Goal: Task Accomplishment & Management: Manage account settings

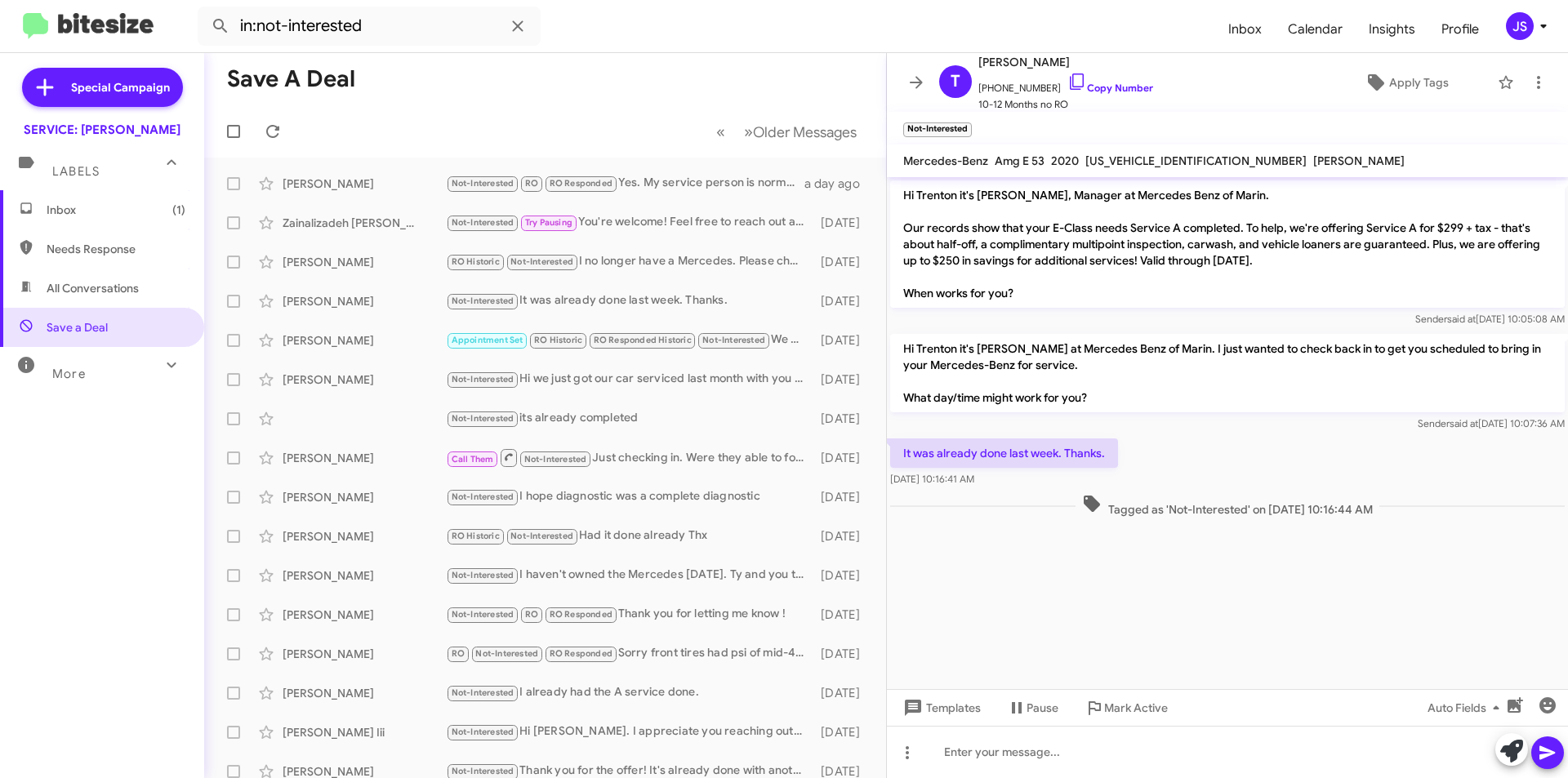
click at [115, 218] on span "Inbox (1)" at bounding box center [102, 210] width 204 height 39
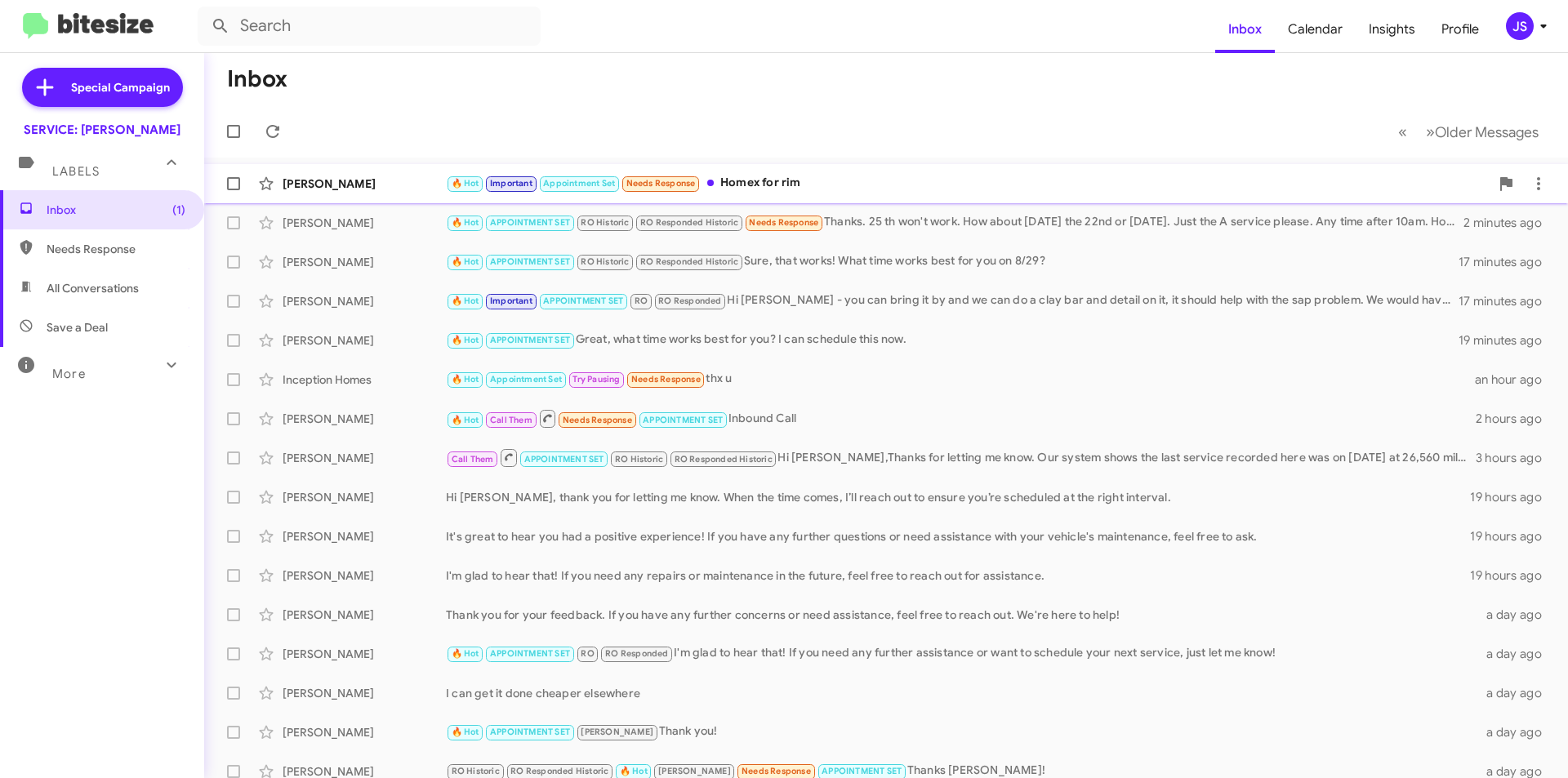
click at [387, 197] on div "Hector Cruz 🔥 Hot Important Appointment Set Needs Response Homex for rim 27 min…" at bounding box center [886, 184] width 1337 height 33
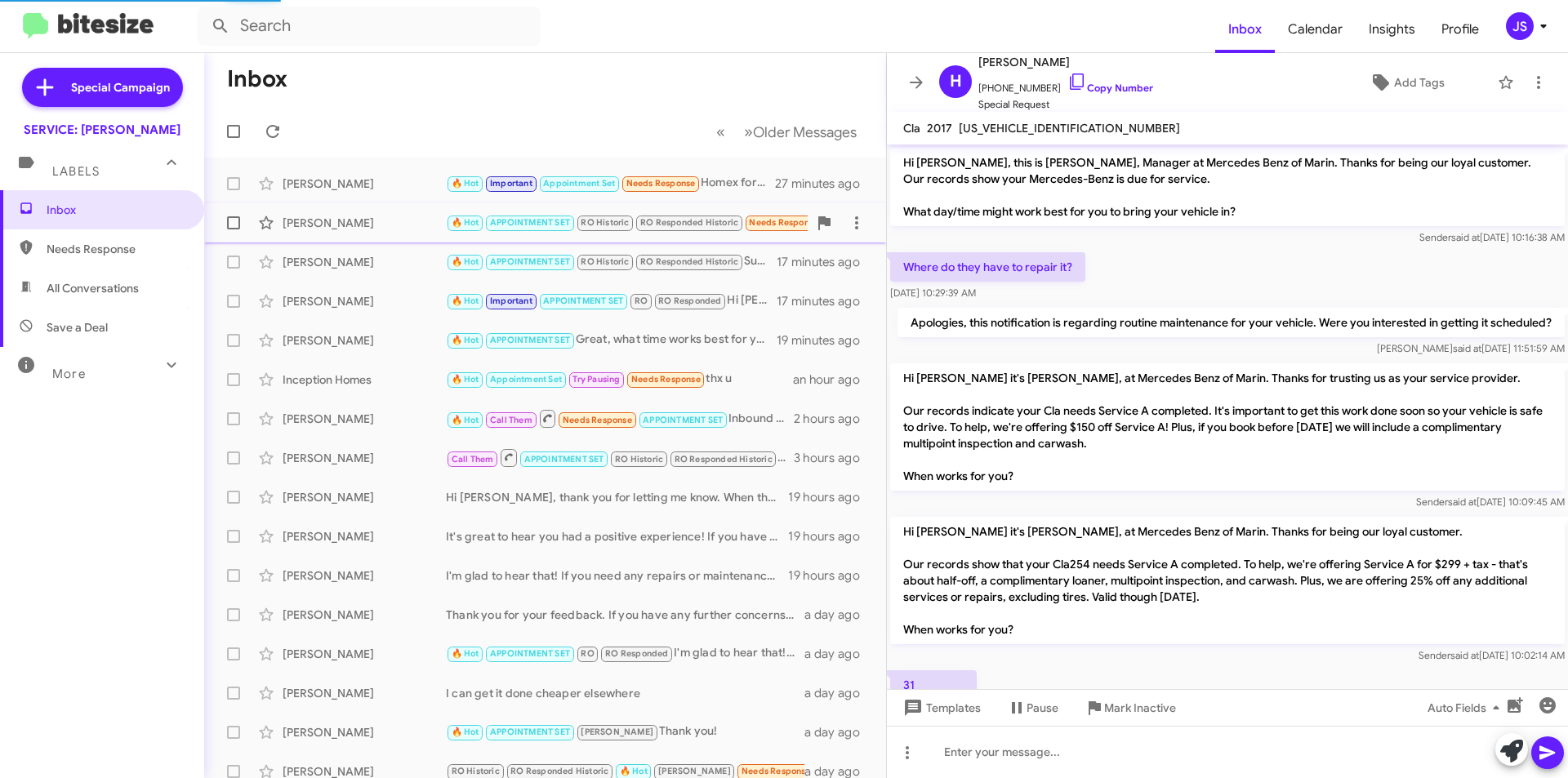
scroll to position [1043, 0]
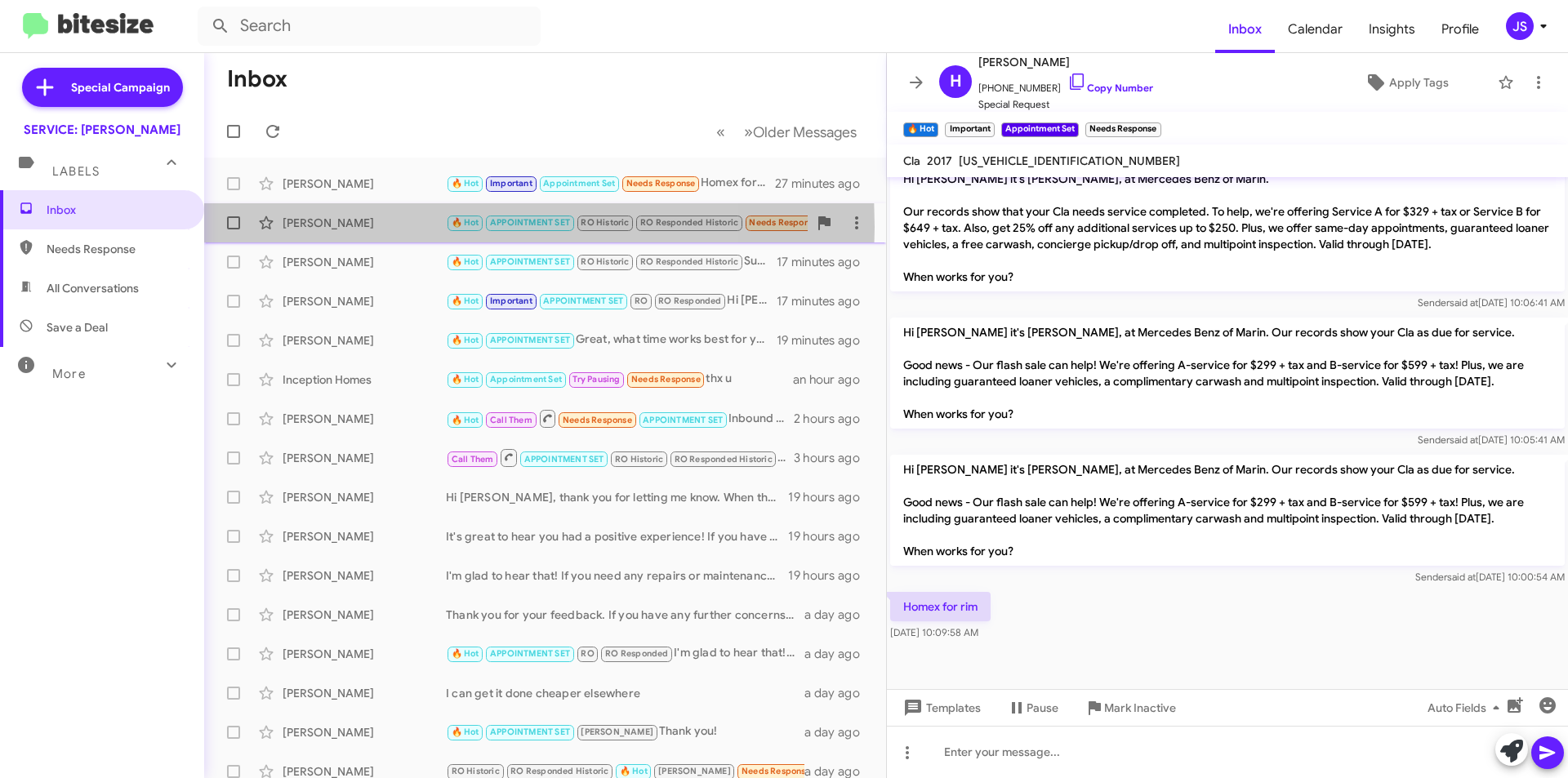
click at [391, 227] on div "[PERSON_NAME]" at bounding box center [364, 222] width 164 height 16
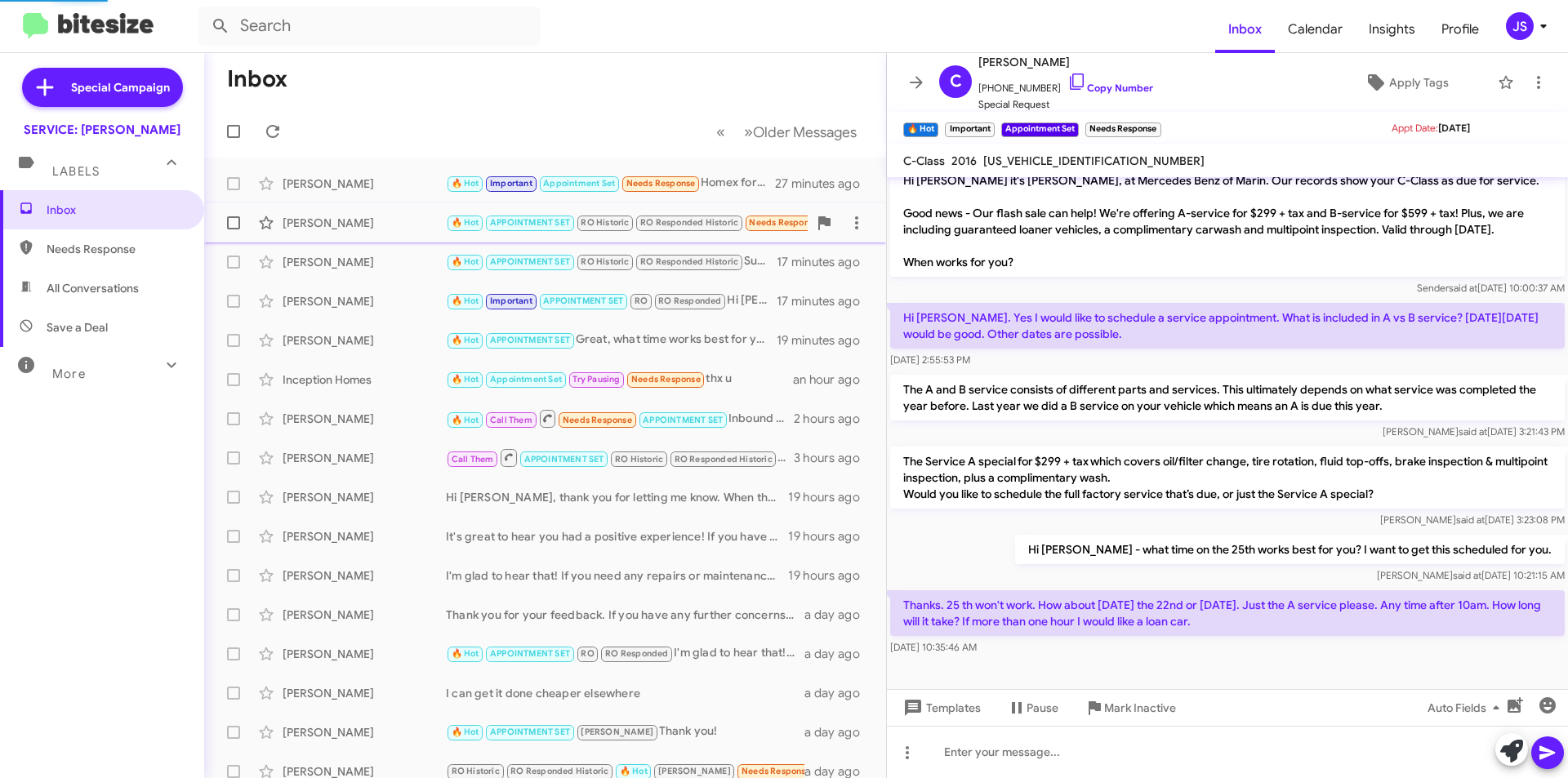
scroll to position [1078, 0]
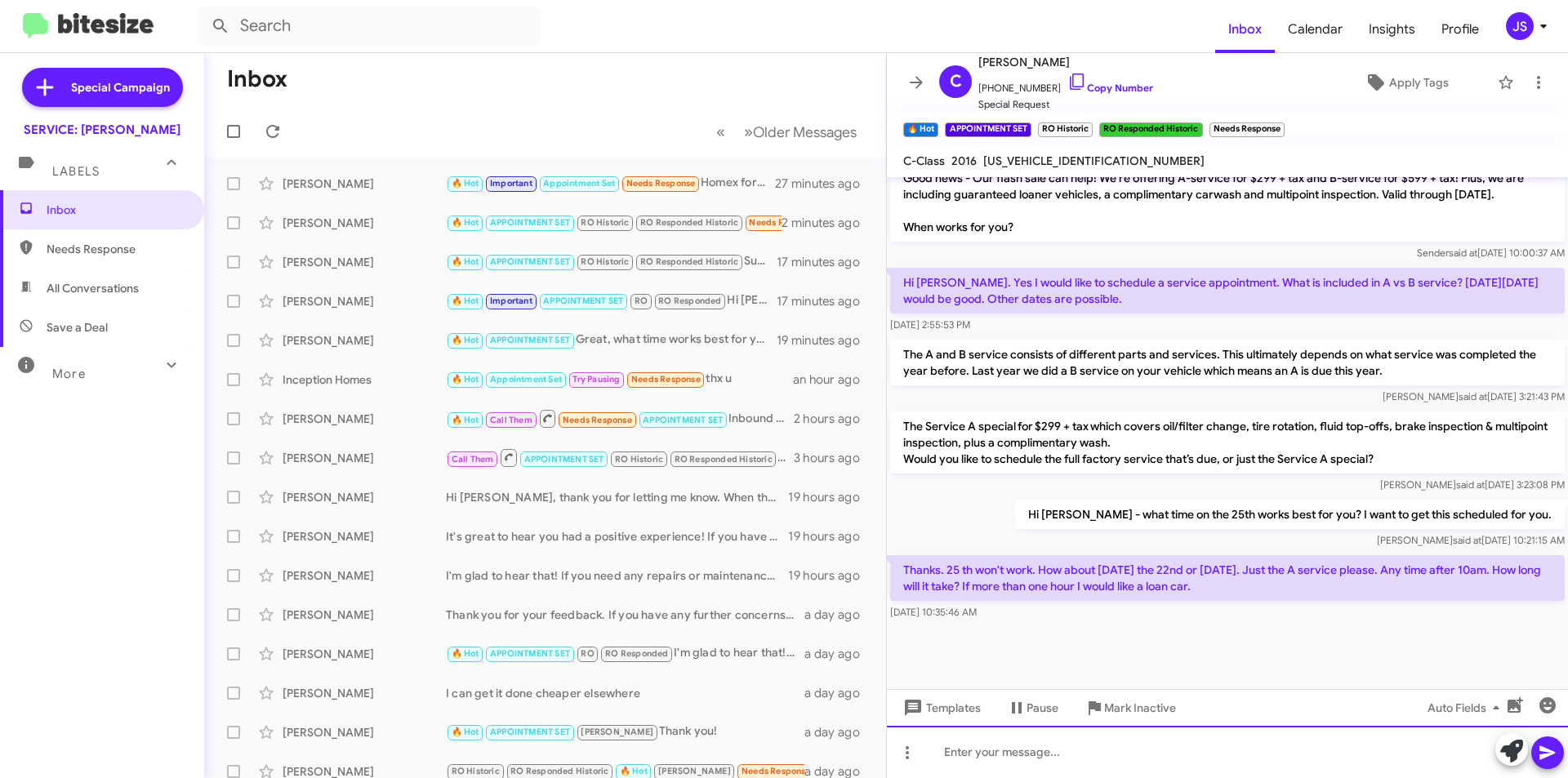
click at [1204, 754] on div at bounding box center [1227, 752] width 681 height 53
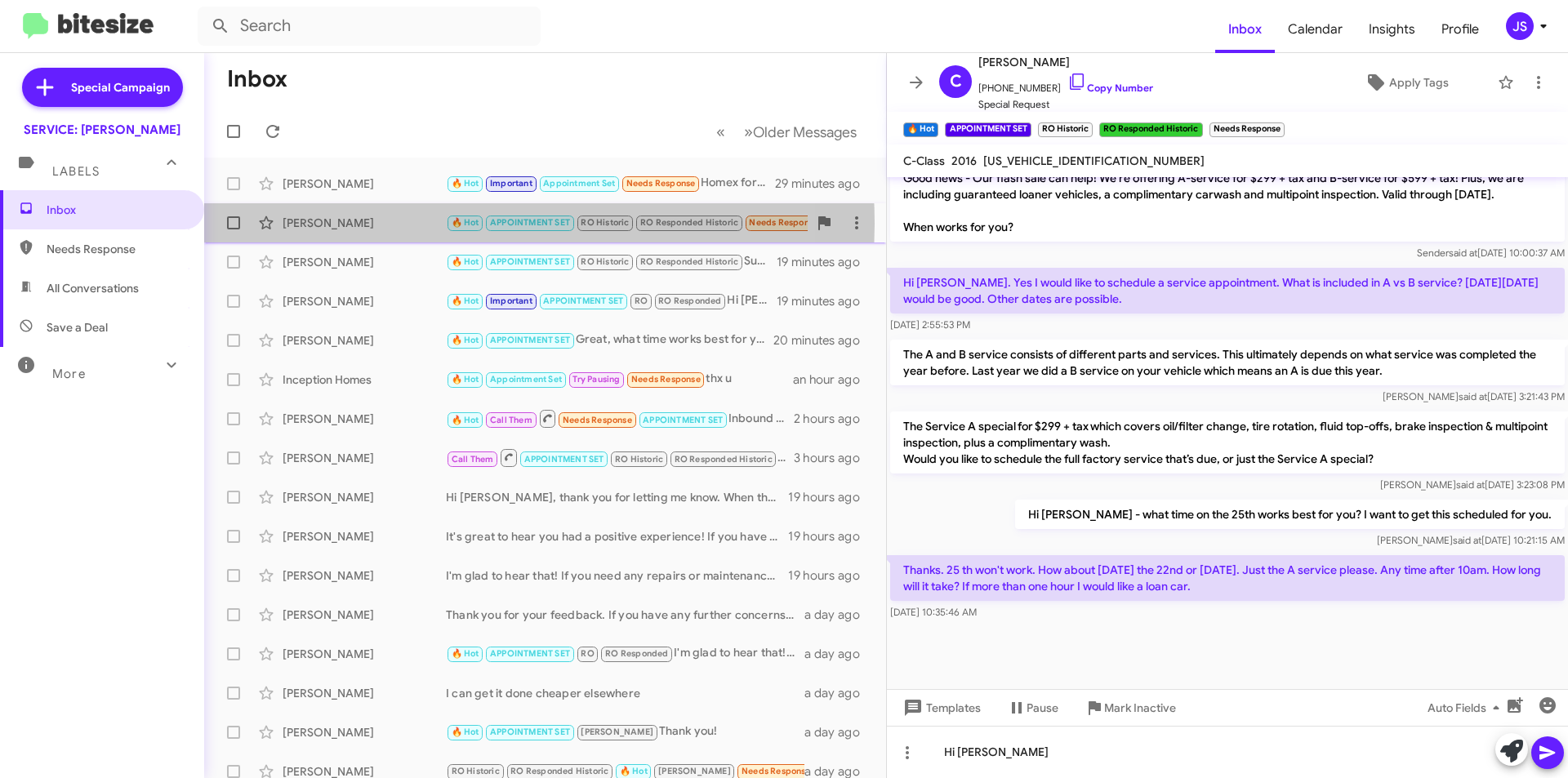
click at [429, 224] on div "[PERSON_NAME]" at bounding box center [364, 222] width 164 height 16
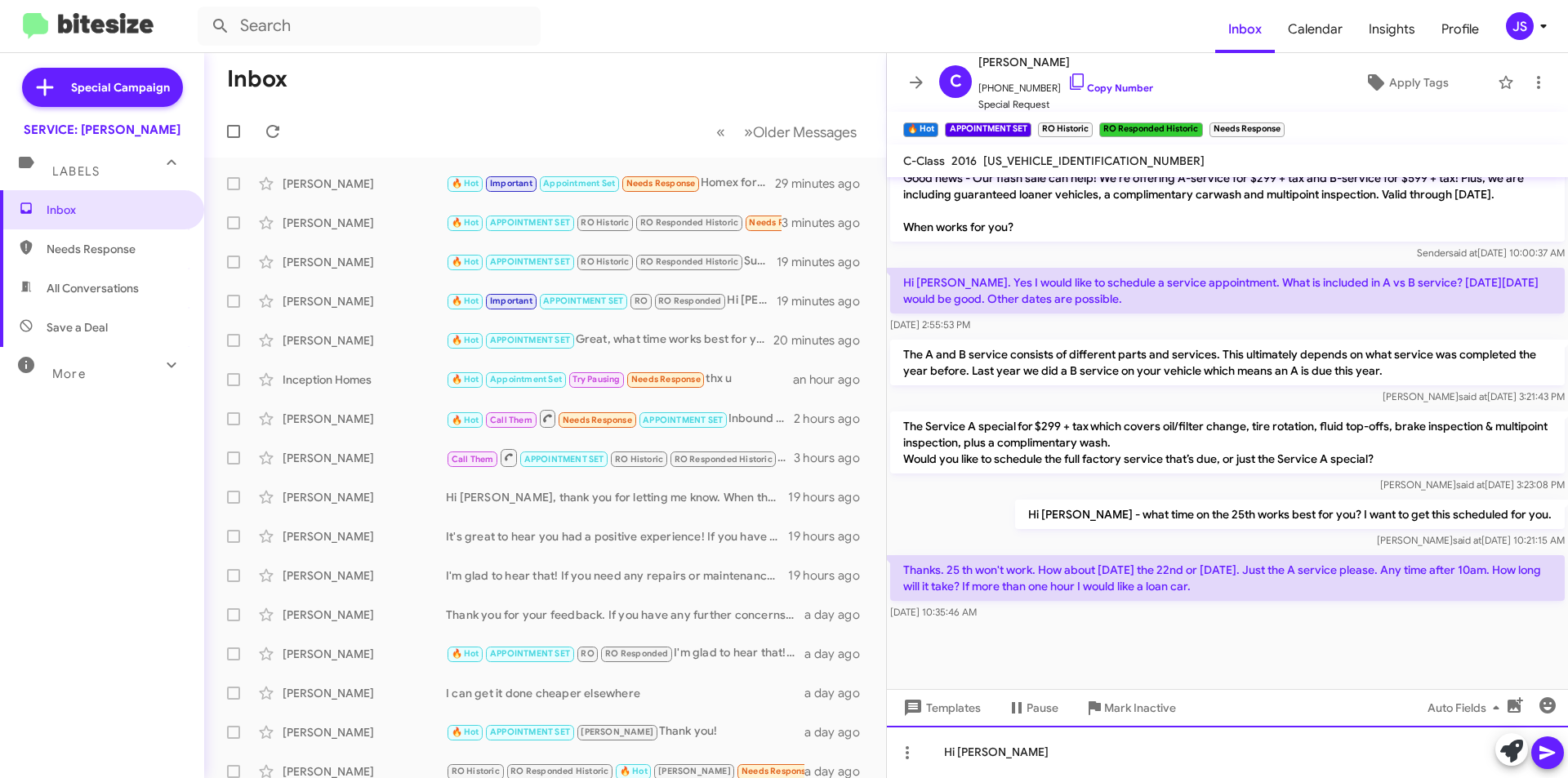
click at [1020, 745] on div "Hi Carol" at bounding box center [1227, 752] width 681 height 53
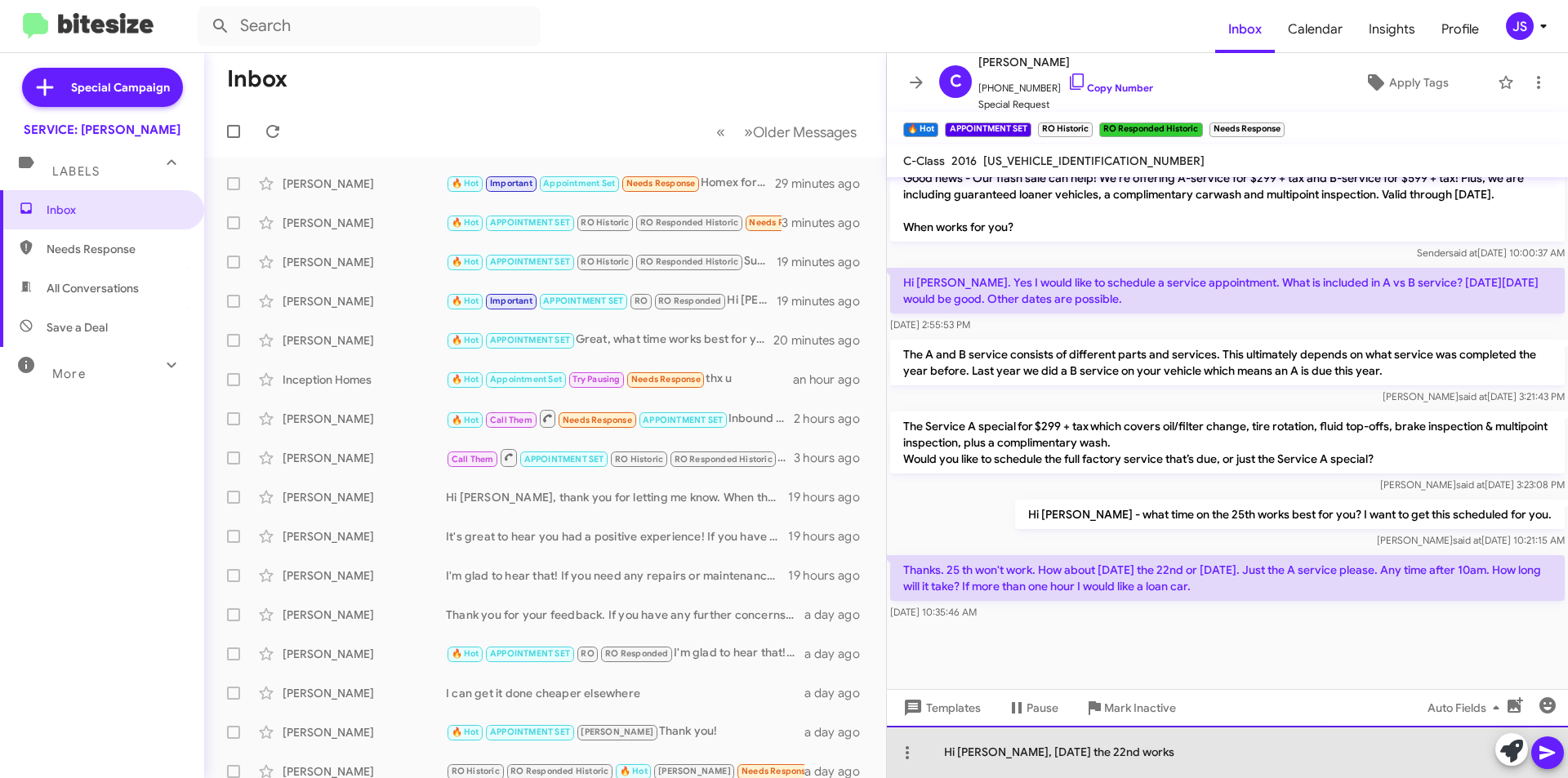
click at [1135, 756] on div "Hi Carol, tomorrow the 22nd works" at bounding box center [1227, 752] width 681 height 53
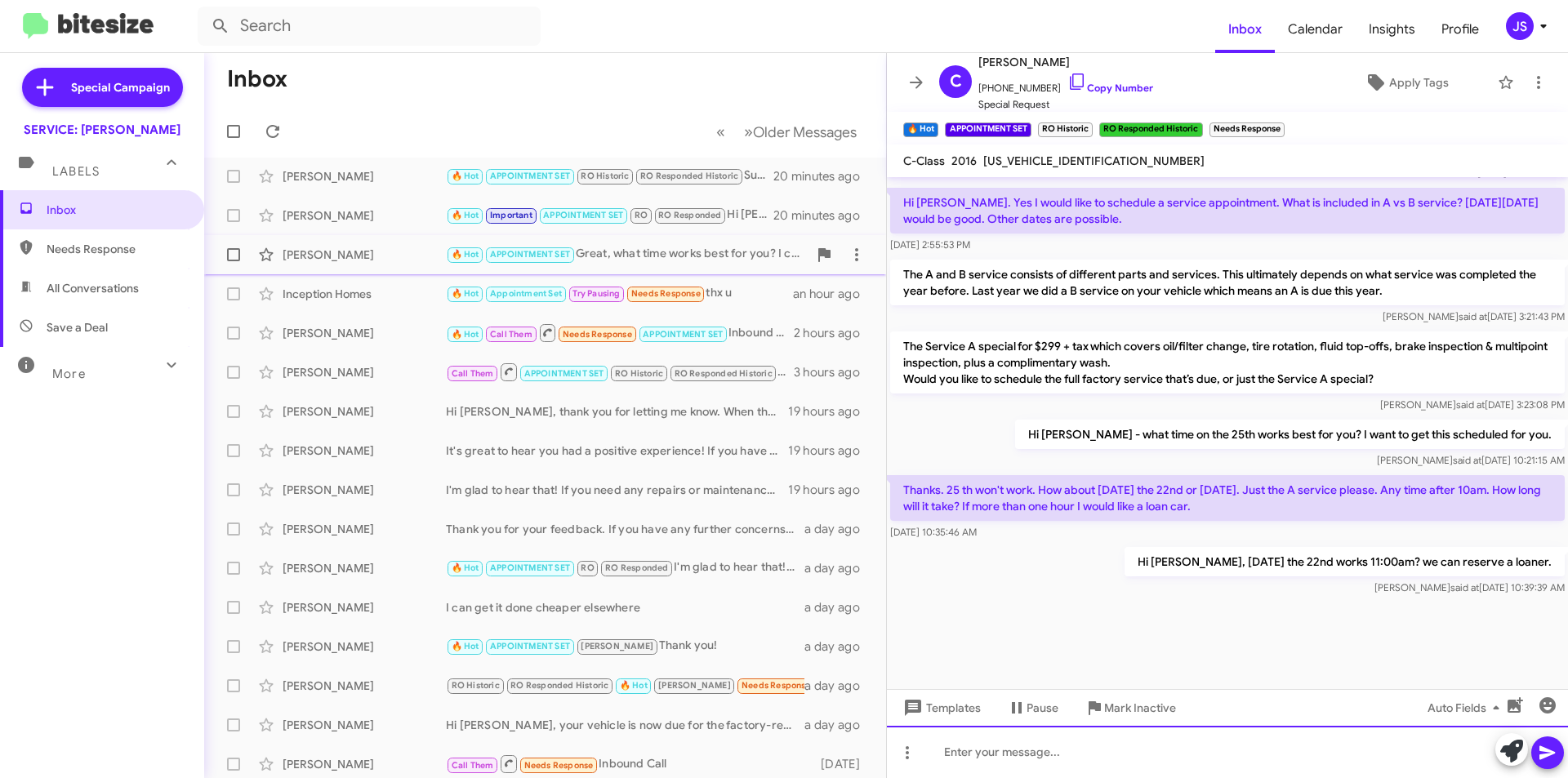
scroll to position [0, 0]
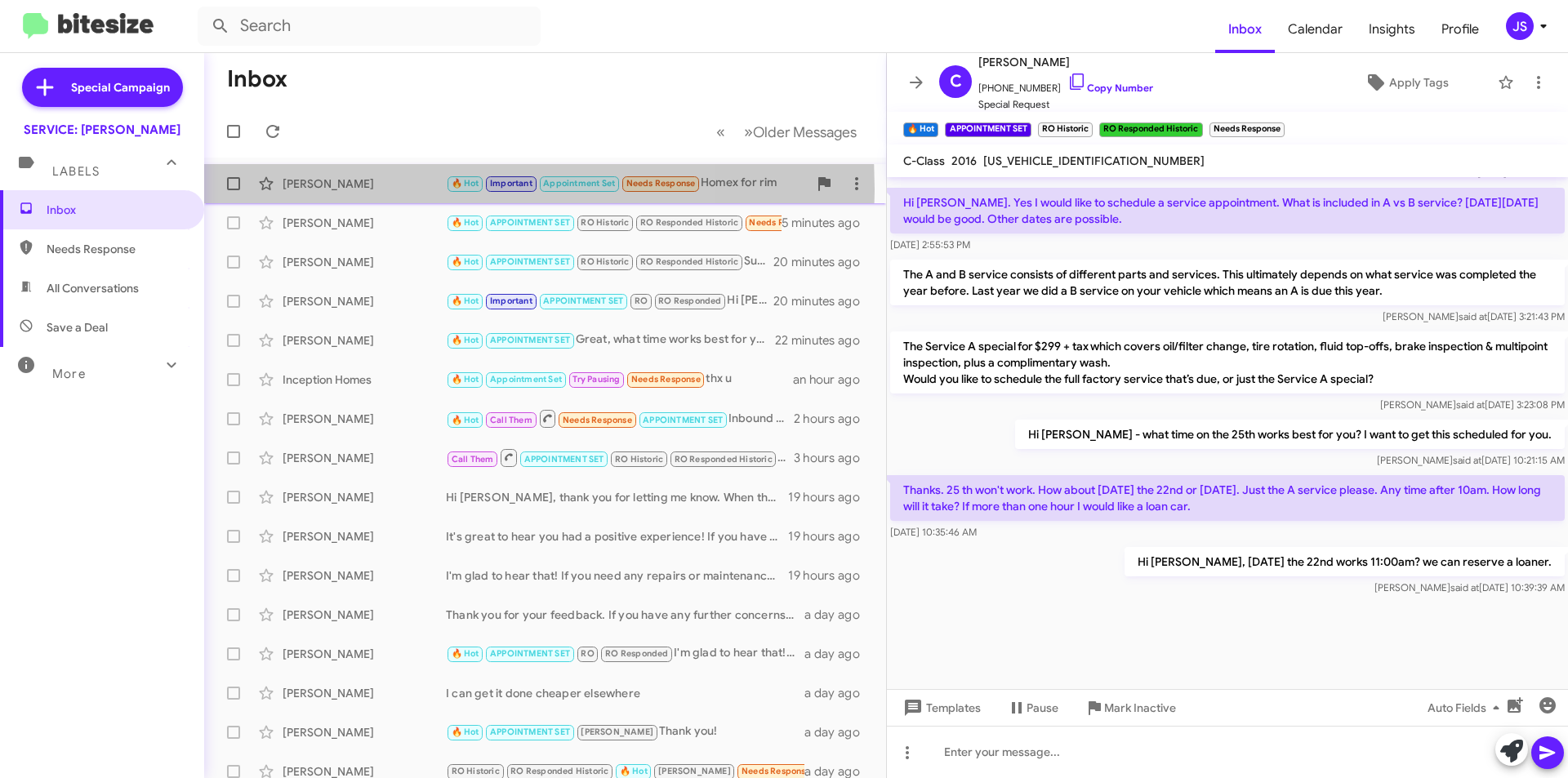
click at [379, 190] on div "[PERSON_NAME]" at bounding box center [364, 183] width 164 height 16
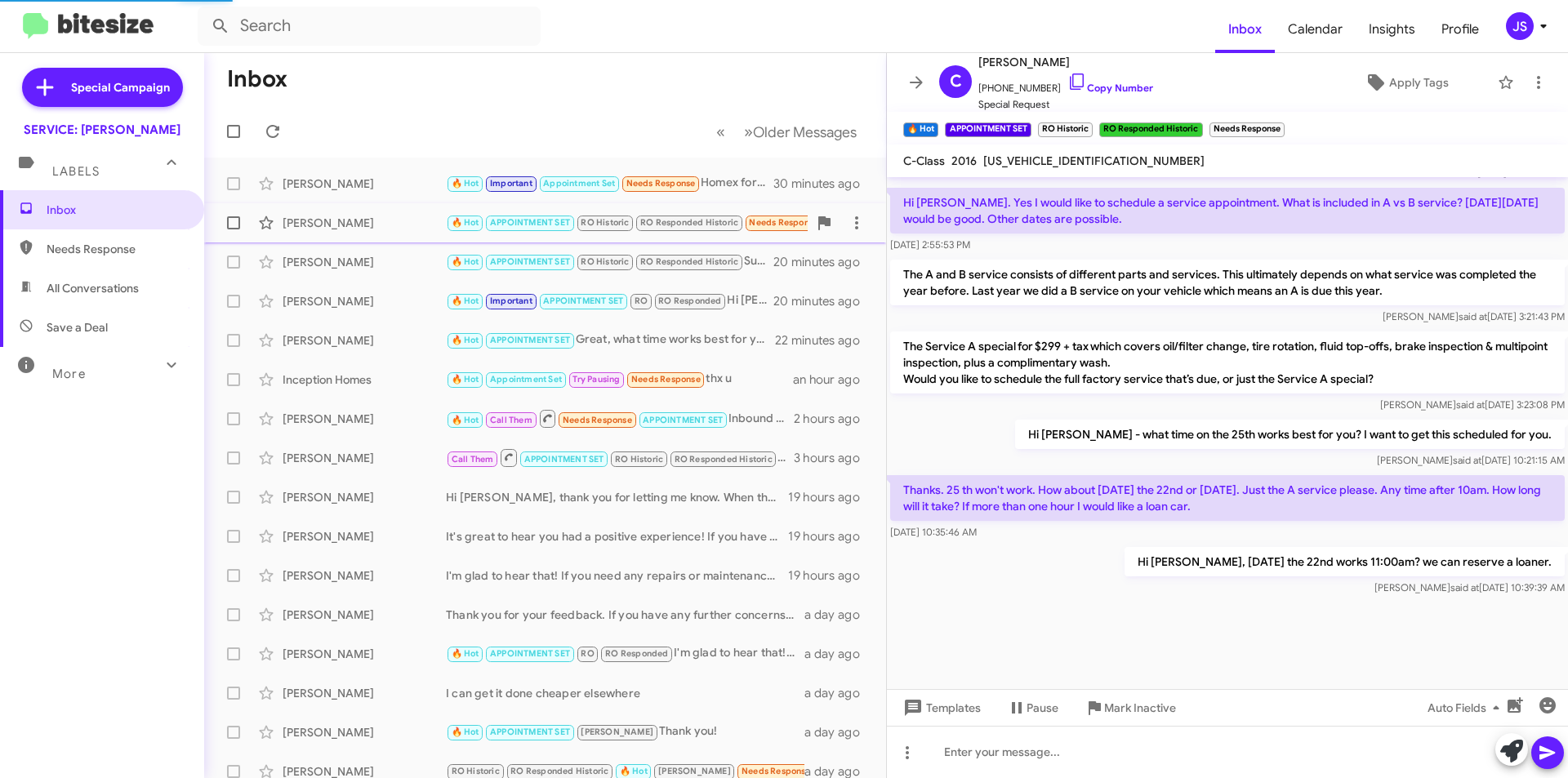
scroll to position [1076, 0]
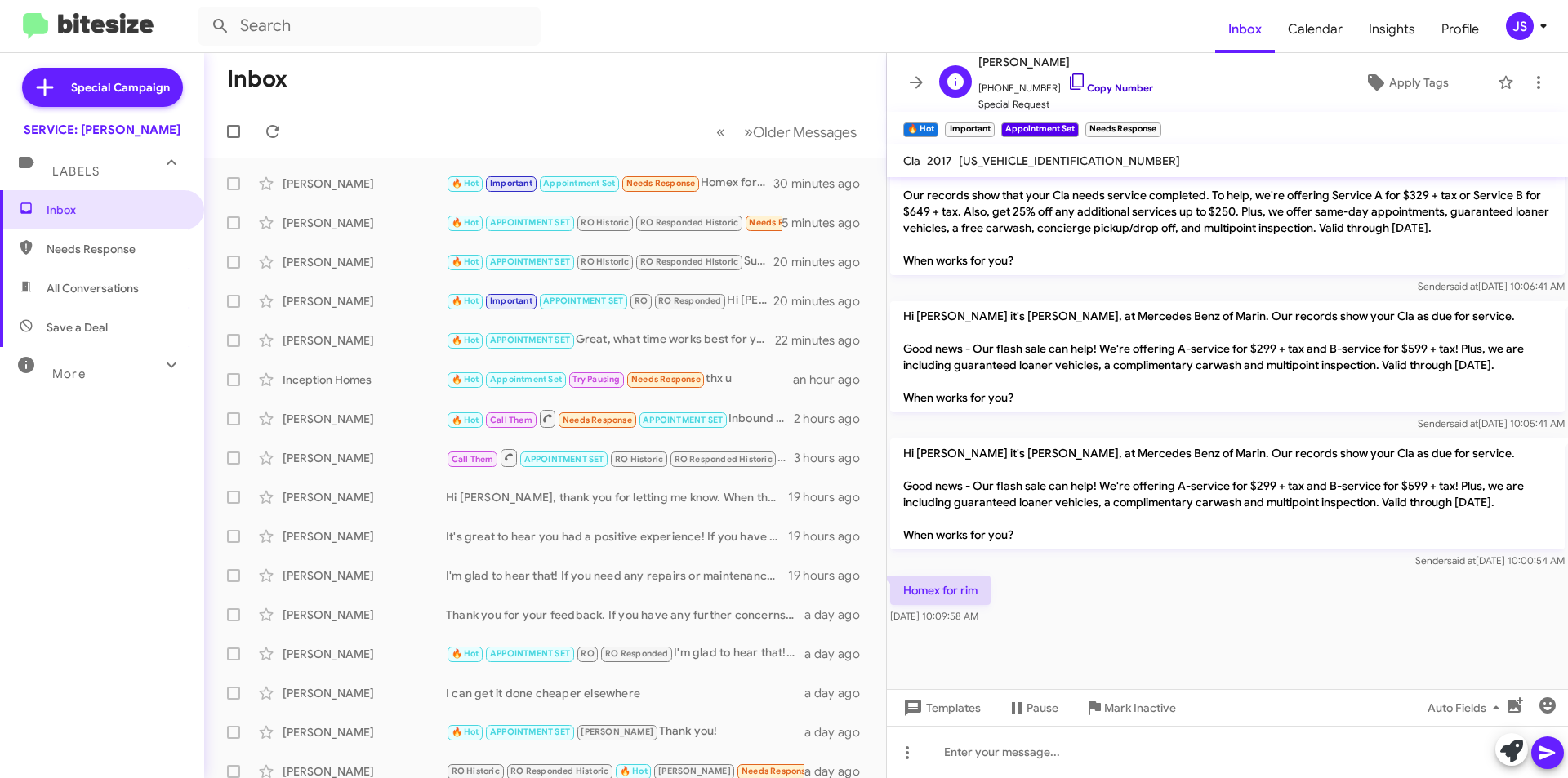
click at [1067, 78] on icon at bounding box center [1077, 81] width 19 height 19
click at [1271, 737] on div at bounding box center [1227, 752] width 681 height 53
click at [1158, 762] on div "Hi Hector, are you inquiring about a" at bounding box center [1227, 752] width 681 height 53
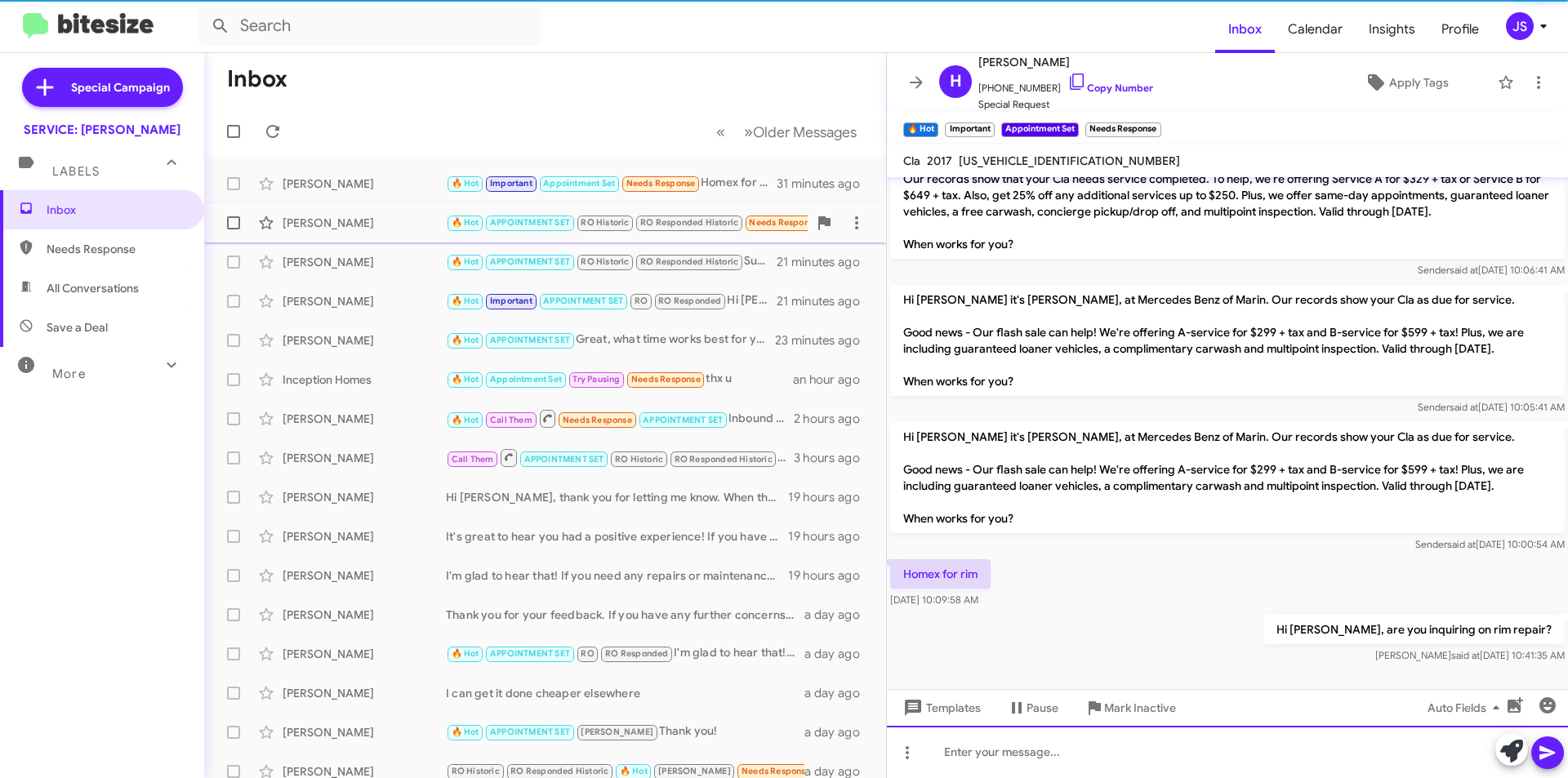
scroll to position [0, 0]
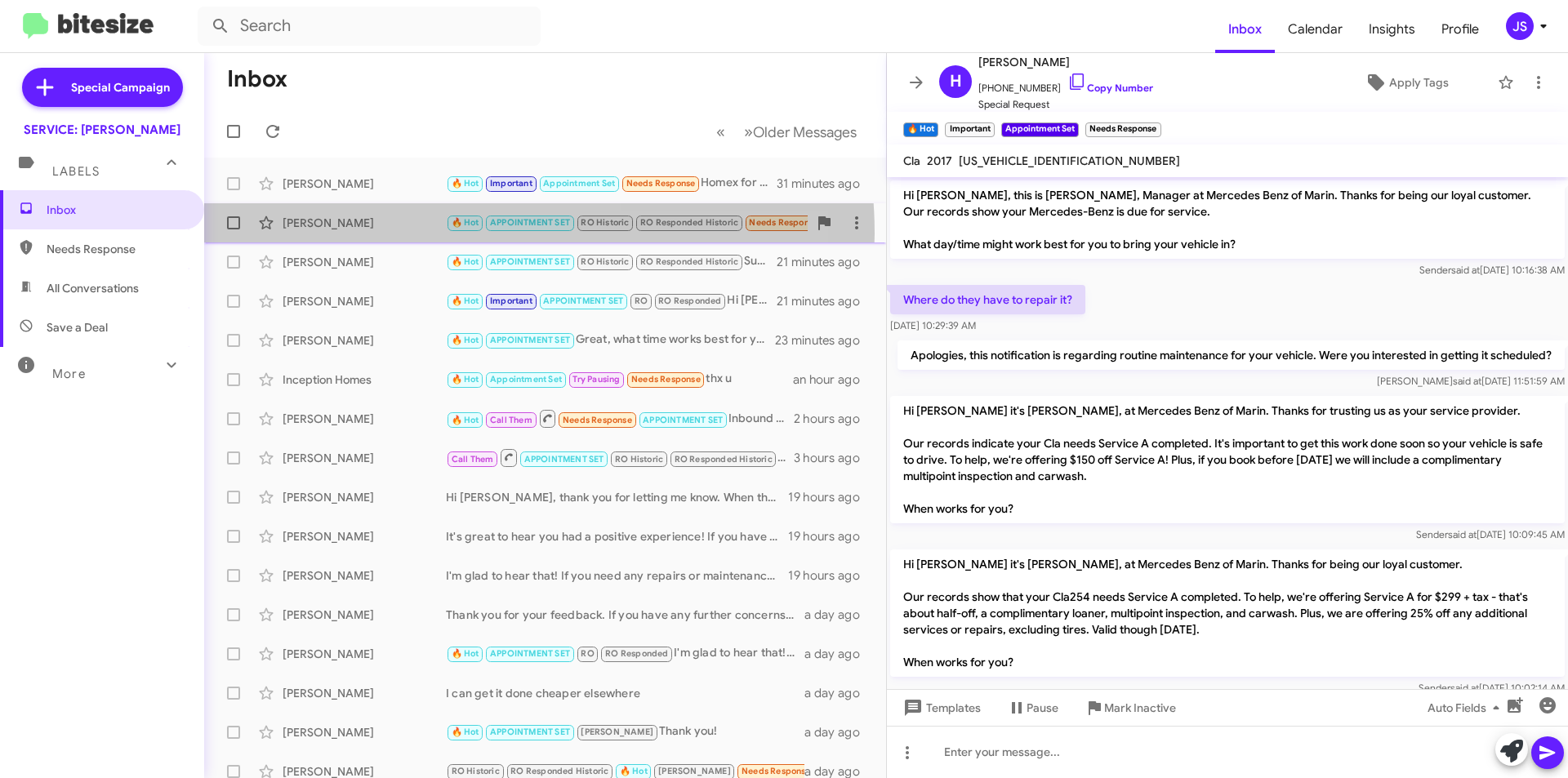
click at [436, 234] on div "Carol Weibel 🔥 Hot APPOINTMENT SET RO Historic RO Responded Historic Needs Resp…" at bounding box center [545, 223] width 656 height 33
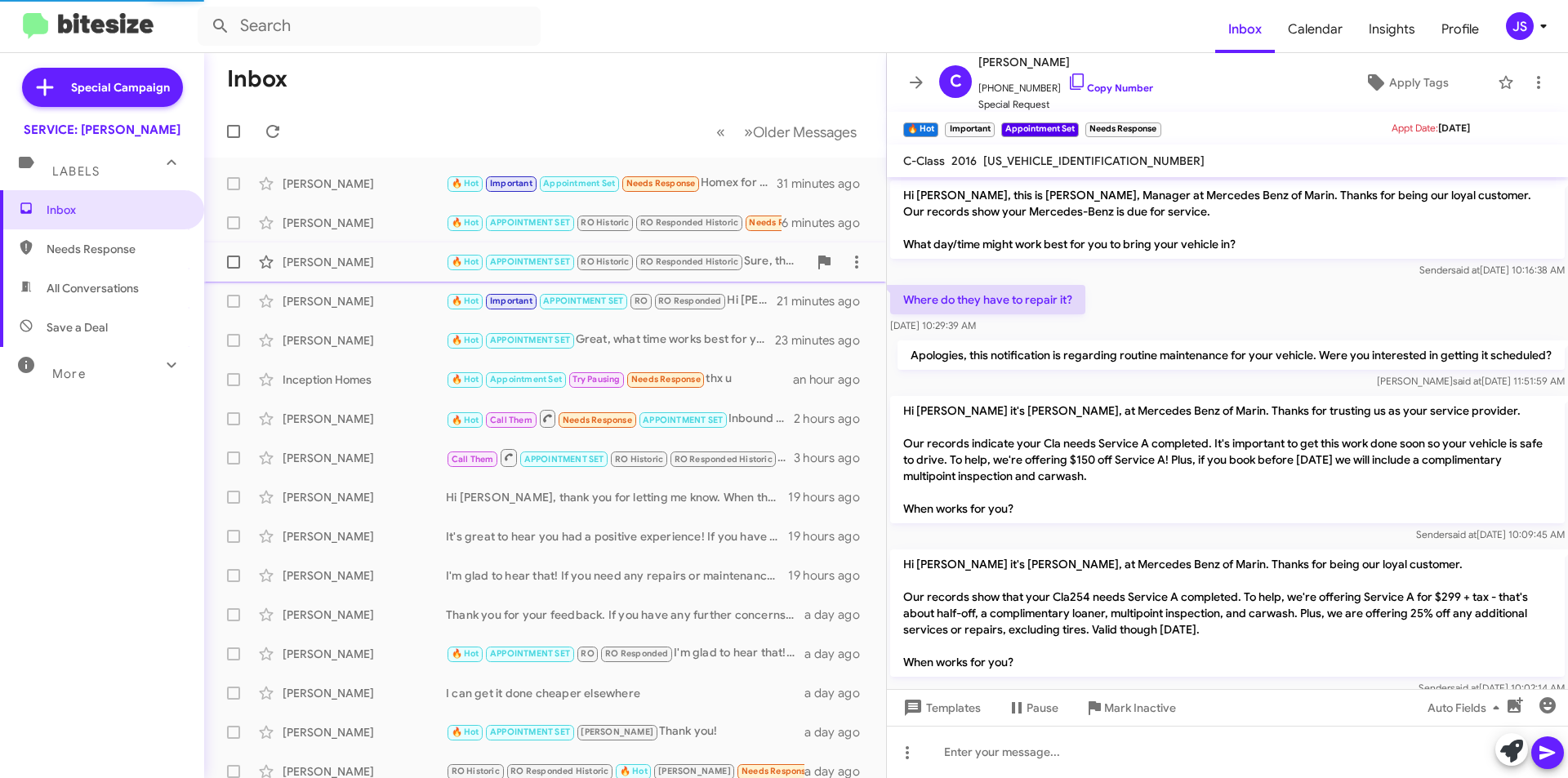
scroll to position [996, 0]
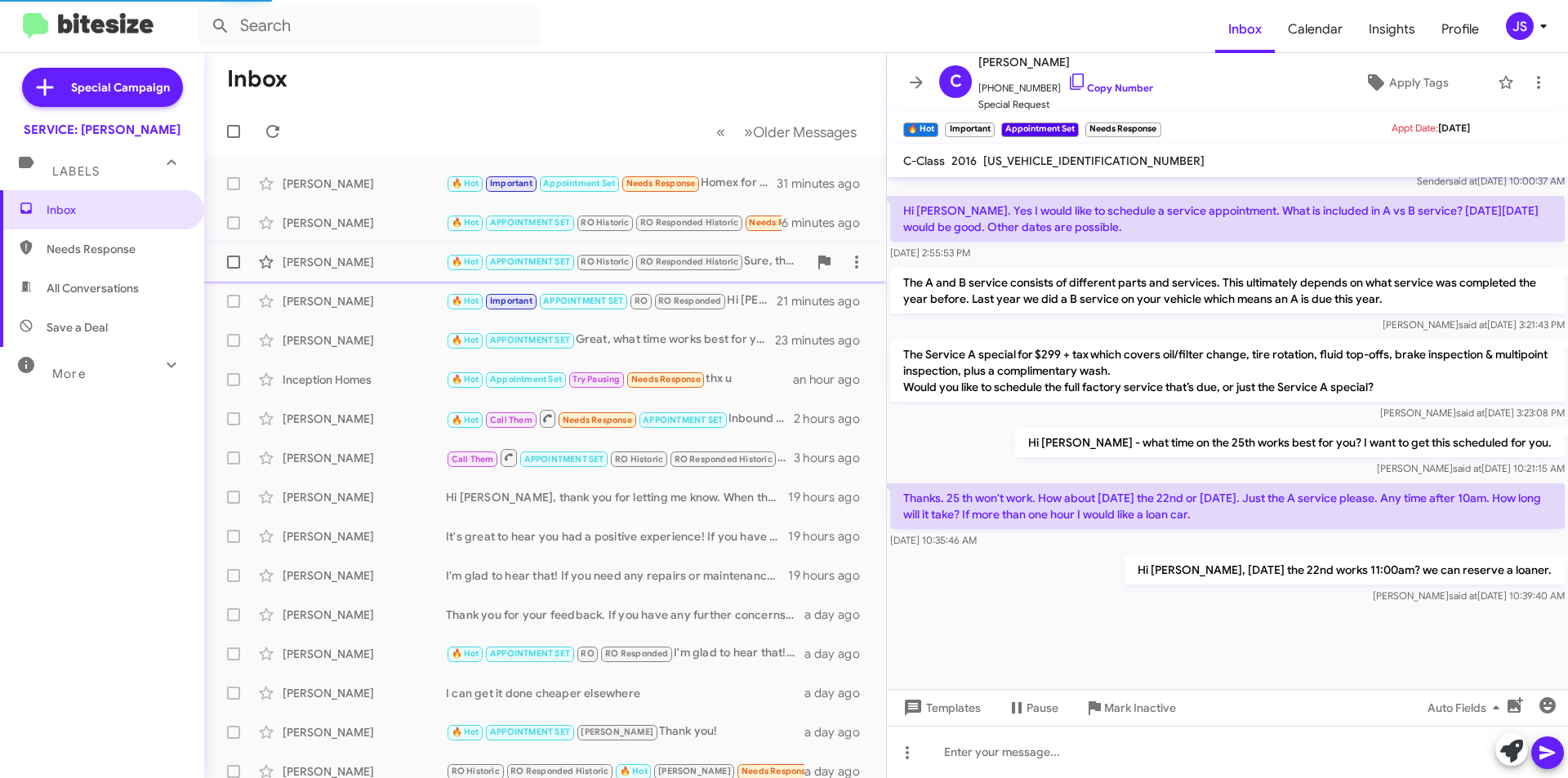
click at [413, 271] on div "Grainne Bowman 🔥 Hot APPOINTMENT SET RO Historic RO Responded Historic Sure, th…" at bounding box center [545, 263] width 656 height 33
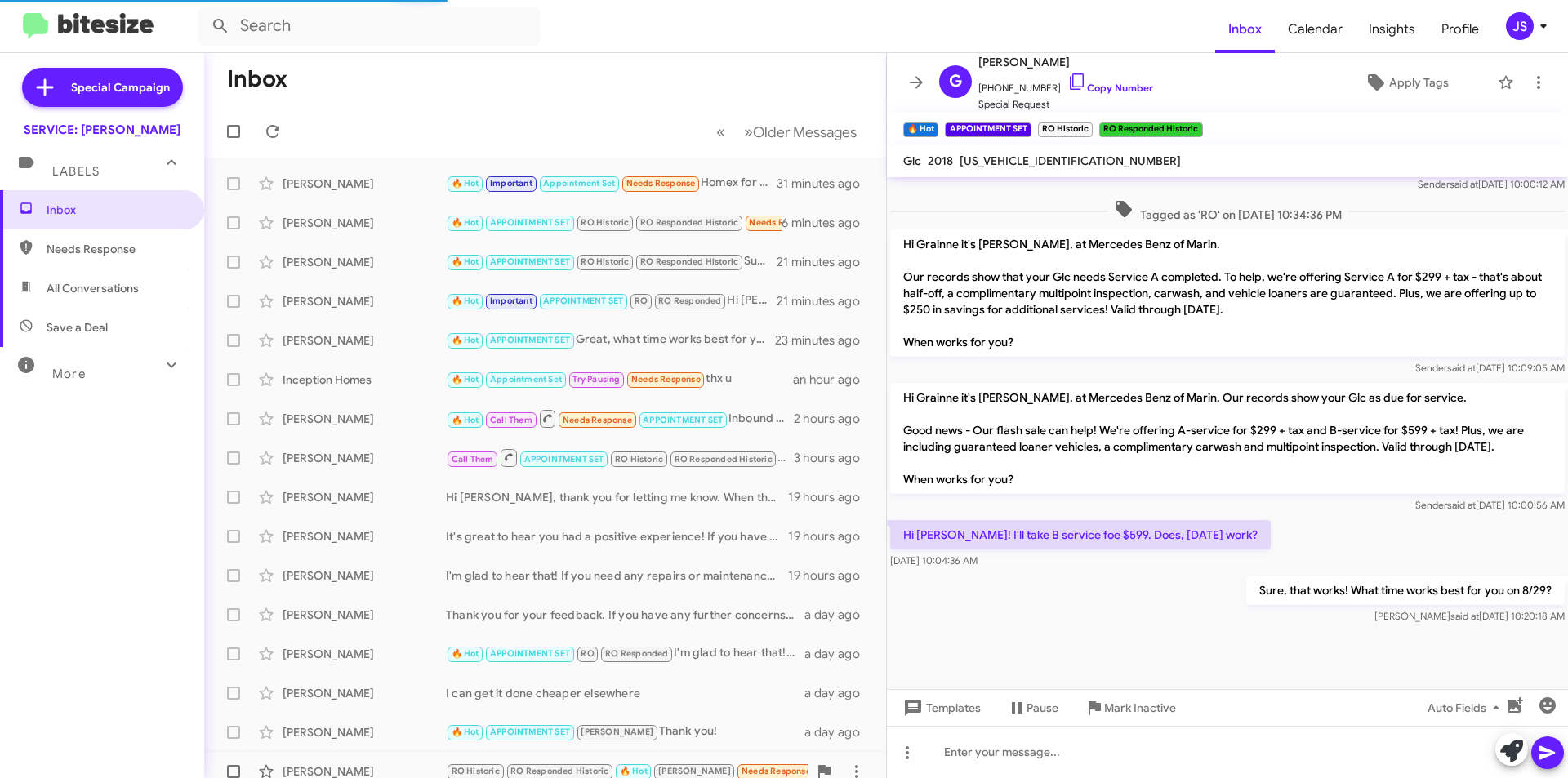
scroll to position [624, 0]
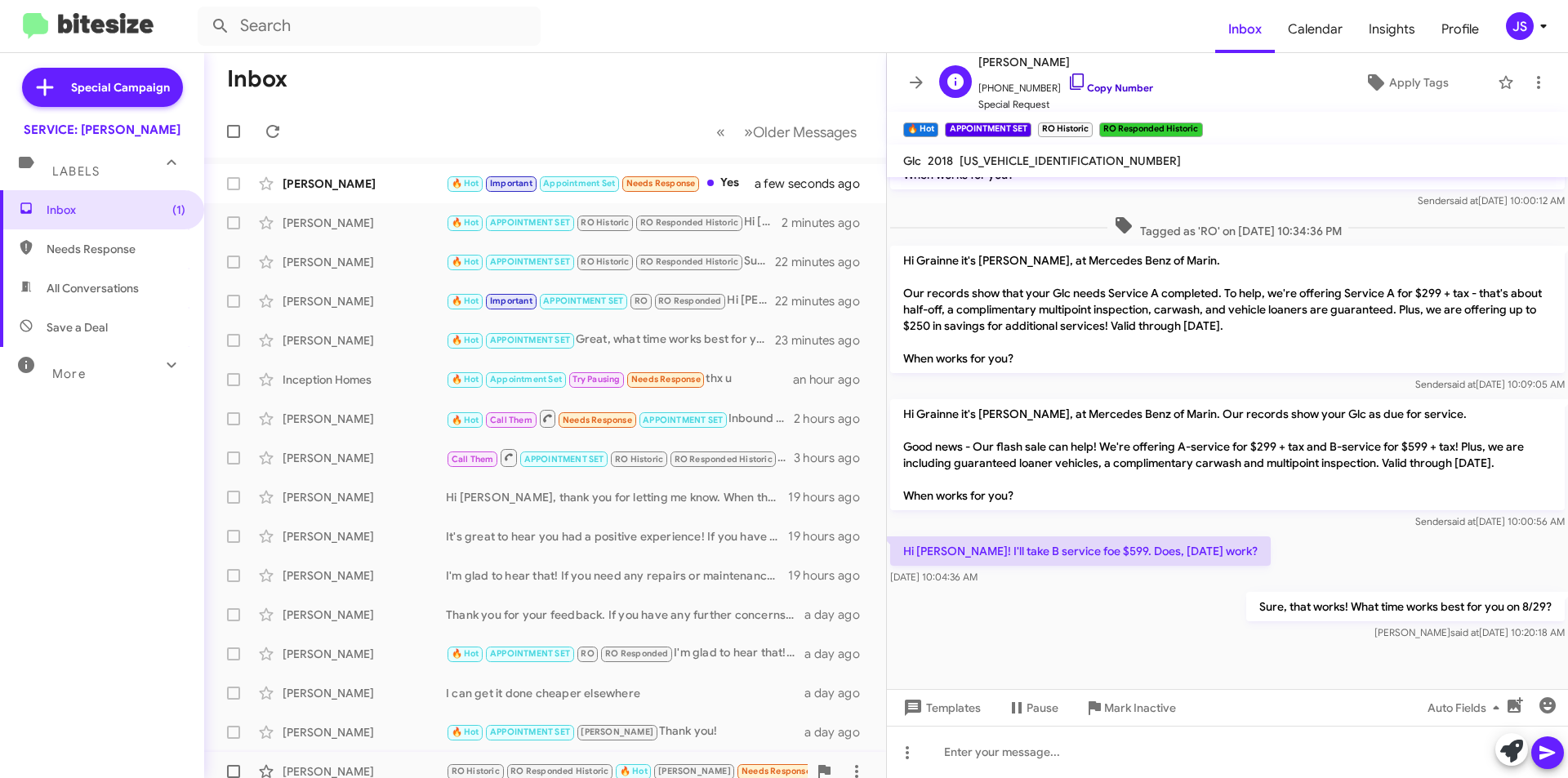
click at [1067, 81] on icon at bounding box center [1077, 81] width 19 height 19
click at [1389, 82] on span "Apply Tags" at bounding box center [1419, 82] width 59 height 30
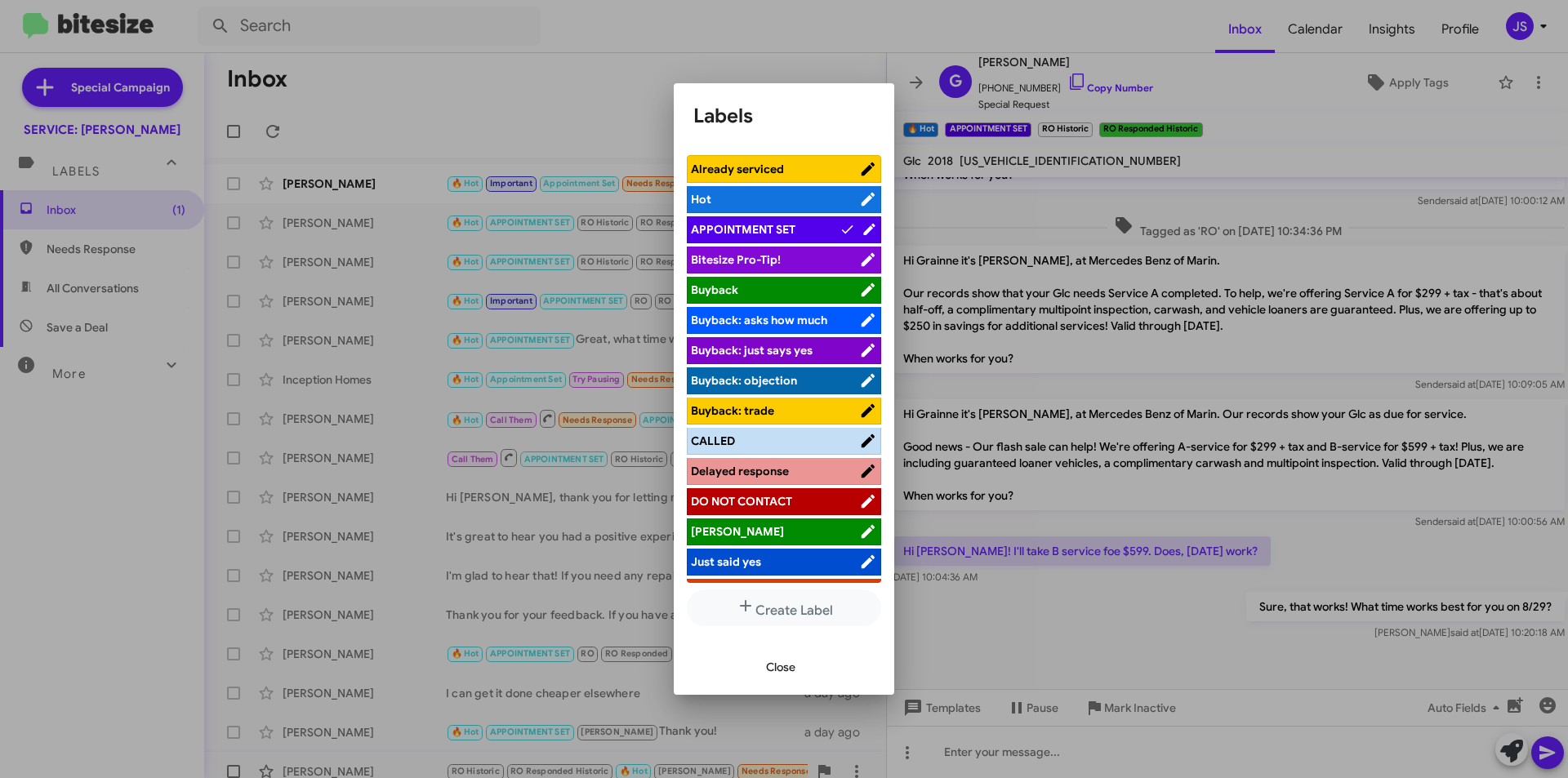
click at [791, 637] on div "Already serviced Hot APPOINTMENT SET Bitesize Pro-Tip! Buyback Buyback: asks ho…" at bounding box center [784, 390] width 220 height 497
click at [784, 675] on span "Close" at bounding box center [781, 667] width 30 height 30
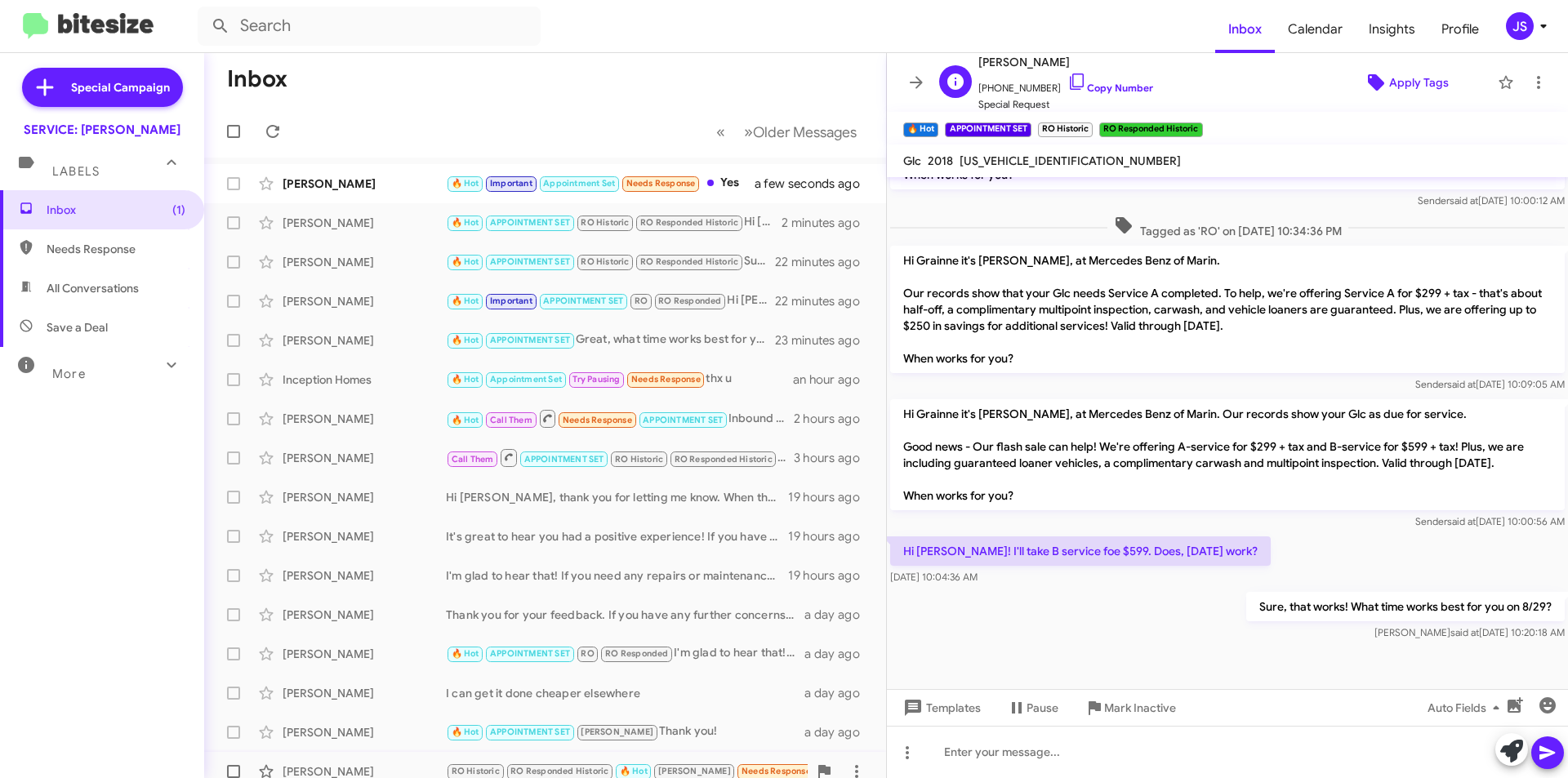
click at [1376, 77] on icon at bounding box center [1375, 82] width 19 height 19
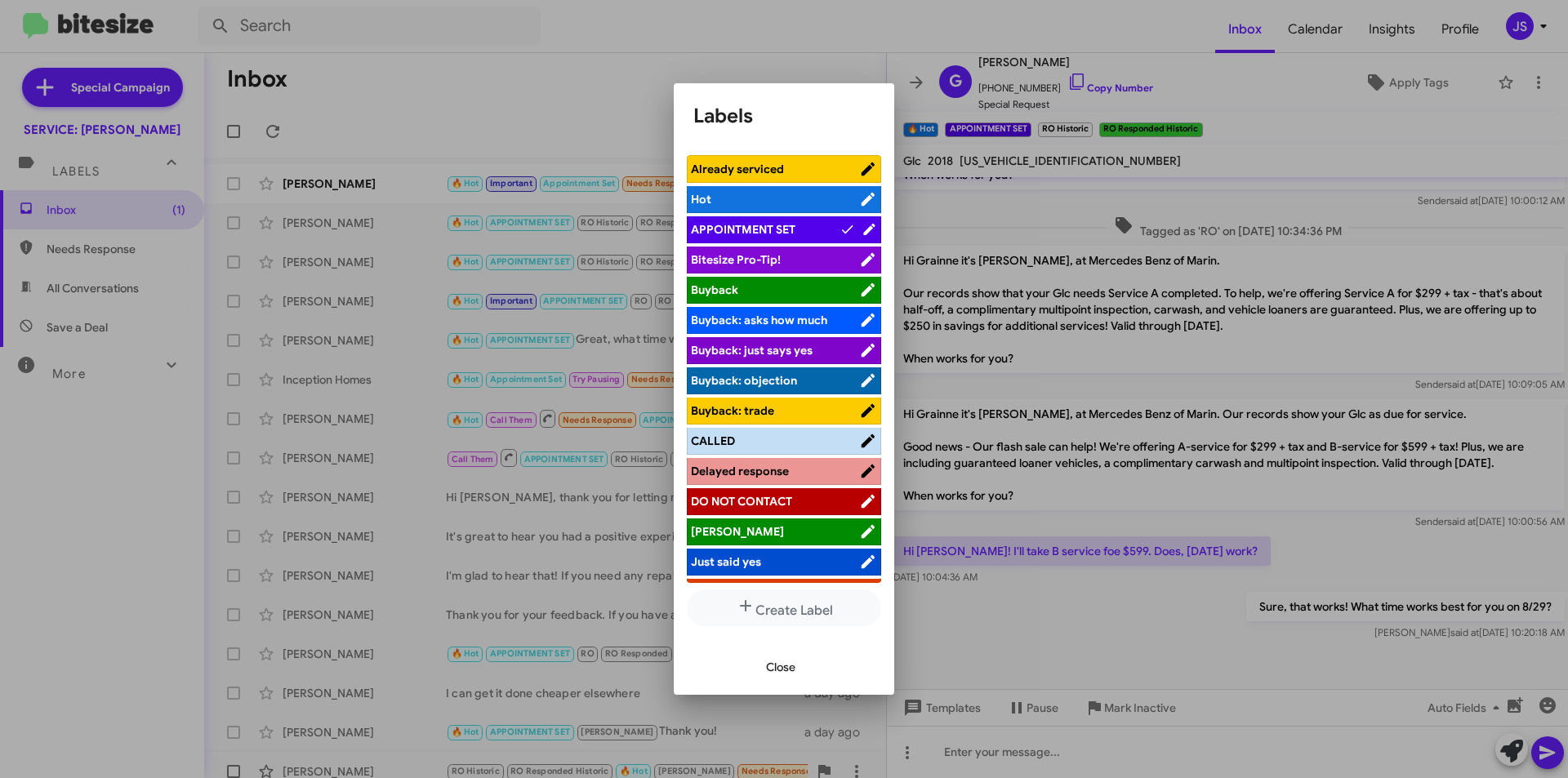
click at [746, 236] on span "APPOINTMENT SET" at bounding box center [742, 229] width 104 height 14
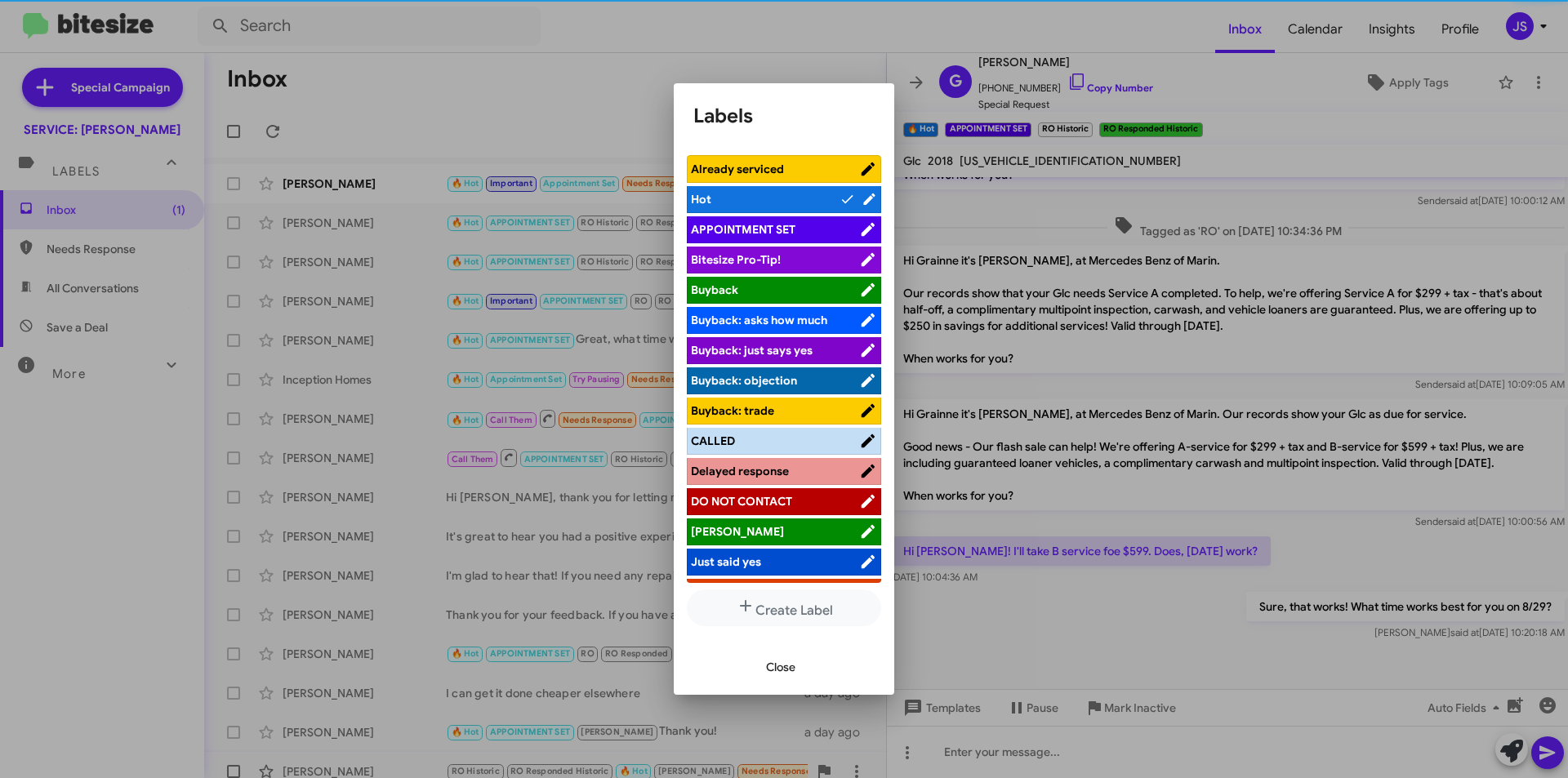
click at [757, 228] on span "APPOINTMENT SET" at bounding box center [742, 229] width 104 height 14
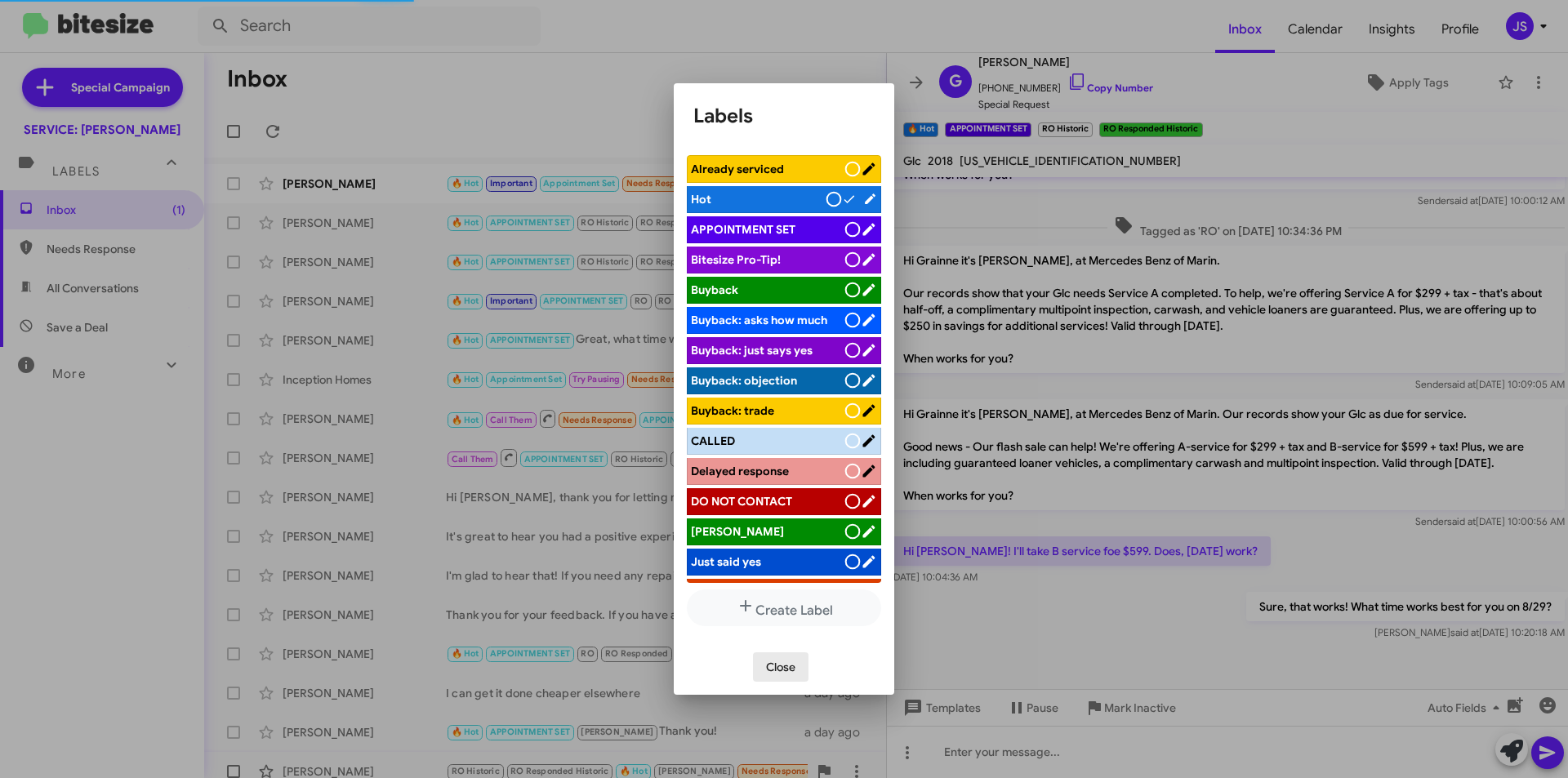
click at [779, 671] on span "Close" at bounding box center [781, 667] width 30 height 30
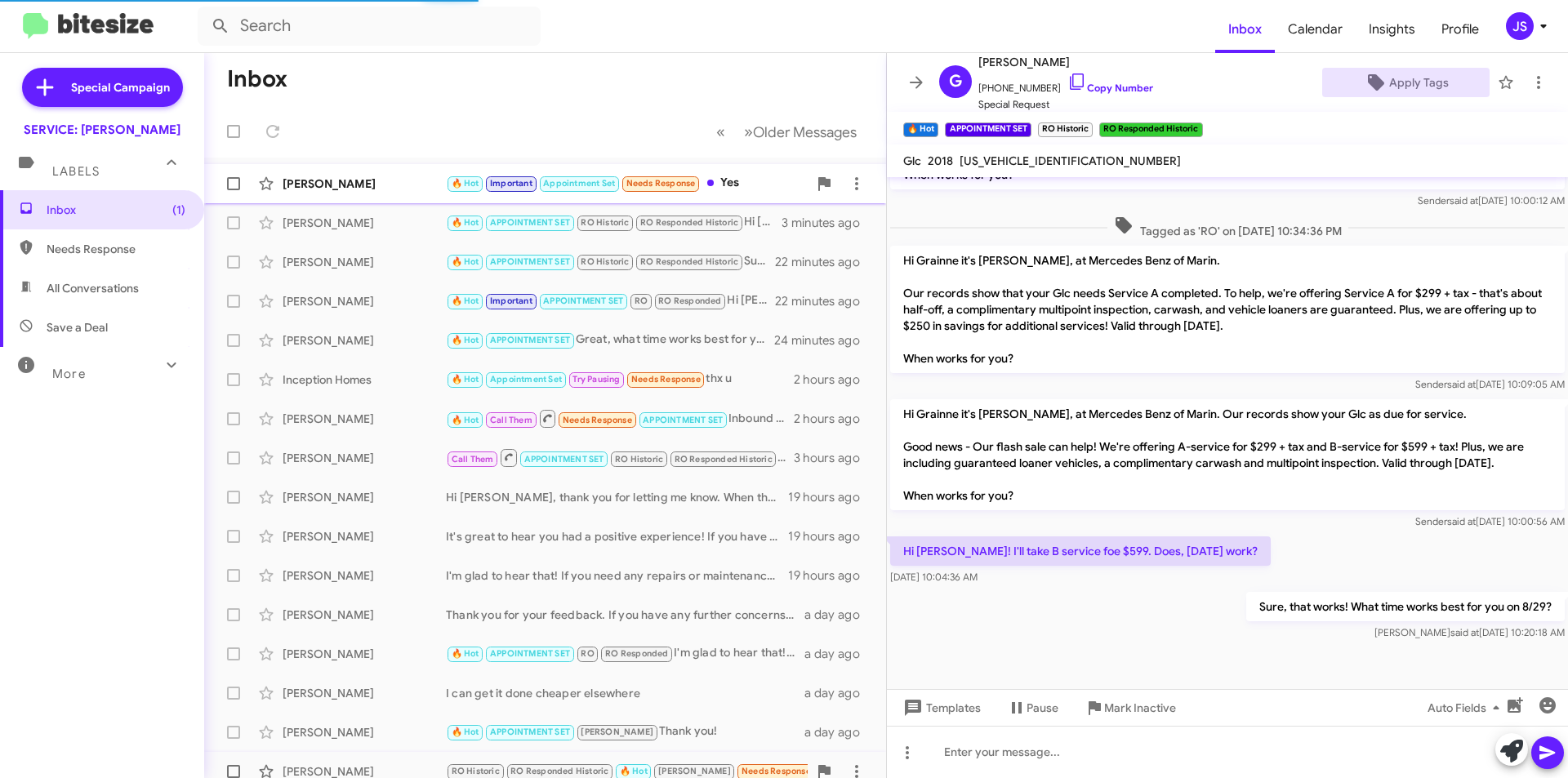
click at [368, 187] on div "[PERSON_NAME]" at bounding box center [364, 183] width 164 height 16
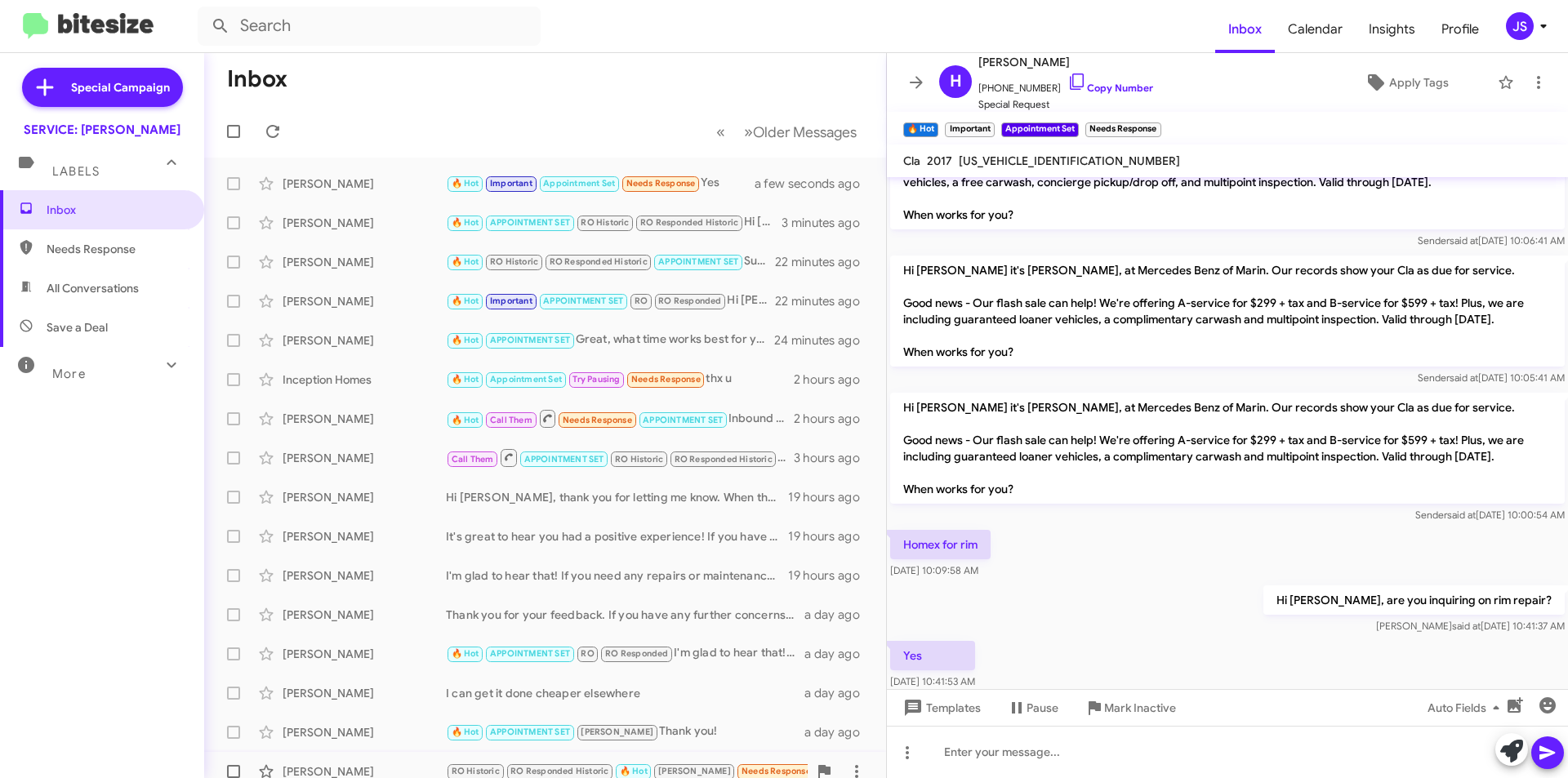
scroll to position [1195, 0]
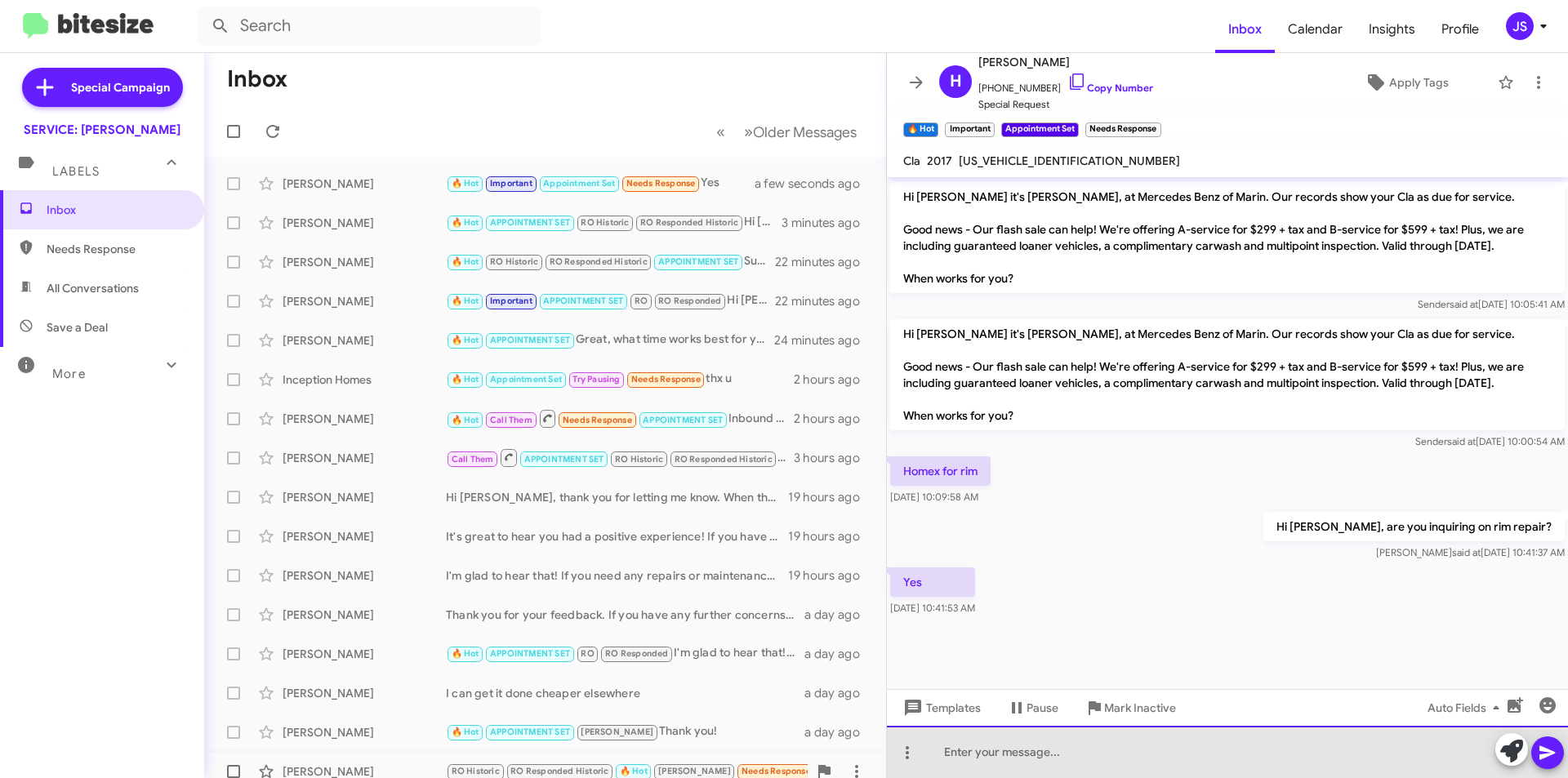
click at [1116, 750] on div at bounding box center [1227, 752] width 681 height 53
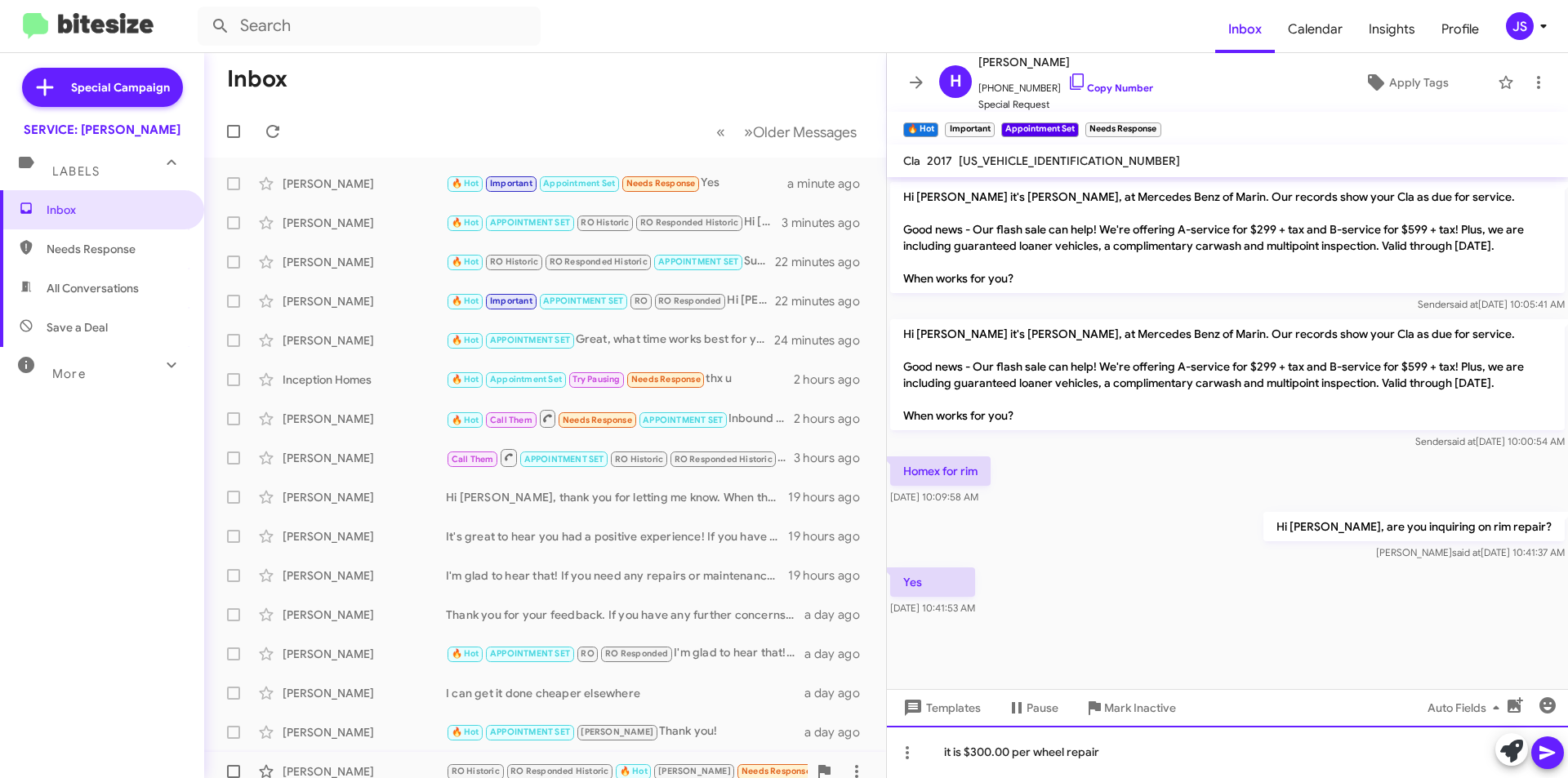
click at [1039, 756] on div "it is $300.00 per wheel repair" at bounding box center [1227, 752] width 681 height 53
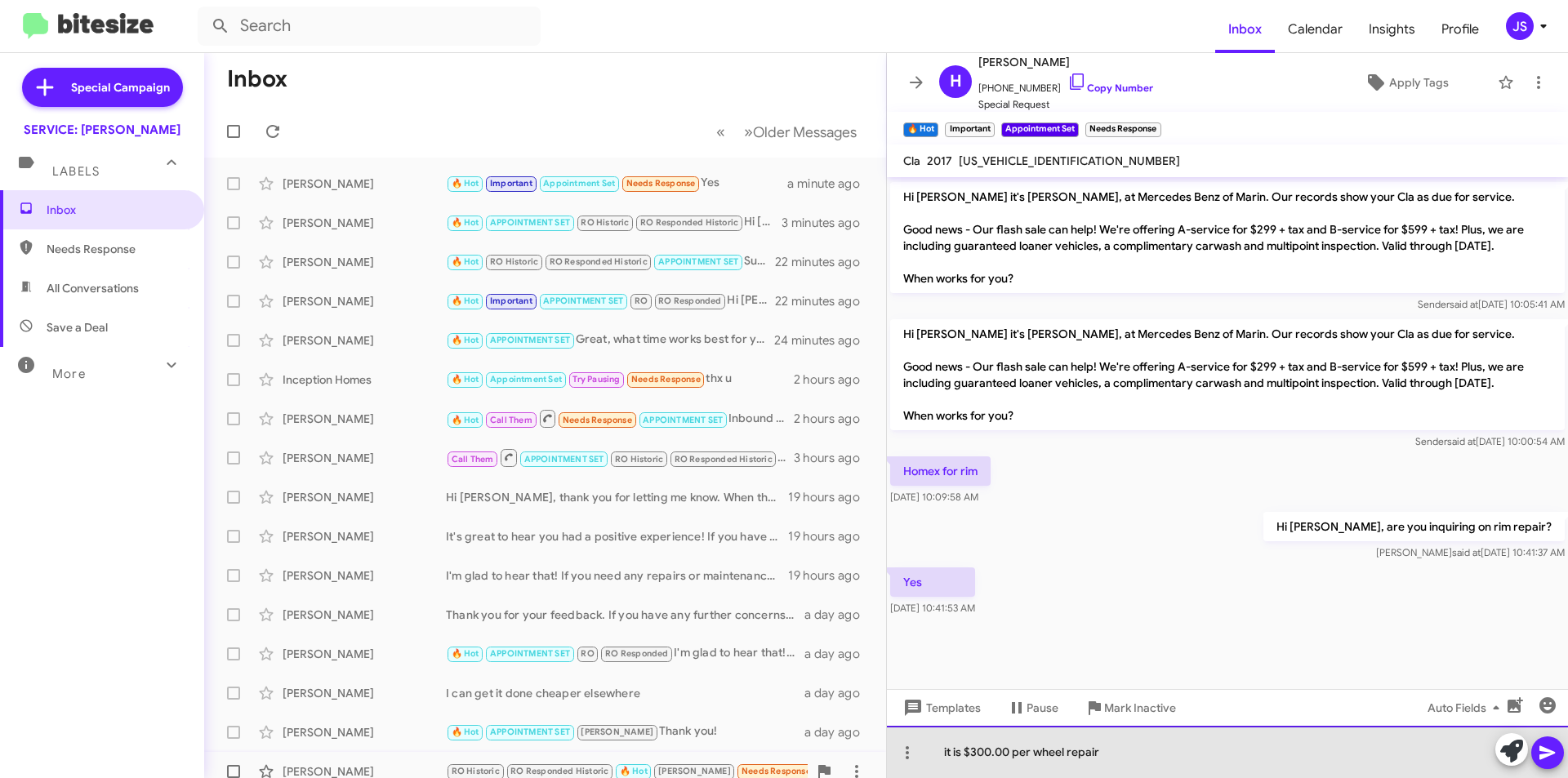
click at [1036, 760] on div "it is $300.00 per wheel repair" at bounding box center [1227, 752] width 681 height 53
click at [1161, 768] on div "it is $300.00 per rim/wheel repair" at bounding box center [1227, 752] width 681 height 53
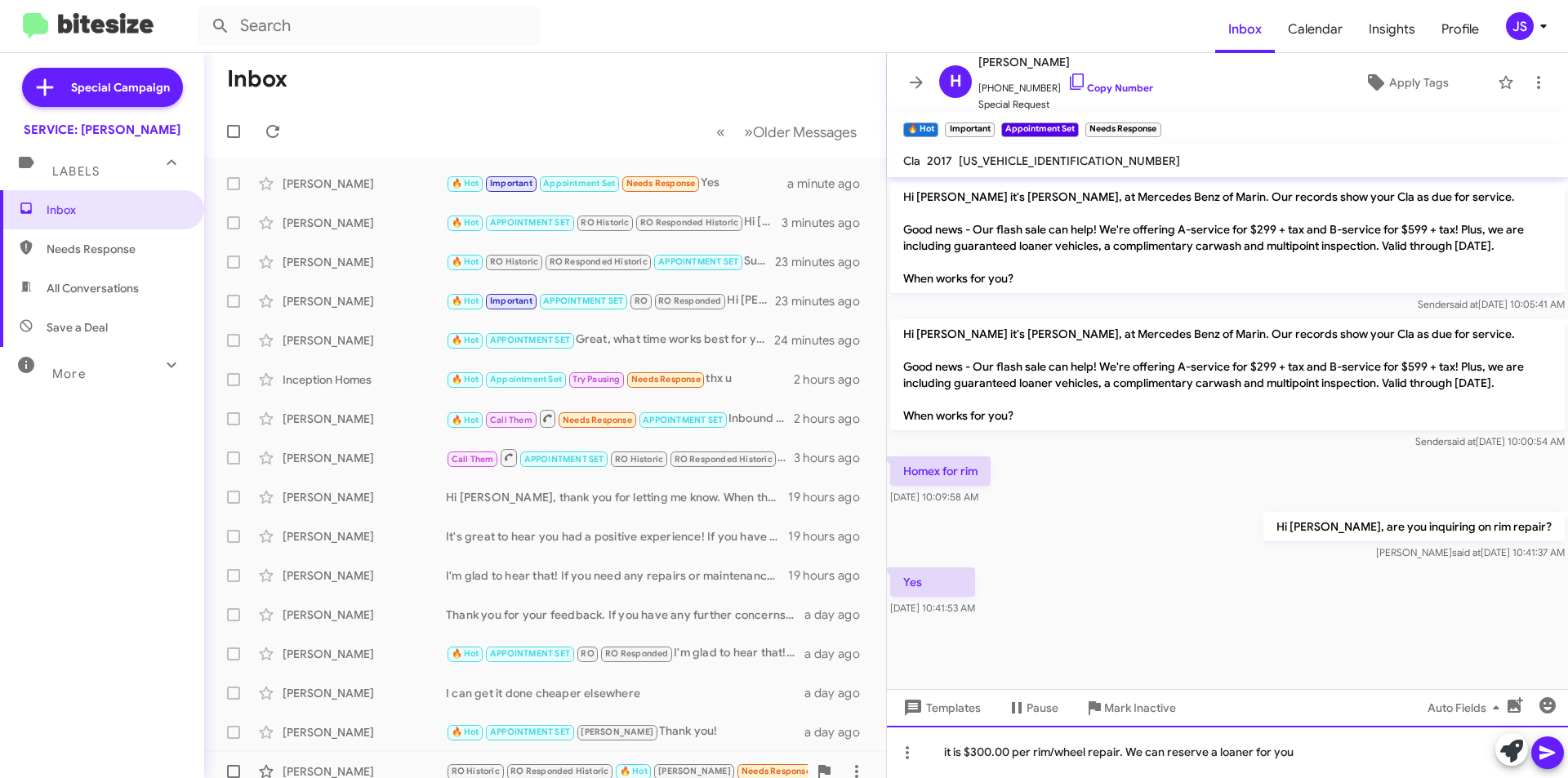
click at [1292, 754] on div "it is $300.00 per rim/wheel repair. We can reserve a loaner for you" at bounding box center [1227, 752] width 681 height 53
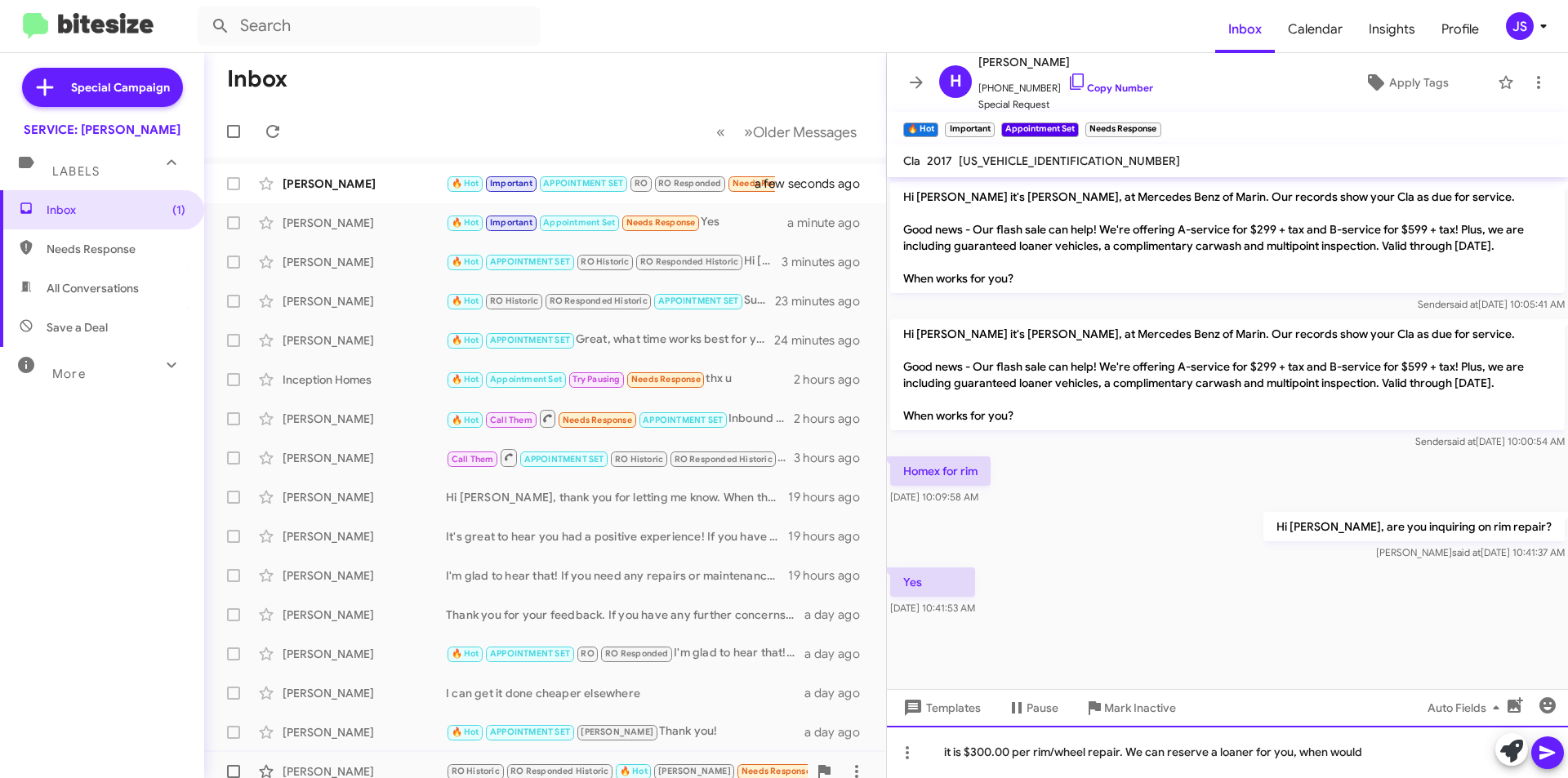
click at [949, 756] on div "it is $300.00 per rim/wheel repair. We can reserve a loaner for you, when would" at bounding box center [1227, 752] width 681 height 53
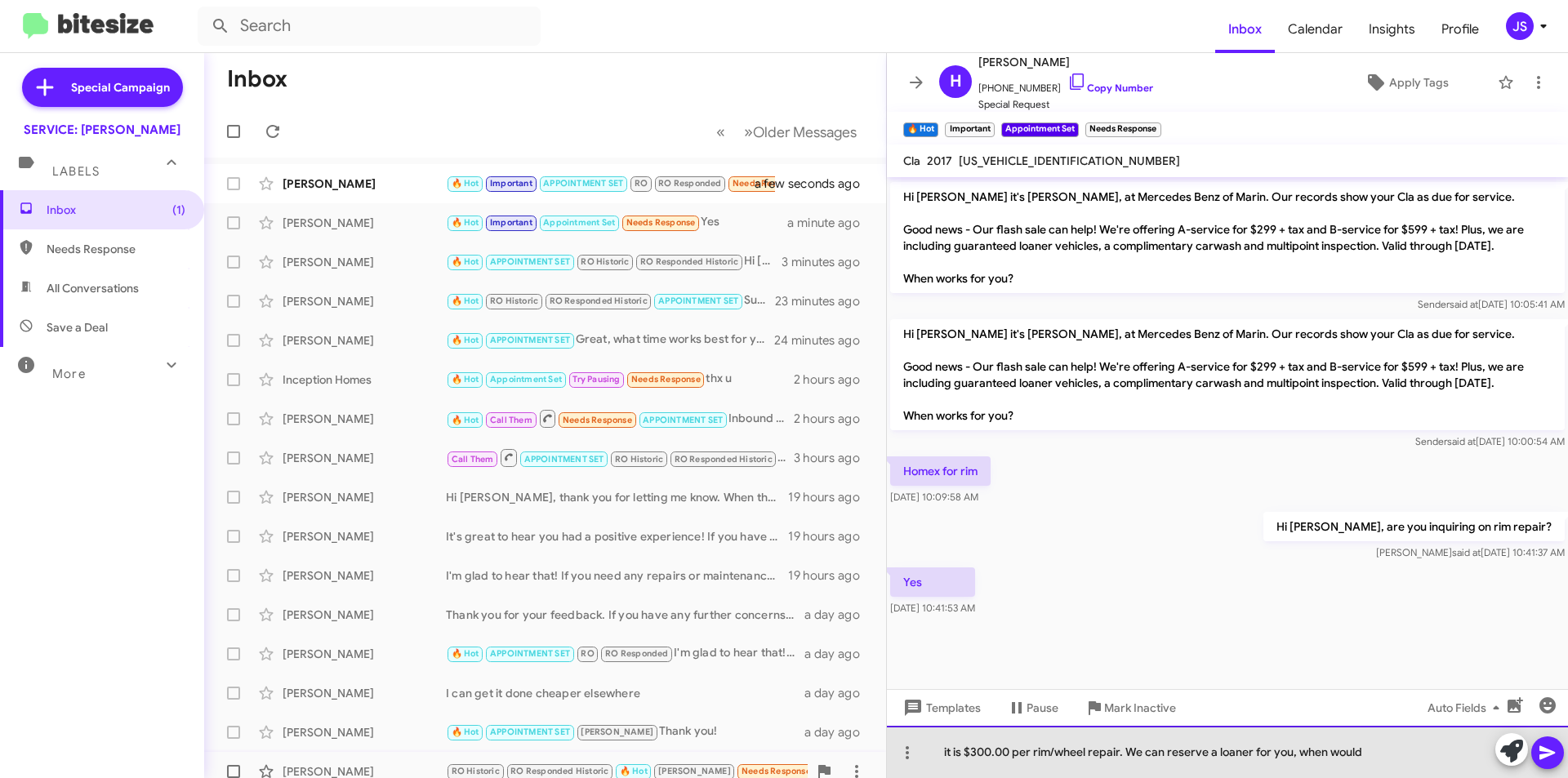
click at [945, 756] on div "it is $300.00 per rim/wheel repair. We can reserve a loaner for you, when would" at bounding box center [1227, 752] width 681 height 53
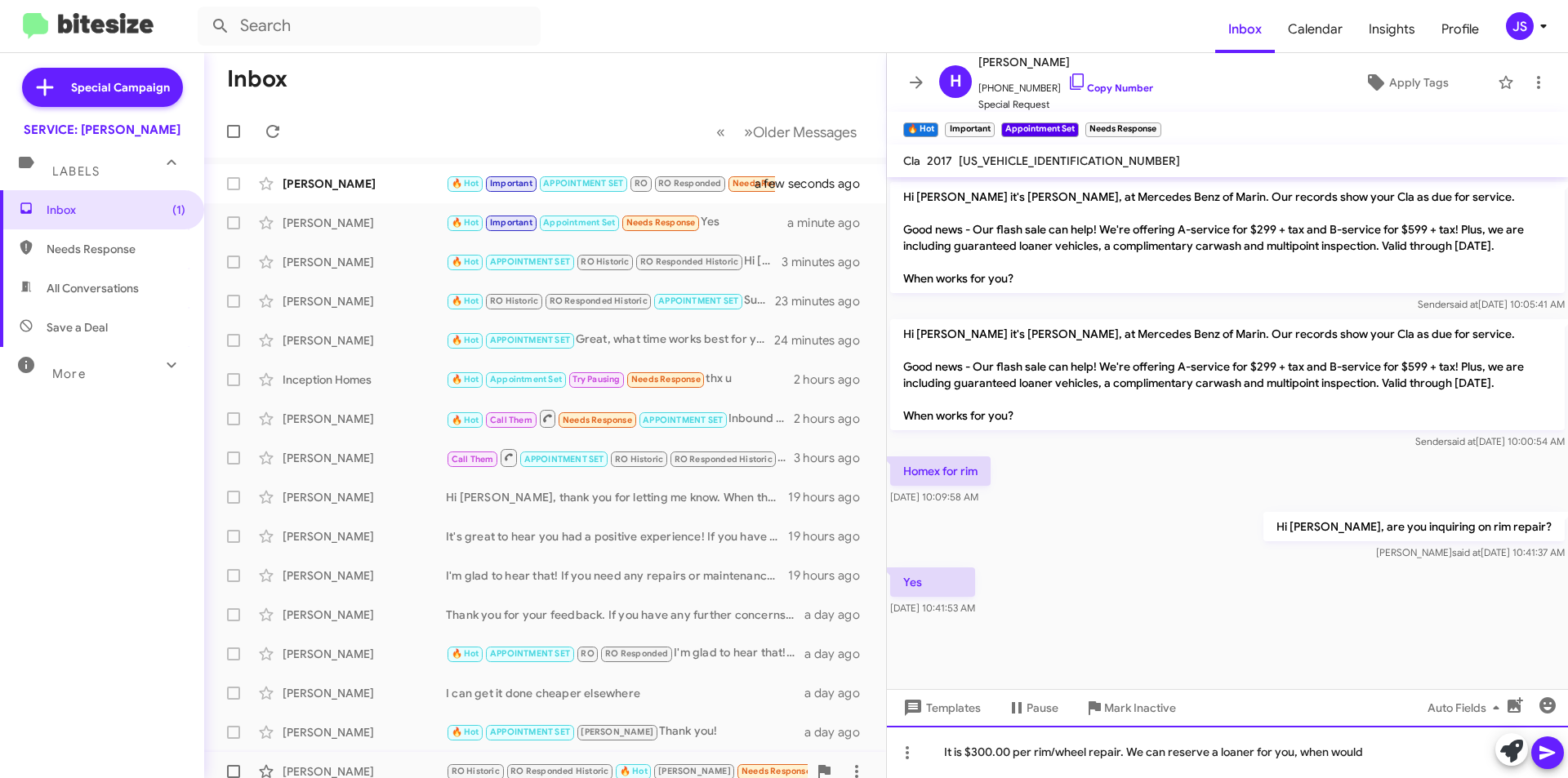
click at [1377, 756] on div "It is $300.00 per rim/wheel repair. We can reserve a loaner for you, when would" at bounding box center [1227, 752] width 681 height 53
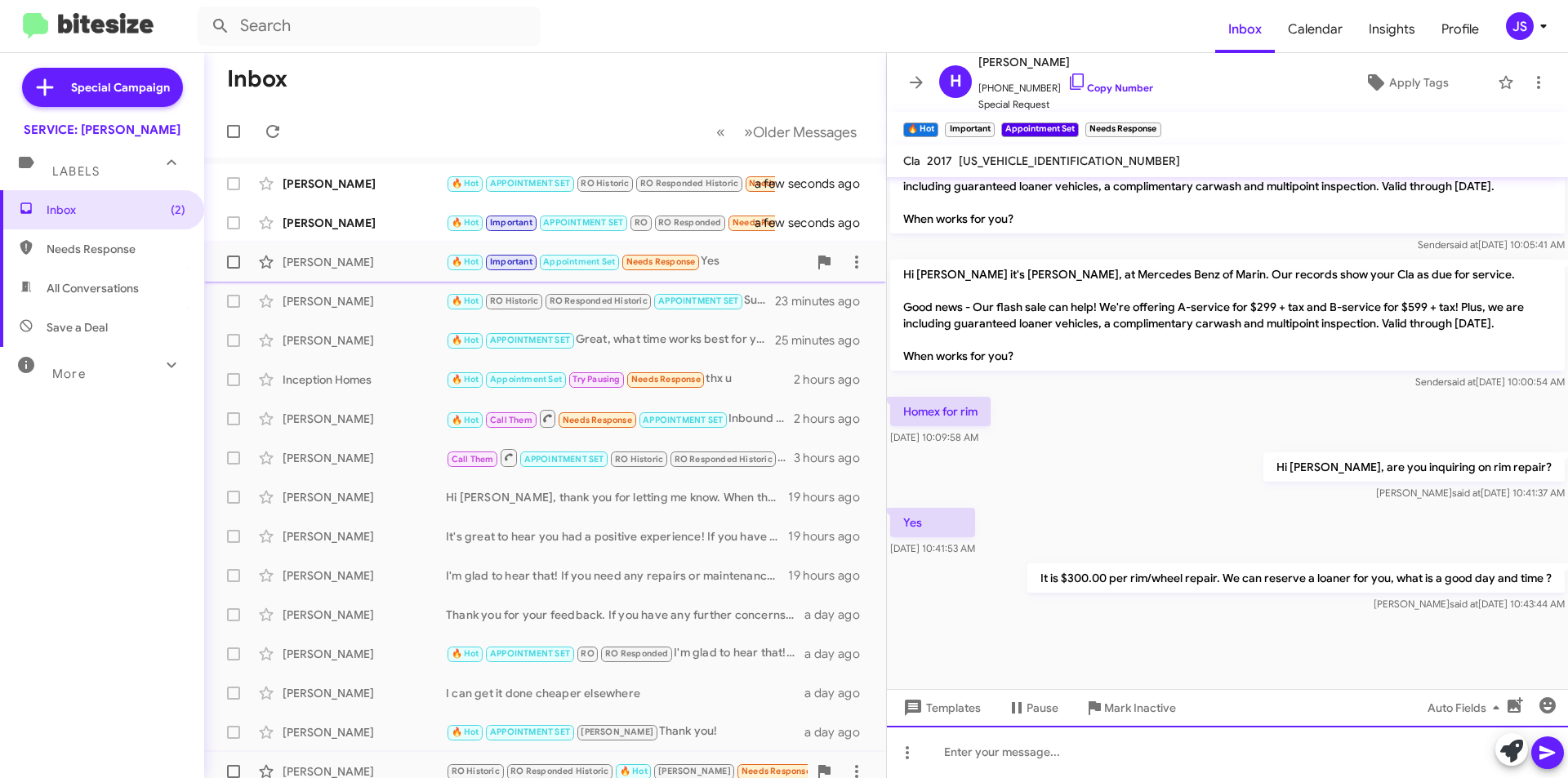
scroll to position [1254, 0]
click at [356, 189] on div "[PERSON_NAME]" at bounding box center [364, 183] width 164 height 16
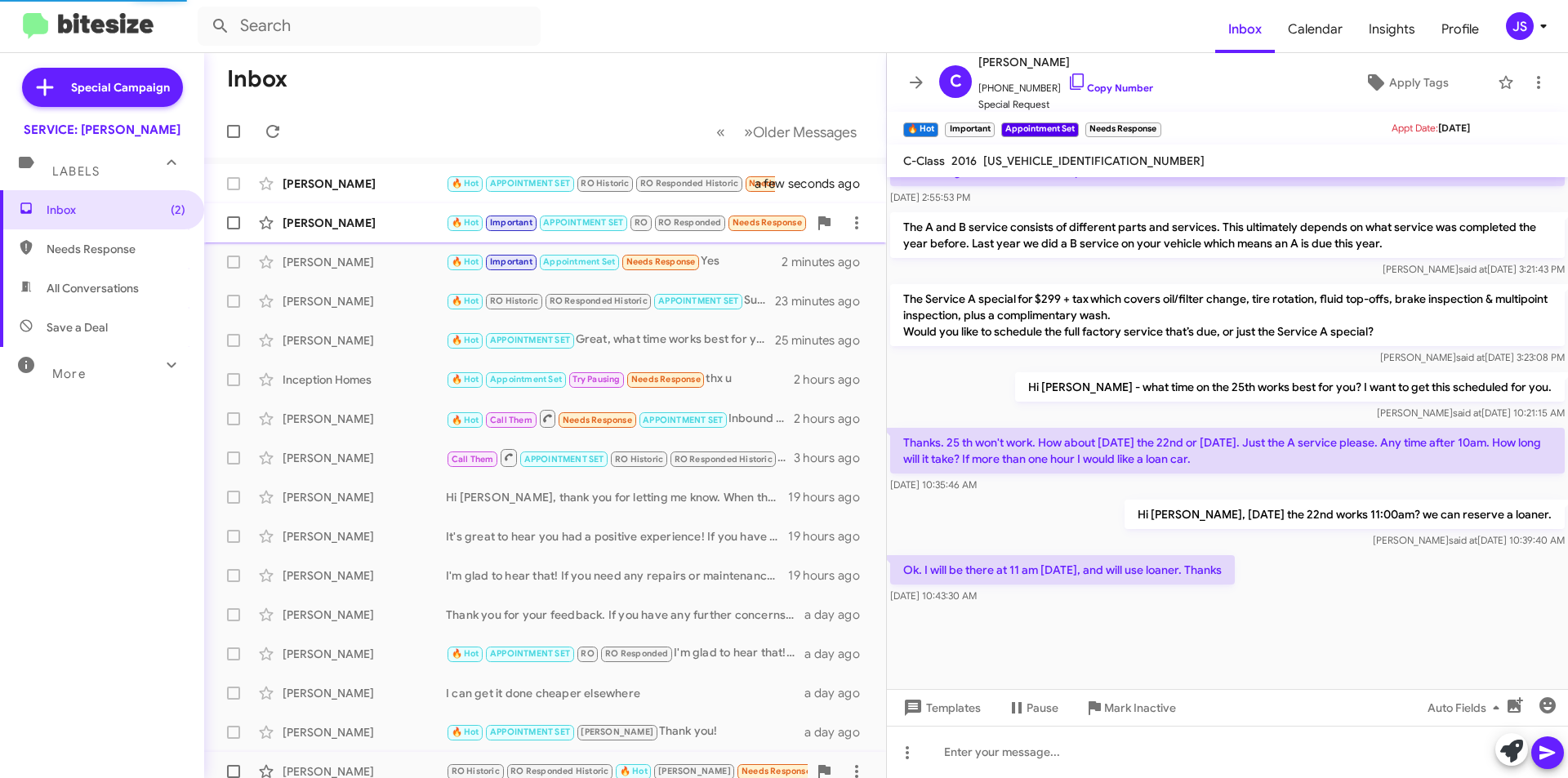
scroll to position [964, 0]
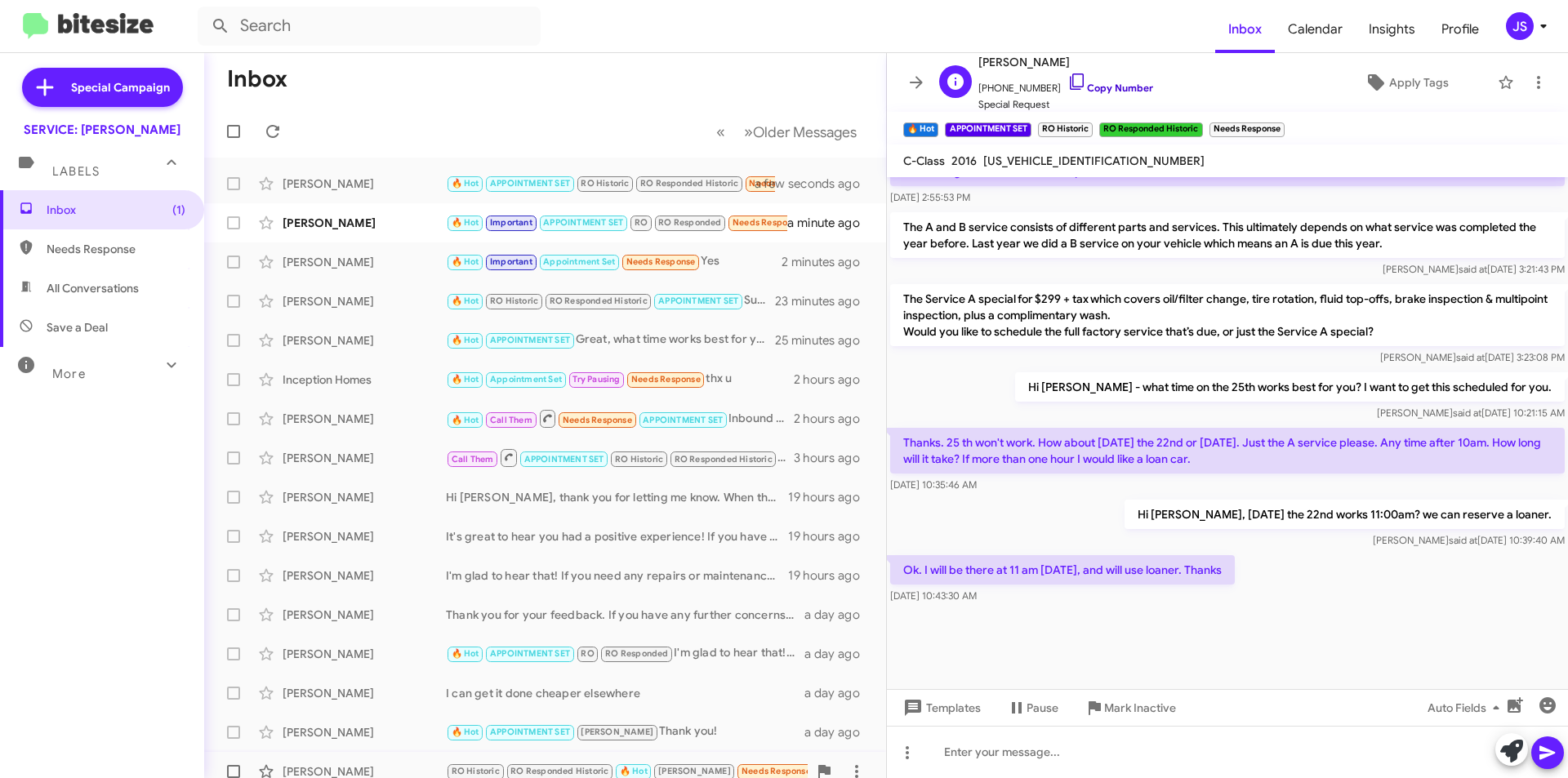
click at [1070, 74] on icon at bounding box center [1077, 81] width 13 height 16
drag, startPoint x: 1504, startPoint y: 750, endPoint x: 1564, endPoint y: 720, distance: 67.1
click at [1504, 750] on icon at bounding box center [1511, 751] width 23 height 23
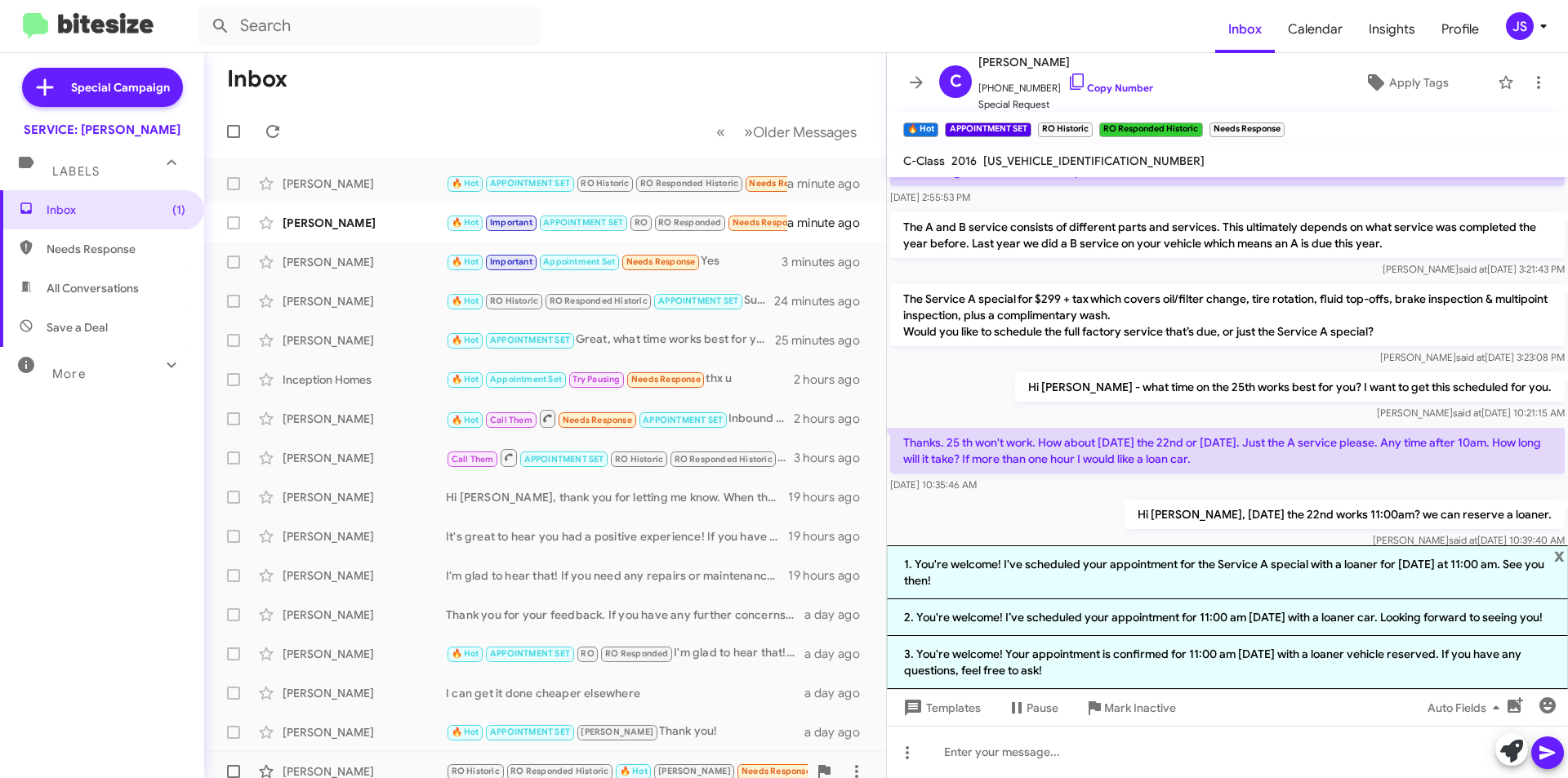
scroll to position [1124, 0]
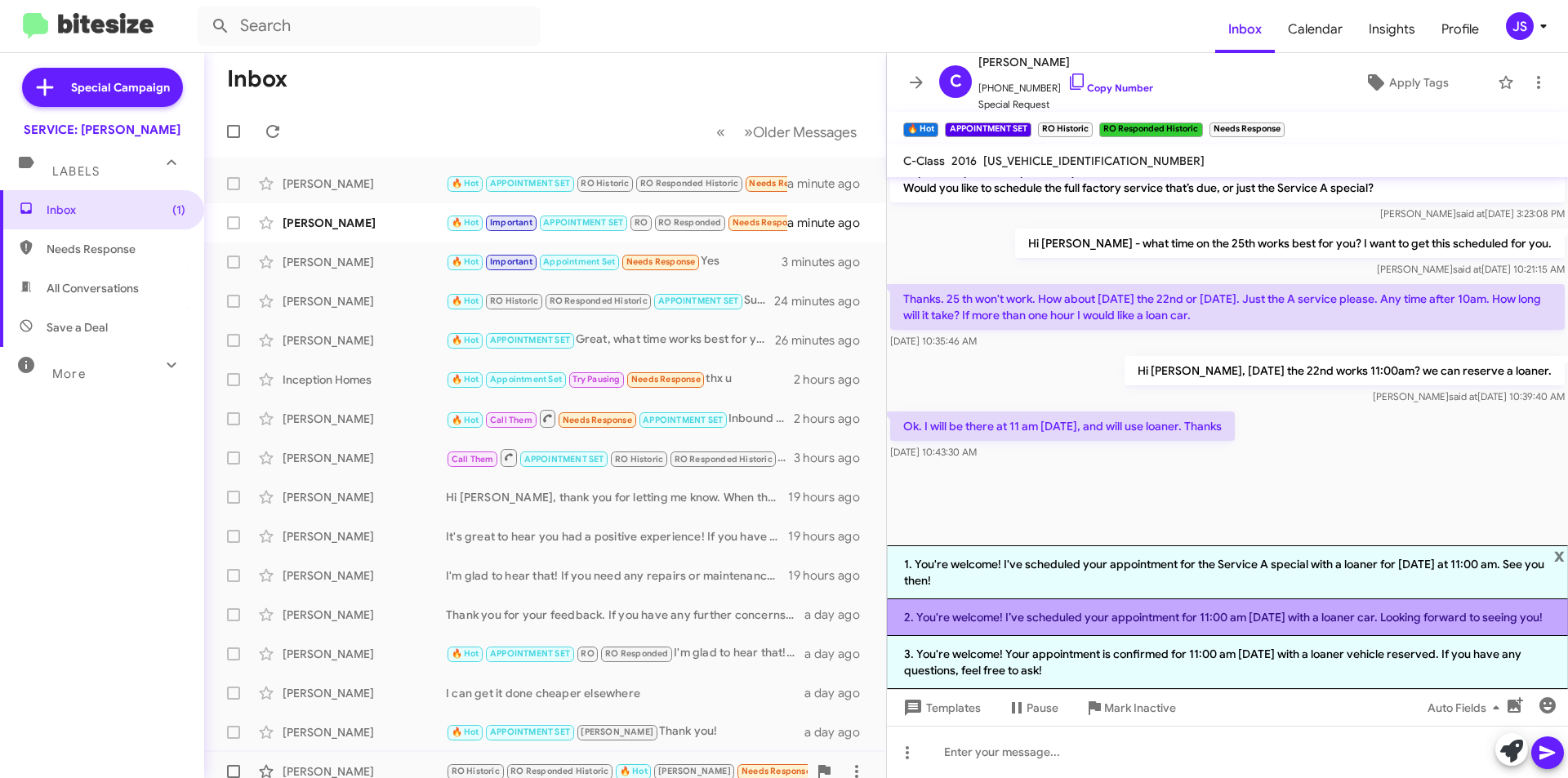
click at [1185, 612] on li "2. You're welcome! I’ve scheduled your appointment for 11:00 am tomorrow with a…" at bounding box center [1227, 618] width 681 height 36
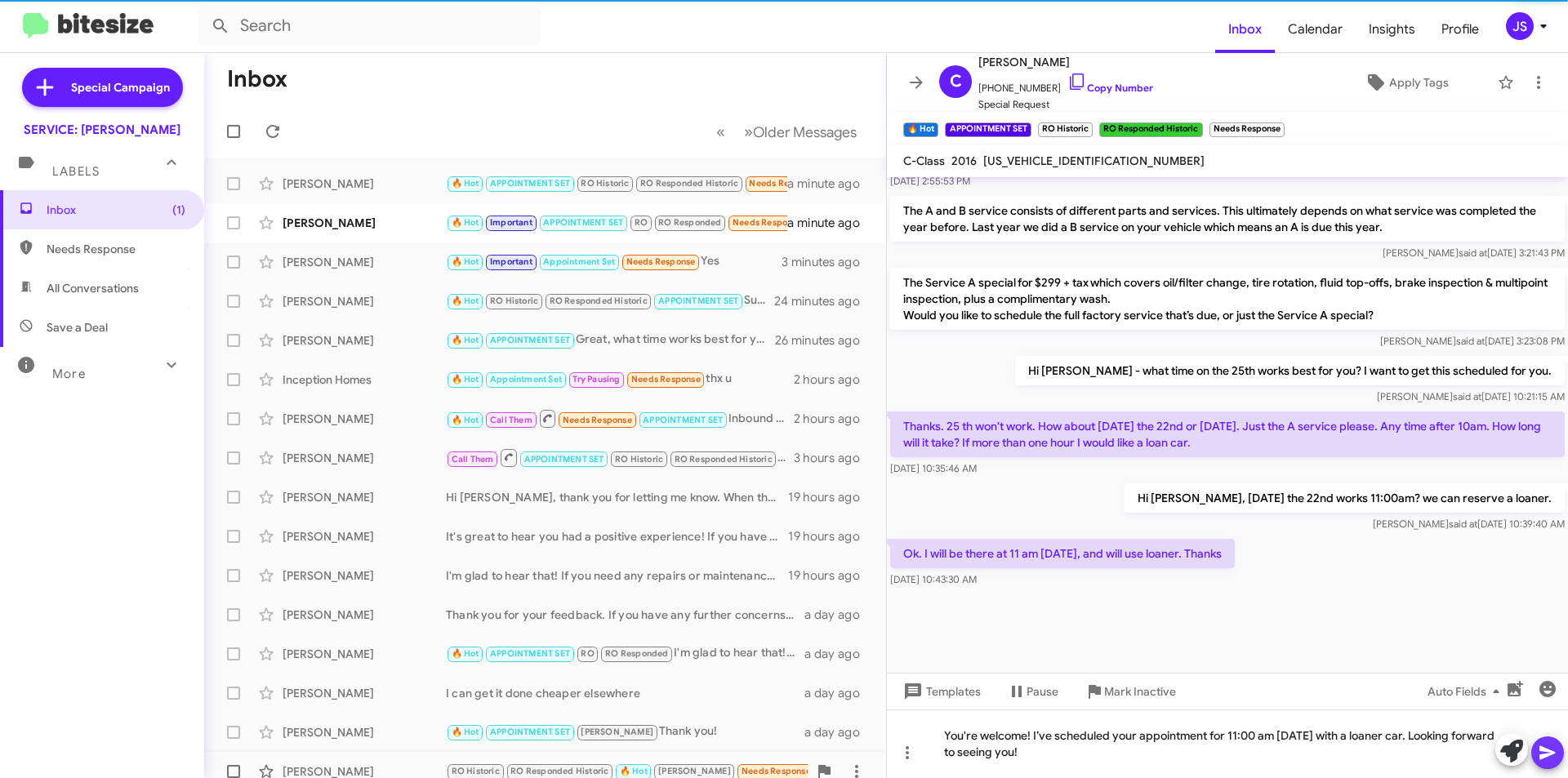
click at [1550, 746] on icon at bounding box center [1547, 753] width 19 height 19
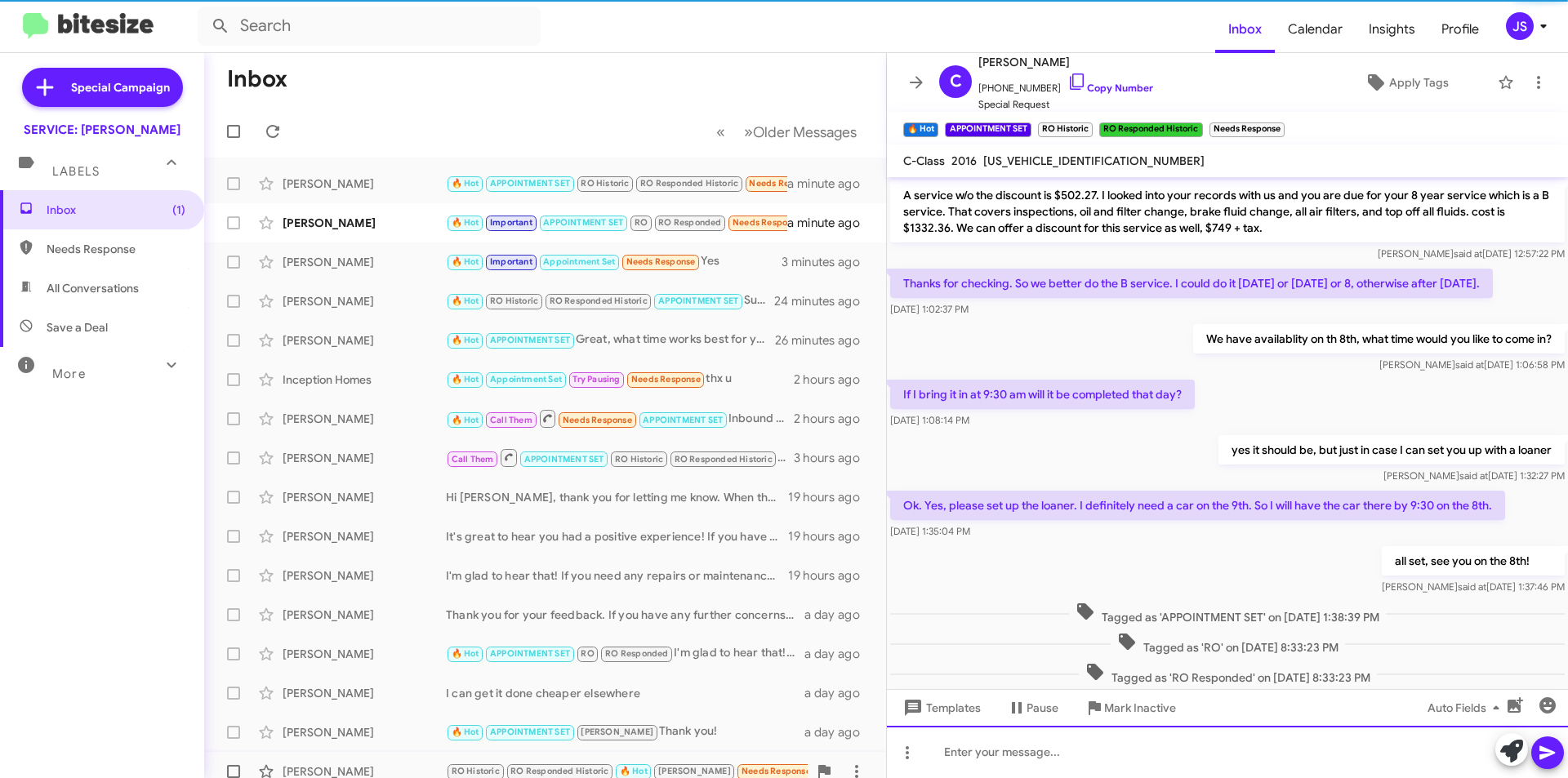
scroll to position [81, 0]
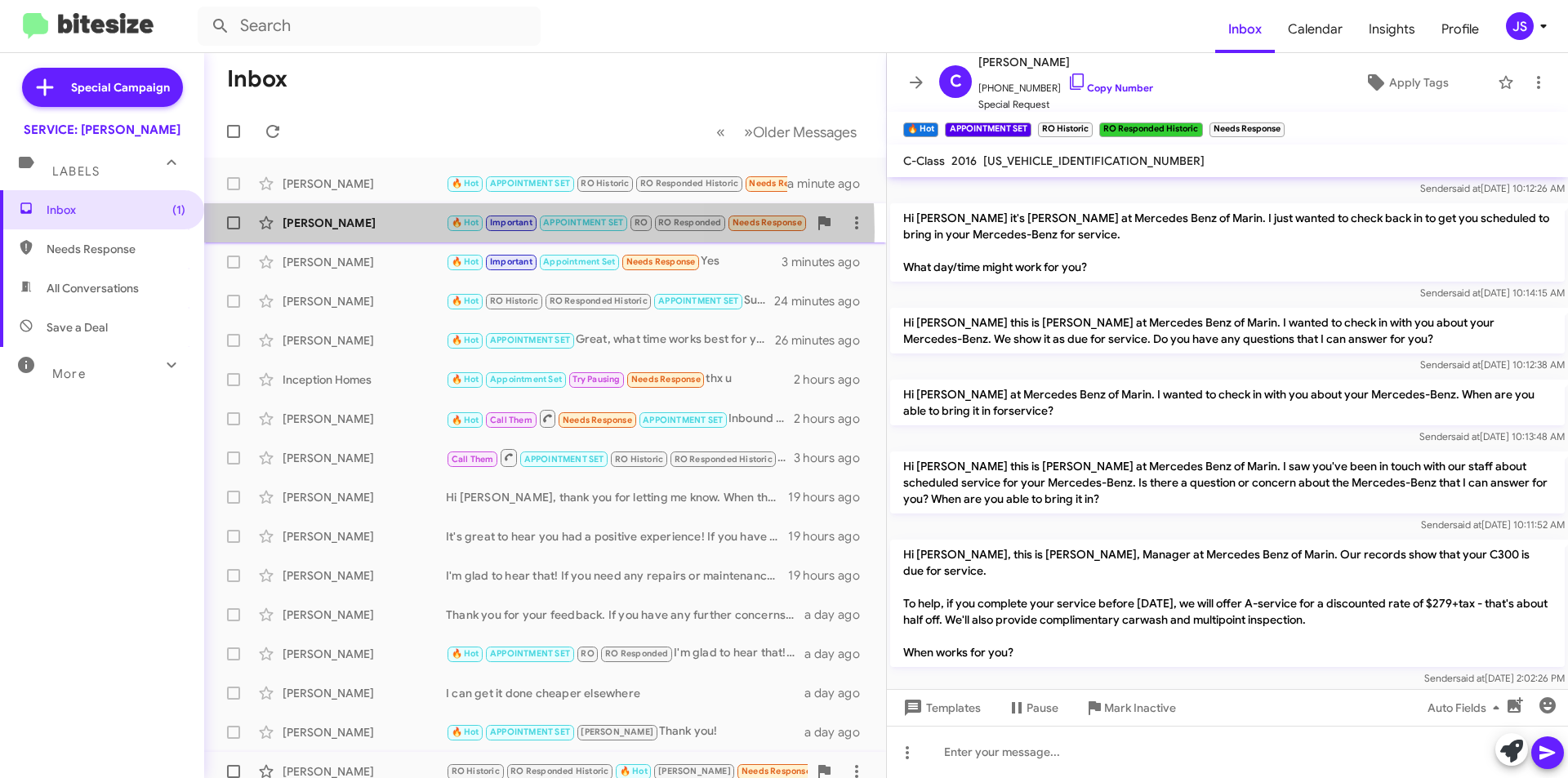
click at [374, 232] on div "Charlie Allen 🔥 Hot Important APPOINTMENT SET RO RO Responded Needs Response Wh…" at bounding box center [545, 223] width 656 height 33
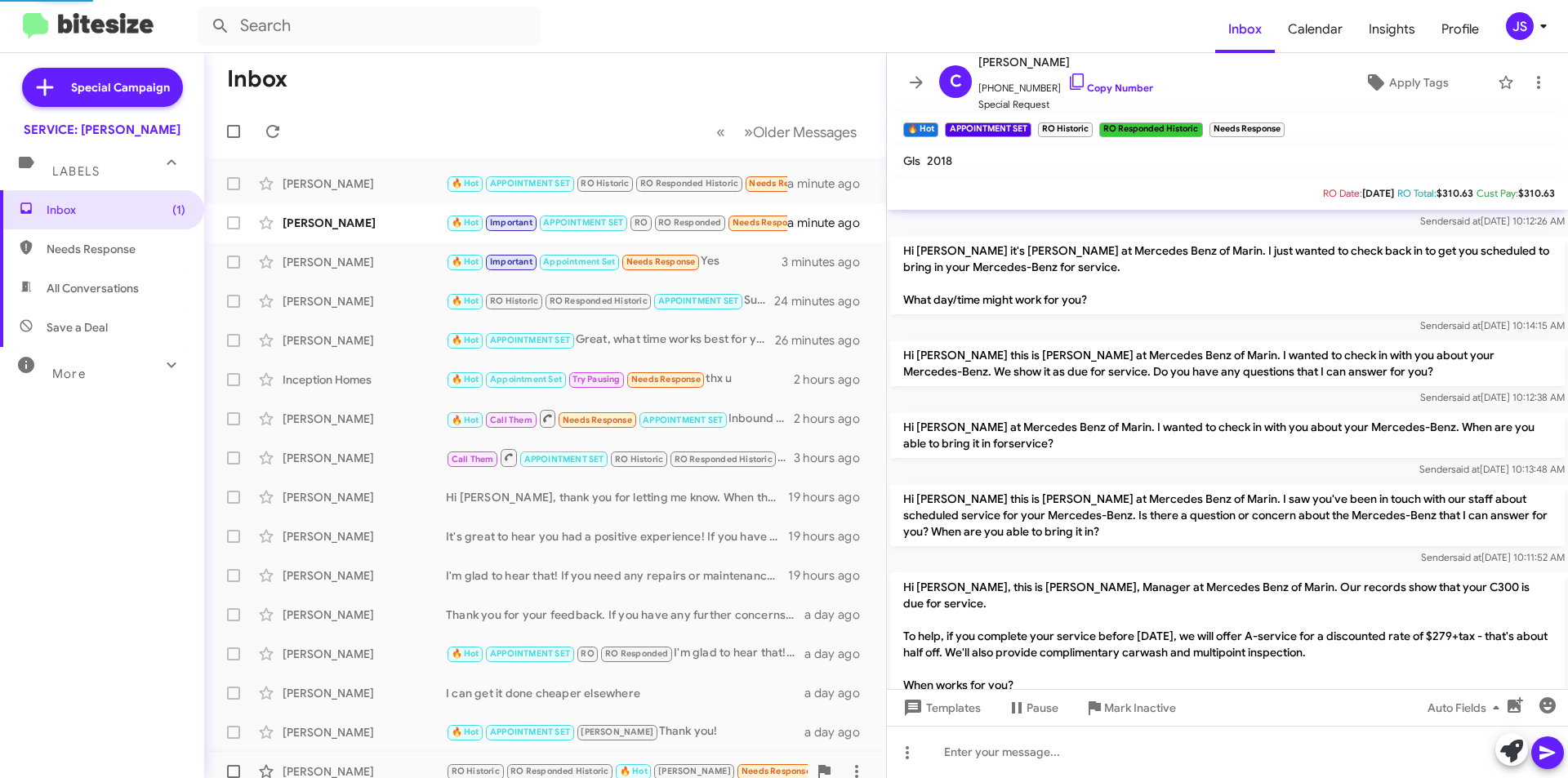
scroll to position [964, 0]
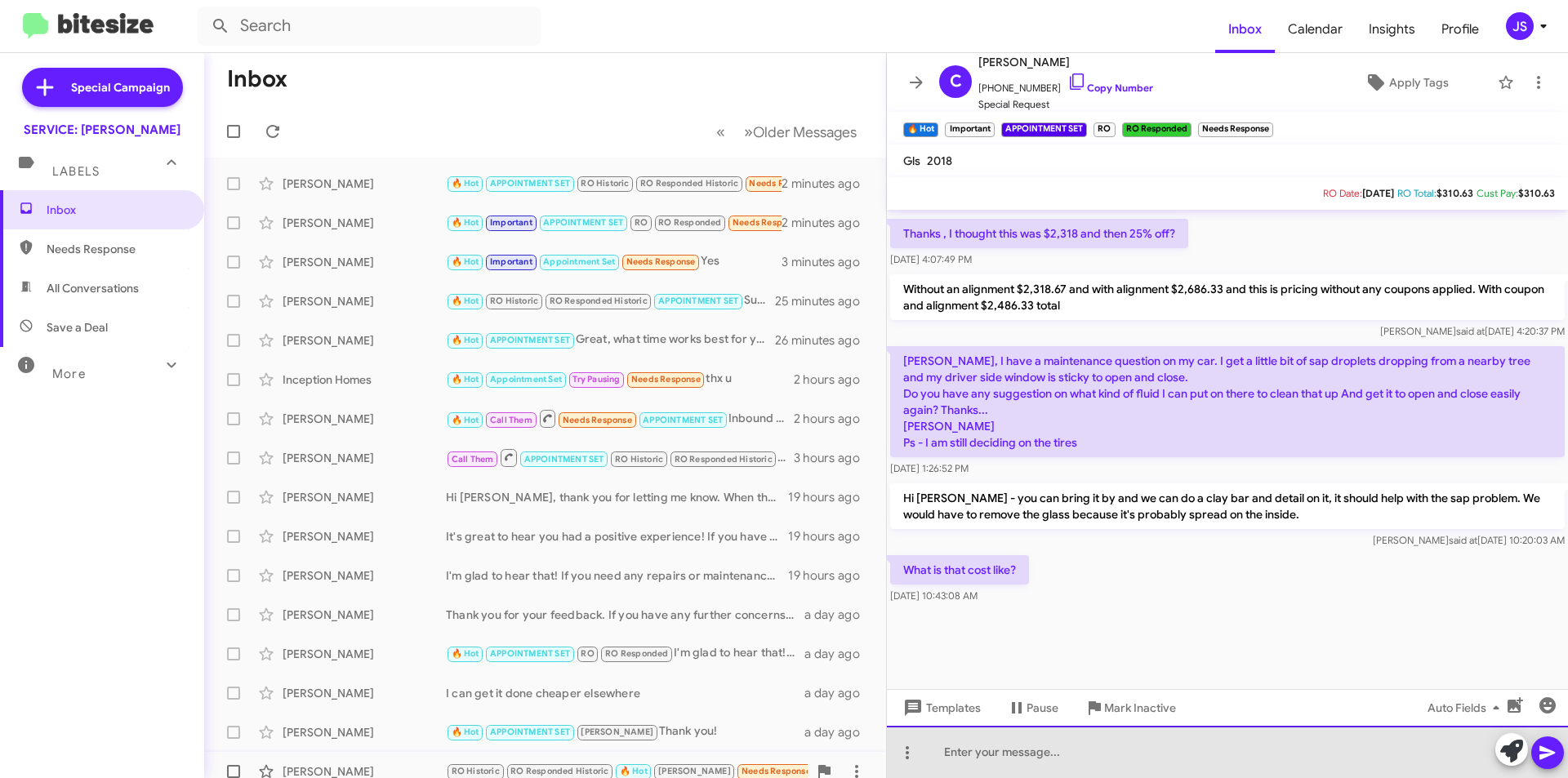
click at [1093, 750] on div at bounding box center [1227, 752] width 681 height 53
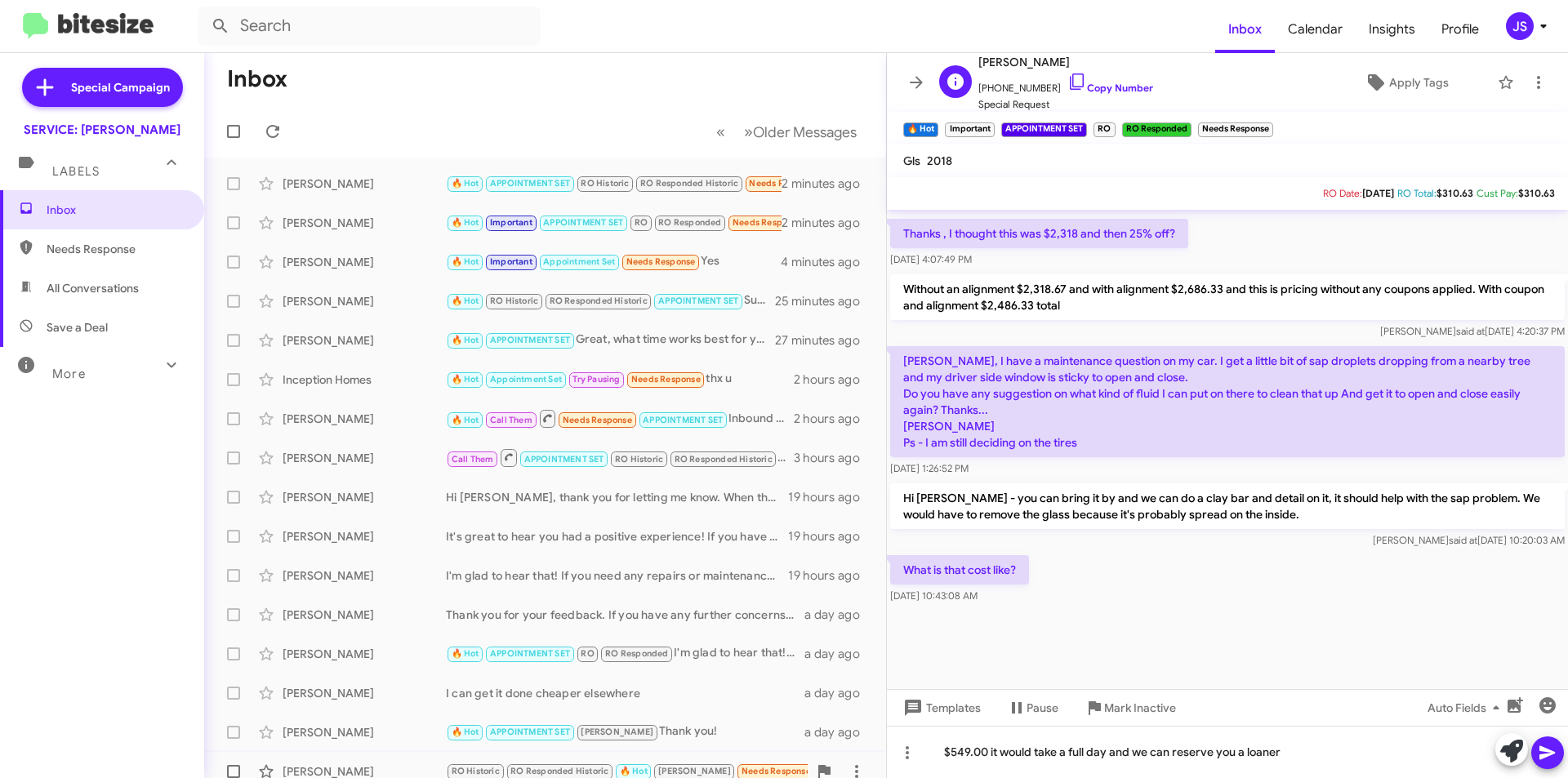
click at [1072, 80] on span "+15103338477 Copy Number" at bounding box center [1065, 84] width 174 height 25
click at [1067, 80] on icon at bounding box center [1077, 81] width 19 height 19
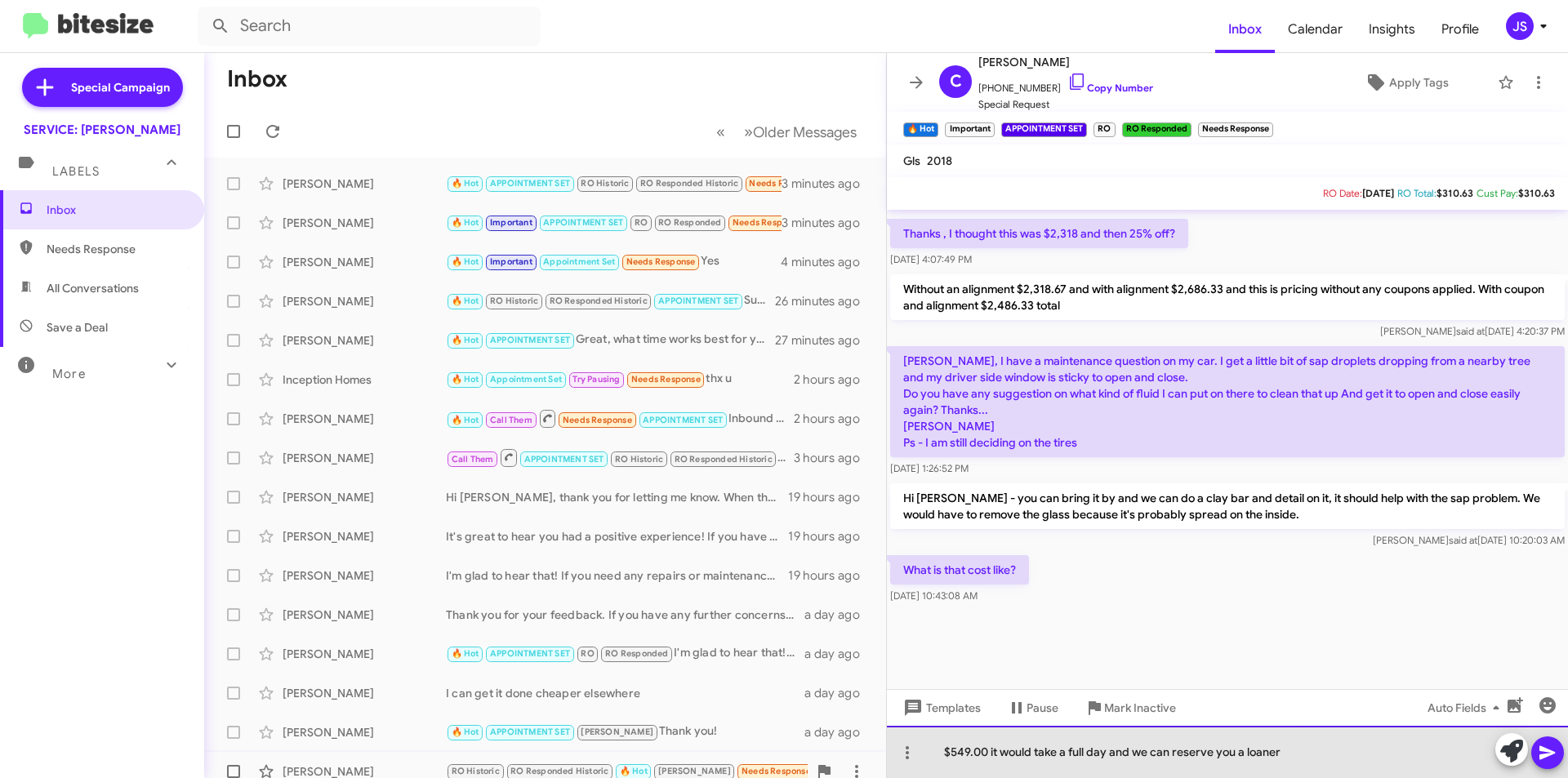
click at [1122, 758] on div "$549.00 it would take a full day and we can reserve you a loaner" at bounding box center [1227, 752] width 681 height 53
click at [989, 757] on div "$549.00 it would take a full day and we can reserve you a loaner" at bounding box center [1227, 752] width 681 height 53
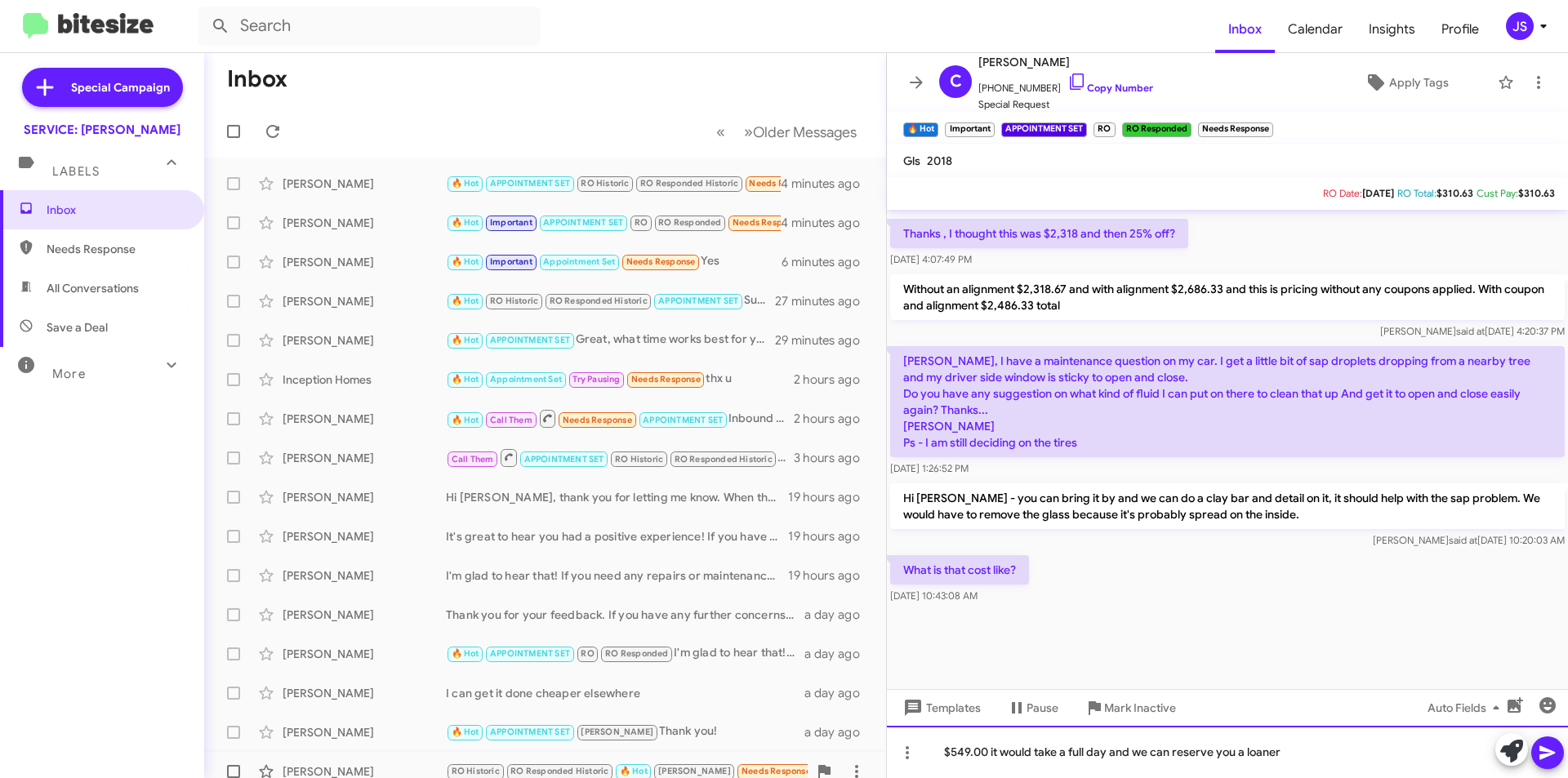
click at [990, 757] on div "$549.00 it would take a full day and we can reserve you a loaner" at bounding box center [1227, 752] width 681 height 53
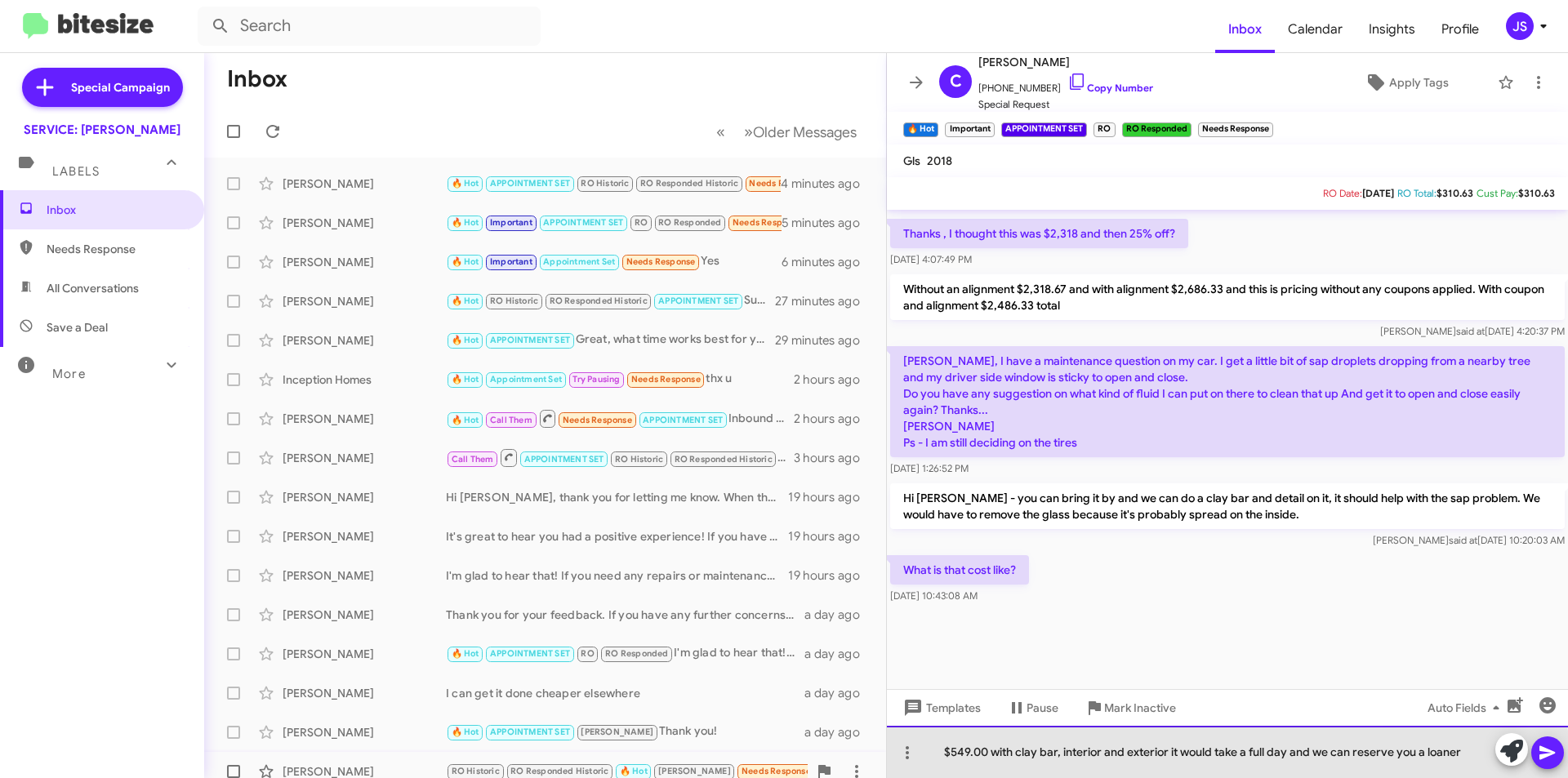
click at [1060, 760] on div "$549.00 with clay bar, interior and exterior it would take a full day and we ca…" at bounding box center [1227, 752] width 681 height 53
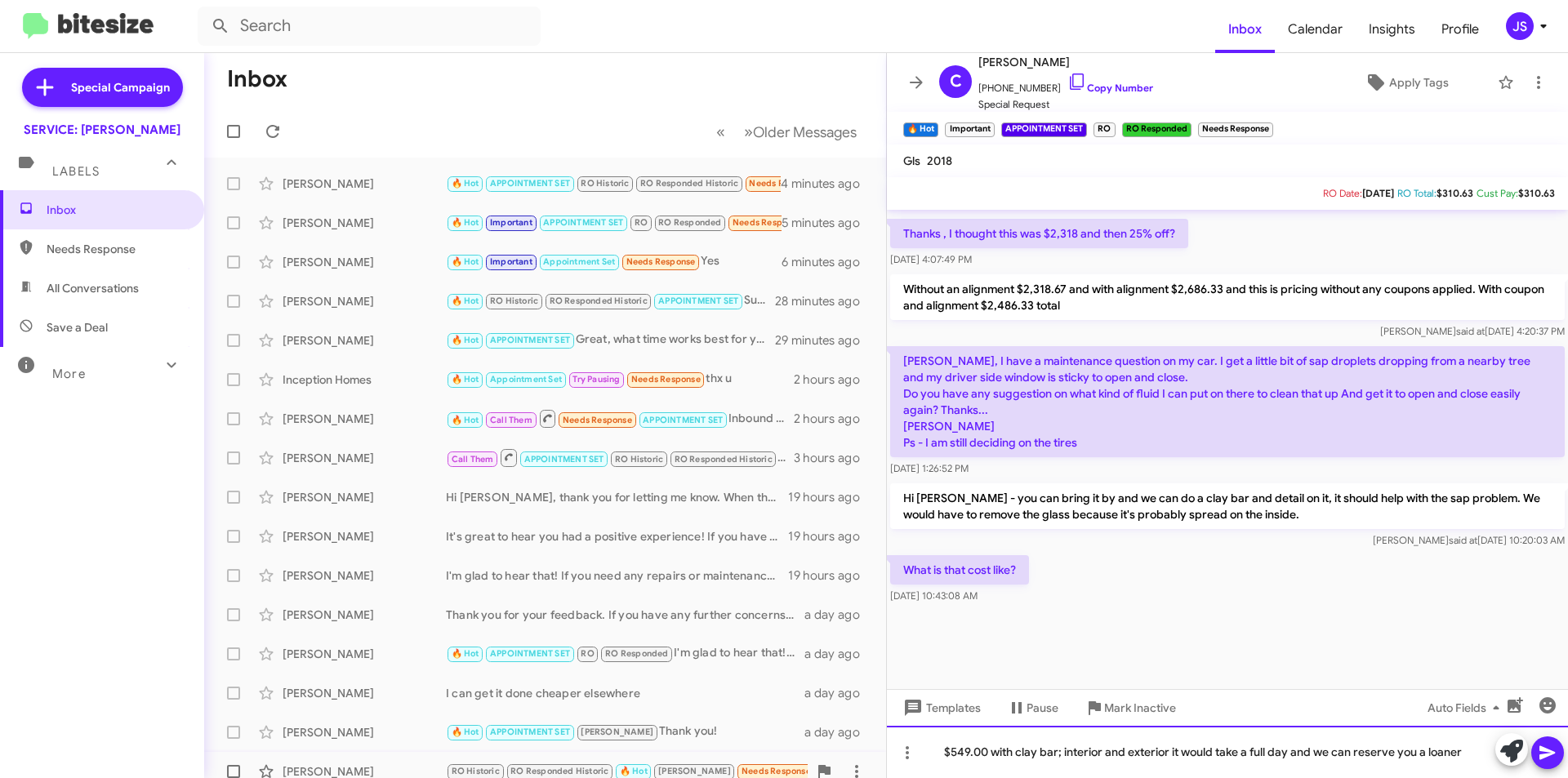
click at [1169, 755] on div "$549.00 with clay bar; interior and exterior it would take a full day and we ca…" at bounding box center [1227, 752] width 681 height 53
click at [1465, 749] on div "$549.00 with clay bar; interior and exterior it would take a full day and we ca…" at bounding box center [1227, 752] width 681 height 53
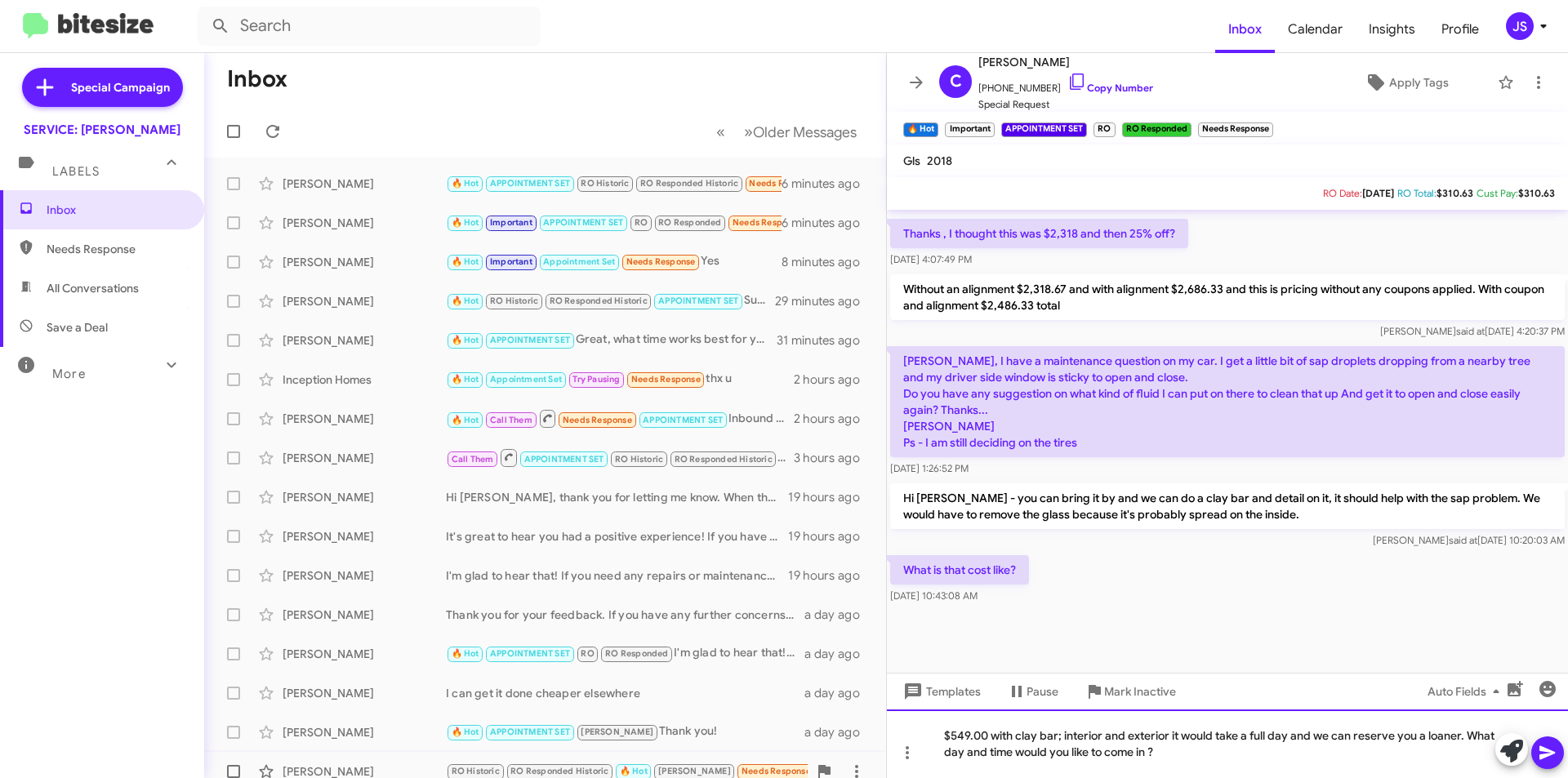
click at [991, 738] on div "$549.00 with clay bar; interior and exterior it would take a full day and we ca…" at bounding box center [1227, 744] width 681 height 69
click at [1208, 761] on div "$549.00 full detail with clay bar; interior and exterior it would take a full d…" at bounding box center [1227, 744] width 681 height 69
click at [1220, 739] on div "$549.00 full detail with clay bar; interior and exterior it would take a full d…" at bounding box center [1227, 744] width 681 height 69
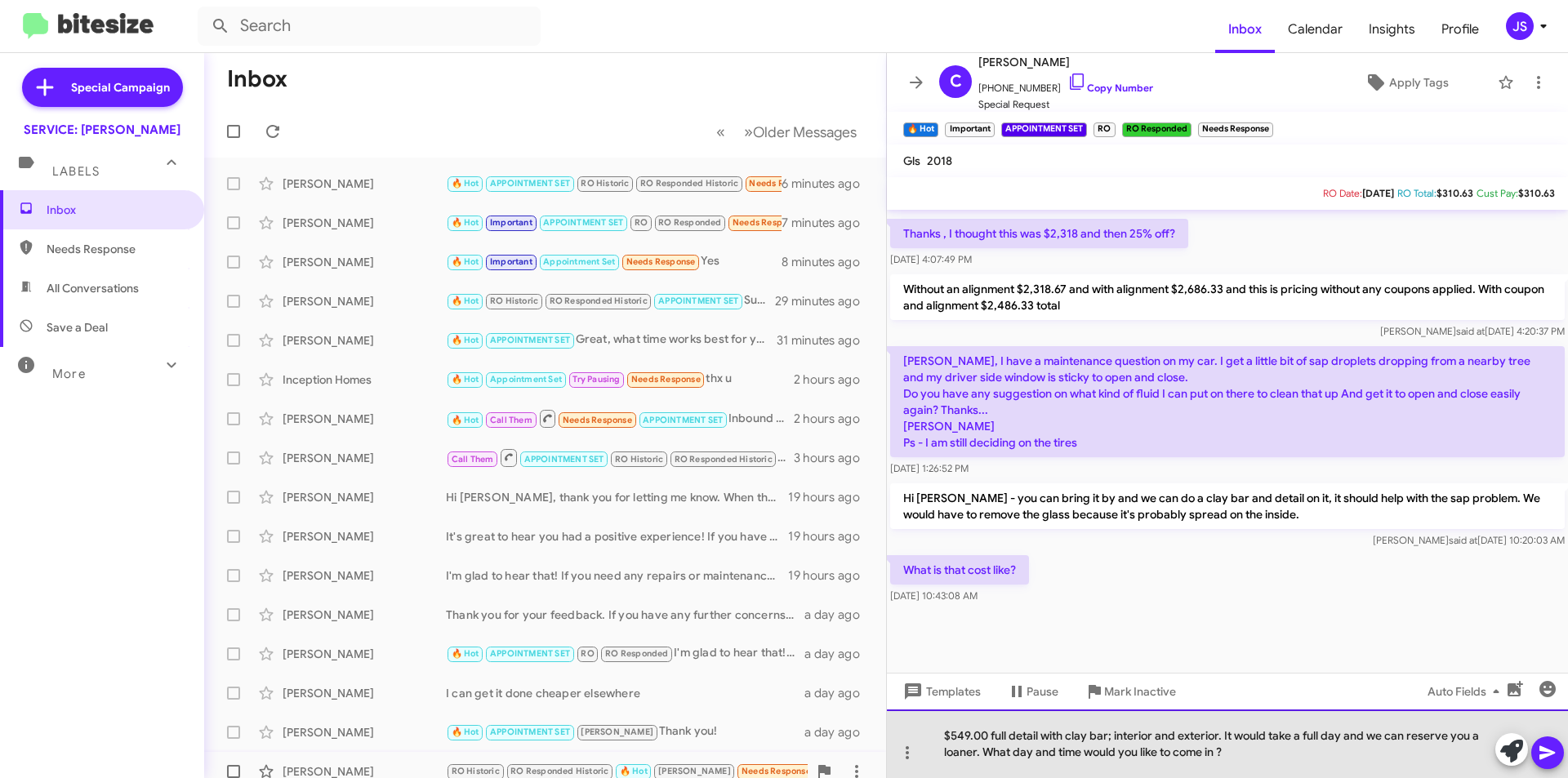
click at [1243, 761] on div "$549.00 full detail with clay bar; interior and exterior. It would take a full …" at bounding box center [1227, 744] width 681 height 69
click at [1467, 736] on div "$549.00 full detail with clay bar; interior and exterior. It would take a full …" at bounding box center [1227, 744] width 681 height 69
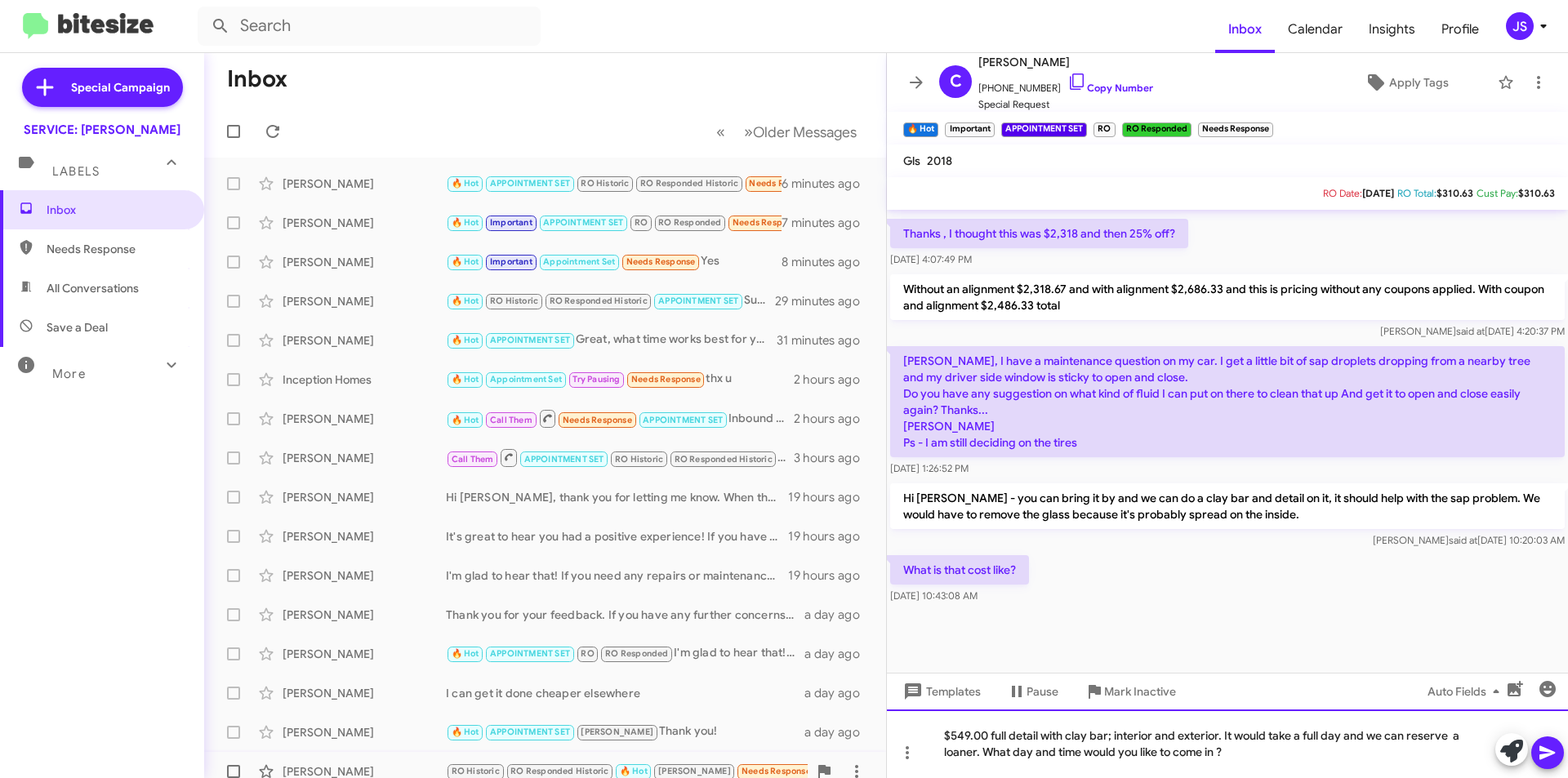
click at [1216, 759] on div "$549.00 full detail with clay bar; interior and exterior. It would take a full …" at bounding box center [1227, 744] width 681 height 69
click at [1547, 759] on icon at bounding box center [1547, 753] width 19 height 19
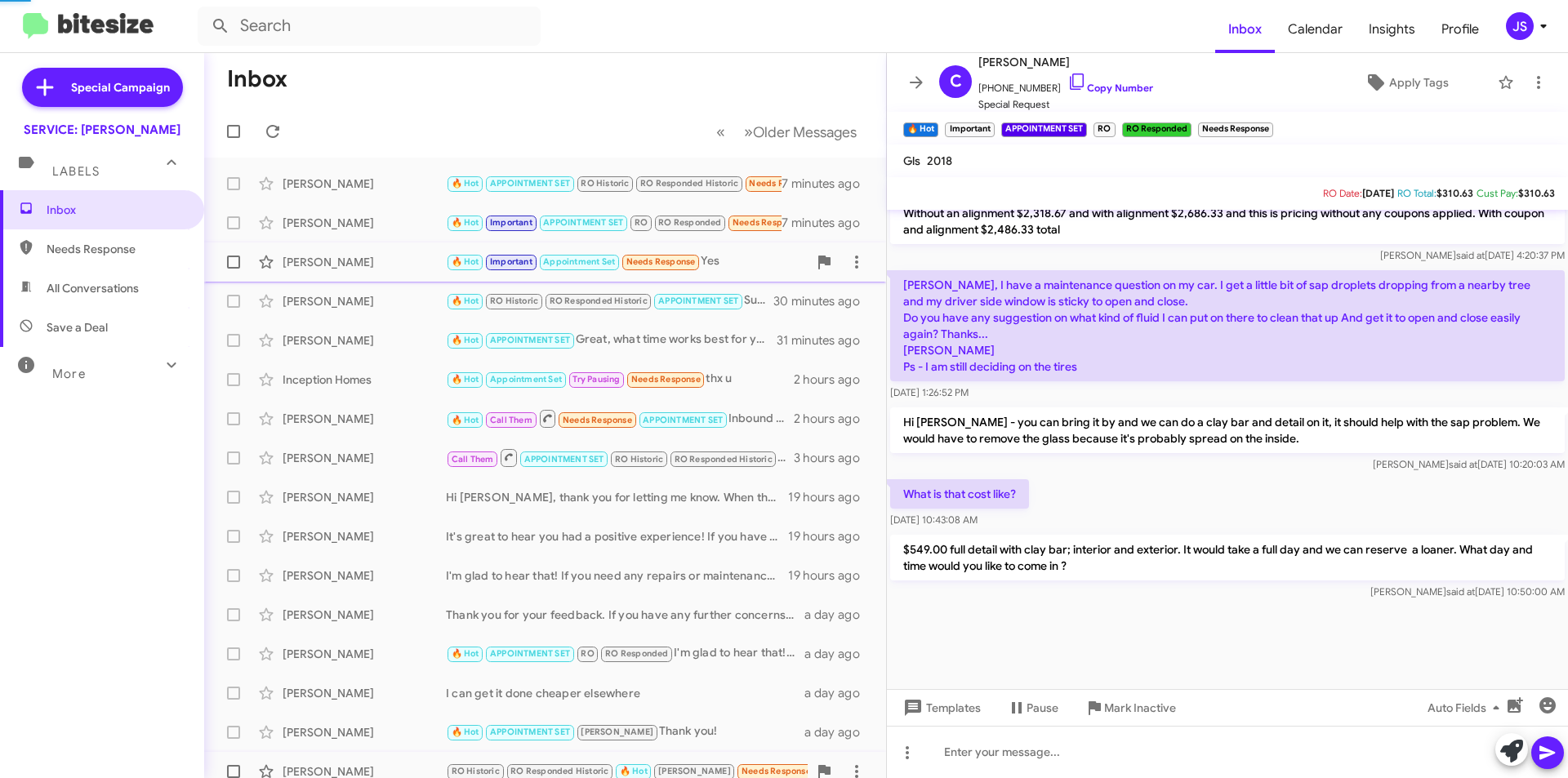
click at [377, 258] on div "[PERSON_NAME]" at bounding box center [364, 262] width 164 height 16
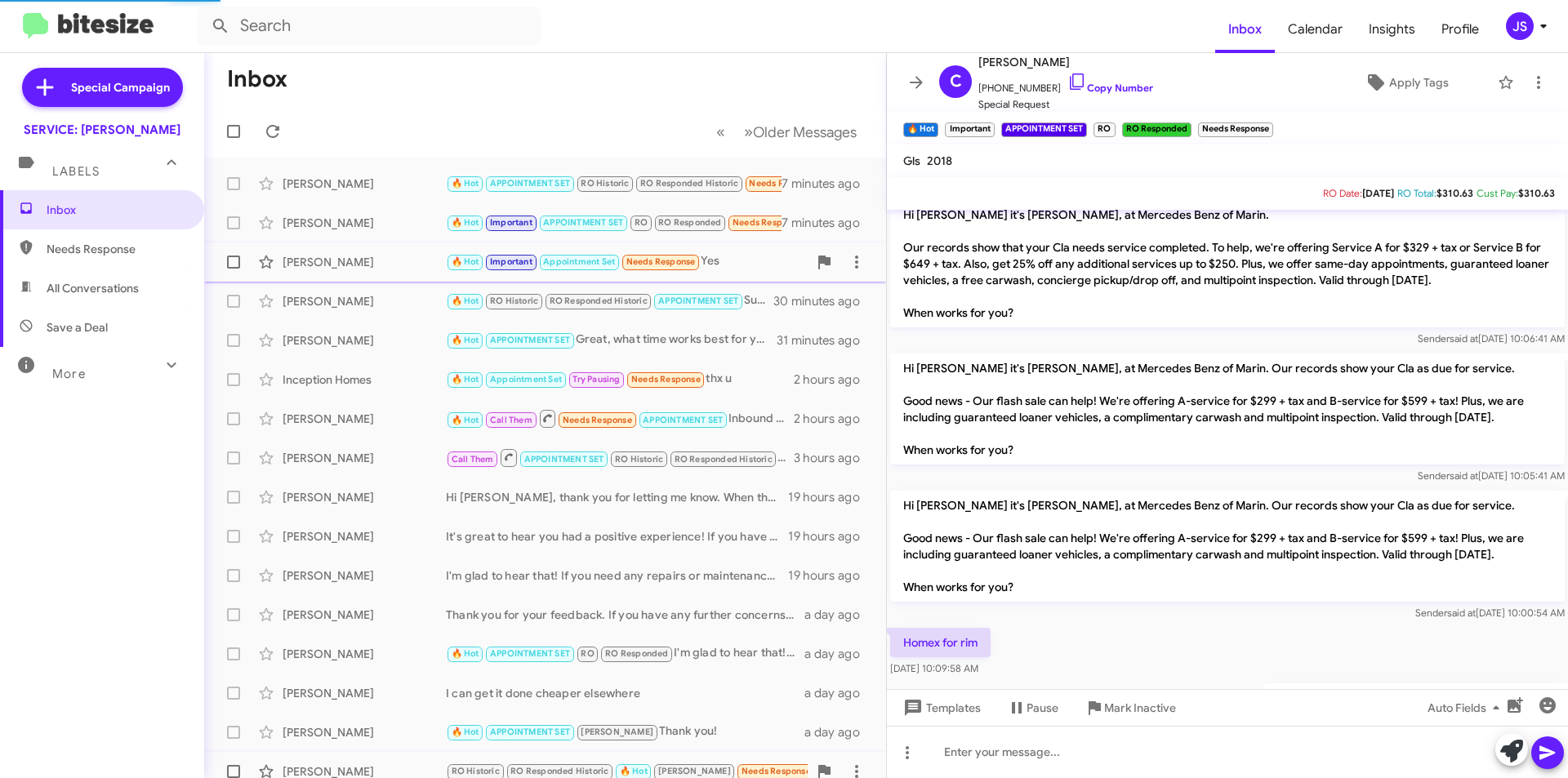
scroll to position [1254, 0]
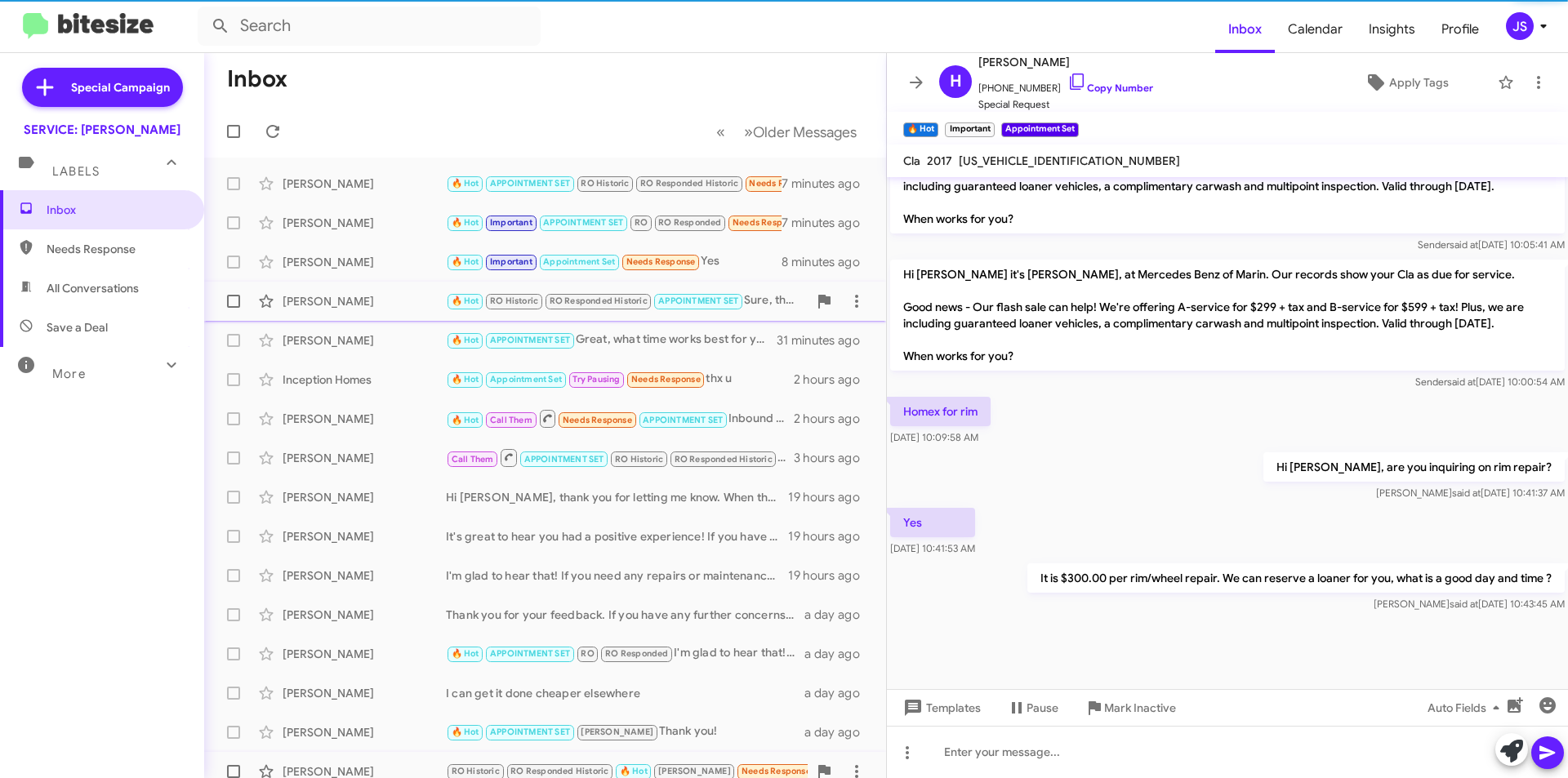
click at [382, 308] on div "[PERSON_NAME]" at bounding box center [364, 301] width 164 height 16
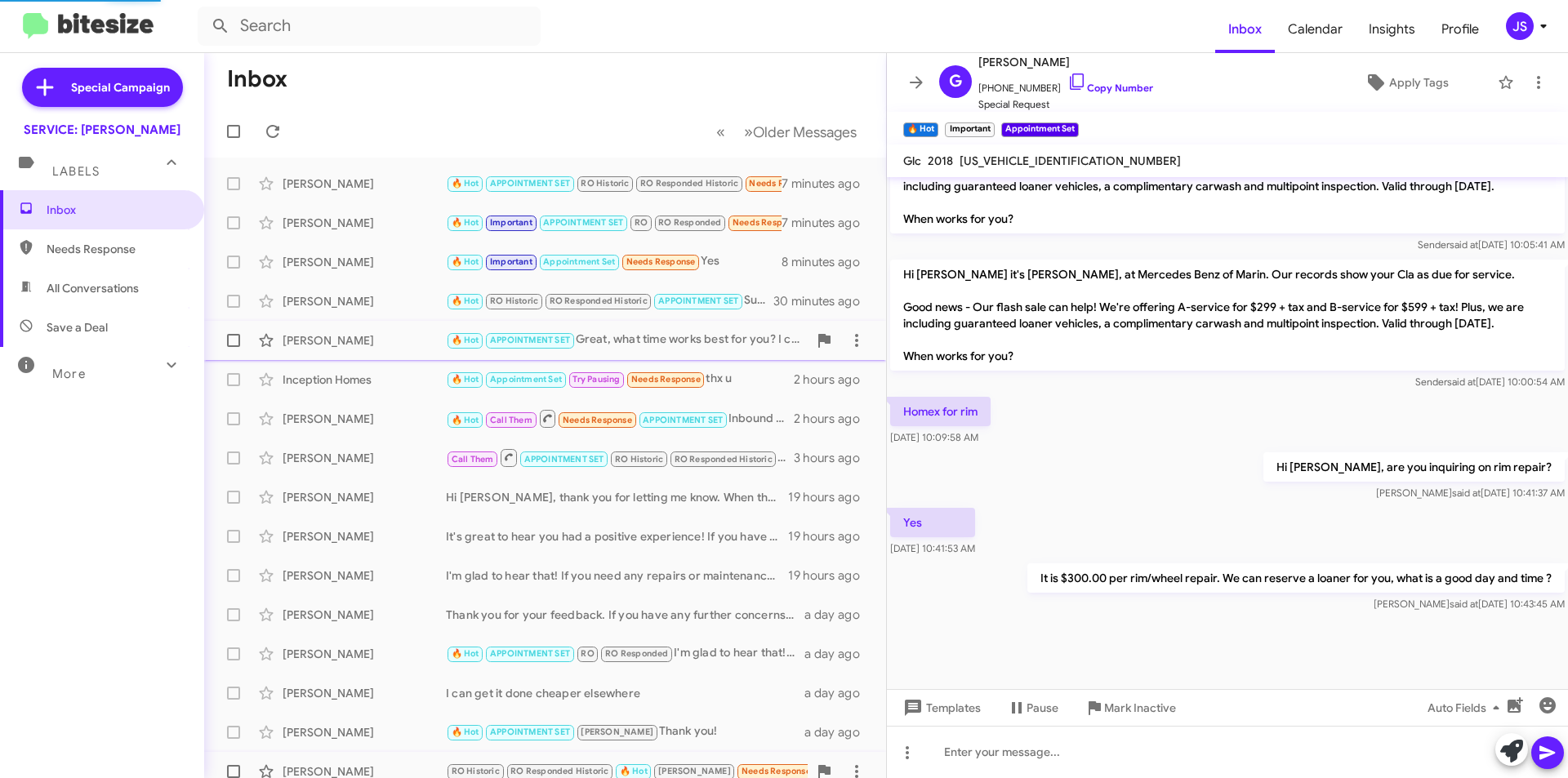
scroll to position [693, 0]
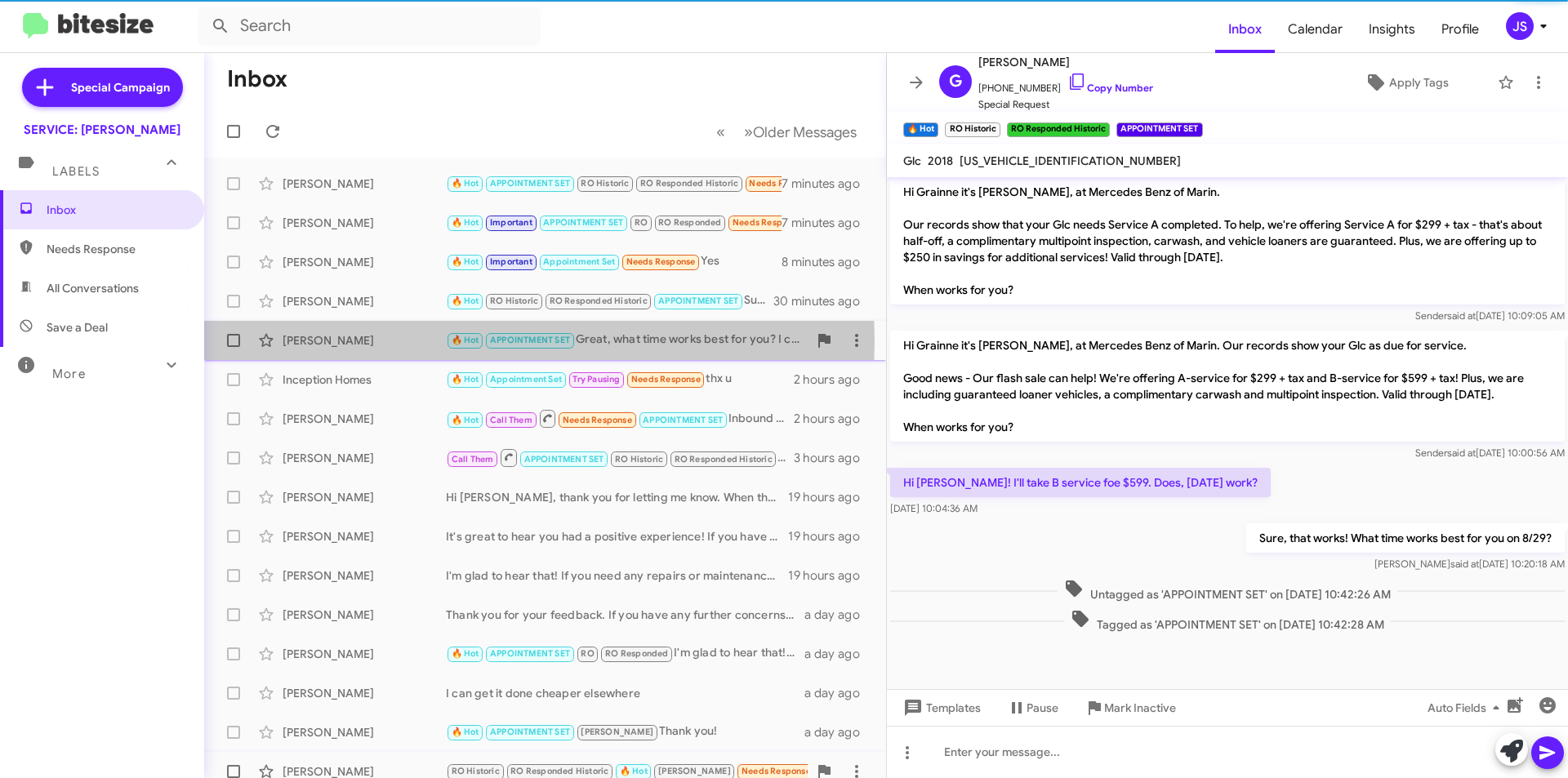
click at [362, 341] on div "[PERSON_NAME]" at bounding box center [364, 340] width 164 height 16
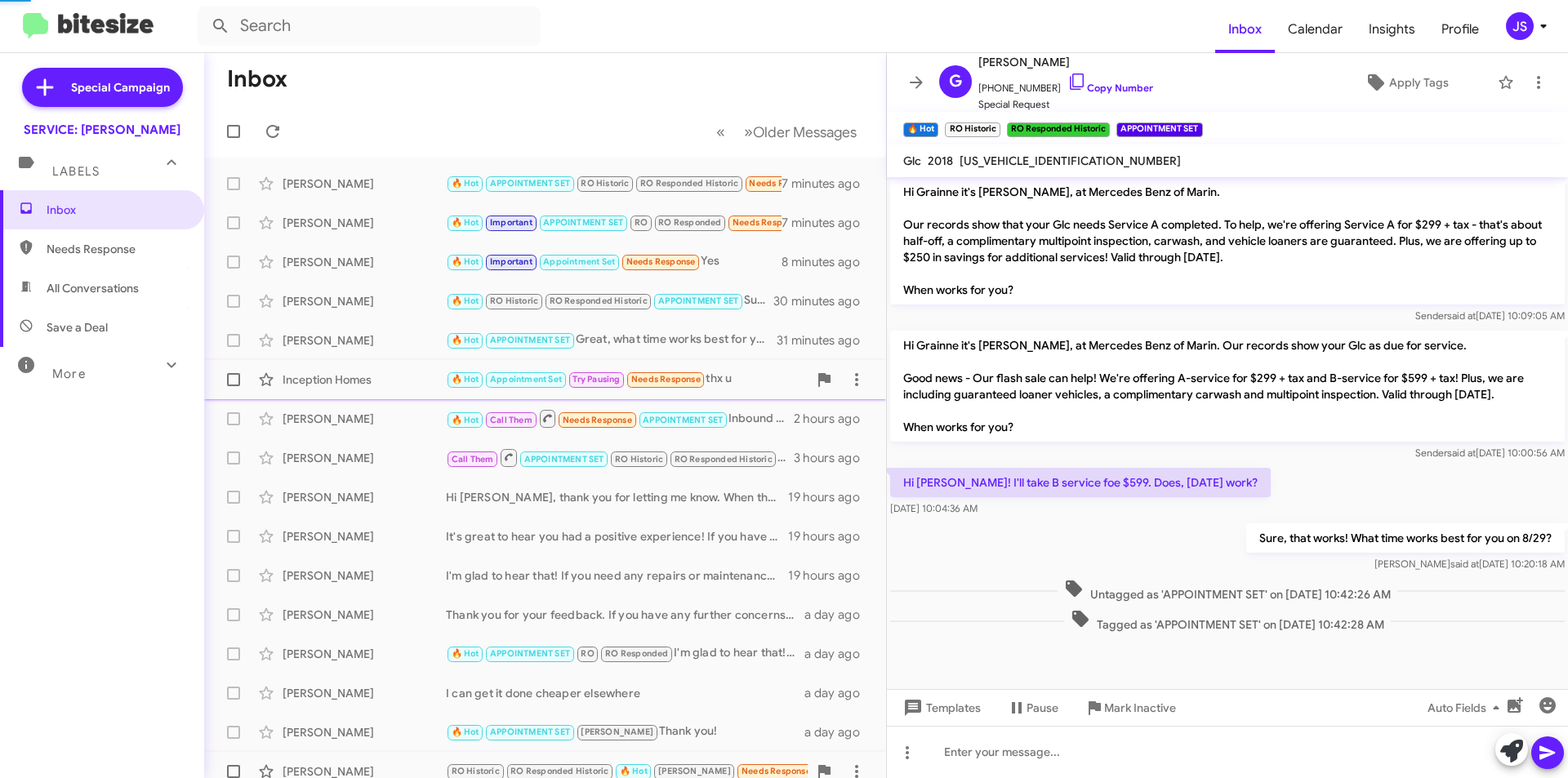
scroll to position [786, 0]
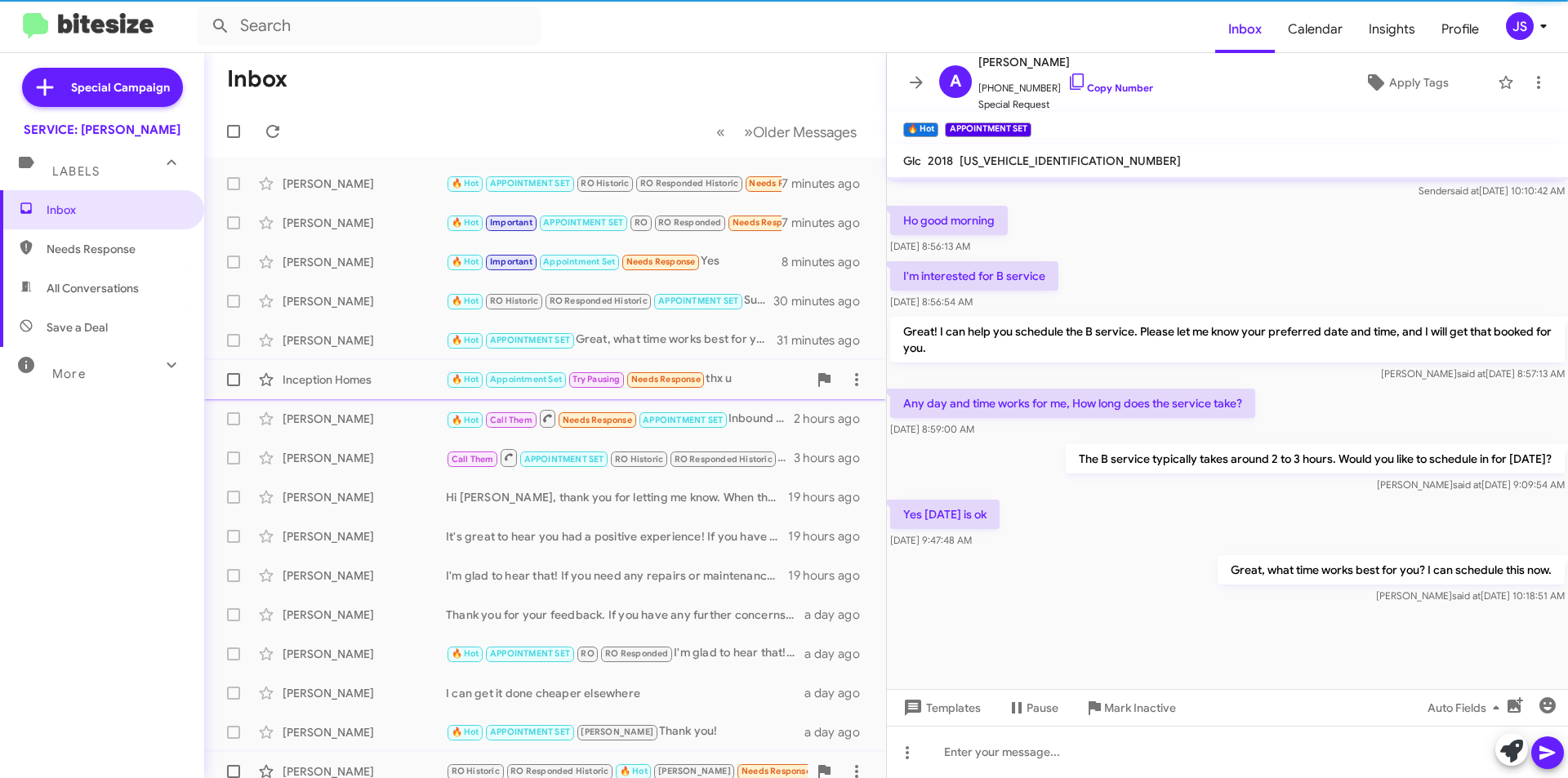
click at [353, 382] on div "Inception Homes" at bounding box center [364, 379] width 164 height 16
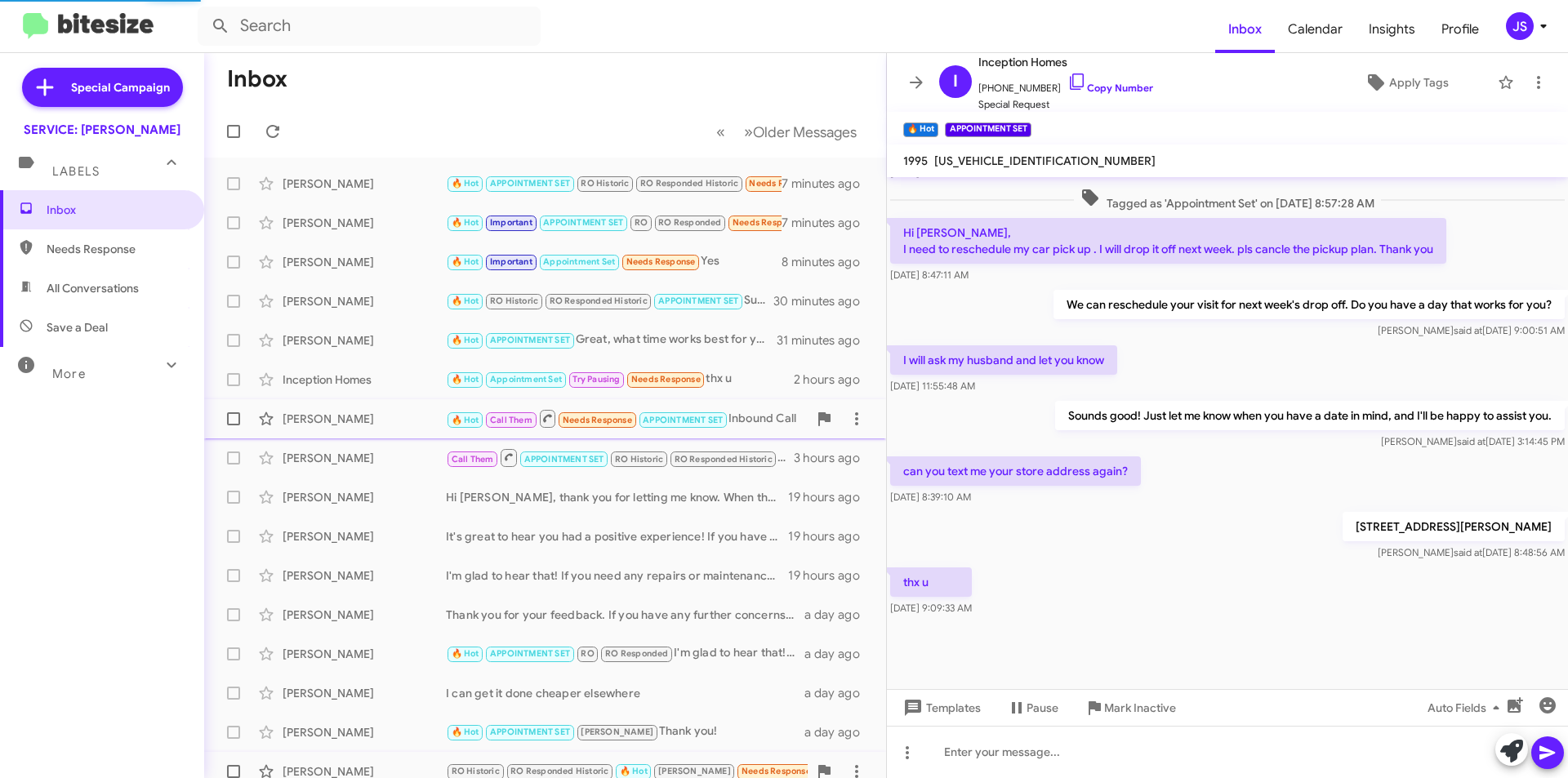
scroll to position [738, 0]
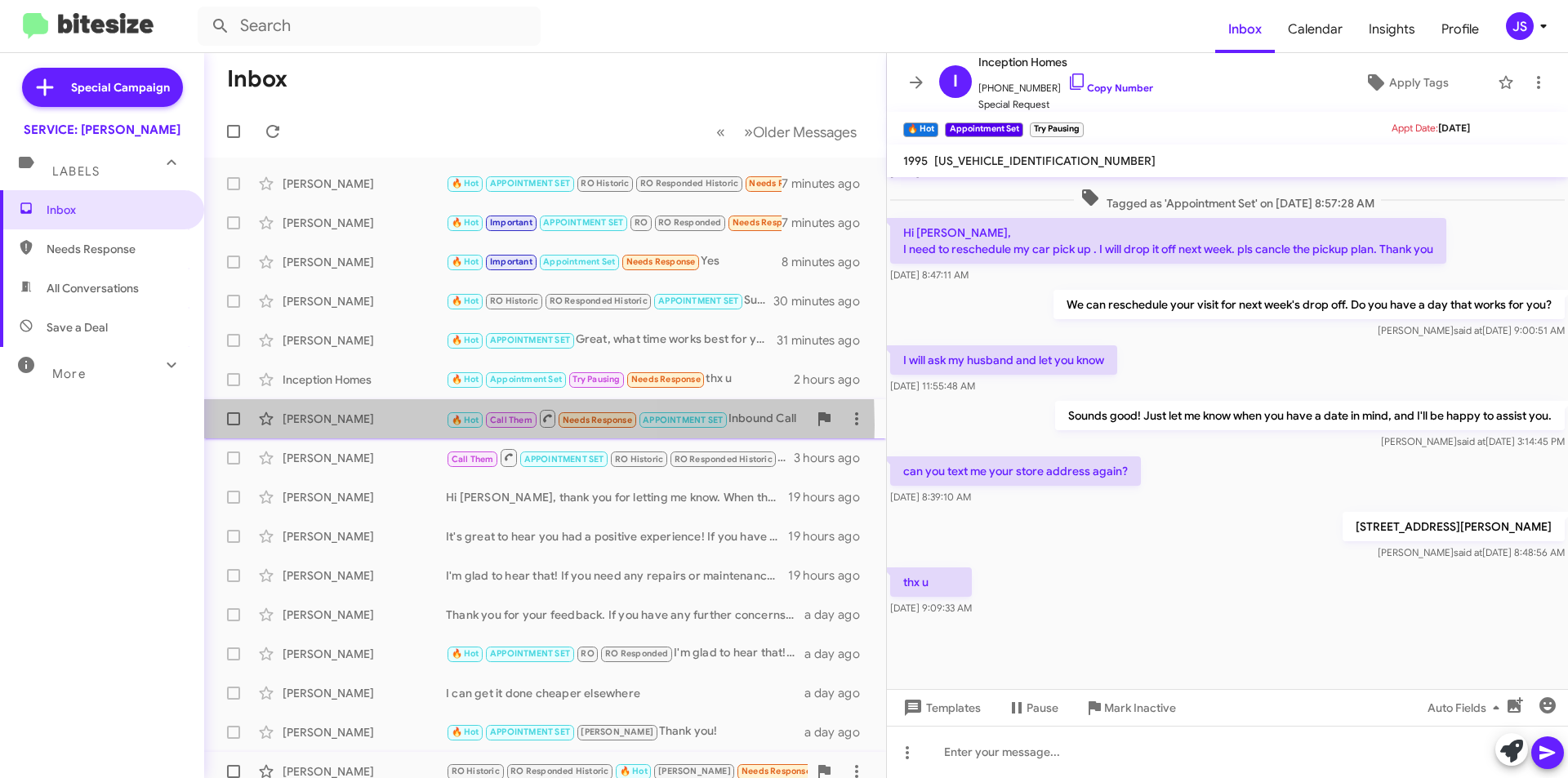
click at [351, 425] on div "[PERSON_NAME]" at bounding box center [364, 419] width 164 height 16
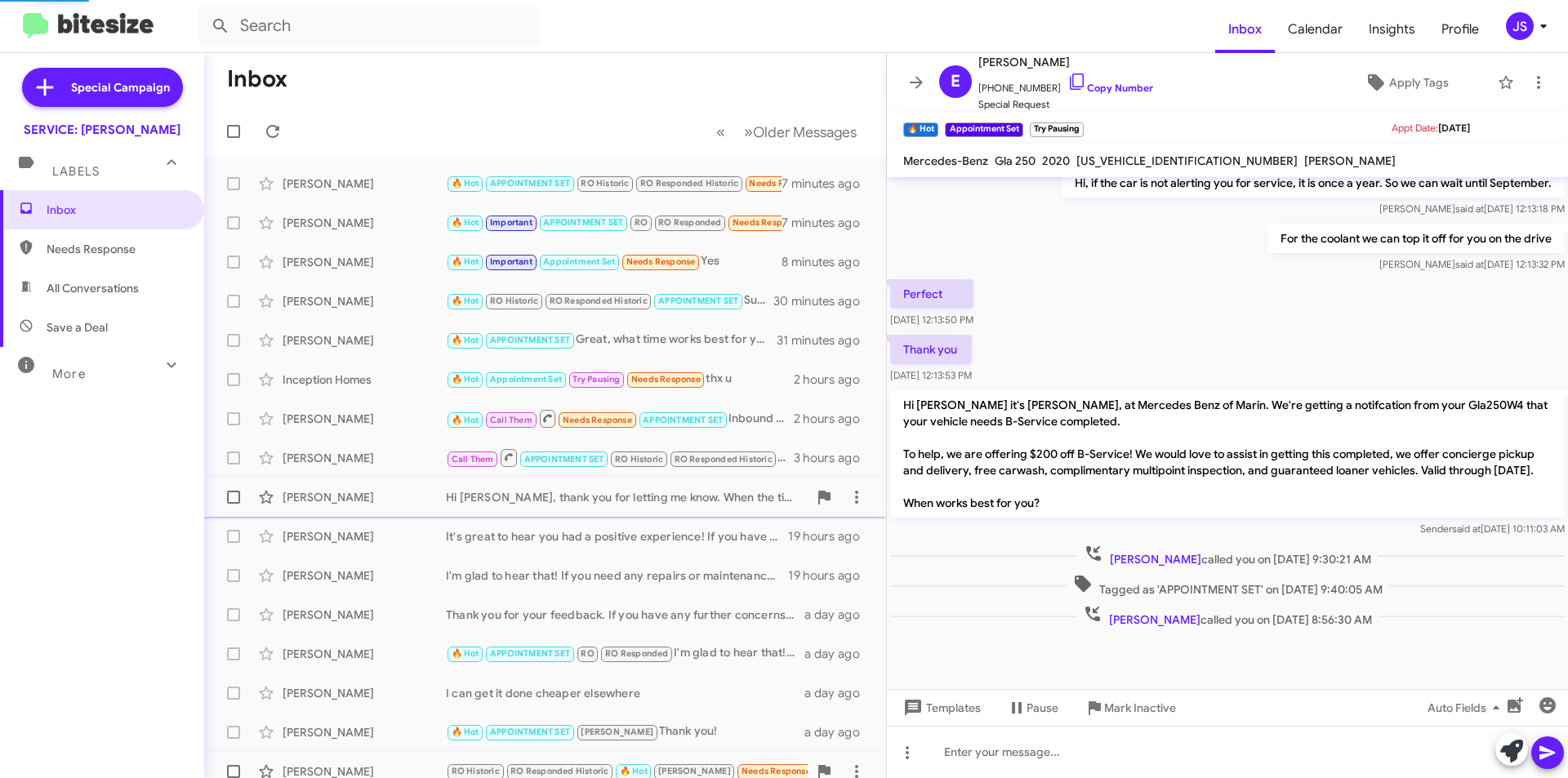
scroll to position [741, 0]
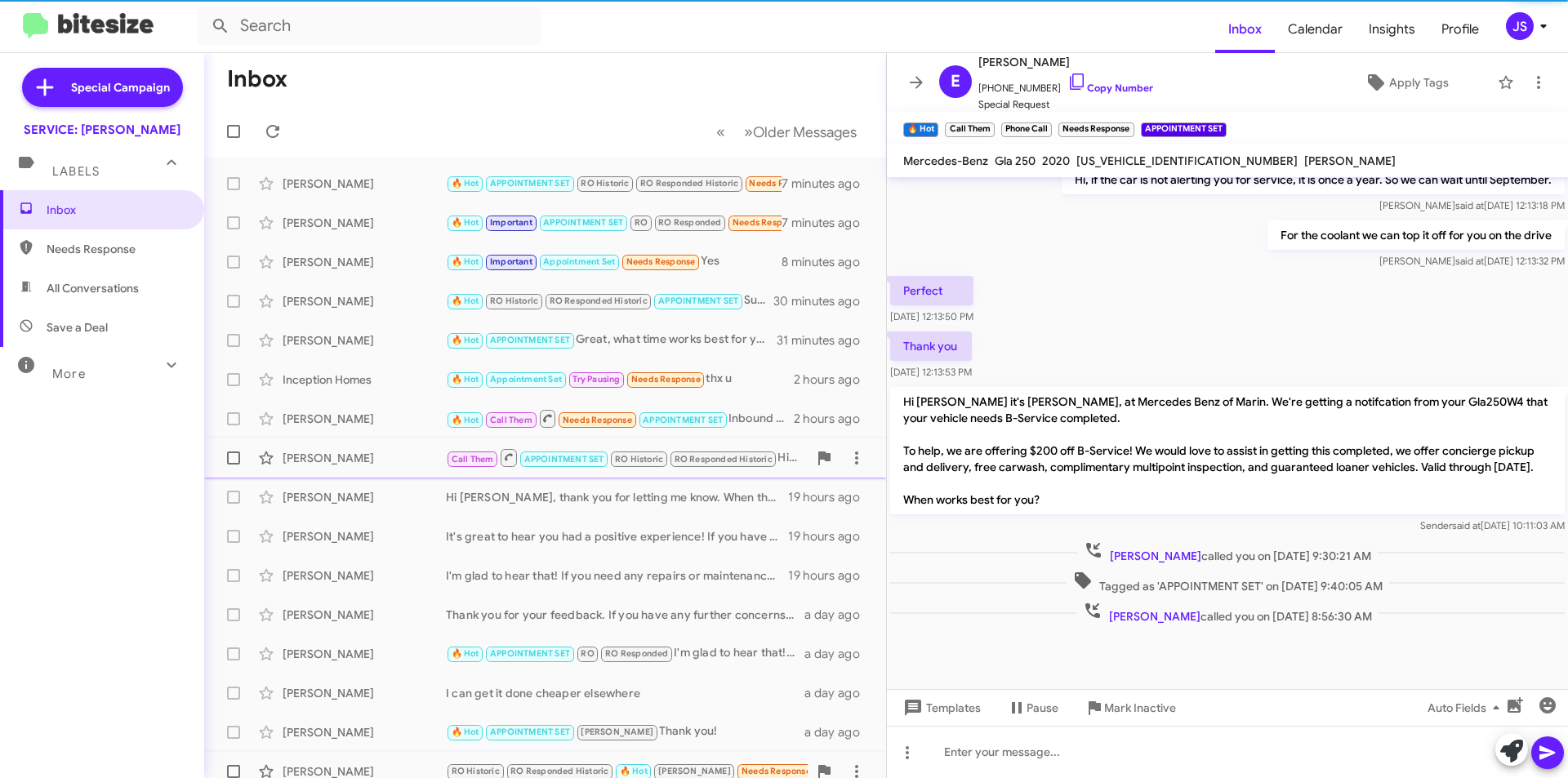
click at [357, 451] on div "[PERSON_NAME]" at bounding box center [364, 458] width 164 height 16
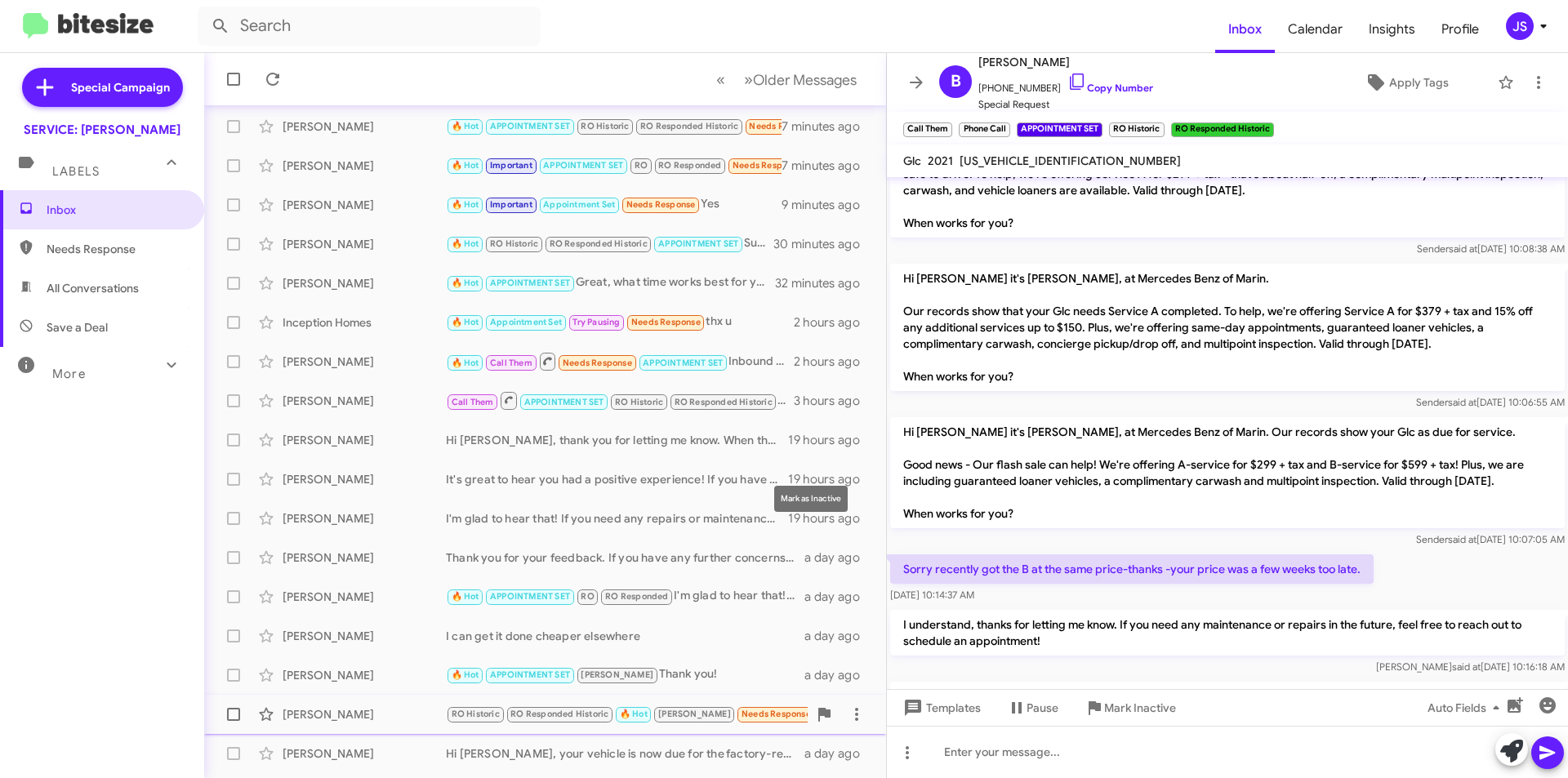
scroll to position [81, 0]
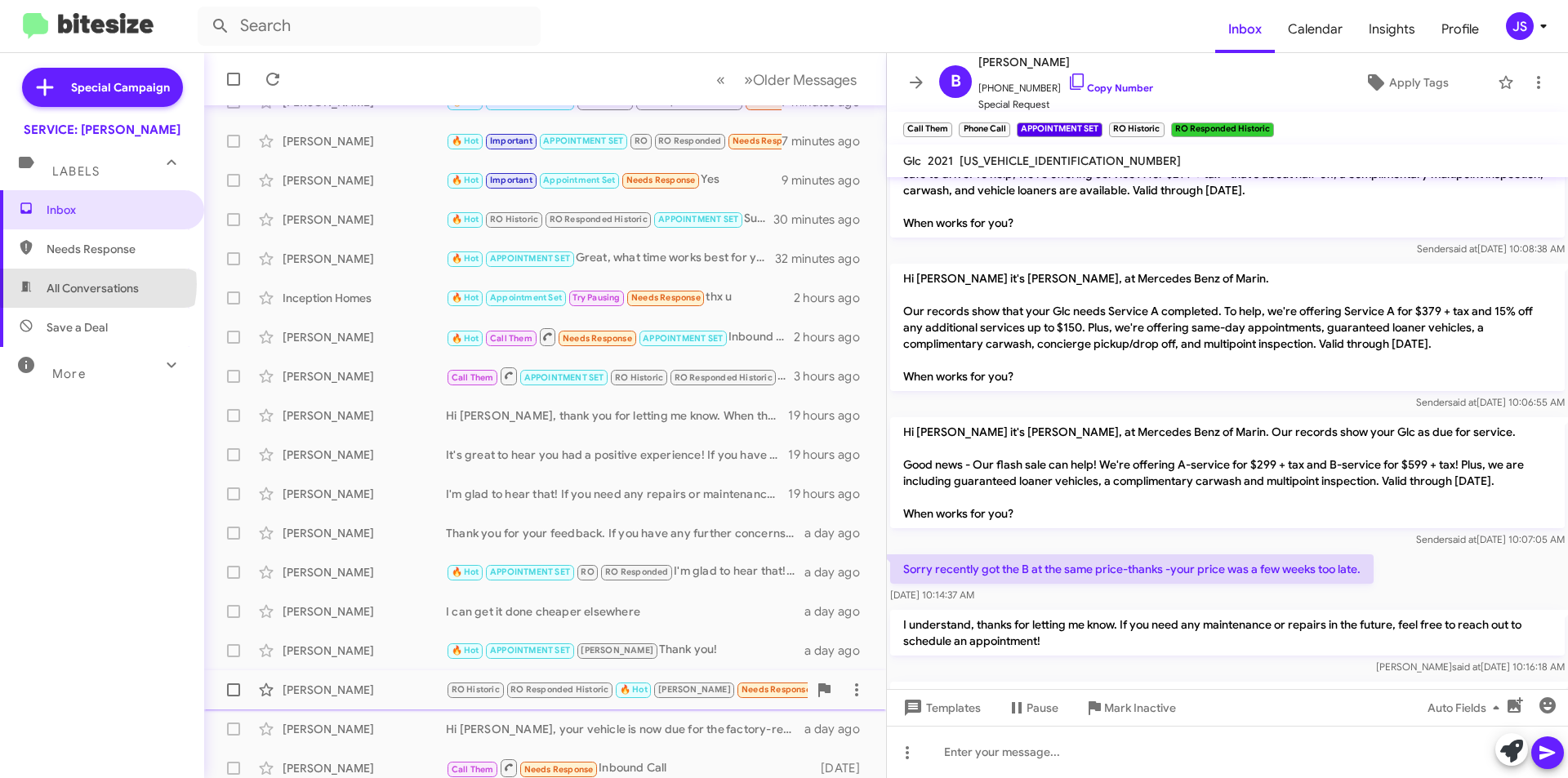
click at [97, 285] on span "All Conversations" at bounding box center [93, 287] width 92 height 16
type input "in:all-conversations"
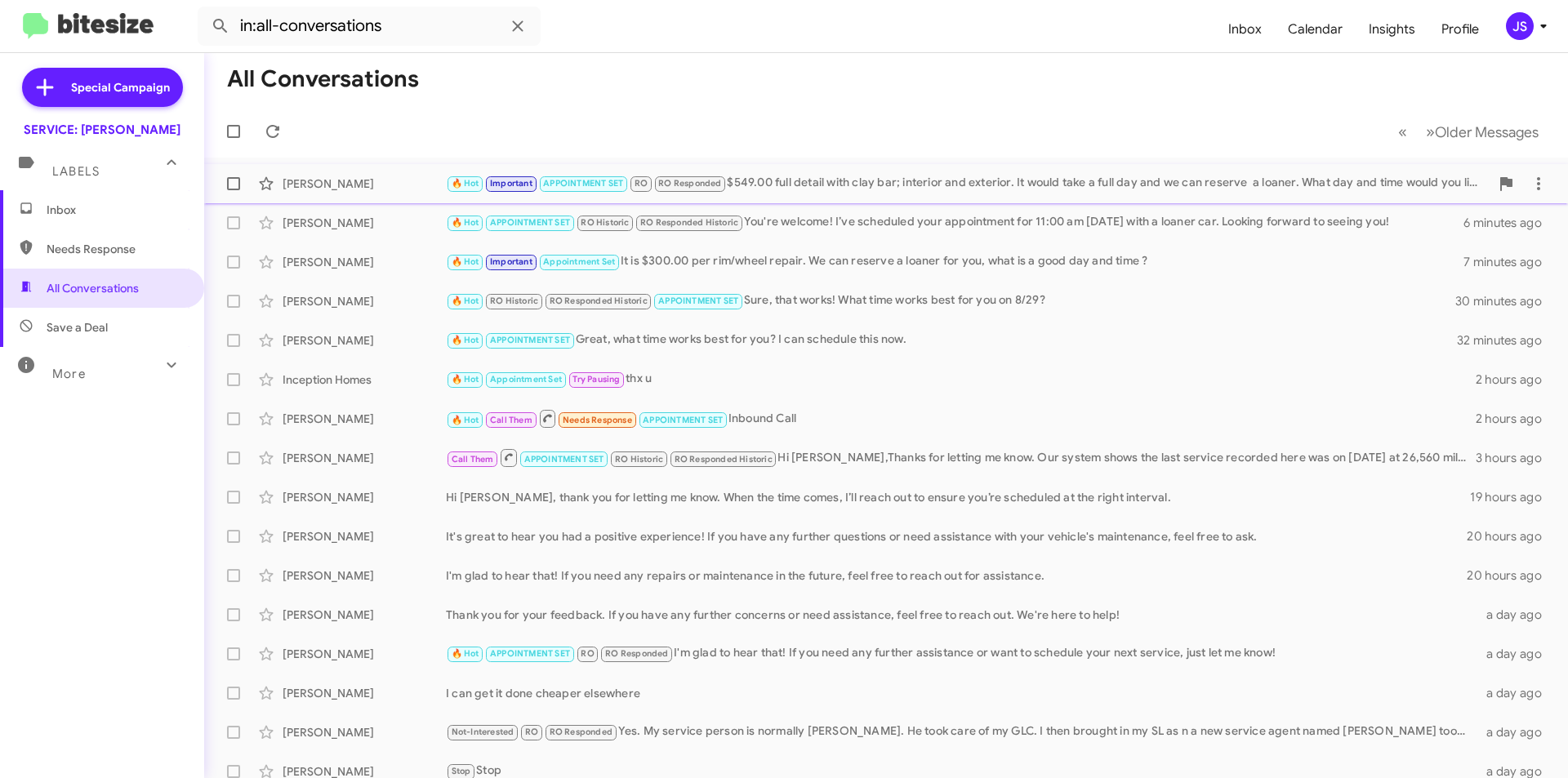
click at [350, 195] on div "Charlie Allen 🔥 Hot Important APPOINTMENT SET RO RO Responded $549.00 full deta…" at bounding box center [886, 184] width 1337 height 33
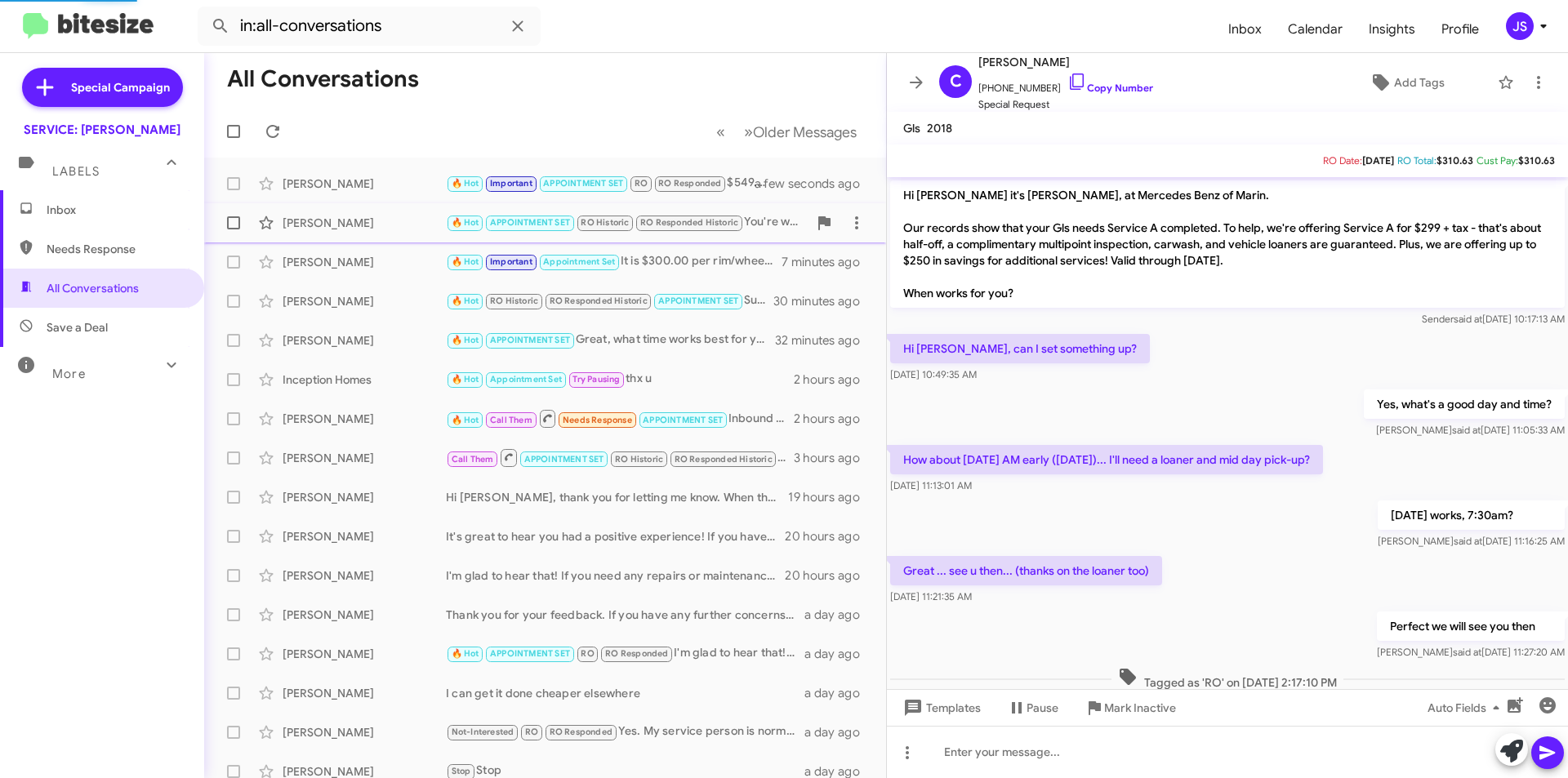
scroll to position [972, 0]
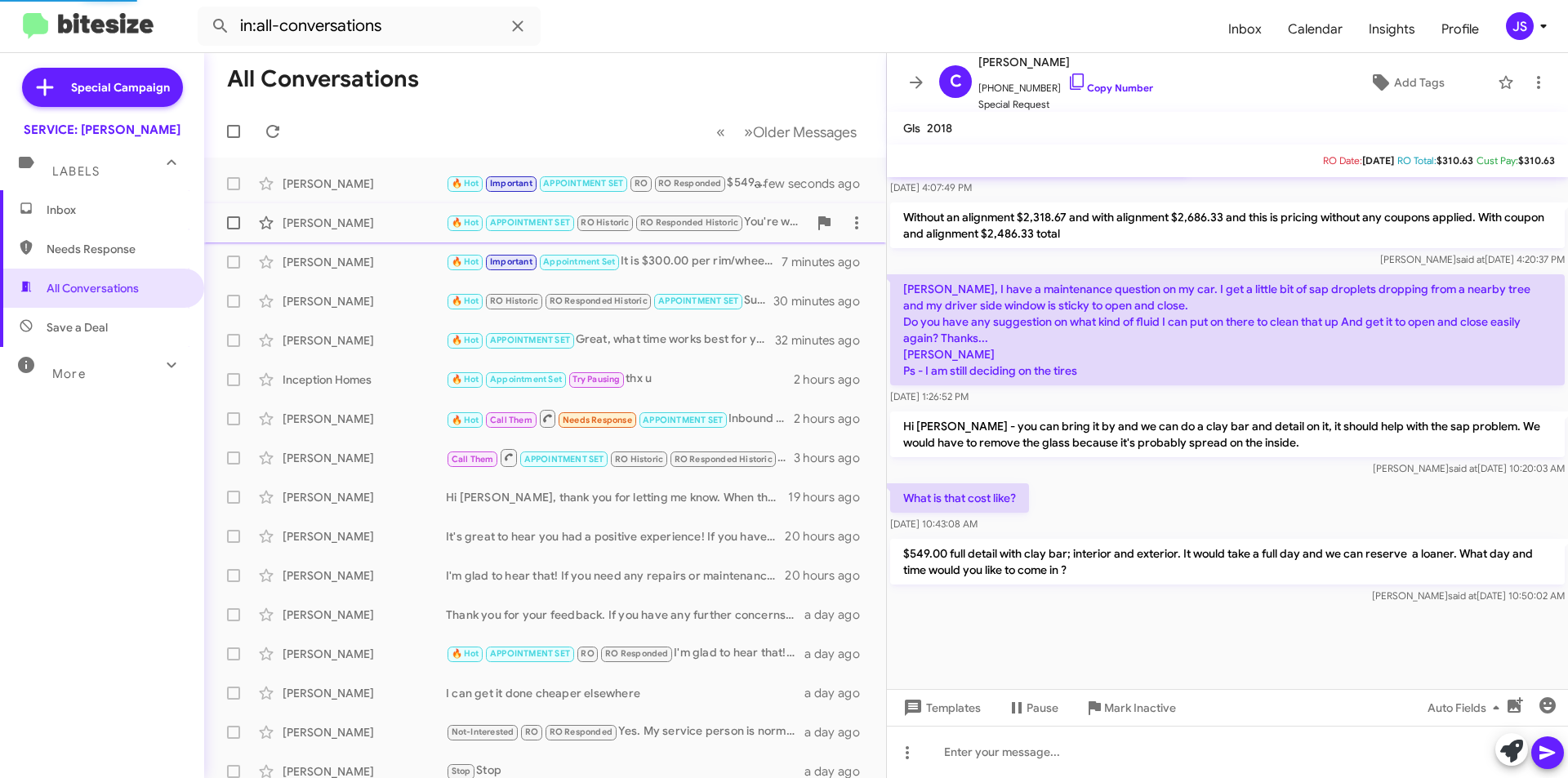
click at [349, 219] on div "[PERSON_NAME]" at bounding box center [364, 222] width 164 height 16
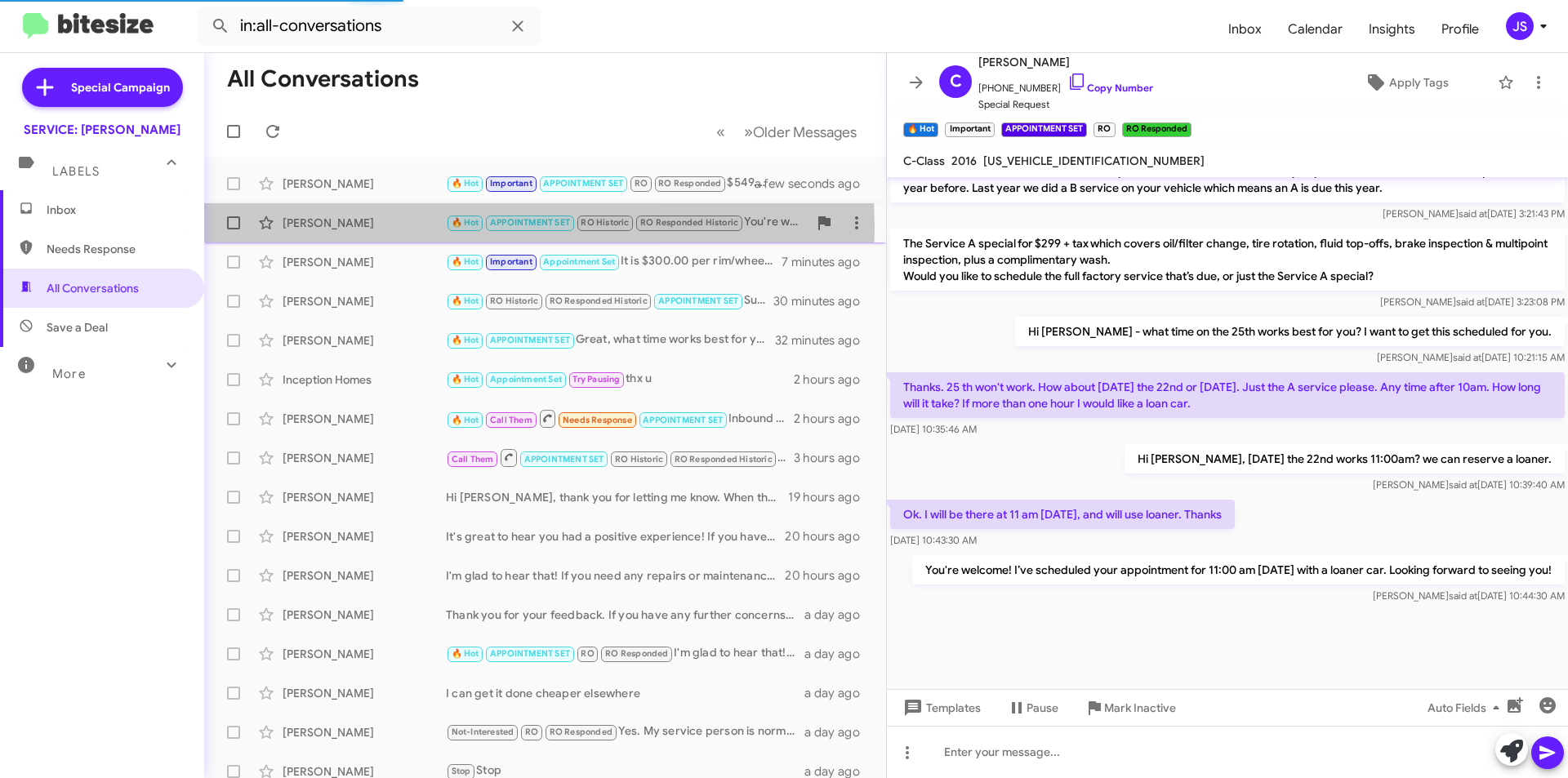
scroll to position [948, 0]
click at [352, 228] on div "[PERSON_NAME]" at bounding box center [364, 222] width 164 height 16
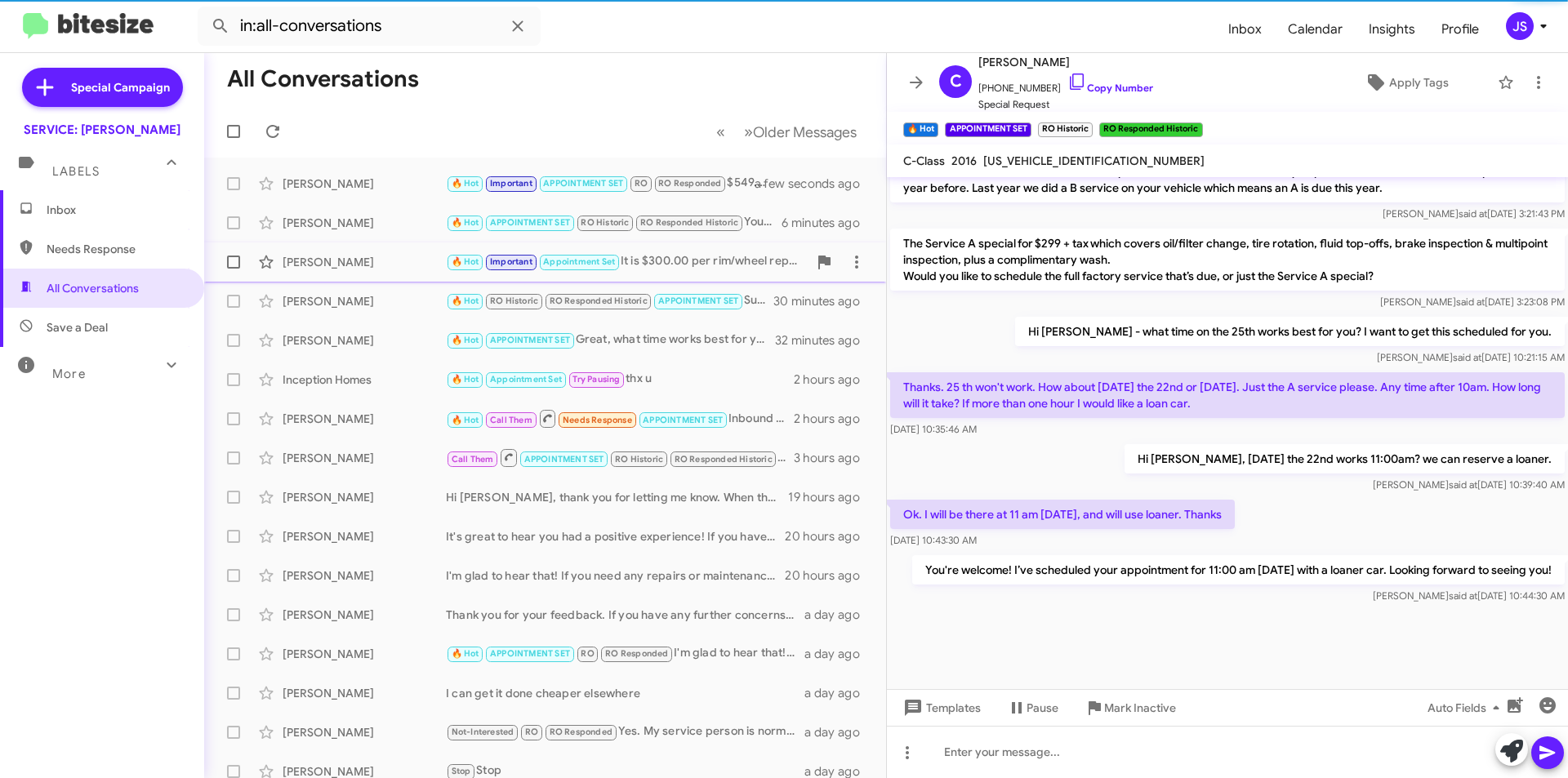
click at [352, 246] on div "Hector Cruz 🔥 Hot Important Appointment Set It is $300.00 per rim/wheel repair.…" at bounding box center [545, 263] width 656 height 33
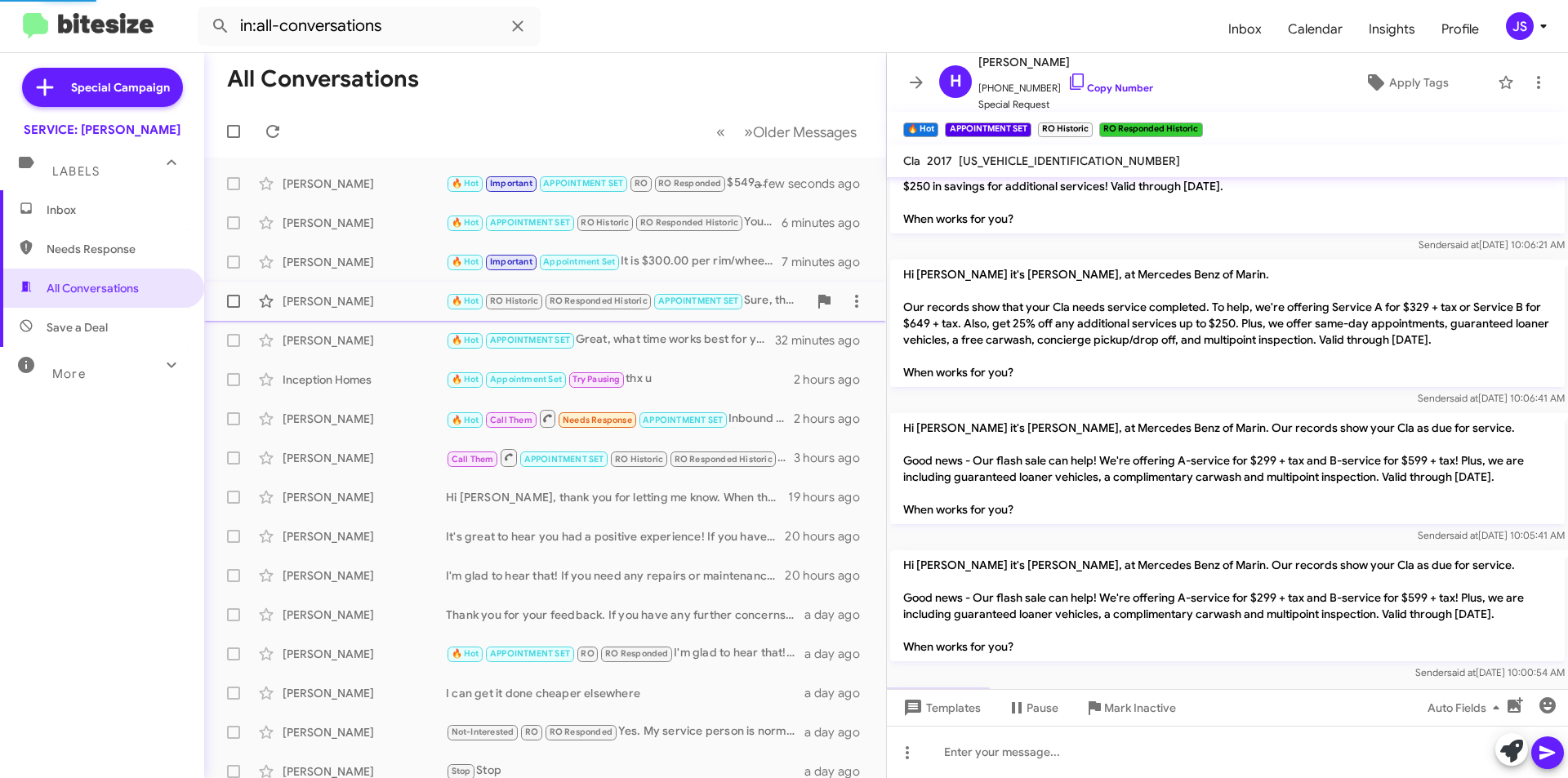
scroll to position [1254, 0]
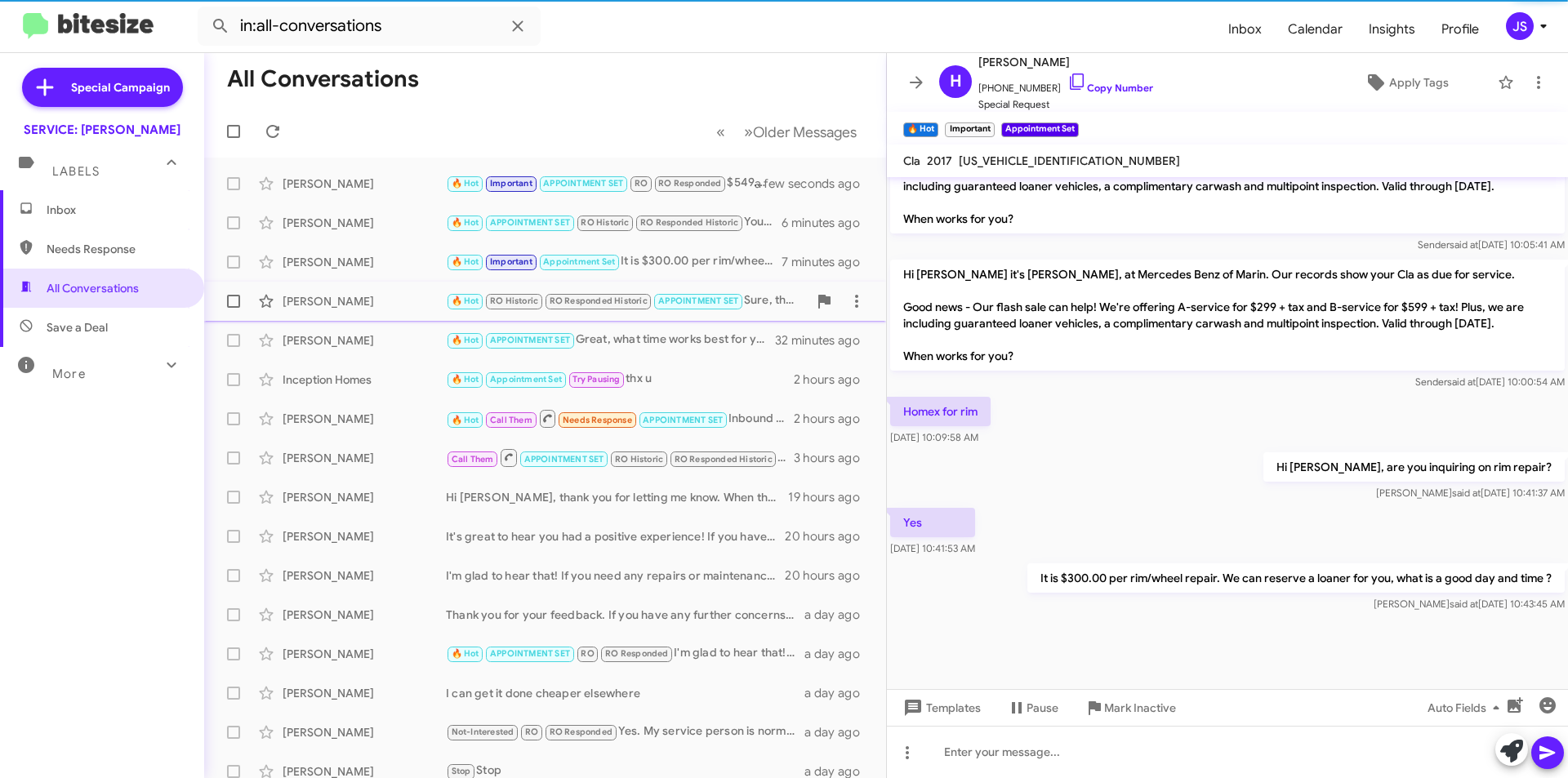
click at [363, 294] on div "[PERSON_NAME]" at bounding box center [364, 301] width 164 height 16
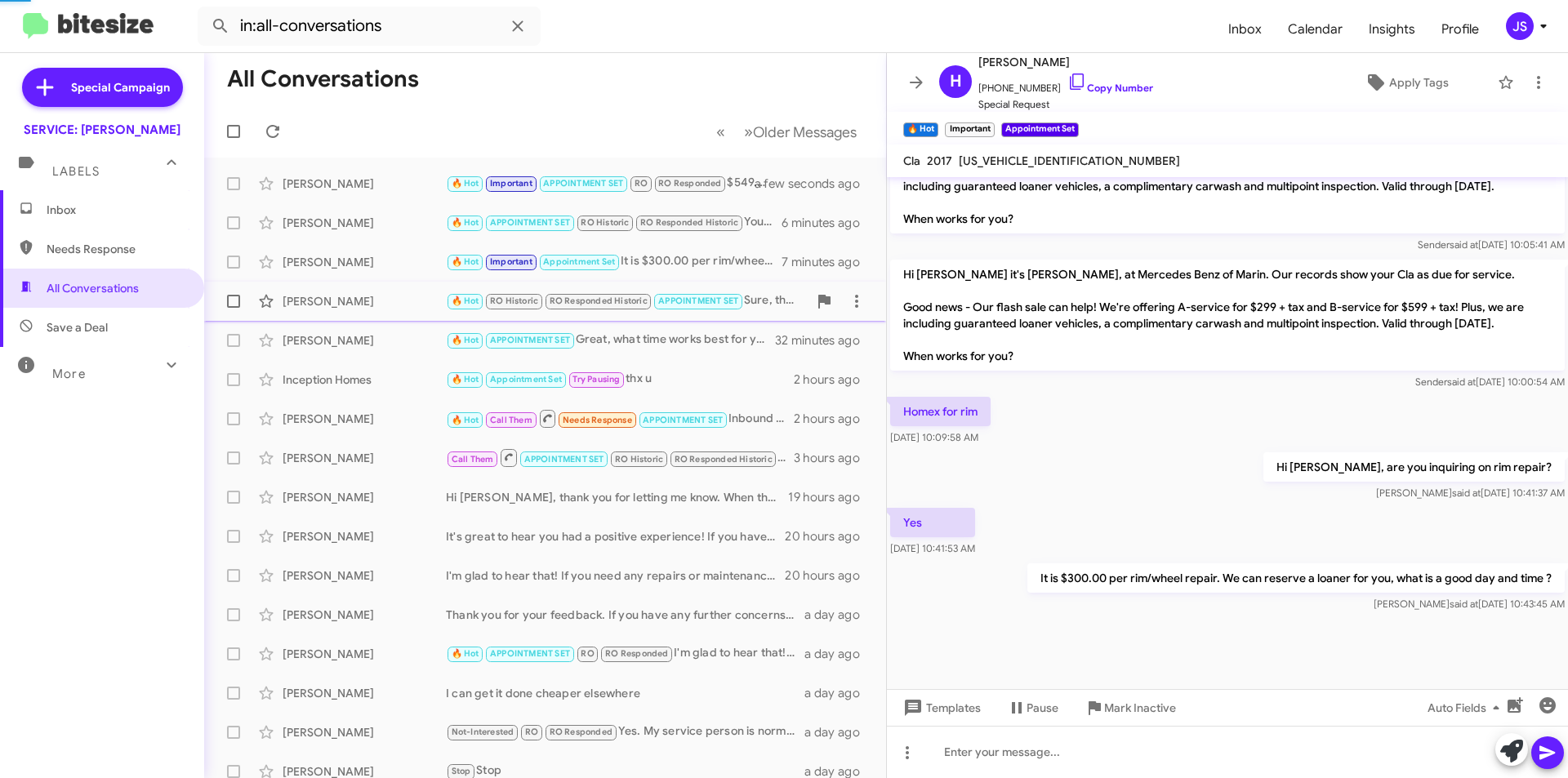
scroll to position [693, 0]
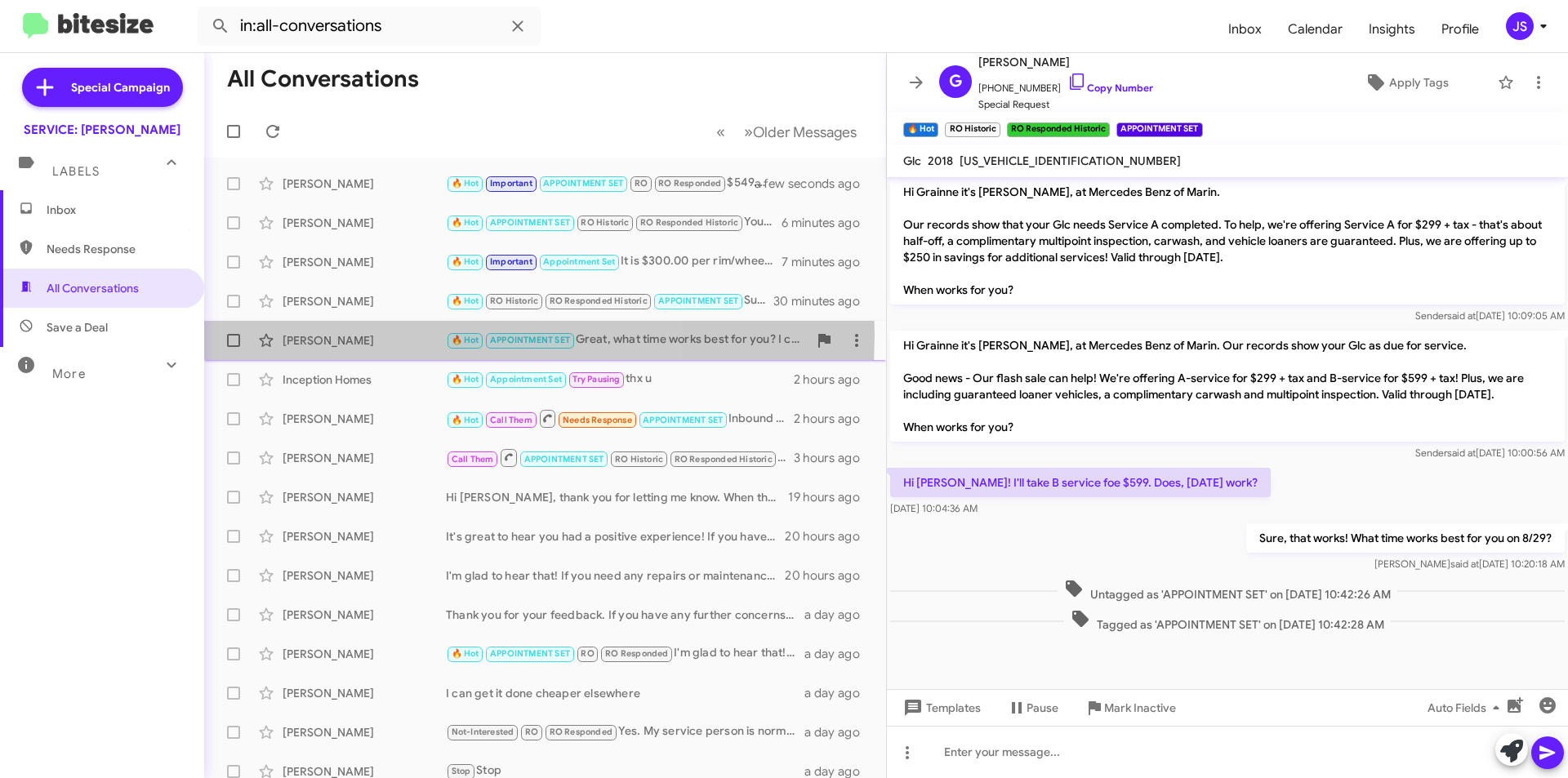
click at [363, 334] on div "[PERSON_NAME]" at bounding box center [364, 340] width 164 height 16
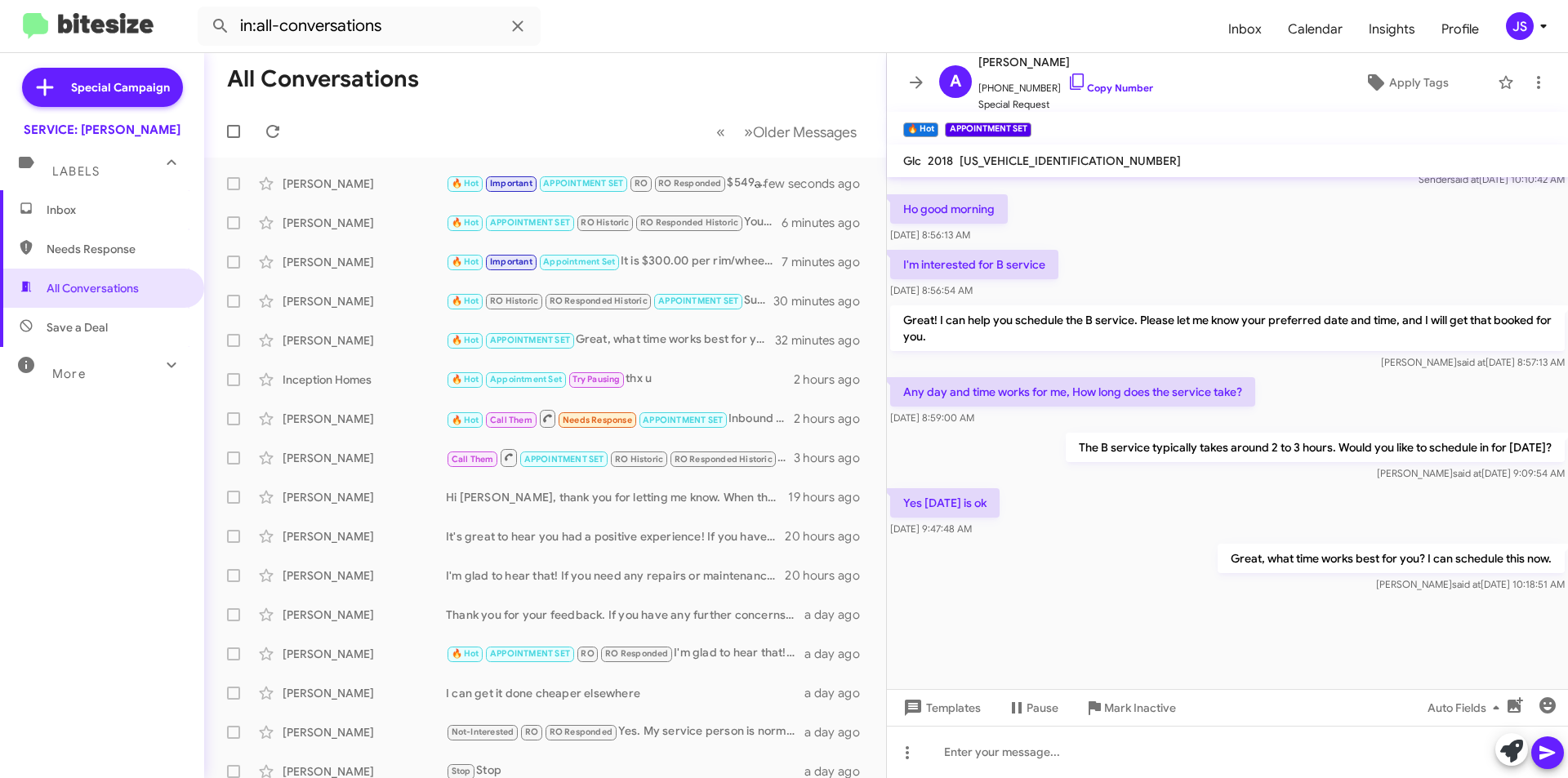
scroll to position [1063, 0]
click at [1067, 81] on icon at bounding box center [1077, 81] width 19 height 19
click at [1389, 72] on span "Apply Tags" at bounding box center [1419, 82] width 59 height 30
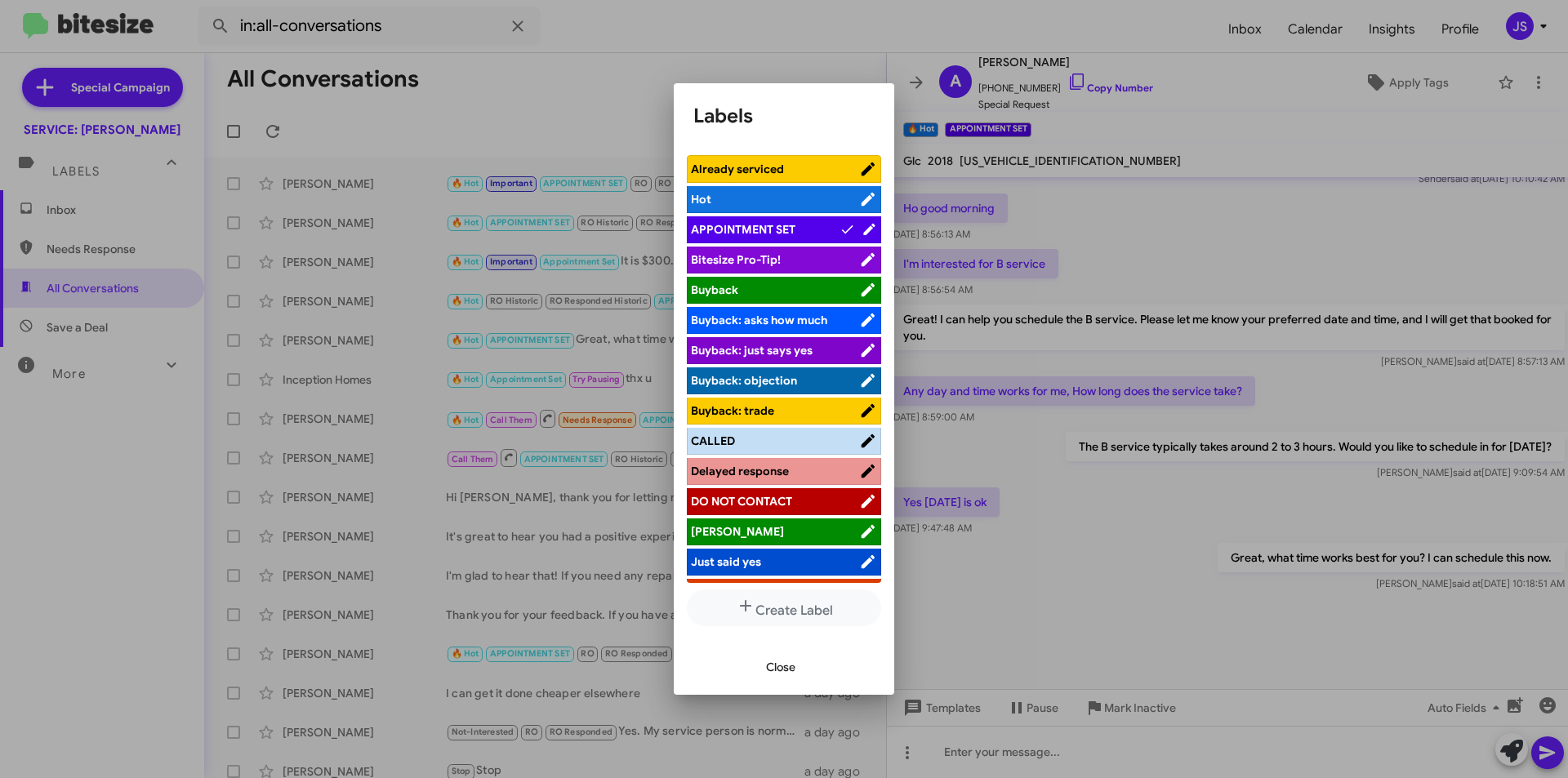
click at [796, 228] on span "APPOINTMENT SET" at bounding box center [764, 229] width 148 height 16
click at [796, 228] on span "APPOINTMENT SET" at bounding box center [775, 229] width 169 height 16
click at [811, 663] on div "Close" at bounding box center [784, 668] width 181 height 56
click at [784, 673] on span "Close" at bounding box center [781, 667] width 30 height 30
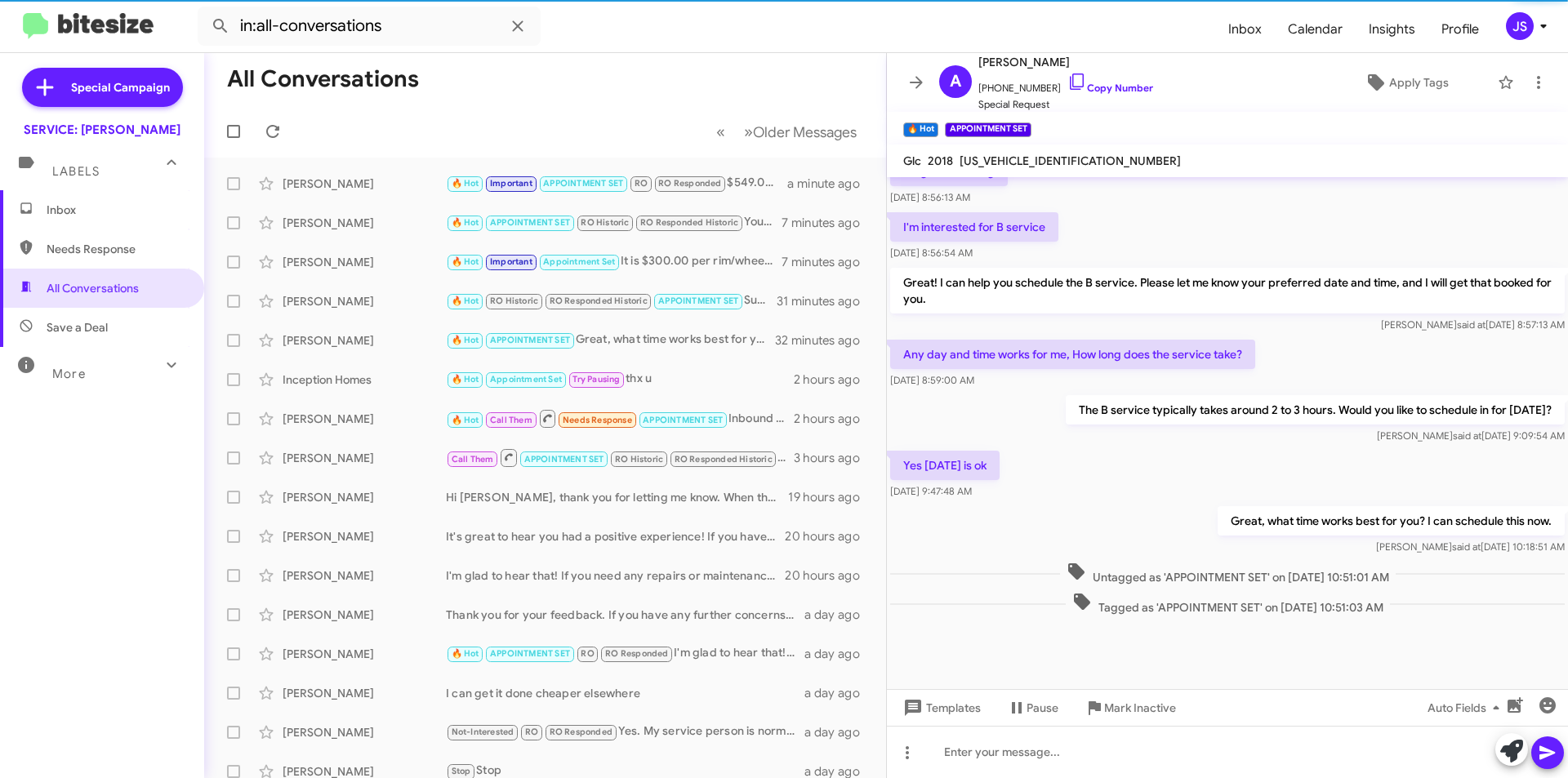
scroll to position [735, 0]
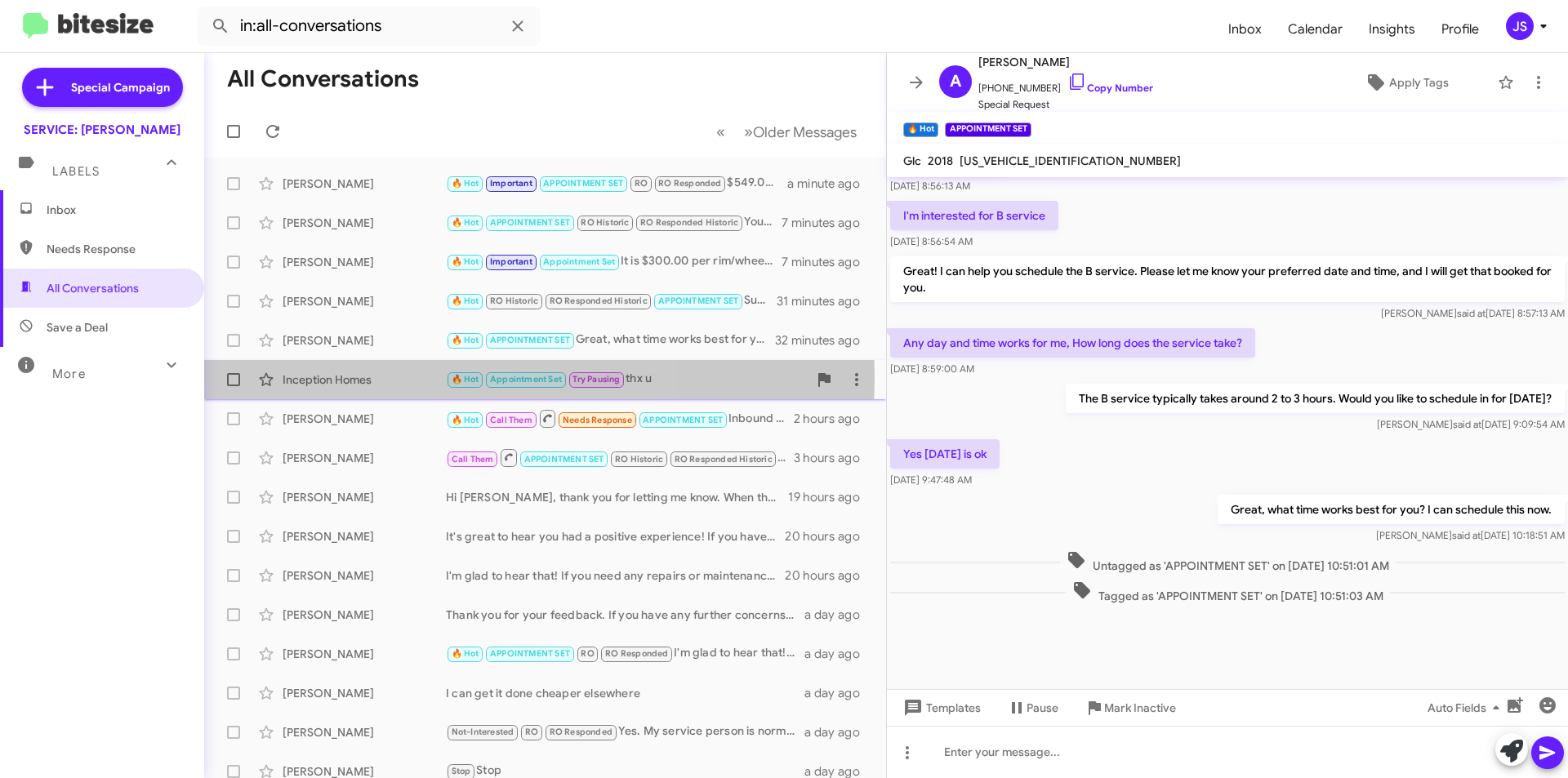
click at [361, 378] on div "Inception Homes" at bounding box center [364, 379] width 164 height 16
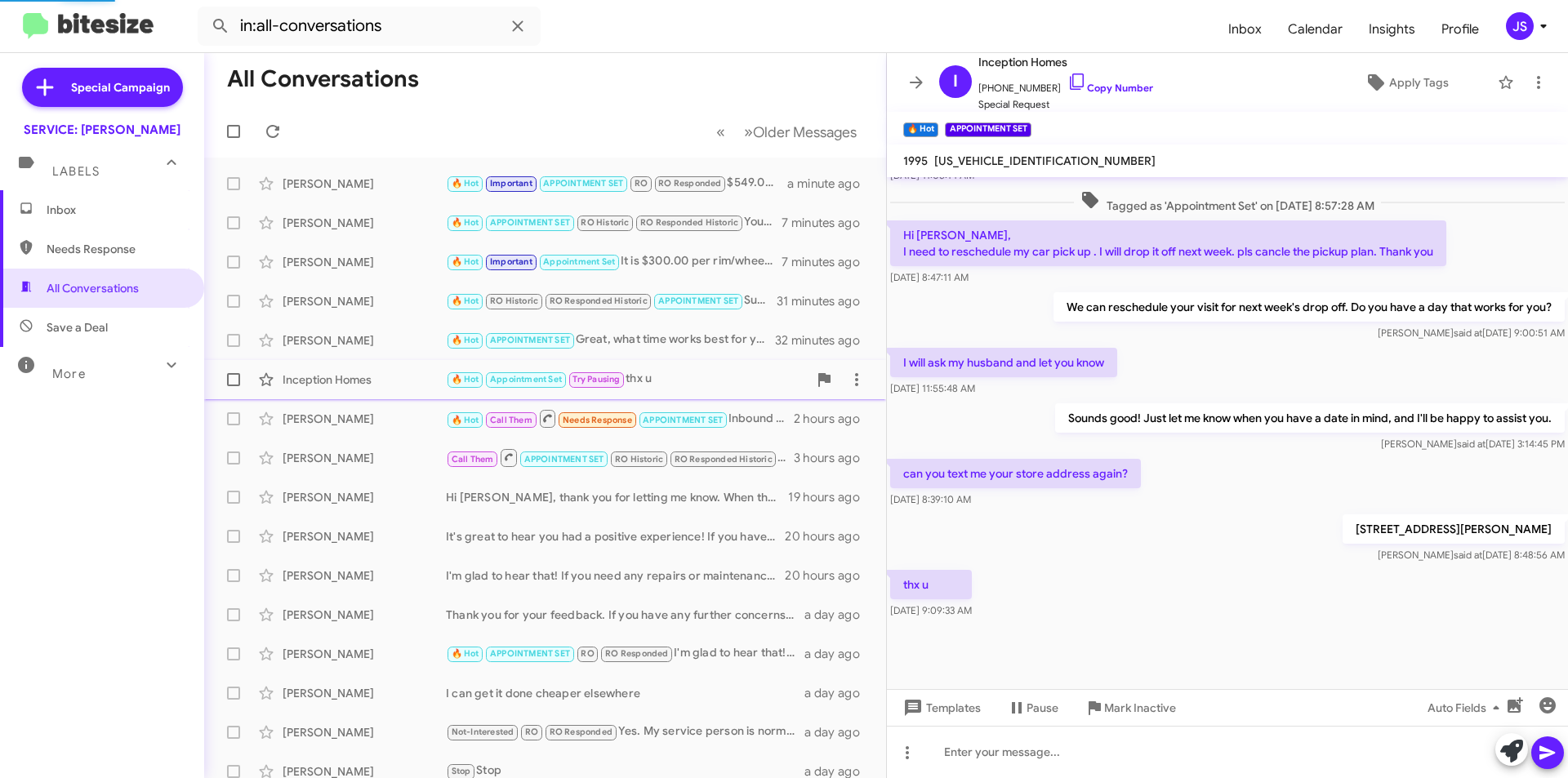
scroll to position [738, 0]
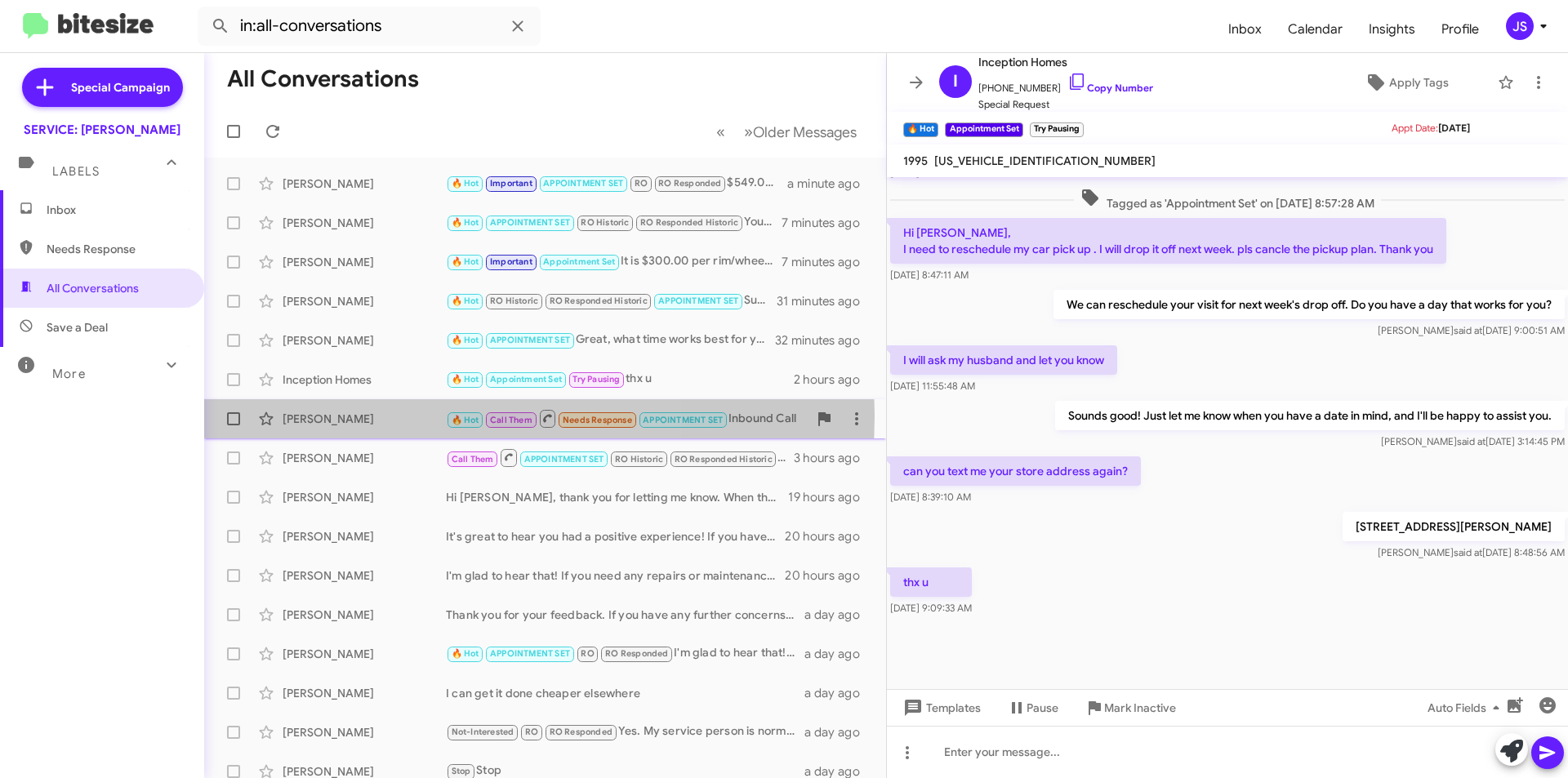
click at [363, 416] on div "[PERSON_NAME]" at bounding box center [364, 419] width 164 height 16
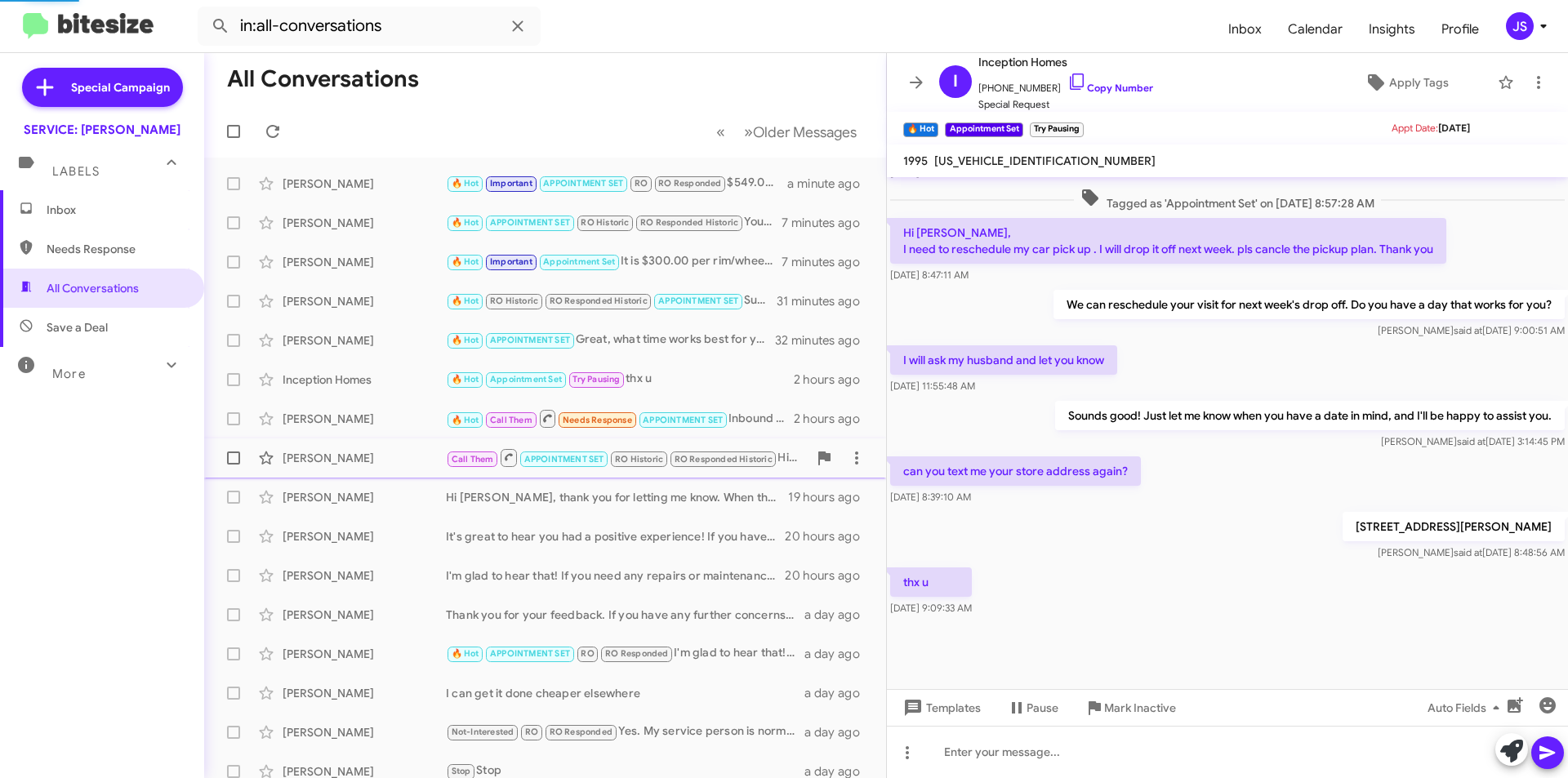
scroll to position [741, 0]
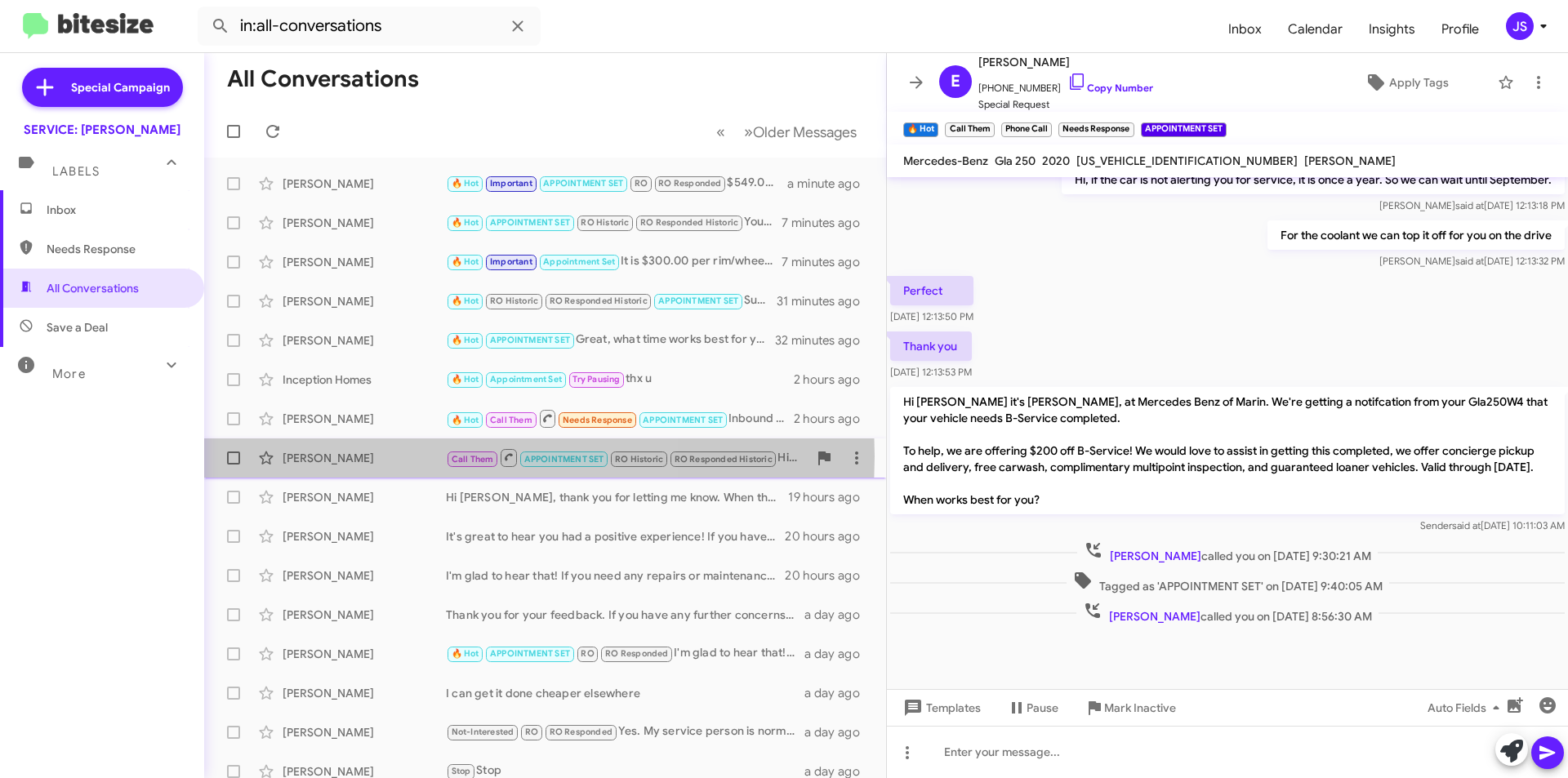
click at [361, 457] on div "[PERSON_NAME]" at bounding box center [364, 458] width 164 height 16
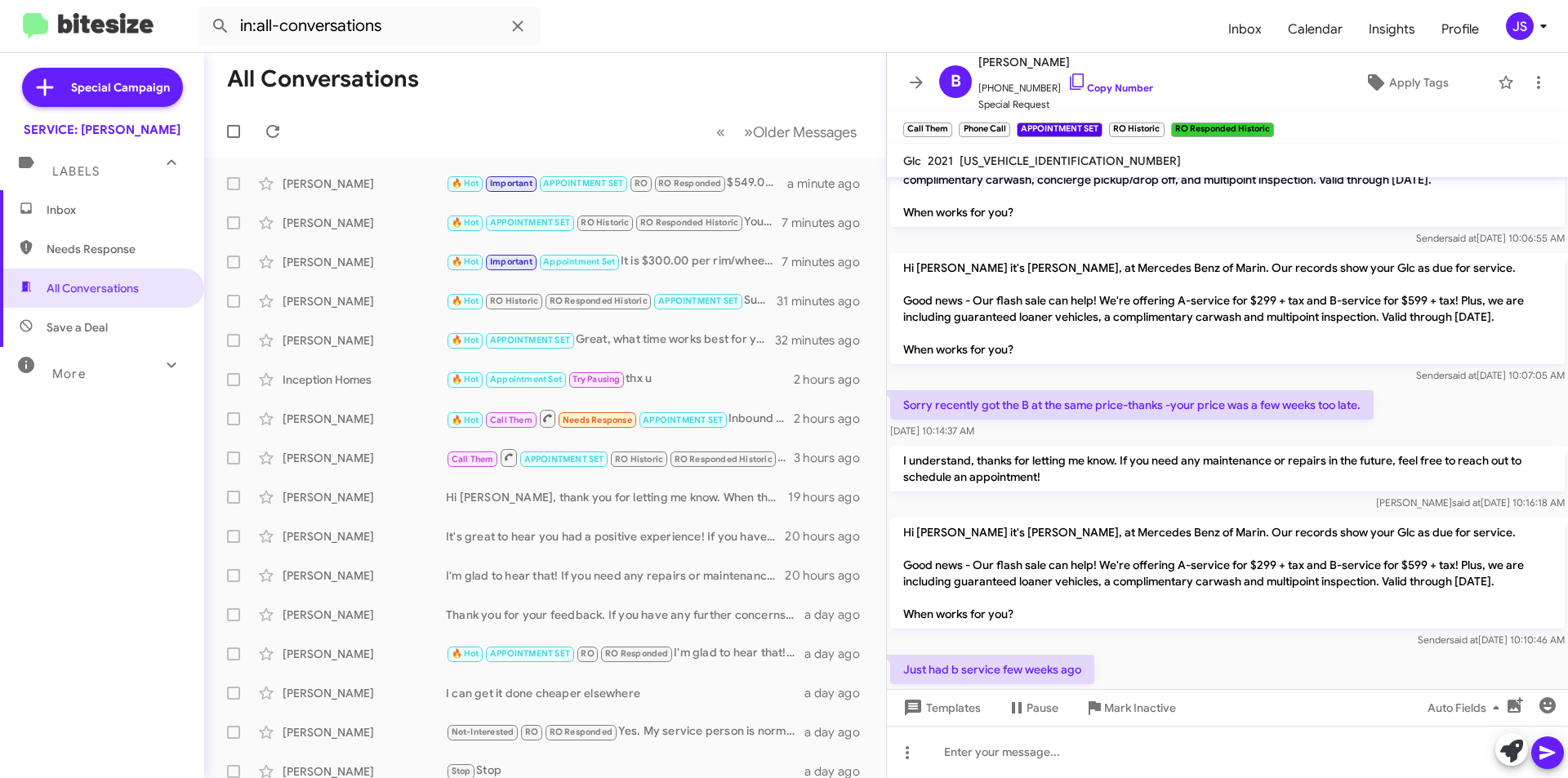
scroll to position [1356, 0]
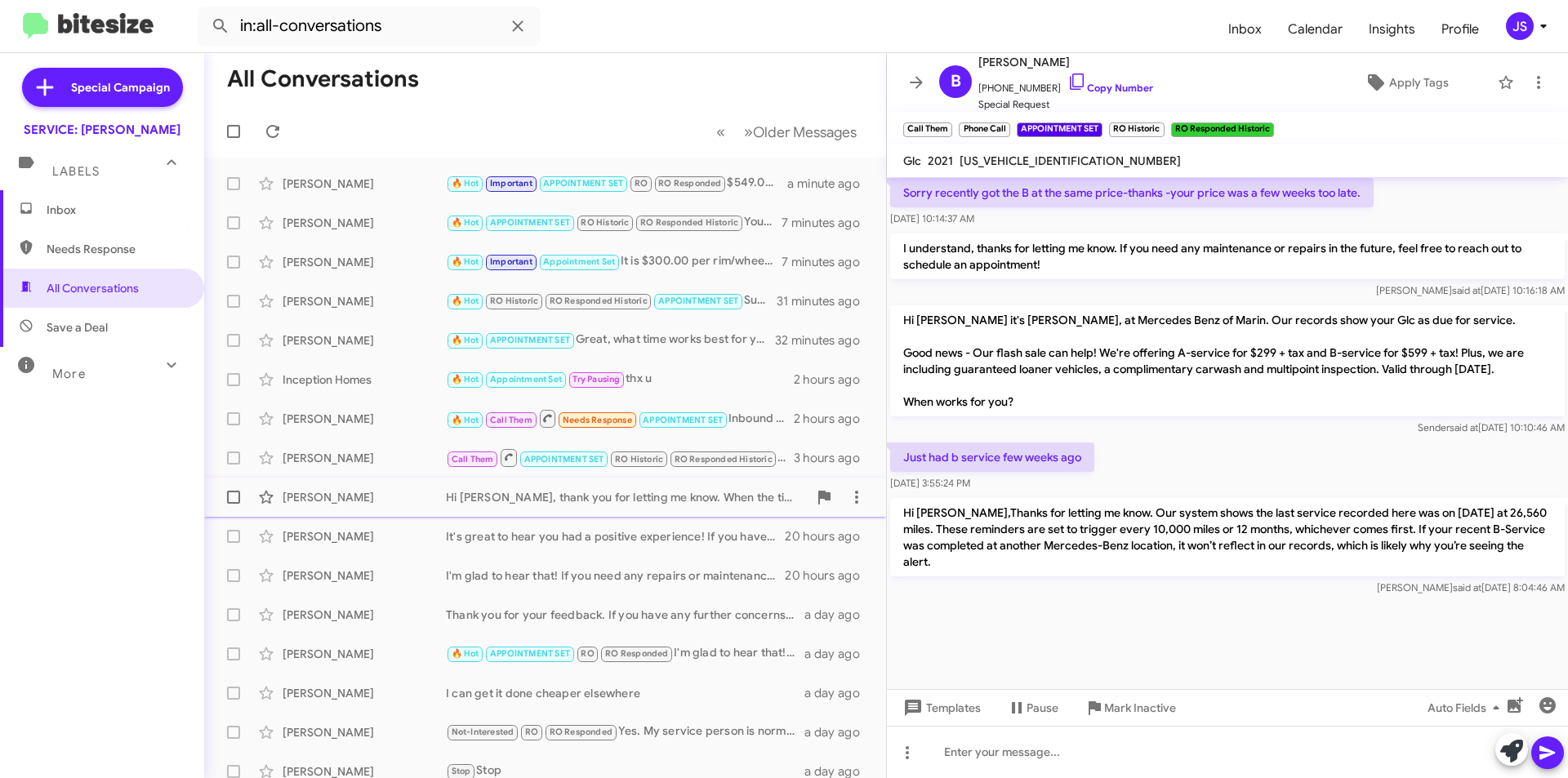
click at [372, 505] on div "[PERSON_NAME]" at bounding box center [364, 497] width 164 height 16
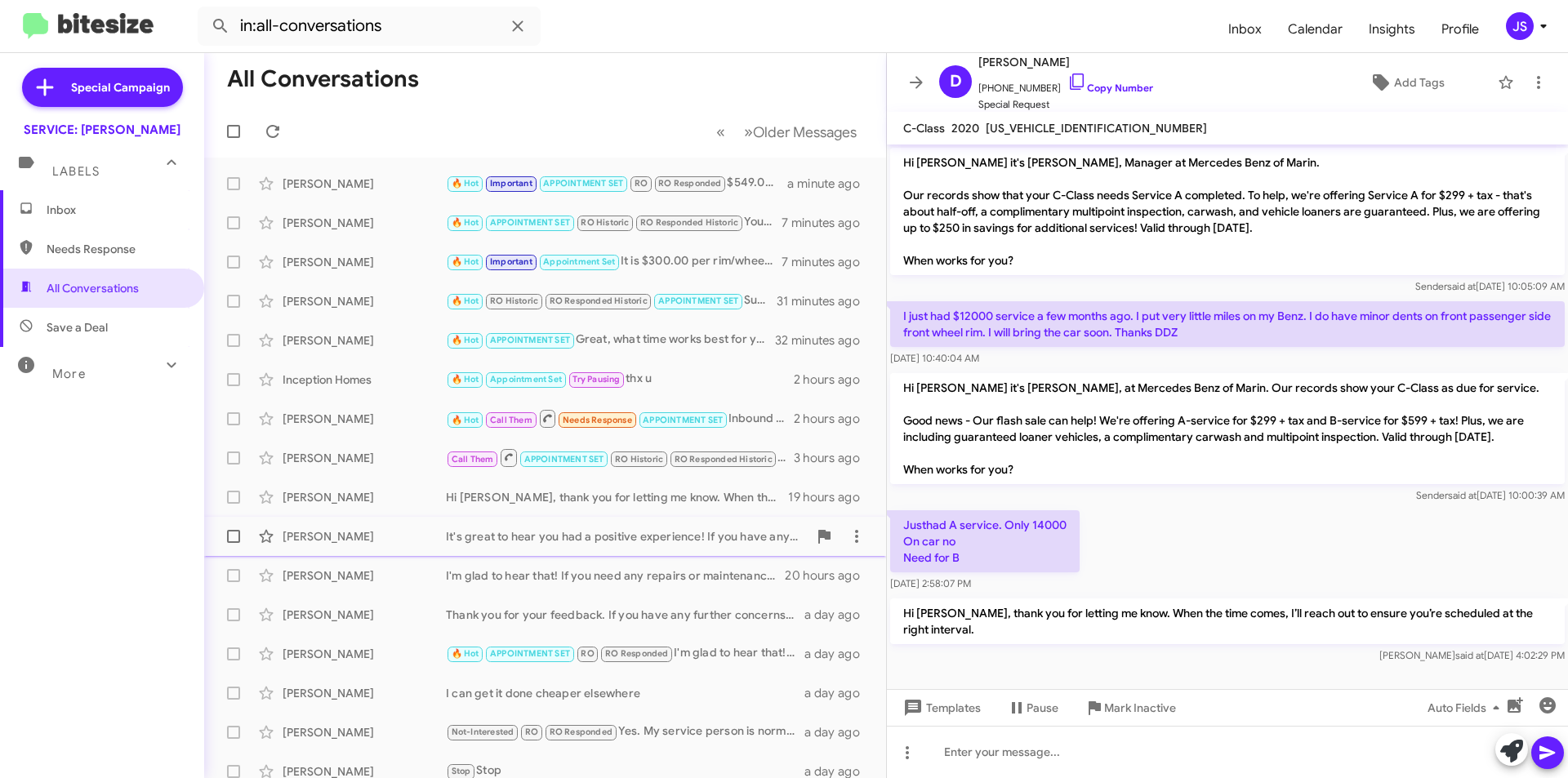
click at [335, 538] on div "[PERSON_NAME]" at bounding box center [364, 537] width 164 height 16
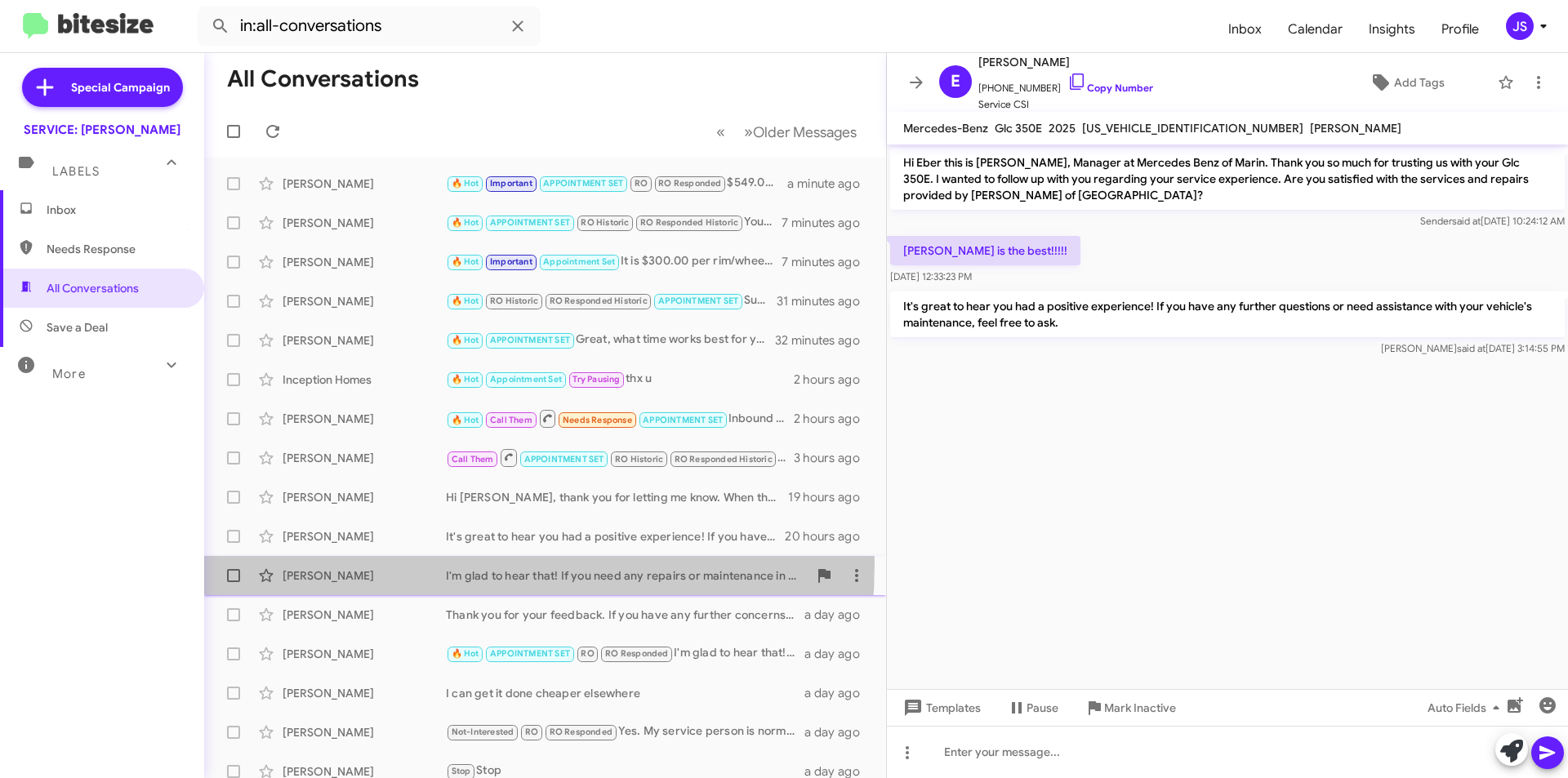
click at [349, 562] on div "Megan Mccullagh I'm glad to hear that! If you need any repairs or maintenance i…" at bounding box center [545, 576] width 656 height 33
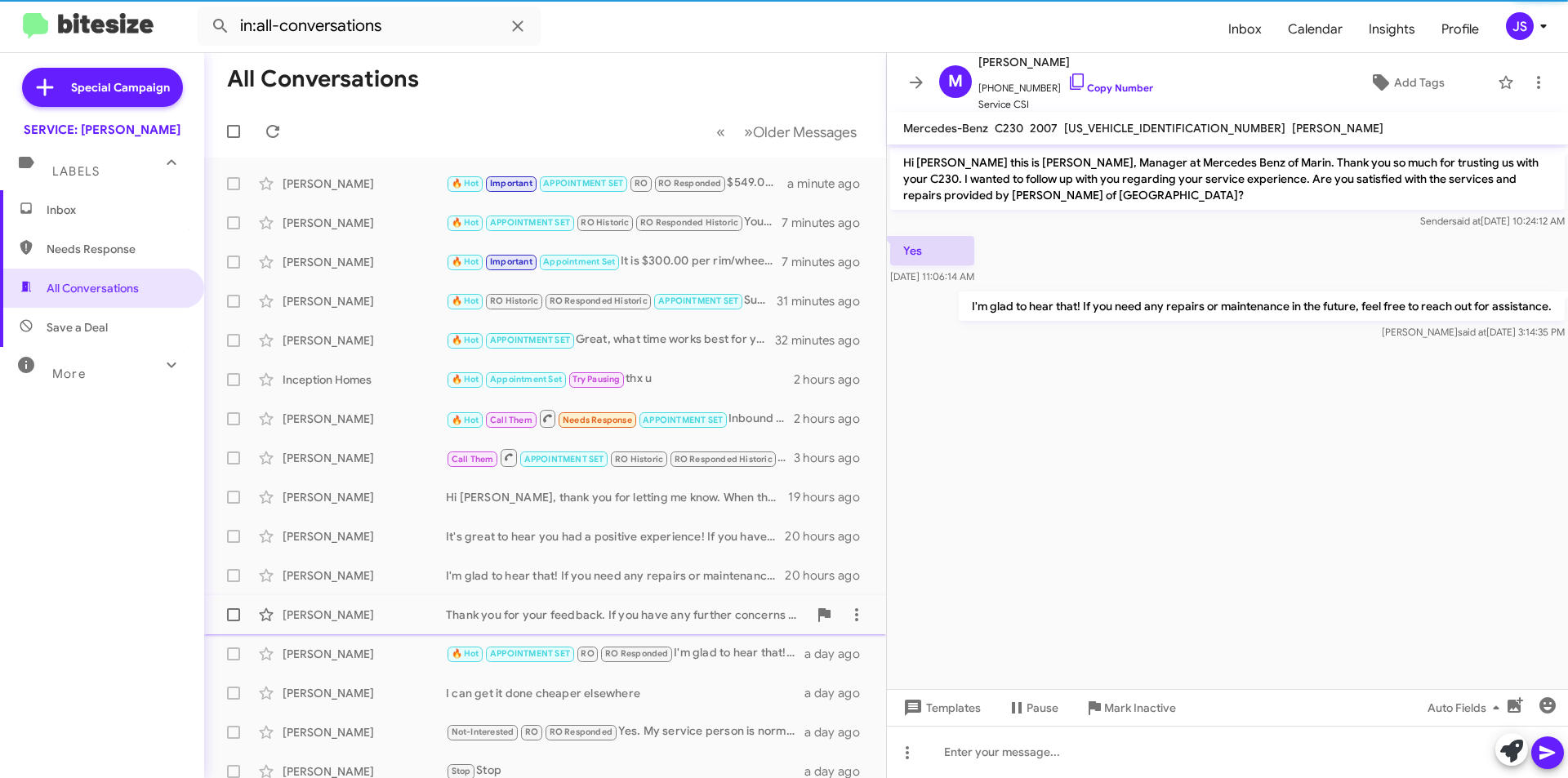
click at [350, 606] on div "Tara Crawford Thank you for your feedback. If you have any further concerns or …" at bounding box center [545, 615] width 656 height 33
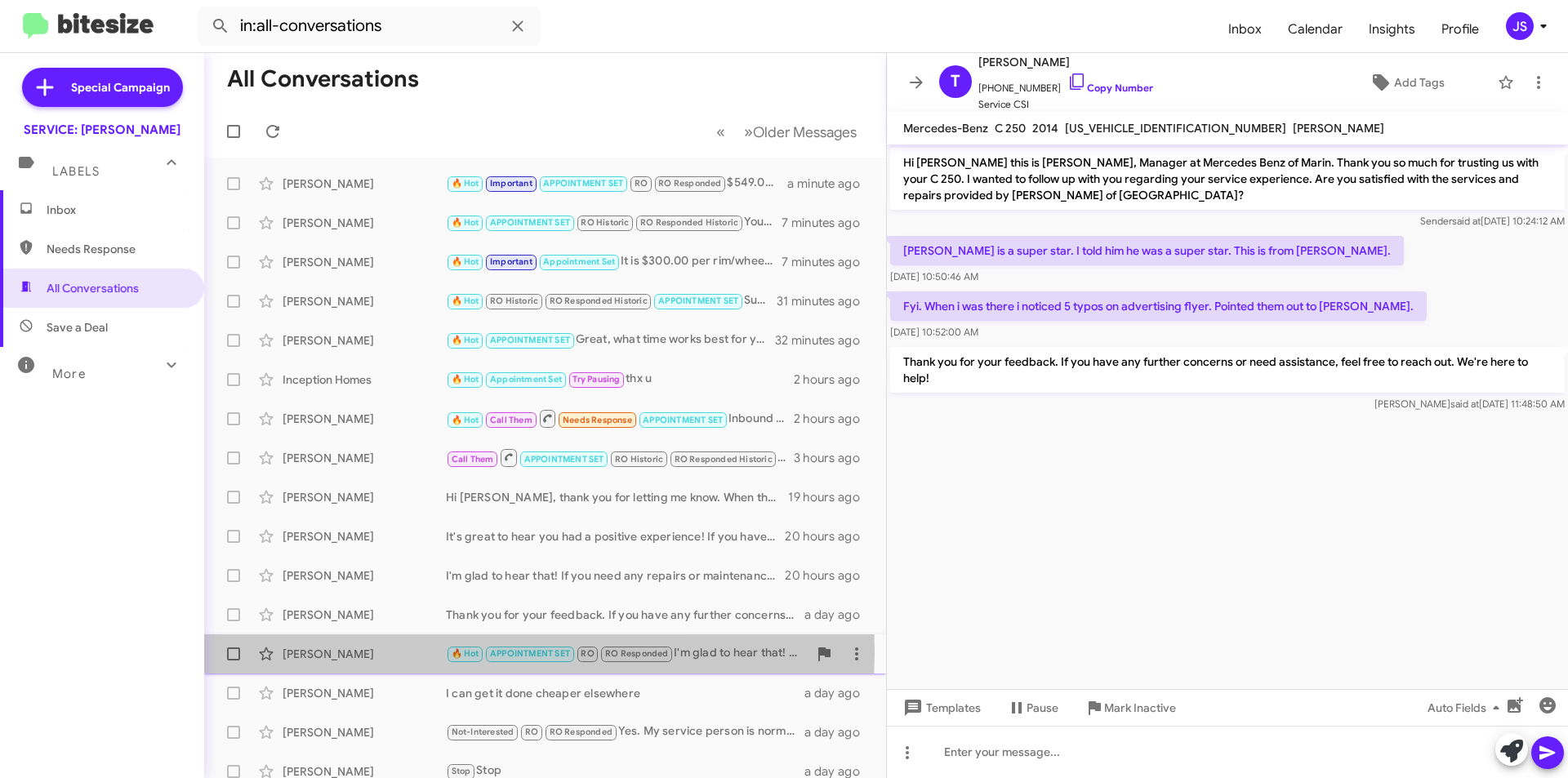
click at [365, 652] on div "[PERSON_NAME]" at bounding box center [364, 653] width 164 height 16
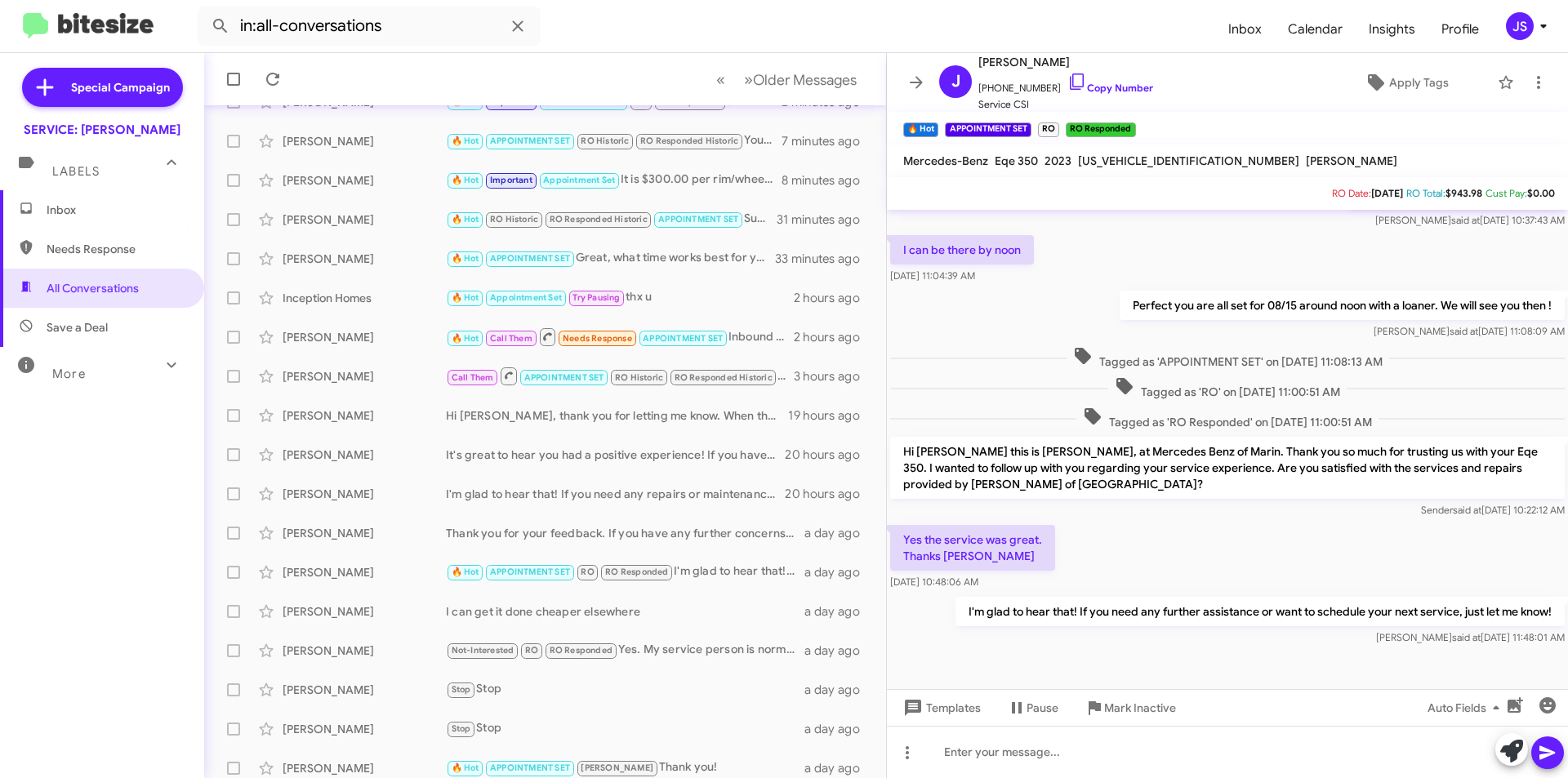
scroll to position [405, 0]
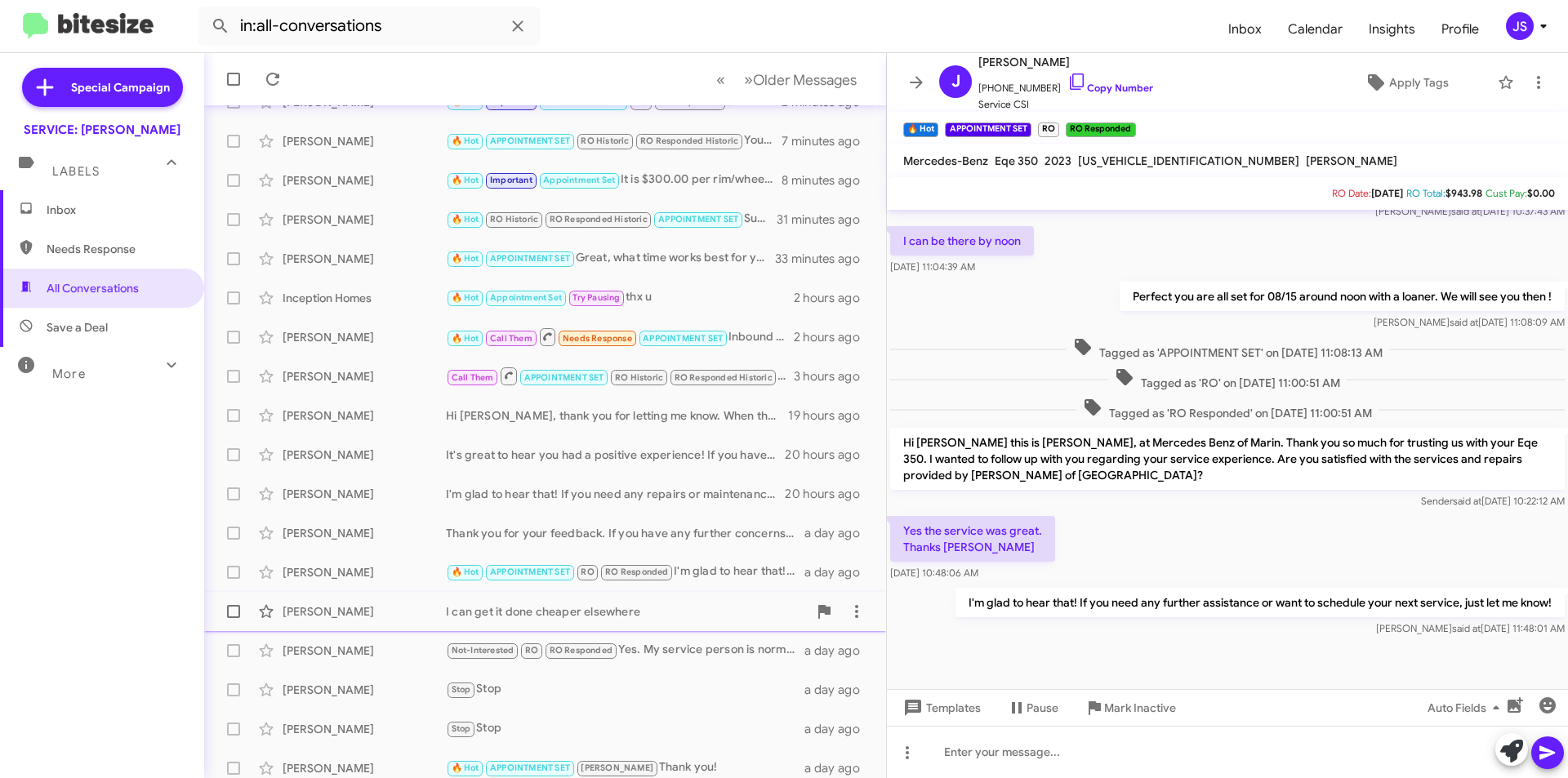
click at [394, 610] on div "[PERSON_NAME]" at bounding box center [364, 611] width 164 height 16
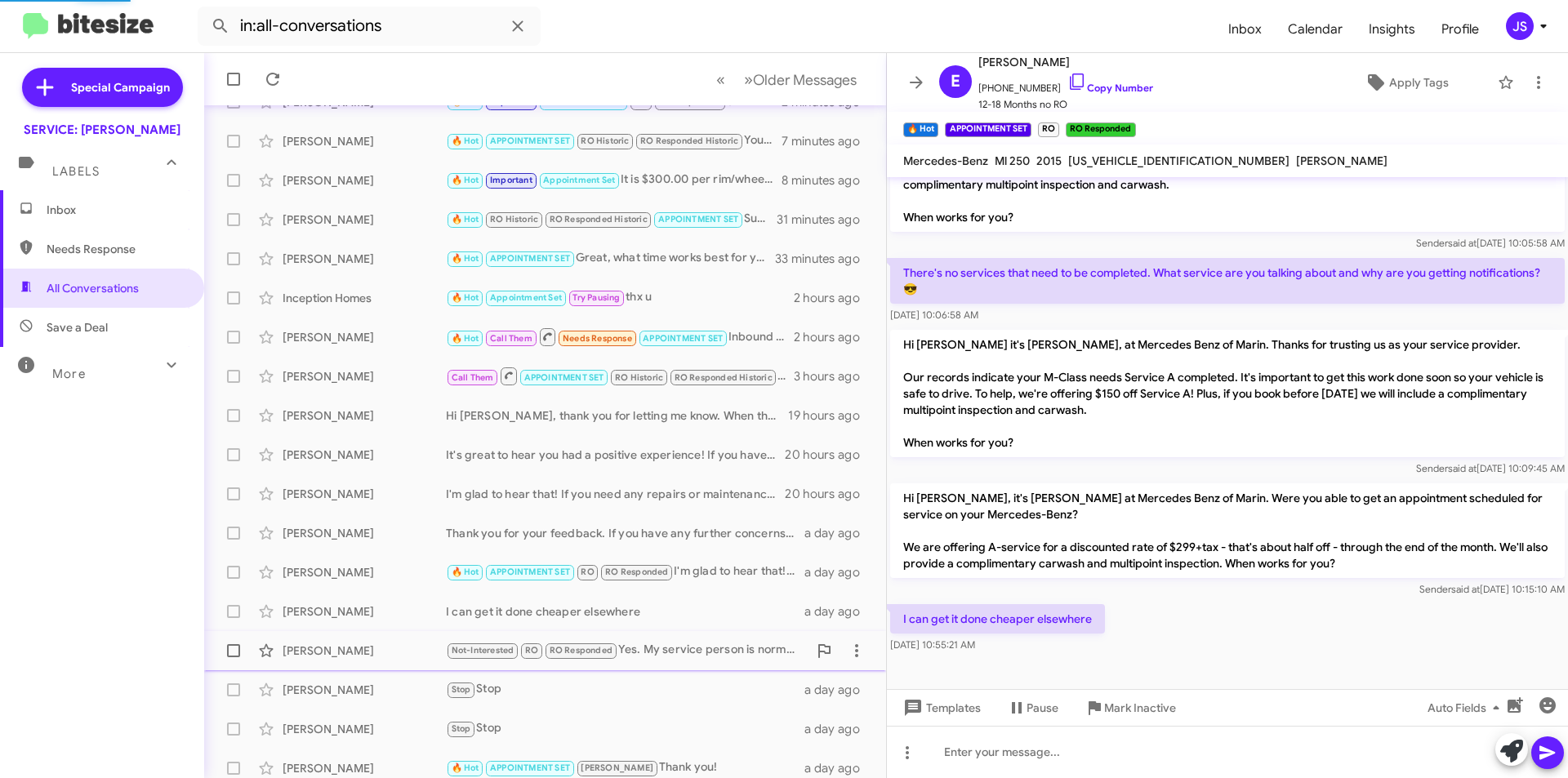
click at [383, 648] on div "[PERSON_NAME]" at bounding box center [364, 651] width 164 height 16
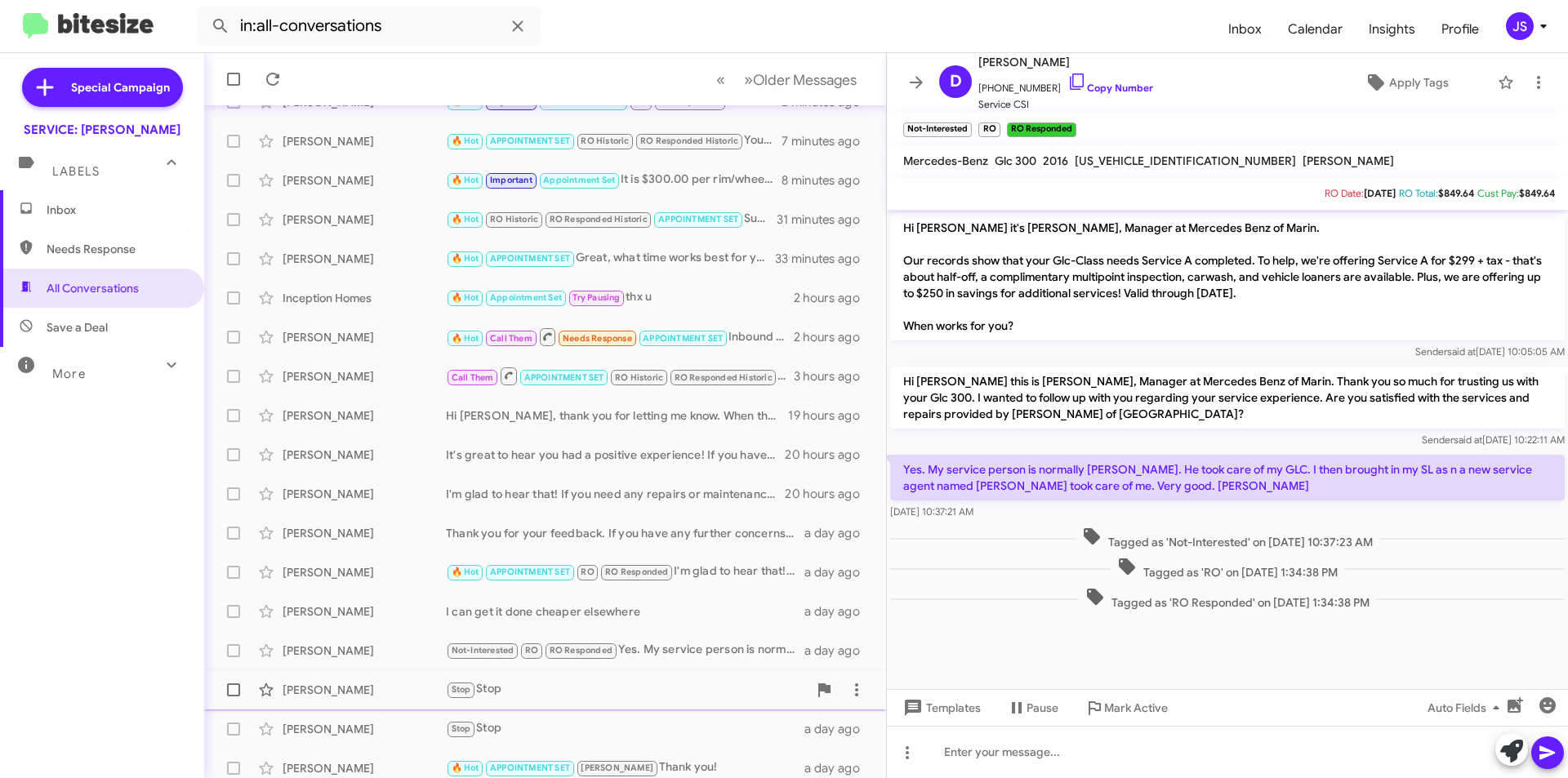
click at [393, 683] on div "[PERSON_NAME]" at bounding box center [364, 690] width 164 height 16
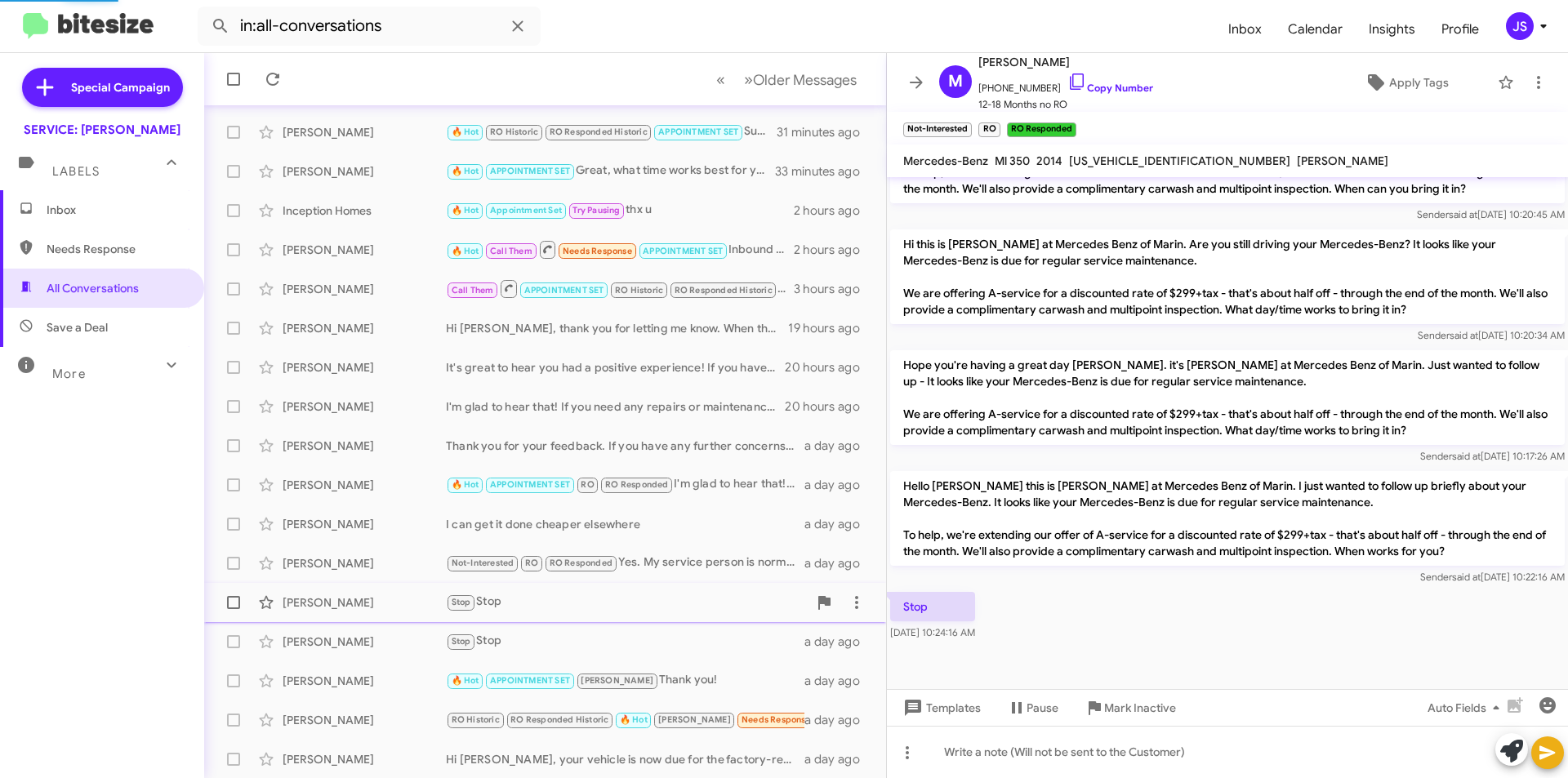
scroll to position [170, 0]
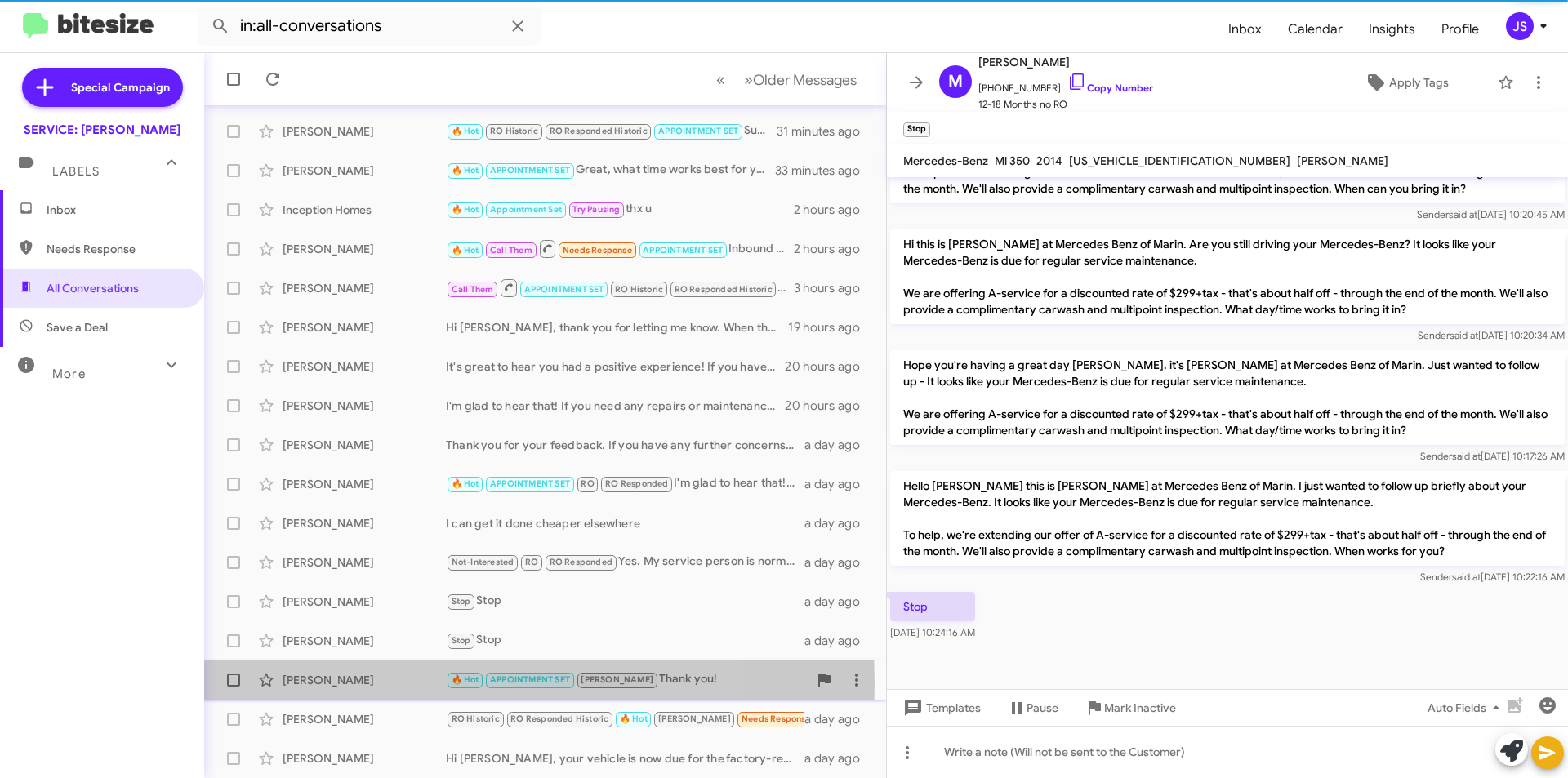
click at [393, 684] on div "[PERSON_NAME]" at bounding box center [364, 680] width 164 height 16
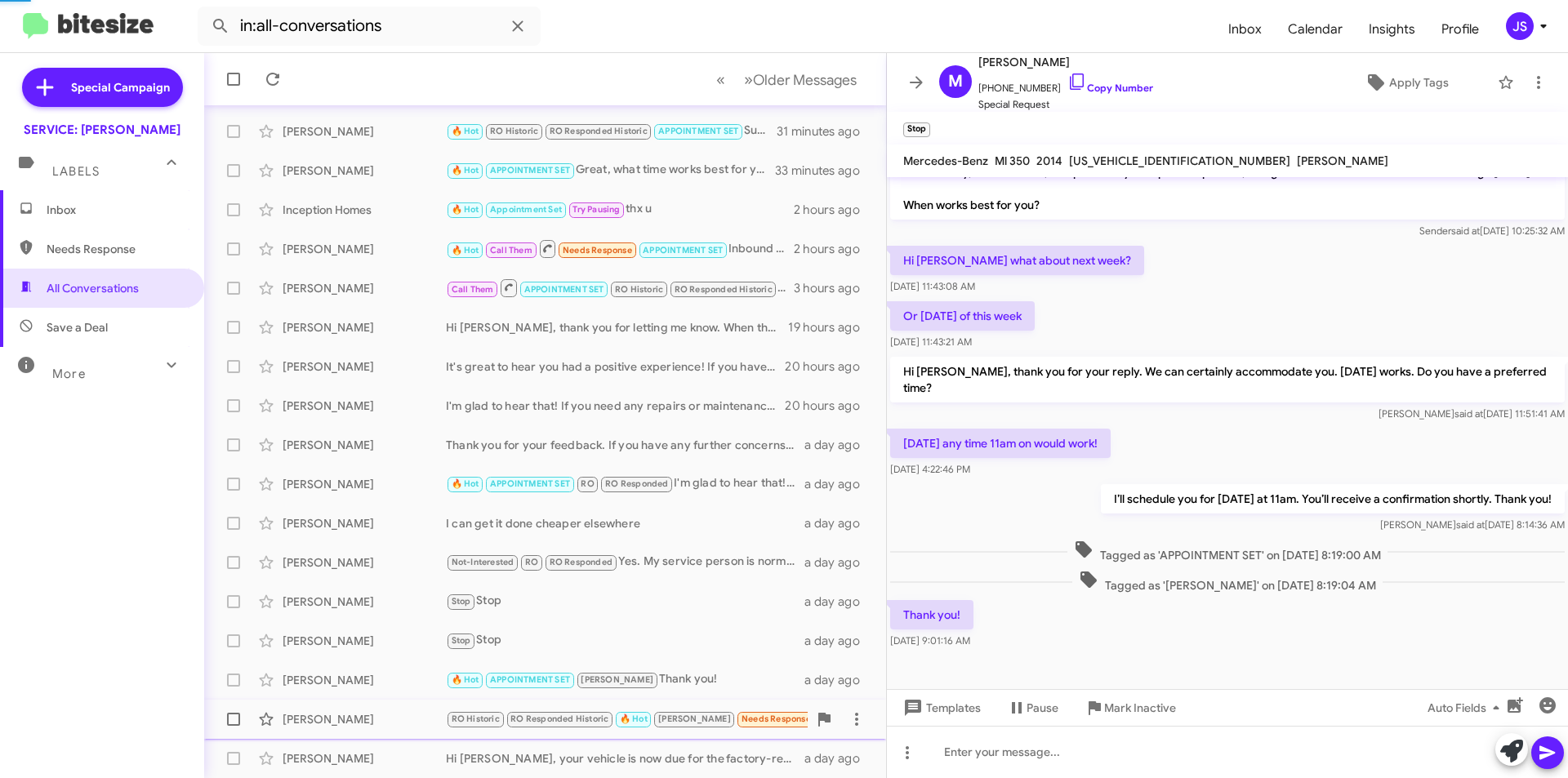
scroll to position [88, 0]
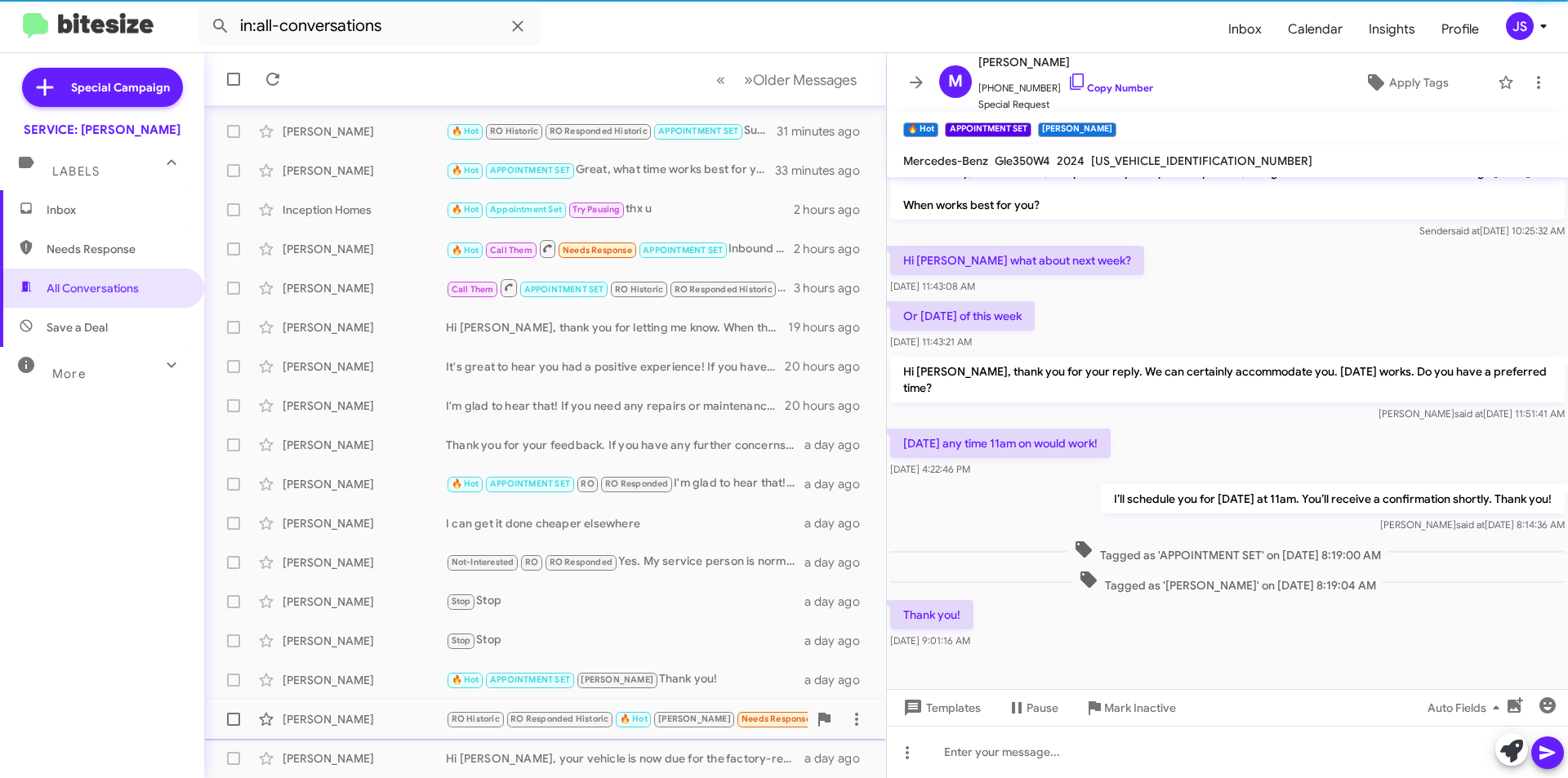
click at [392, 710] on div "Caitlin Hahn RO Historic RO Responded Historic 🔥 Hot RAUL Needs Response APPOIN…" at bounding box center [545, 720] width 656 height 33
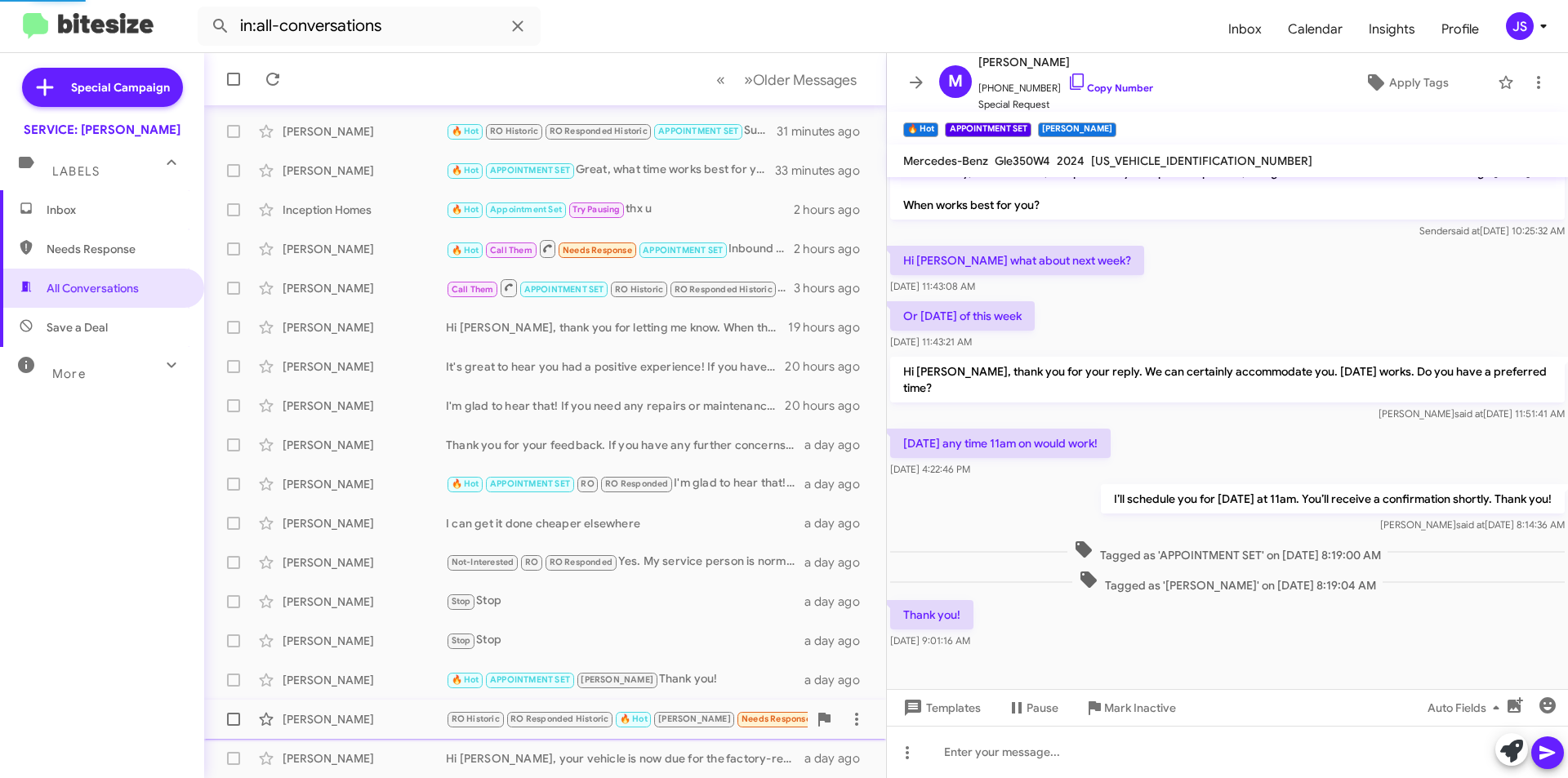
scroll to position [689, 0]
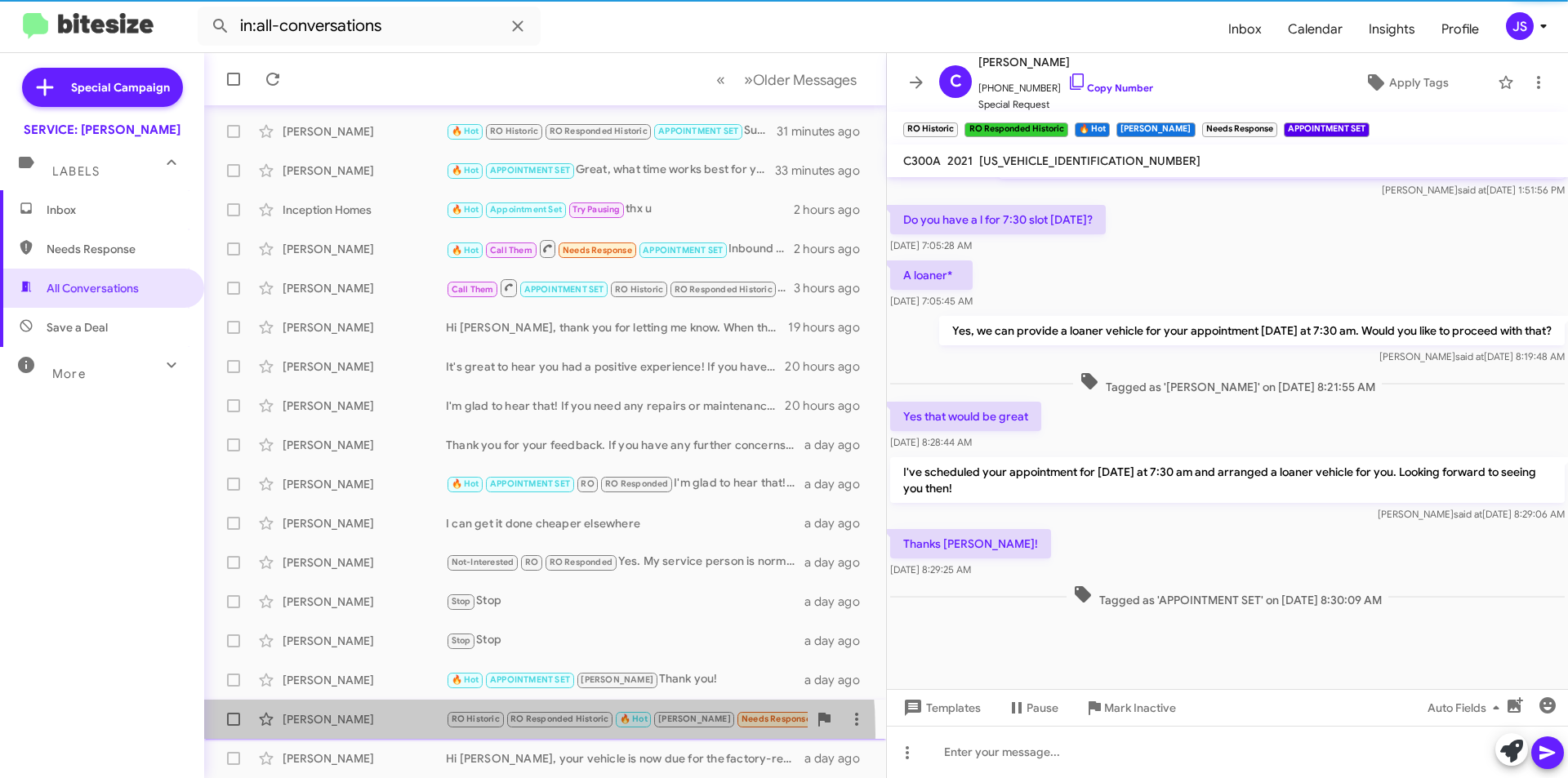
click at [392, 734] on div "Caitlin Hahn RO Historic RO Responded Historic 🔥 Hot RAUL Needs Response APPOIN…" at bounding box center [545, 720] width 656 height 33
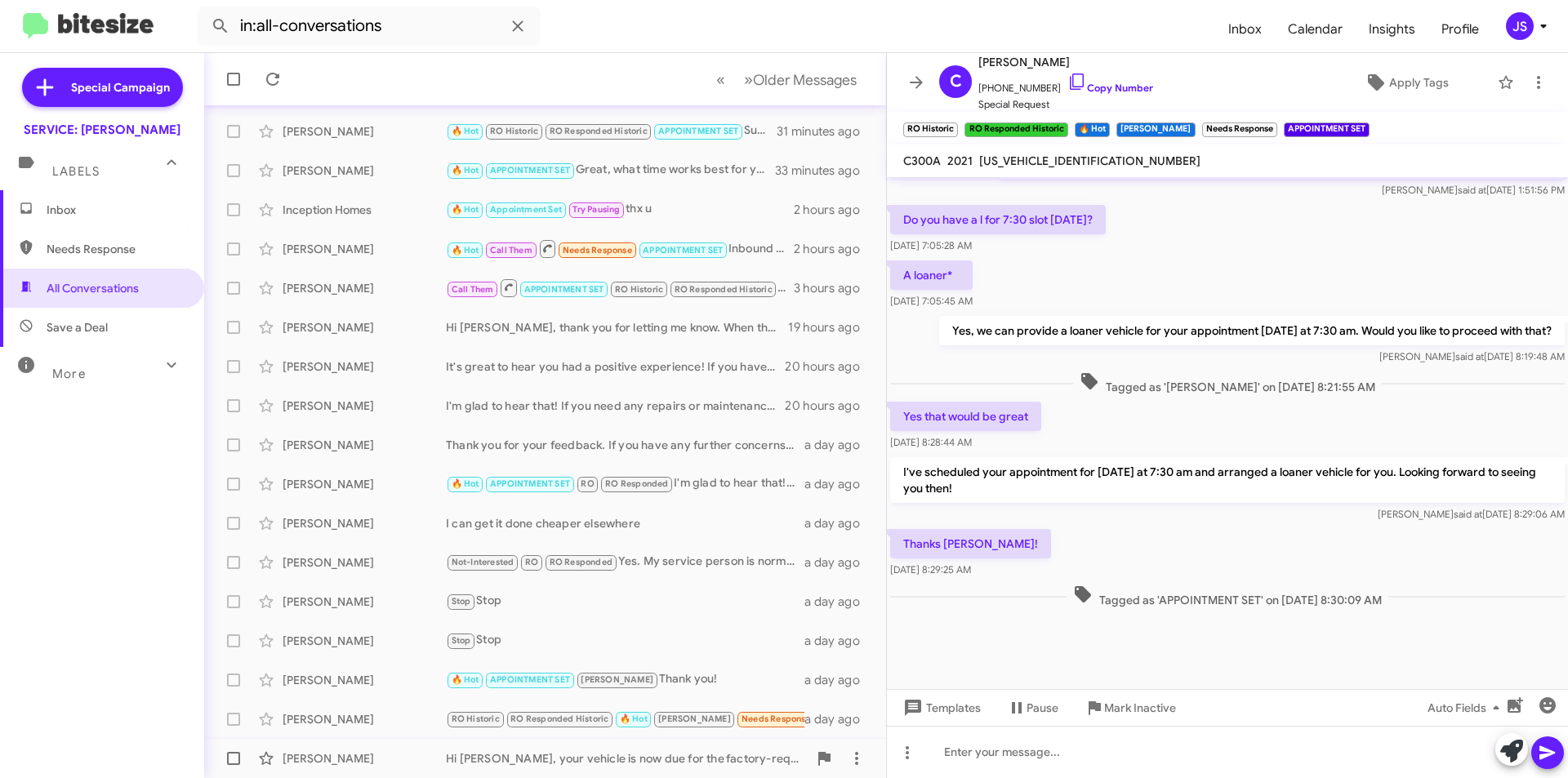
click at [389, 750] on div "Helena Roth Hi Helena, your vehicle is now due for the factory-required service…" at bounding box center [545, 759] width 656 height 33
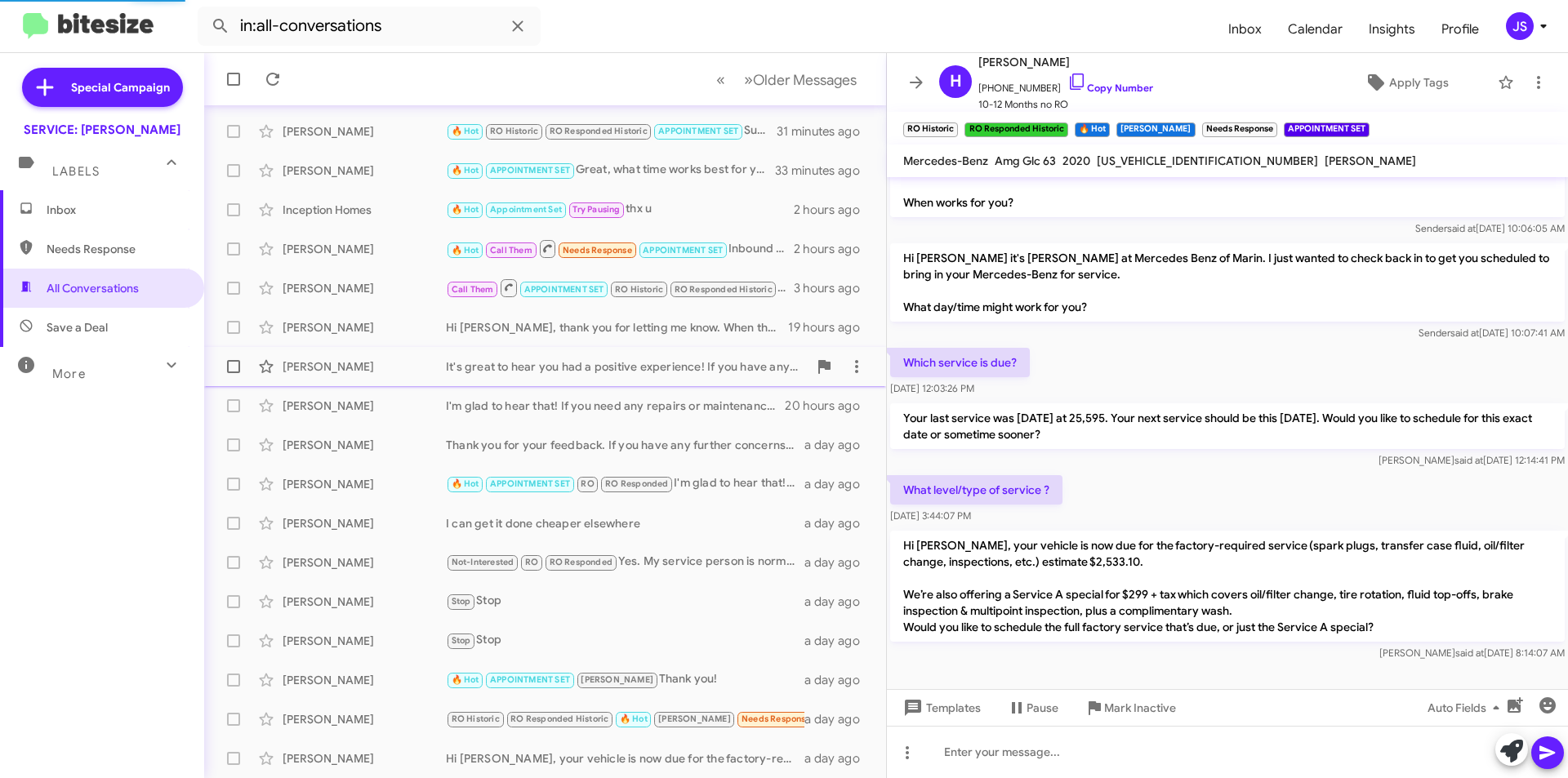
scroll to position [58, 0]
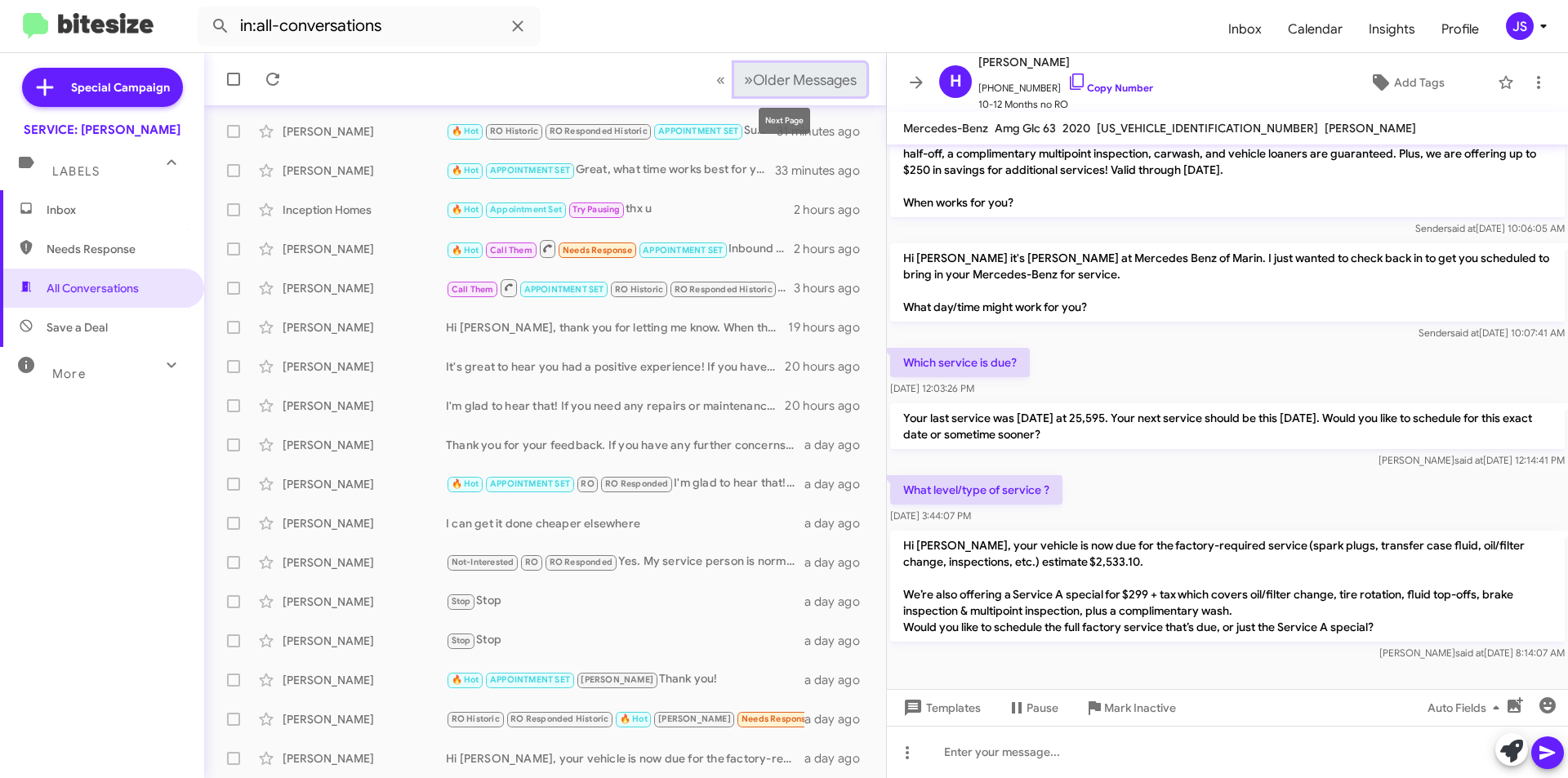
click at [817, 93] on button "» Next Older Messages" at bounding box center [800, 80] width 132 height 34
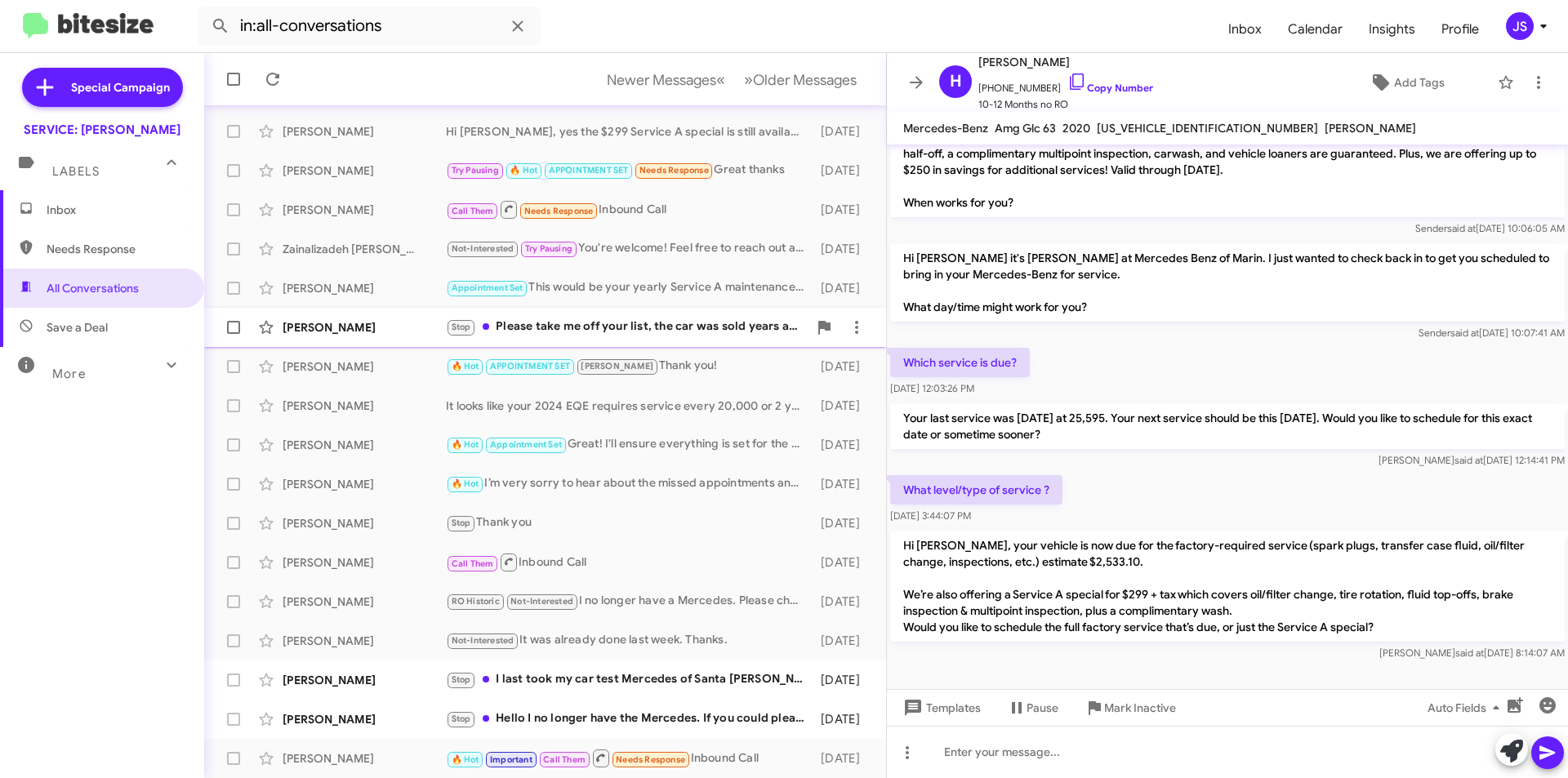
click at [674, 317] on div "Markus Lusch Stop Please take me off your list, the car was sold years ago 2 da…" at bounding box center [545, 328] width 656 height 33
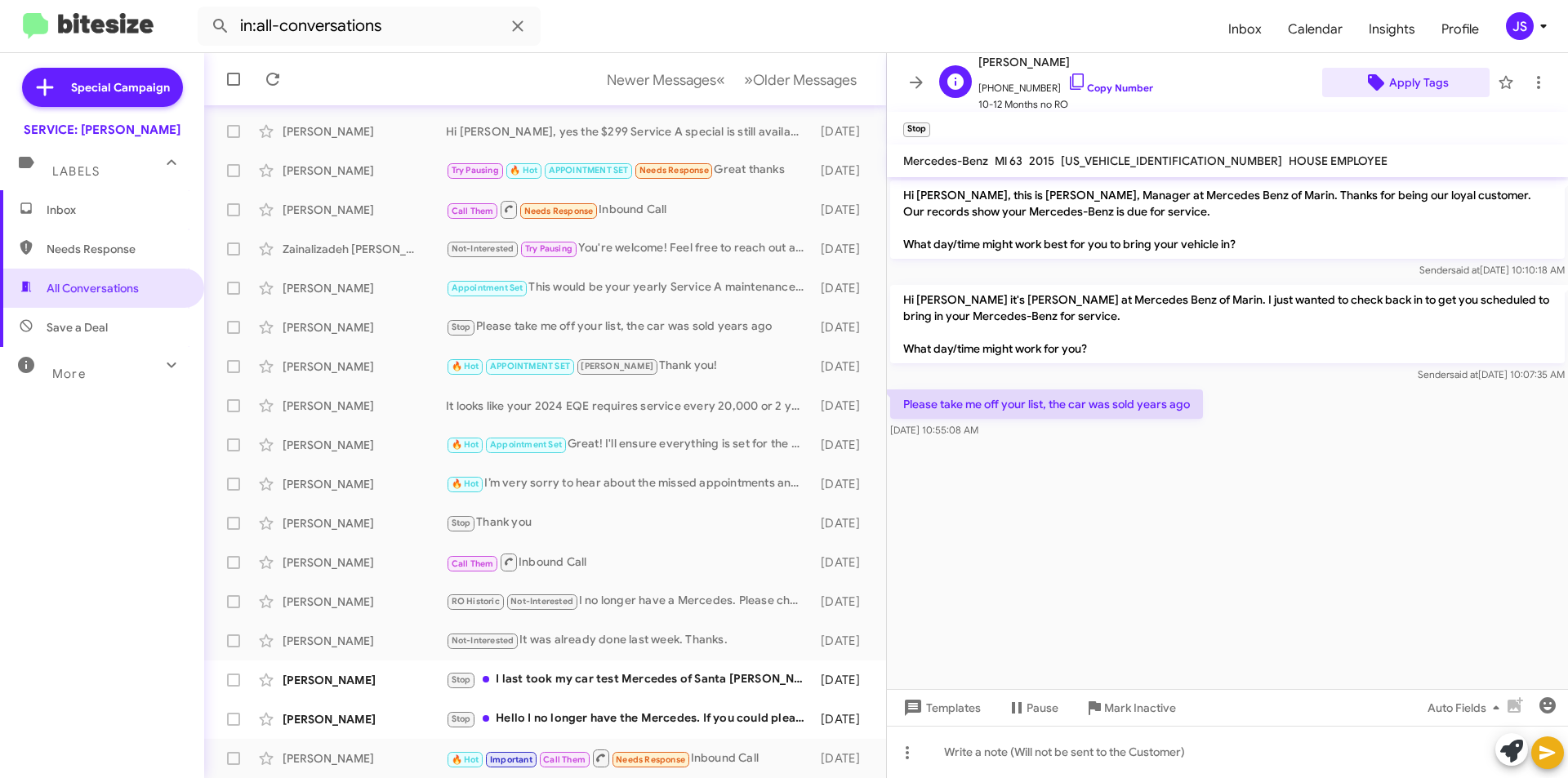
click at [1424, 78] on span "Apply Tags" at bounding box center [1419, 82] width 59 height 30
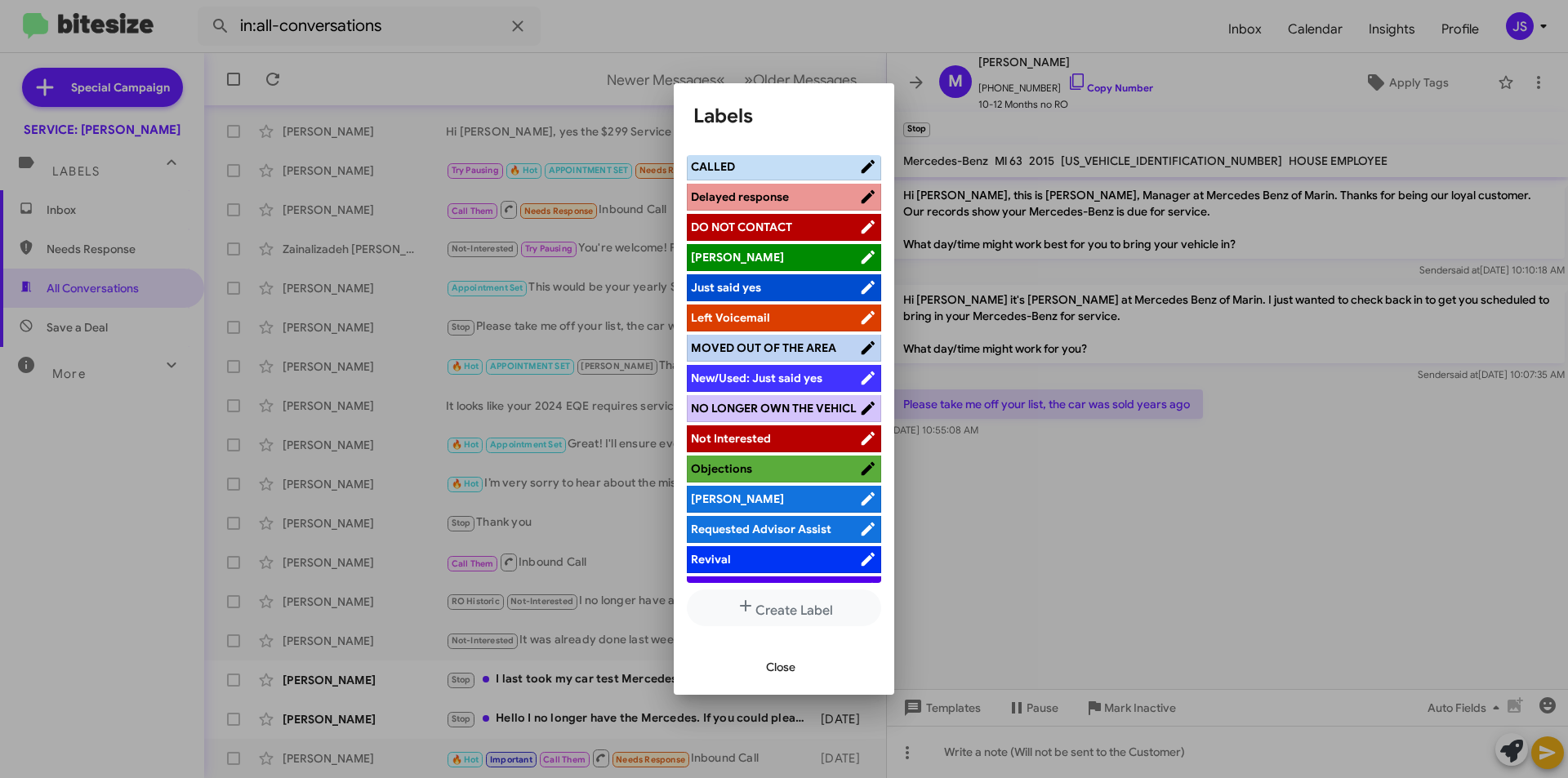
scroll to position [327, 0]
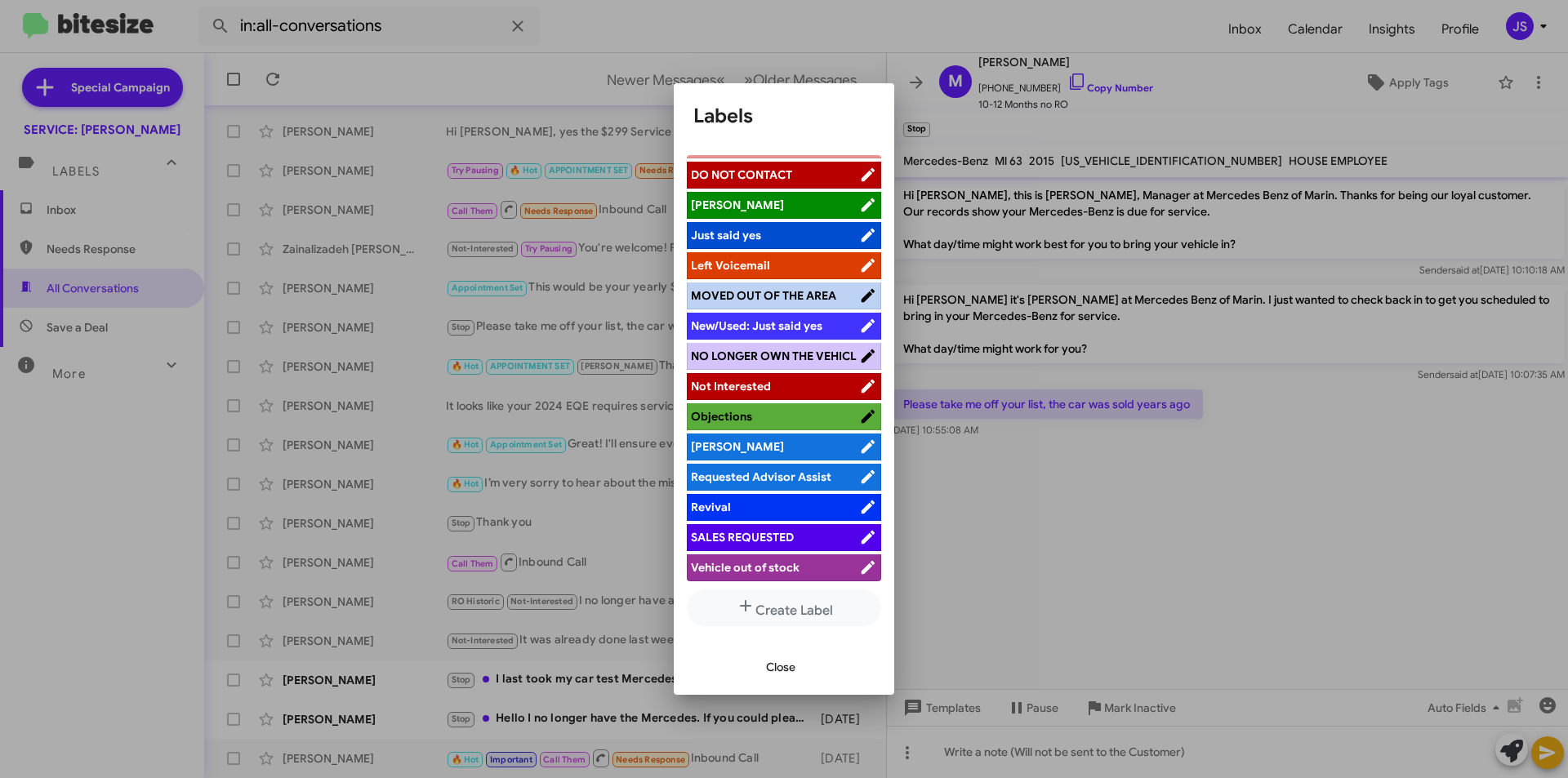
click at [788, 360] on span "NO LONGER OWN THE VEHICL" at bounding box center [773, 355] width 166 height 14
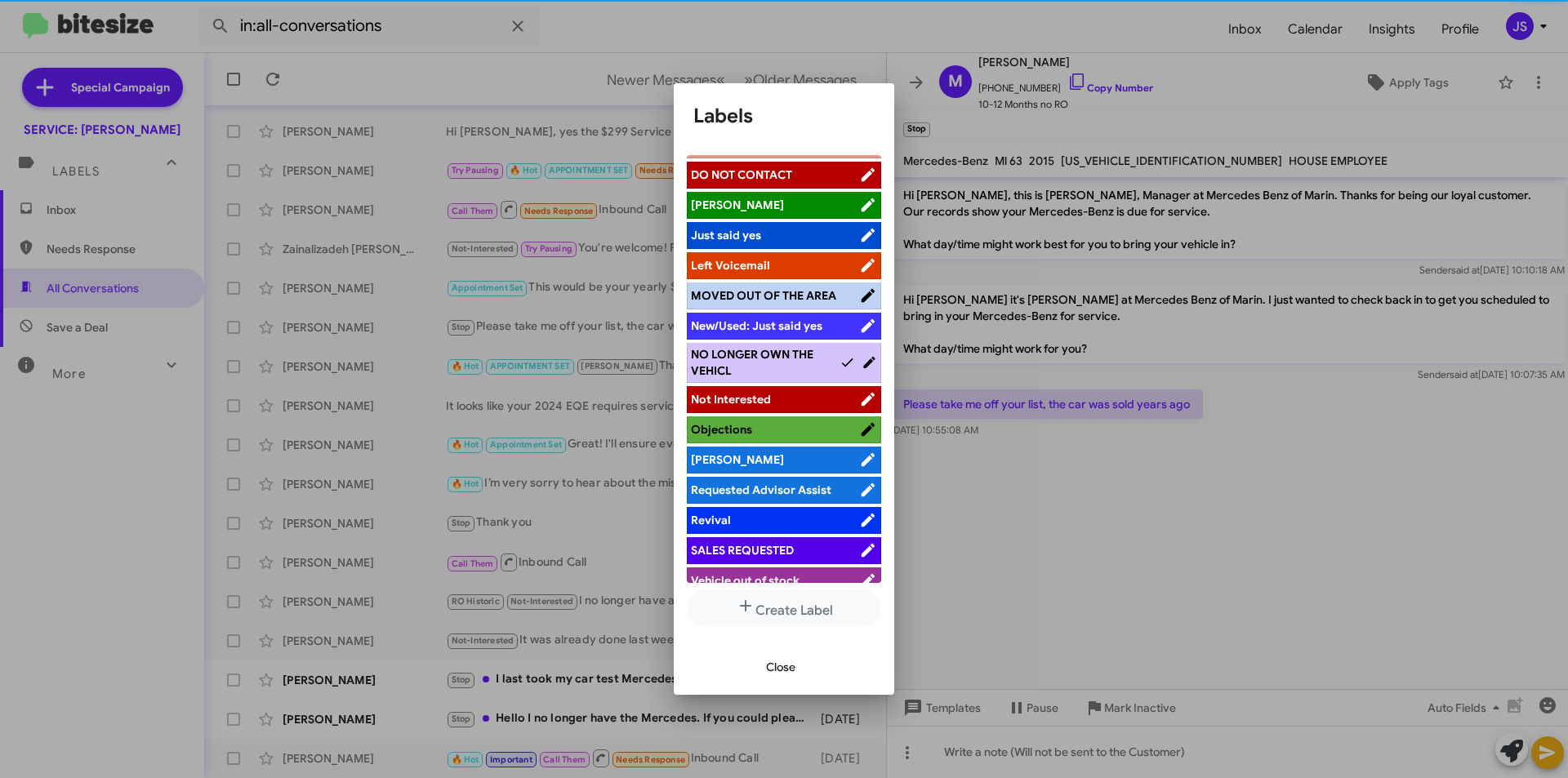
click at [759, 663] on button "Close" at bounding box center [781, 667] width 56 height 30
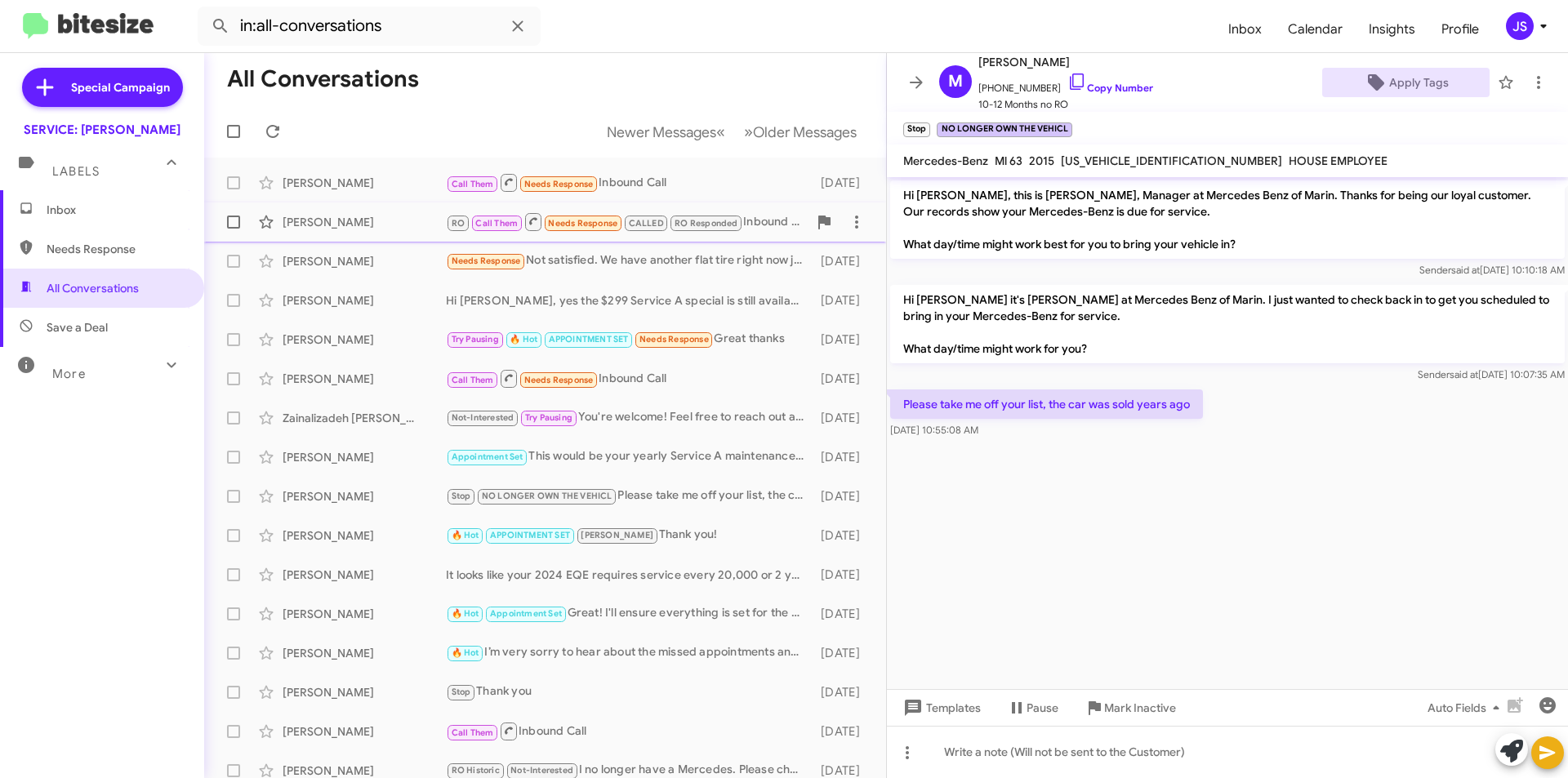
scroll to position [0, 0]
click at [410, 192] on div "Edgard Avakian Call Them Needs Response Inbound Call 2 days ago" at bounding box center [545, 184] width 656 height 33
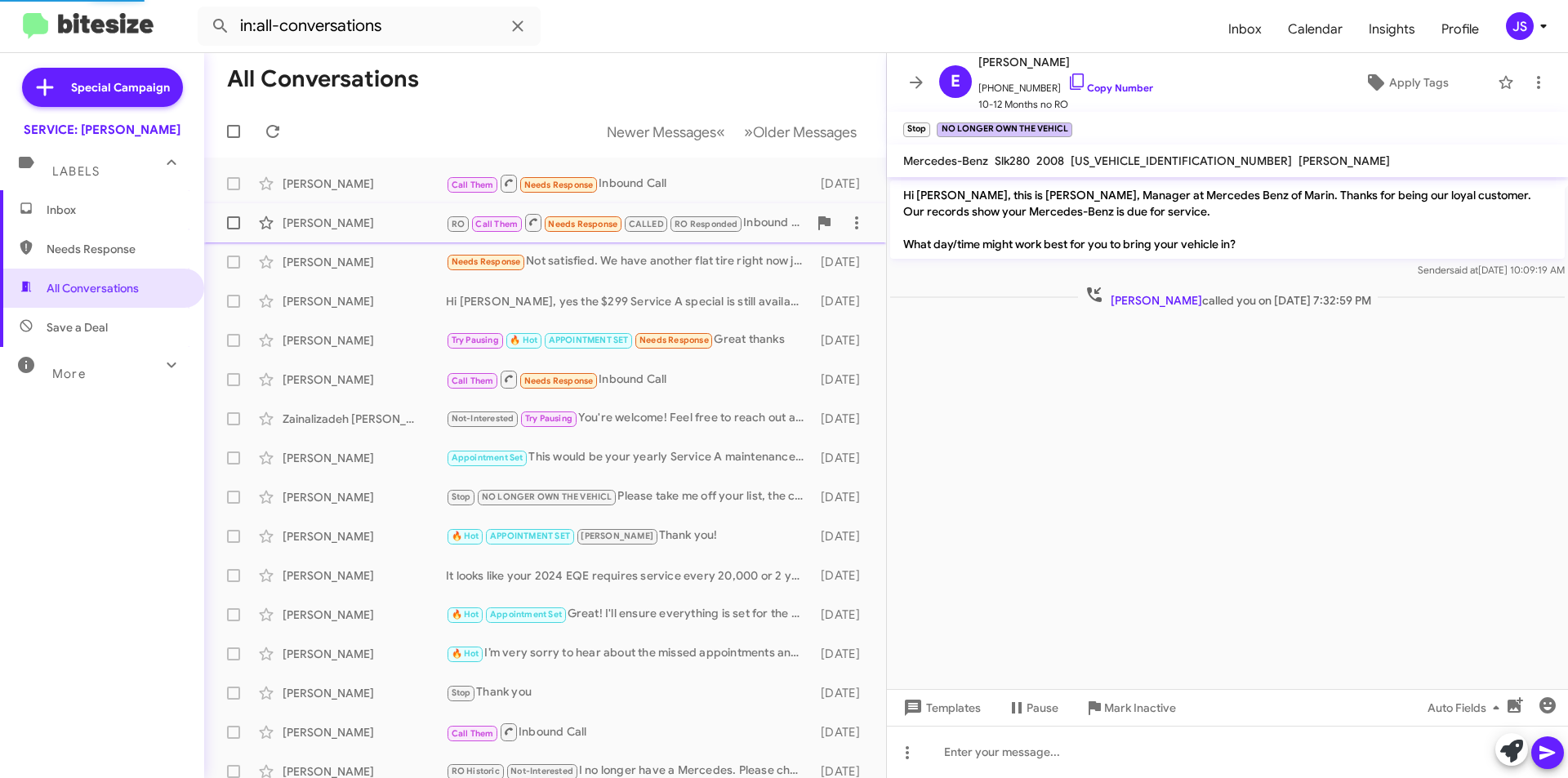
click at [401, 218] on div "[PERSON_NAME]" at bounding box center [364, 222] width 164 height 16
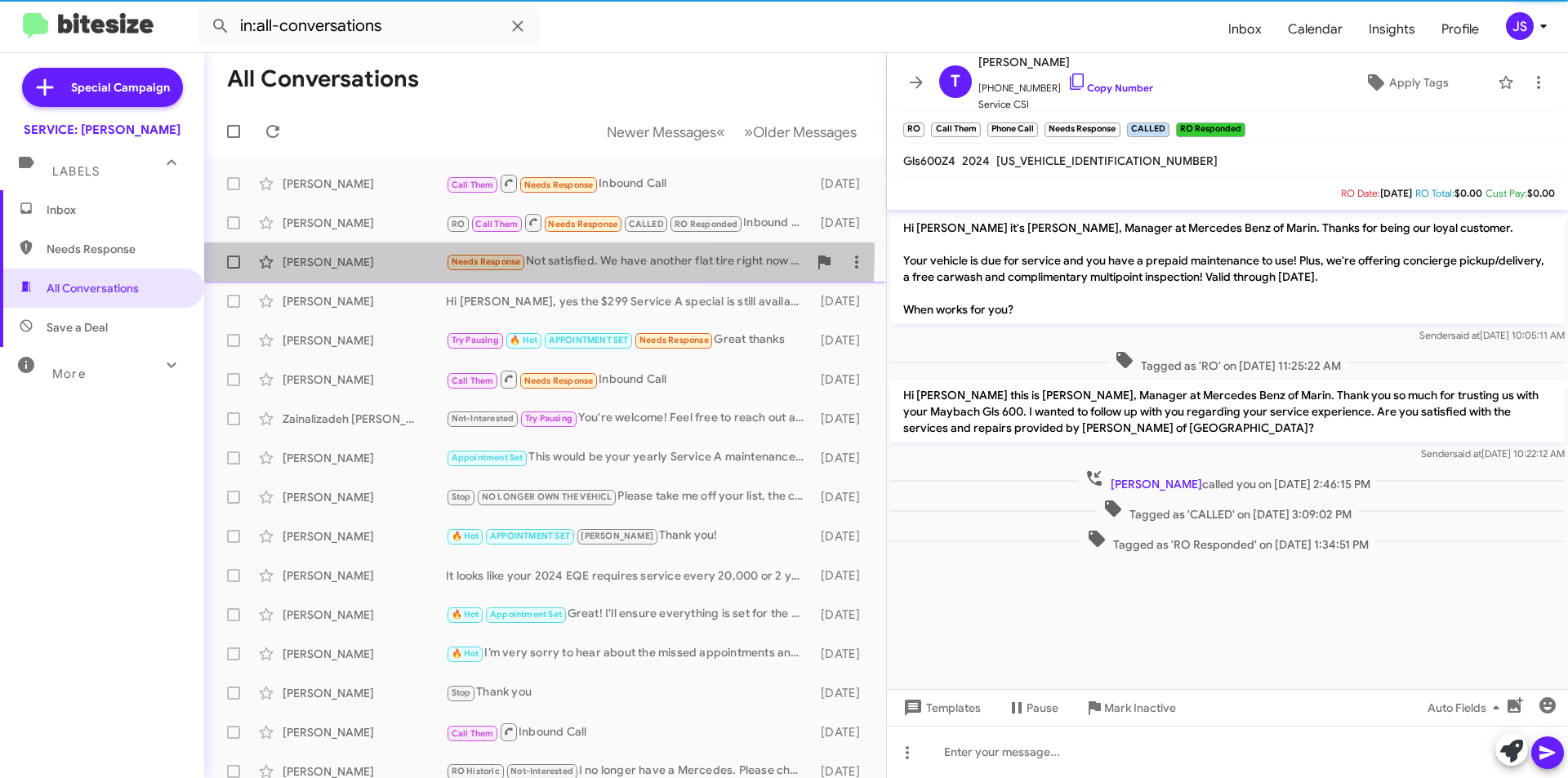
click at [375, 250] on div "Pierre Negri Needs Response Not satisfied. We have another flat tire right now …" at bounding box center [545, 263] width 656 height 33
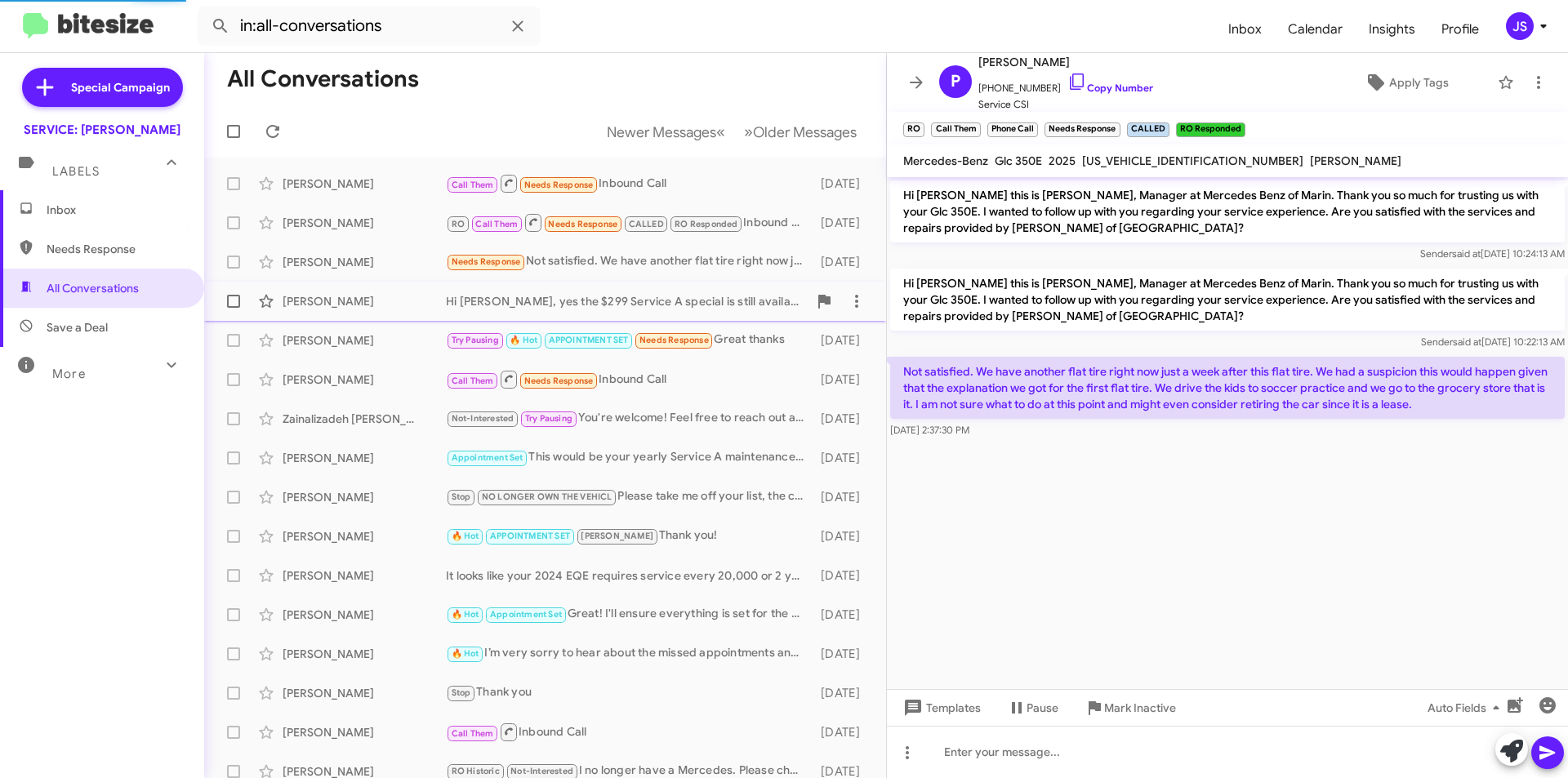
click at [356, 306] on div "[PERSON_NAME]" at bounding box center [364, 301] width 164 height 16
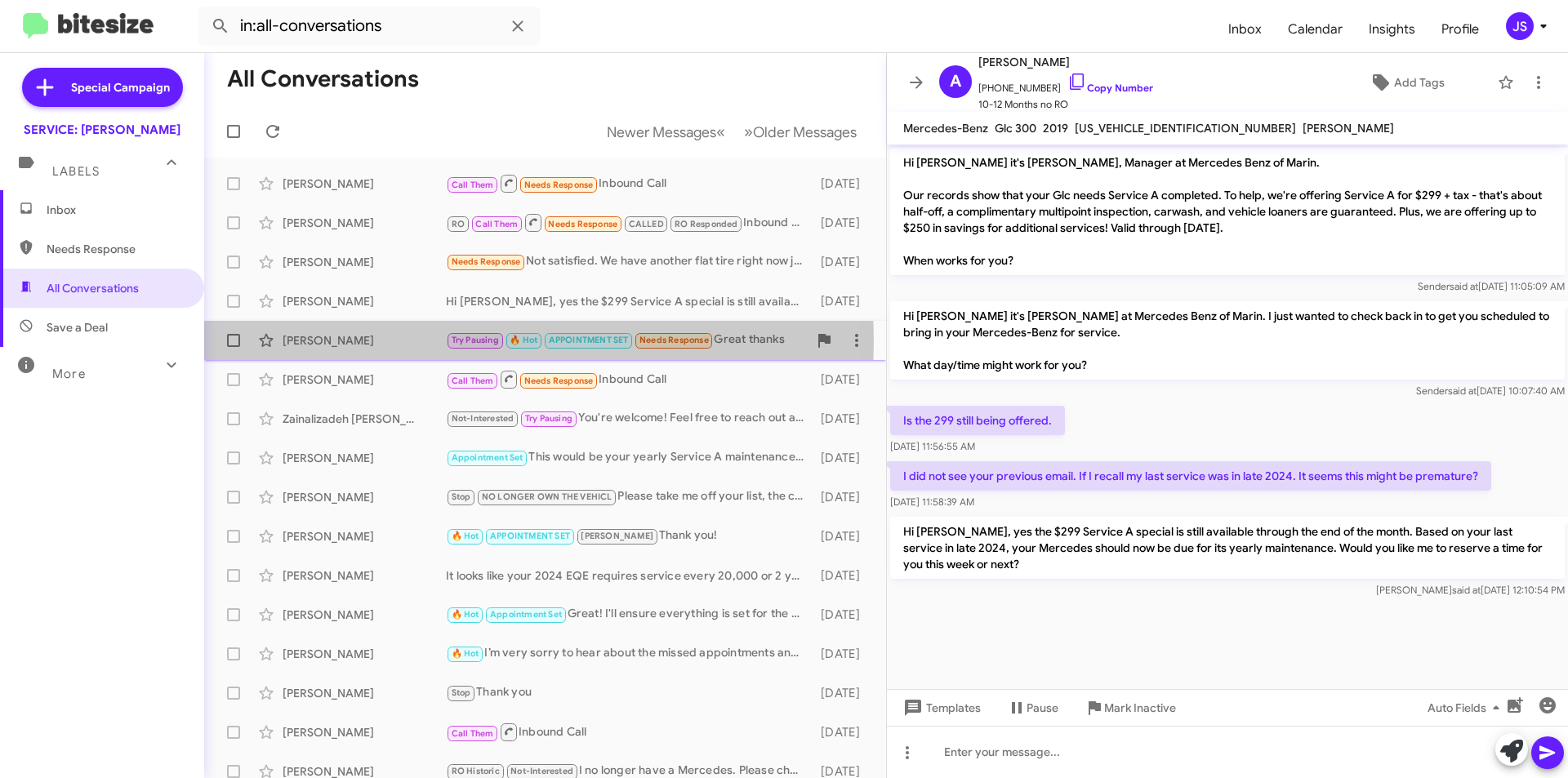
click at [348, 341] on div "[PERSON_NAME]" at bounding box center [364, 340] width 164 height 16
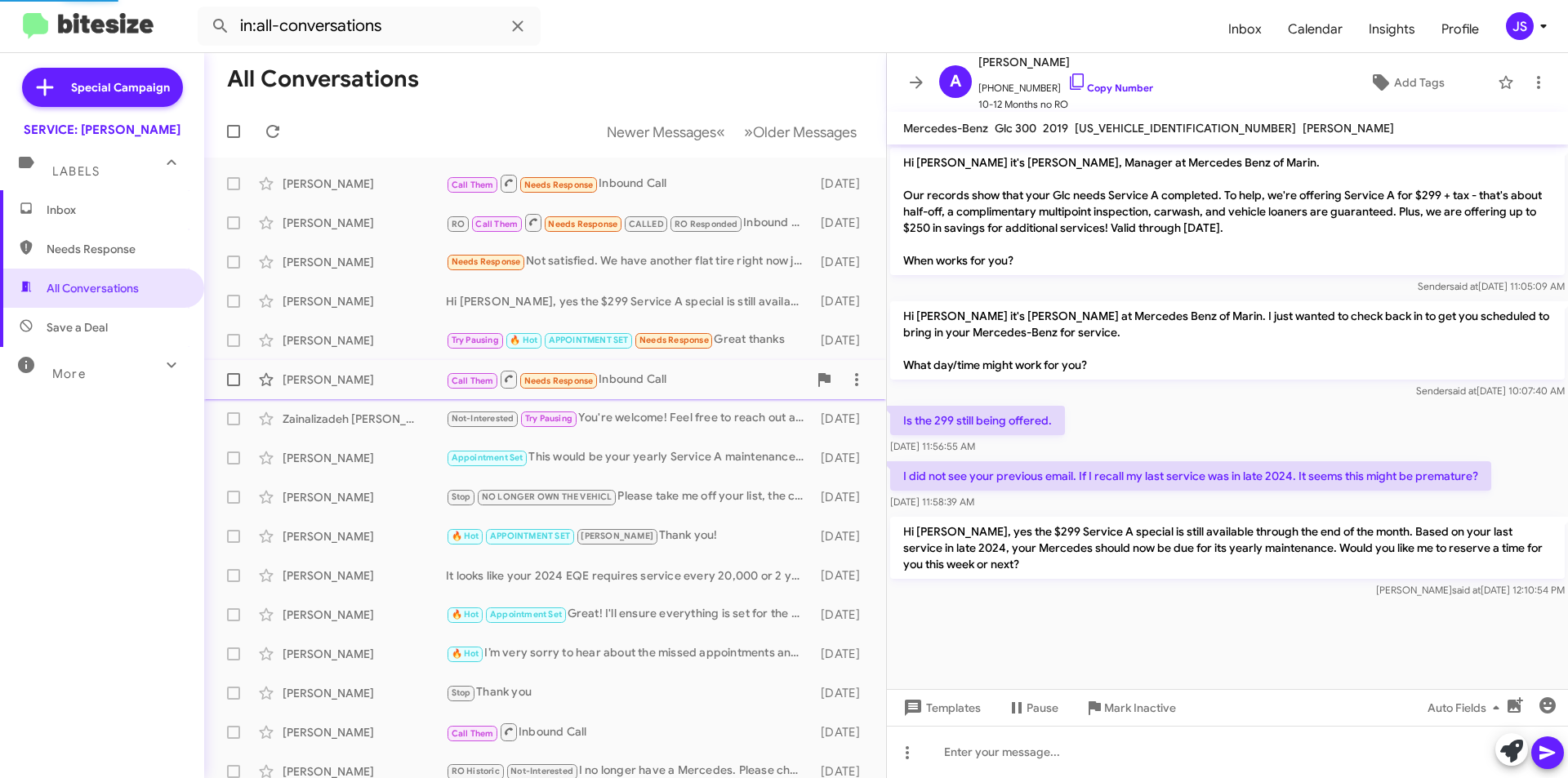
scroll to position [762, 0]
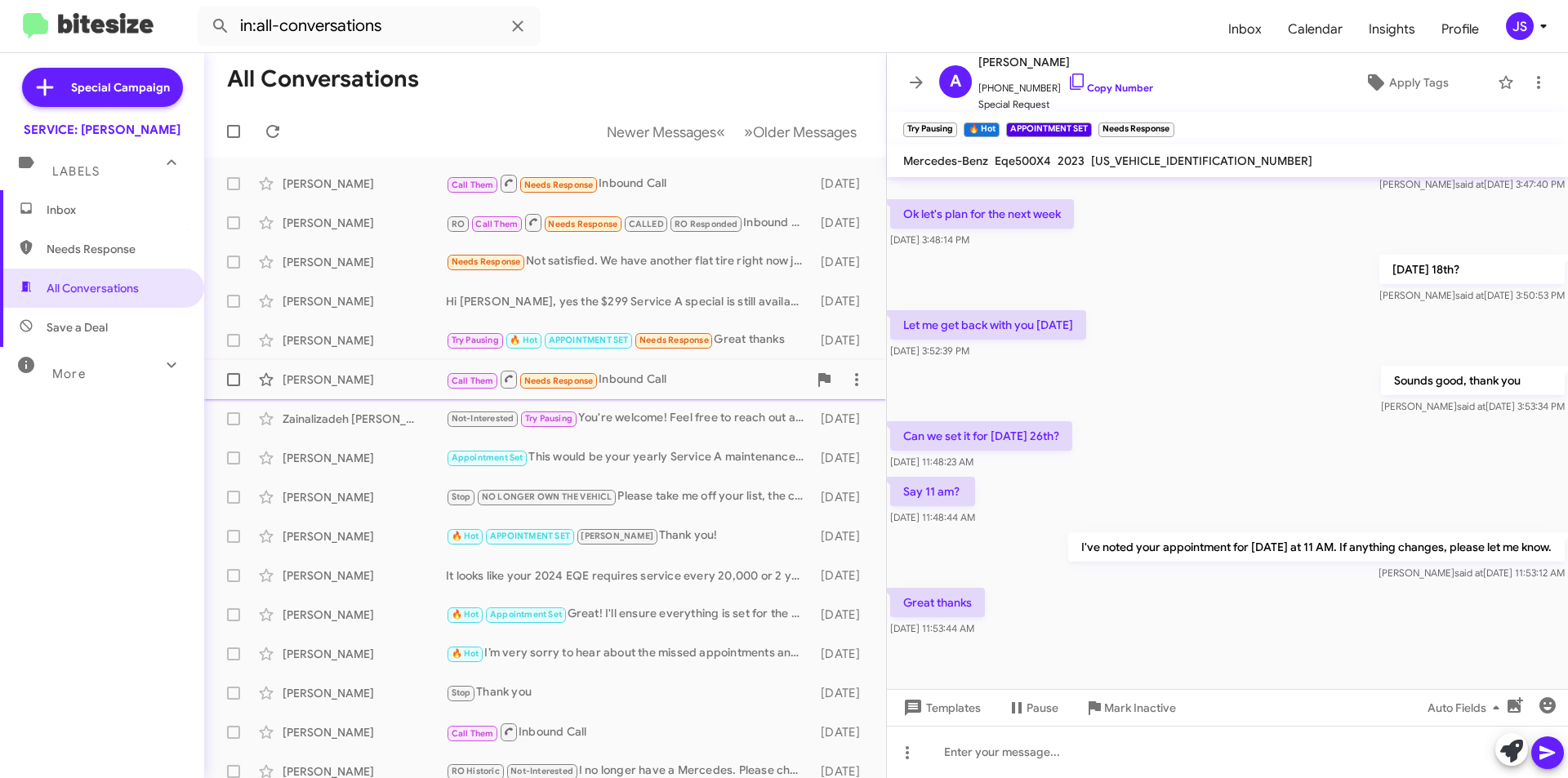
click at [357, 374] on div "[PERSON_NAME]" at bounding box center [364, 379] width 164 height 16
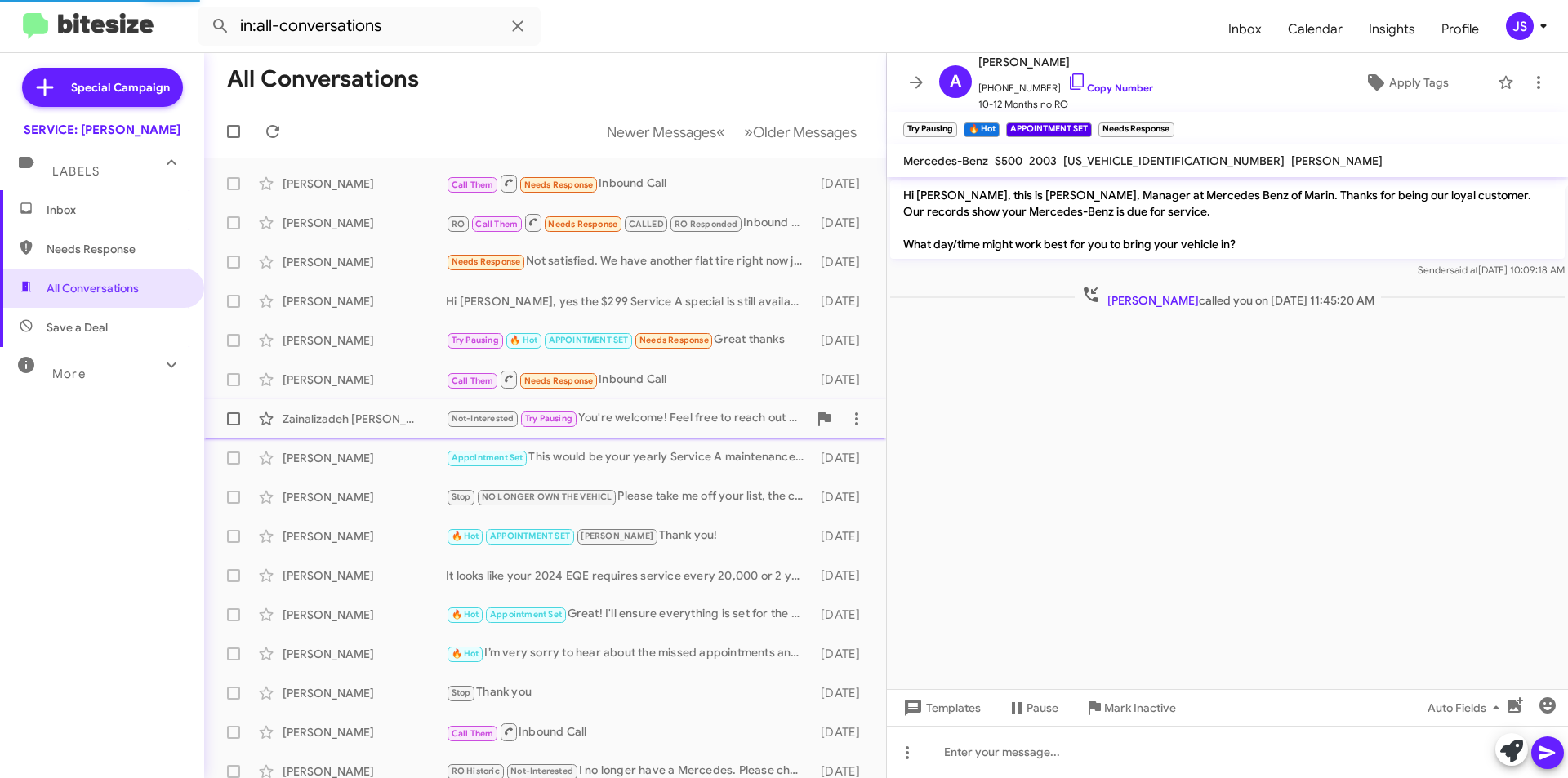
click at [374, 407] on div "Zainalizadeh Mohtaram Not-Interested Try Pausing You're welcome! Feel free to r…" at bounding box center [545, 419] width 656 height 33
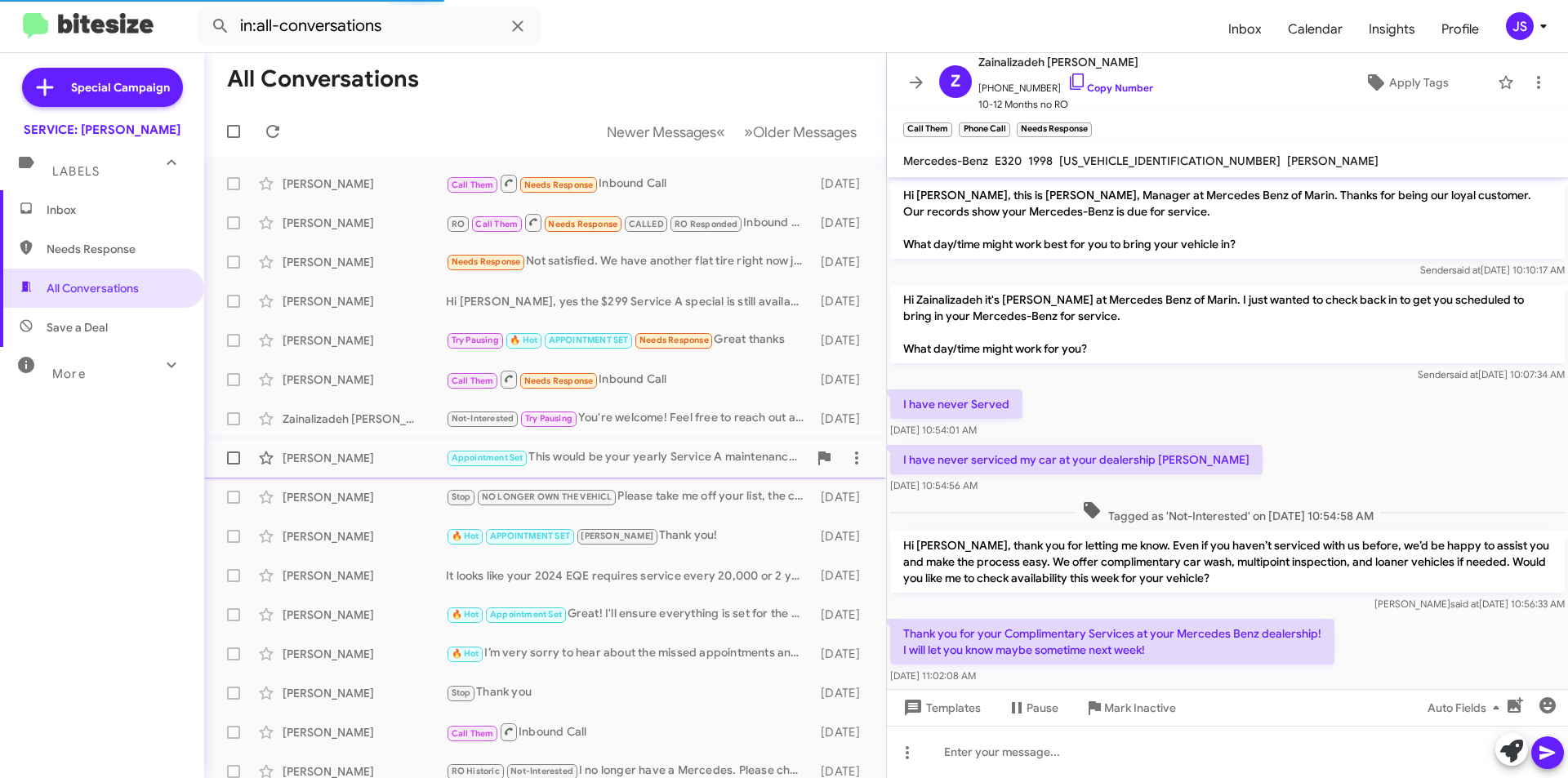
scroll to position [103, 0]
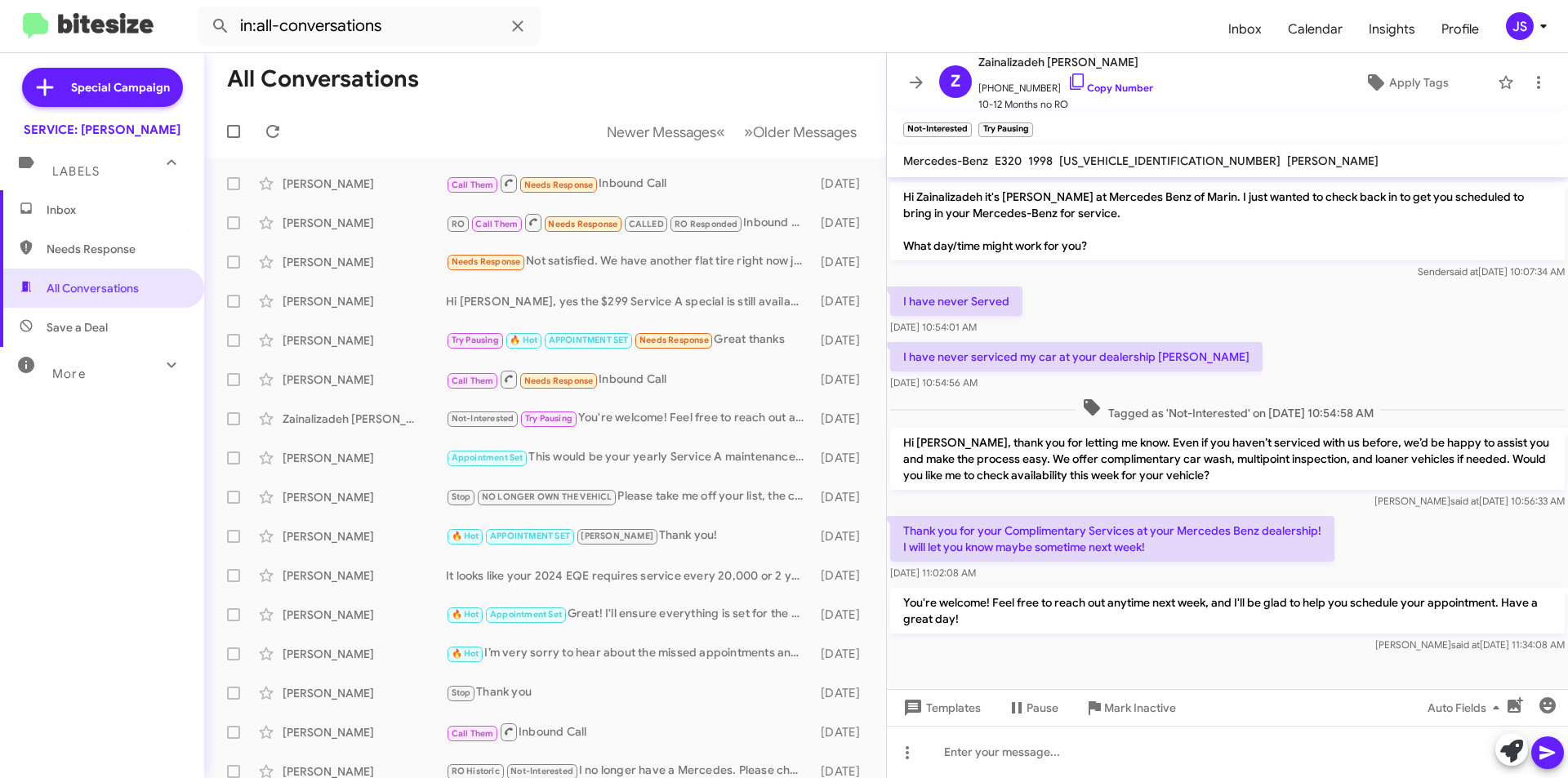
click at [966, 638] on div "Raul said at Aug 19, 2025, 11:34:08 AM" at bounding box center [1227, 645] width 674 height 16
click at [344, 449] on div "Netsanet Melaku Appointment Set This would be your yearly Service A maintenance…" at bounding box center [545, 458] width 656 height 33
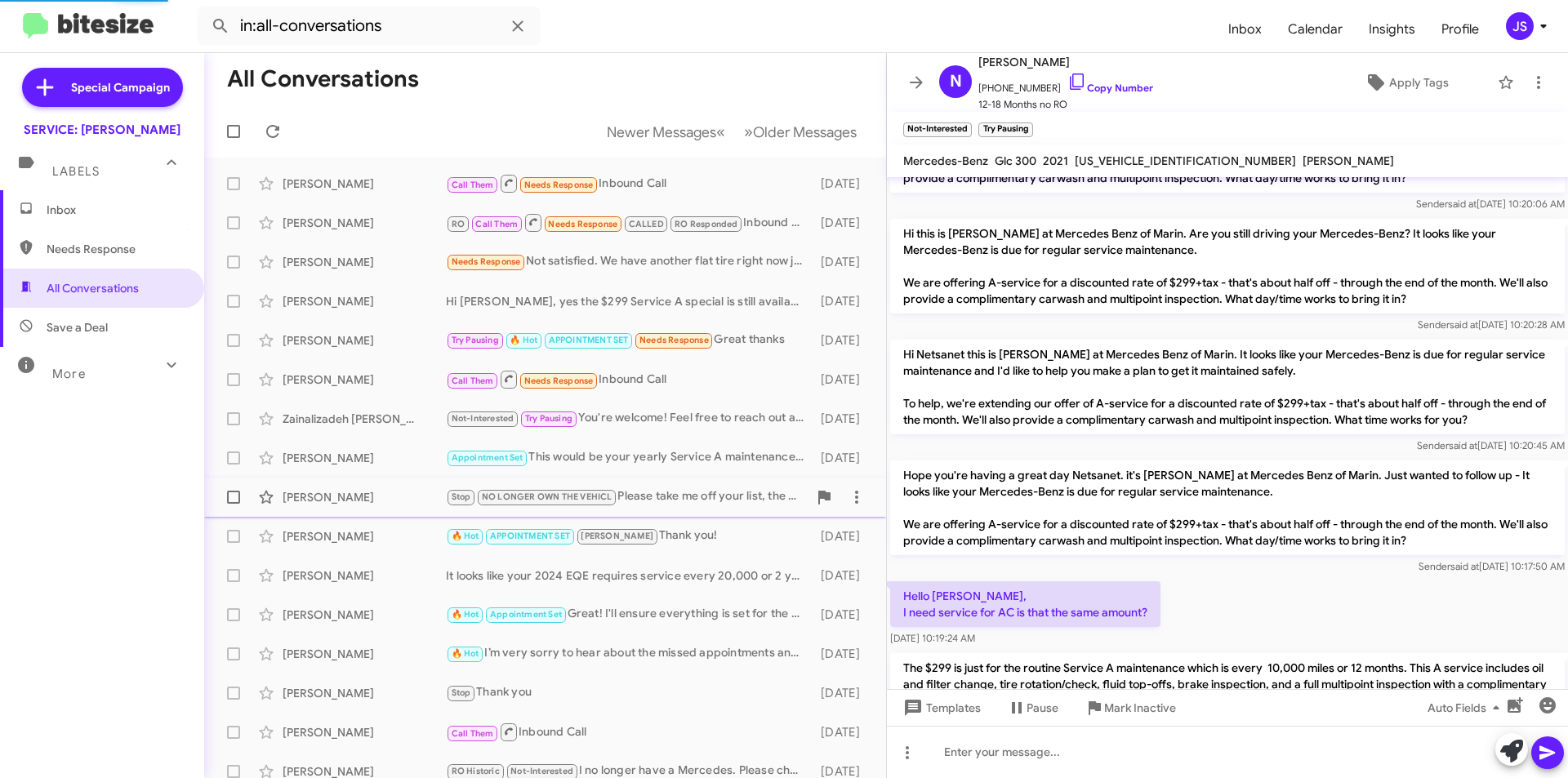
scroll to position [330, 0]
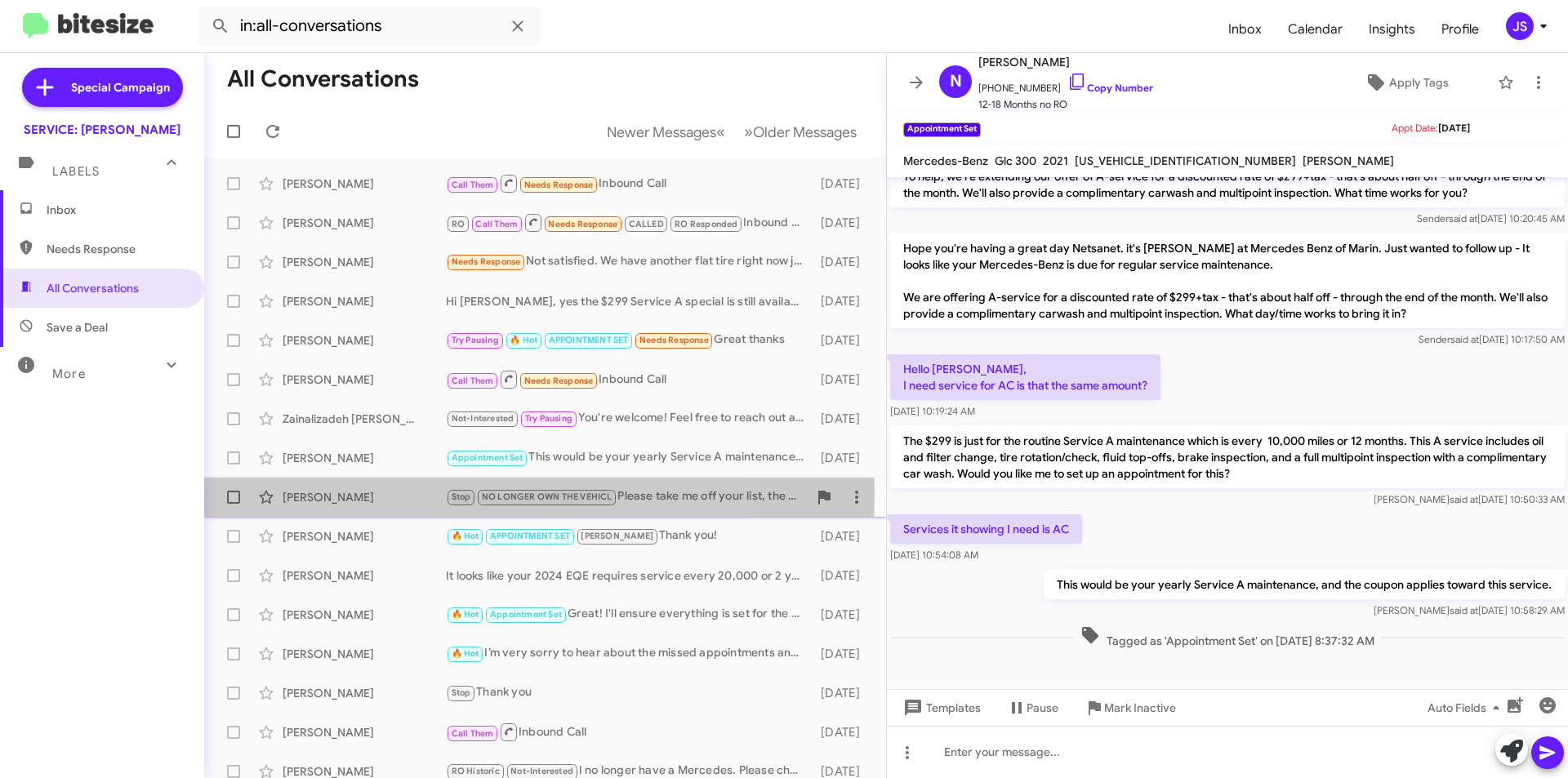
click at [400, 493] on div "[PERSON_NAME]" at bounding box center [364, 497] width 164 height 16
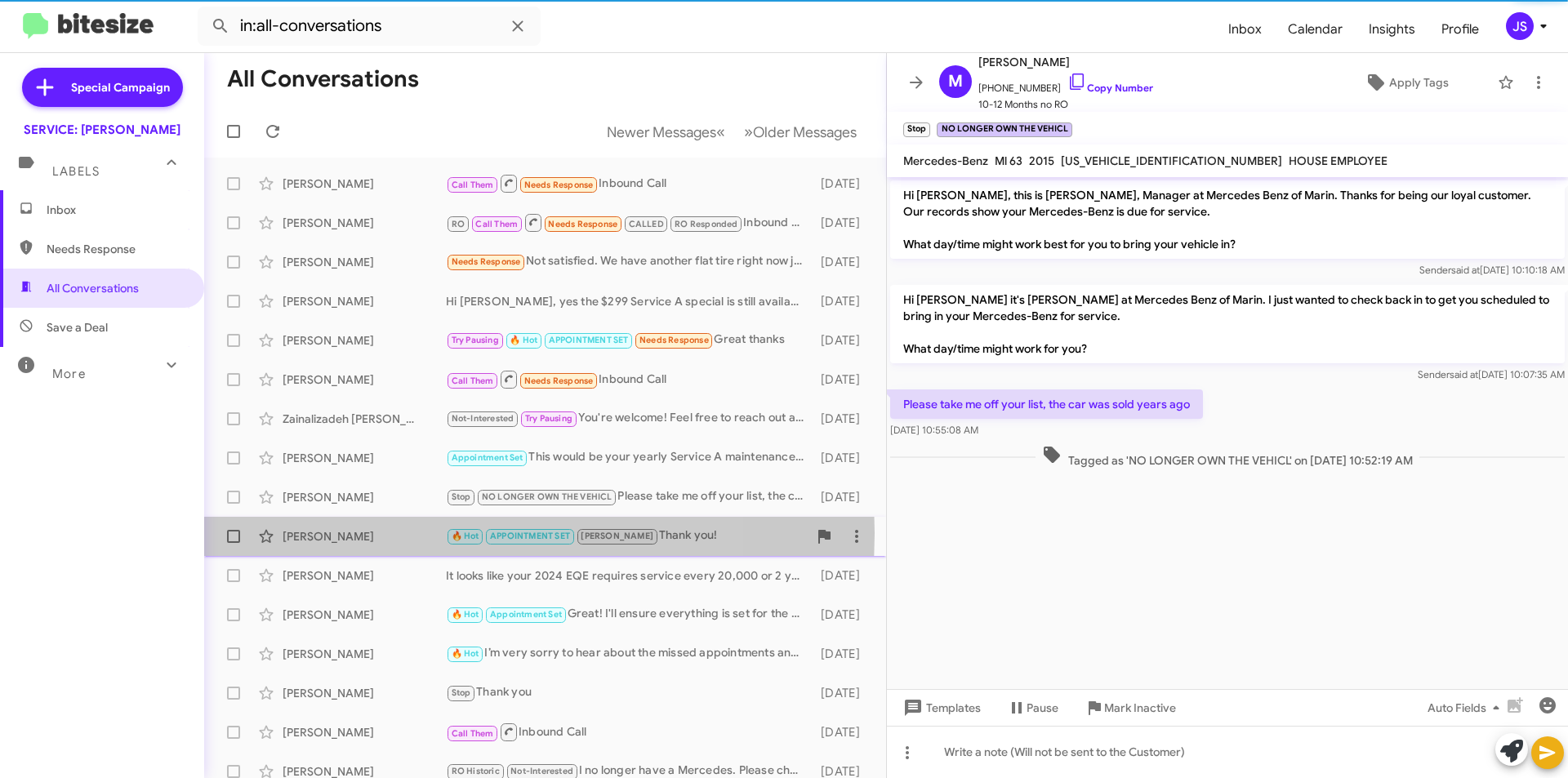
click at [394, 534] on div "[PERSON_NAME]" at bounding box center [364, 537] width 164 height 16
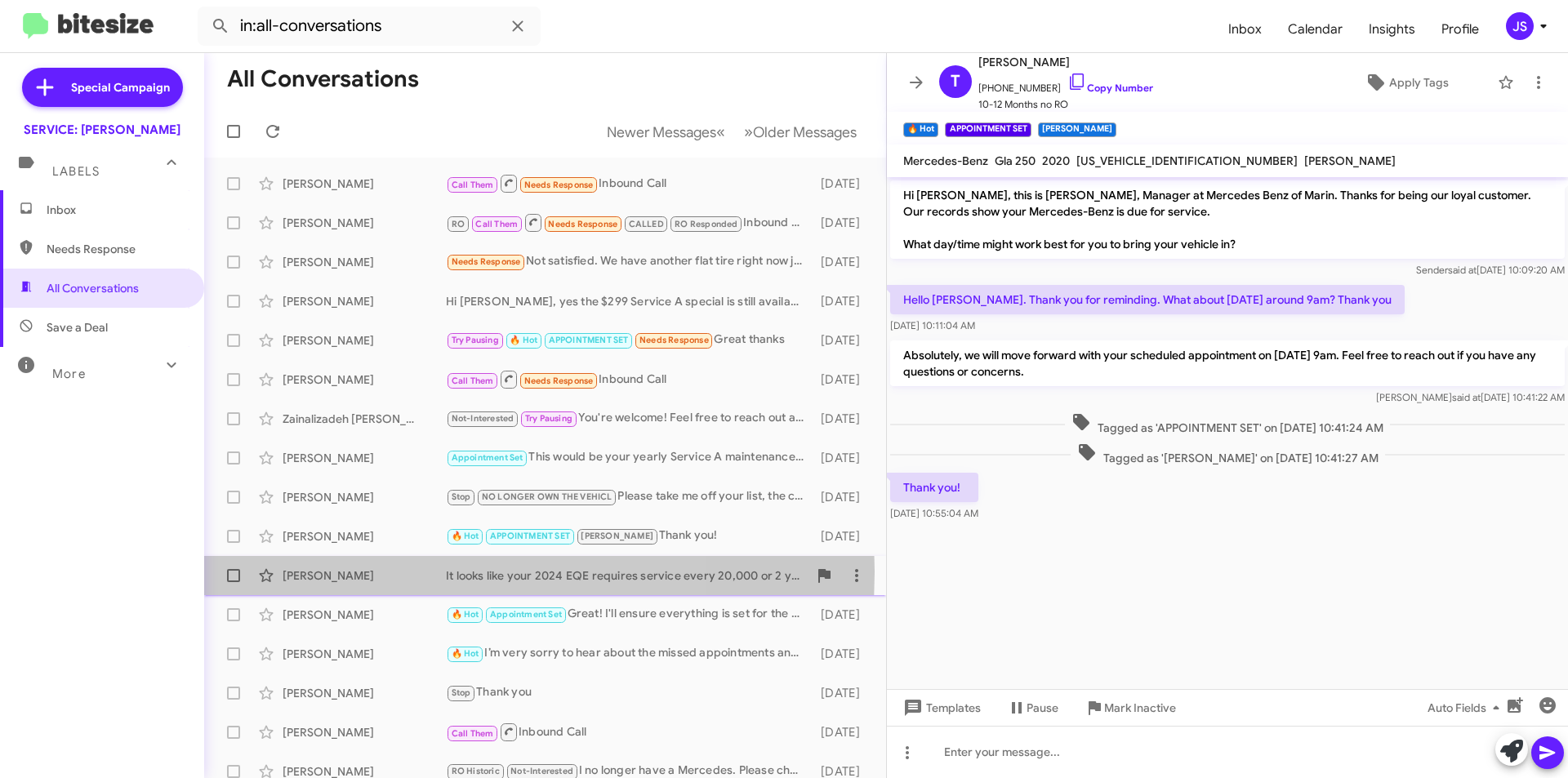
click at [375, 572] on div "[PERSON_NAME]" at bounding box center [364, 576] width 164 height 16
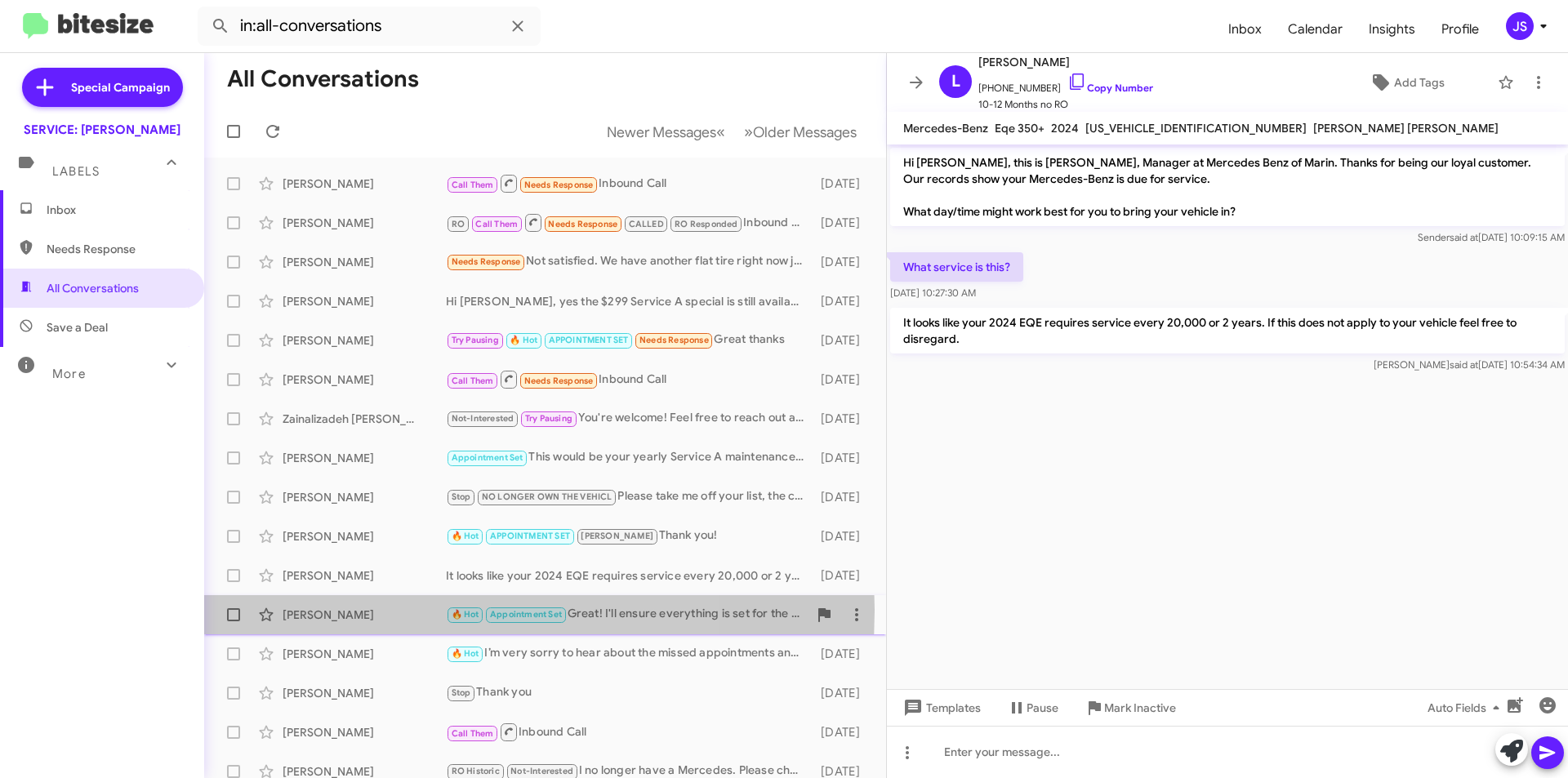
click at [381, 610] on div "[PERSON_NAME]" at bounding box center [364, 614] width 164 height 16
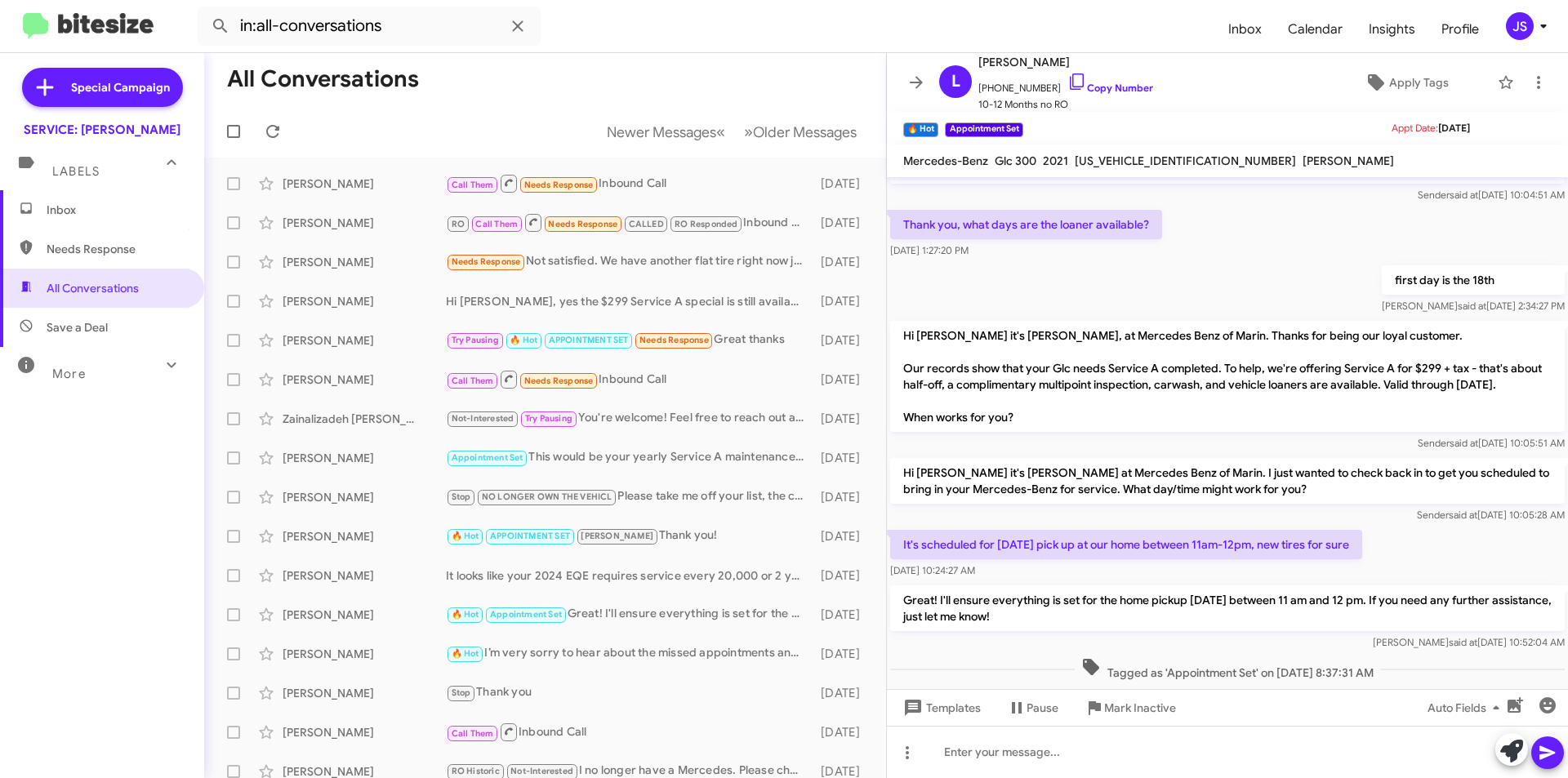
scroll to position [136, 0]
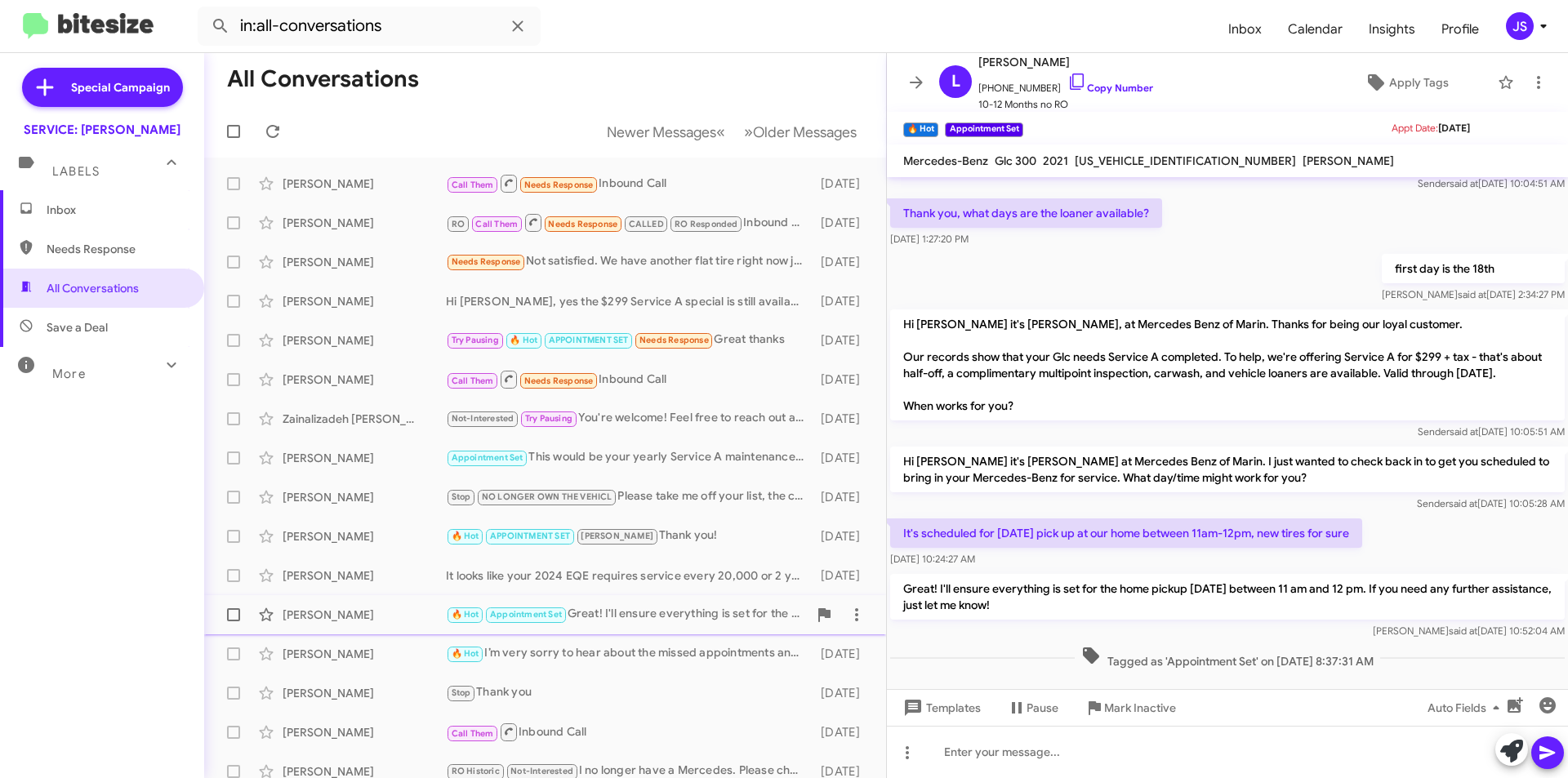
click at [330, 628] on div "Lindsay Millar 🔥 Hot Appointment Set Great! I'll ensure everything is set for t…" at bounding box center [545, 615] width 656 height 33
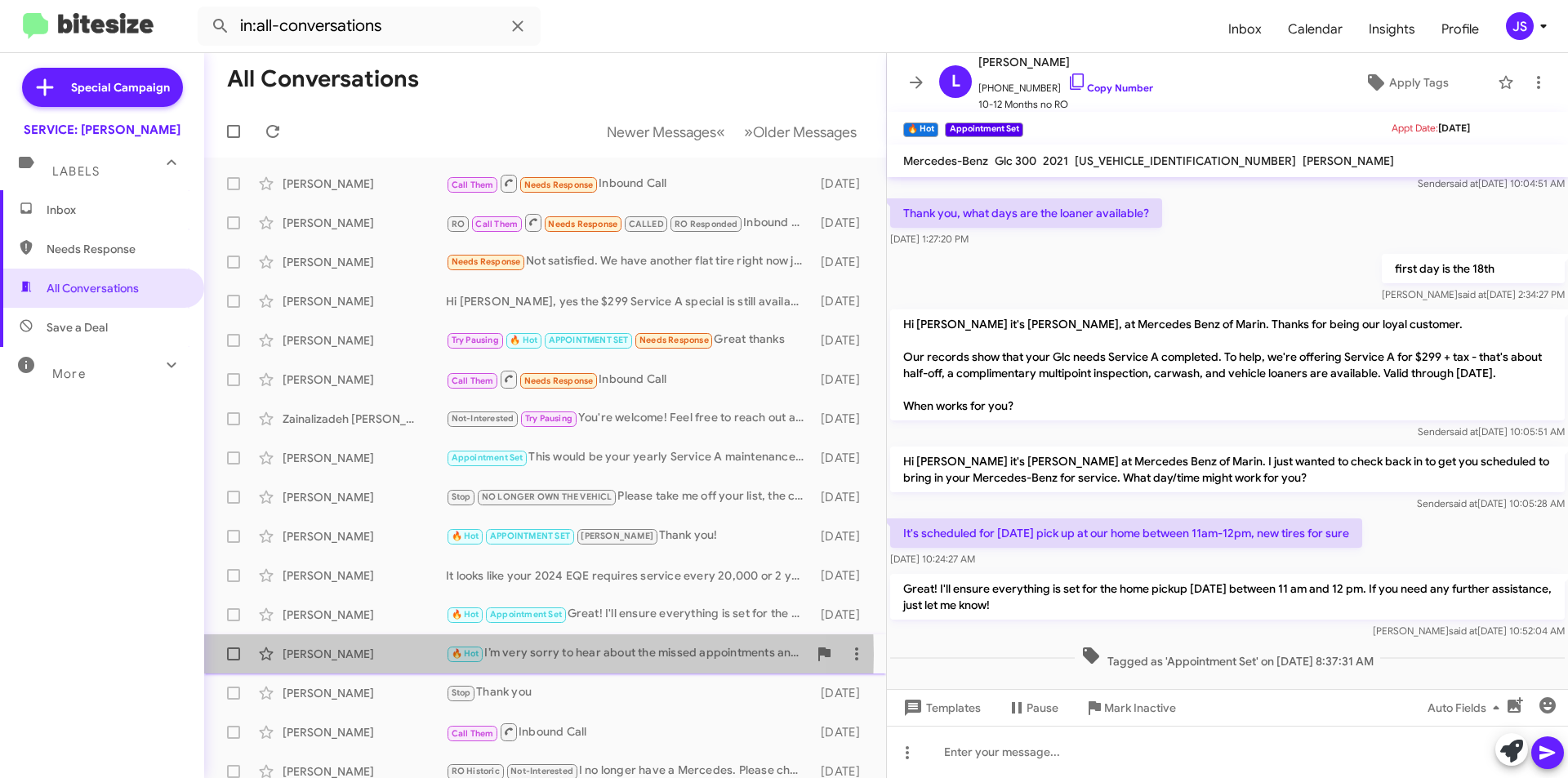
click at [330, 655] on div "[PERSON_NAME]" at bounding box center [364, 653] width 164 height 16
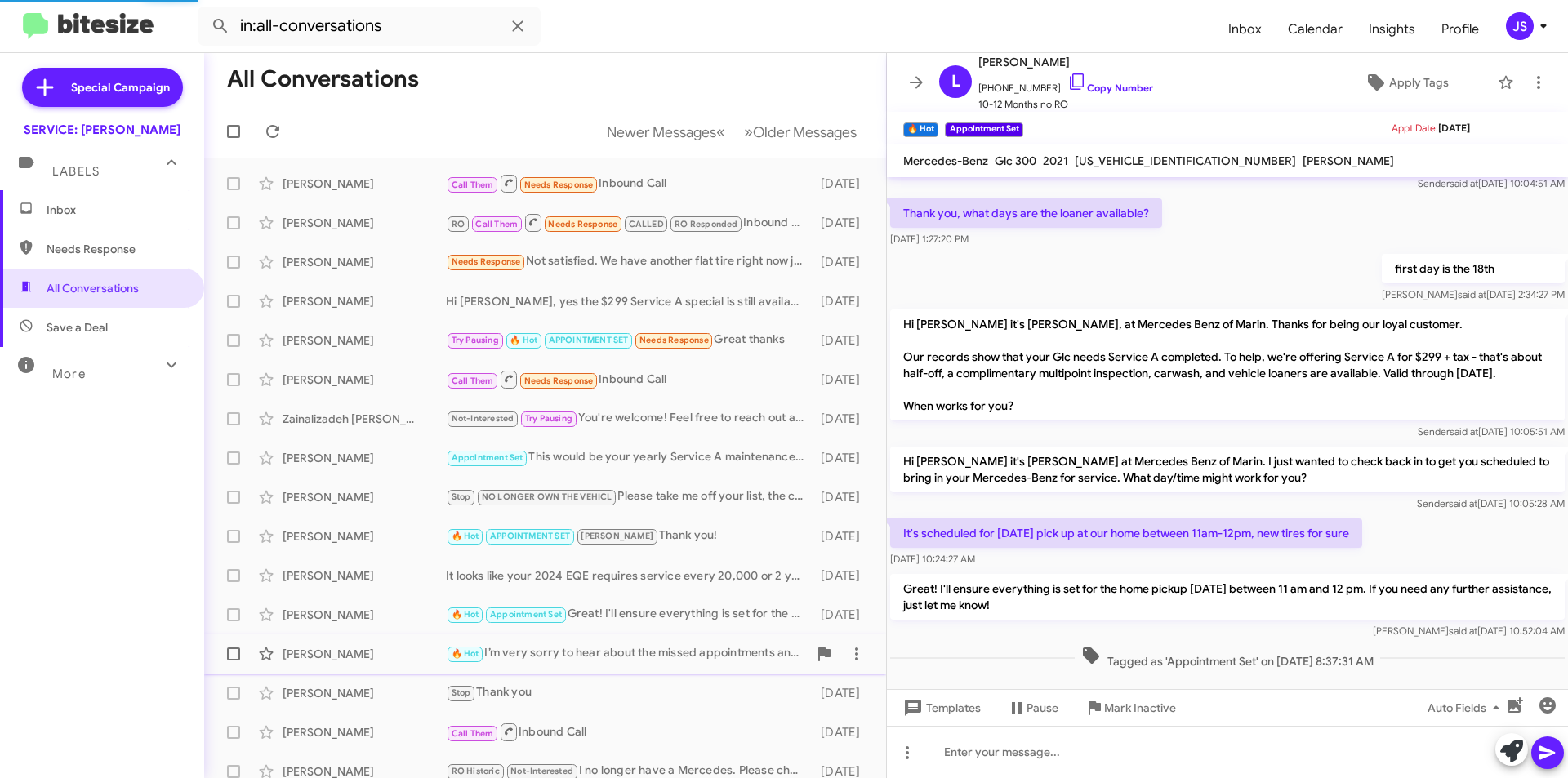
scroll to position [134, 0]
click at [330, 655] on div "[PERSON_NAME]" at bounding box center [364, 653] width 164 height 16
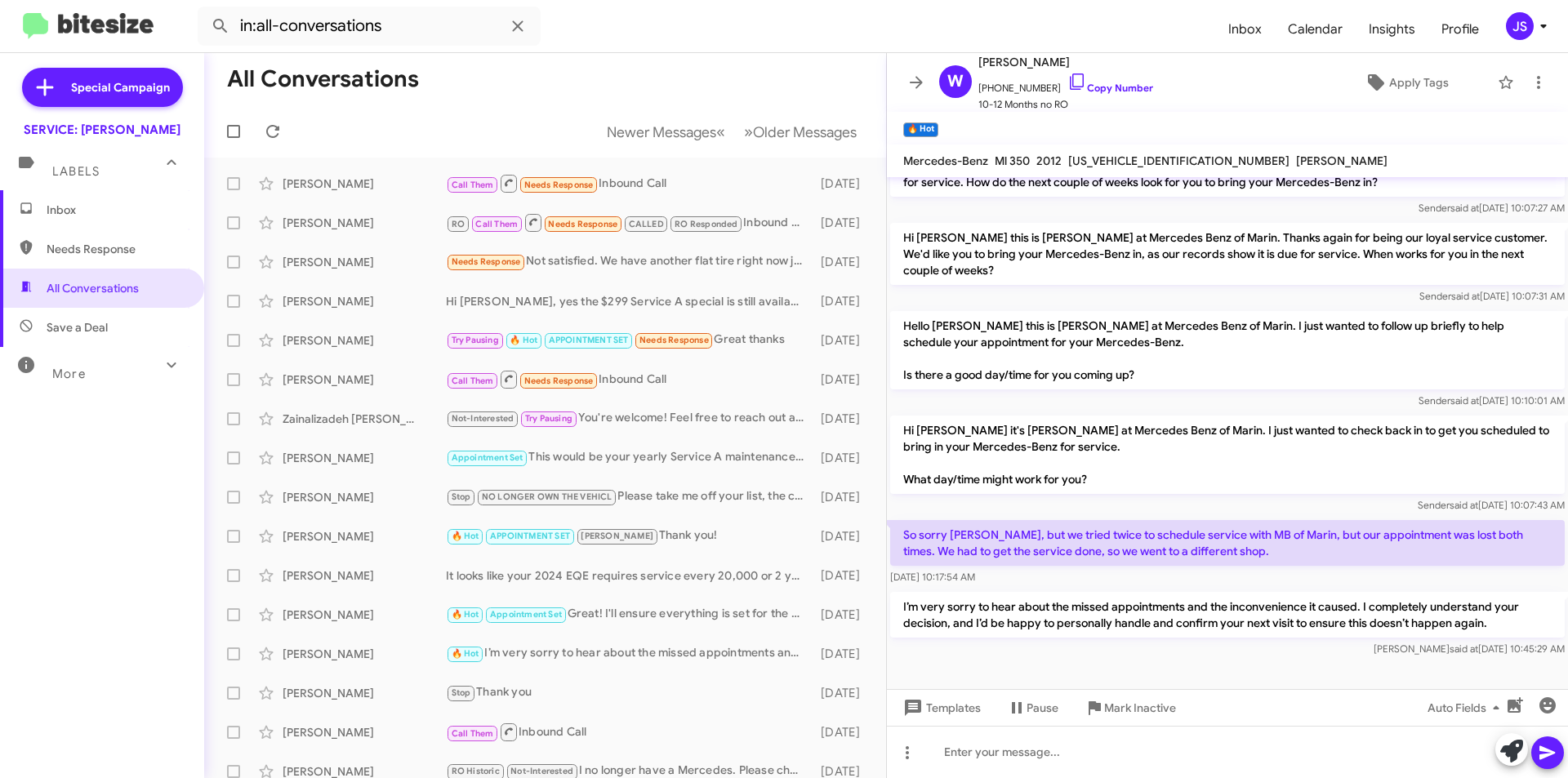
click at [1242, 540] on p "So sorry Omar, but we tried twice to schedule service with MB of Marin, but our…" at bounding box center [1227, 543] width 674 height 46
click at [400, 682] on div "Christopher Marlowe Stop Thank you 2 days ago" at bounding box center [545, 694] width 656 height 33
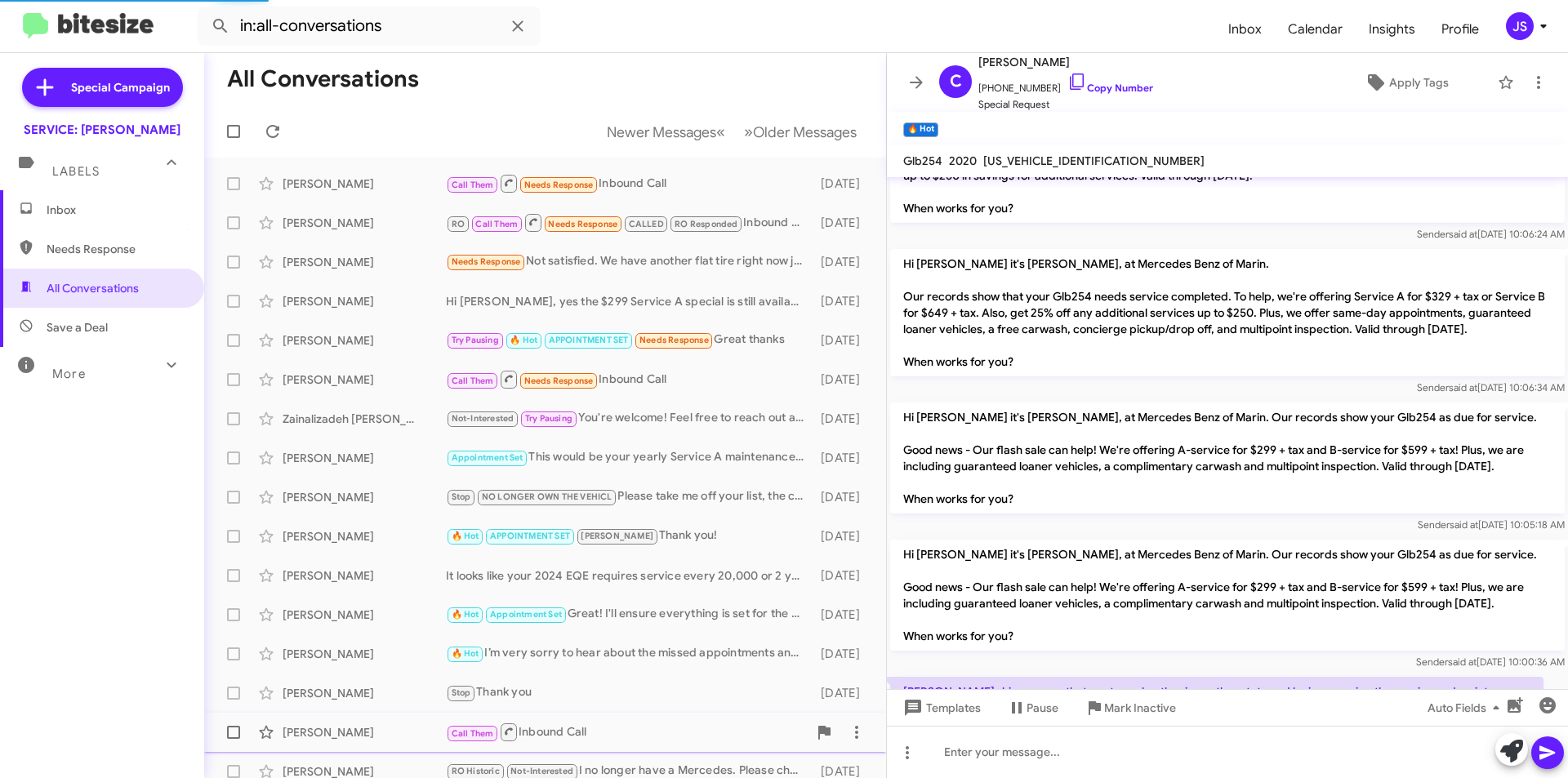
scroll to position [397, 0]
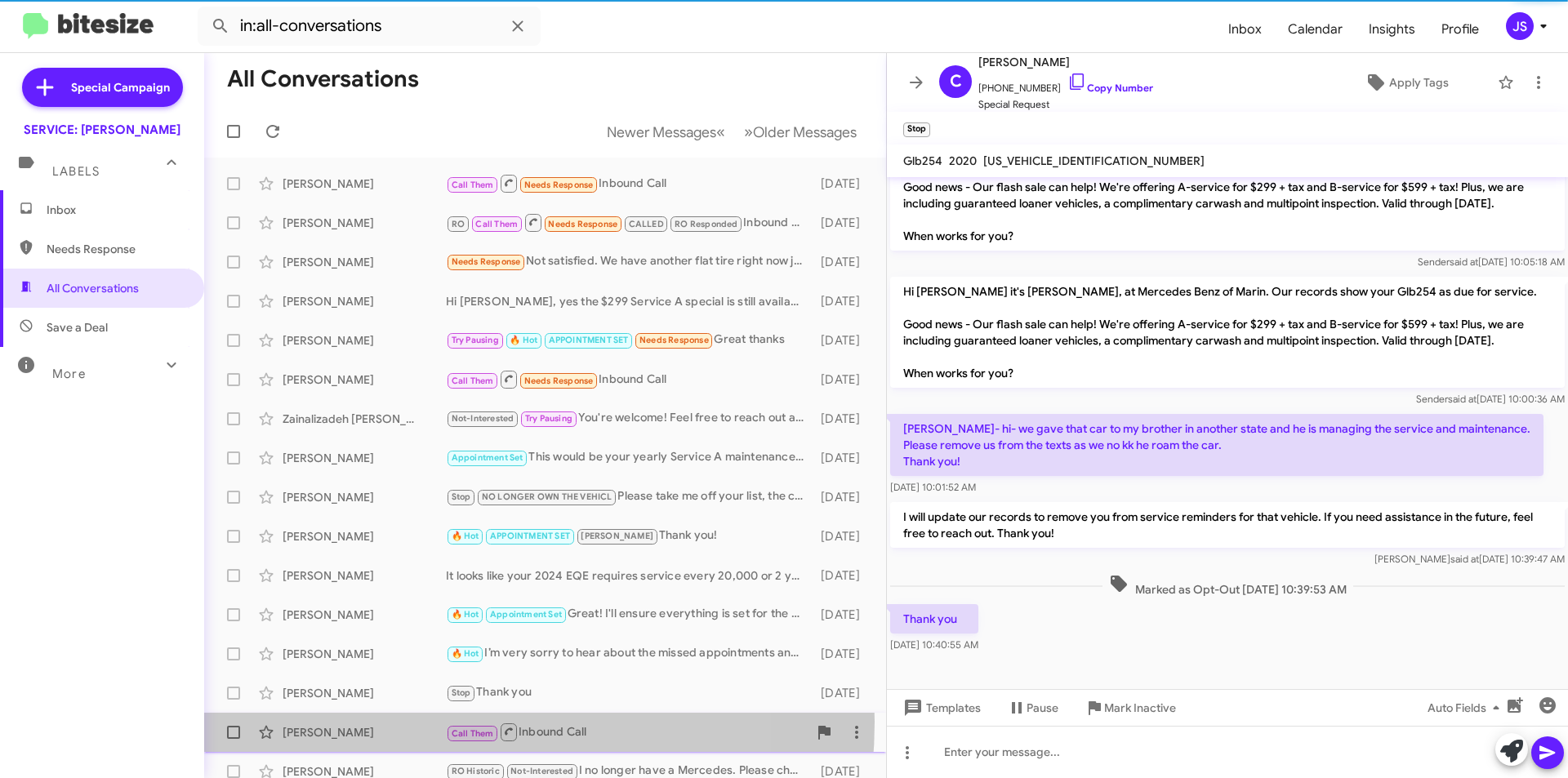
click at [407, 722] on div "Kathy Cabrera Call Them Inbound Call 2 days ago" at bounding box center [545, 733] width 656 height 33
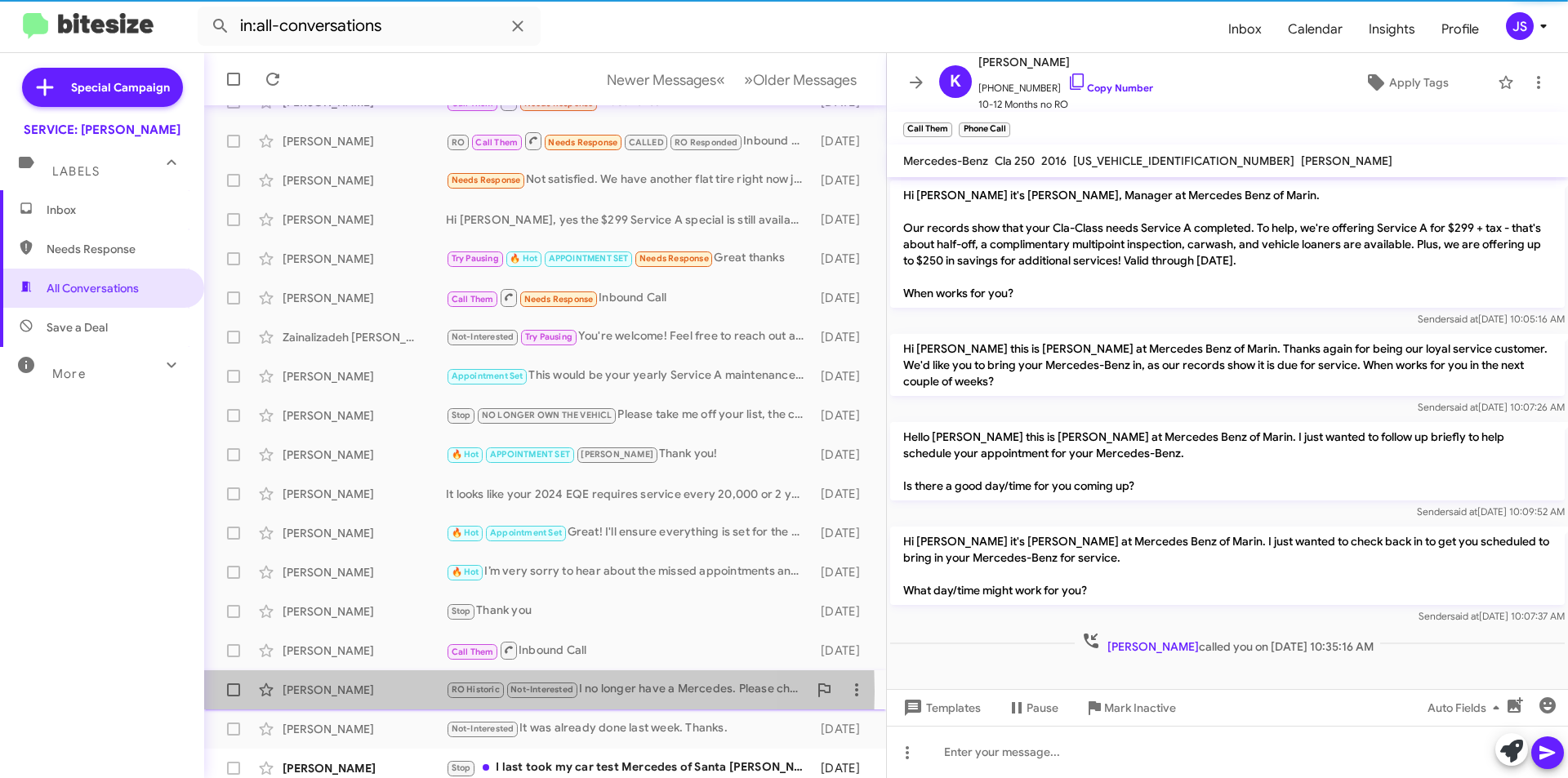
click at [411, 692] on div "[PERSON_NAME]" at bounding box center [364, 690] width 164 height 16
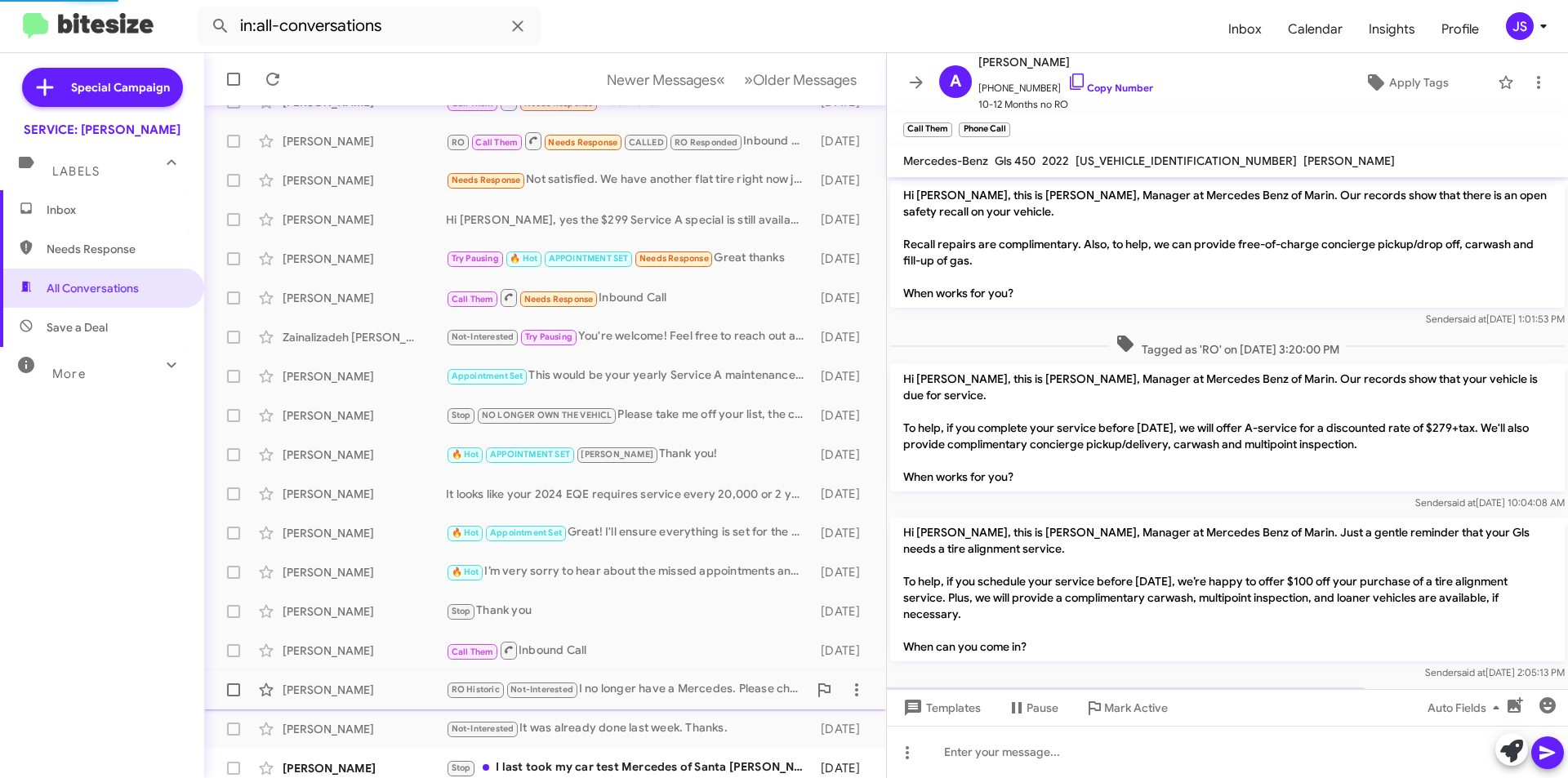
scroll to position [301, 0]
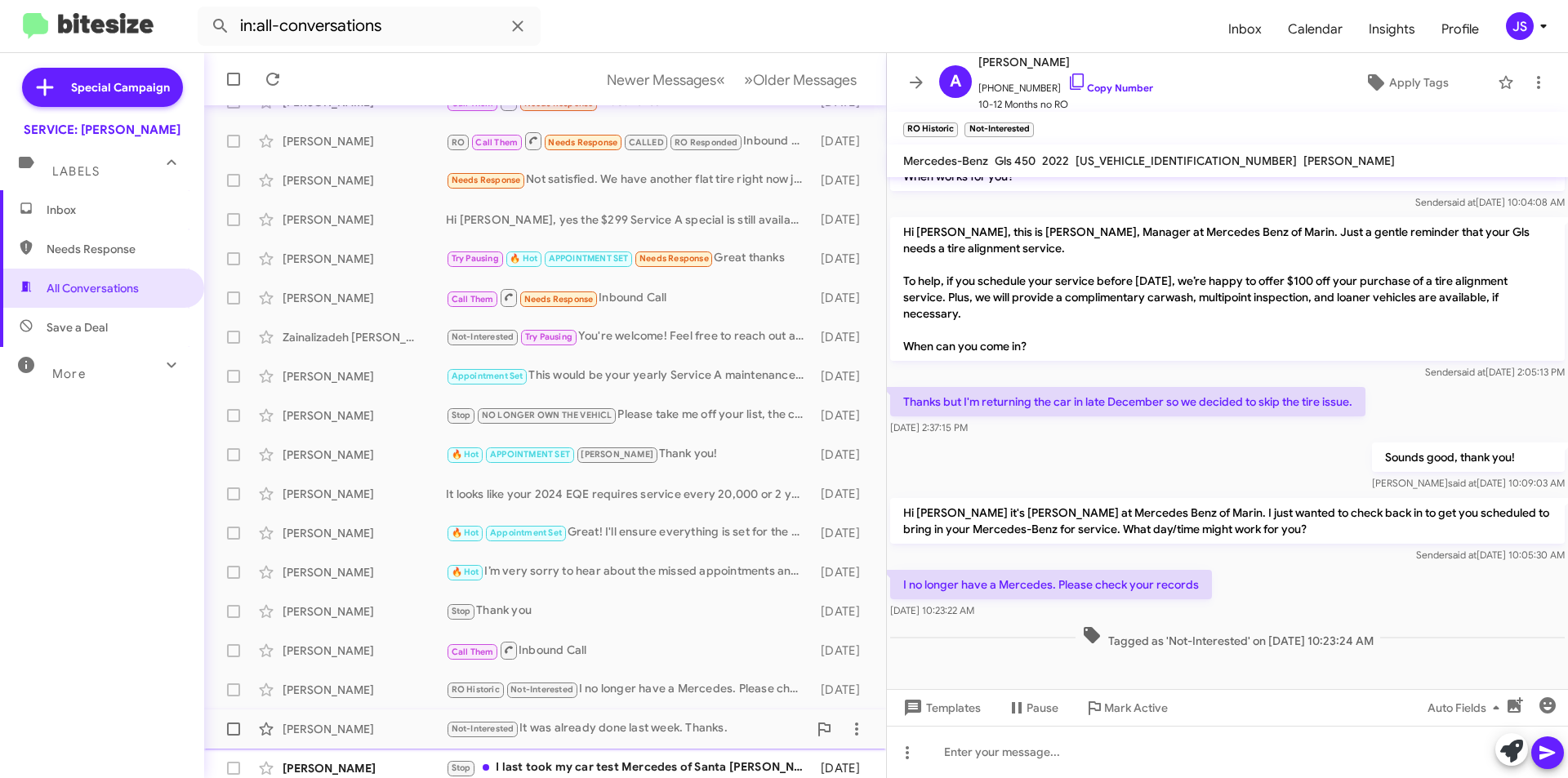
click at [412, 710] on span "Trenton Norris Not-Interested It was already done last week. Thanks. 2 days ago" at bounding box center [545, 729] width 682 height 39
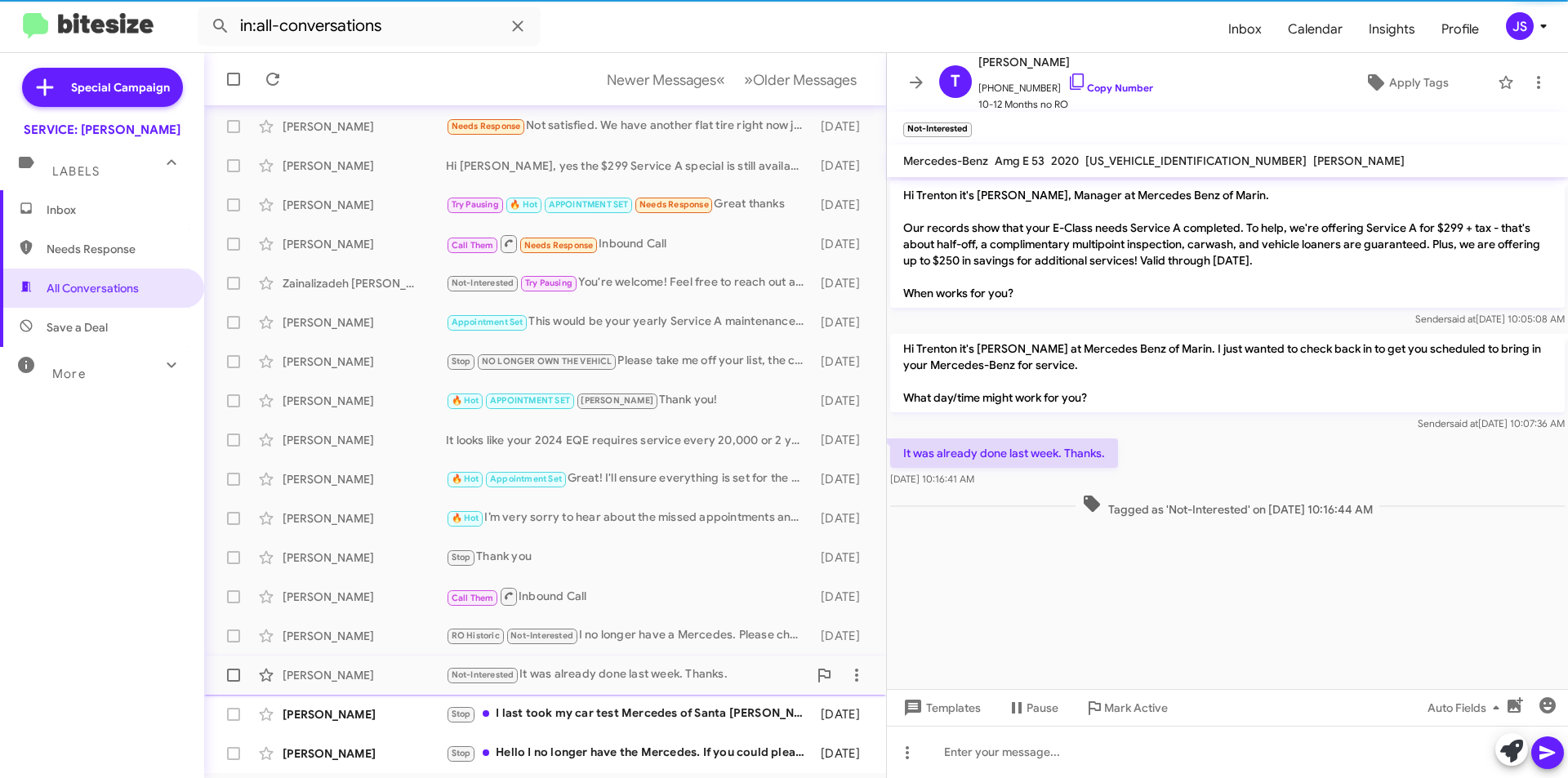
scroll to position [170, 0]
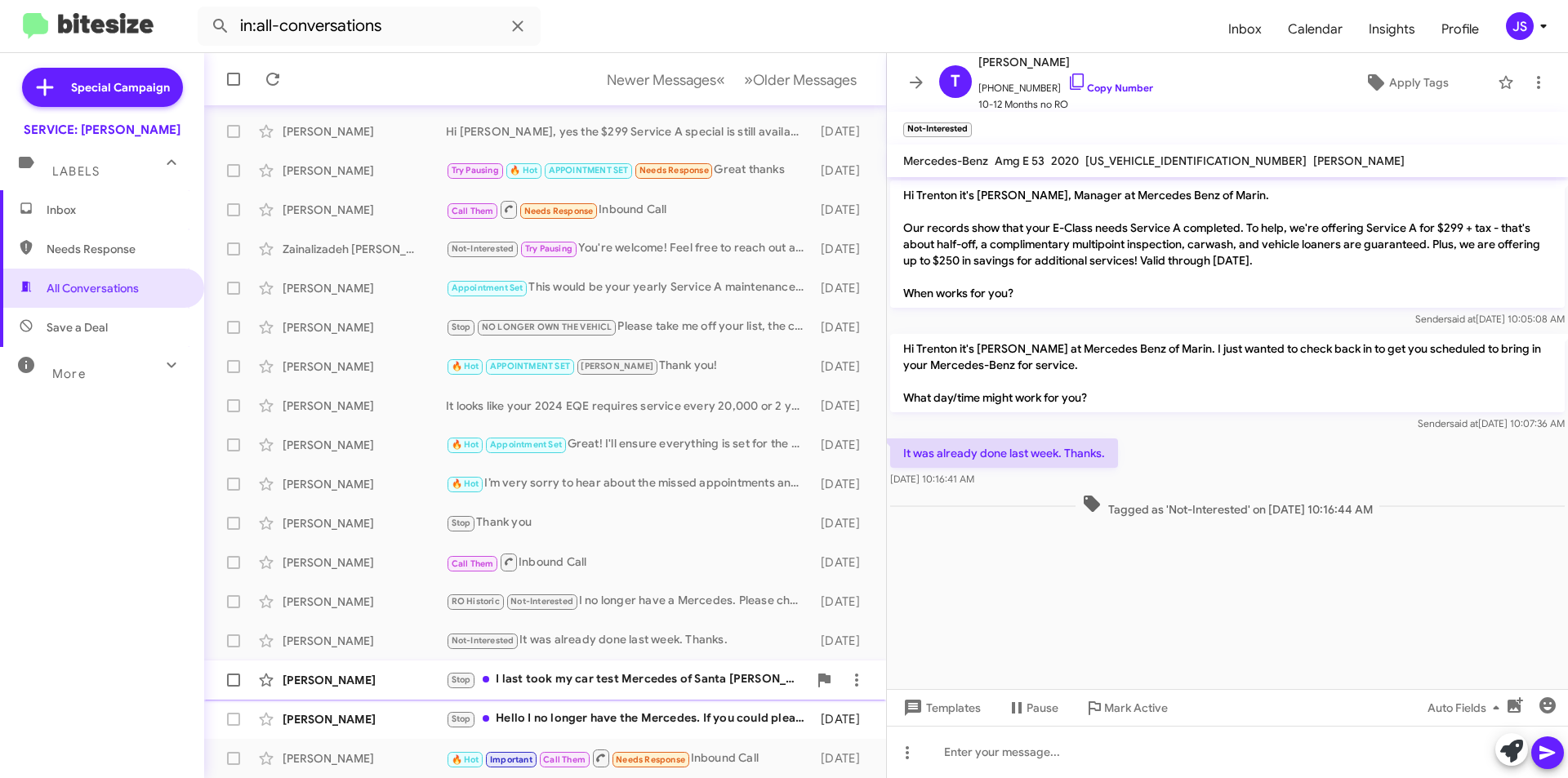
click at [381, 690] on div "Carolina Mccahey Stop I last took my car test Mercedes of Santa Rosa. They are …" at bounding box center [545, 680] width 656 height 33
click at [386, 681] on div "[PERSON_NAME]" at bounding box center [364, 680] width 164 height 16
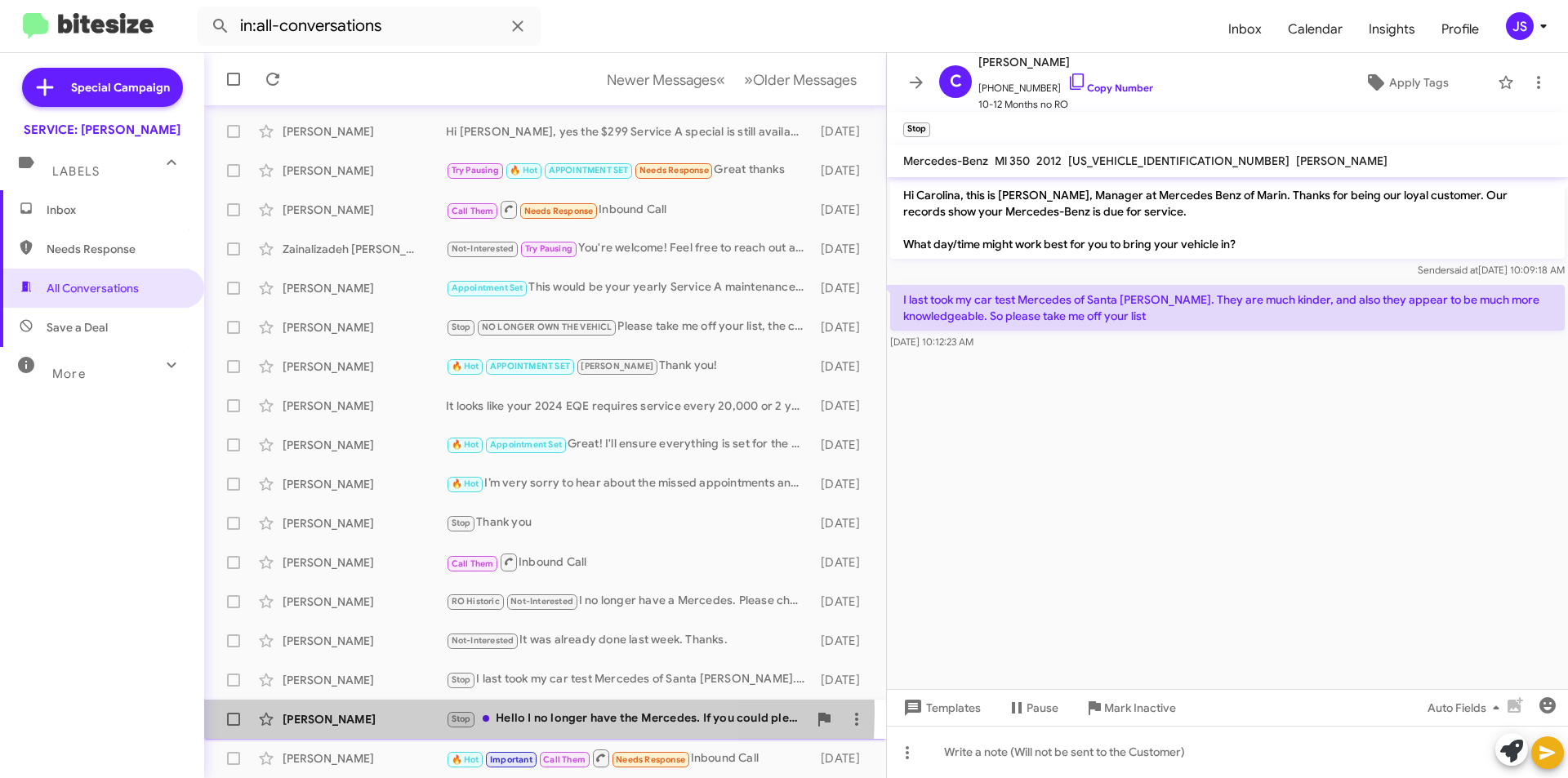
click at [391, 712] on div "[PERSON_NAME]" at bounding box center [364, 720] width 164 height 16
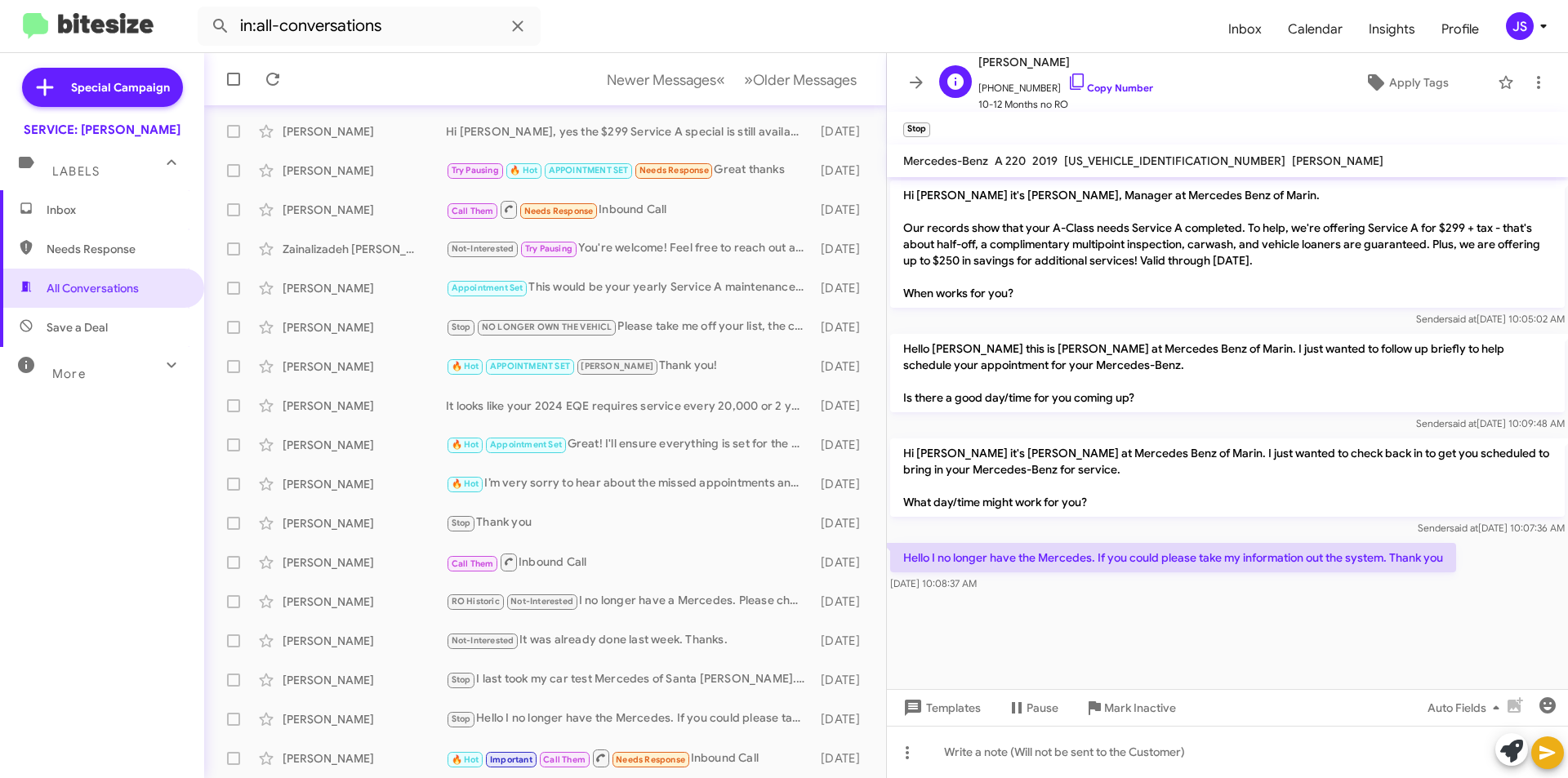
click at [1403, 63] on div "C Cynthia Garcia +14153422505 Copy Number 10-12 Months no RO Apply Tags" at bounding box center [1211, 82] width 557 height 60
click at [1400, 77] on span "Apply Tags" at bounding box center [1419, 82] width 59 height 30
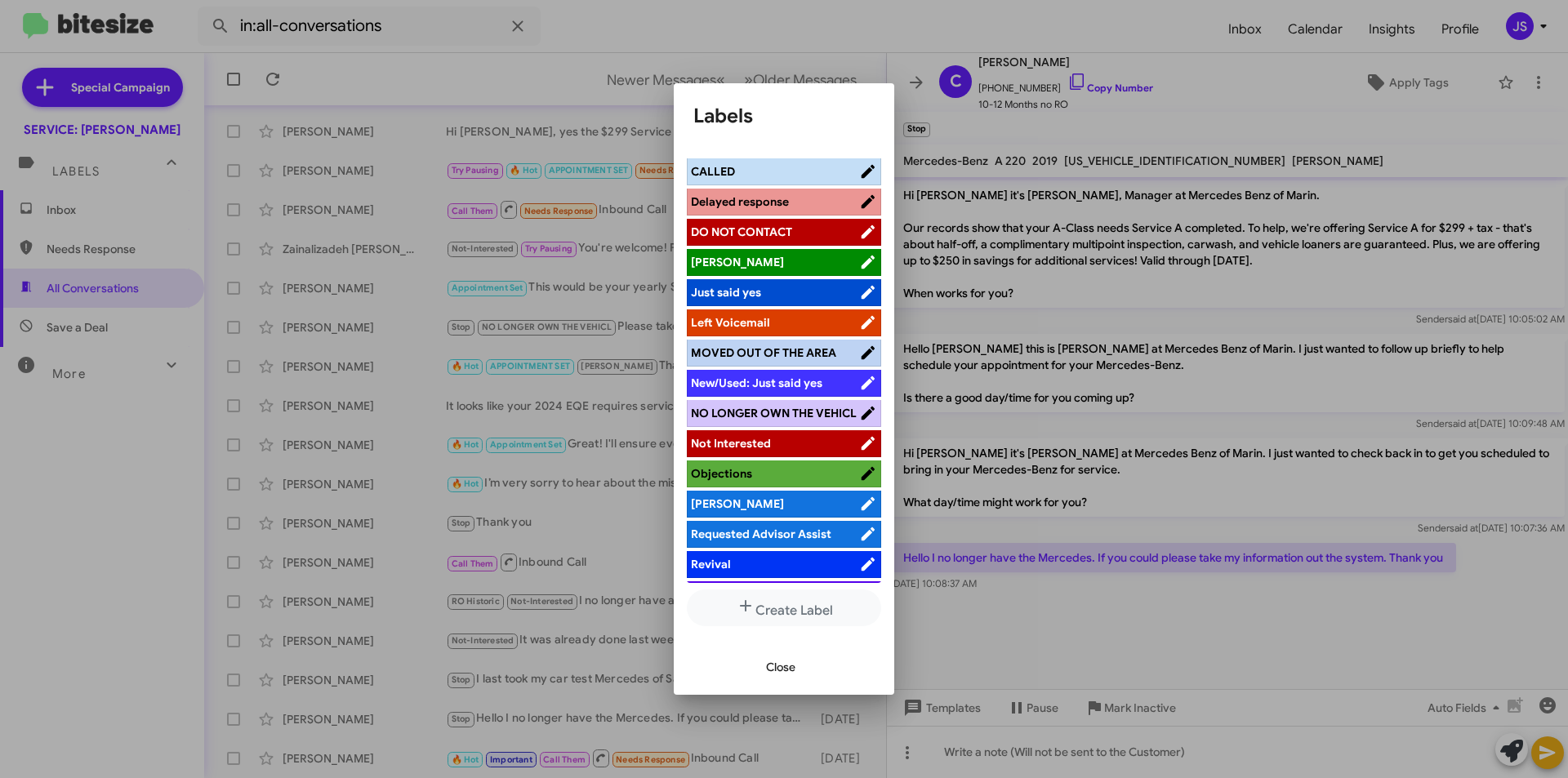
scroll to position [327, 0]
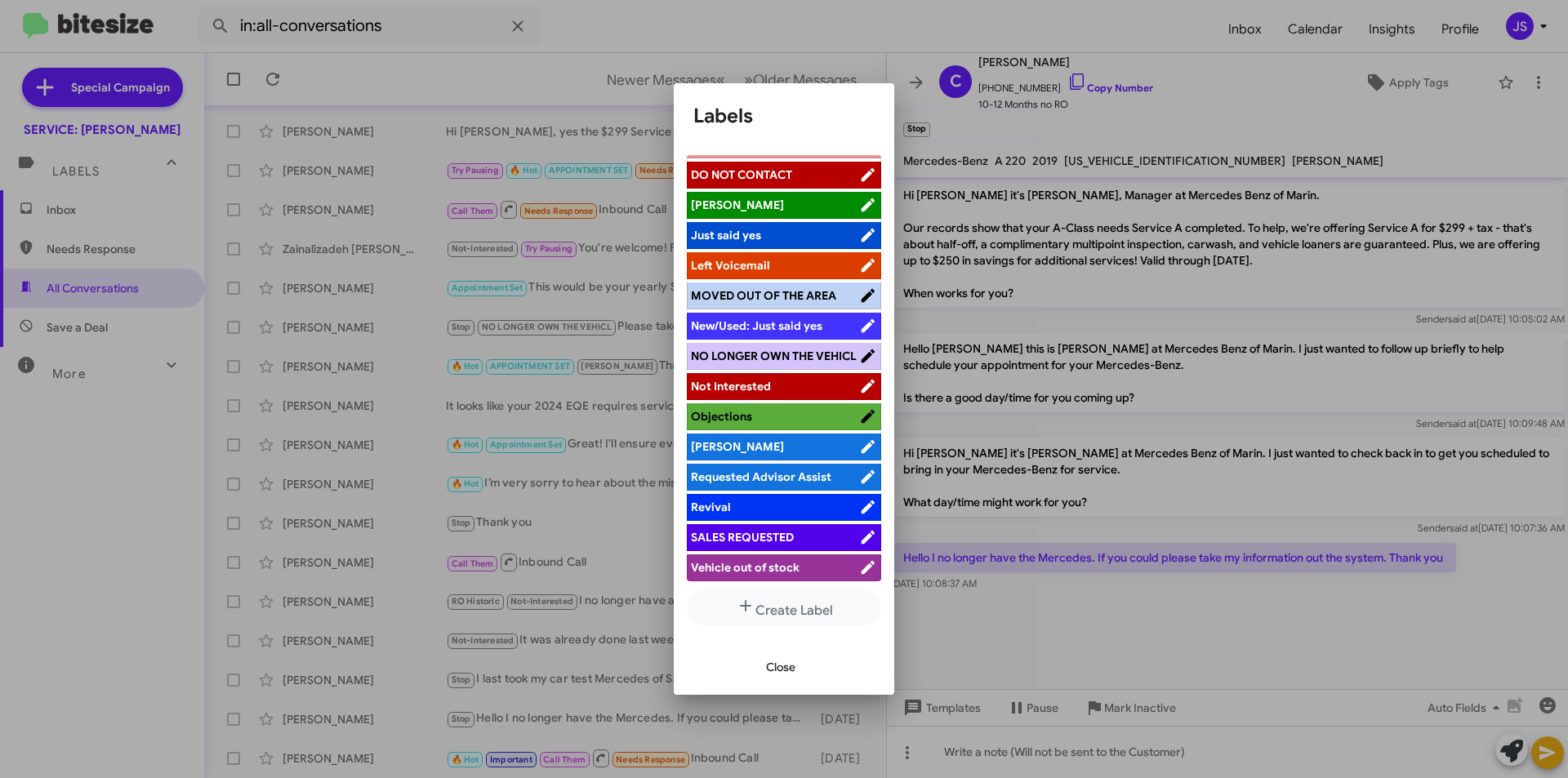
click at [755, 391] on span "Not Interested" at bounding box center [775, 386] width 169 height 16
click at [778, 360] on span "NO LONGER OWN THE VEHICL" at bounding box center [773, 355] width 166 height 14
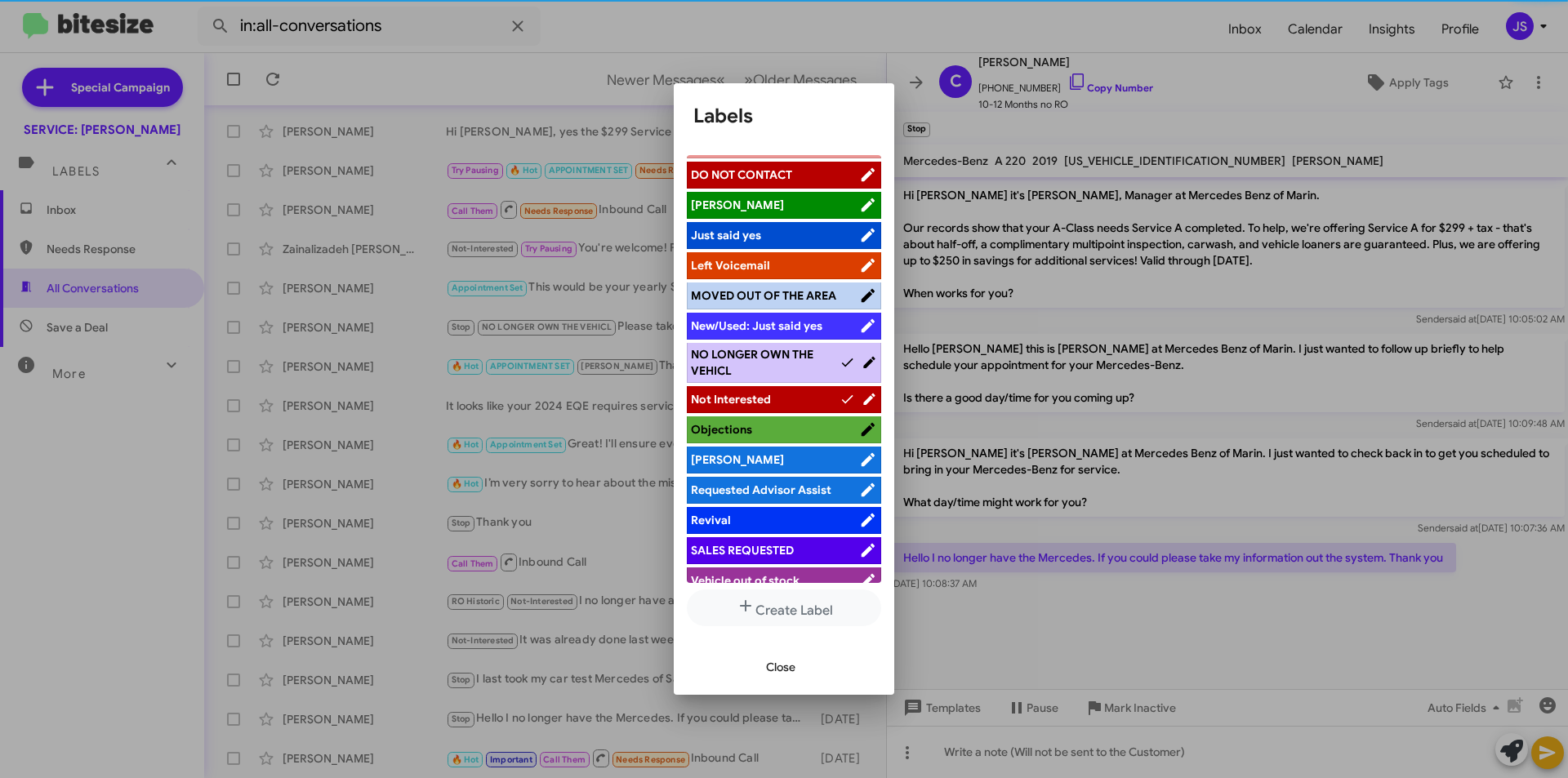
click at [797, 662] on button "Close" at bounding box center [781, 667] width 56 height 30
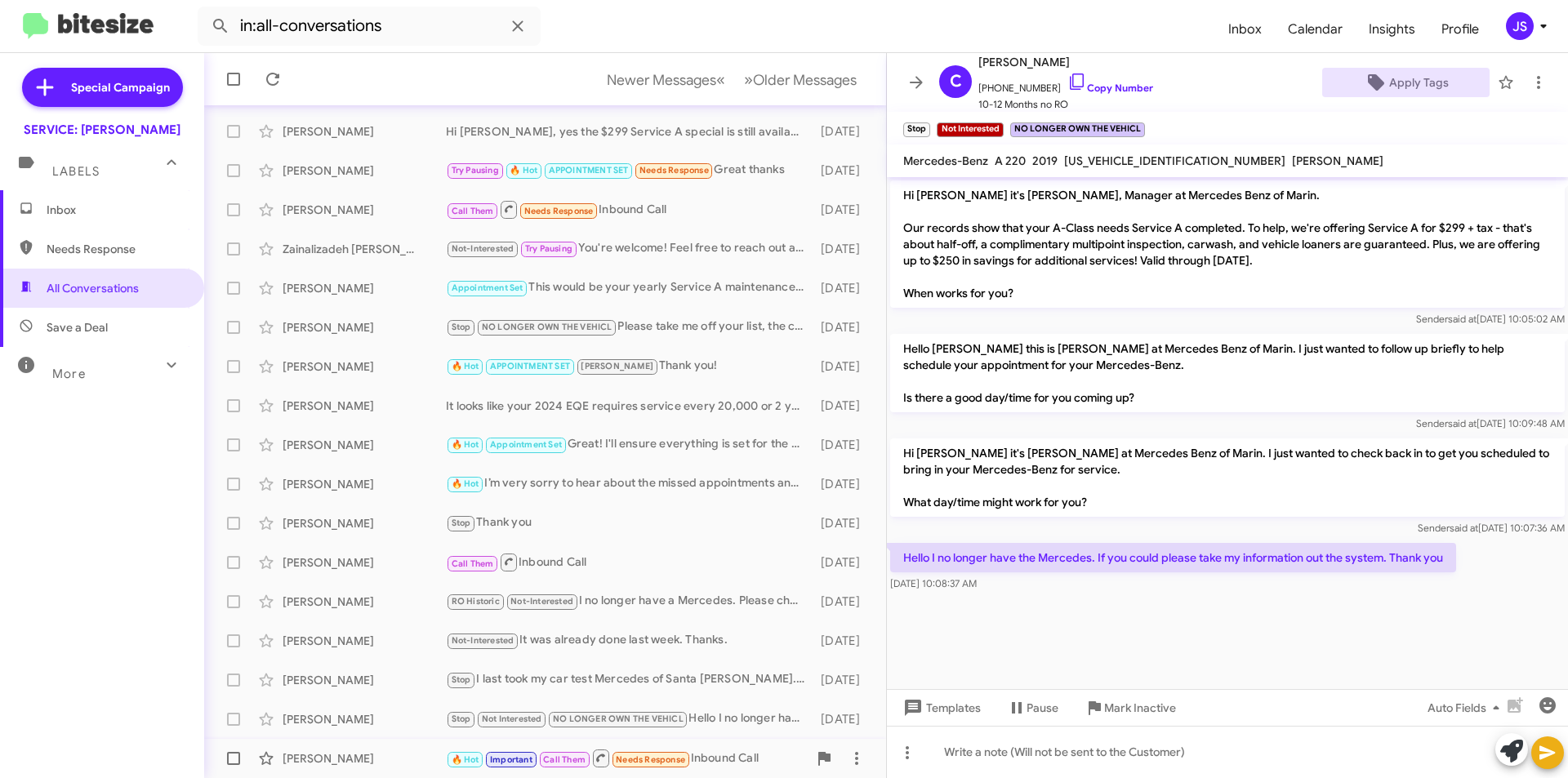
click at [411, 763] on div "[PERSON_NAME]" at bounding box center [364, 758] width 164 height 16
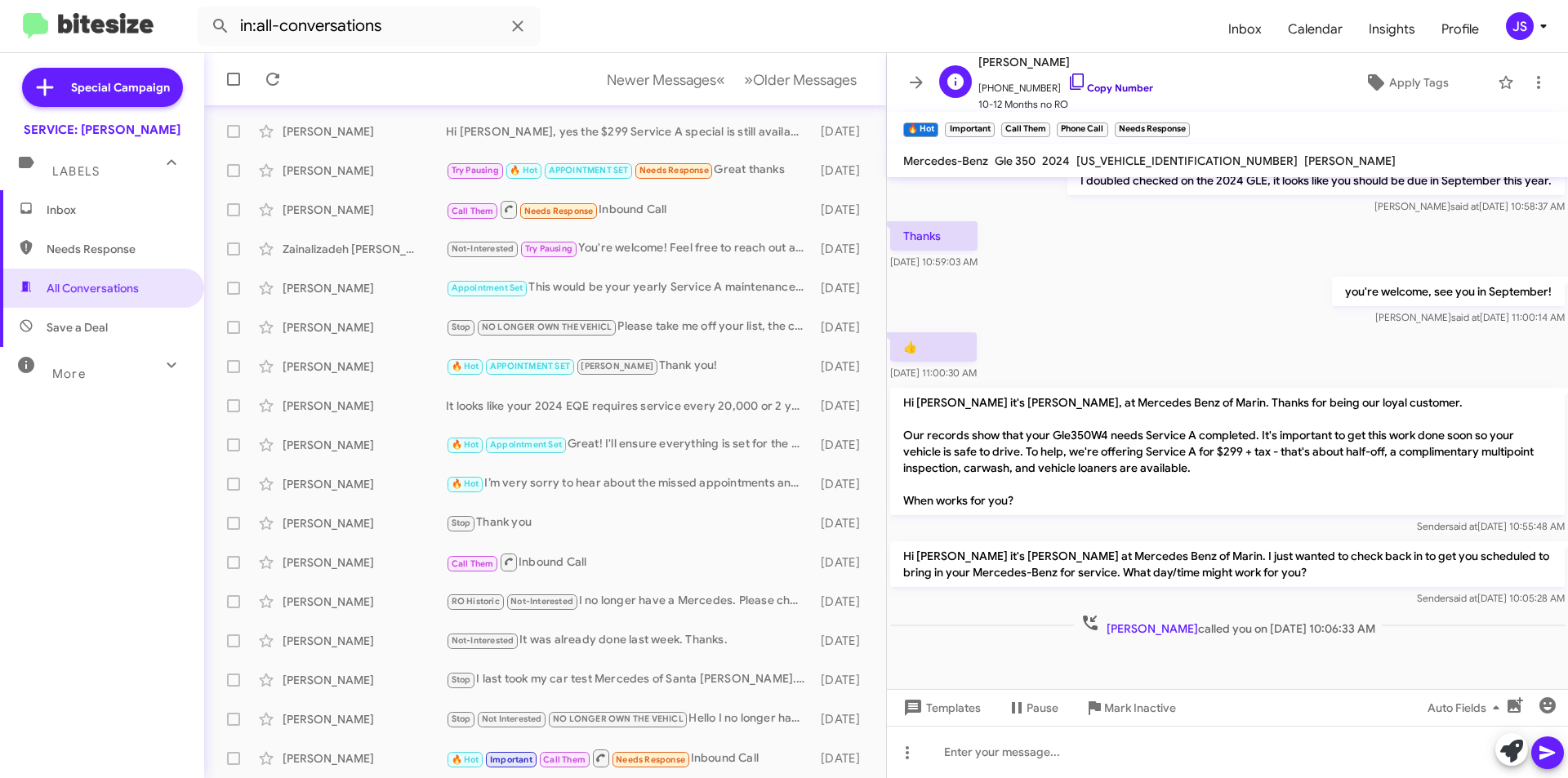
click at [1067, 83] on icon at bounding box center [1077, 81] width 19 height 19
click at [1082, 763] on div at bounding box center [1227, 752] width 681 height 53
click at [990, 755] on div "Hi Denise you will be" at bounding box center [1227, 752] width 681 height 53
click at [1218, 750] on div "Hi Denise, you will be" at bounding box center [1227, 752] width 681 height 53
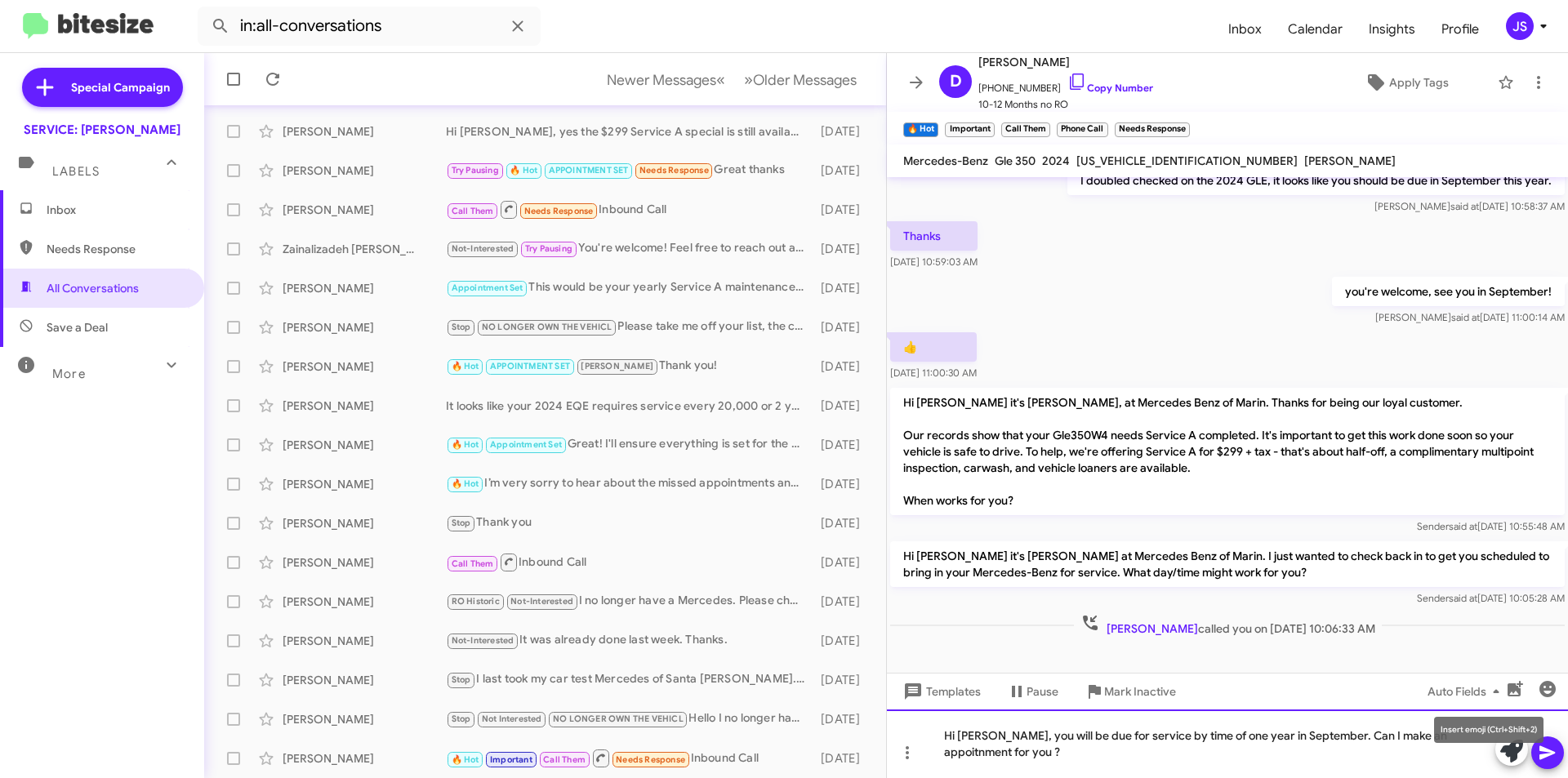
drag, startPoint x: 1424, startPoint y: 736, endPoint x: 1094, endPoint y: 750, distance: 330.3
click at [1094, 750] on div "Hi Denise, you will be due for service by time of one year in September. Can I …" at bounding box center [1227, 744] width 681 height 69
click at [1540, 755] on icon at bounding box center [1547, 753] width 15 height 13
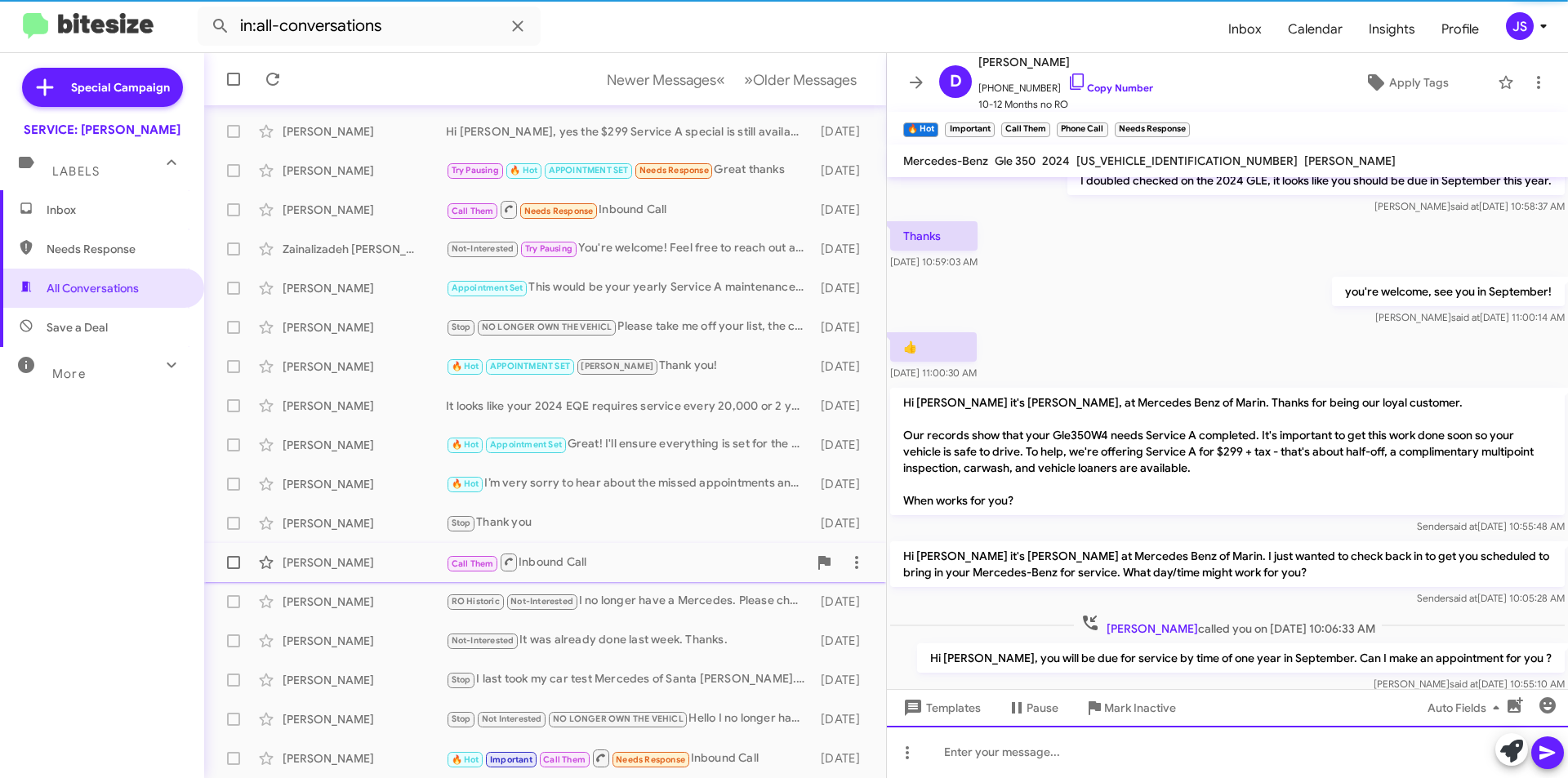
scroll to position [0, 0]
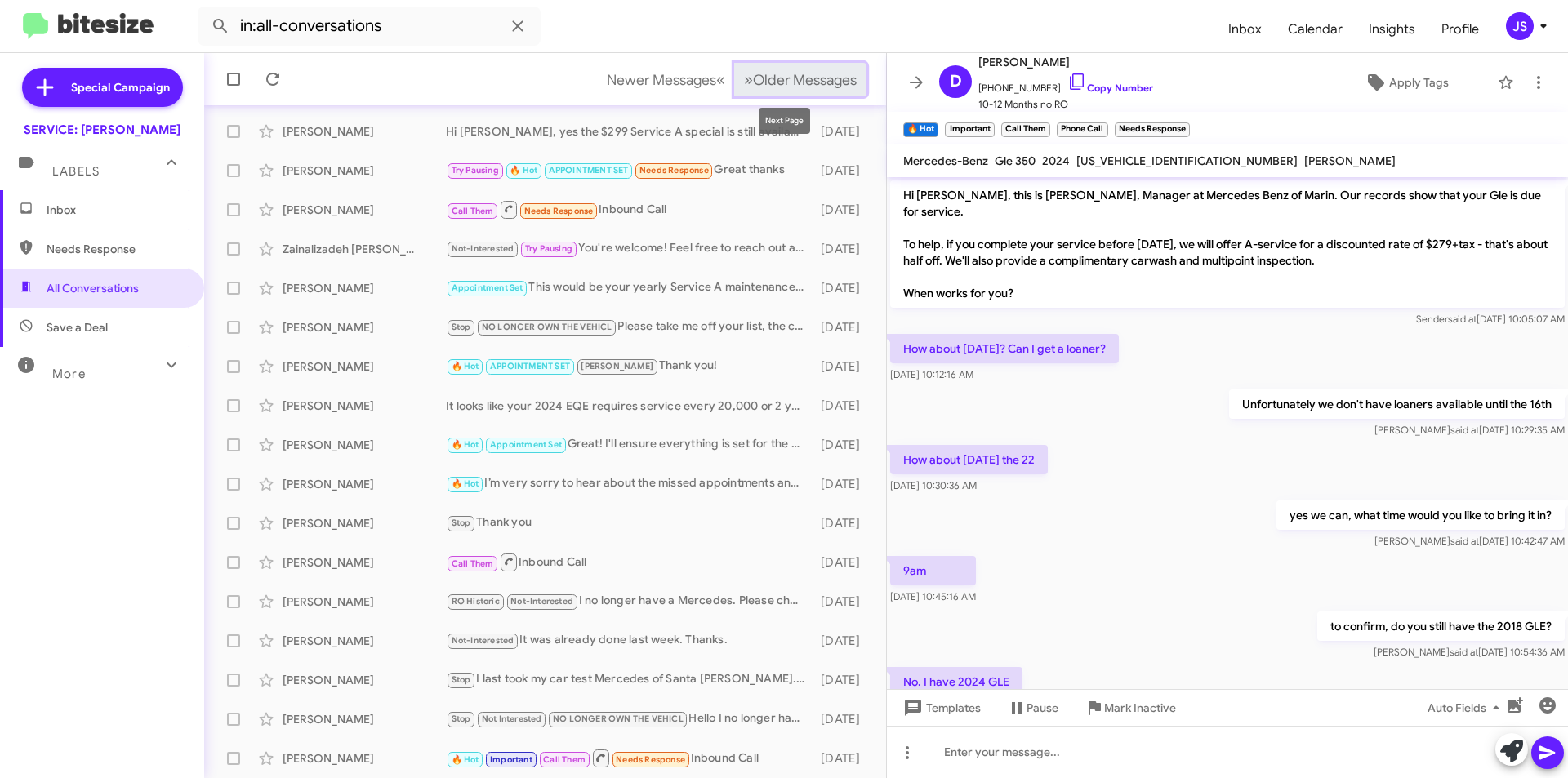
click at [789, 86] on span "Older Messages" at bounding box center [805, 80] width 103 height 18
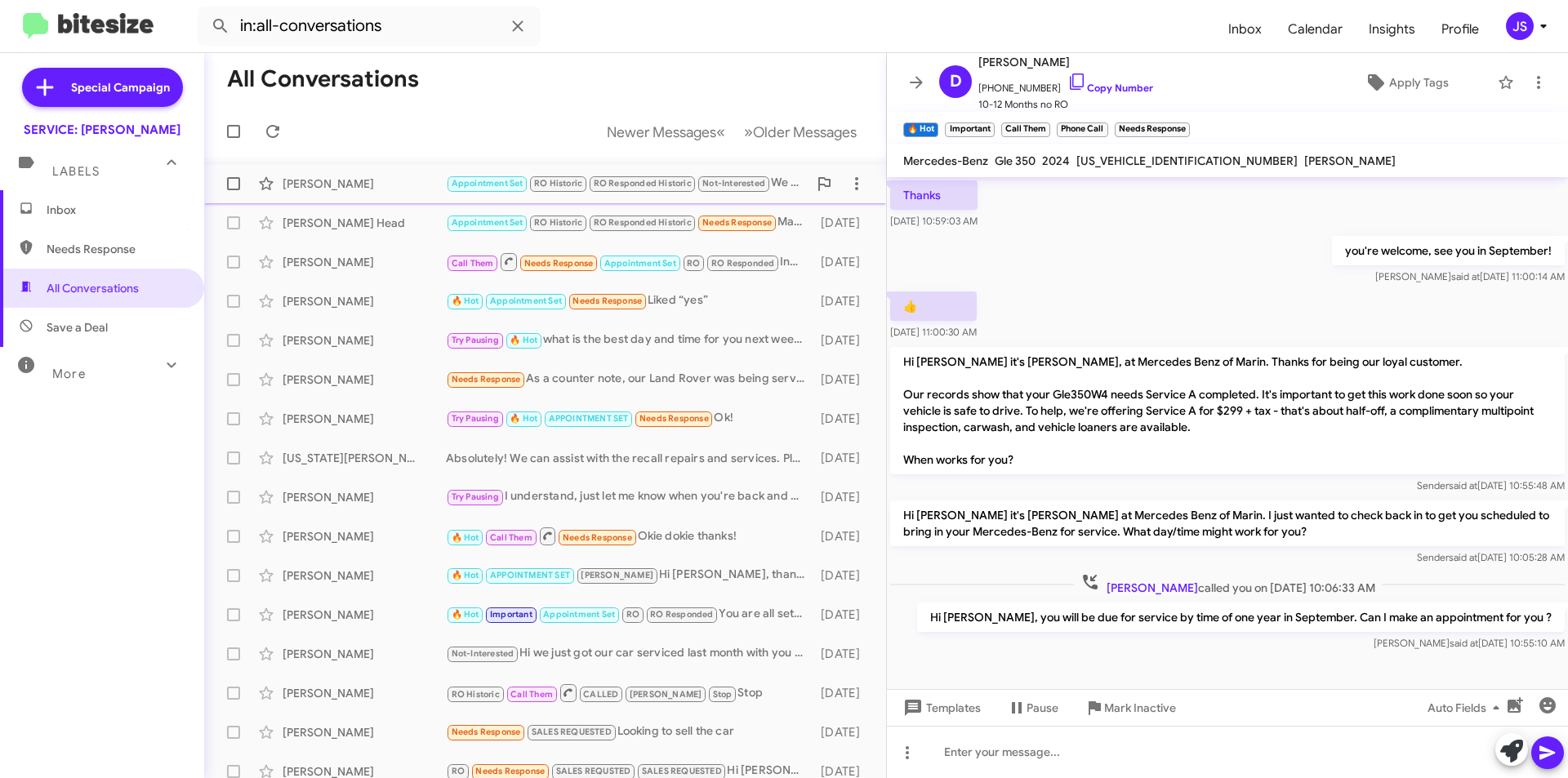
click at [377, 189] on div "[PERSON_NAME]" at bounding box center [364, 183] width 164 height 16
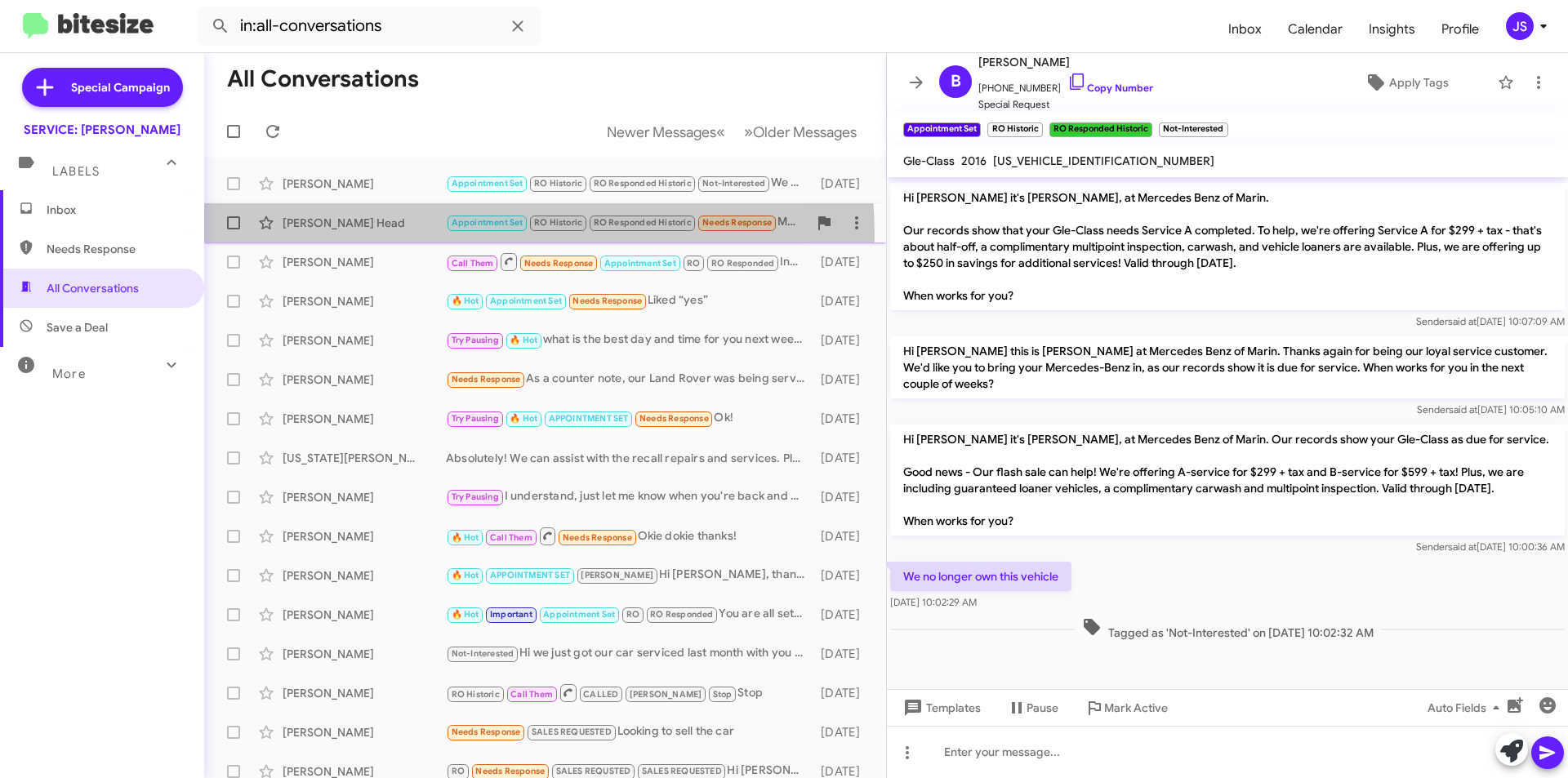
click at [424, 236] on div "Bobbie Head Appointment Set RO Historic RO Responded Historic Needs Response Ma…" at bounding box center [545, 223] width 656 height 33
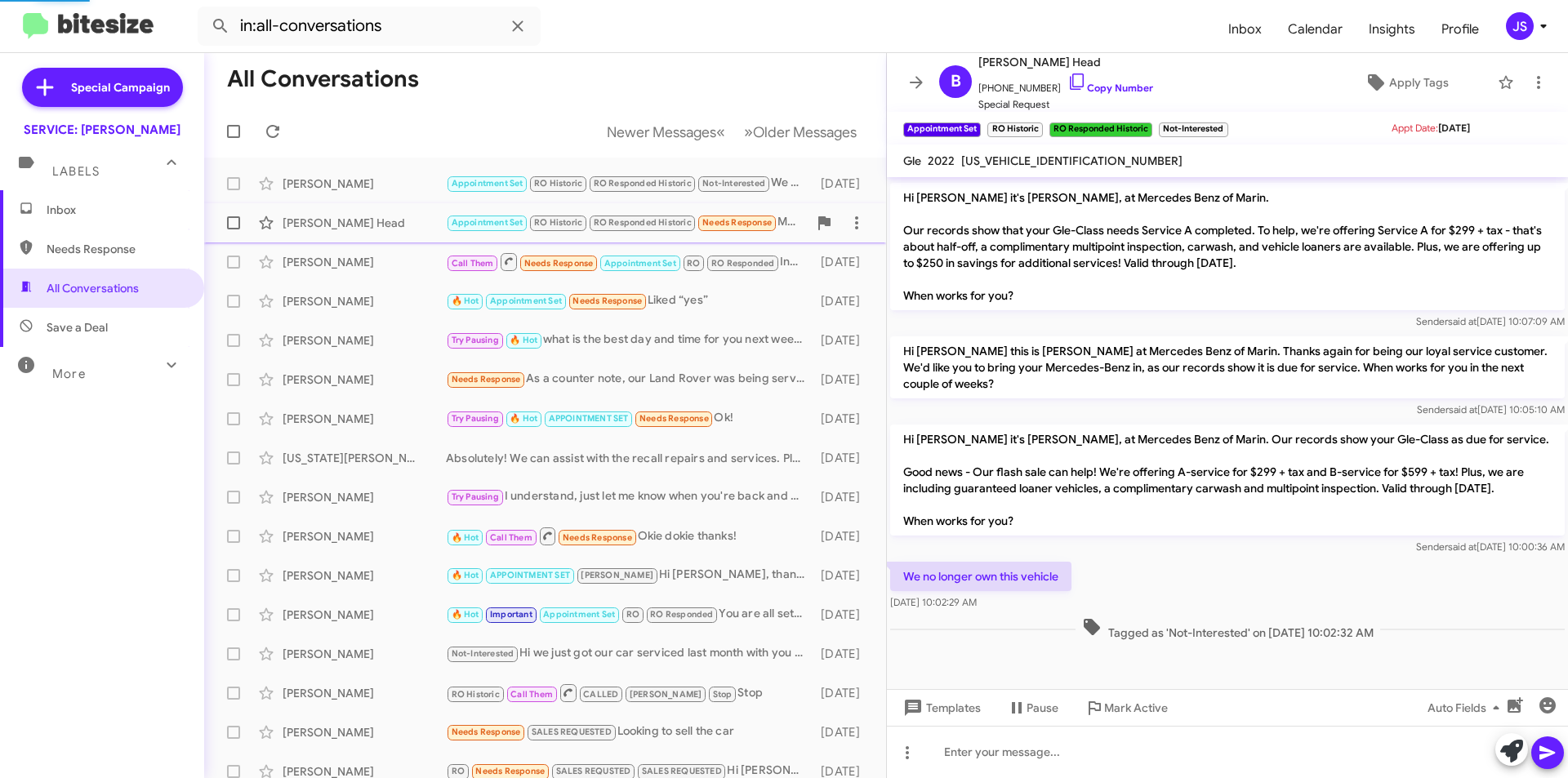
scroll to position [817, 0]
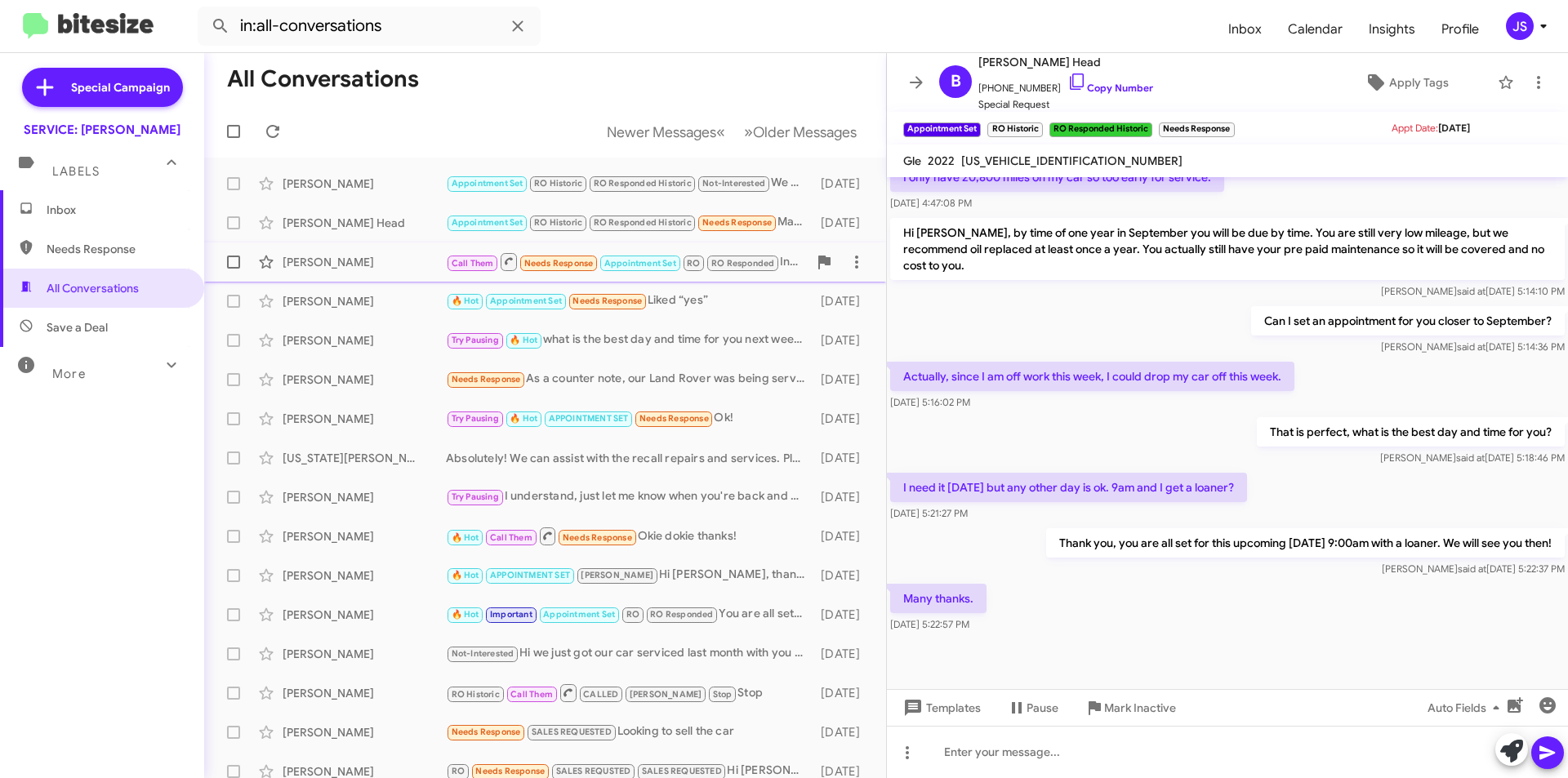
click at [391, 269] on div "[PERSON_NAME]" at bounding box center [364, 262] width 164 height 16
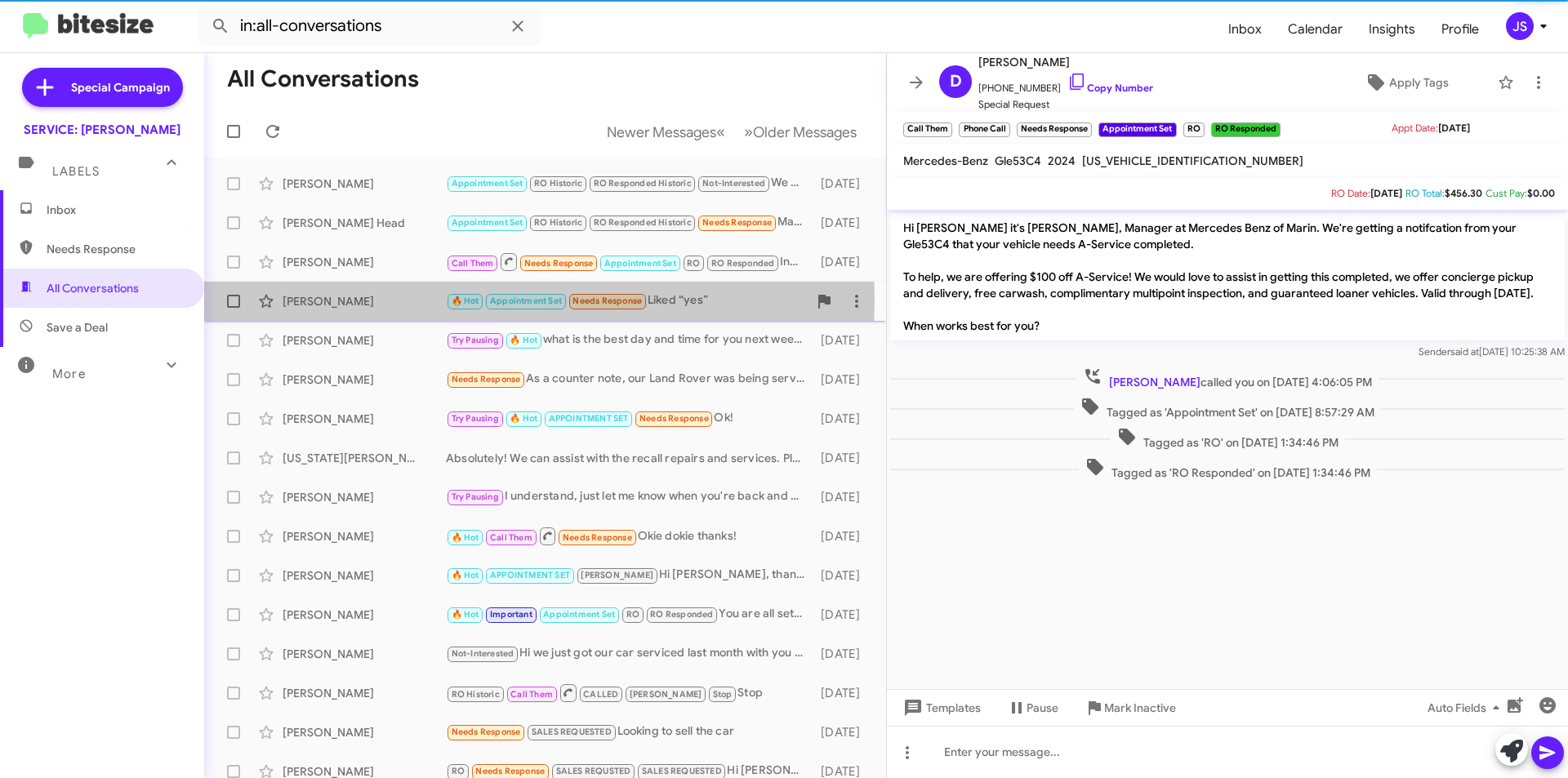
click at [391, 300] on div "[PERSON_NAME]" at bounding box center [364, 301] width 164 height 16
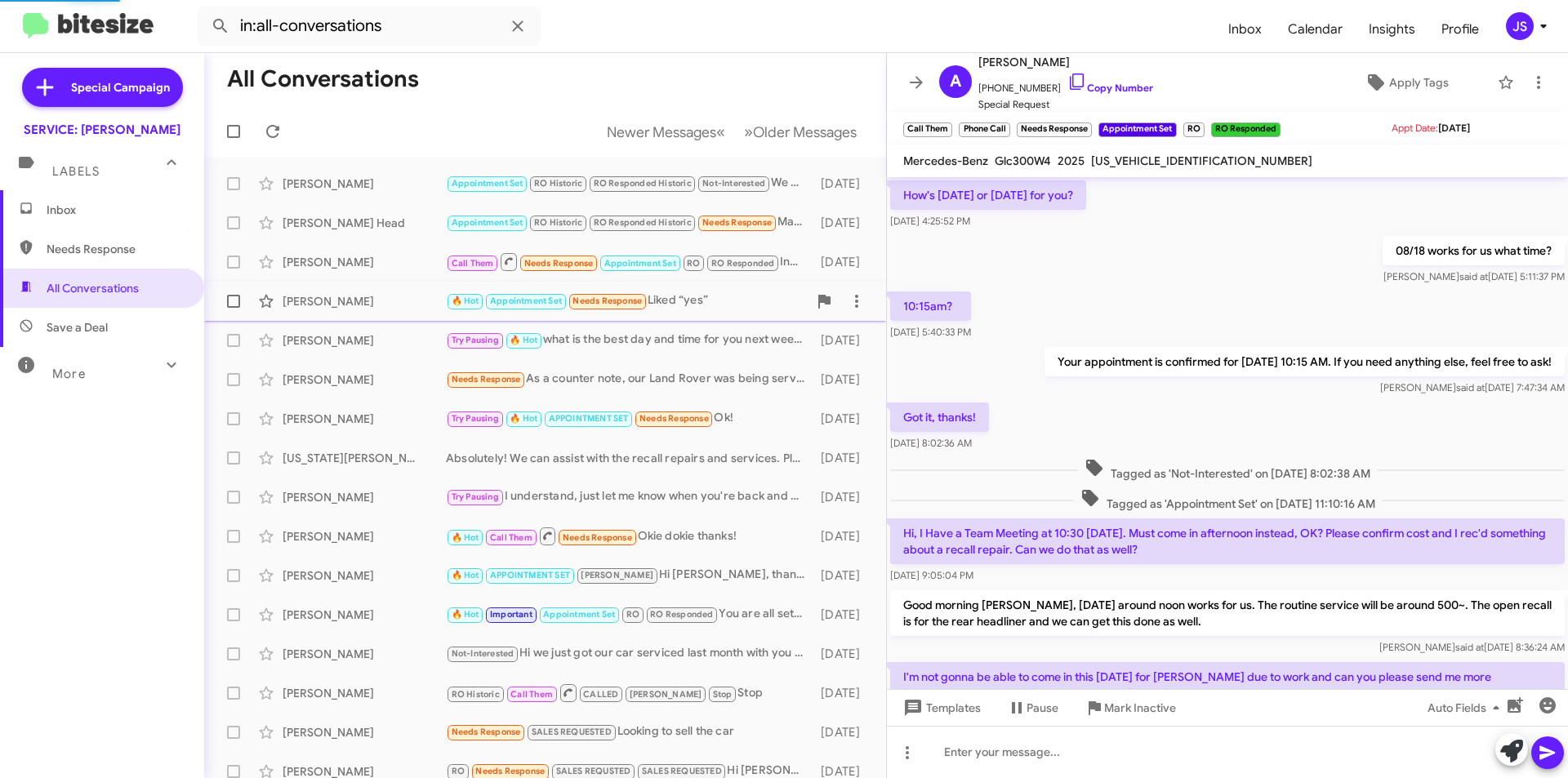
scroll to position [645, 0]
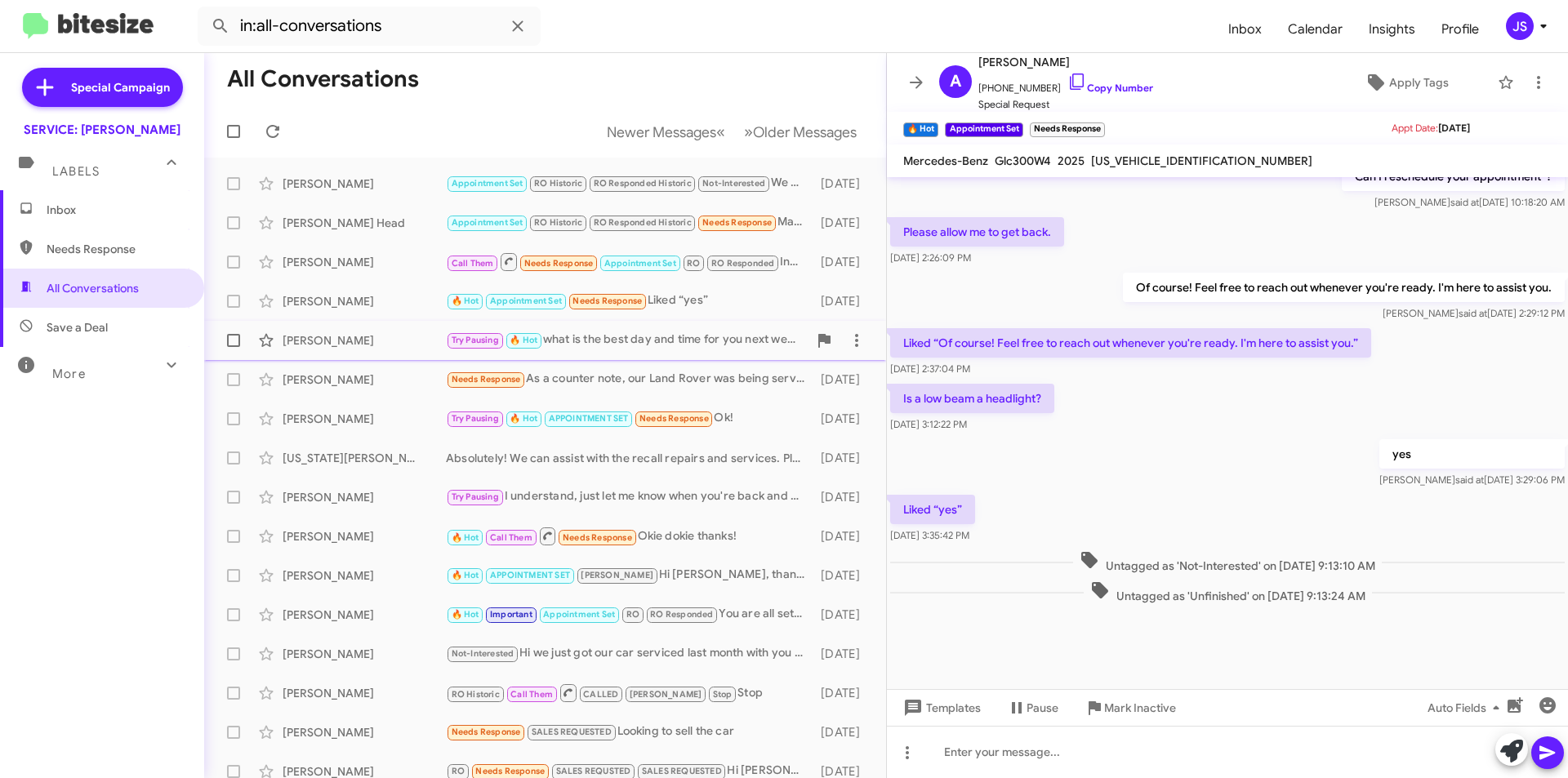
click at [386, 330] on div "Andrew Hetherington Try Pausing 🔥 Hot what is the best day and time for you nex…" at bounding box center [545, 340] width 656 height 33
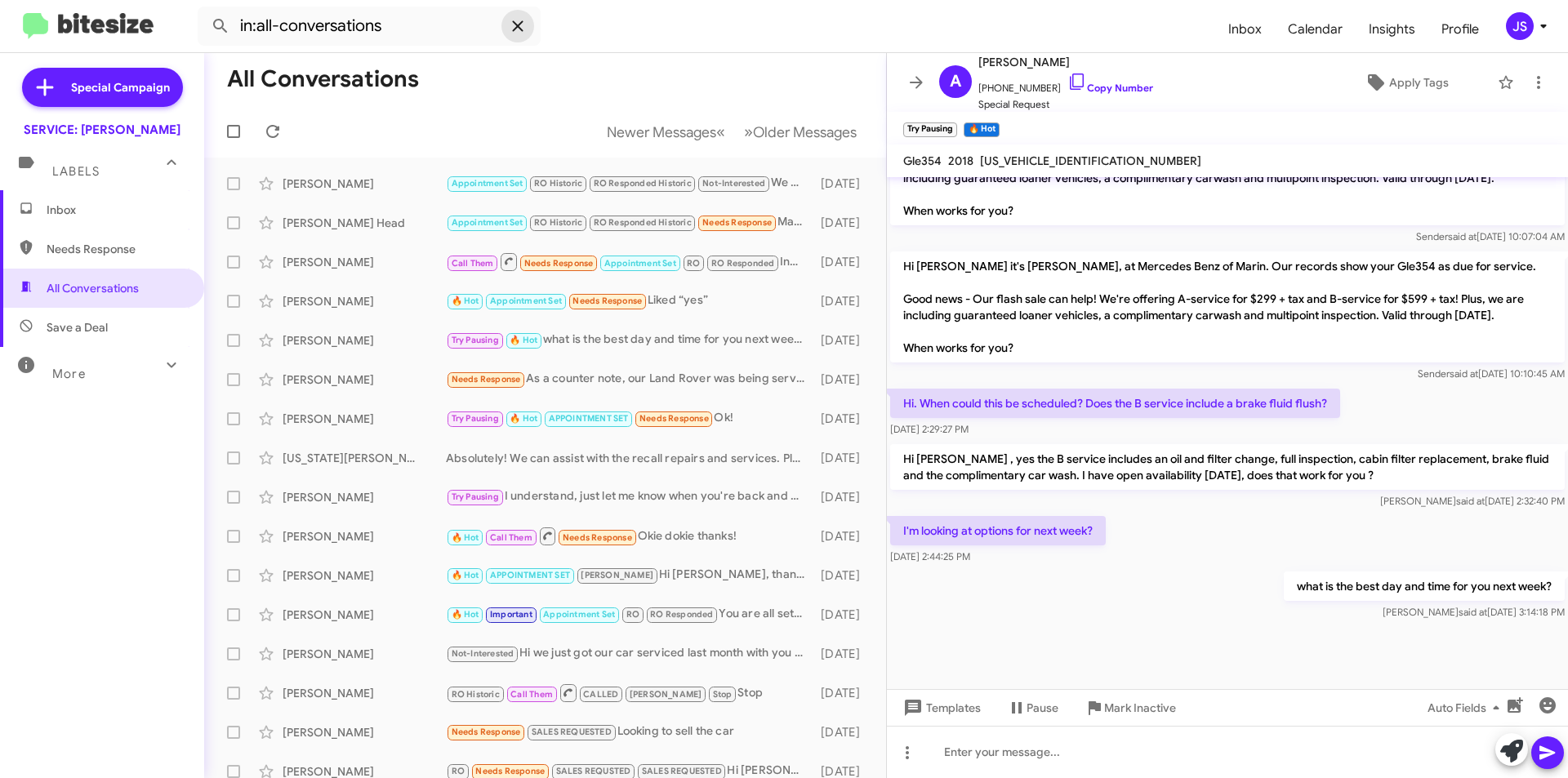
click at [509, 30] on icon at bounding box center [517, 26] width 19 height 19
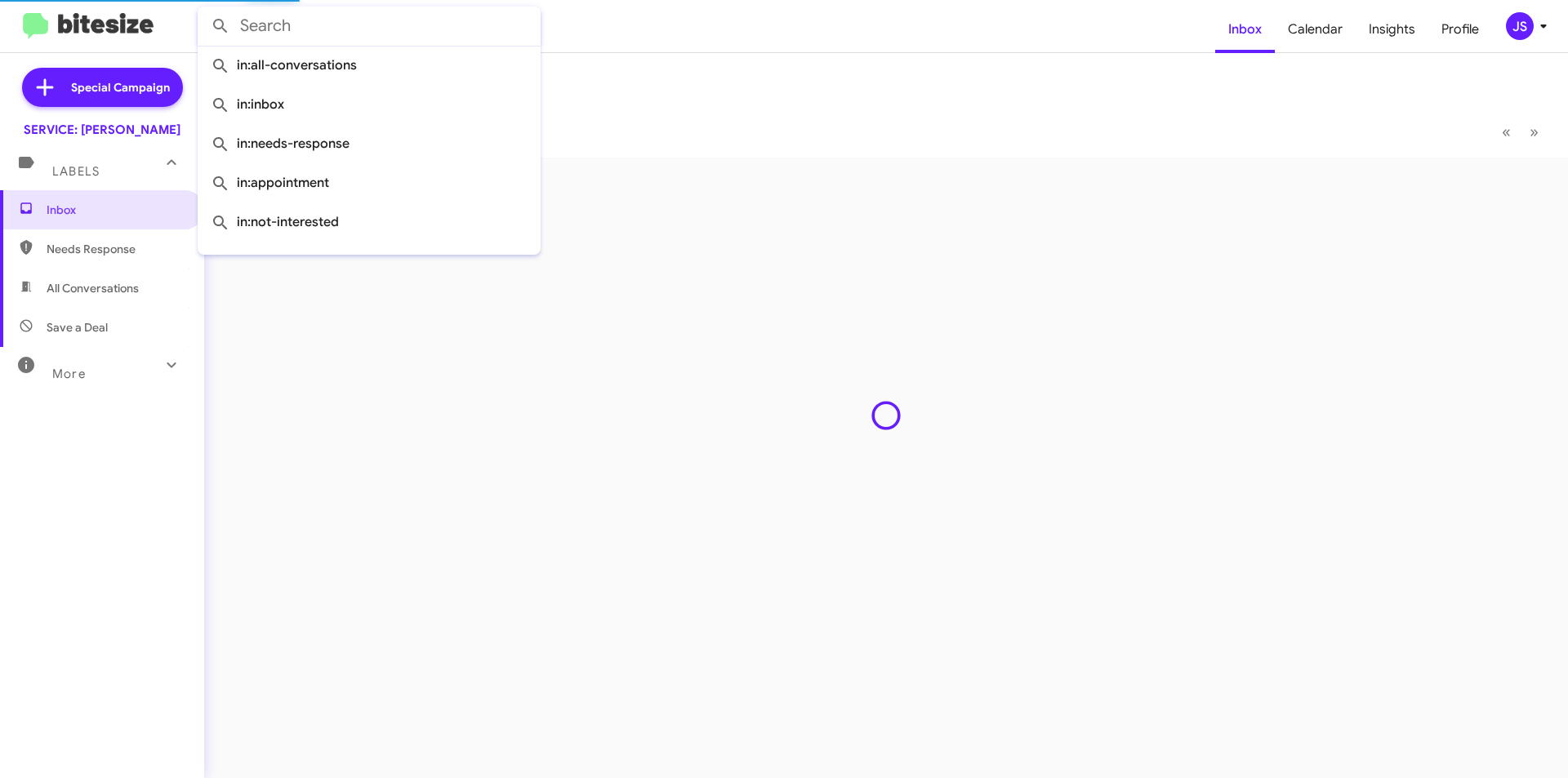
click at [641, 27] on form at bounding box center [706, 26] width 1017 height 39
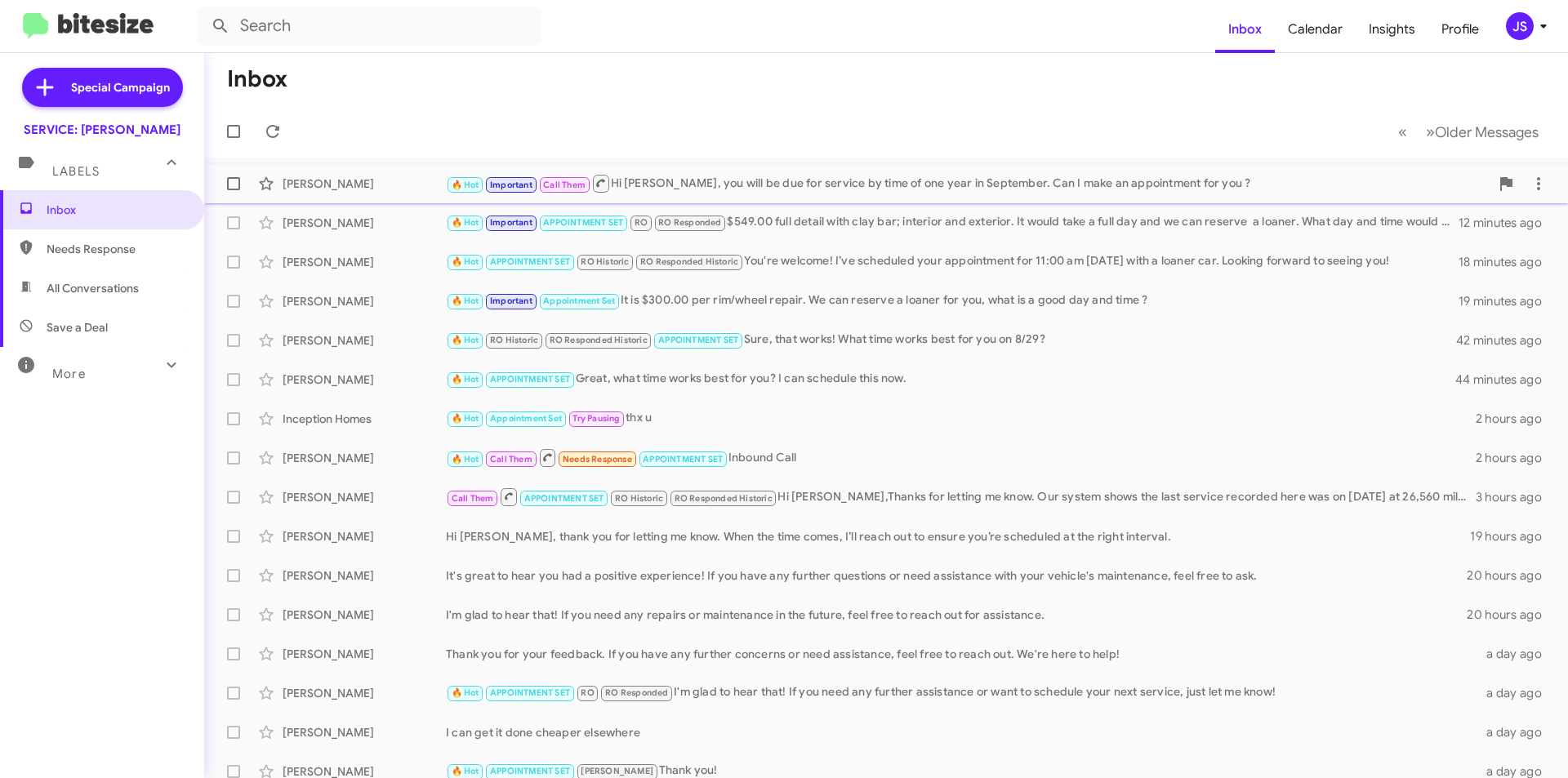
click at [374, 191] on div "[PERSON_NAME]" at bounding box center [364, 183] width 164 height 16
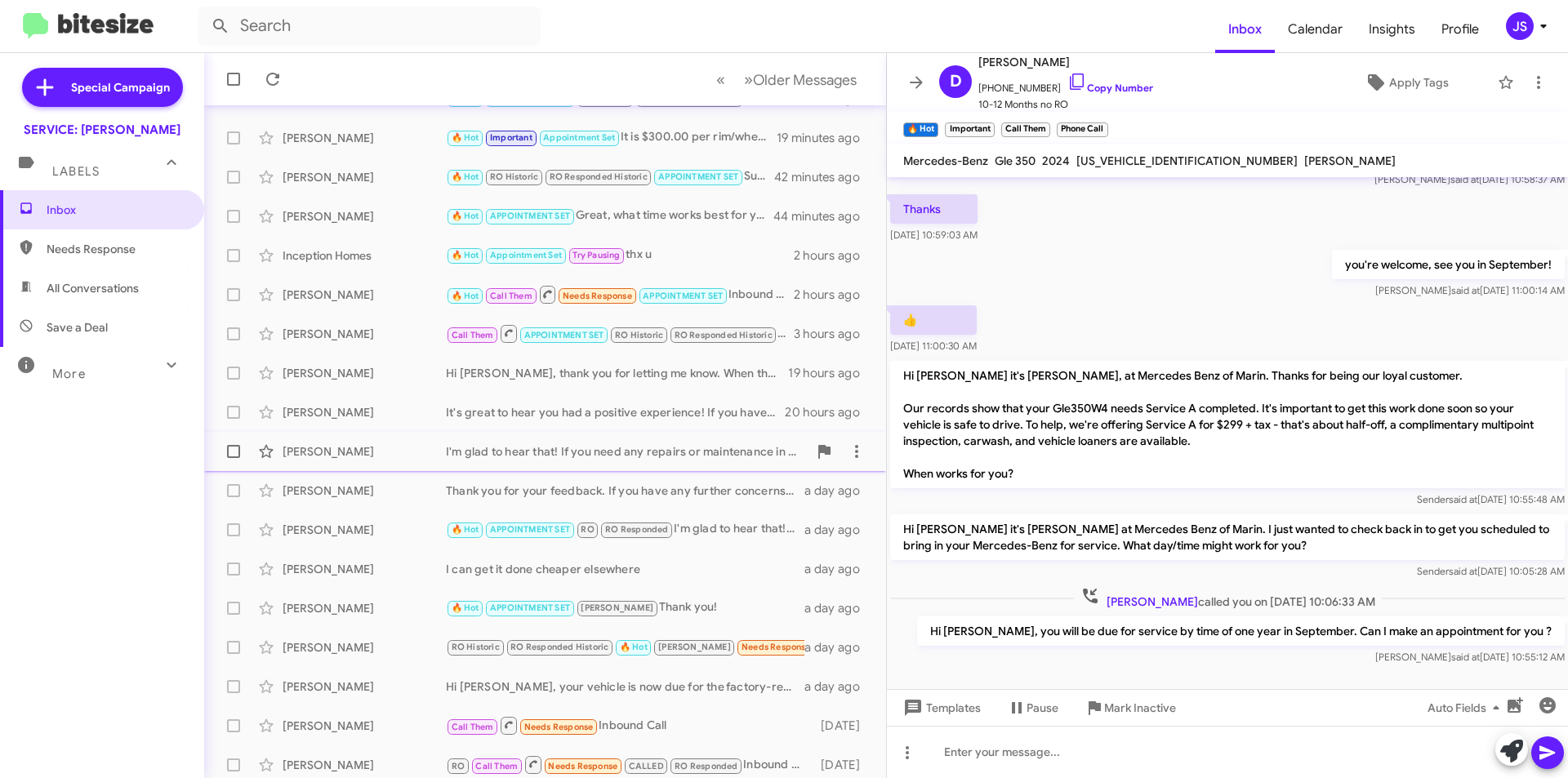
scroll to position [170, 0]
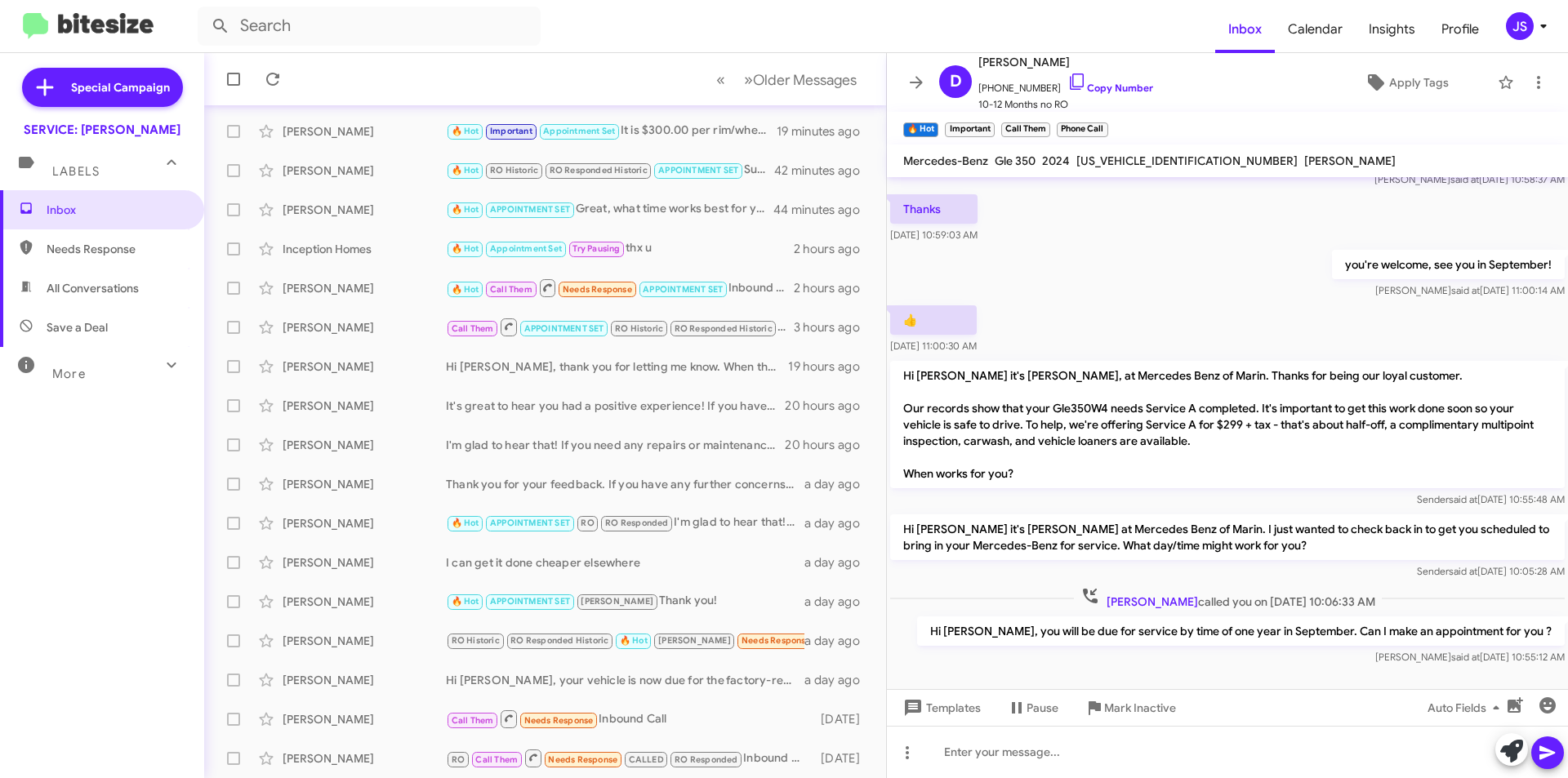
click at [107, 286] on span "All Conversations" at bounding box center [93, 287] width 92 height 16
type input "in:all-conversations"
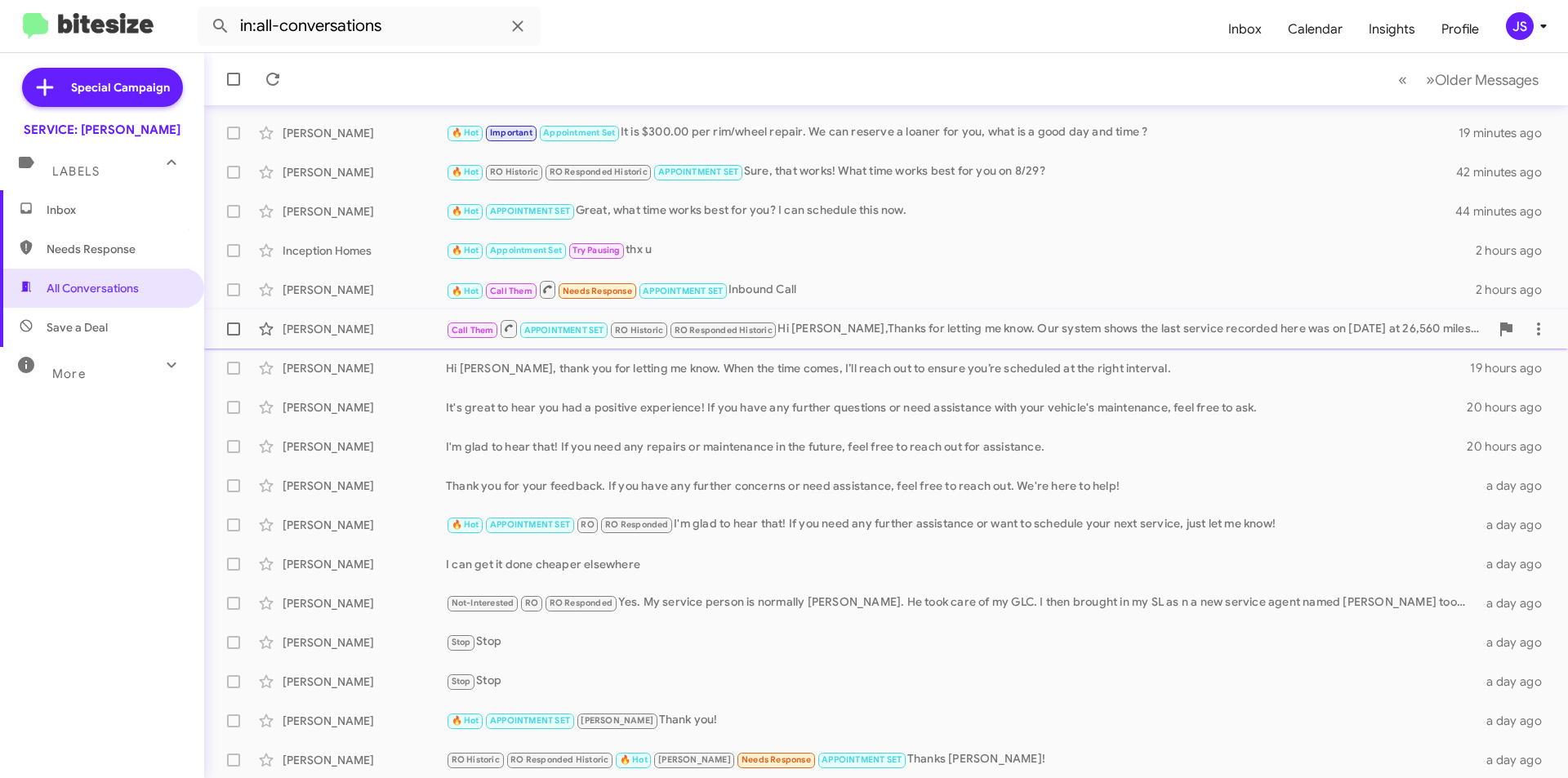
scroll to position [170, 0]
click at [1495, 84] on span "Older Messages" at bounding box center [1487, 80] width 103 height 18
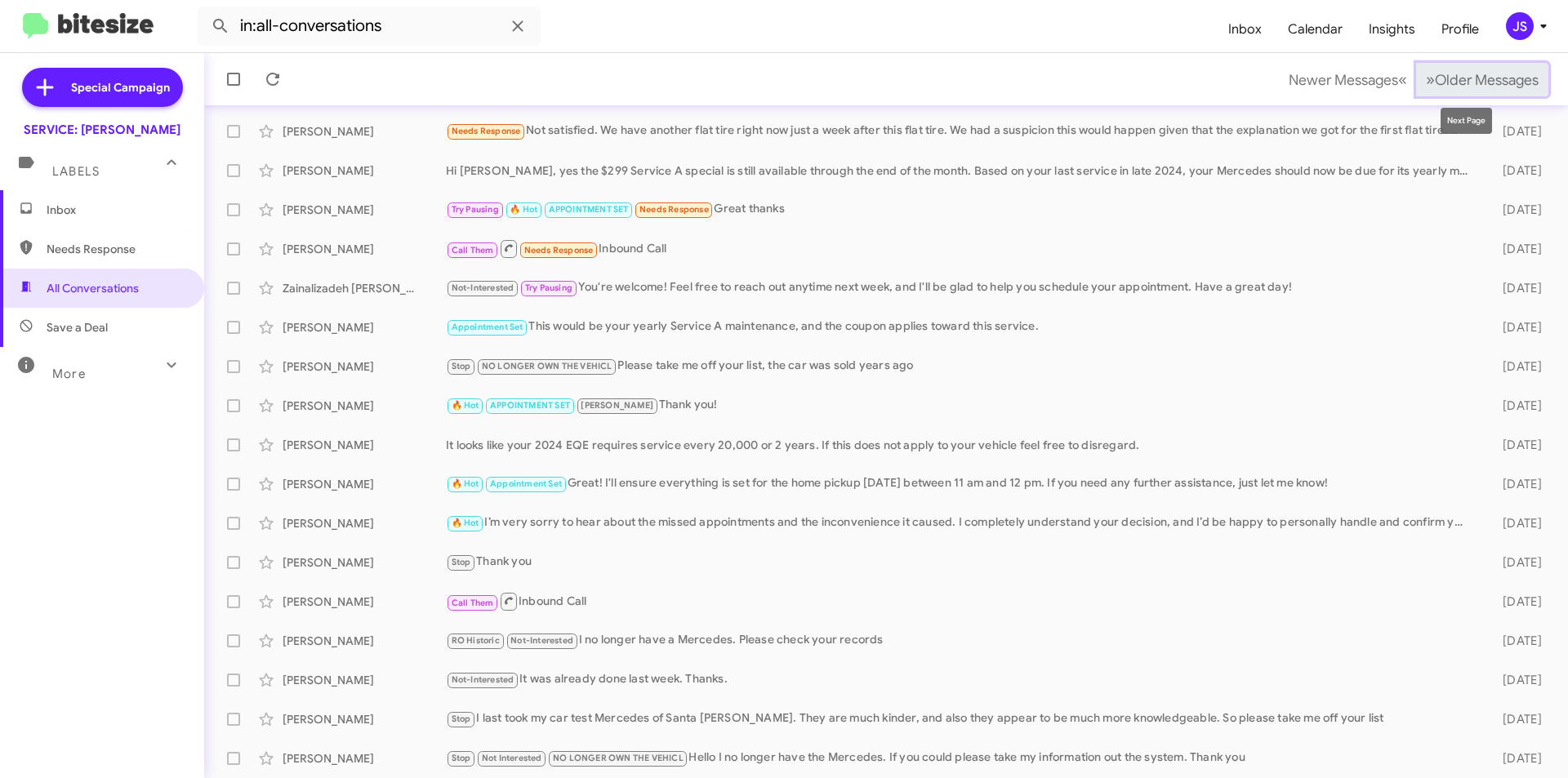
click at [1463, 84] on span "Older Messages" at bounding box center [1487, 80] width 103 height 18
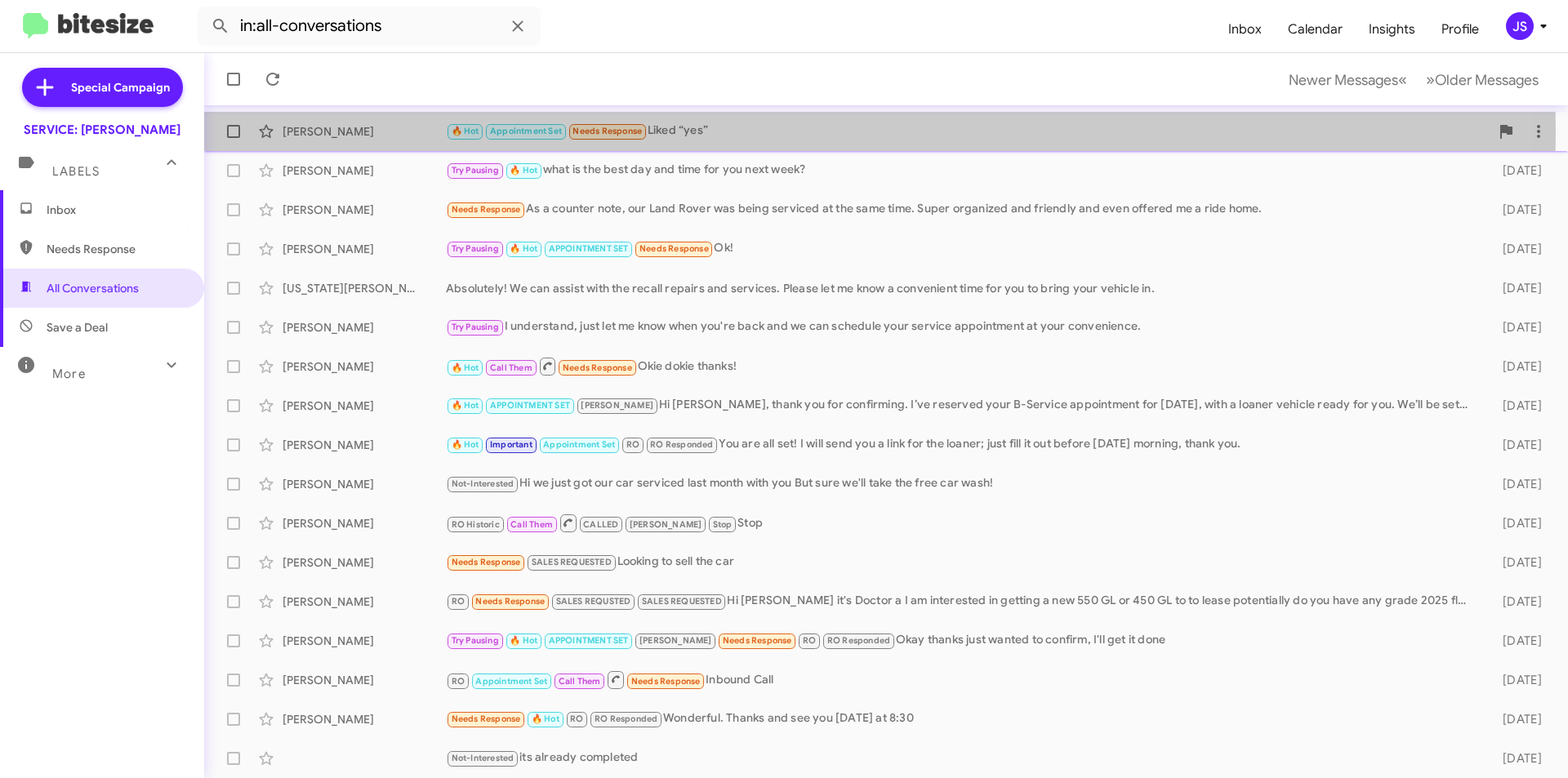
click at [402, 132] on div "[PERSON_NAME]" at bounding box center [364, 131] width 164 height 16
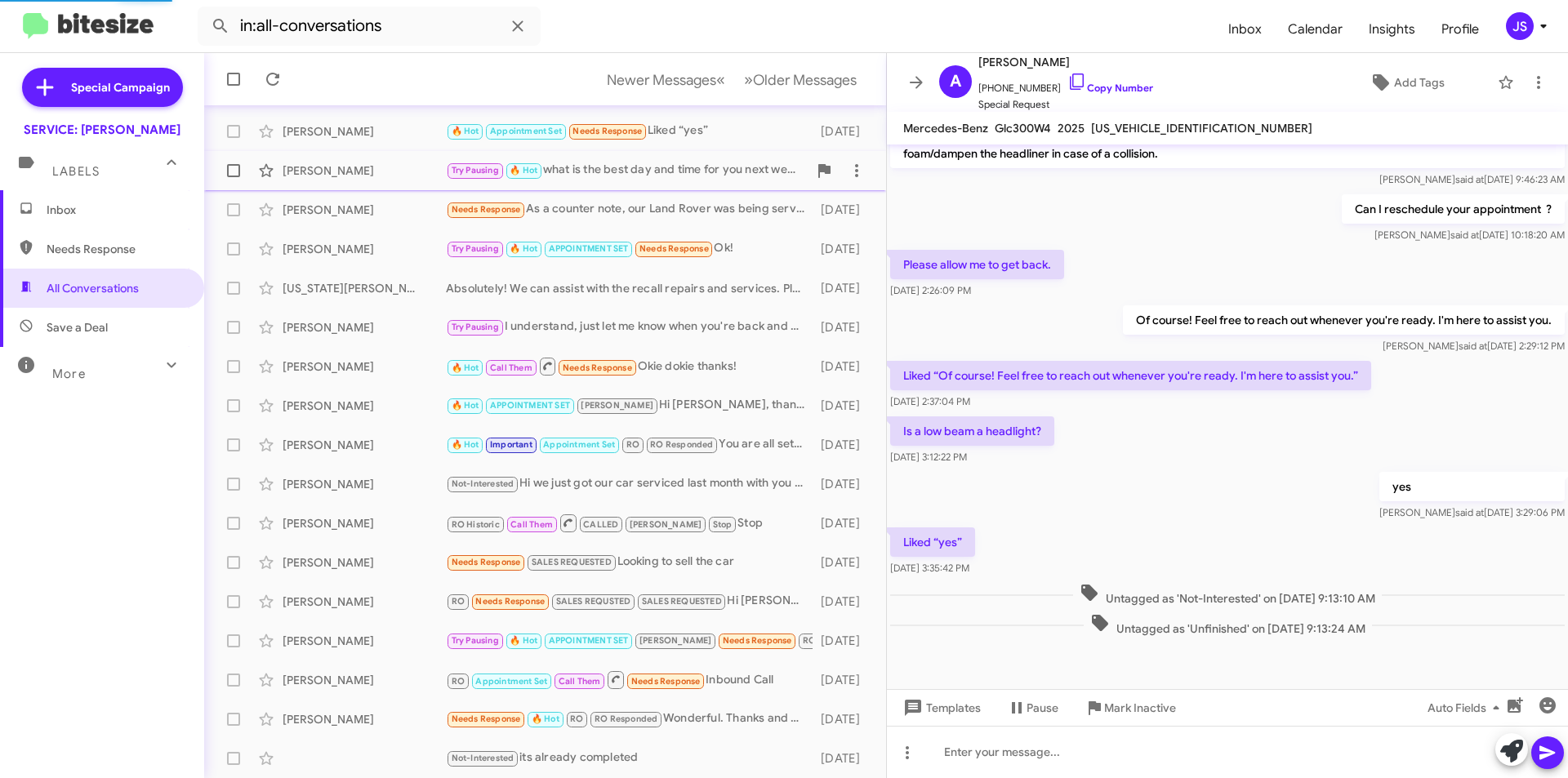
click at [379, 168] on div "[PERSON_NAME]" at bounding box center [364, 171] width 164 height 16
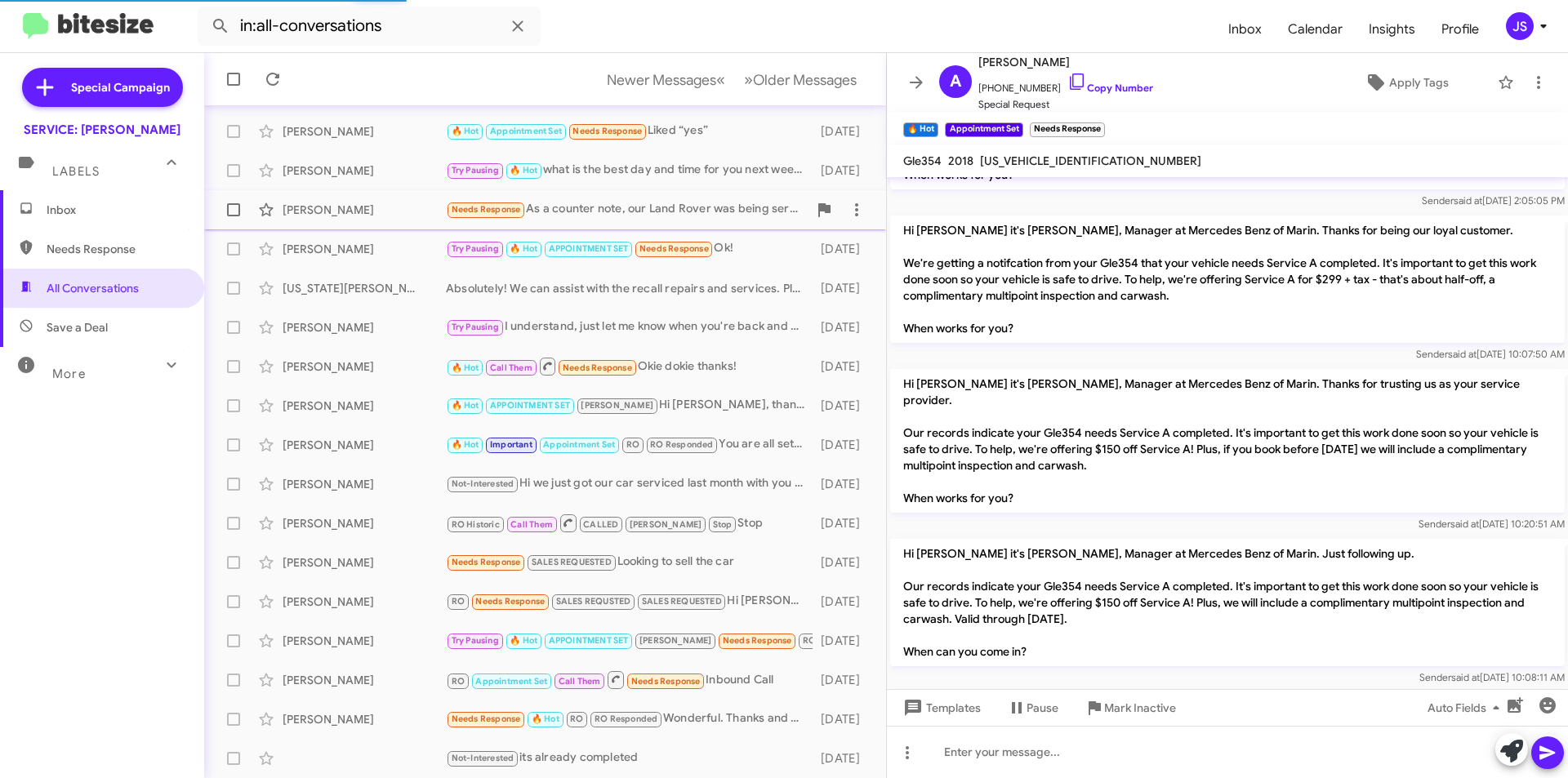
scroll to position [2036, 0]
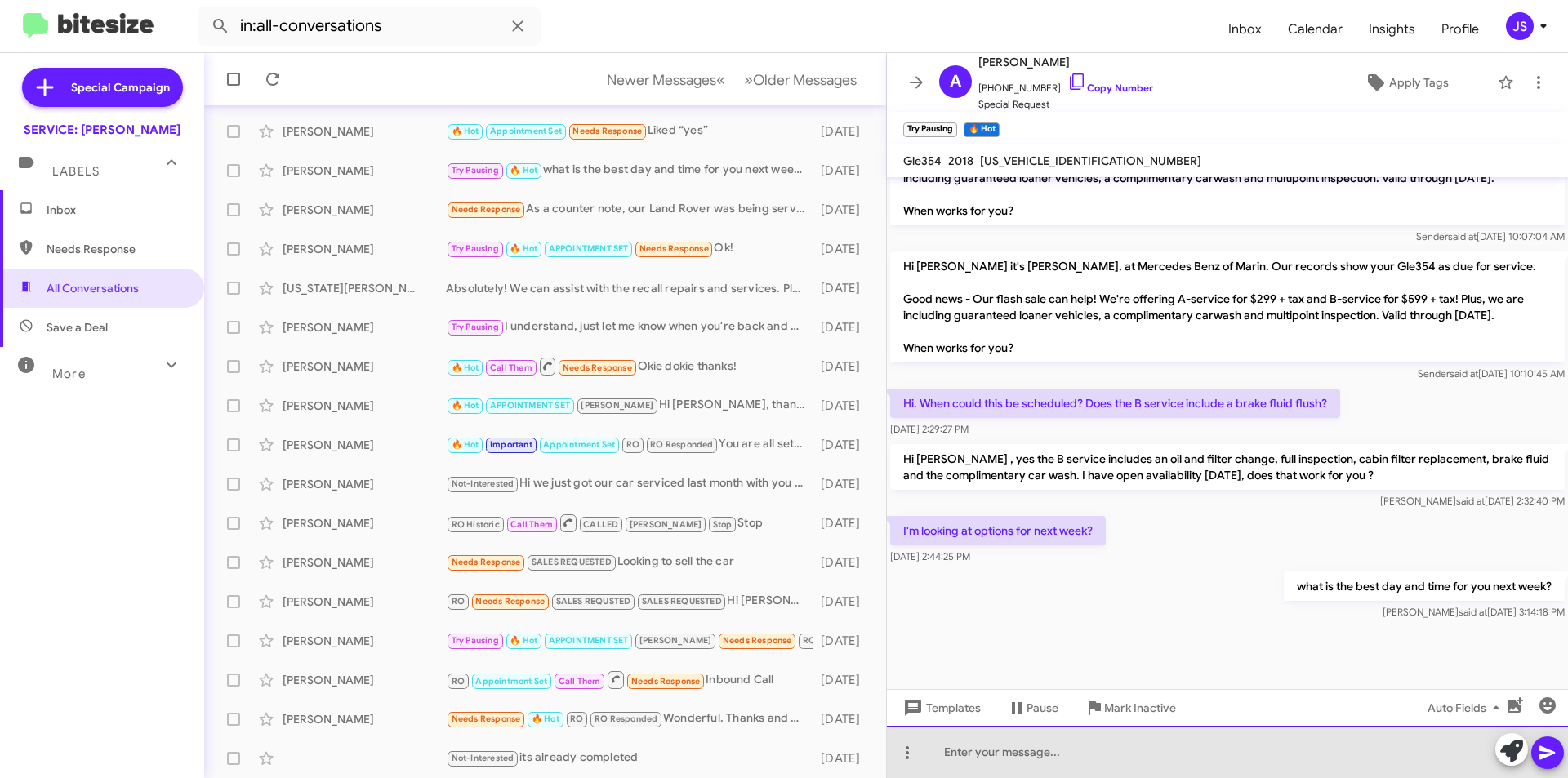
click at [1287, 728] on div at bounding box center [1227, 752] width 681 height 53
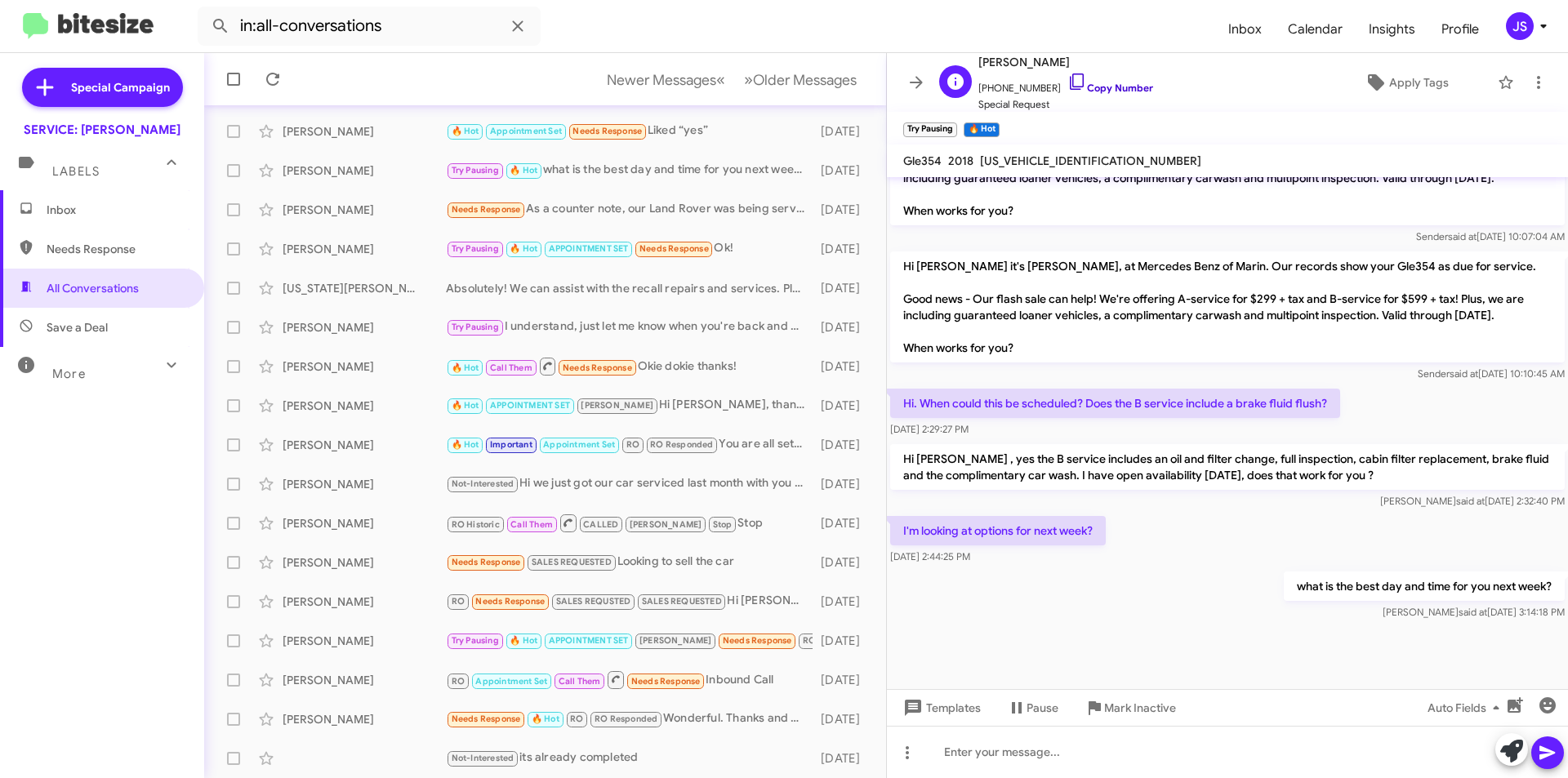
click at [1067, 76] on icon at bounding box center [1077, 81] width 19 height 19
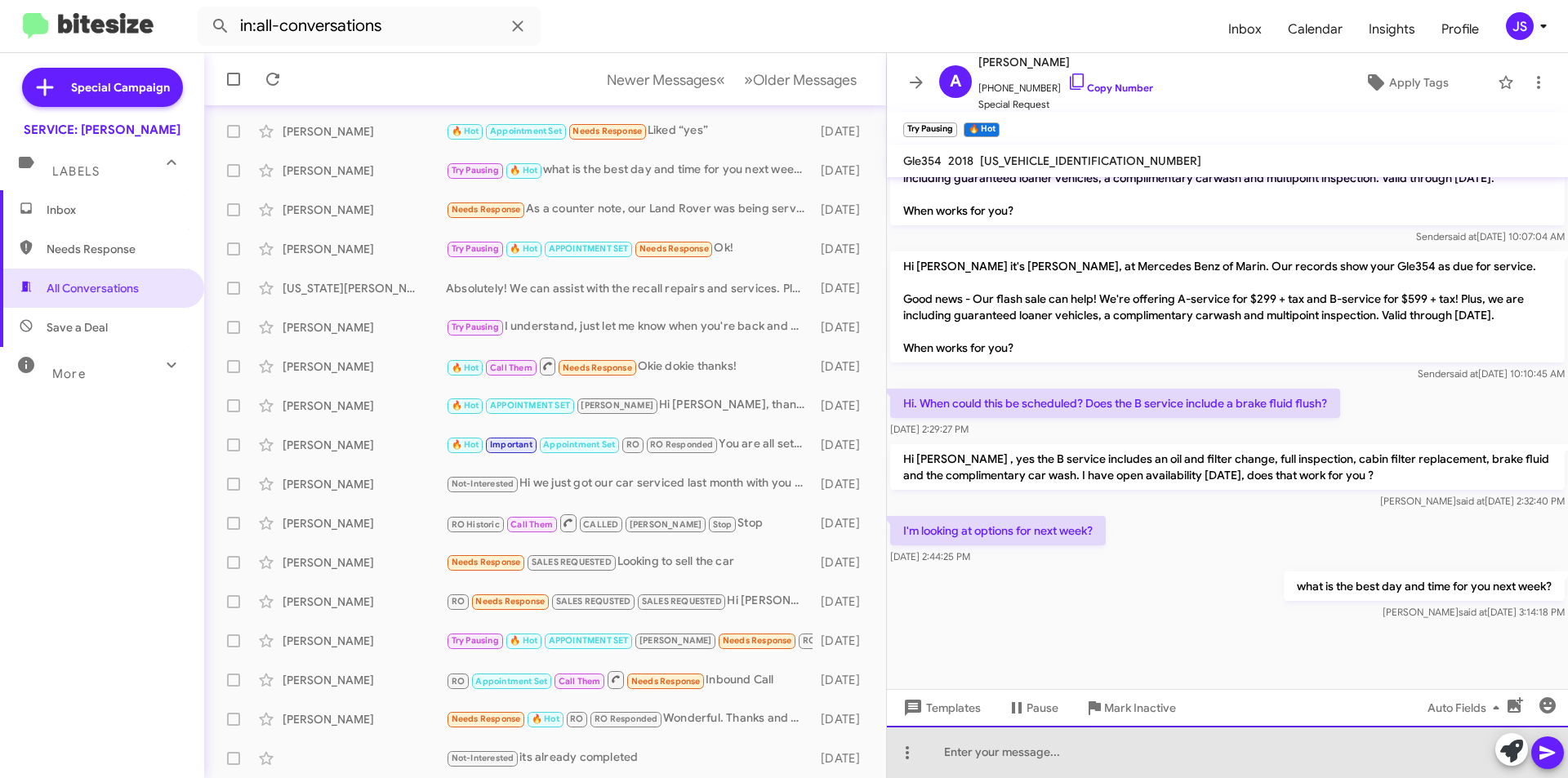
click at [1455, 728] on div at bounding box center [1227, 752] width 681 height 53
drag, startPoint x: 1081, startPoint y: 754, endPoint x: 1372, endPoint y: 754, distance: 291.0
click at [1372, 754] on div "Hi Andrew, just following back up on when you would like to come in ?" at bounding box center [1227, 752] width 681 height 53
click at [963, 752] on div "Hi Andrew, just following up" at bounding box center [1227, 752] width 681 height 53
click at [1106, 755] on div "Hi Andrew, just following up" at bounding box center [1227, 752] width 681 height 53
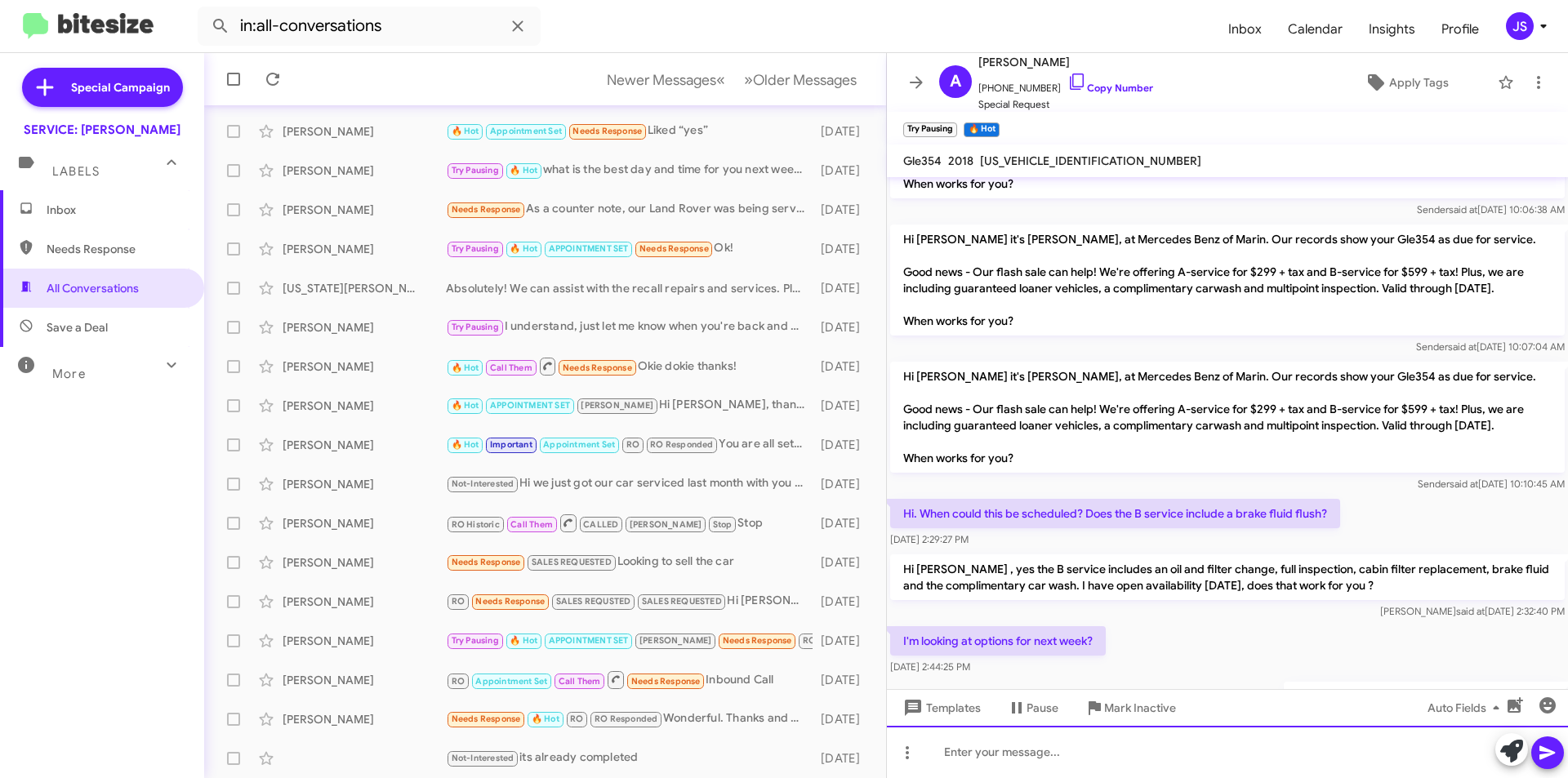
scroll to position [3199, 0]
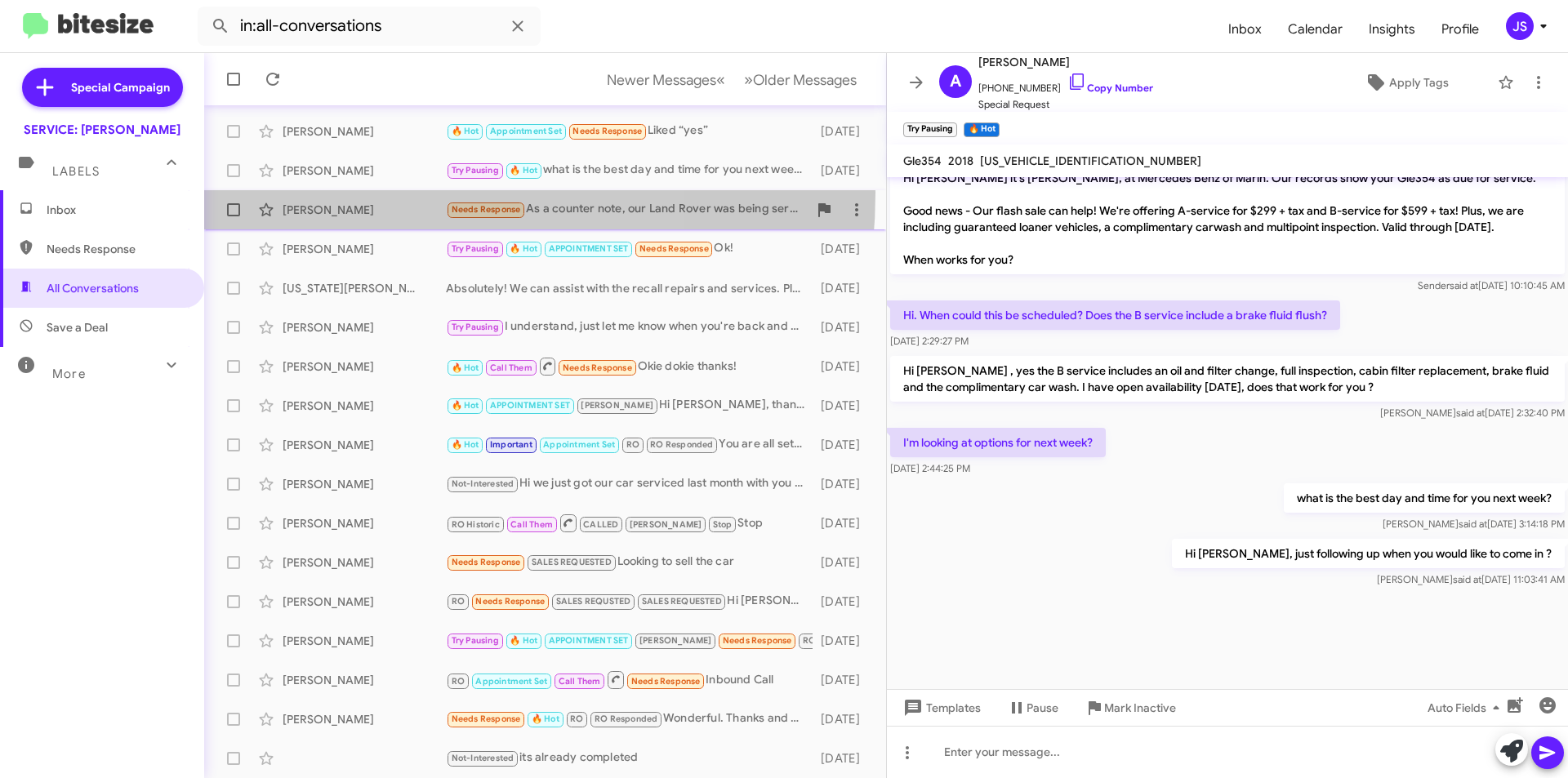
click at [364, 193] on span "Todd Stavish Needs Response As a counter note, our Land Rover was being service…" at bounding box center [545, 210] width 682 height 39
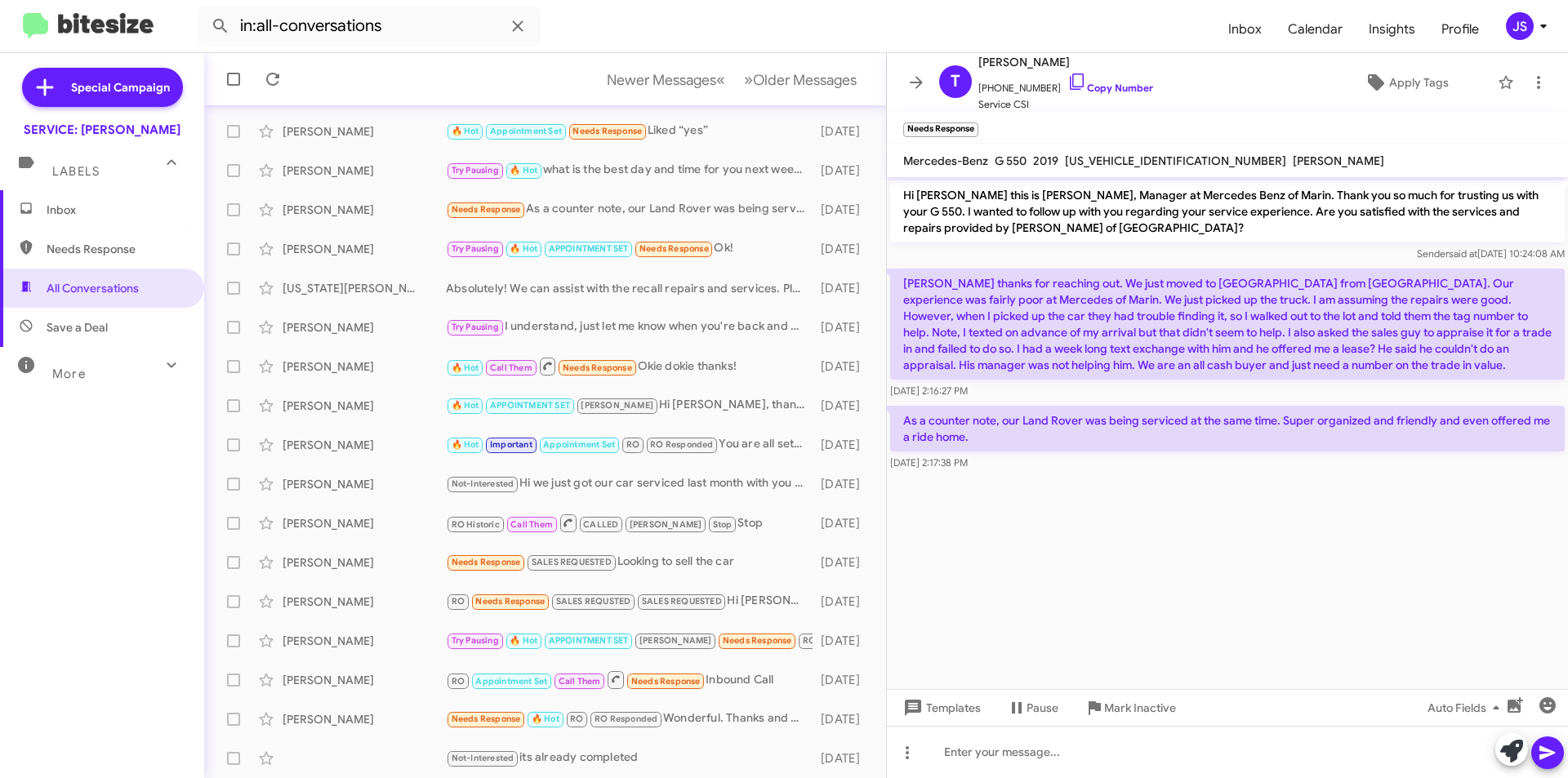
click at [1262, 560] on cdk-virtual-scroll-viewport "Hi Todd this is Omar Ibrahimi, Manager at Mercedes Benz of Marin. Thank you so …" at bounding box center [1227, 433] width 681 height 513
click at [313, 258] on div "Peter Lu Try Pausing 🔥 Hot APPOINTMENT SET Needs Response Ok! 3 days ago" at bounding box center [545, 249] width 656 height 33
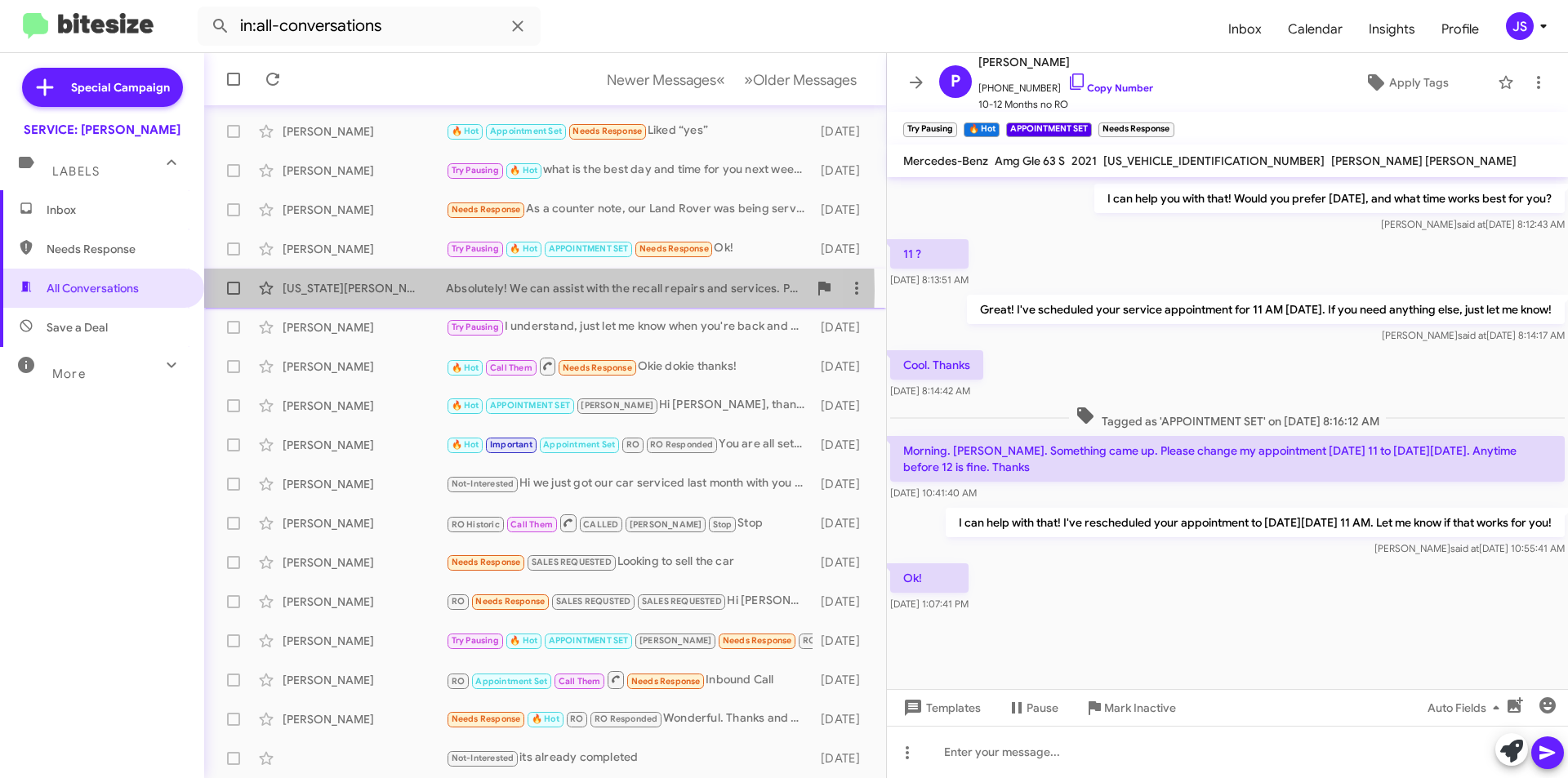
click at [340, 291] on div "Virginia Lui" at bounding box center [364, 287] width 164 height 16
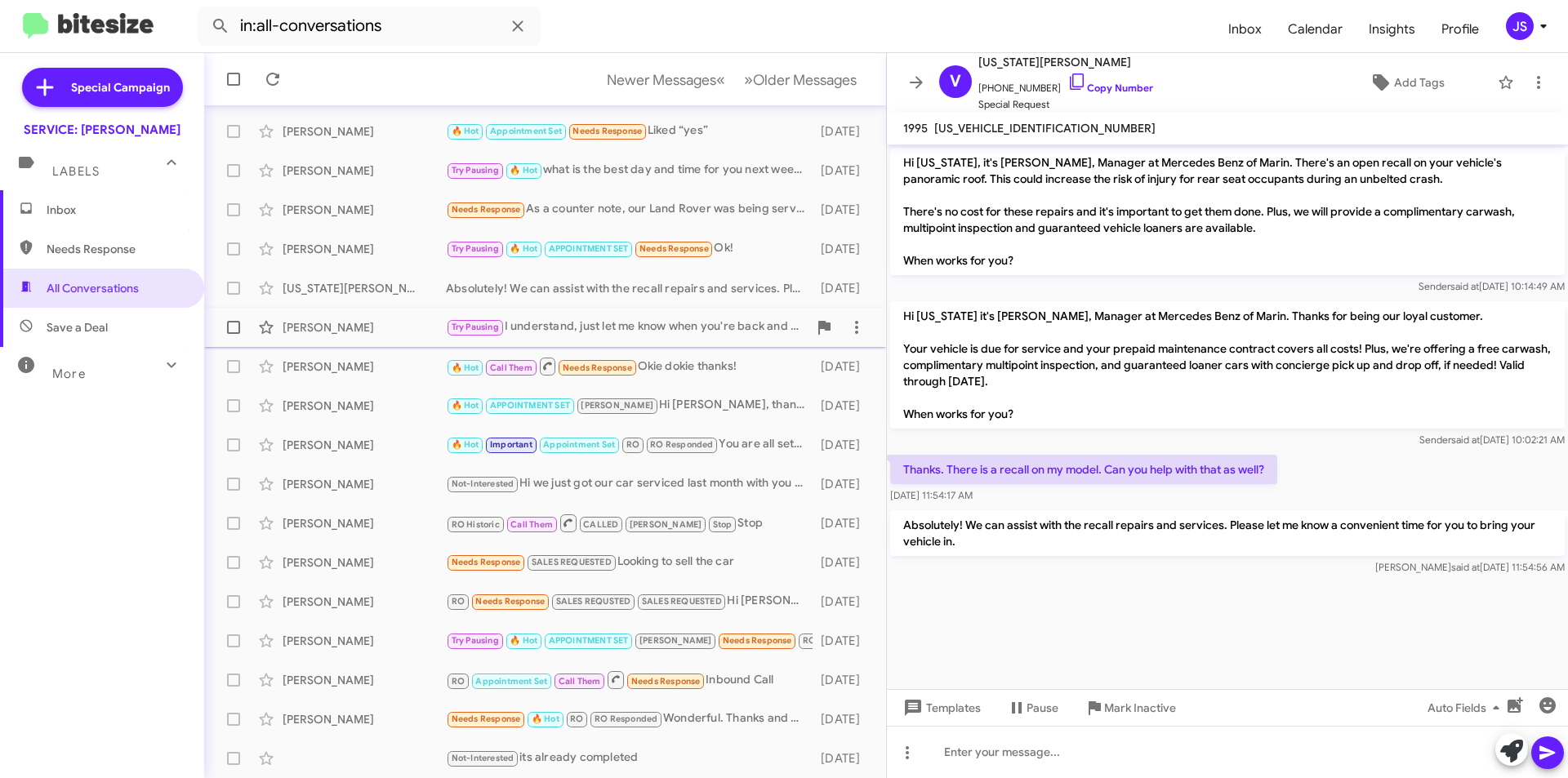
click at [352, 329] on div "[PERSON_NAME]" at bounding box center [364, 327] width 164 height 16
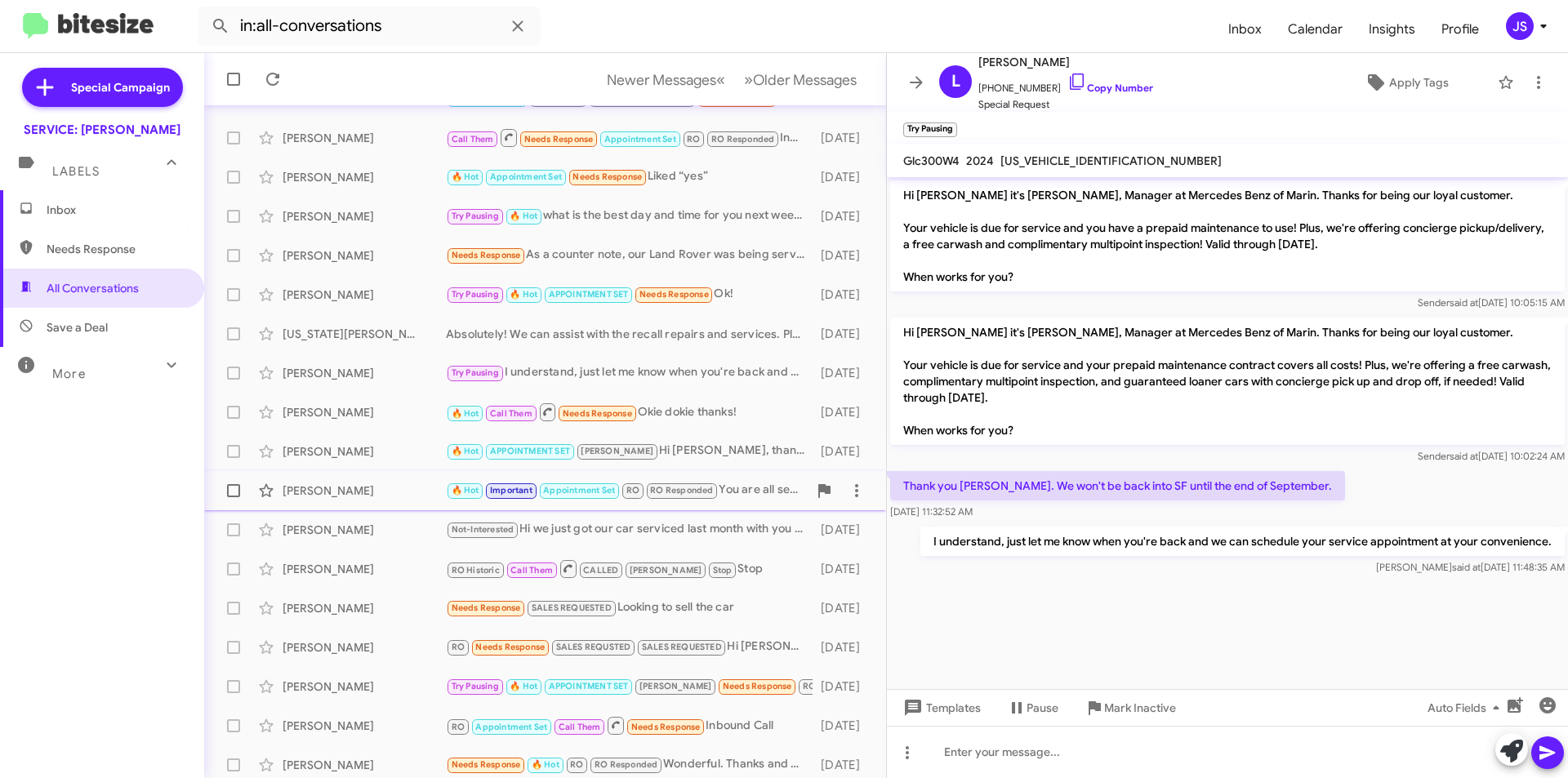
scroll to position [170, 0]
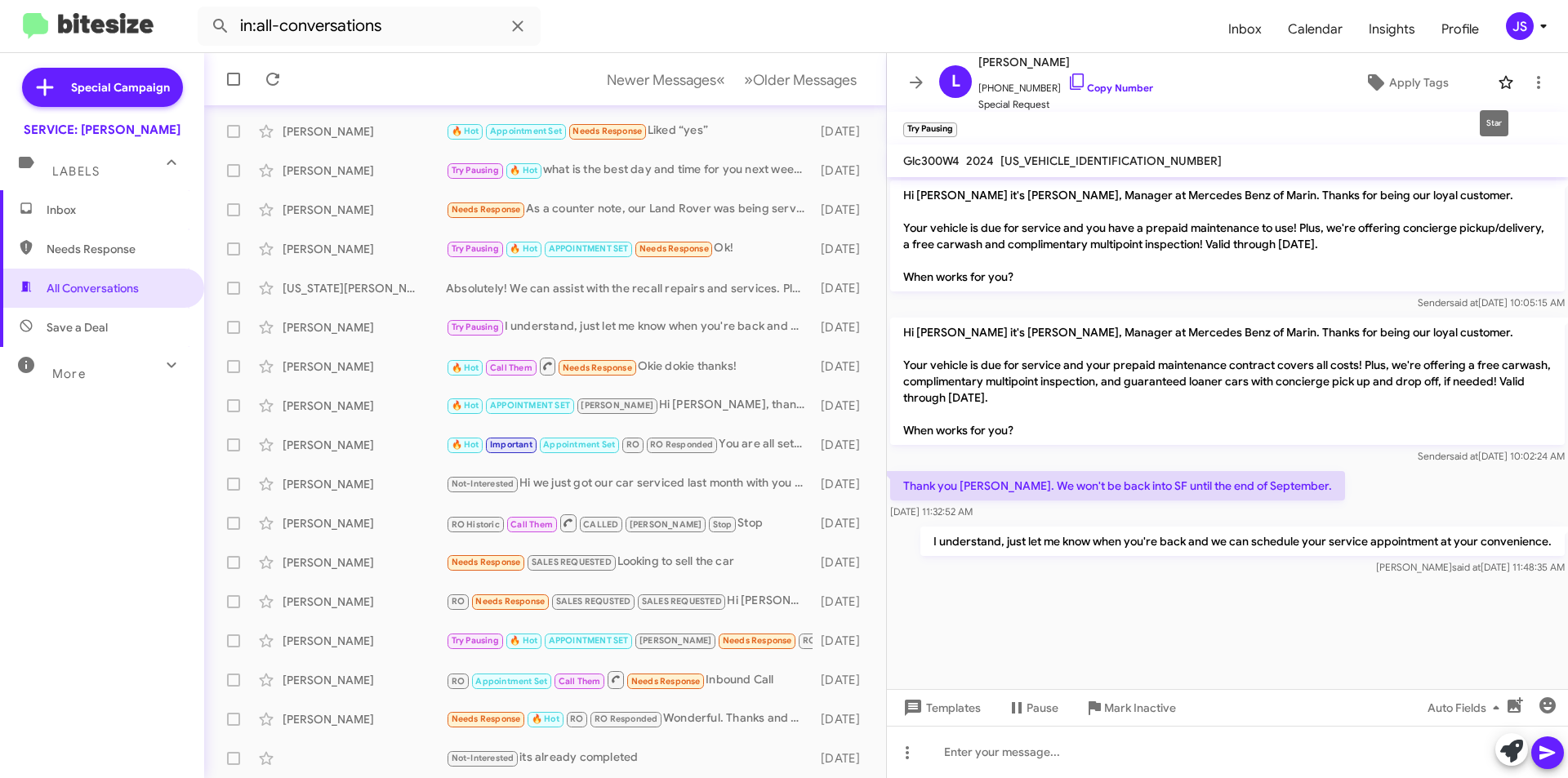
click at [1495, 92] on button at bounding box center [1506, 82] width 33 height 33
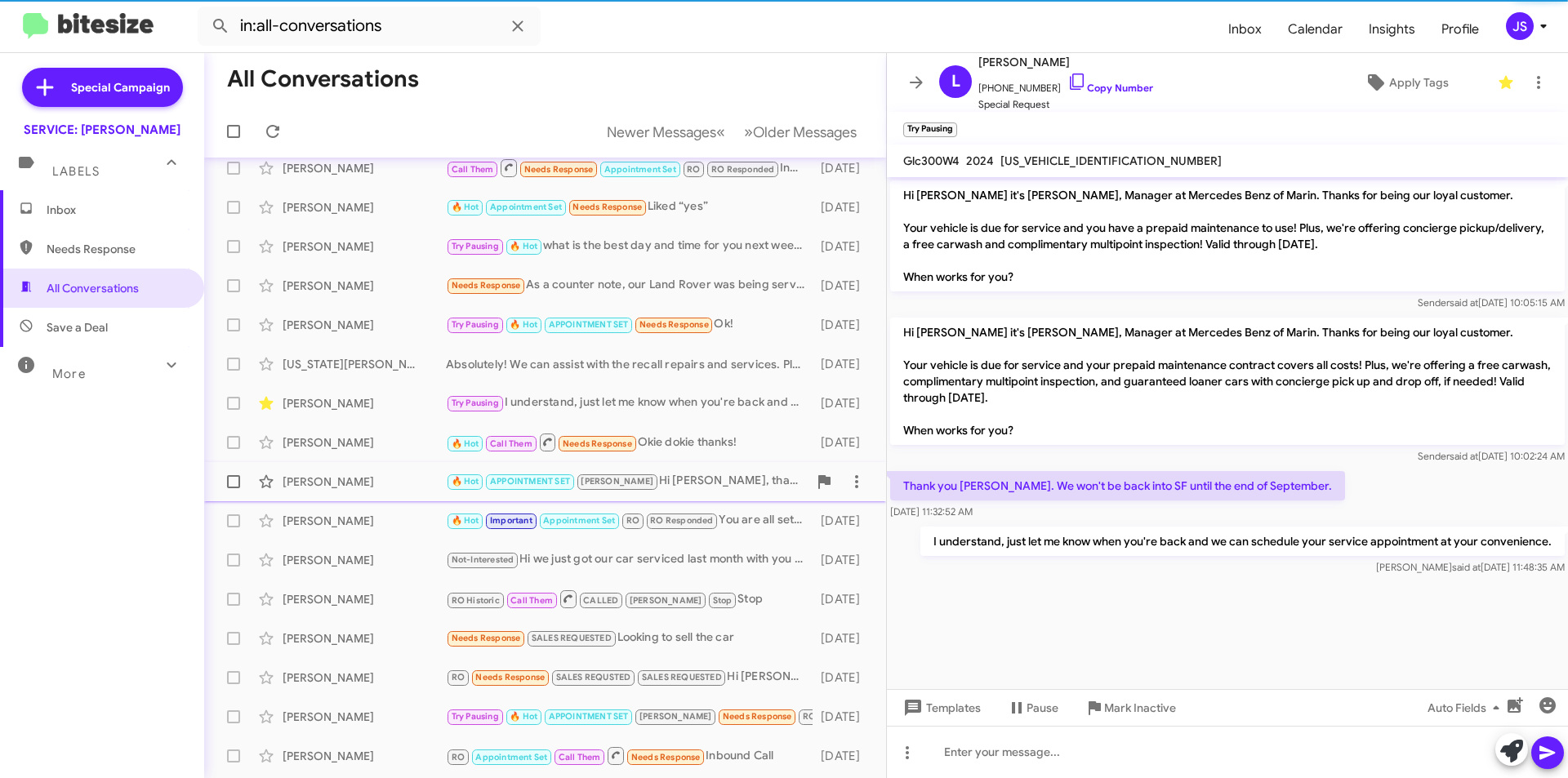
scroll to position [0, 0]
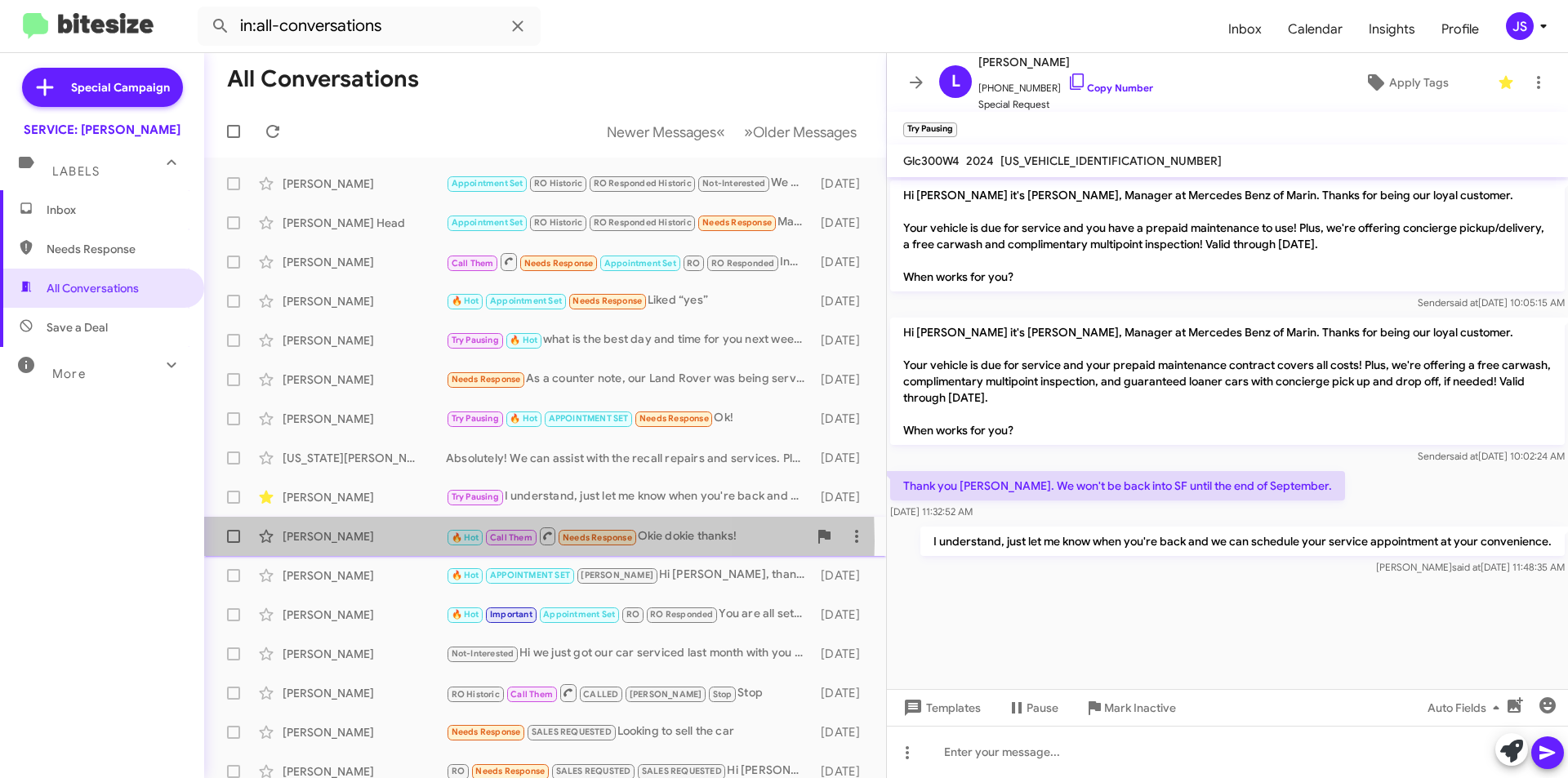
click at [388, 541] on div "Shivani Grover" at bounding box center [364, 537] width 164 height 16
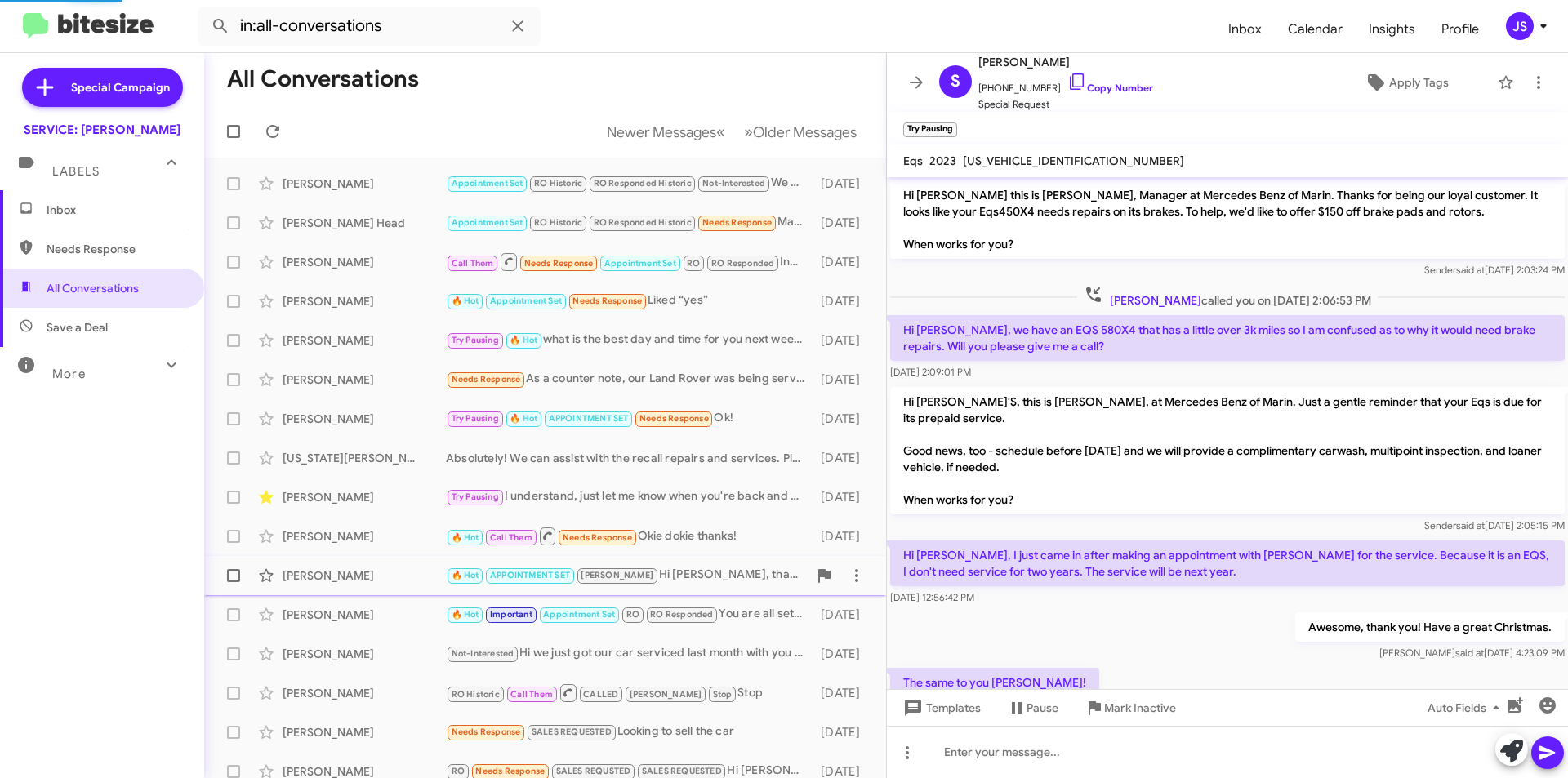
scroll to position [413, 0]
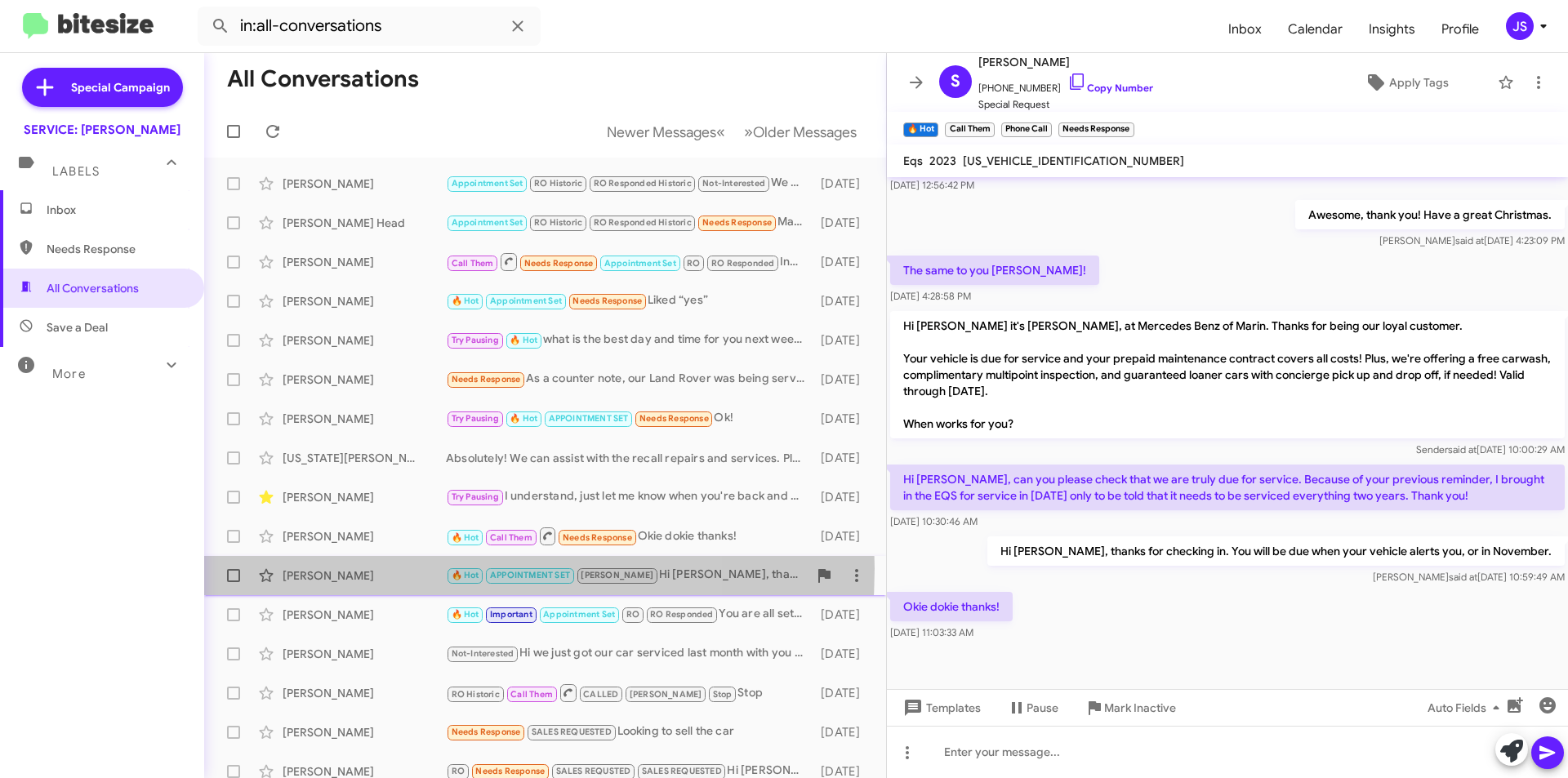
click at [383, 568] on div "David Bacci" at bounding box center [364, 576] width 164 height 16
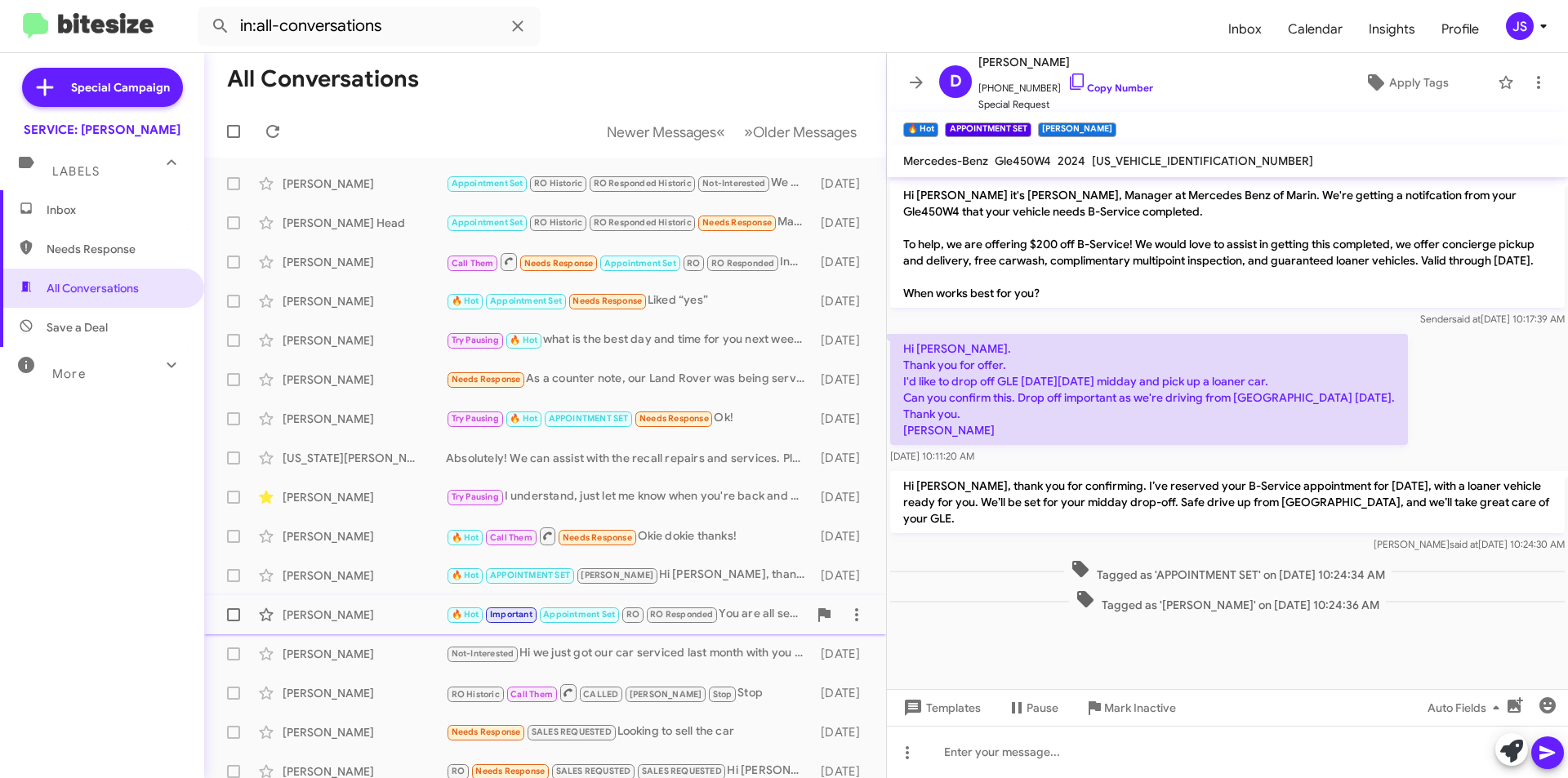
click at [394, 618] on div "John Jansen" at bounding box center [364, 614] width 164 height 16
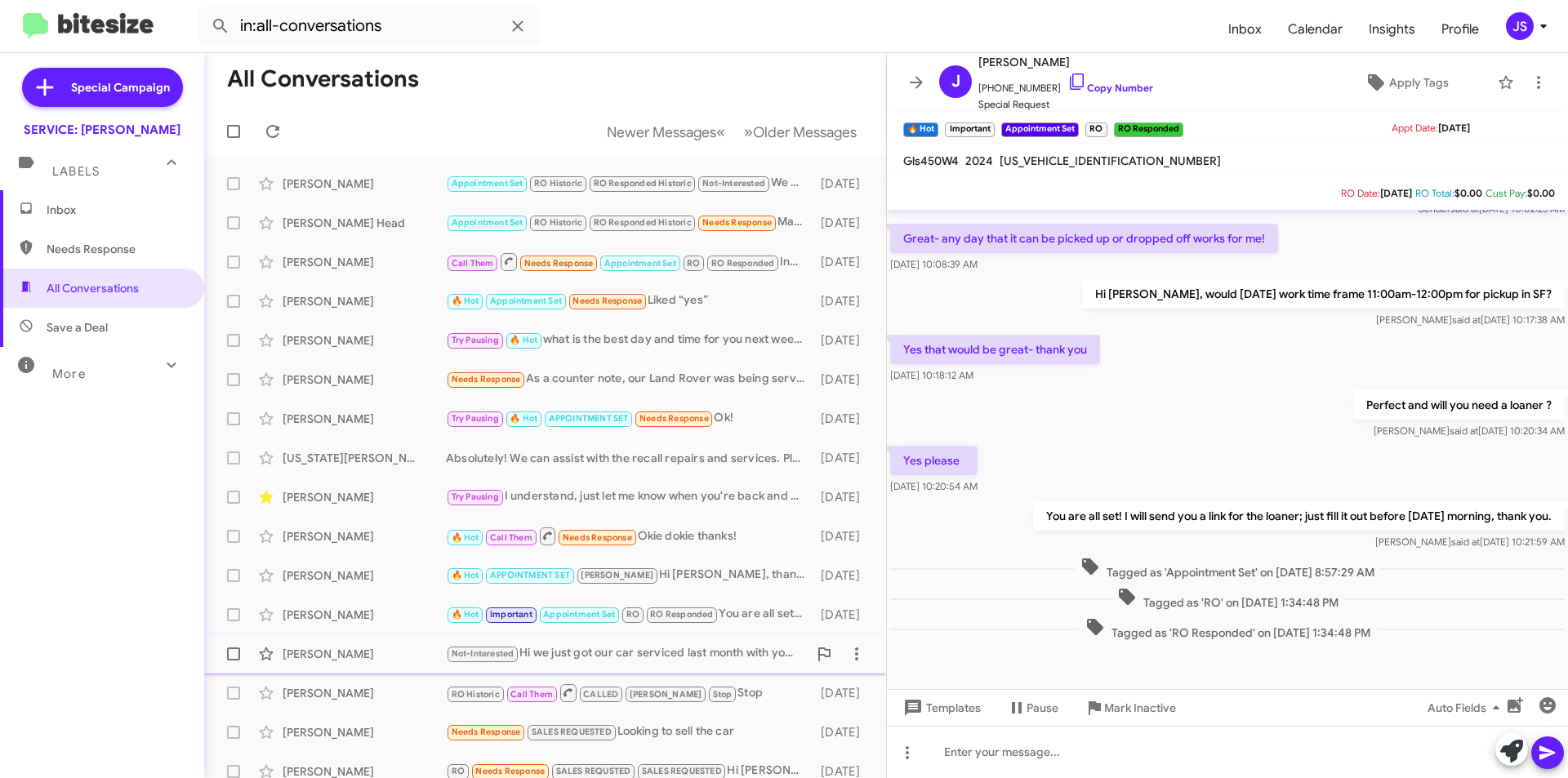
click at [379, 646] on div "Scott Durcanin Not-Interested Hi we just got our car serviced last month with y…" at bounding box center [545, 654] width 656 height 33
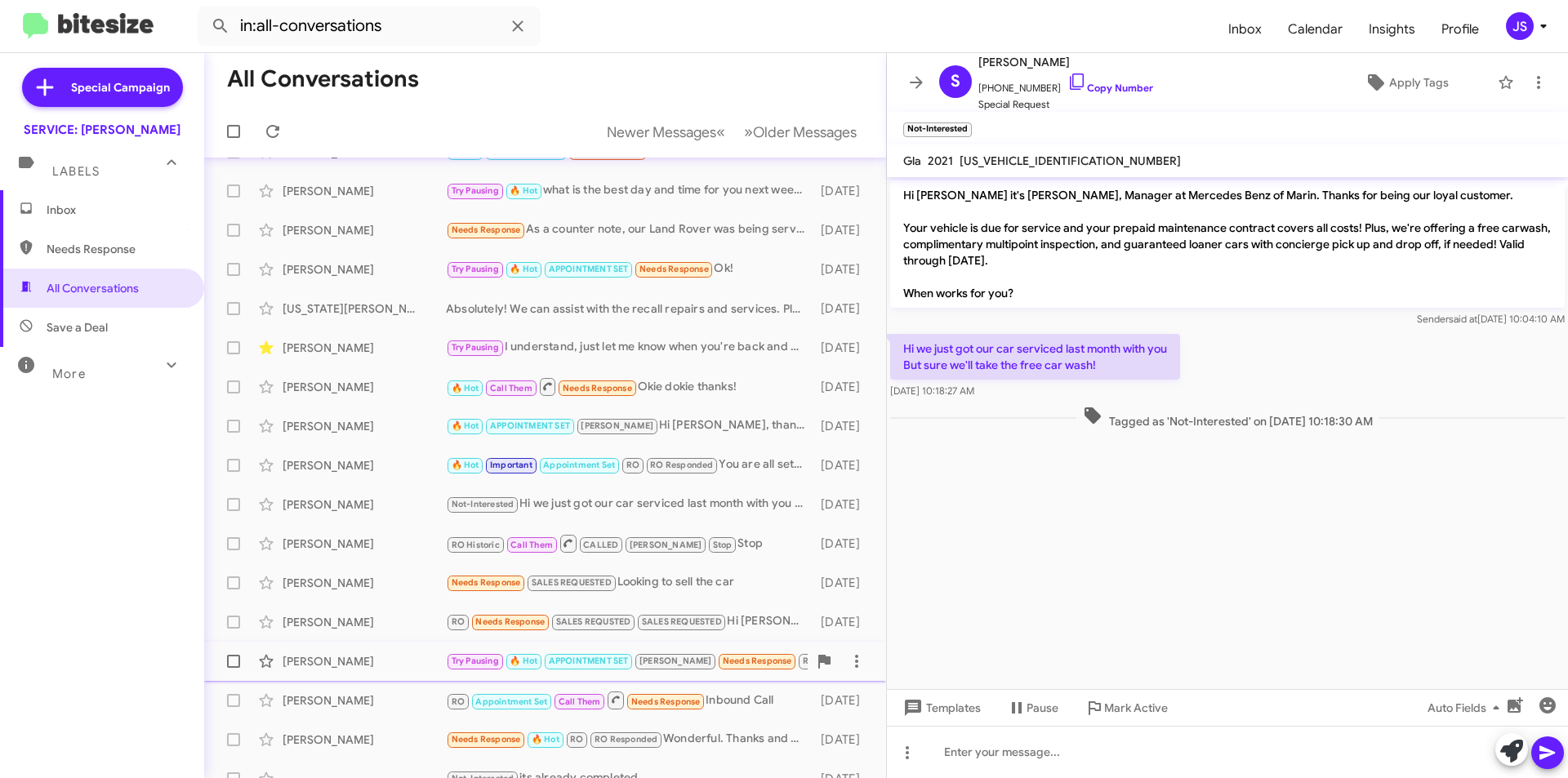
scroll to position [164, 0]
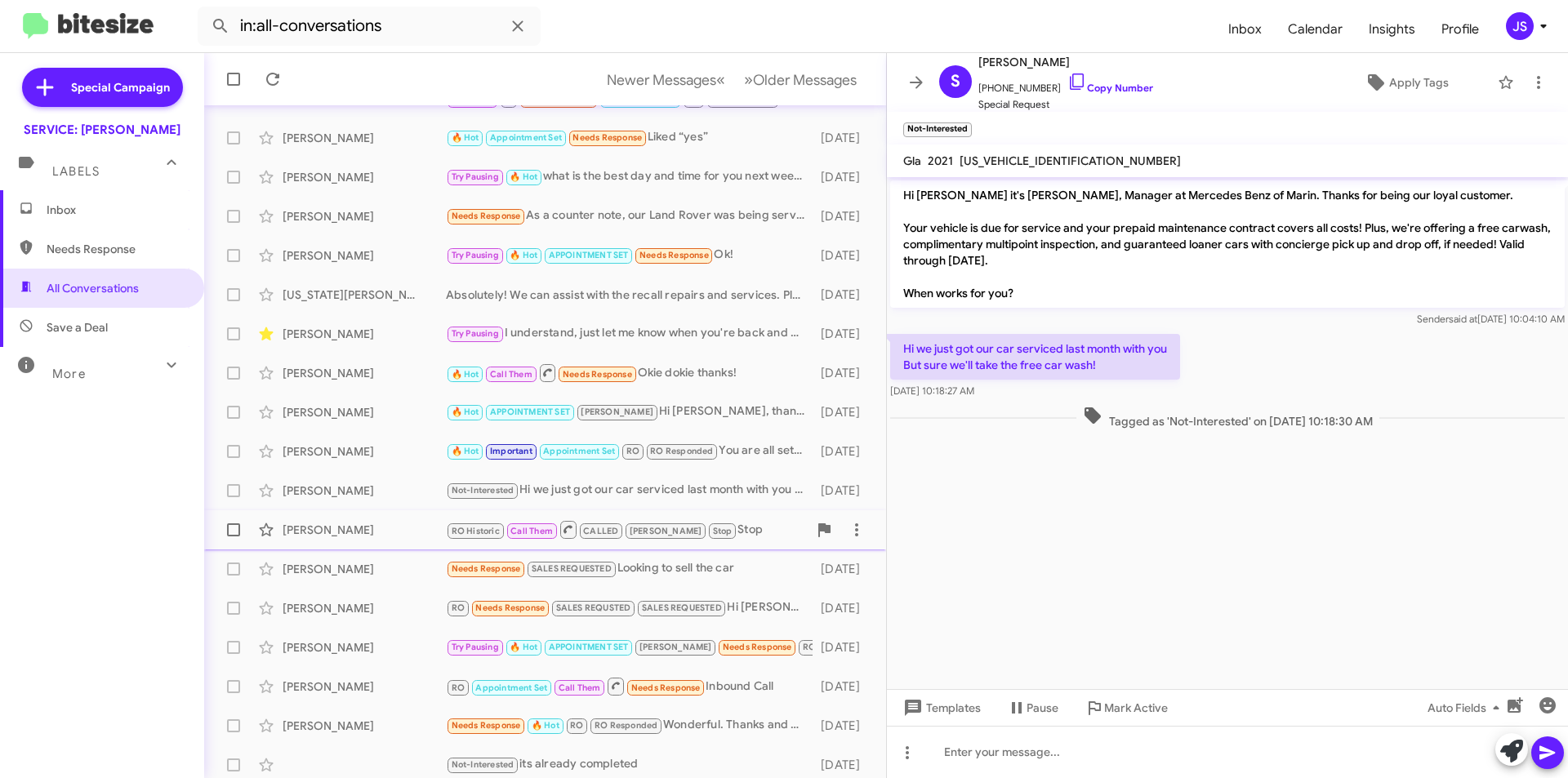
click at [374, 548] on span "Bethany Teodoro RO Historic Call Them CALLED RAUL Stop Stop 3 days ago" at bounding box center [545, 530] width 682 height 39
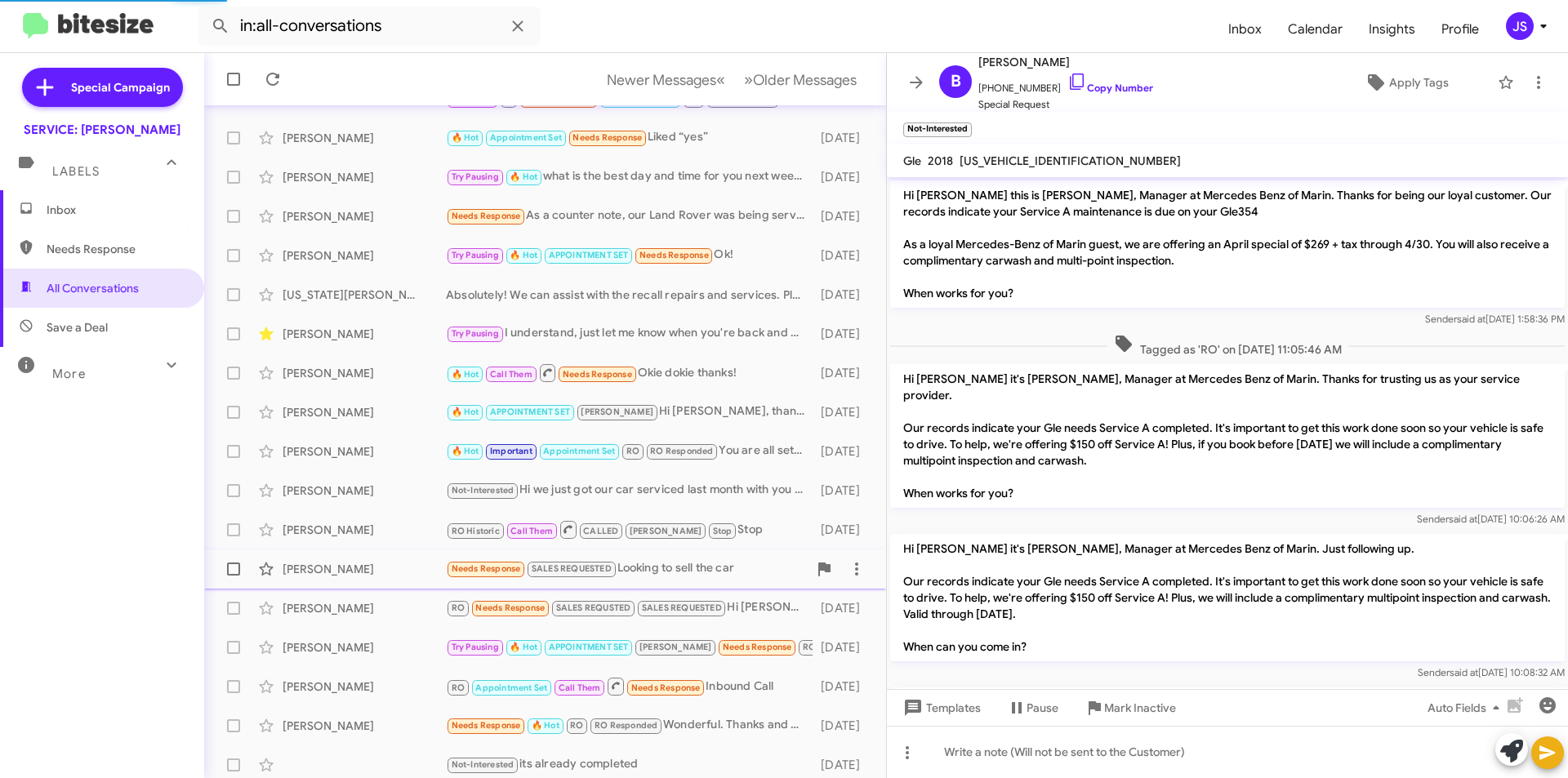
scroll to position [913, 0]
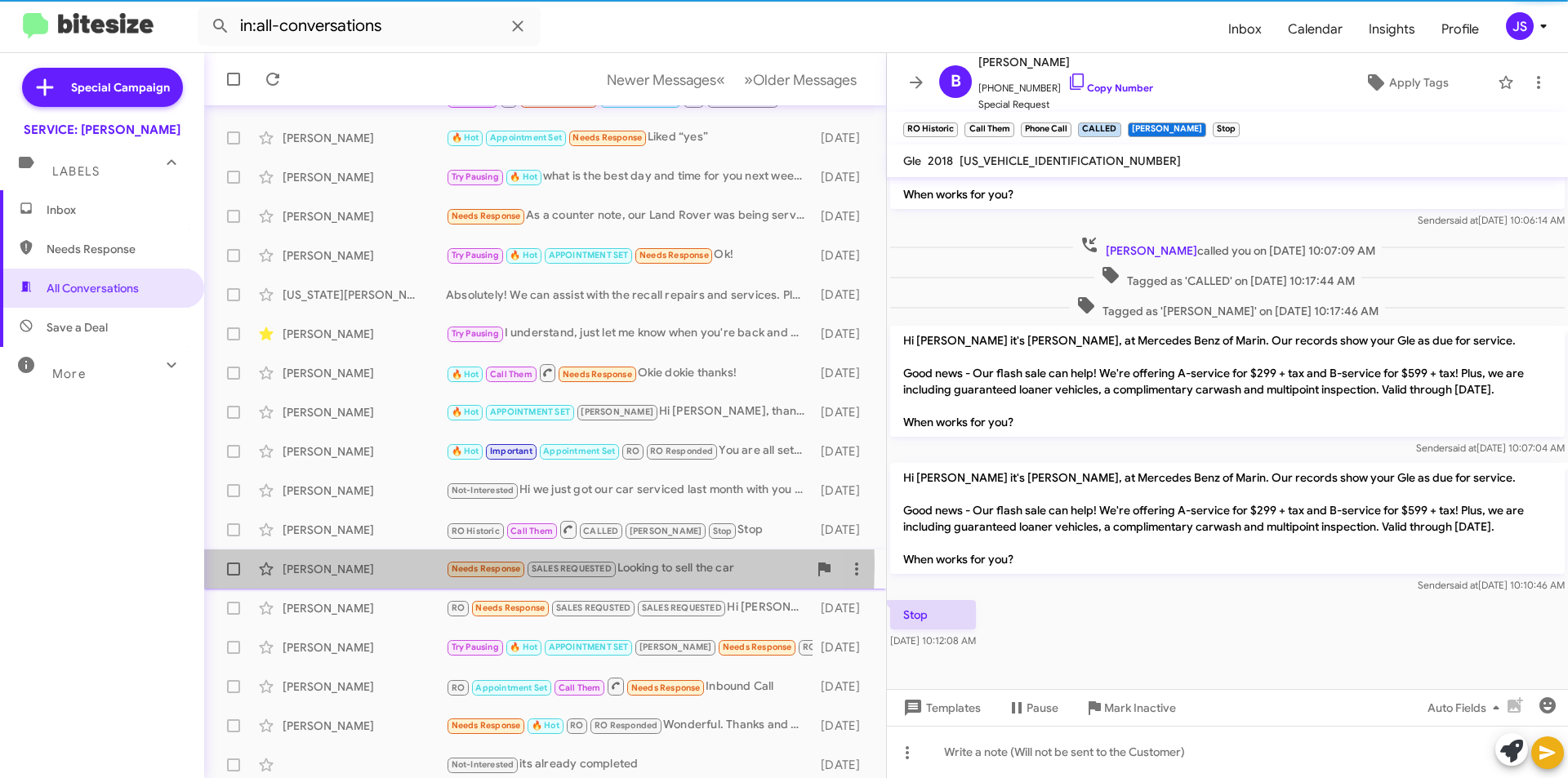
click at [340, 564] on div "Aaron Aiken" at bounding box center [364, 569] width 164 height 16
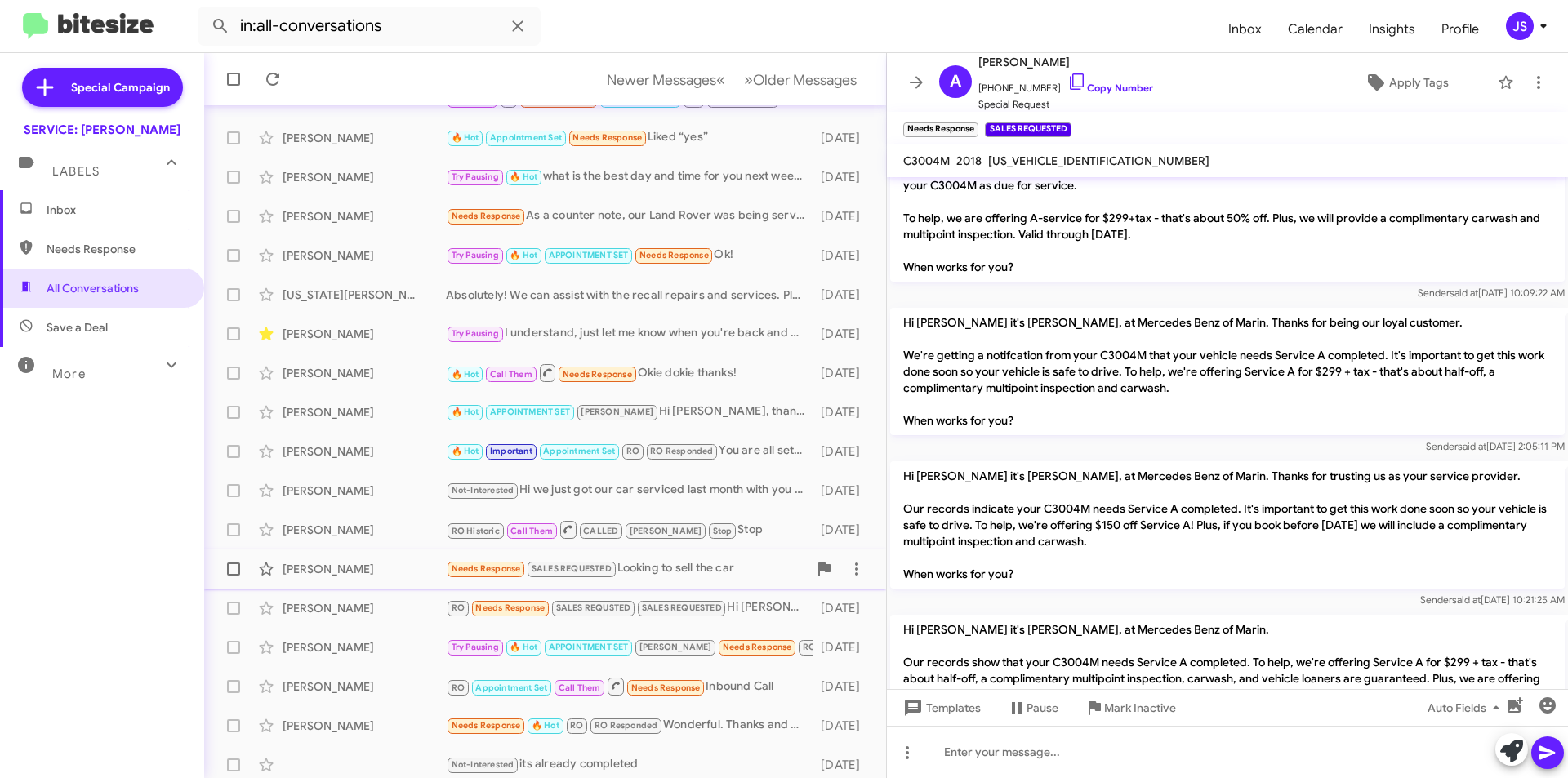
scroll to position [1144, 0]
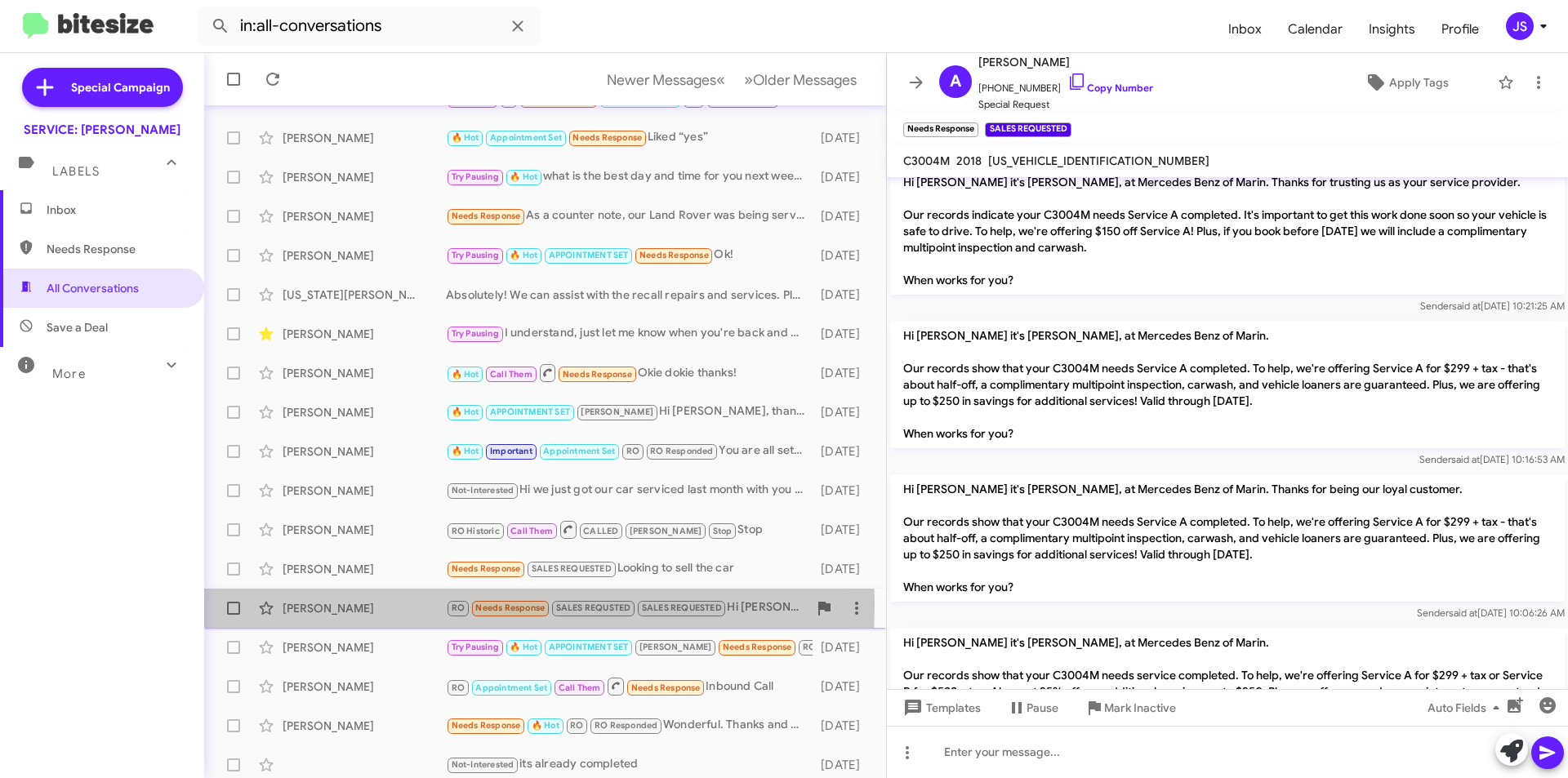
click at [342, 605] on div "Antwi Akom" at bounding box center [364, 608] width 164 height 16
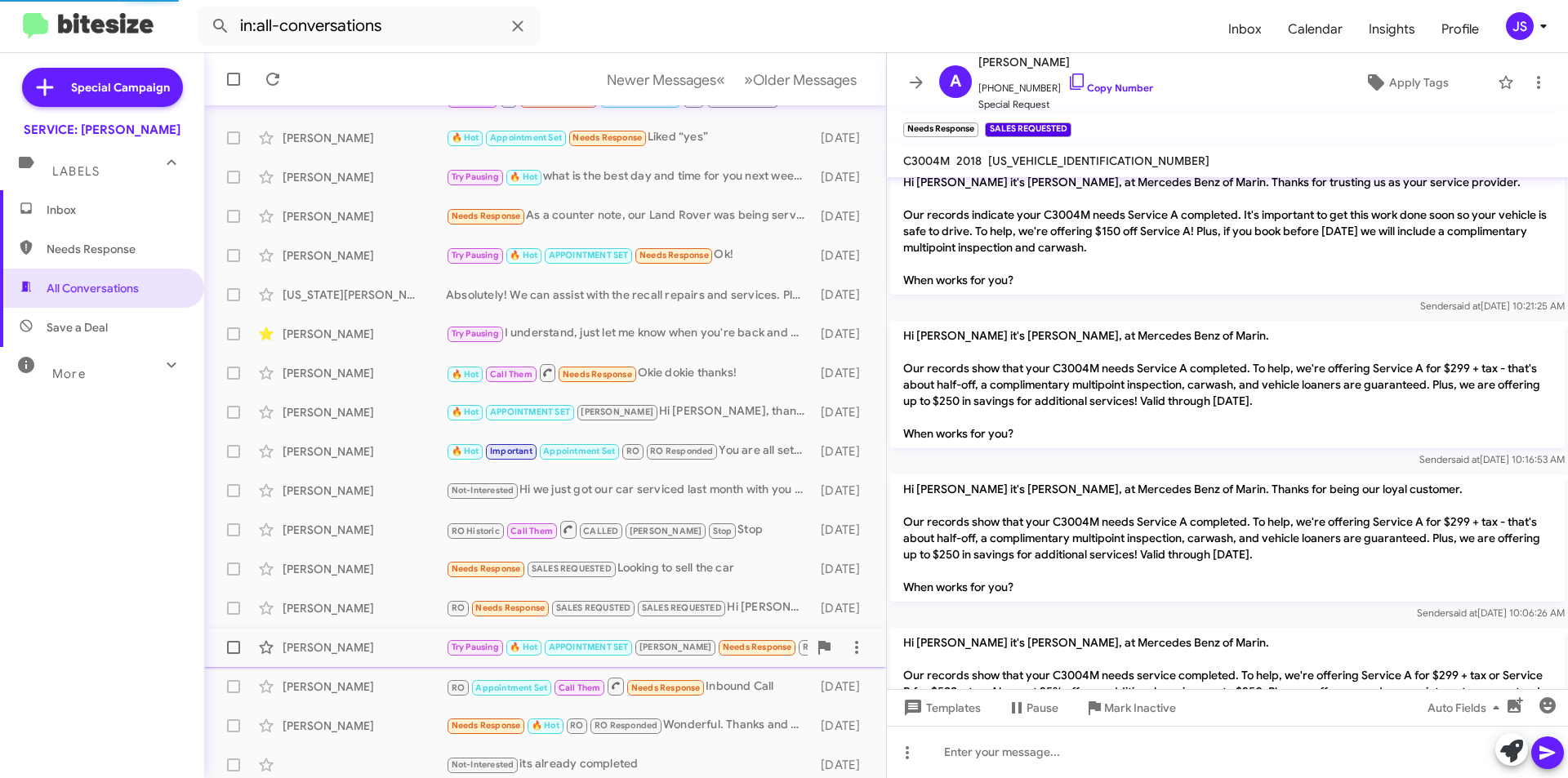
scroll to position [172, 0]
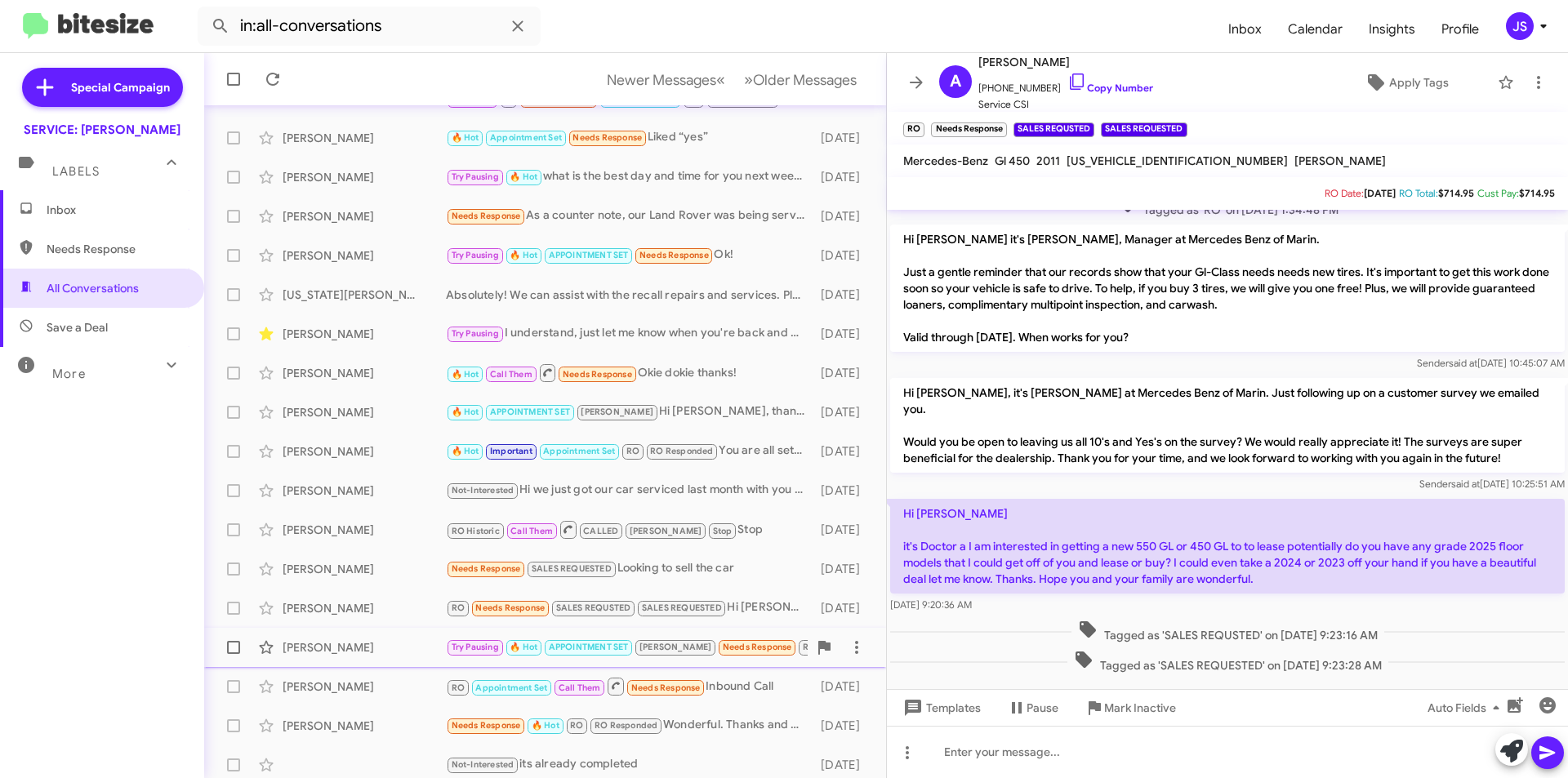
click at [345, 644] on div "Ryan Buxman" at bounding box center [364, 648] width 164 height 16
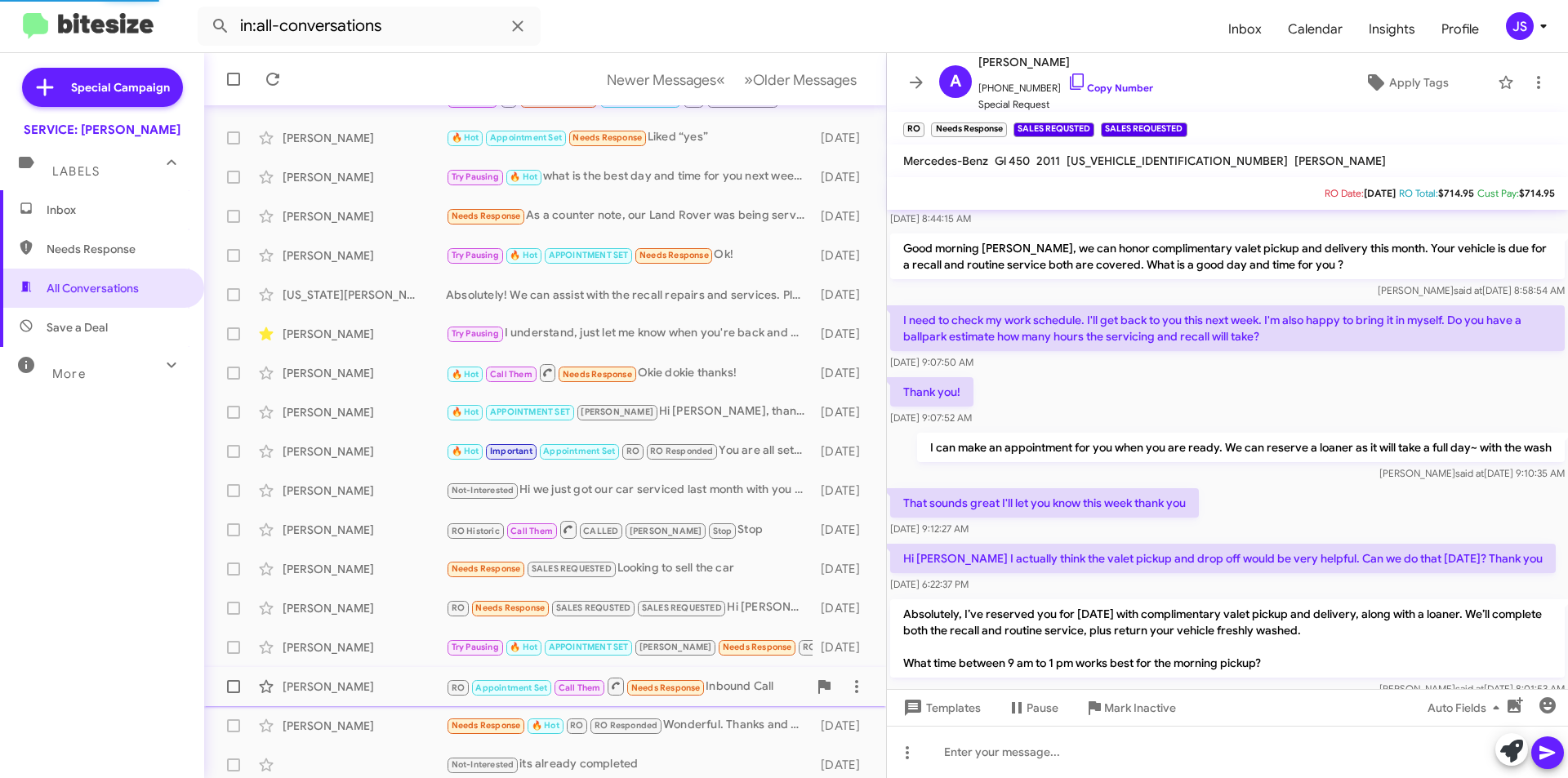
scroll to position [705, 0]
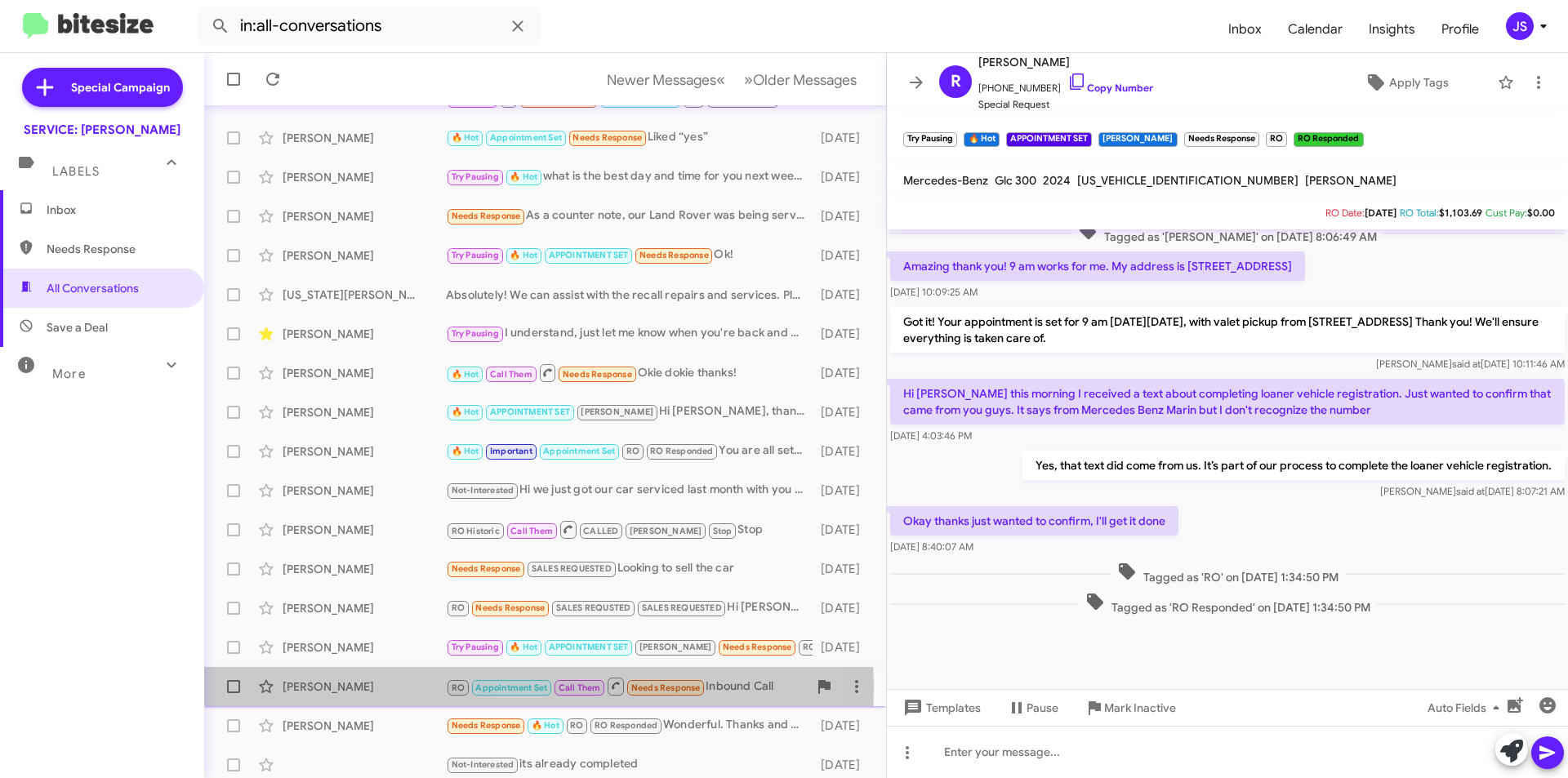
click at [340, 687] on div "Charlotte Raible" at bounding box center [364, 686] width 164 height 16
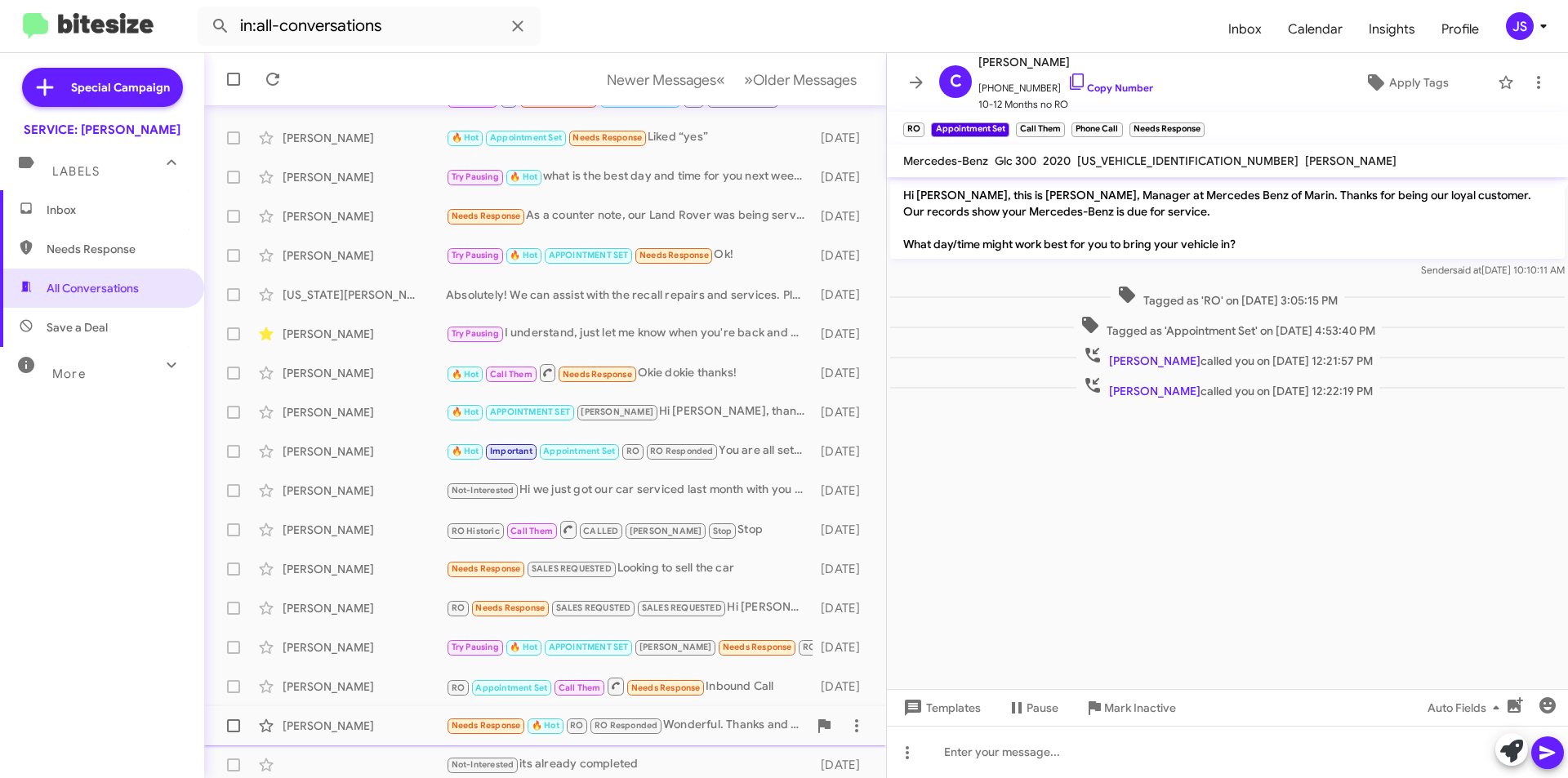
click at [329, 719] on div "Katherine Rabbe" at bounding box center [364, 725] width 164 height 16
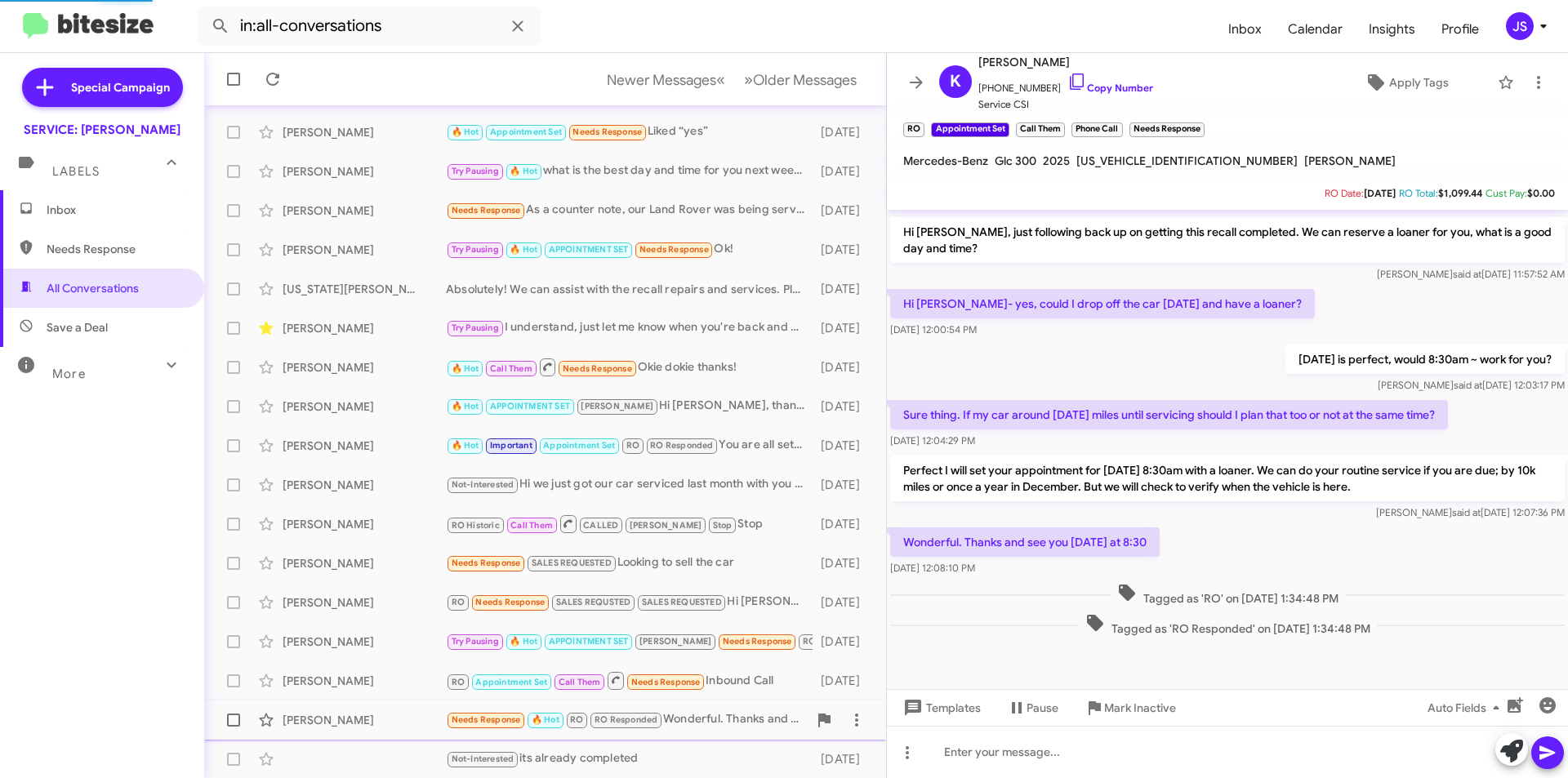
scroll to position [170, 0]
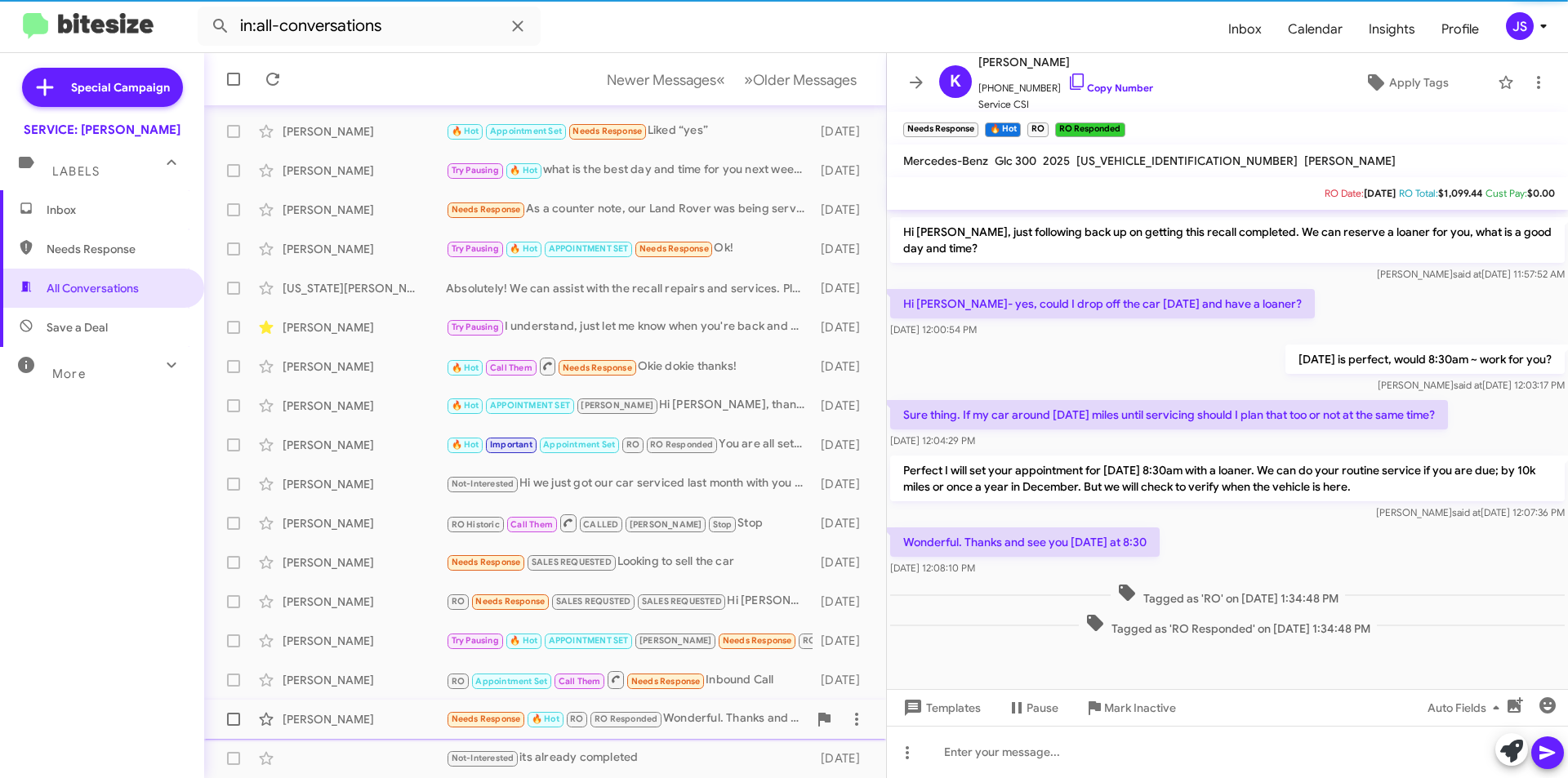
click at [328, 737] on span "Katherine Rabbe Needs Response 🔥 Hot RO RO Responded Wonderful. Thanks and see …" at bounding box center [545, 720] width 682 height 39
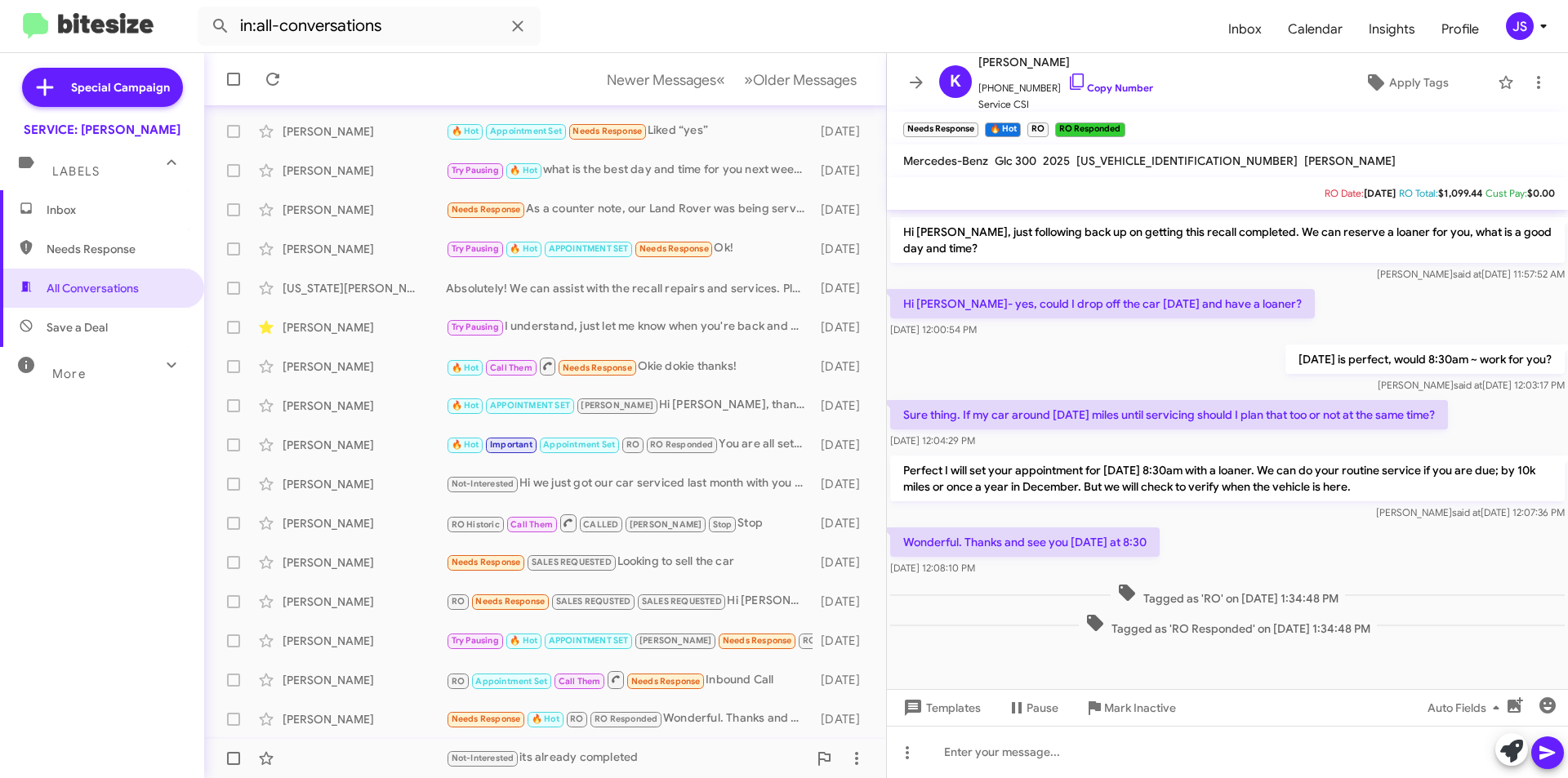
click at [328, 753] on div "Not-Interested its already completed 5 days ago" at bounding box center [545, 759] width 656 height 33
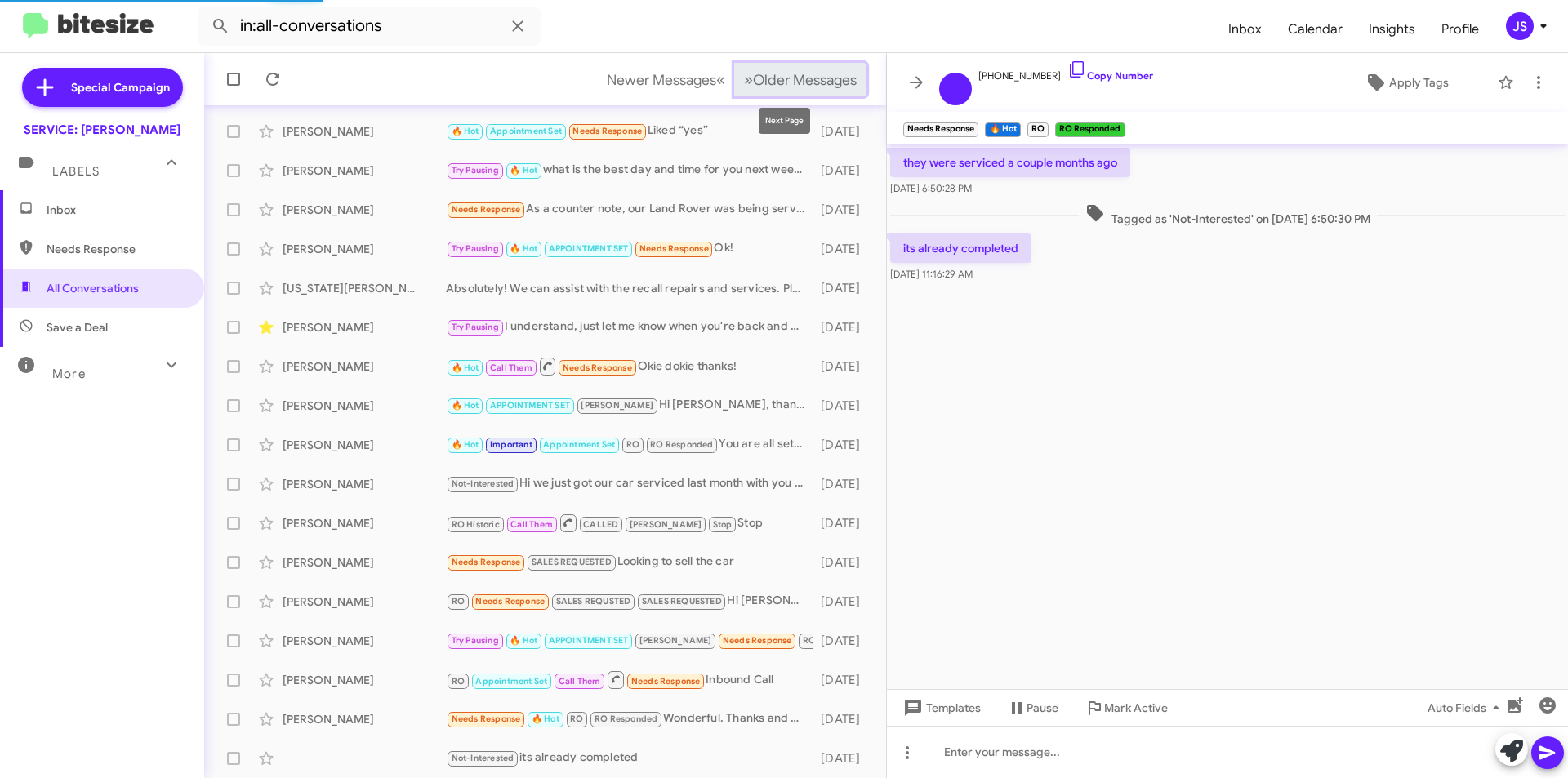
click at [778, 88] on span "Older Messages" at bounding box center [805, 80] width 103 height 18
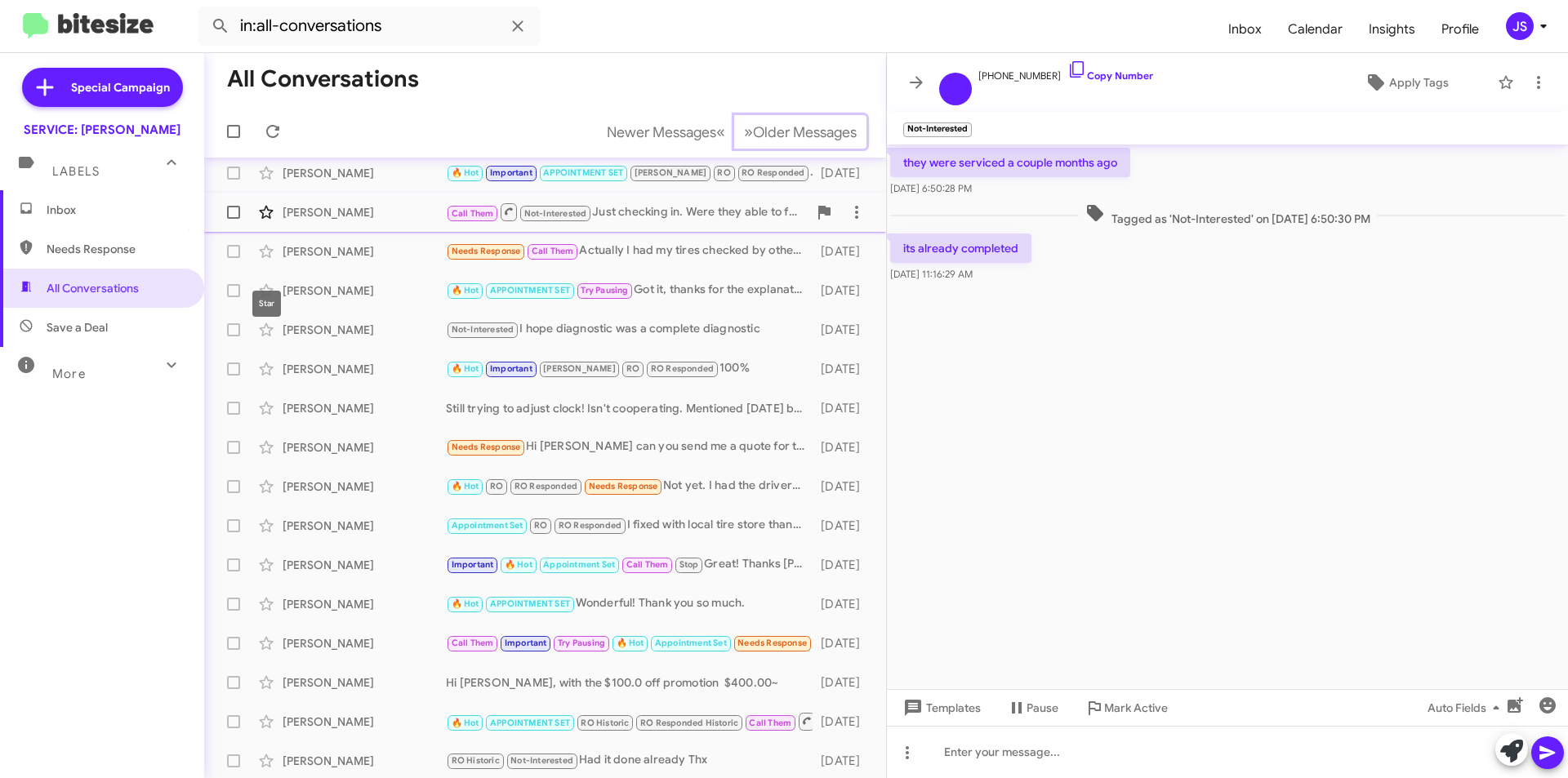
scroll to position [88, 0]
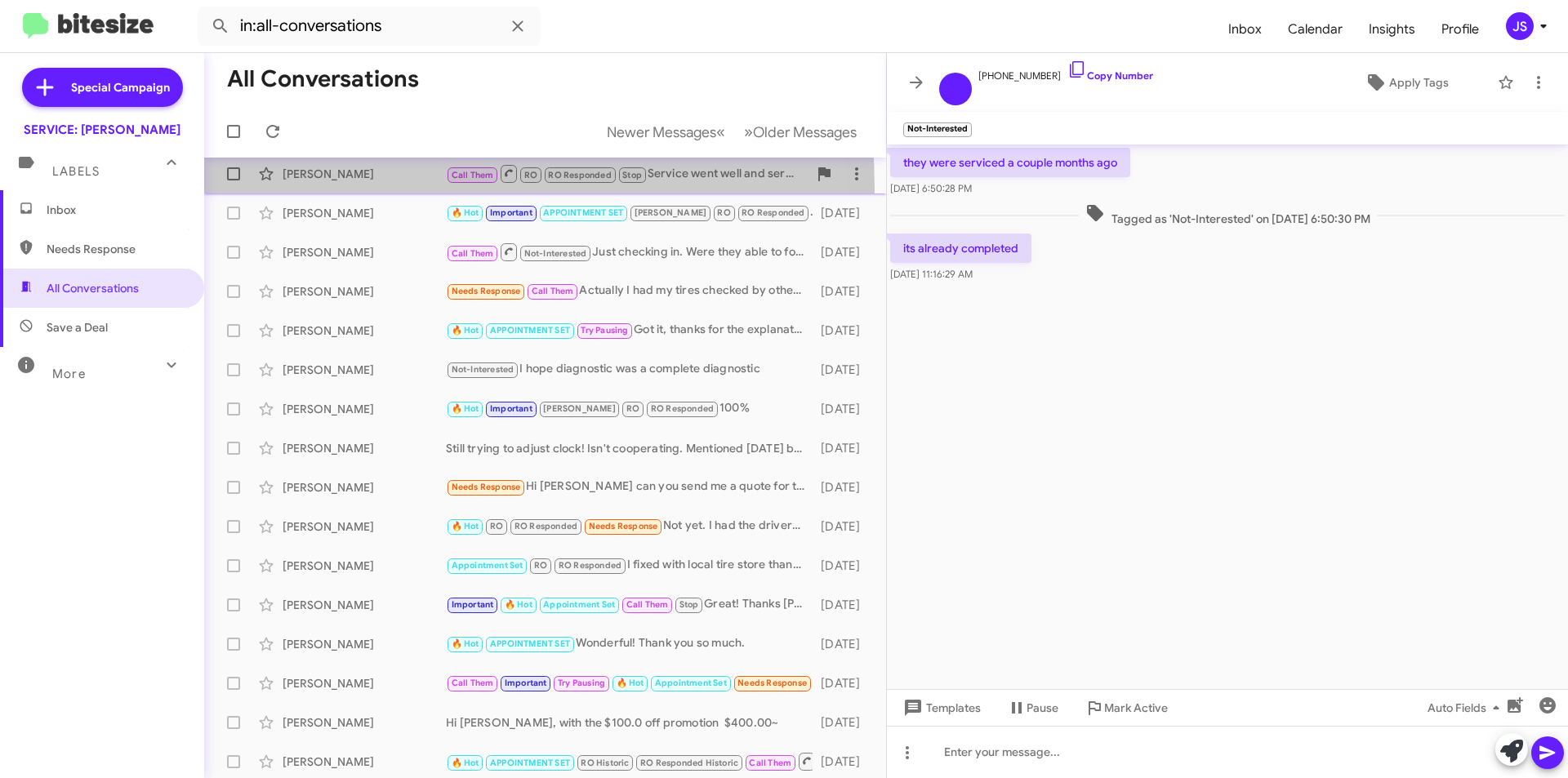
click at [341, 189] on div "Christopher Cervelli Call Them RO RO Responded Stop Service went well and servi…" at bounding box center [545, 174] width 656 height 33
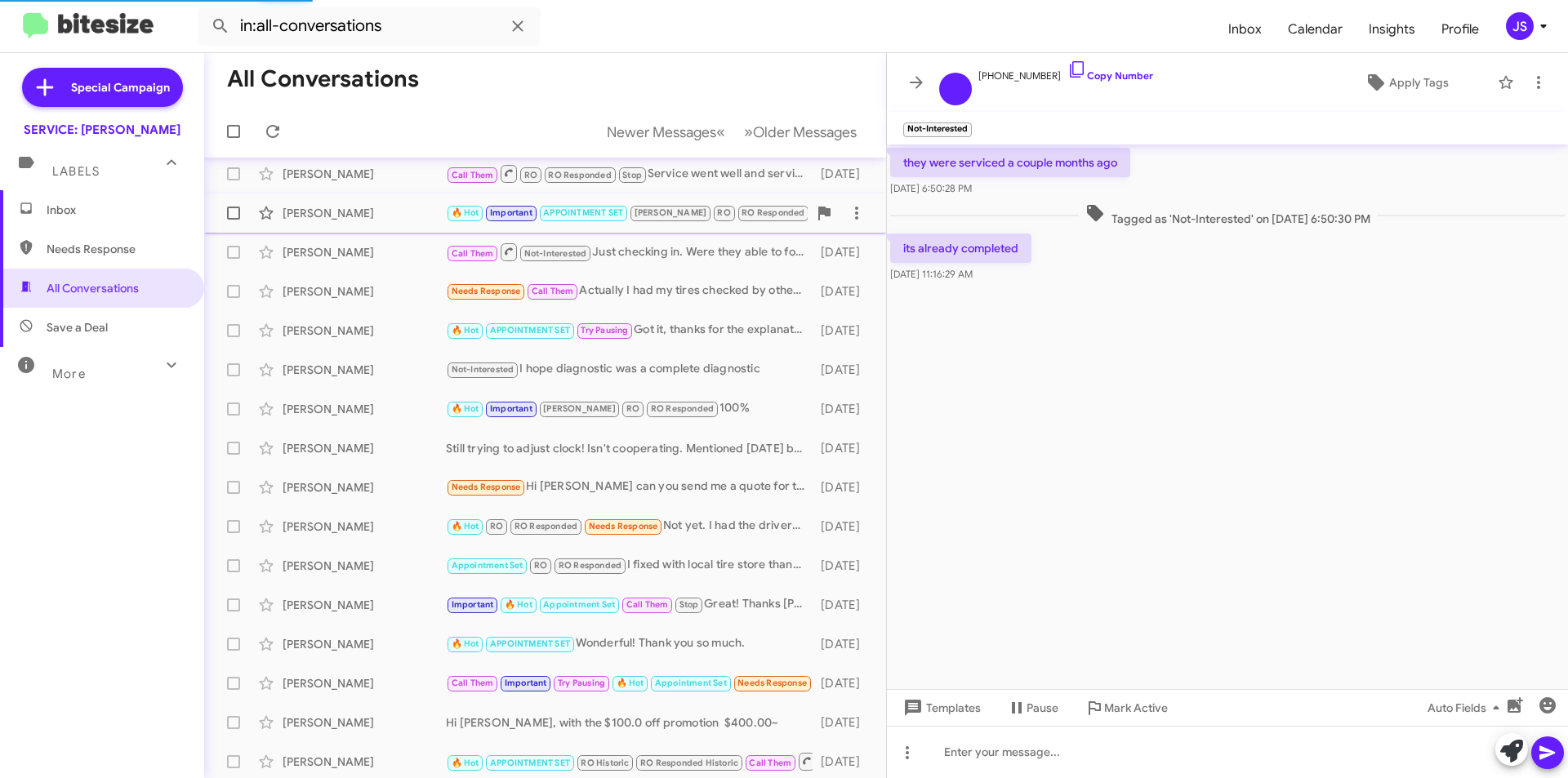
click at [354, 213] on div "Marc Rankin" at bounding box center [364, 213] width 164 height 16
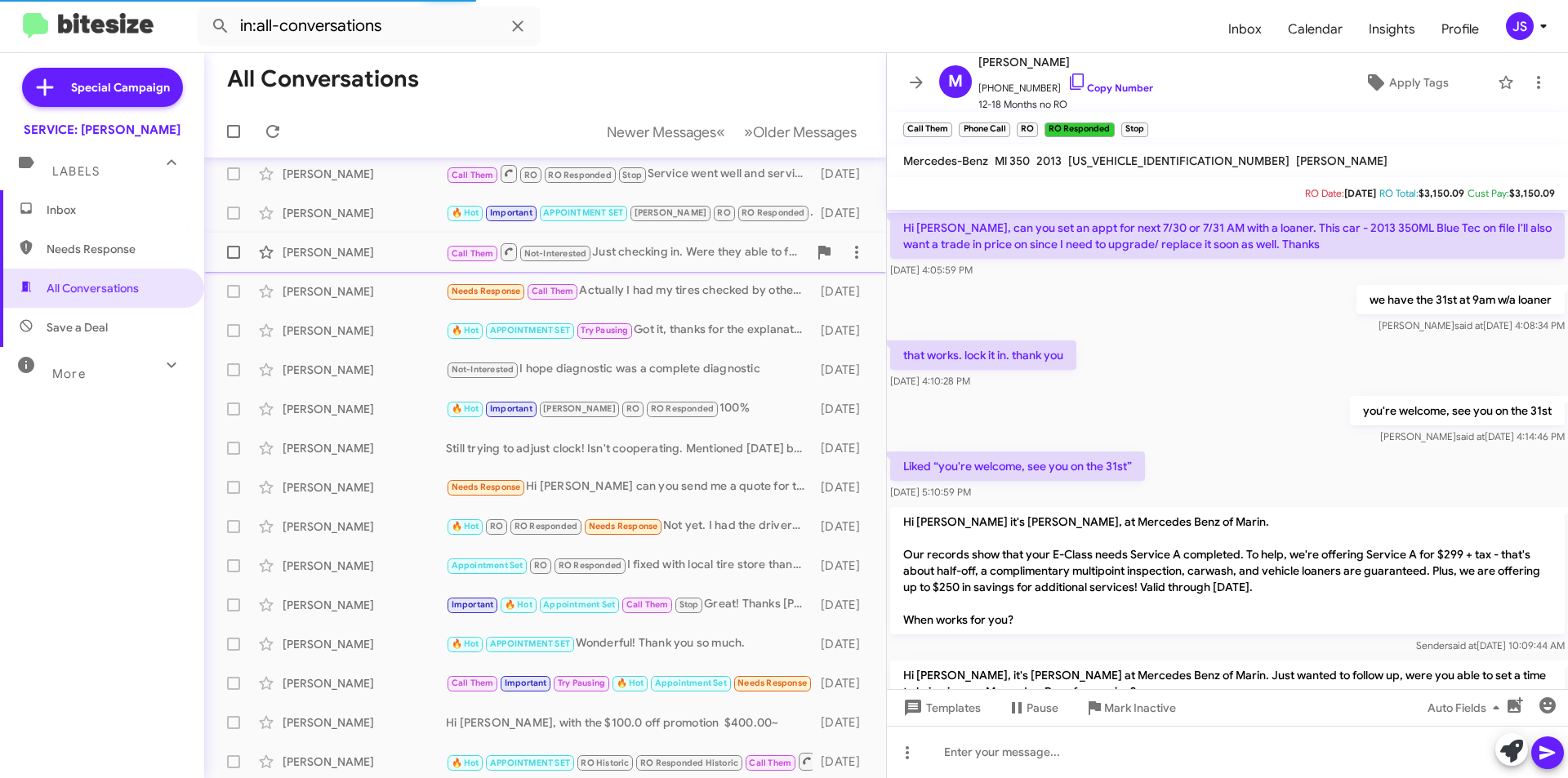
scroll to position [817, 0]
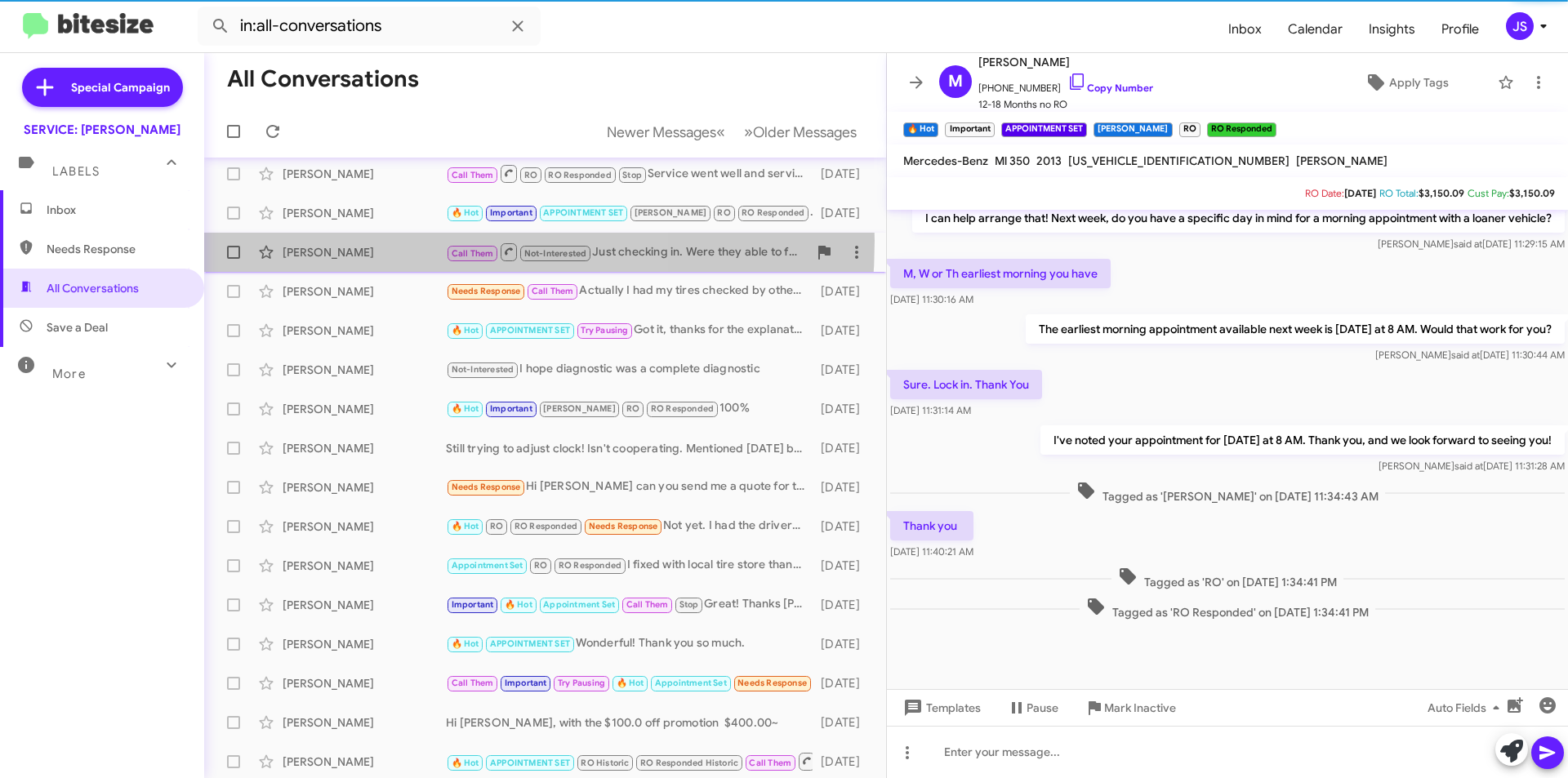
click at [356, 240] on div "Lori Kline Call Them Not-Interested Just checking in. Were they able to follow …" at bounding box center [545, 252] width 656 height 33
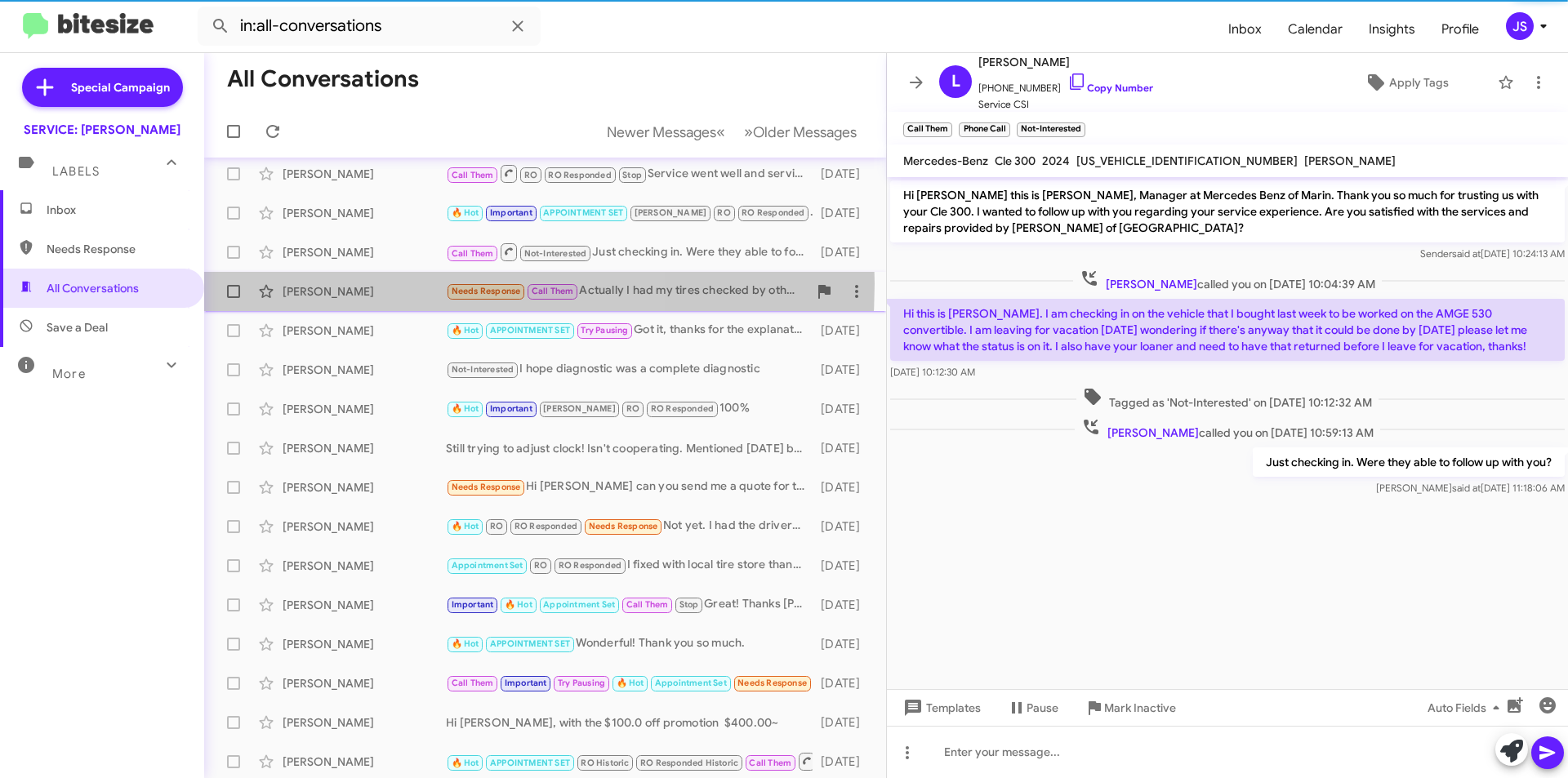
click at [354, 284] on div "Sue Yakubek" at bounding box center [364, 291] width 164 height 16
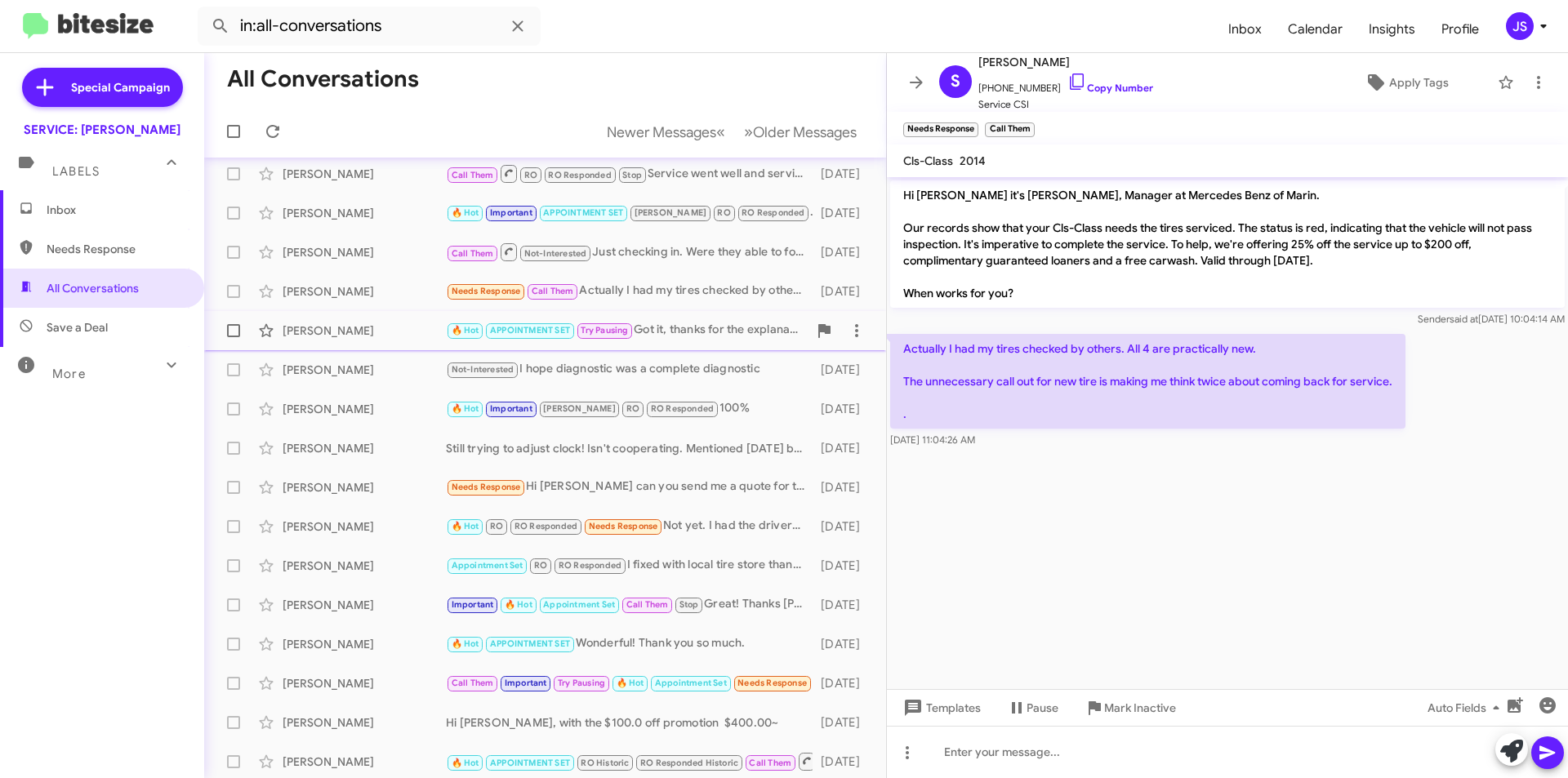
click at [353, 324] on div "Kevin Shannon" at bounding box center [364, 331] width 164 height 16
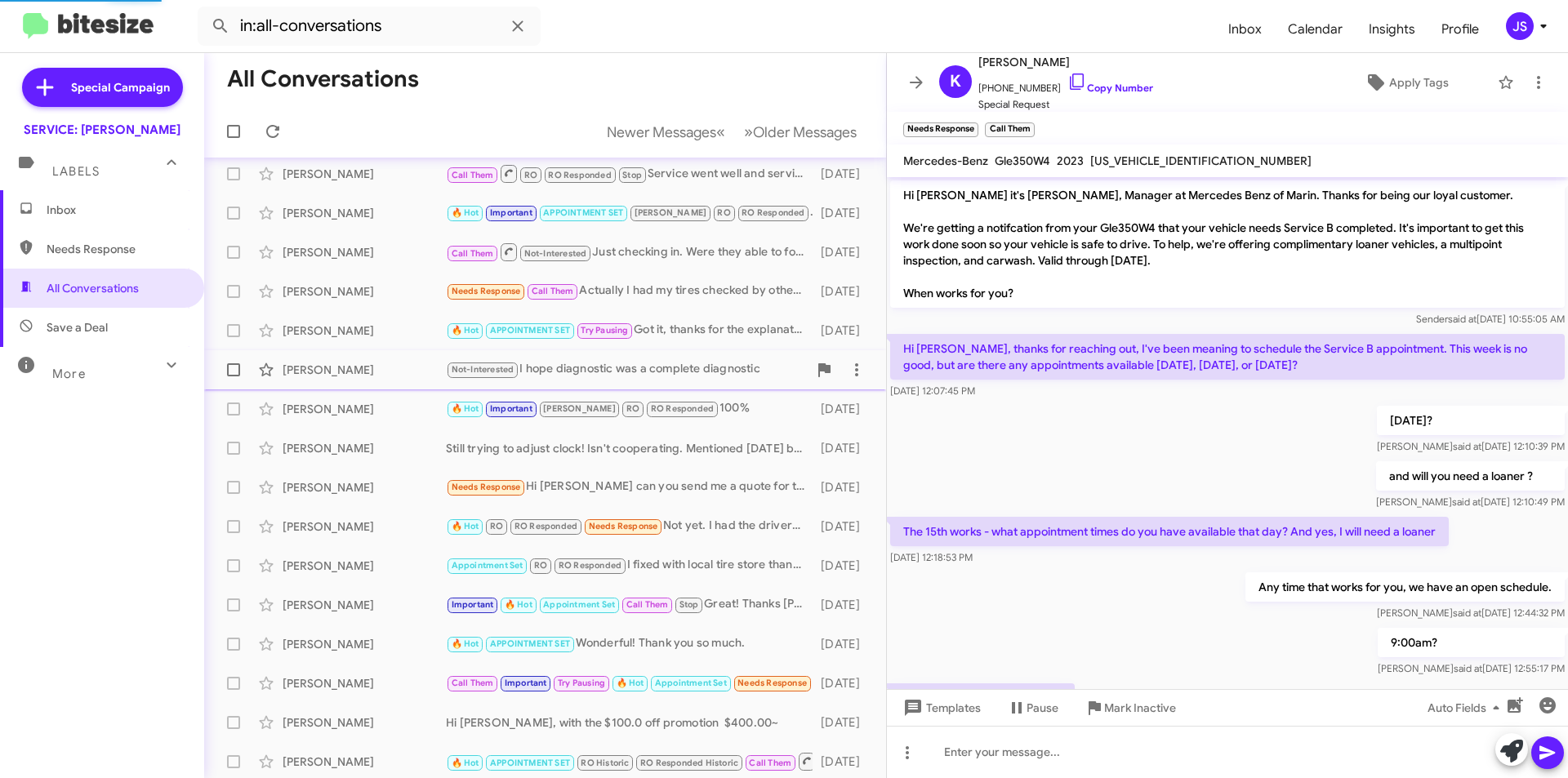
scroll to position [678, 0]
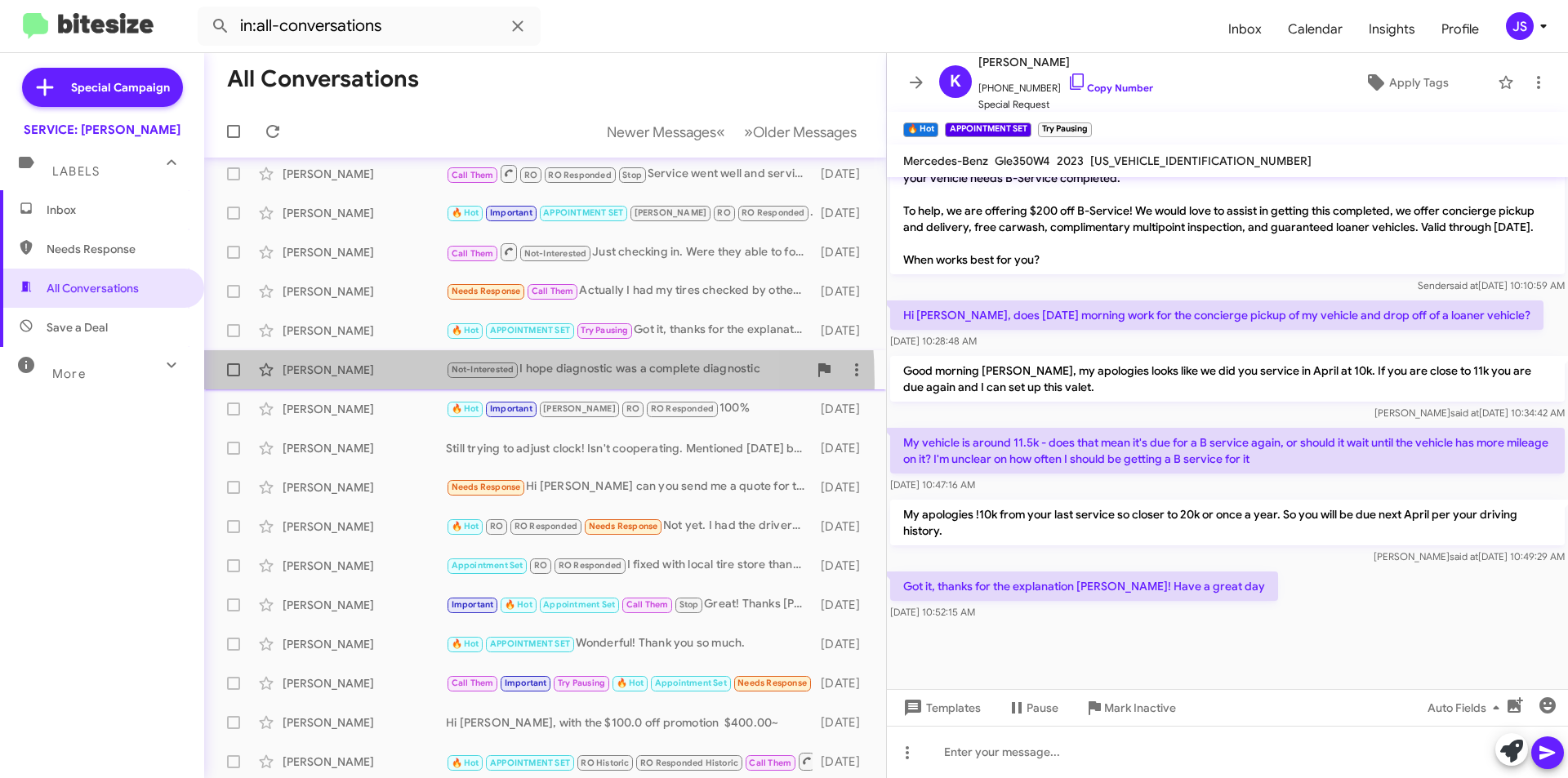
click at [412, 383] on div "Mehrdad Rahimi Not-Interested I hope diagnostic was a complete diagnostic 6 day…" at bounding box center [545, 370] width 656 height 33
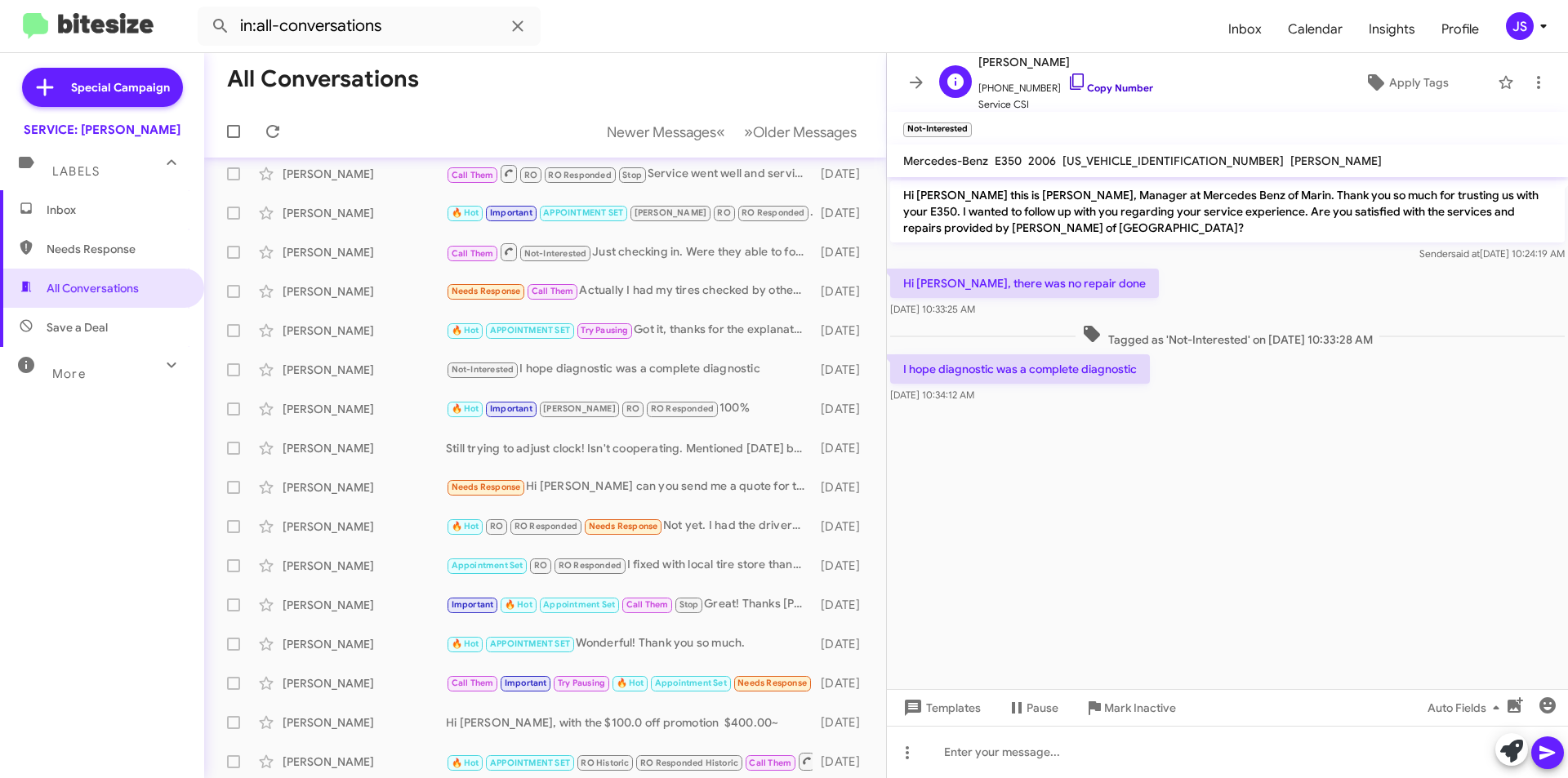
click at [1067, 80] on icon at bounding box center [1077, 81] width 19 height 19
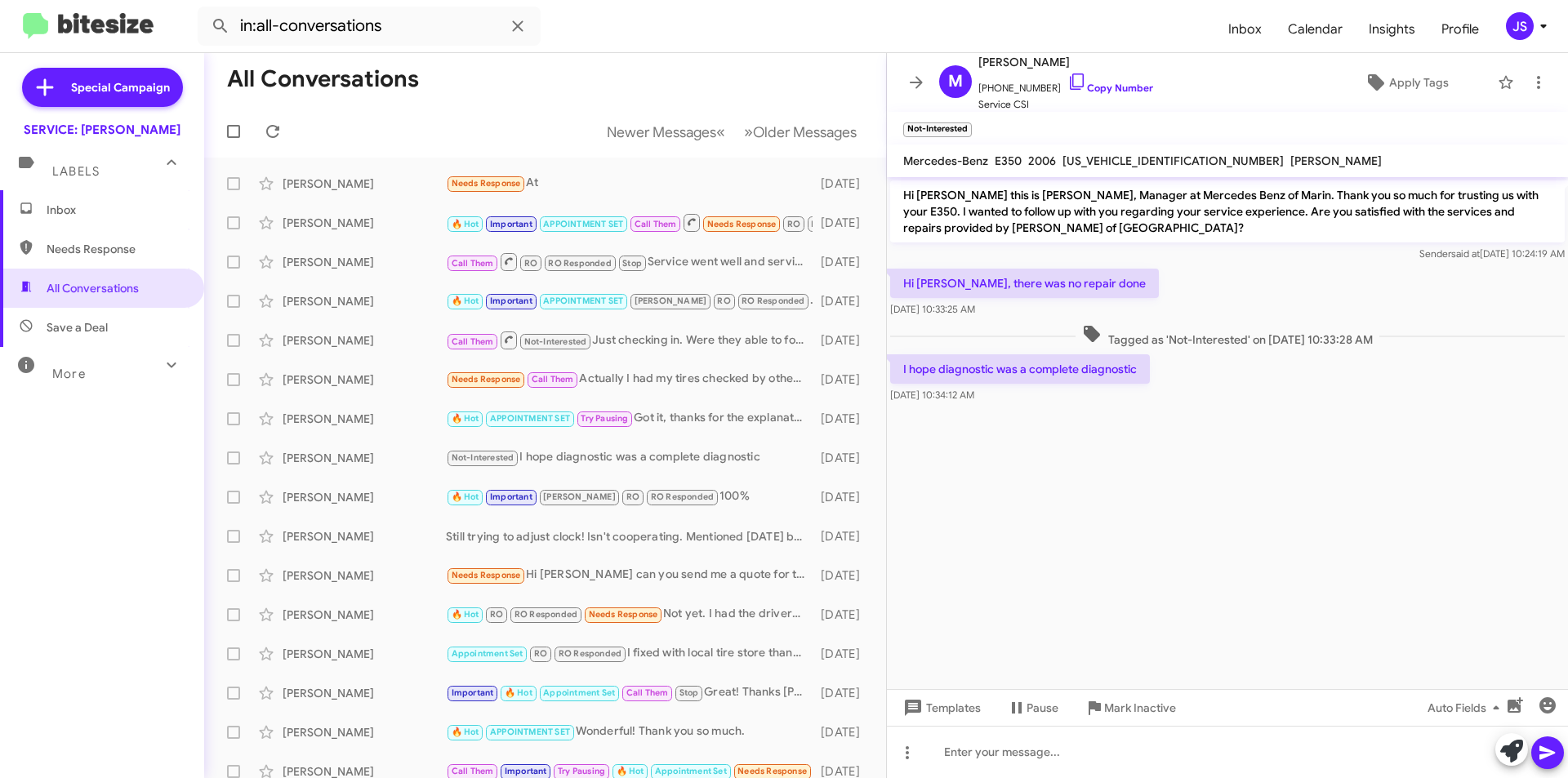
click at [158, 217] on span "Inbox" at bounding box center [116, 210] width 139 height 16
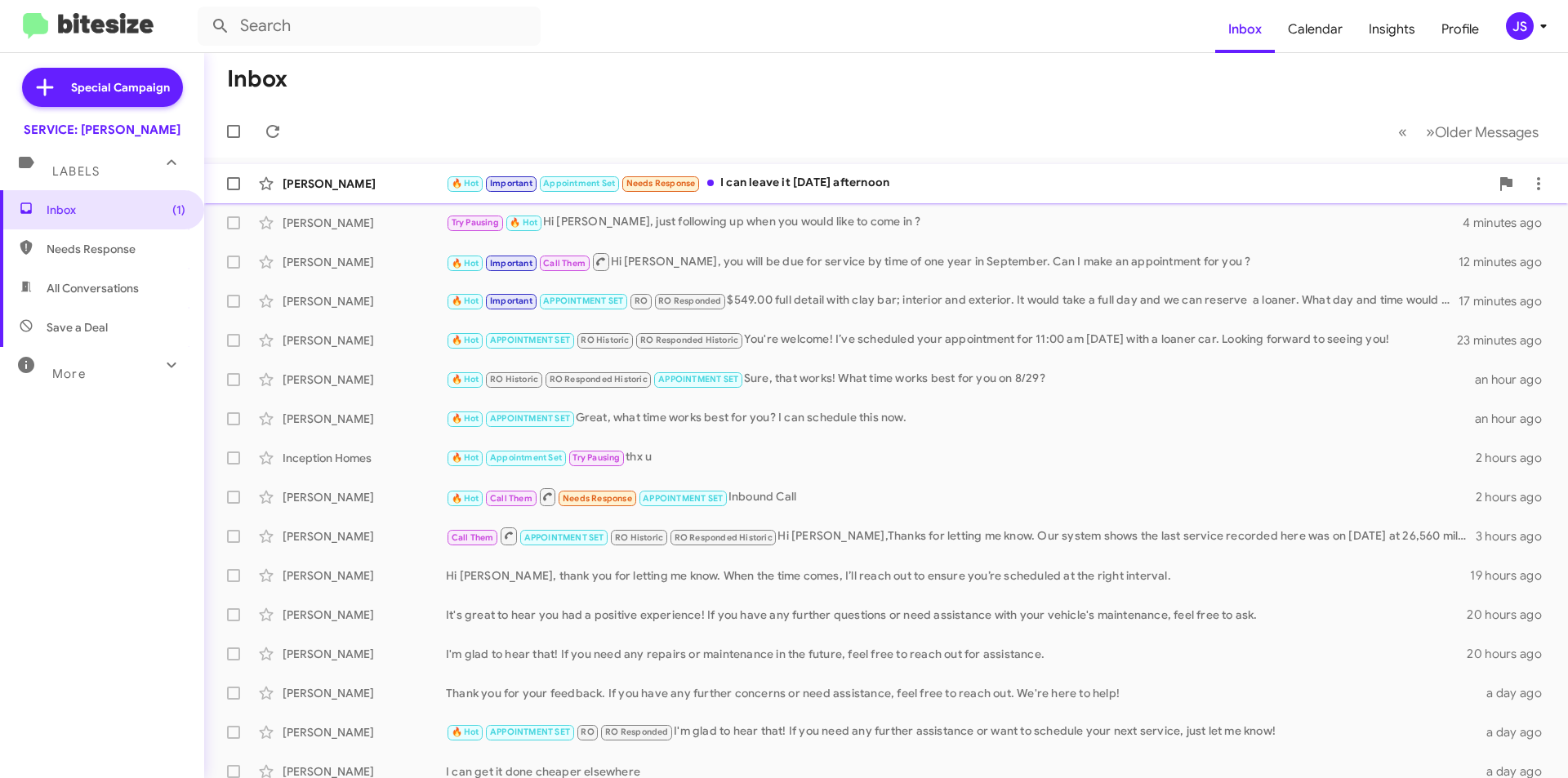
click at [335, 186] on div "[PERSON_NAME]" at bounding box center [364, 183] width 164 height 16
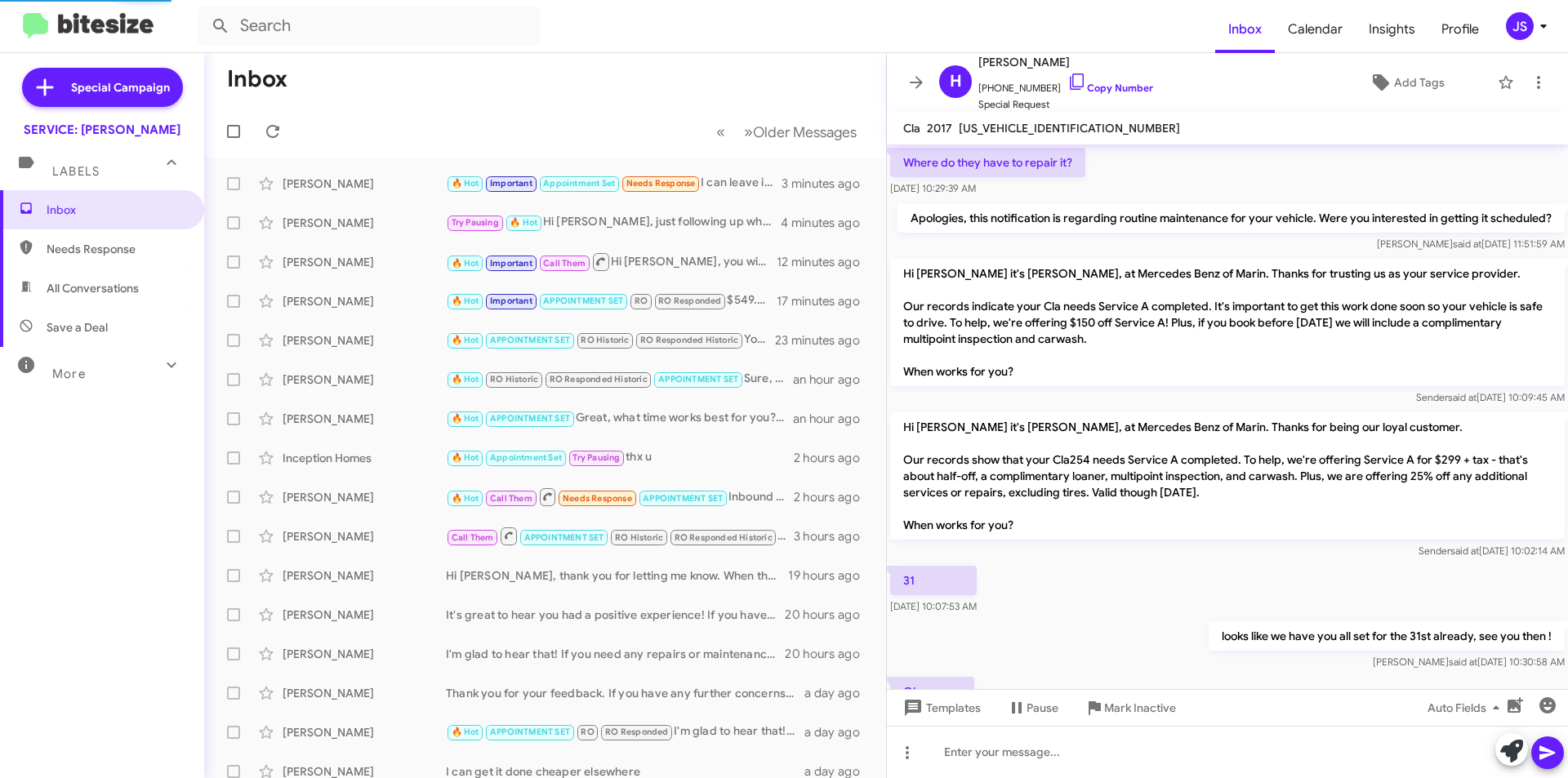
scroll to position [1293, 0]
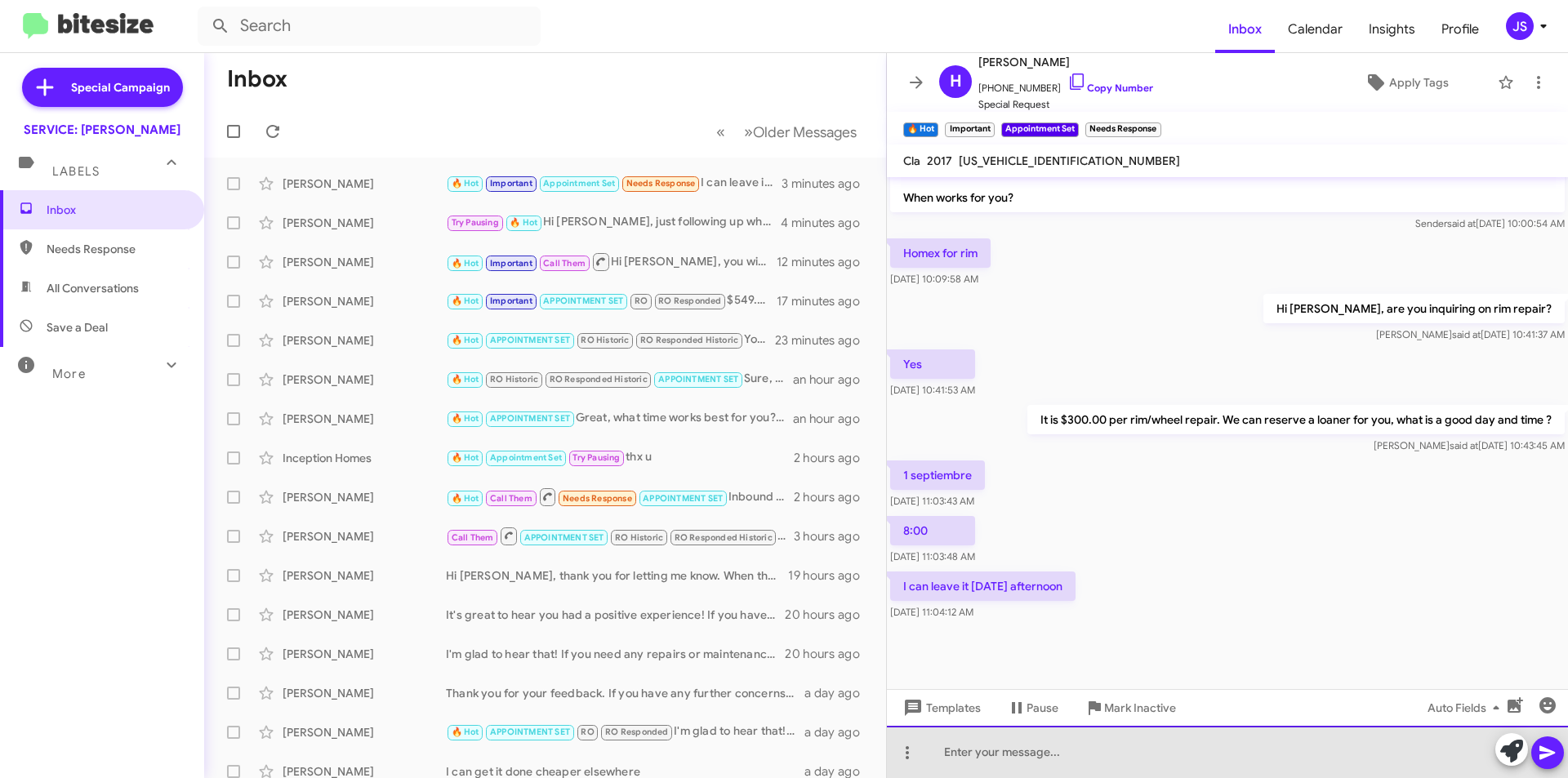
click at [1110, 757] on div at bounding box center [1227, 752] width 681 height 53
click at [1160, 772] on div at bounding box center [1227, 752] width 681 height 53
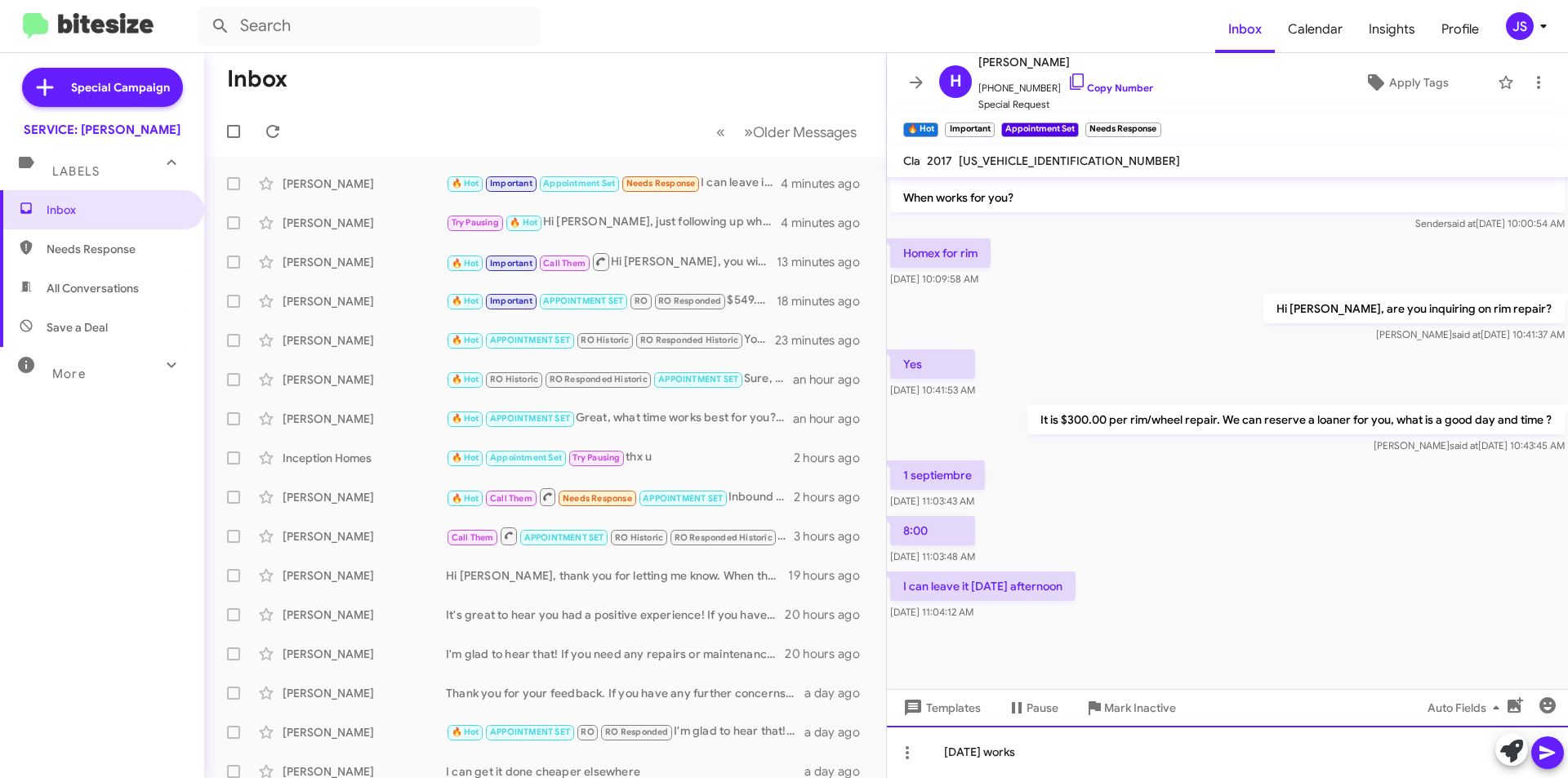
click at [1077, 767] on div "Monday the 1st works" at bounding box center [1227, 752] width 681 height 53
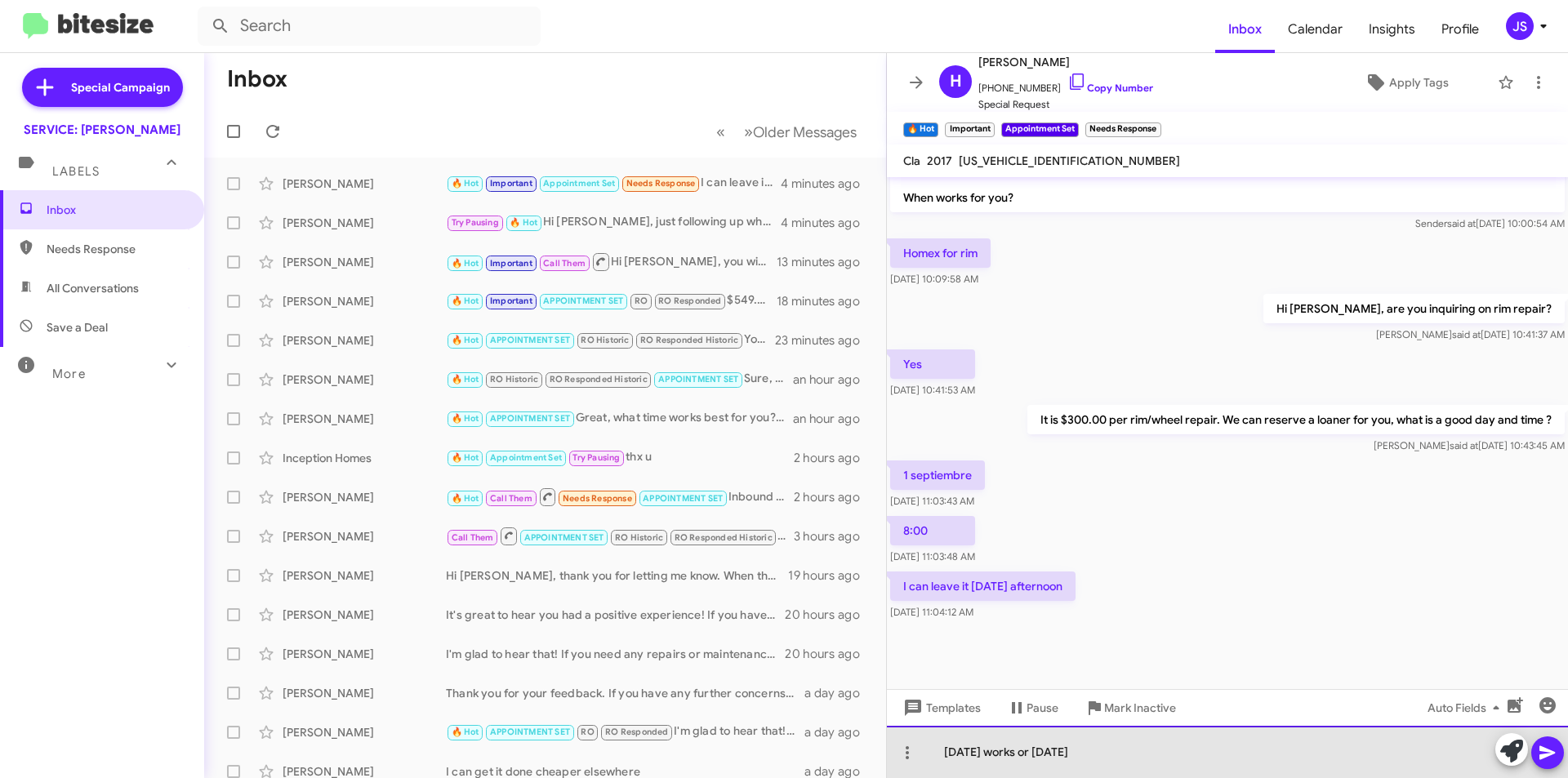
click at [1211, 767] on div "Monday the 1st works or Saturday" at bounding box center [1227, 752] width 681 height 53
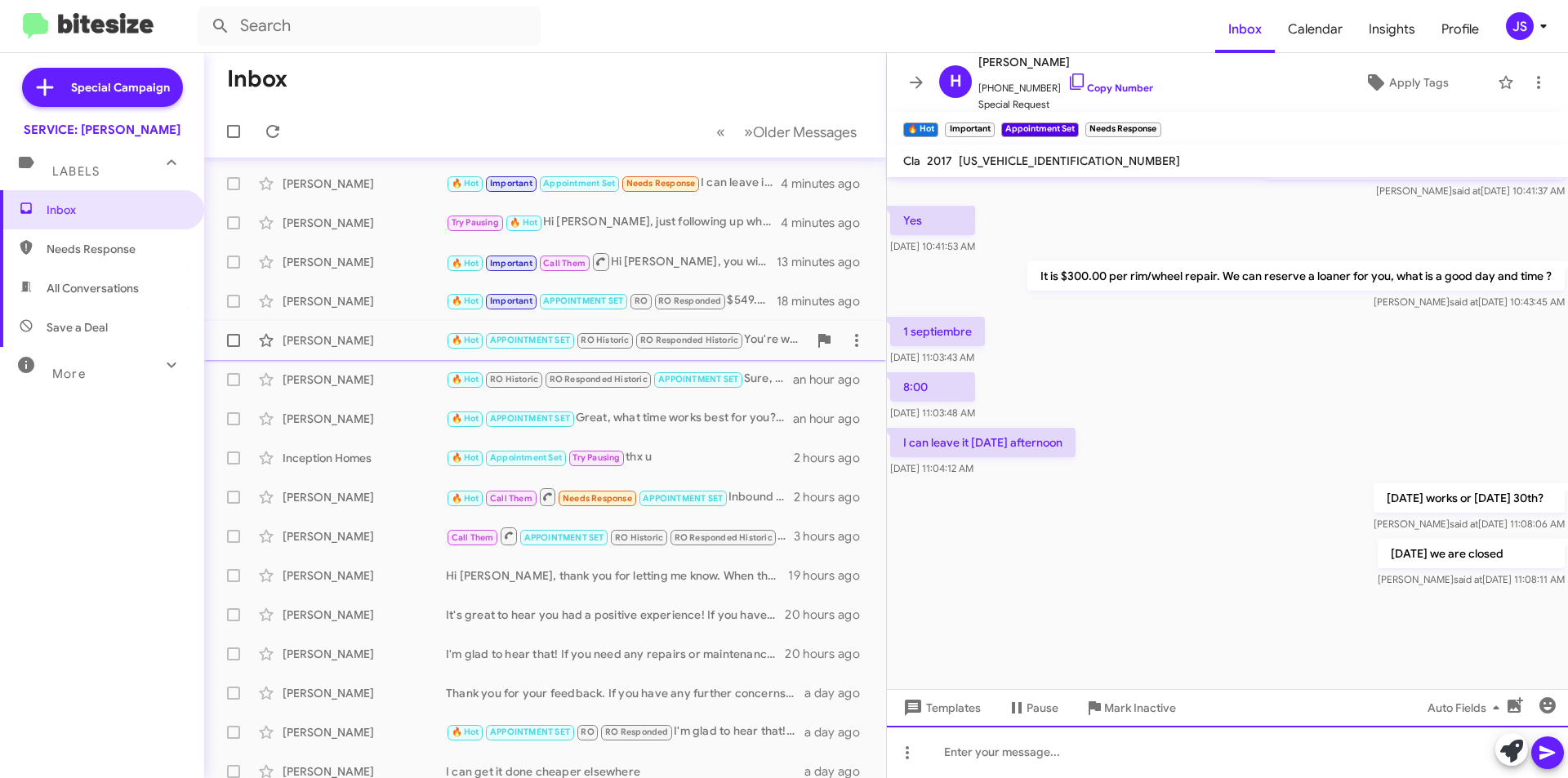
scroll to position [170, 0]
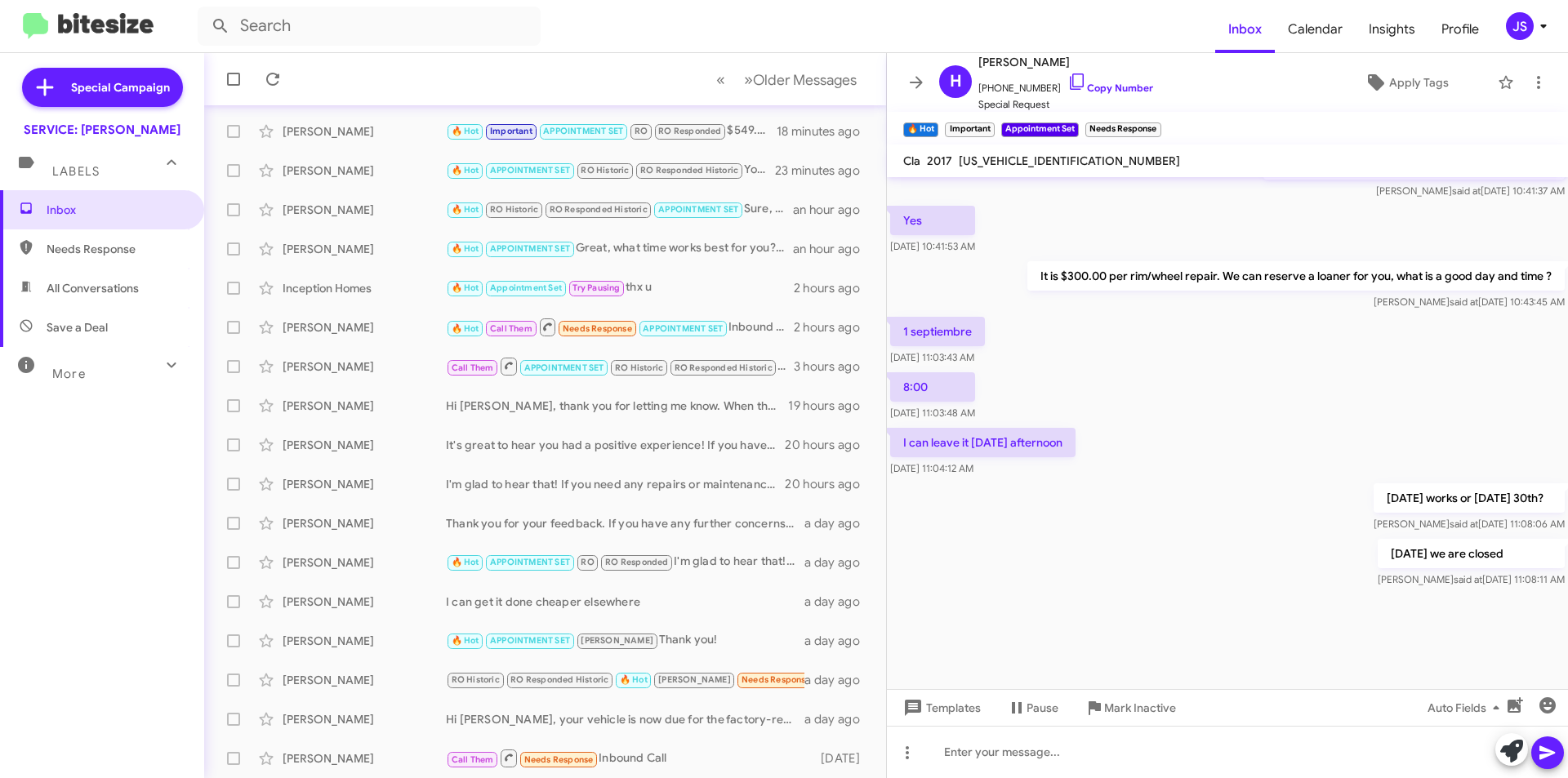
click at [134, 307] on span "All Conversations" at bounding box center [102, 287] width 204 height 39
type input "in:all-conversations"
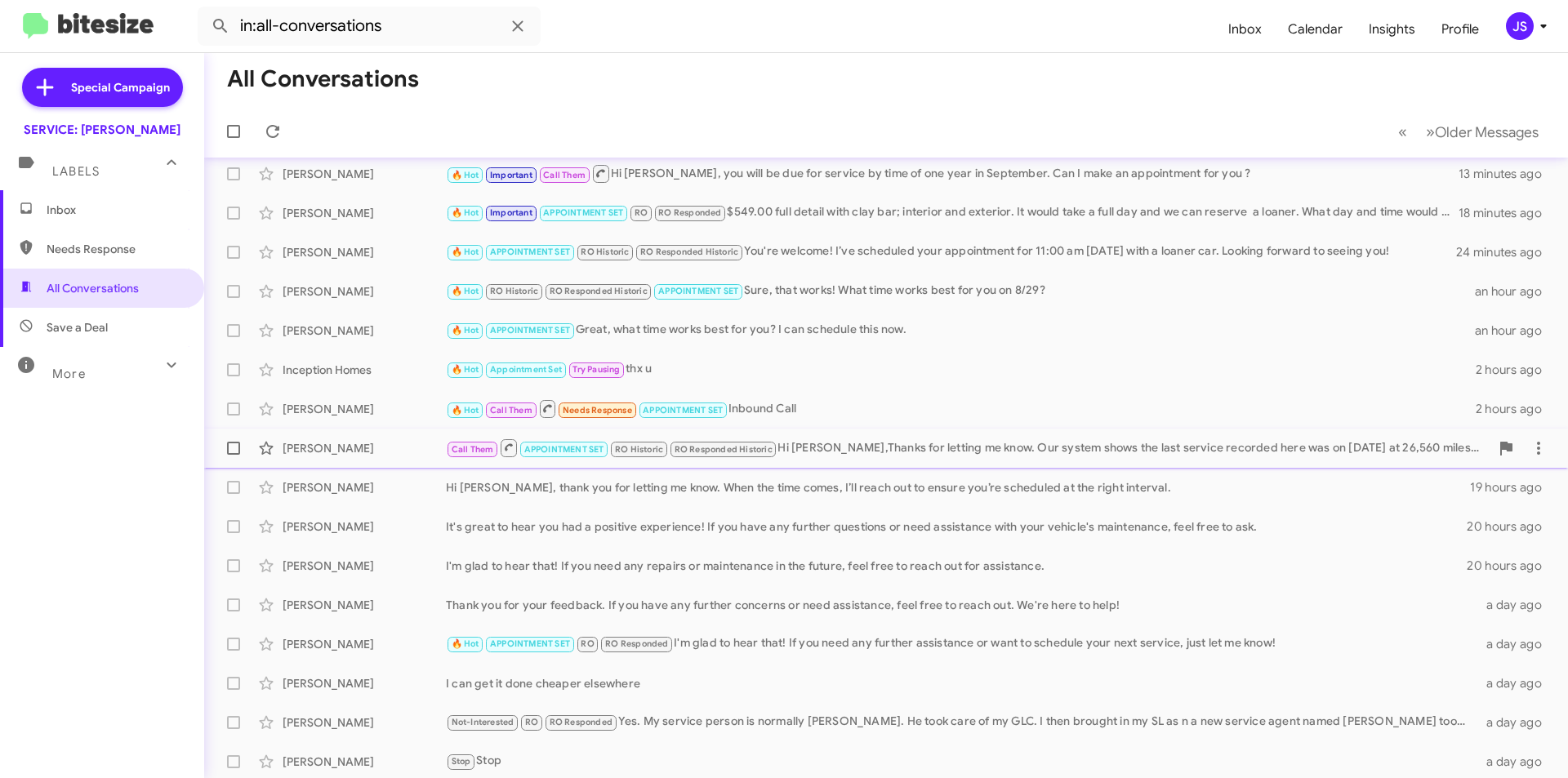
scroll to position [170, 0]
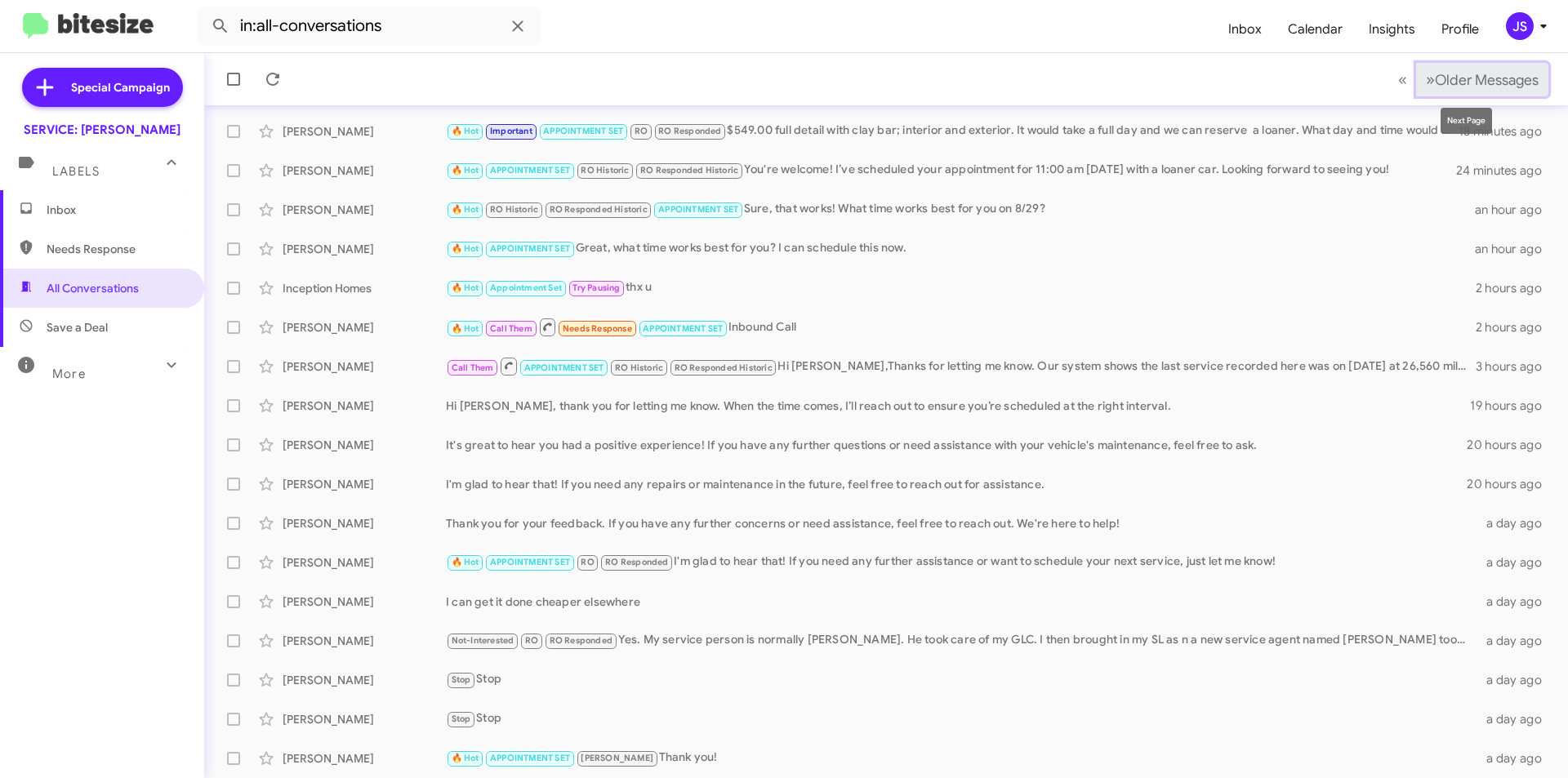
click at [1455, 80] on span "Older Messages" at bounding box center [1487, 80] width 103 height 18
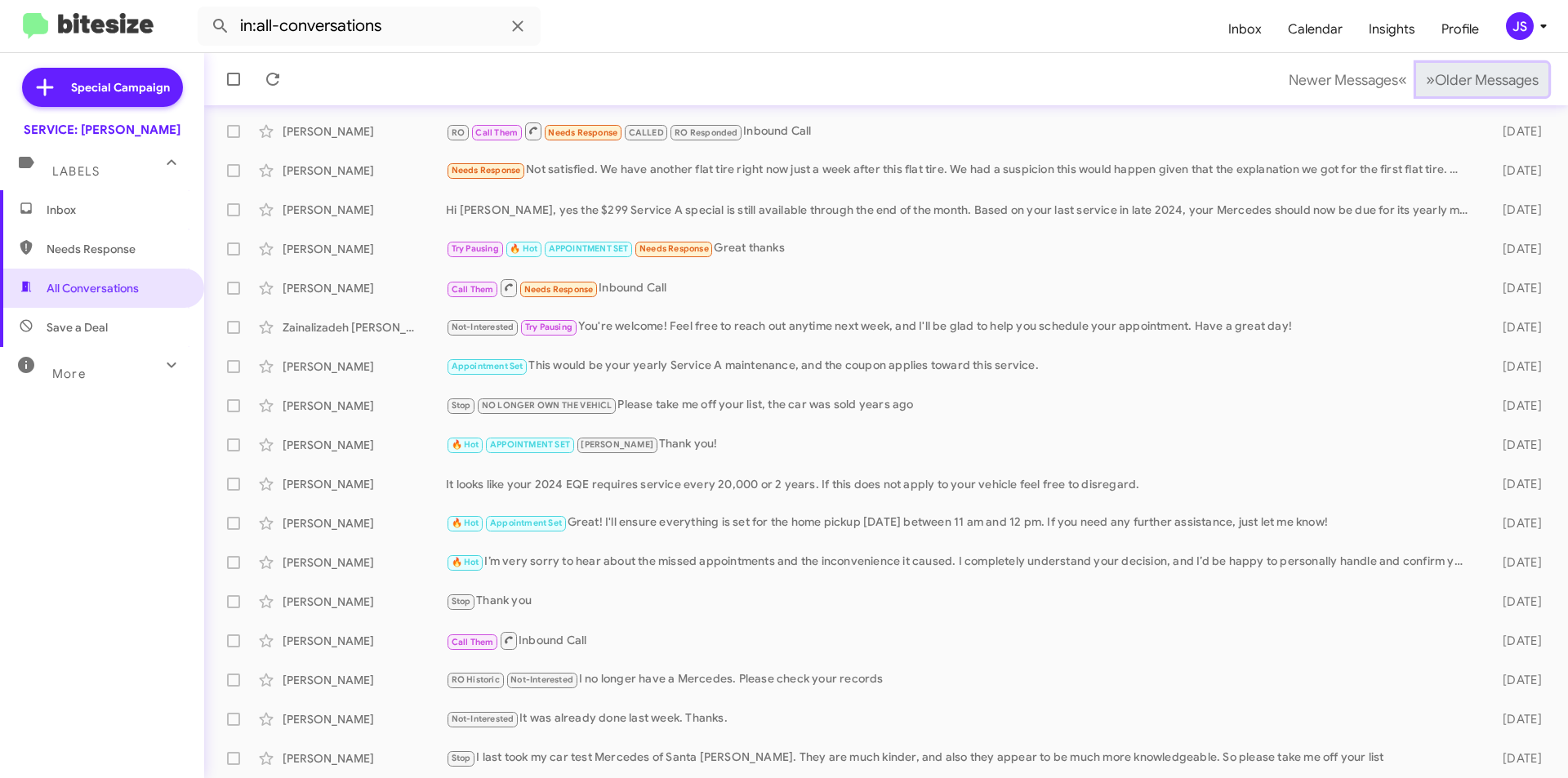
click at [1455, 80] on span "Older Messages" at bounding box center [1487, 80] width 103 height 18
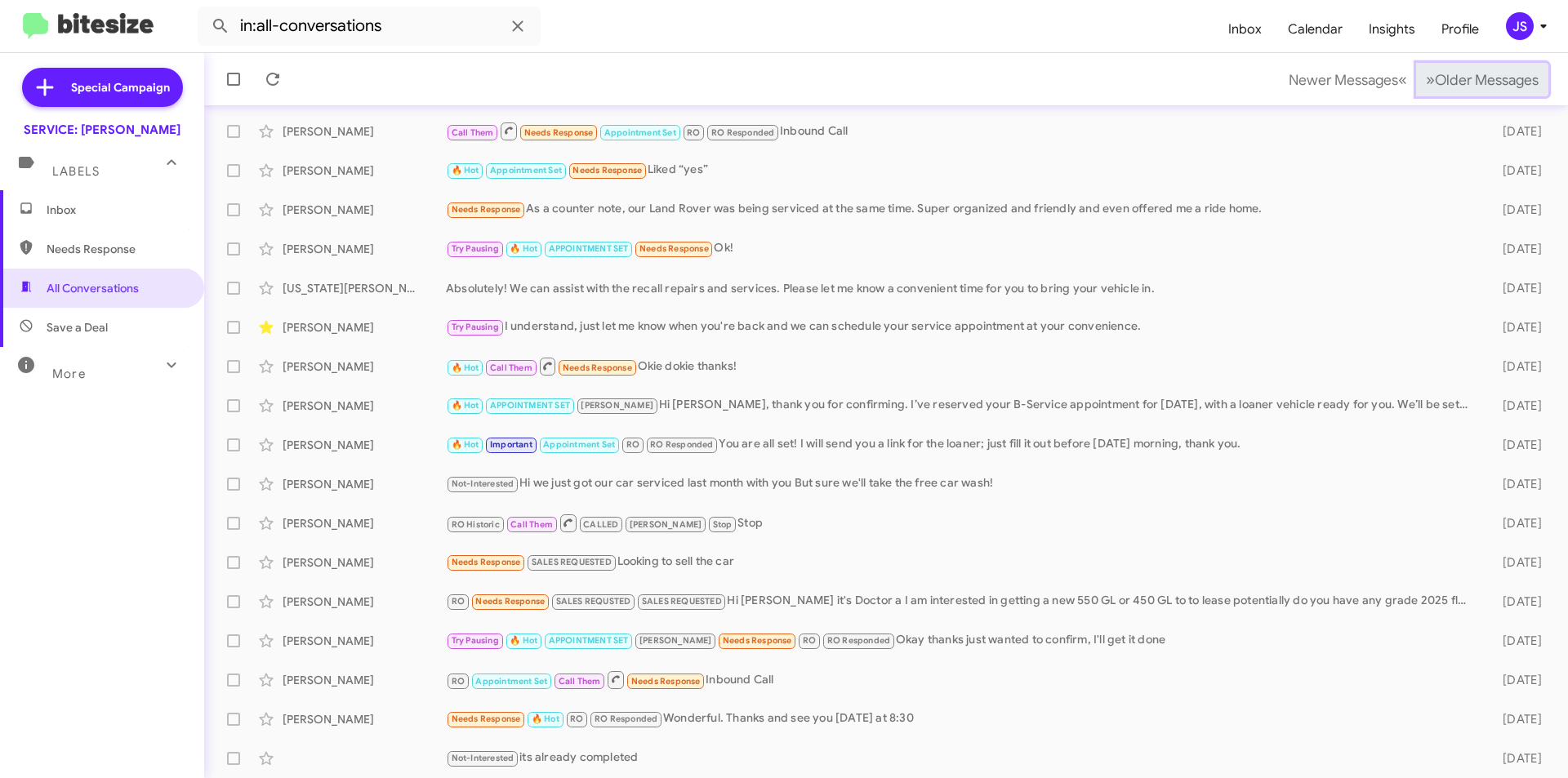
click at [1455, 80] on span "Older Messages" at bounding box center [1487, 80] width 103 height 18
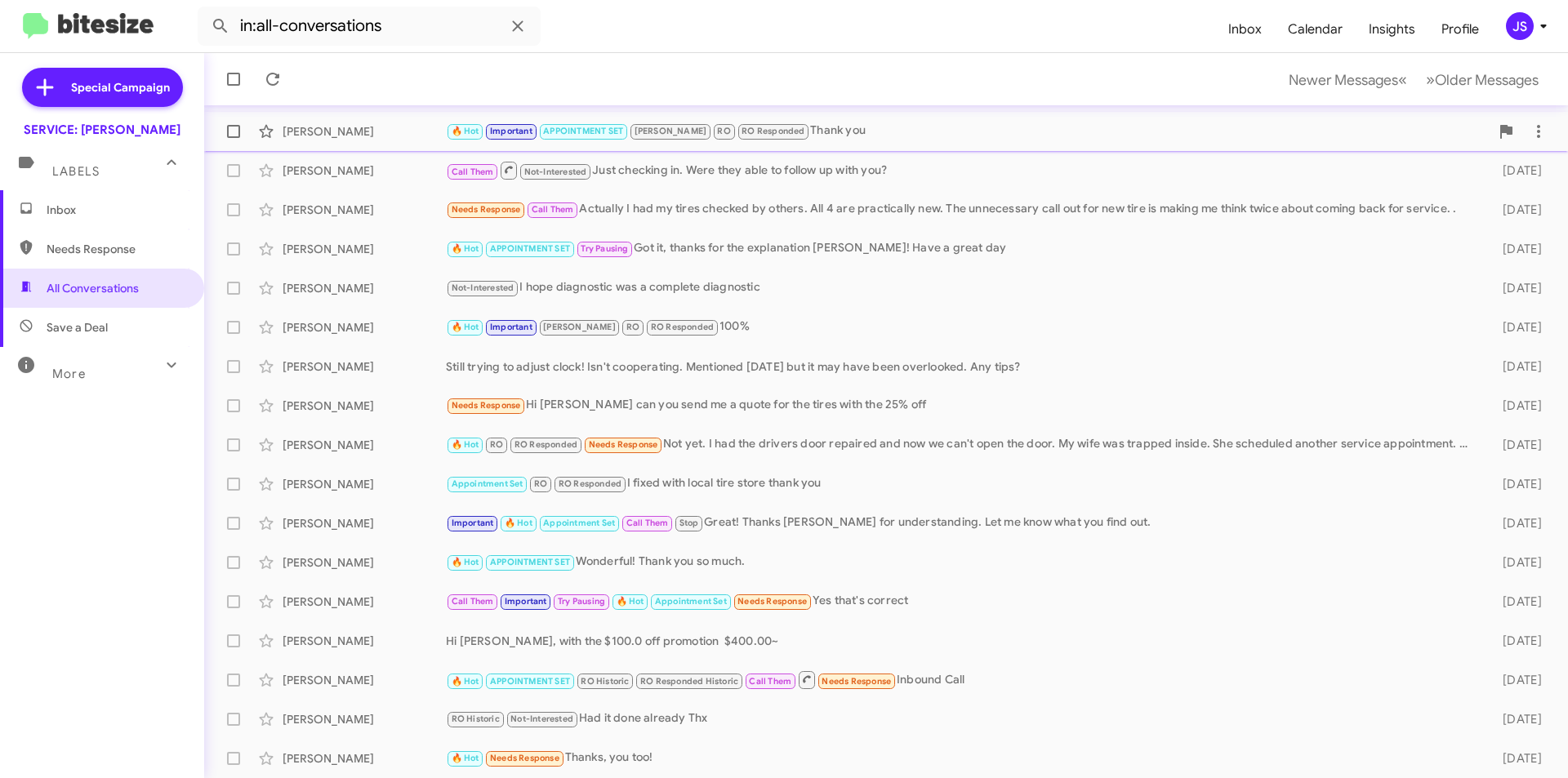
click at [994, 130] on div "🔥 Hot Important APPOINTMENT SET RAUL RO RO Responded Thank you" at bounding box center [967, 131] width 1044 height 19
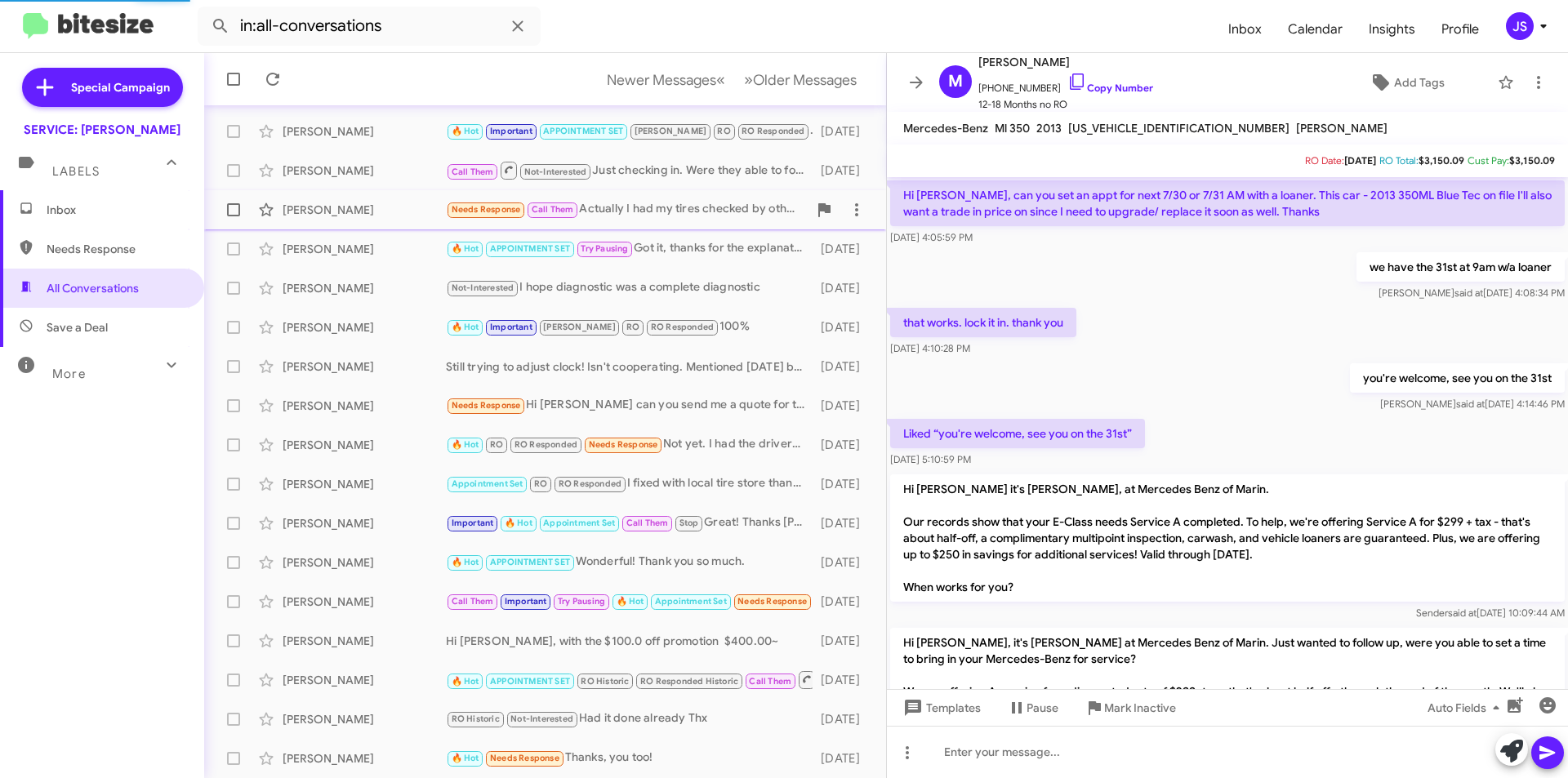
scroll to position [784, 0]
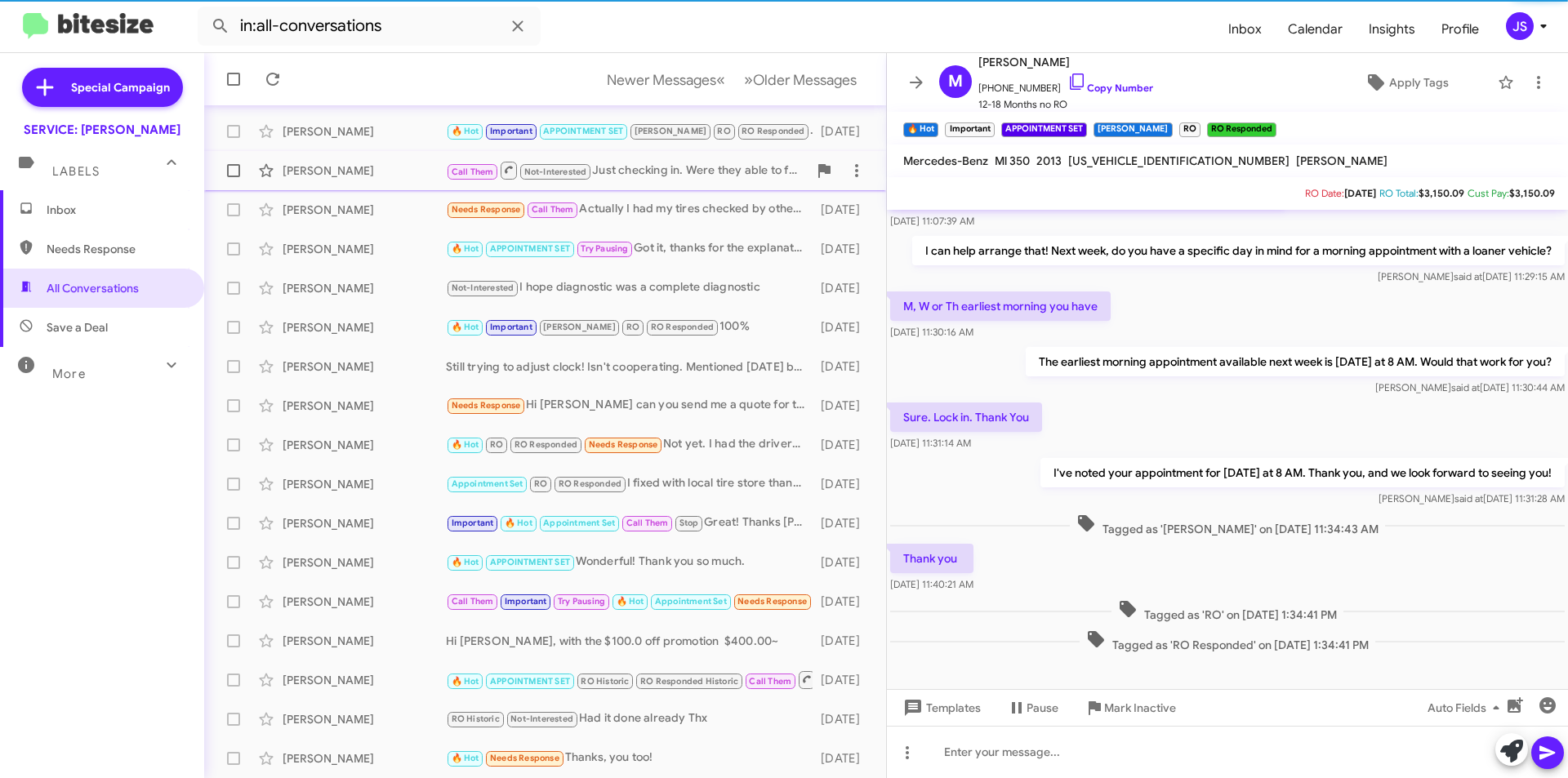
click at [648, 165] on div "Call Them Not-Interested Just checking in. Were they able to follow up with you?" at bounding box center [626, 170] width 362 height 20
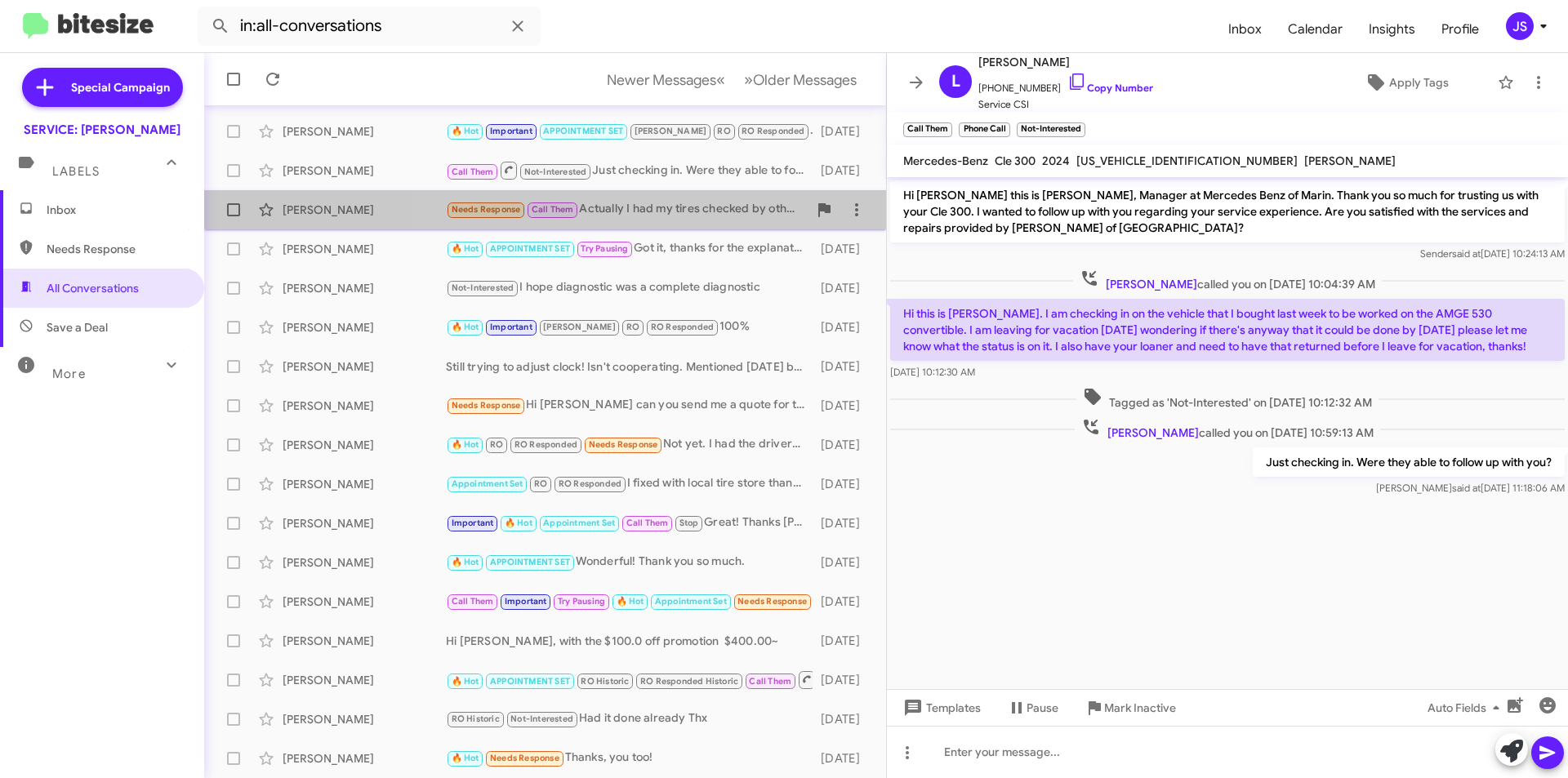
click at [647, 218] on div "Needs Response Call Them Actually I had my tires checked by others. All 4 are p…" at bounding box center [626, 210] width 362 height 19
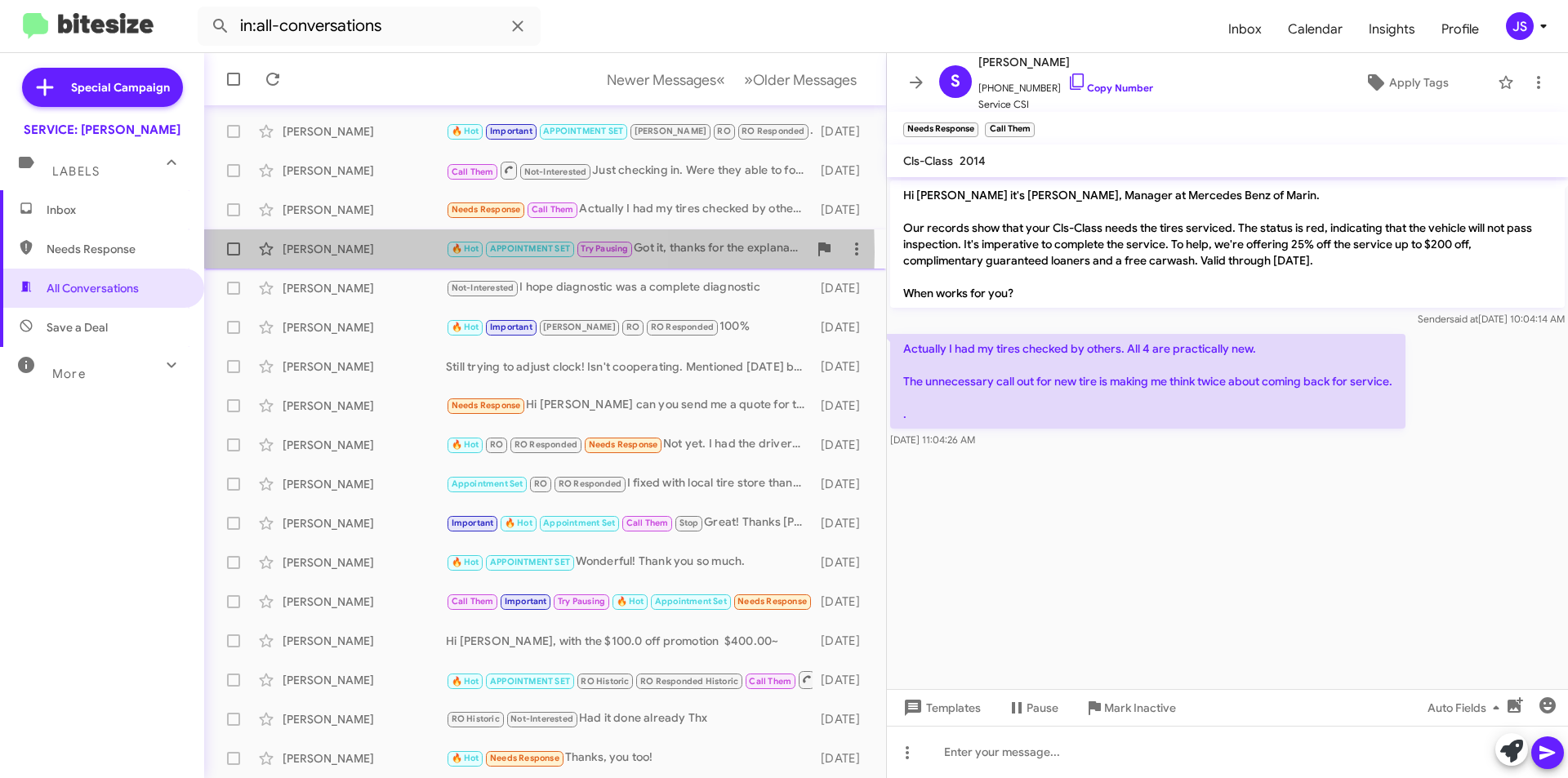
click at [356, 252] on div "Kevin Shannon" at bounding box center [364, 248] width 164 height 16
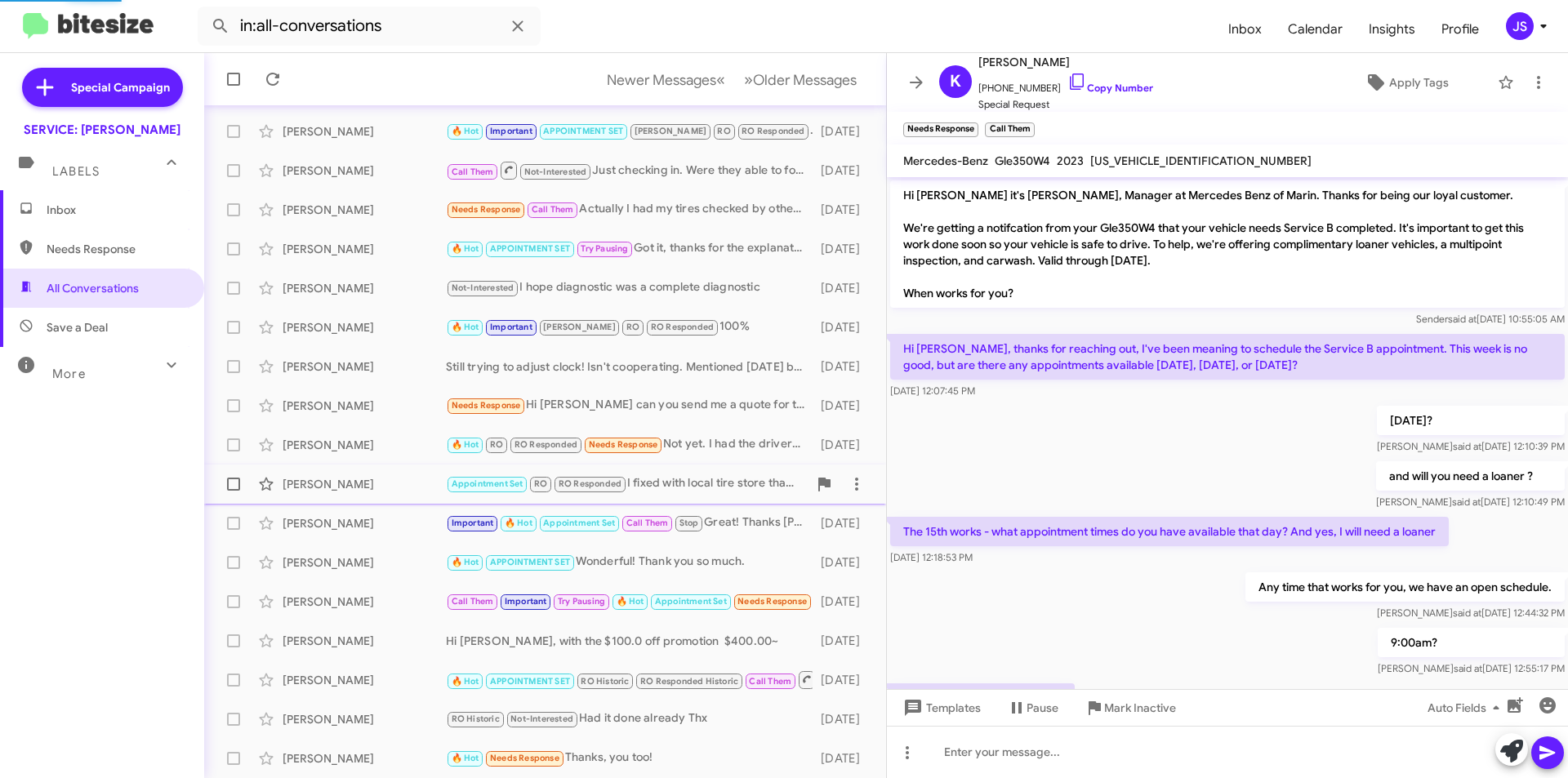
scroll to position [678, 0]
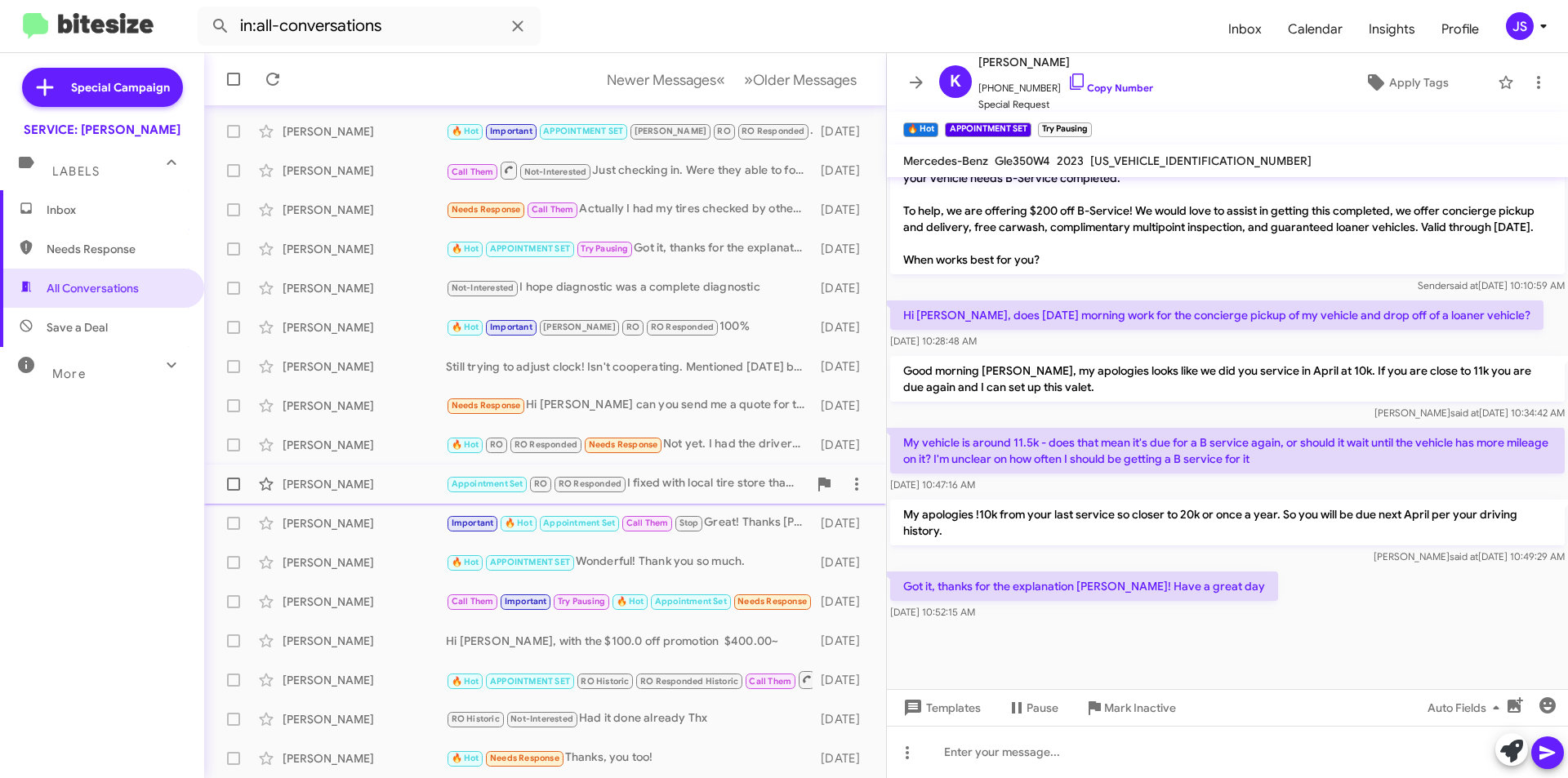
click at [346, 486] on div "Randy Gottfried" at bounding box center [364, 484] width 164 height 16
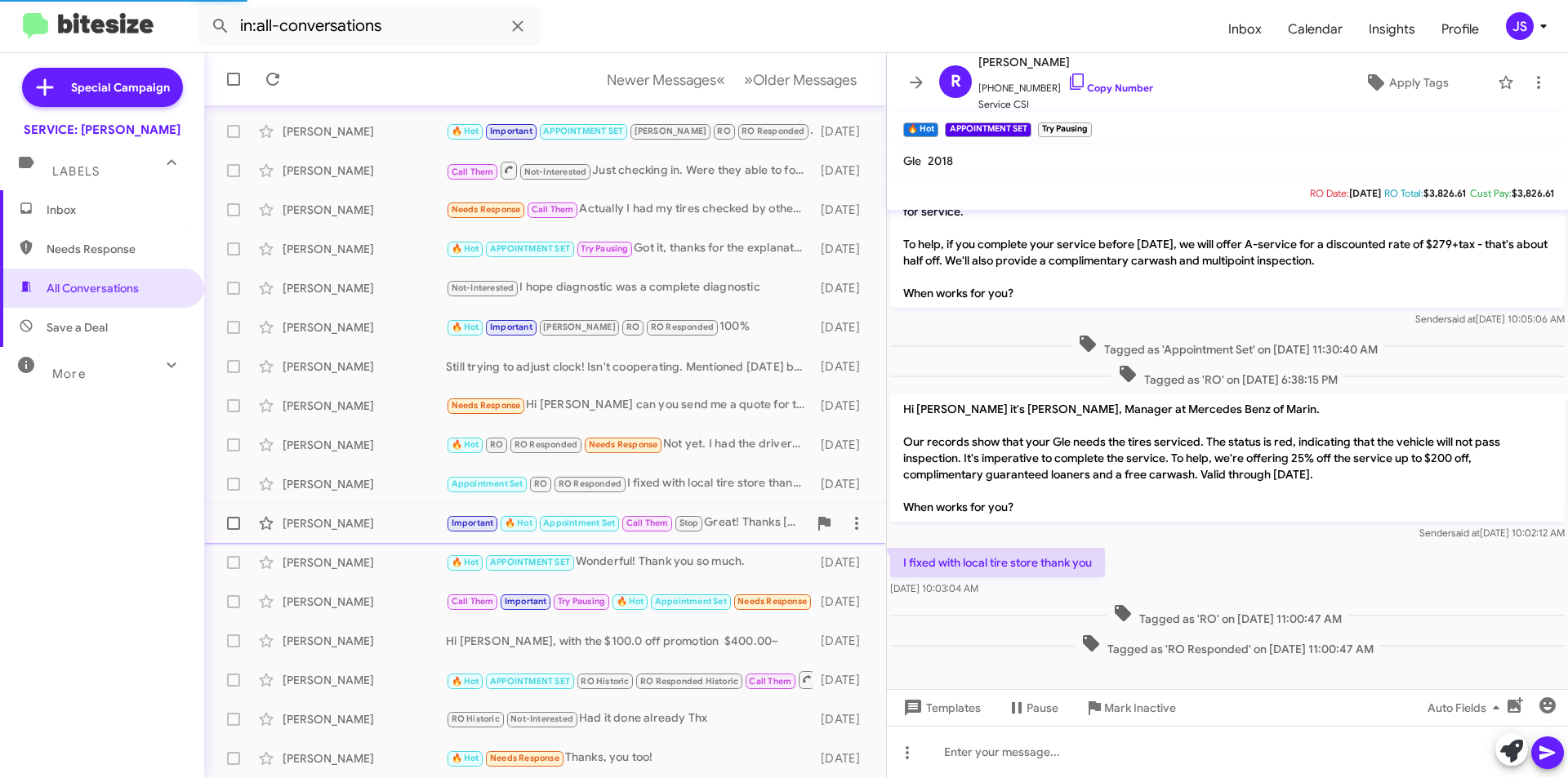
scroll to position [16, 0]
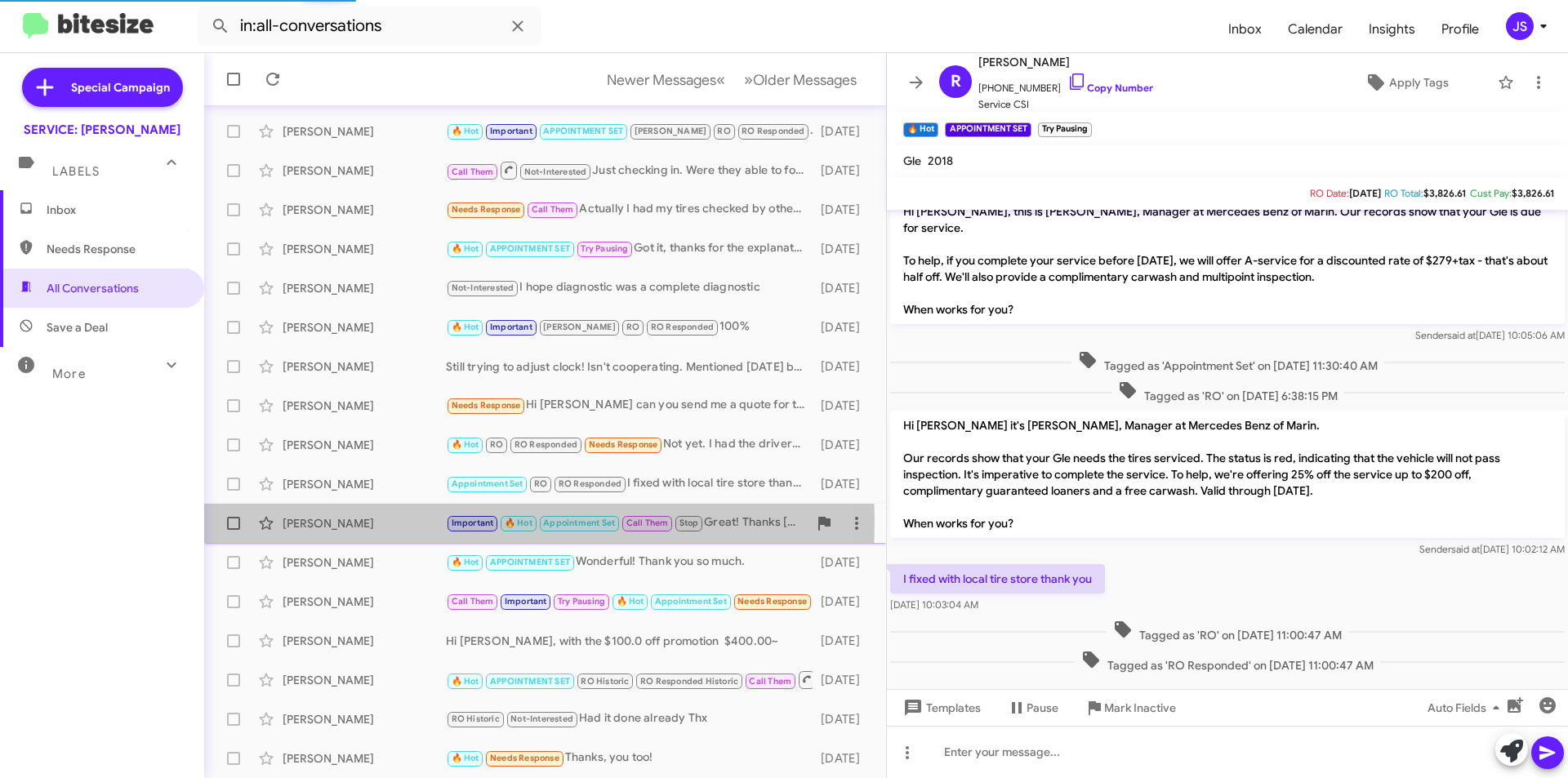
click at [345, 521] on div "Steve Lovette" at bounding box center [364, 523] width 164 height 16
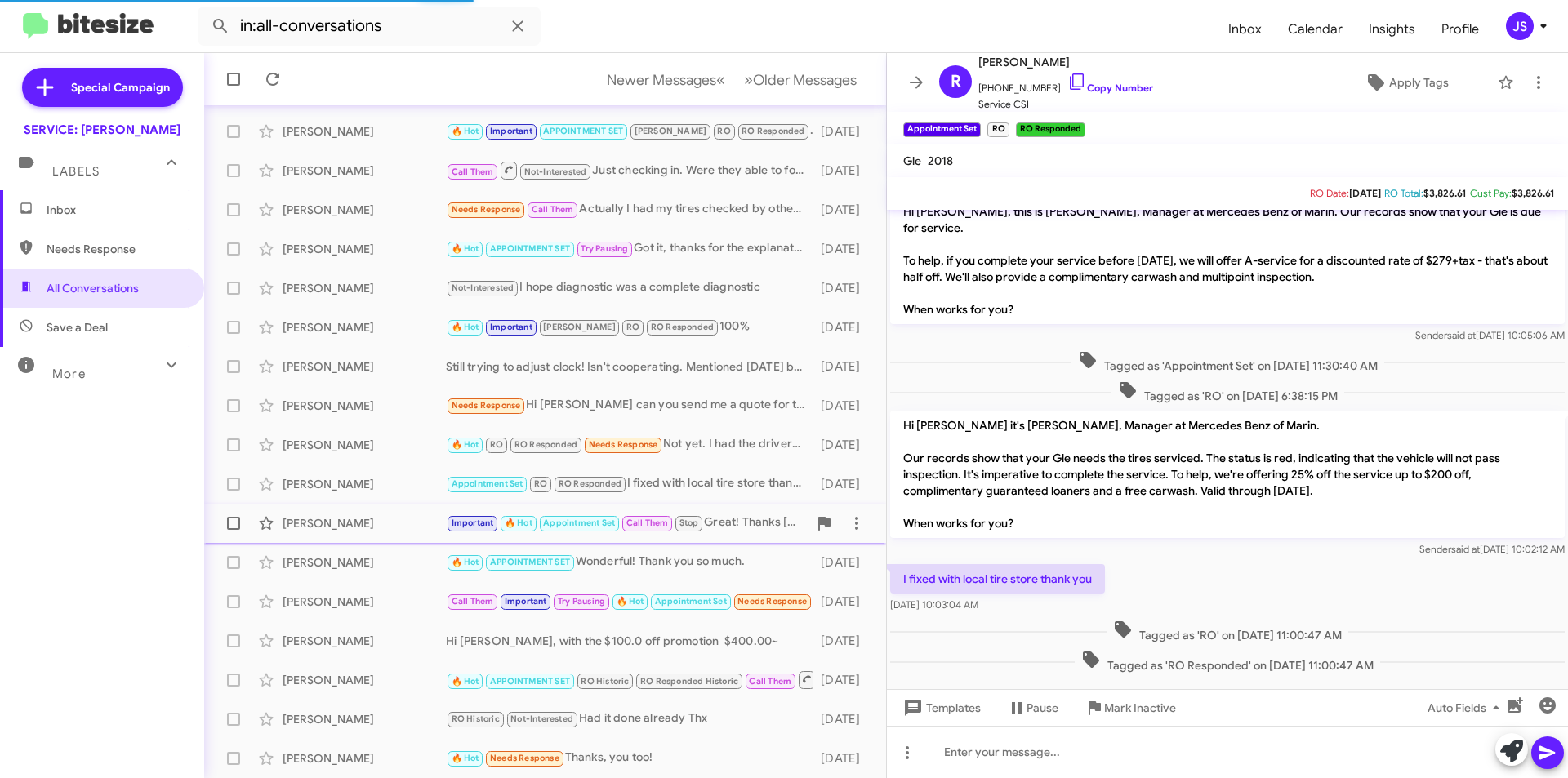
scroll to position [1169, 0]
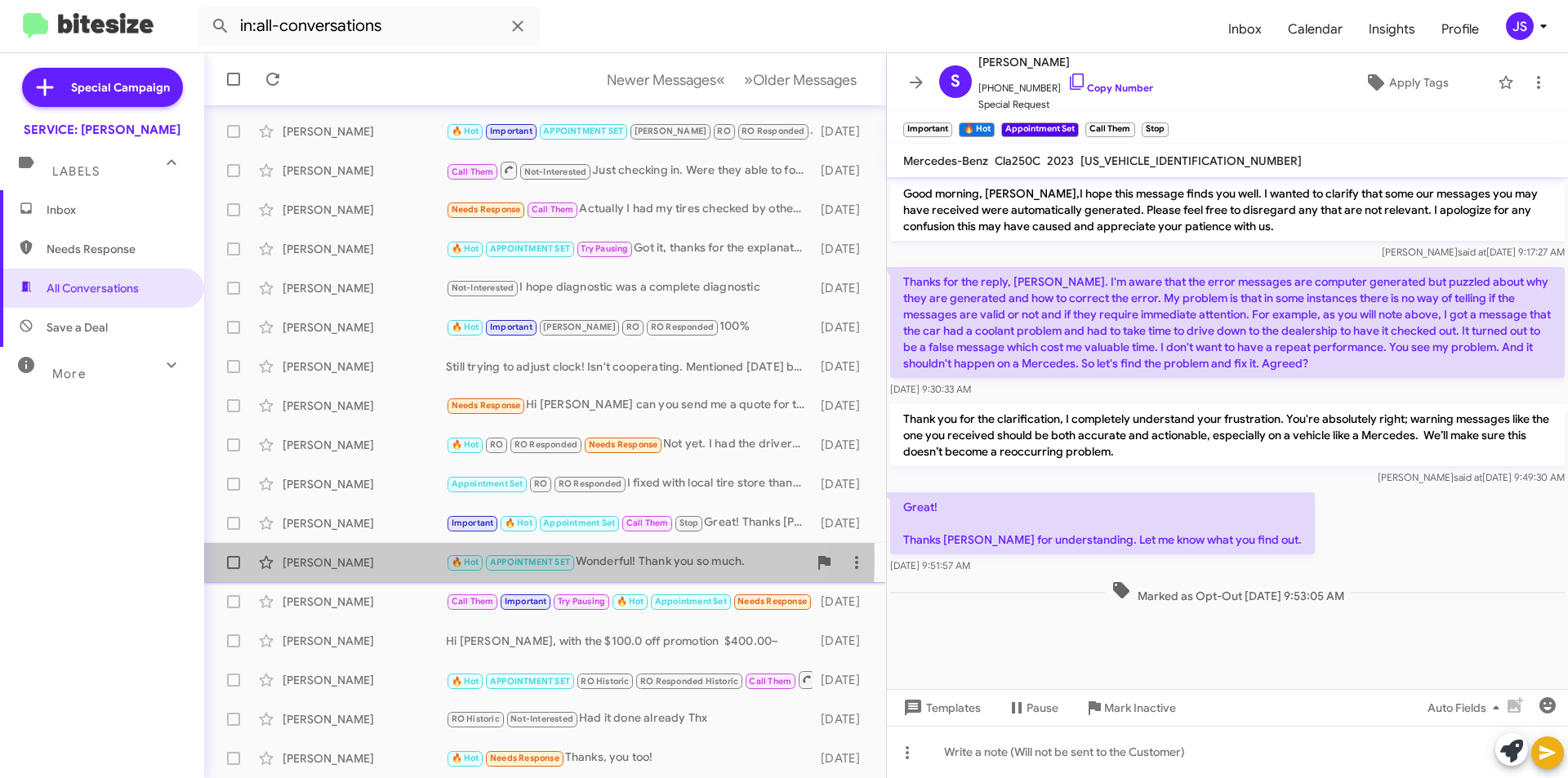
click at [332, 561] on div "Jennifer Montero" at bounding box center [364, 562] width 164 height 16
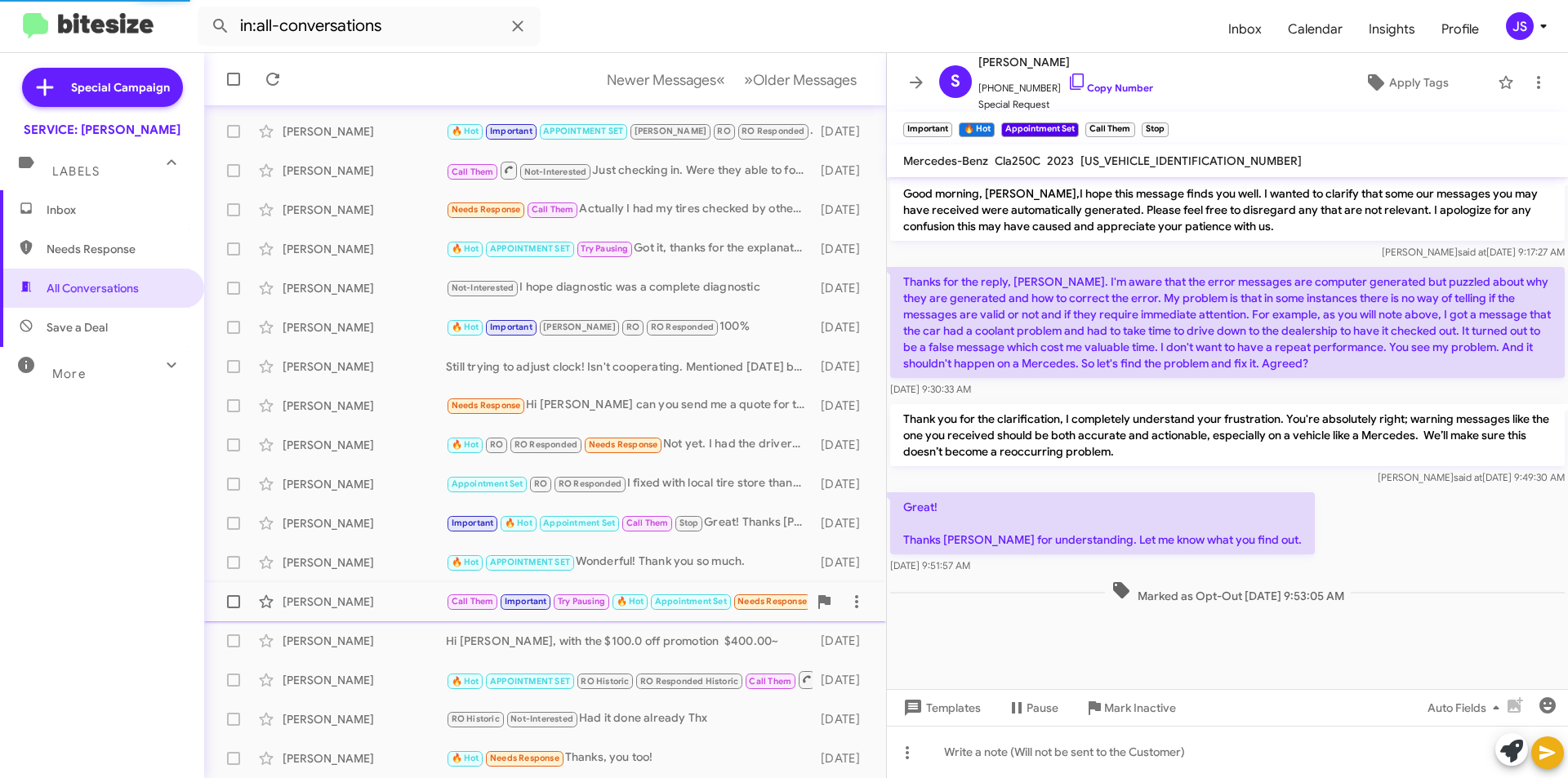
scroll to position [471, 0]
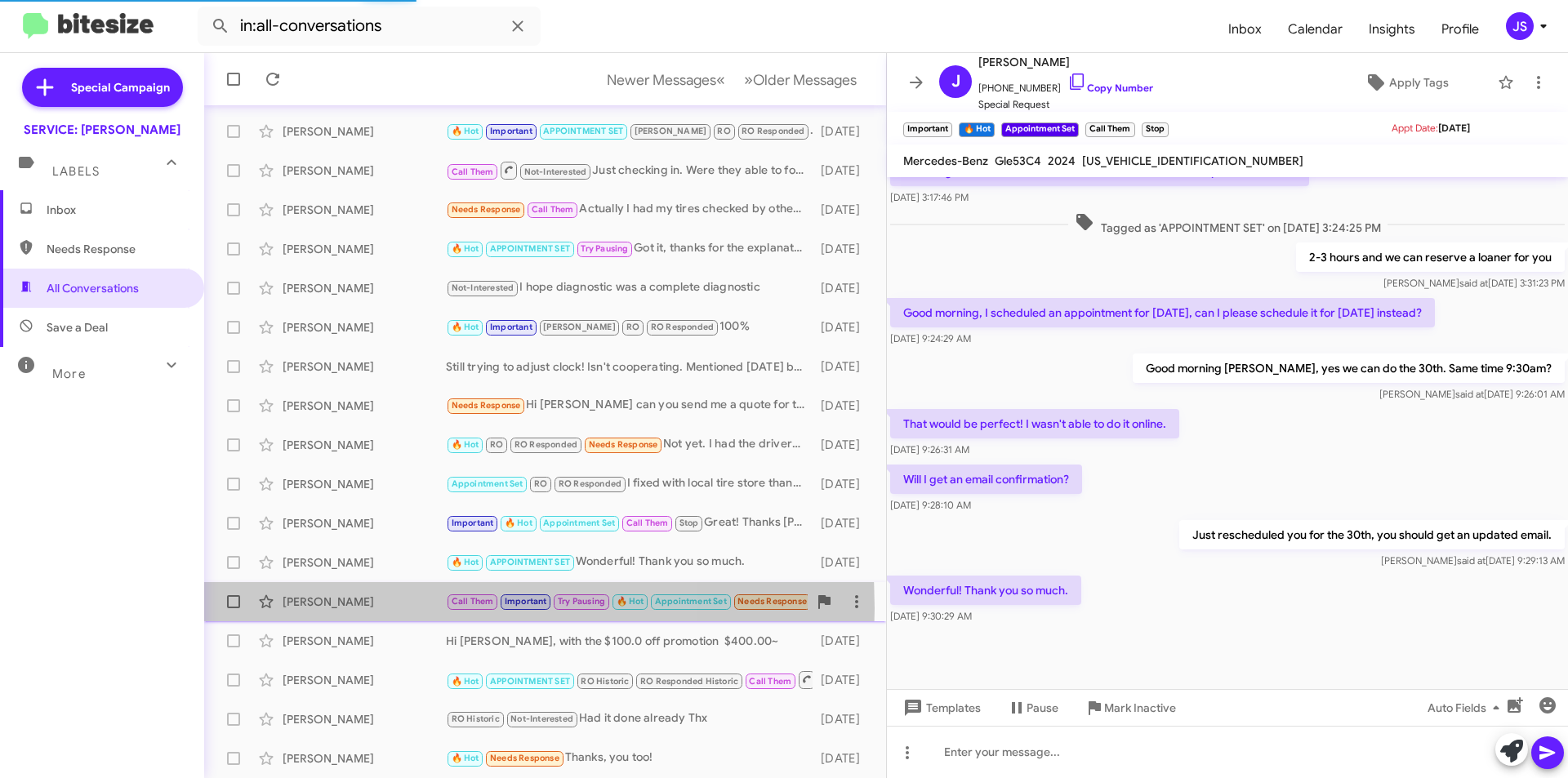
click at [371, 608] on div "Adam Boulanger" at bounding box center [364, 602] width 164 height 16
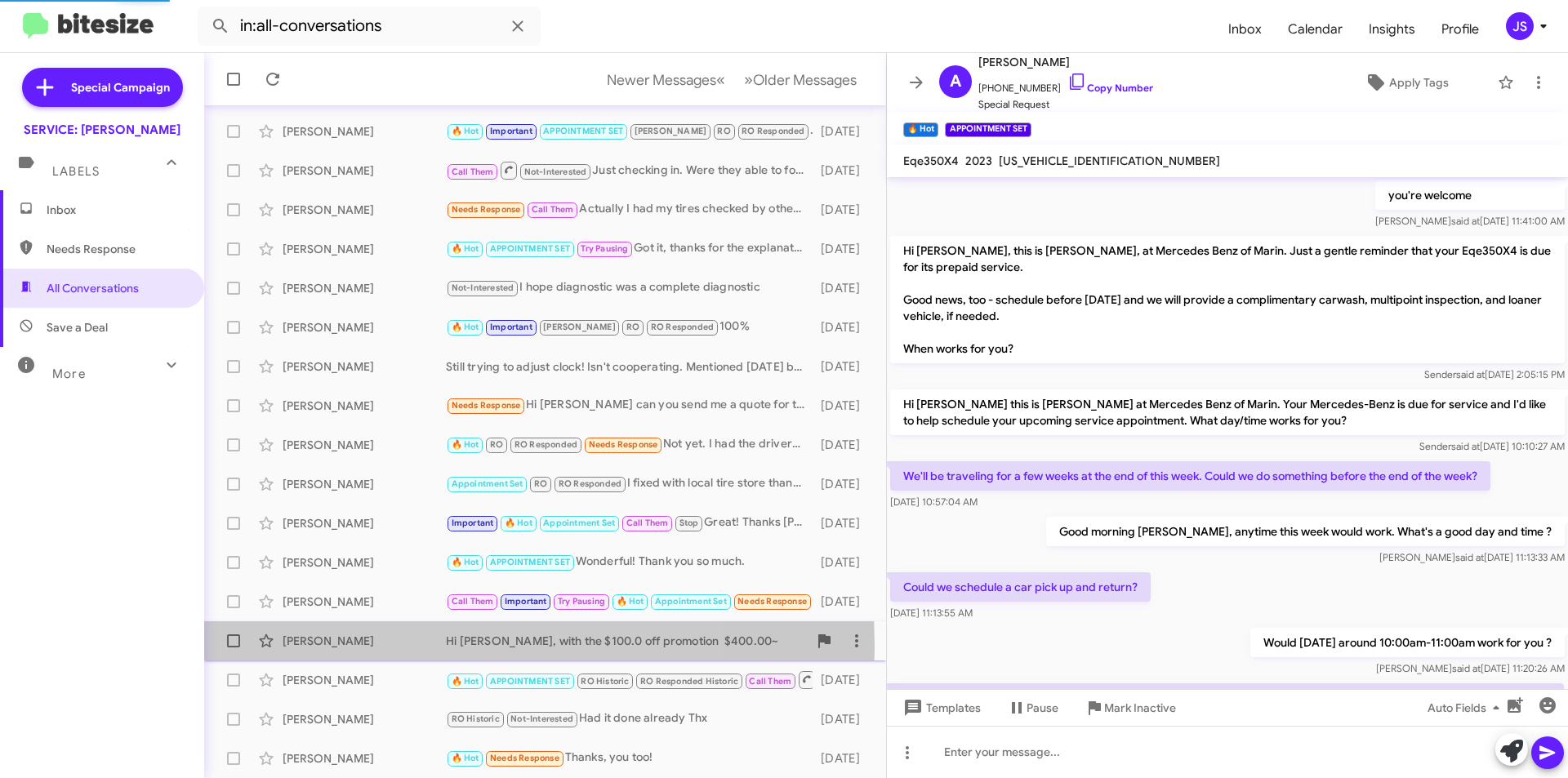
click at [383, 647] on div "Susan Breen" at bounding box center [364, 641] width 164 height 16
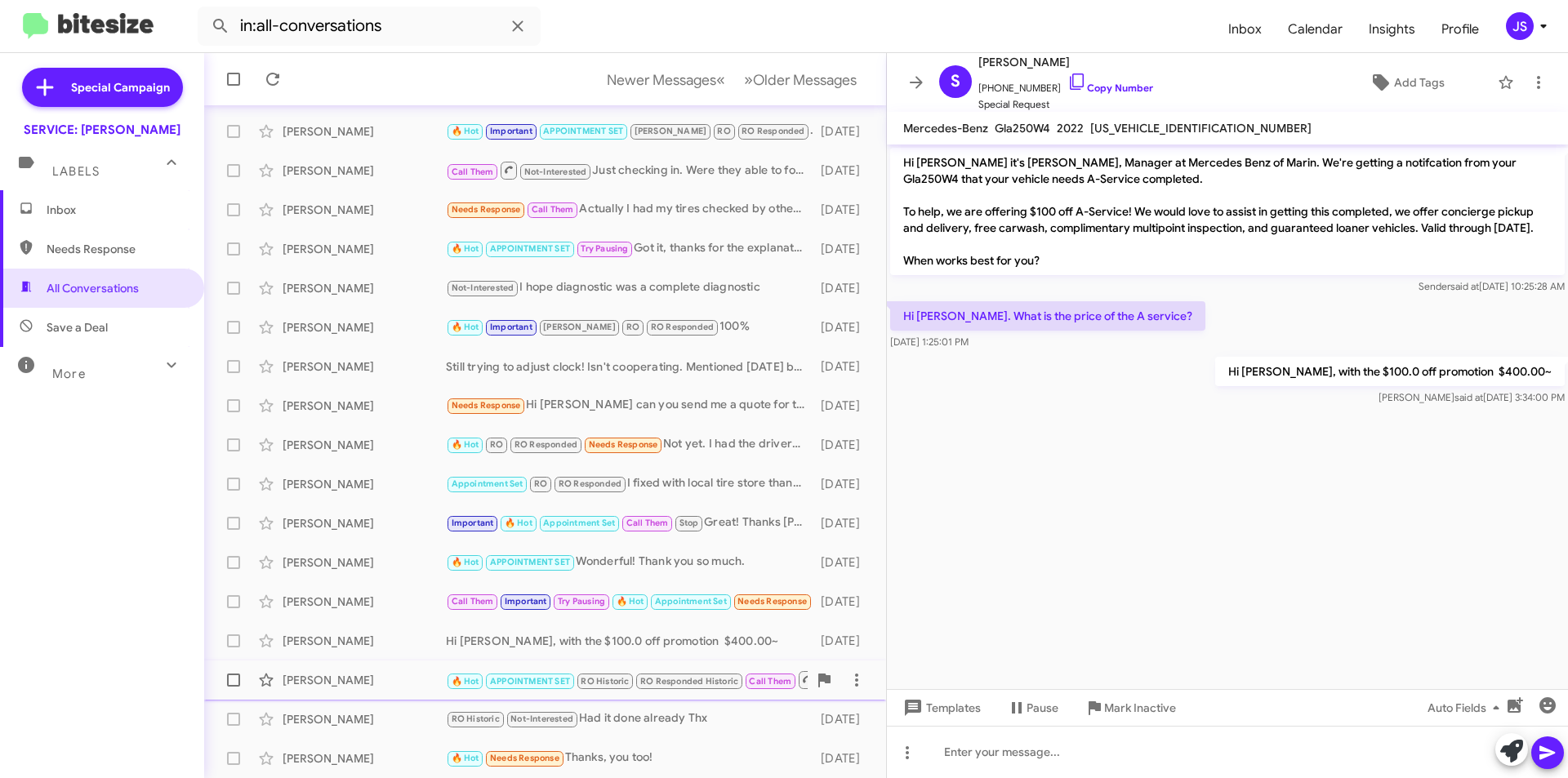
click at [319, 664] on div "Trinidad Atienza 🔥 Hot APPOINTMENT SET RO Historic RO Responded Historic Call T…" at bounding box center [545, 680] width 656 height 33
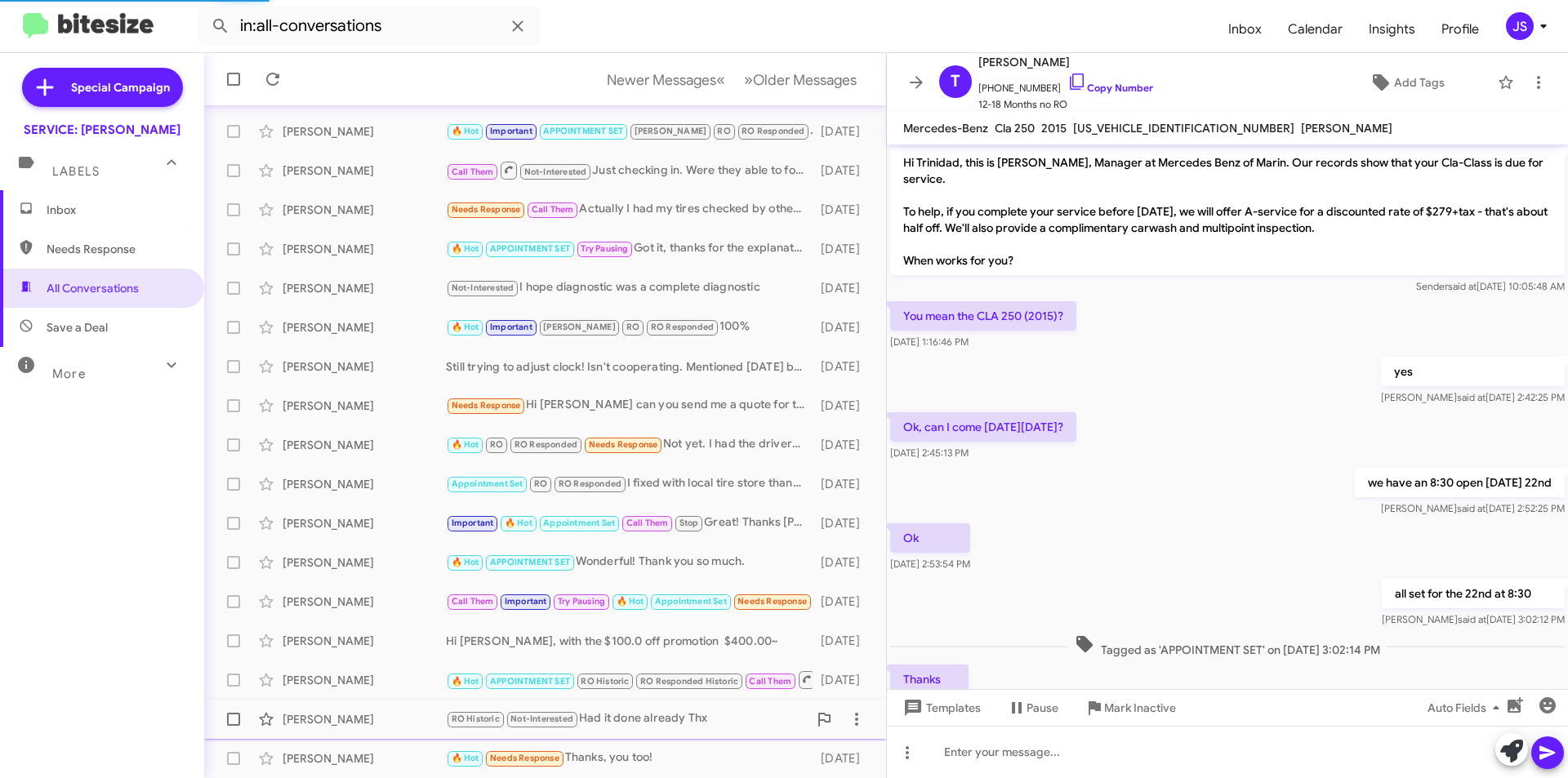
scroll to position [352, 0]
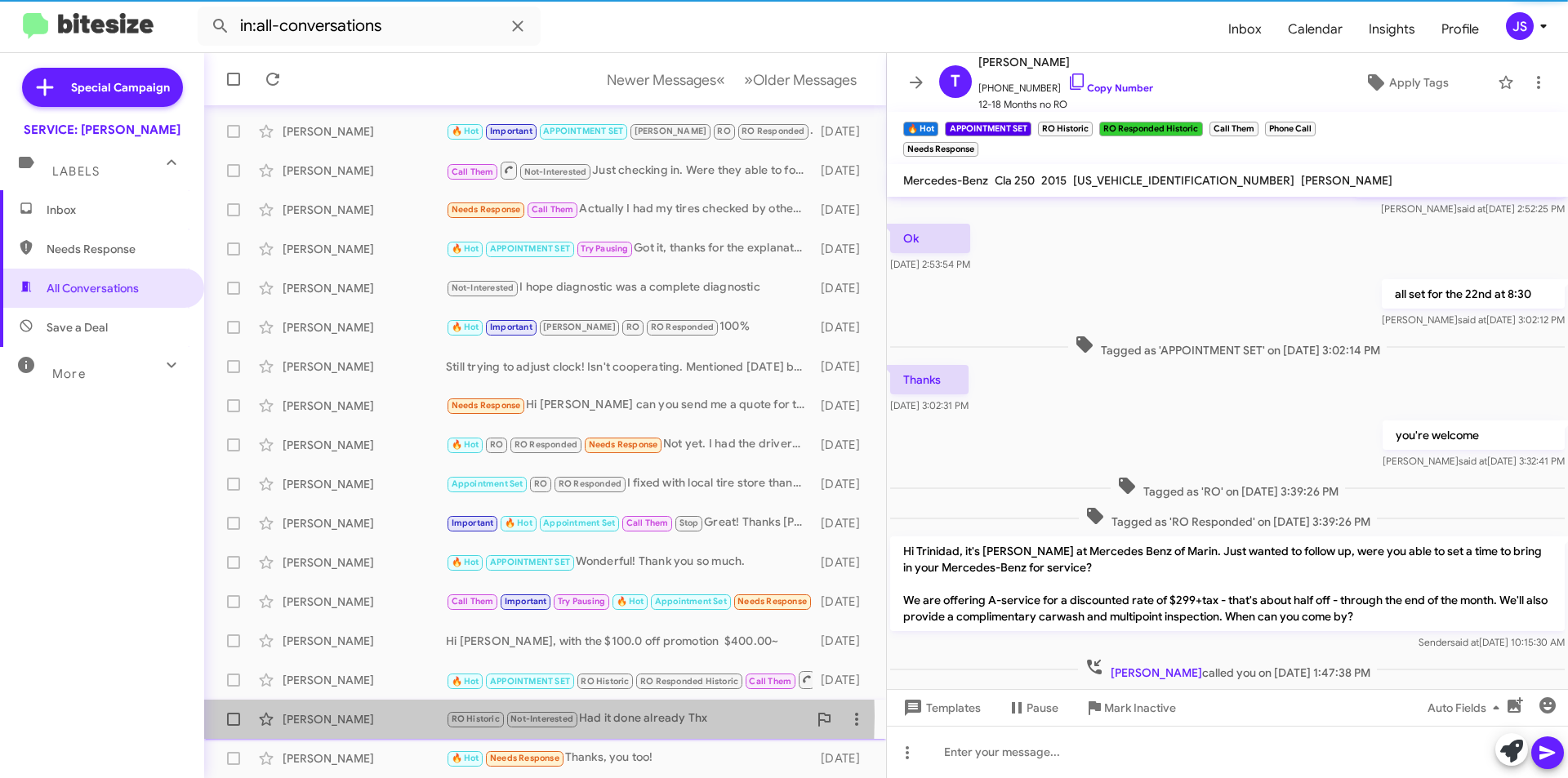
click at [357, 717] on div "Michael Gold" at bounding box center [364, 720] width 164 height 16
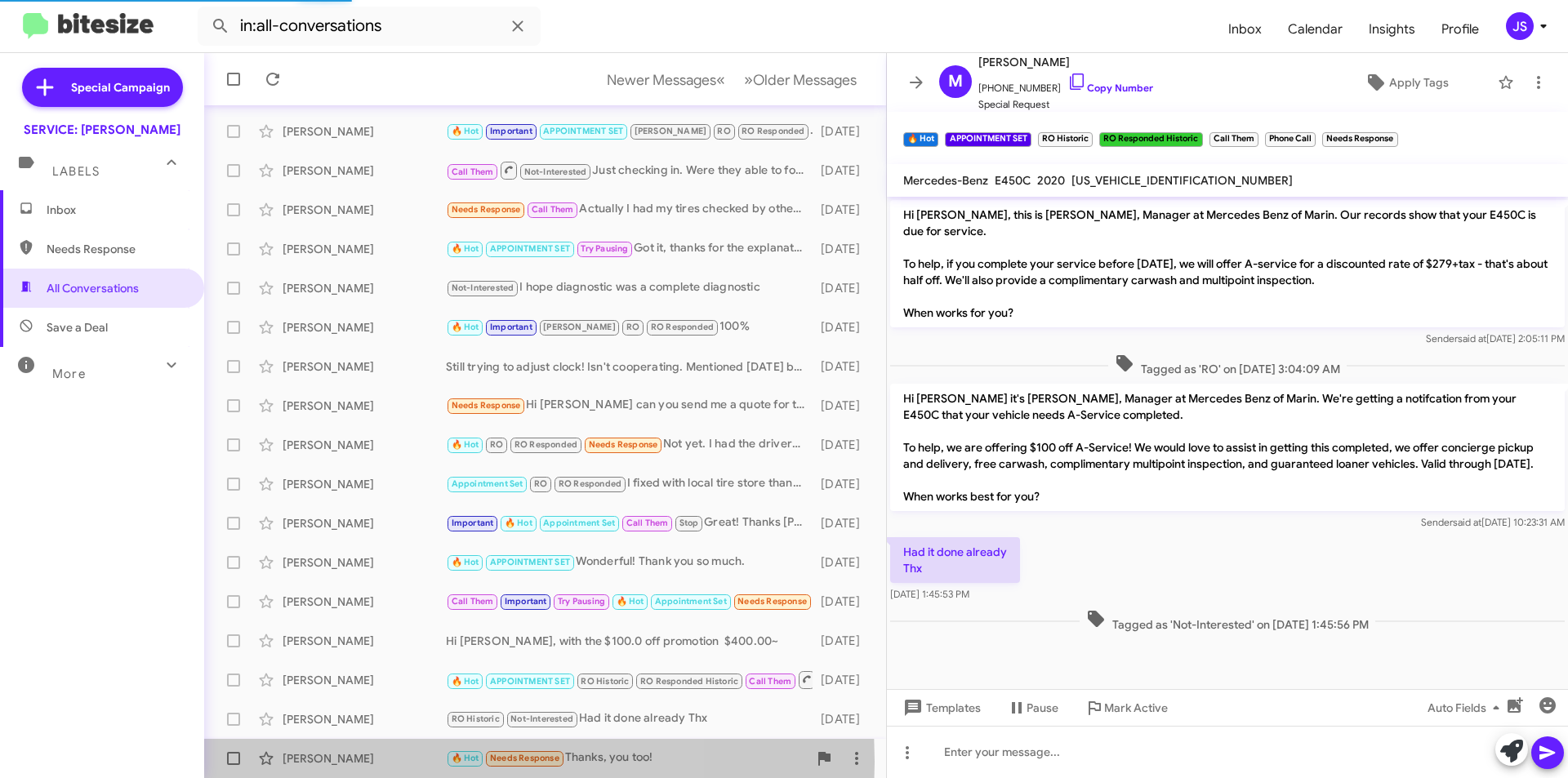
click at [374, 762] on div "Priteshkumar Patel" at bounding box center [364, 758] width 164 height 16
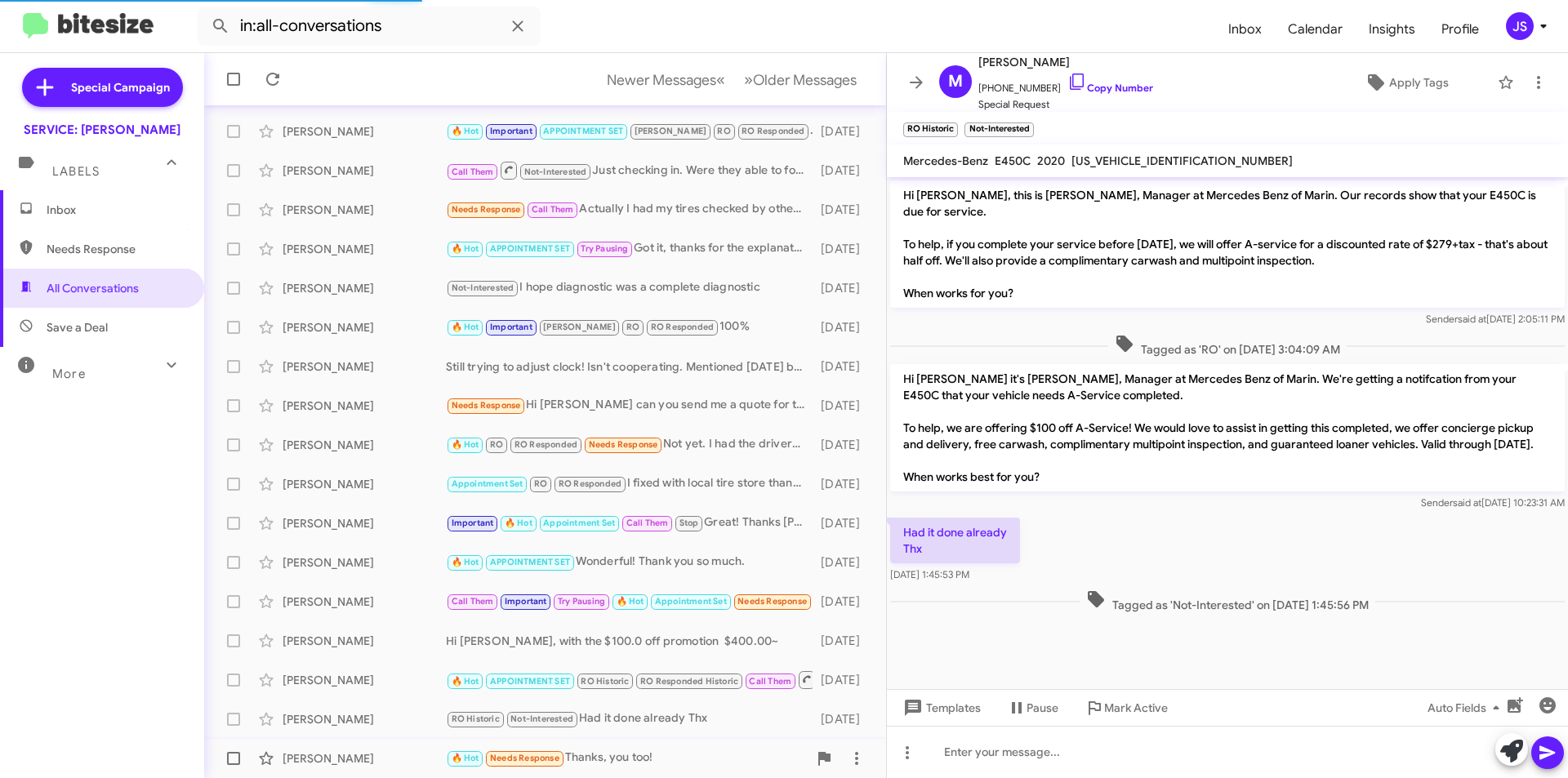
scroll to position [318, 0]
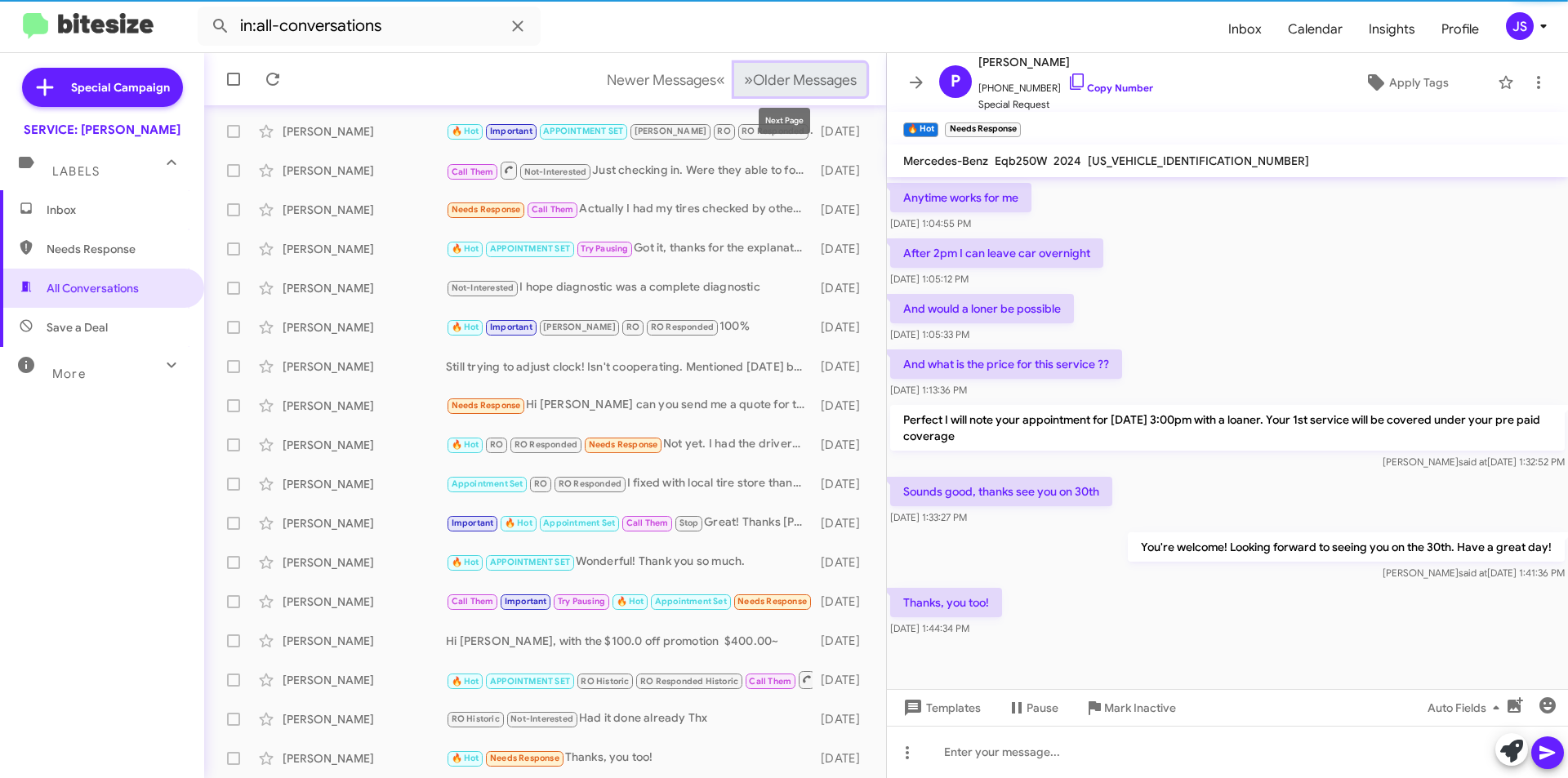
click at [823, 91] on button "» Next Older Messages" at bounding box center [800, 80] width 132 height 34
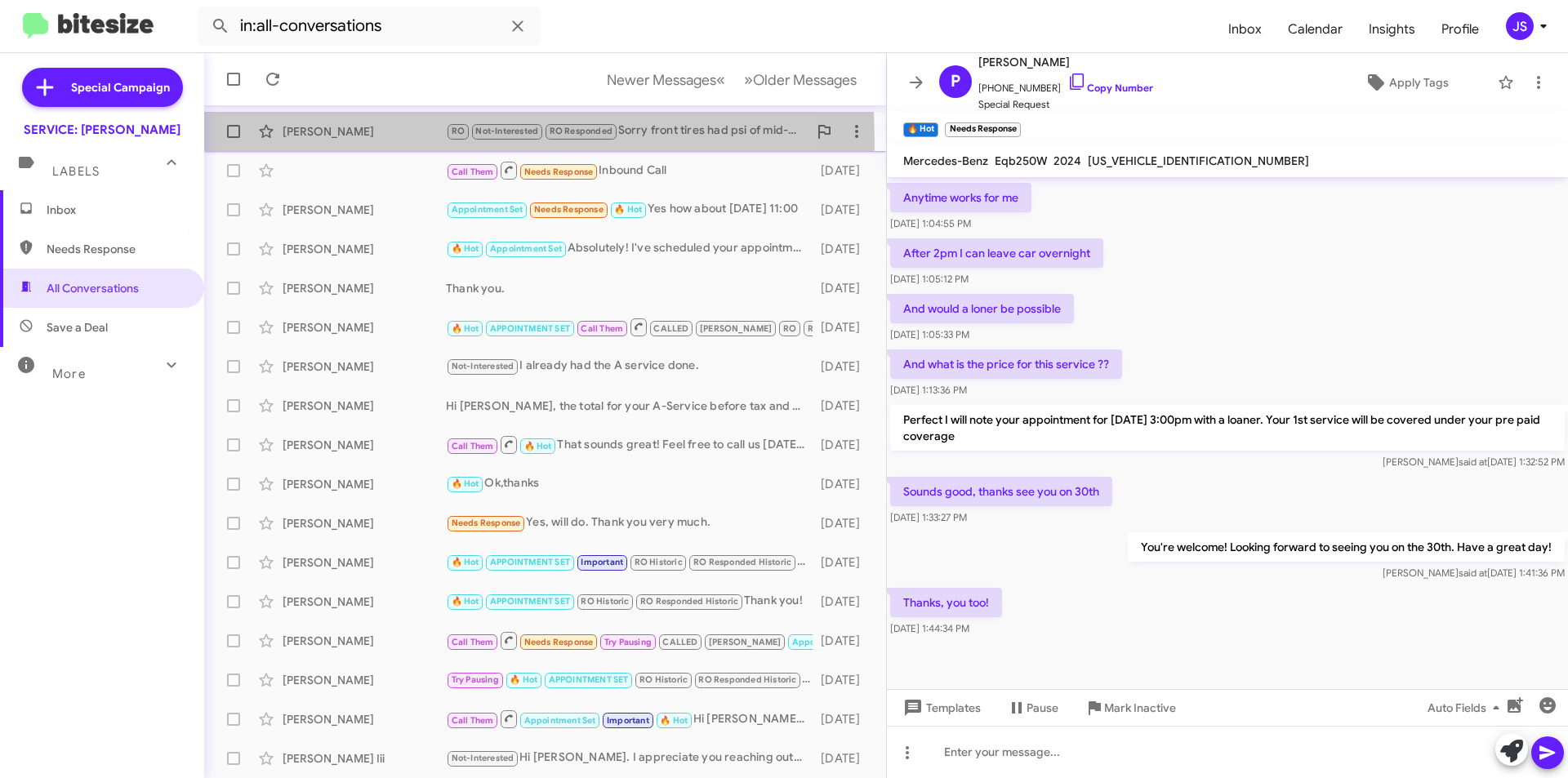
click at [327, 142] on div "Linda Poole RO Not-Interested RO Responded Sorry front tires had psi of mid-40s…" at bounding box center [545, 131] width 656 height 33
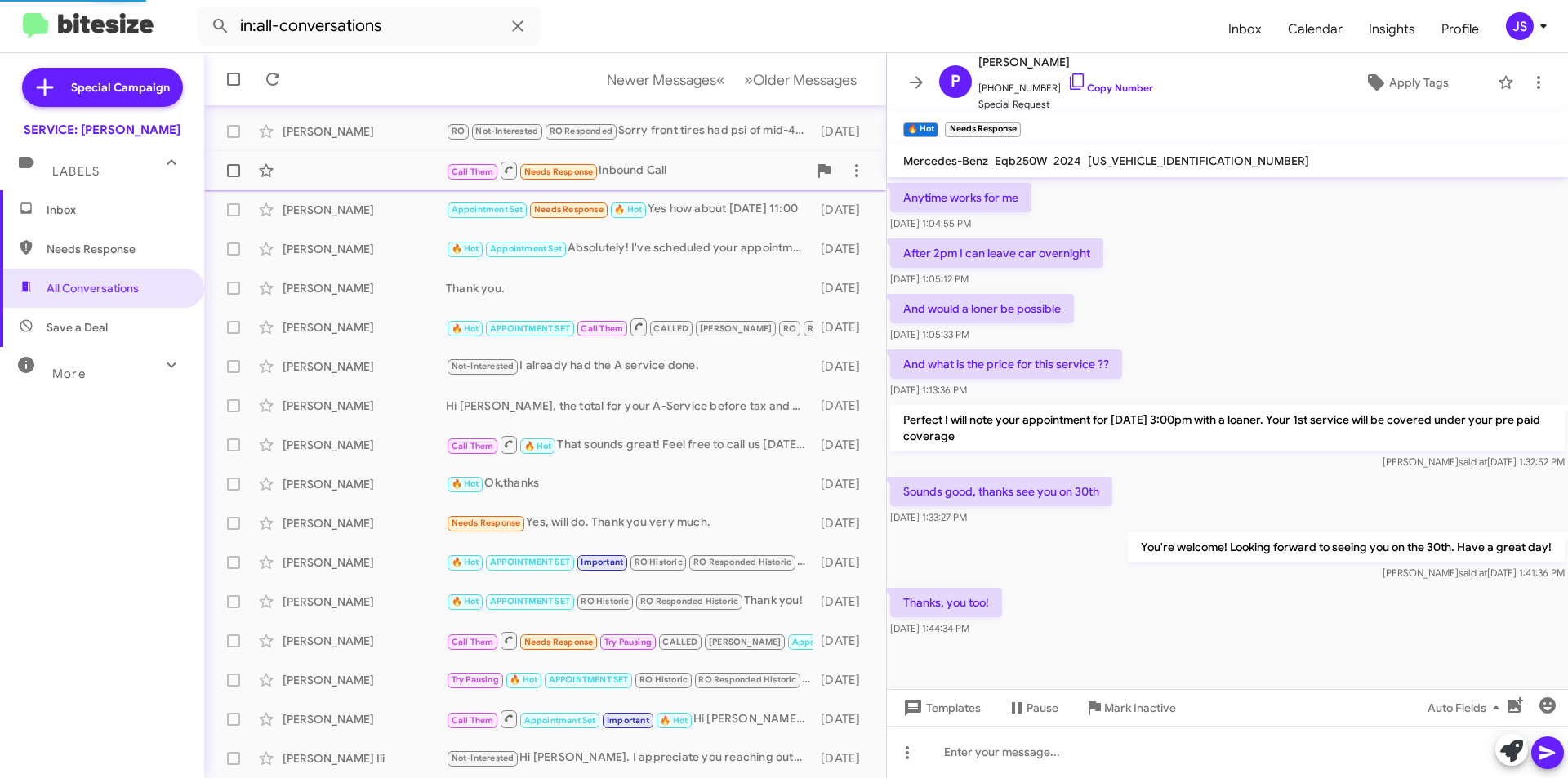
scroll to position [41, 0]
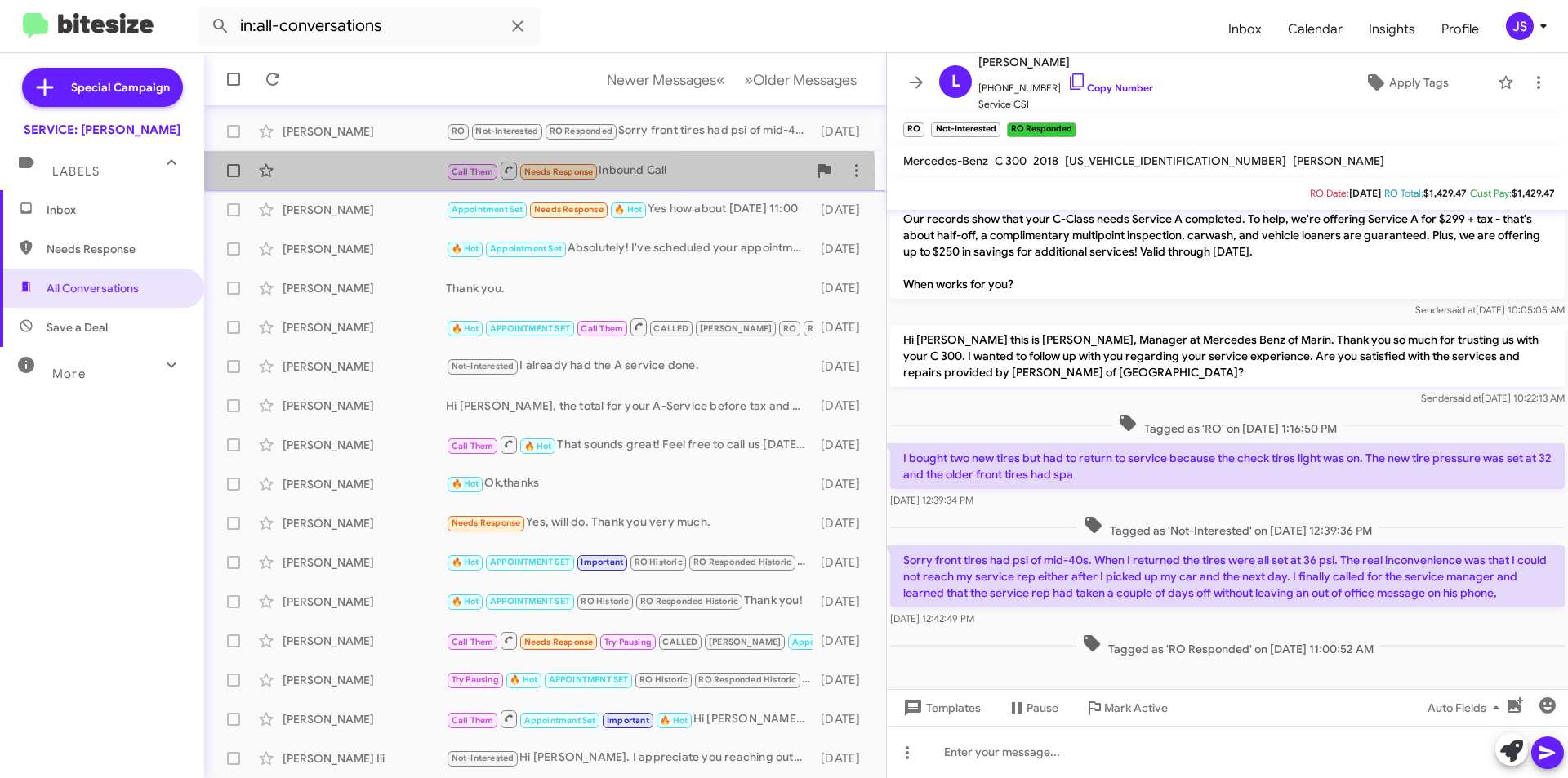
click at [363, 188] on span "Call Them Needs Response Inbound Call 7 days ago" at bounding box center [545, 171] width 682 height 39
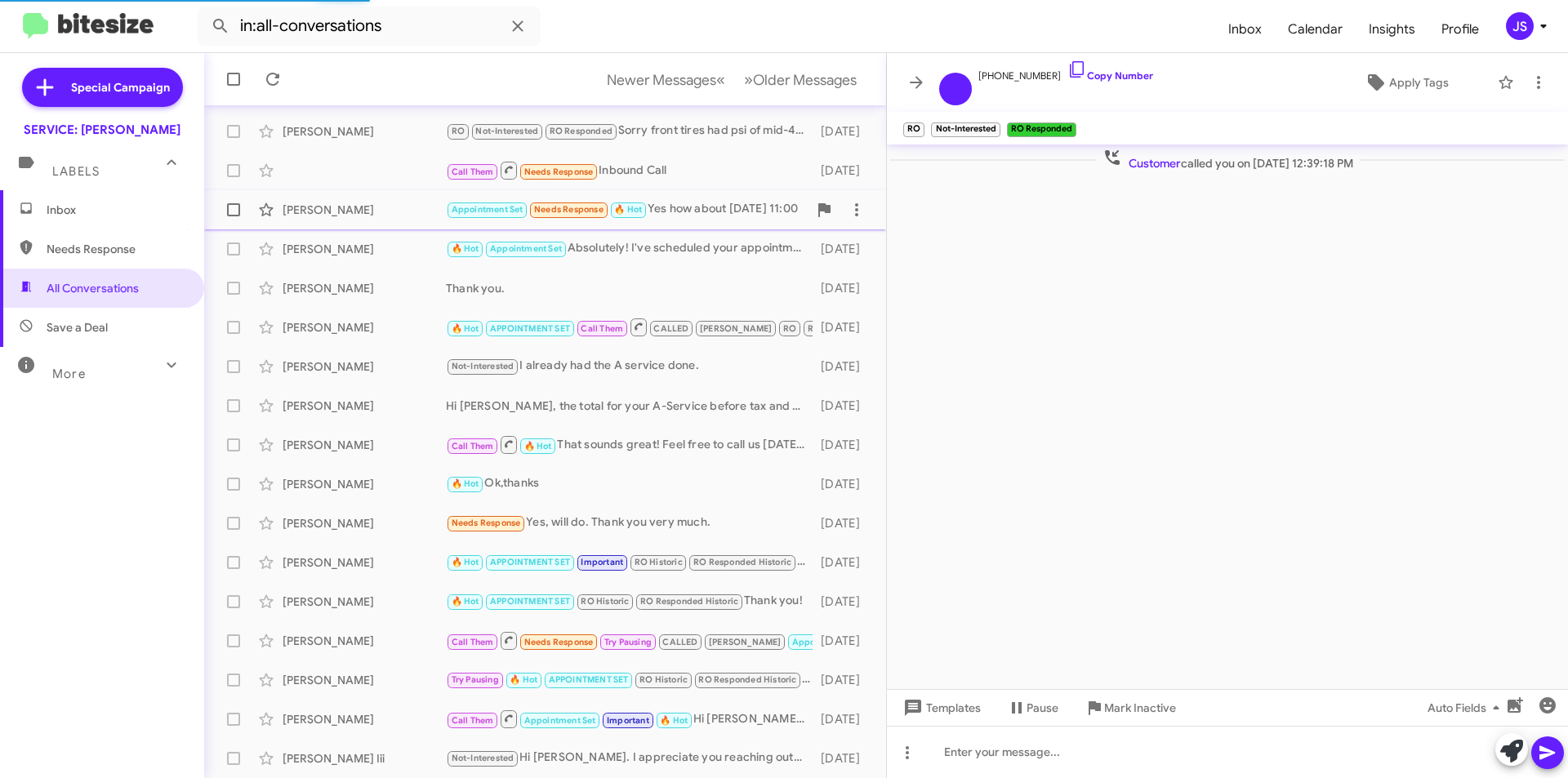
click at [368, 213] on div "Frances Gray" at bounding box center [364, 210] width 164 height 16
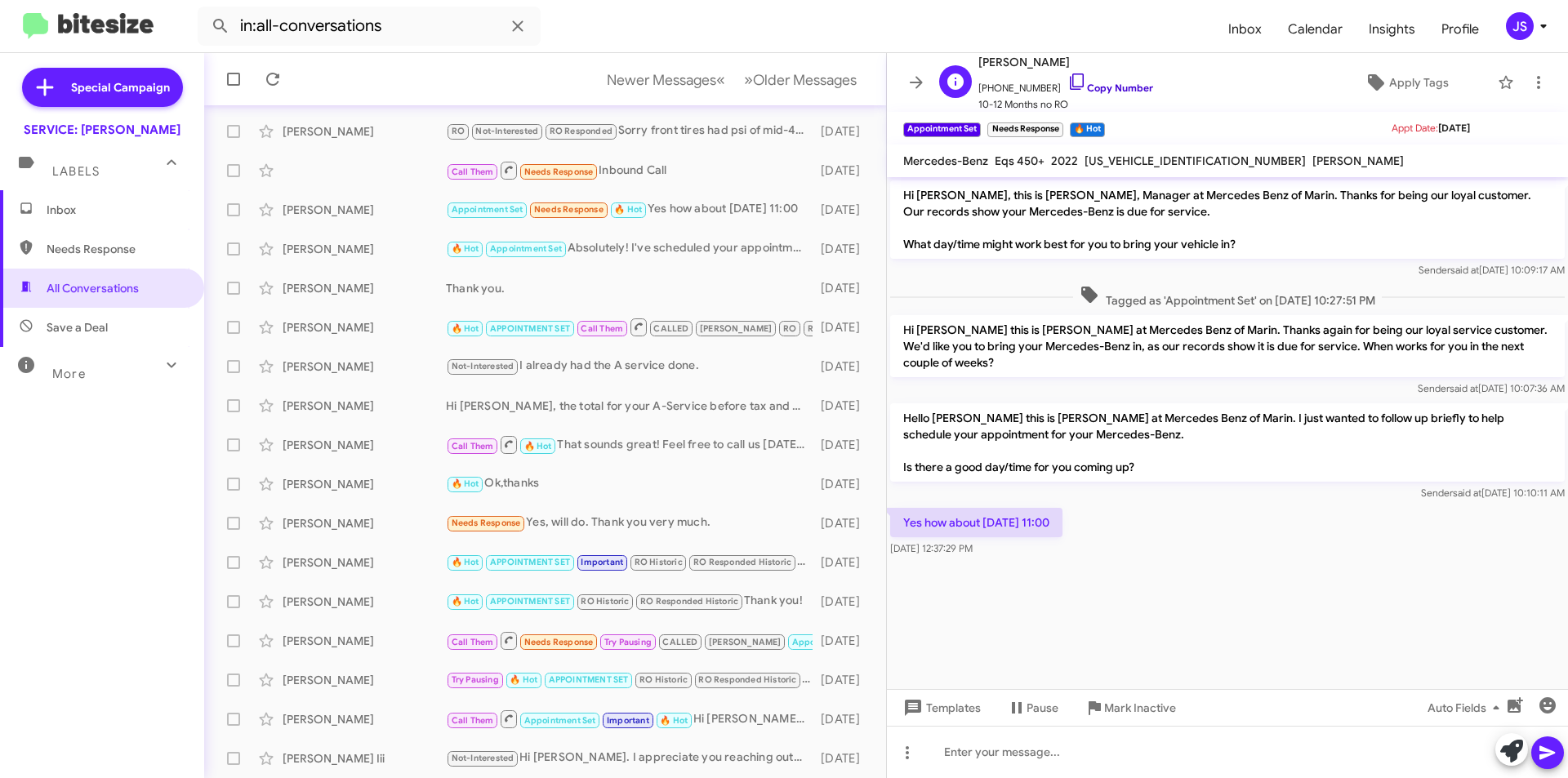
click at [1067, 80] on icon at bounding box center [1077, 81] width 19 height 19
click at [1396, 90] on span "Apply Tags" at bounding box center [1419, 82] width 59 height 30
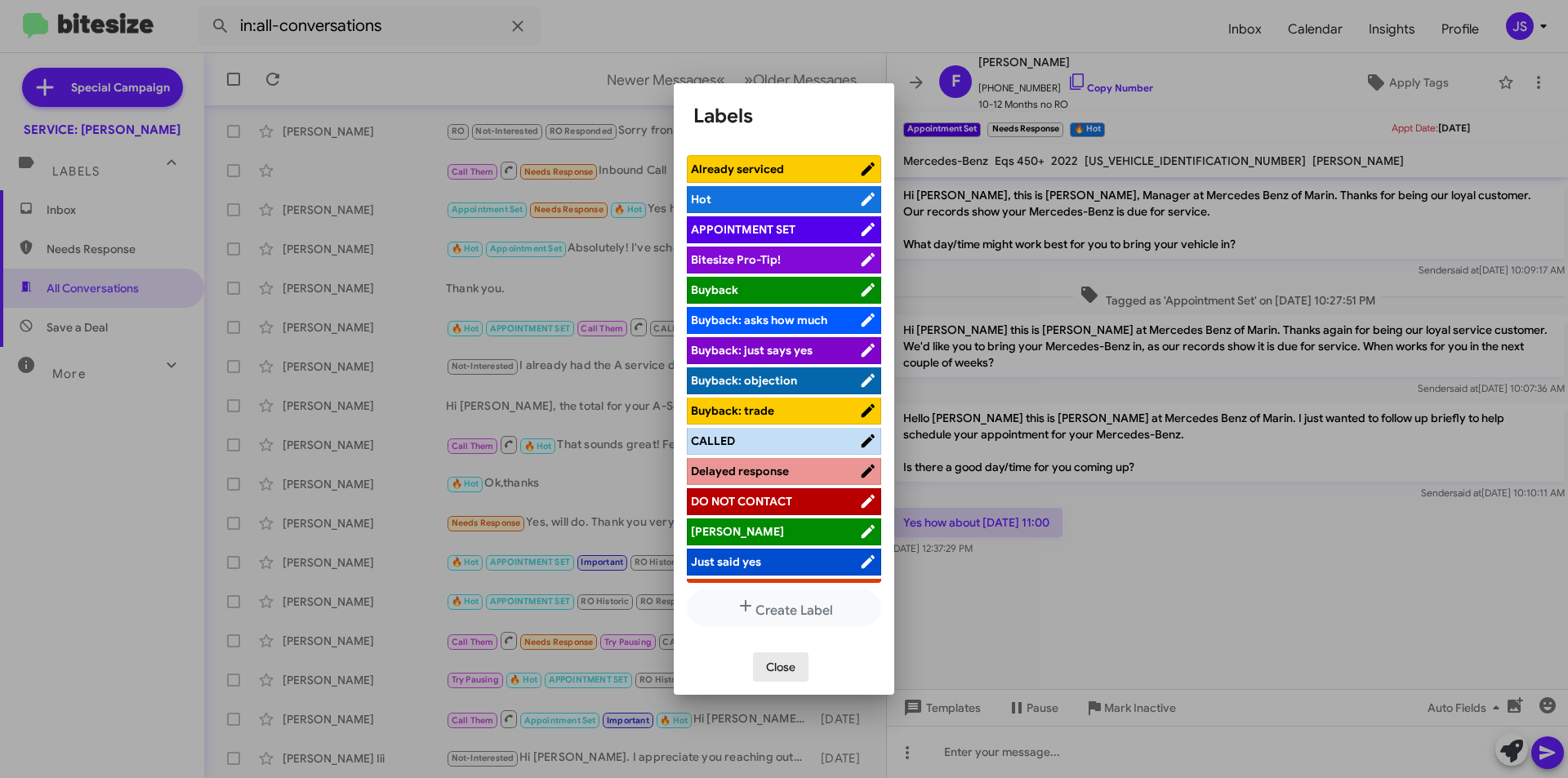
click at [789, 673] on span "Close" at bounding box center [781, 667] width 30 height 30
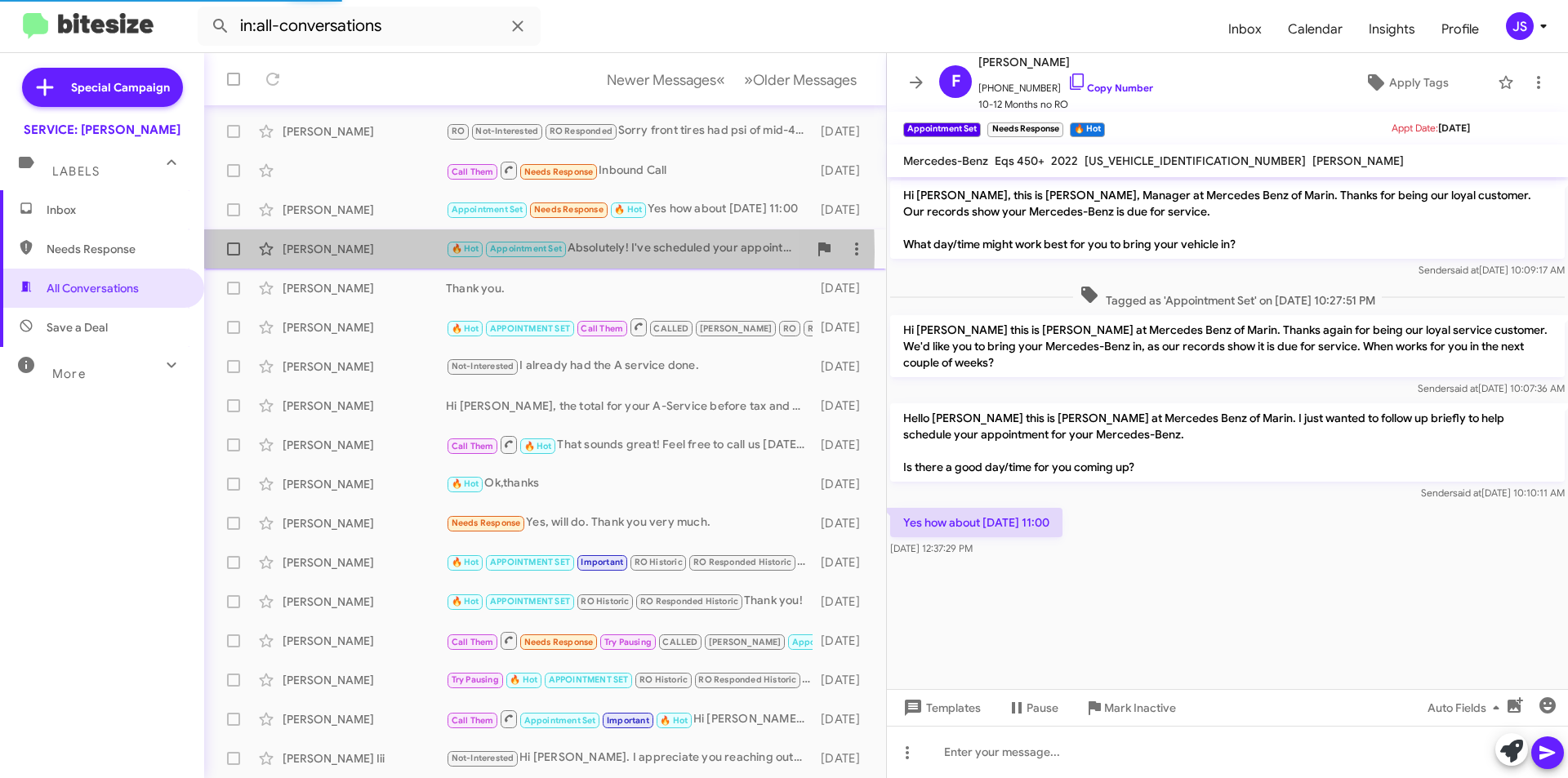
click at [421, 252] on div "Ariana Lima" at bounding box center [364, 248] width 164 height 16
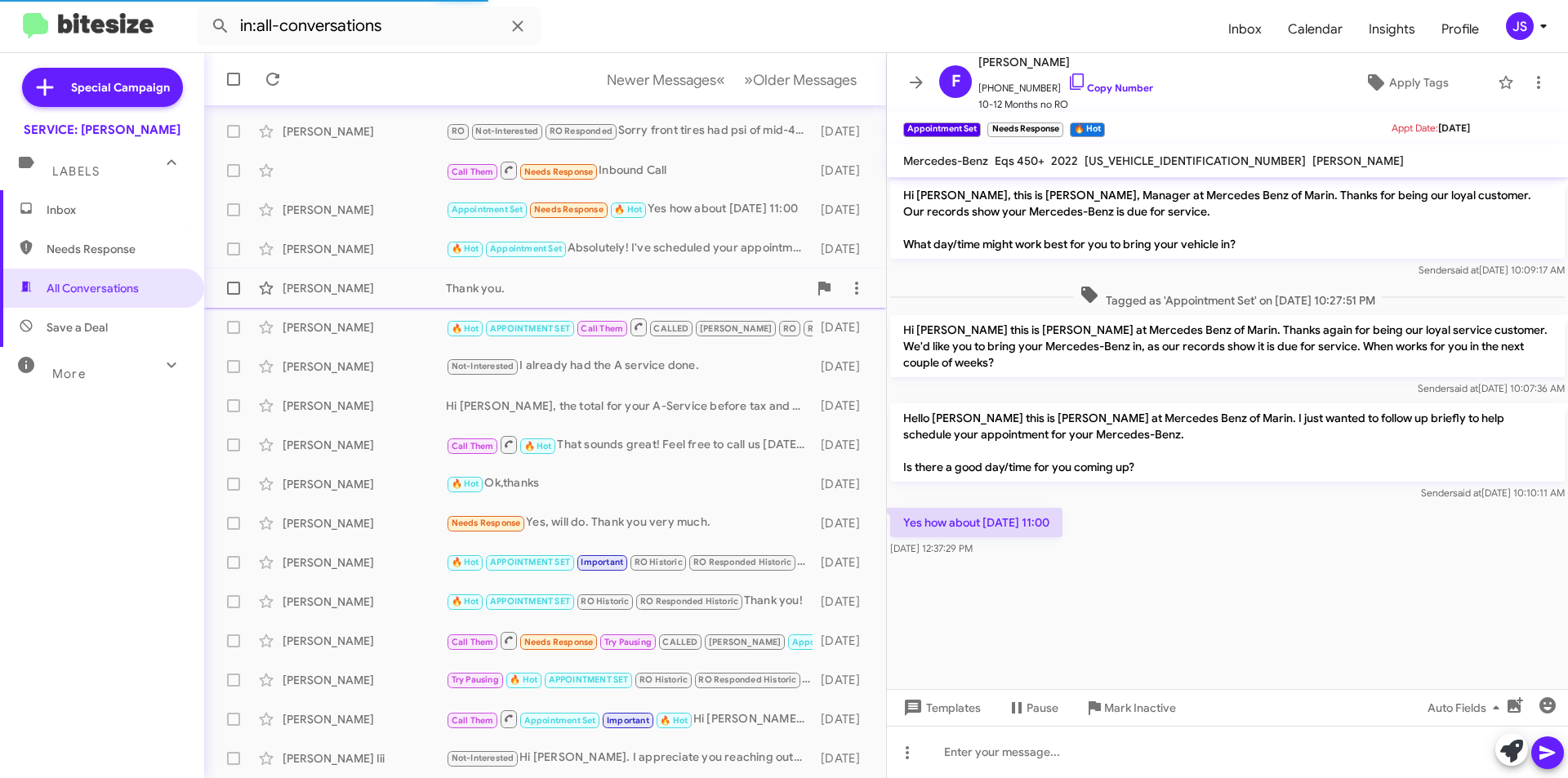
scroll to position [190, 0]
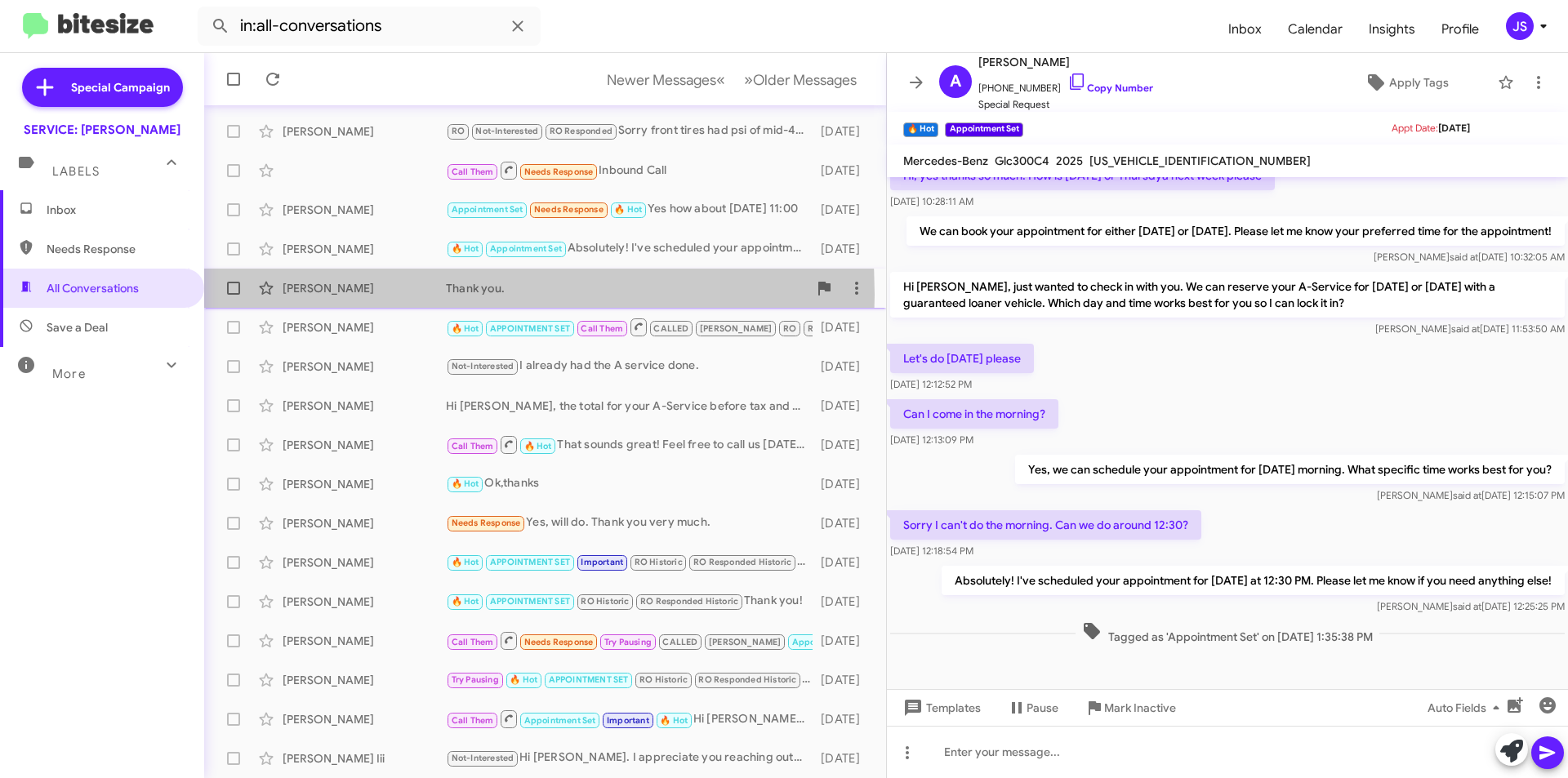
click at [382, 295] on div "Sara Cook" at bounding box center [364, 287] width 164 height 16
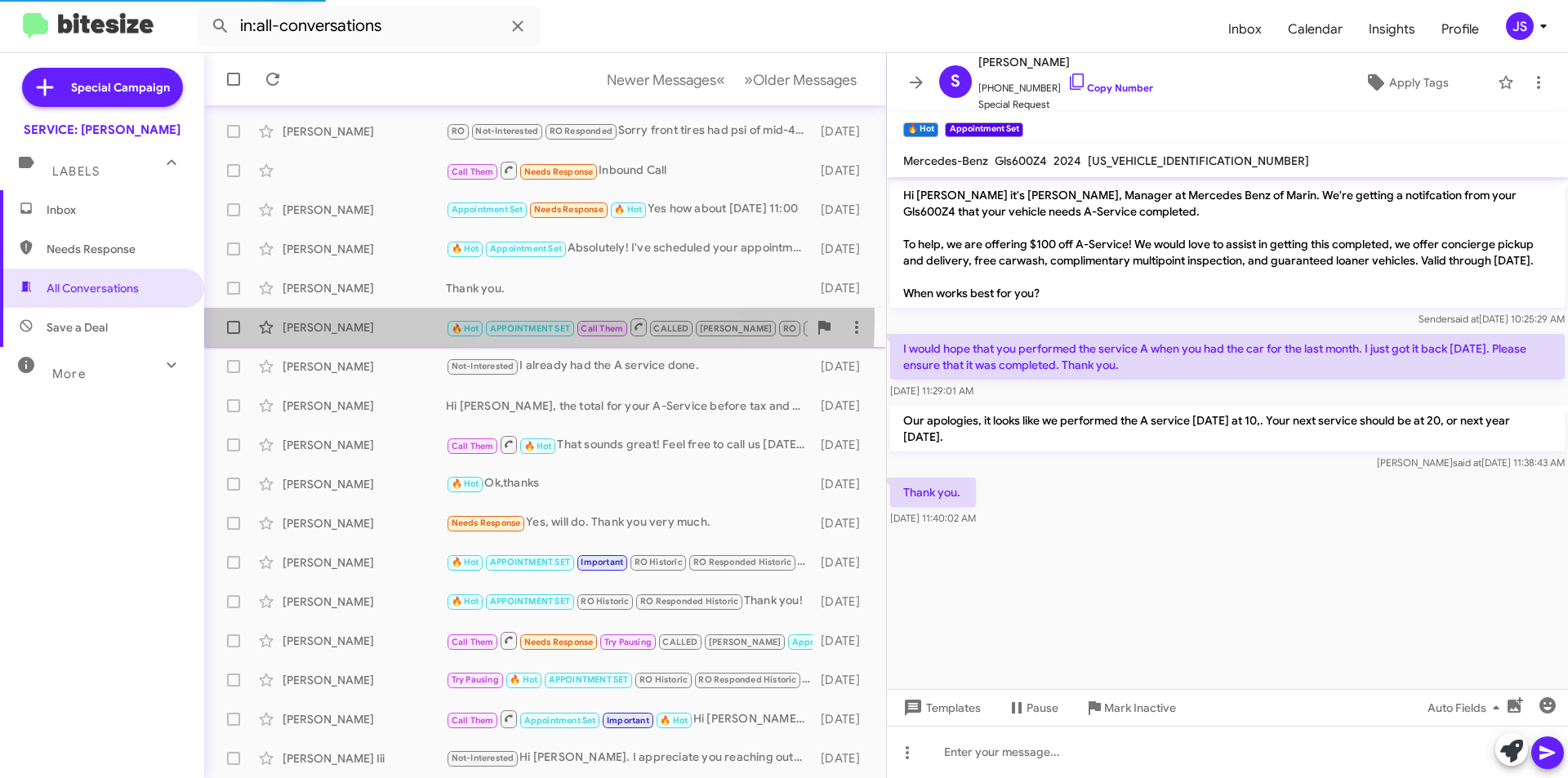
click at [392, 319] on div "Miguel Dacosta" at bounding box center [364, 327] width 164 height 16
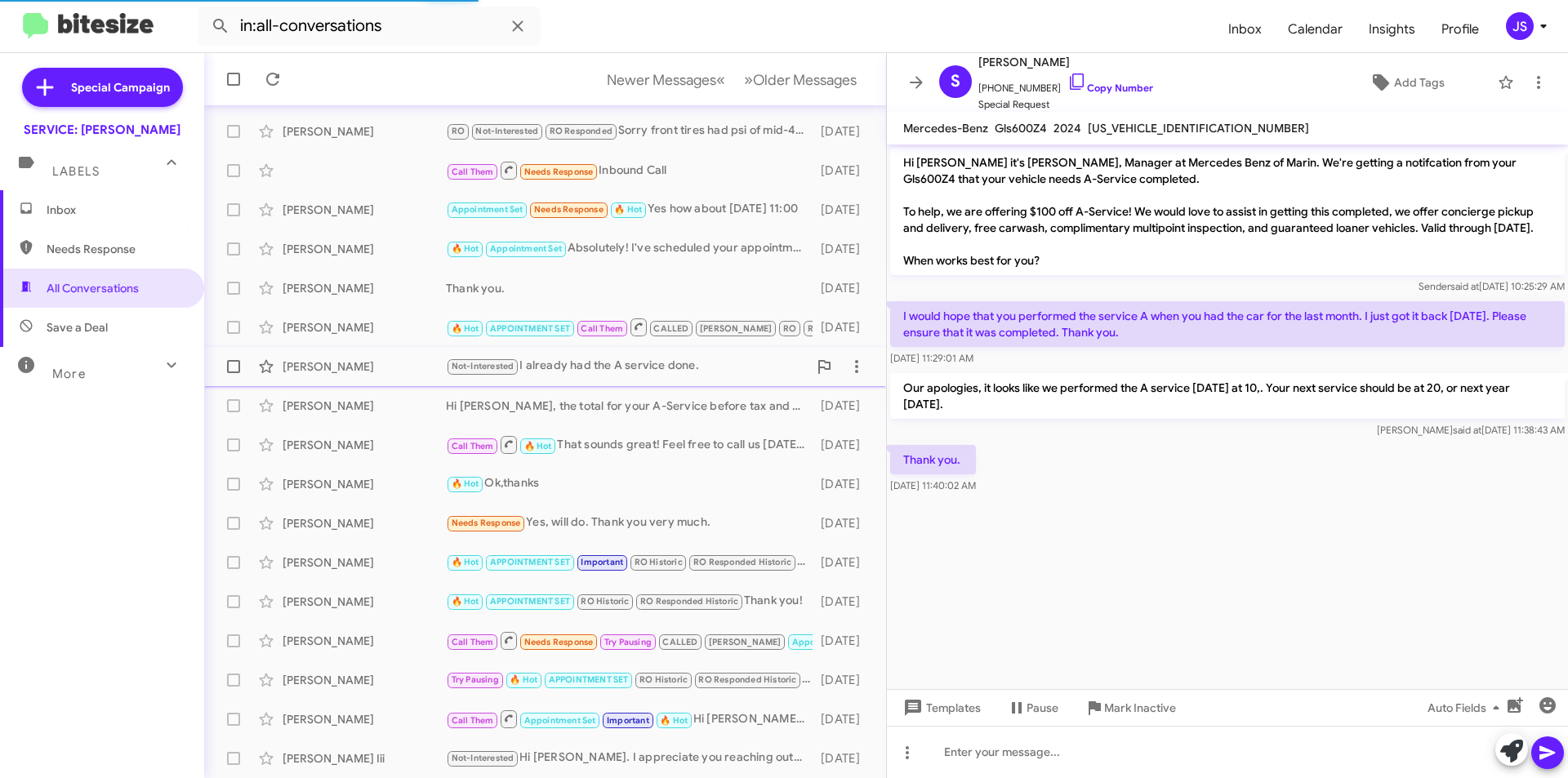
scroll to position [687, 0]
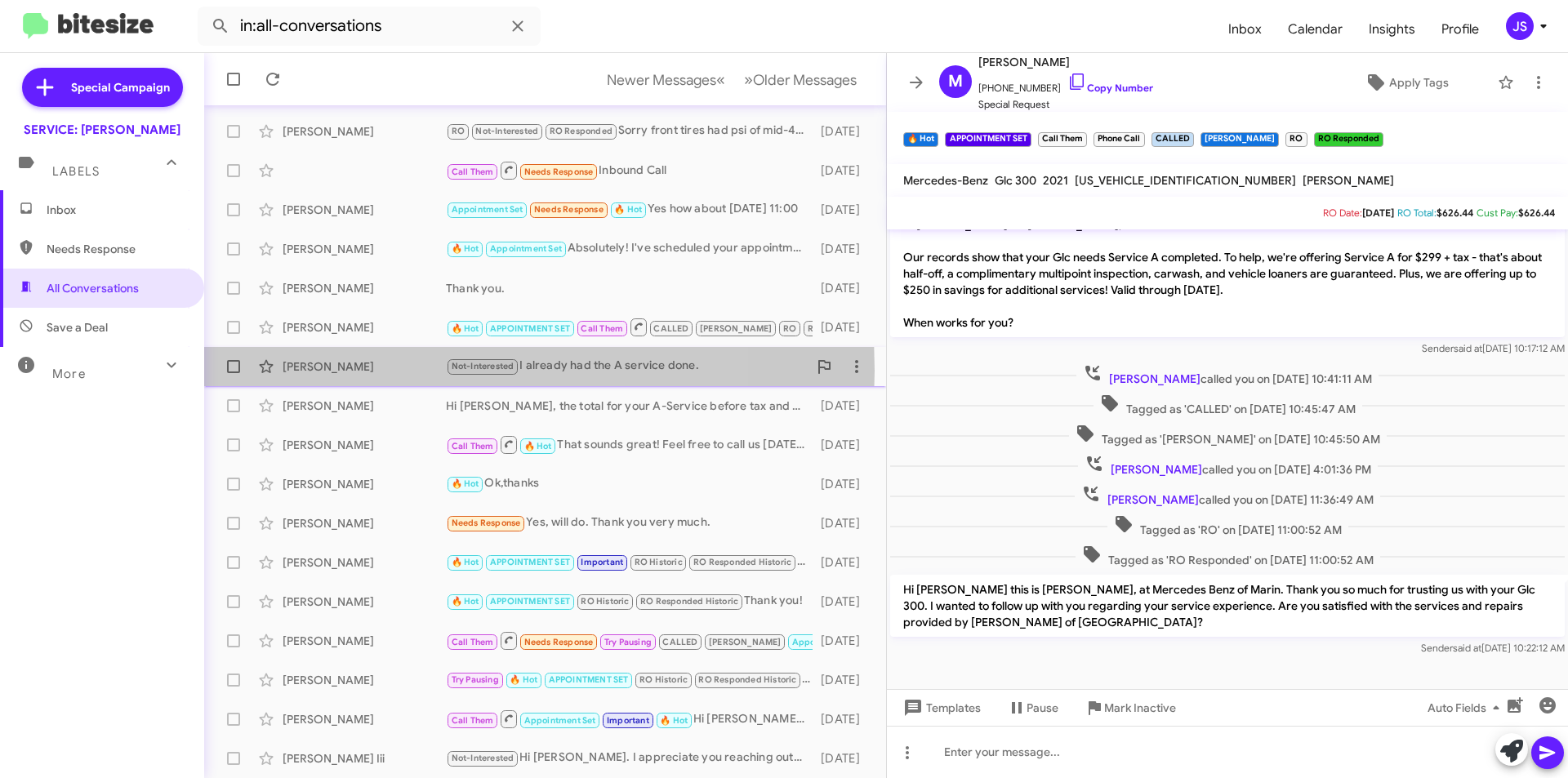
click at [396, 371] on div "Christopher Kershaw" at bounding box center [364, 366] width 164 height 16
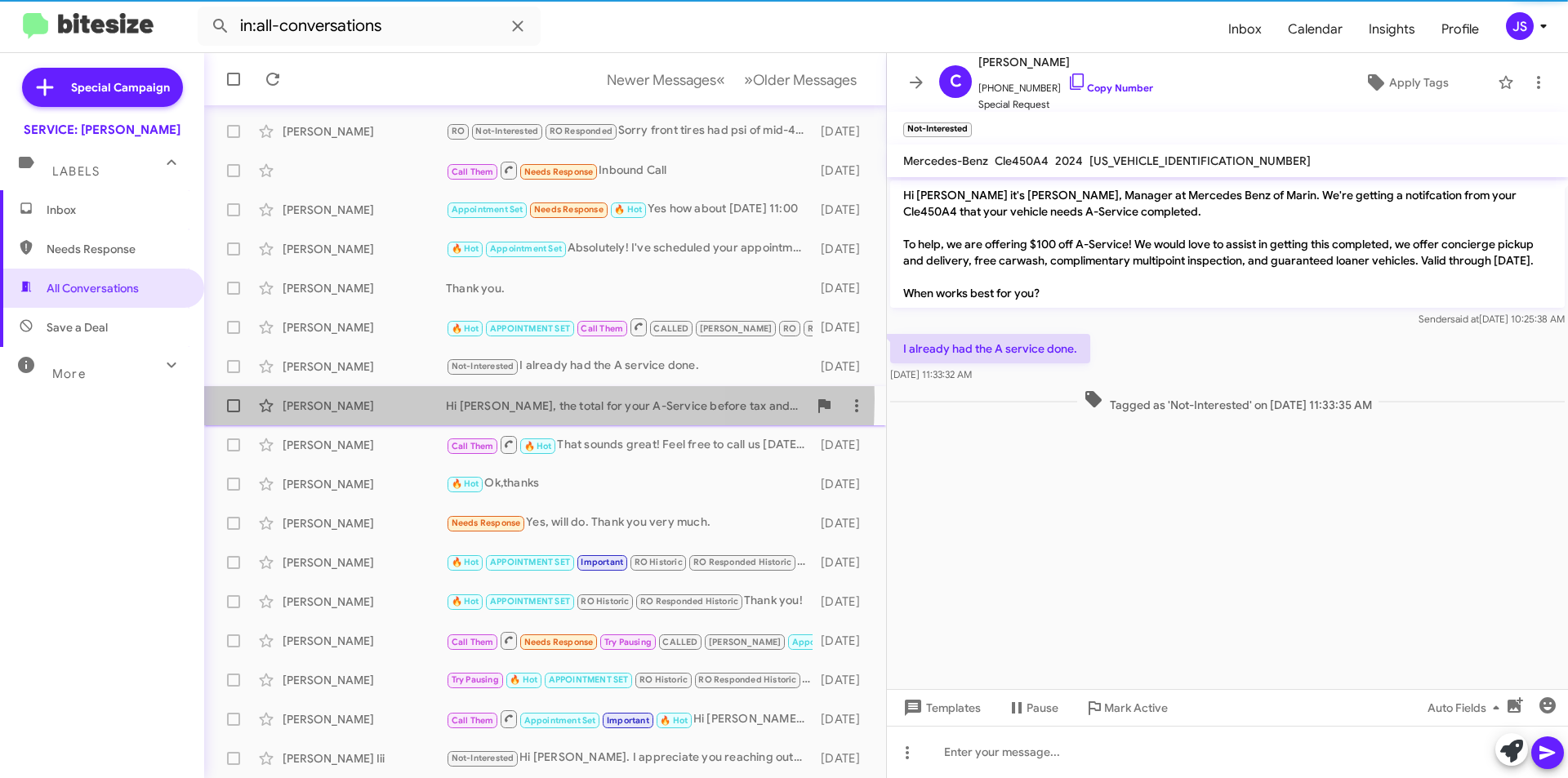
click at [385, 399] on div "[PERSON_NAME]" at bounding box center [364, 405] width 164 height 16
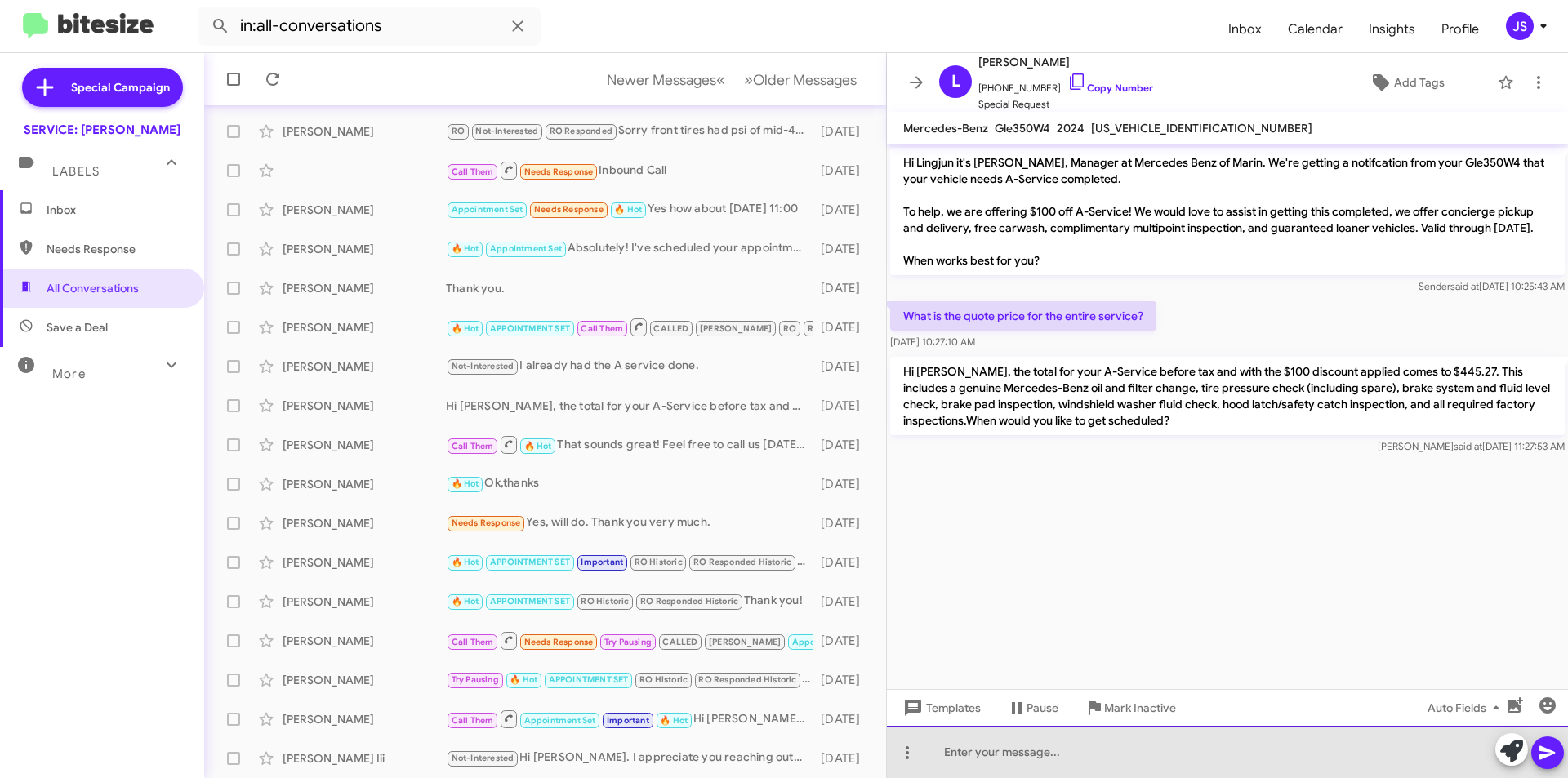
click at [1050, 759] on div at bounding box center [1227, 752] width 681 height 53
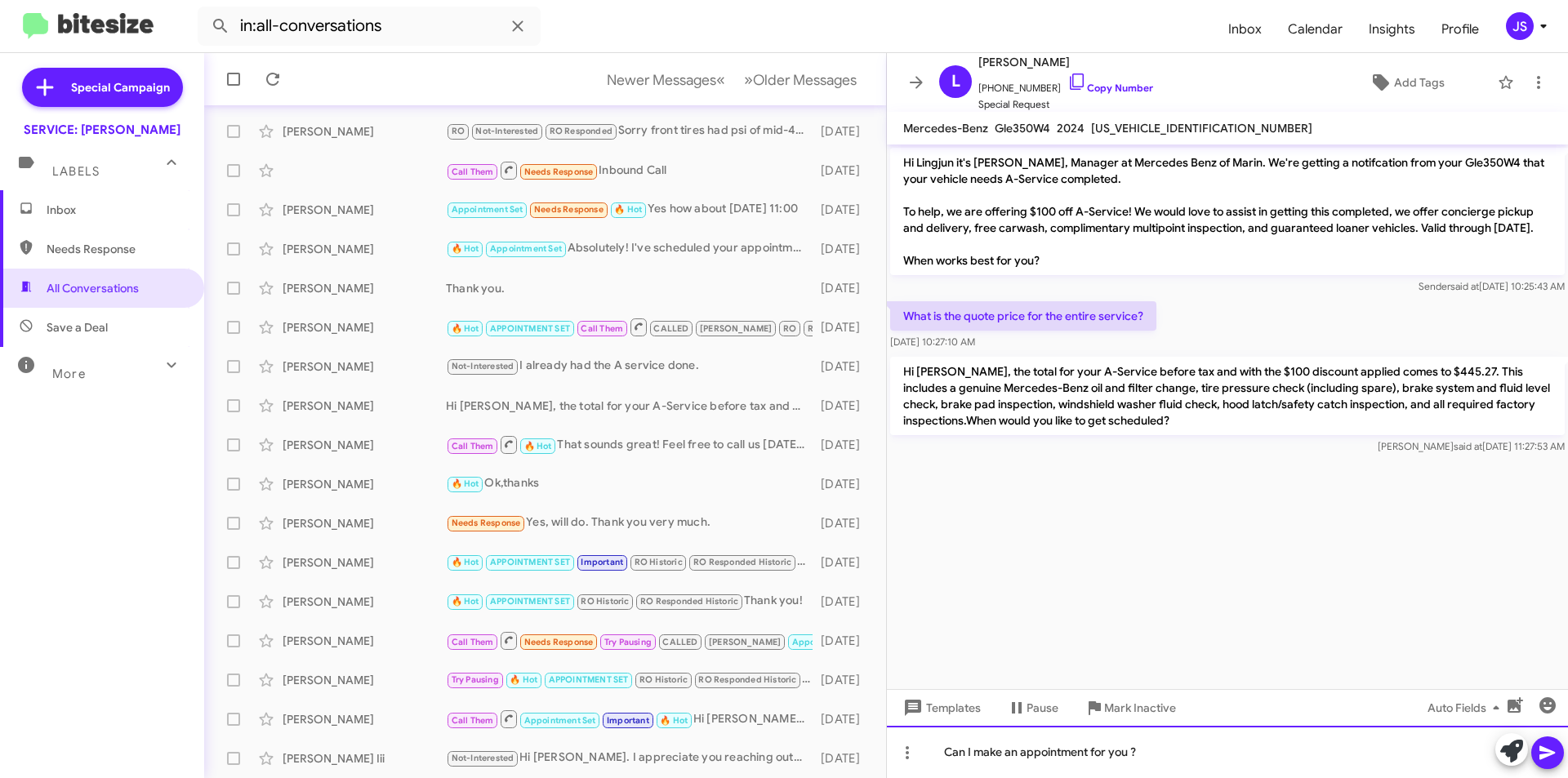
click at [1204, 735] on div "Can I make an appointment for you ?" at bounding box center [1227, 752] width 681 height 53
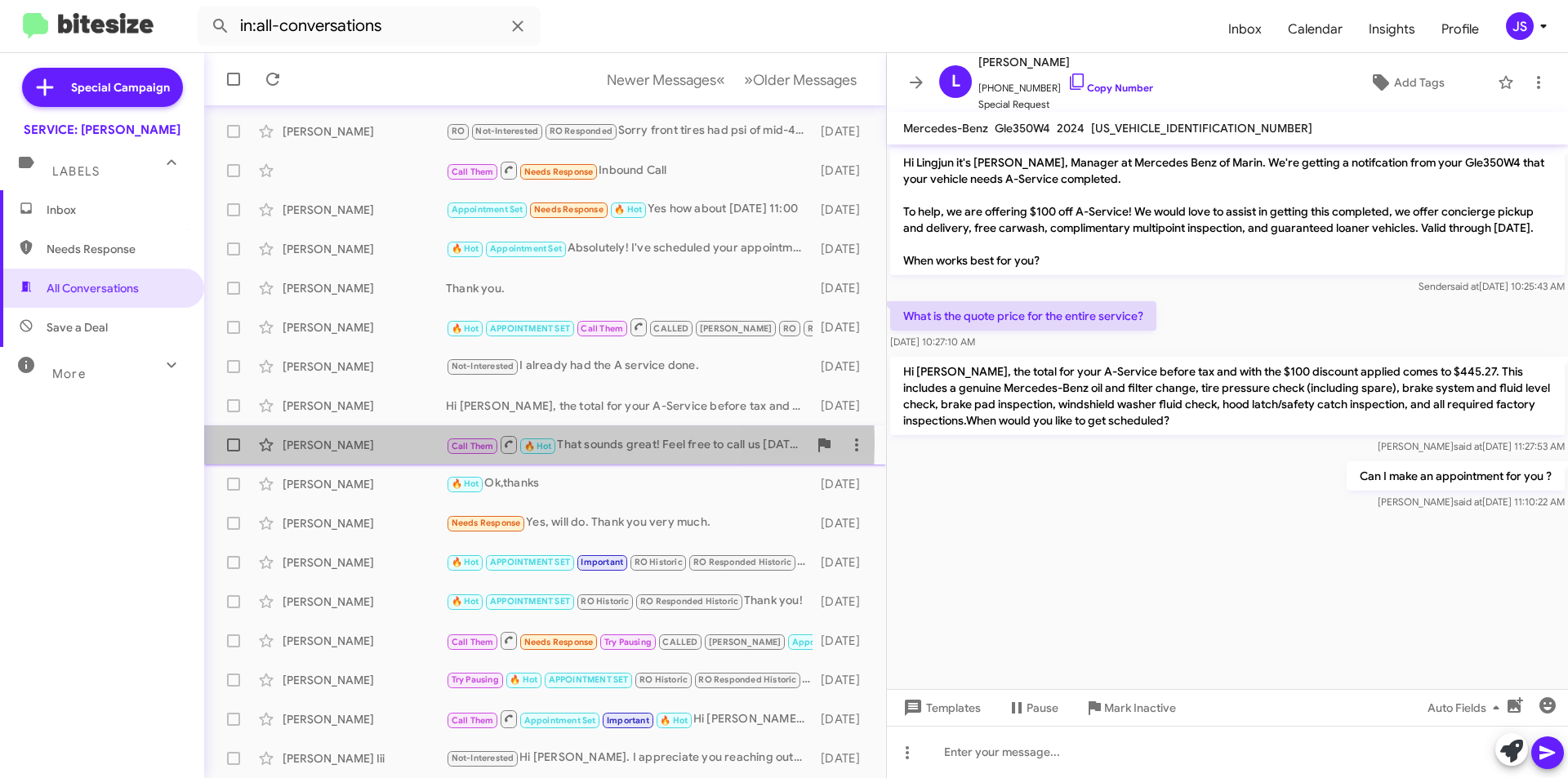
click at [393, 443] on div "Leisa Snyder" at bounding box center [364, 445] width 164 height 16
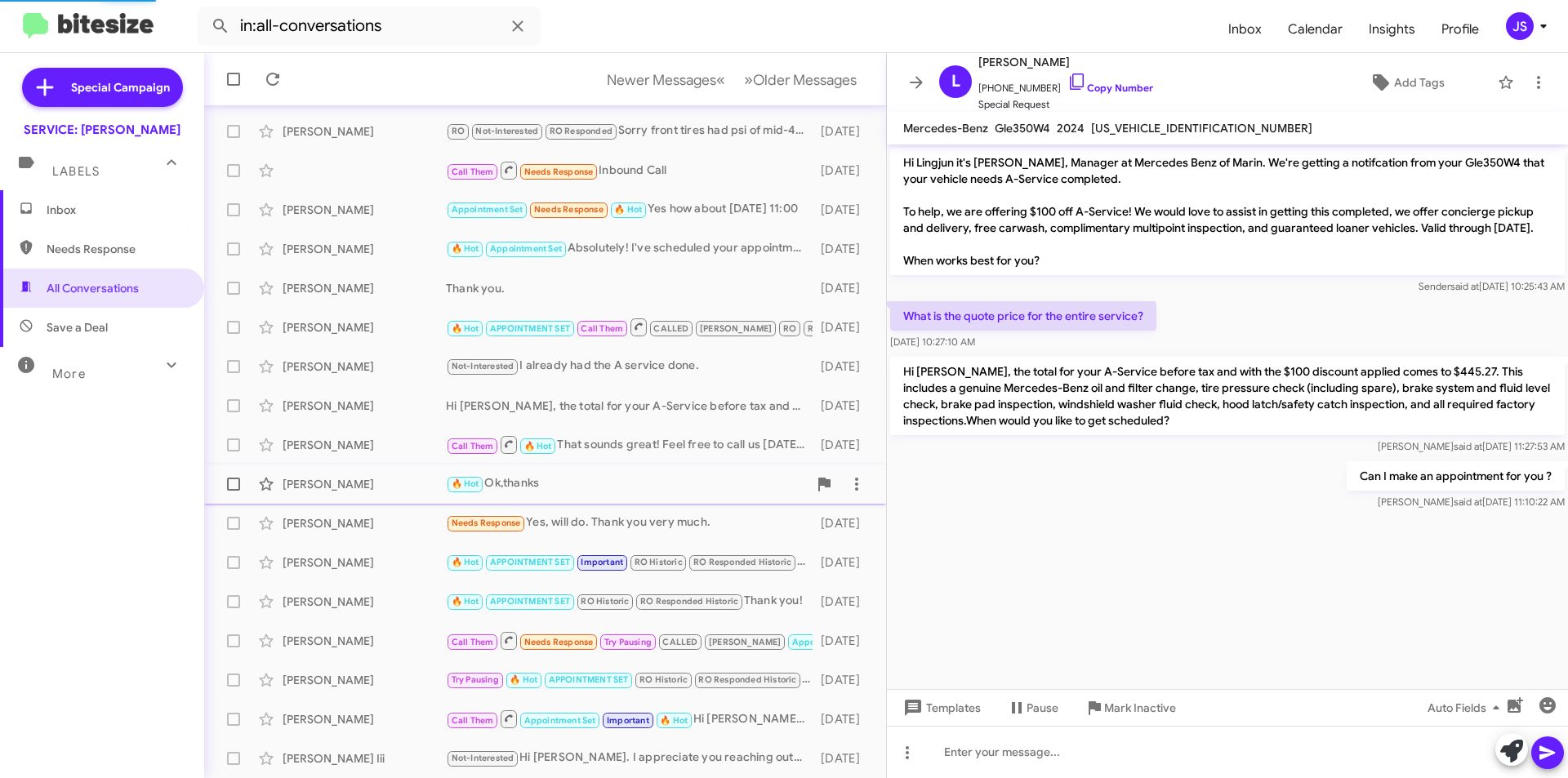
scroll to position [125, 0]
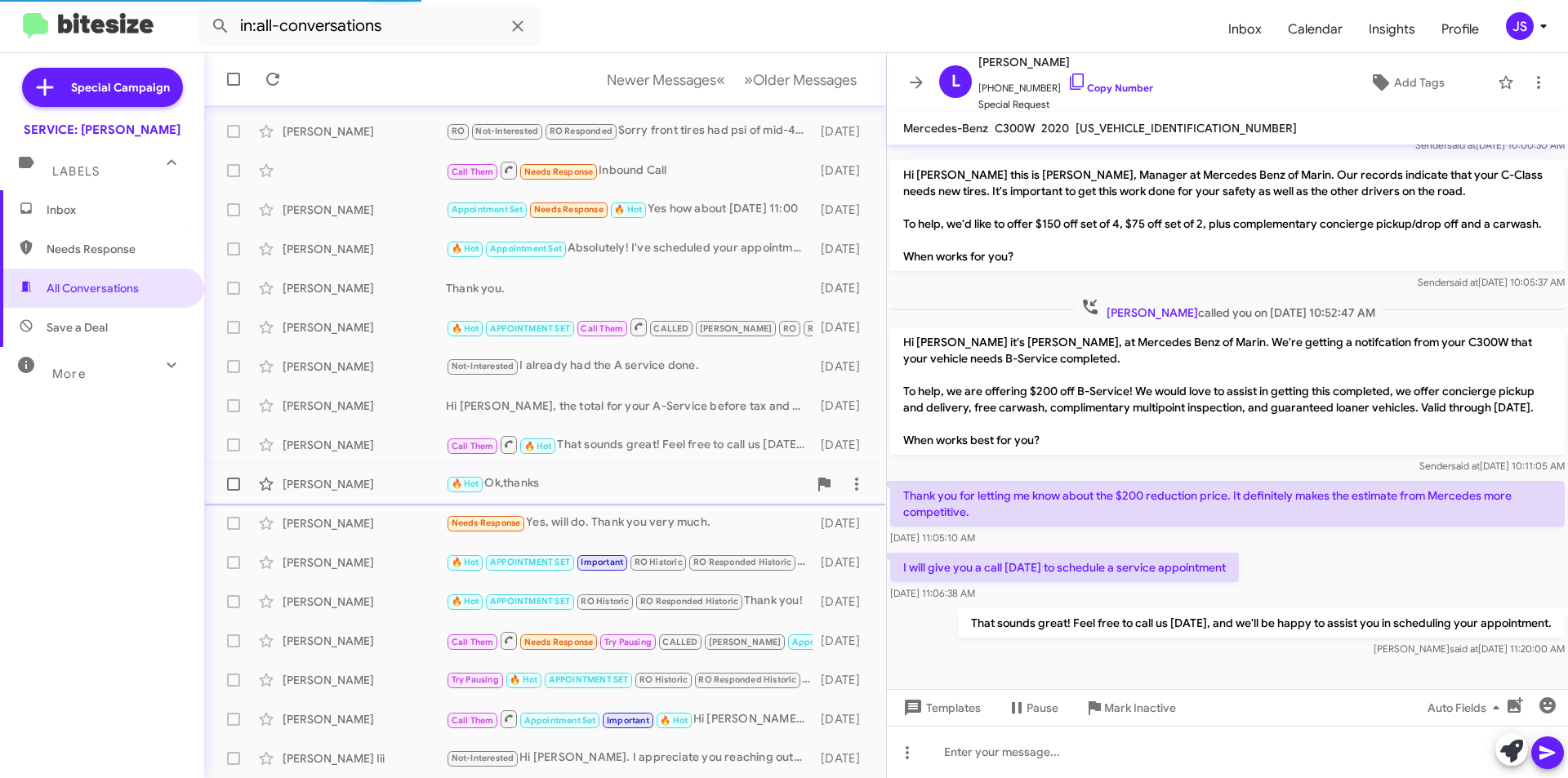
click at [394, 471] on div "Ming Xu 🔥 Hot Ok,thanks 7 days ago" at bounding box center [545, 485] width 656 height 33
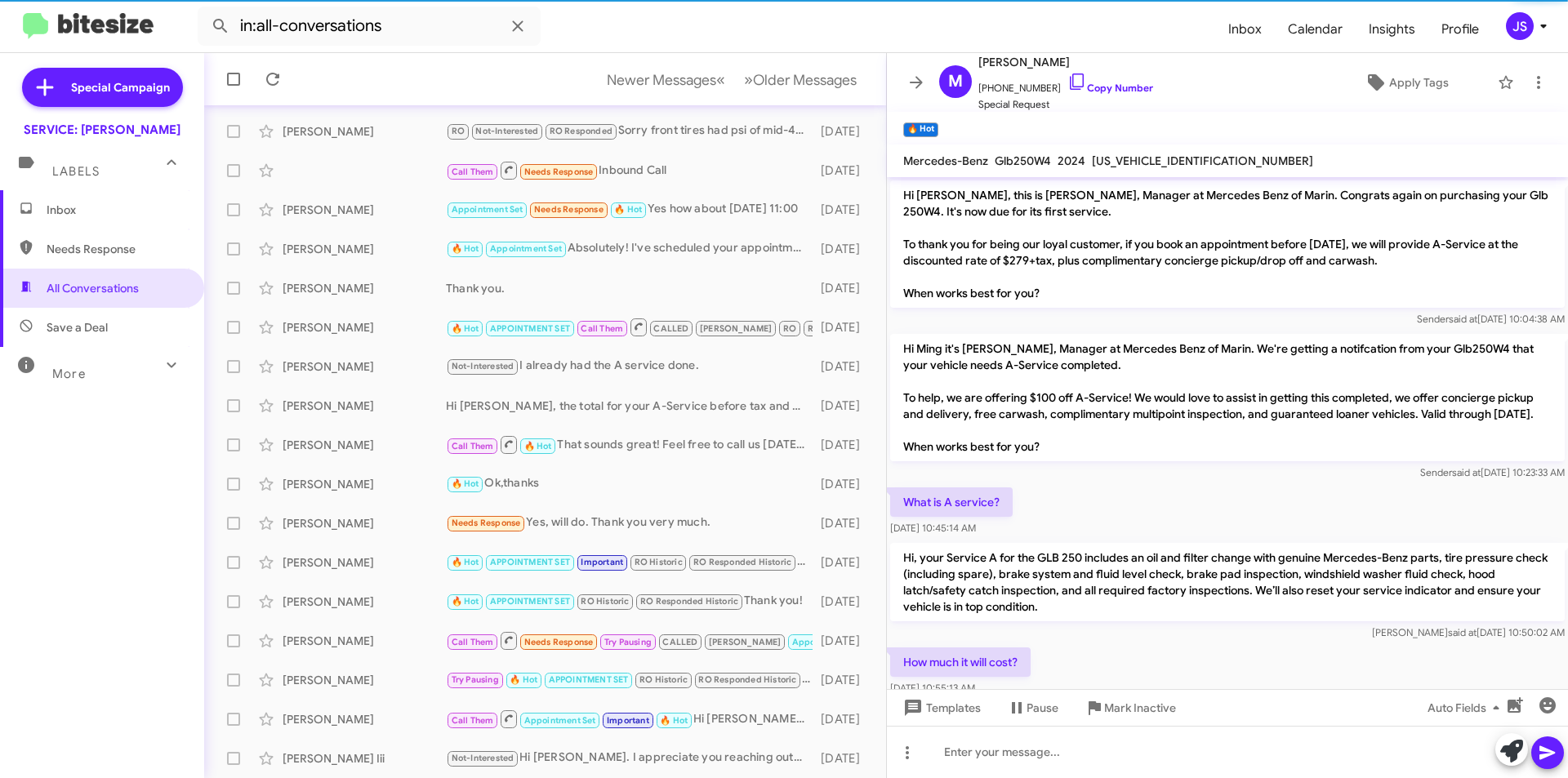
scroll to position [269, 0]
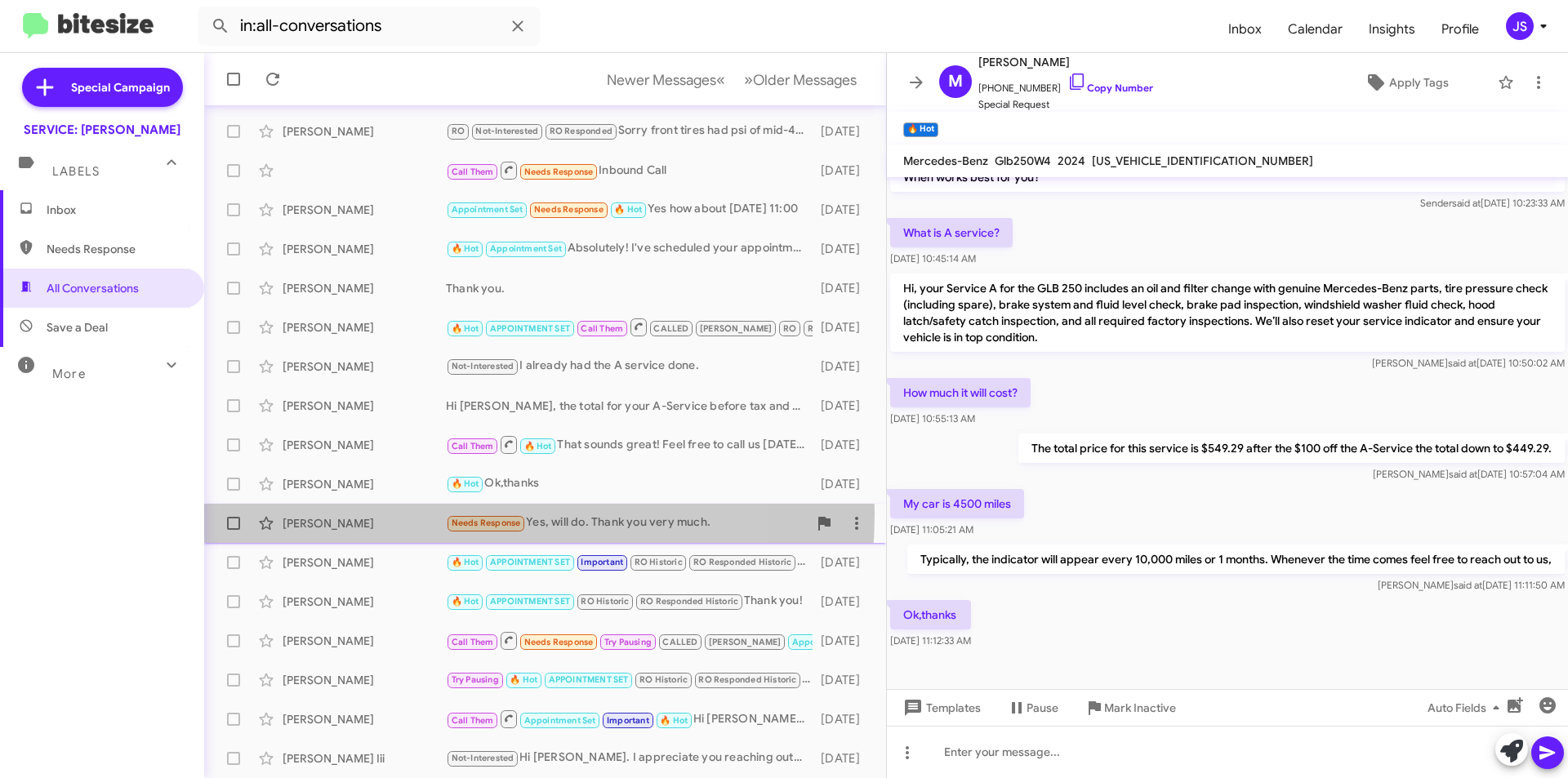
click at [406, 514] on div "Valencia Rodrigo Needs Response Yes, will do. Thank you very much. 7 days ago" at bounding box center [545, 523] width 656 height 33
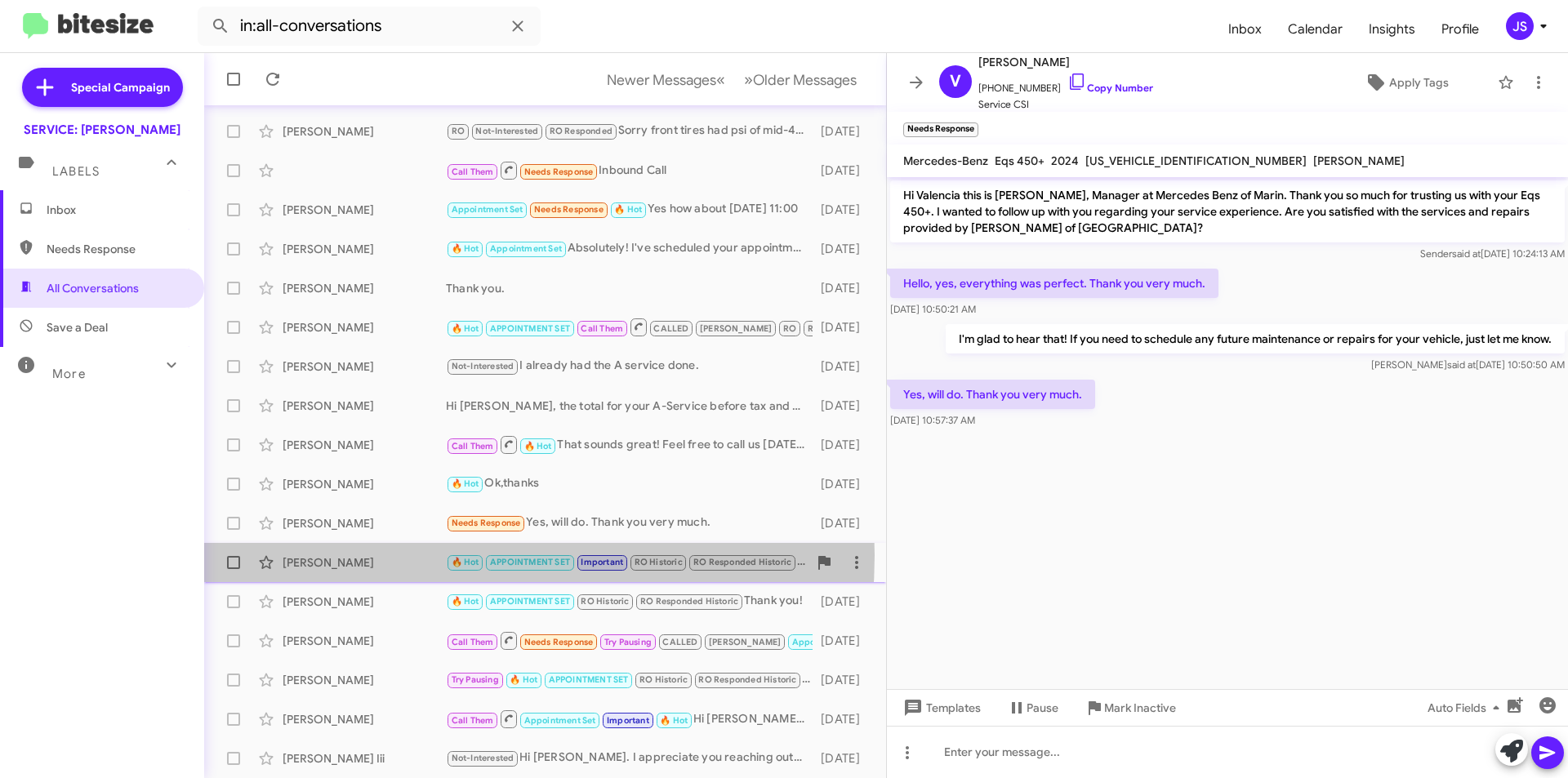
click at [392, 556] on div "James Calhoun" at bounding box center [364, 562] width 164 height 16
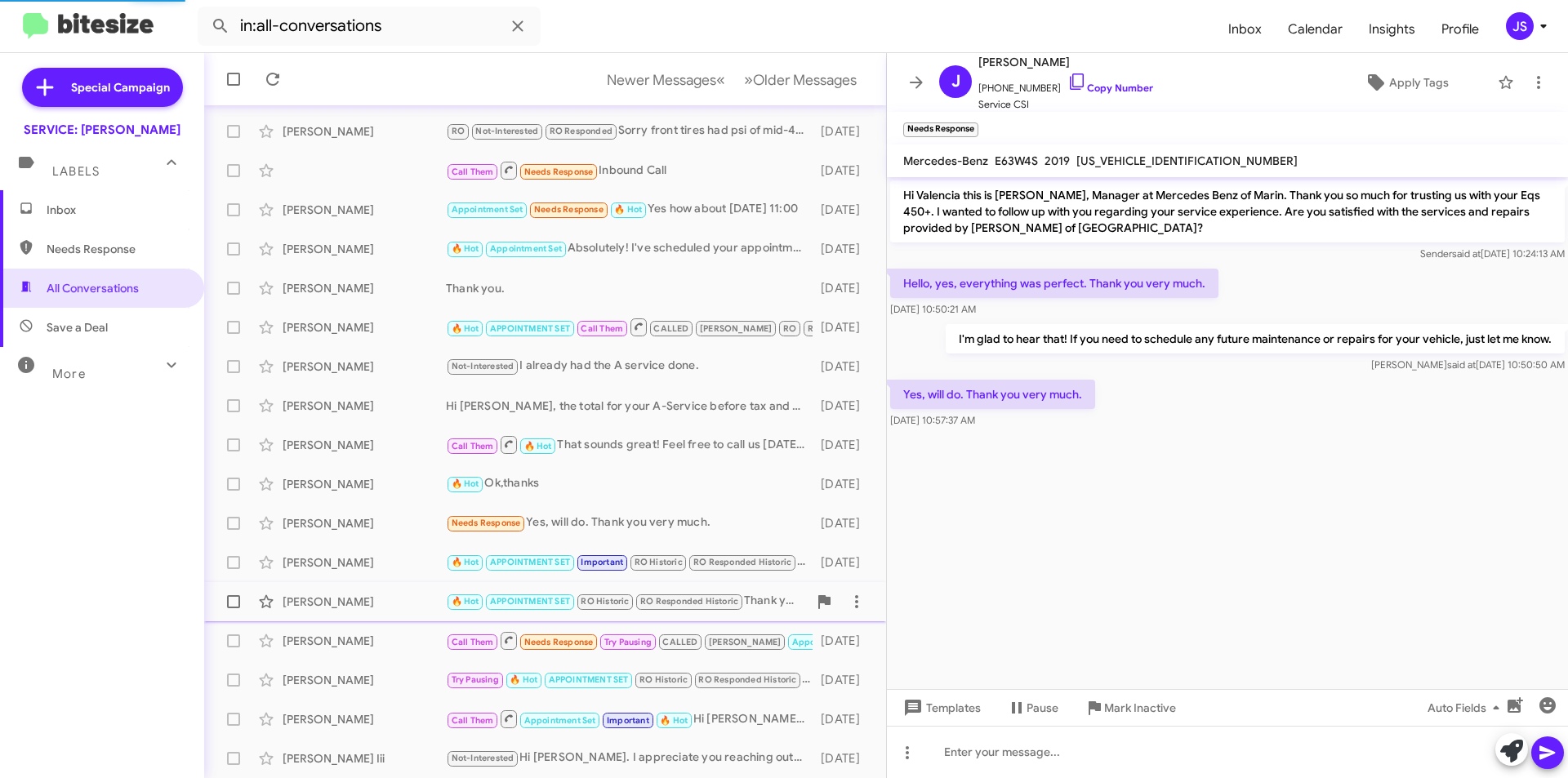
scroll to position [601, 0]
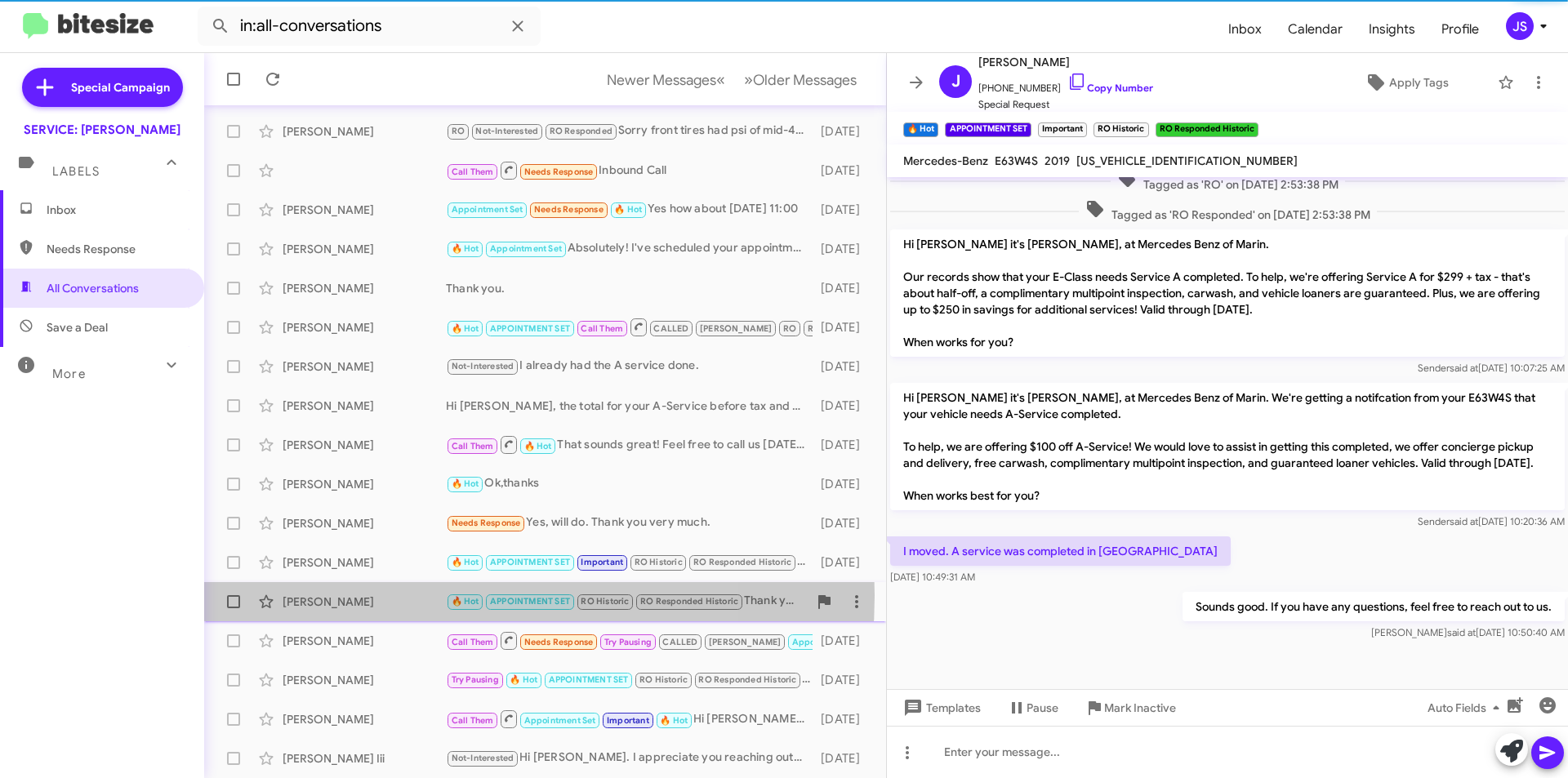
click at [391, 595] on div "John Yoo" at bounding box center [364, 602] width 164 height 16
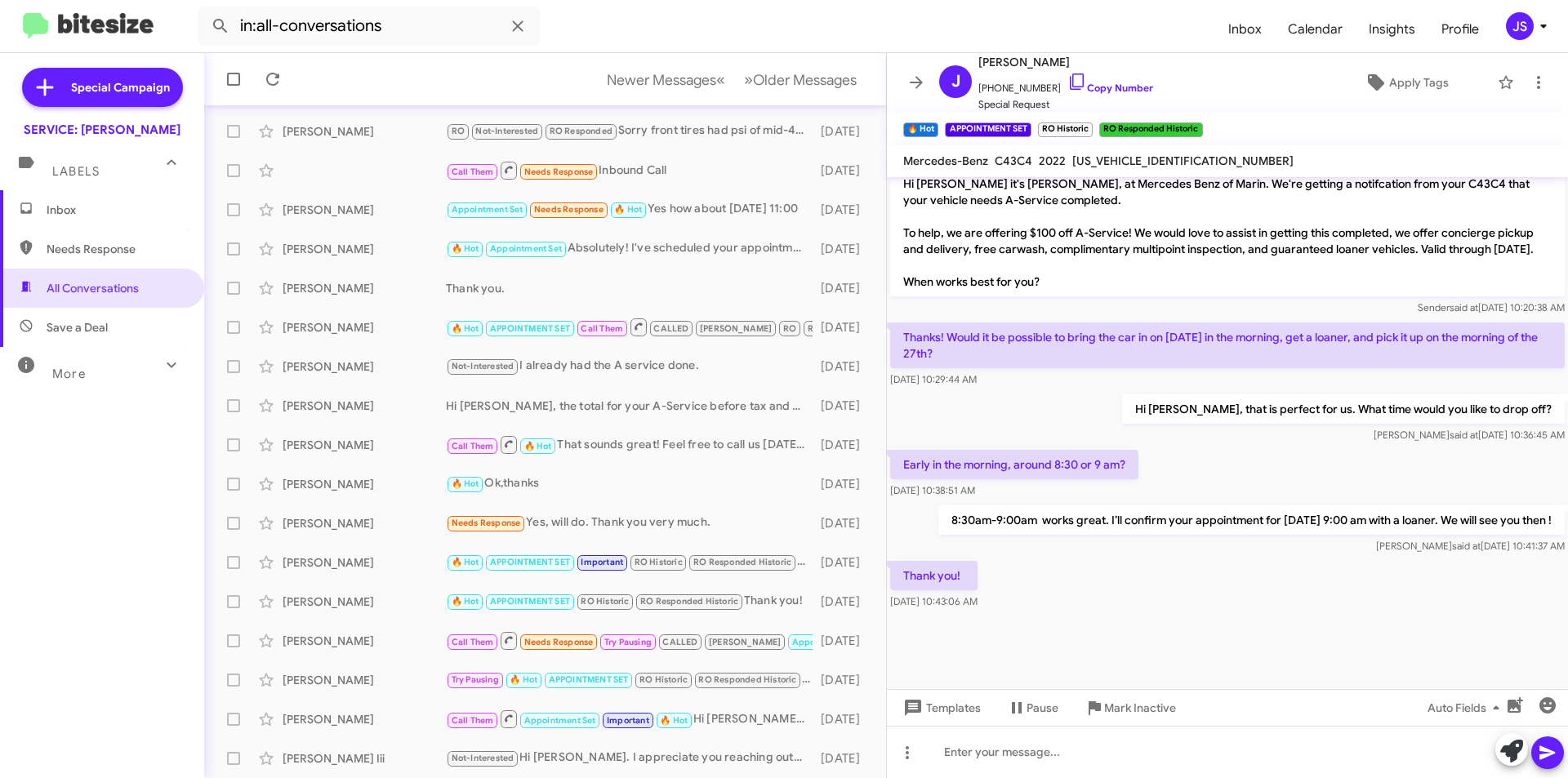
scroll to position [856, 0]
click at [1071, 76] on span "+15103316708 Copy Number" at bounding box center [1065, 84] width 174 height 25
drag, startPoint x: 1061, startPoint y: 80, endPoint x: 1149, endPoint y: 78, distance: 88.0
click at [1067, 80] on icon at bounding box center [1077, 81] width 19 height 19
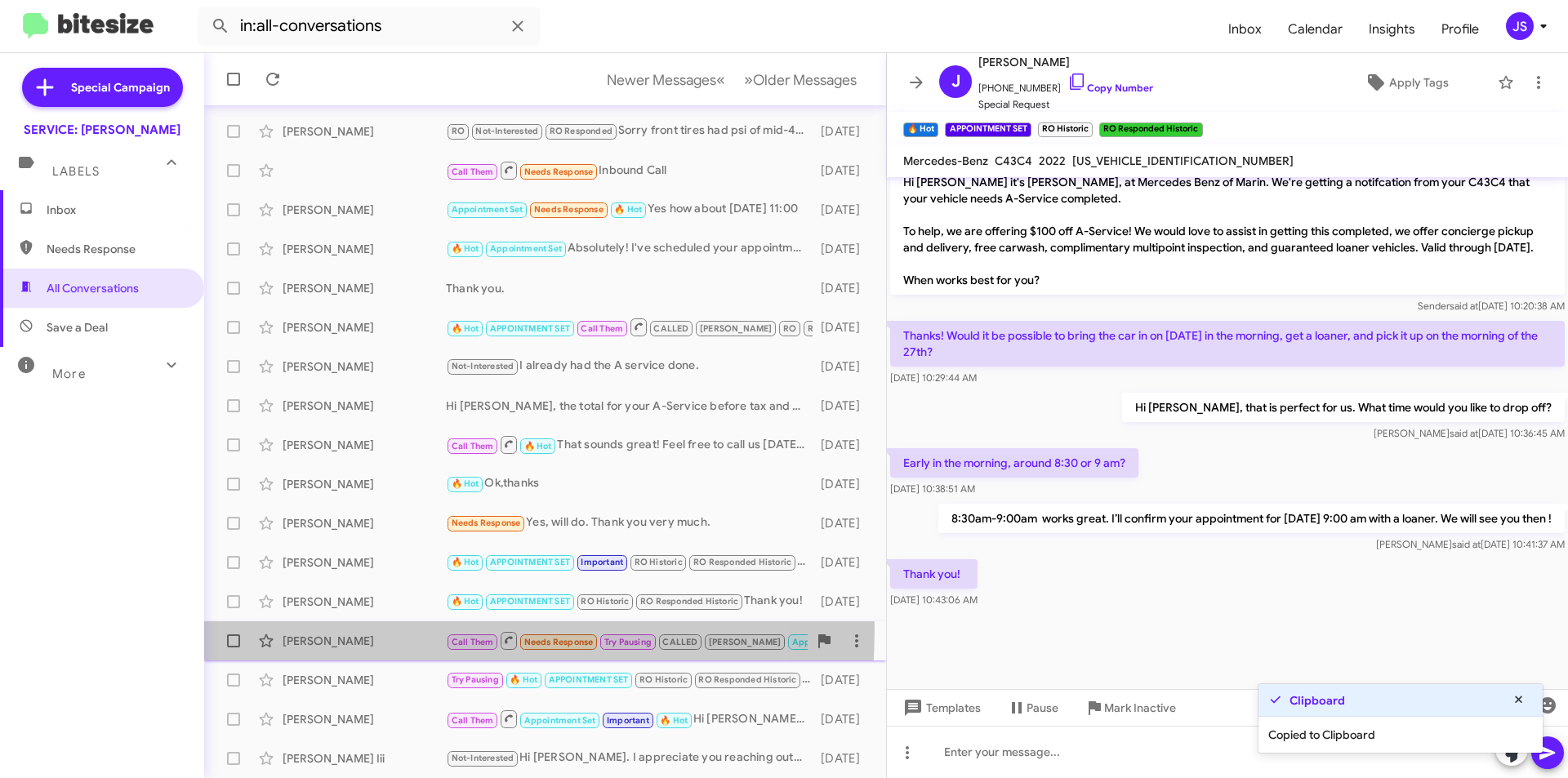
click at [417, 629] on div "Jesus Sanchez Call Them Needs Response Try Pausing CALLED JUDITH Appointment Se…" at bounding box center [545, 641] width 656 height 33
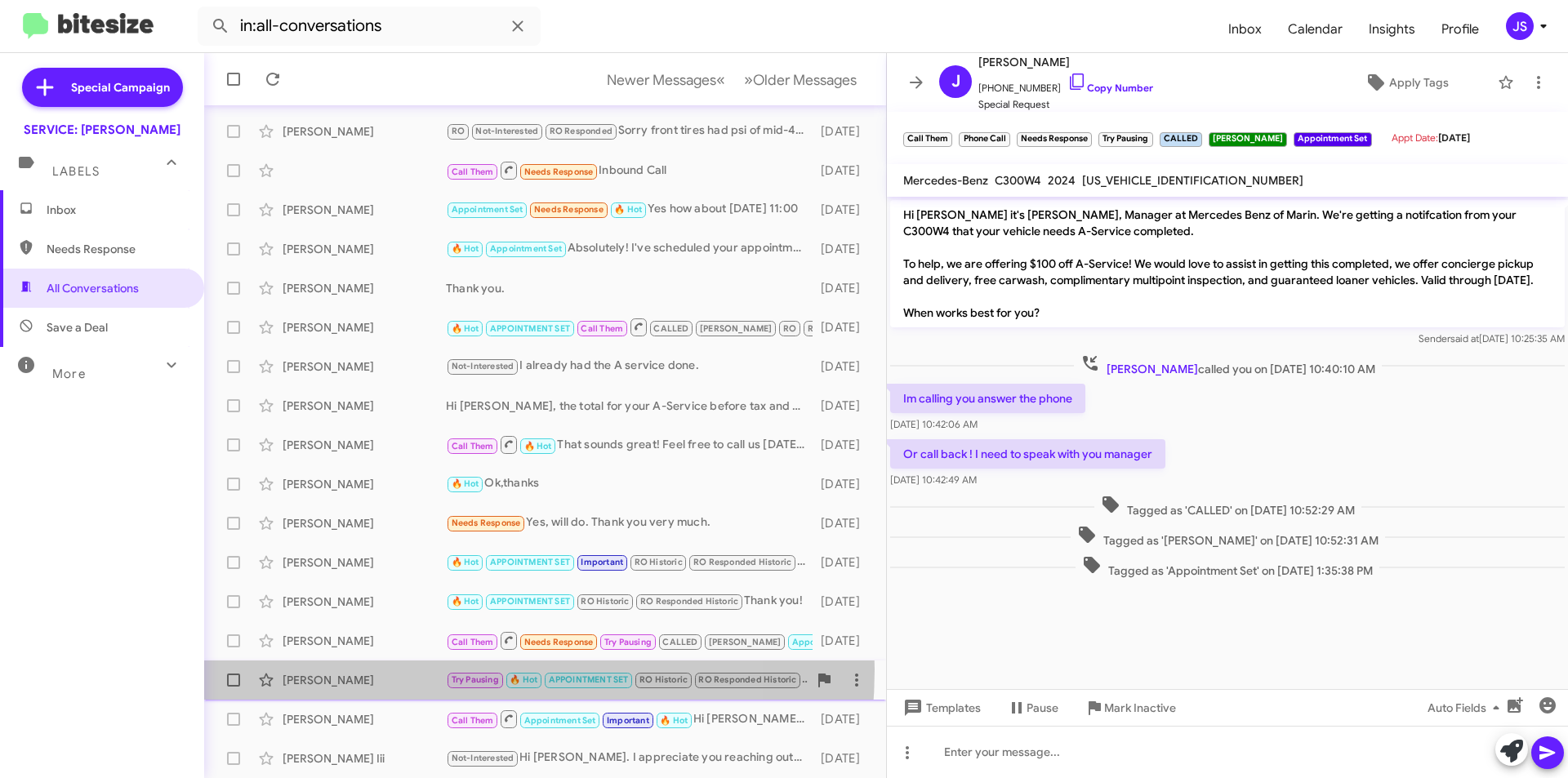
click at [403, 670] on div "Heidi Hugo Try Pausing 🔥 Hot APPOINTMENT SET RO Historic RO Responded Historic …" at bounding box center [545, 680] width 656 height 33
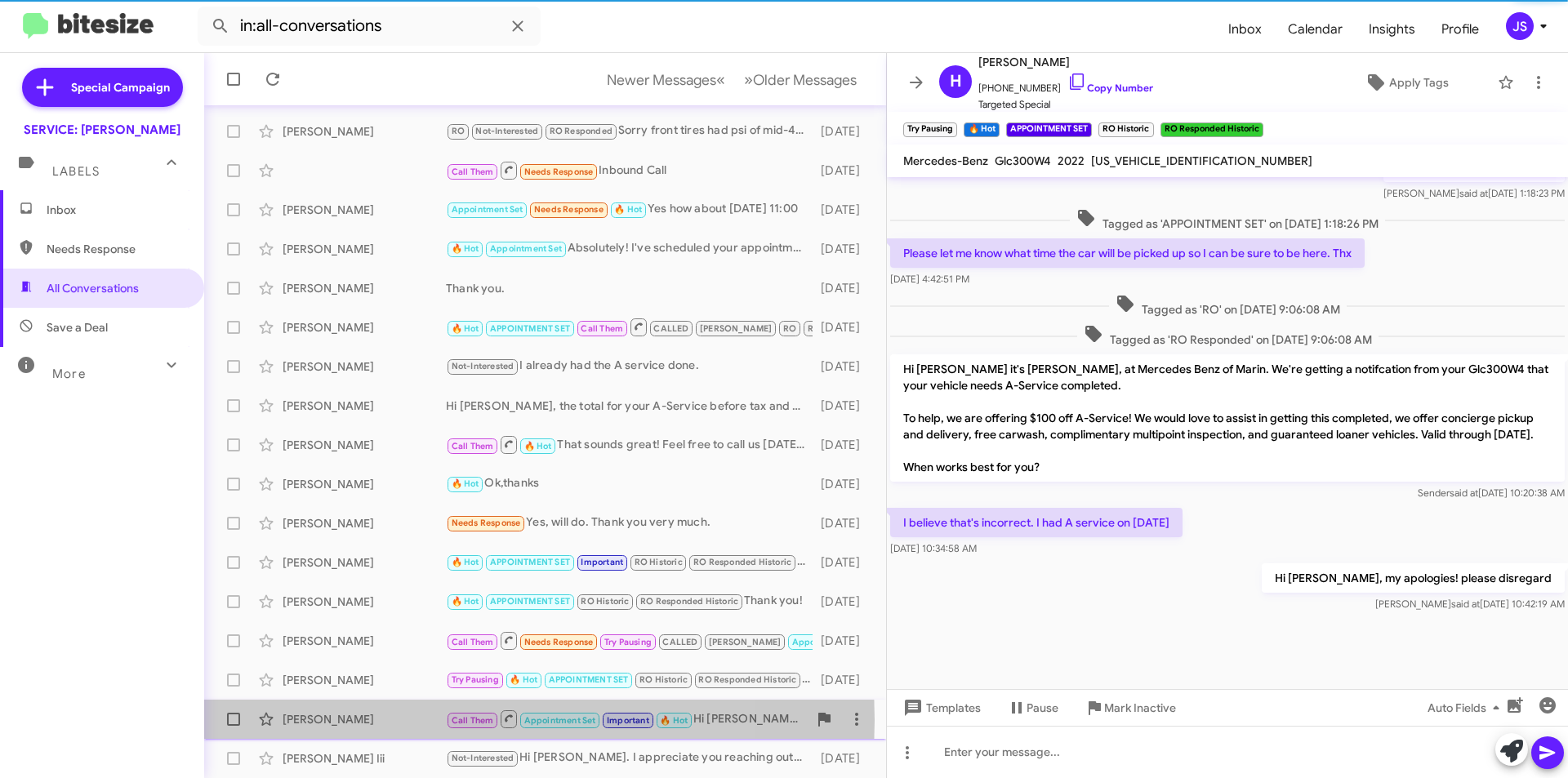
scroll to position [665, 0]
click at [399, 721] on div "Steven Platzman" at bounding box center [364, 720] width 164 height 16
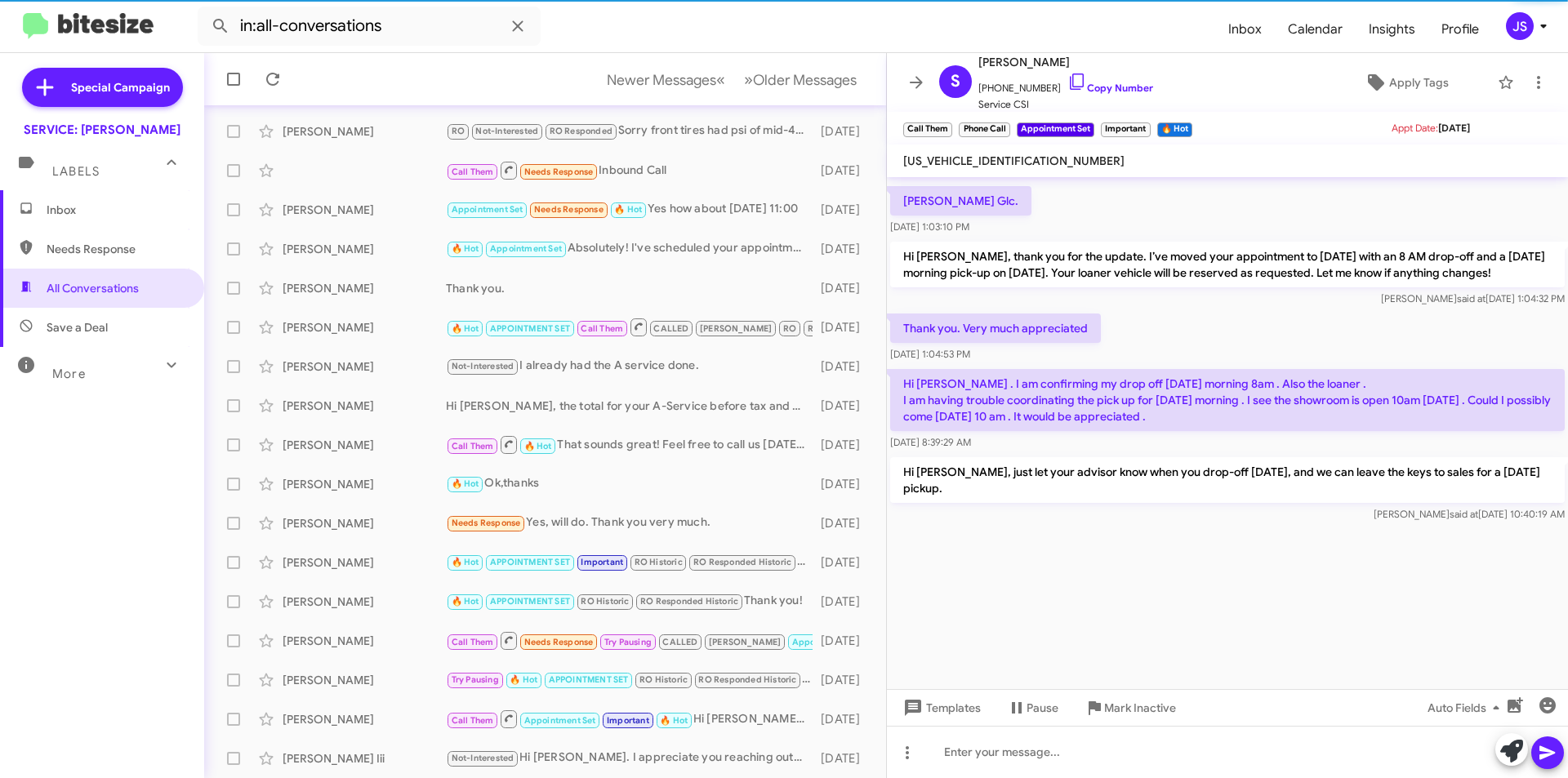
scroll to position [2108, 0]
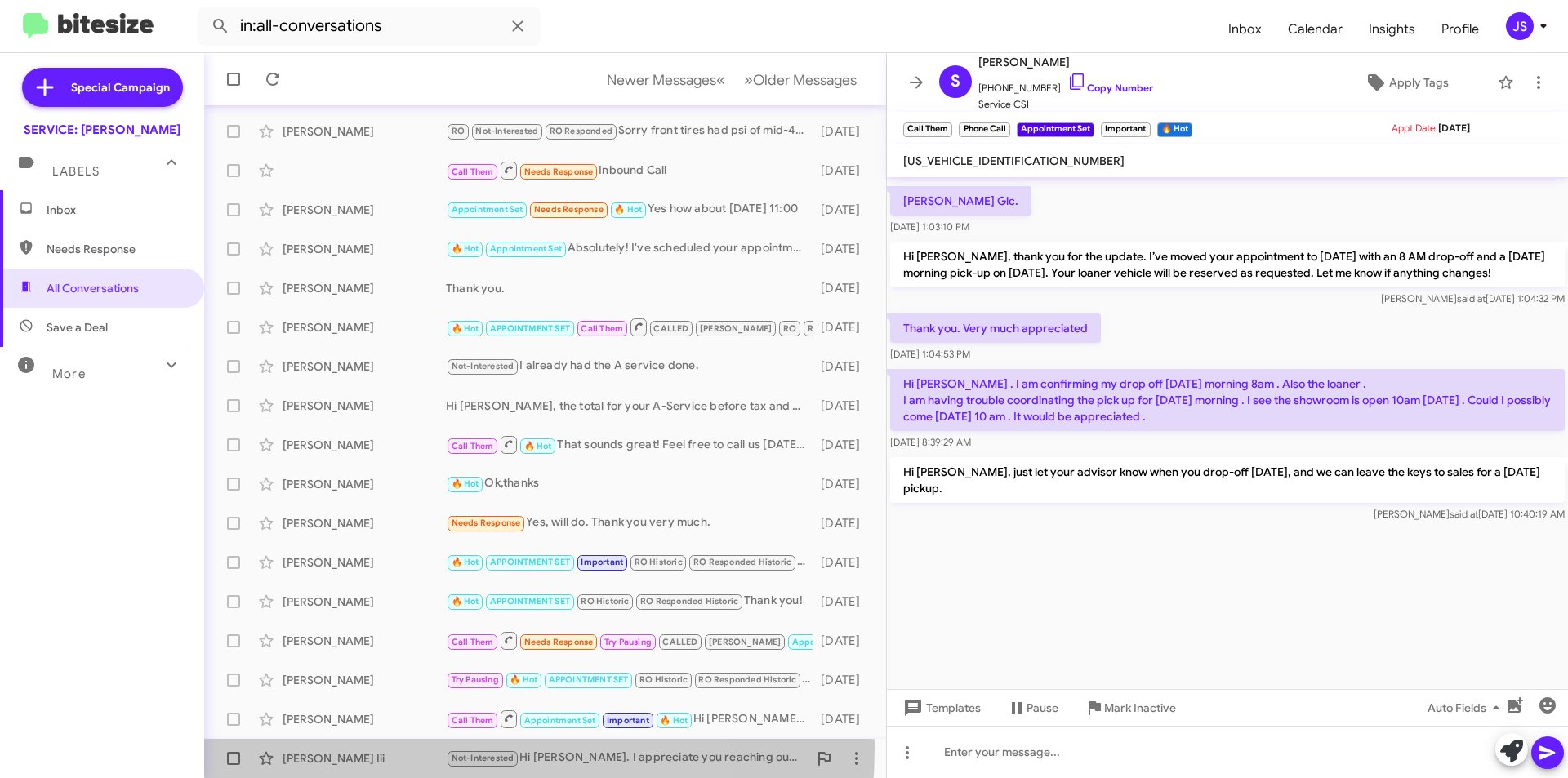
click at [387, 748] on div "Hale Holden Iii Not-Interested Hi Omar. I appreciate you reaching out. I did ha…" at bounding box center [545, 759] width 656 height 33
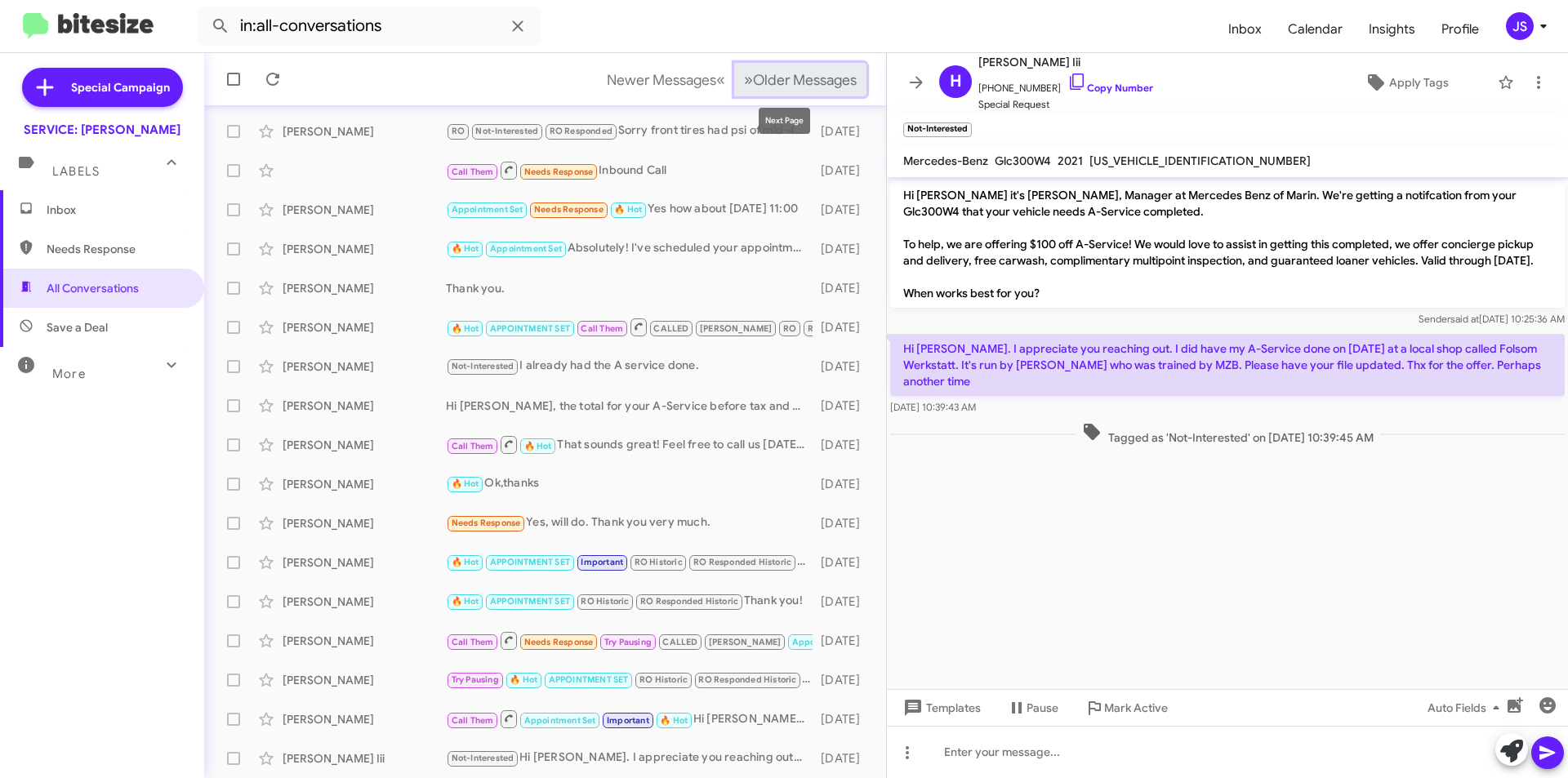
click at [780, 90] on button "» Next Older Messages" at bounding box center [800, 80] width 132 height 34
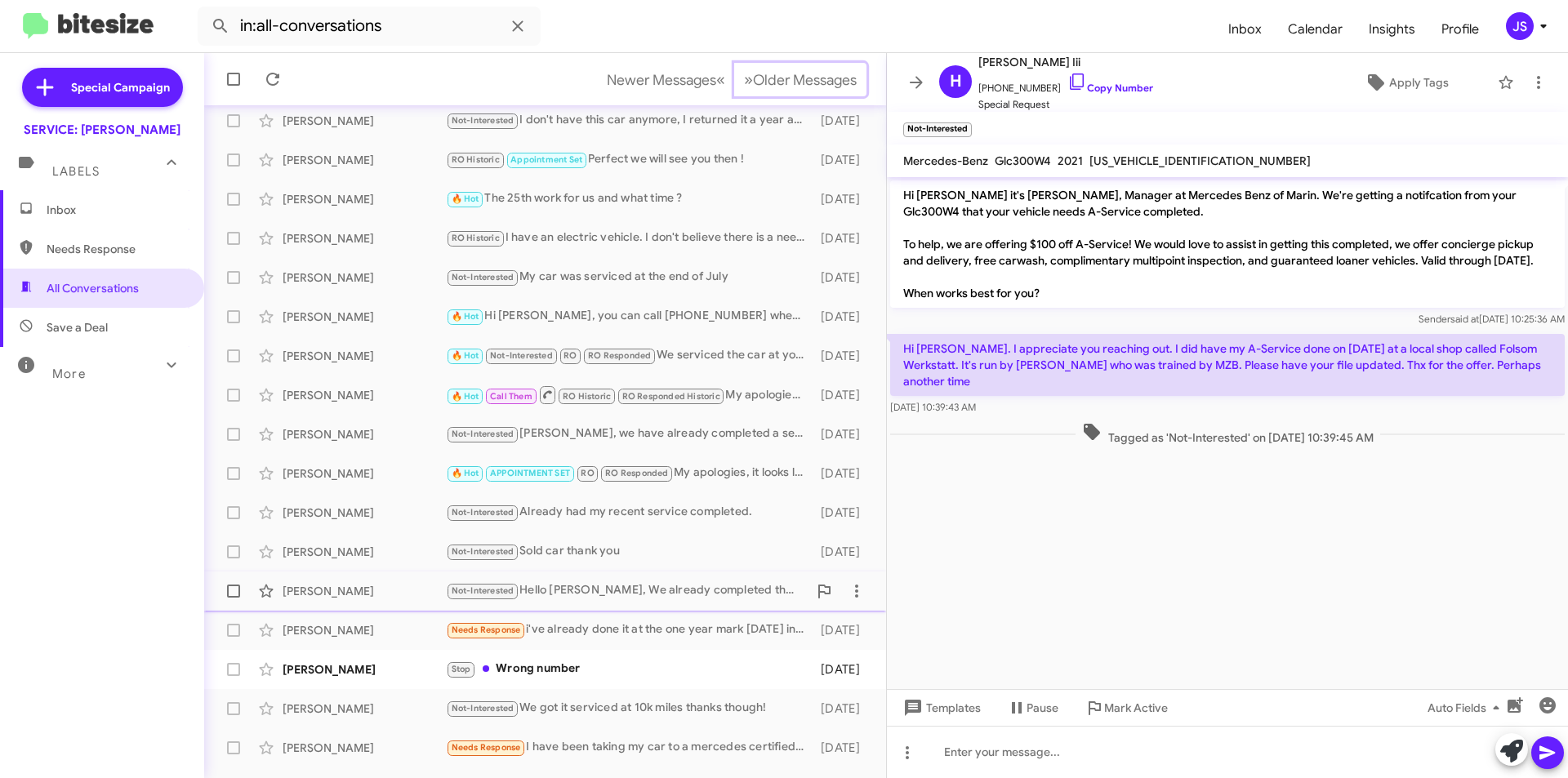
scroll to position [170, 0]
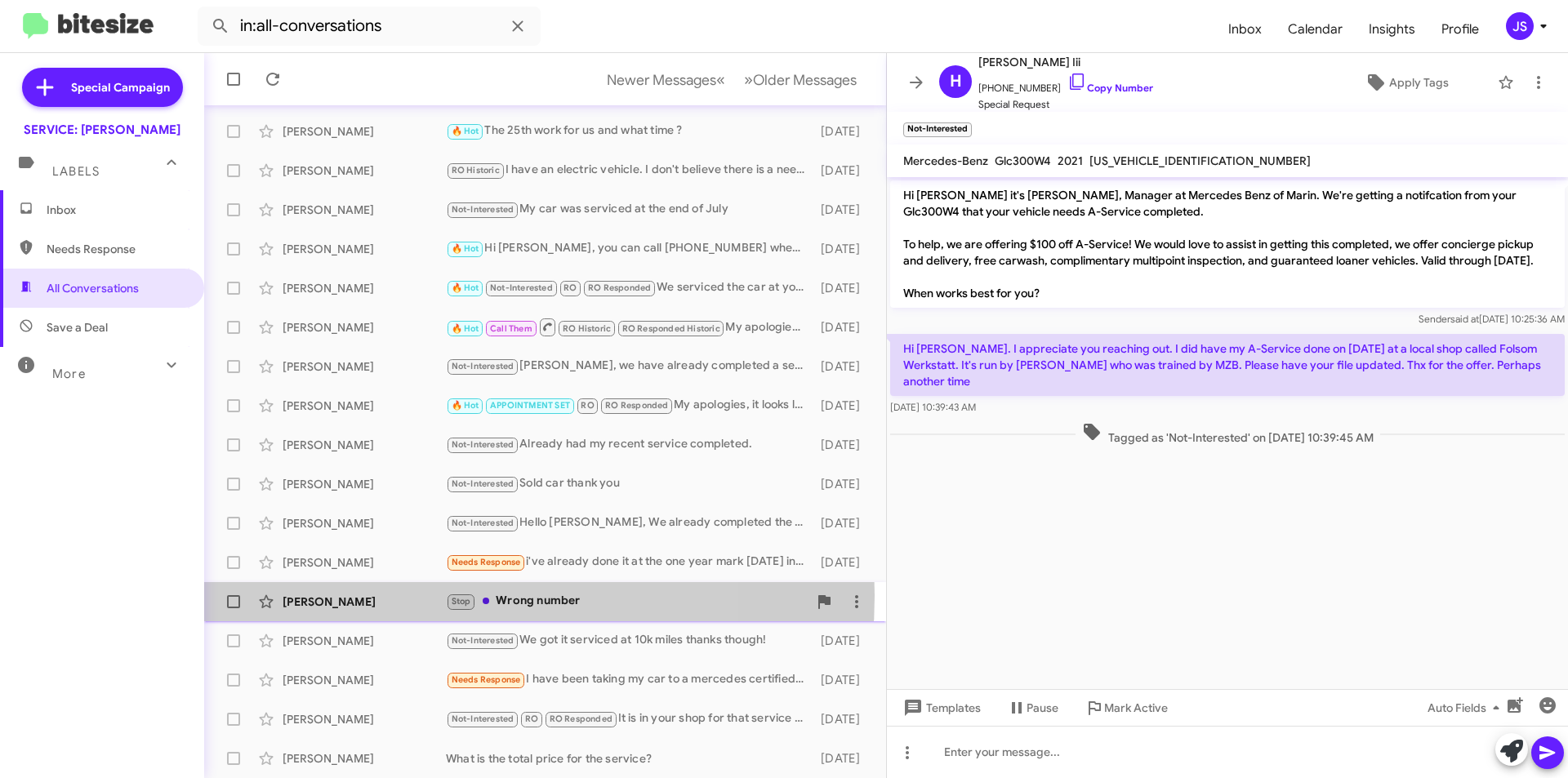
click at [391, 595] on div "Patty Martinez" at bounding box center [364, 602] width 164 height 16
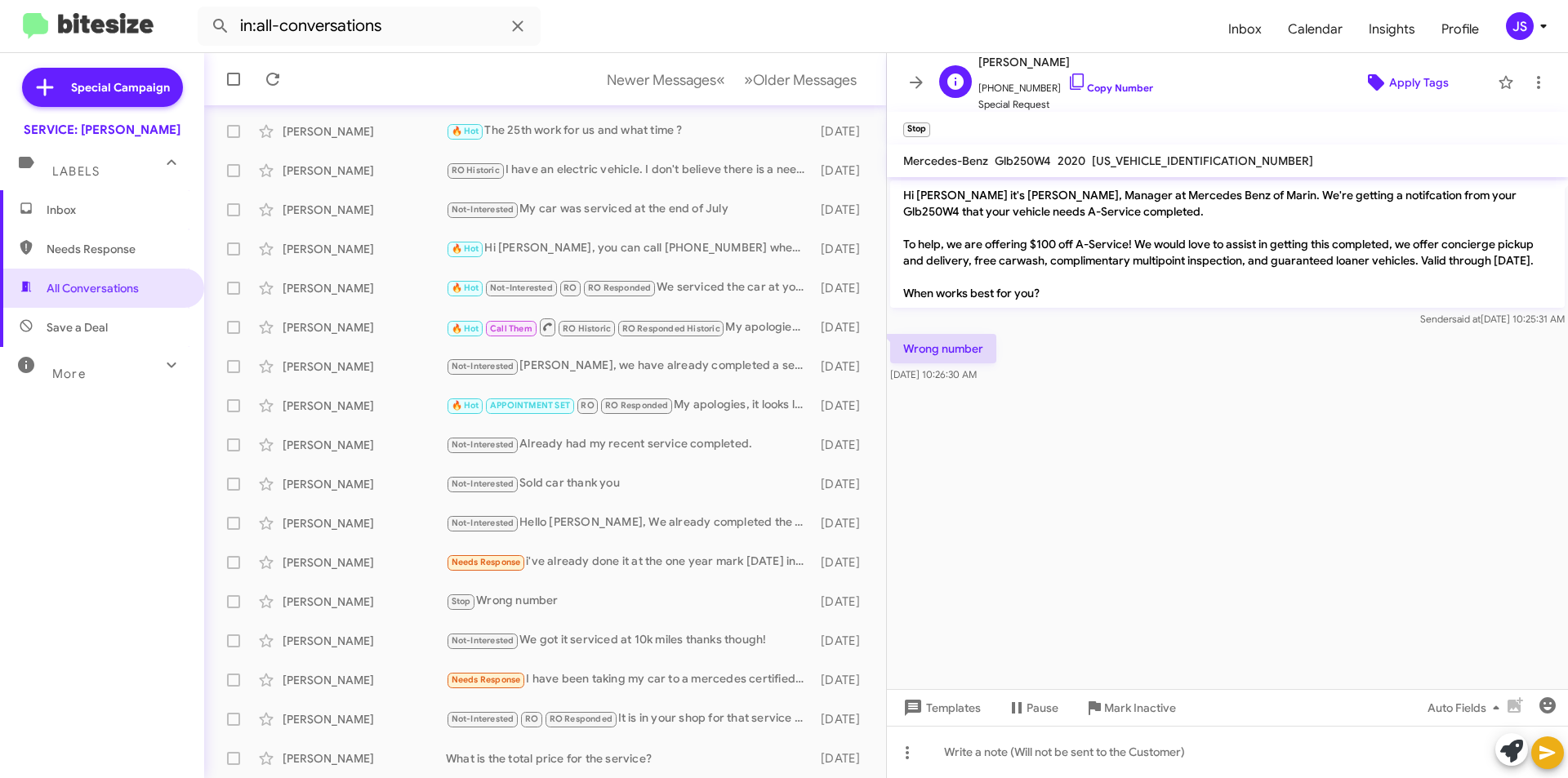
click at [1430, 88] on span "Apply Tags" at bounding box center [1419, 82] width 59 height 30
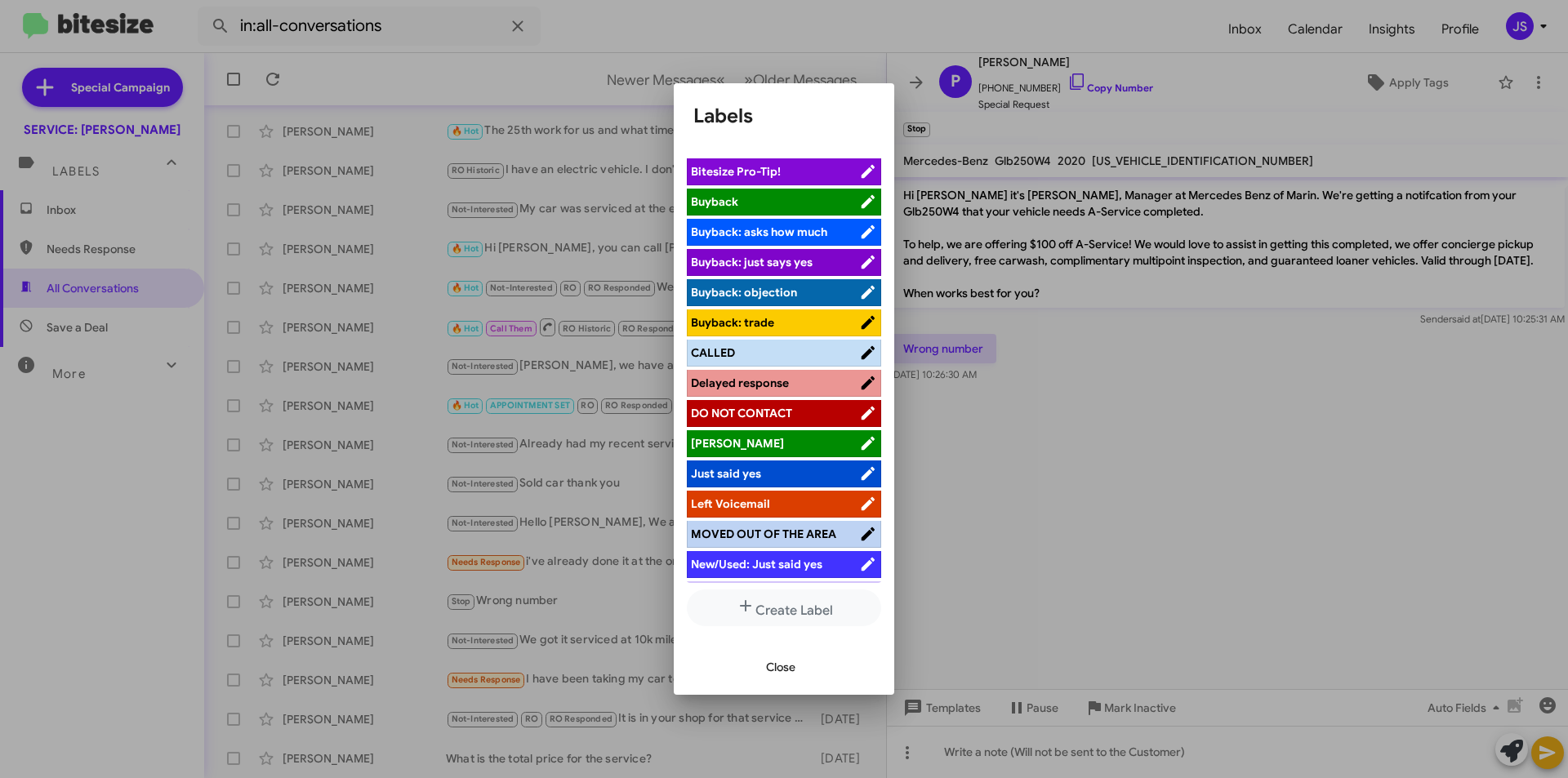
scroll to position [164, 0]
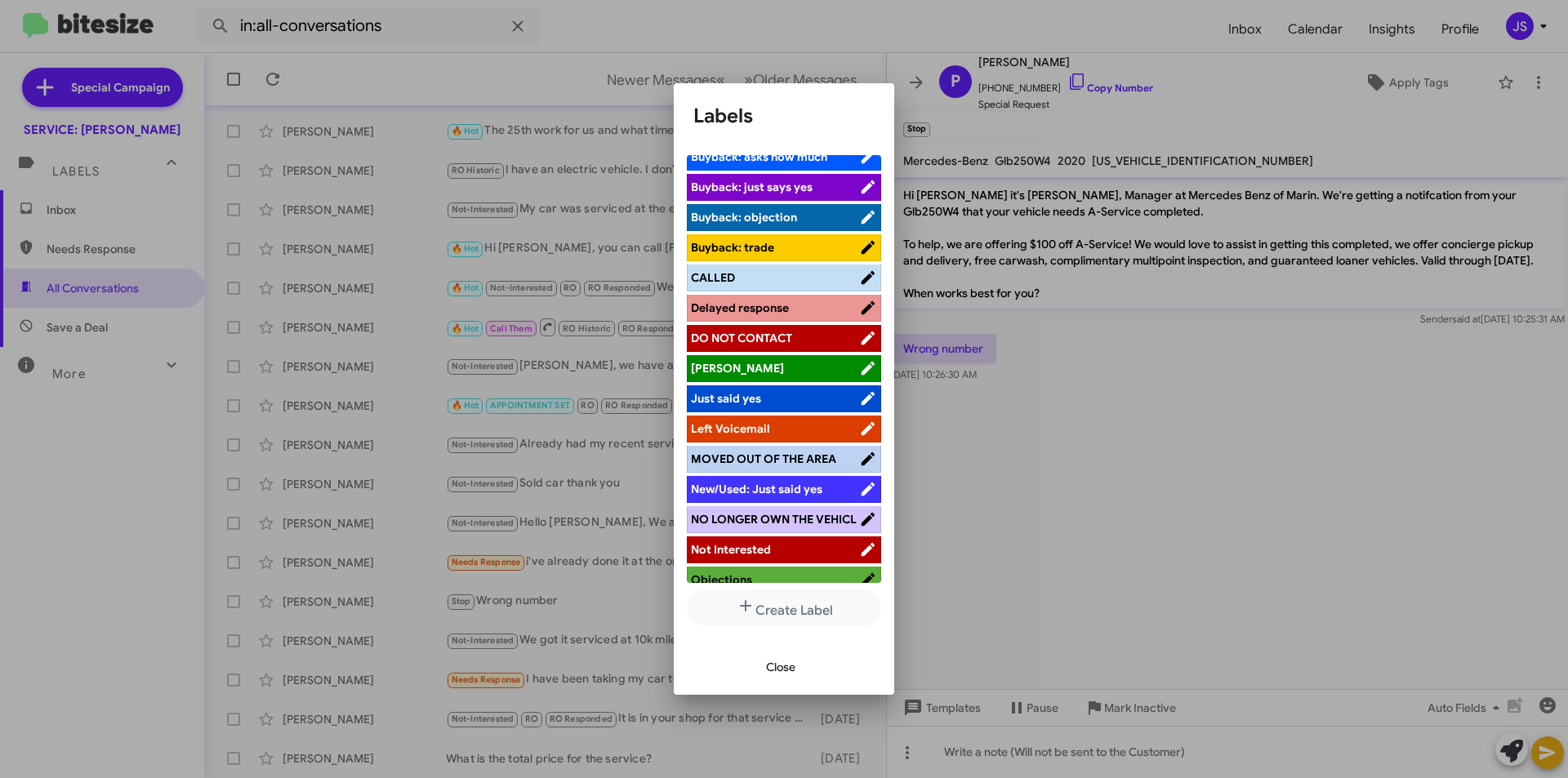
click at [802, 513] on span "NO LONGER OWN THE VEHICL" at bounding box center [773, 519] width 166 height 14
click at [773, 672] on span "Close" at bounding box center [781, 667] width 30 height 30
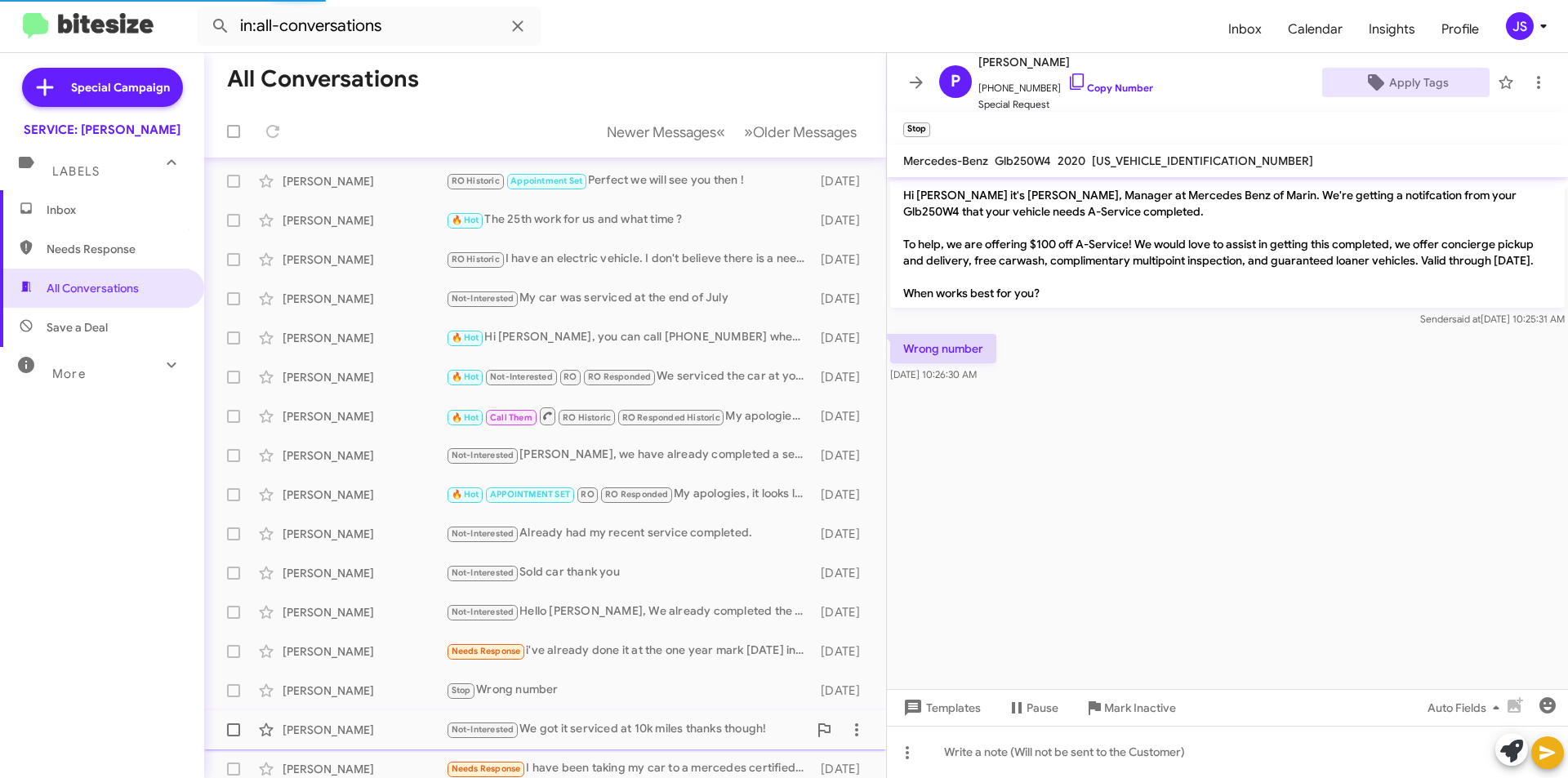
scroll to position [0, 0]
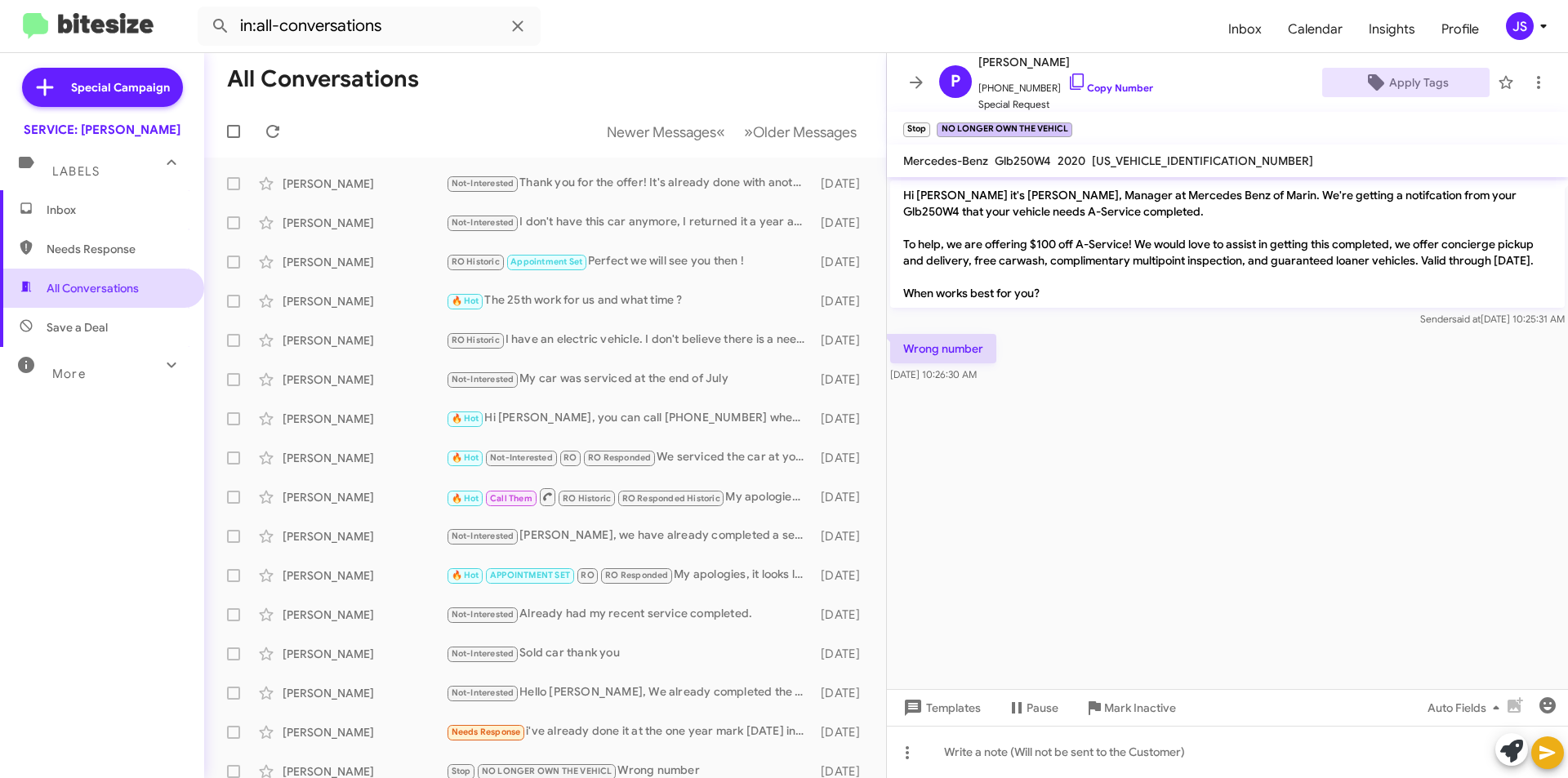
click at [141, 279] on span "All Conversations" at bounding box center [102, 287] width 204 height 39
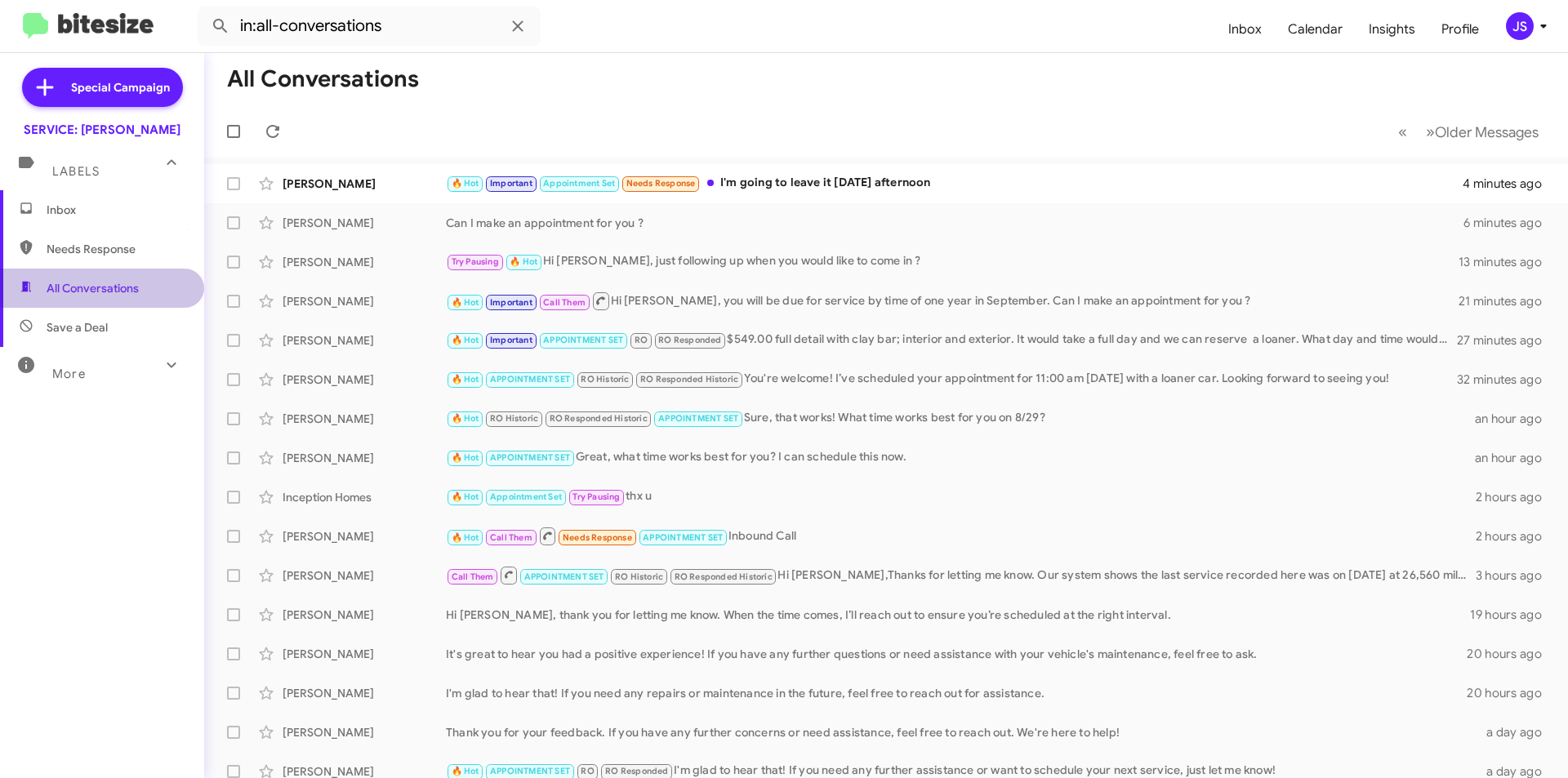
click at [169, 283] on span "All Conversations" at bounding box center [102, 287] width 204 height 39
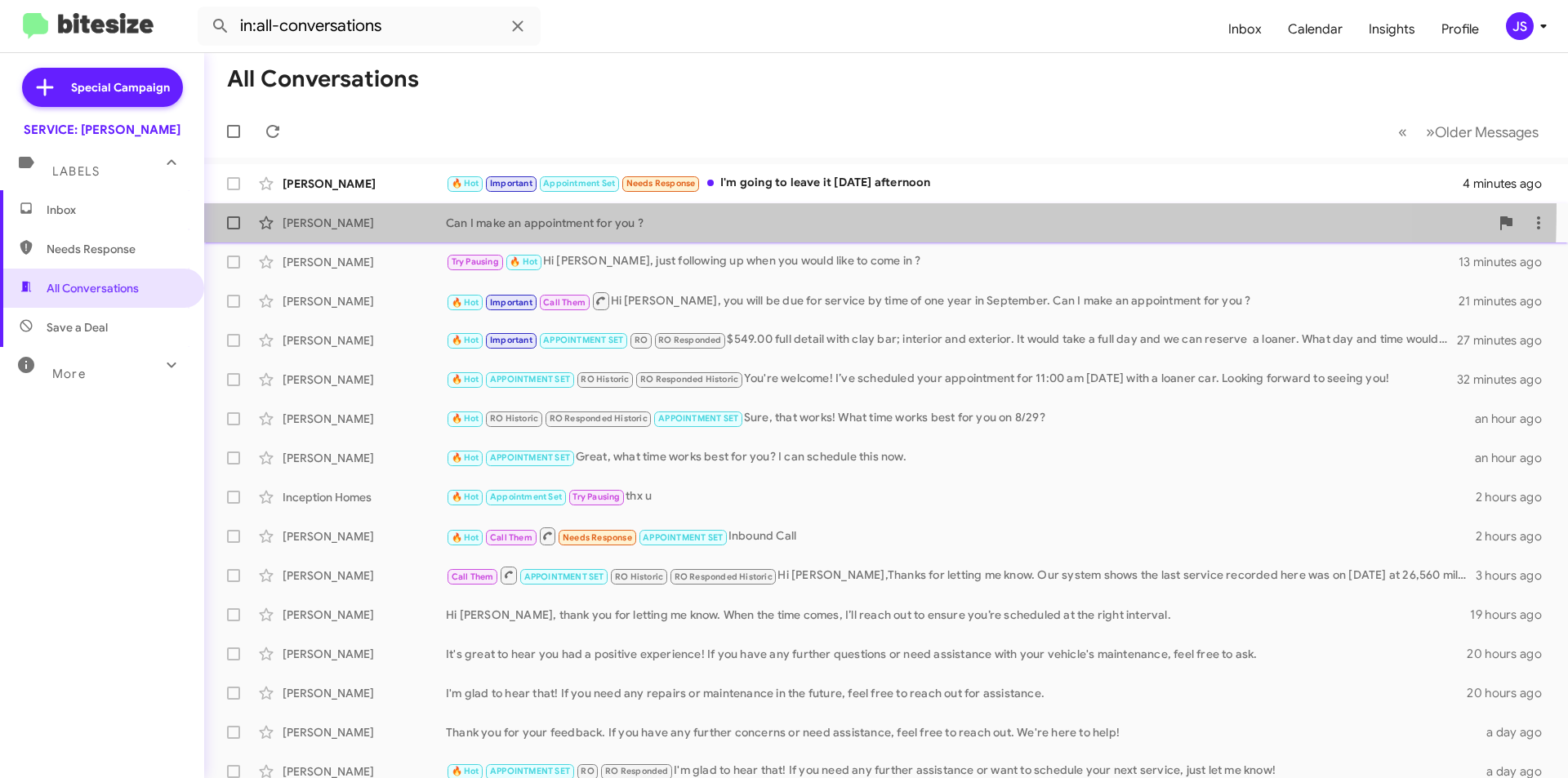
click at [343, 203] on span "Lingjun Li Can I make an appointment for you ? 6 minutes ago" at bounding box center [886, 222] width 1364 height 39
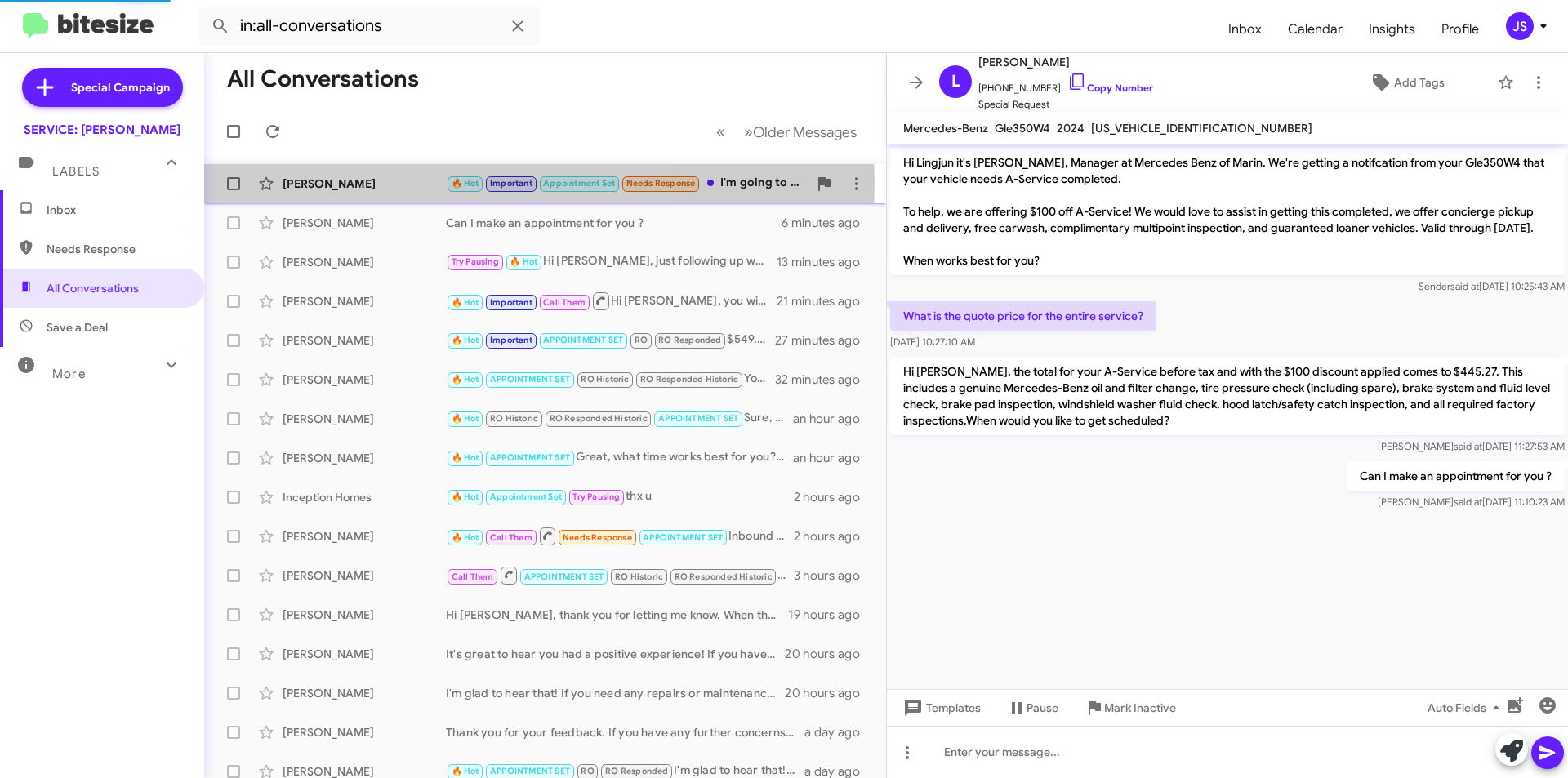
click at [357, 182] on div "[PERSON_NAME]" at bounding box center [364, 183] width 164 height 16
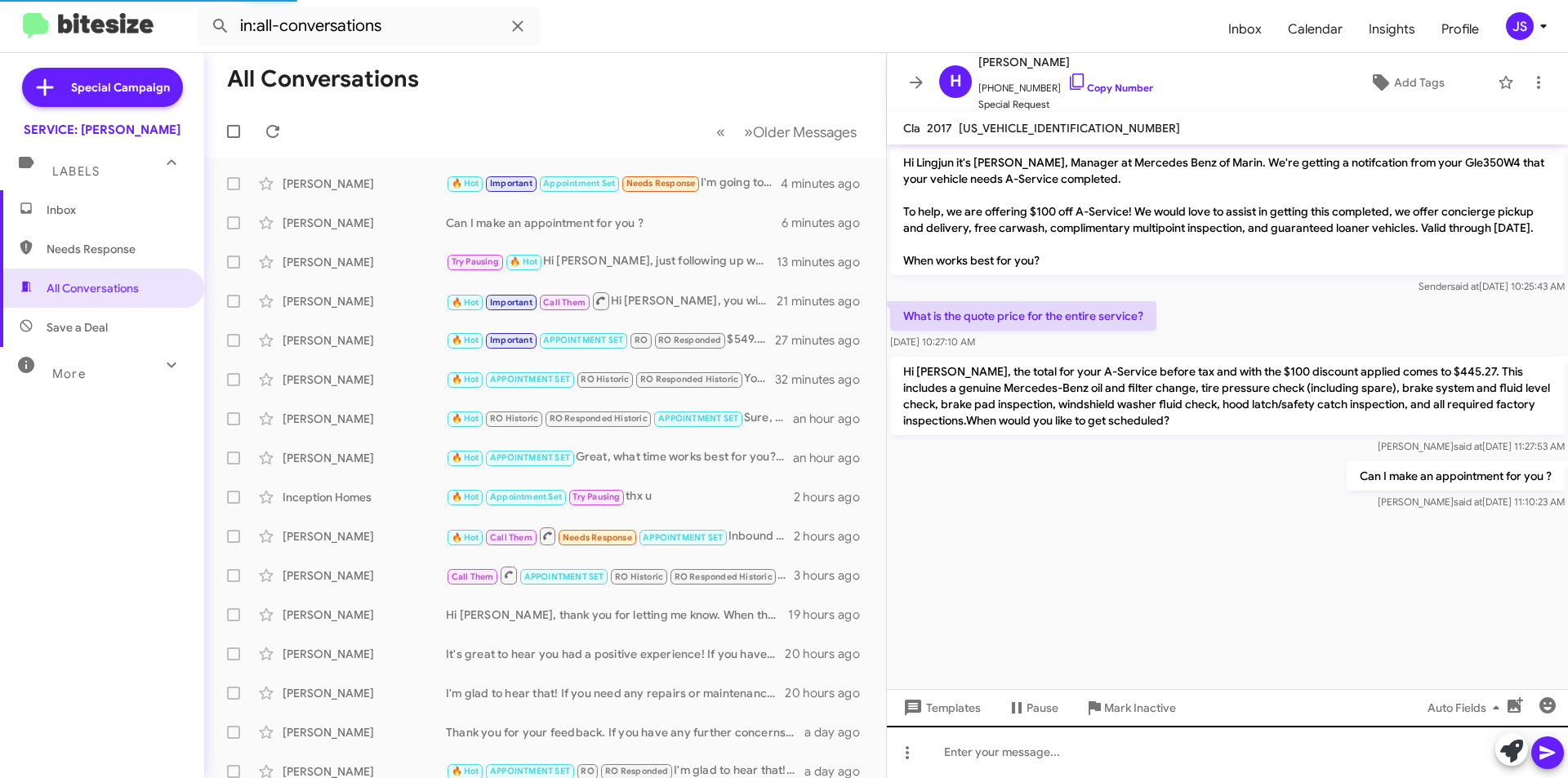
scroll to position [1080, 0]
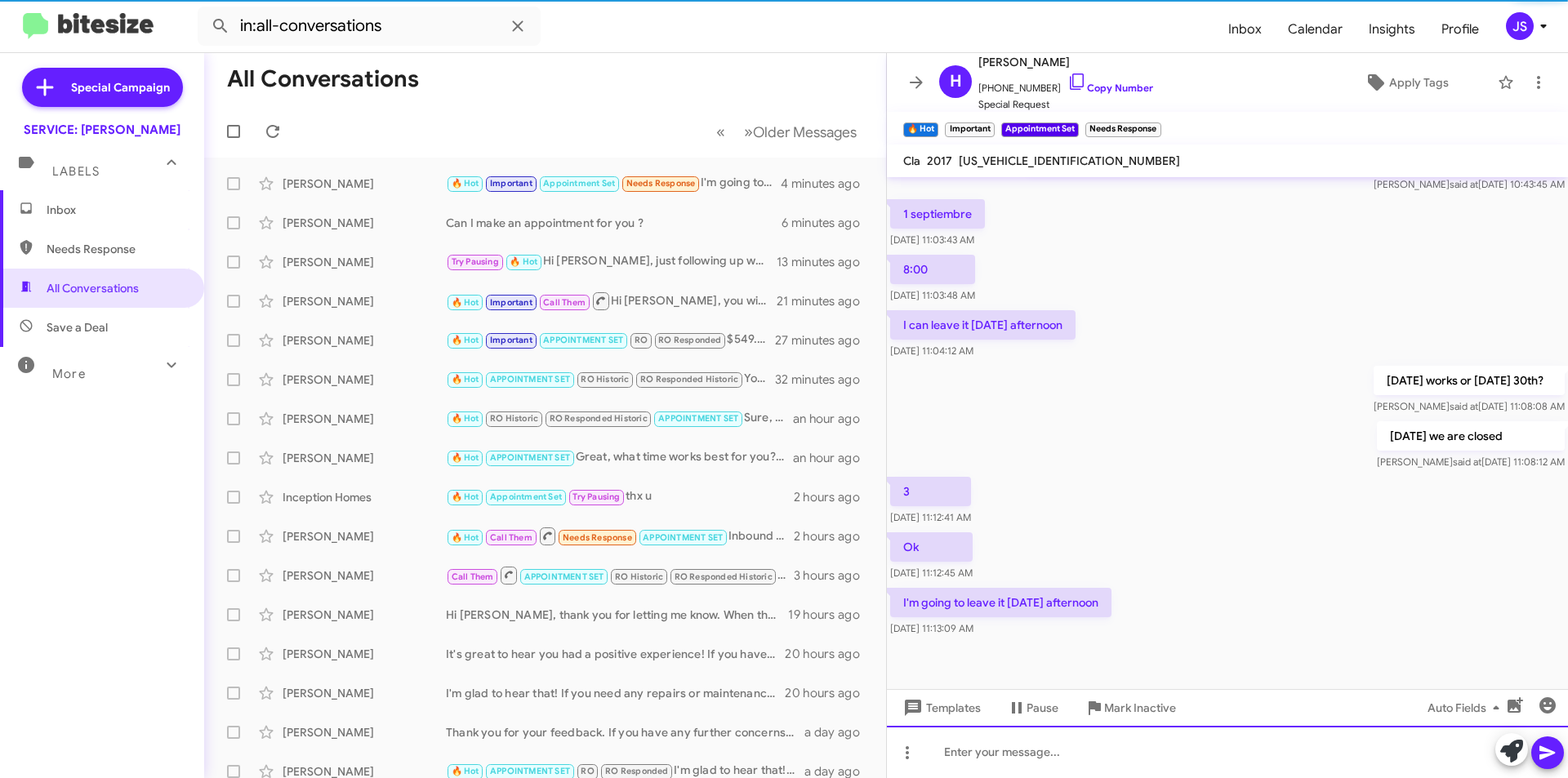
click at [1135, 766] on div at bounding box center [1227, 752] width 681 height 53
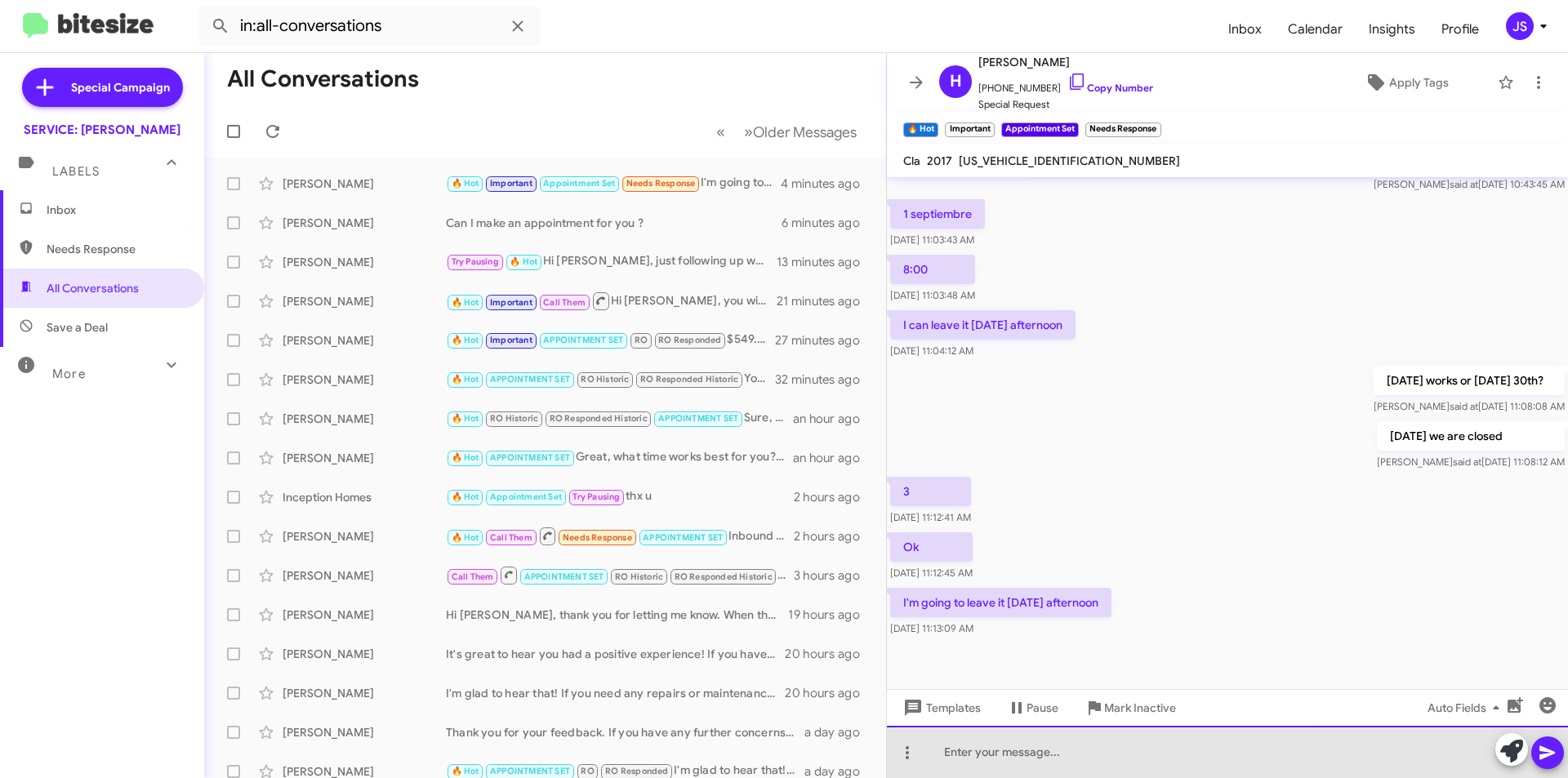
click at [1126, 759] on div at bounding box center [1227, 752] width 681 height 53
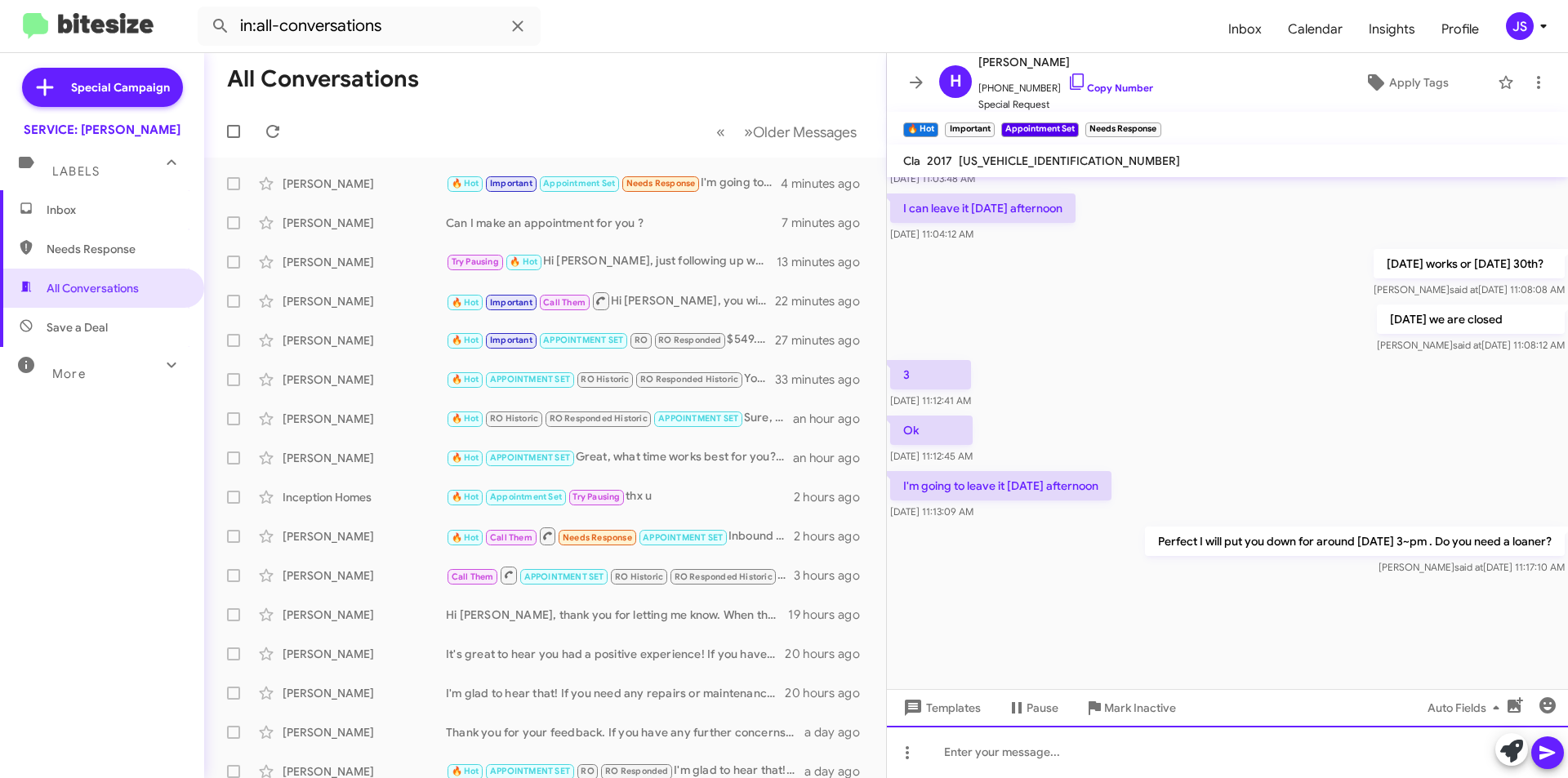
scroll to position [1792, 0]
click at [1070, 90] on link "Copy Number" at bounding box center [1110, 87] width 86 height 12
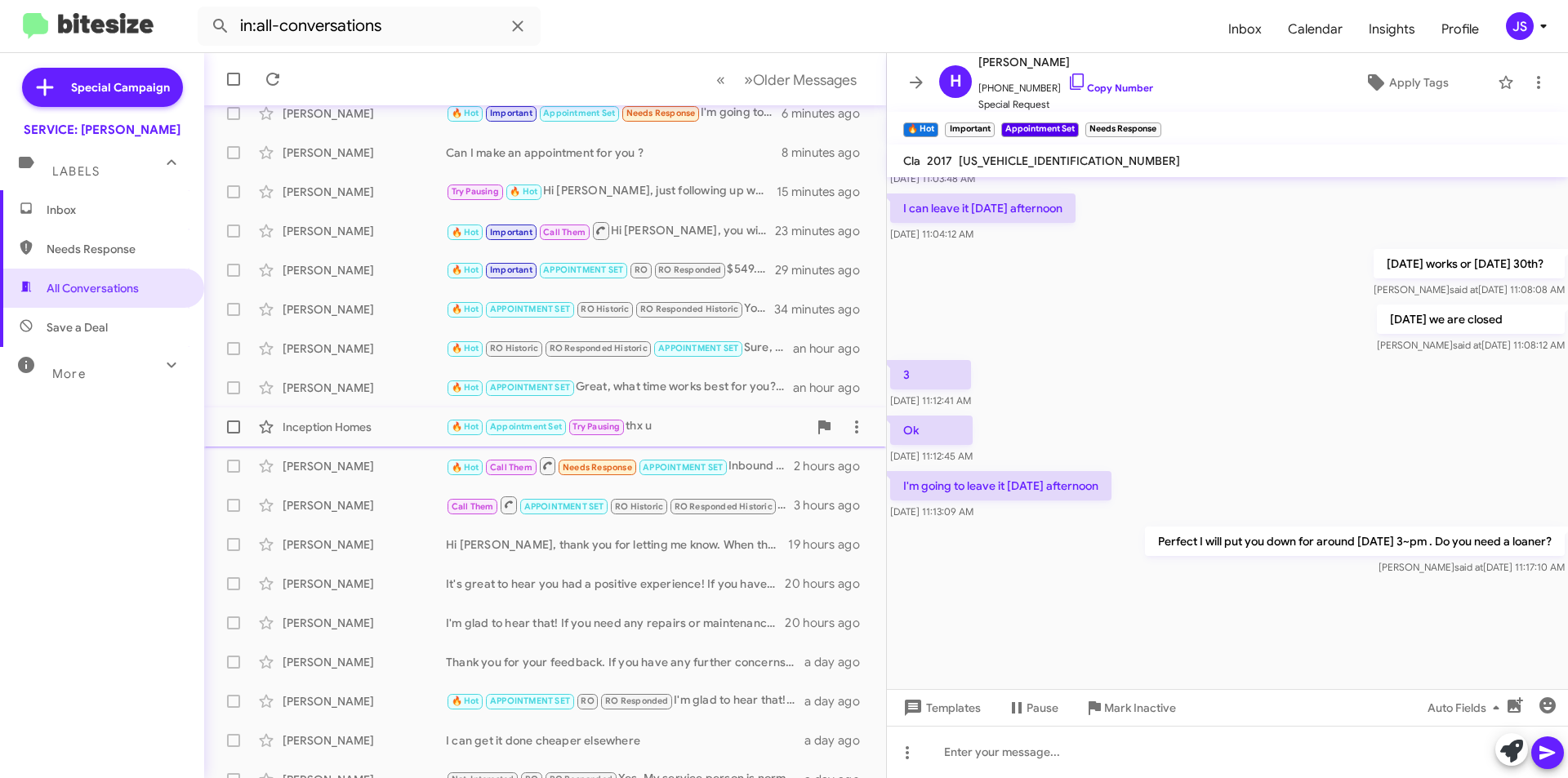
scroll to position [170, 0]
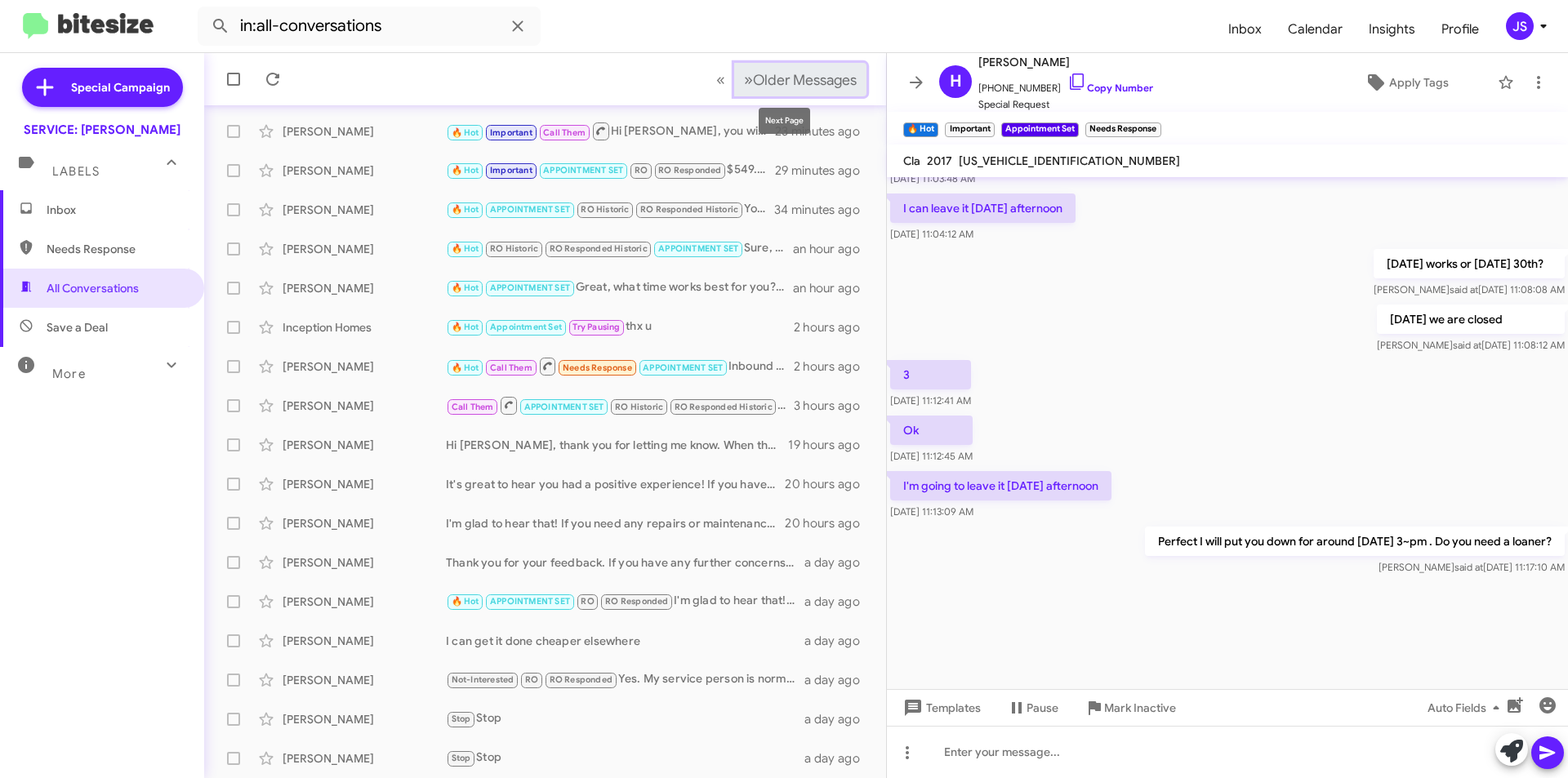
click at [798, 80] on span "Older Messages" at bounding box center [805, 80] width 103 height 18
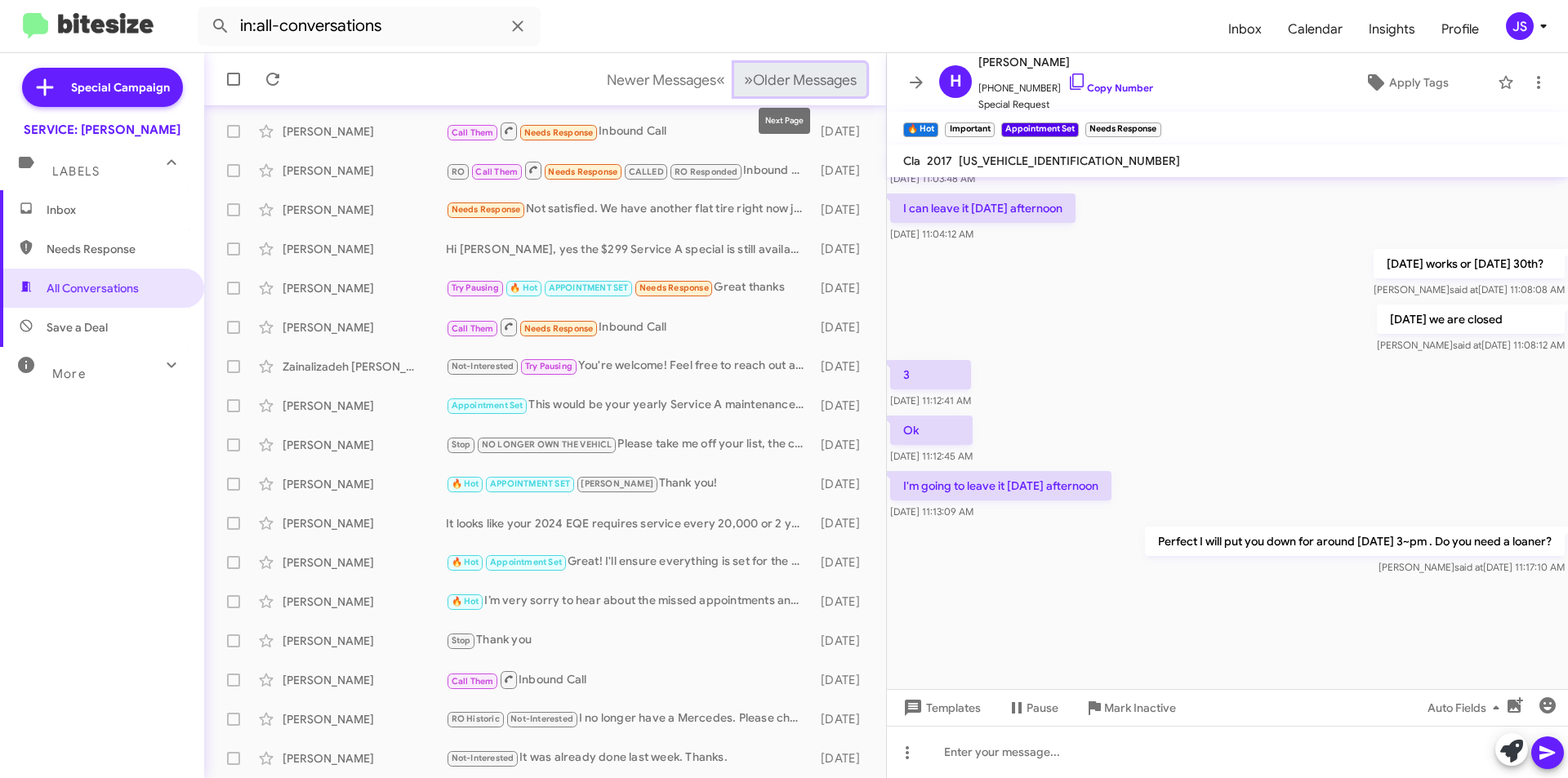
click at [808, 68] on button "» Next Older Messages" at bounding box center [800, 80] width 132 height 34
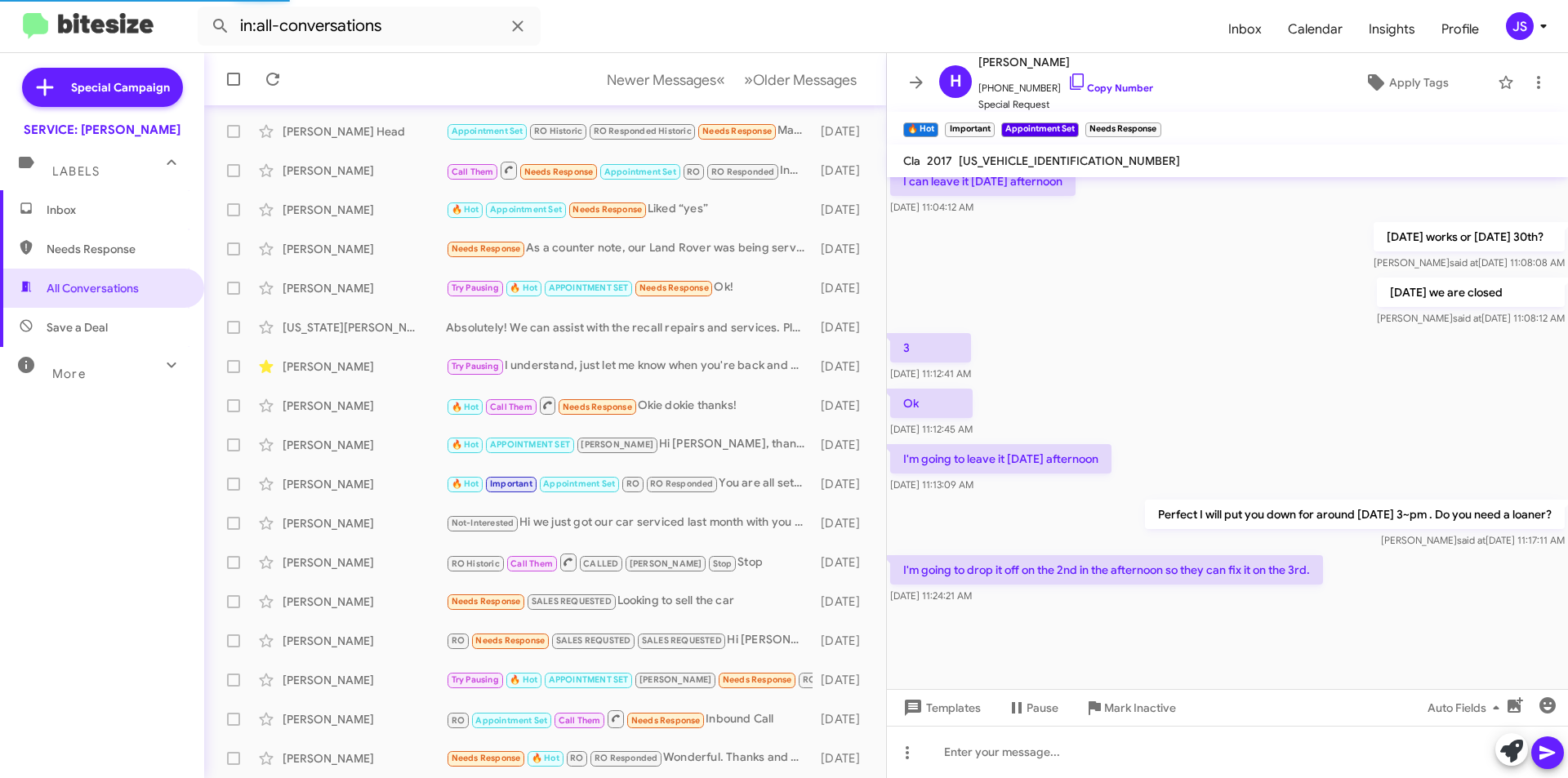
scroll to position [1112, 0]
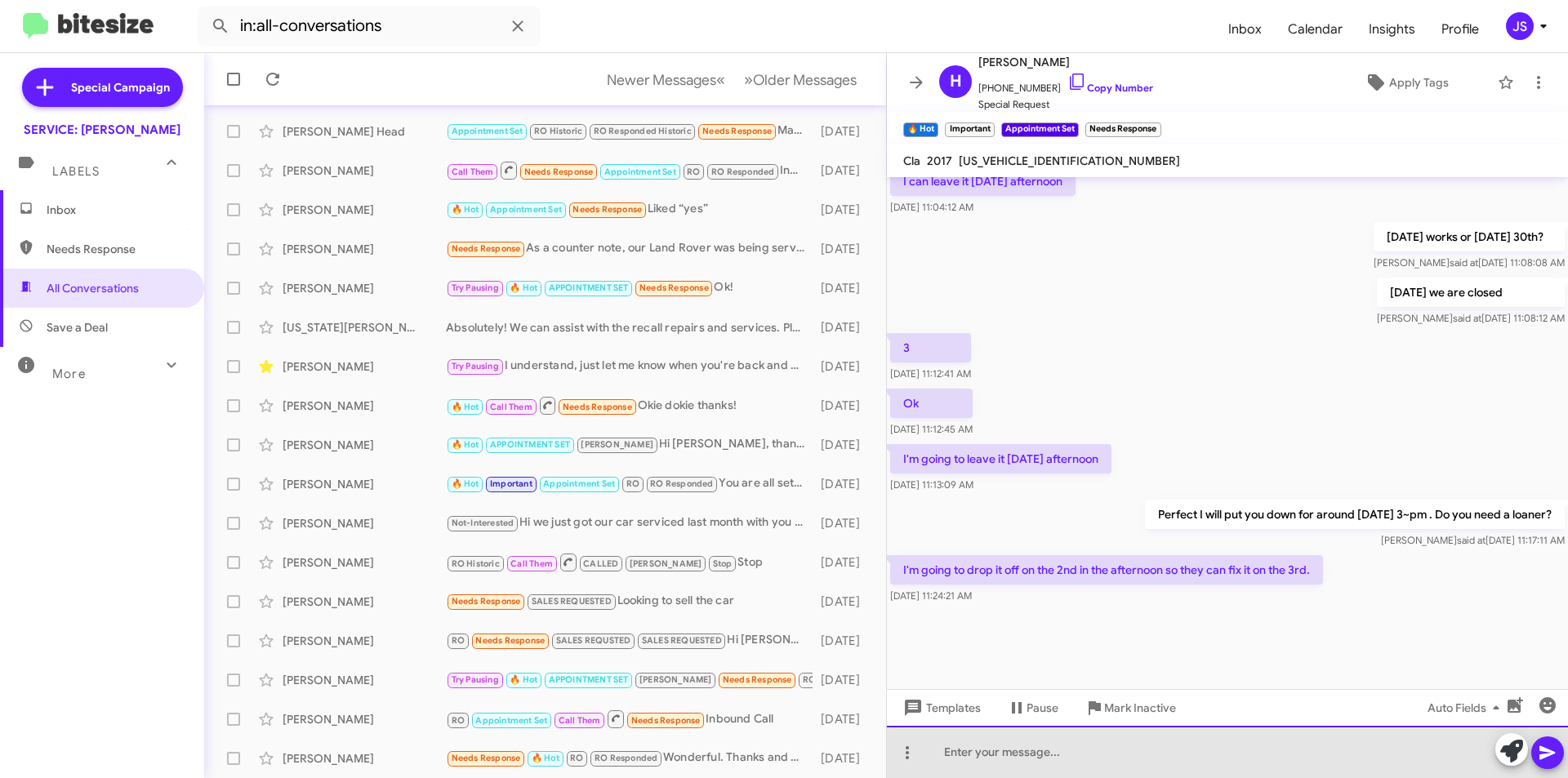
click at [1137, 745] on div at bounding box center [1227, 752] width 681 height 53
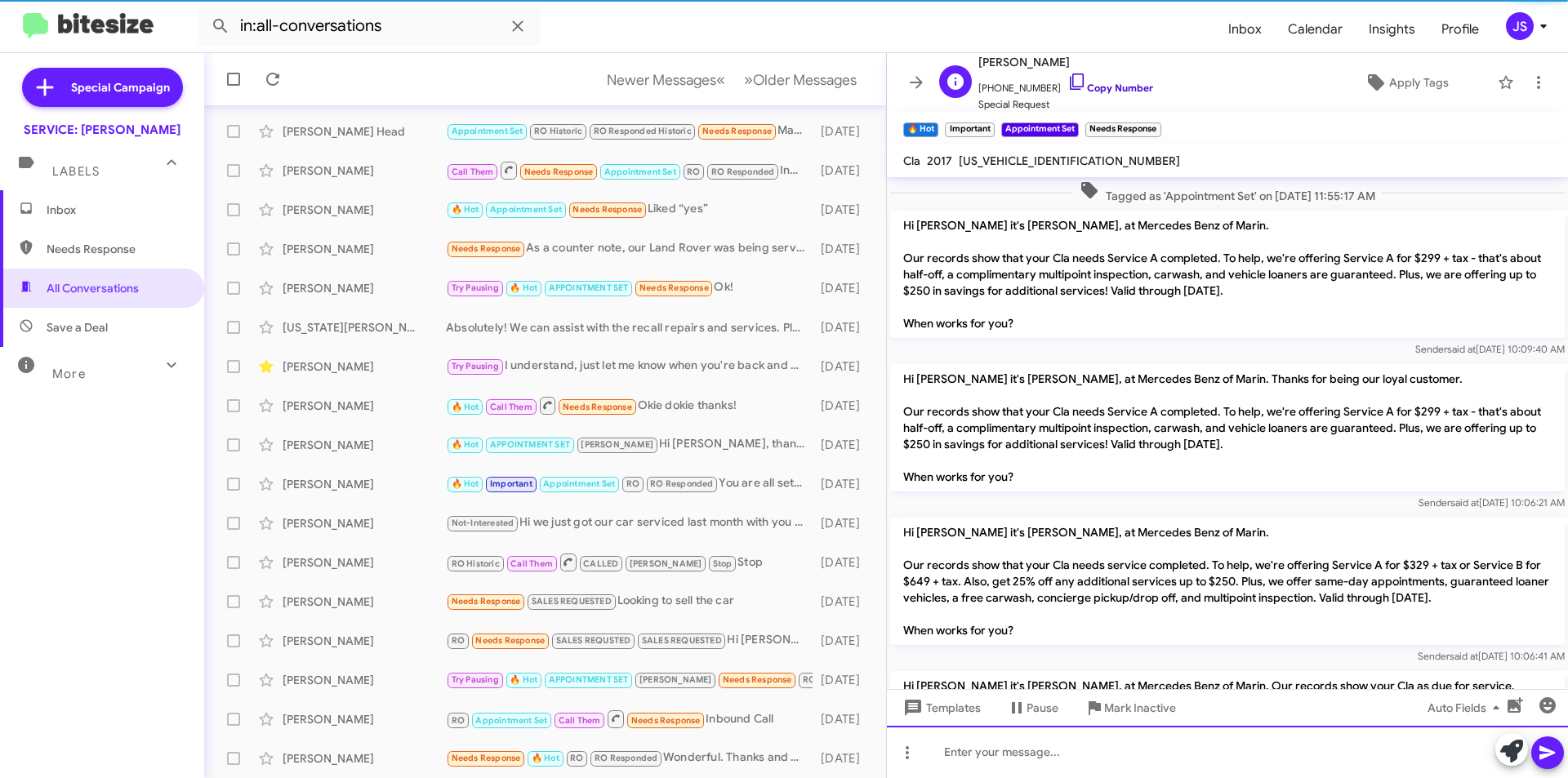
scroll to position [81, 0]
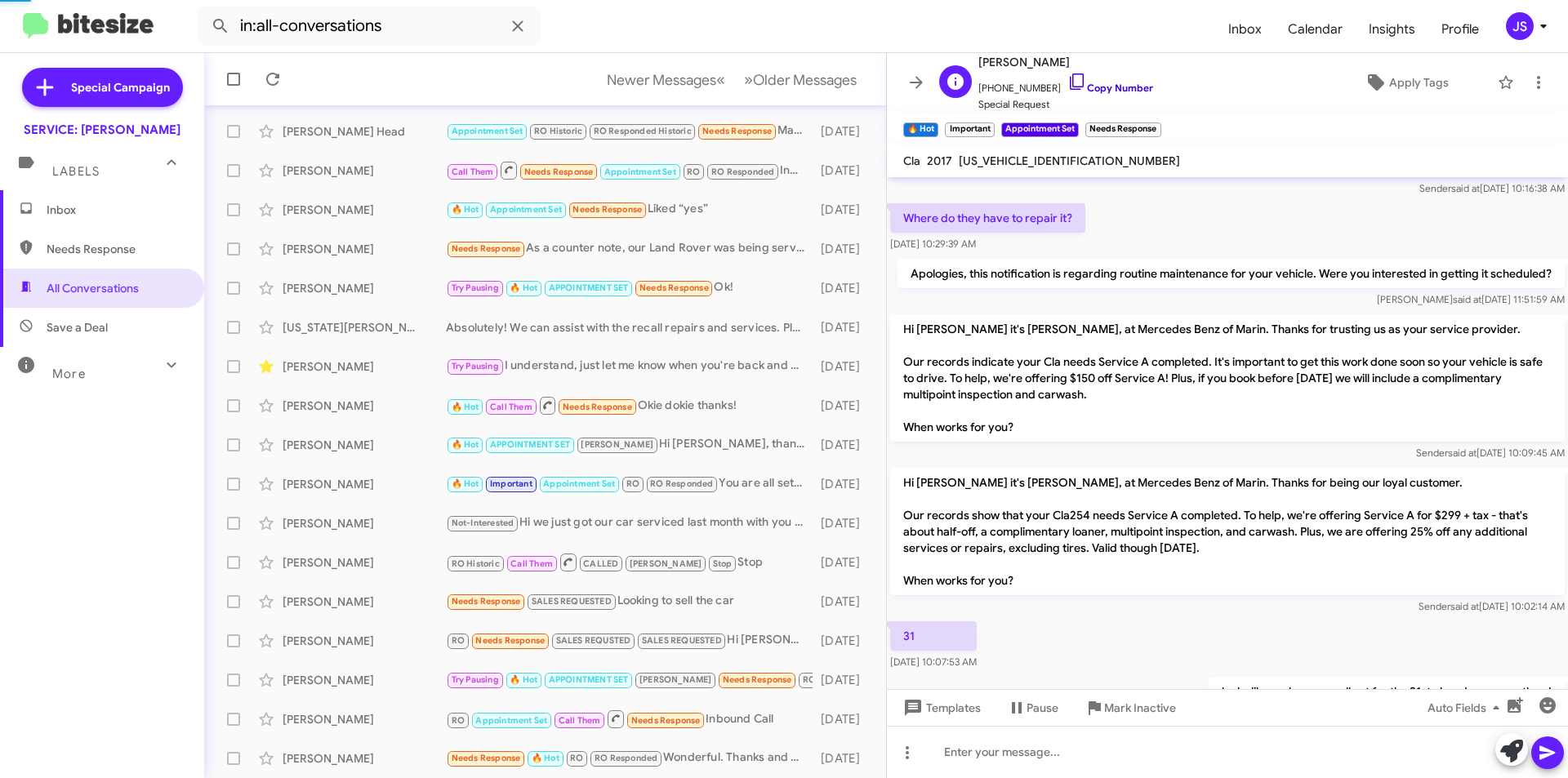
click at [1067, 78] on icon at bounding box center [1077, 81] width 19 height 19
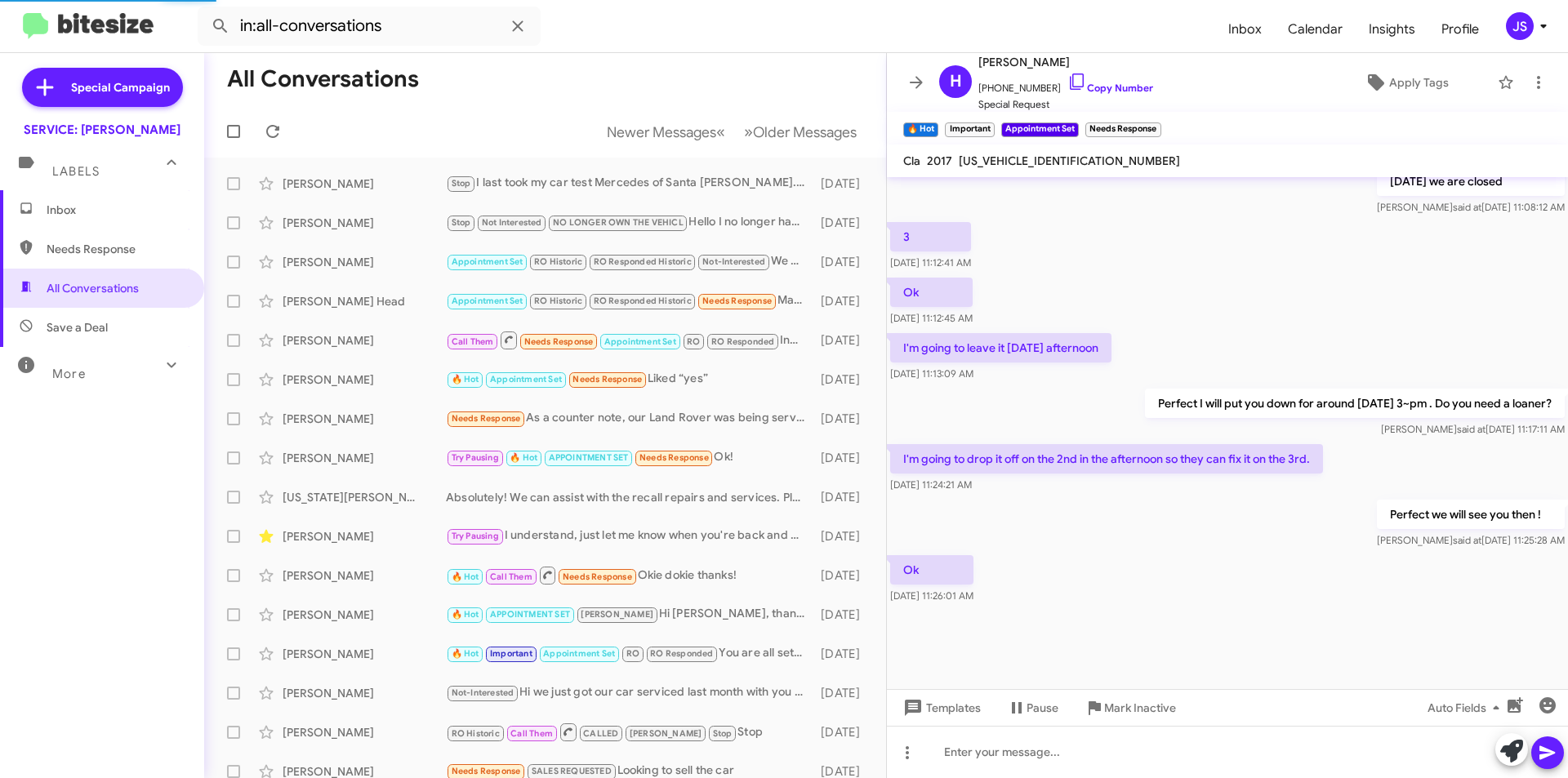
scroll to position [1040, 0]
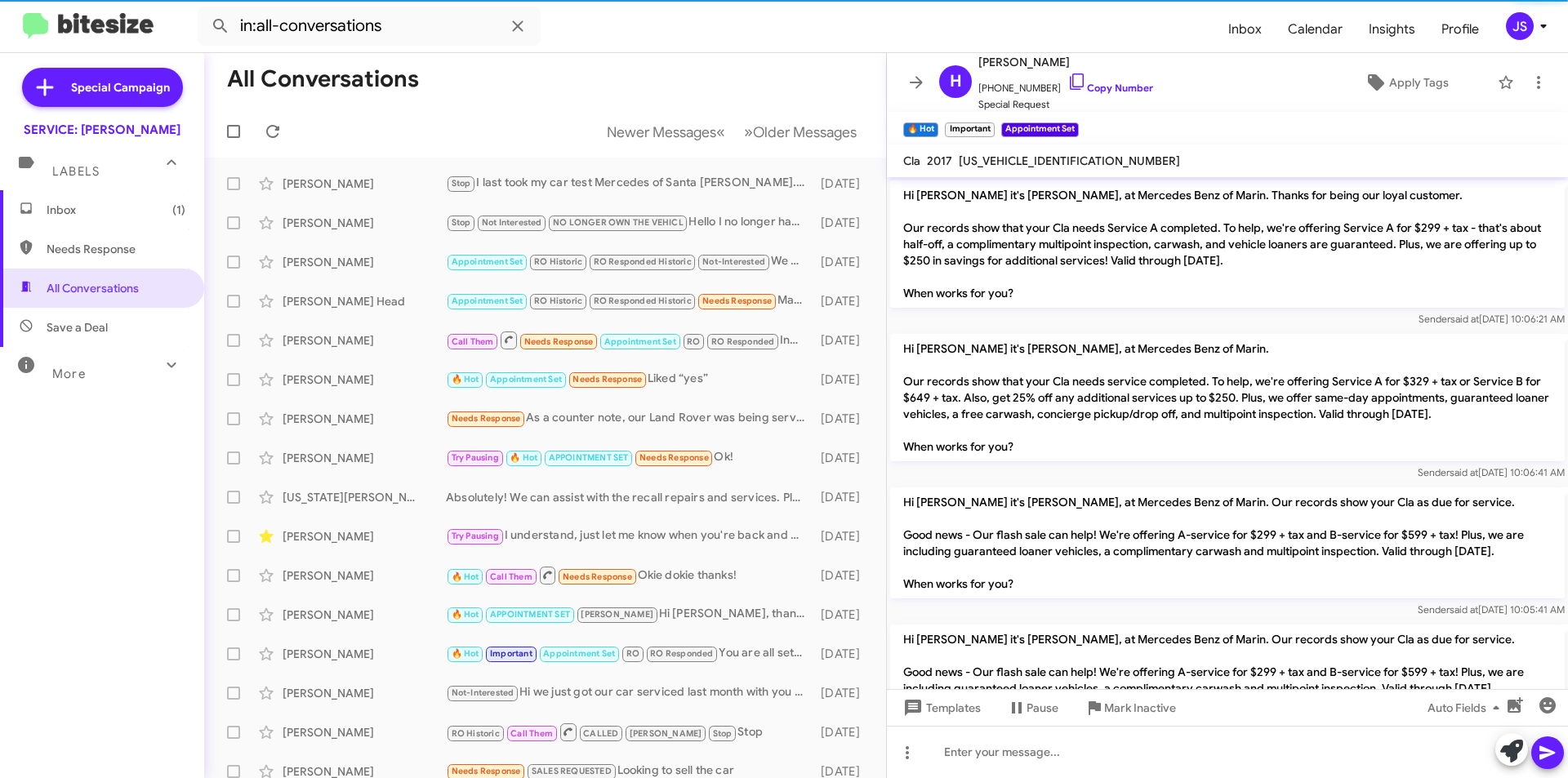
scroll to position [1040, 0]
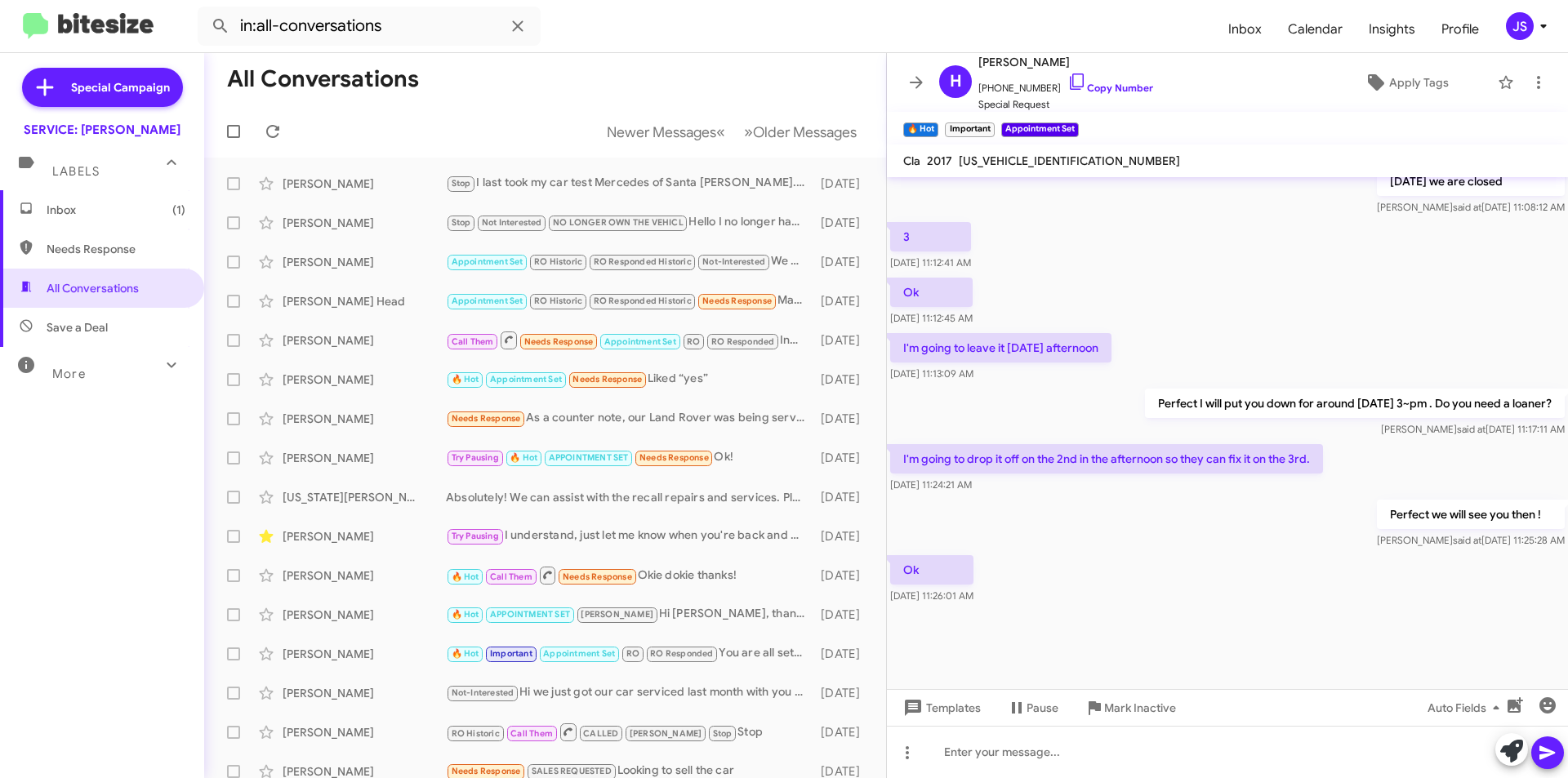
click at [110, 224] on span "Inbox (1)" at bounding box center [102, 210] width 204 height 39
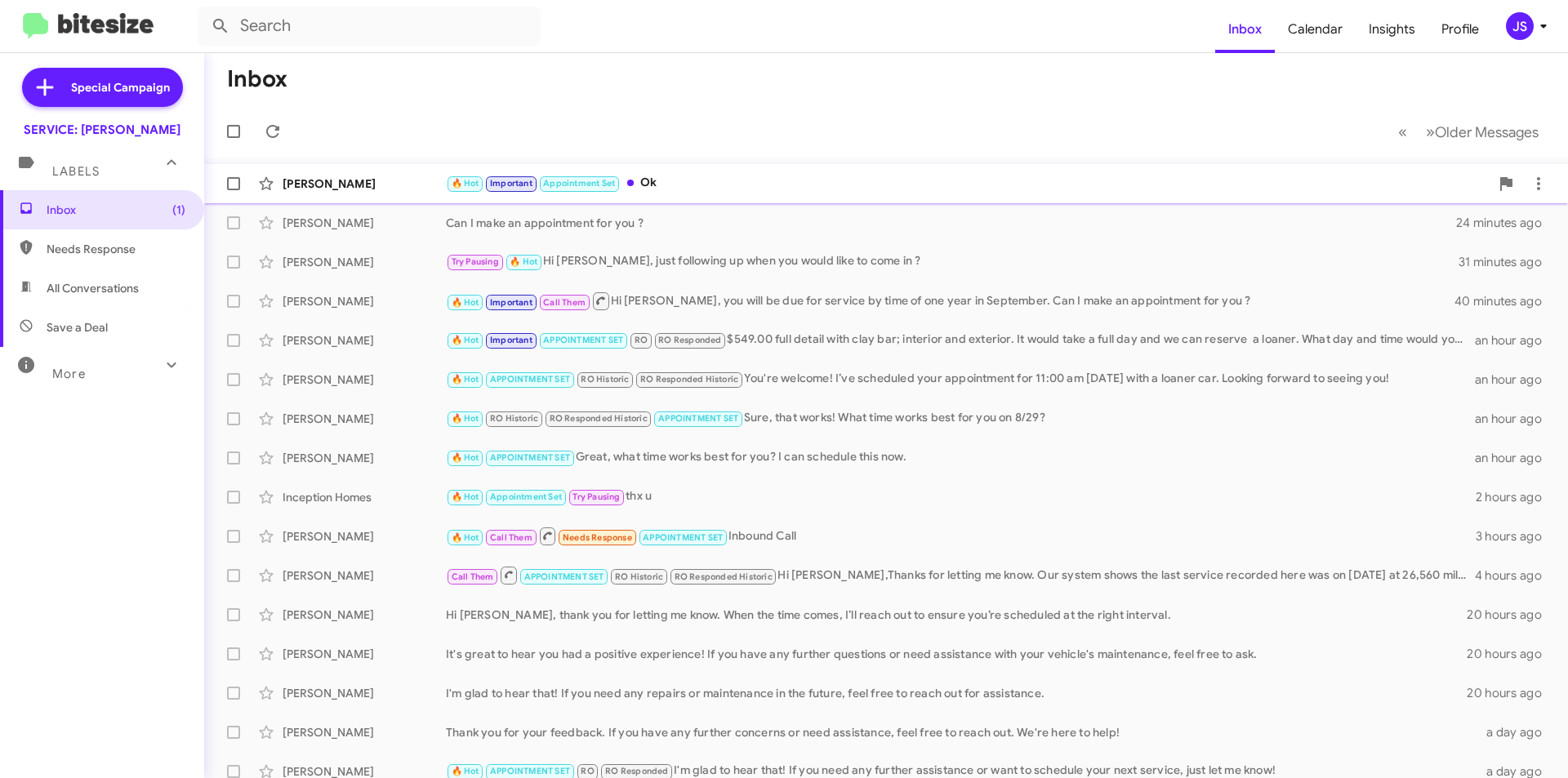
click at [397, 191] on div "[PERSON_NAME]" at bounding box center [364, 183] width 164 height 16
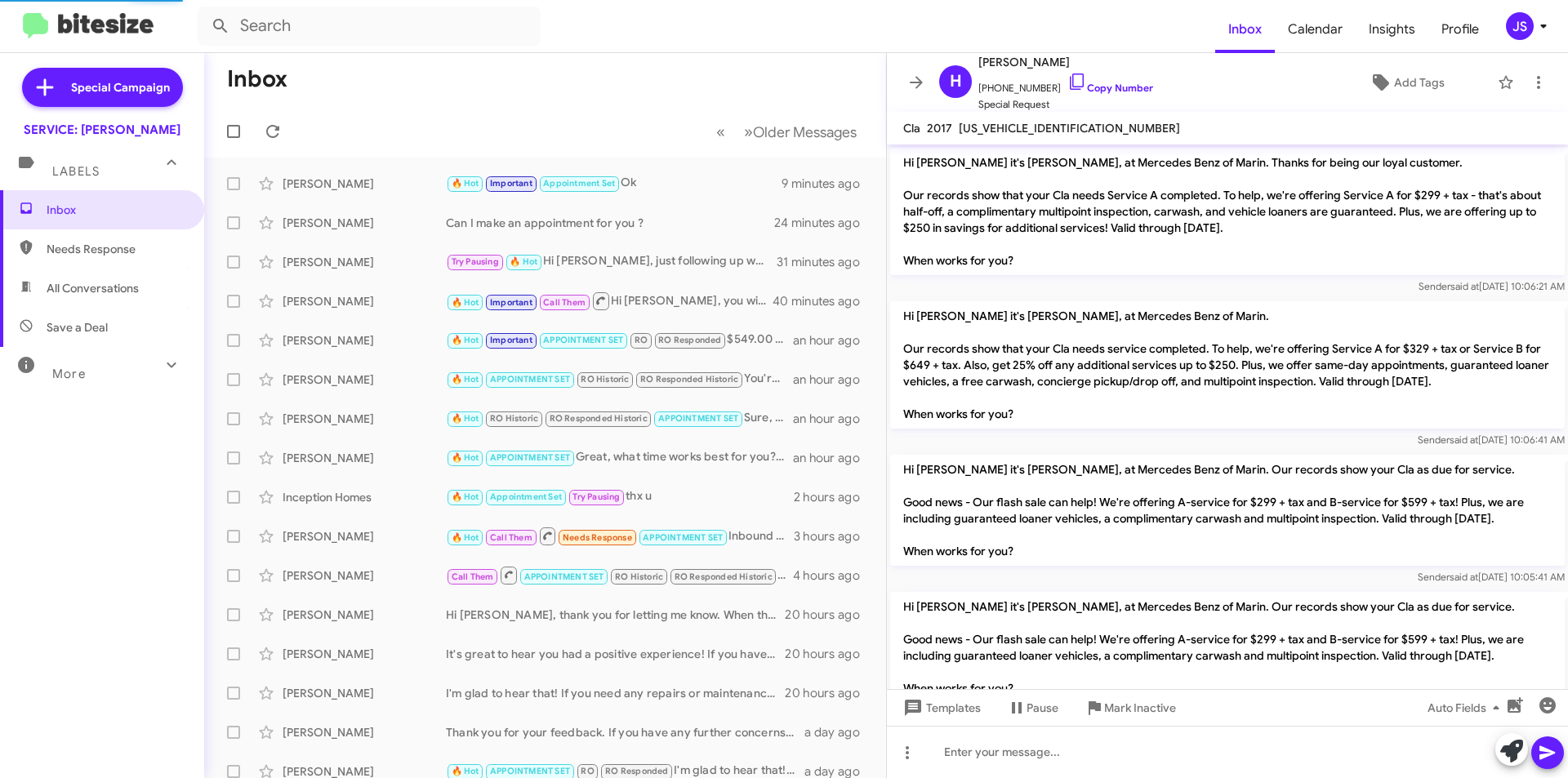
scroll to position [1007, 0]
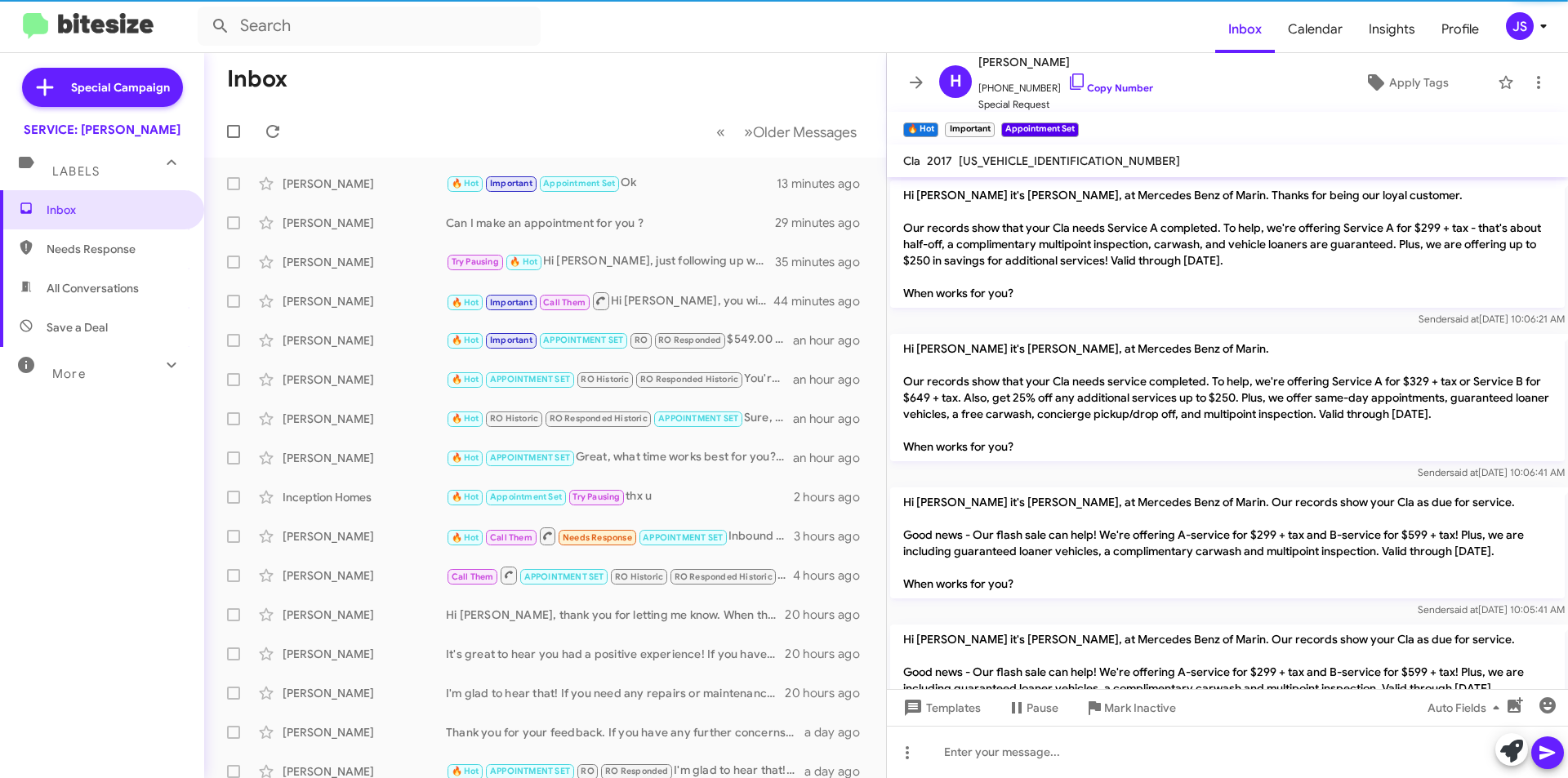
scroll to position [1007, 0]
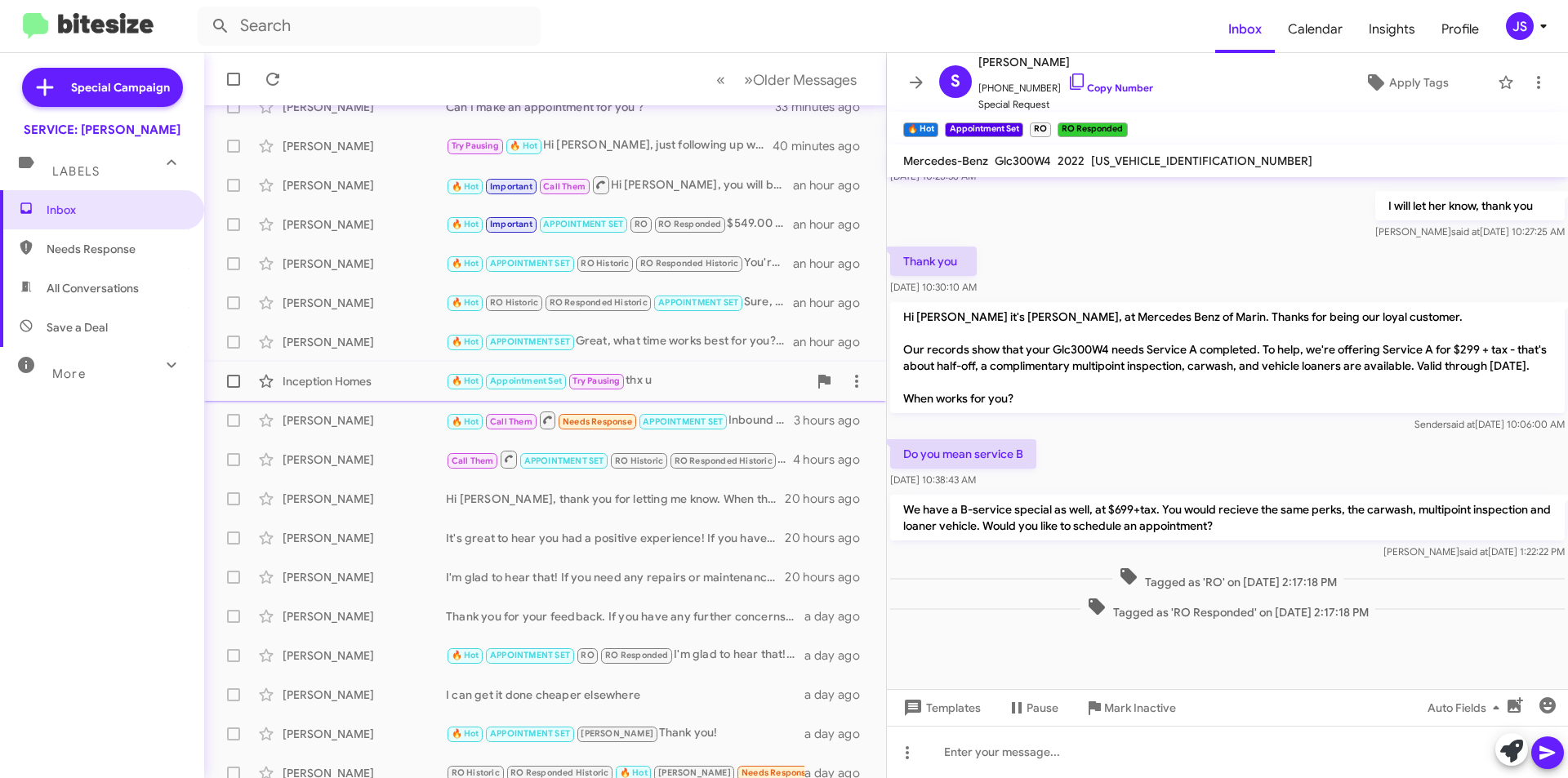
scroll to position [170, 0]
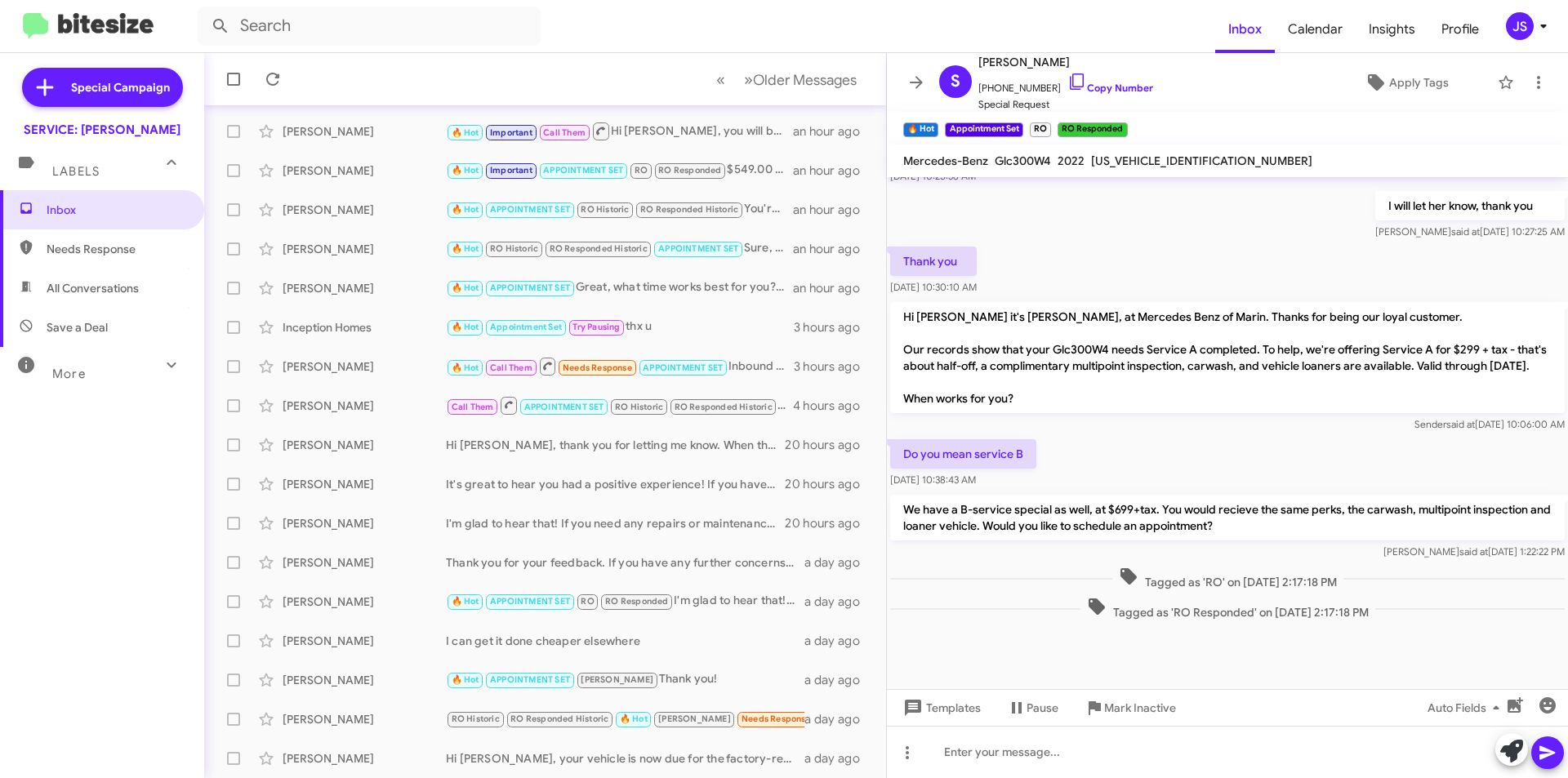
click at [817, 52] on mat-toolbar "Inbox Calendar Insights Profile JS" at bounding box center [784, 26] width 1568 height 53
click at [782, 81] on span "Older Messages" at bounding box center [805, 80] width 103 height 18
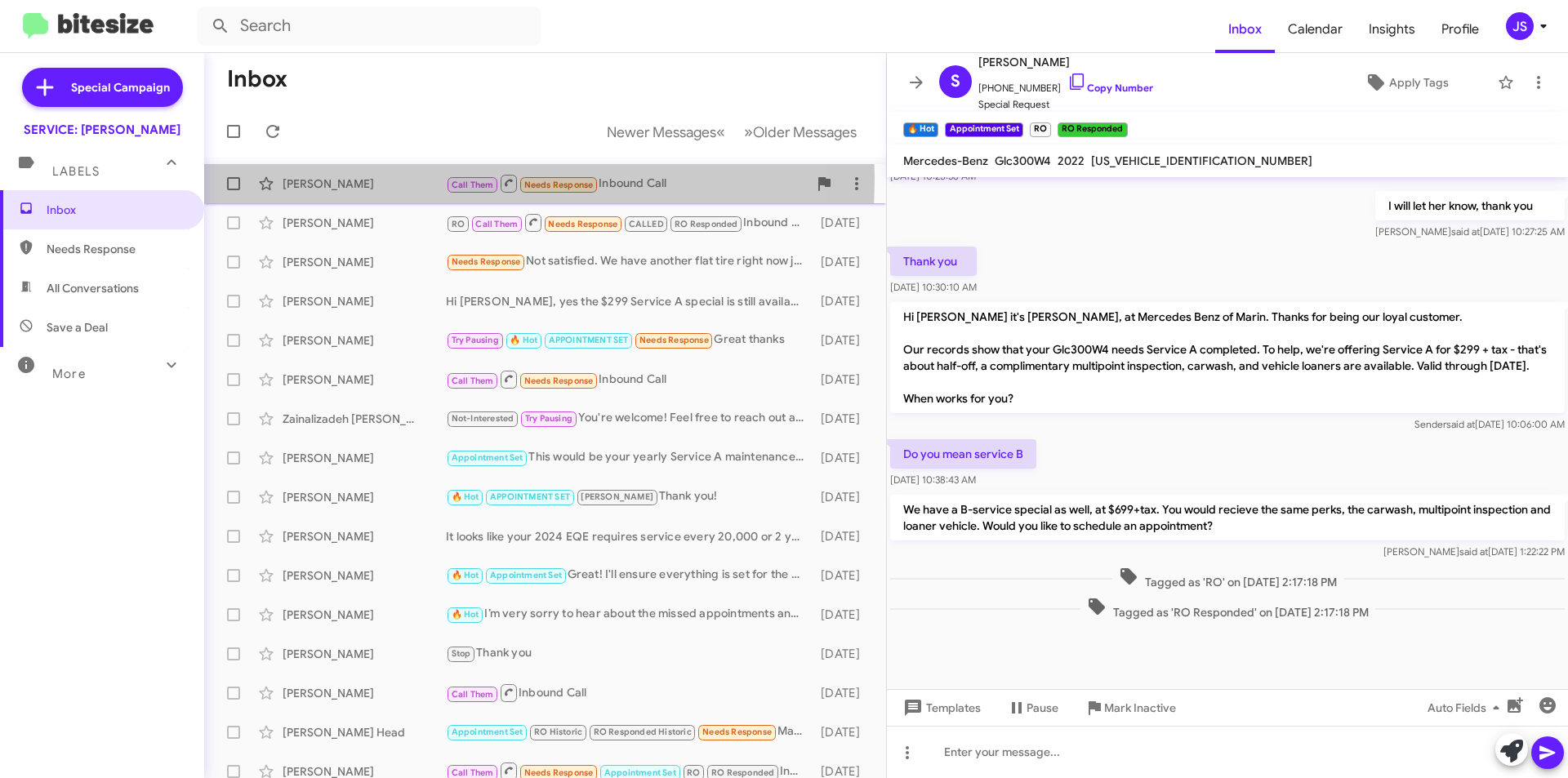
click at [330, 178] on div "[PERSON_NAME]" at bounding box center [364, 183] width 164 height 16
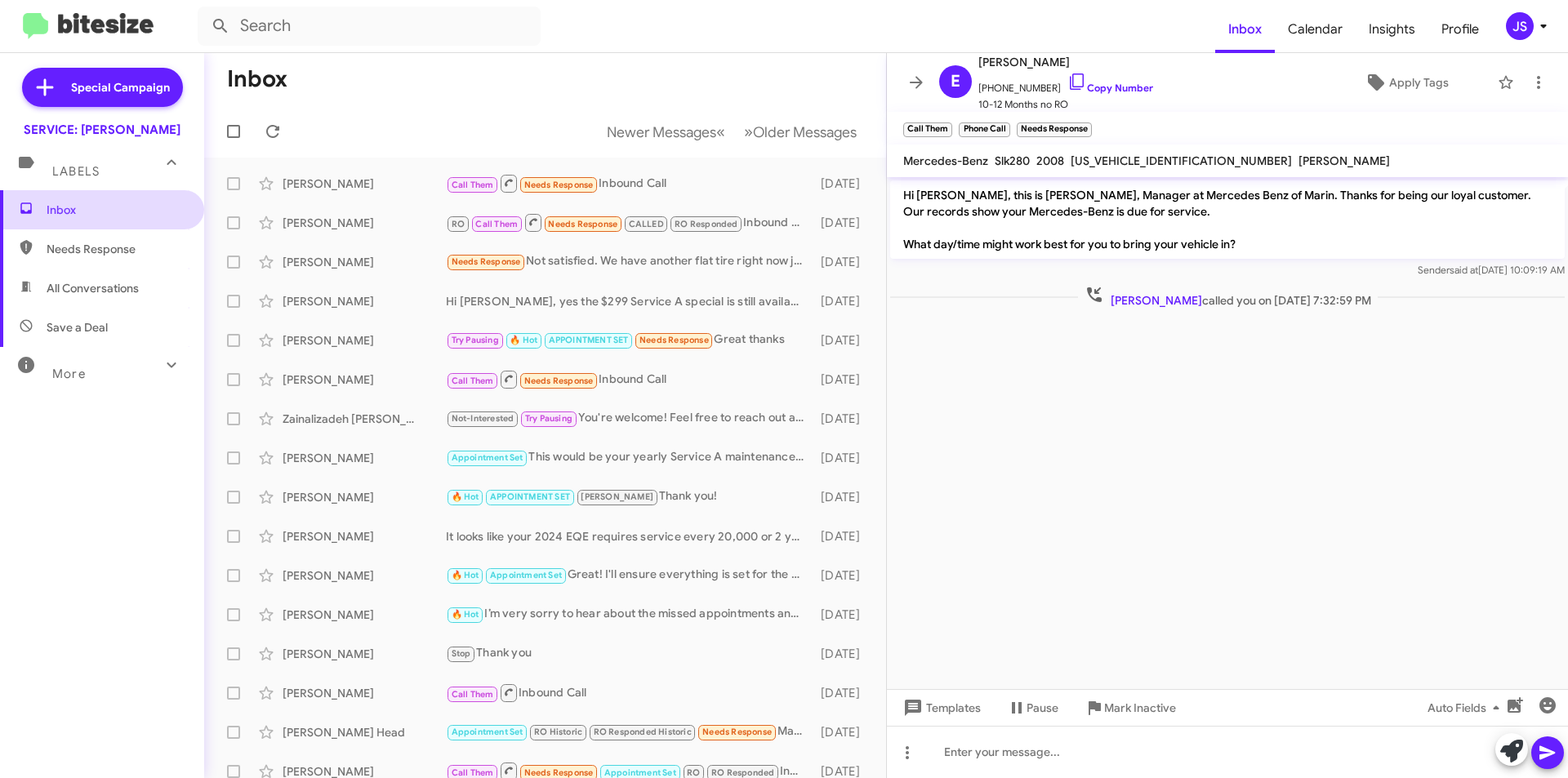
click at [124, 214] on span "Inbox" at bounding box center [116, 210] width 139 height 16
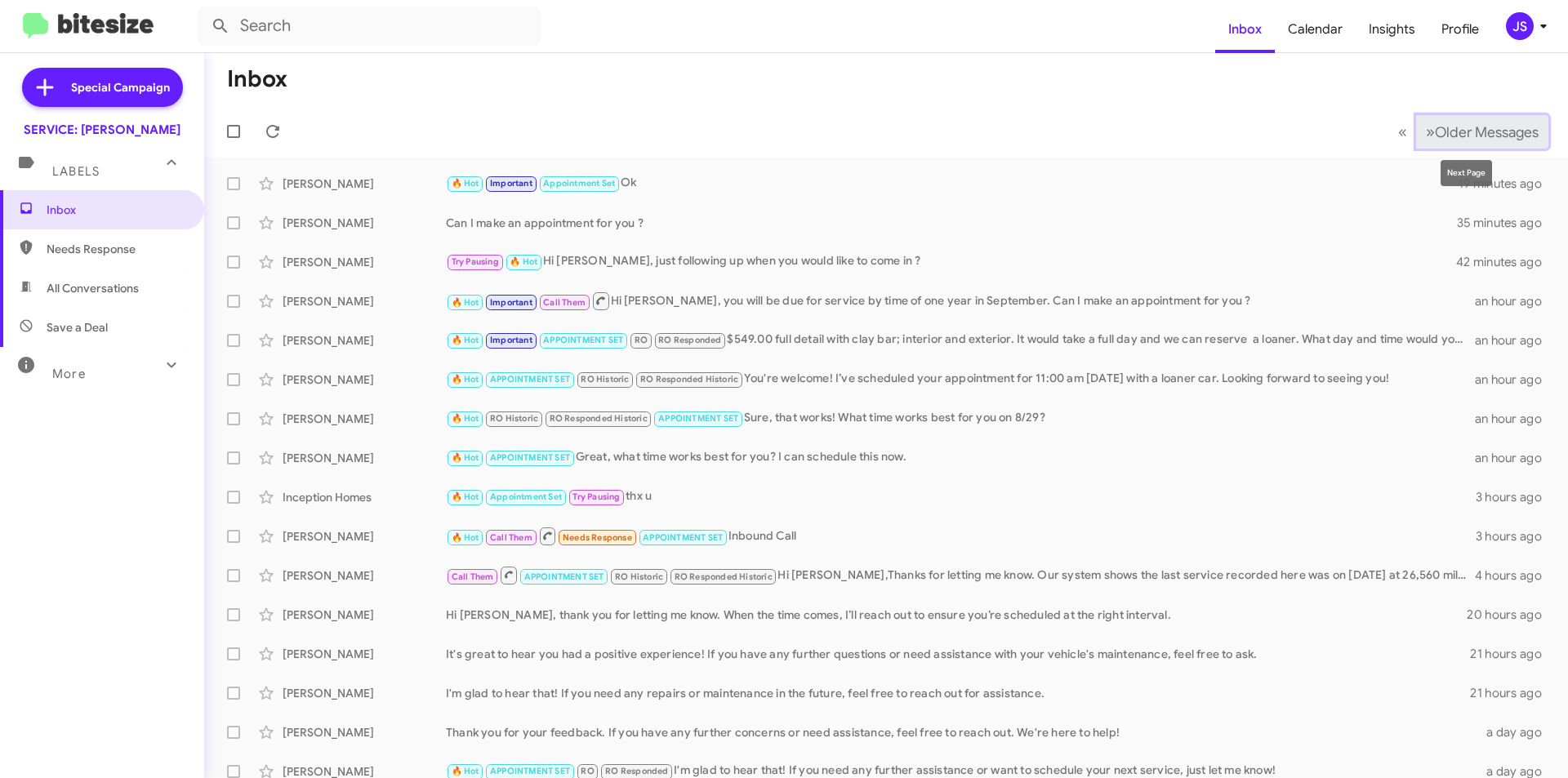
click at [1443, 126] on span "Older Messages" at bounding box center [1487, 132] width 103 height 18
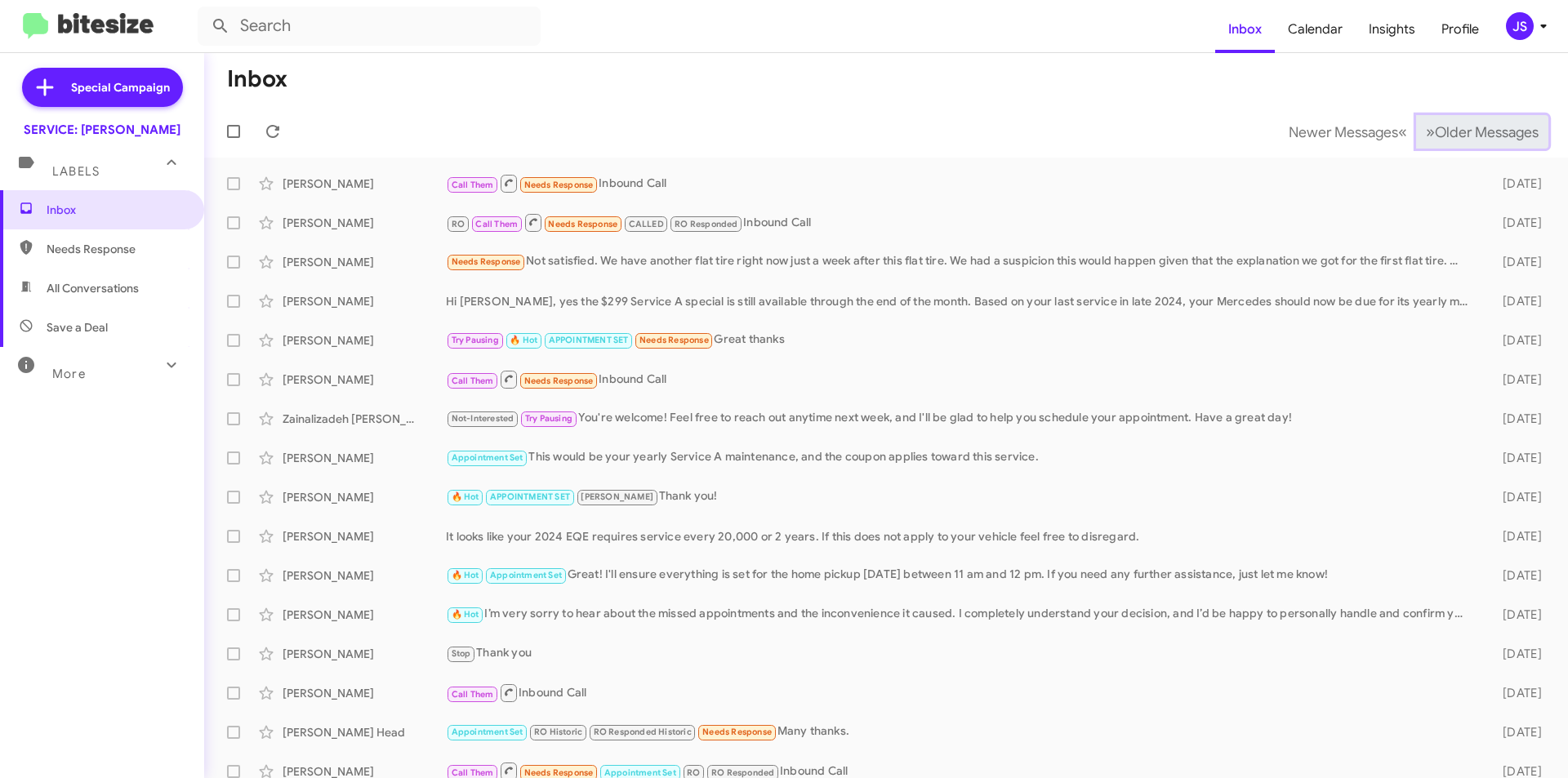
click at [1443, 126] on span "Older Messages" at bounding box center [1487, 132] width 103 height 18
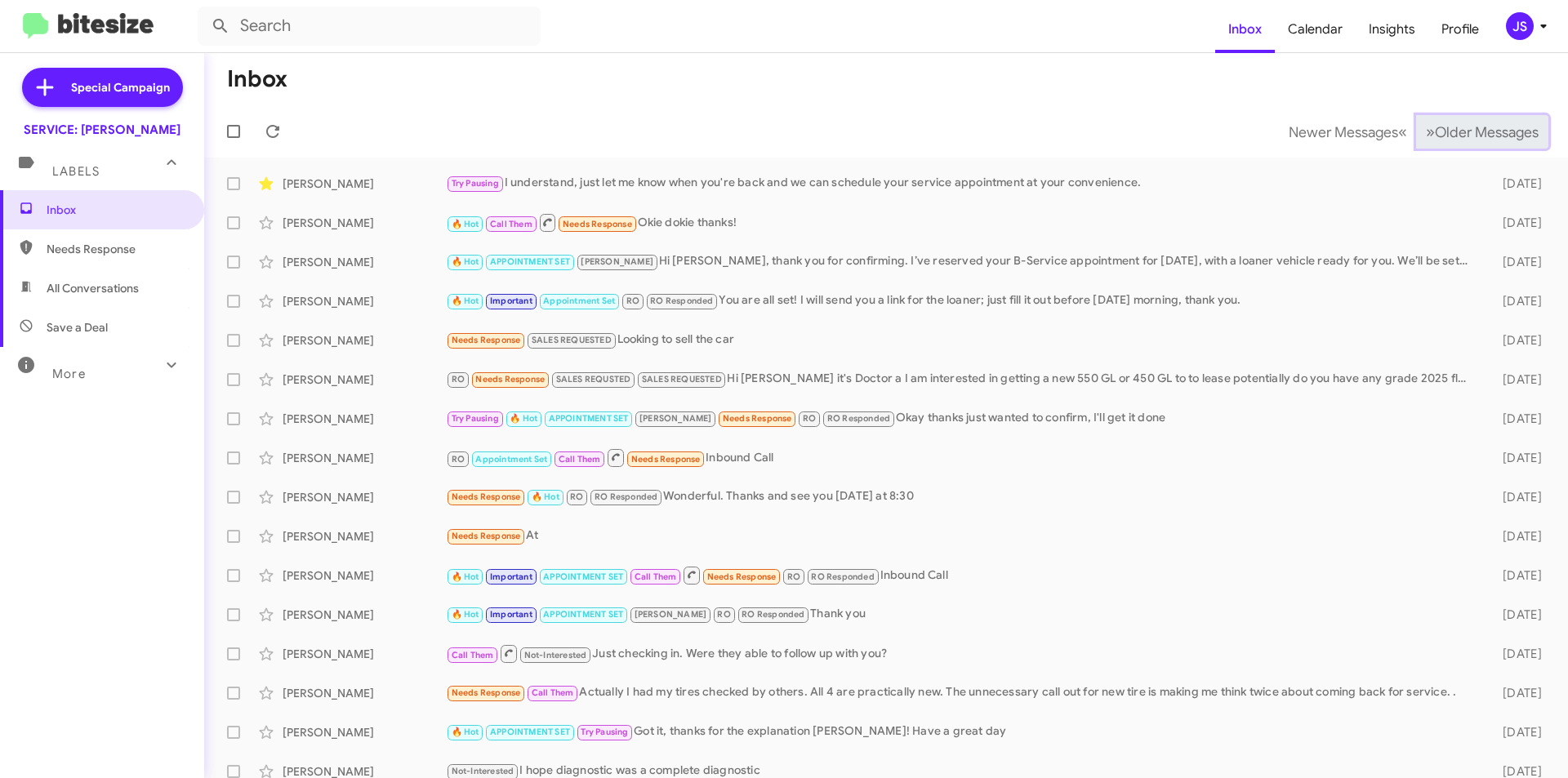
click at [1443, 126] on span "Older Messages" at bounding box center [1487, 132] width 103 height 18
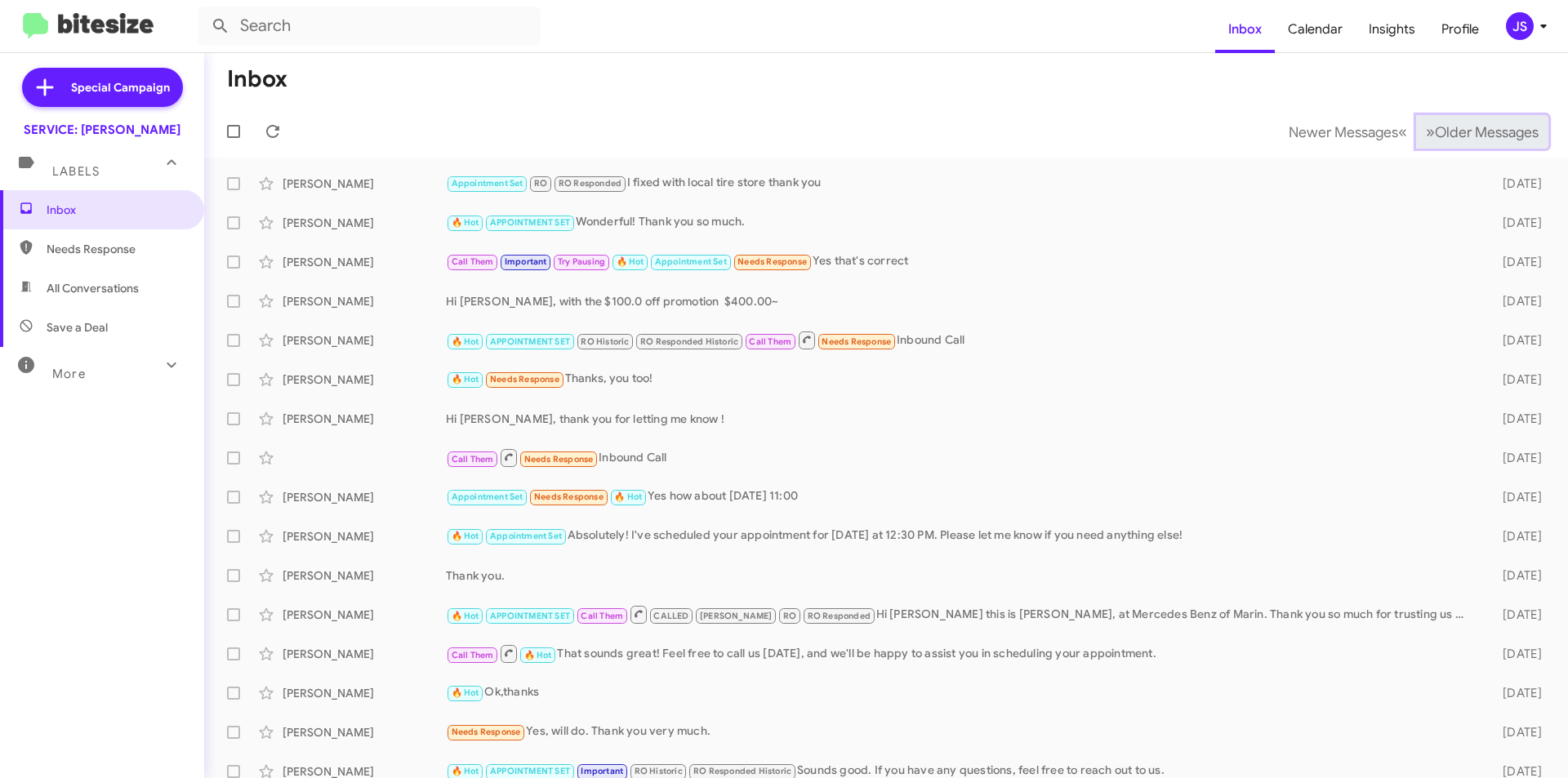
click at [1443, 126] on span "Older Messages" at bounding box center [1487, 132] width 103 height 18
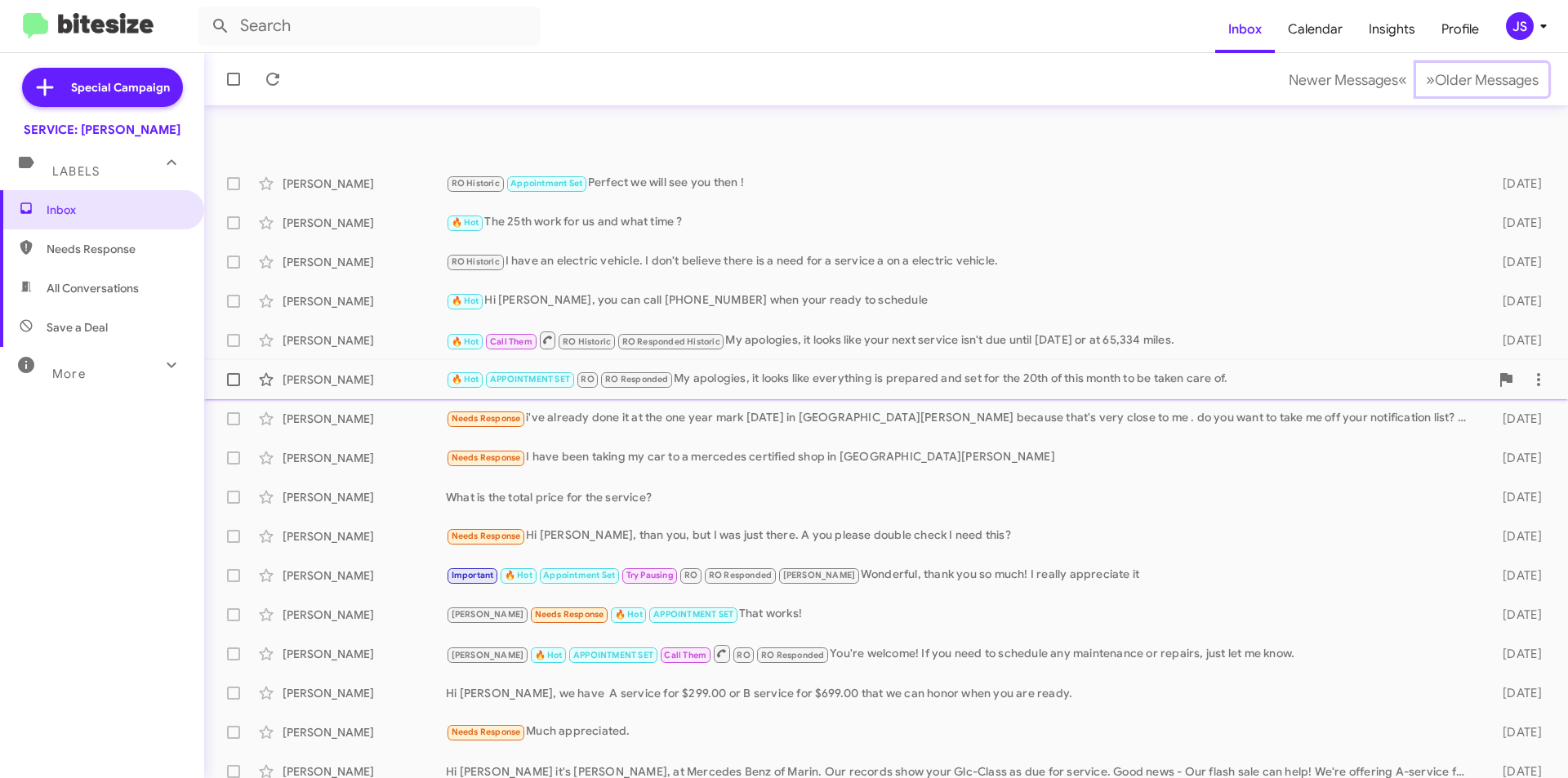
scroll to position [170, 0]
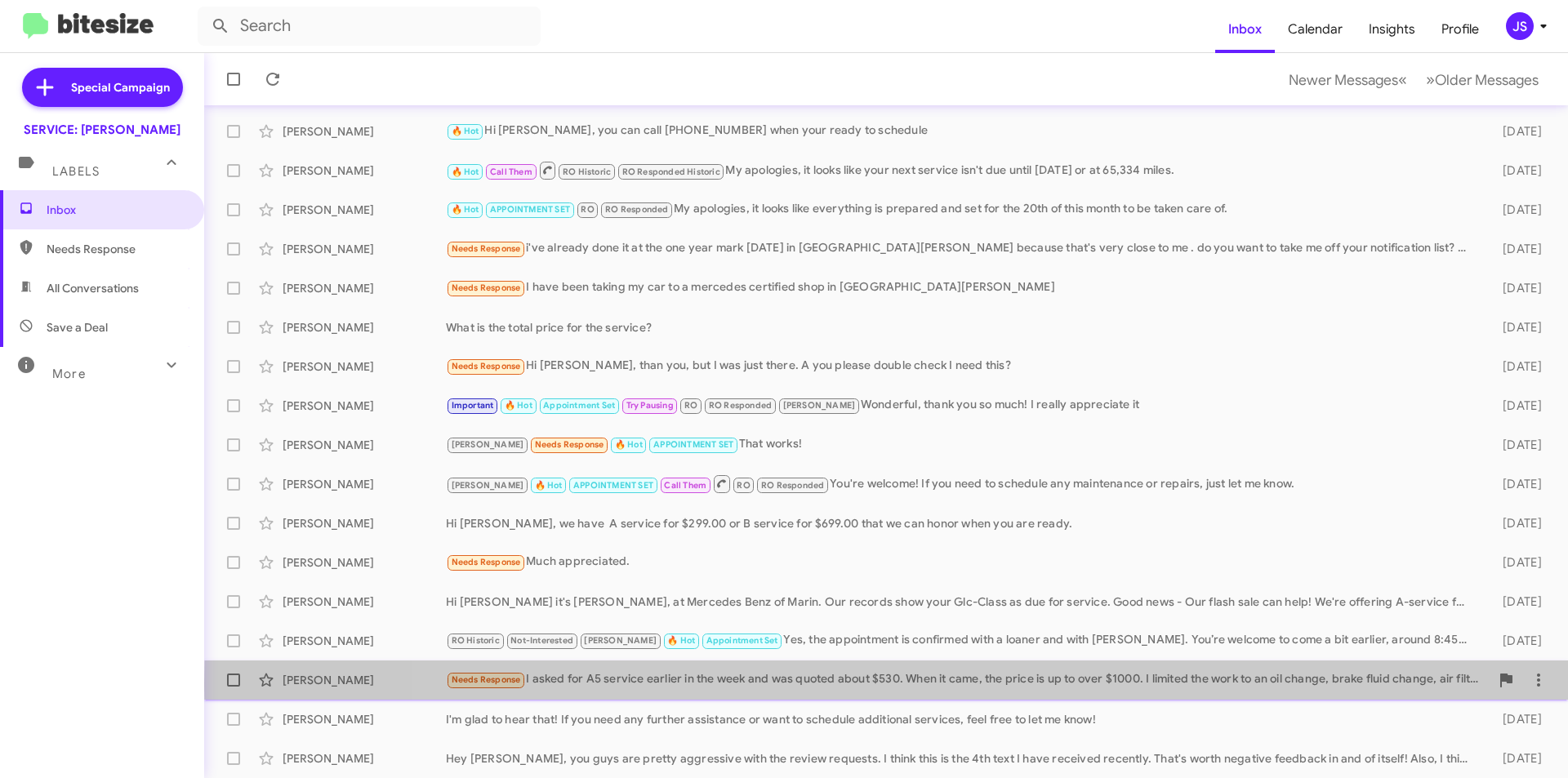
click at [1196, 684] on div "Needs Response I asked for A5 service earlier in the week and was quoted about …" at bounding box center [967, 680] width 1044 height 19
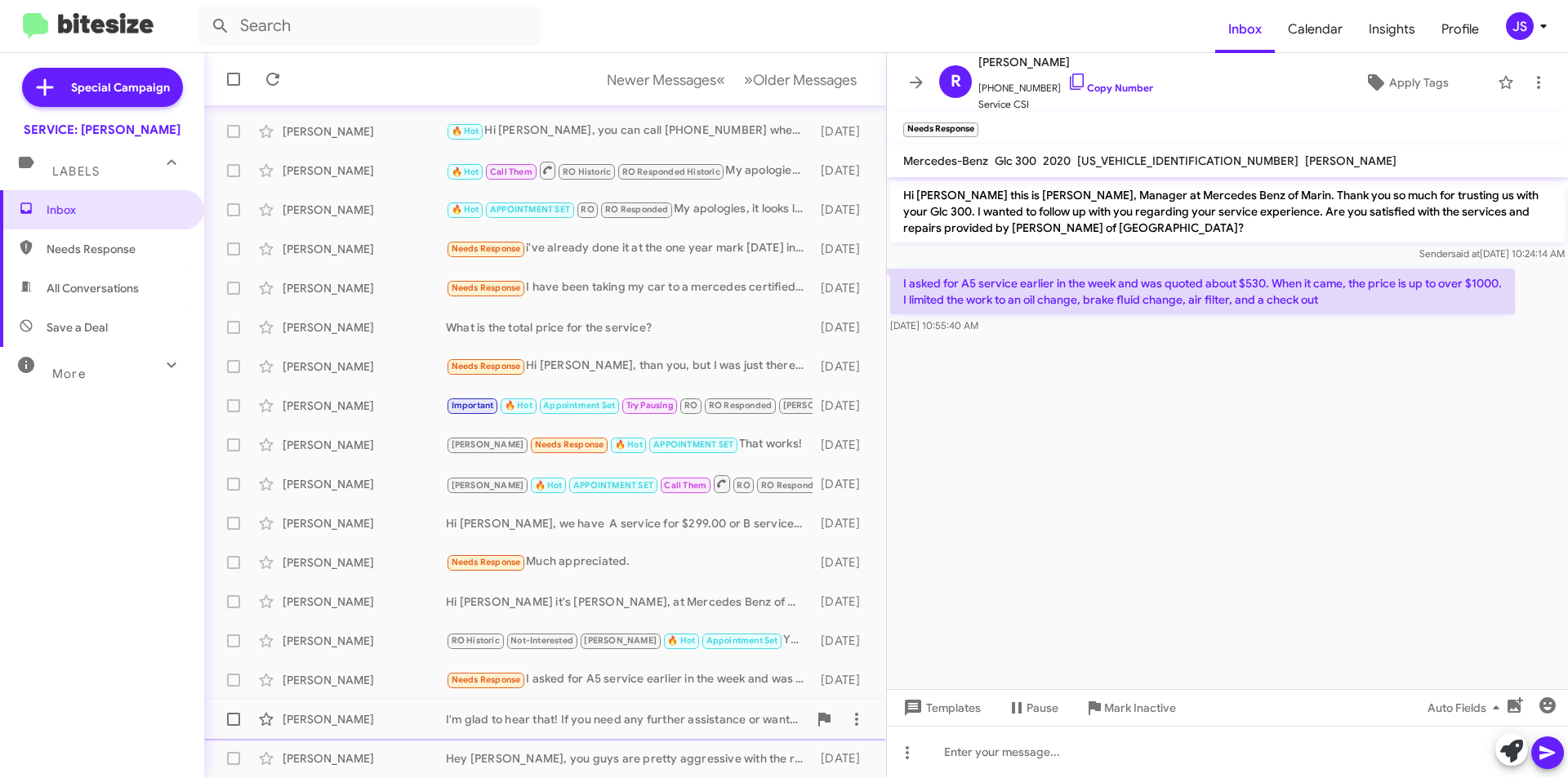
click at [348, 738] on span "Robert Hoy I'm glad to hear that! If you need any further assistance or want to…" at bounding box center [545, 720] width 682 height 39
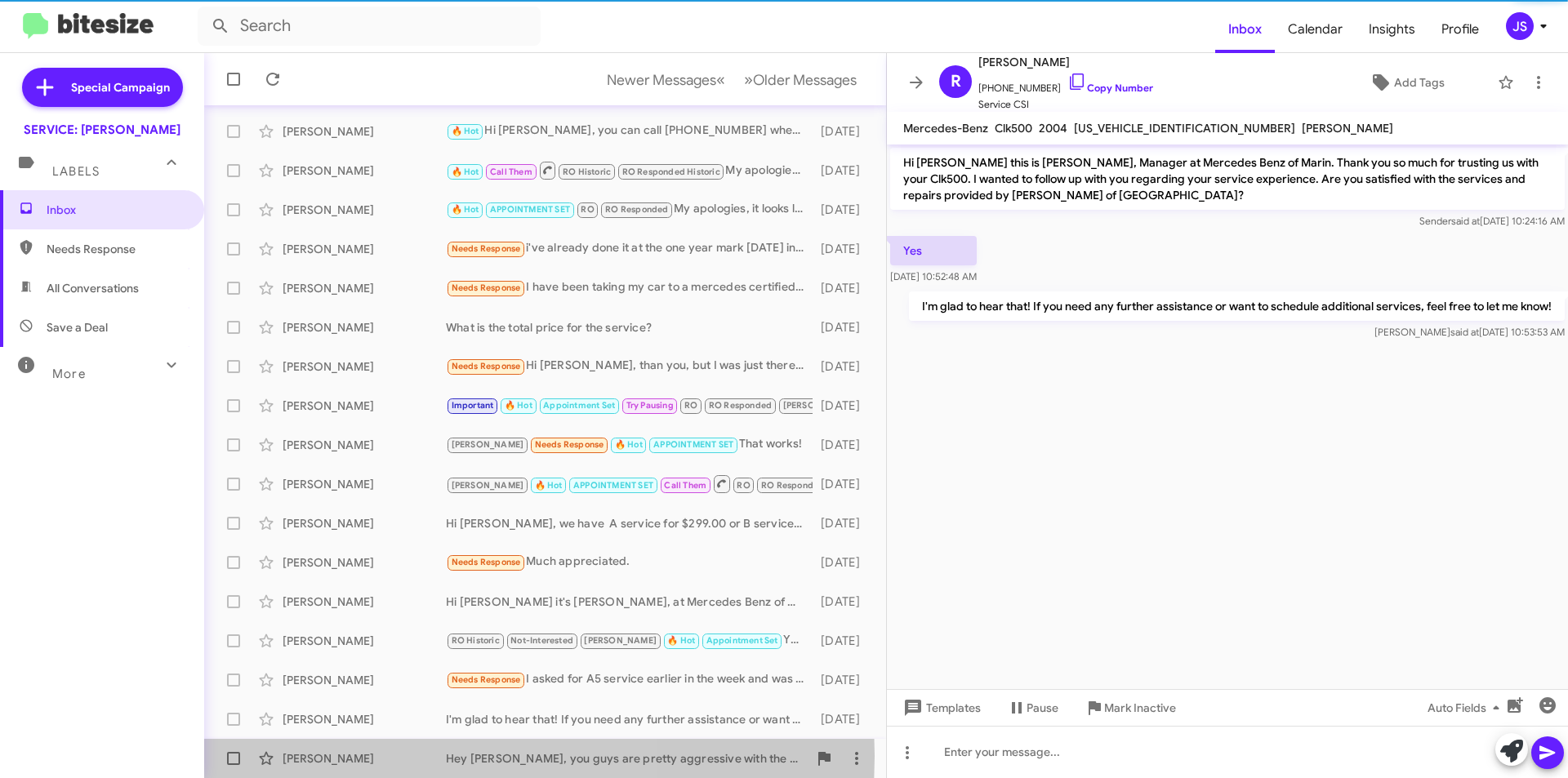
click at [351, 756] on div "[PERSON_NAME]" at bounding box center [364, 758] width 164 height 16
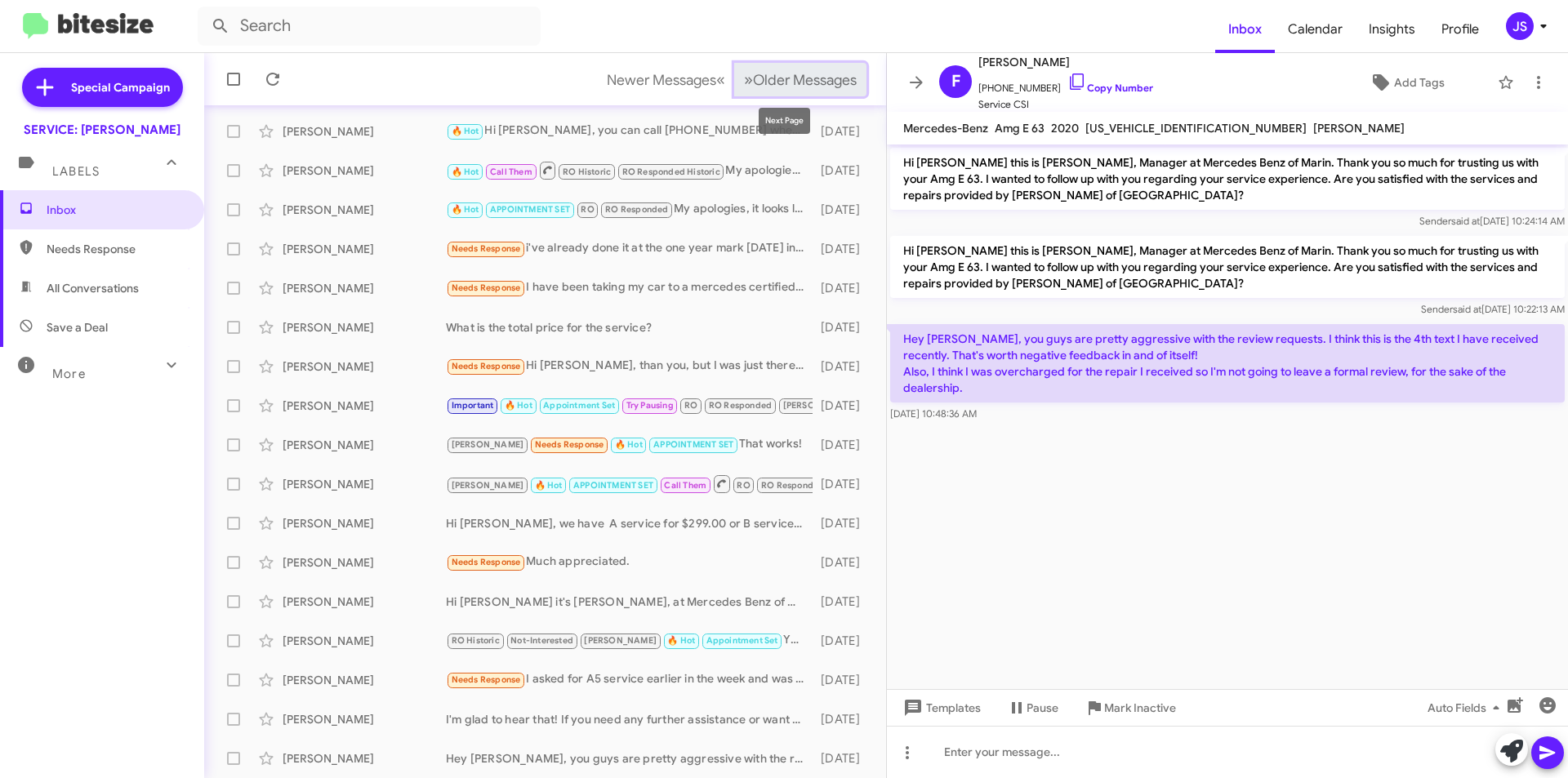
click at [772, 80] on span "Older Messages" at bounding box center [805, 80] width 103 height 18
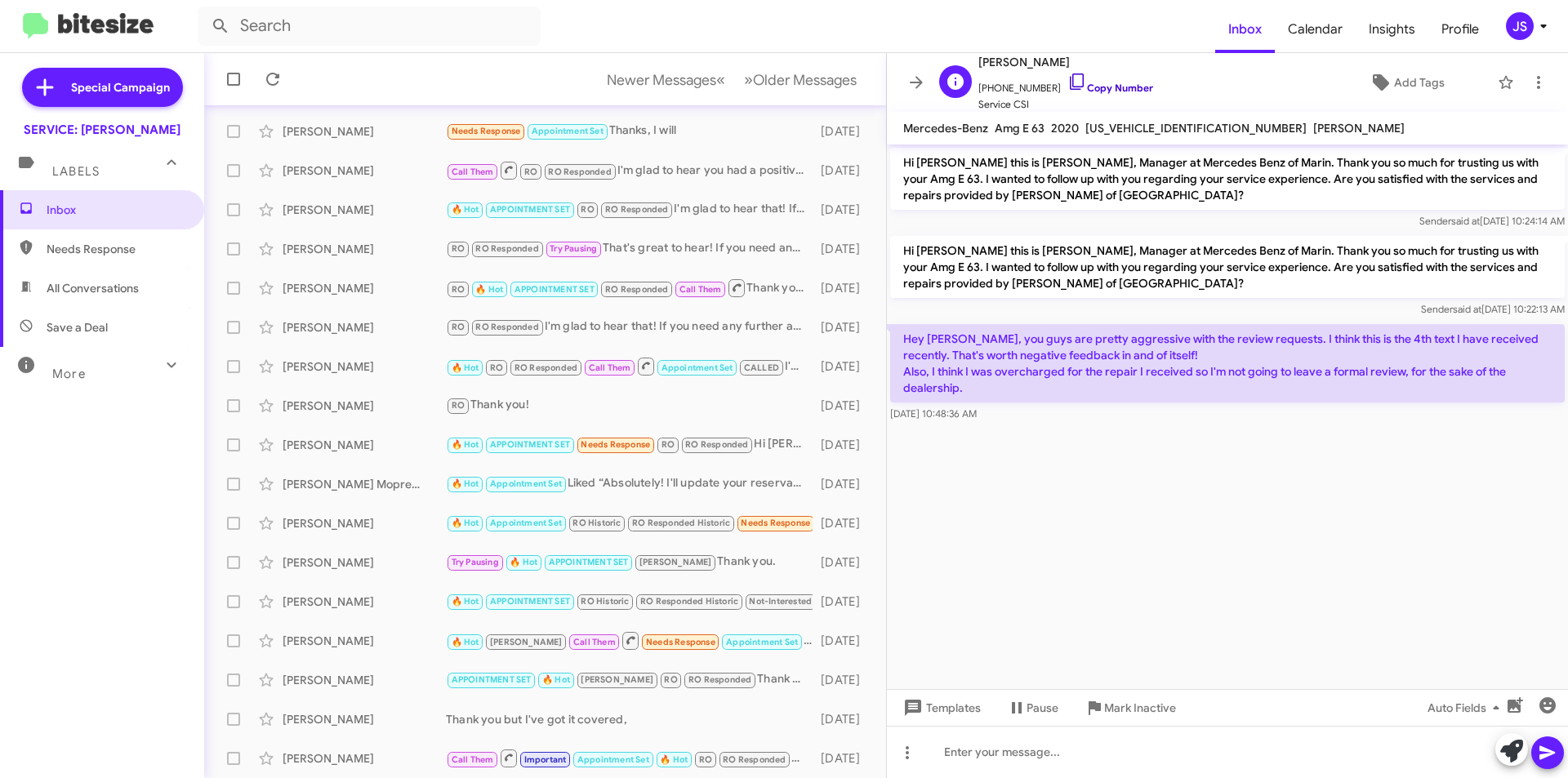
click at [1067, 81] on icon at bounding box center [1077, 81] width 19 height 19
click at [848, 90] on button "» Next Older Messages" at bounding box center [800, 80] width 132 height 34
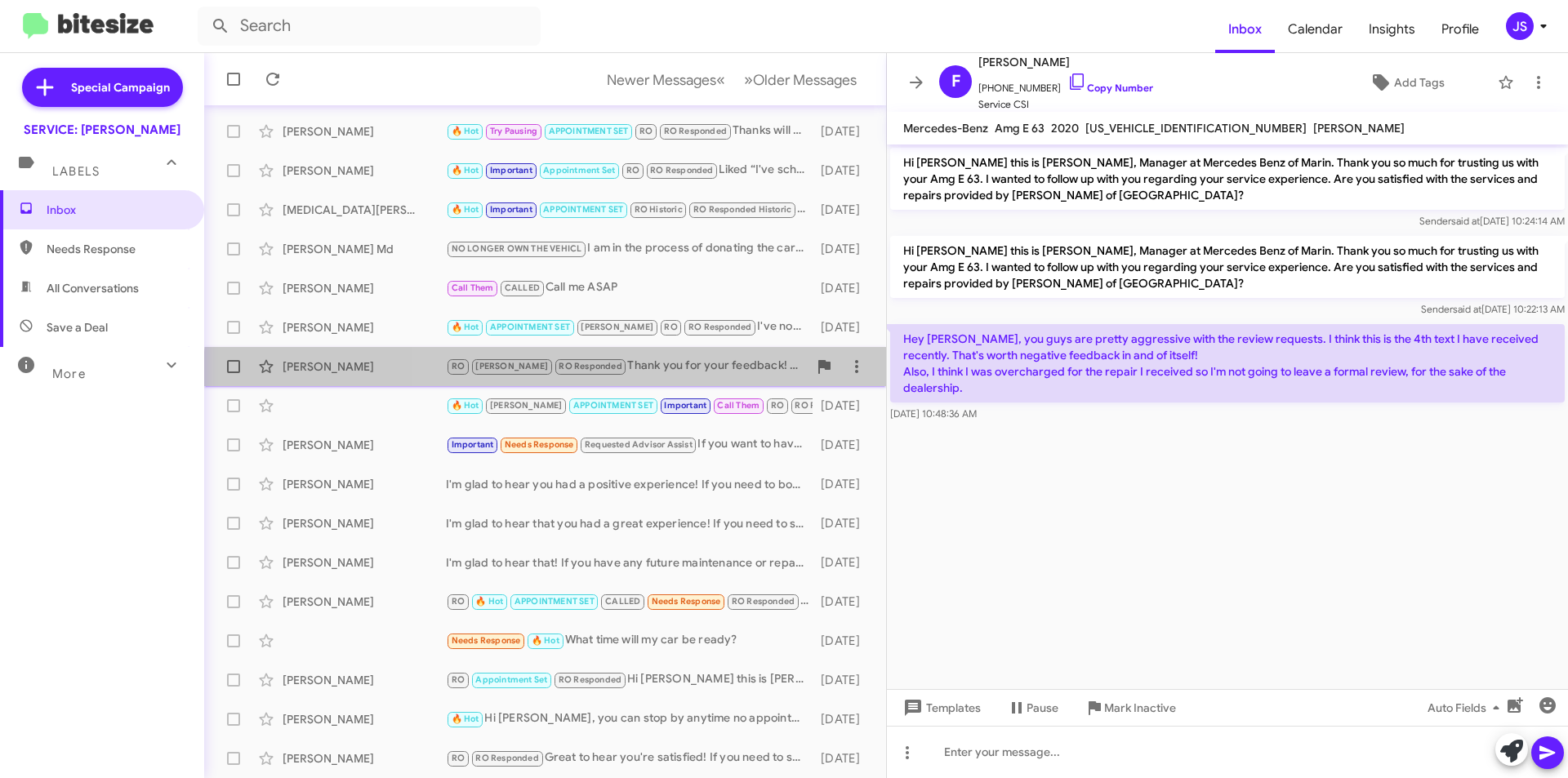
click at [663, 378] on div "Leslie Dennett RO RAUL RO Responded Thank you for your feedback! If you need to…" at bounding box center [545, 367] width 656 height 33
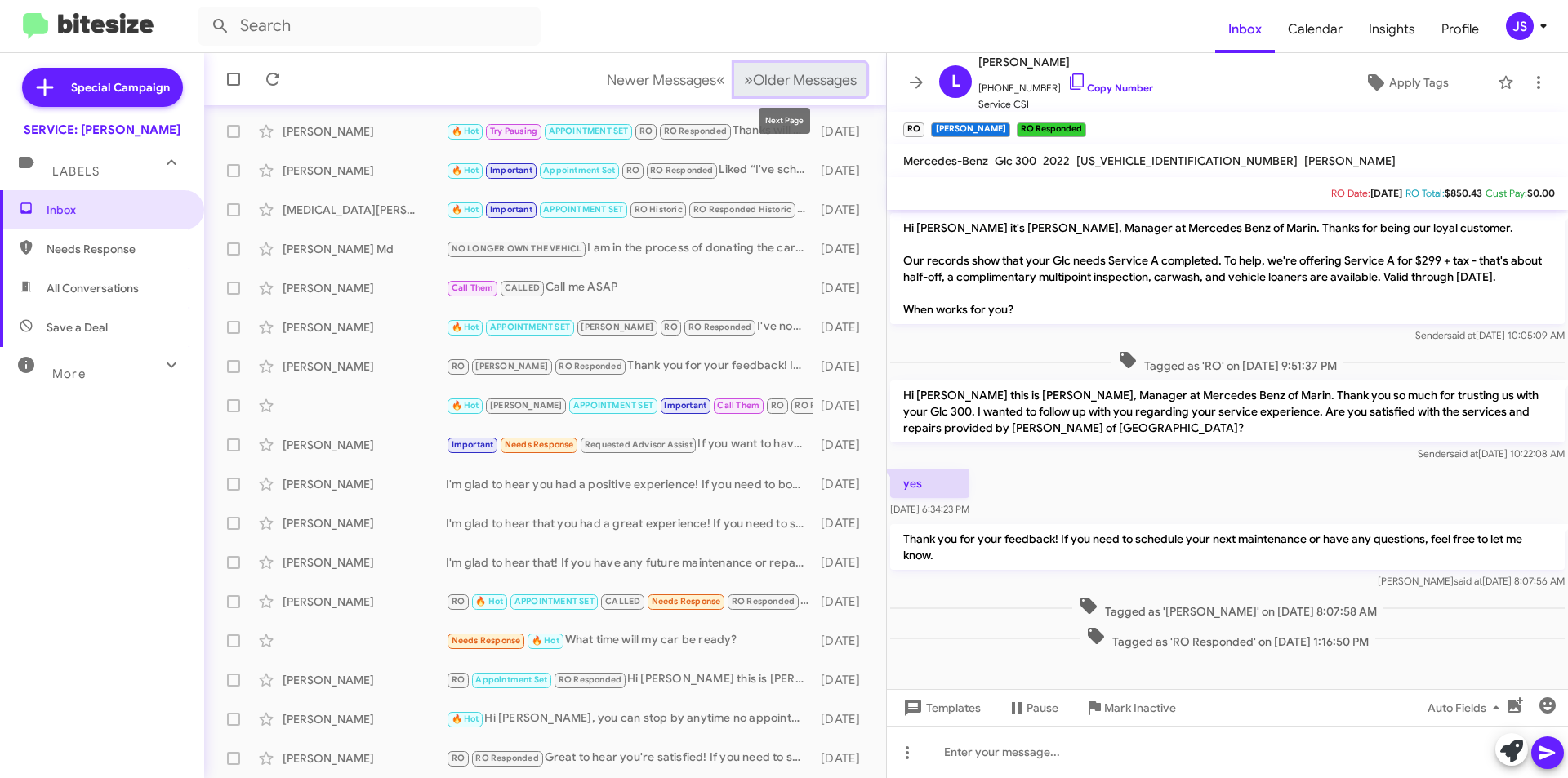
click at [761, 65] on button "» Next Older Messages" at bounding box center [800, 80] width 132 height 34
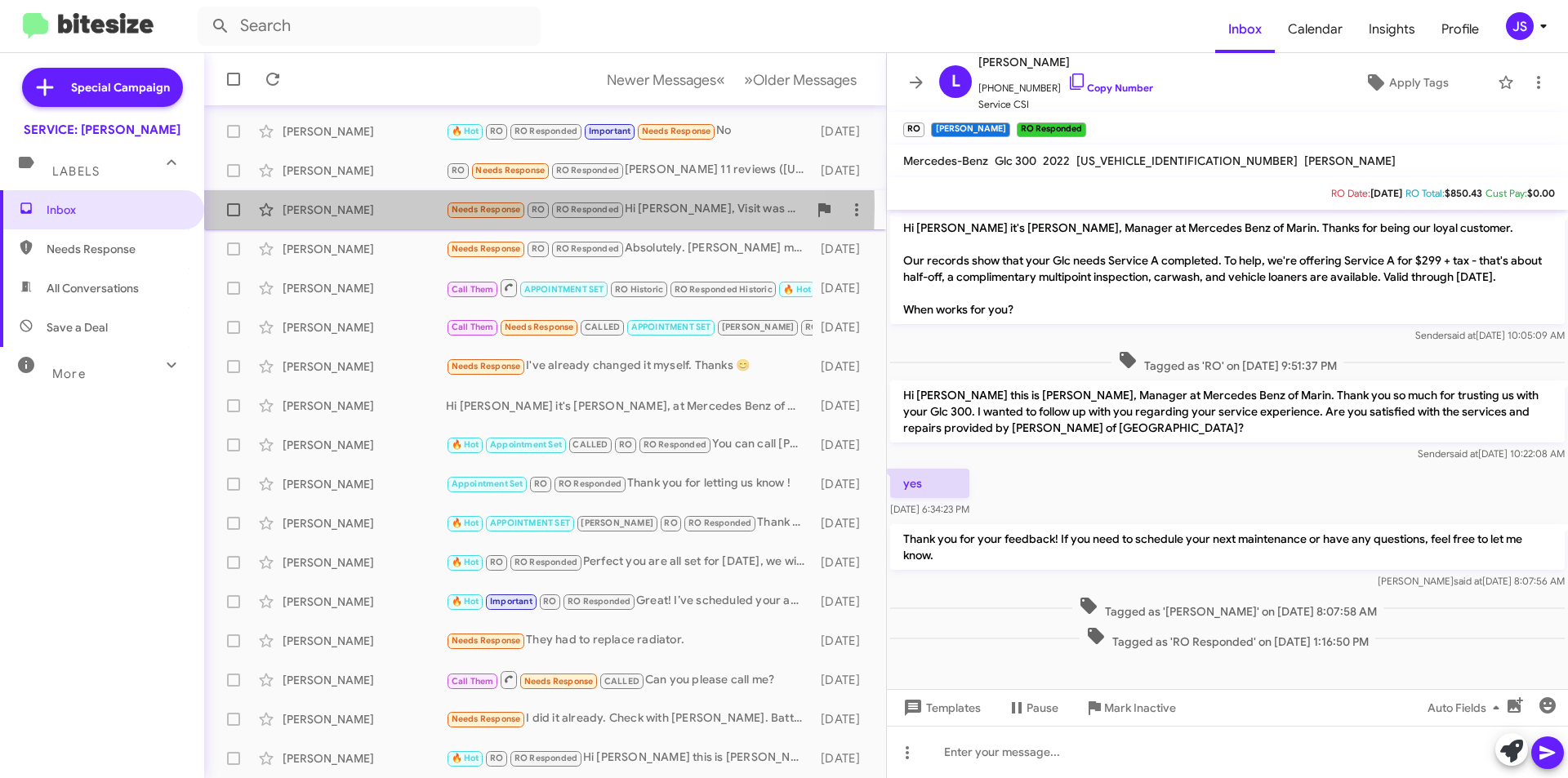
click at [330, 206] on div "Sam Barimani" at bounding box center [364, 210] width 164 height 16
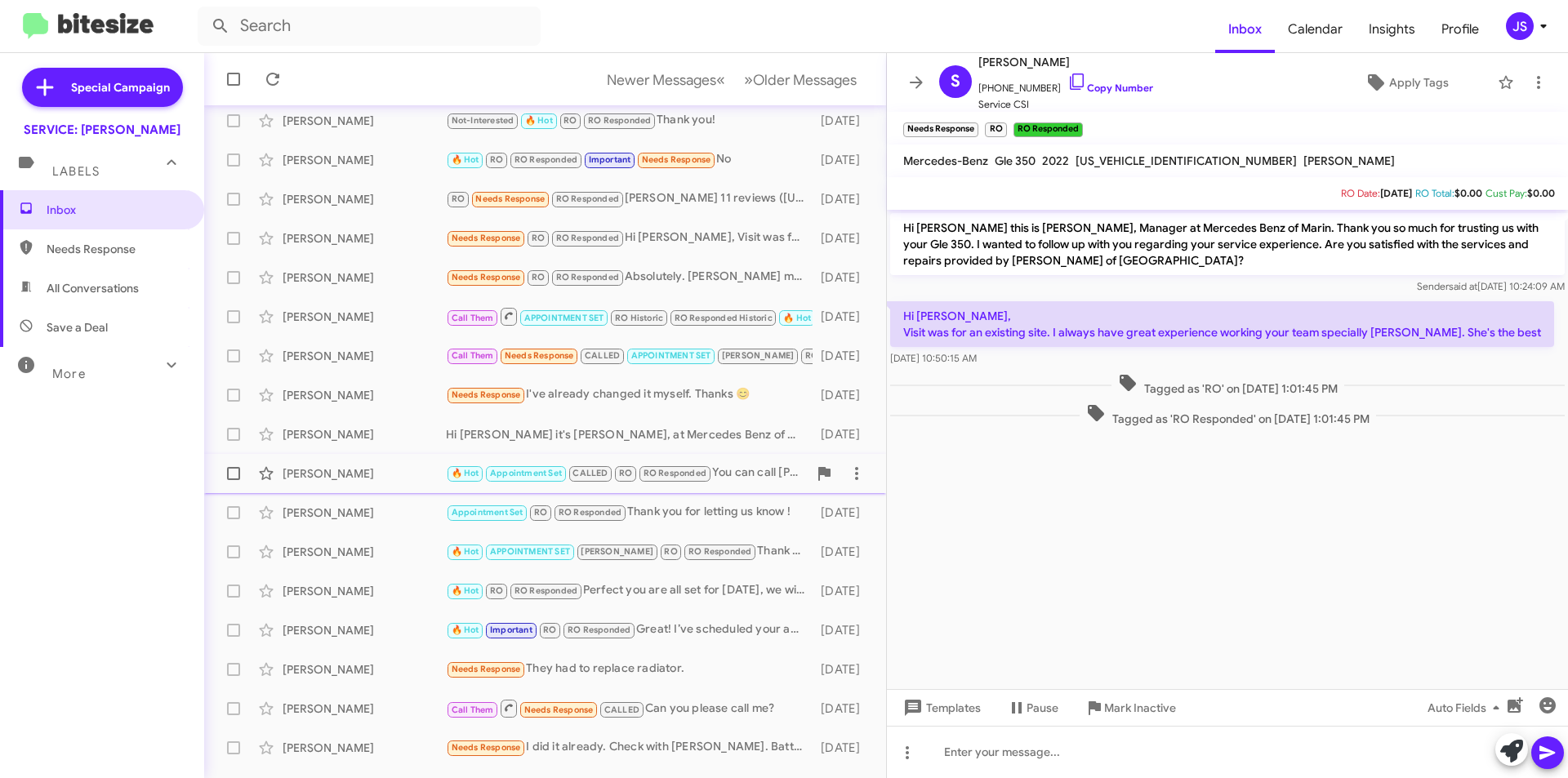
scroll to position [170, 0]
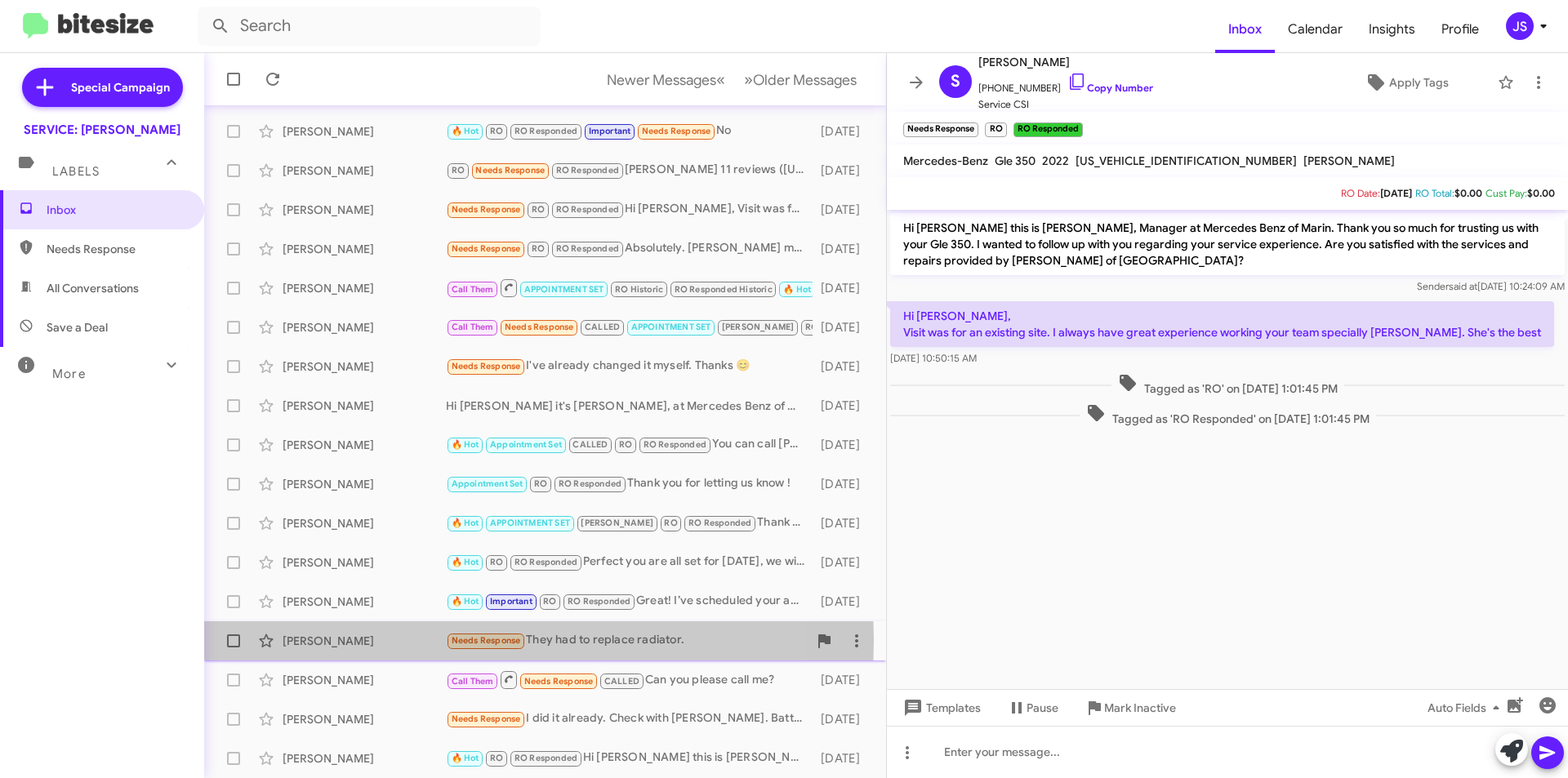
click at [321, 640] on div "Ben Stuart" at bounding box center [364, 641] width 164 height 16
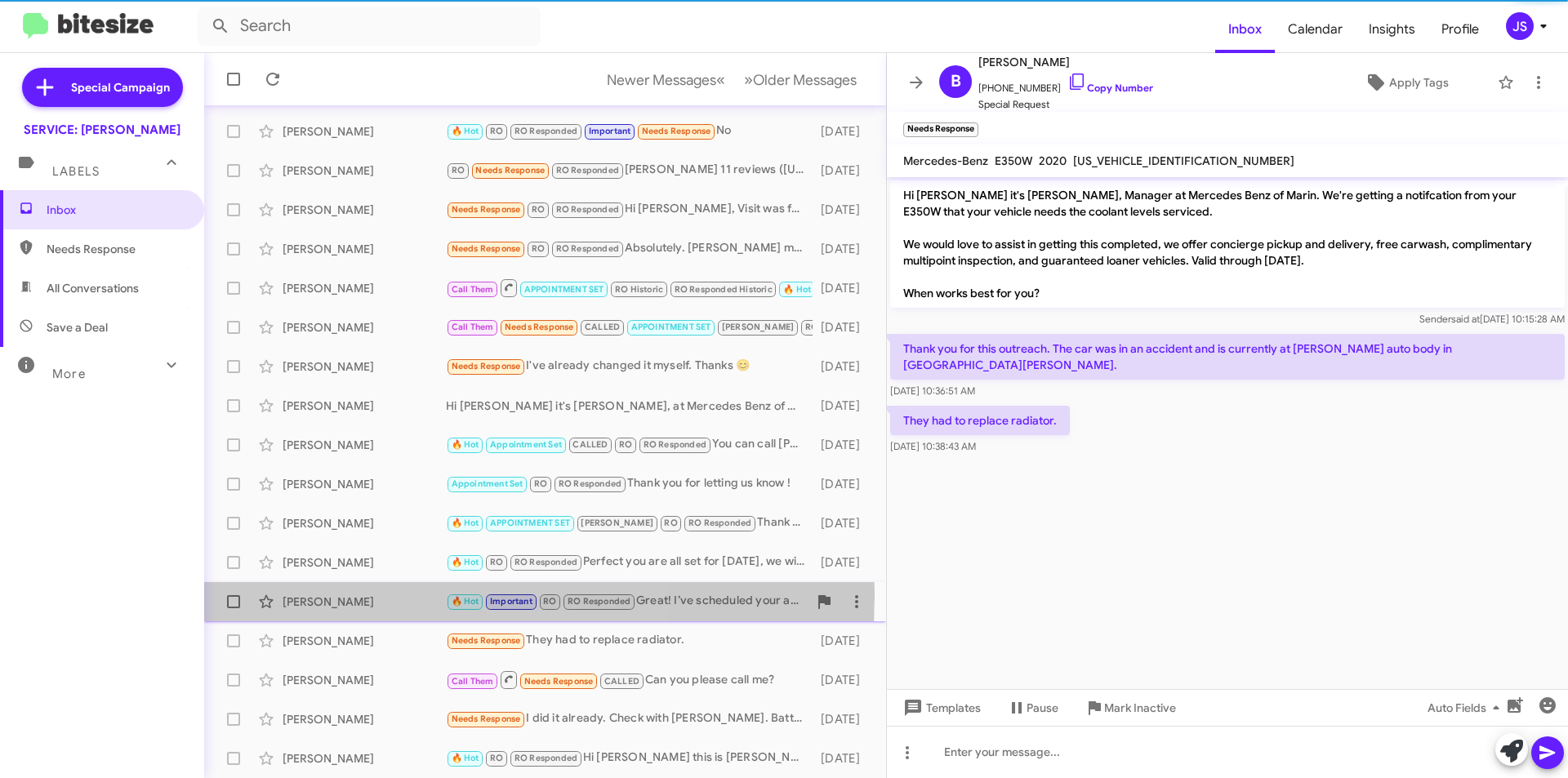
click at [356, 595] on div "Jeff Locati" at bounding box center [364, 602] width 164 height 16
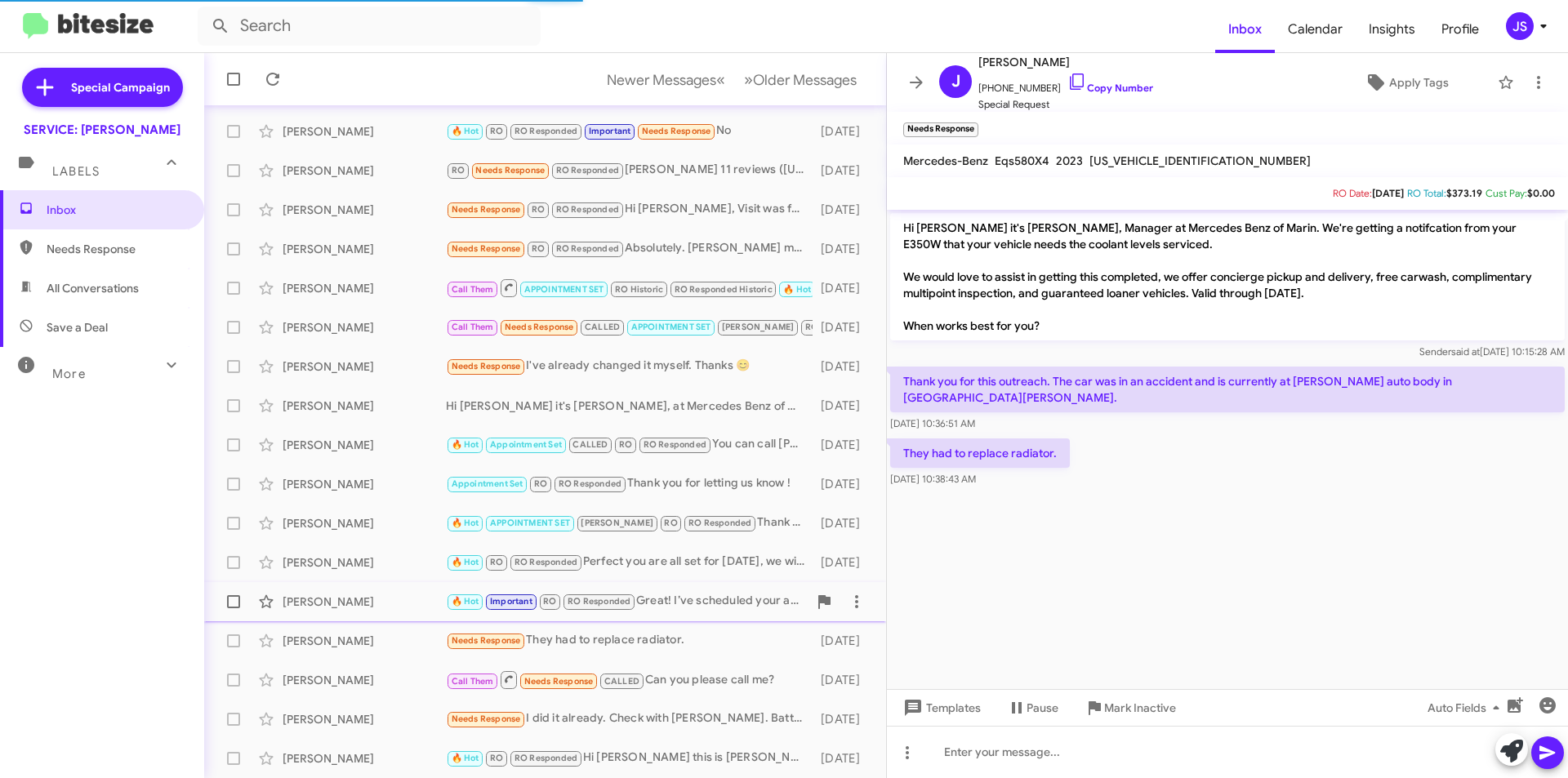
scroll to position [658, 0]
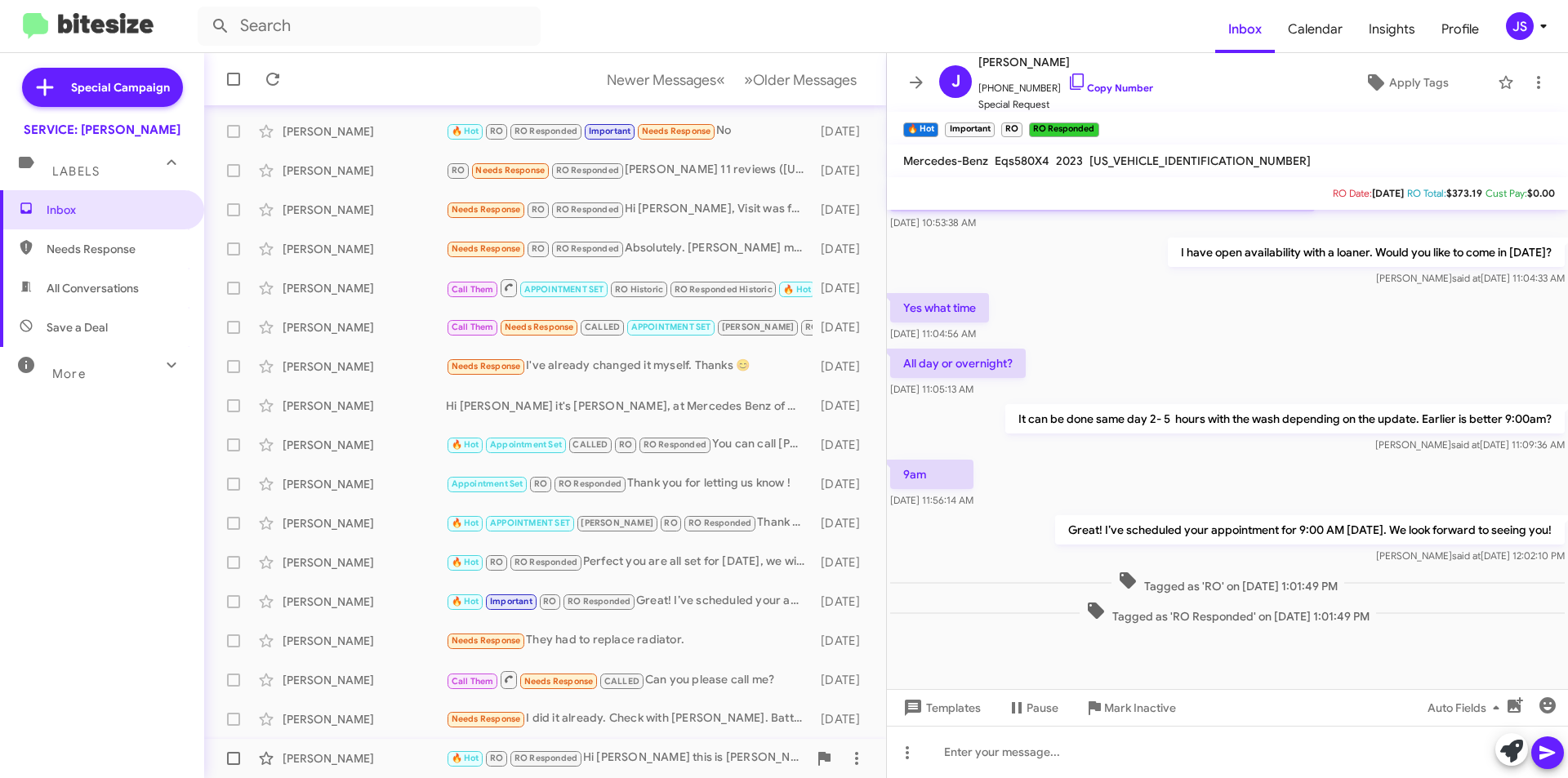
click at [407, 749] on div "James Kratky 🔥 Hot RO RO Responded Hi James this is Omar Ibrahimi, at Mercedes …" at bounding box center [545, 759] width 656 height 33
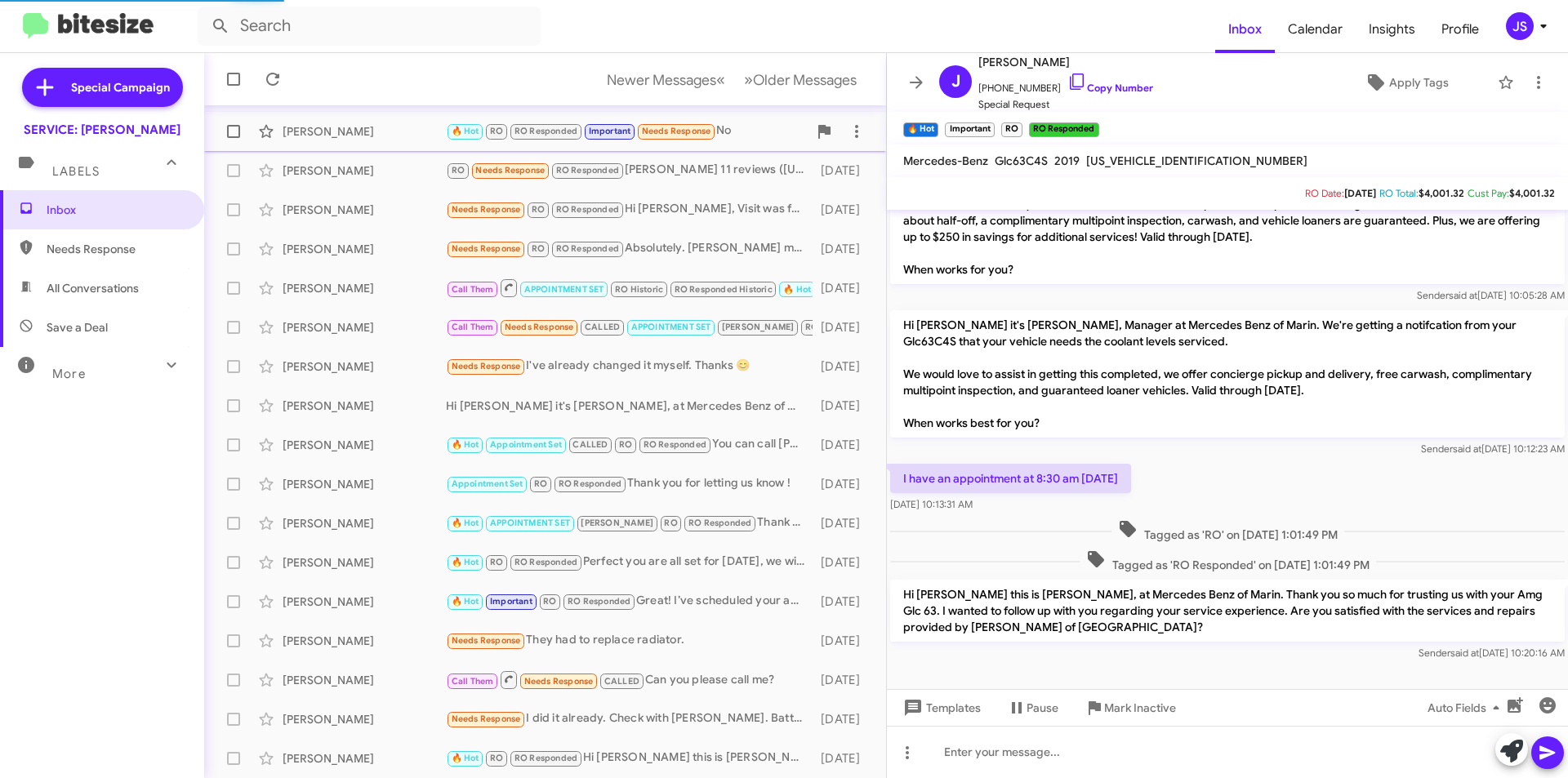
scroll to position [57, 0]
click at [807, 78] on span "Older Messages" at bounding box center [805, 80] width 103 height 18
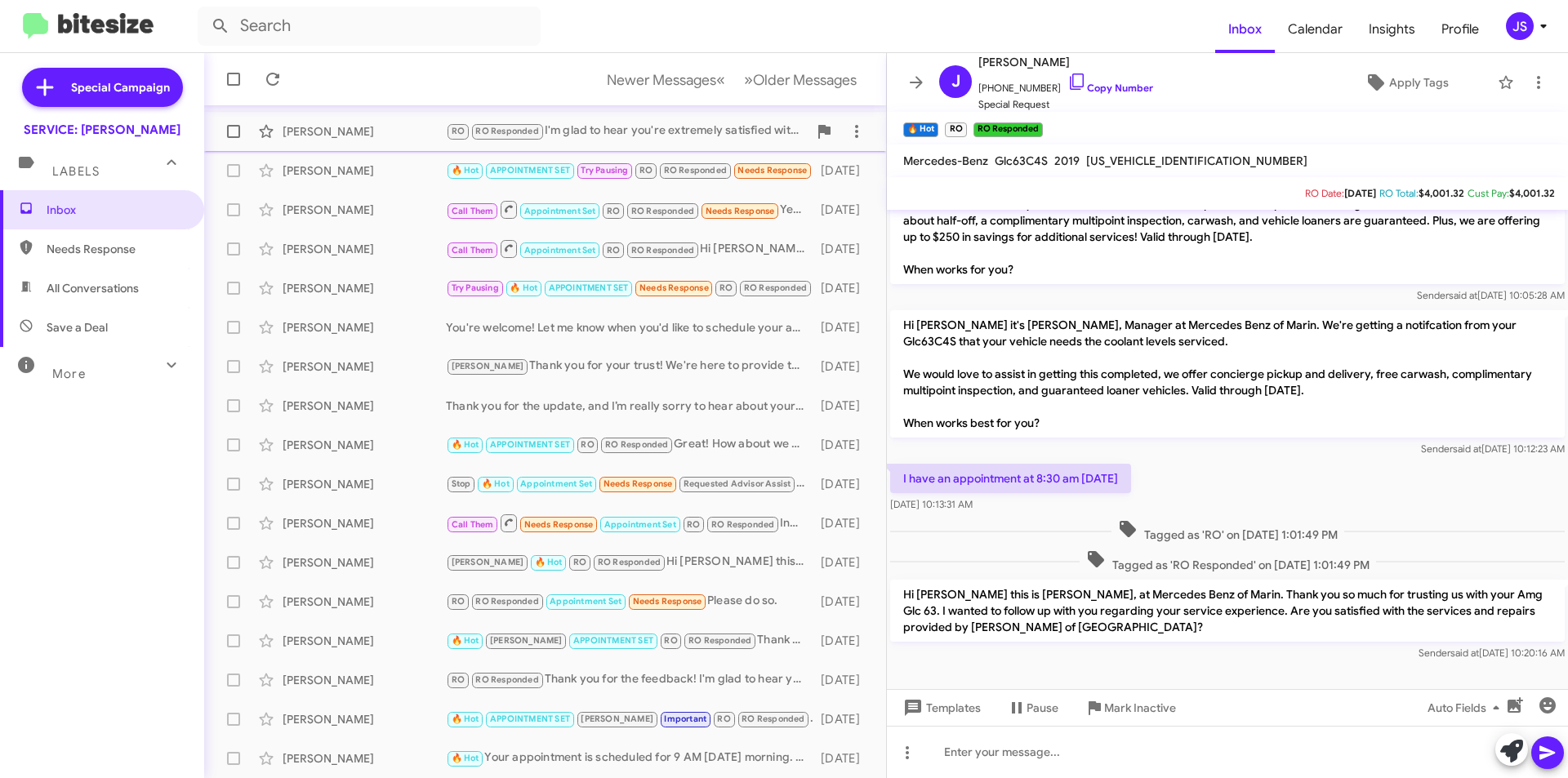
click at [736, 142] on div "Barbara Pearlman RO RO Responded I'm glad to hear you're extremely satisfied wi…" at bounding box center [545, 131] width 656 height 33
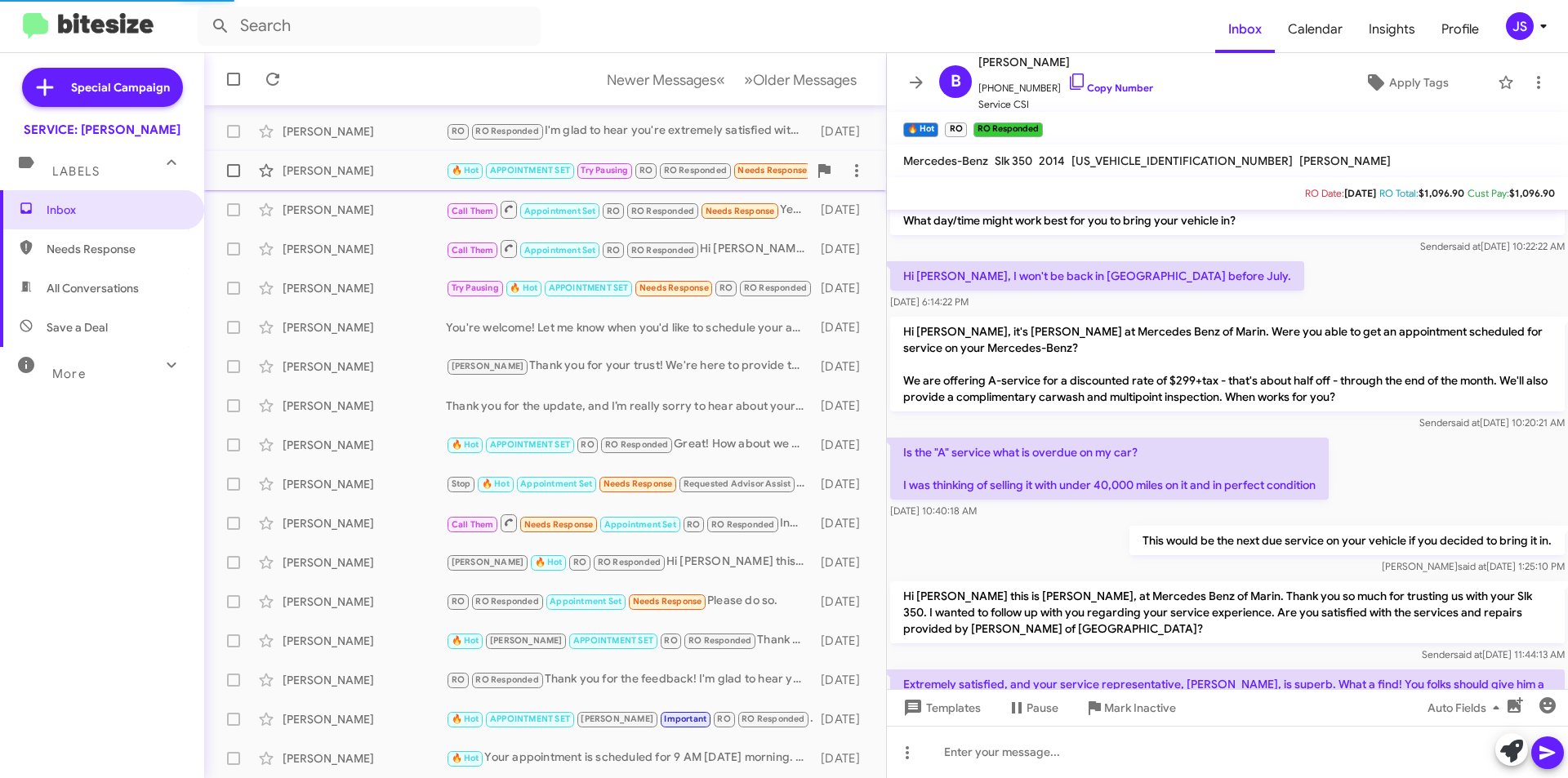
scroll to position [279, 0]
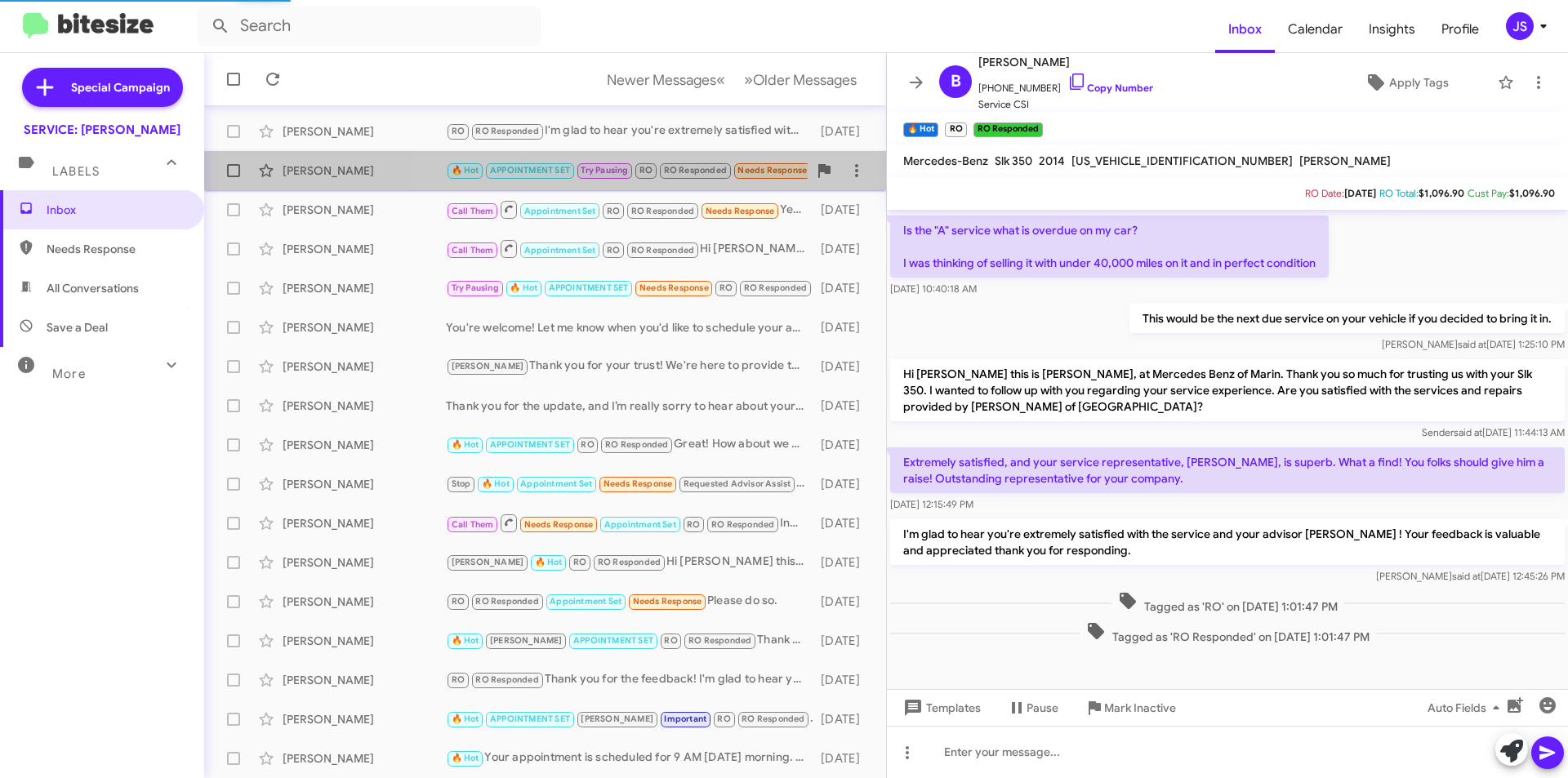
click at [728, 167] on small "RO Responded" at bounding box center [695, 172] width 71 height 15
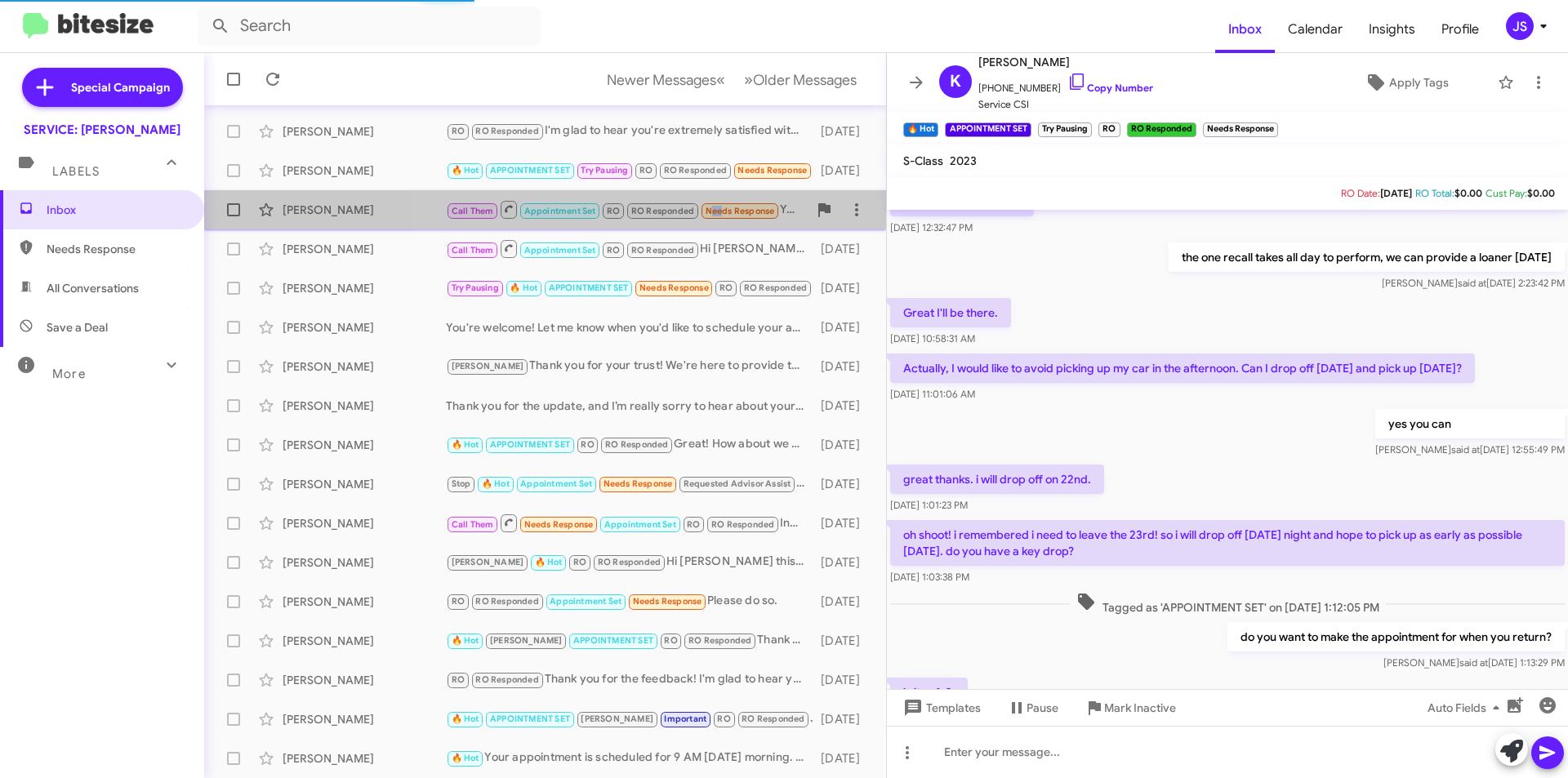
click at [714, 203] on small "Needs Response" at bounding box center [739, 211] width 77 height 15
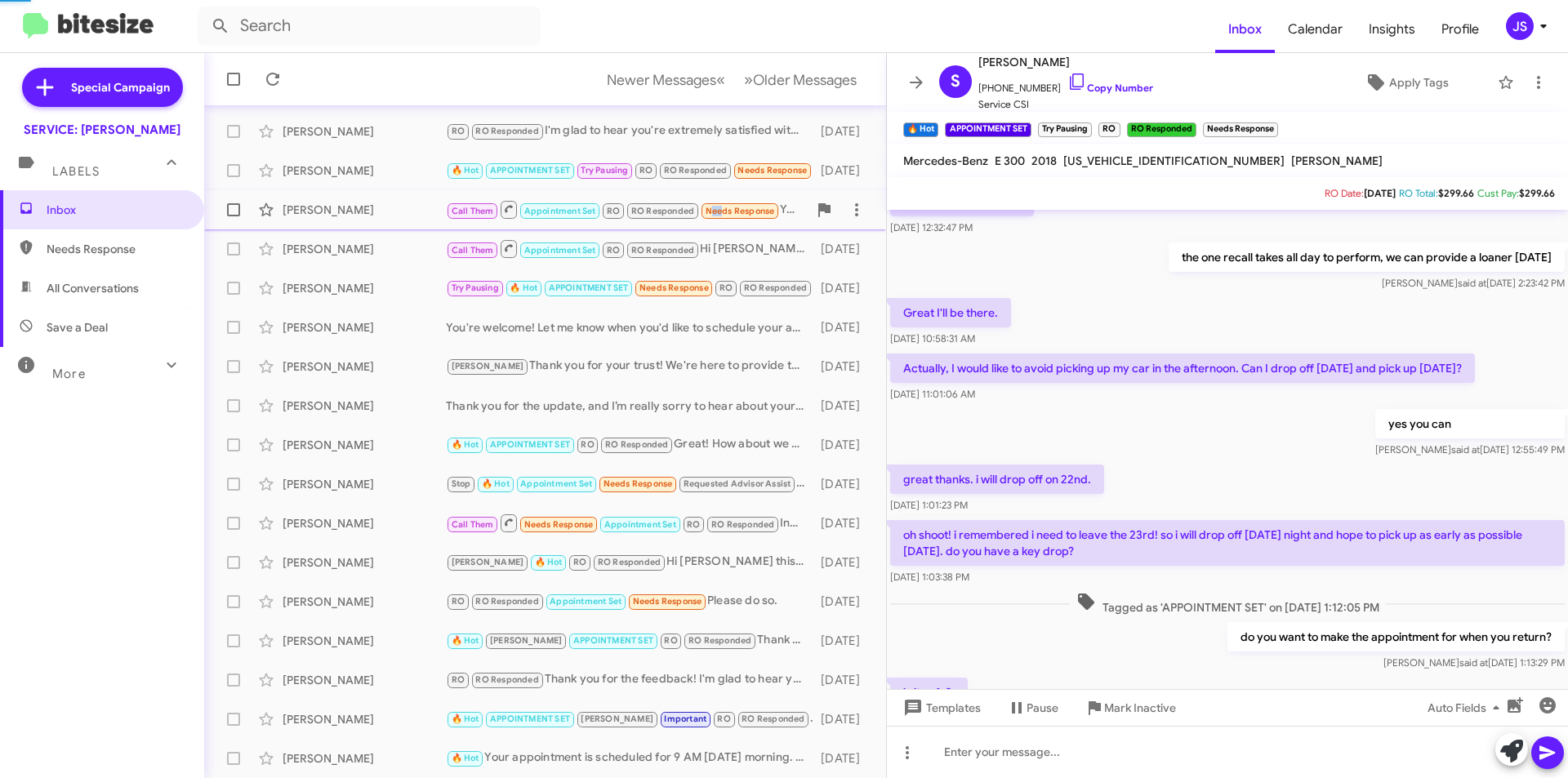
scroll to position [632, 0]
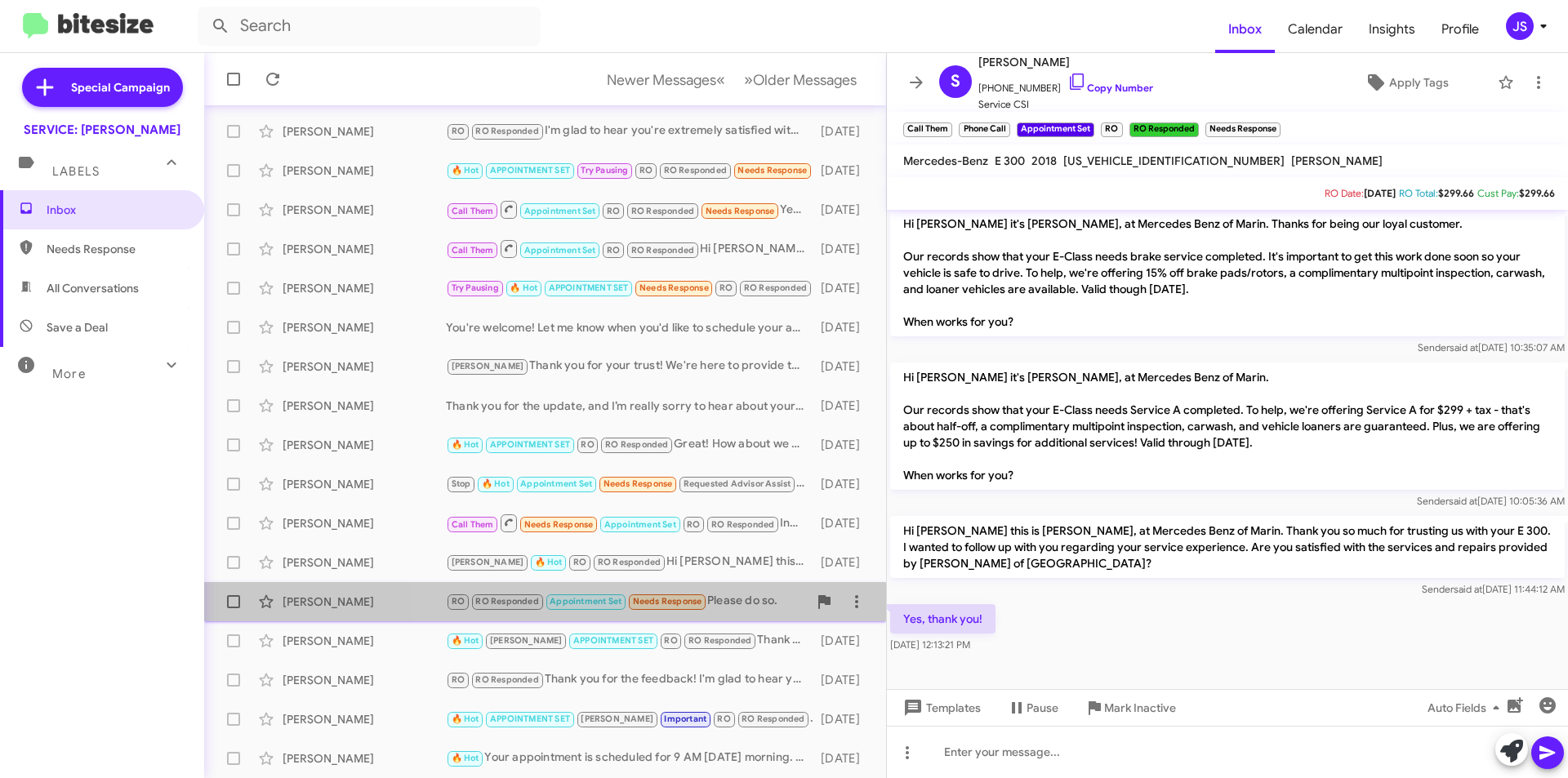
click at [739, 610] on div "RO RO Responded Appointment Set Needs Response Please do so." at bounding box center [626, 602] width 362 height 19
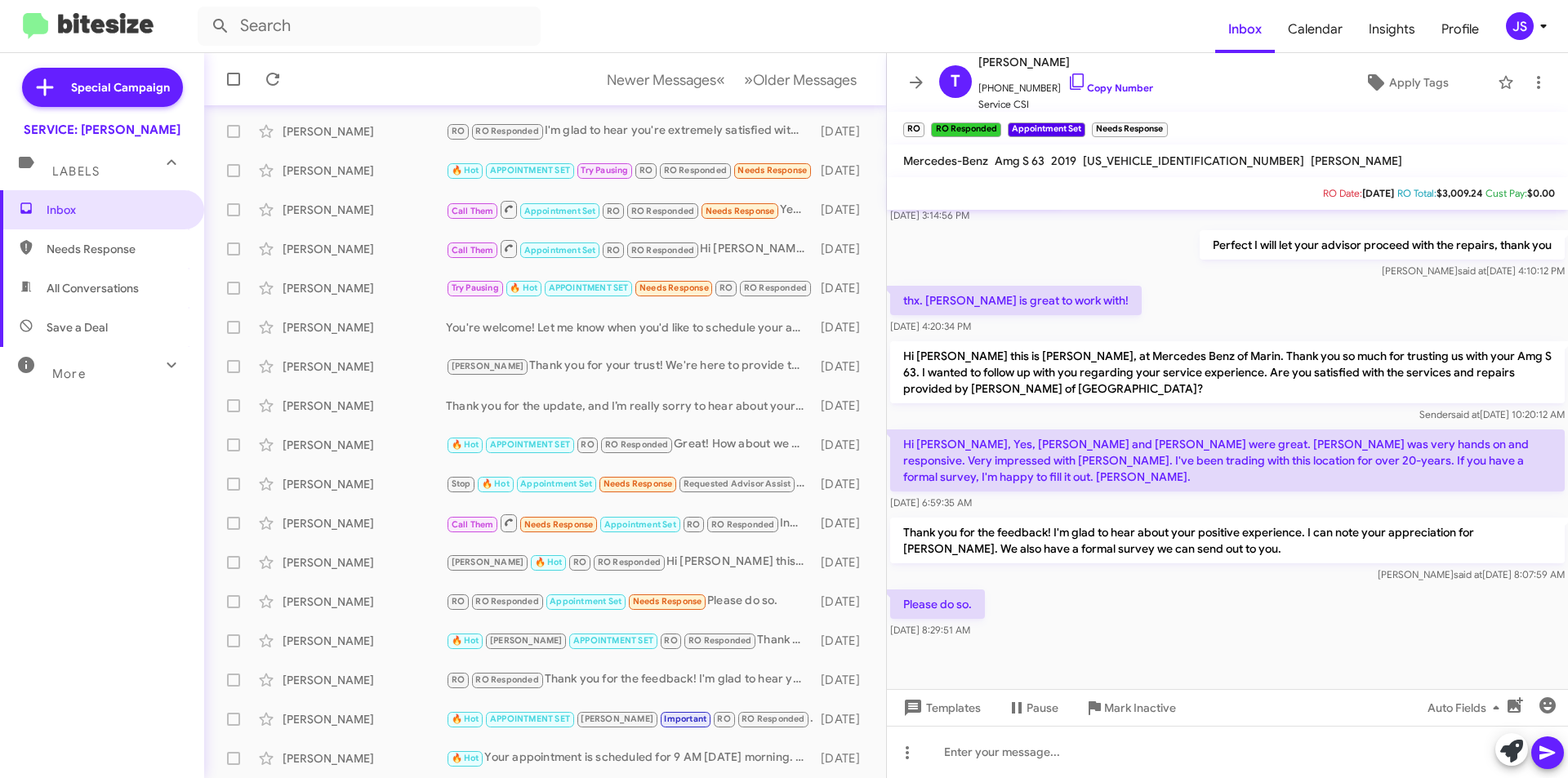
scroll to position [1219, 0]
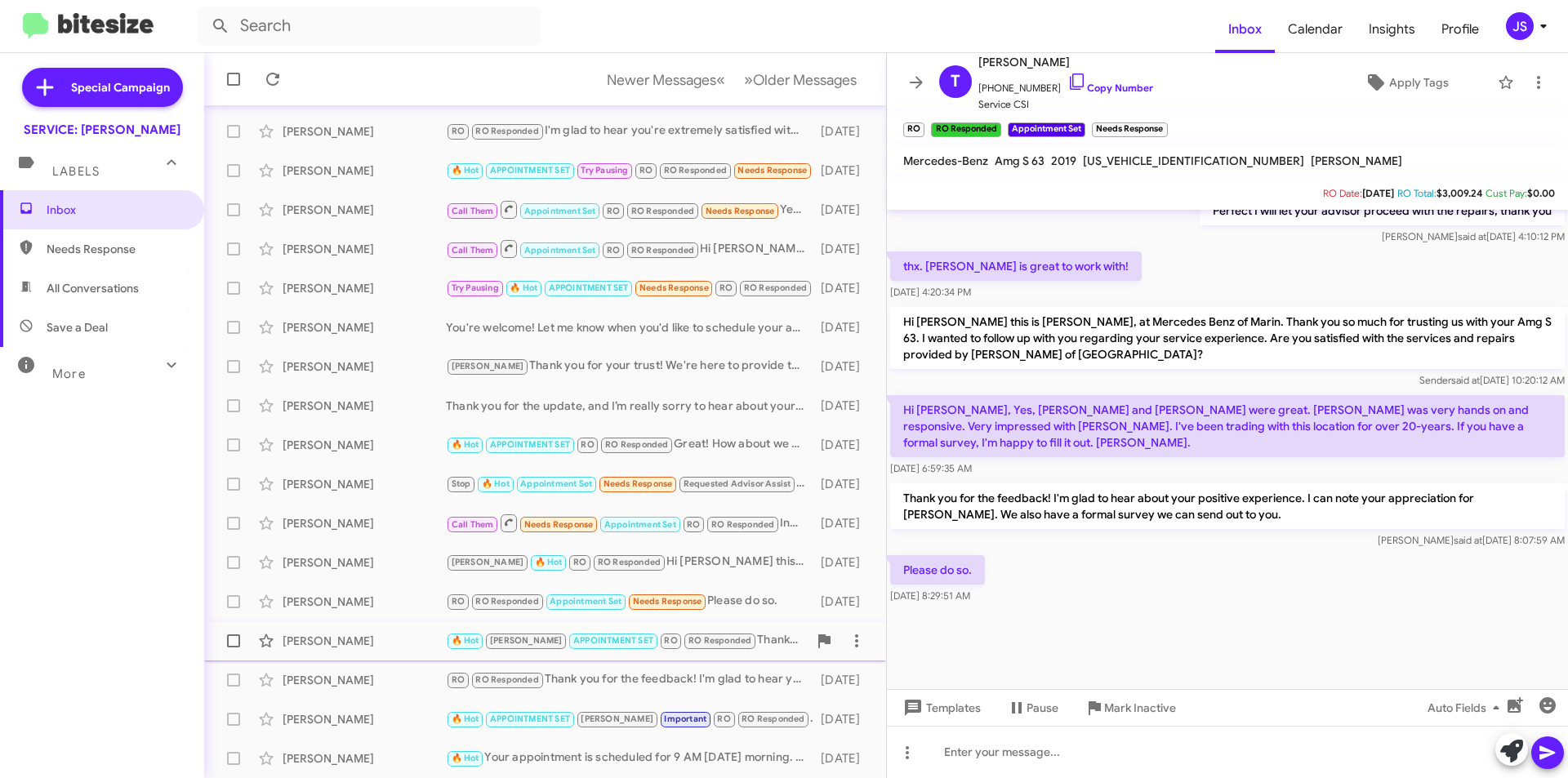
click at [338, 656] on div "Arleen Gomez 🔥 Hot RAUL APPOINTMENT SET RO RO Responded Thank you. 16 days ago" at bounding box center [545, 641] width 656 height 33
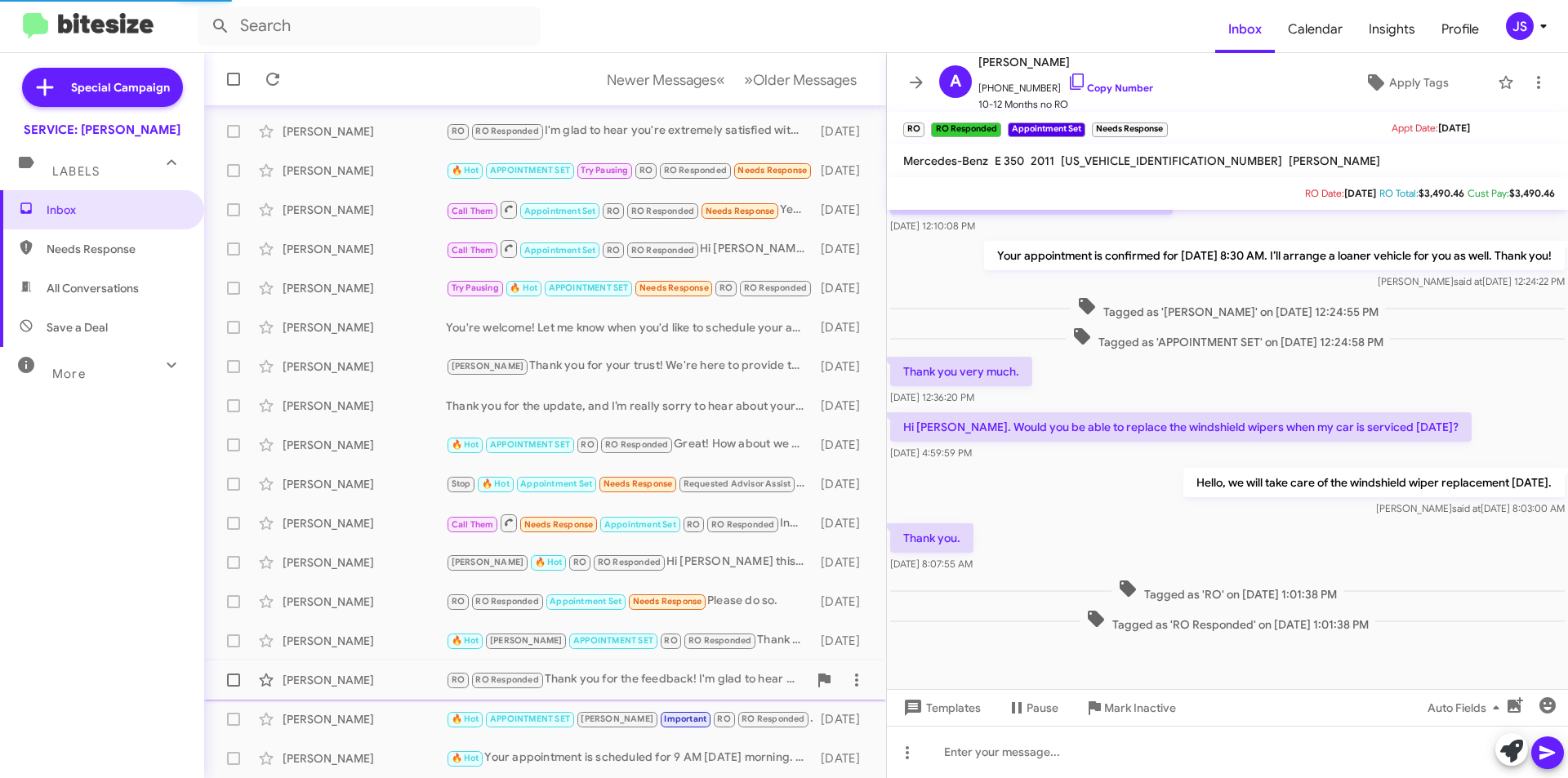
scroll to position [260, 0]
click at [337, 676] on div "Jennifer Mccrea" at bounding box center [364, 680] width 164 height 16
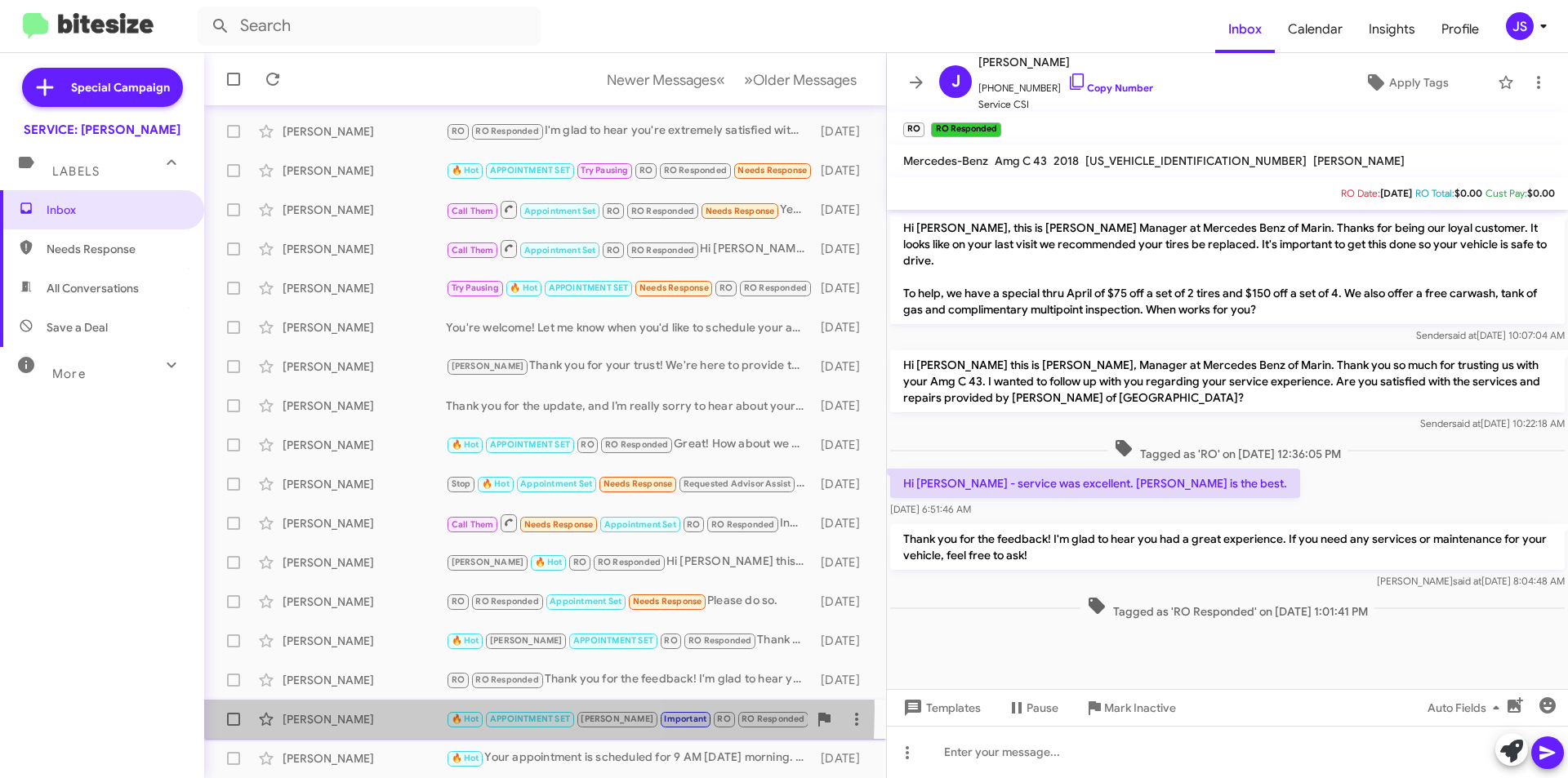
click at [353, 710] on div "Dae Kim 🔥 Hot APPOINTMENT SET RAUL Important RO RO Responded Hi Dae this is Oma…" at bounding box center [545, 720] width 656 height 33
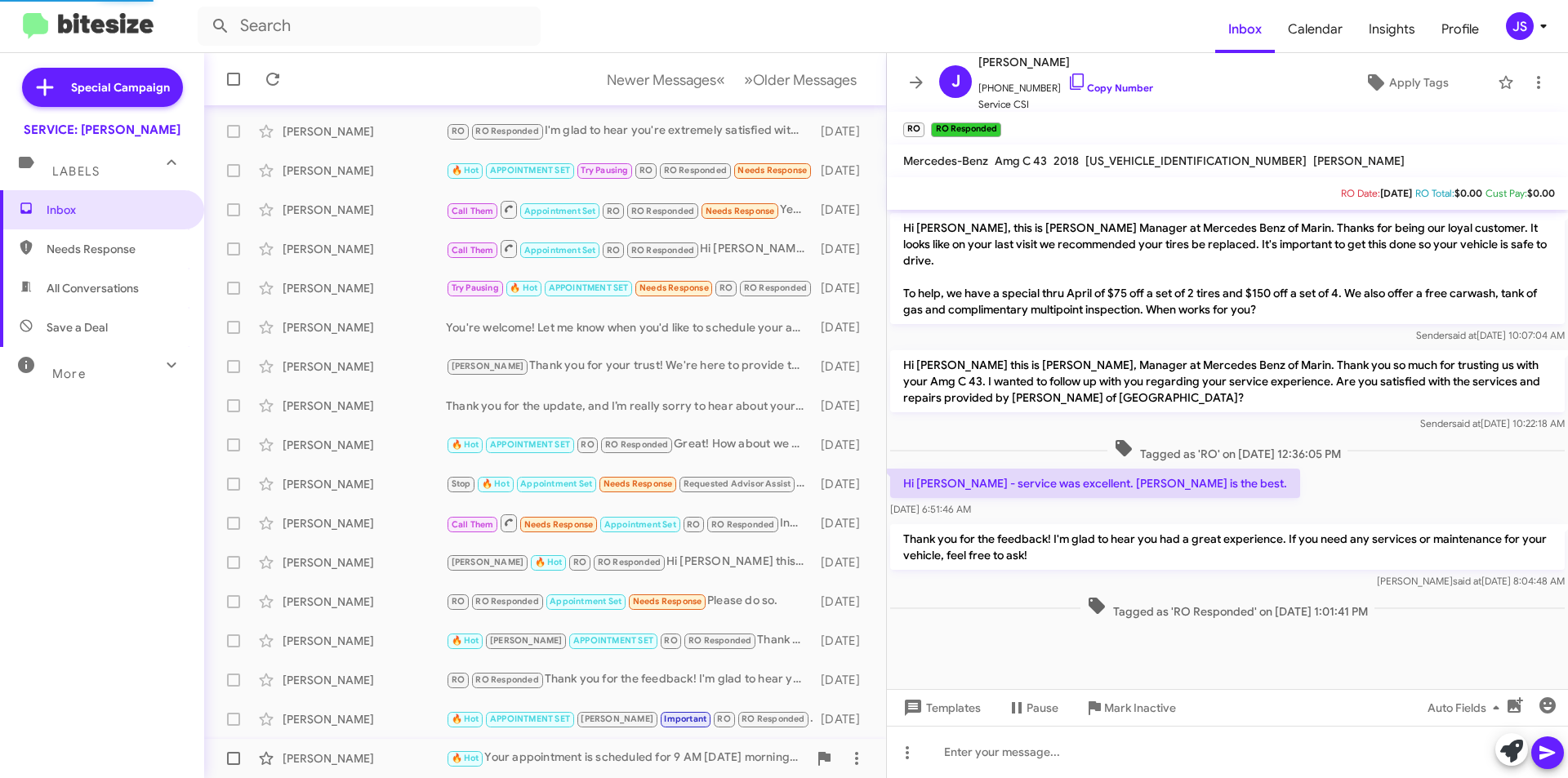
scroll to position [1147, 0]
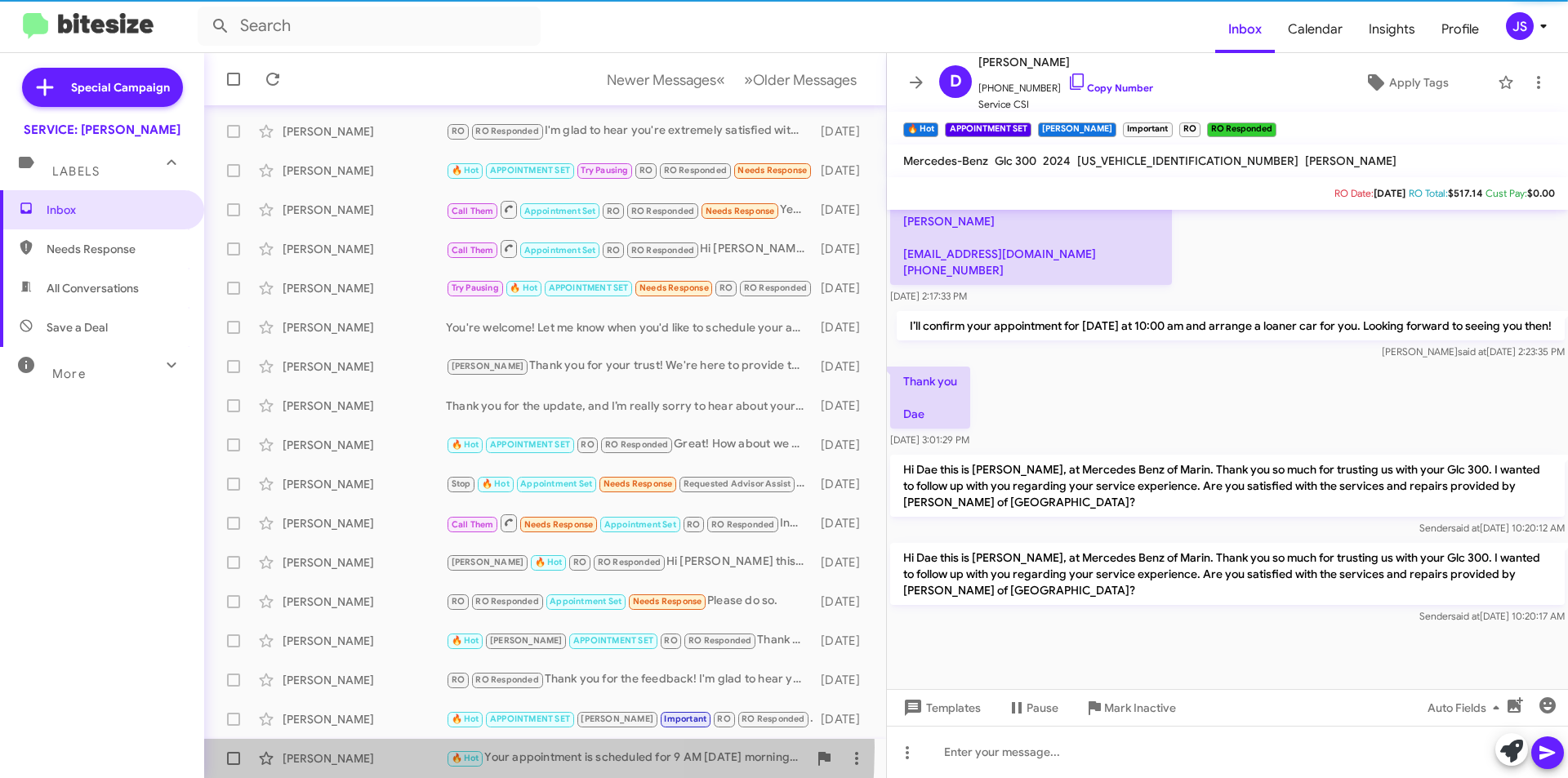
click at [364, 747] on div "Noorollah Hadi 🔥 Hot Your appointment is scheduled for 9 AM tomorrow morning. T…" at bounding box center [545, 759] width 656 height 33
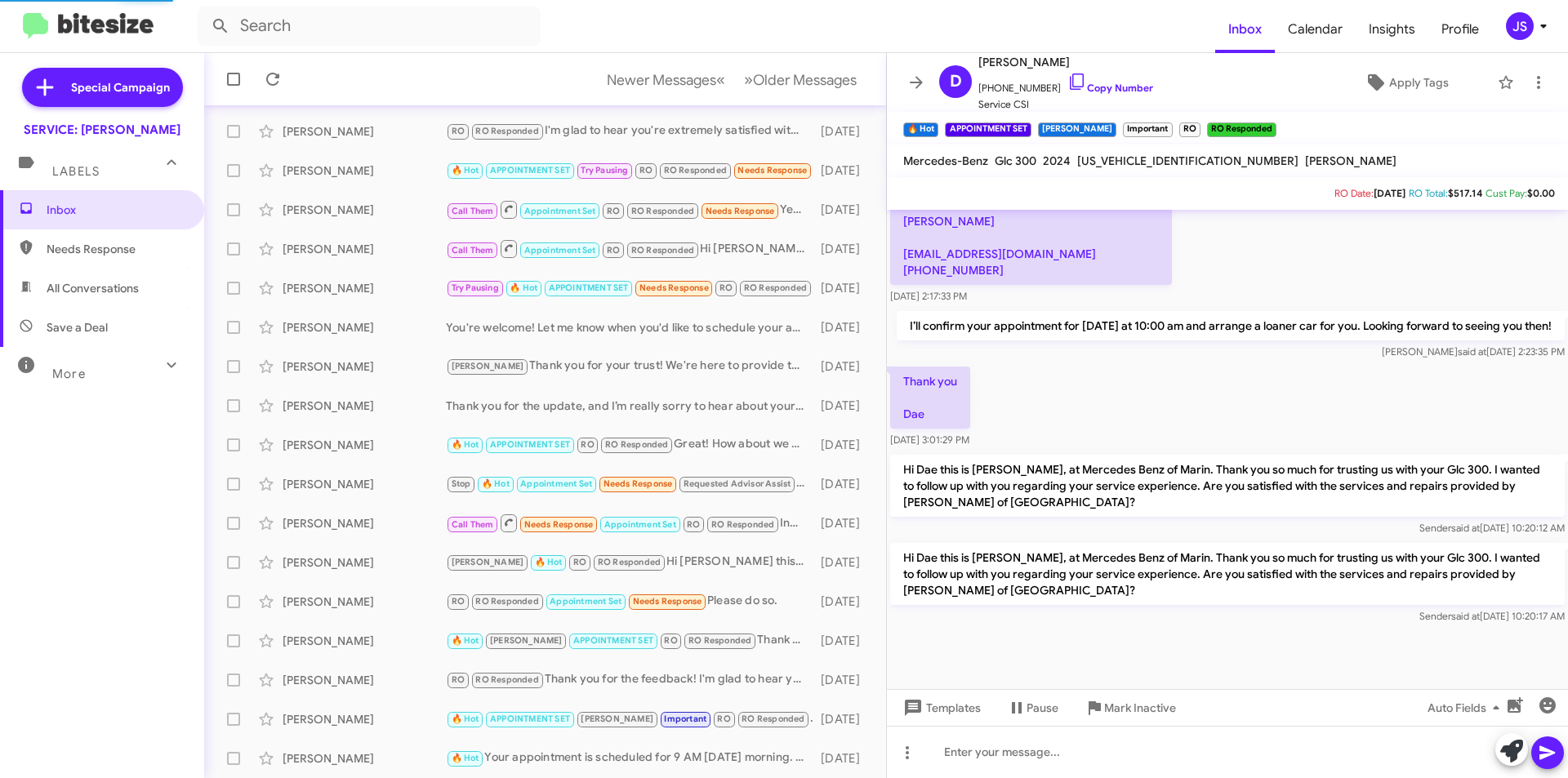
scroll to position [58, 0]
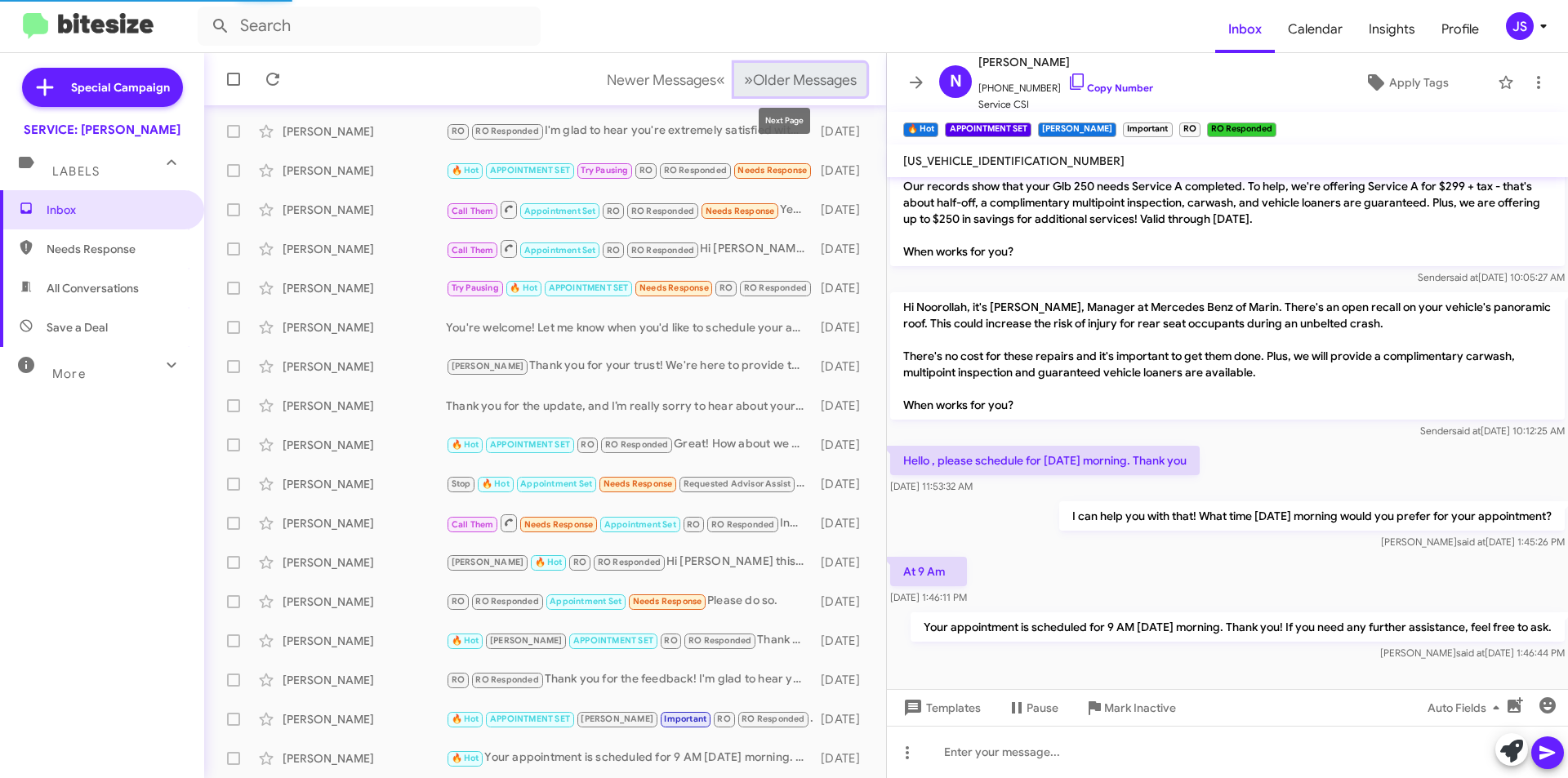
click at [829, 84] on span "Older Messages" at bounding box center [805, 80] width 103 height 18
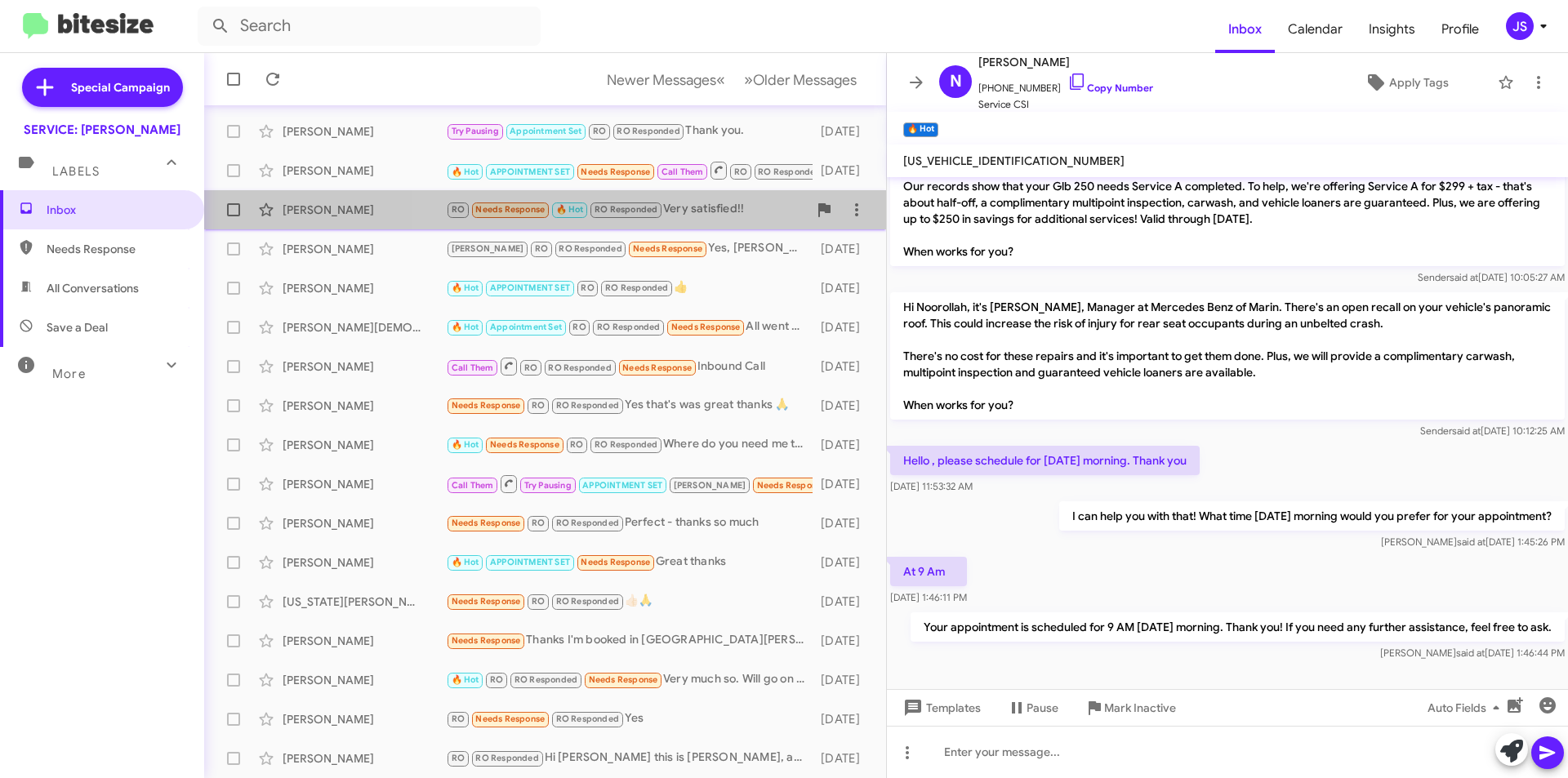
click at [756, 202] on div "RO Needs Response 🔥 Hot RO Responded Very satisfied!!" at bounding box center [626, 210] width 362 height 19
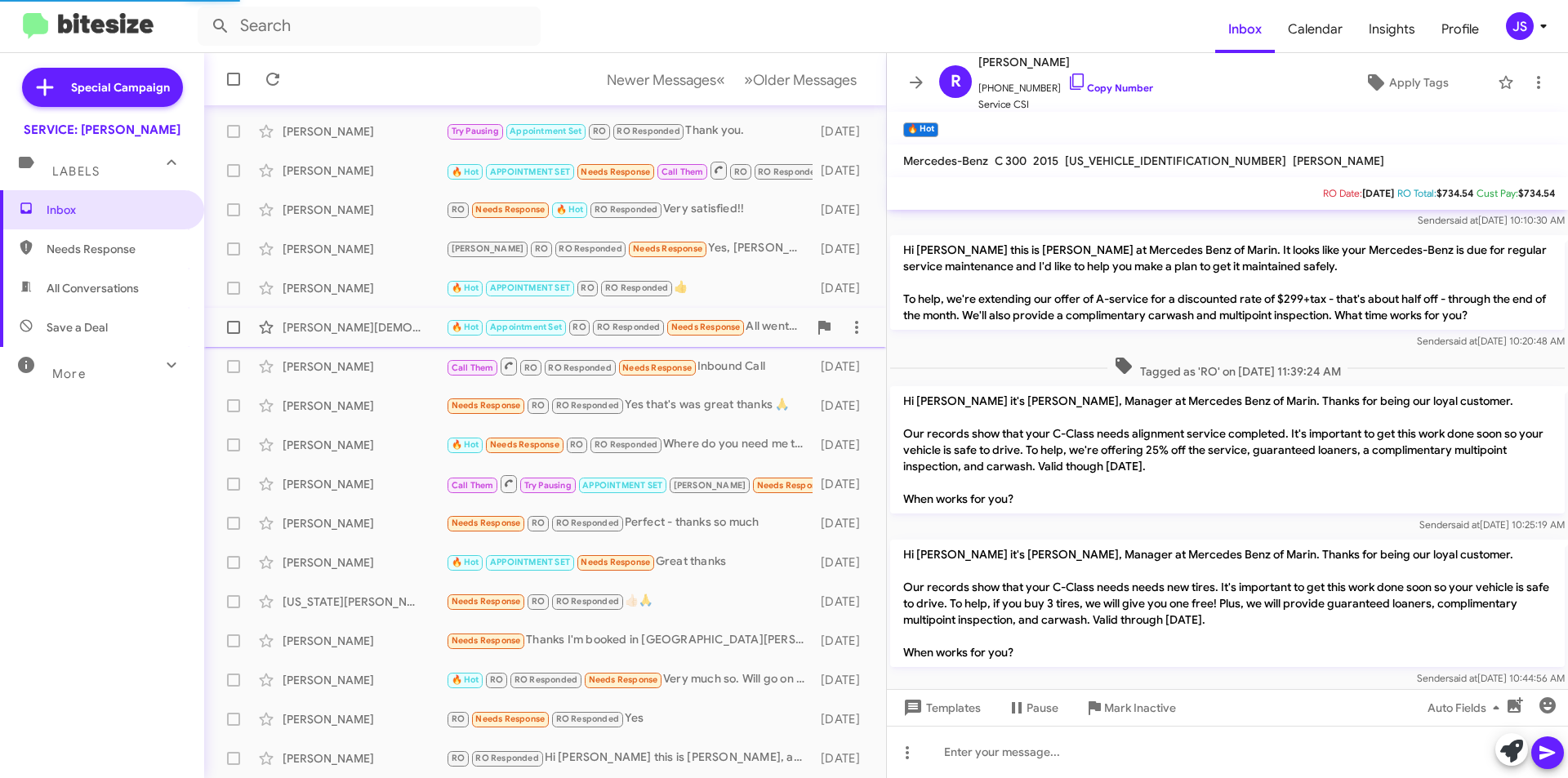
scroll to position [515, 0]
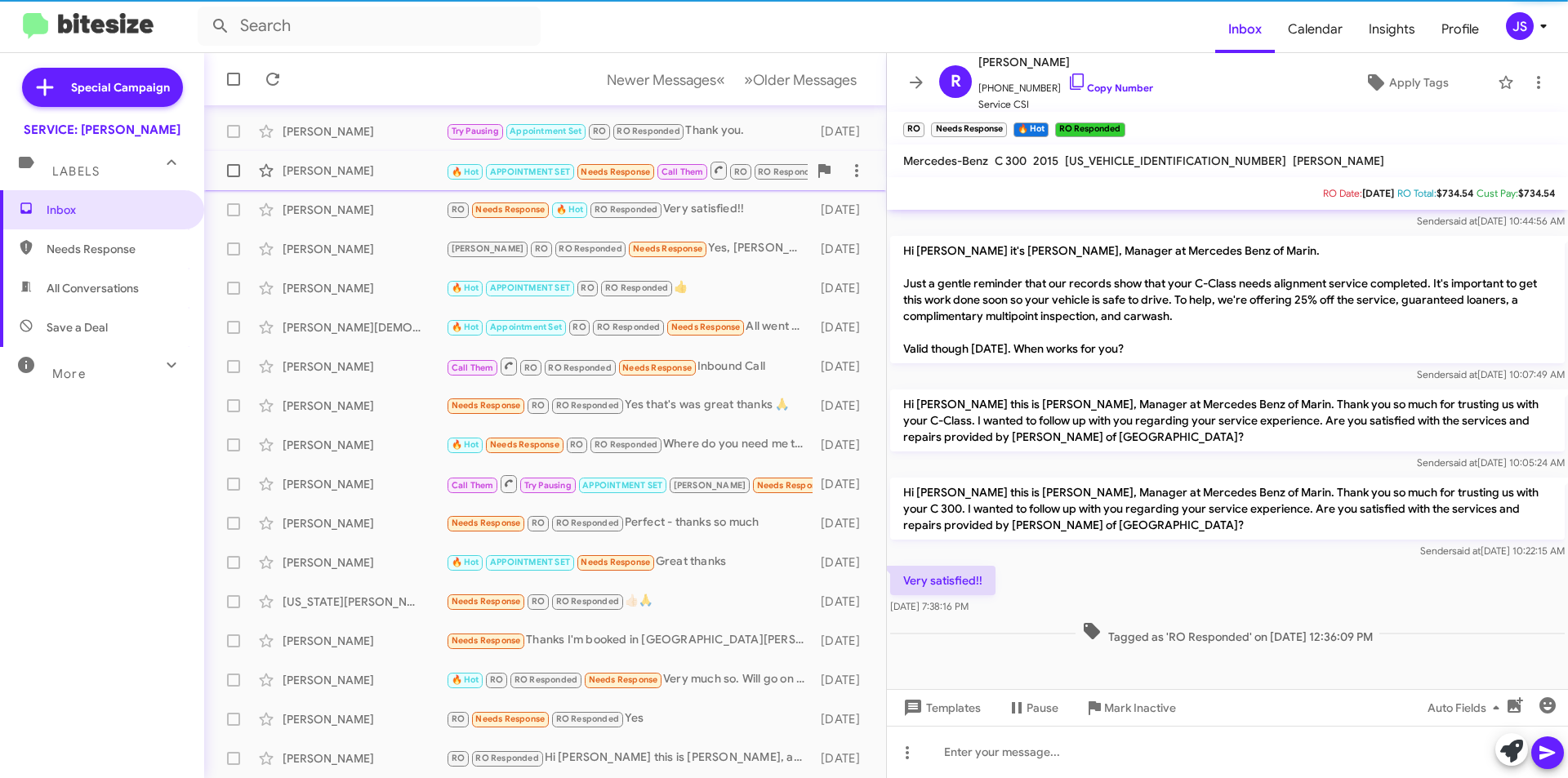
click at [324, 163] on div "Flavia Wortsman" at bounding box center [364, 171] width 164 height 16
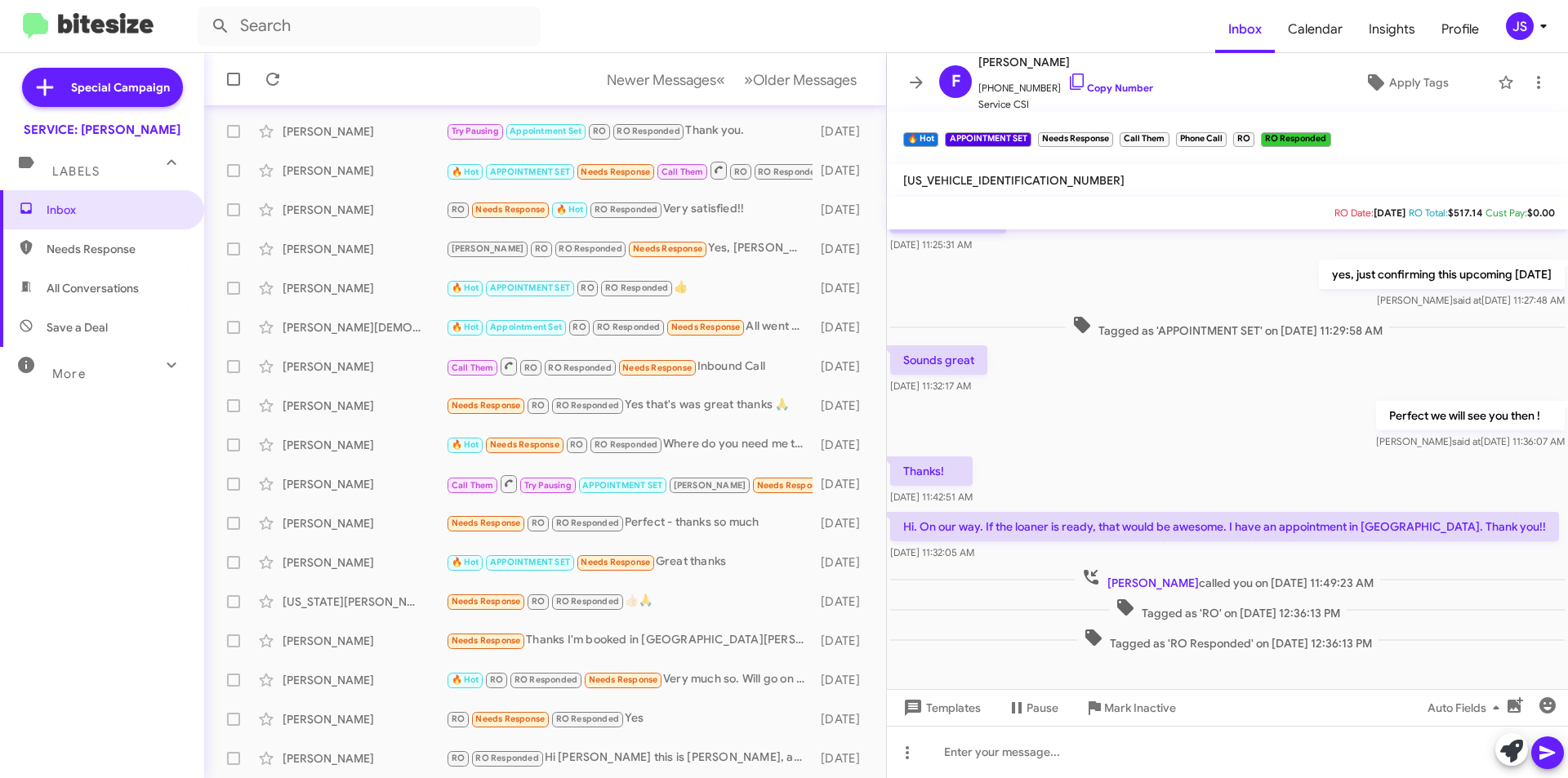
scroll to position [312, 0]
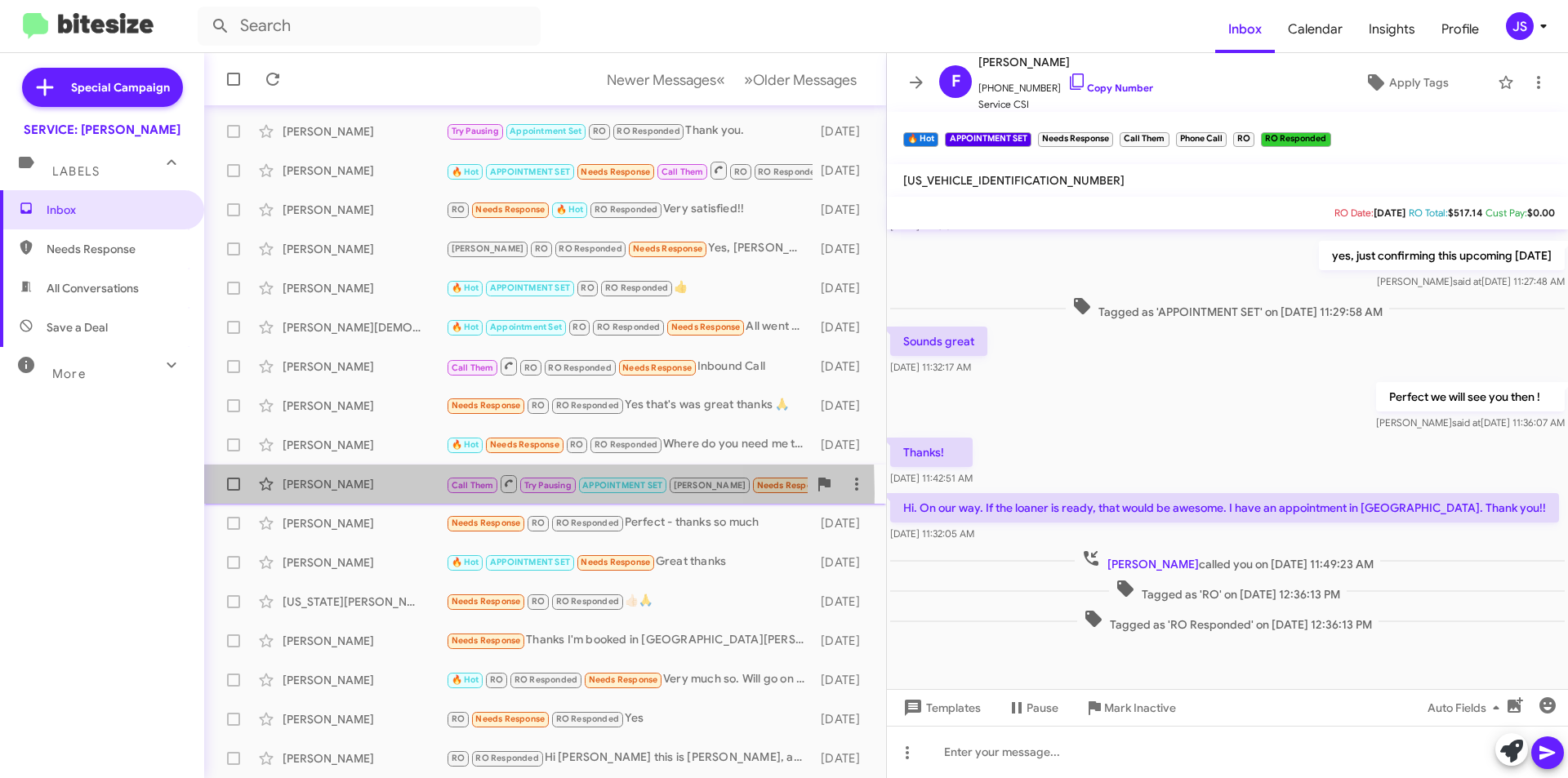
click at [290, 493] on div "Irene Kaus Call Them Try Pausing APPOINTMENT SET RAUL Needs Response Inbound Ca…" at bounding box center [545, 485] width 656 height 33
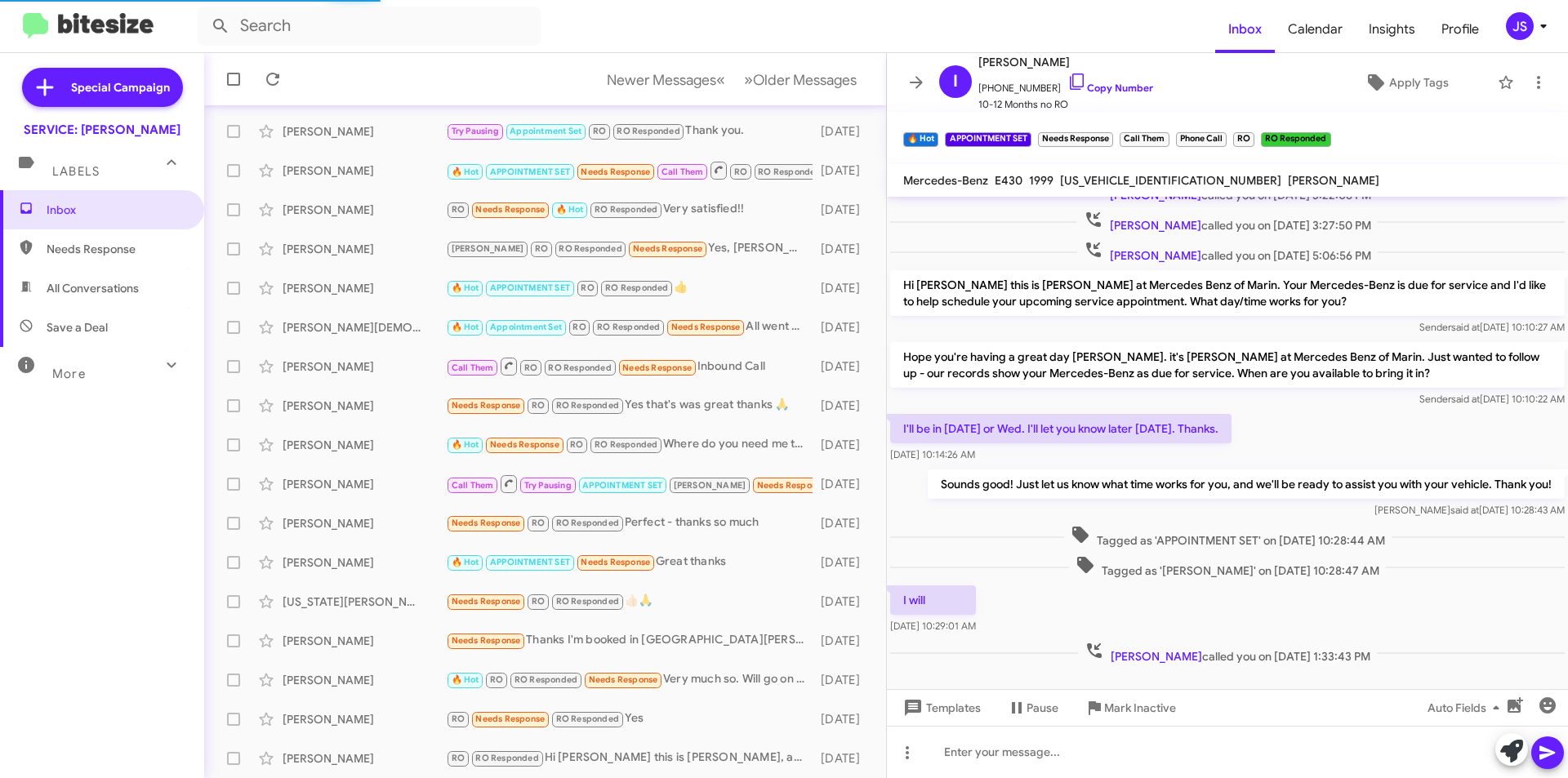
scroll to position [254, 0]
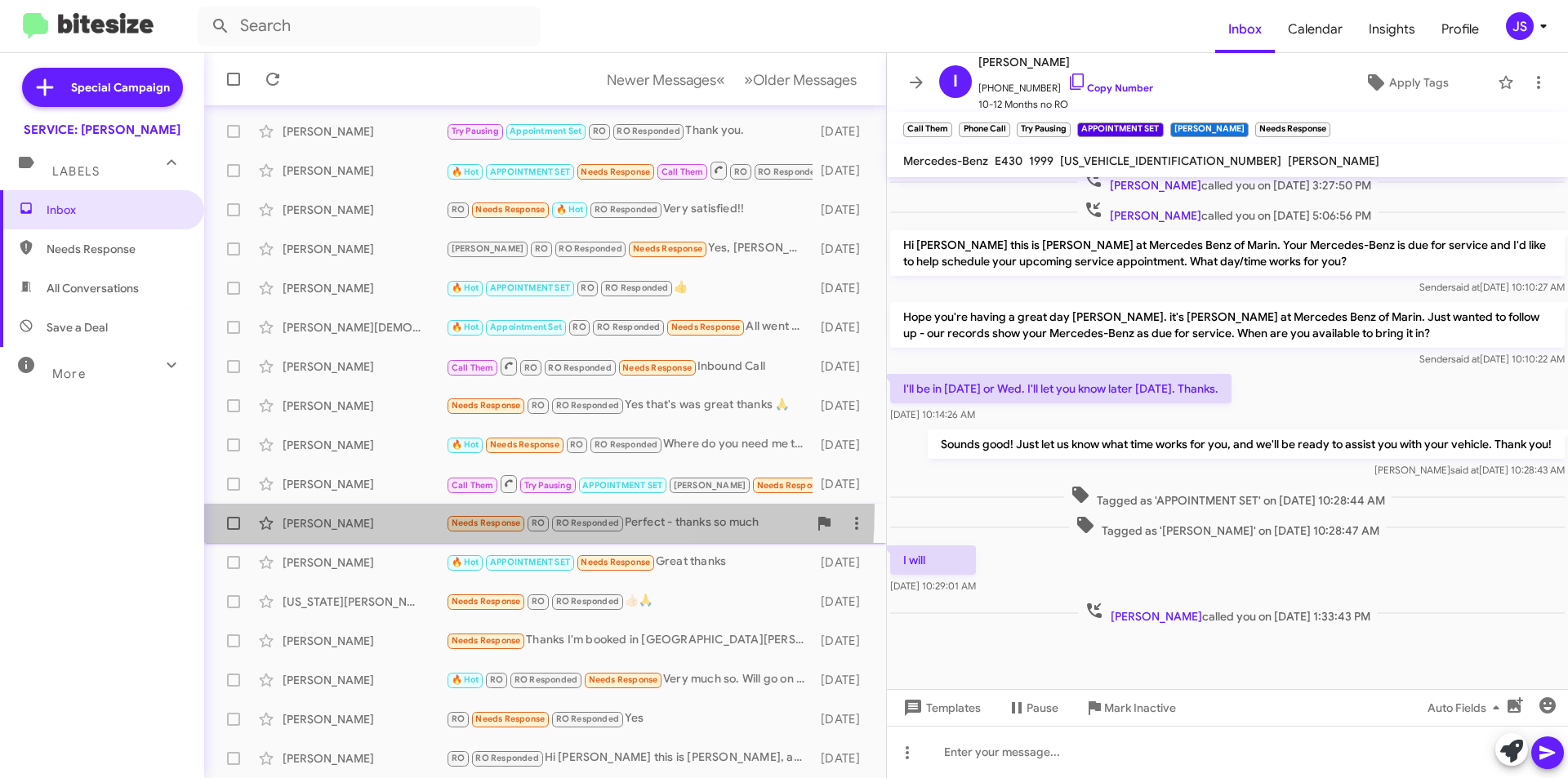
click at [367, 508] on div "Diane Weiser Needs Response RO RO Responded Perfect - thanks so much 20 days ago" at bounding box center [545, 523] width 656 height 33
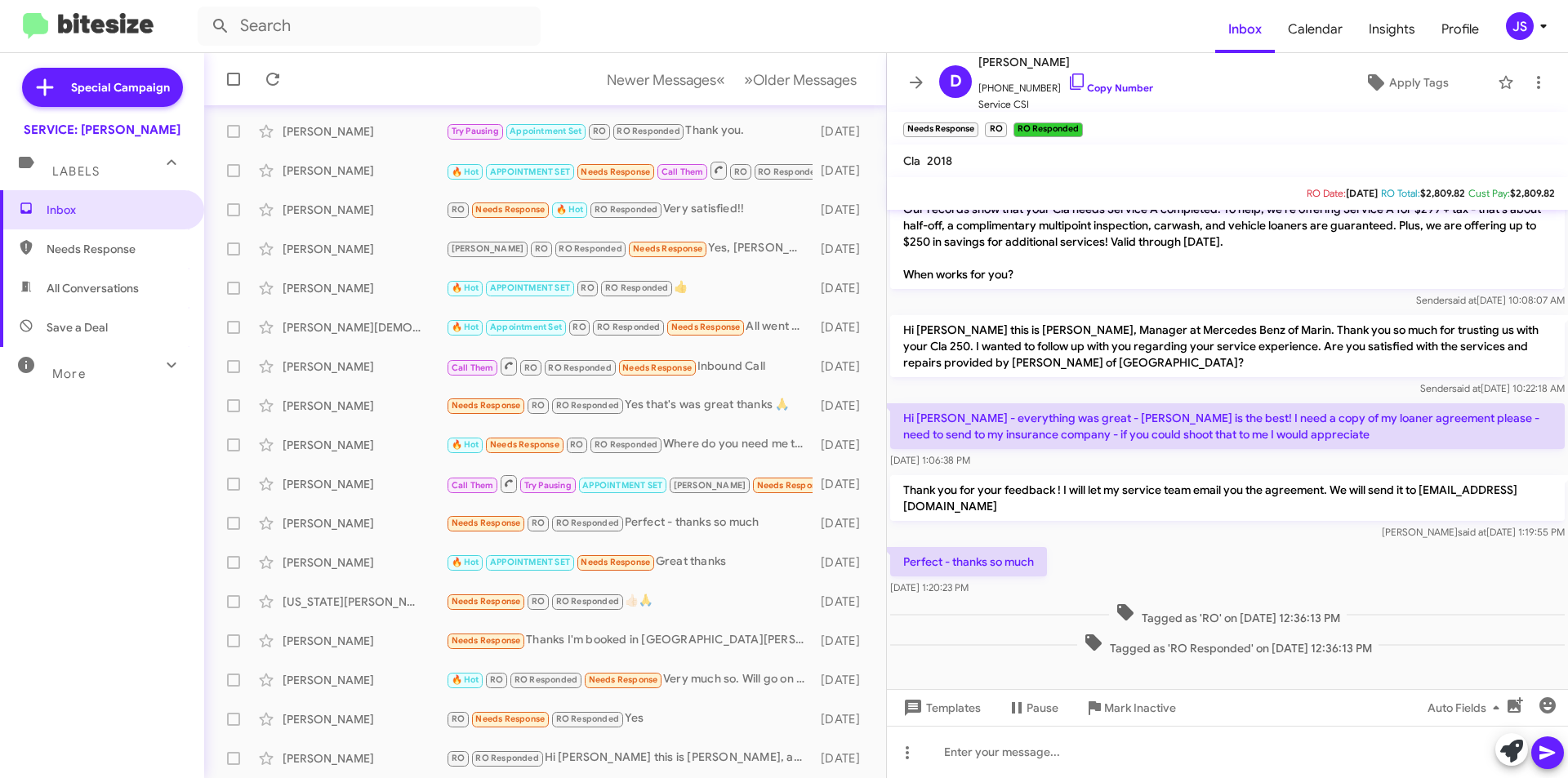
scroll to position [368, 0]
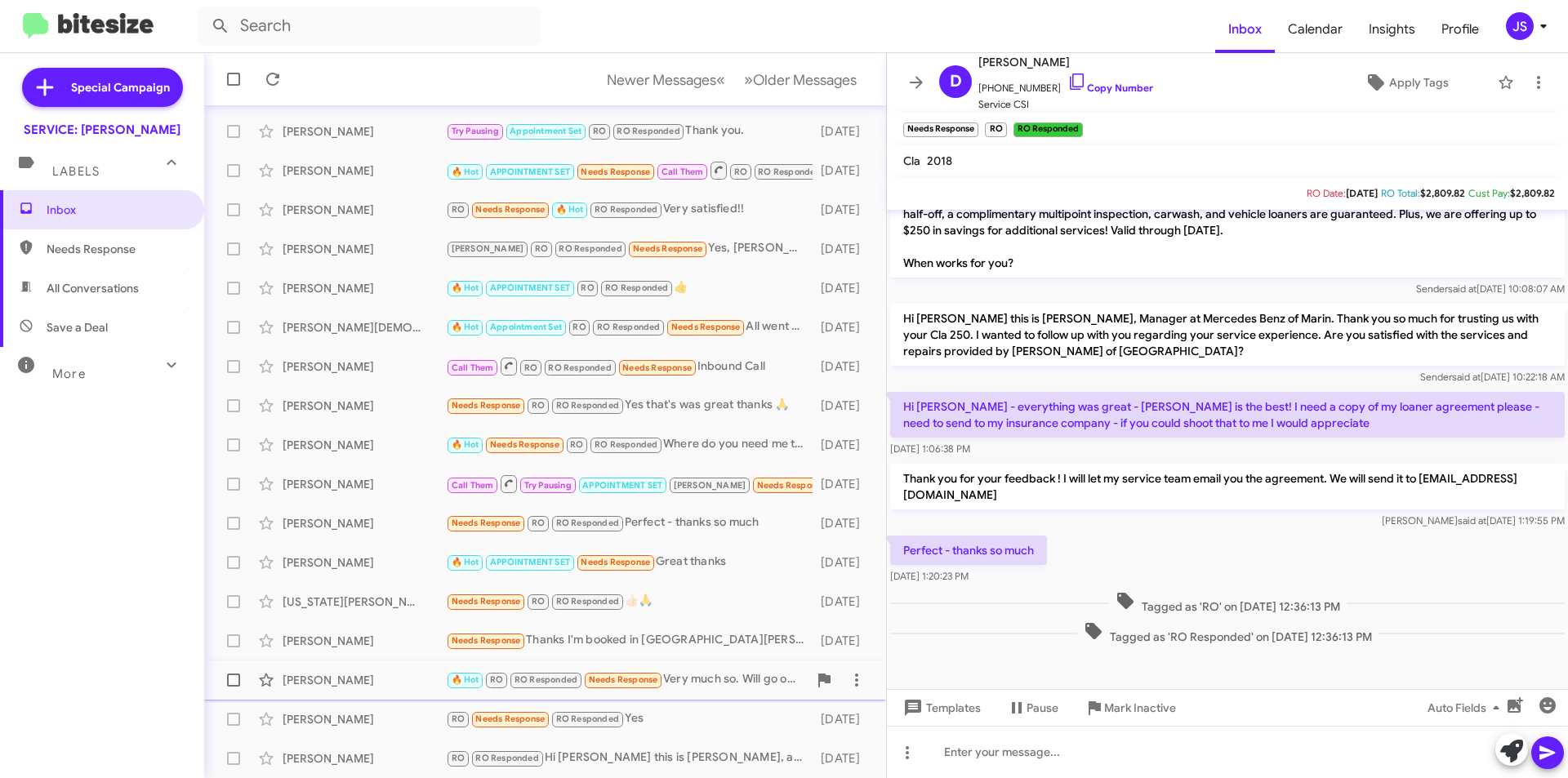
click at [636, 662] on span "Tom Yarbrough 🔥 Hot RO RO Responded Needs Response Very much so. Will go on and…" at bounding box center [545, 680] width 682 height 39
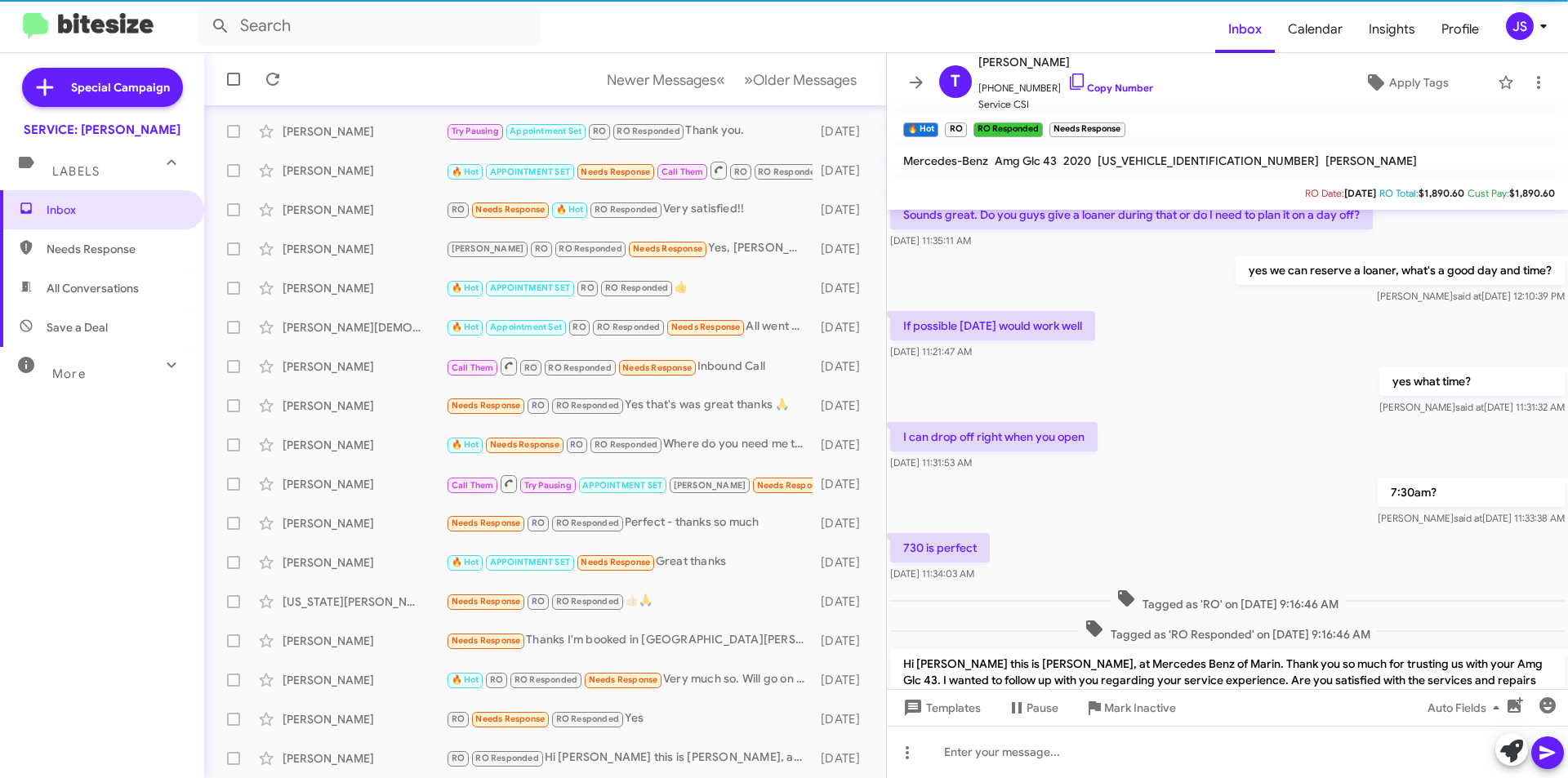
scroll to position [316, 0]
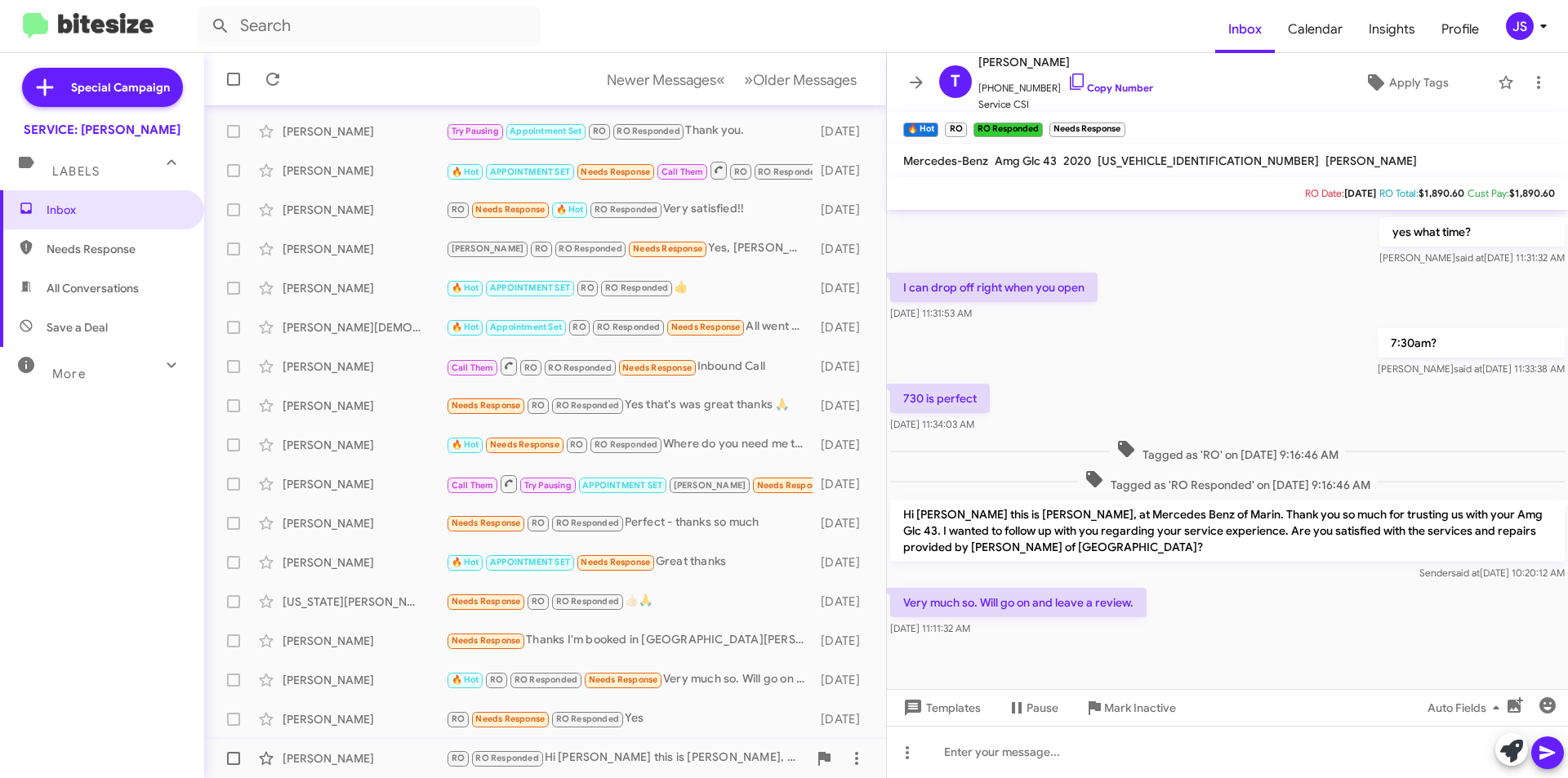
click at [719, 753] on div "RO RO Responded Hi Rodney this is Omar Ibrahimi, at Mercedes Benz of Marin. Tha…" at bounding box center [626, 759] width 362 height 19
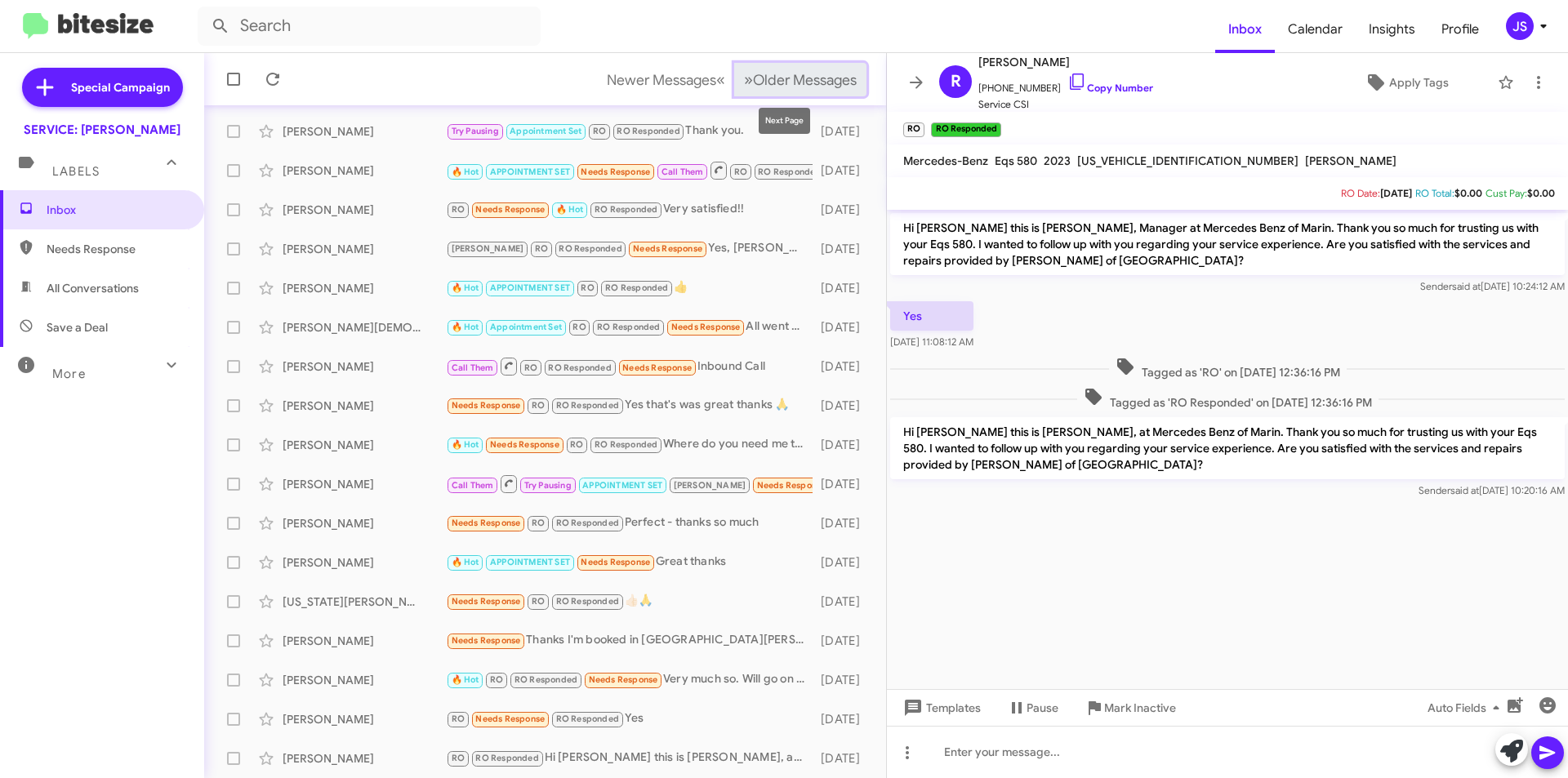
click at [802, 85] on span "Older Messages" at bounding box center [805, 80] width 103 height 18
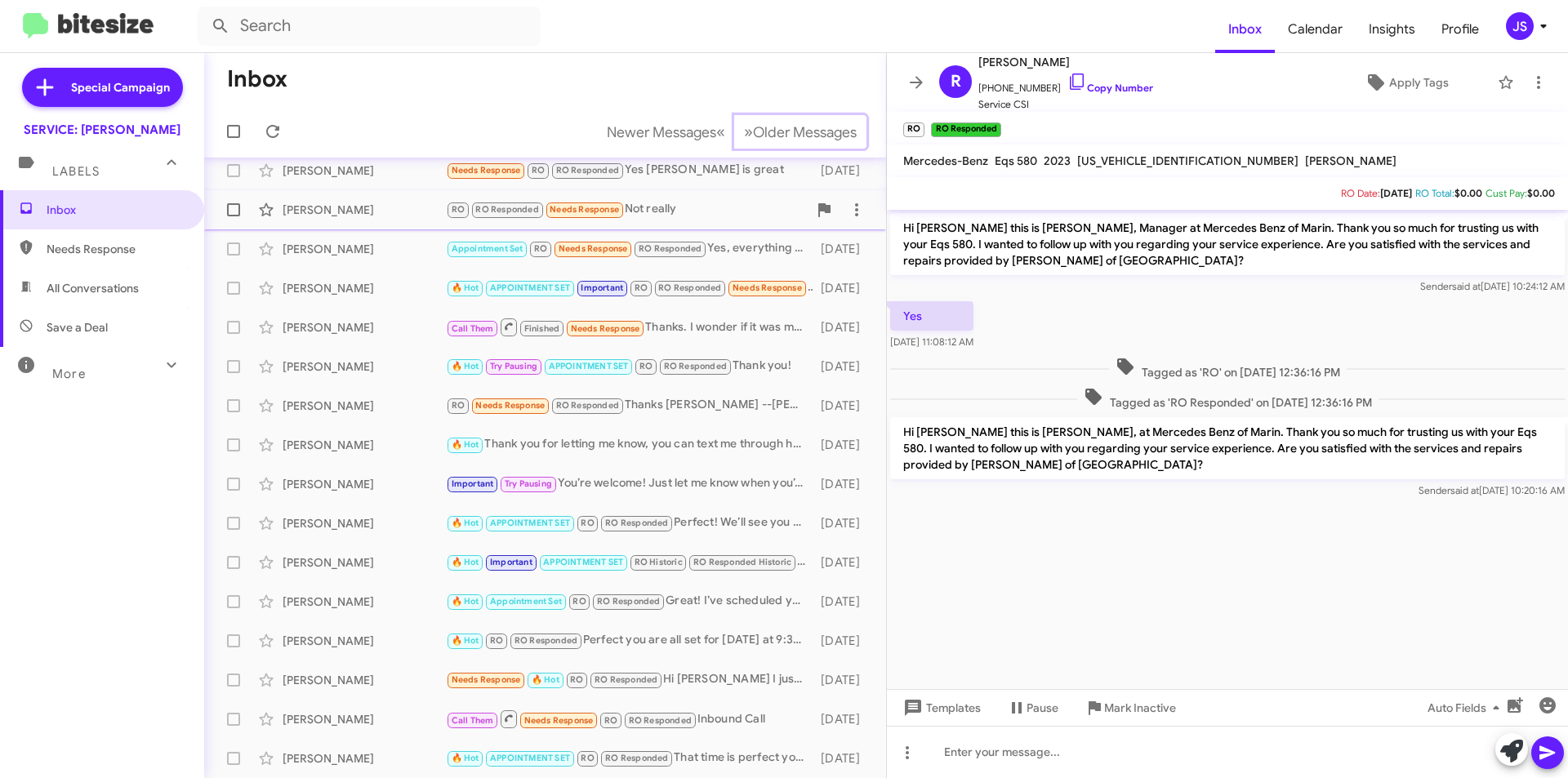
scroll to position [7, 0]
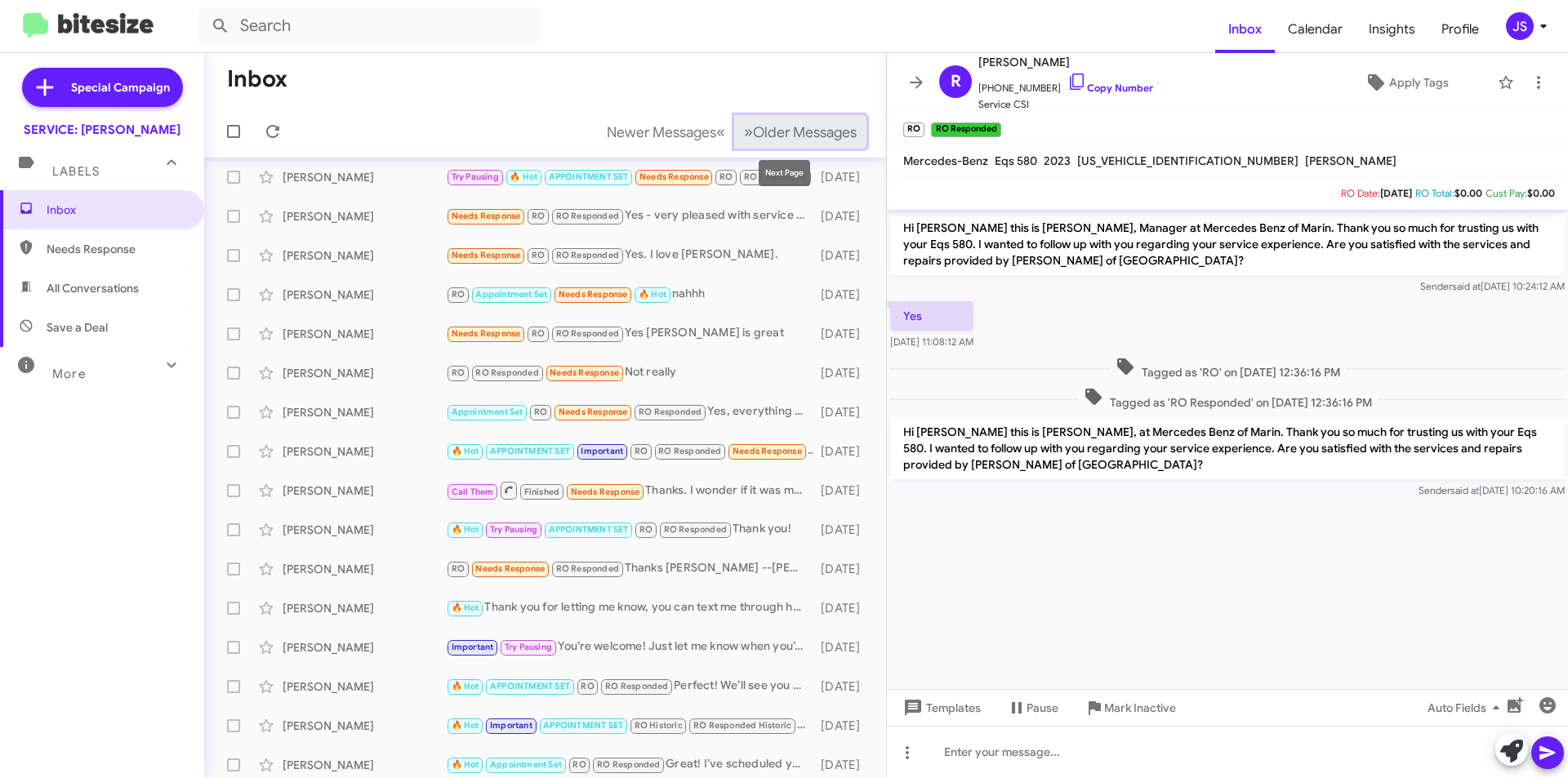
click at [778, 127] on span "Older Messages" at bounding box center [805, 132] width 103 height 18
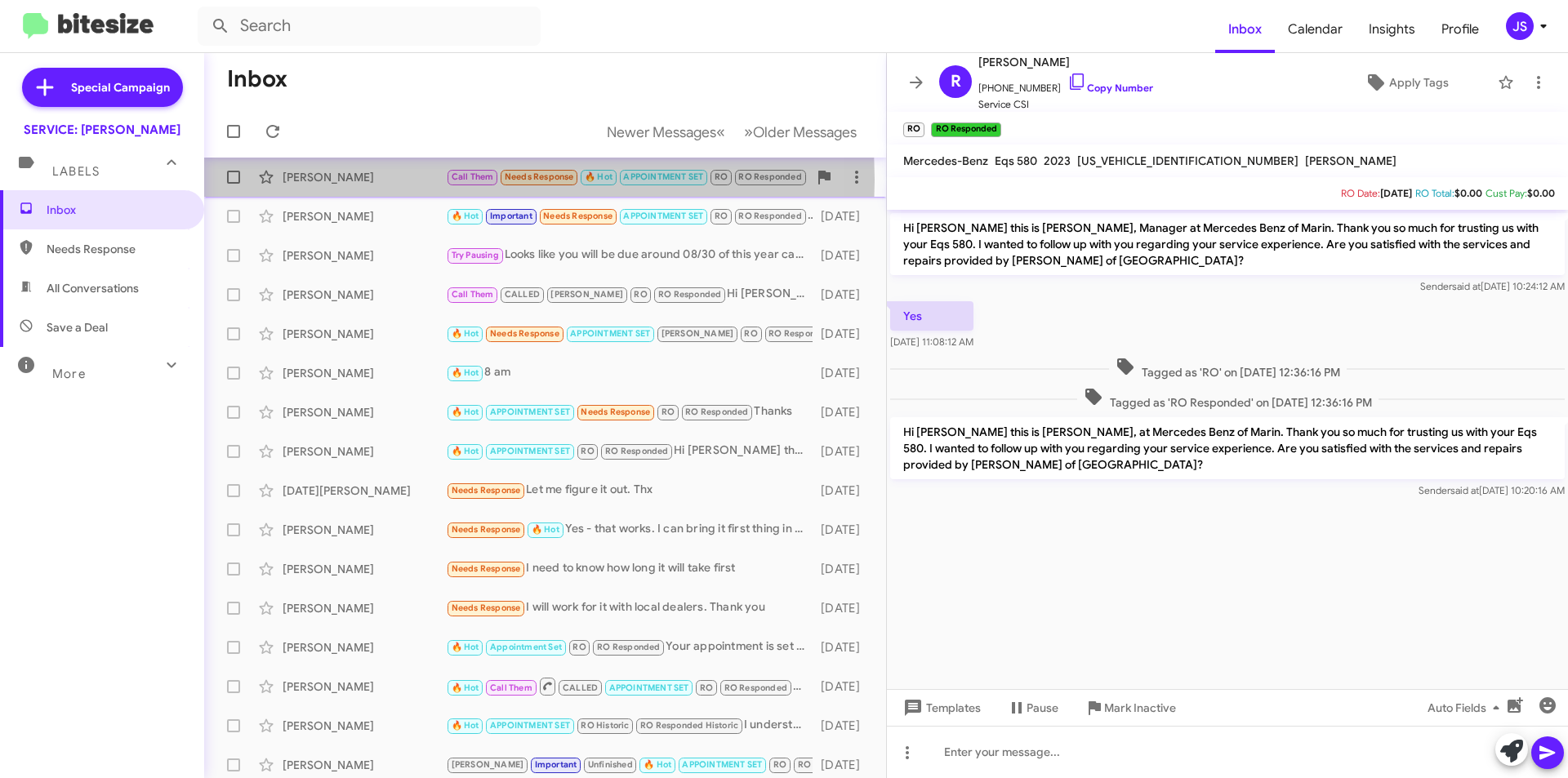
click at [341, 180] on div "Ward Ching" at bounding box center [364, 176] width 164 height 16
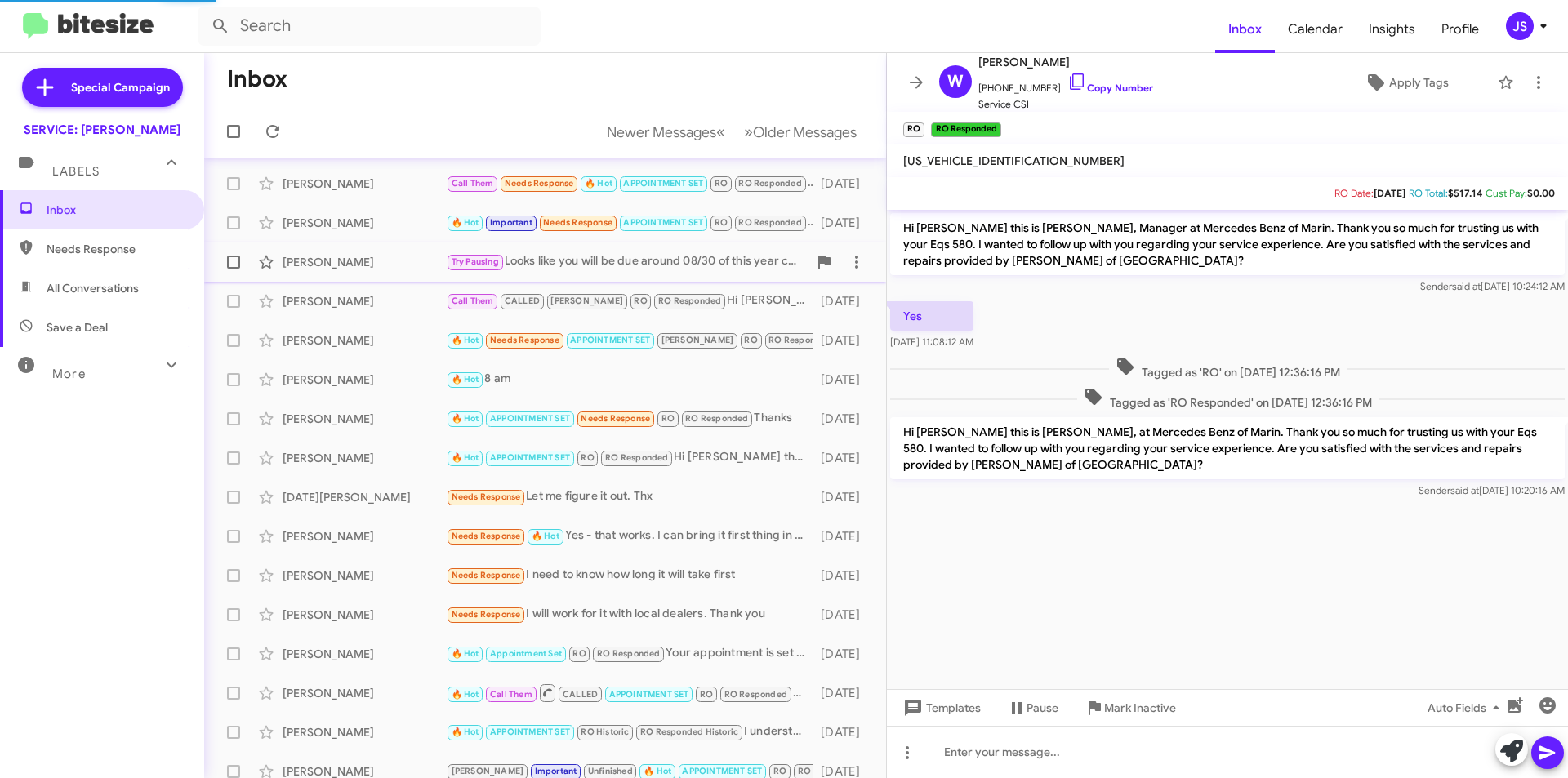
scroll to position [19, 0]
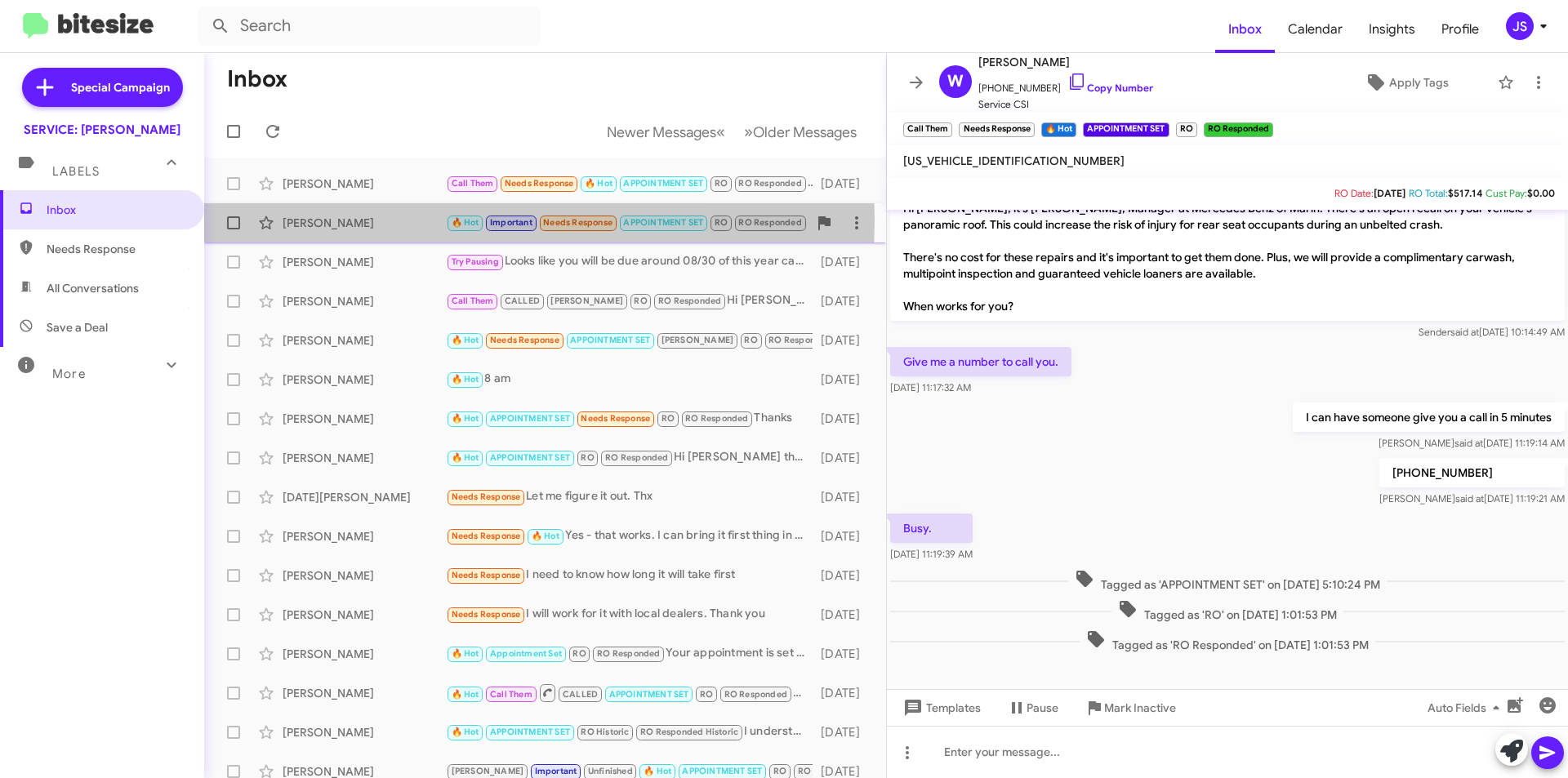
click at [377, 219] on div "Jeffrey Block" at bounding box center [364, 222] width 164 height 16
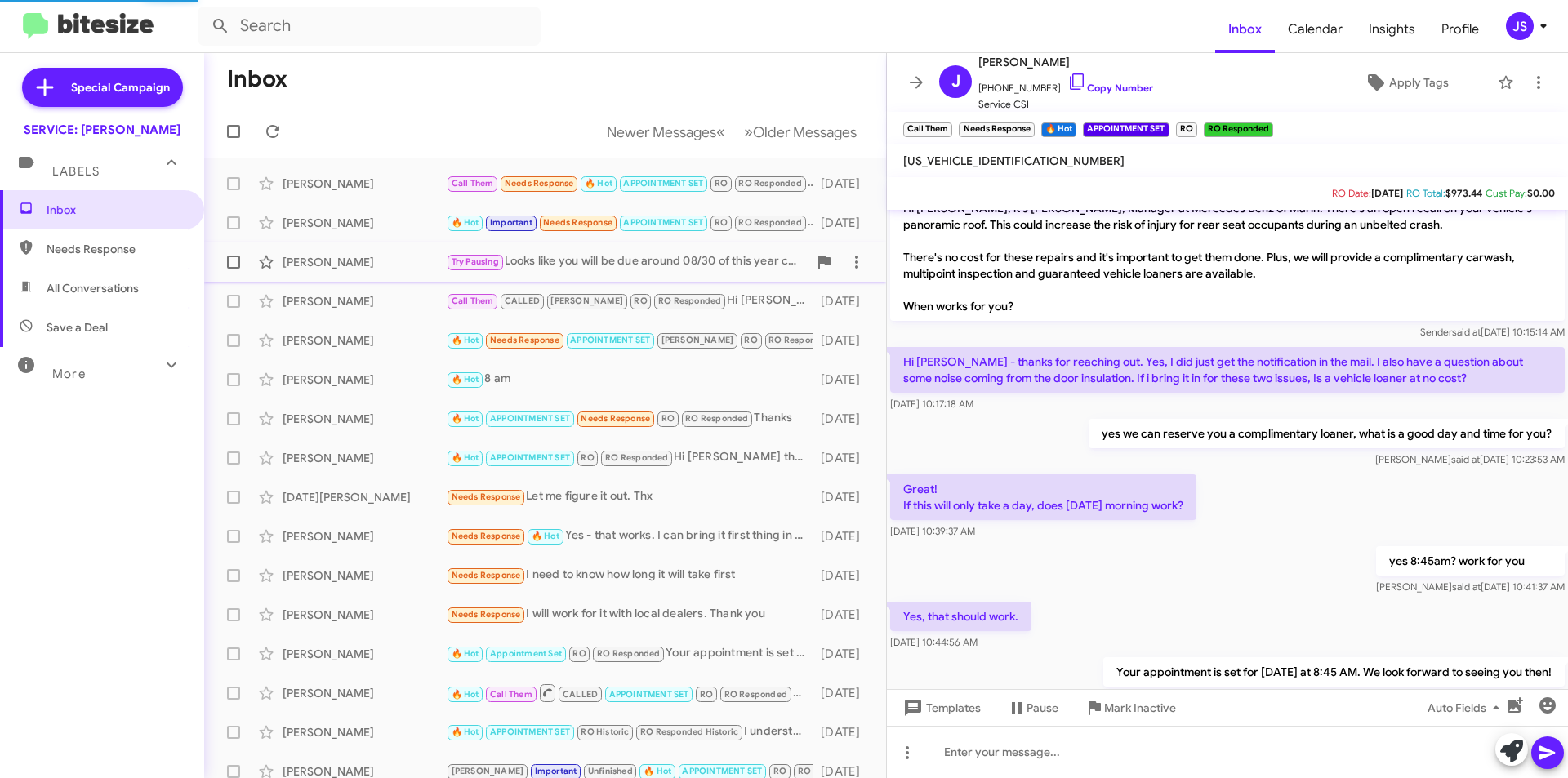
scroll to position [231, 0]
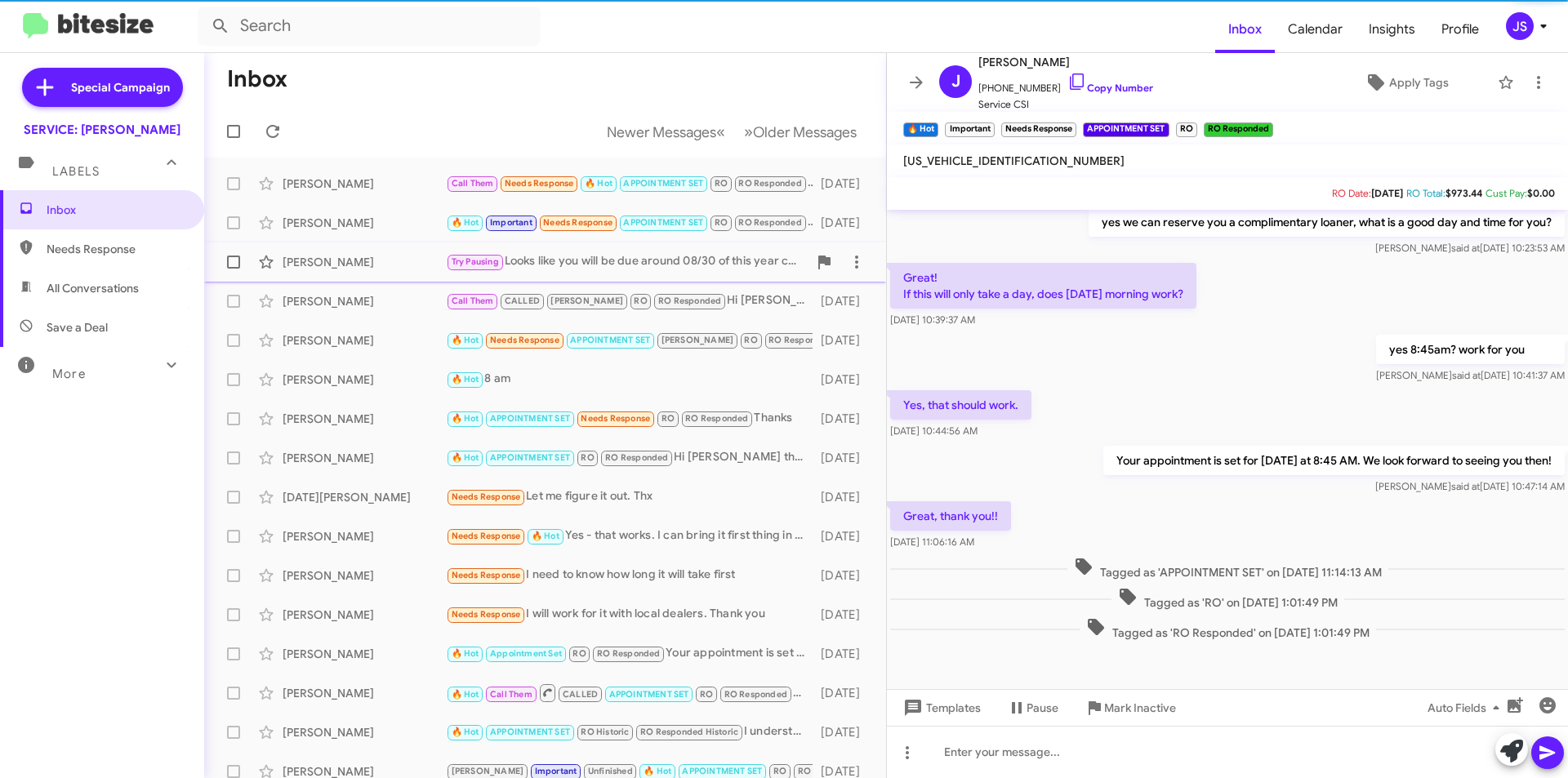
click at [374, 255] on div "[PERSON_NAME]" at bounding box center [364, 262] width 164 height 16
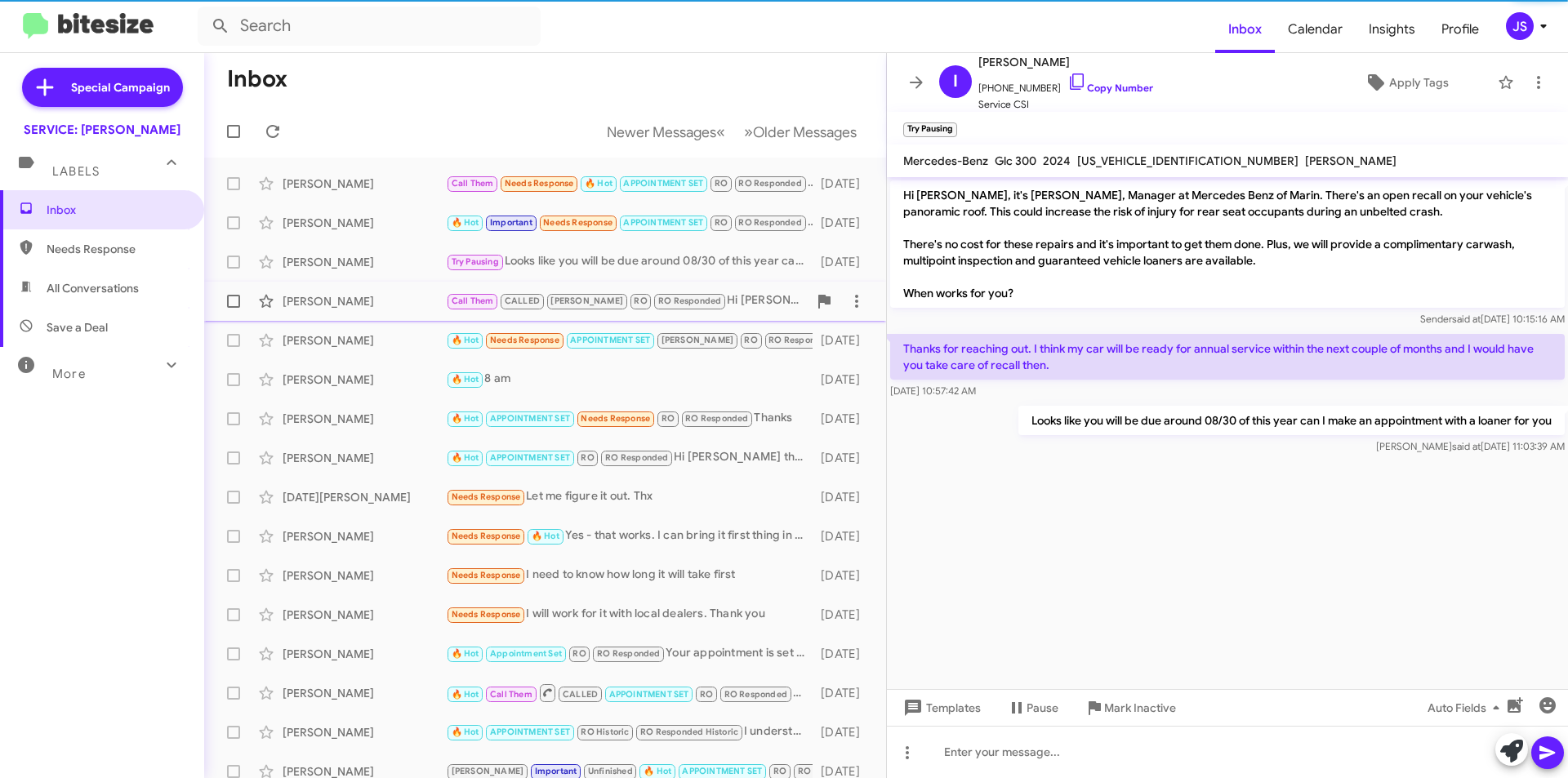
click at [369, 296] on div "Linda Tull" at bounding box center [364, 301] width 164 height 16
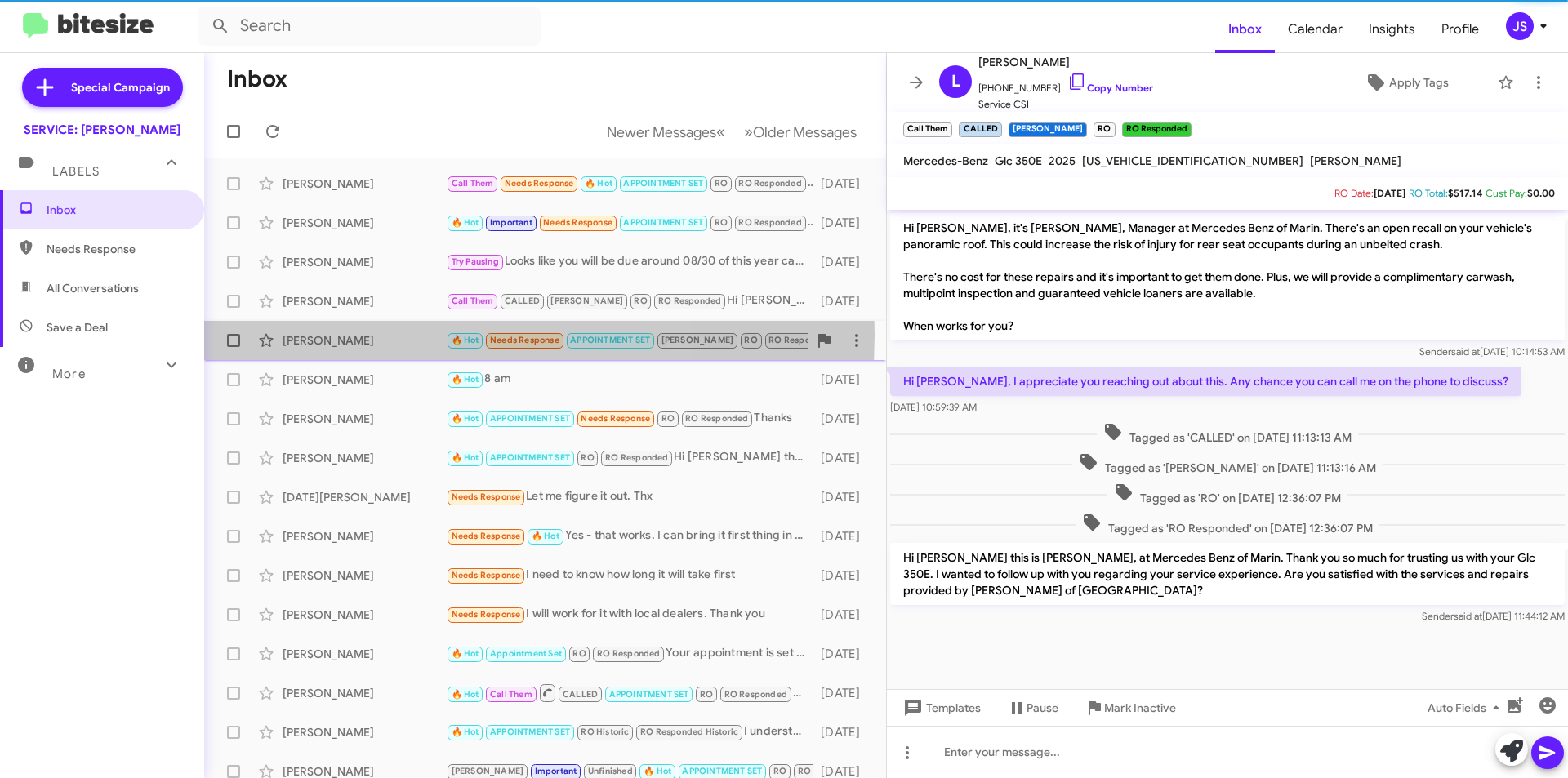
click at [369, 334] on div "Nima Ghaseminejad" at bounding box center [364, 340] width 164 height 16
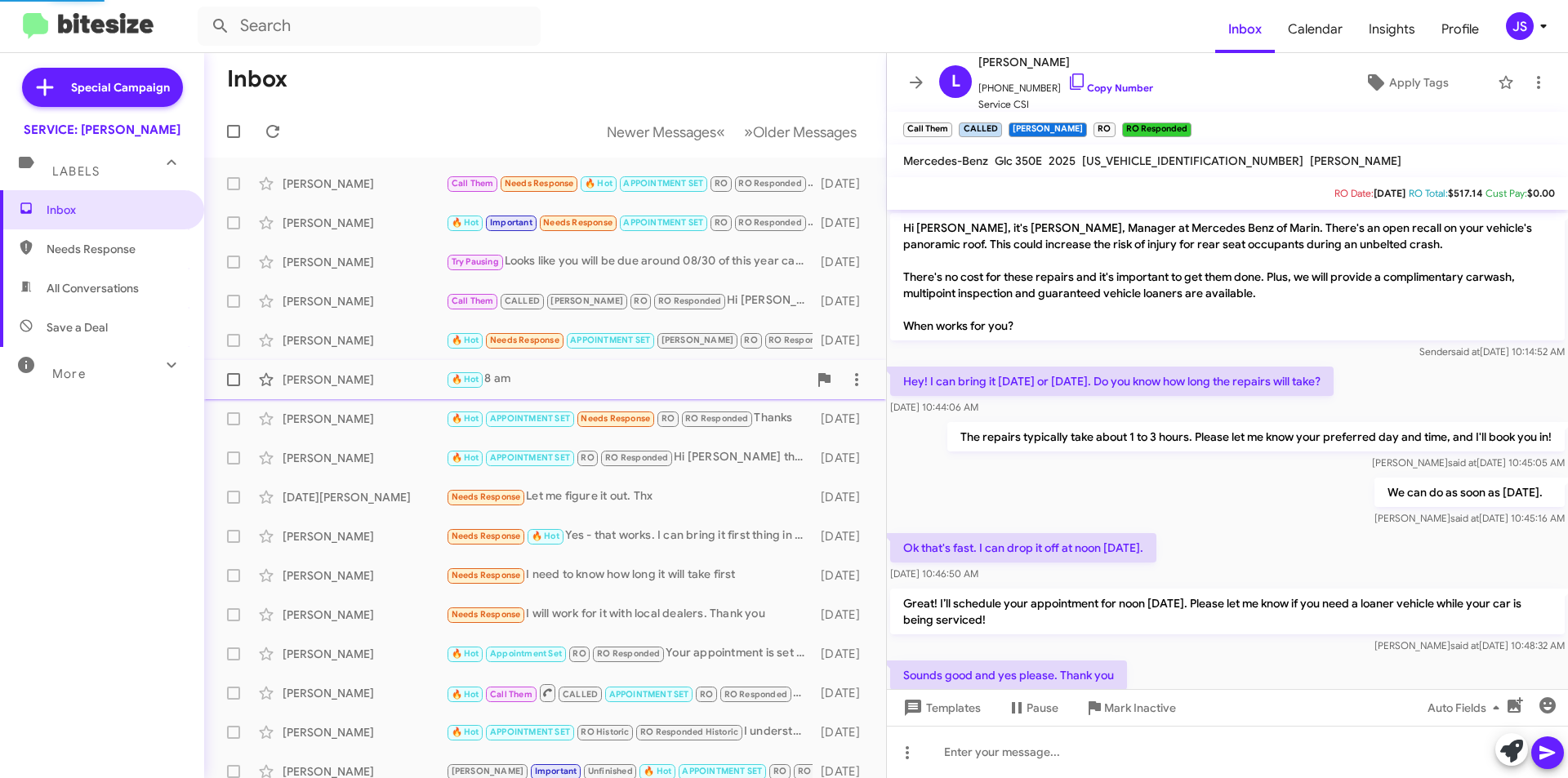
scroll to position [190, 0]
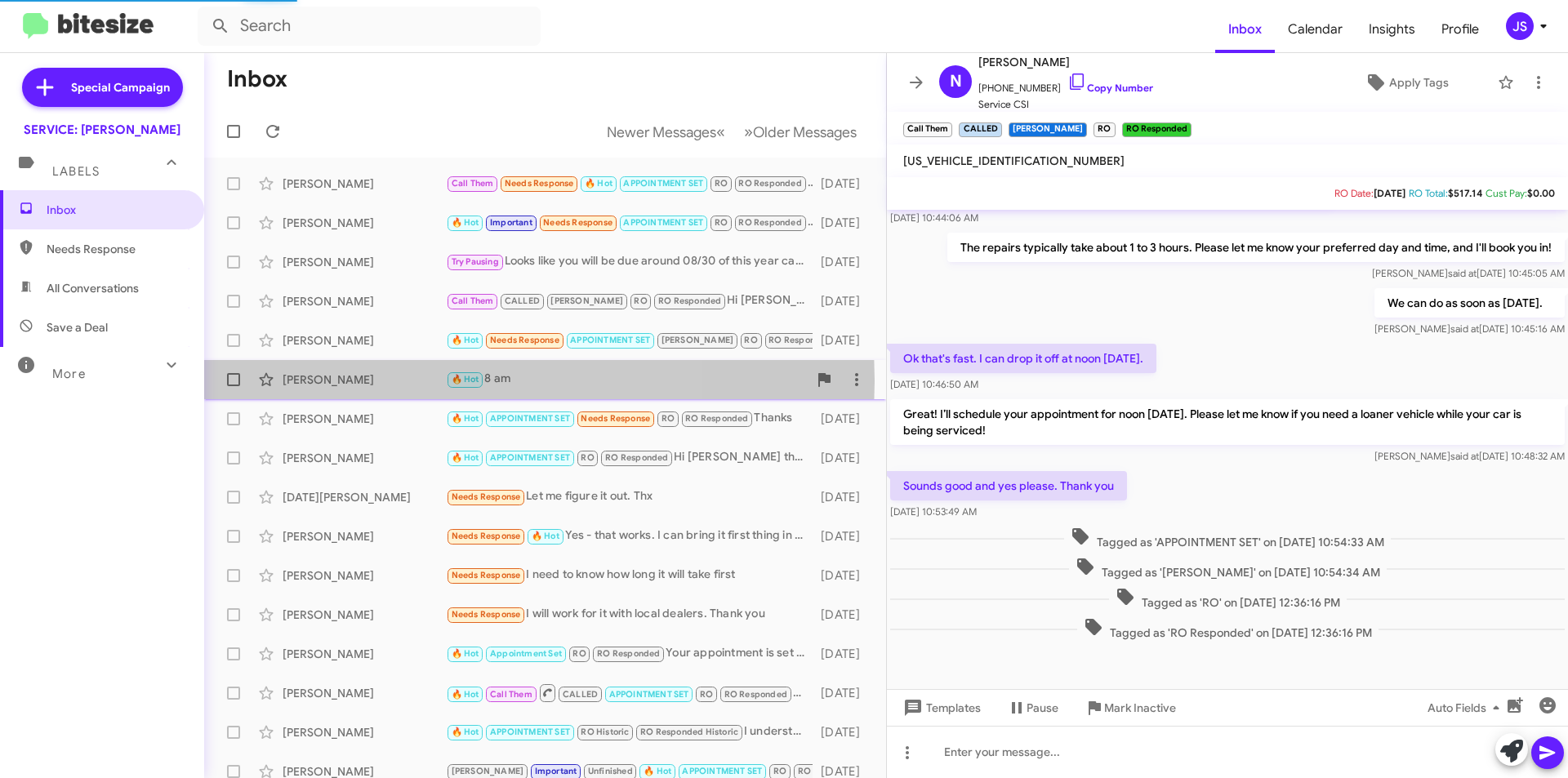
click at [373, 380] on div "Kathleen Lin-Hurtubise" at bounding box center [364, 379] width 164 height 16
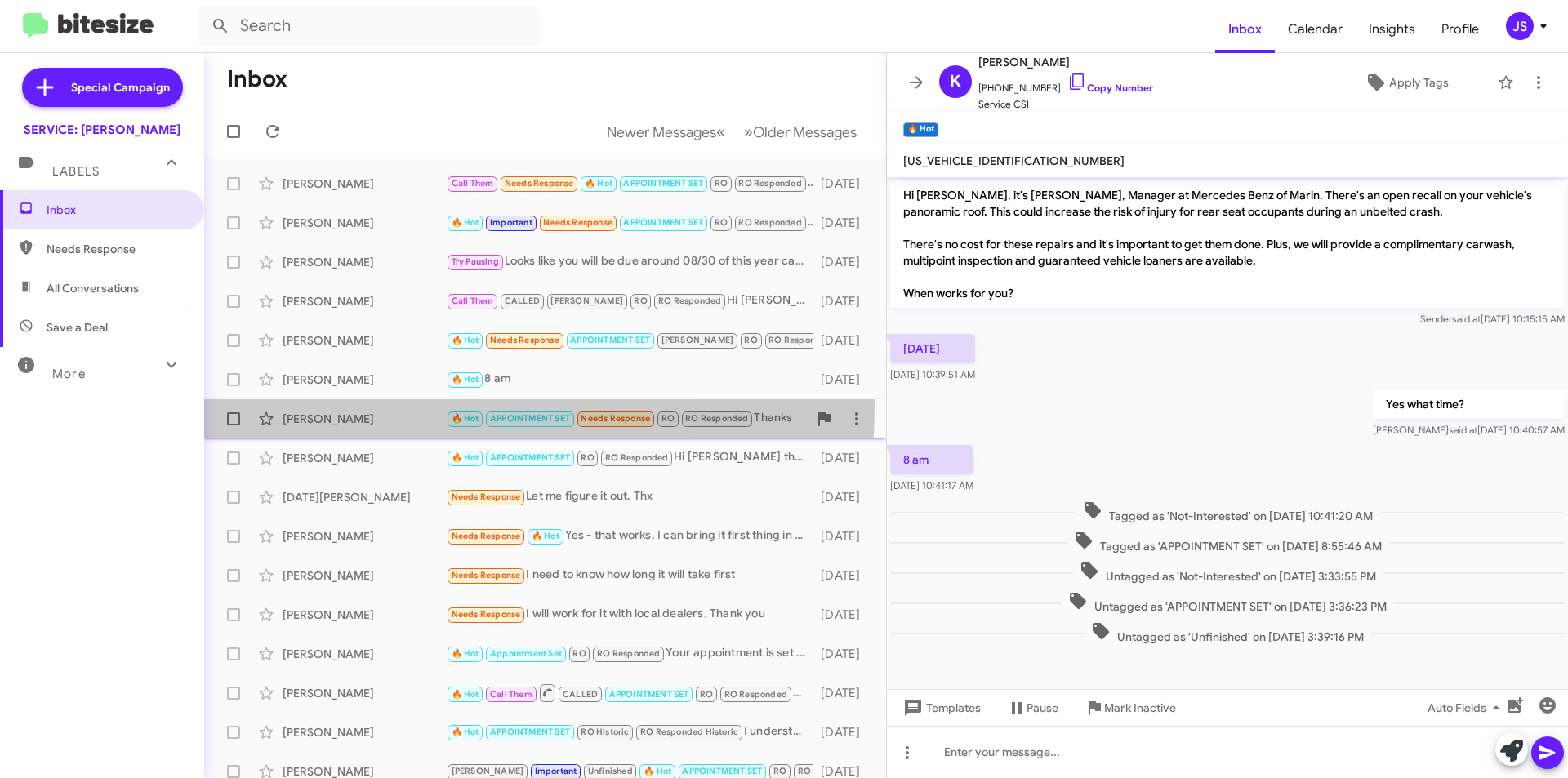
click at [368, 407] on div "Joe Kendrick 🔥 Hot APPOINTMENT SET Needs Response RO RO Responded Thanks 21 day…" at bounding box center [545, 419] width 656 height 33
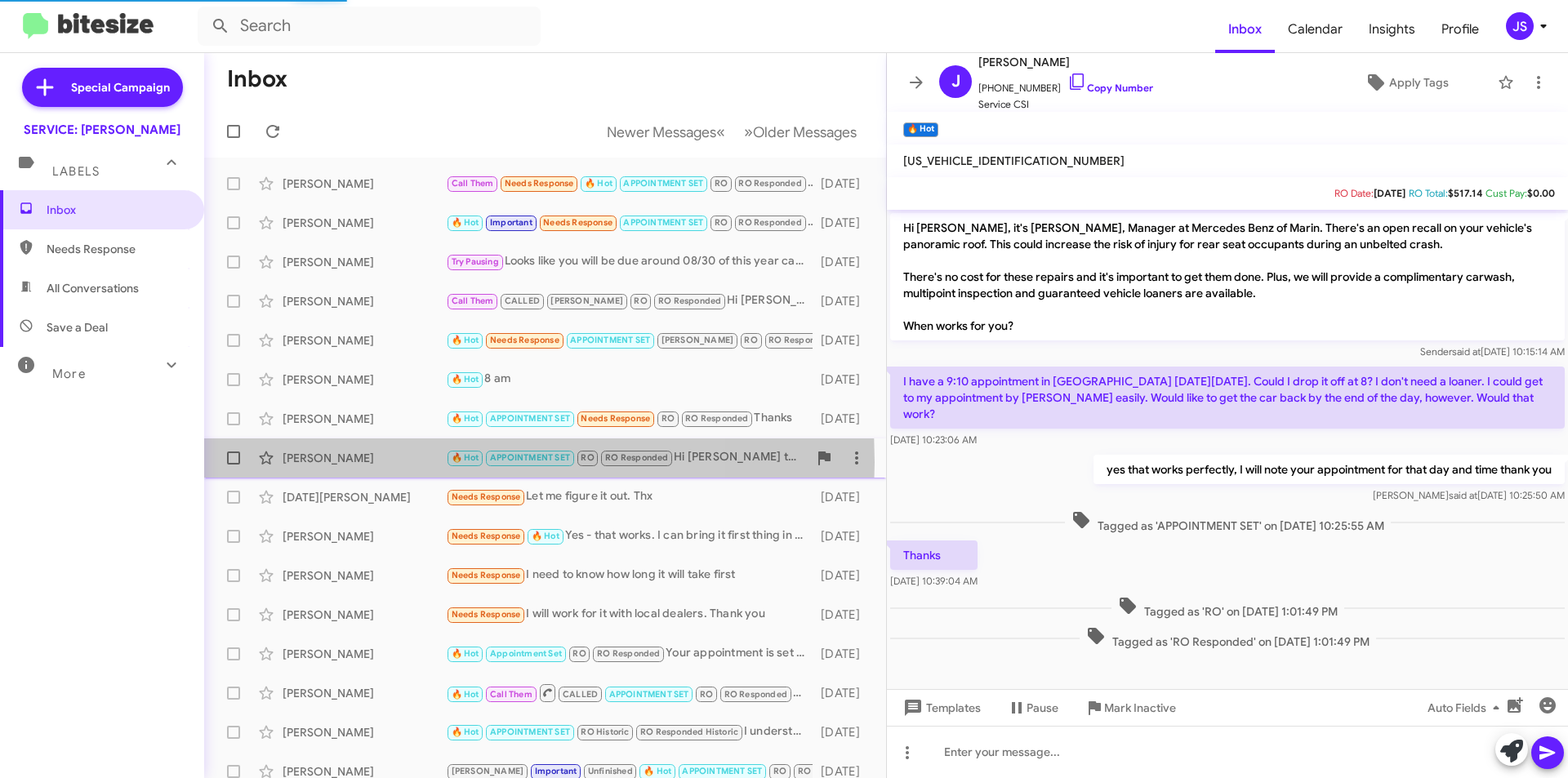
click at [385, 463] on div "Hilary Foss" at bounding box center [364, 458] width 164 height 16
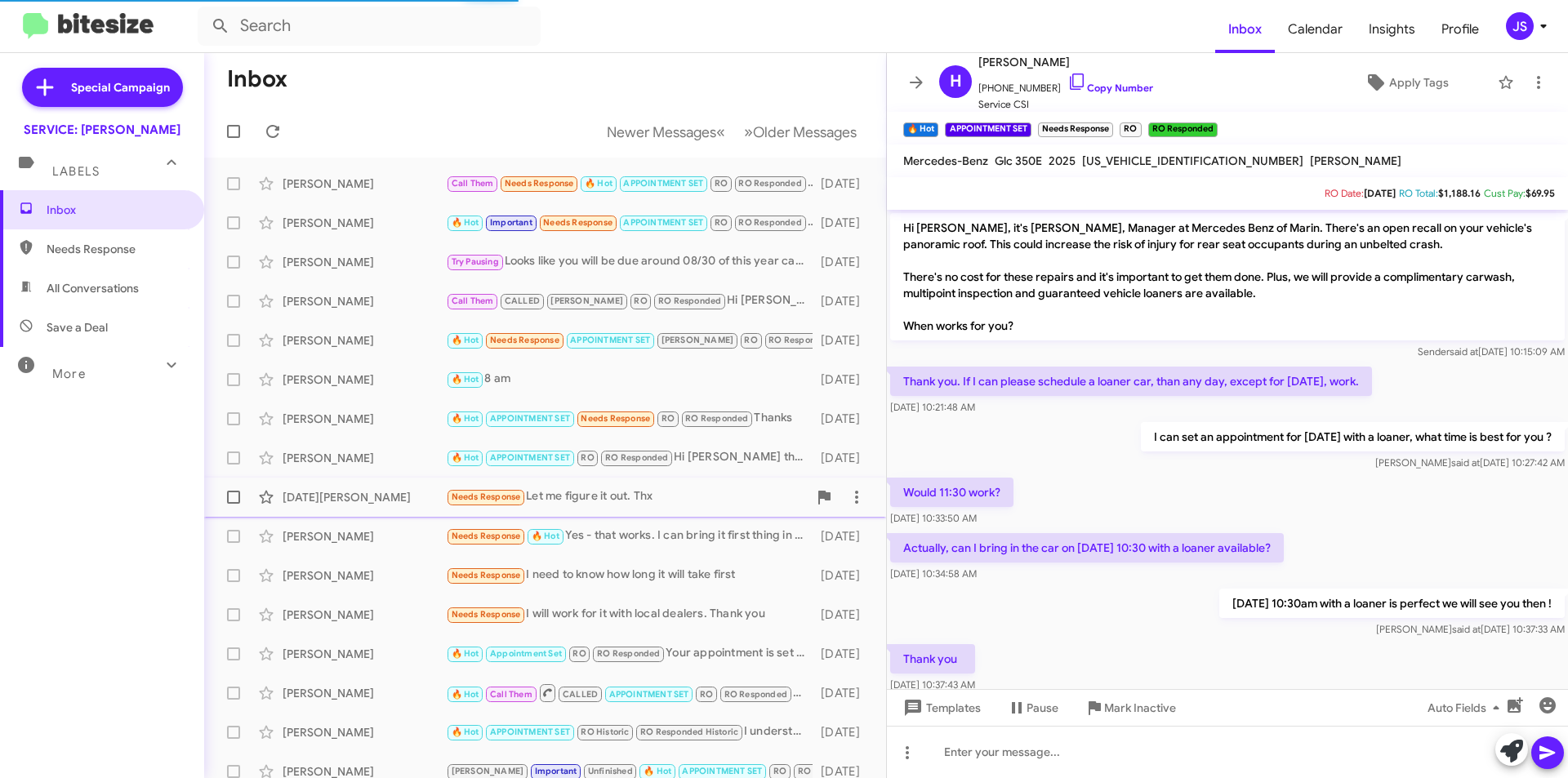
scroll to position [231, 0]
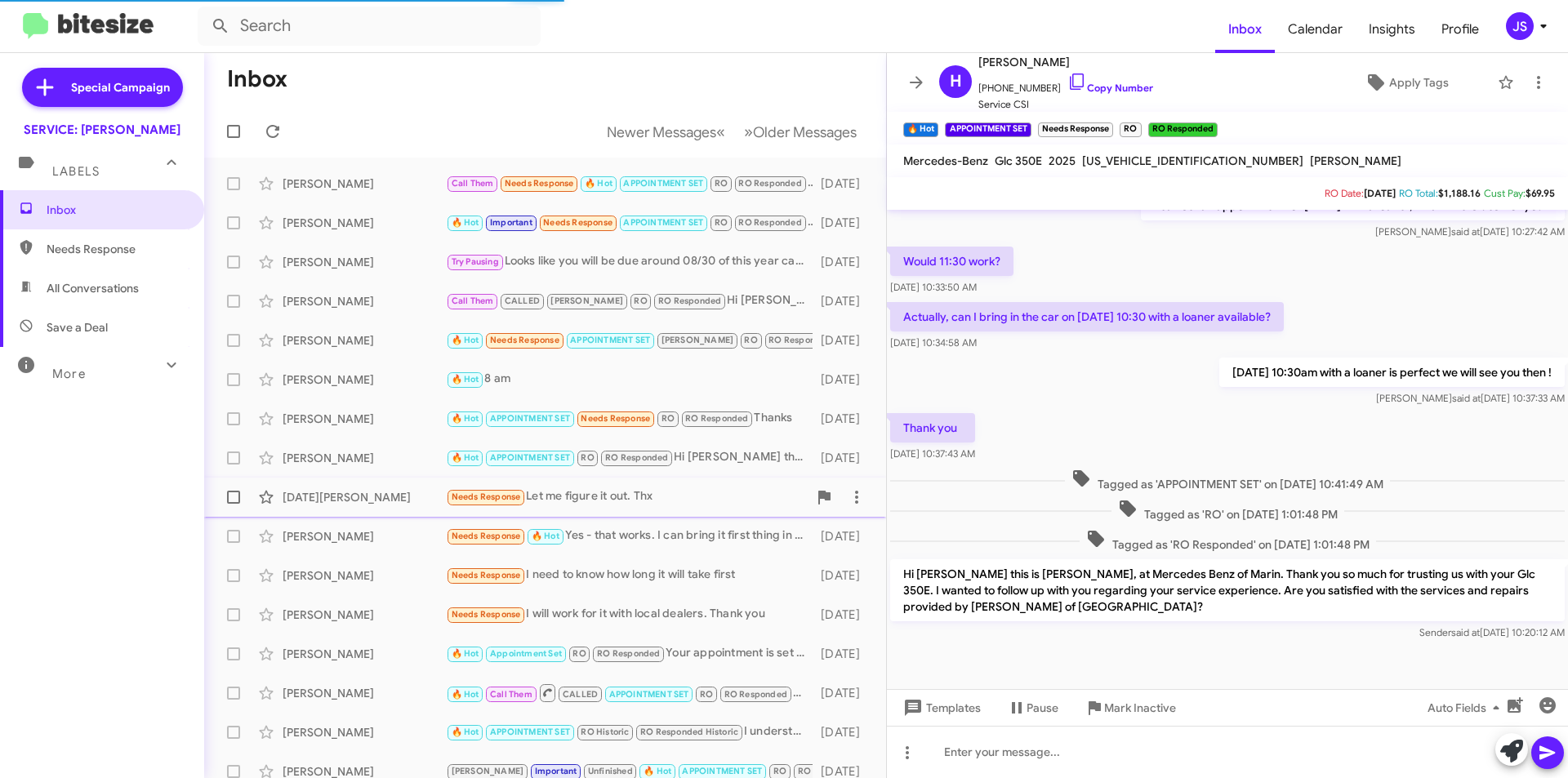
click at [383, 497] on div "Noel Morgan" at bounding box center [364, 497] width 164 height 16
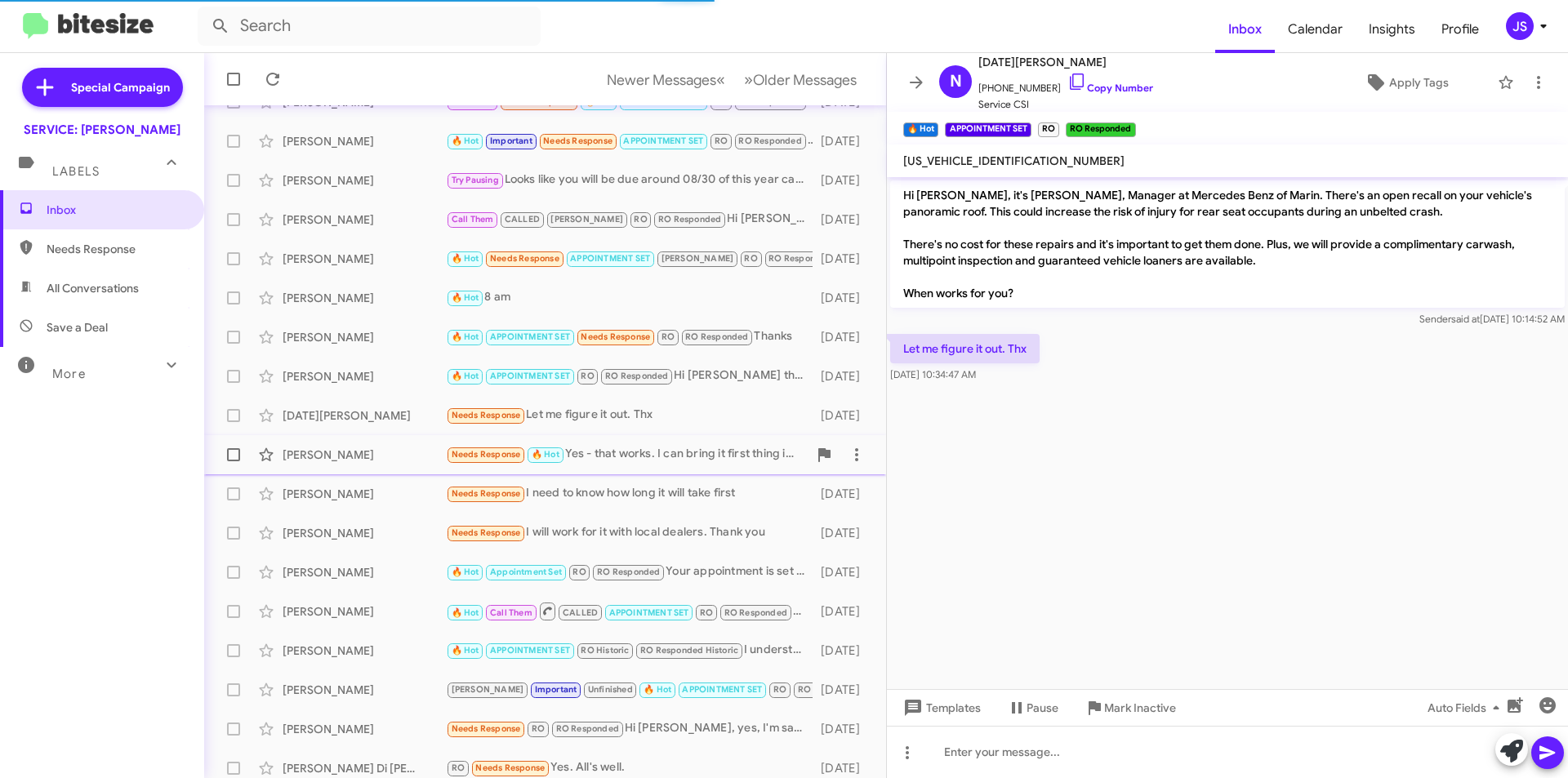
click at [401, 463] on div "[PERSON_NAME]" at bounding box center [364, 454] width 164 height 16
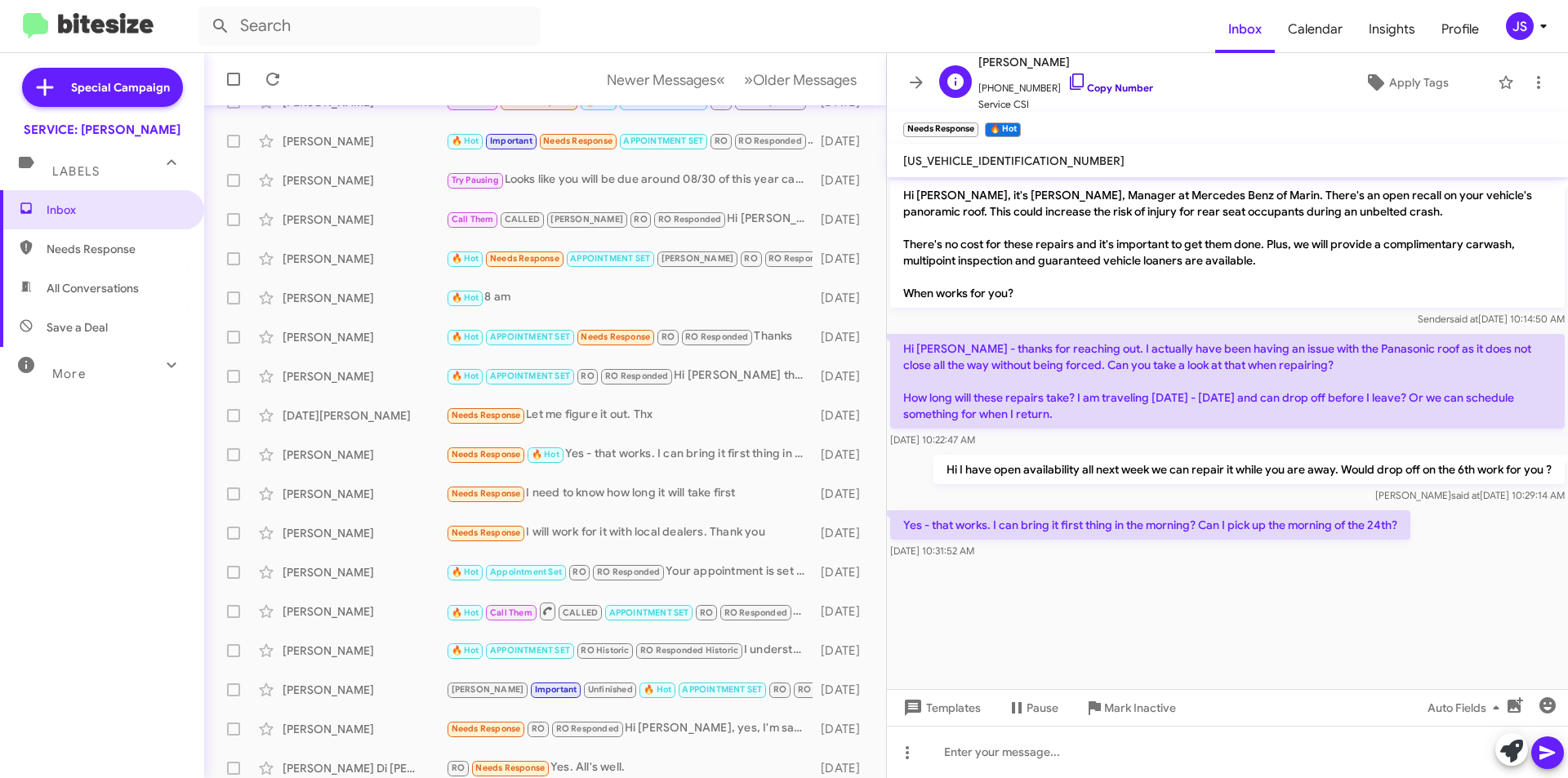
click at [1079, 85] on link "Copy Number" at bounding box center [1110, 87] width 86 height 12
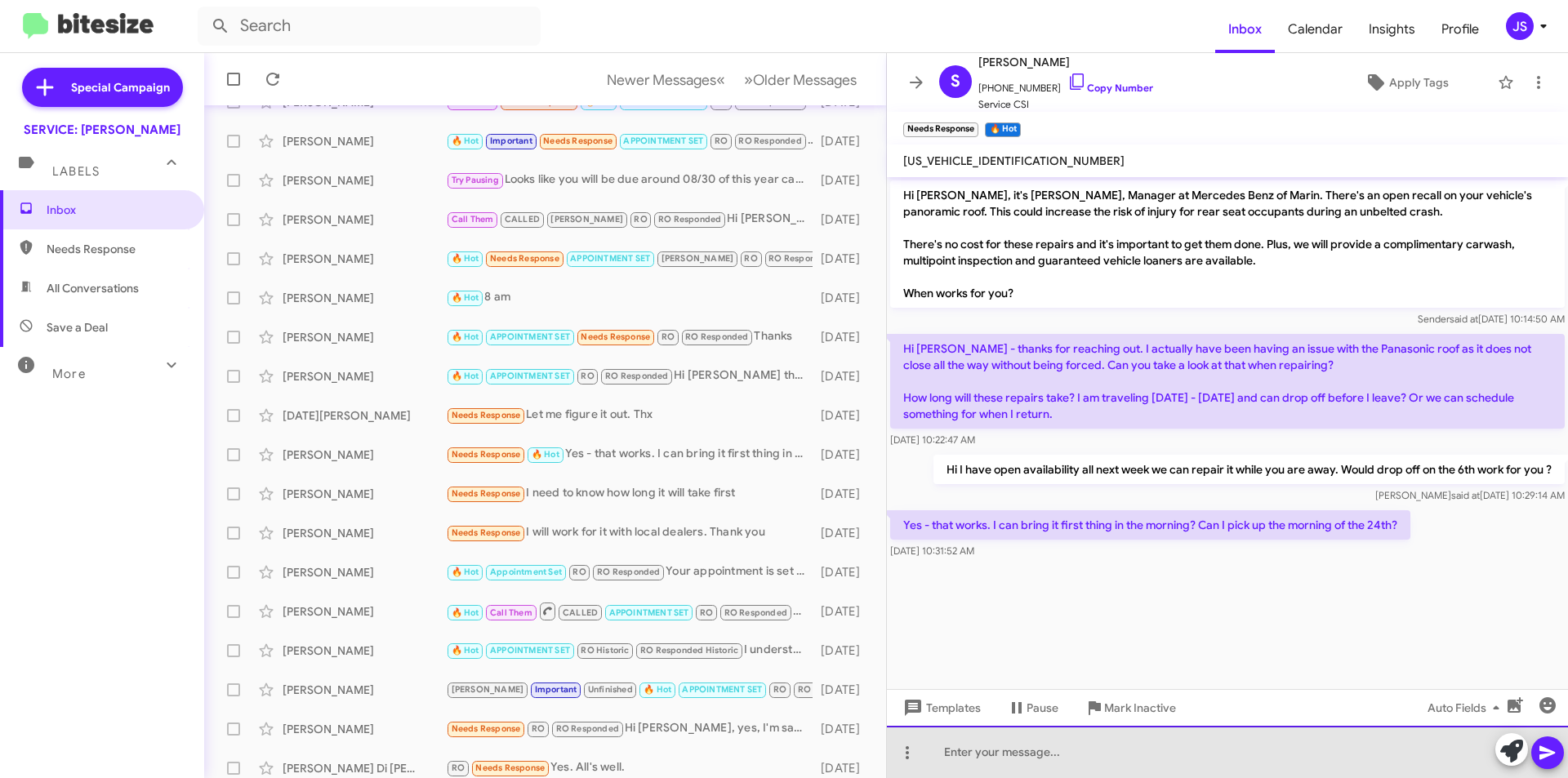
click at [1171, 745] on div at bounding box center [1227, 752] width 681 height 53
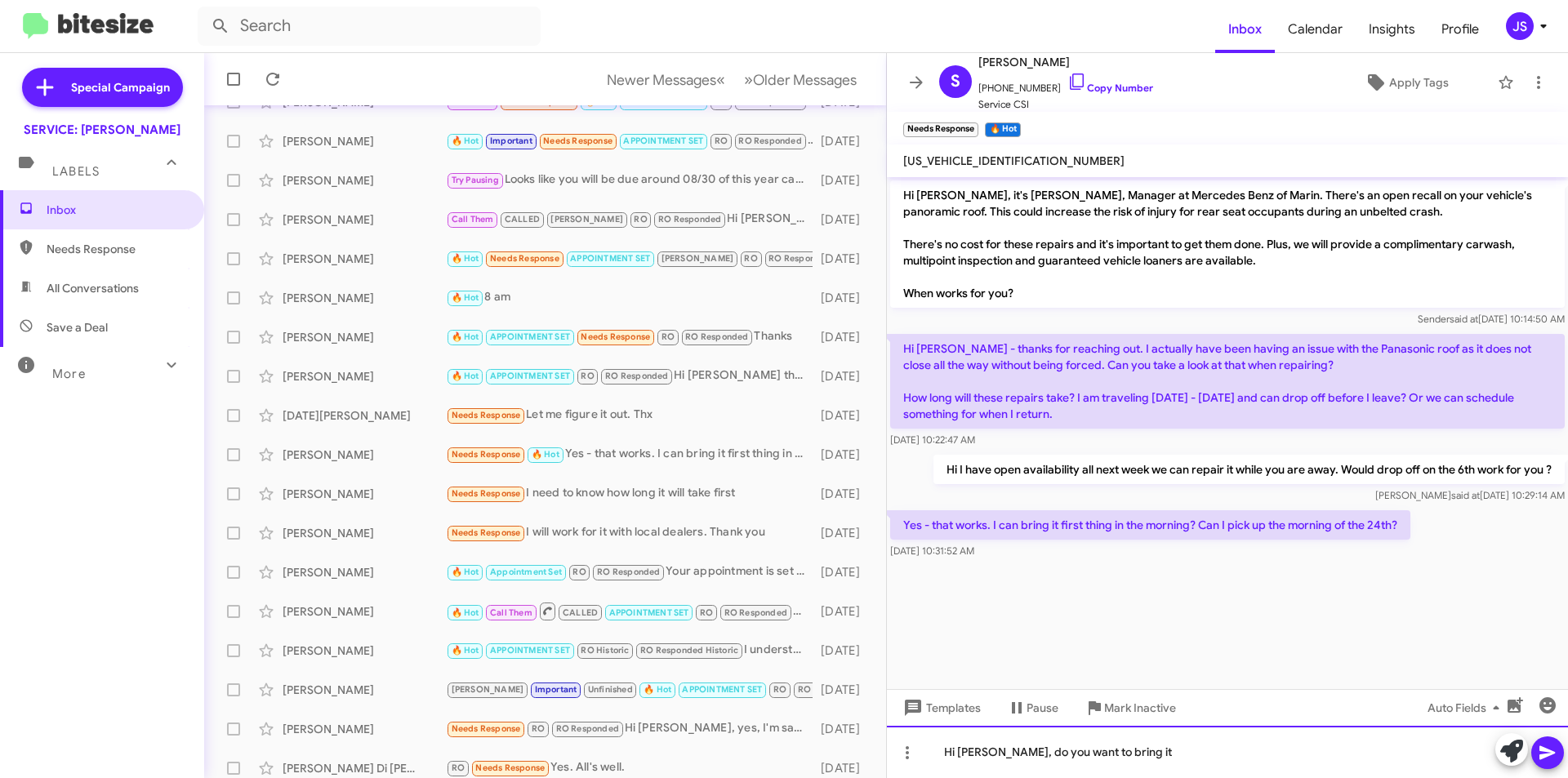
click at [1160, 763] on div "Hi Stephanie, do you want to bring it" at bounding box center [1227, 752] width 681 height 53
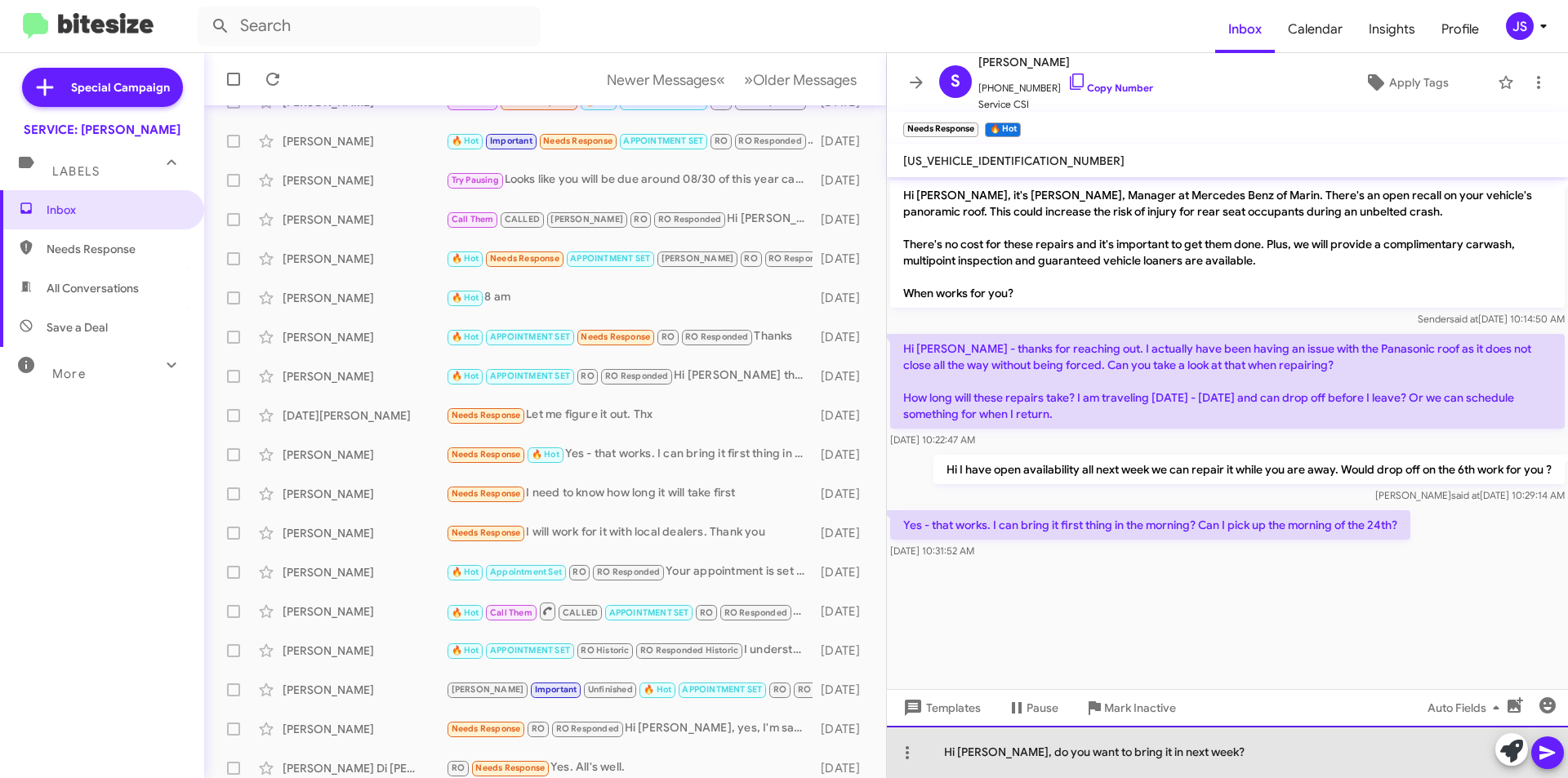
click at [1228, 761] on div "Hi [PERSON_NAME], do you want to bring it in next week?" at bounding box center [1227, 752] width 681 height 53
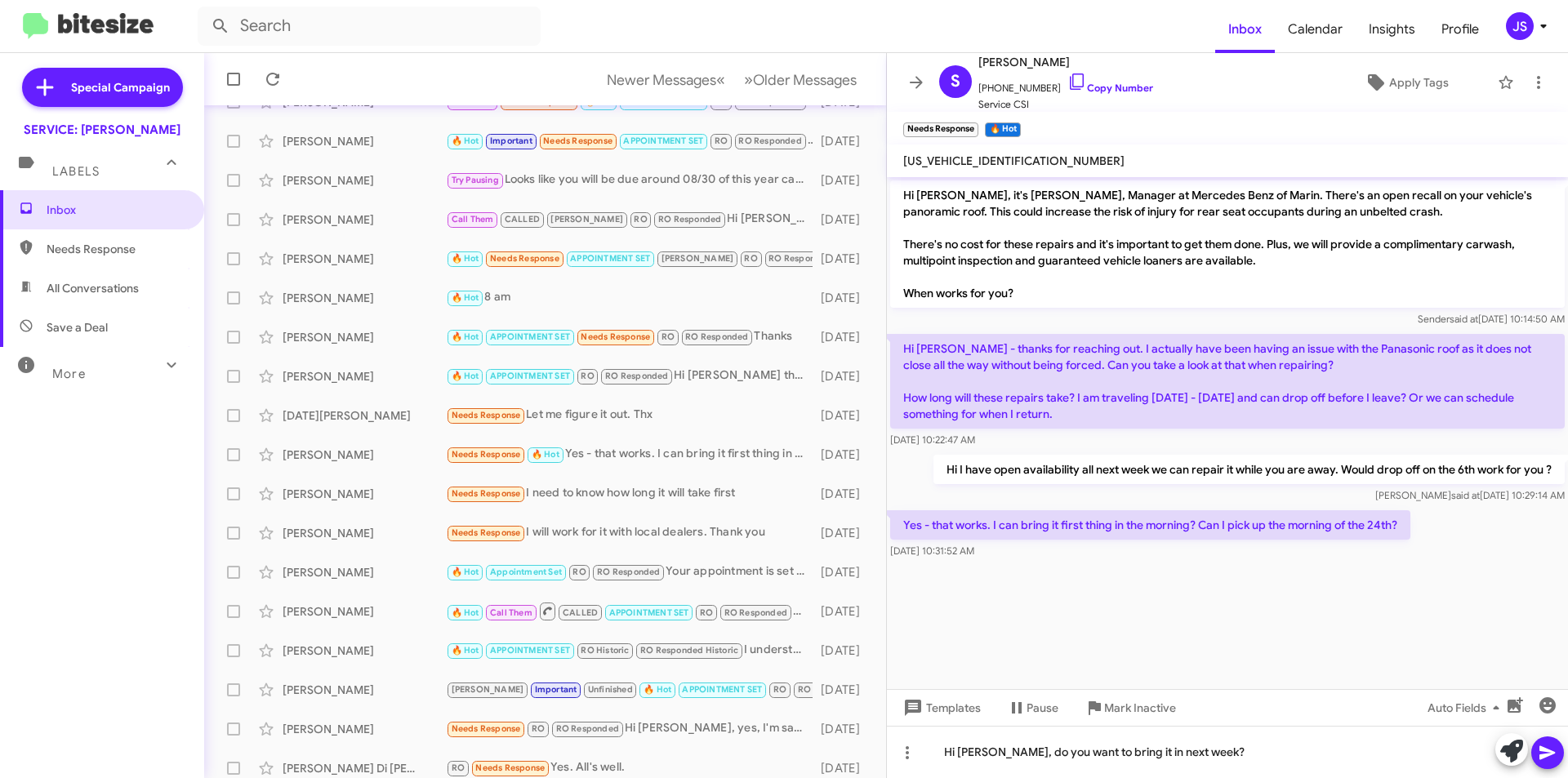
click at [1546, 758] on icon at bounding box center [1547, 753] width 19 height 19
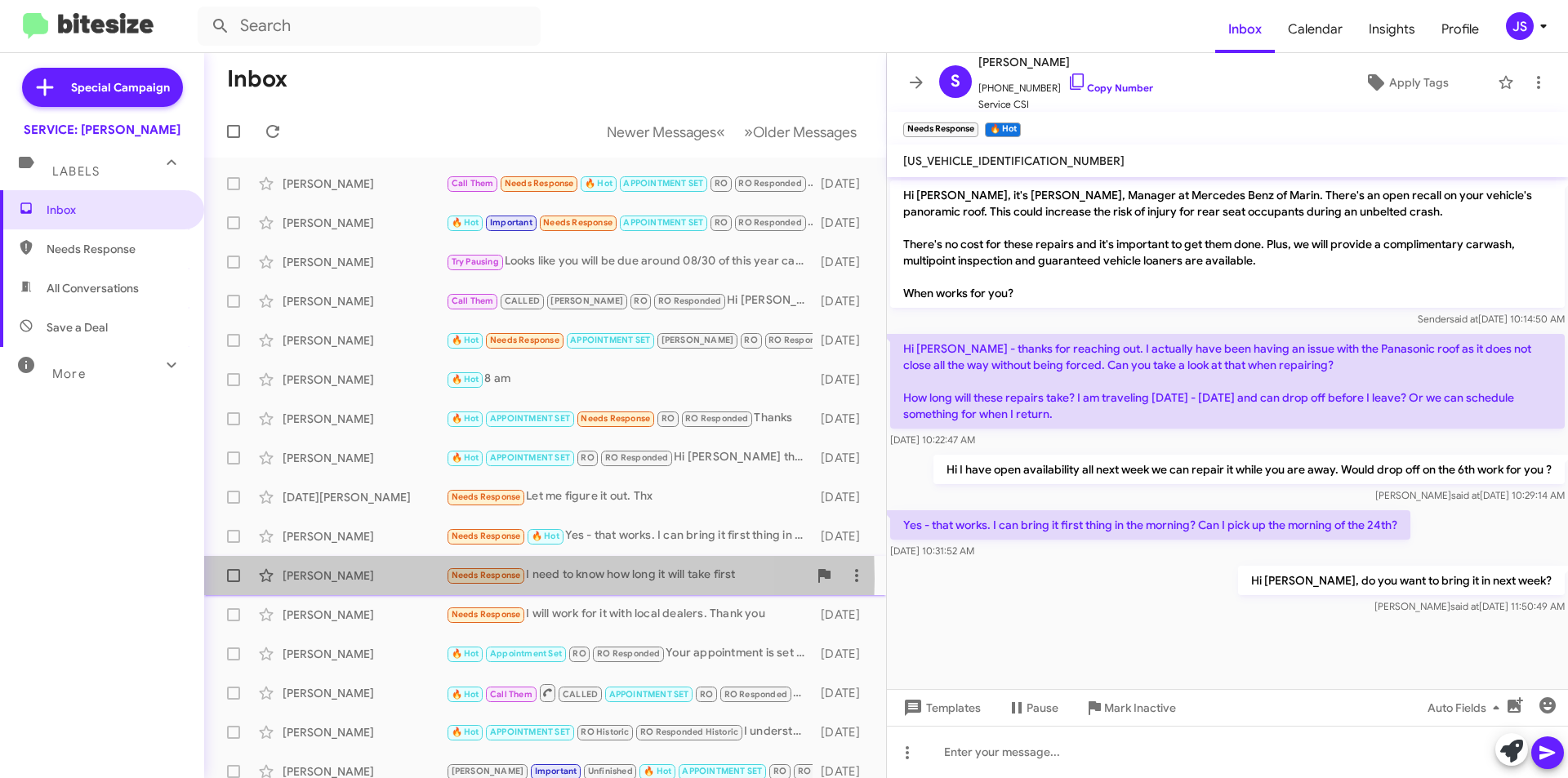
click at [409, 579] on div "[PERSON_NAME]" at bounding box center [364, 576] width 164 height 16
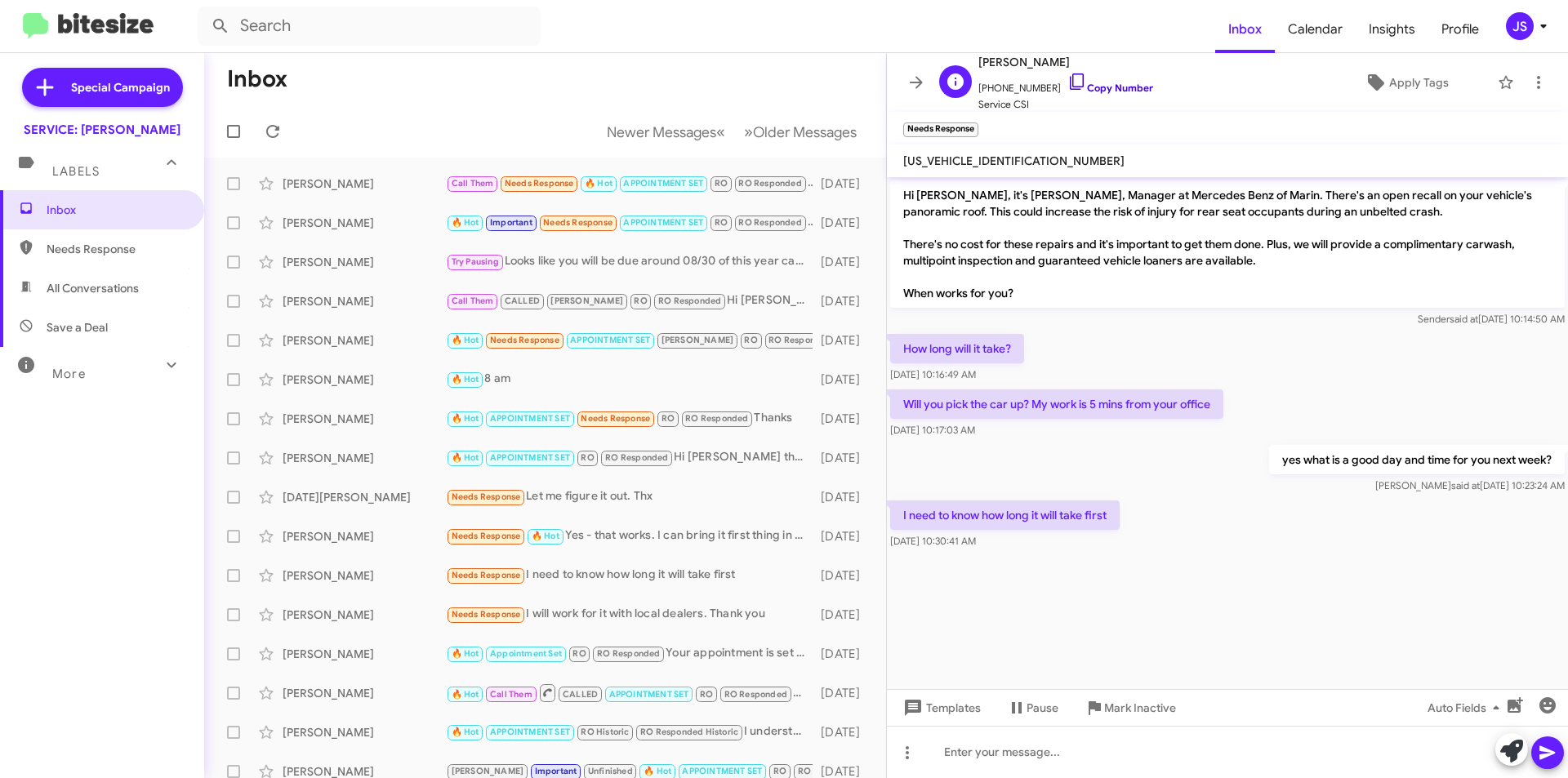
click at [1067, 86] on icon at bounding box center [1077, 81] width 19 height 19
drag, startPoint x: 891, startPoint y: 165, endPoint x: 1072, endPoint y: 180, distance: 181.6
click at [1072, 180] on div "S Sarah Aghassi +16502816763 Copy Number Service CSI Apply Tags Needs Response …" at bounding box center [1227, 415] width 681 height 725
drag, startPoint x: 1127, startPoint y: 620, endPoint x: 1125, endPoint y: 642, distance: 22.1
click at [1127, 619] on cdk-virtual-scroll-viewport "Hi Sarah, it's Omar Ibrahimi, Manager at Mercedes Benz of Marin. There's an ope…" at bounding box center [1227, 433] width 681 height 513
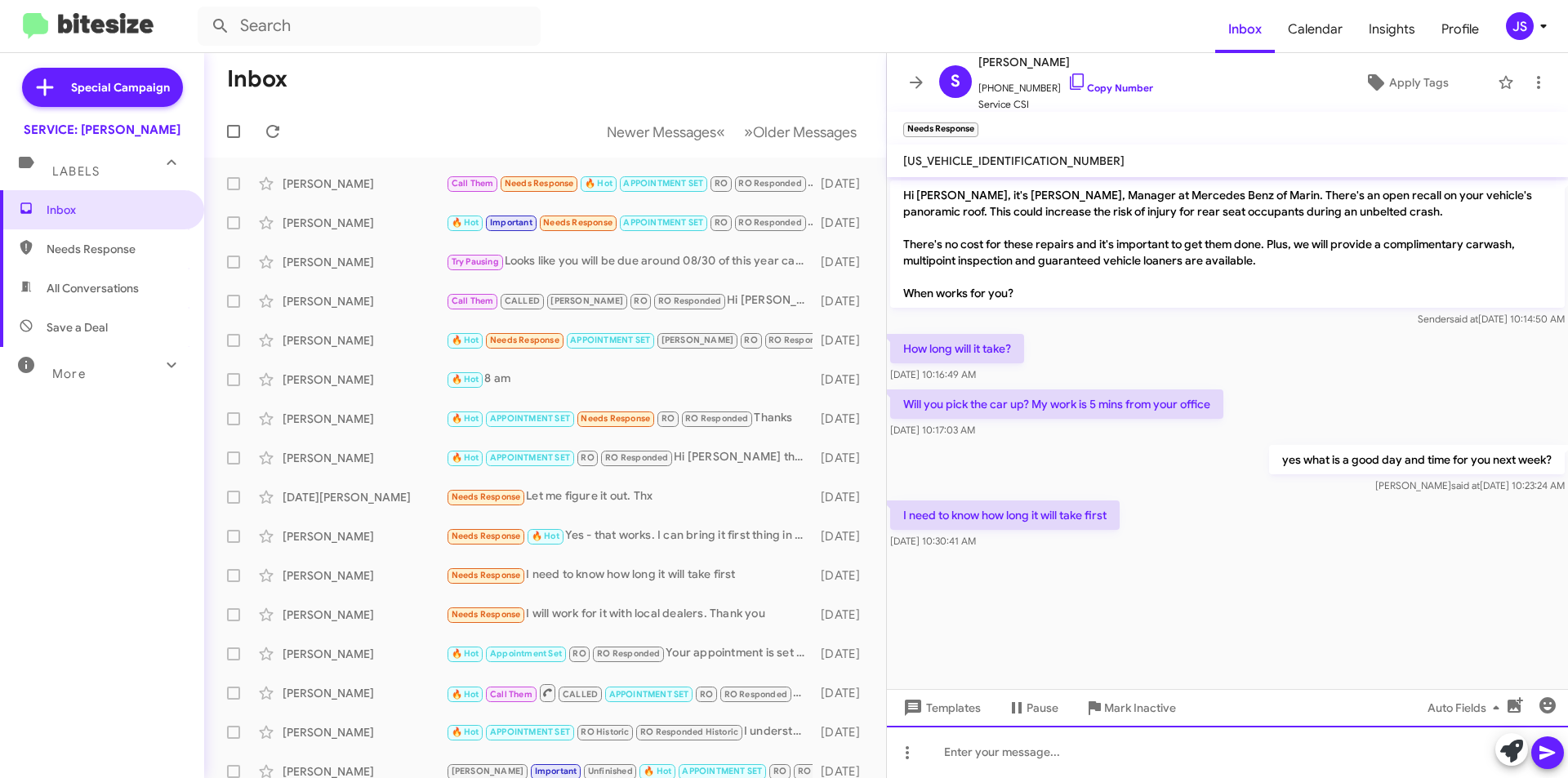
click at [1108, 753] on div at bounding box center [1227, 752] width 681 height 53
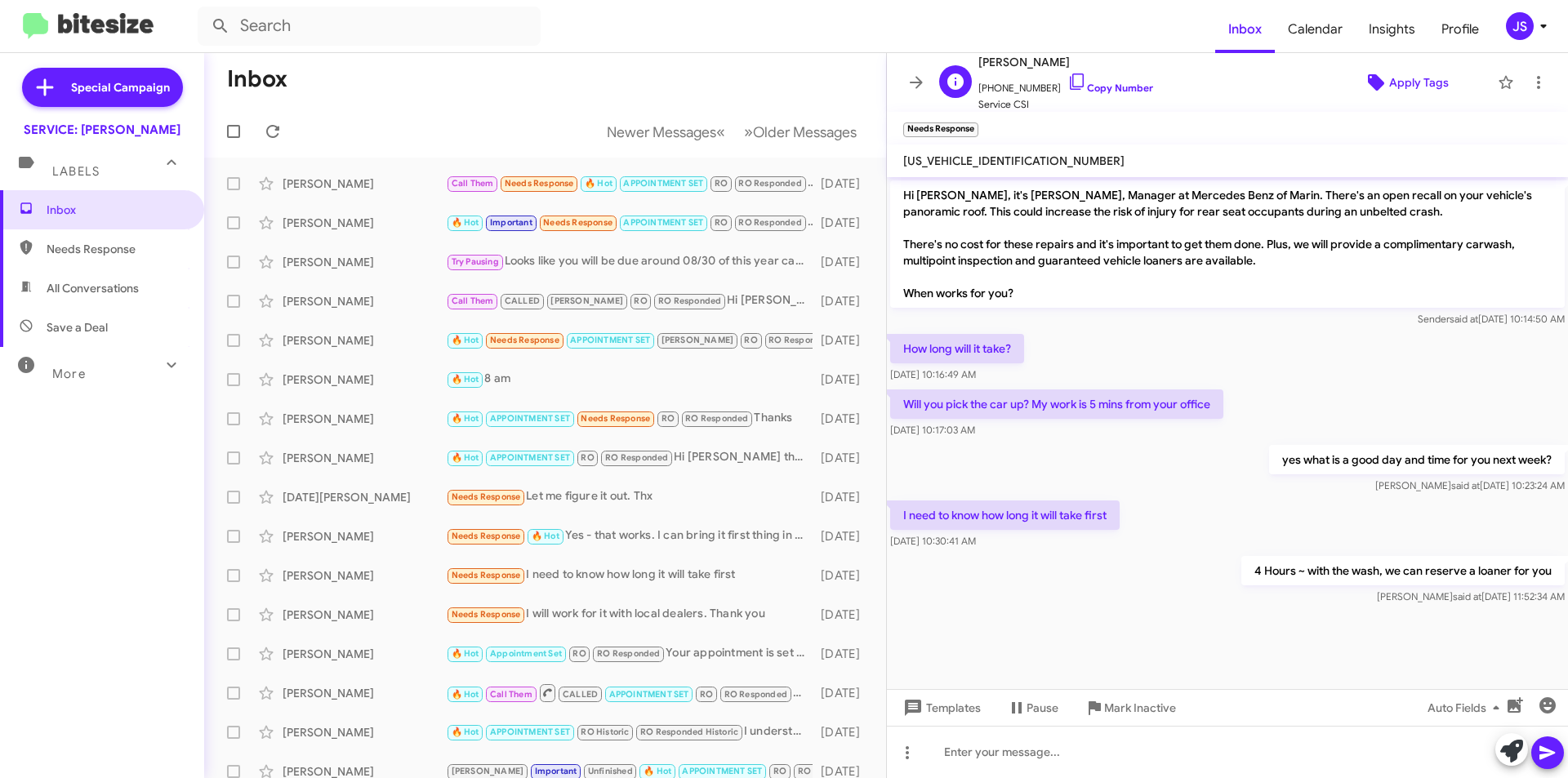
click at [1389, 90] on span "Apply Tags" at bounding box center [1419, 82] width 59 height 30
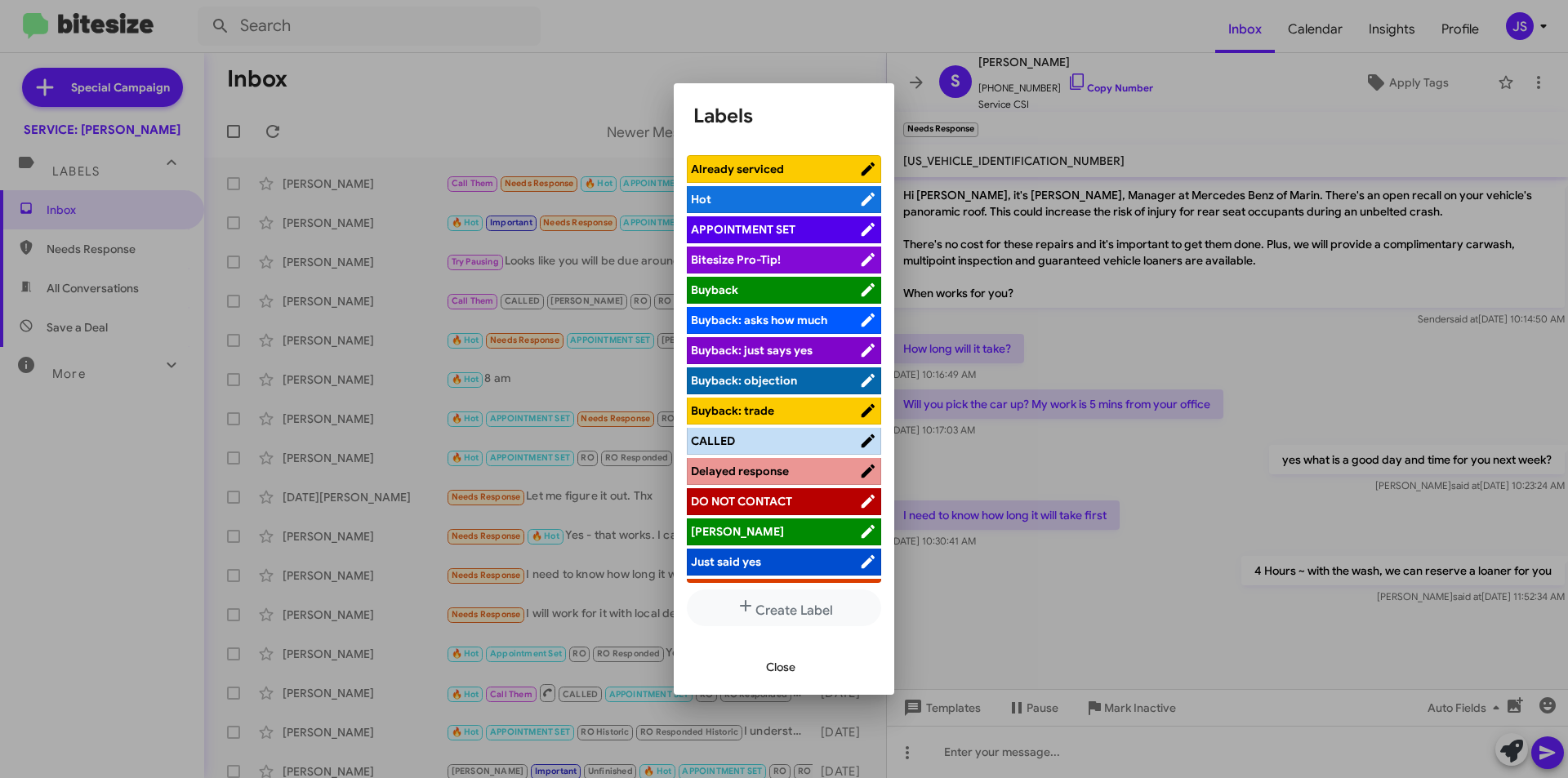
click at [739, 535] on span "[PERSON_NAME]" at bounding box center [775, 531] width 169 height 16
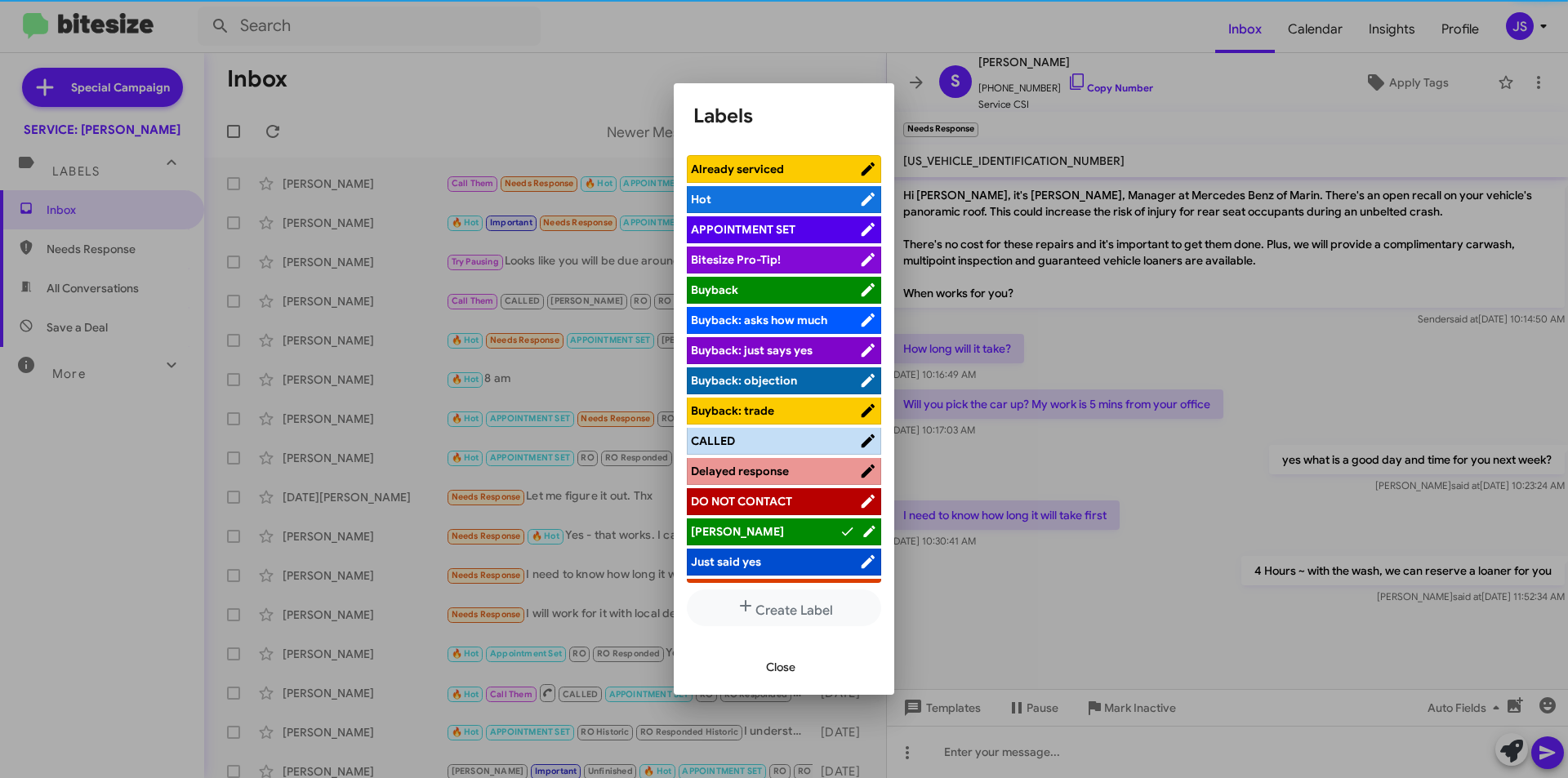
click at [778, 668] on span "Close" at bounding box center [781, 667] width 30 height 30
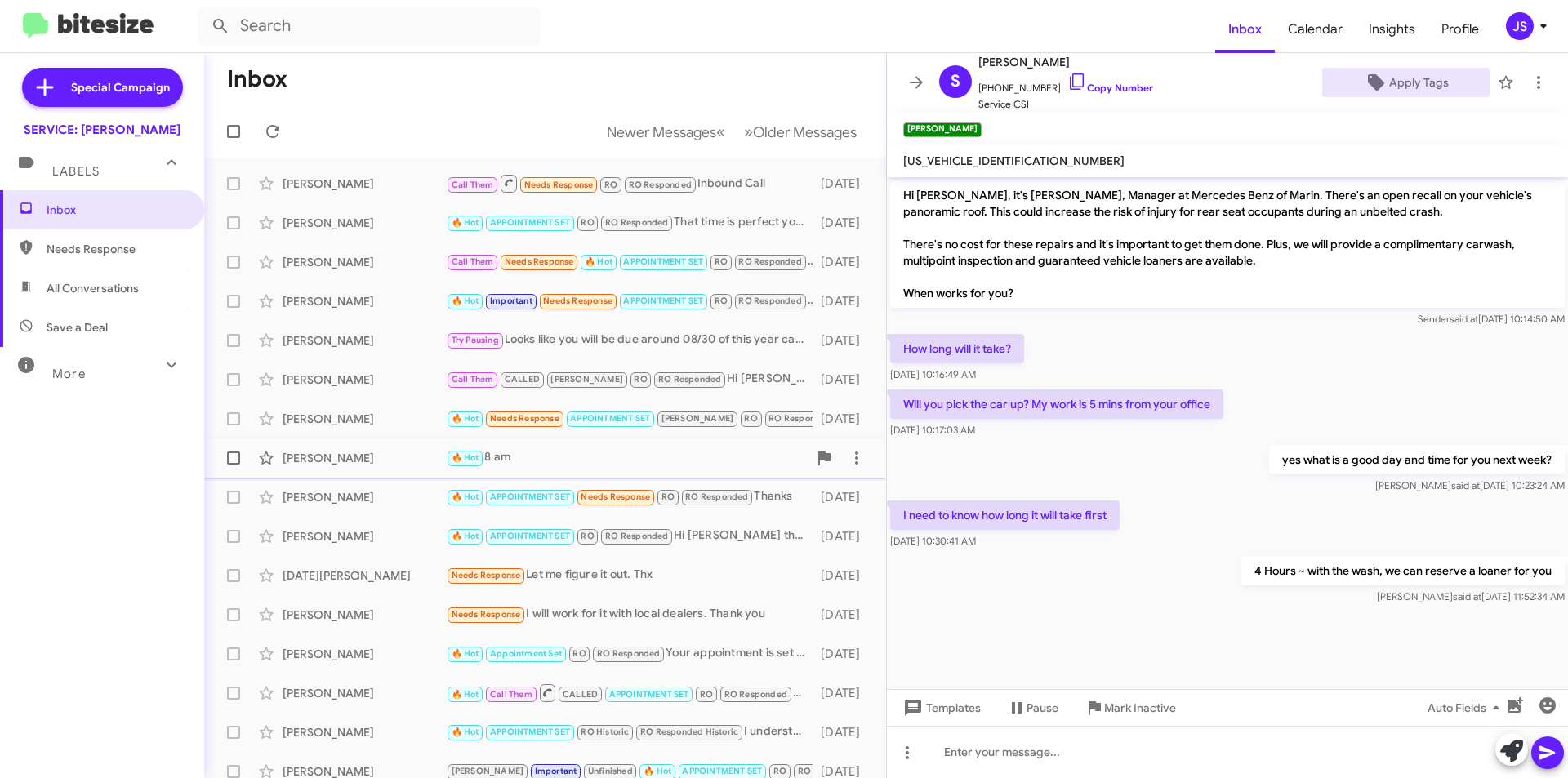
click at [389, 449] on div "Kathleen Lin-Hurtubise 🔥 Hot 8 am 21 days ago" at bounding box center [545, 458] width 656 height 33
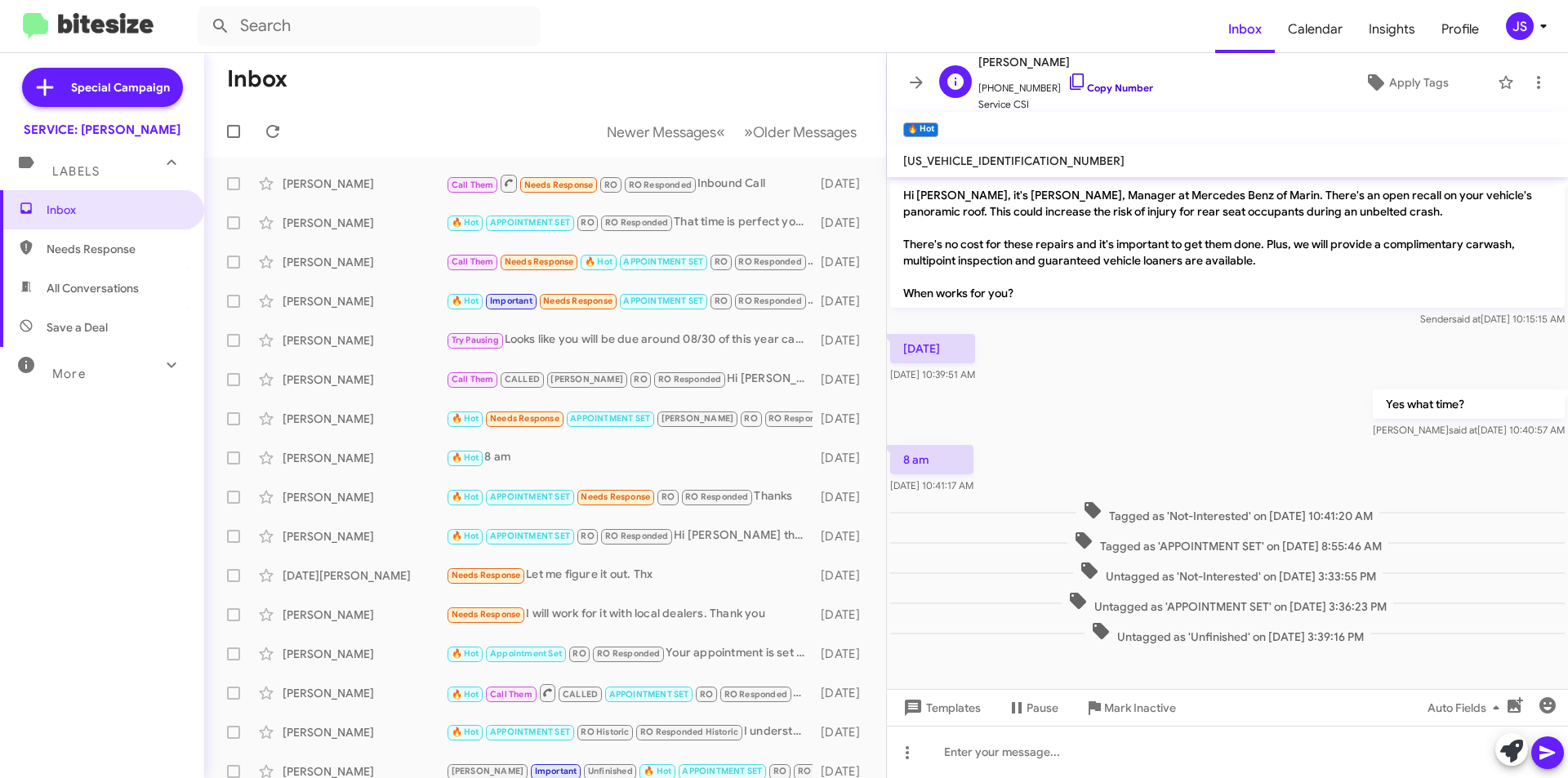
click at [1070, 84] on icon at bounding box center [1077, 81] width 13 height 16
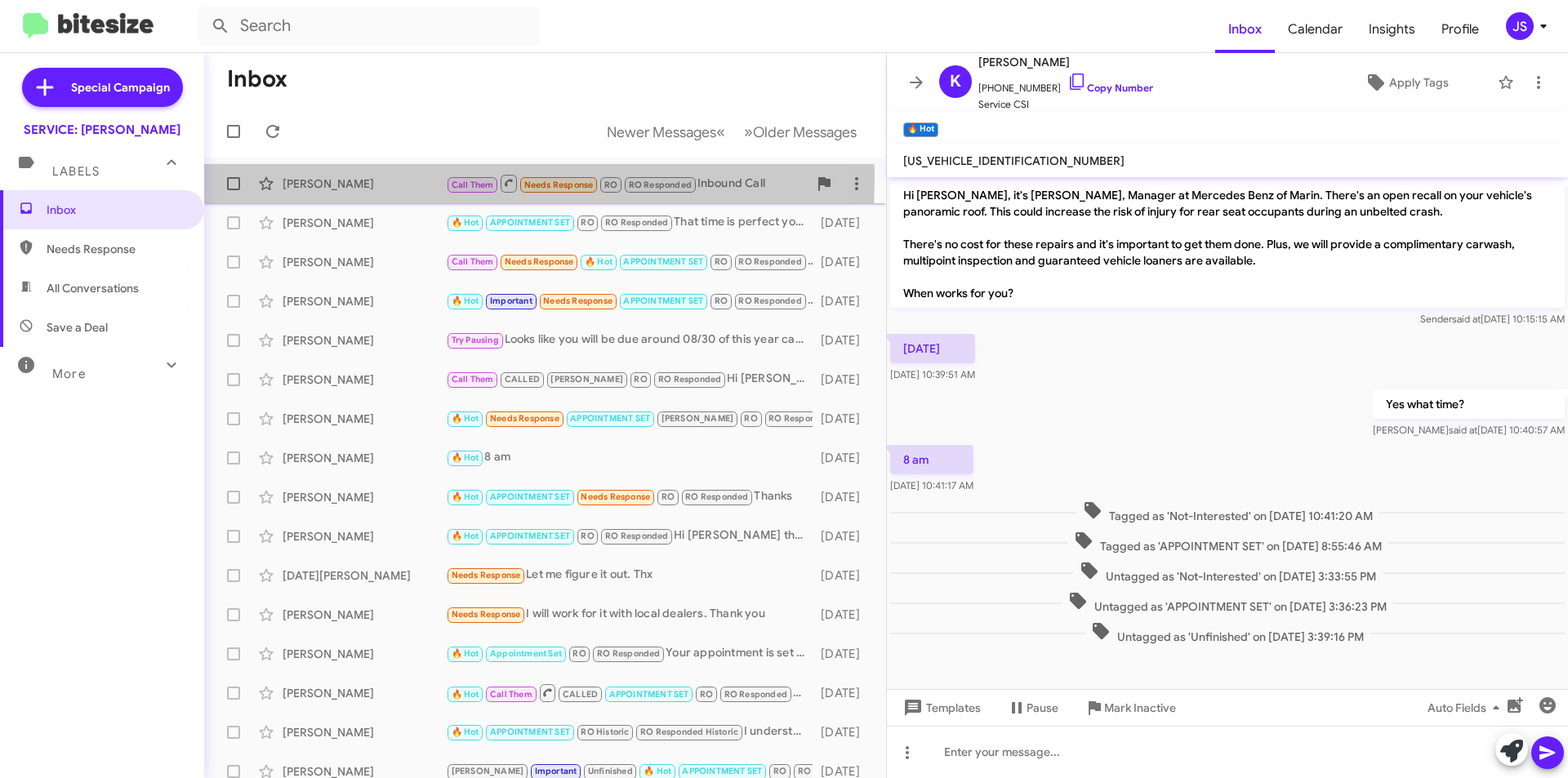
click at [344, 176] on div "Marni Taylor" at bounding box center [364, 183] width 164 height 16
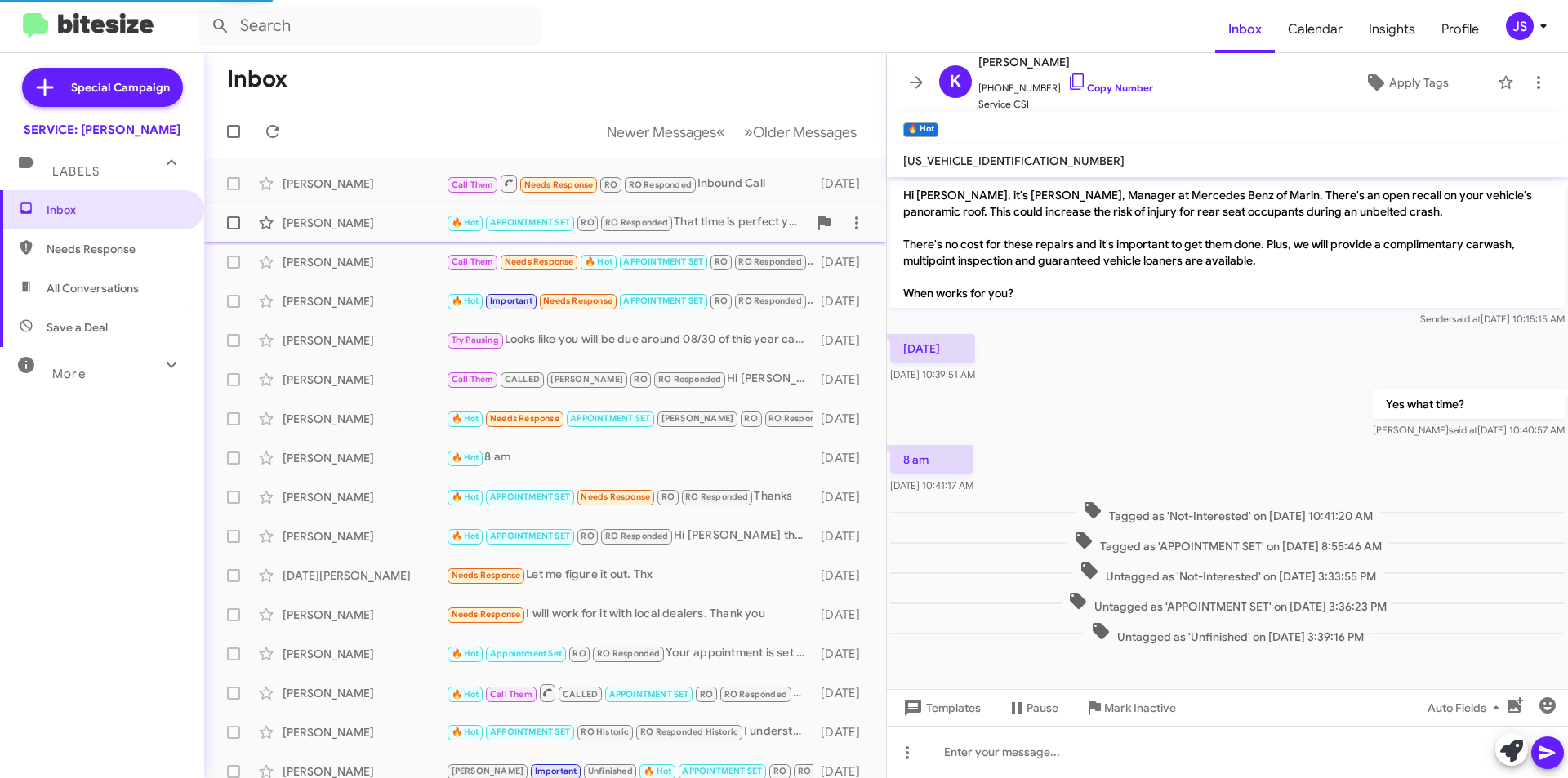
click at [368, 208] on div "Kirsten Rames-Dougherty 🔥 Hot APPOINTMENT SET RO RO Responded That time is perf…" at bounding box center [545, 223] width 656 height 33
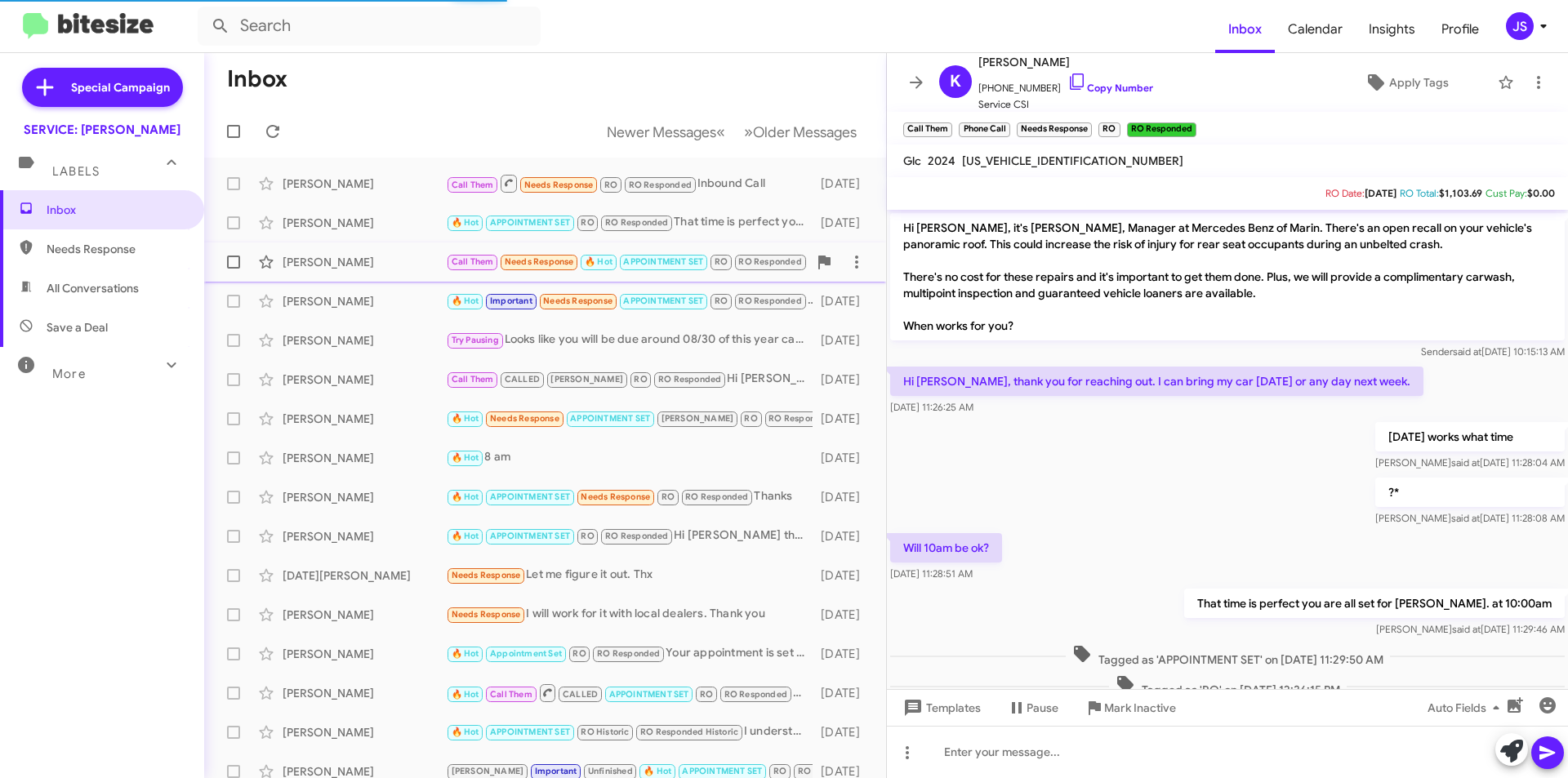
scroll to position [80, 0]
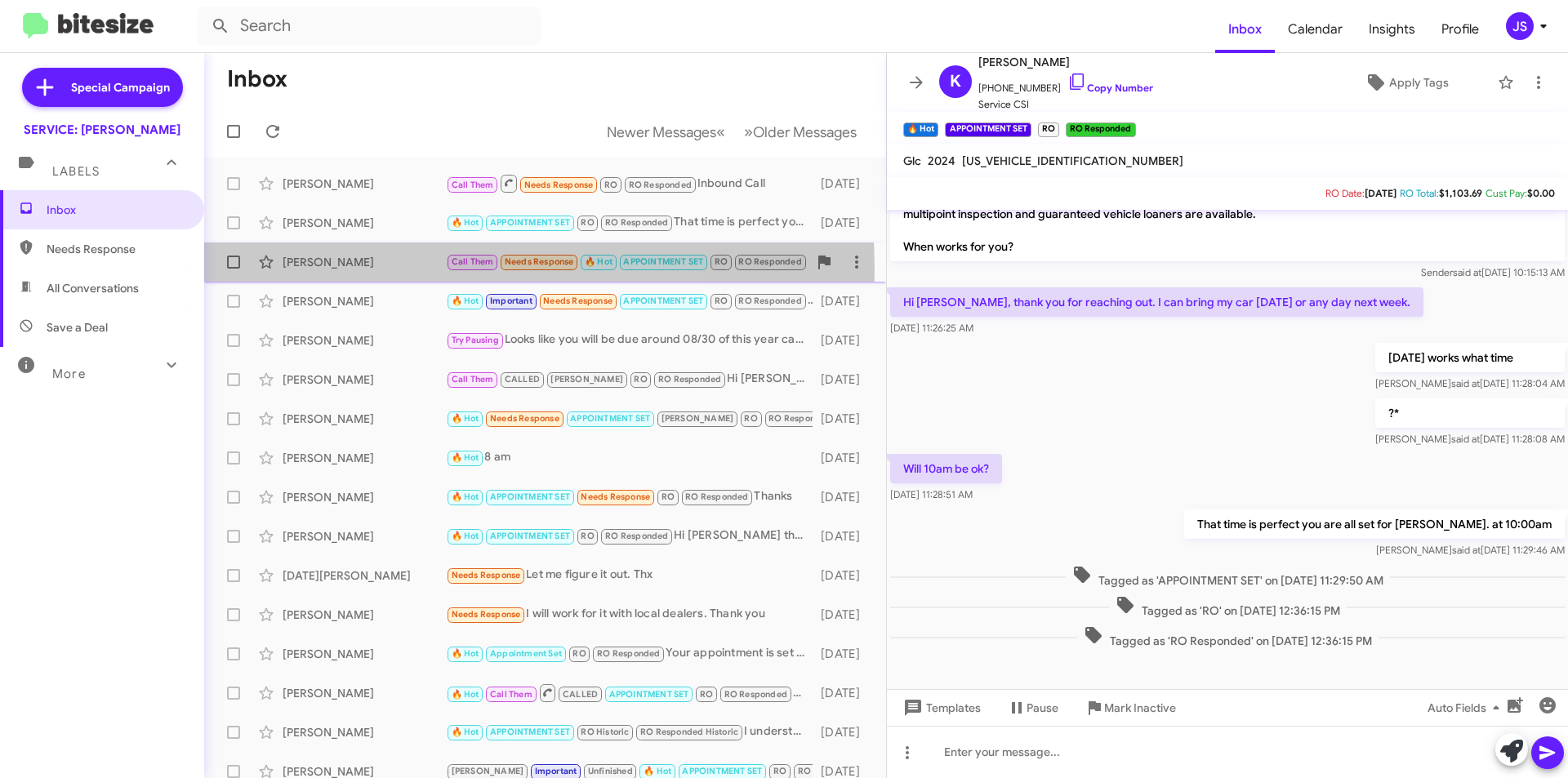
click at [374, 269] on div "Ward Ching" at bounding box center [364, 262] width 164 height 16
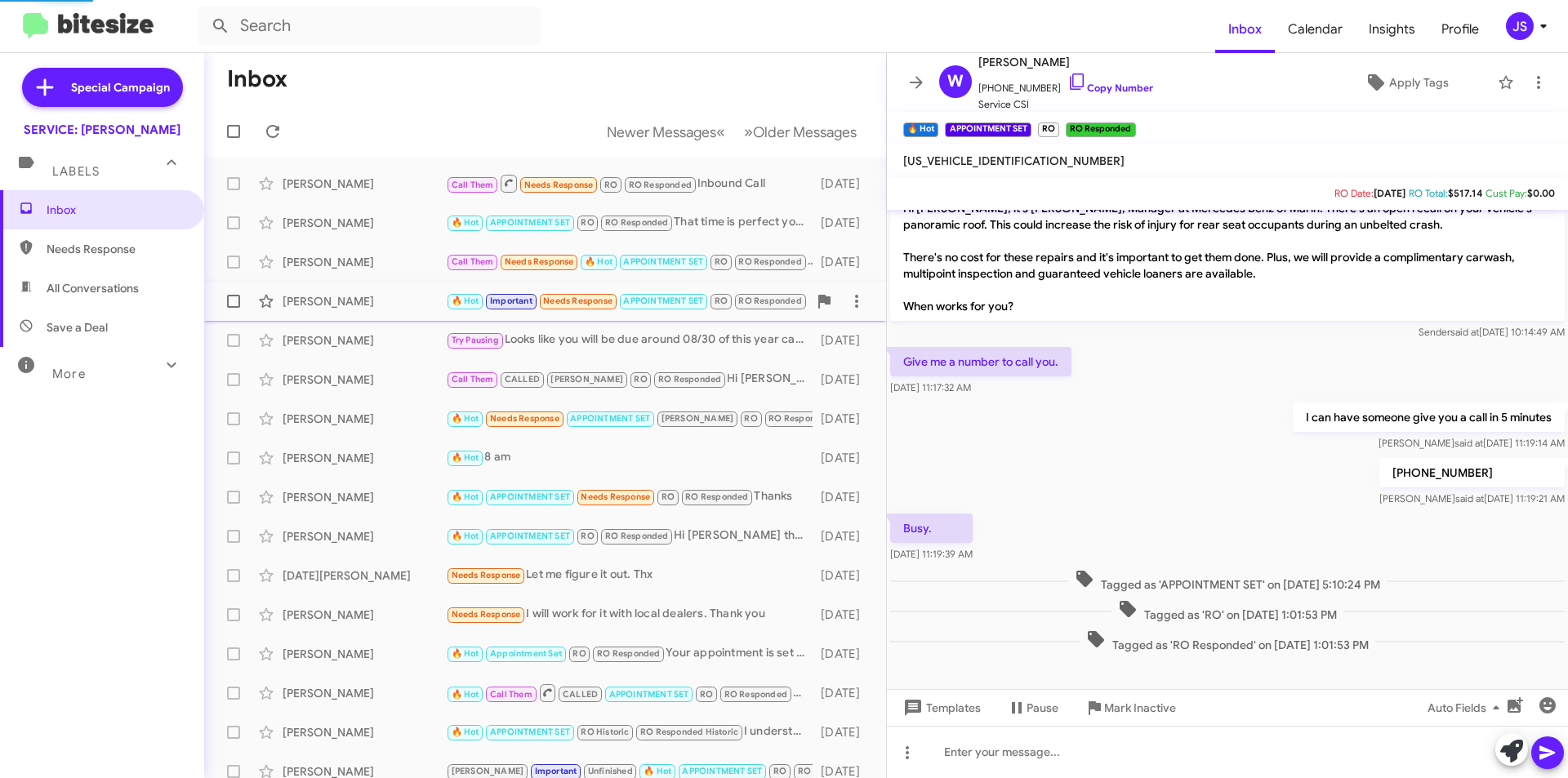
scroll to position [19, 0]
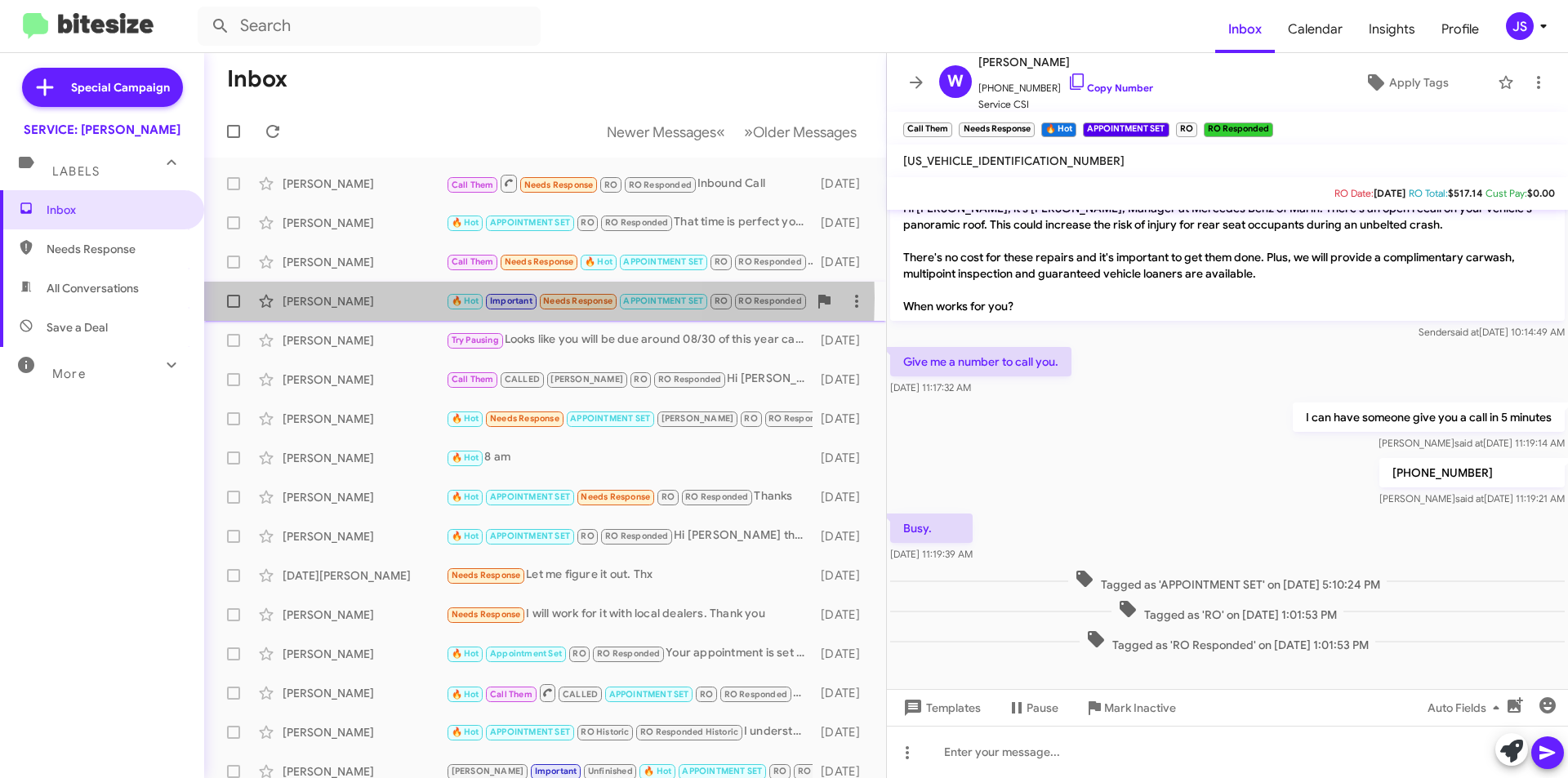
click at [374, 298] on div "Jeffrey Block" at bounding box center [364, 301] width 164 height 16
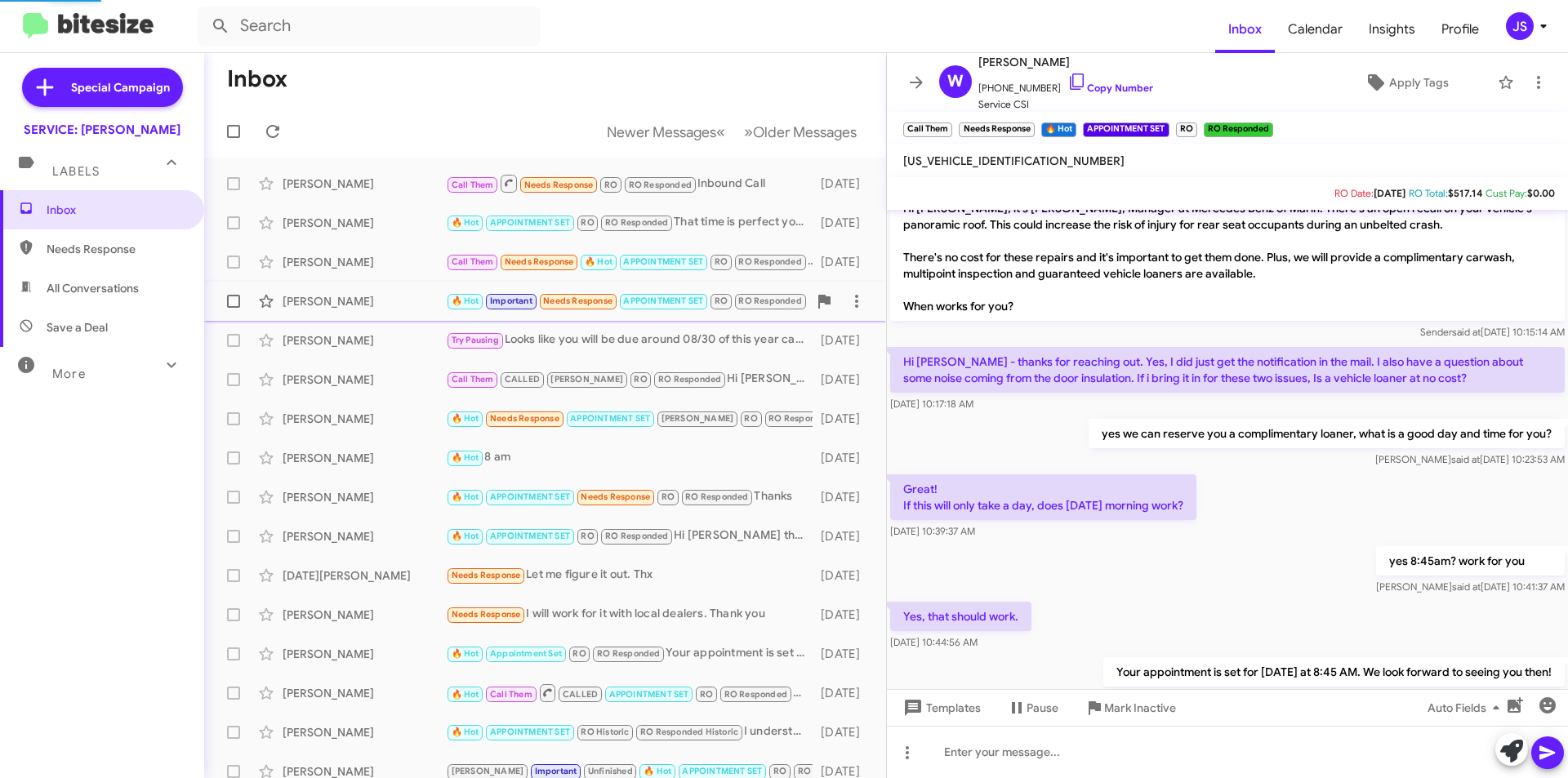
scroll to position [231, 0]
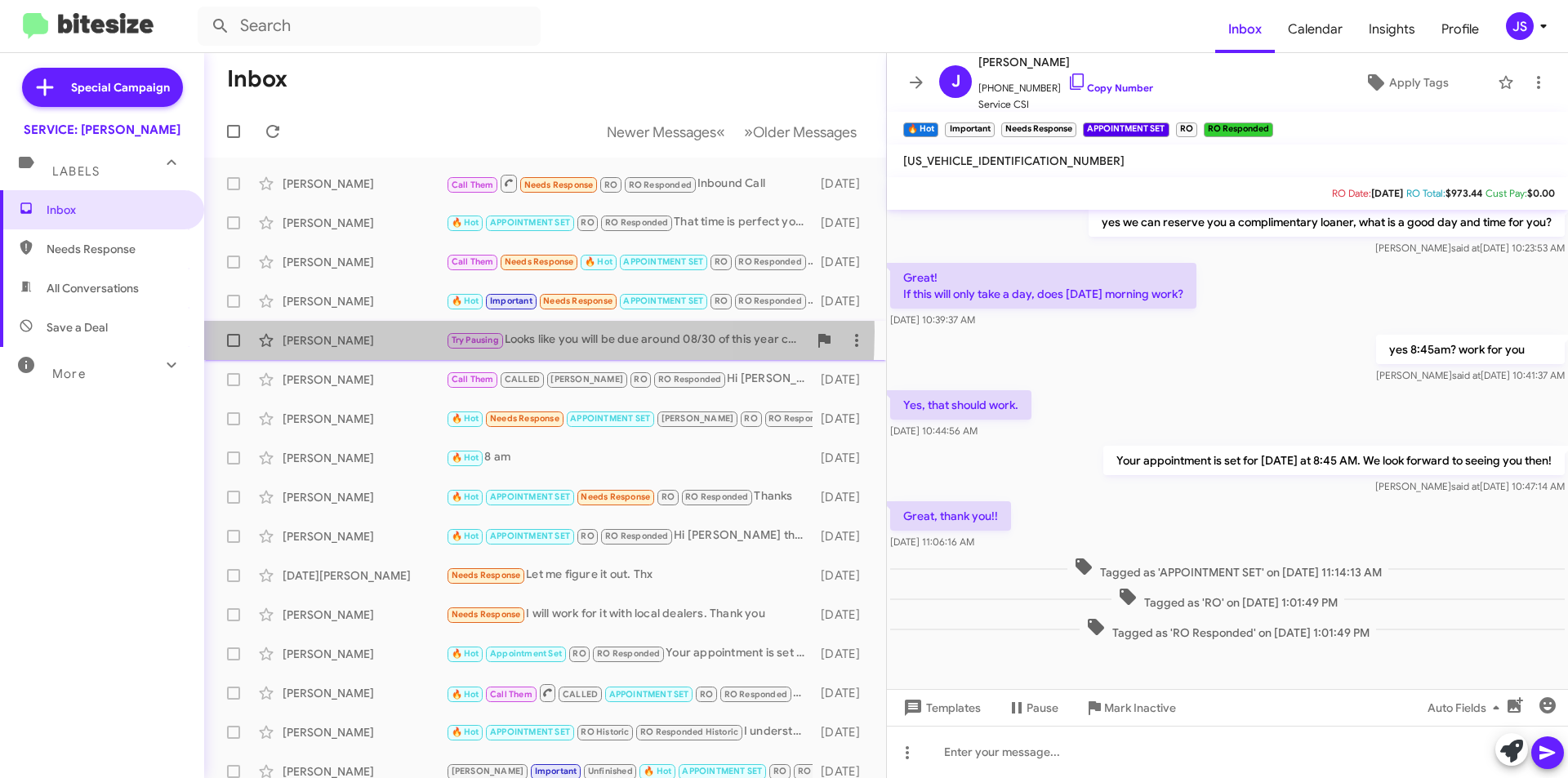
click at [389, 332] on div "Igor Ochev Try Pausing Looks like you will be due around 08/30 of this year can…" at bounding box center [545, 340] width 656 height 33
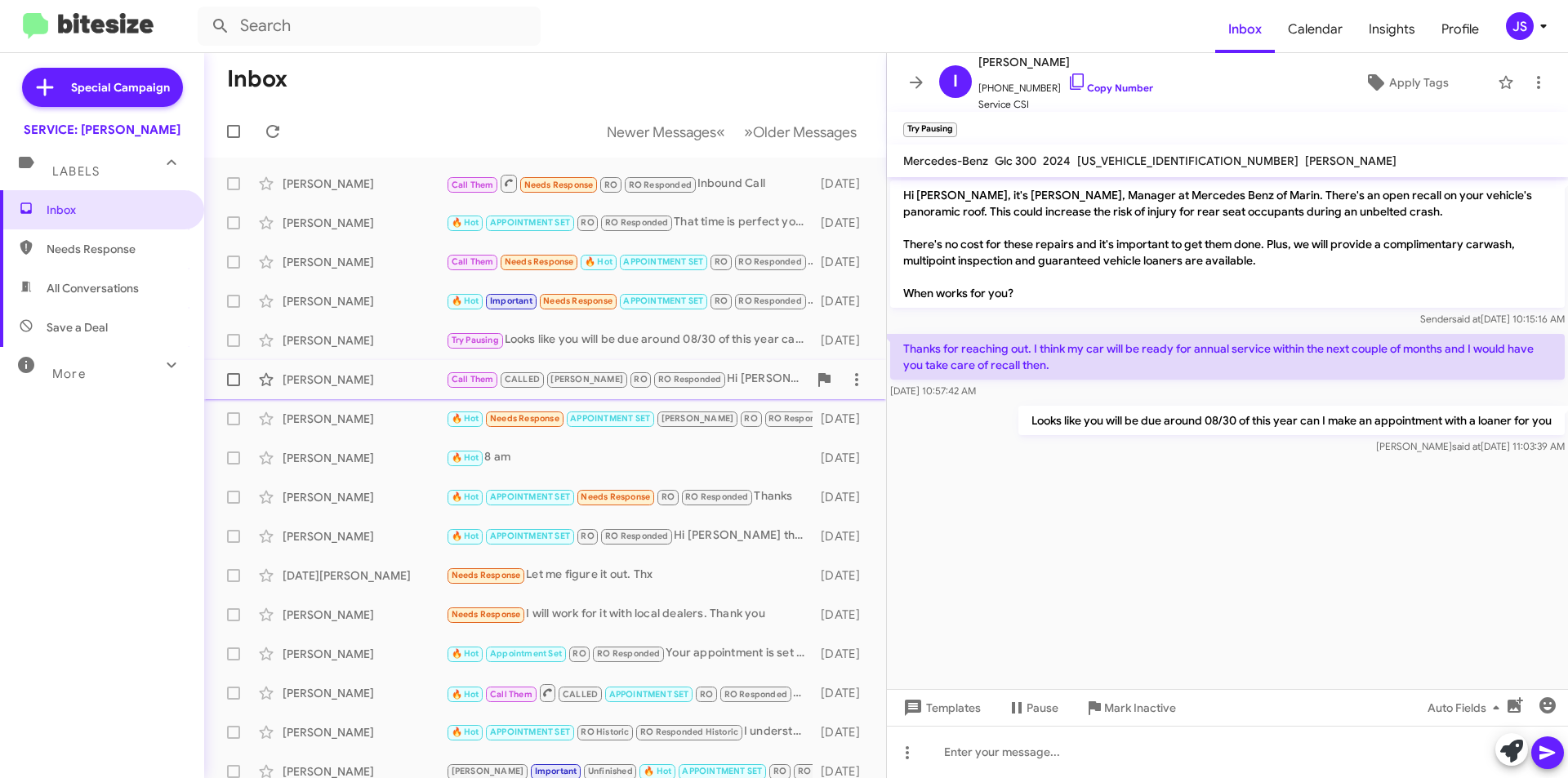
click at [390, 389] on div "Linda Tull Call Them CALLED RAUL RO RO Responded Hi Linda this is Omar Ibrahimi…" at bounding box center [545, 379] width 656 height 33
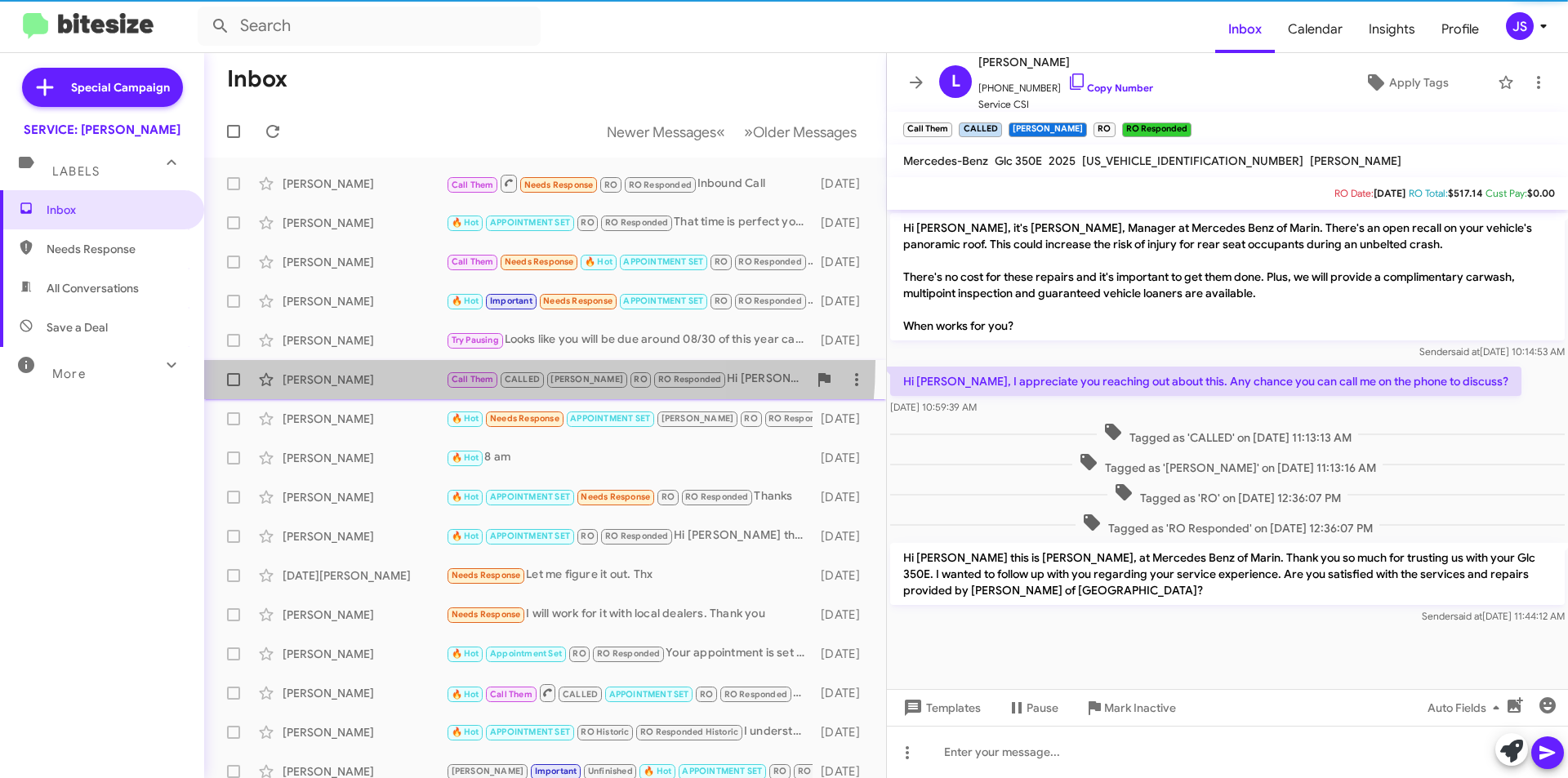
click at [385, 360] on span "Linda Tull Call Them CALLED RAUL RO RO Responded Hi Linda this is Omar Ibrahimi…" at bounding box center [545, 379] width 682 height 39
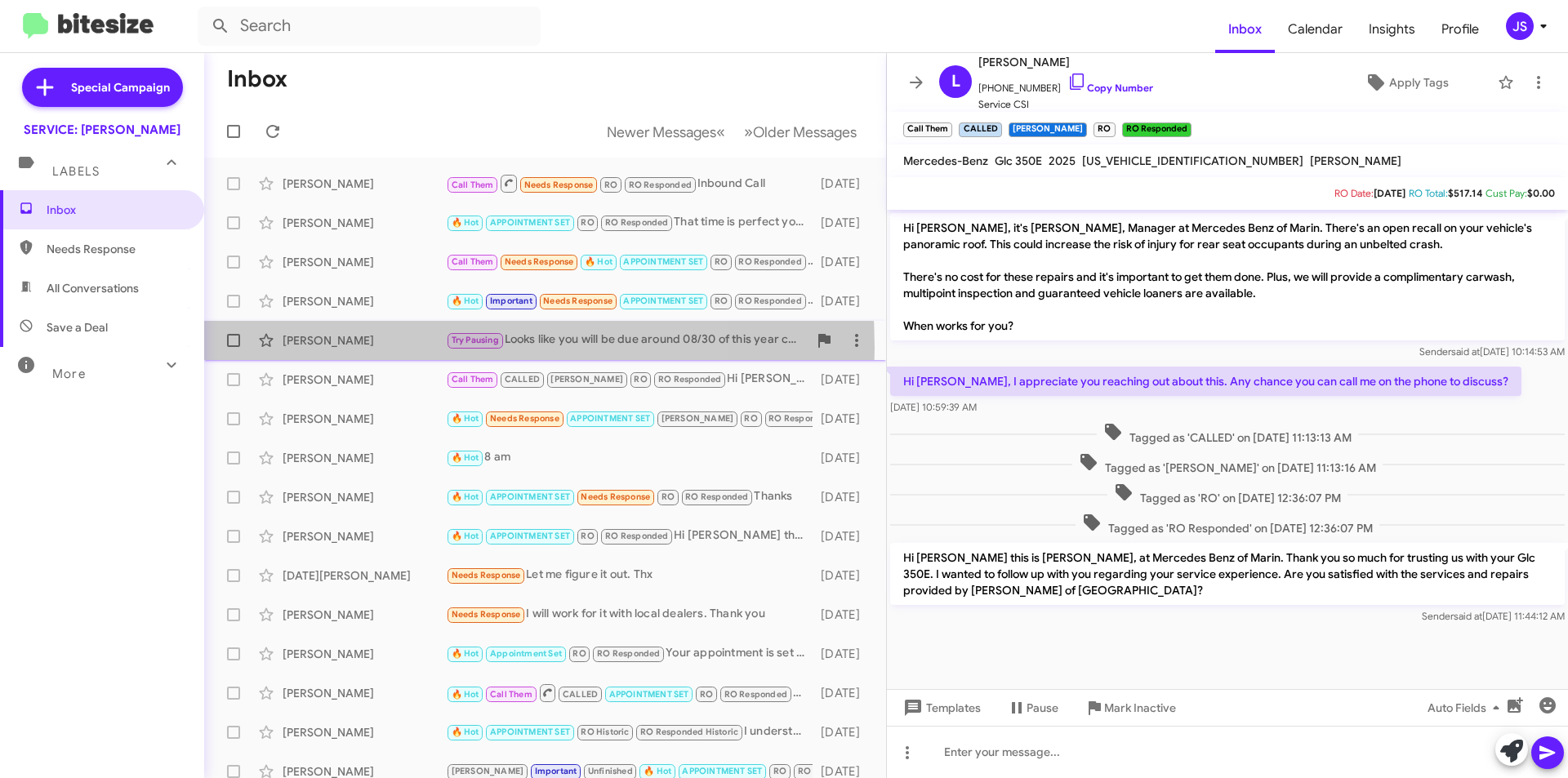
click at [386, 347] on div "[PERSON_NAME]" at bounding box center [364, 340] width 164 height 16
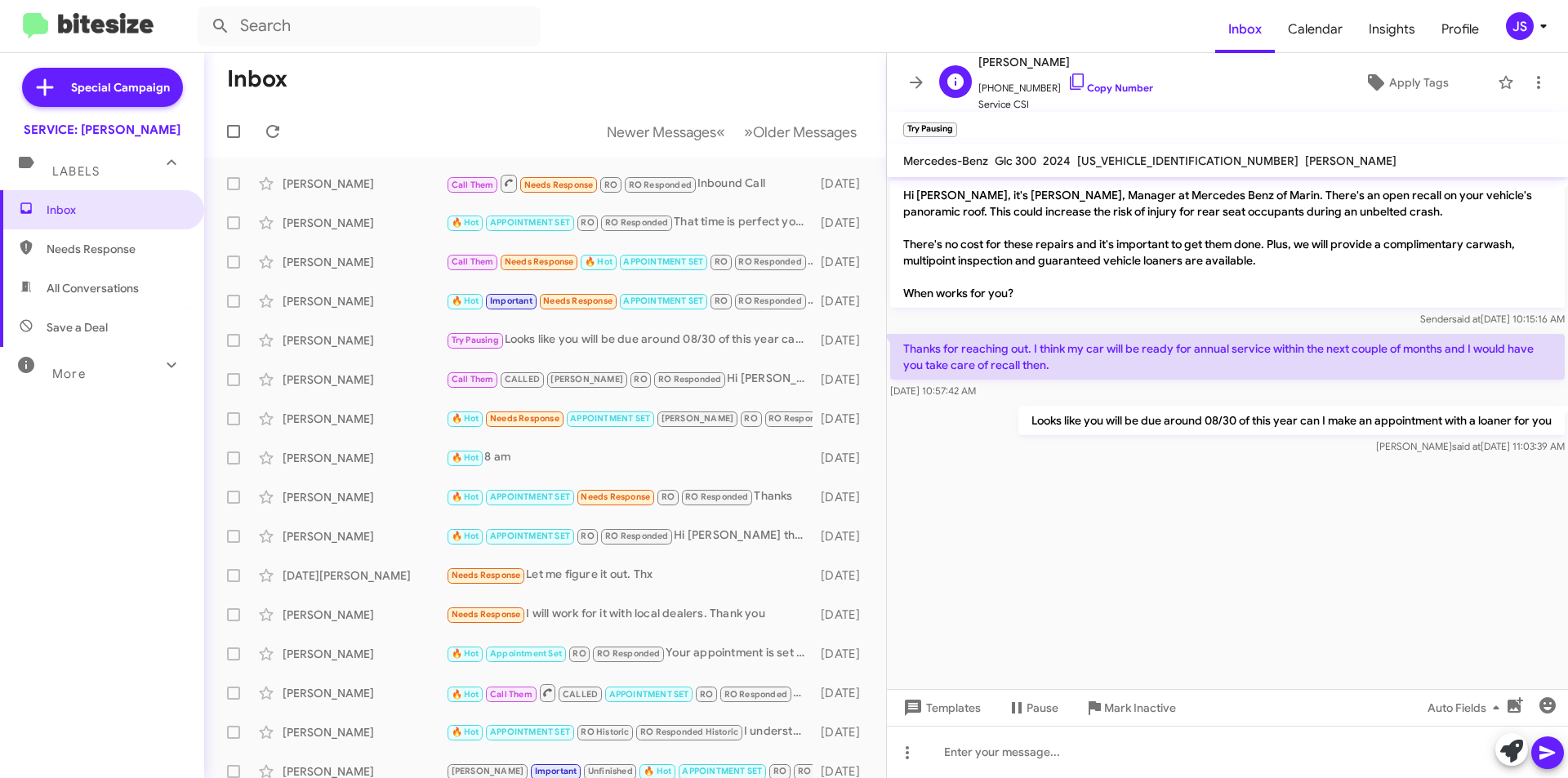
click at [1073, 77] on span "+14153178766 Copy Number" at bounding box center [1065, 84] width 174 height 25
drag, startPoint x: 1062, startPoint y: 77, endPoint x: 1082, endPoint y: 76, distance: 20.0
click at [1070, 77] on icon at bounding box center [1077, 81] width 13 height 16
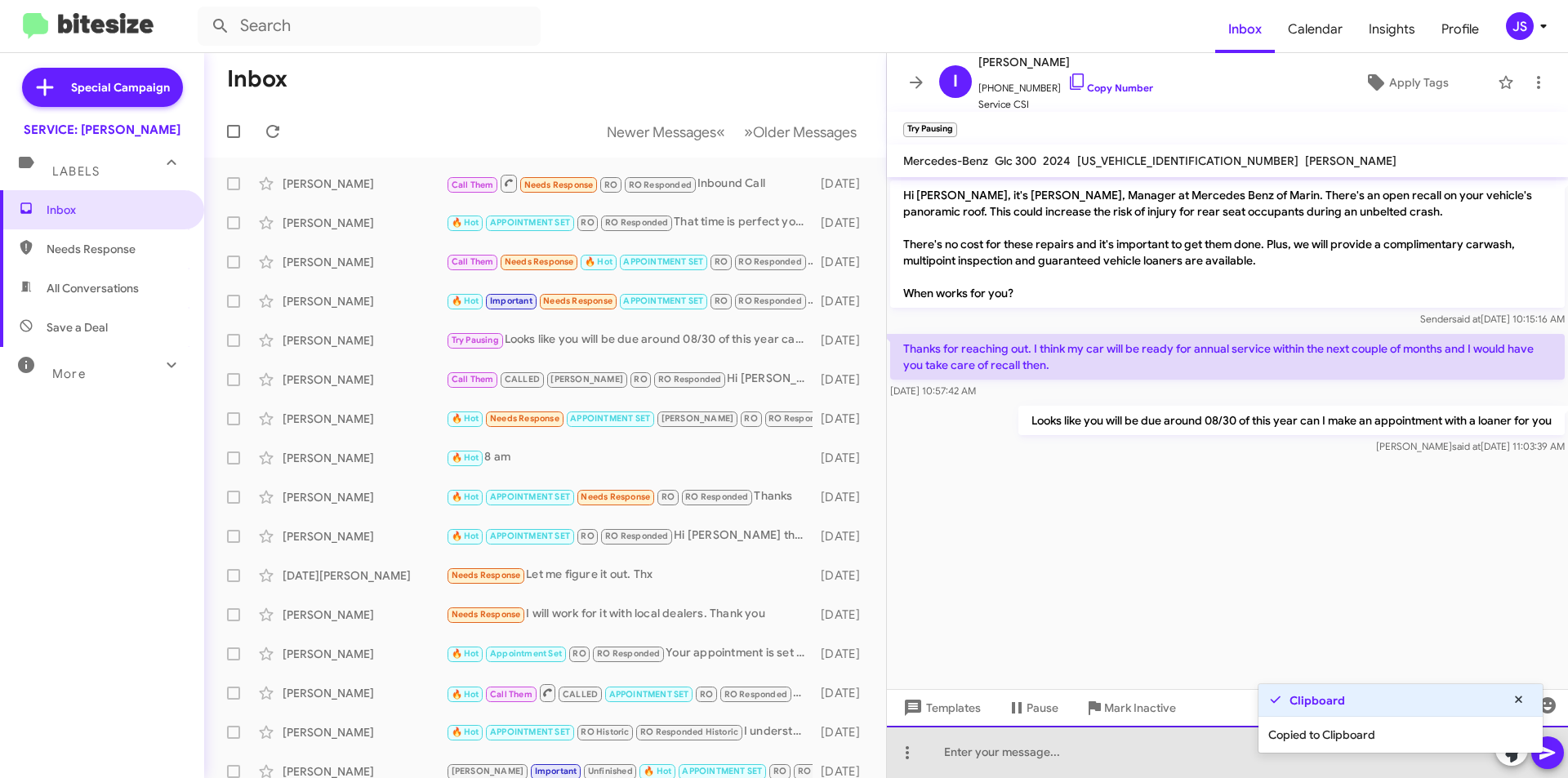
click at [1112, 766] on div at bounding box center [1227, 752] width 681 height 53
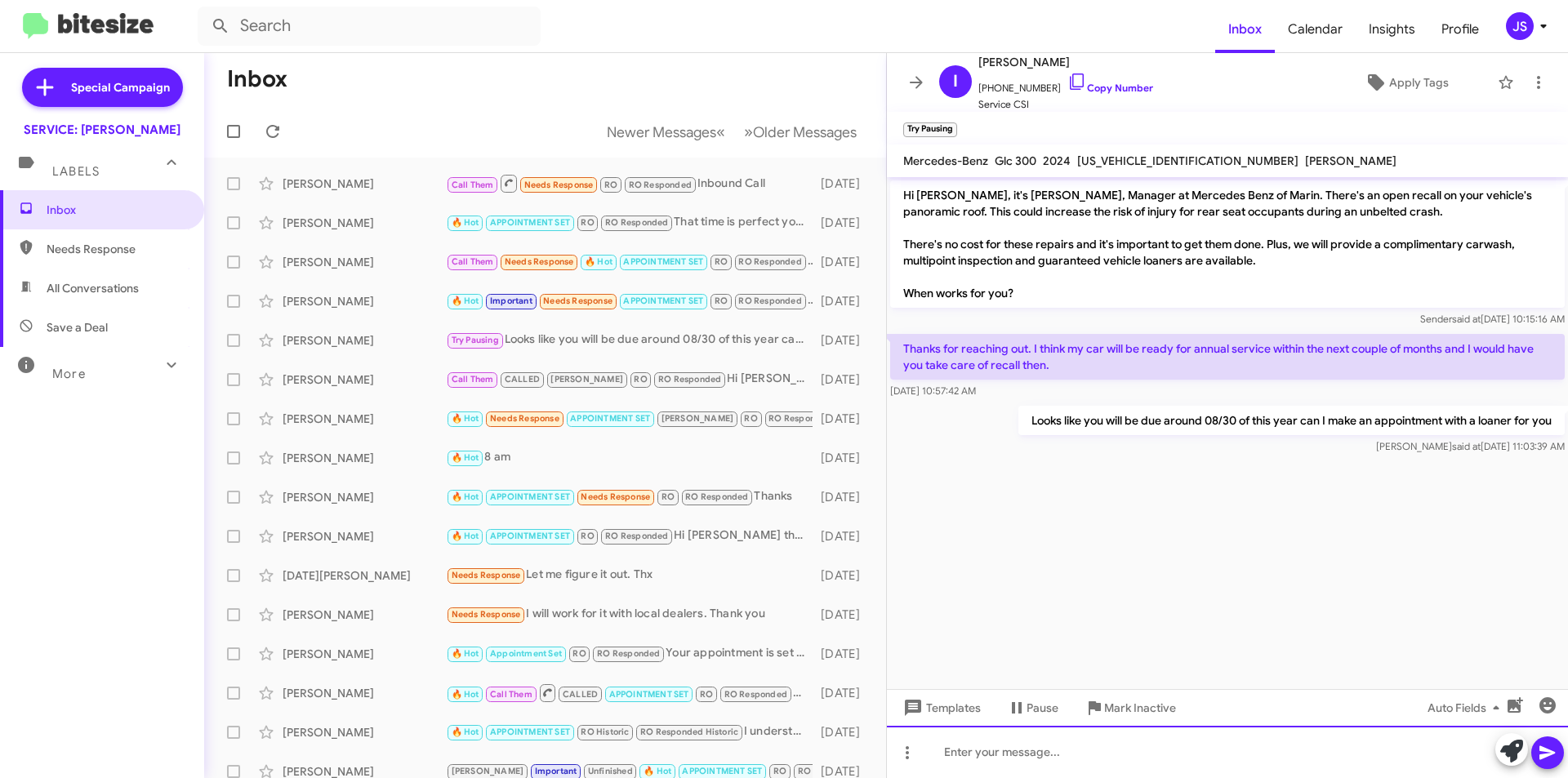
click at [1143, 755] on div at bounding box center [1227, 752] width 681 height 53
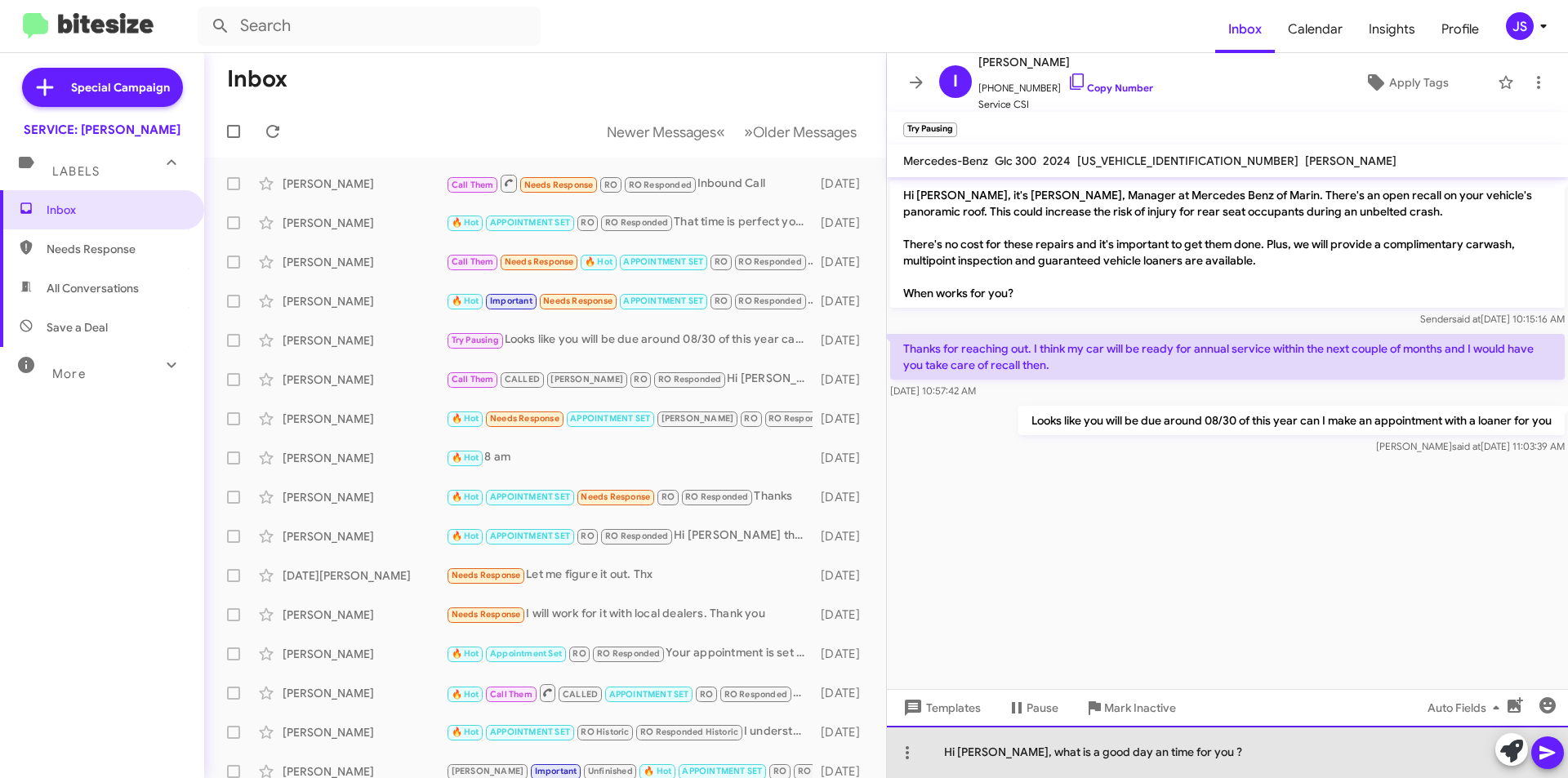
click at [1224, 761] on div "Hi Igor, what is a good day an time for you ?" at bounding box center [1227, 752] width 681 height 53
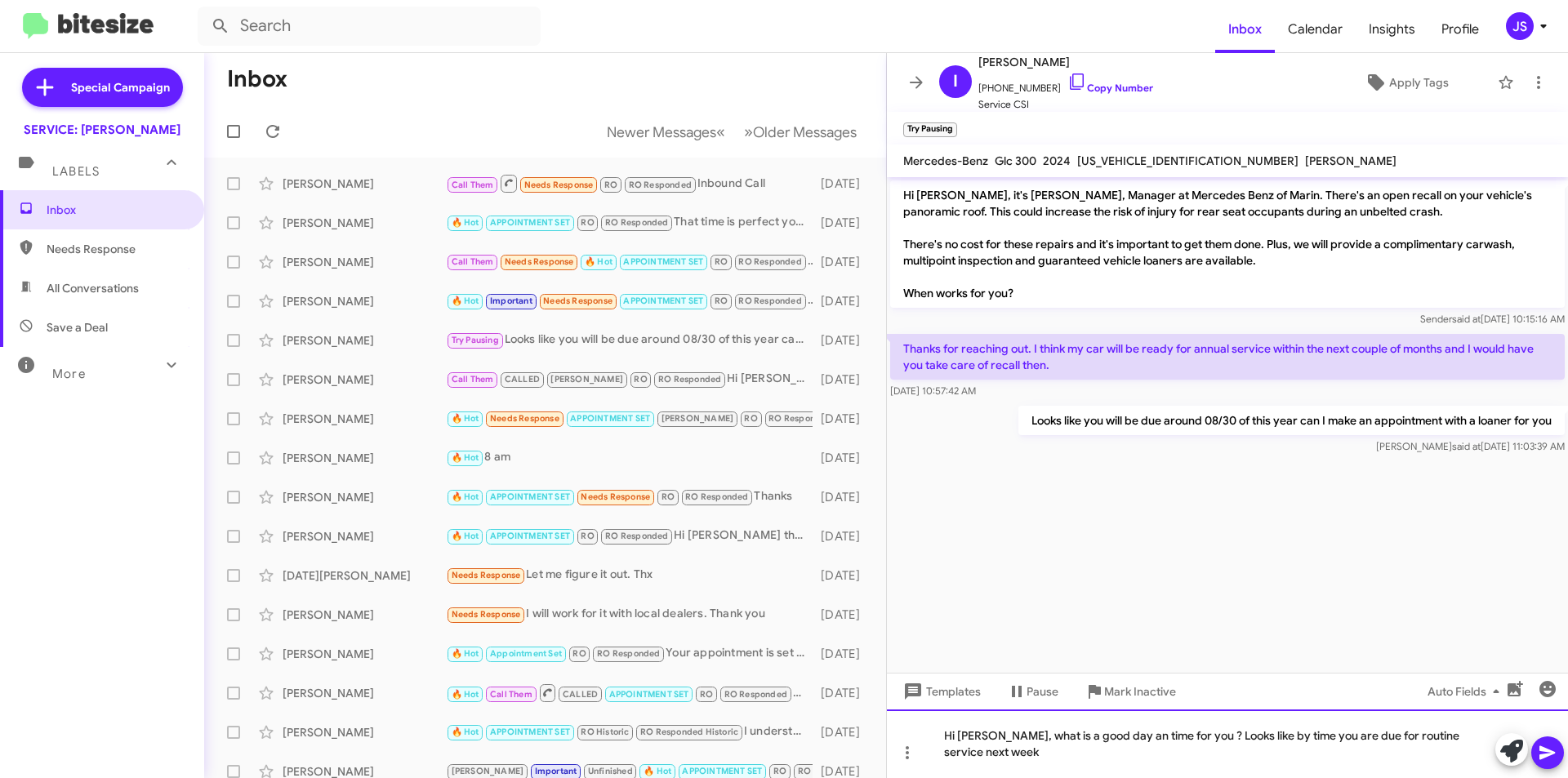
drag, startPoint x: 1437, startPoint y: 756, endPoint x: 1495, endPoint y: 756, distance: 58.0
click at [1495, 756] on div "Hi Igor, what is a good day an time for you ? Looks like by time you are due fo…" at bounding box center [1227, 744] width 681 height 69
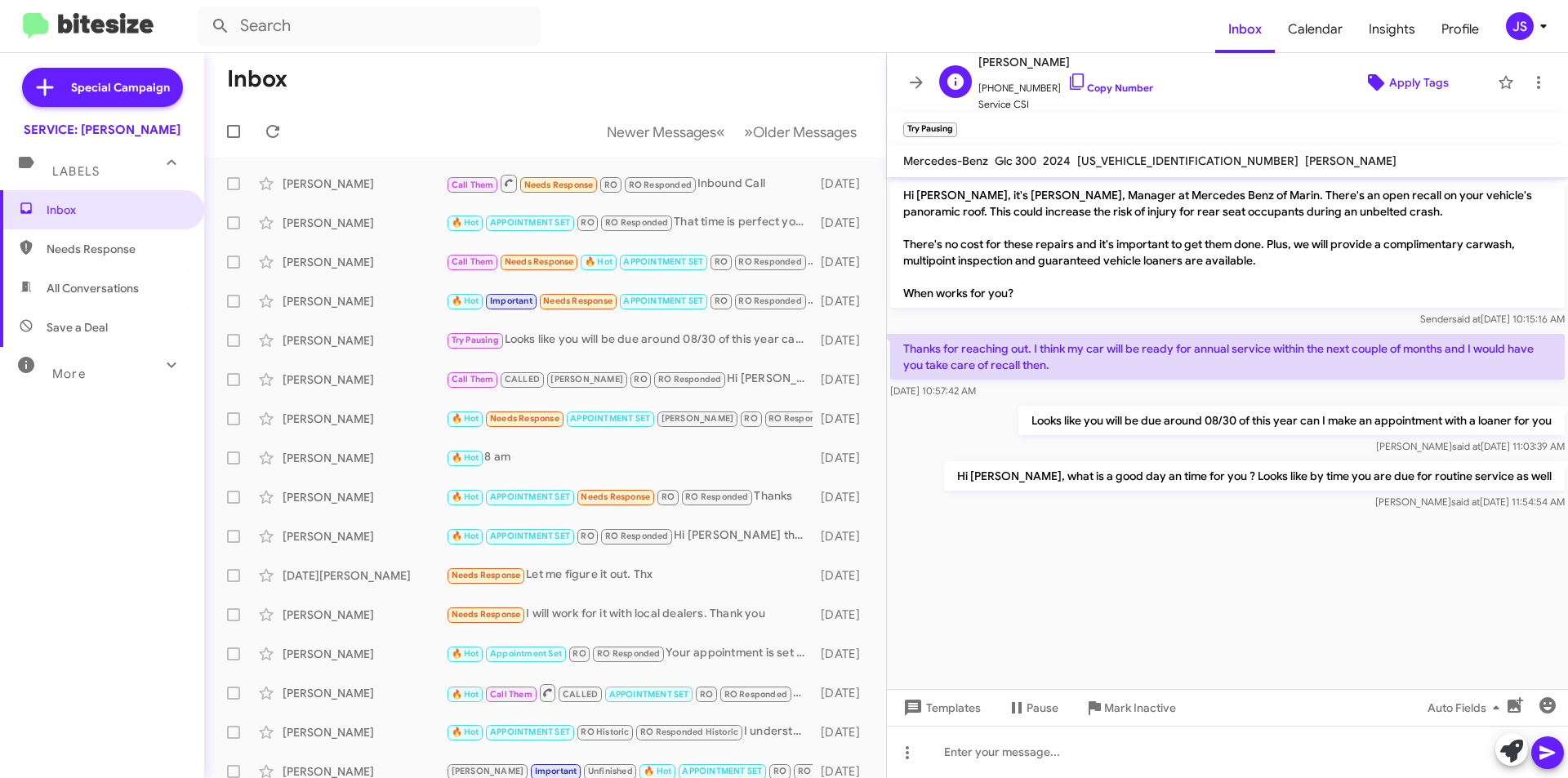
click at [1393, 84] on span "Apply Tags" at bounding box center [1419, 82] width 59 height 30
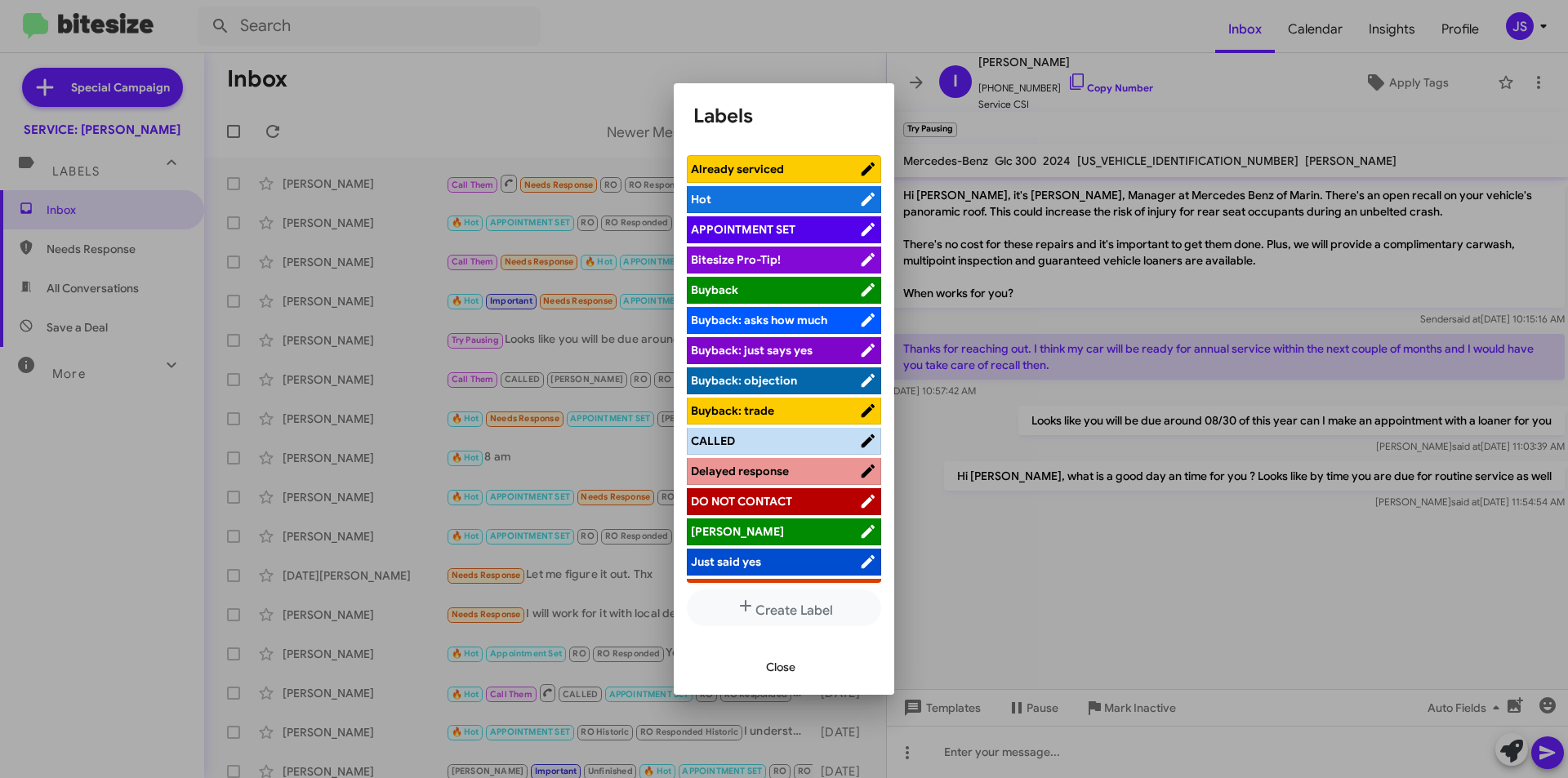
click at [745, 525] on span "[PERSON_NAME]" at bounding box center [775, 531] width 169 height 16
click at [774, 675] on span "Close" at bounding box center [781, 667] width 30 height 30
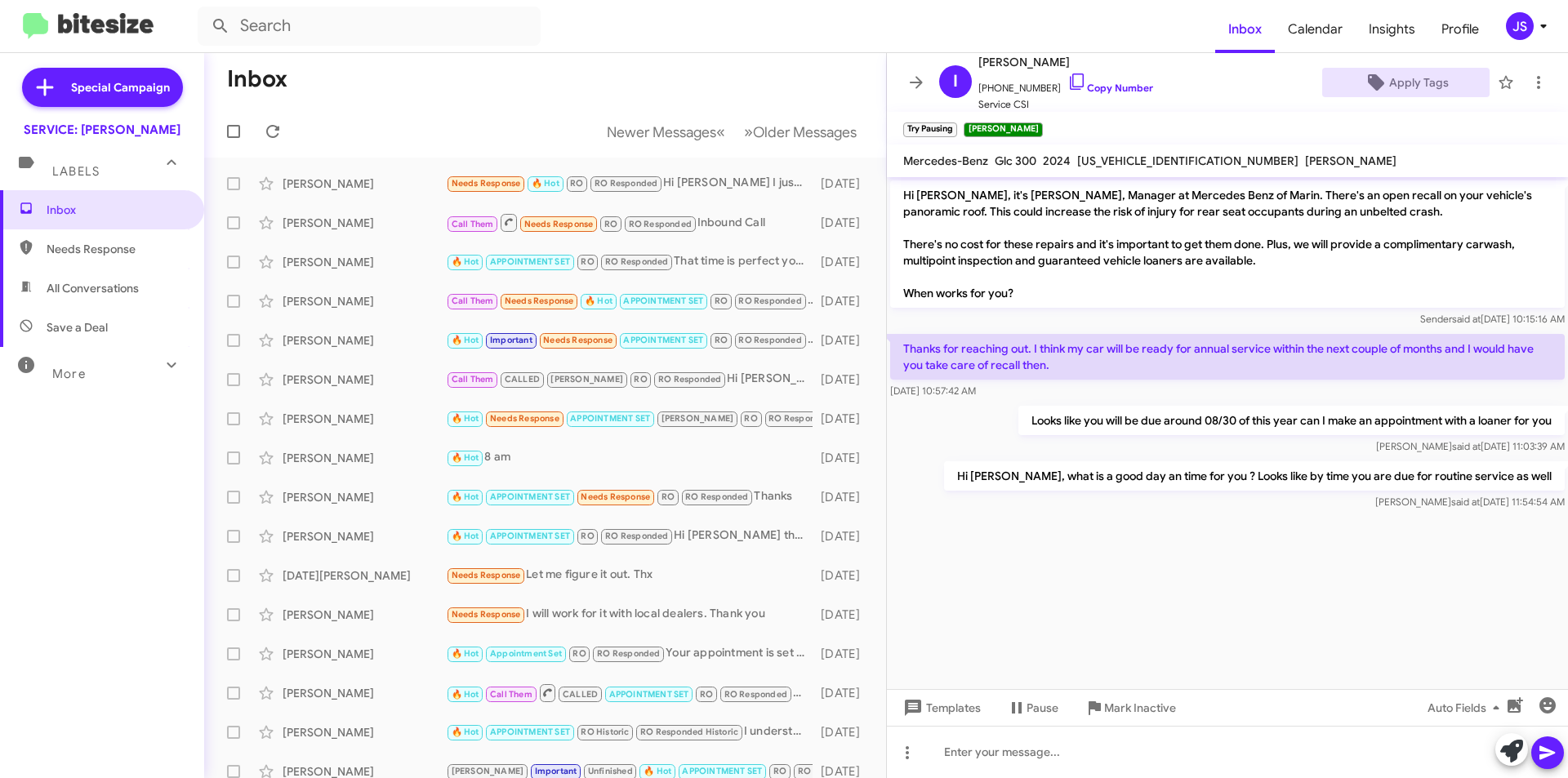
click at [71, 288] on span "All Conversations" at bounding box center [93, 287] width 92 height 16
type input "in:all-conversations"
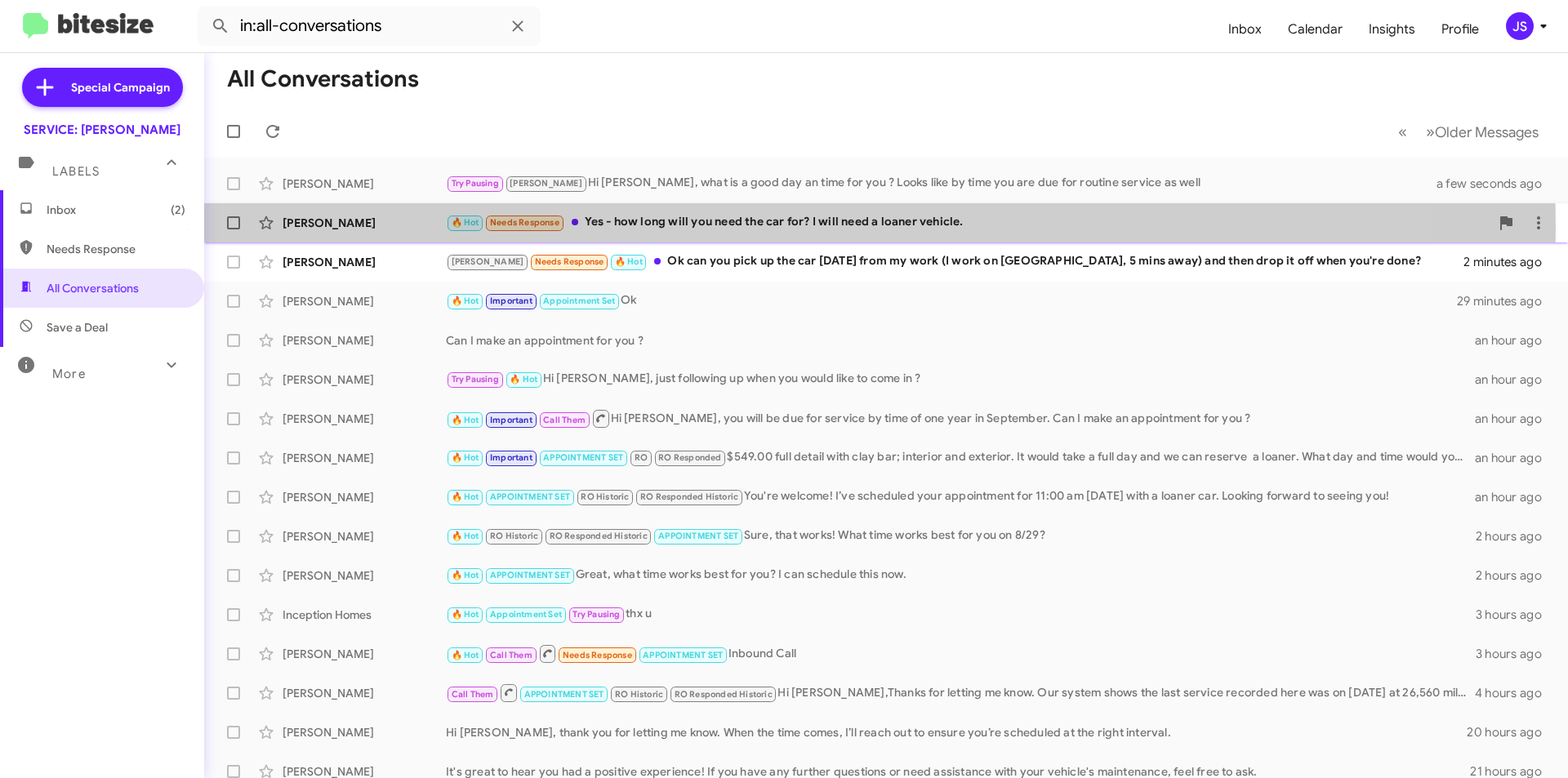
click at [352, 228] on div "[PERSON_NAME]" at bounding box center [364, 222] width 164 height 16
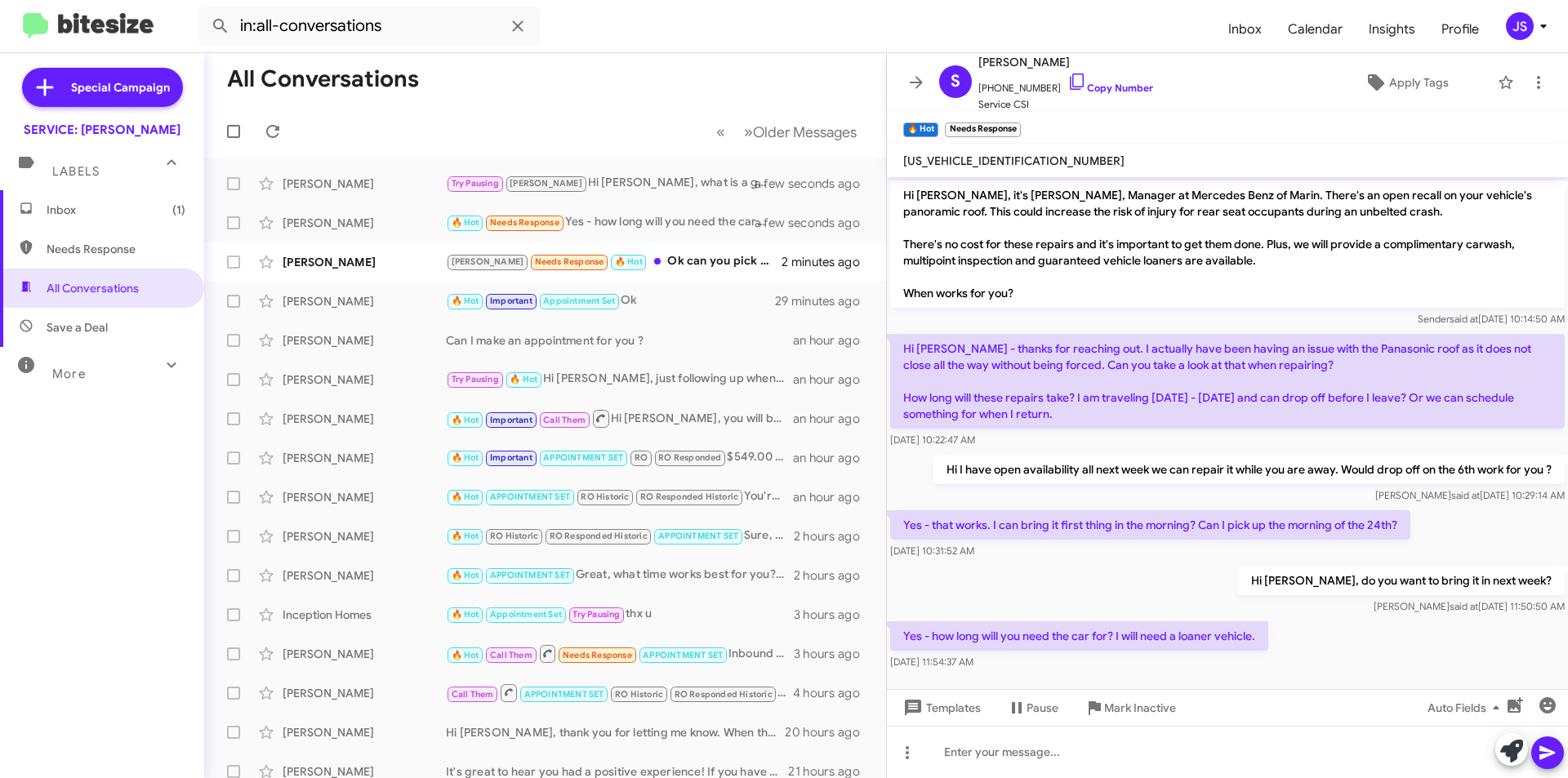
scroll to position [9, 0]
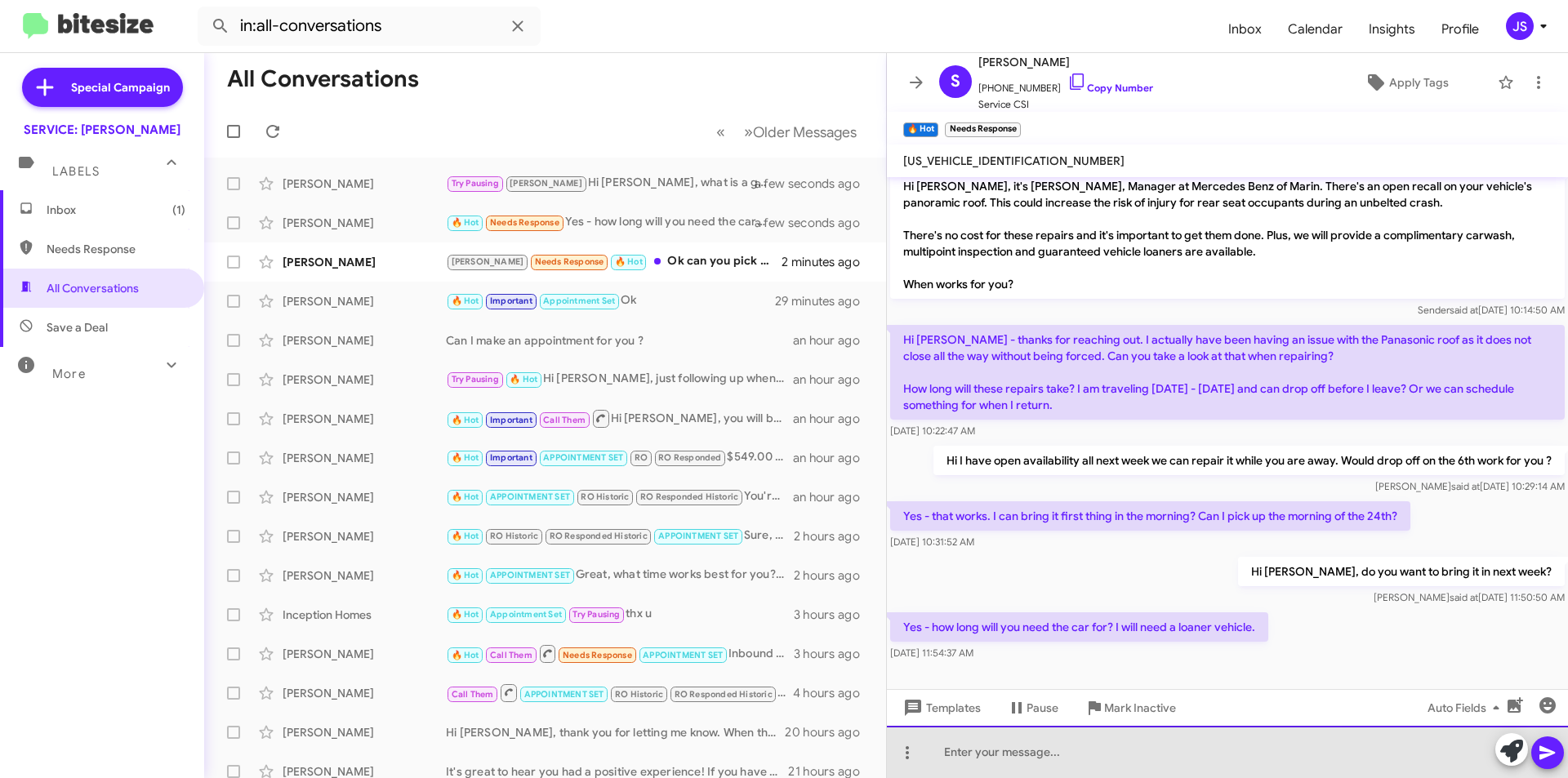
click at [1144, 759] on div at bounding box center [1227, 752] width 681 height 53
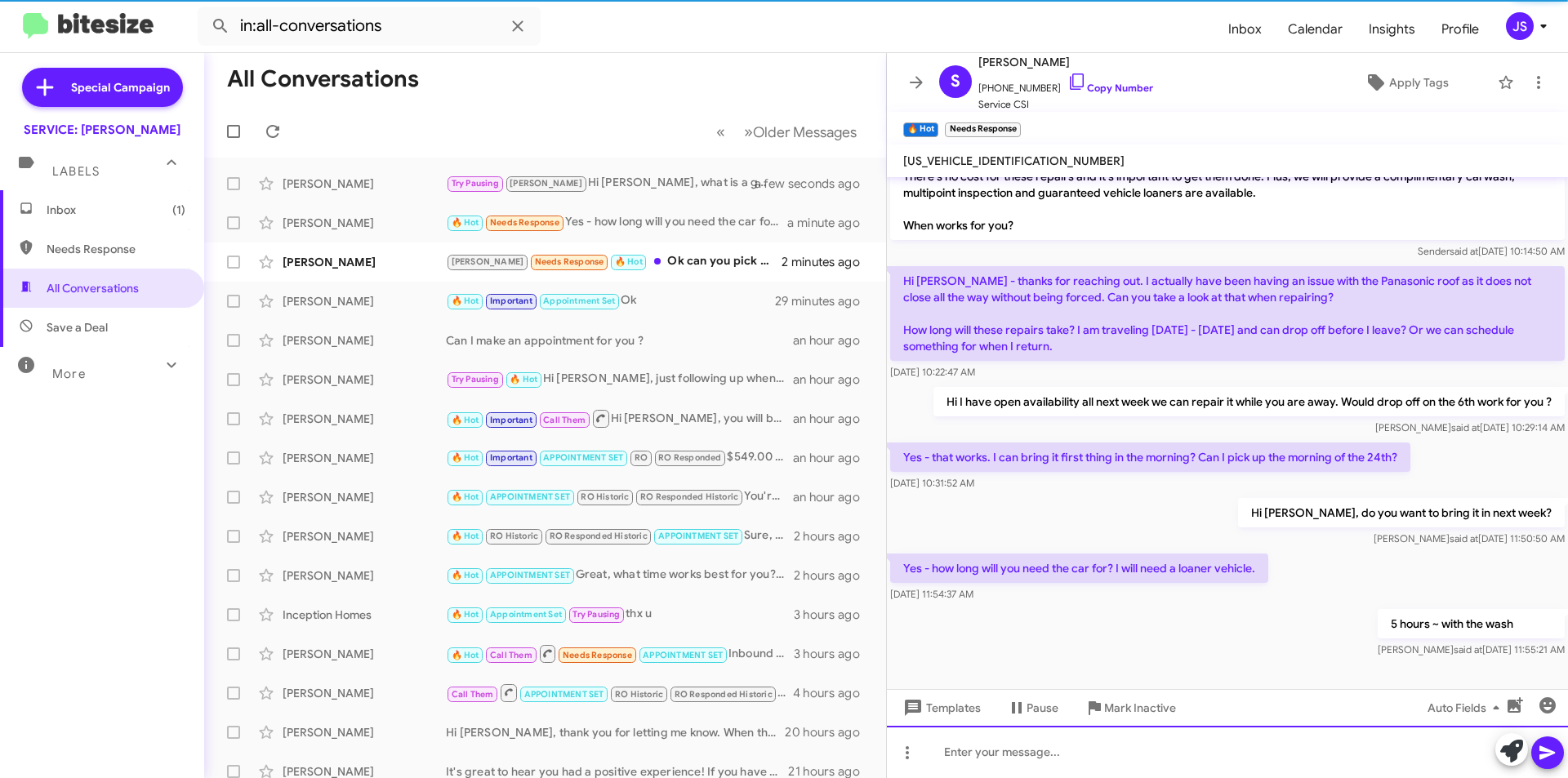
scroll to position [69, 0]
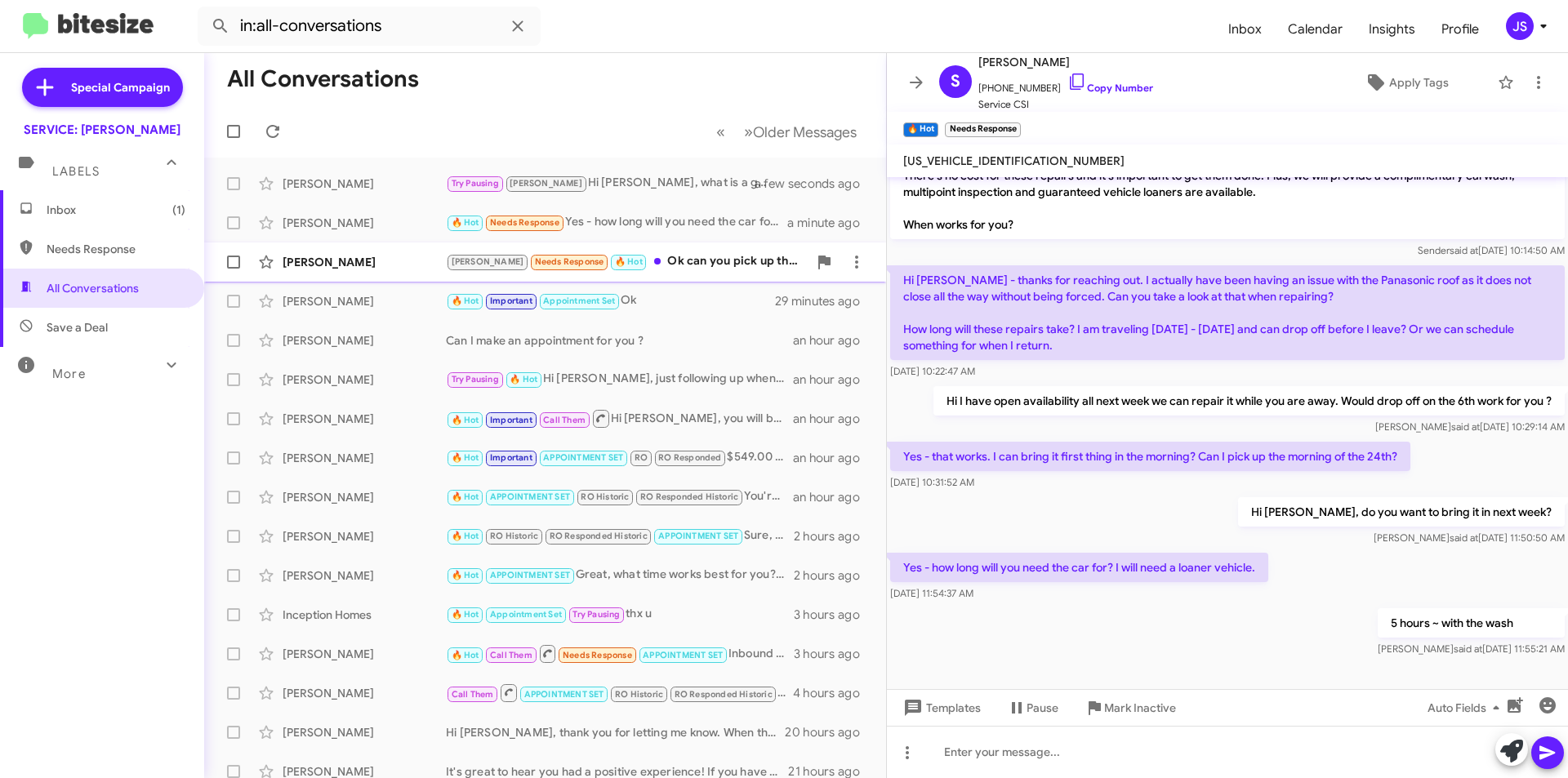
click at [445, 265] on div "[PERSON_NAME]" at bounding box center [364, 262] width 164 height 16
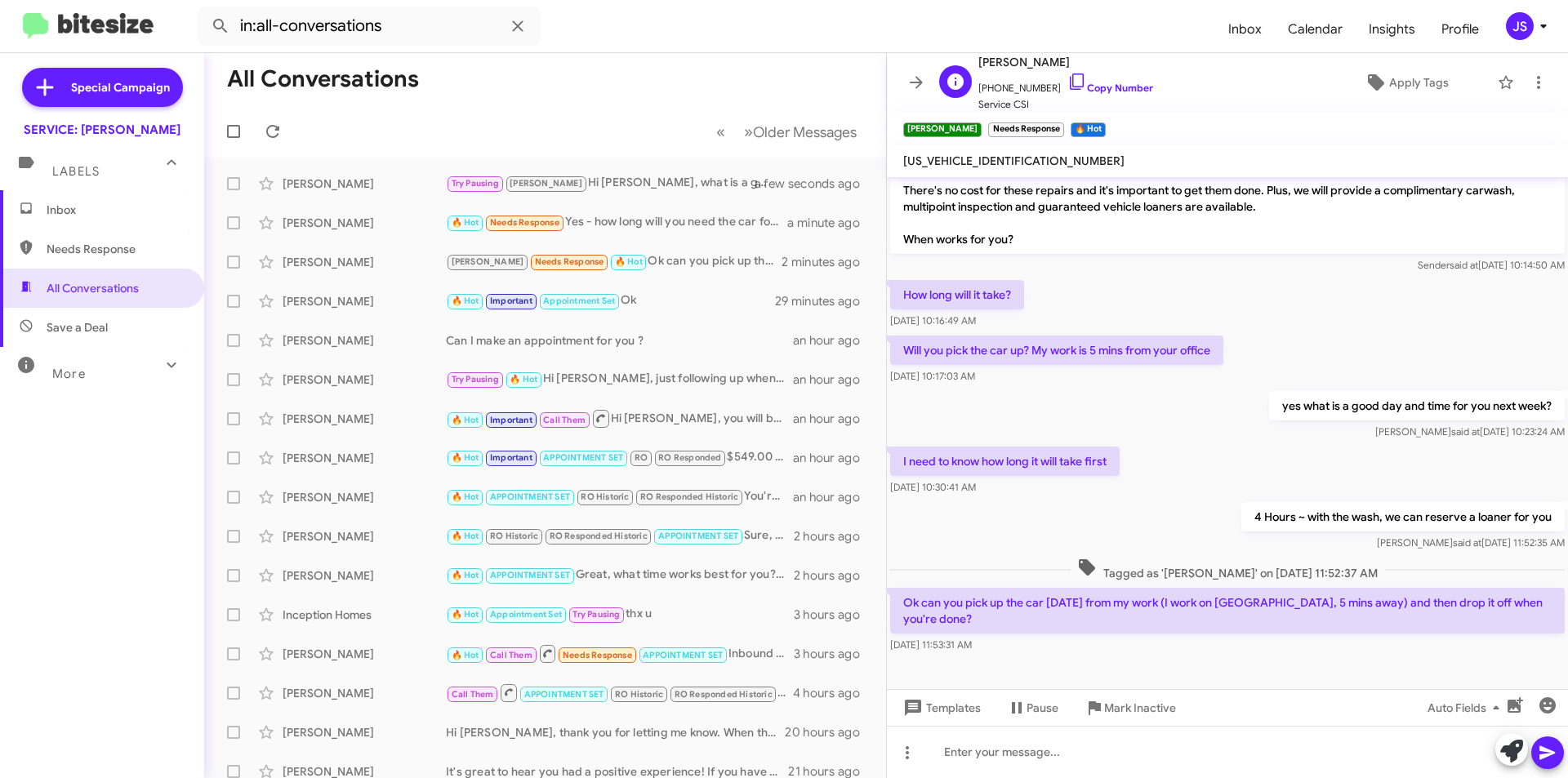
click at [1075, 76] on span "+16502816763 Copy Number" at bounding box center [1065, 84] width 174 height 25
click at [1067, 84] on icon at bounding box center [1077, 81] width 19 height 19
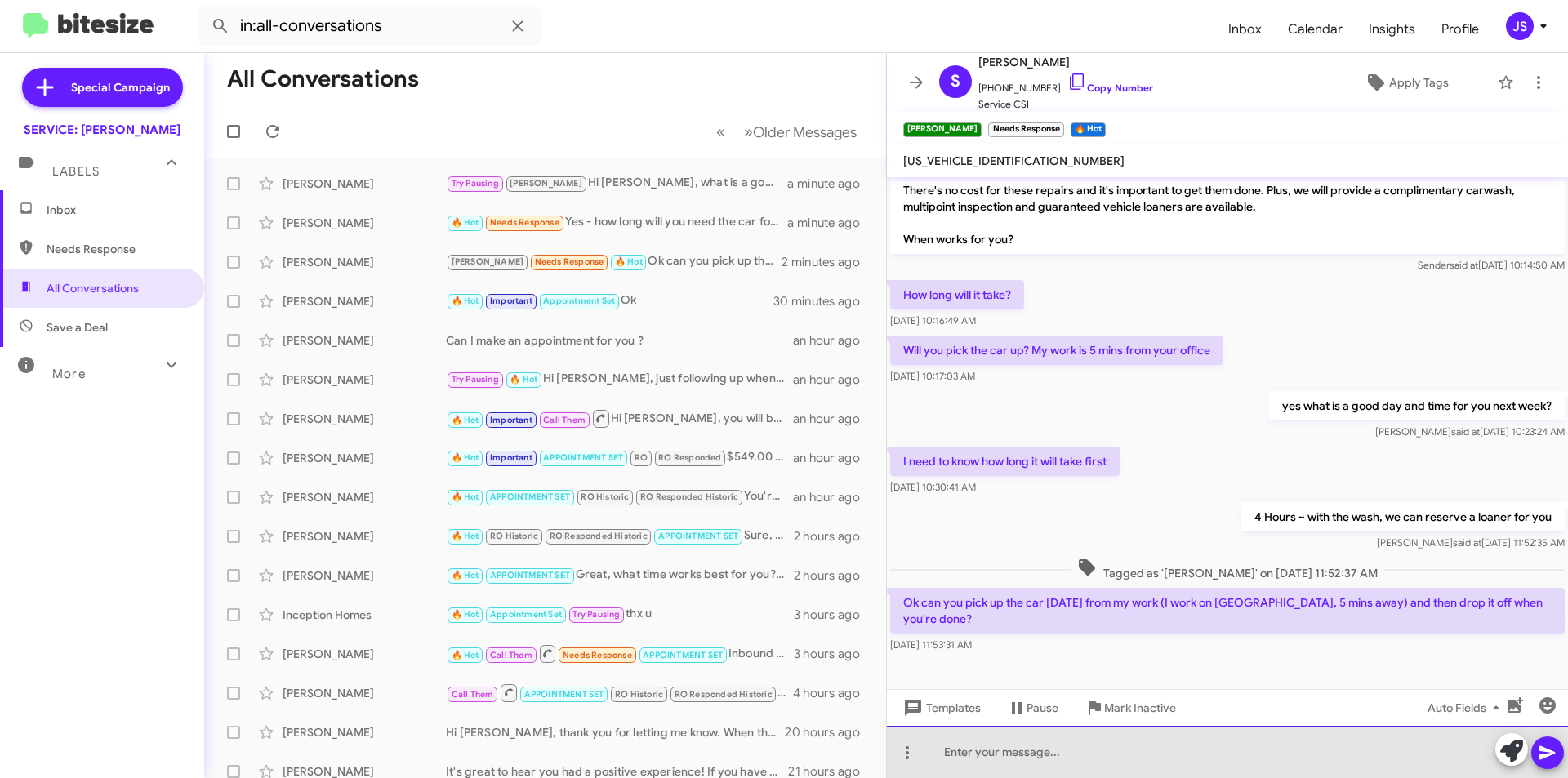
click at [1013, 772] on div at bounding box center [1227, 752] width 681 height 53
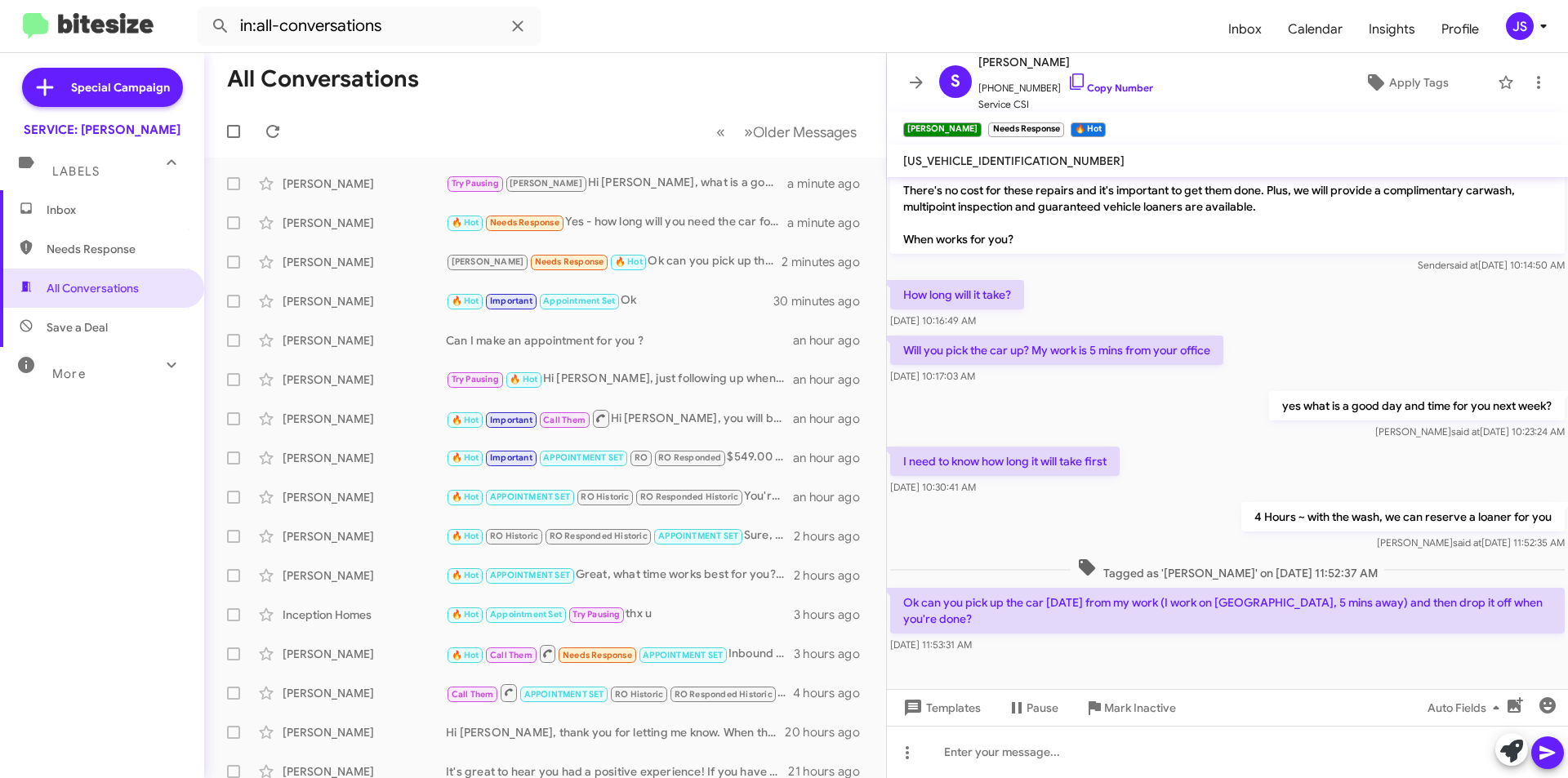
drag, startPoint x: 901, startPoint y: 160, endPoint x: 1104, endPoint y: 153, distance: 203.1
click at [1104, 153] on mat-toolbar "W1NKM5GB2SF382073" at bounding box center [1227, 161] width 681 height 33
copy span "W1NKM5GB2SF382073"
click at [1010, 748] on div at bounding box center [1227, 752] width 681 height 53
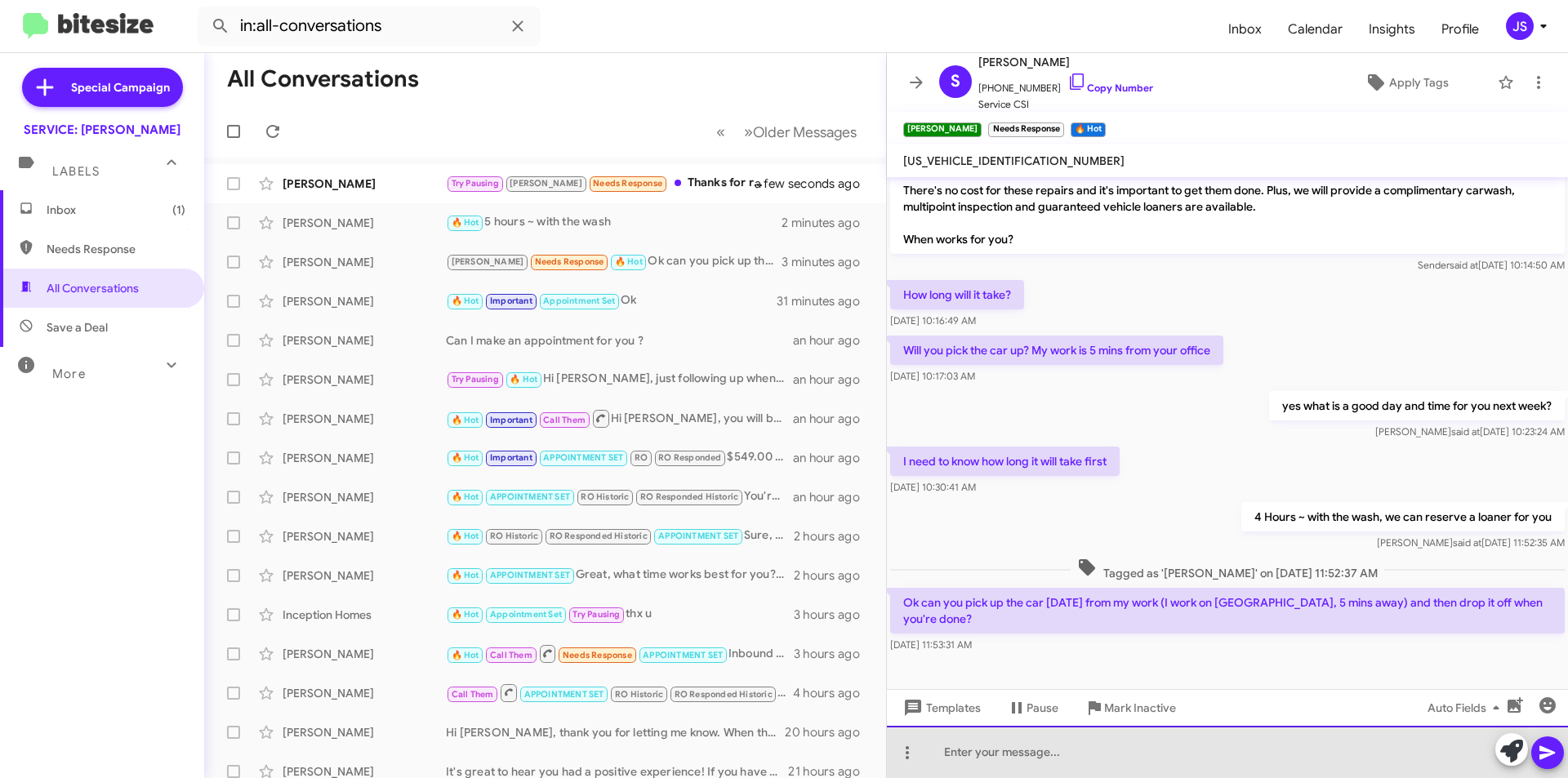
click at [1309, 749] on div at bounding box center [1227, 752] width 681 height 53
click at [963, 751] on div "yes send me the adress and what time" at bounding box center [1227, 752] width 681 height 53
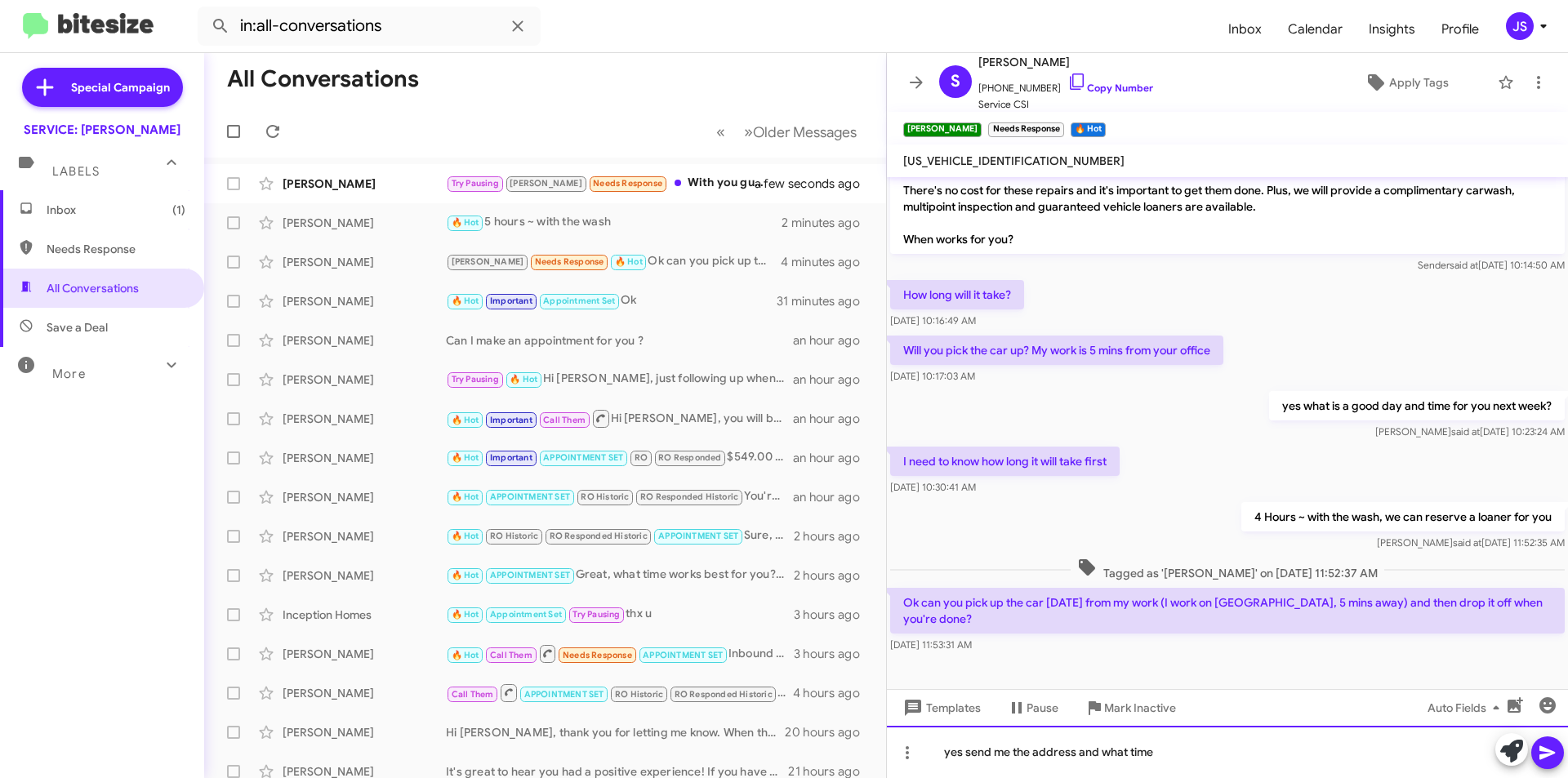
click at [966, 758] on div "yes send me the address and what time" at bounding box center [1227, 752] width 681 height 53
click at [1218, 754] on div "yes we can, send me the address and what time" at bounding box center [1227, 752] width 681 height 53
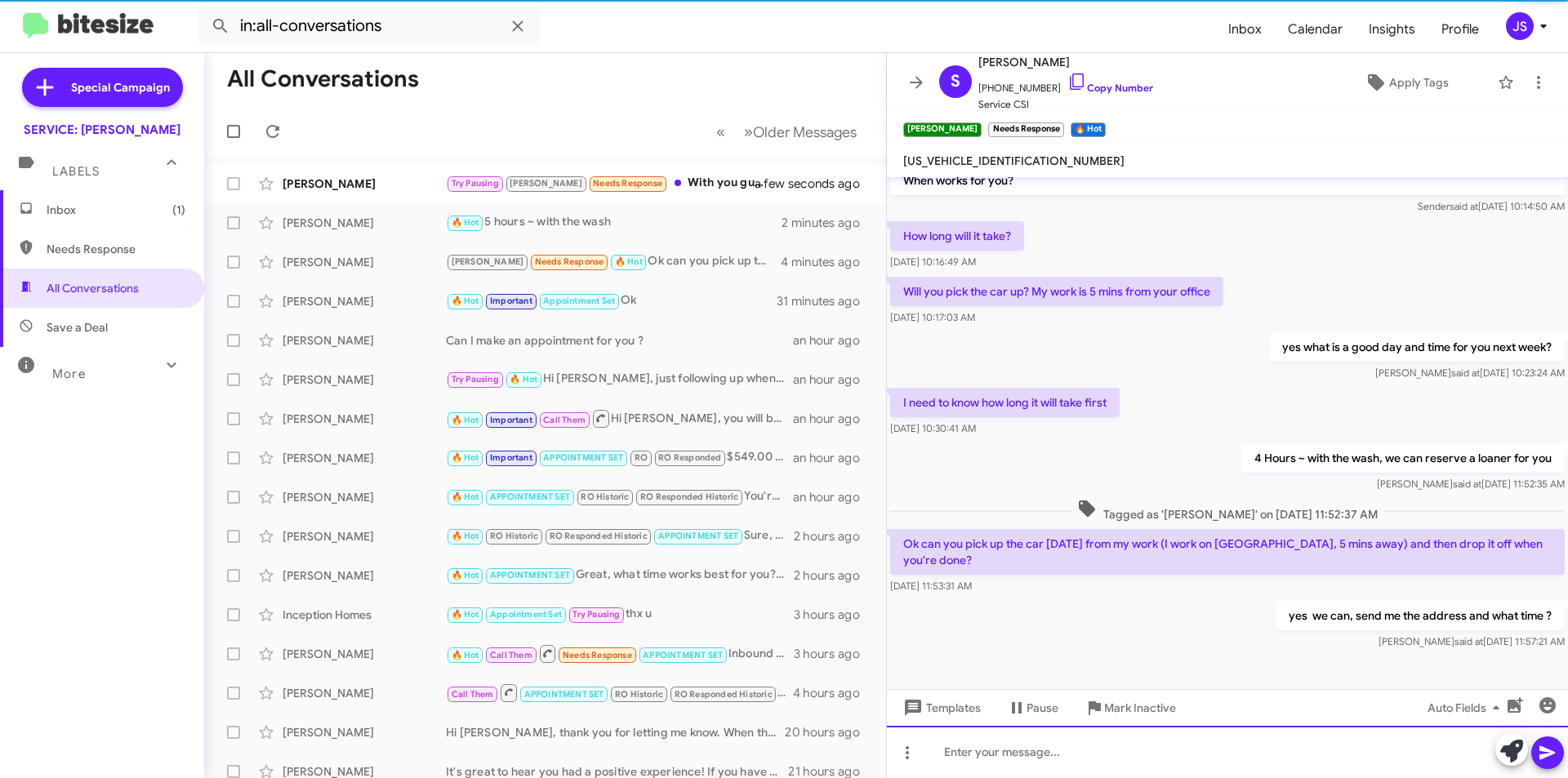
scroll to position [114, 0]
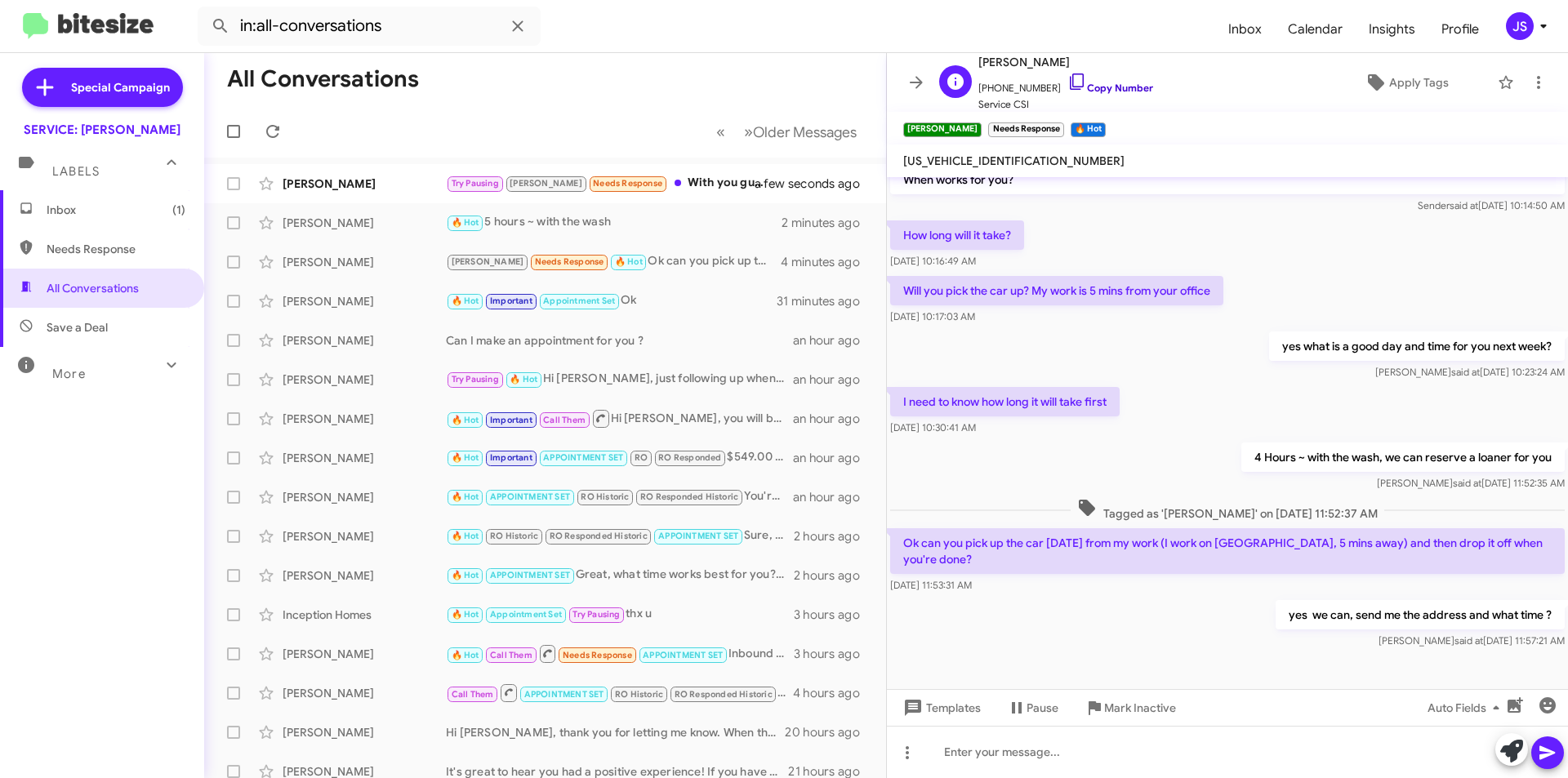
click at [1067, 76] on icon at bounding box center [1077, 81] width 19 height 19
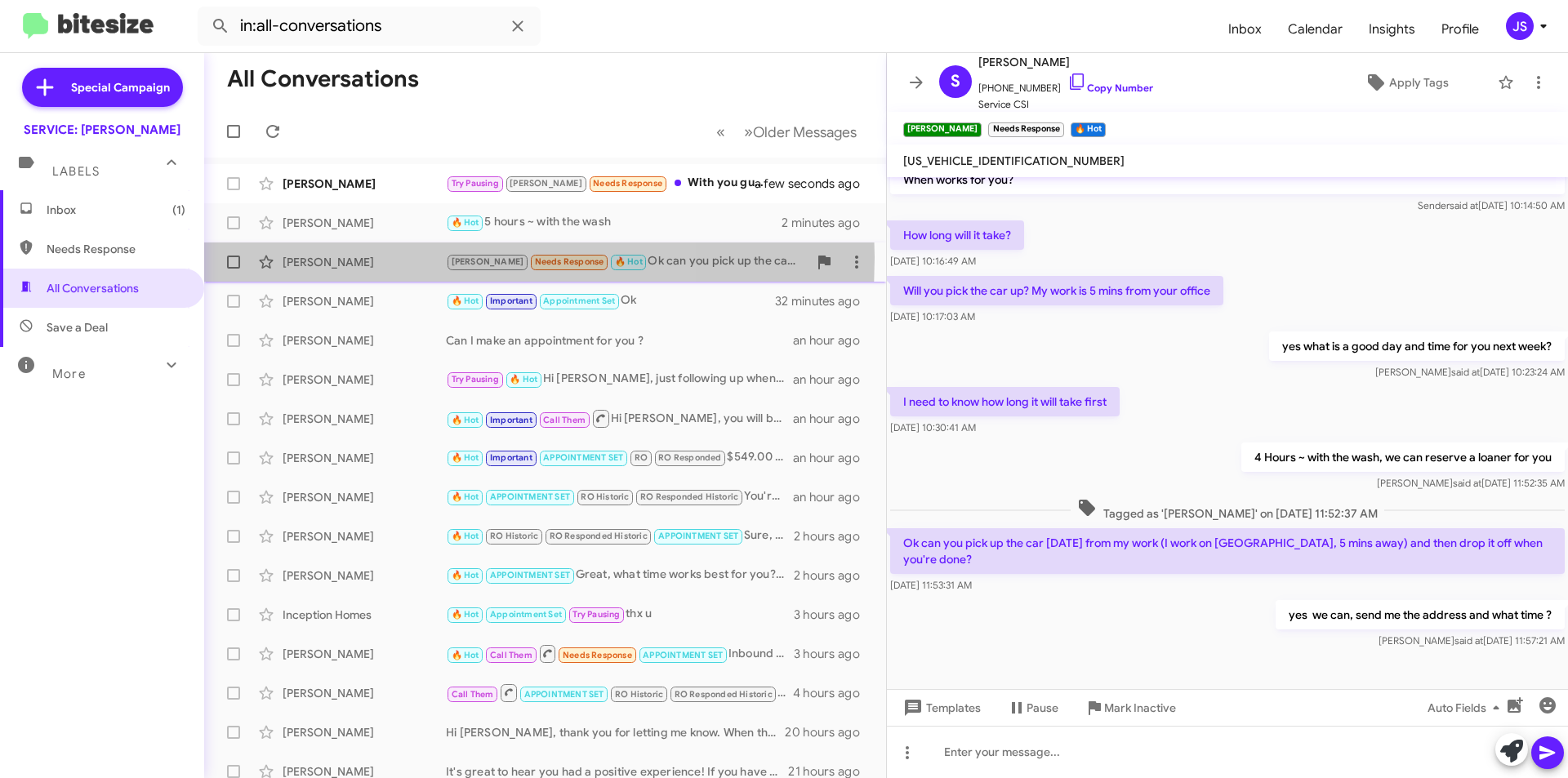
click at [370, 258] on div "[PERSON_NAME]" at bounding box center [364, 262] width 164 height 16
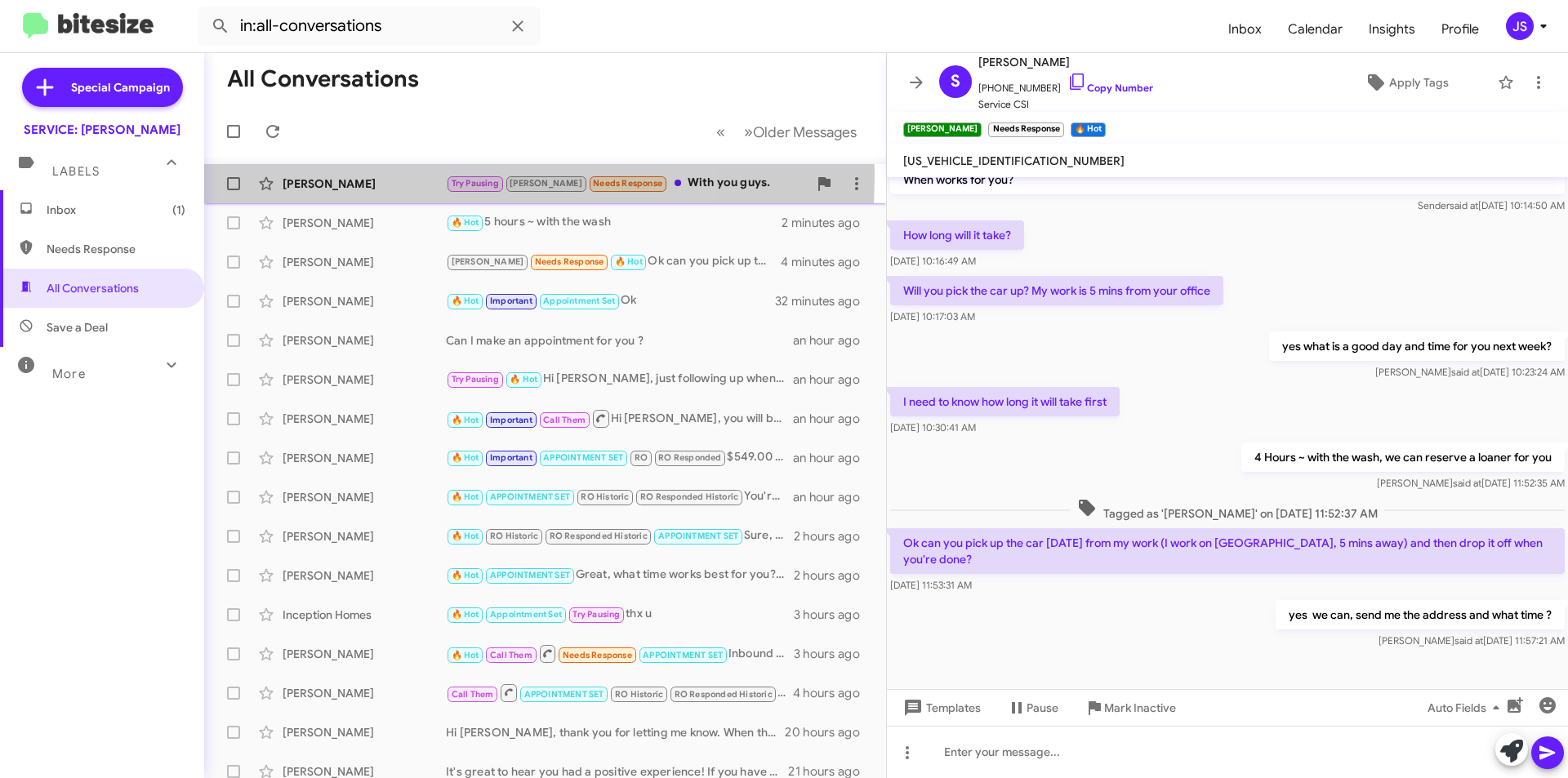
click at [380, 175] on div "[PERSON_NAME]" at bounding box center [364, 183] width 164 height 16
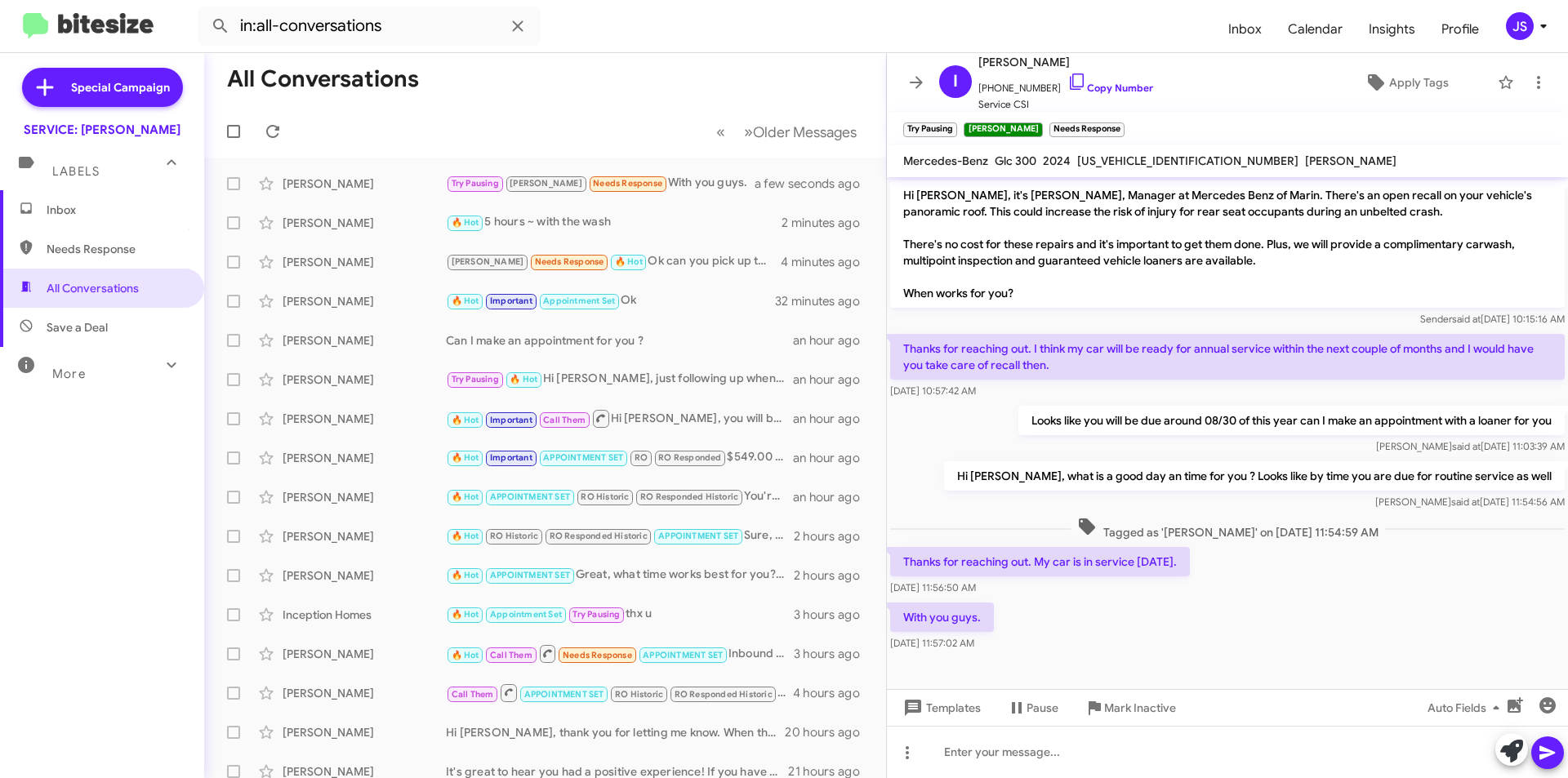
click at [1211, 619] on div "With you guys. Aug 21, 2025, 11:57:02 AM" at bounding box center [1227, 628] width 681 height 56
click at [1070, 80] on icon at bounding box center [1077, 81] width 13 height 16
click at [1097, 744] on div at bounding box center [1227, 752] width 681 height 53
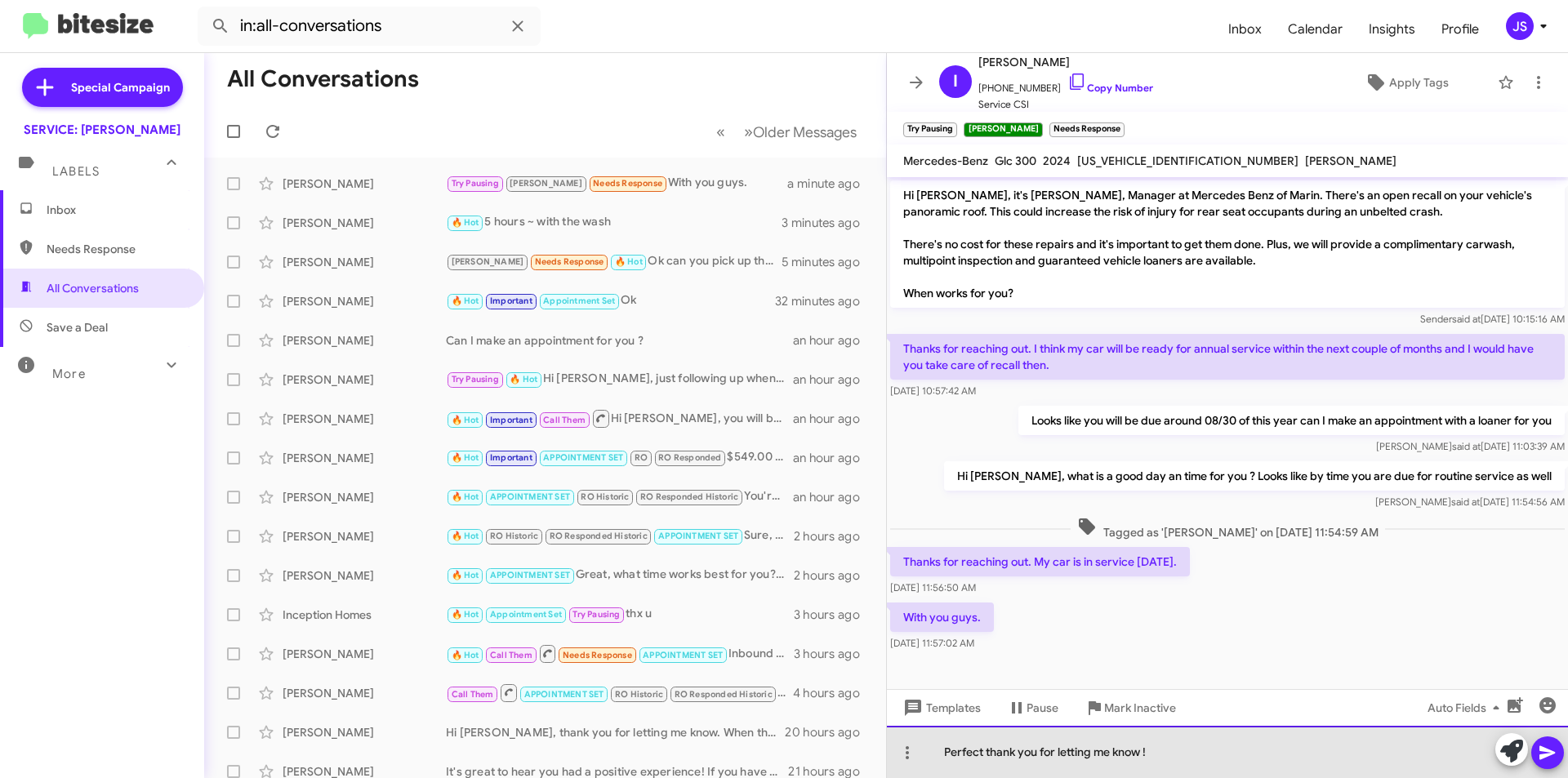
click at [1216, 758] on div "Perfect thank you for letting me know !" at bounding box center [1227, 752] width 681 height 53
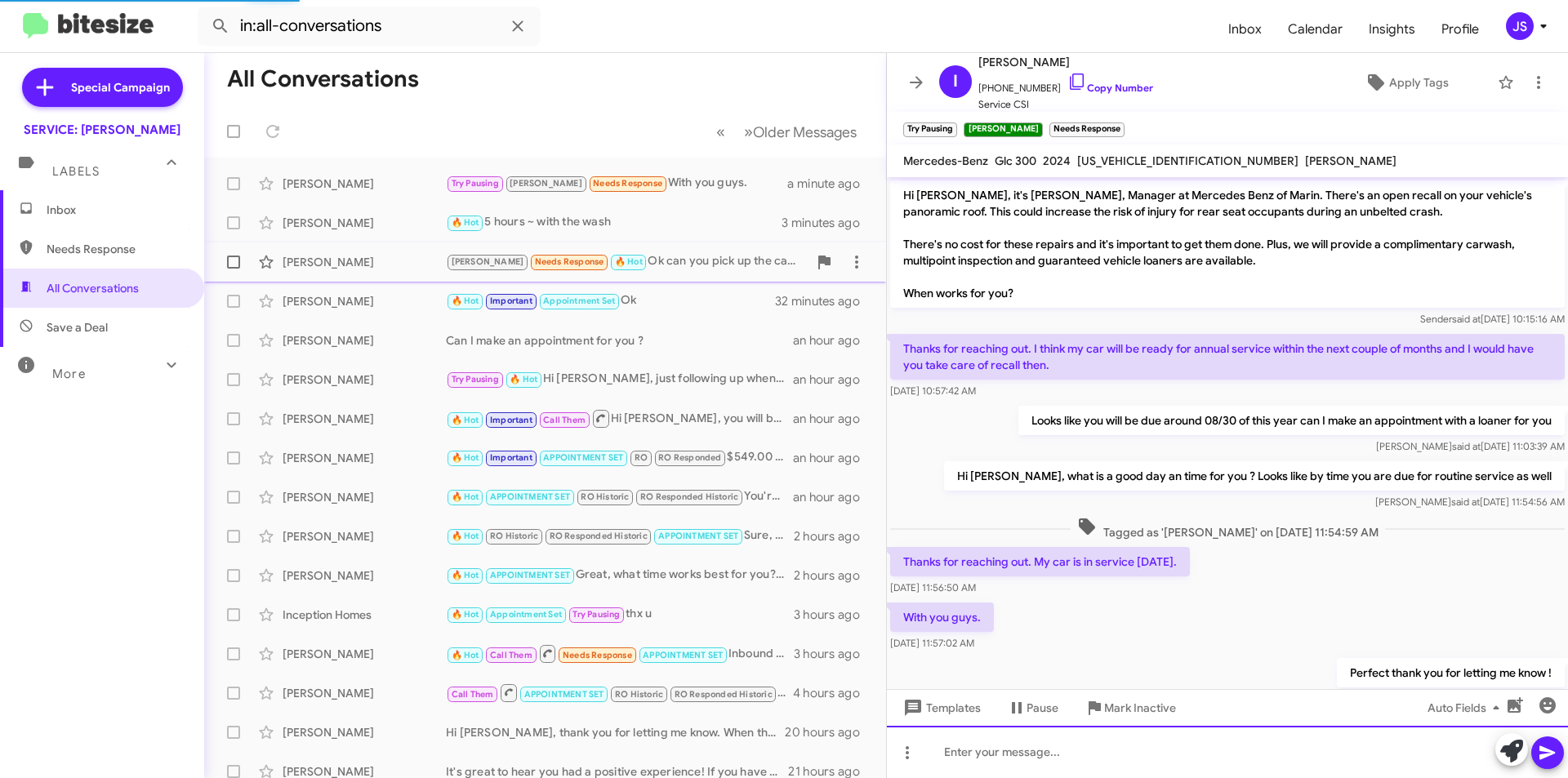
scroll to position [54, 0]
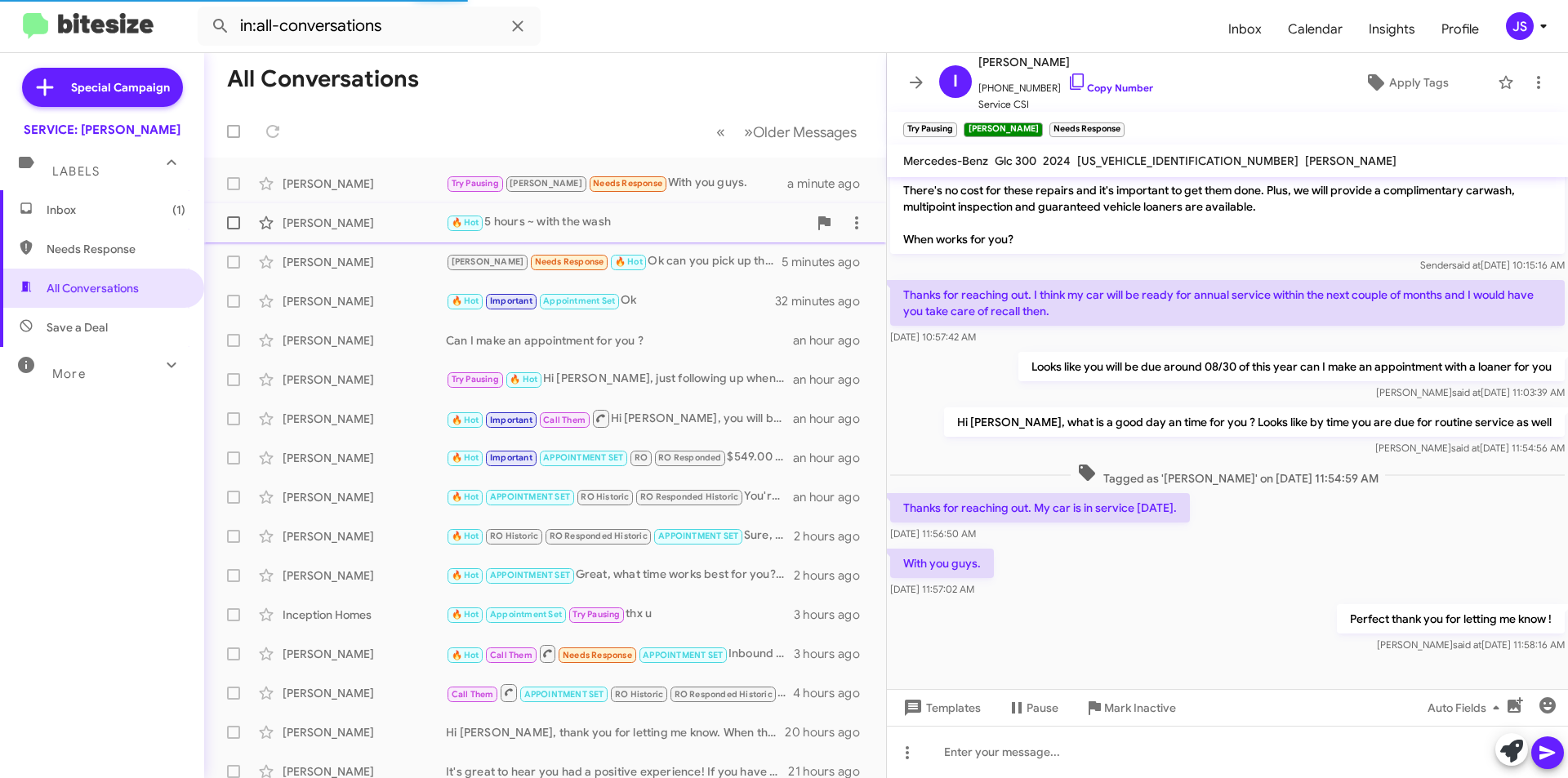
click at [353, 227] on div "[PERSON_NAME]" at bounding box center [364, 222] width 164 height 16
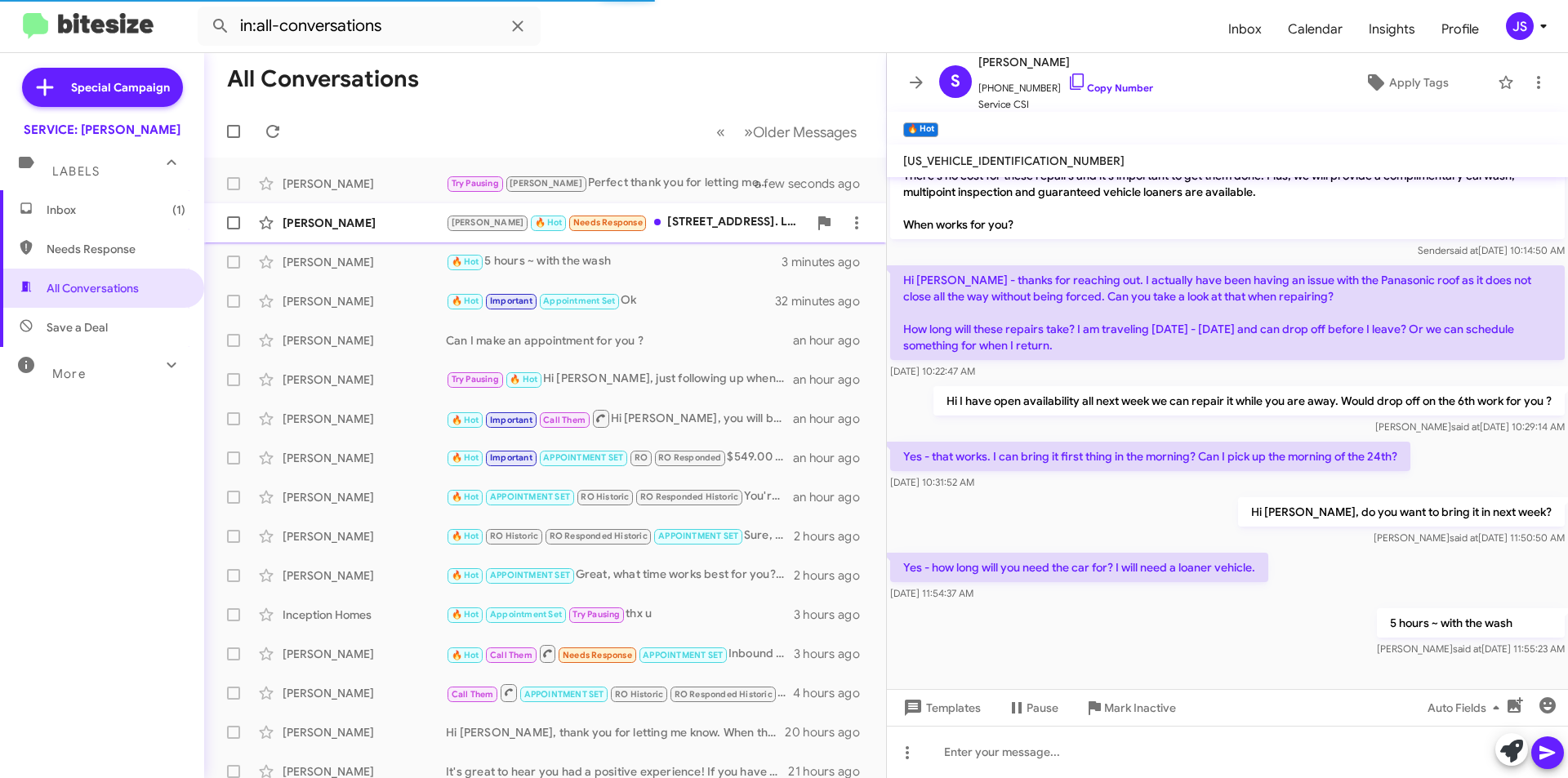
click at [358, 217] on div "[PERSON_NAME]" at bounding box center [364, 222] width 164 height 16
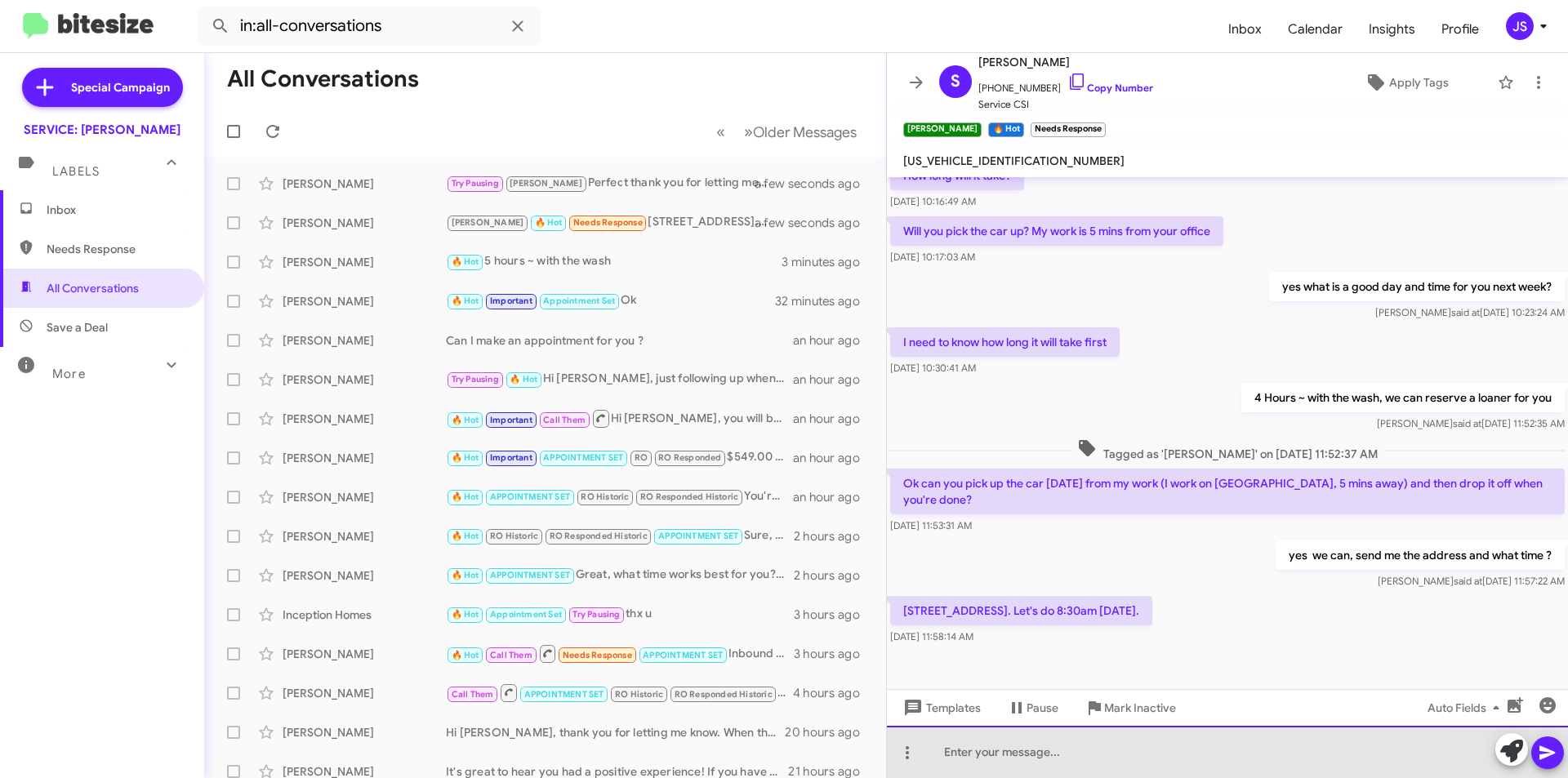
click at [1094, 762] on div at bounding box center [1227, 752] width 681 height 53
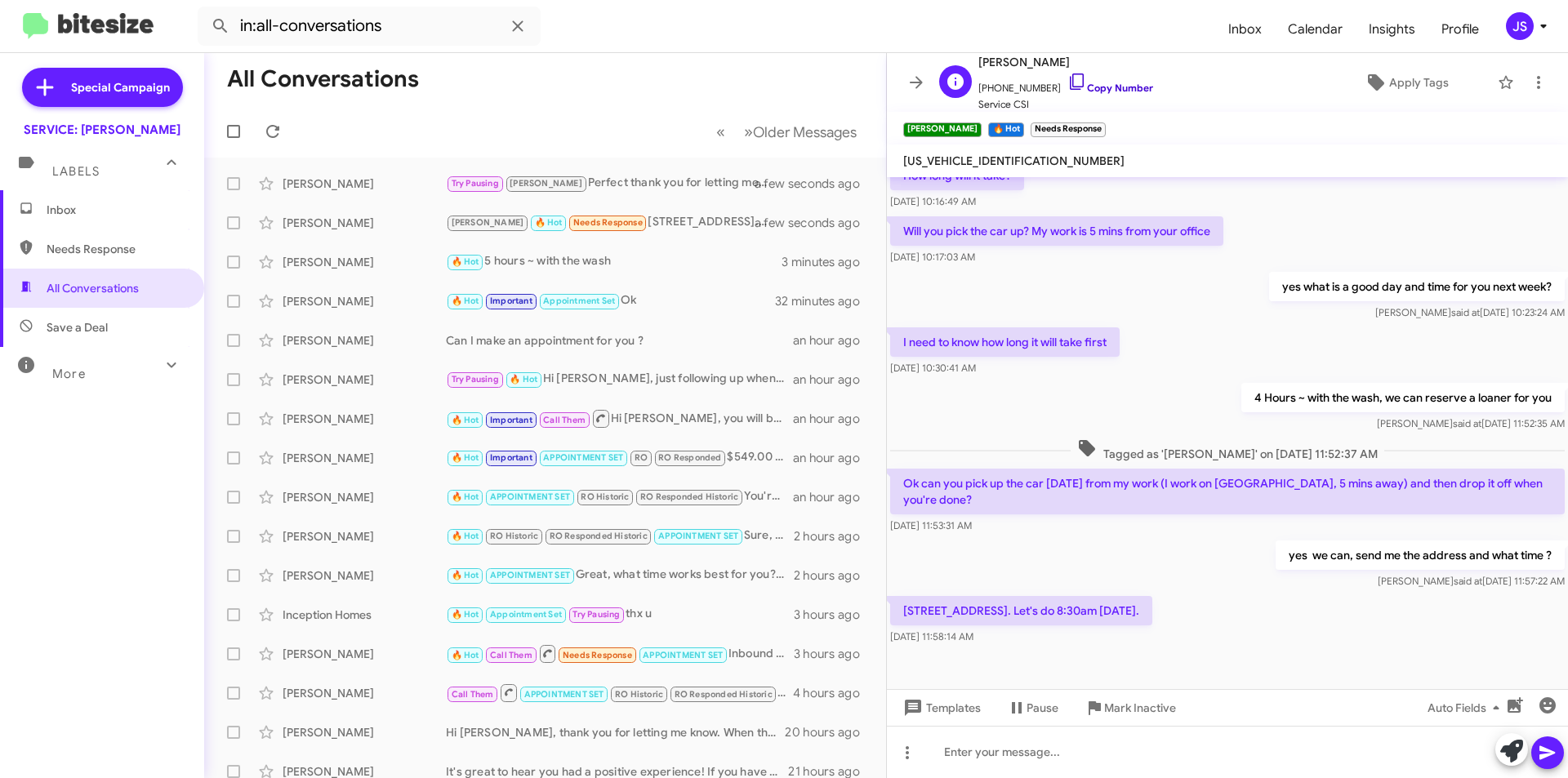
click at [1067, 87] on icon at bounding box center [1077, 81] width 19 height 19
click at [1504, 755] on icon at bounding box center [1511, 751] width 23 height 23
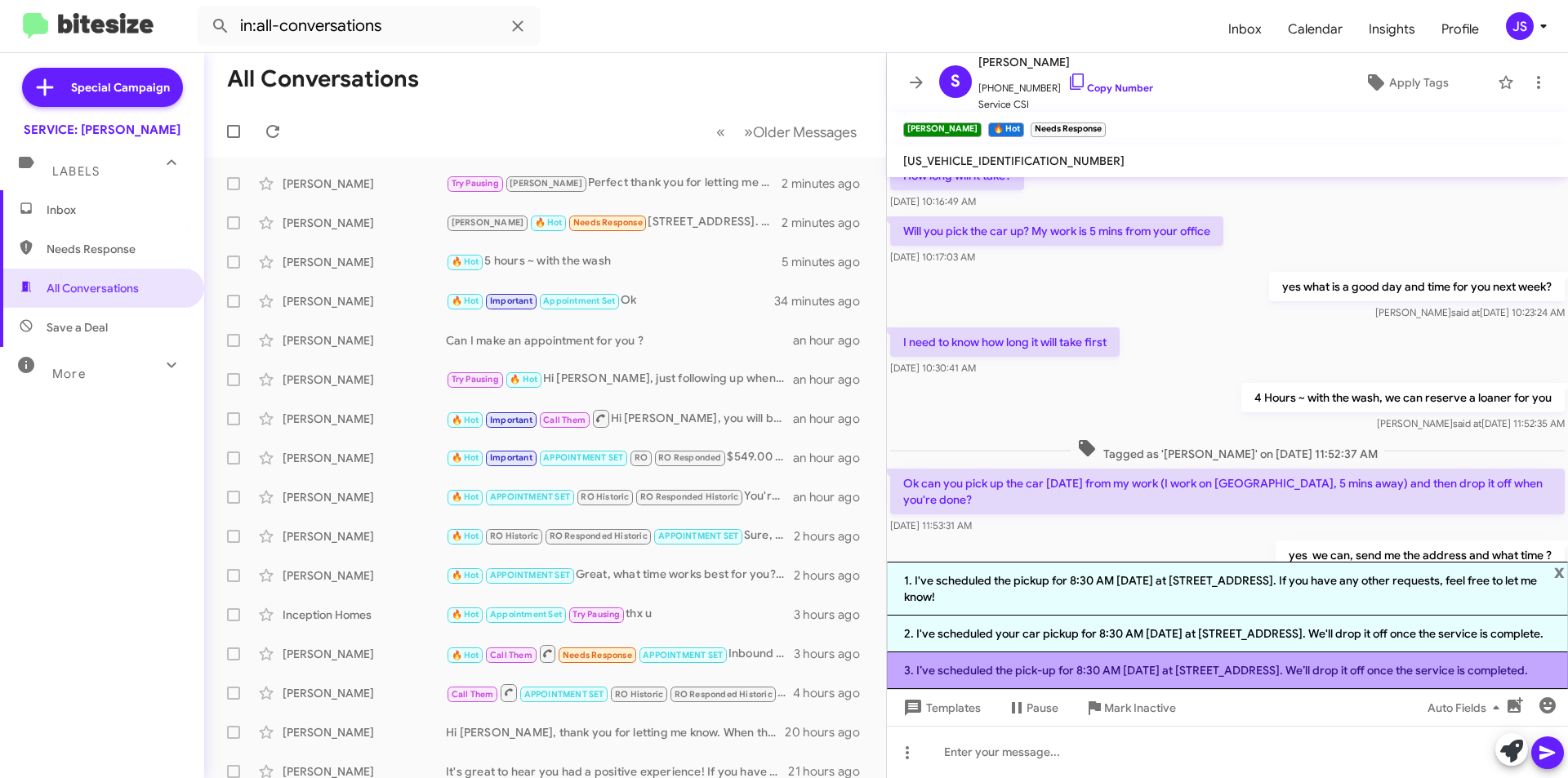
click at [955, 668] on li "3. I’ve scheduled the pick-up for 8:30 AM Tuesday at 770 Lindaro Street. We’ll …" at bounding box center [1227, 671] width 681 height 36
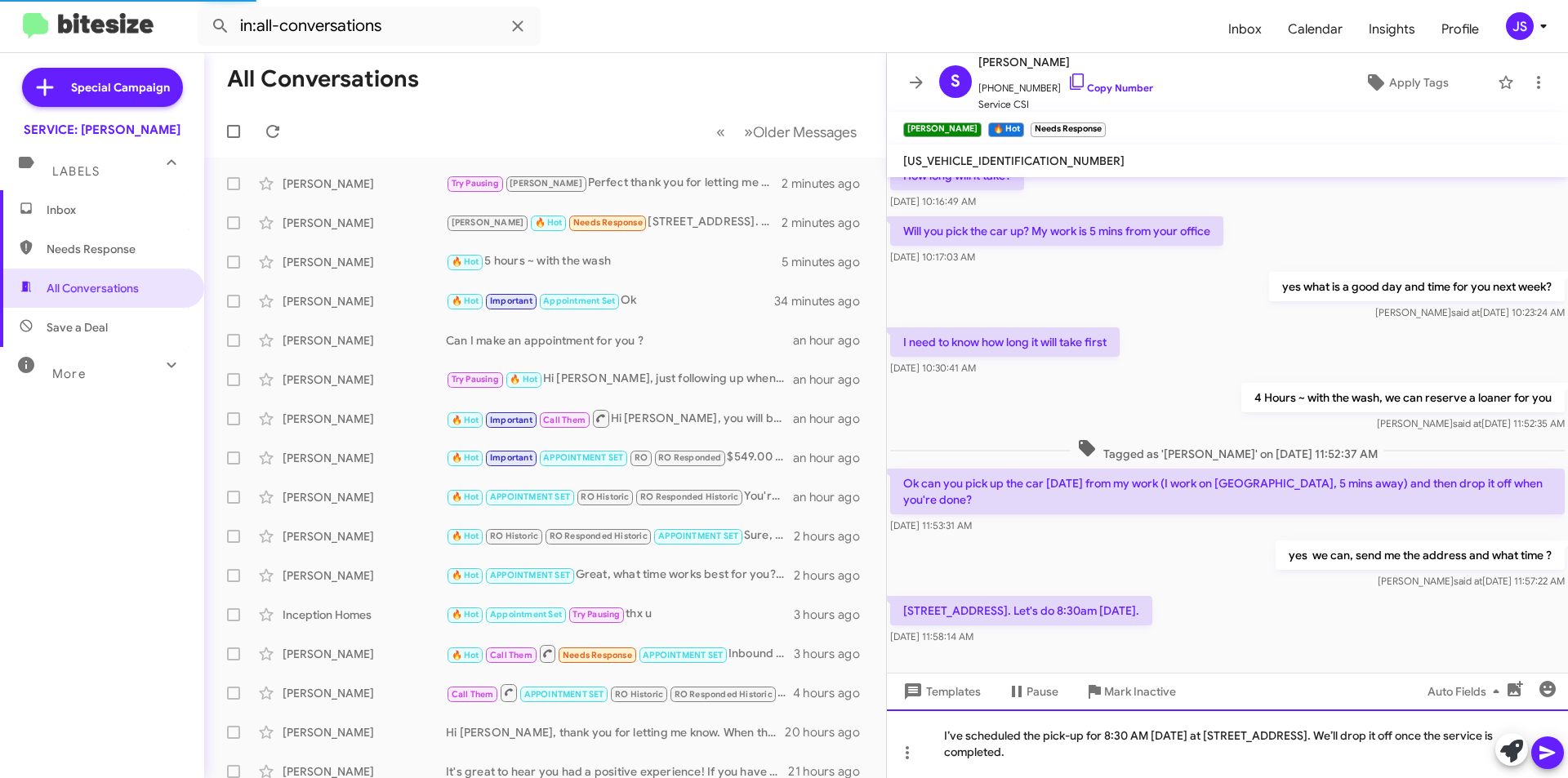
click at [1066, 744] on div "I’ve scheduled the pick-up for 8:30 AM Tuesday at 770 Lindaro Street. We’ll dro…" at bounding box center [1227, 744] width 681 height 69
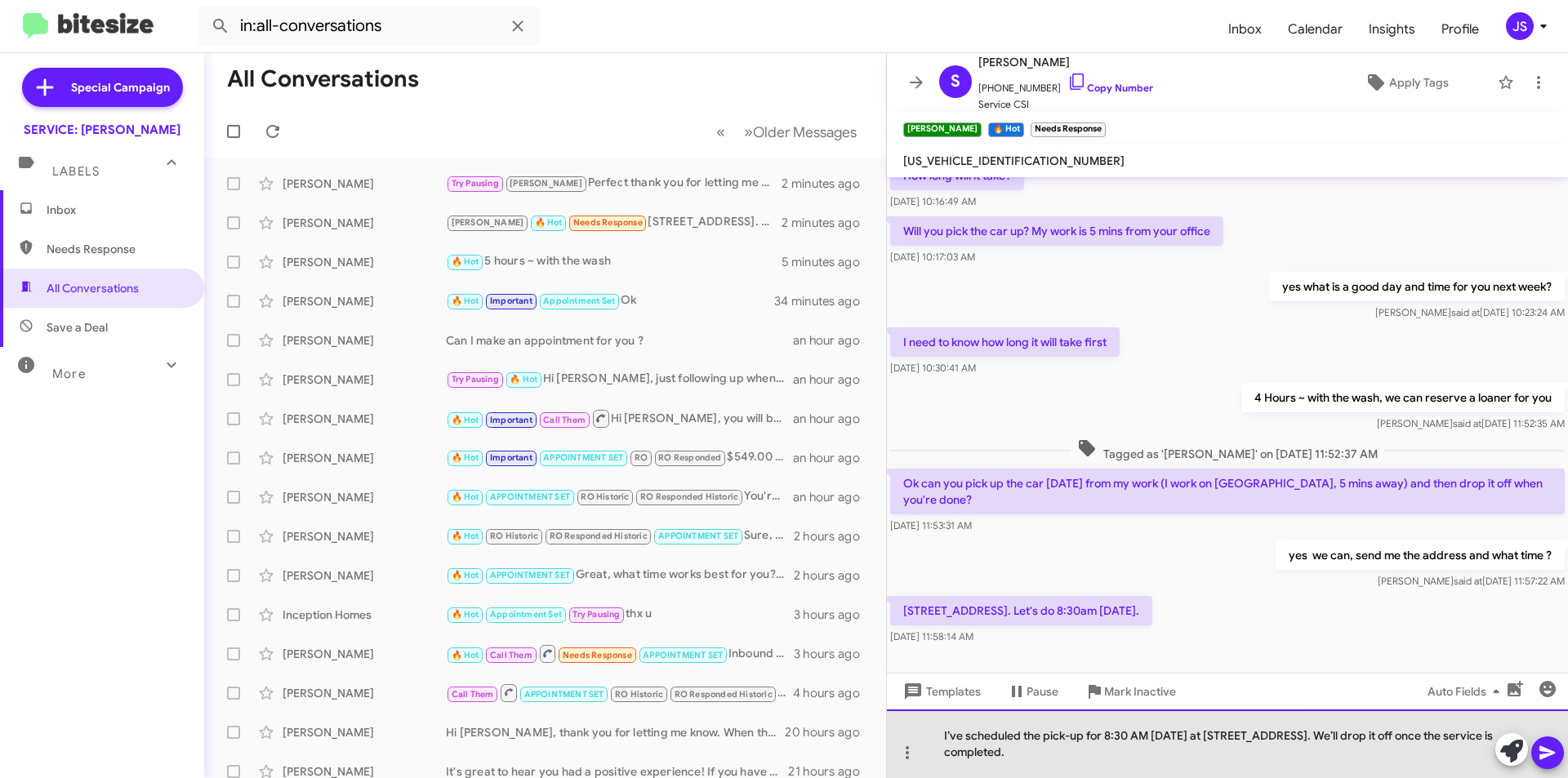
click at [1127, 740] on div "I’ve scheduled the pick-up for 8:30 AM Tuesday at 770 Lindaro Street. We’ll dro…" at bounding box center [1227, 744] width 681 height 69
click at [1150, 735] on div "I’ve scheduled the pick-up for 8:30 AM Tuesday at 770 Lindaro Street. We’ll dro…" at bounding box center [1227, 744] width 681 height 69
click at [1125, 744] on div "I’ve scheduled the pick-up for 8:30 AM Tuesday at 770 Lindaro Street. We’ll dro…" at bounding box center [1227, 744] width 681 height 69
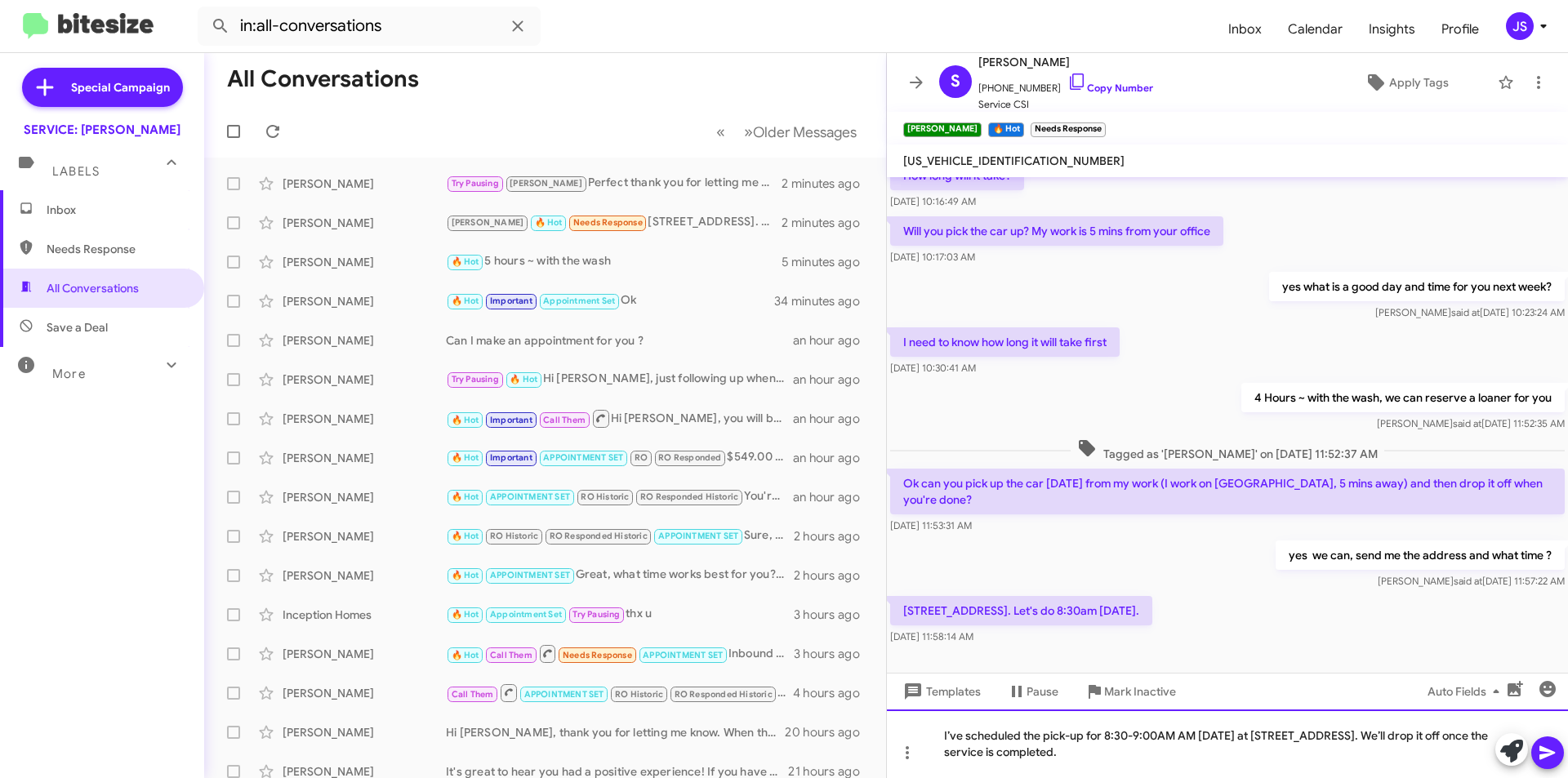
click at [1107, 763] on div "I’ve scheduled the pick-up for 8:30-9:00AM AM Tuesday at 770 Lindaro Street. We…" at bounding box center [1227, 744] width 681 height 69
click at [1388, 736] on div "I’ve scheduled the pick-up for 8:30-9:00AM AM Tuesday at 770 Lindaro Street. We…" at bounding box center [1227, 744] width 681 height 69
click at [1198, 758] on div "I’ve scheduled the pick-up for 8:30-9:00AM AM Tuesday at 770 Lindaro Street. We…" at bounding box center [1227, 744] width 681 height 69
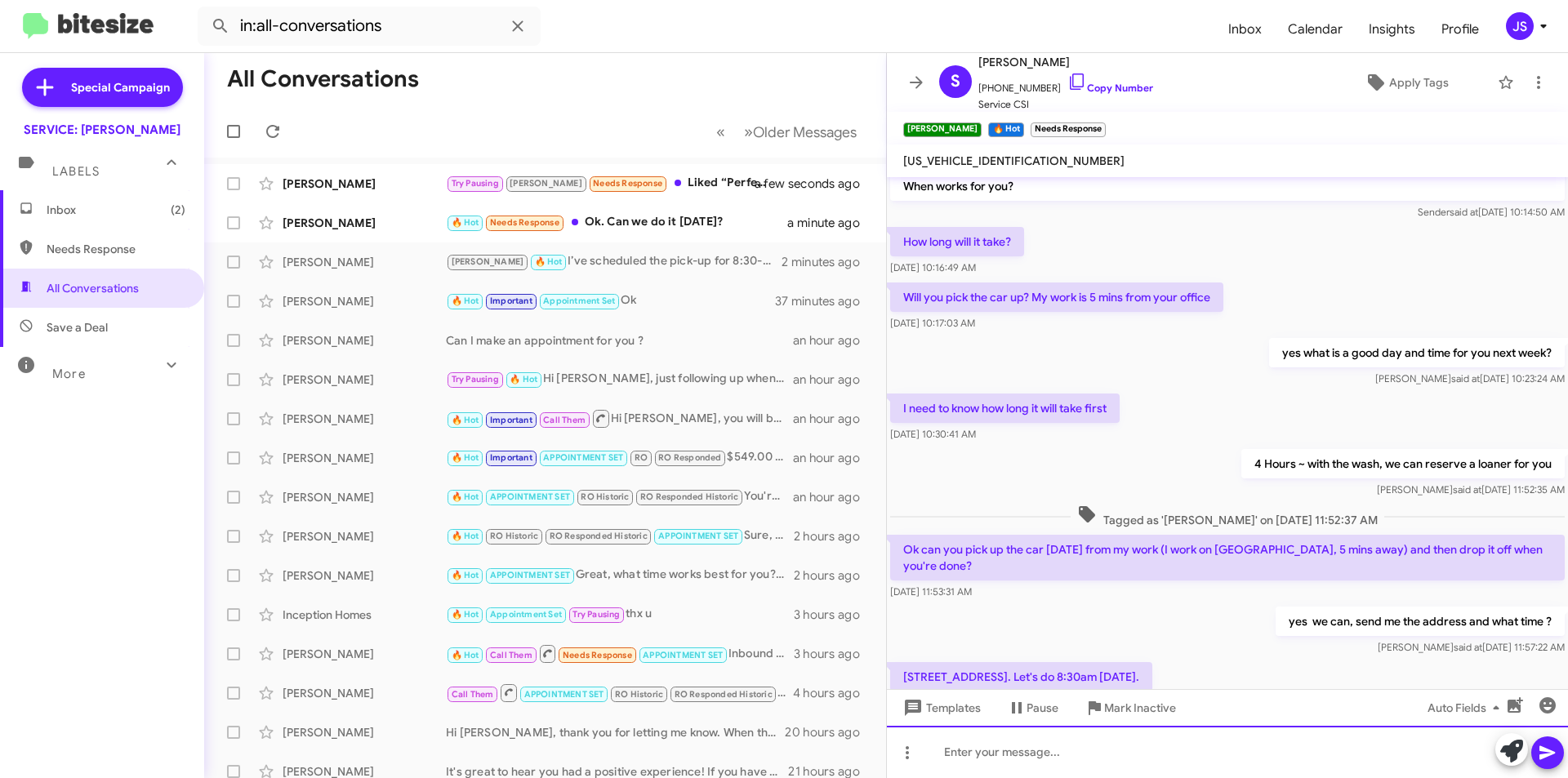
scroll to position [249, 0]
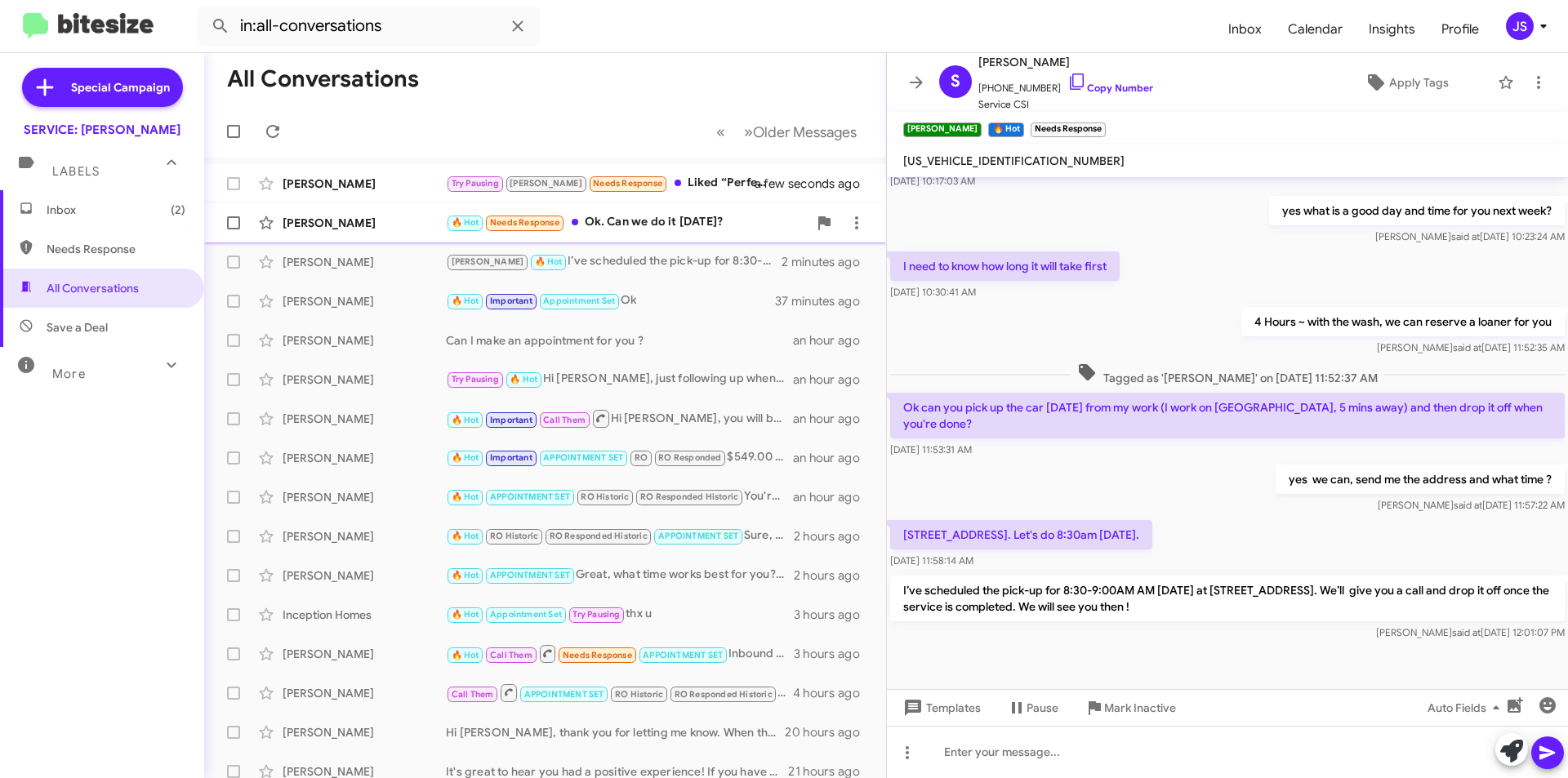
click at [369, 231] on div "Stephanie Amos 🔥 Hot Needs Response Ok. Can we do it on Friday? a minute ago" at bounding box center [545, 223] width 656 height 33
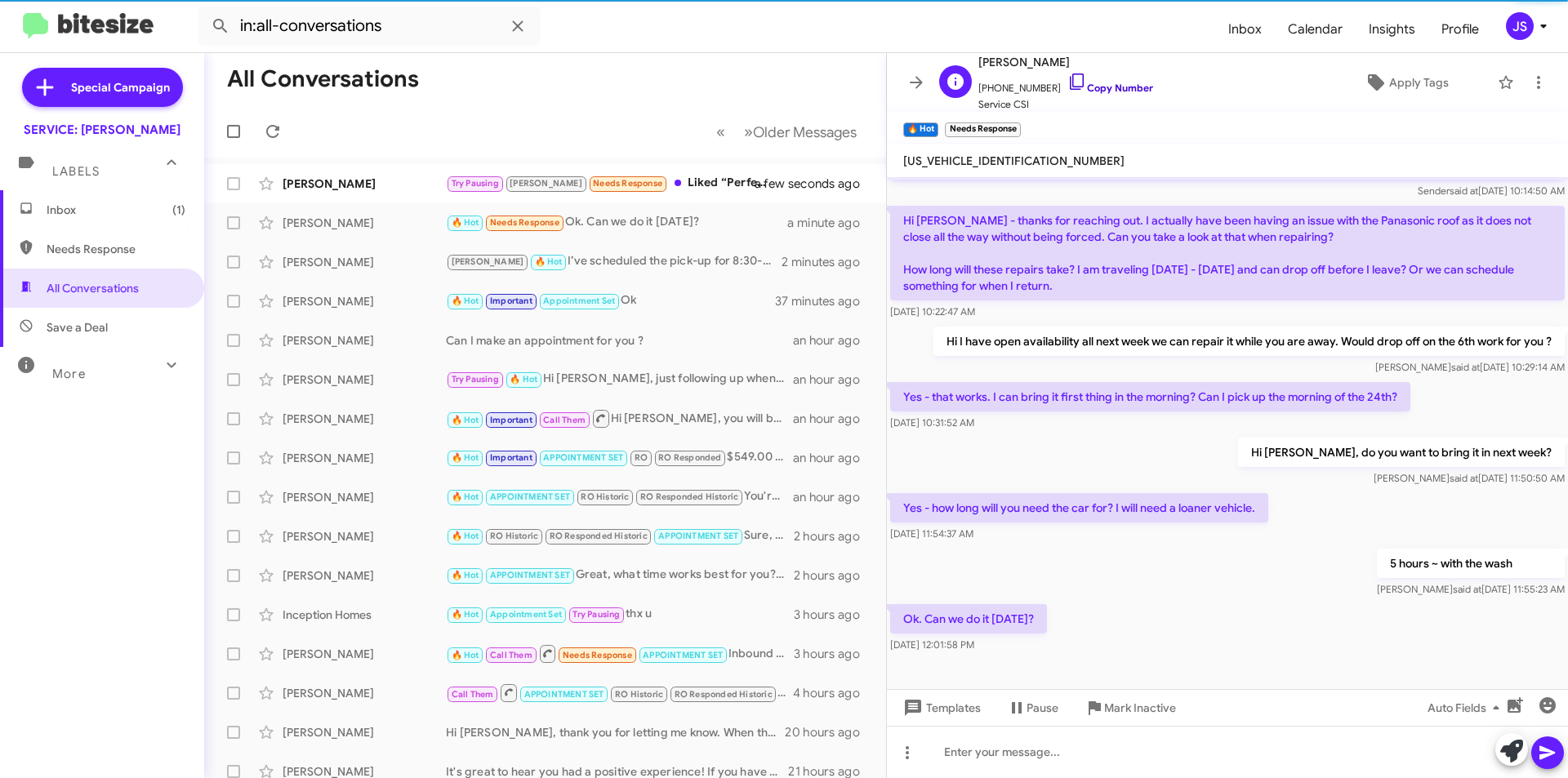
click at [1071, 81] on link "Copy Number" at bounding box center [1110, 87] width 86 height 12
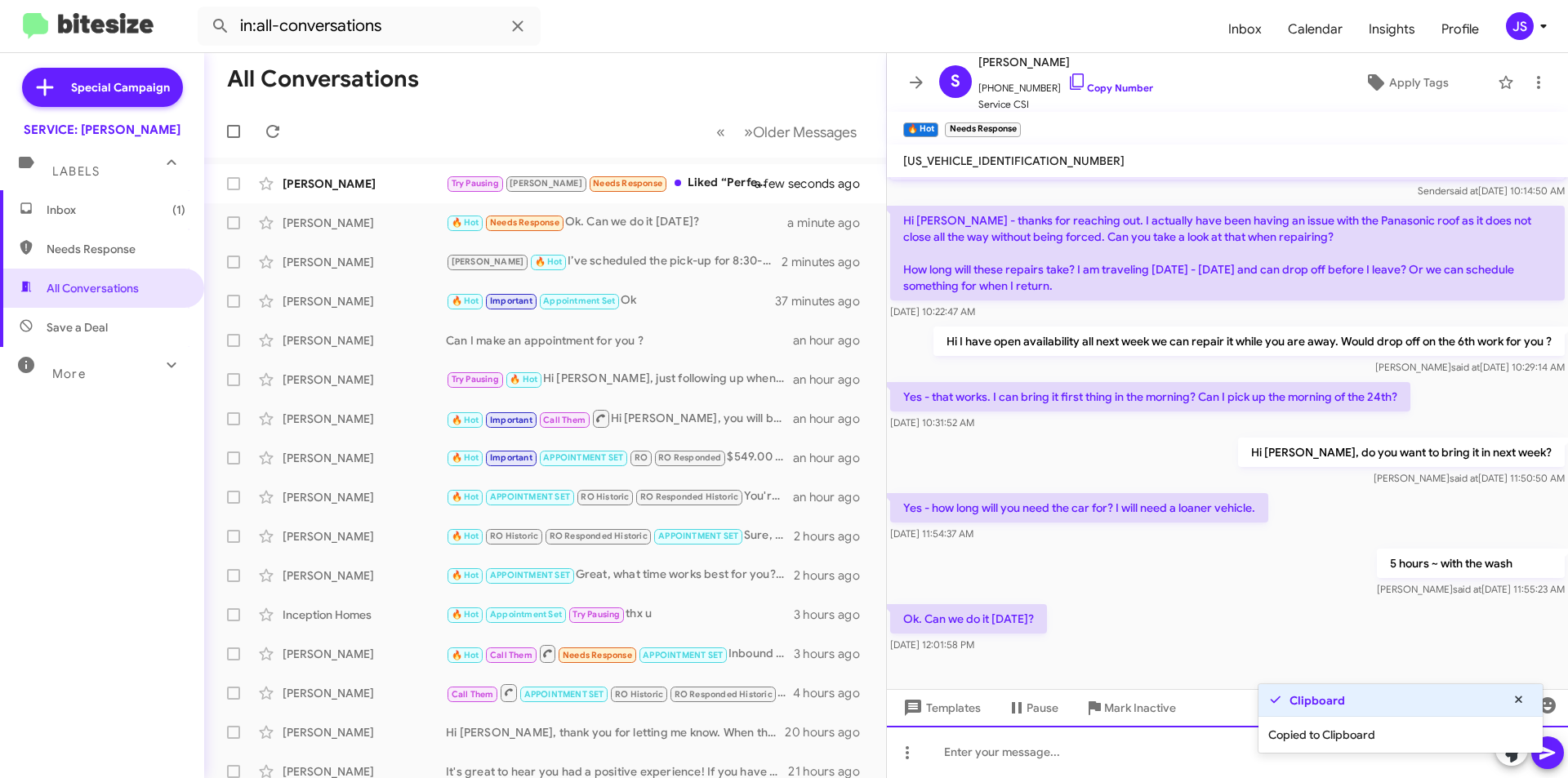
click at [1095, 750] on div at bounding box center [1227, 752] width 681 height 53
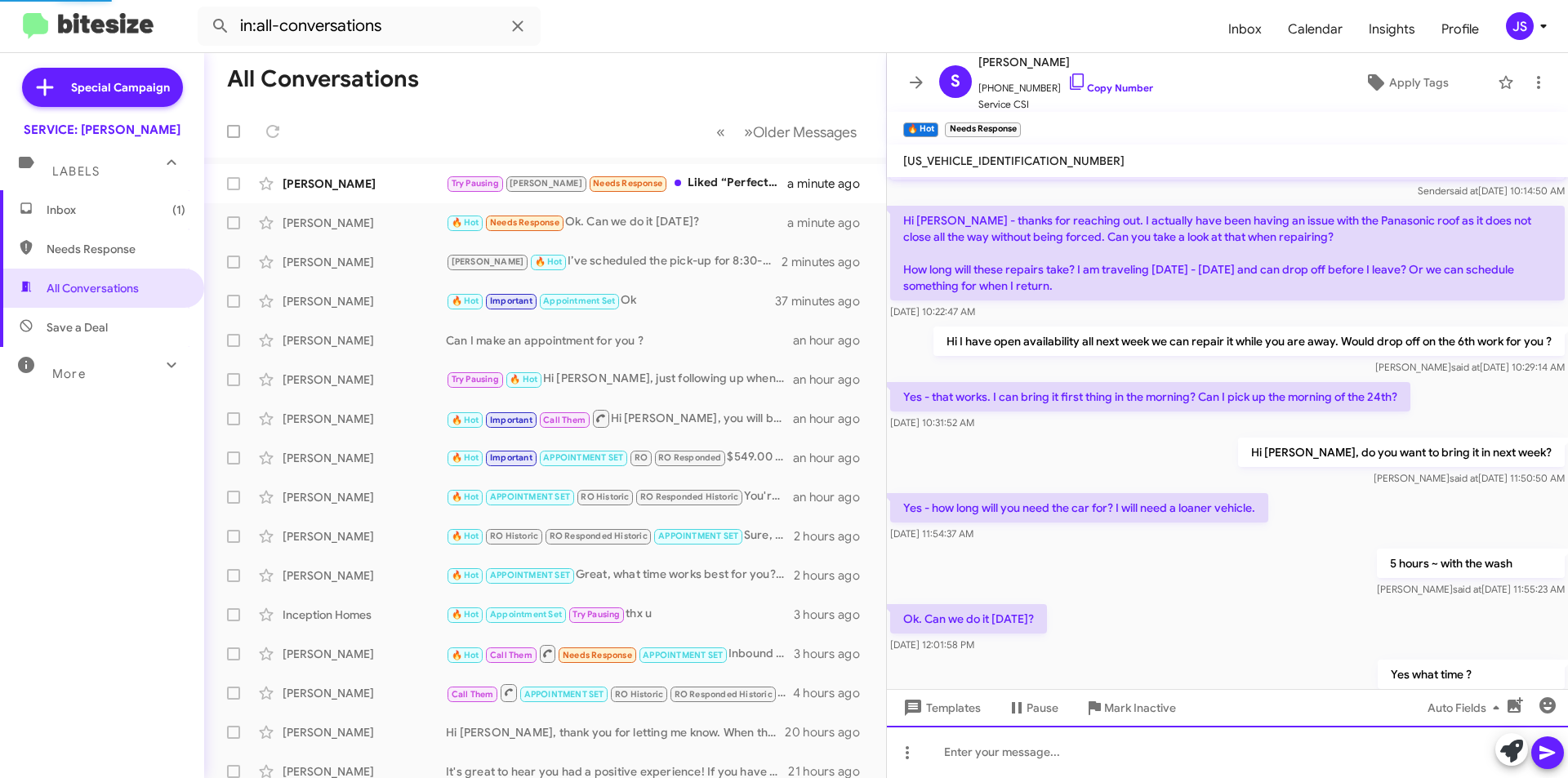
scroll to position [0, 0]
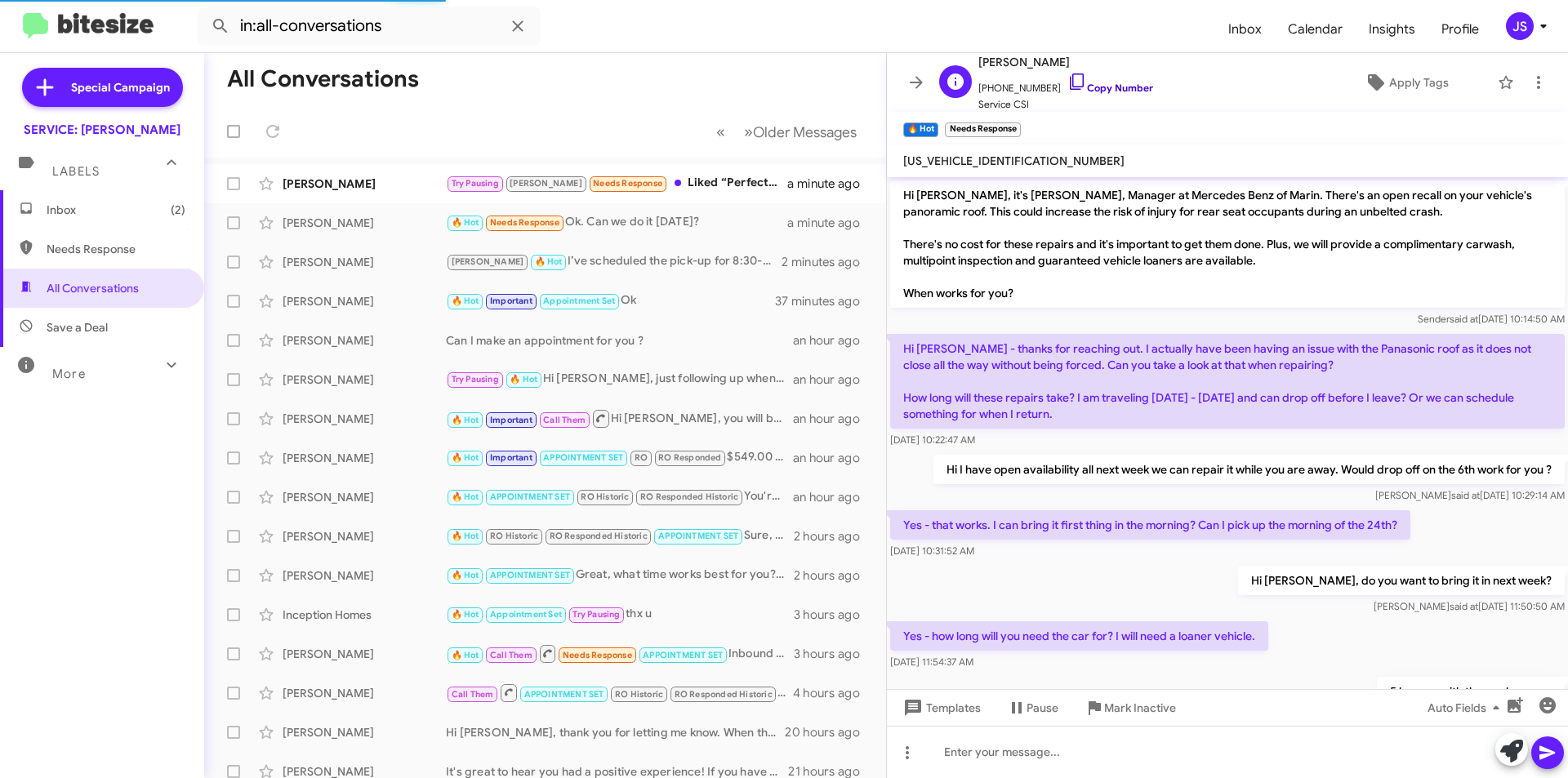
click at [1077, 91] on link "Copy Number" at bounding box center [1110, 87] width 86 height 12
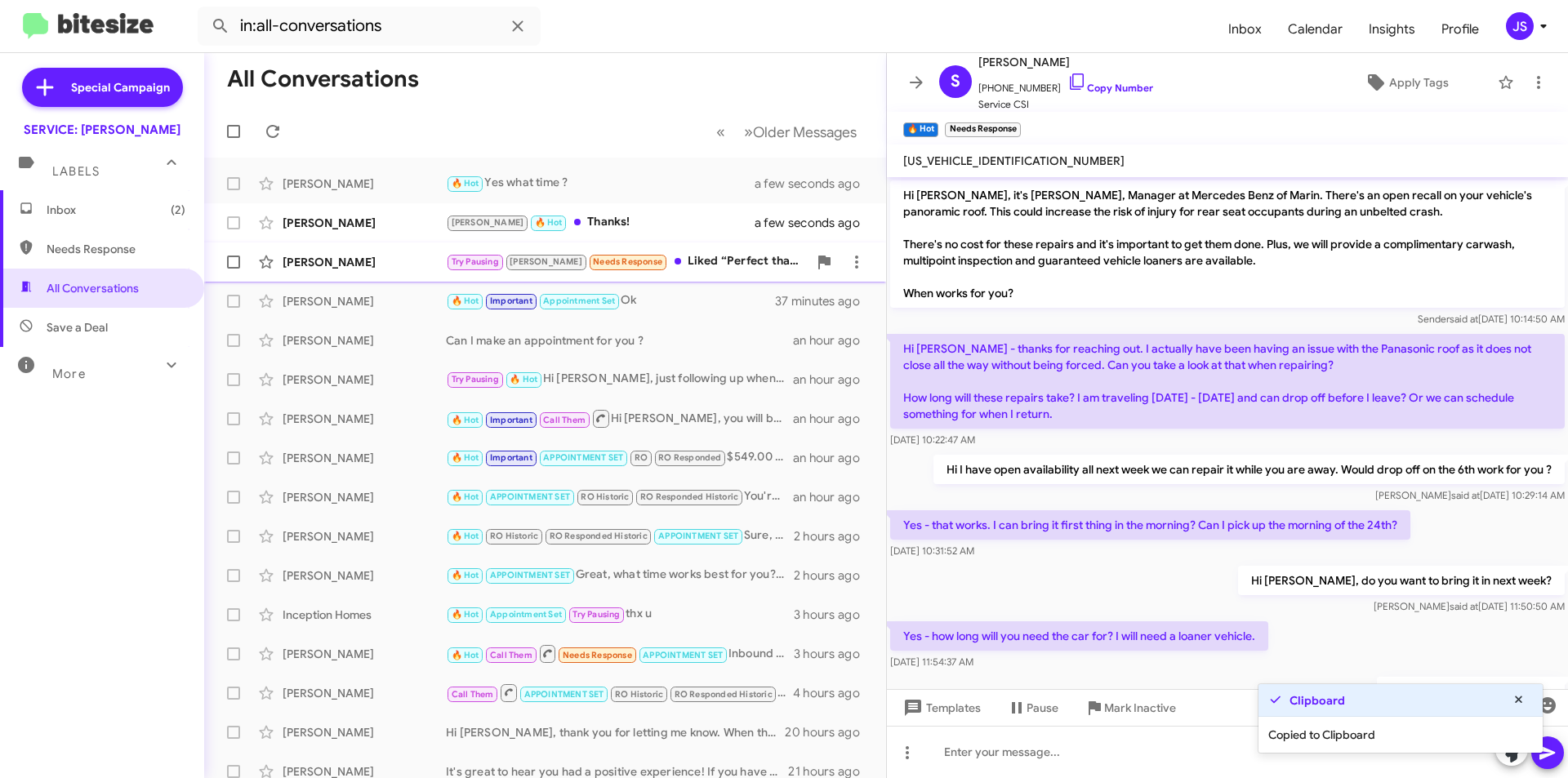
drag, startPoint x: 366, startPoint y: 251, endPoint x: 415, endPoint y: 244, distance: 49.5
click at [366, 251] on div "Igor Ochev Try Pausing JUDITH Needs Response Liked “Perfect thank you for letti…" at bounding box center [545, 263] width 656 height 33
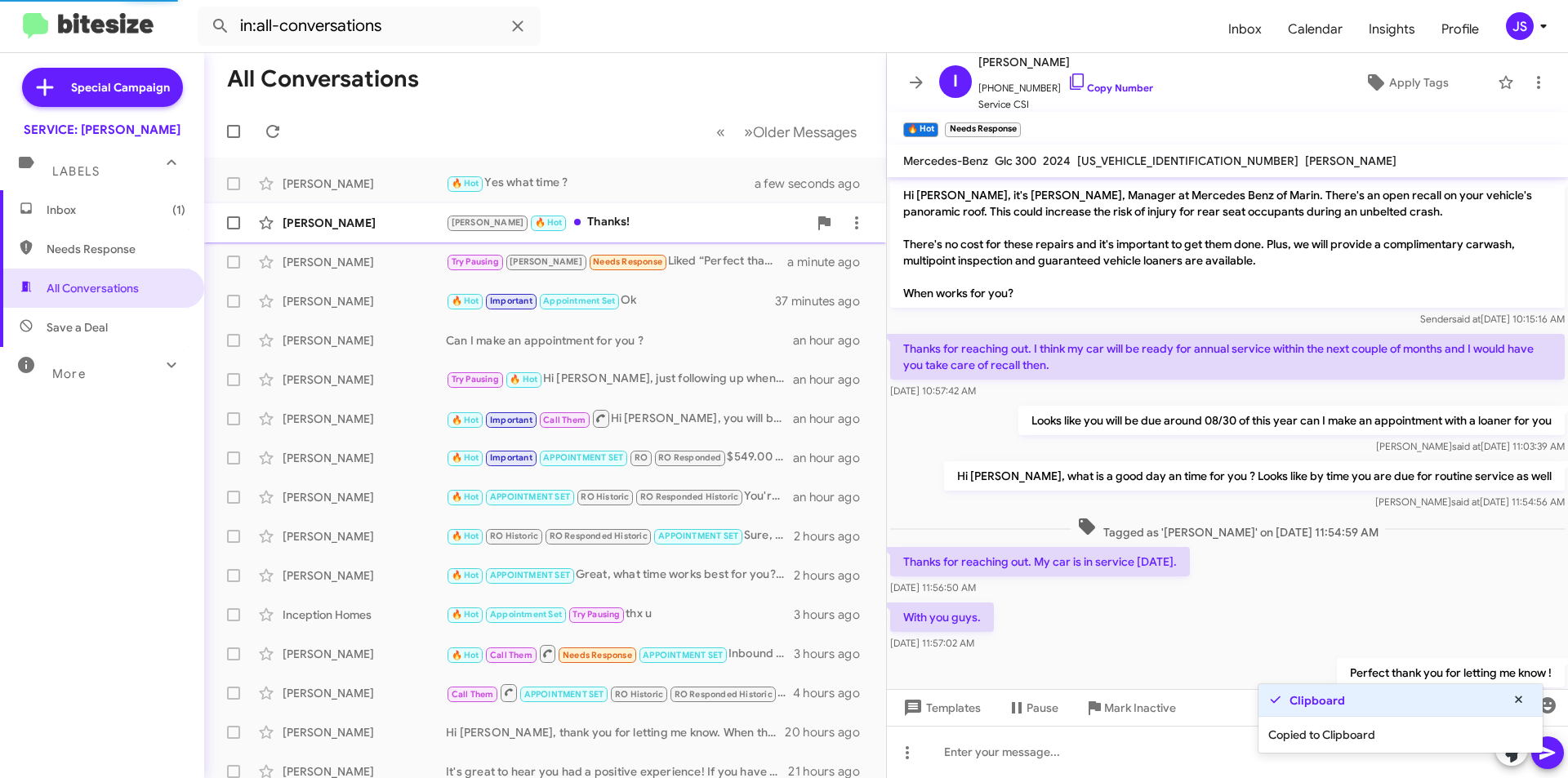
scroll to position [114, 0]
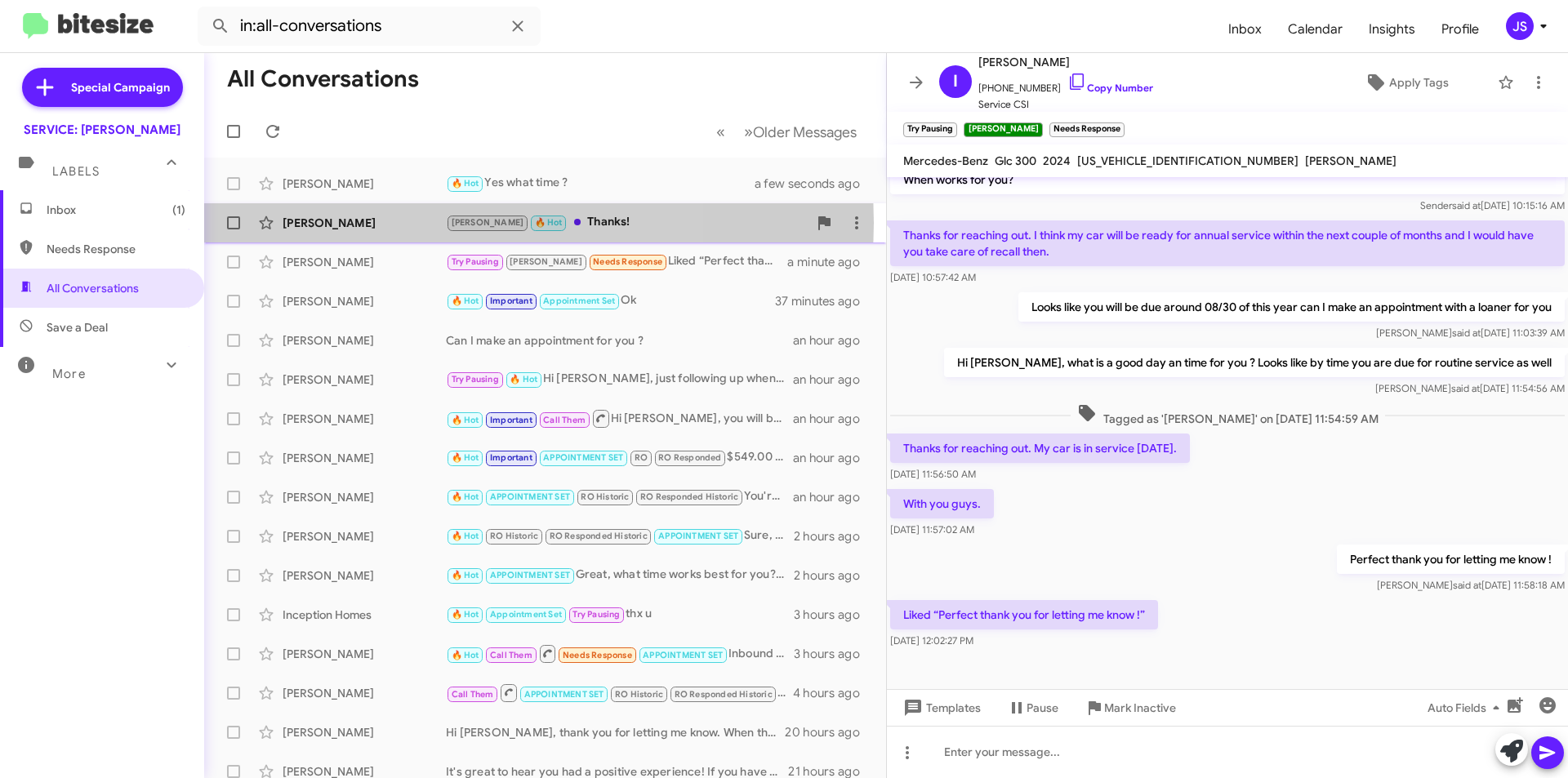
click at [374, 223] on div "[PERSON_NAME]" at bounding box center [364, 222] width 164 height 16
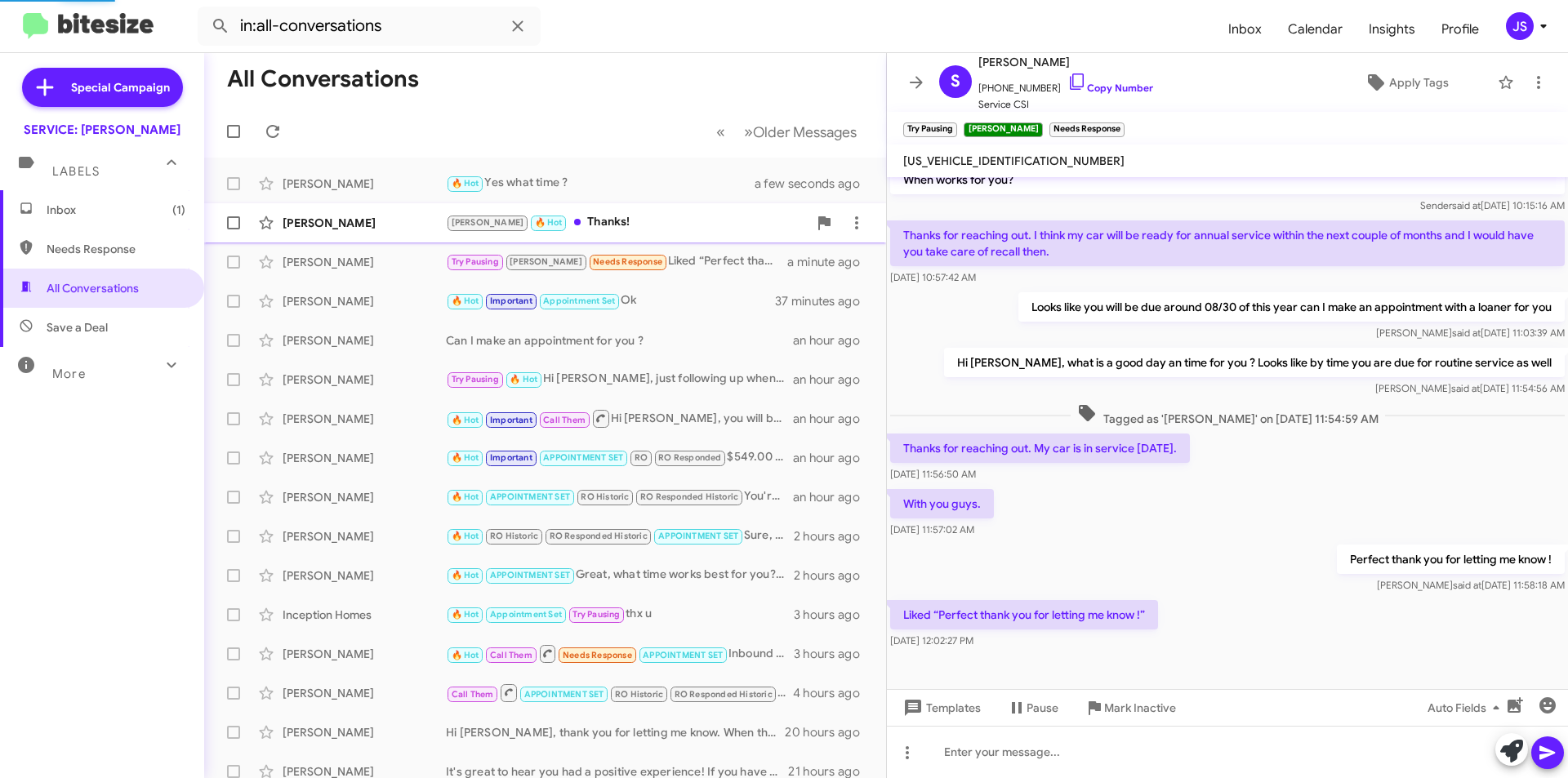
scroll to position [309, 0]
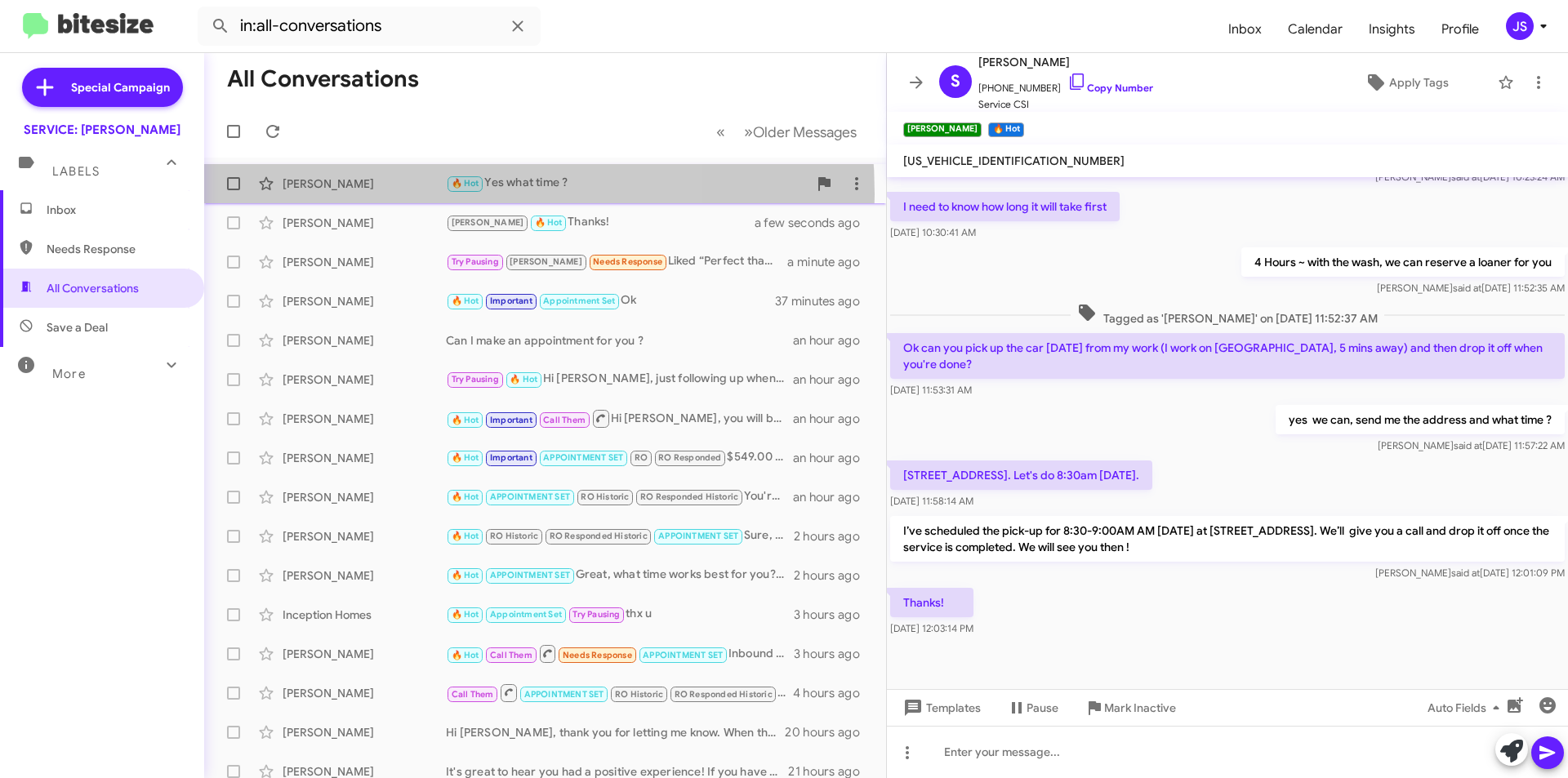
click at [374, 194] on div "Stephanie Amos 🔥 Hot Yes what time ? a few seconds ago" at bounding box center [545, 184] width 656 height 33
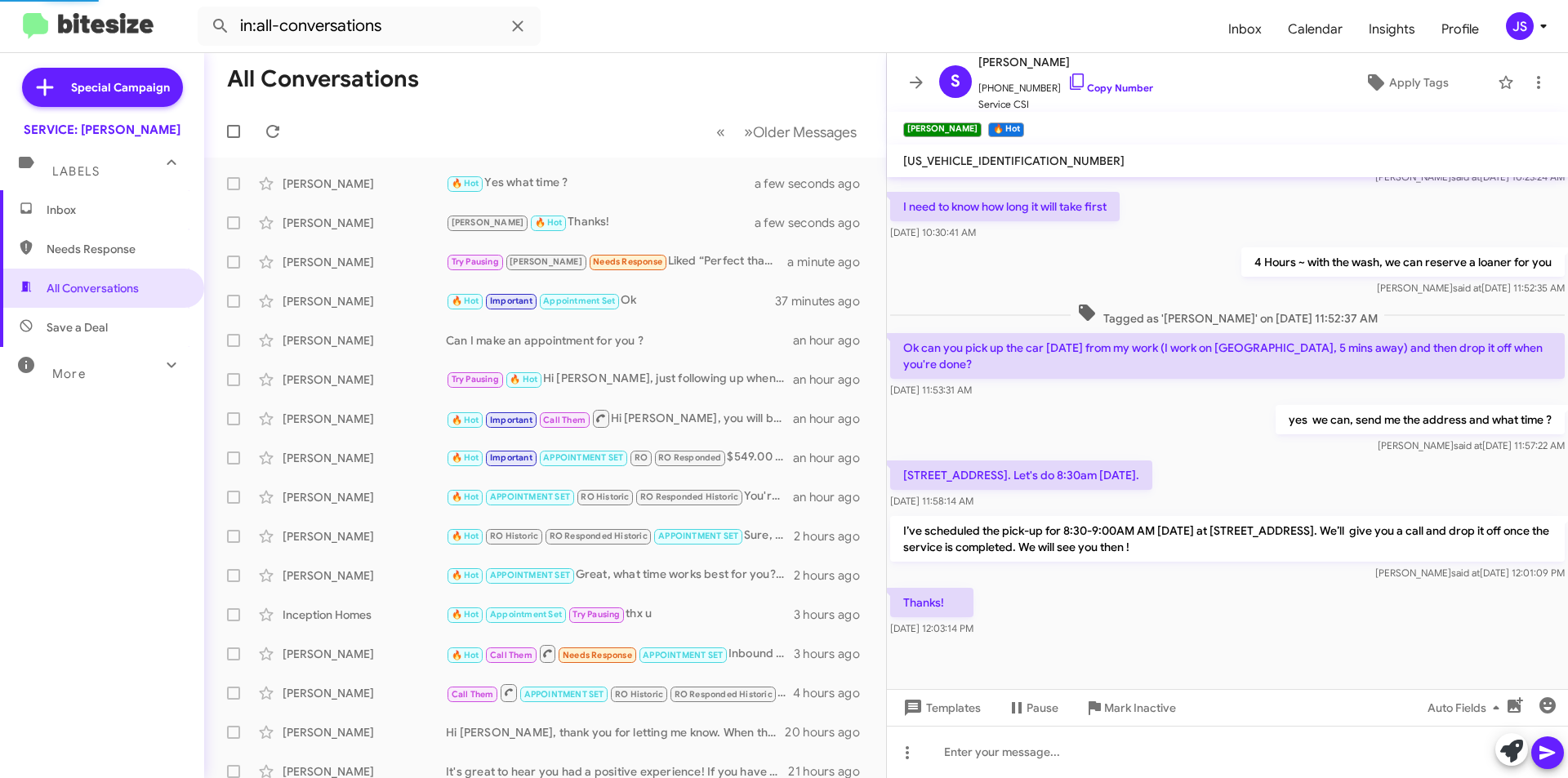
scroll to position [188, 0]
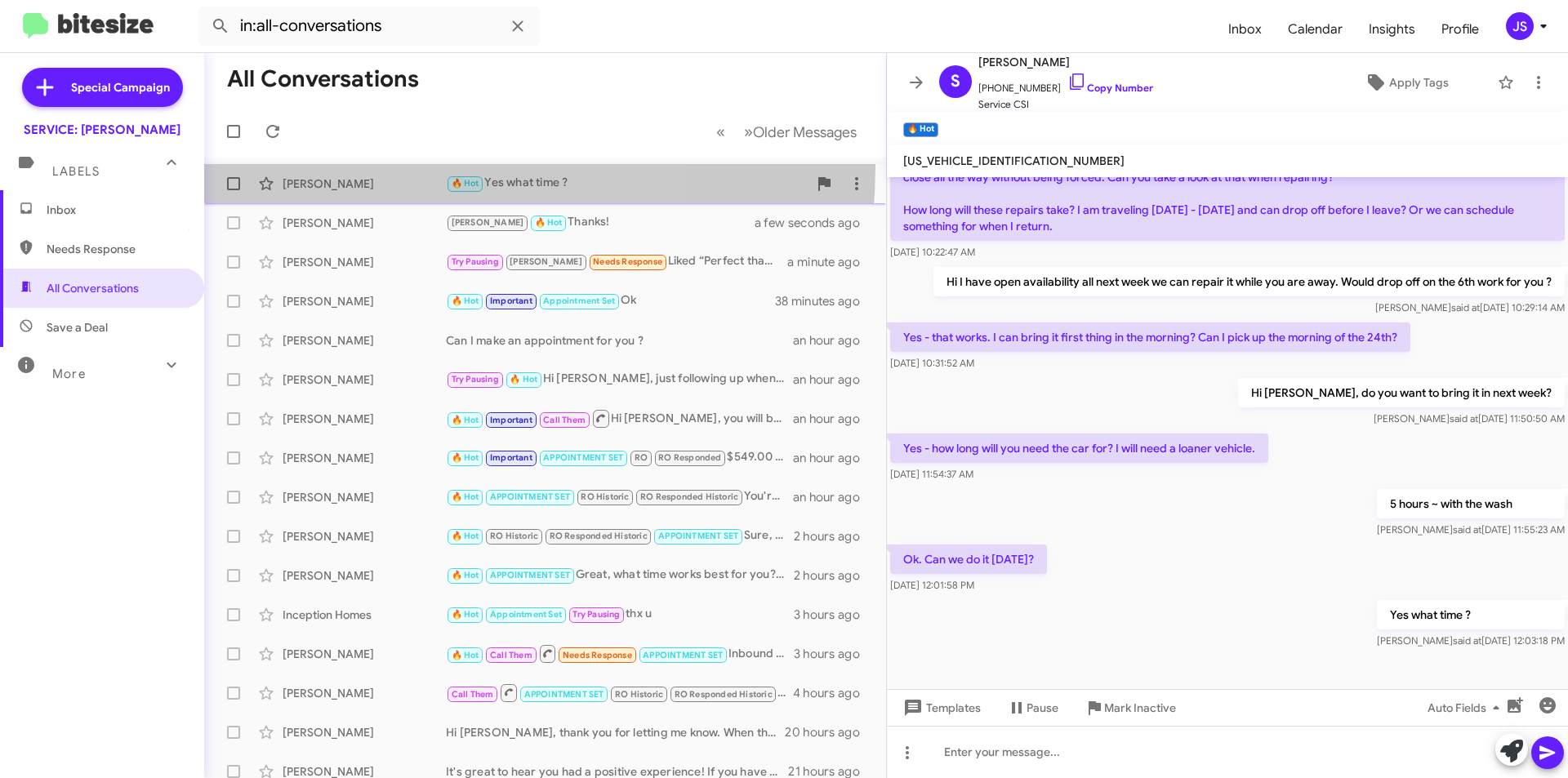
click at [366, 166] on span "Stephanie Amos 🔥 Hot Yes what time ? a few seconds ago" at bounding box center [545, 183] width 682 height 39
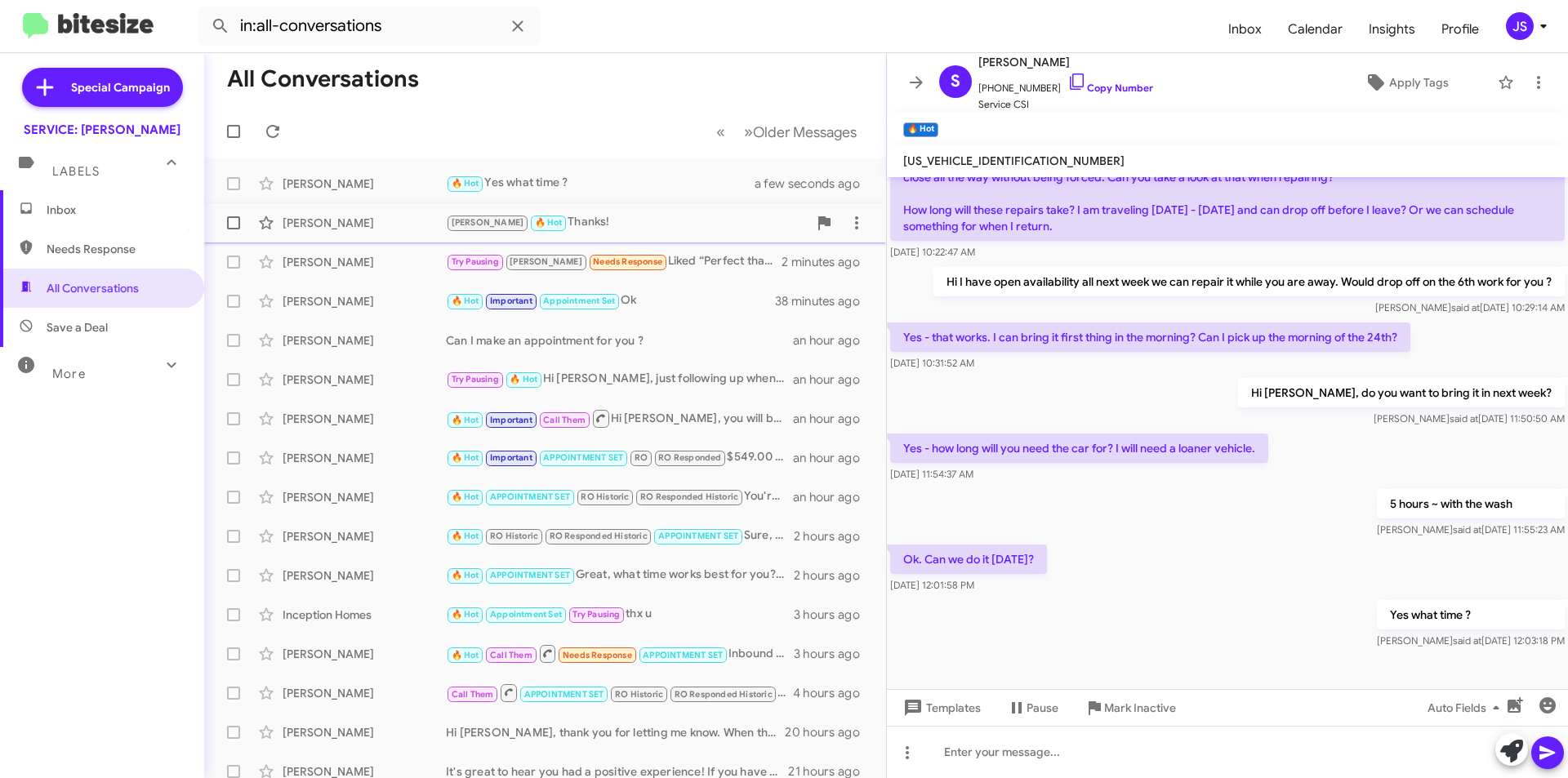
click at [331, 217] on div "[PERSON_NAME]" at bounding box center [364, 222] width 164 height 16
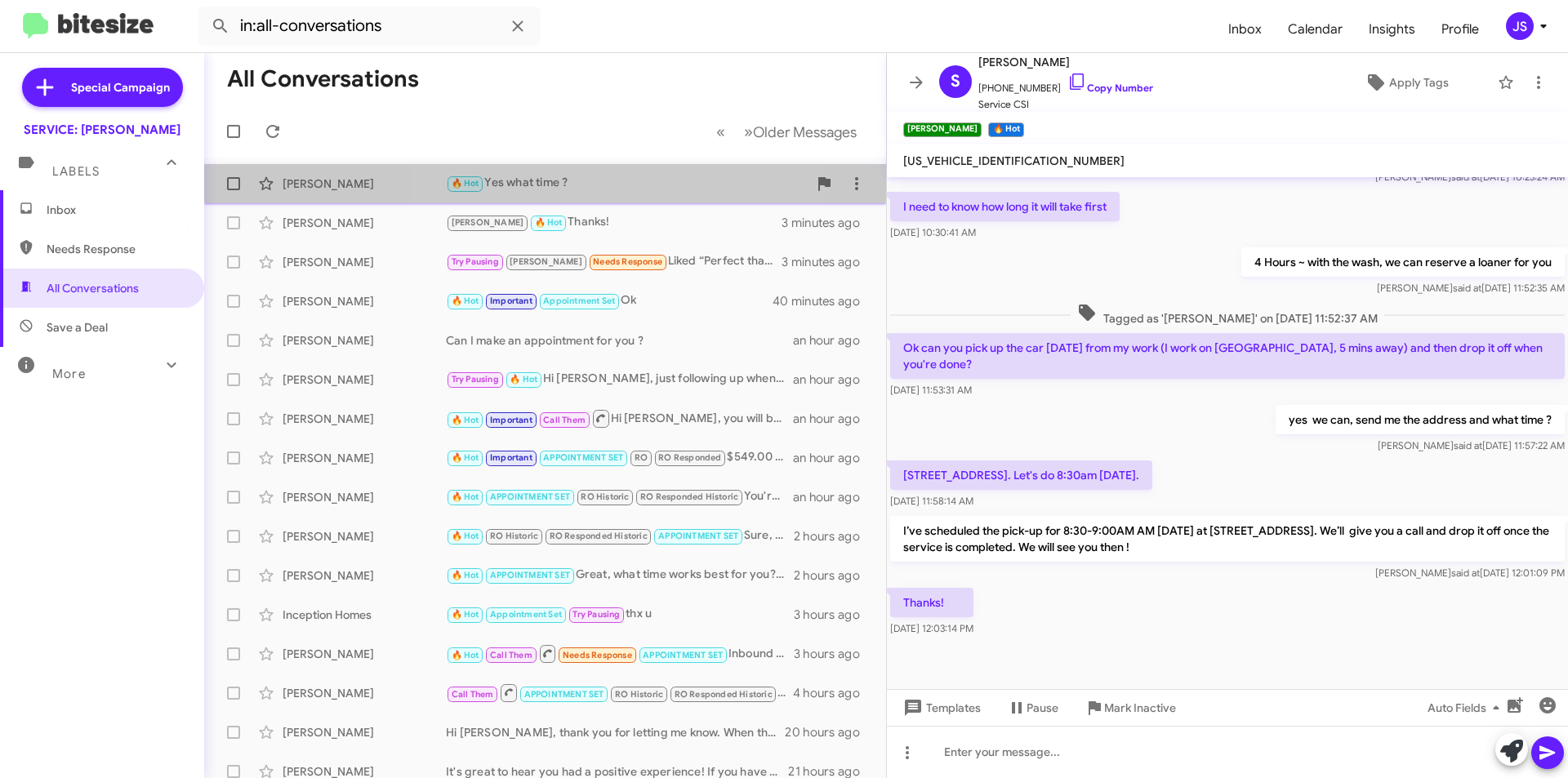
click at [557, 186] on div "🔥 Hot Yes what time ?" at bounding box center [626, 184] width 362 height 19
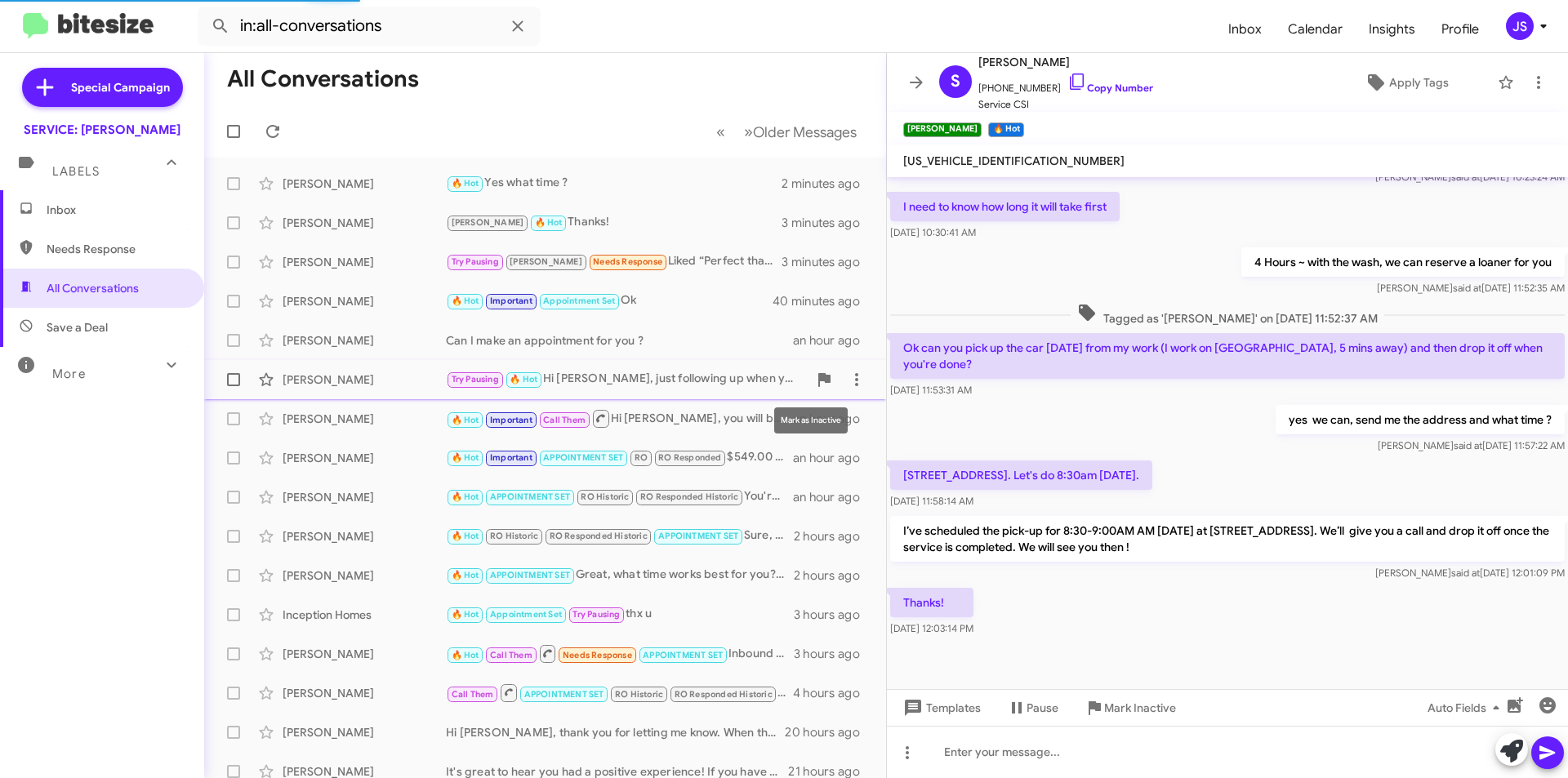
scroll to position [188, 0]
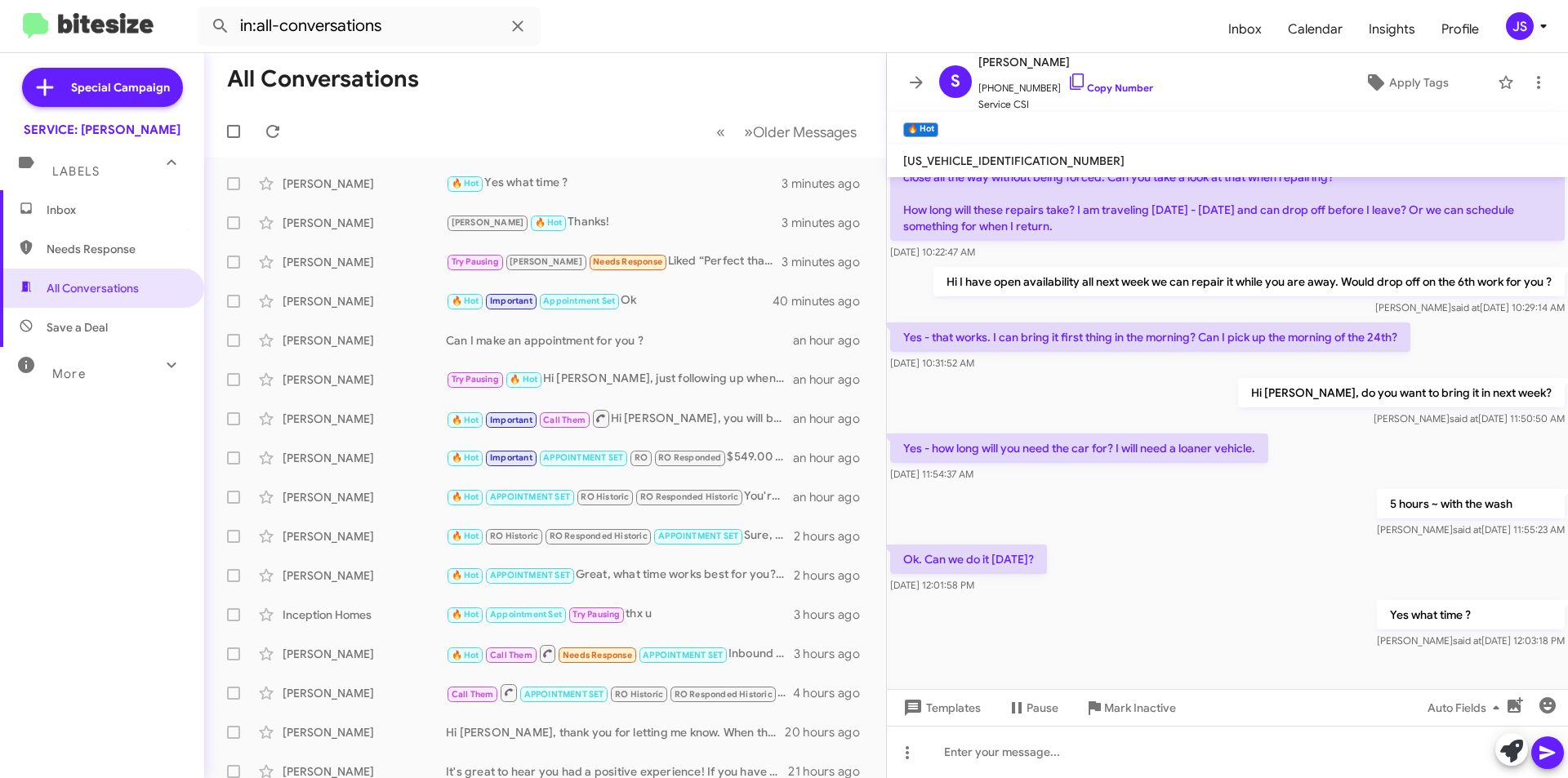
click at [799, 112] on mat-toolbar-row "« Previous » Next Older Messages" at bounding box center [545, 131] width 682 height 53
click at [790, 137] on span "Older Messages" at bounding box center [805, 132] width 103 height 18
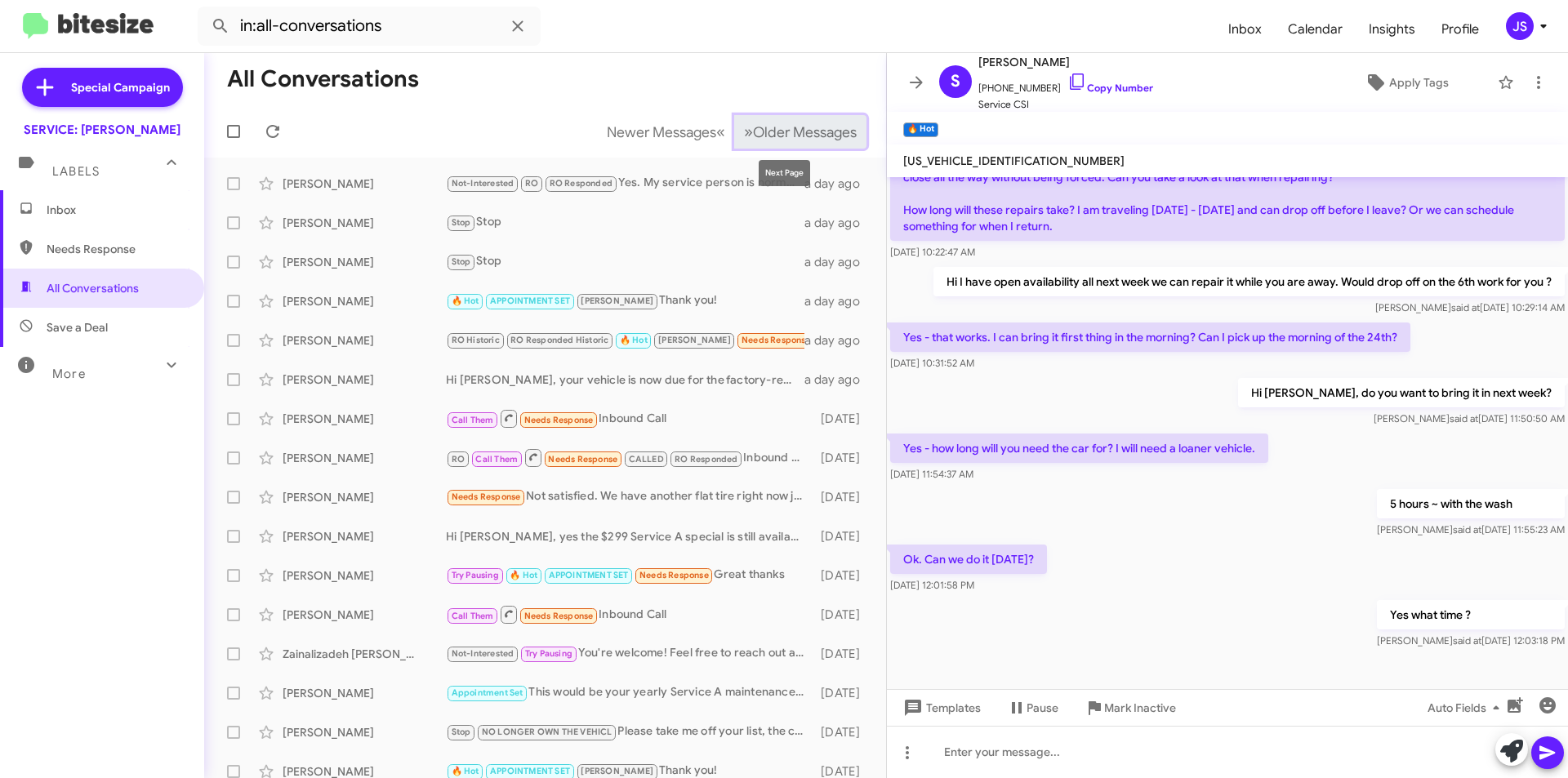
click at [789, 117] on button "» Next Older Messages" at bounding box center [800, 131] width 132 height 34
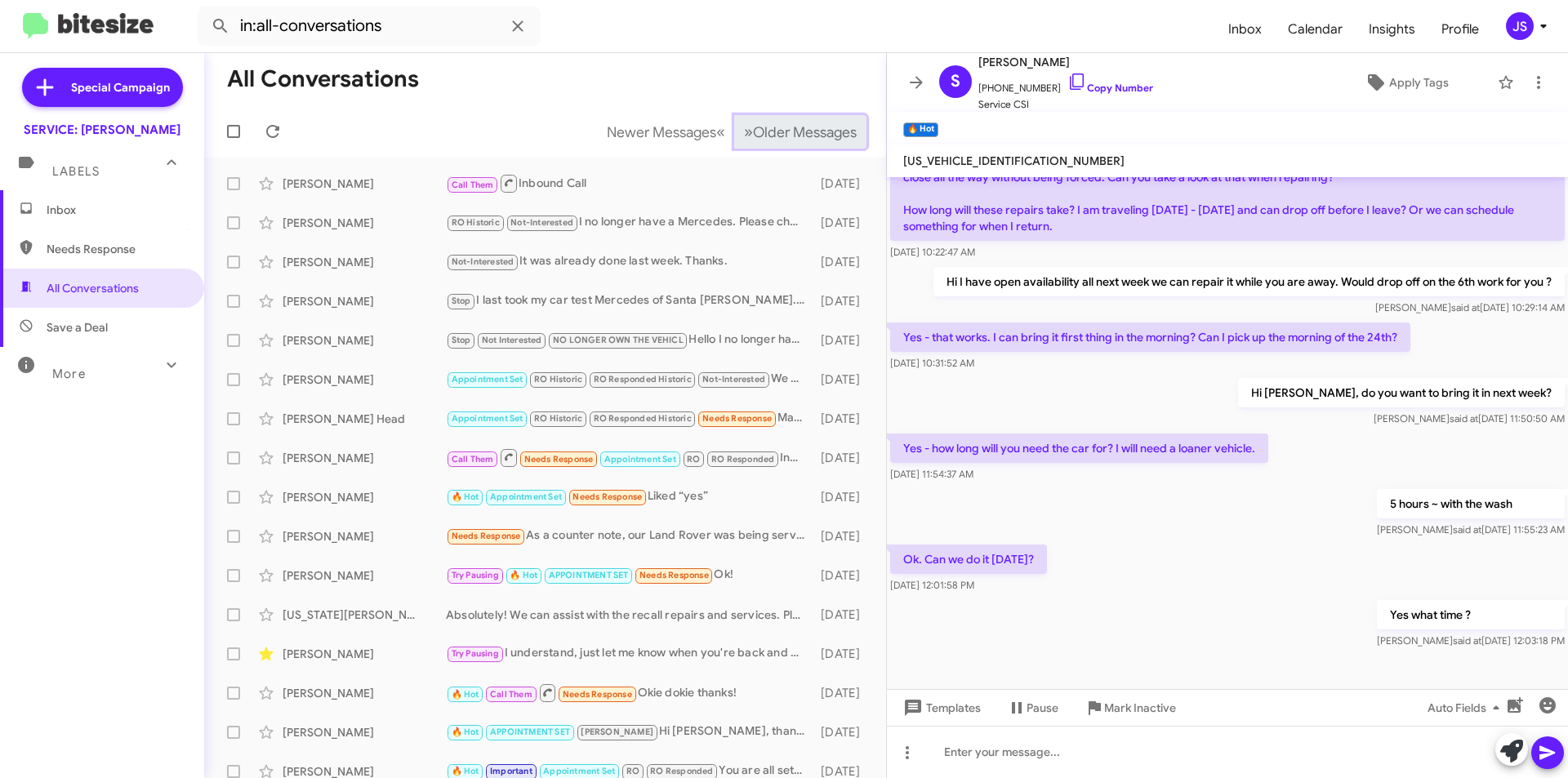
click at [789, 117] on button "» Next Older Messages" at bounding box center [800, 131] width 132 height 34
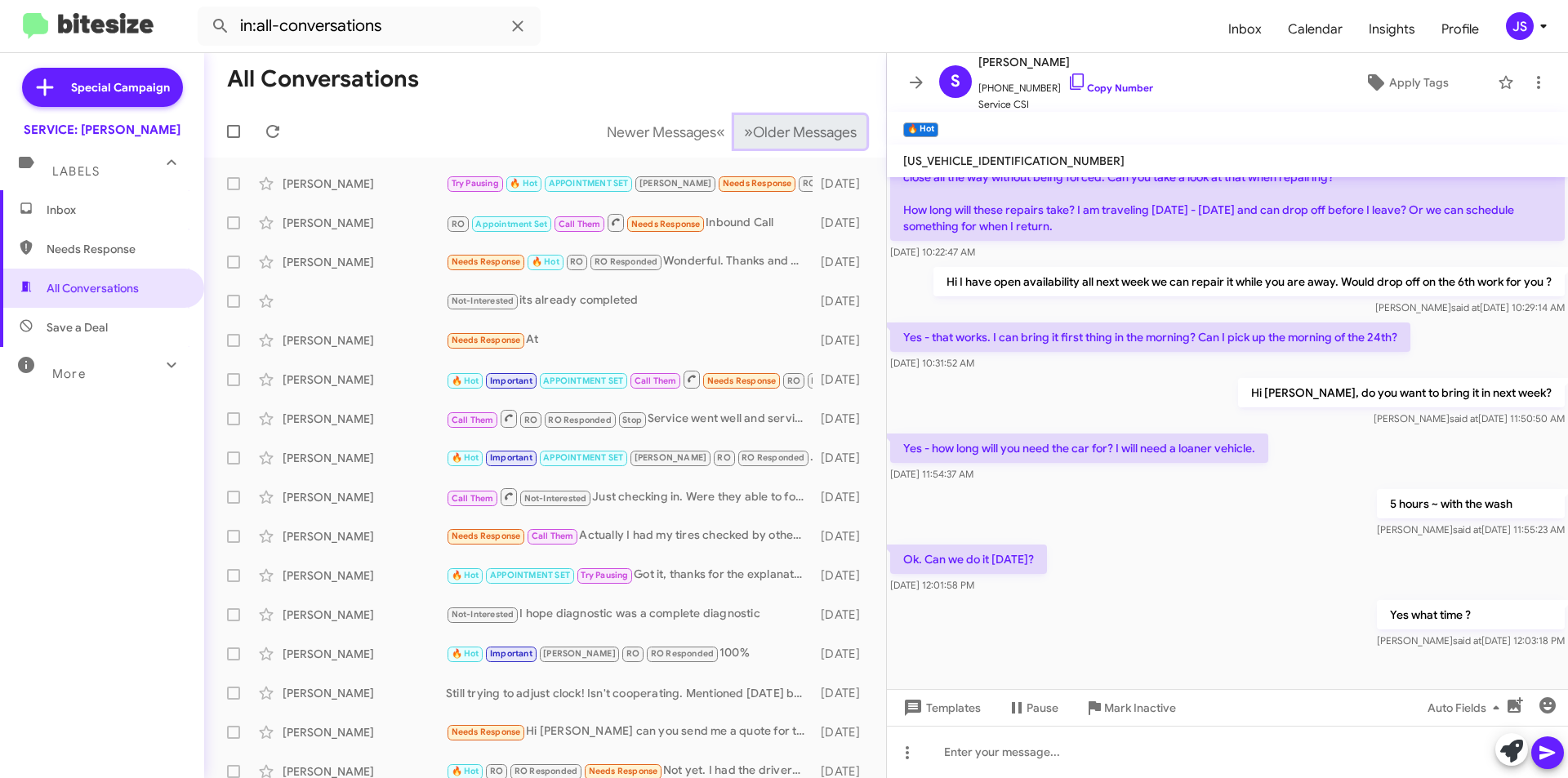
click at [789, 117] on button "» Next Older Messages" at bounding box center [800, 131] width 132 height 34
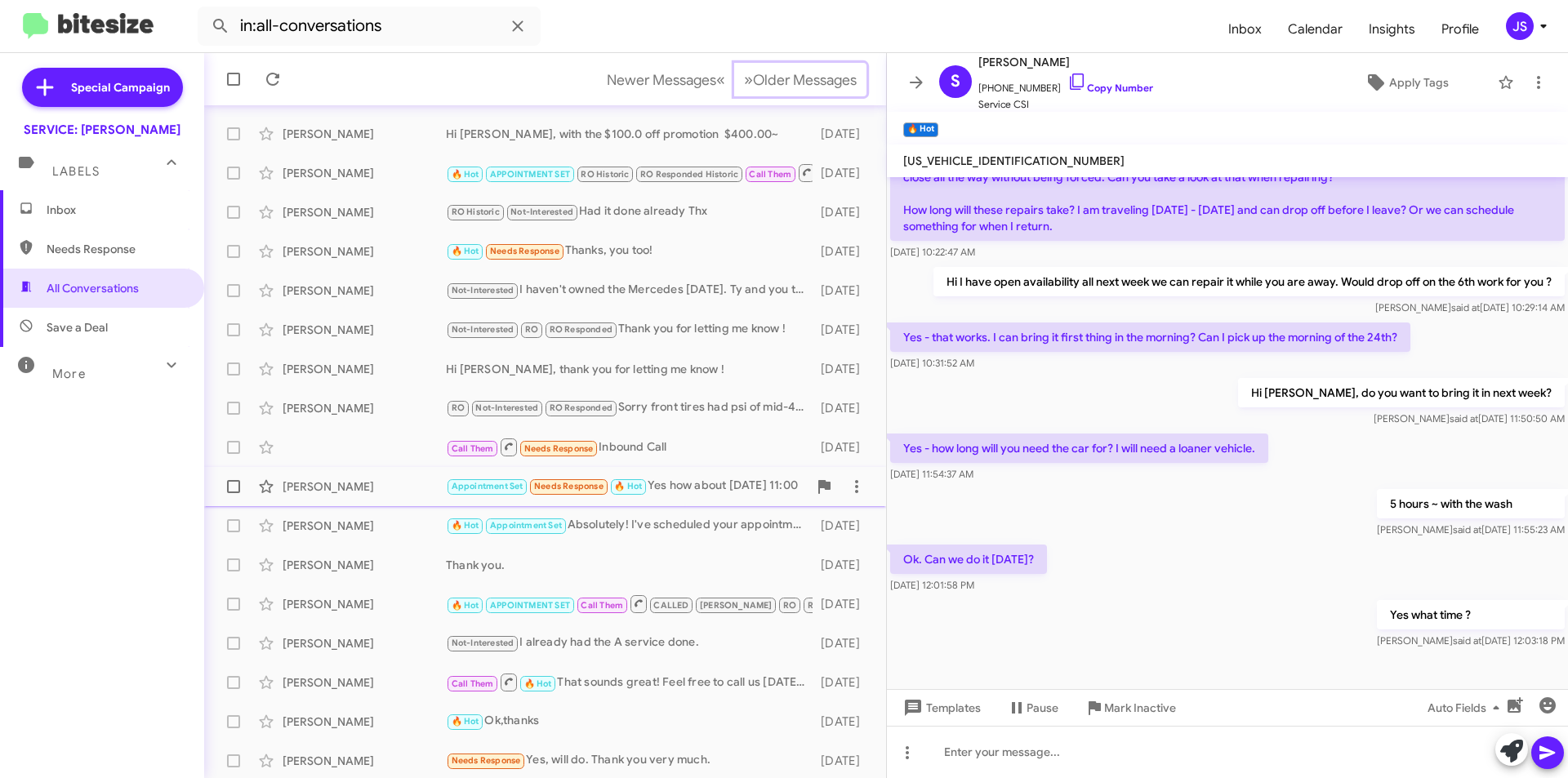
scroll to position [170, 0]
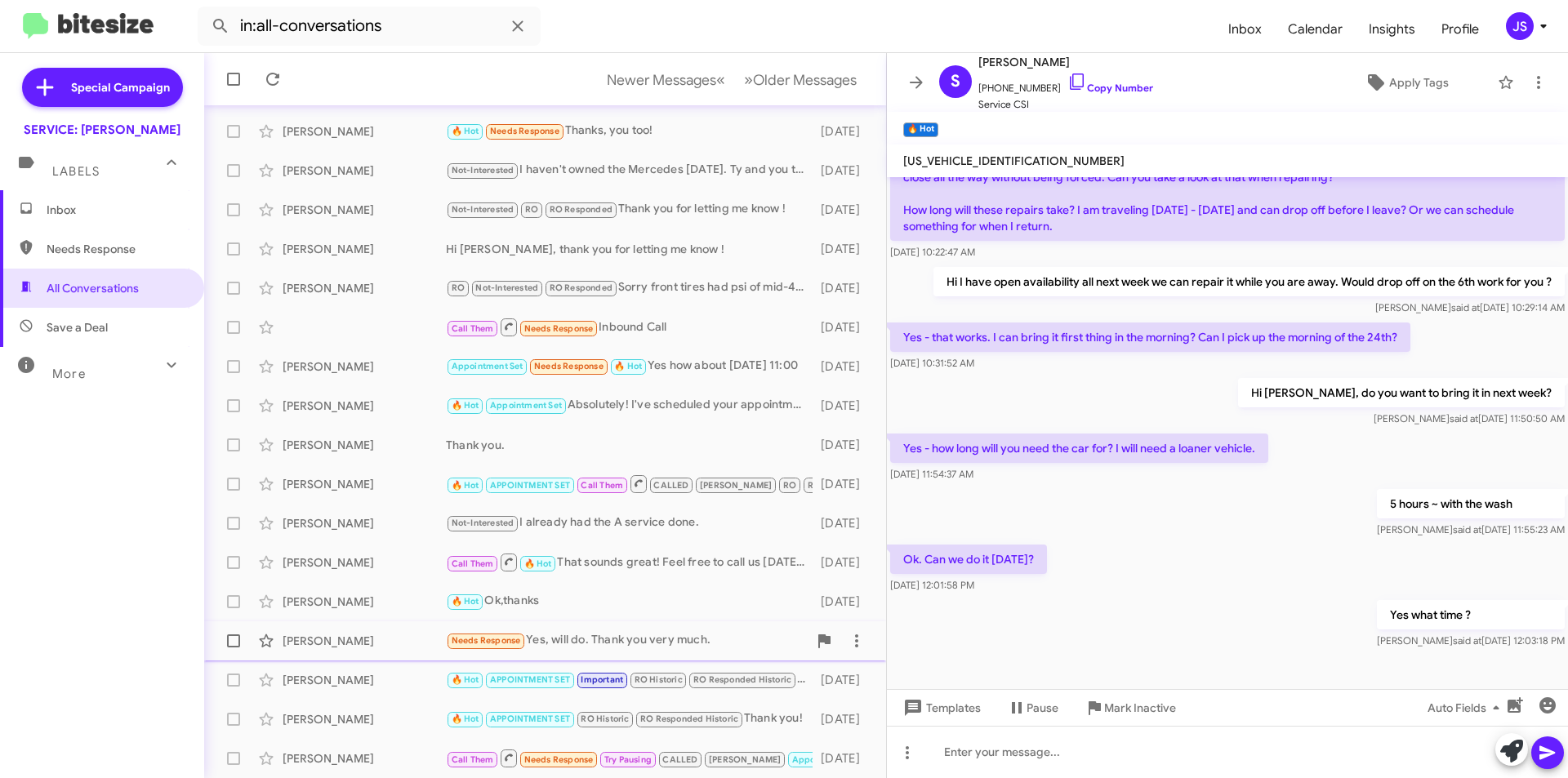
click at [688, 640] on div "Needs Response Yes, will do. Thank you very much." at bounding box center [626, 641] width 362 height 19
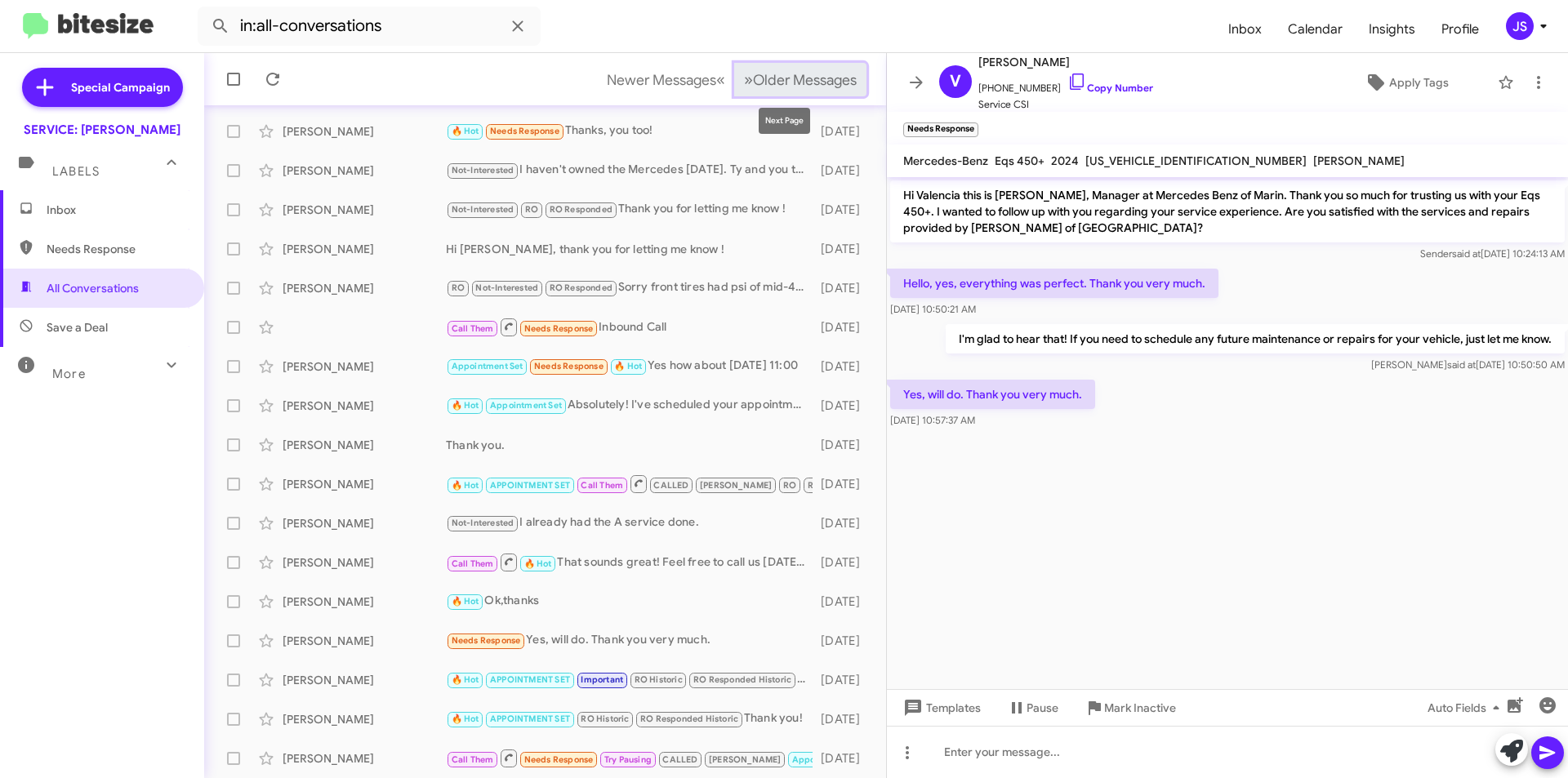
click at [823, 80] on span "Older Messages" at bounding box center [805, 80] width 103 height 18
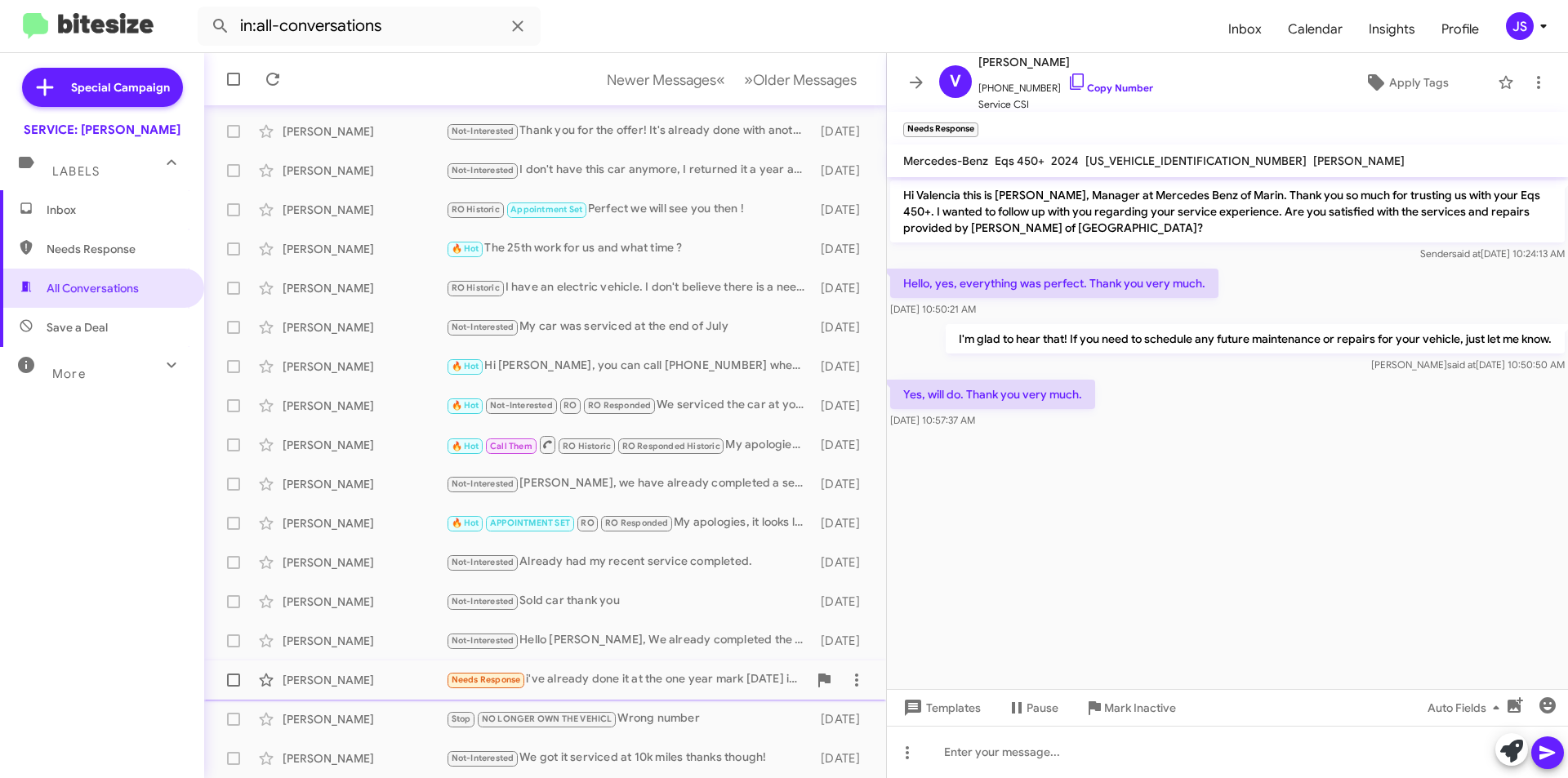
click at [566, 684] on div "Needs Response i've already done it at the one year mark April 2025 in San Rafa…" at bounding box center [626, 680] width 362 height 19
click at [634, 724] on div "Stop NO LONGER OWN THE VEHICL Wrong number" at bounding box center [626, 720] width 362 height 19
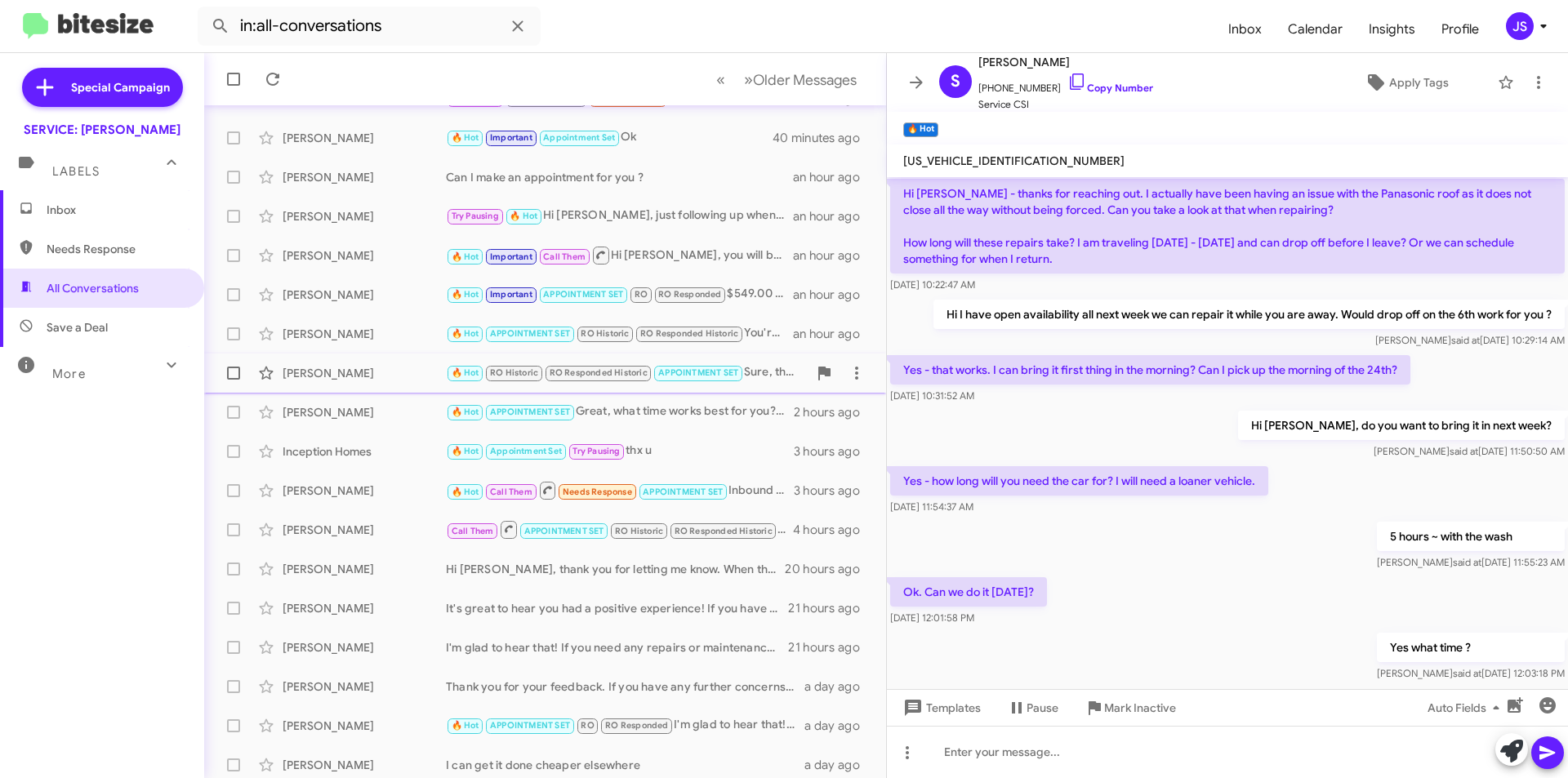
scroll to position [170, 0]
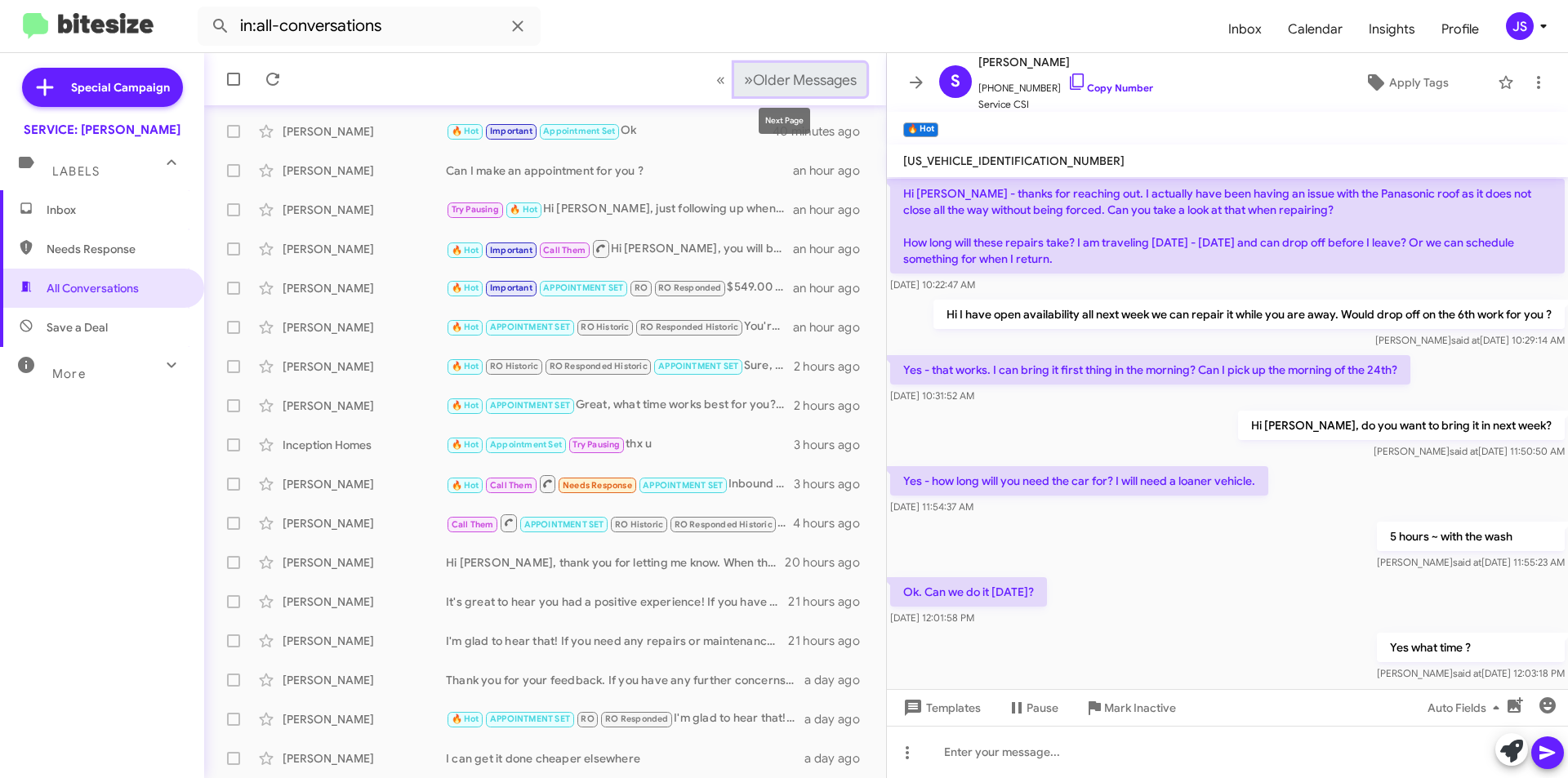
click at [816, 84] on span "Older Messages" at bounding box center [805, 80] width 103 height 18
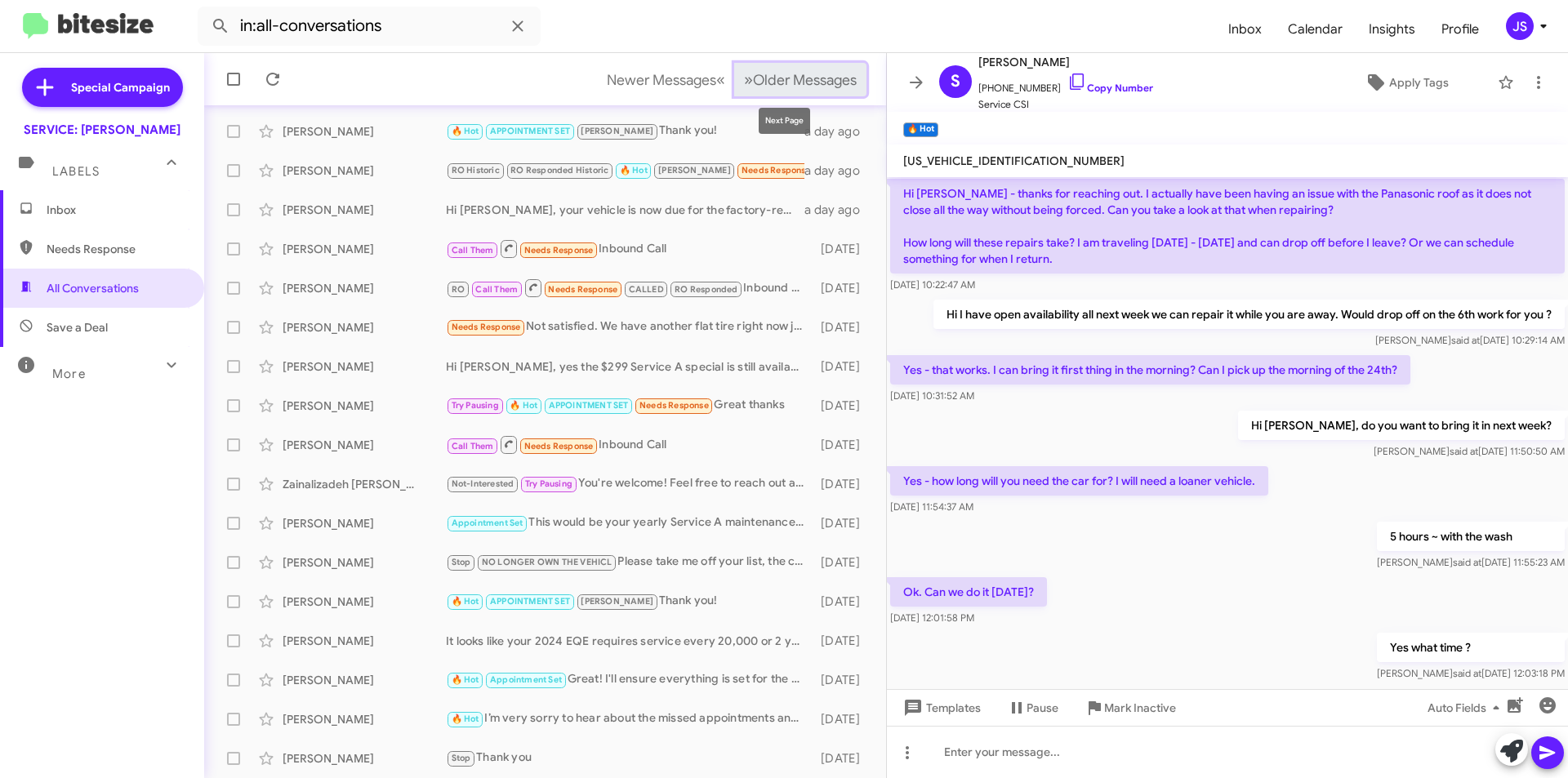
click at [772, 94] on button "» Next Older Messages" at bounding box center [800, 80] width 132 height 34
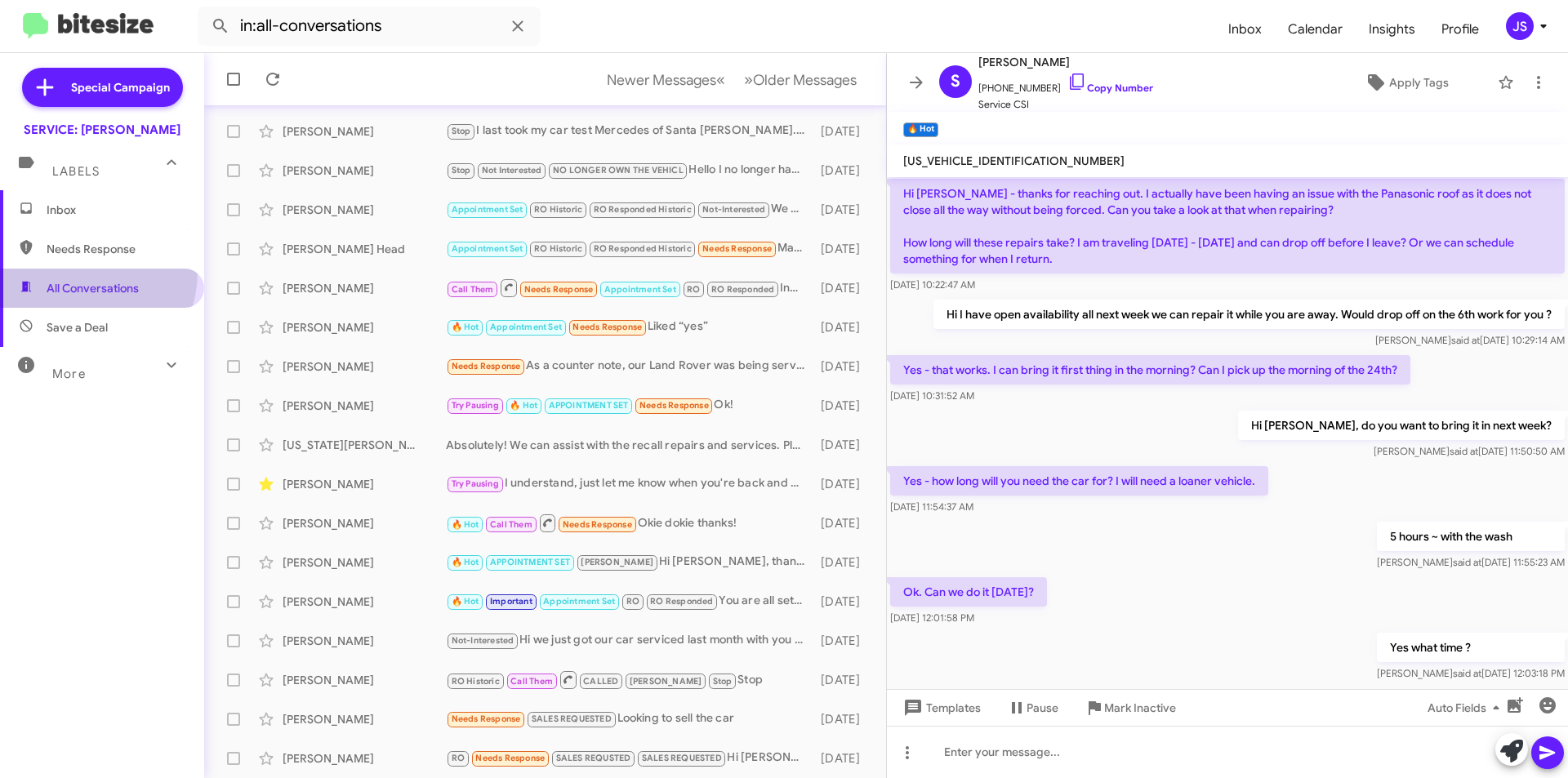
click at [62, 270] on span "All Conversations" at bounding box center [102, 287] width 204 height 39
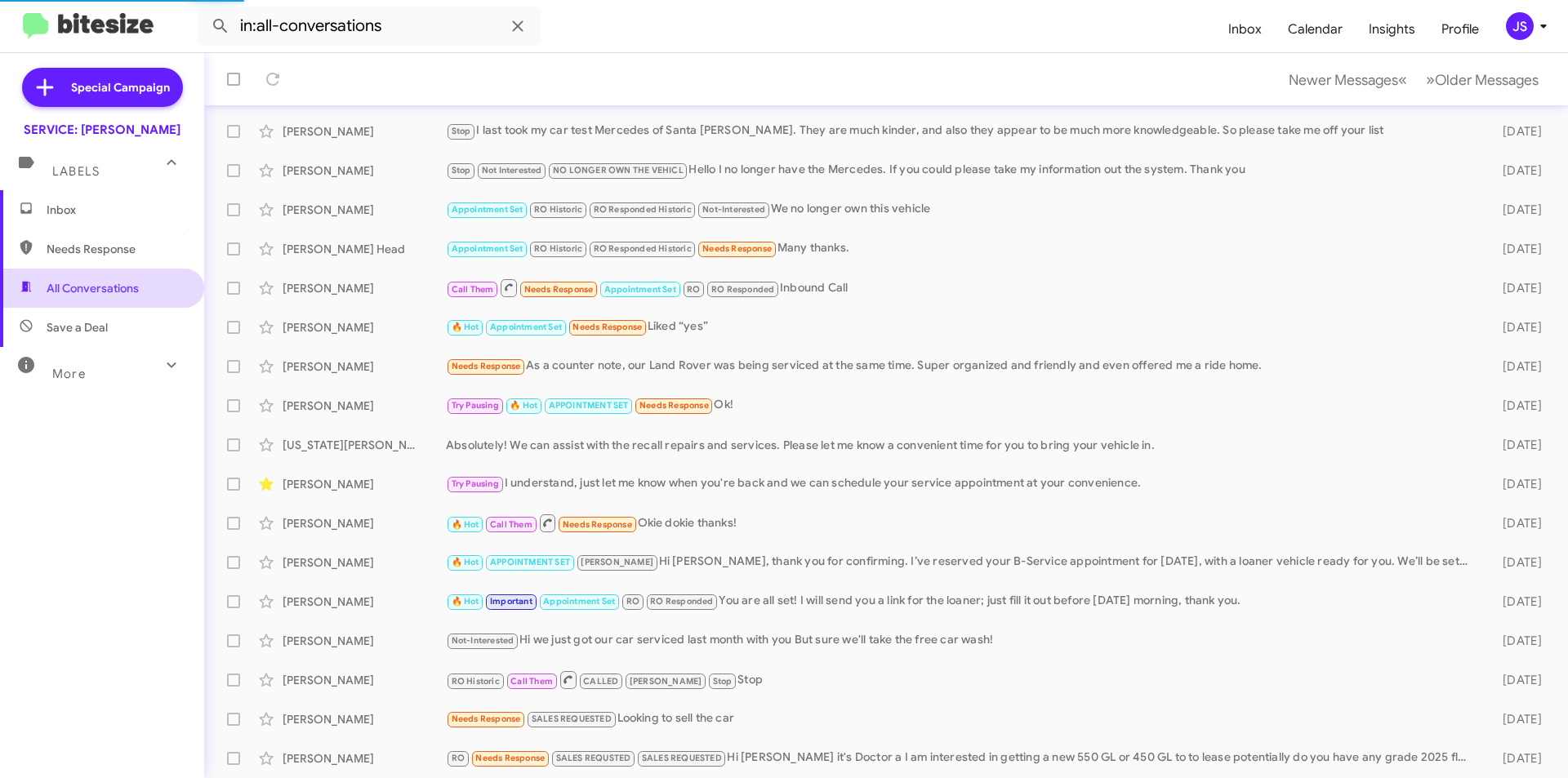
click at [76, 301] on span "All Conversations" at bounding box center [102, 287] width 204 height 39
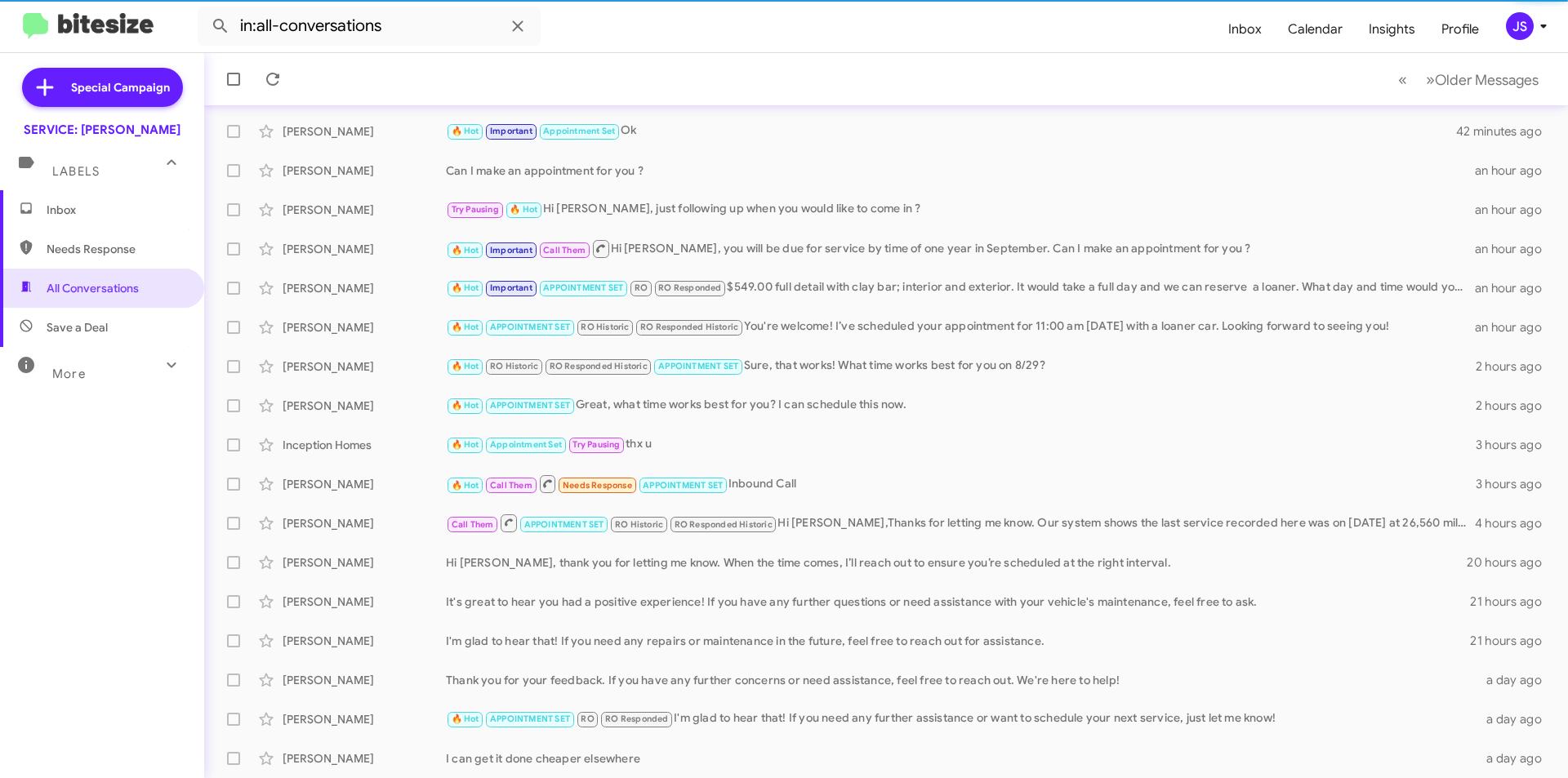
click at [103, 216] on span "Inbox" at bounding box center [116, 210] width 139 height 16
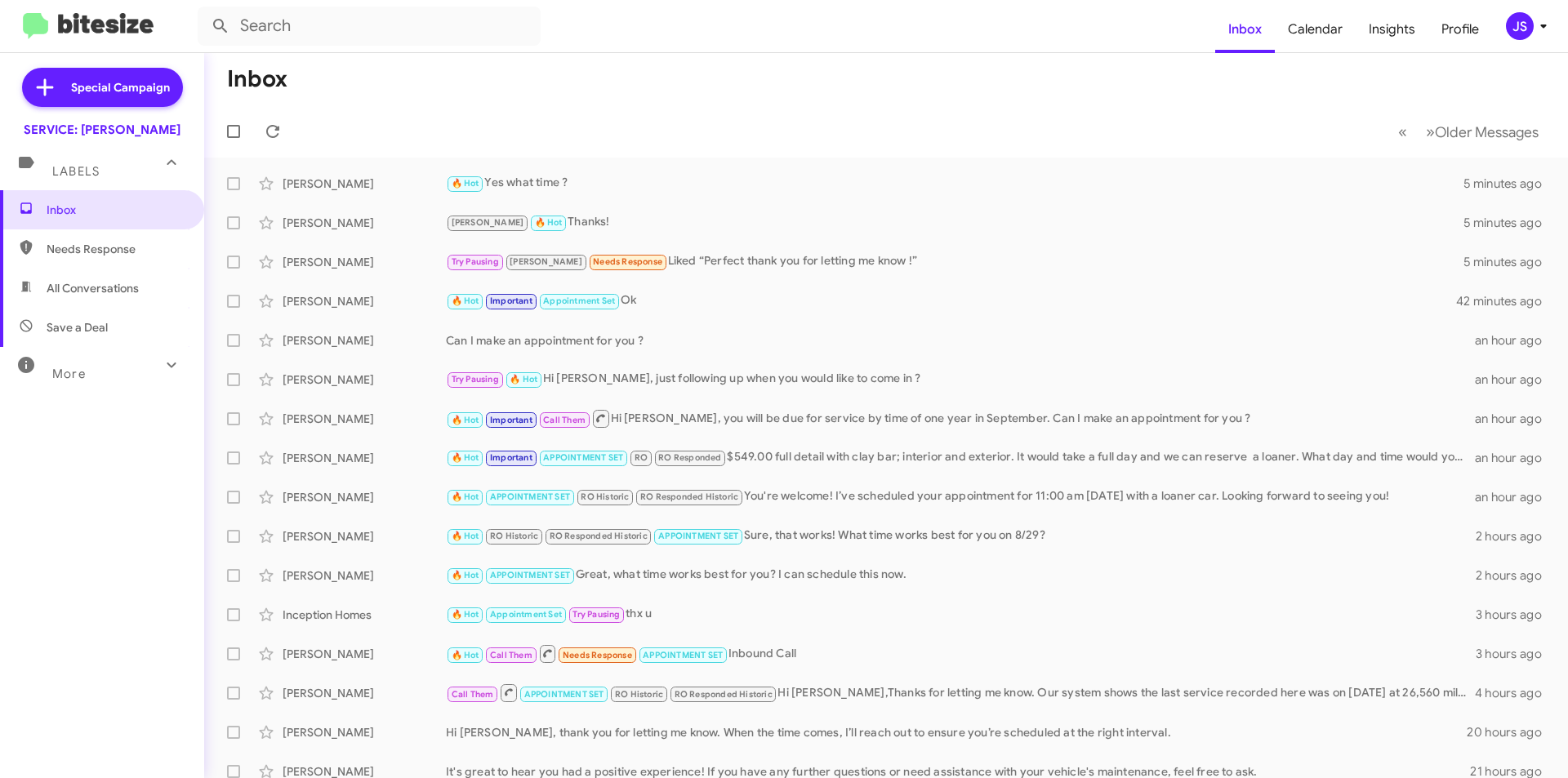
click at [101, 287] on span "All Conversations" at bounding box center [93, 287] width 92 height 16
type input "in:all-conversations"
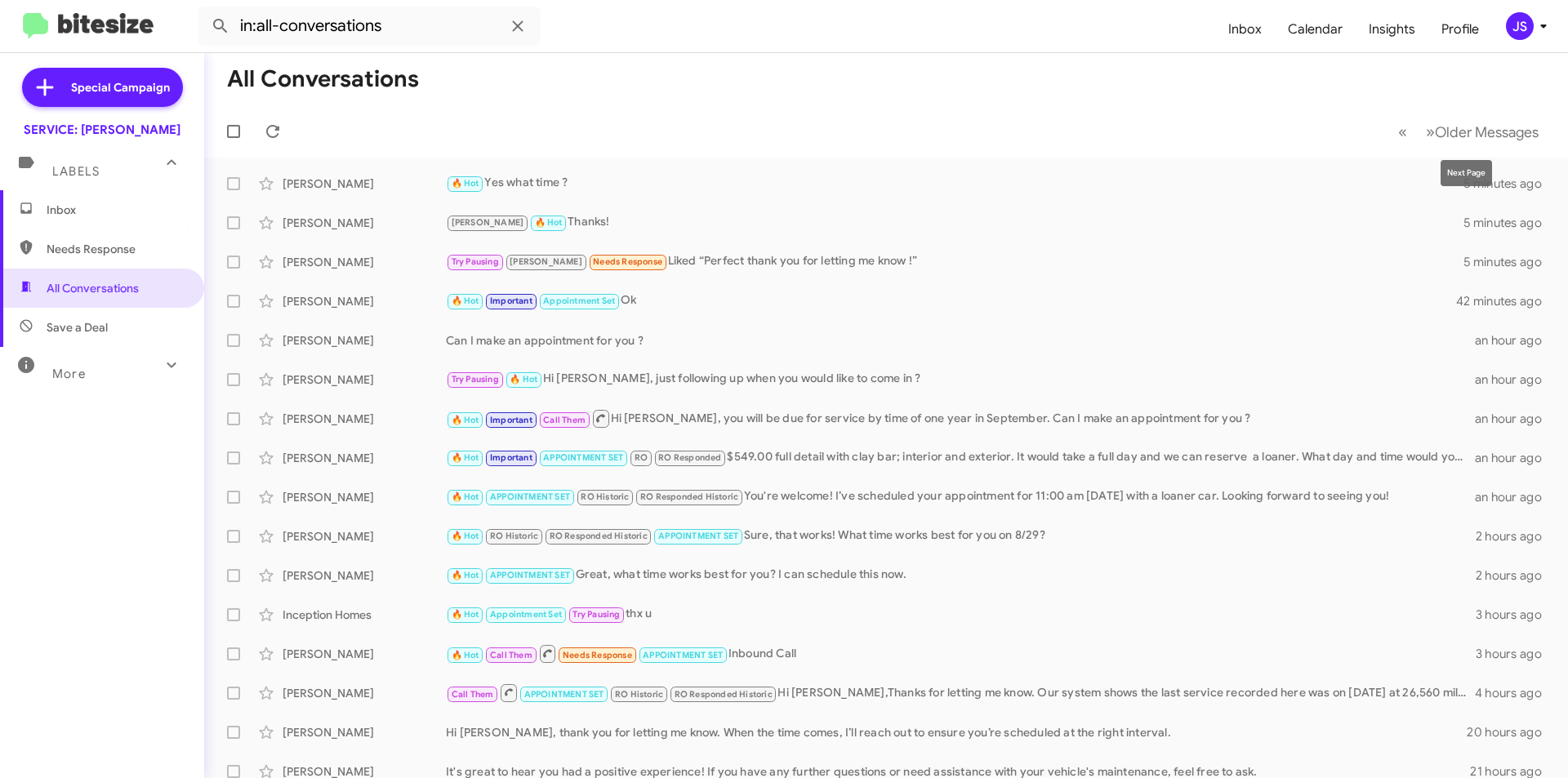
click at [1451, 152] on mat-tooltip-component "Next Page" at bounding box center [1466, 172] width 75 height 49
click at [1458, 136] on span "Older Messages" at bounding box center [1487, 132] width 103 height 18
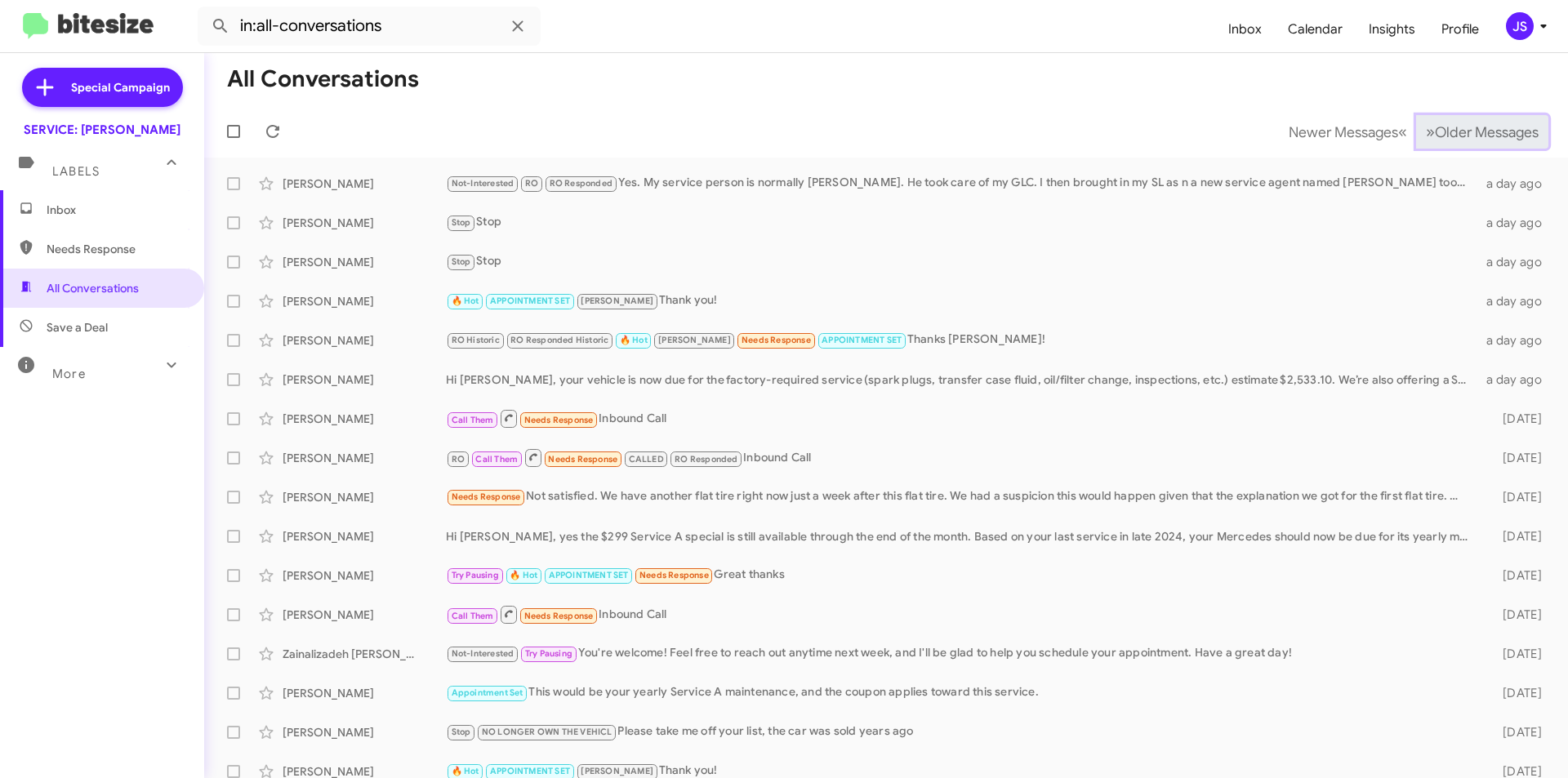
click at [1458, 136] on span "Older Messages" at bounding box center [1487, 132] width 103 height 18
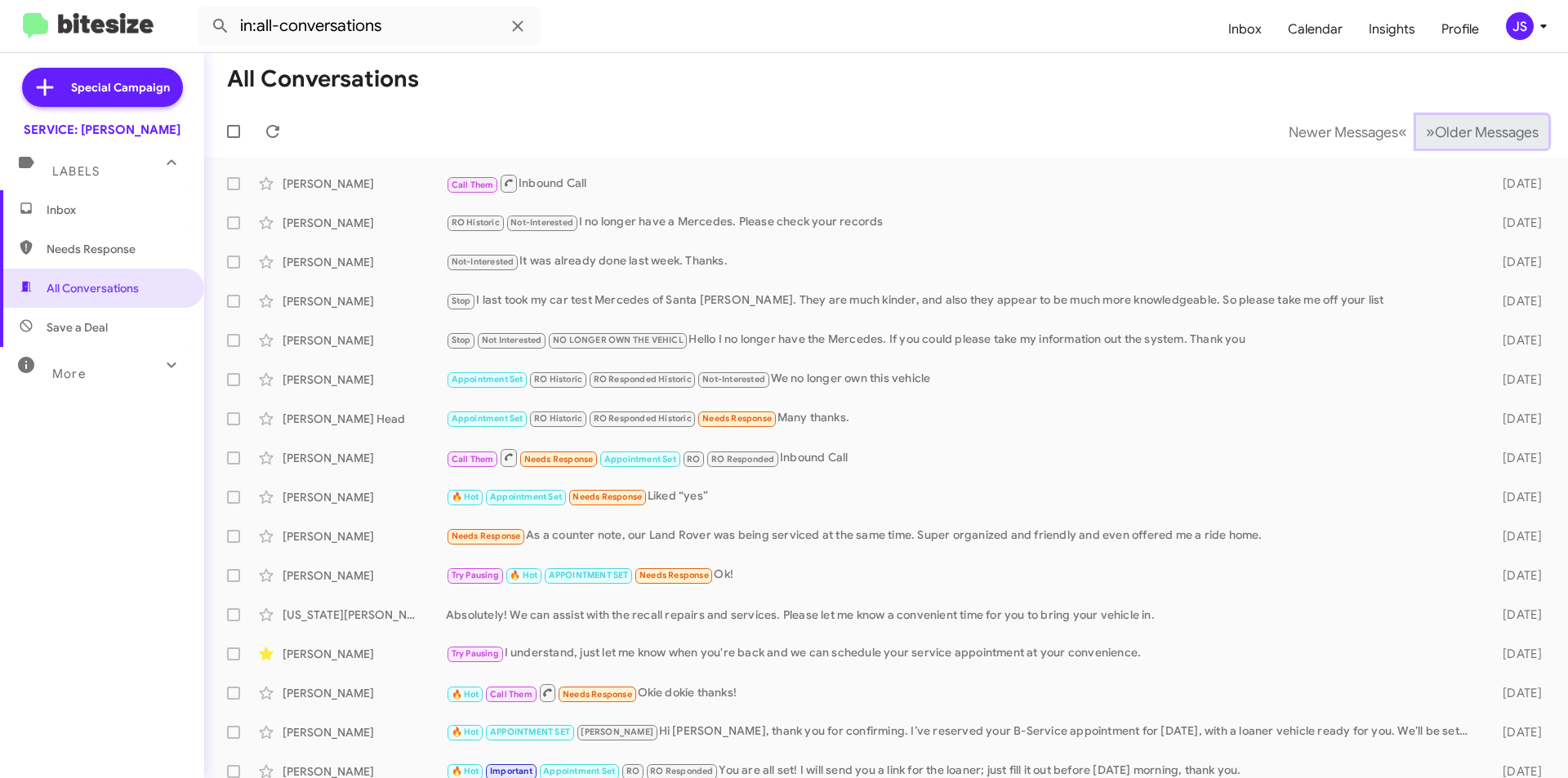
click at [1458, 136] on span "Older Messages" at bounding box center [1487, 132] width 103 height 18
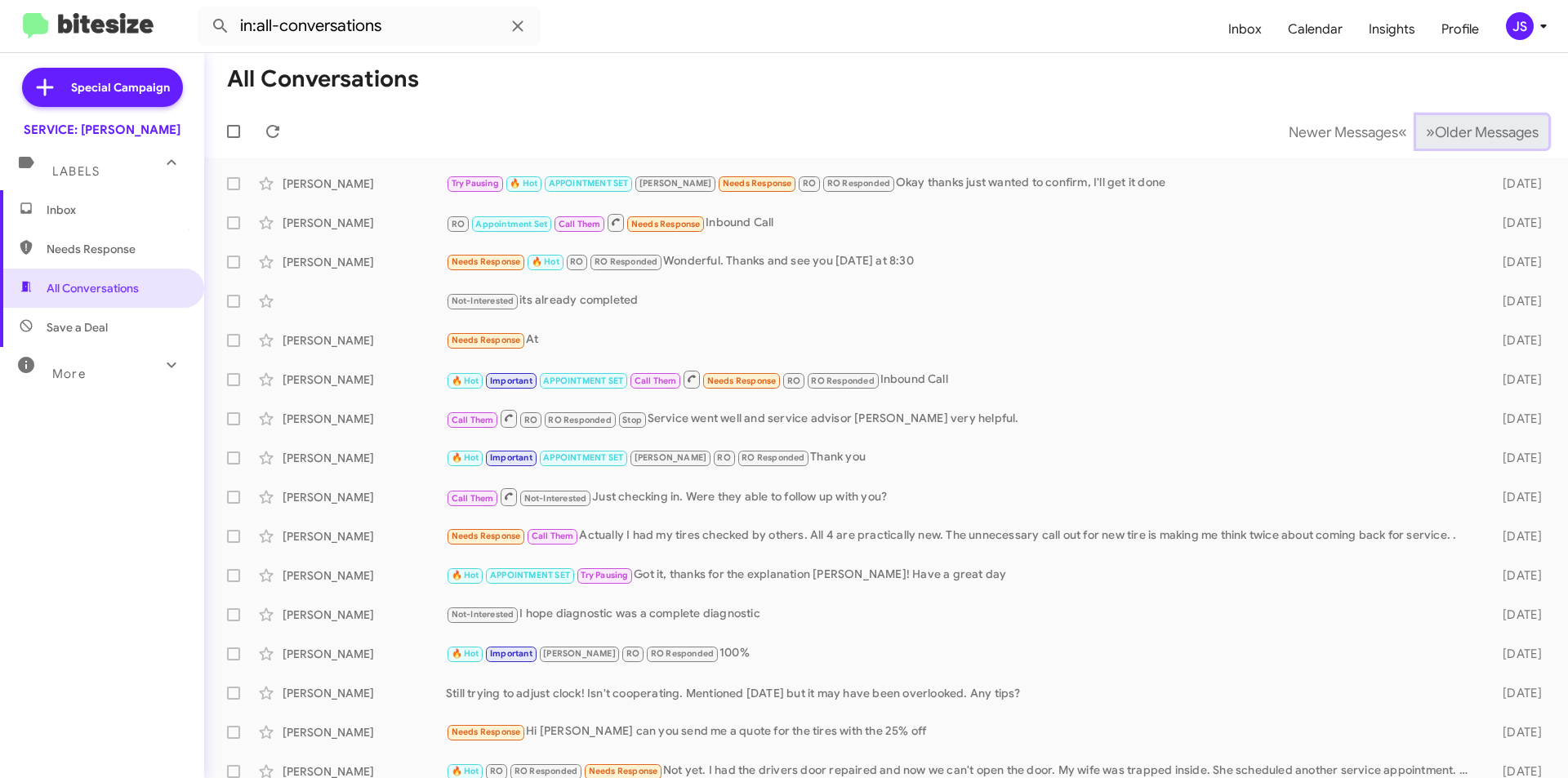
click at [1458, 136] on span "Older Messages" at bounding box center [1487, 132] width 103 height 18
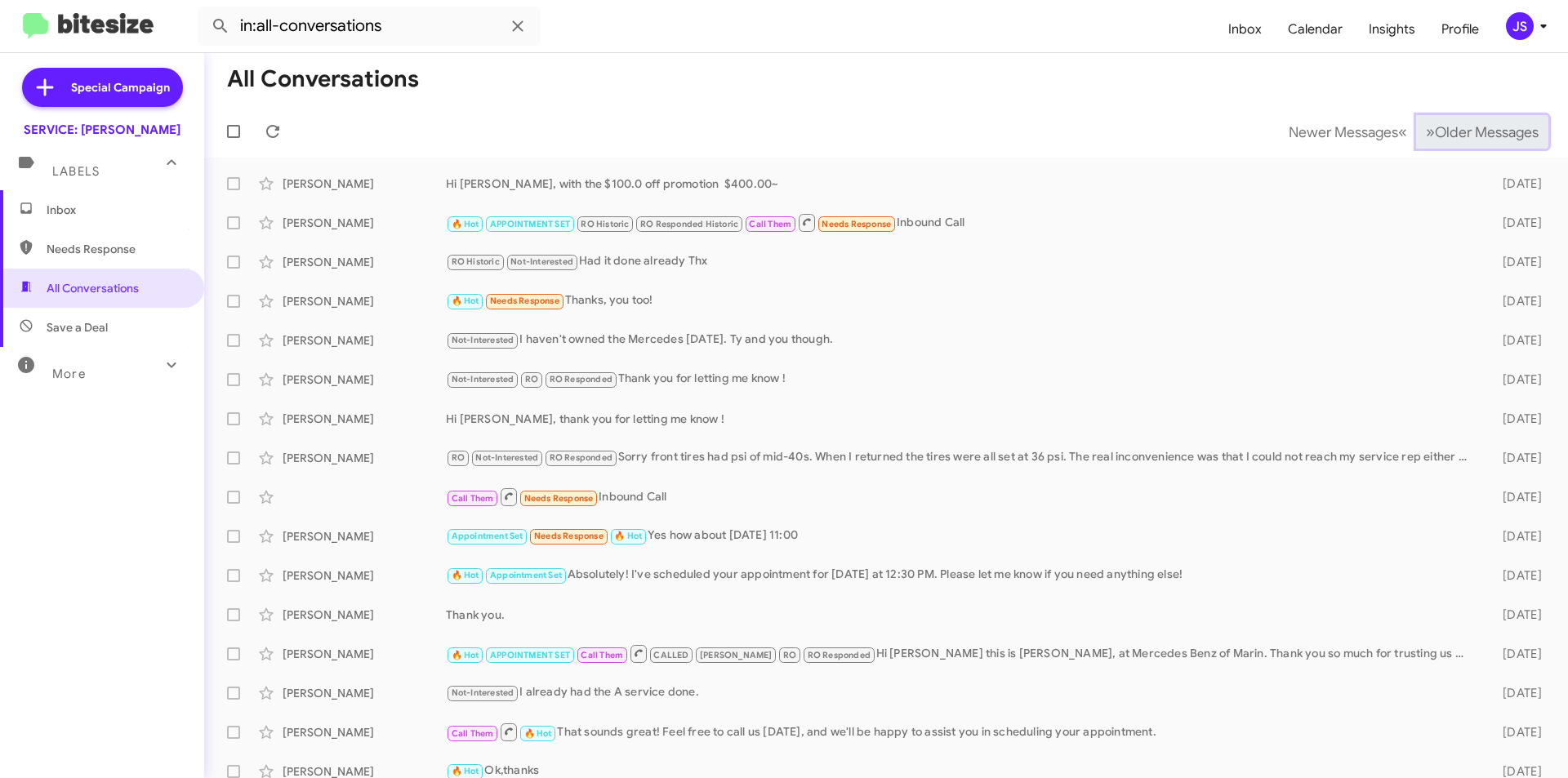
click at [1458, 136] on span "Older Messages" at bounding box center [1487, 132] width 103 height 18
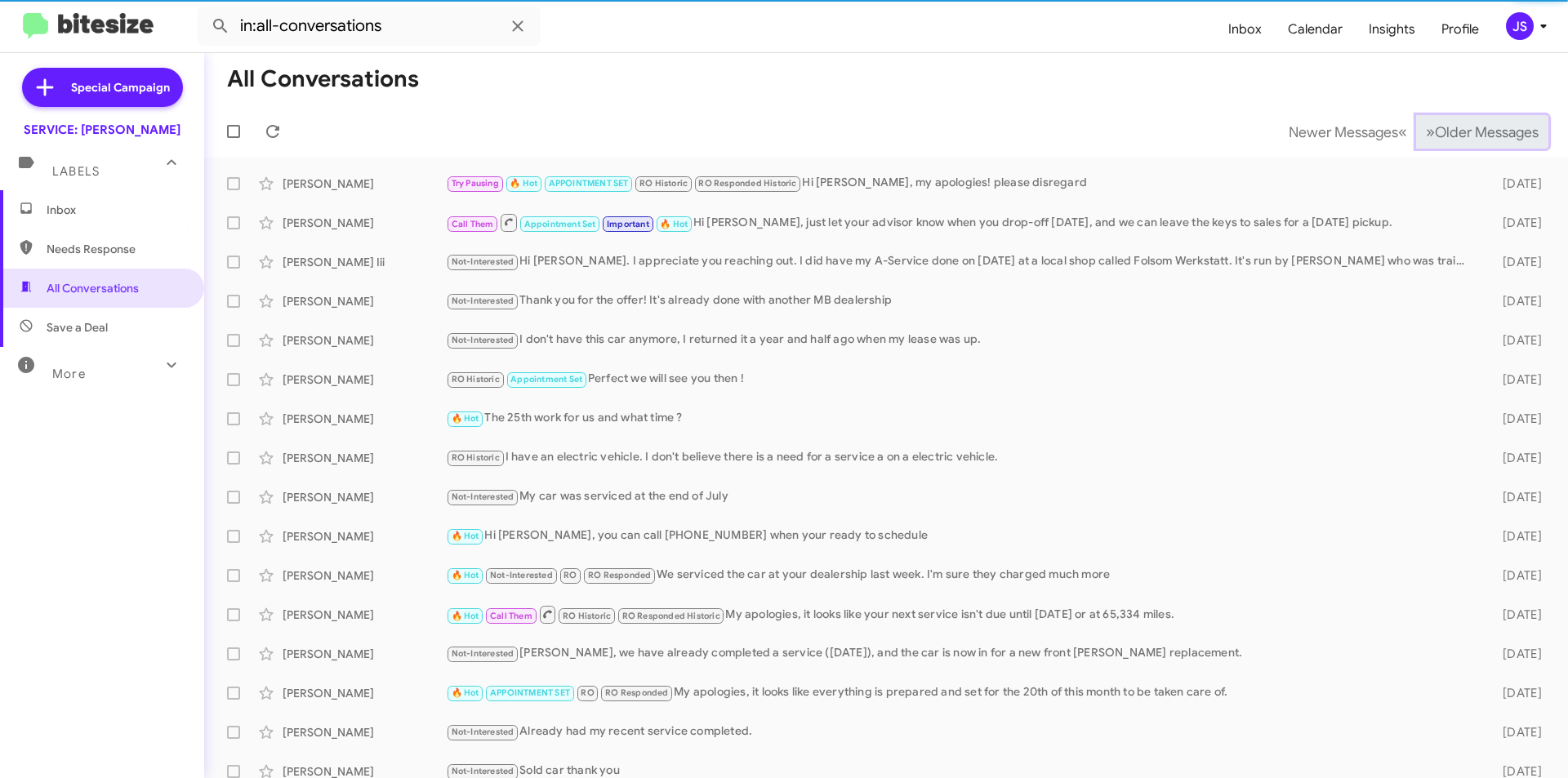
click at [1458, 136] on span "Older Messages" at bounding box center [1487, 132] width 103 height 18
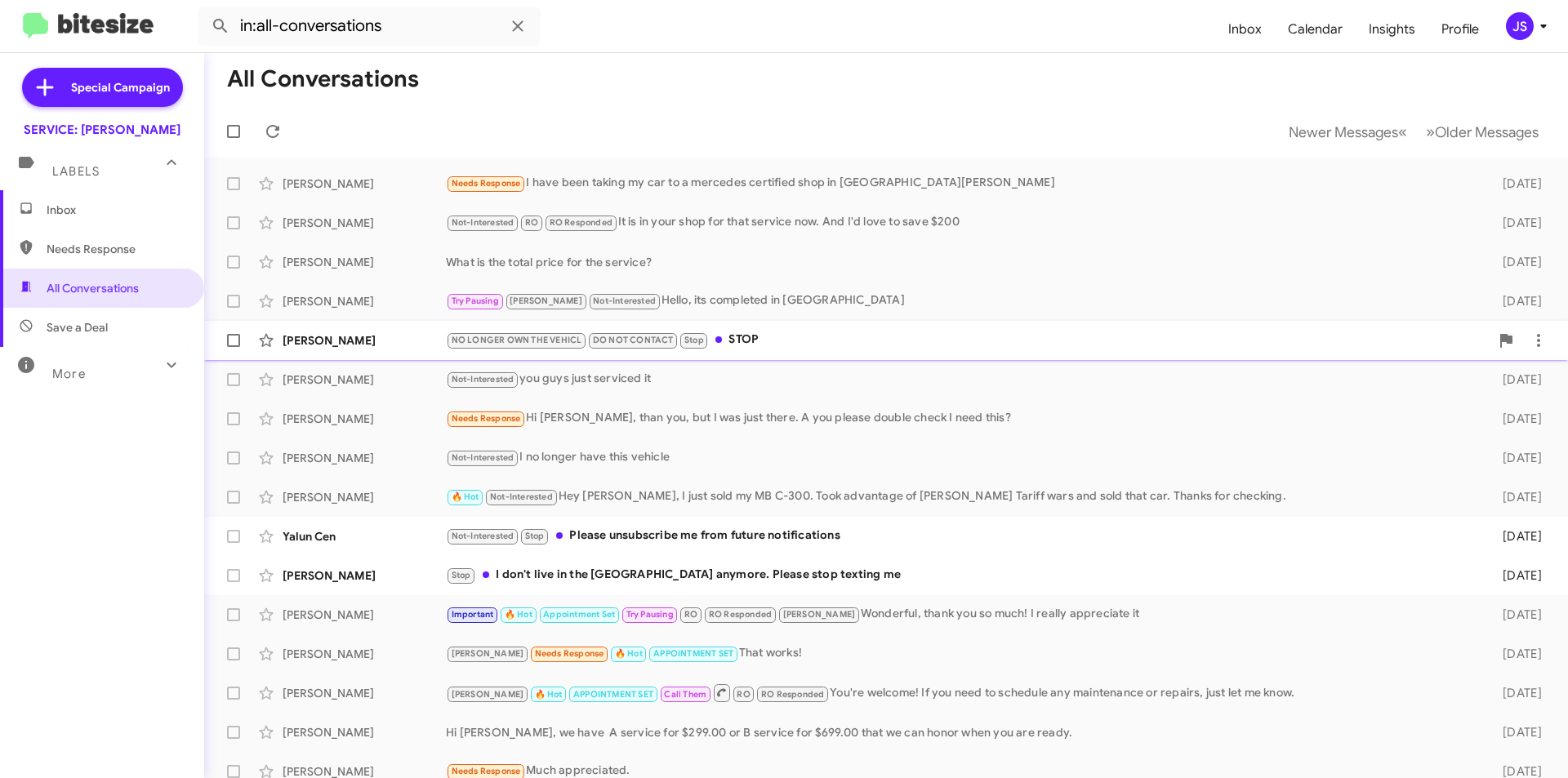
click at [900, 339] on div "NO LONGER OWN THE VEHICL DO NOT CONTACT Stop STOP" at bounding box center [967, 340] width 1044 height 19
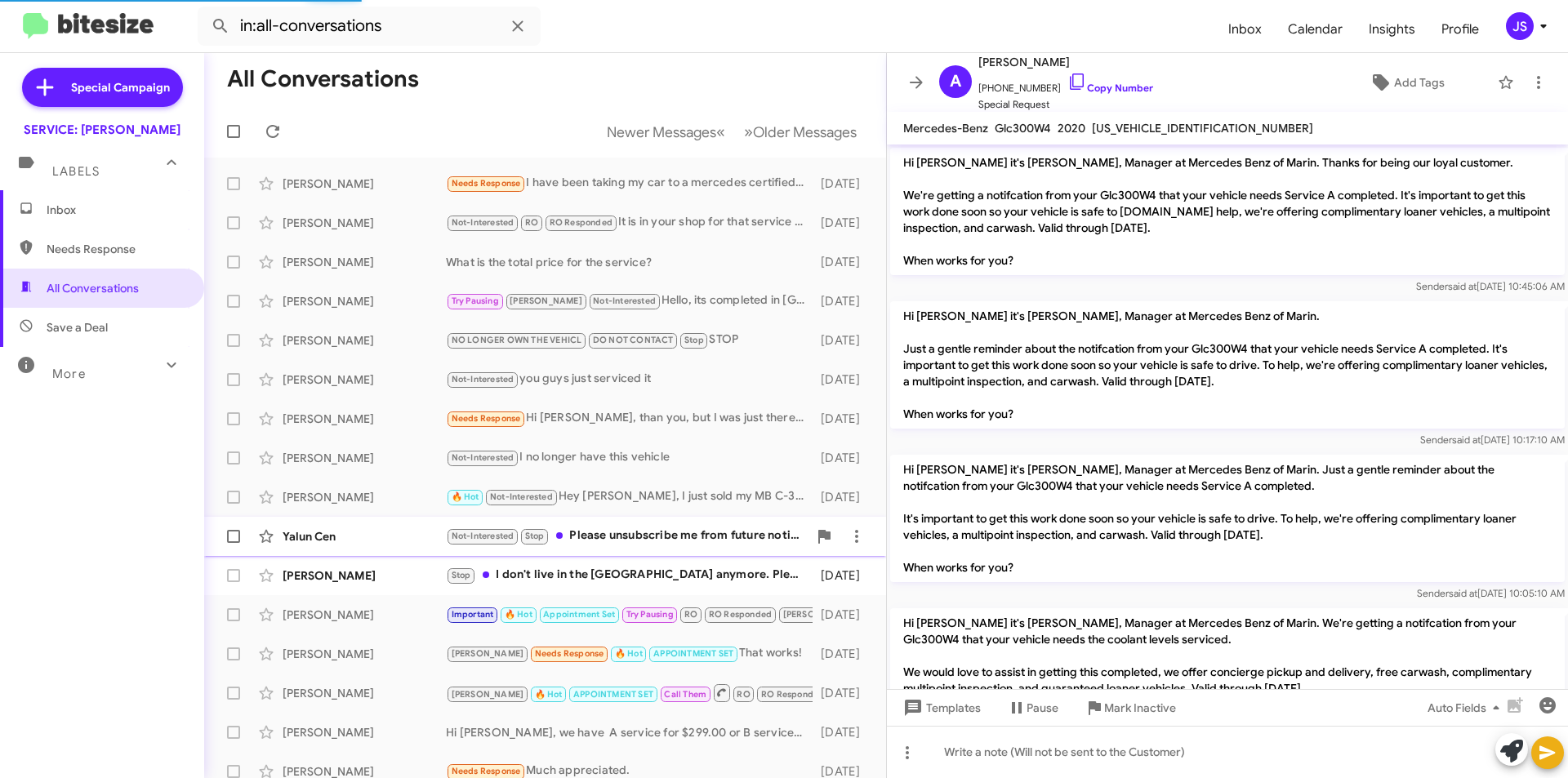
scroll to position [431, 0]
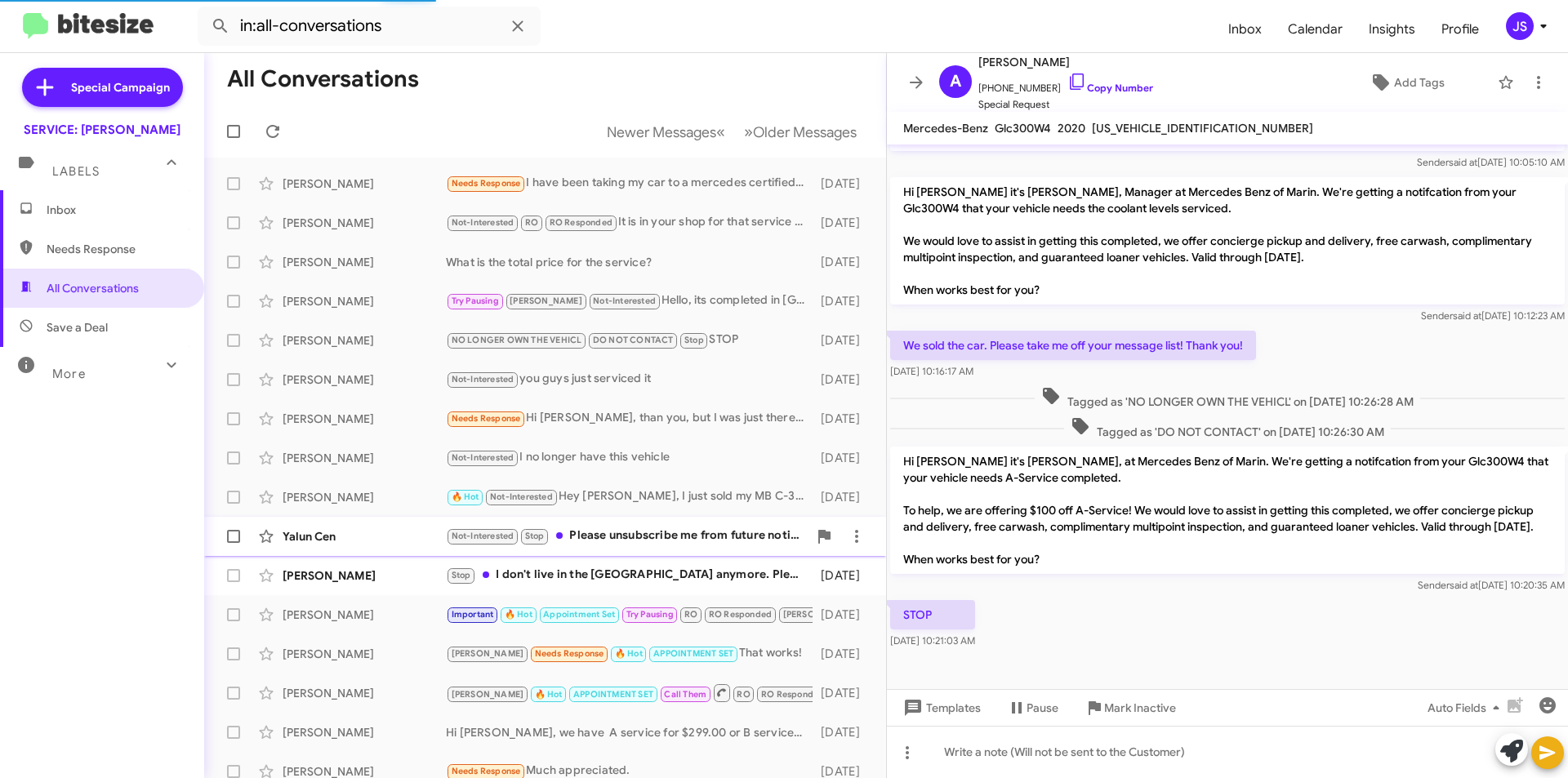
click at [684, 546] on div "Yalun Cen Not-Interested Stop Please unsubscribe me from future notifications […" at bounding box center [545, 537] width 656 height 33
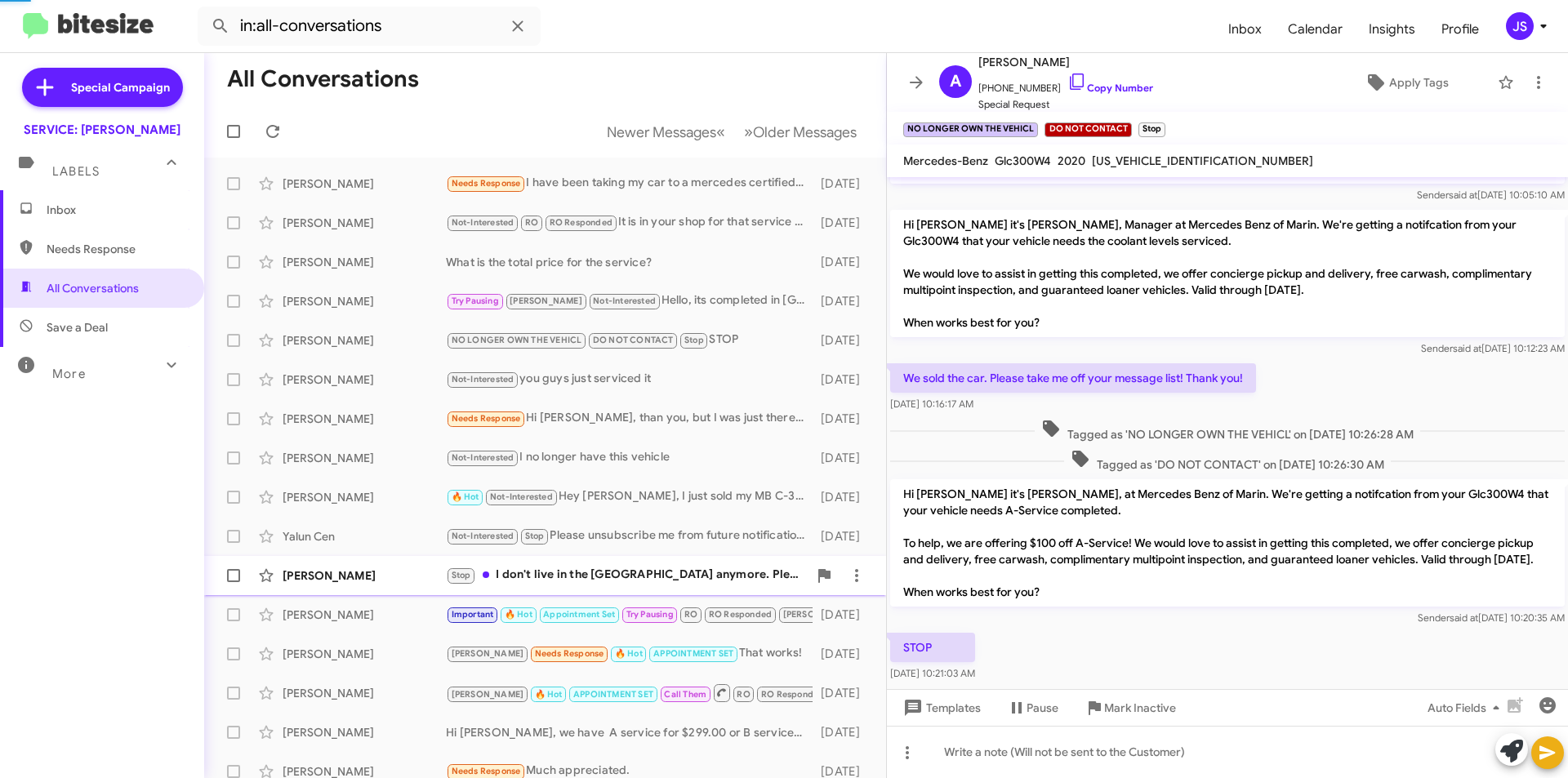
scroll to position [745, 0]
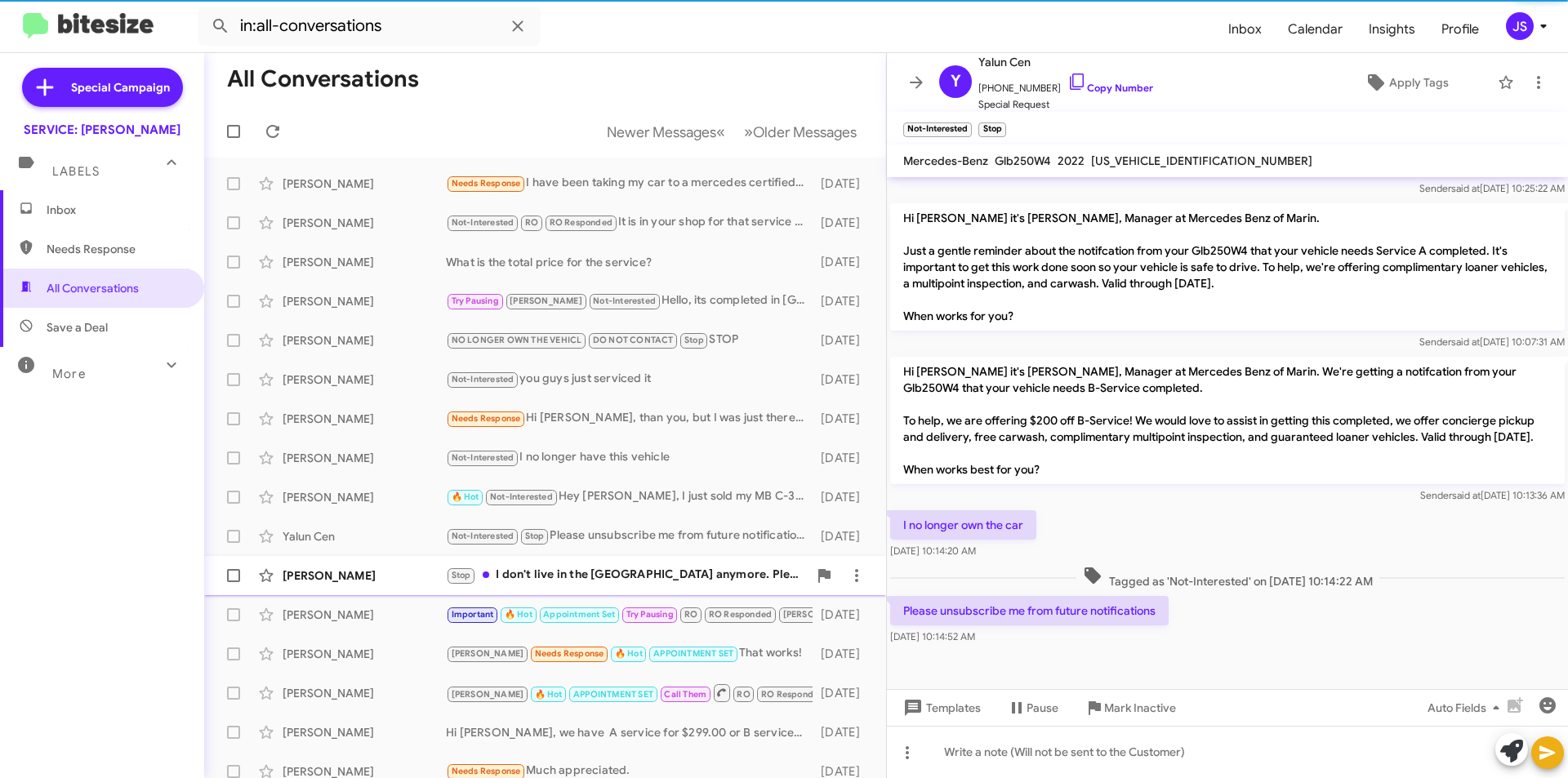
click at [677, 578] on div "Stop I don't live in the [GEOGRAPHIC_DATA] anymore. Please stop texting me" at bounding box center [626, 576] width 362 height 19
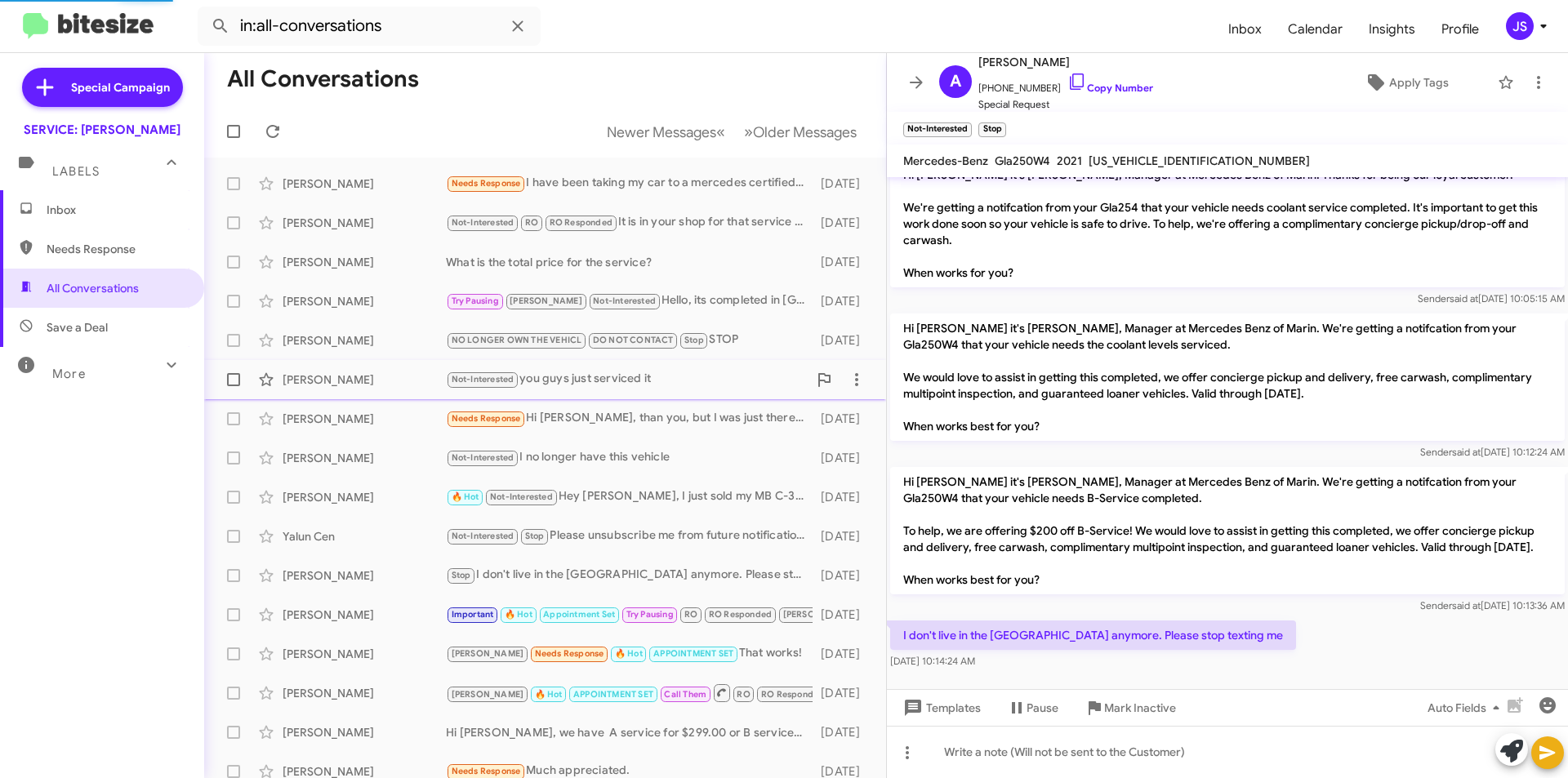
scroll to position [20, 0]
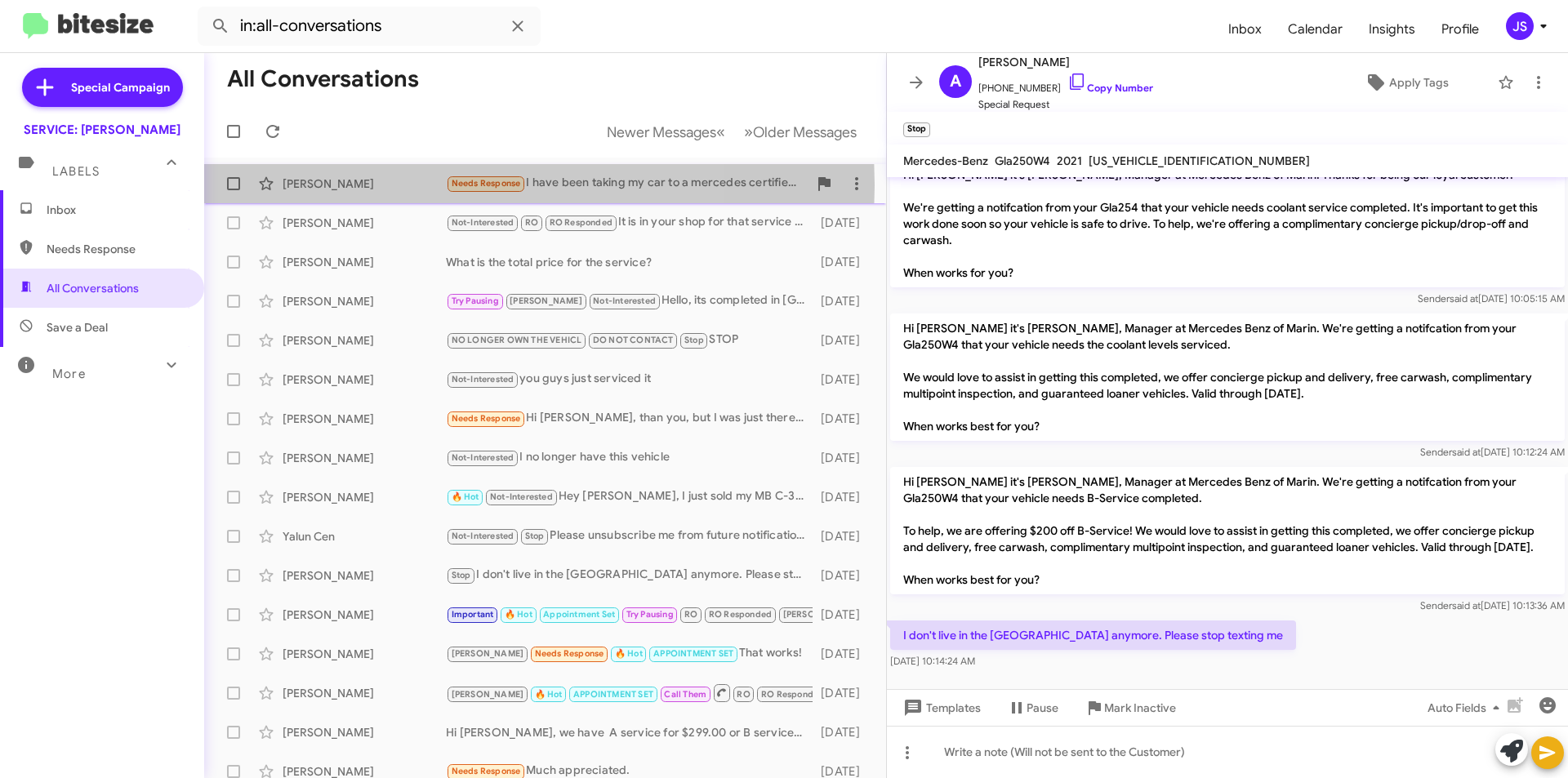
click at [384, 186] on div "[PERSON_NAME]" at bounding box center [364, 183] width 164 height 16
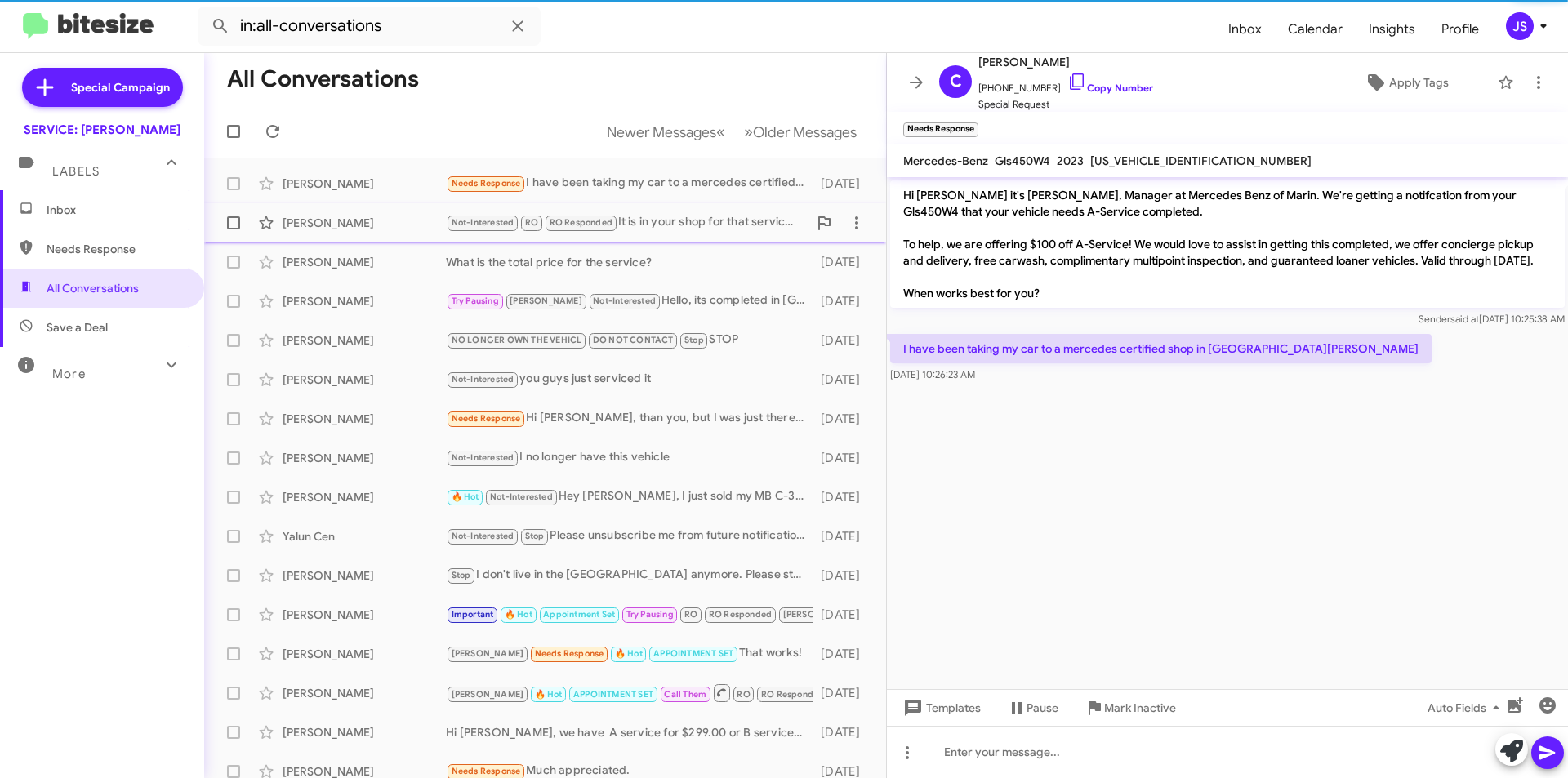
click at [385, 215] on div "[PERSON_NAME]" at bounding box center [364, 222] width 164 height 16
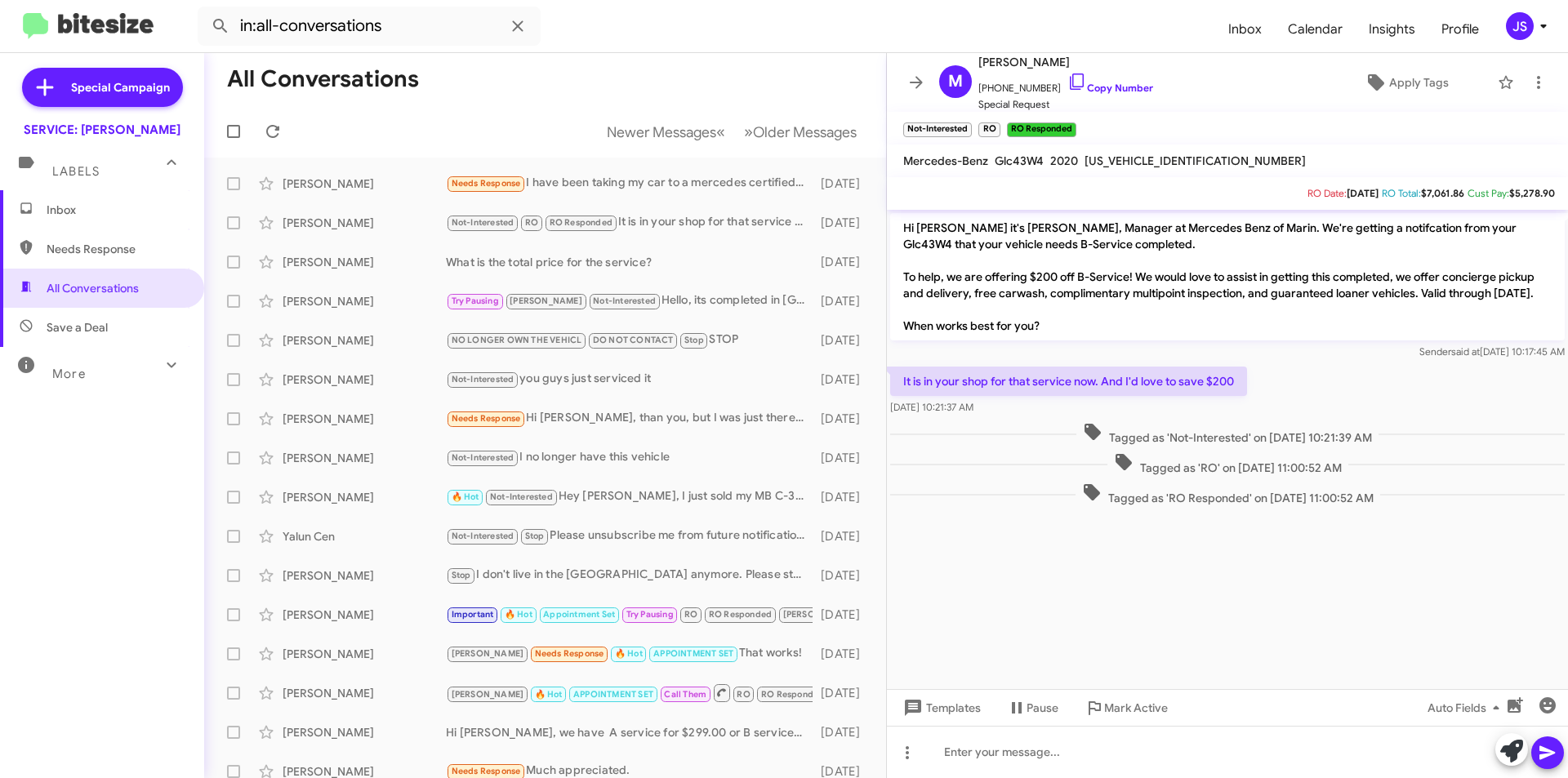
drag, startPoint x: 388, startPoint y: 231, endPoint x: 470, endPoint y: 130, distance: 130.1
click at [470, 130] on div "All Conversations Newer Messages « Previous » Next Older Messages [PERSON_NAME]…" at bounding box center [545, 415] width 682 height 725
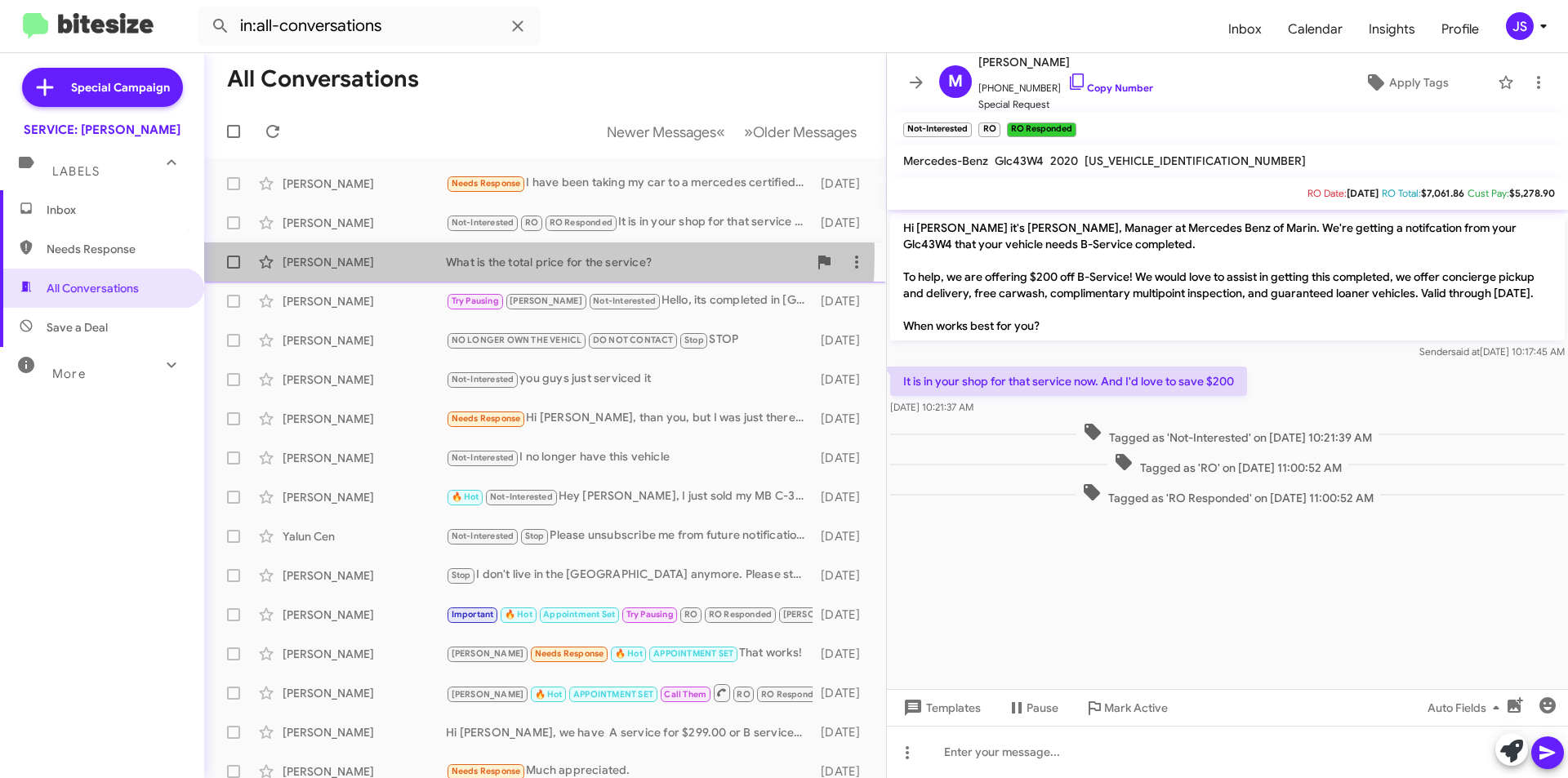
click at [404, 254] on div "[PERSON_NAME]" at bounding box center [364, 262] width 164 height 16
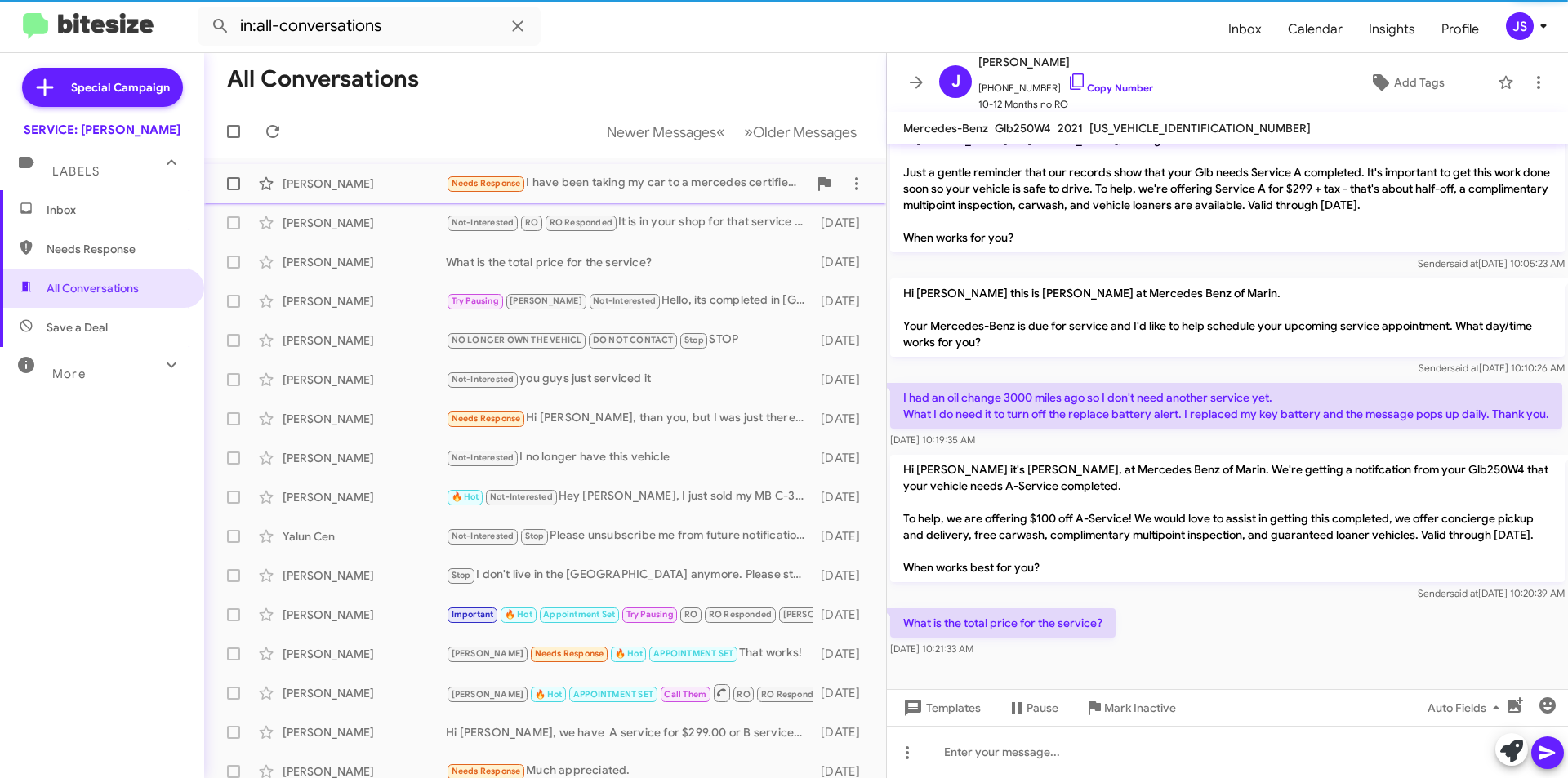
scroll to position [330, 0]
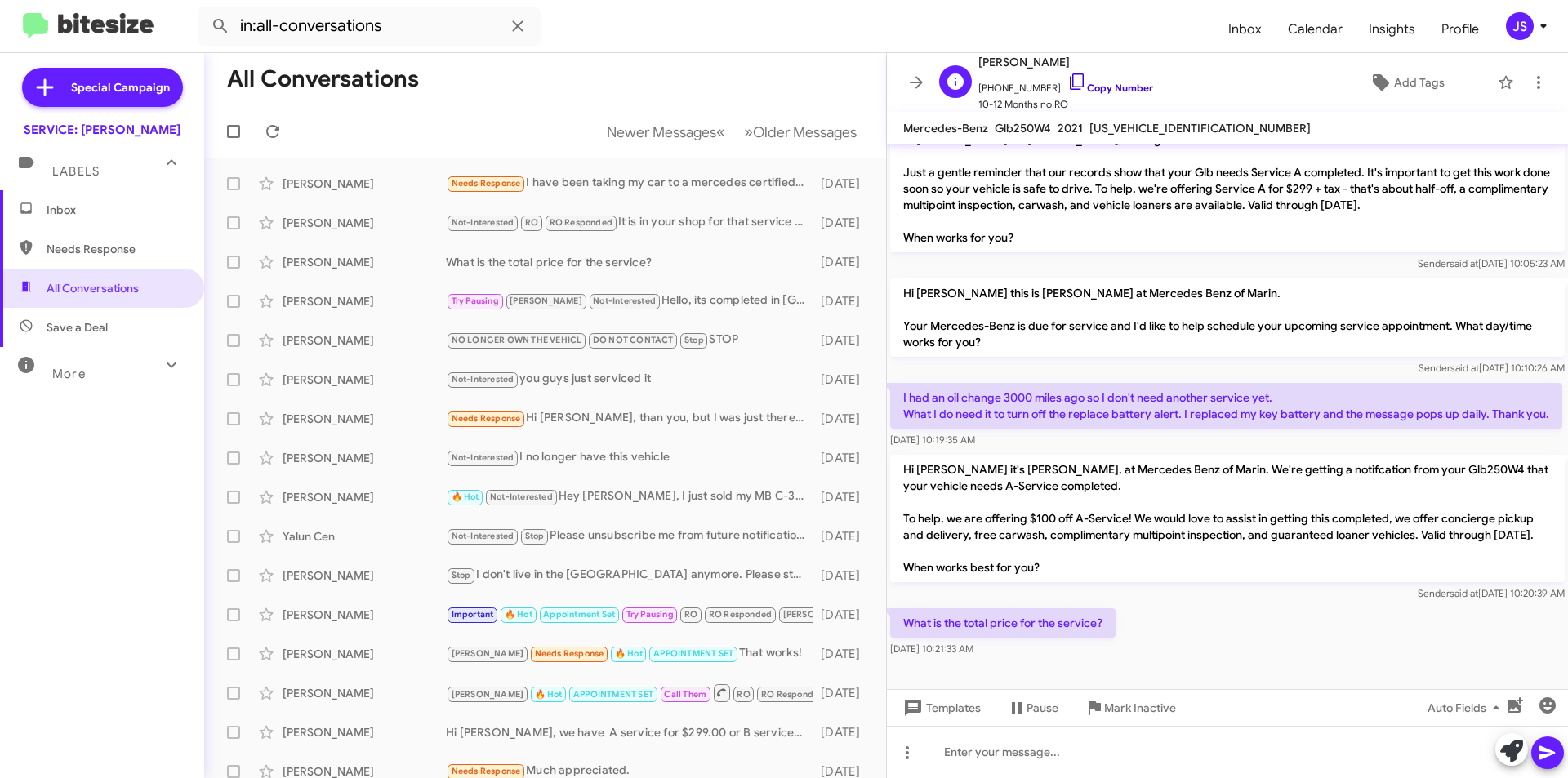
click at [1067, 83] on icon at bounding box center [1077, 81] width 19 height 19
click at [1198, 762] on div at bounding box center [1227, 752] width 681 height 53
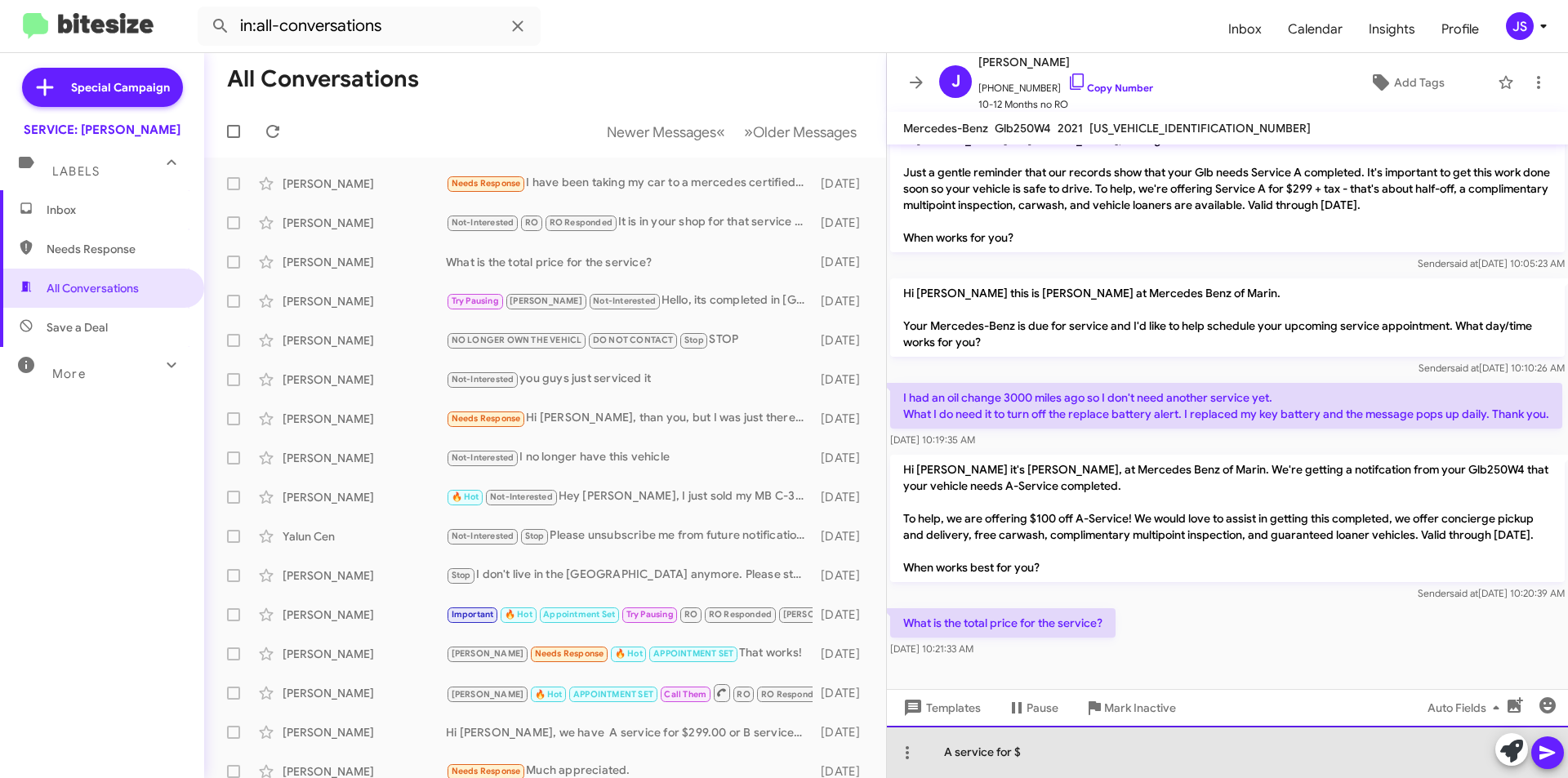
click at [1263, 746] on div "A service for $" at bounding box center [1227, 752] width 681 height 53
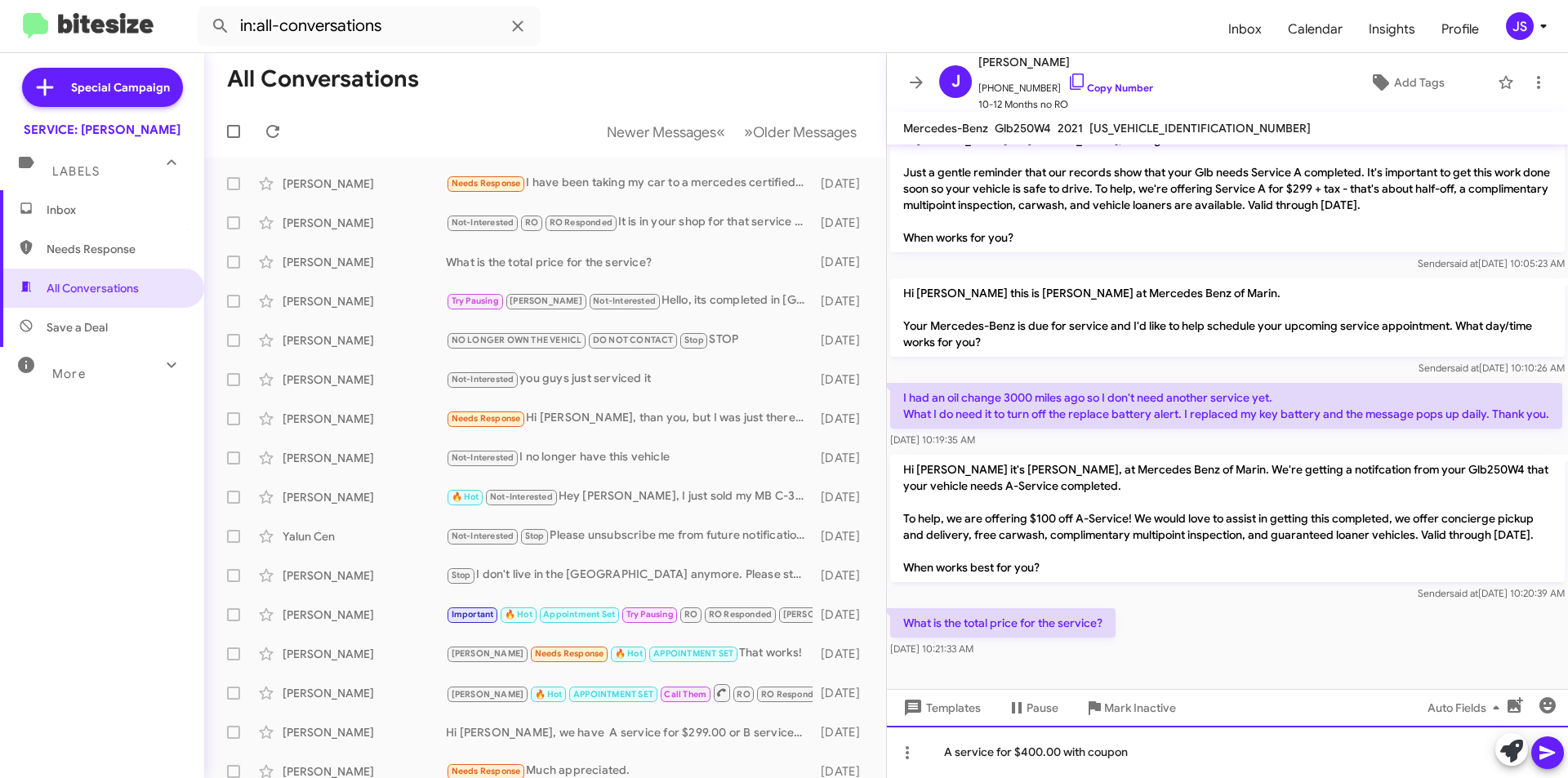
click at [1178, 758] on div "A service for $400.00 with coupon" at bounding box center [1227, 752] width 681 height 53
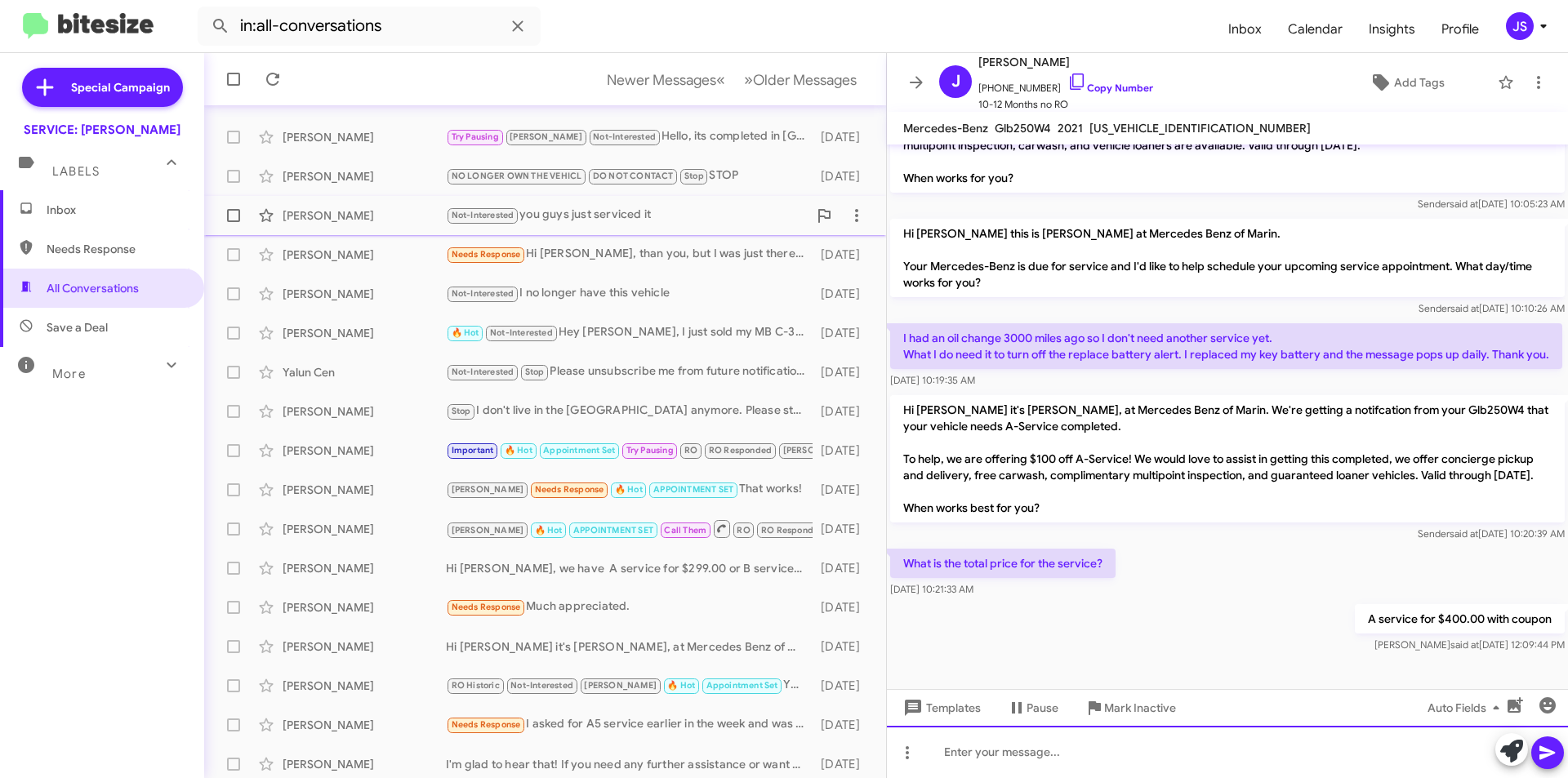
scroll to position [170, 0]
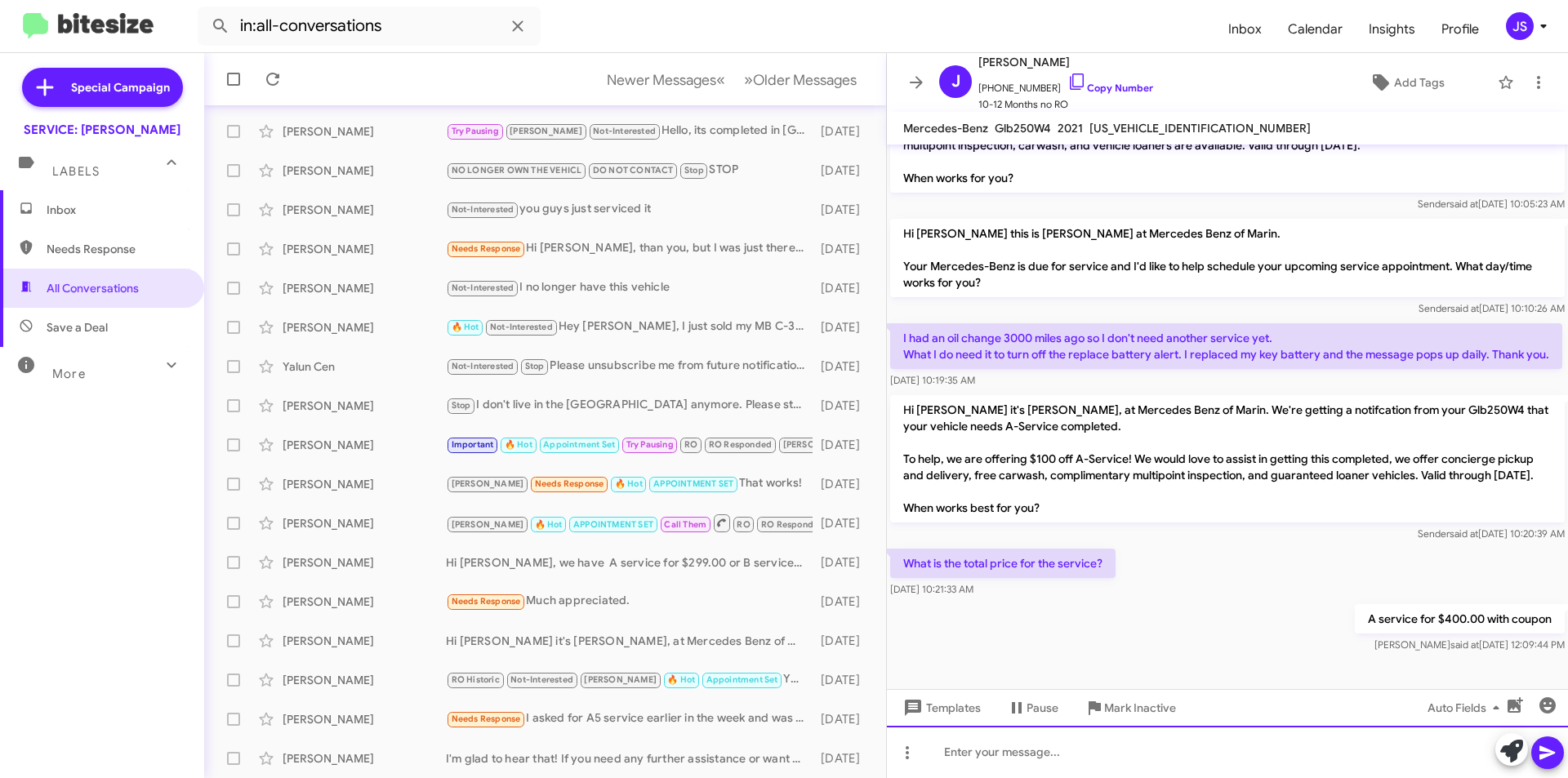
click at [976, 743] on div at bounding box center [1227, 752] width 681 height 53
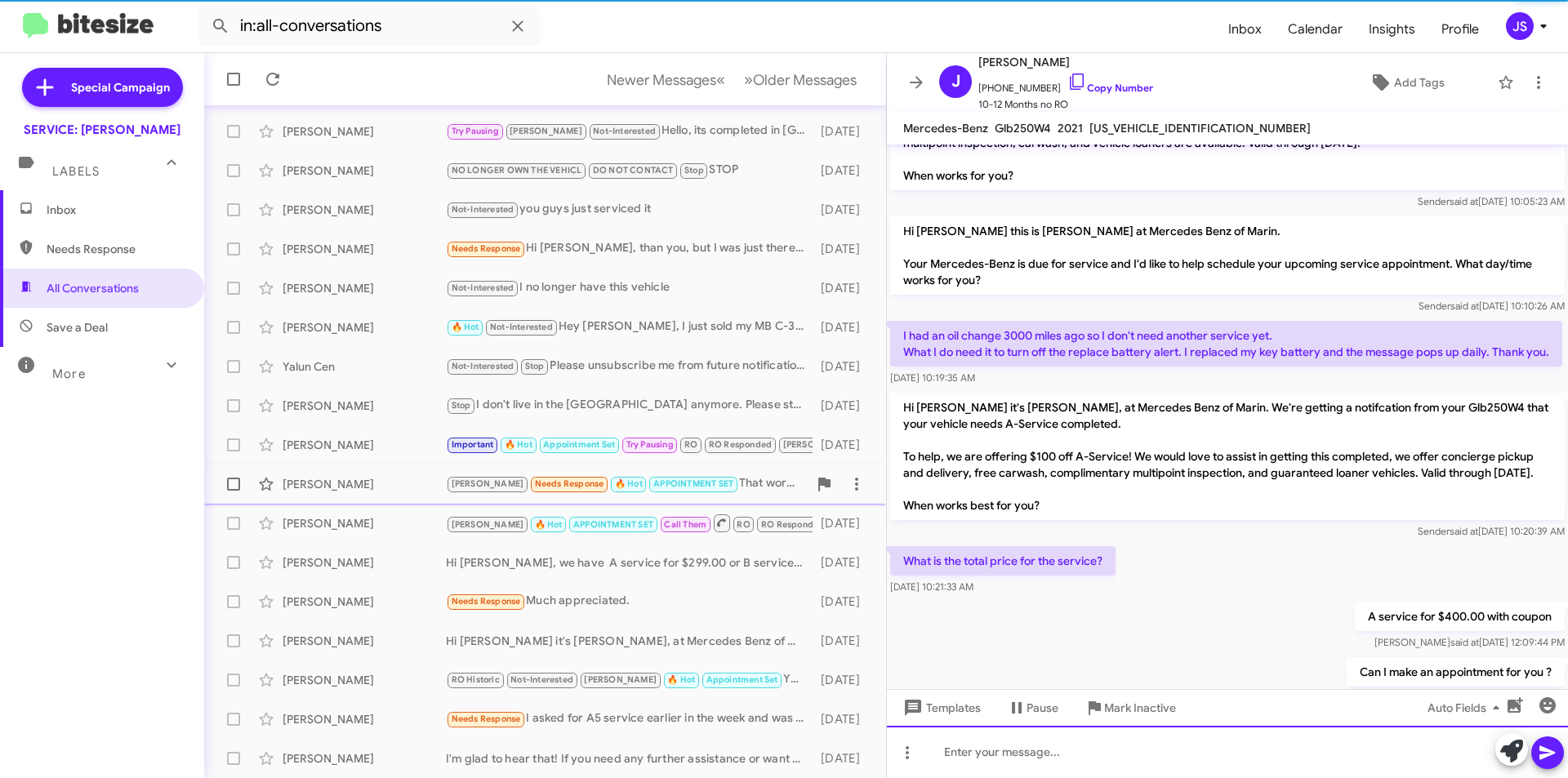
scroll to position [449, 0]
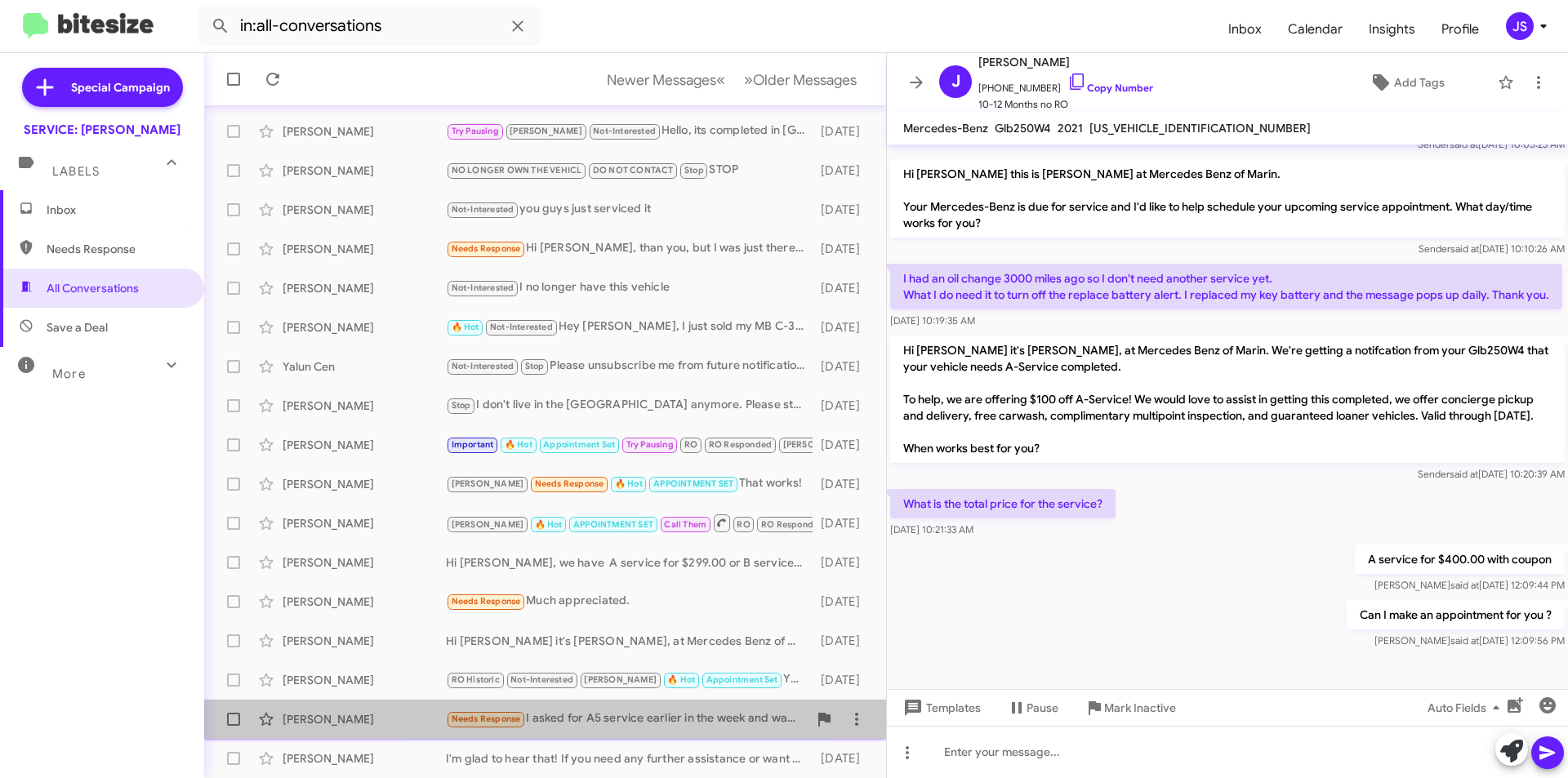
click at [611, 724] on div "Needs Response I asked for A5 service earlier in the week and was quoted about …" at bounding box center [626, 720] width 362 height 19
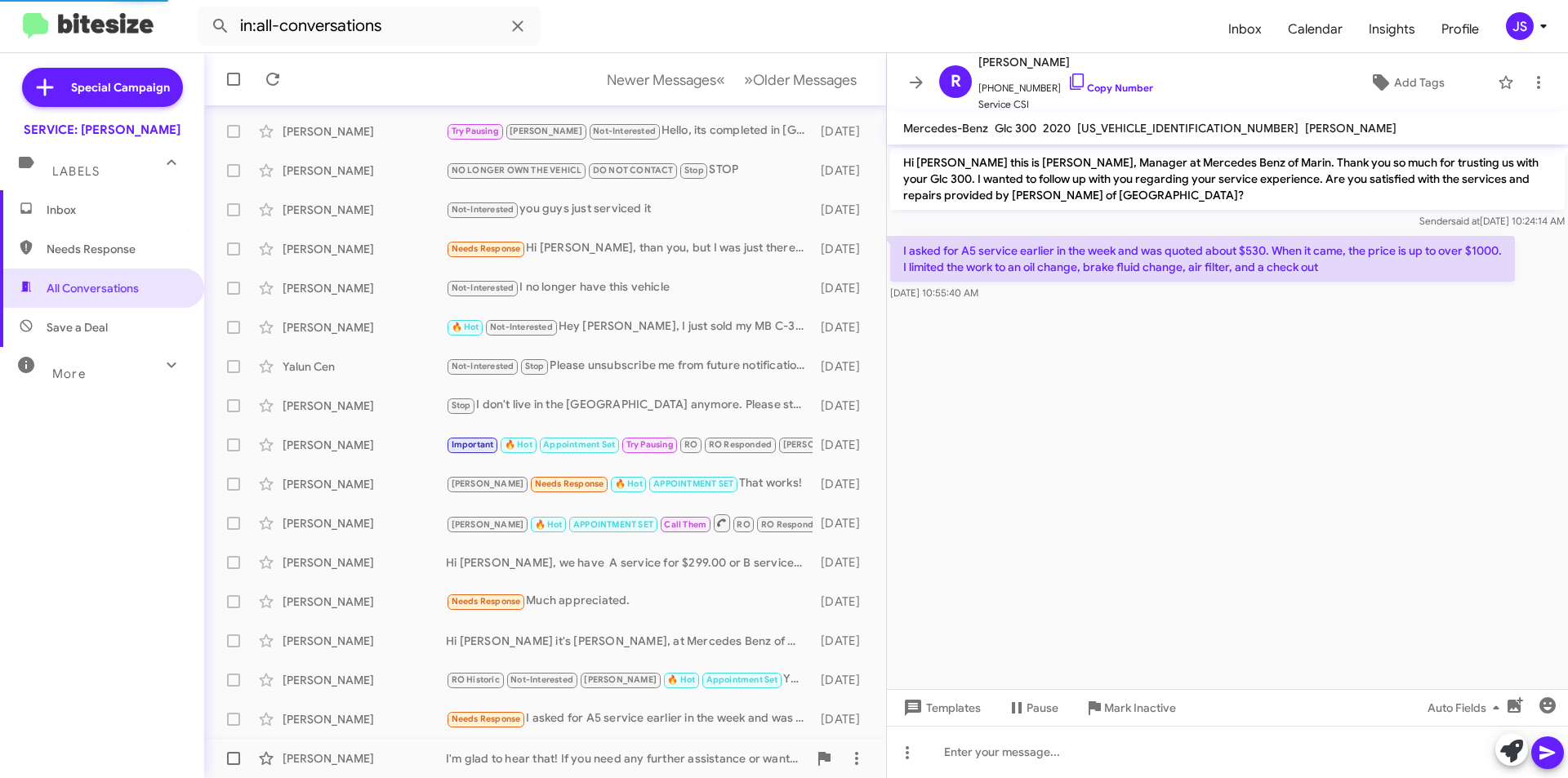
click at [606, 751] on div "I'm glad to hear that! If you need any further assistance or want to schedule a…" at bounding box center [626, 758] width 362 height 16
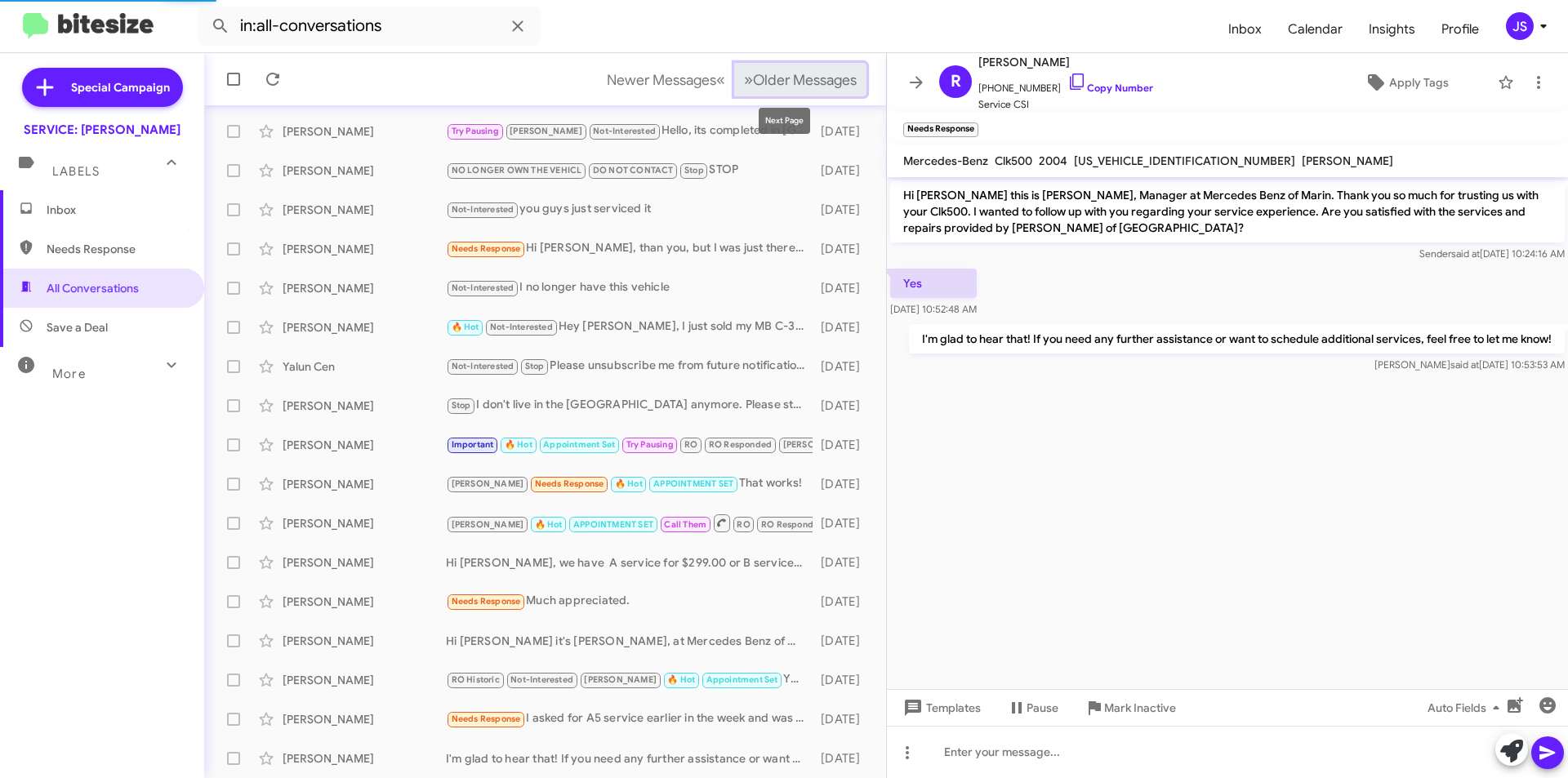
click at [793, 80] on span "Older Messages" at bounding box center [805, 80] width 103 height 18
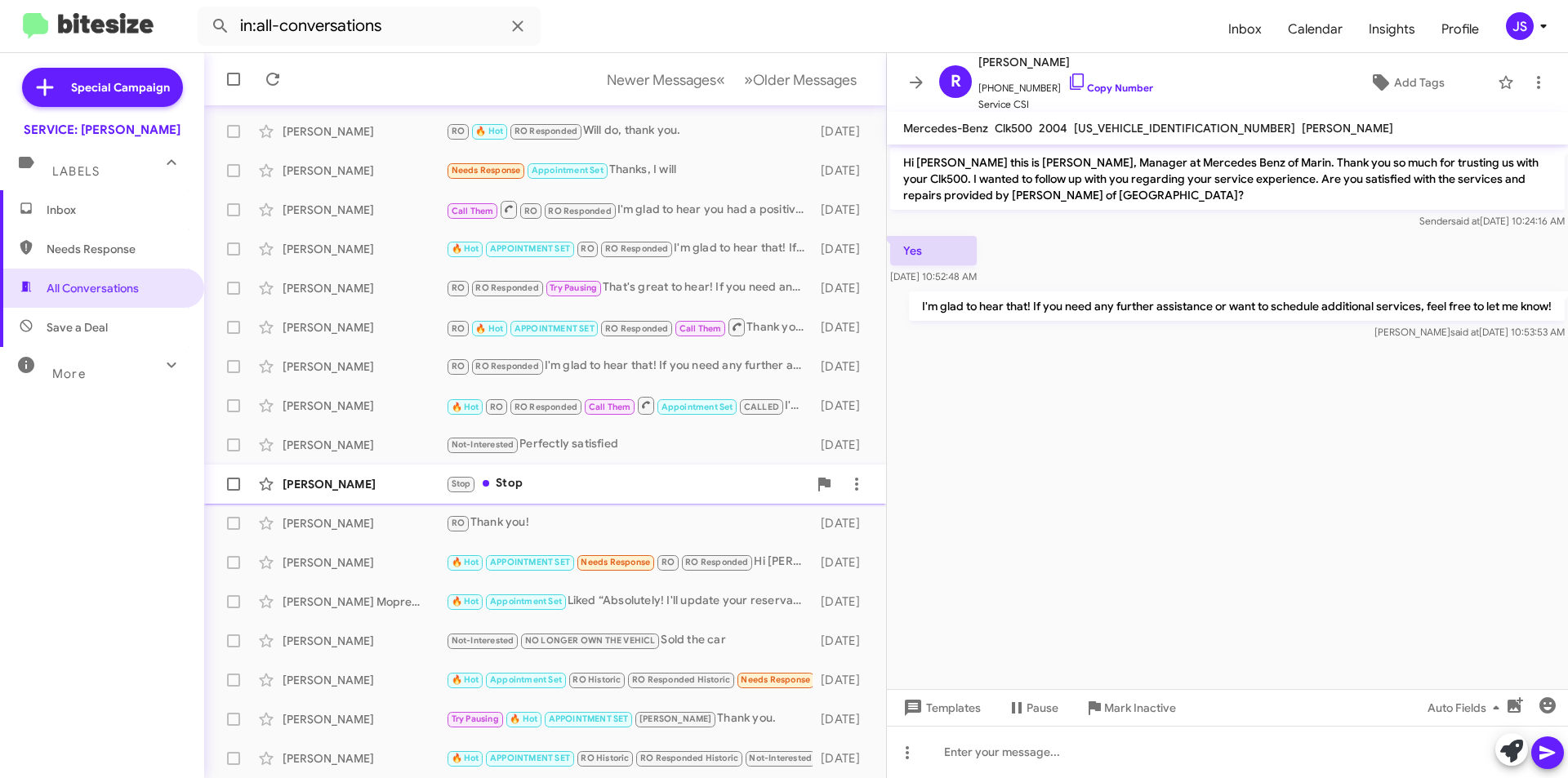
click at [562, 475] on div "Stop Stop" at bounding box center [626, 484] width 362 height 19
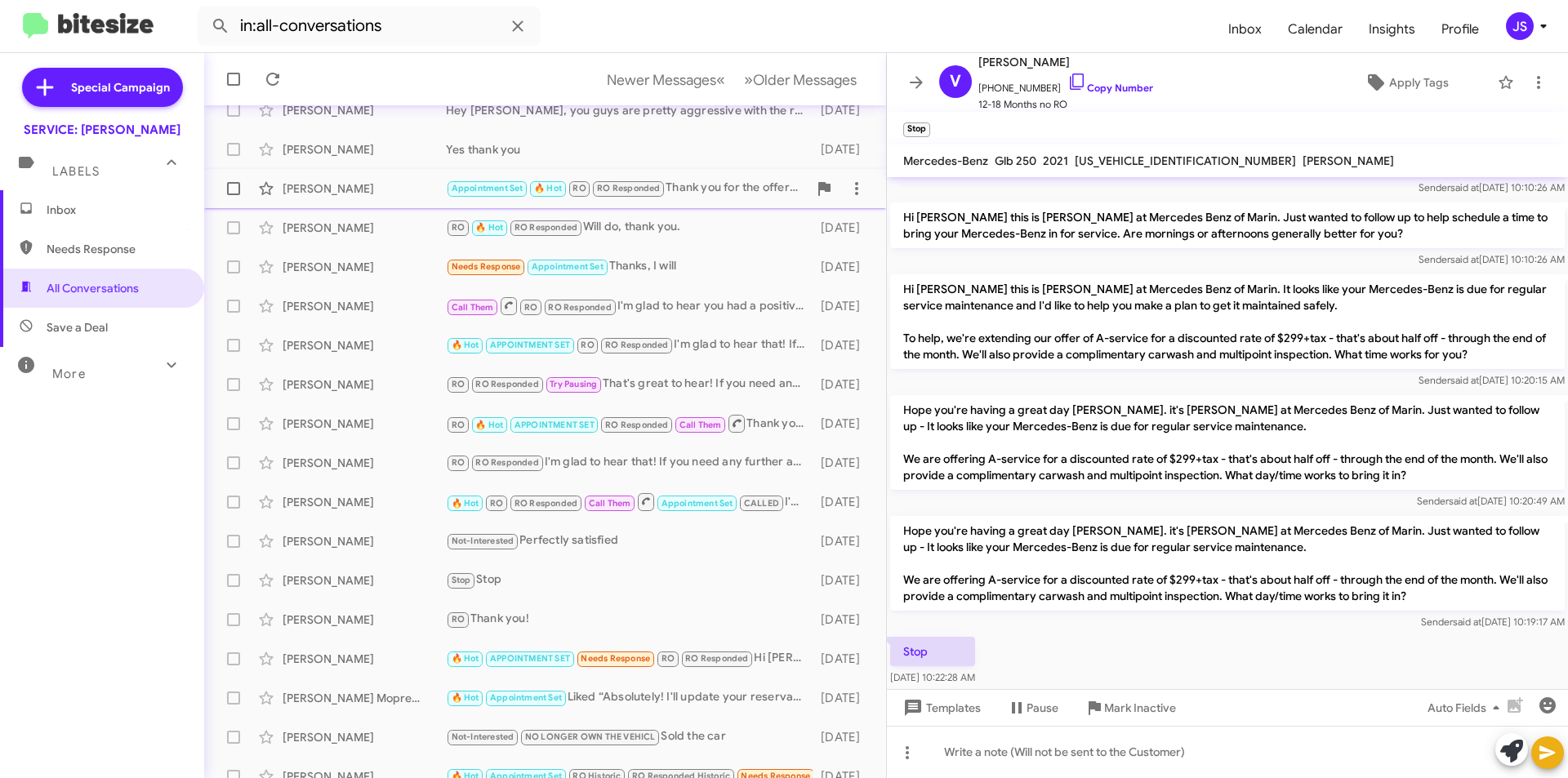
scroll to position [170, 0]
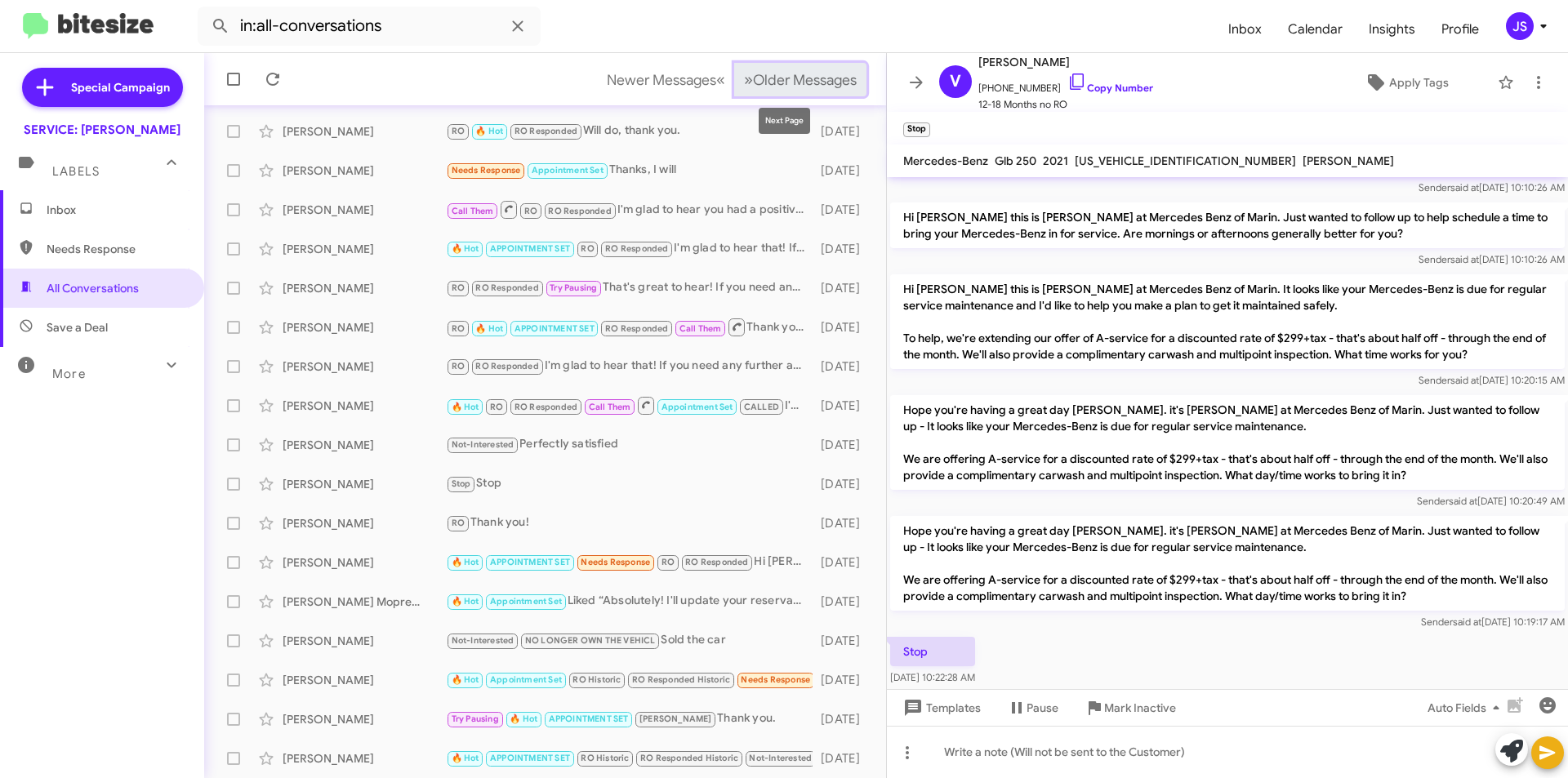
click at [753, 72] on span "Older Messages" at bounding box center [805, 80] width 103 height 18
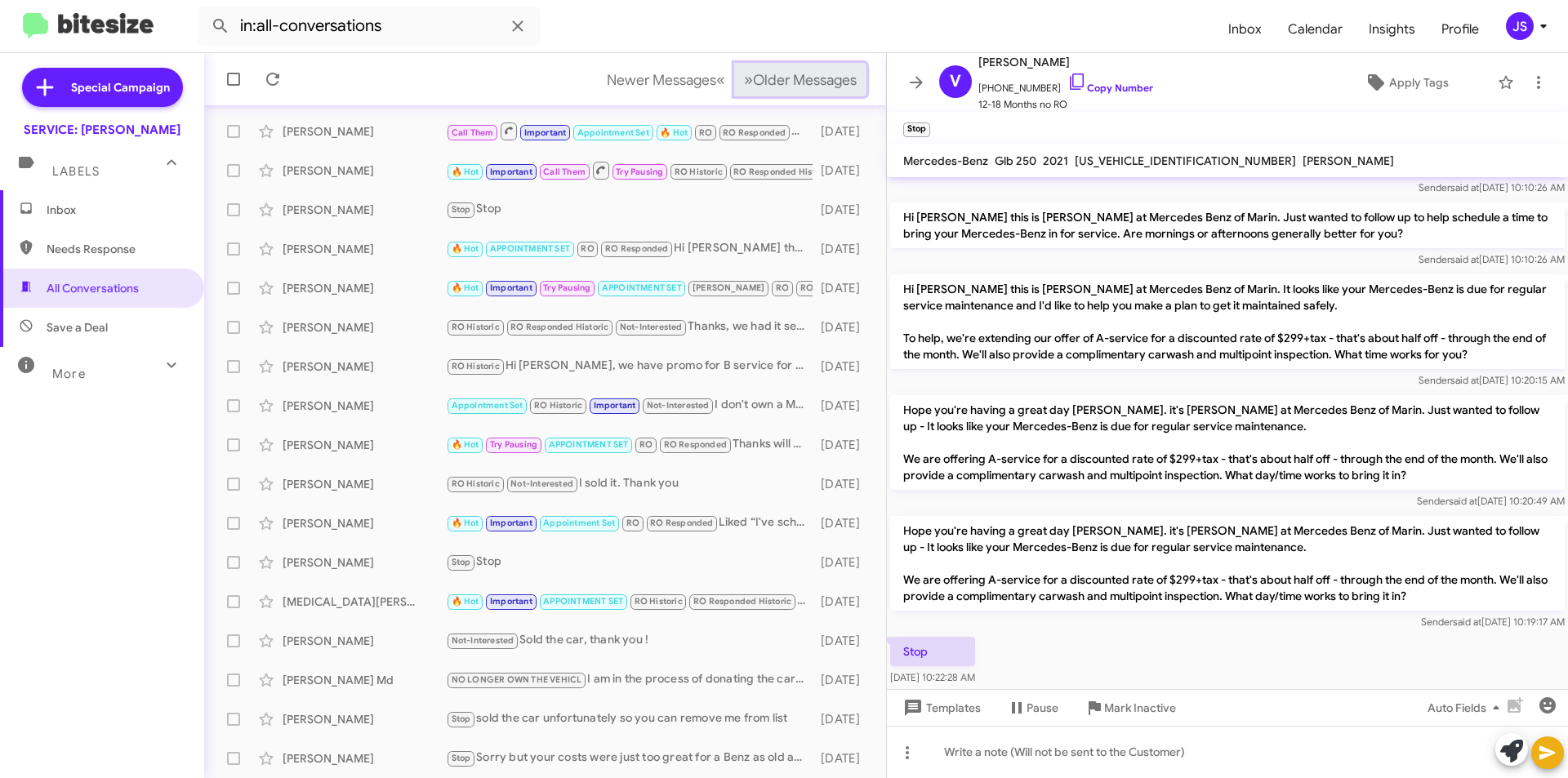
click at [753, 72] on span "Older Messages" at bounding box center [805, 80] width 103 height 18
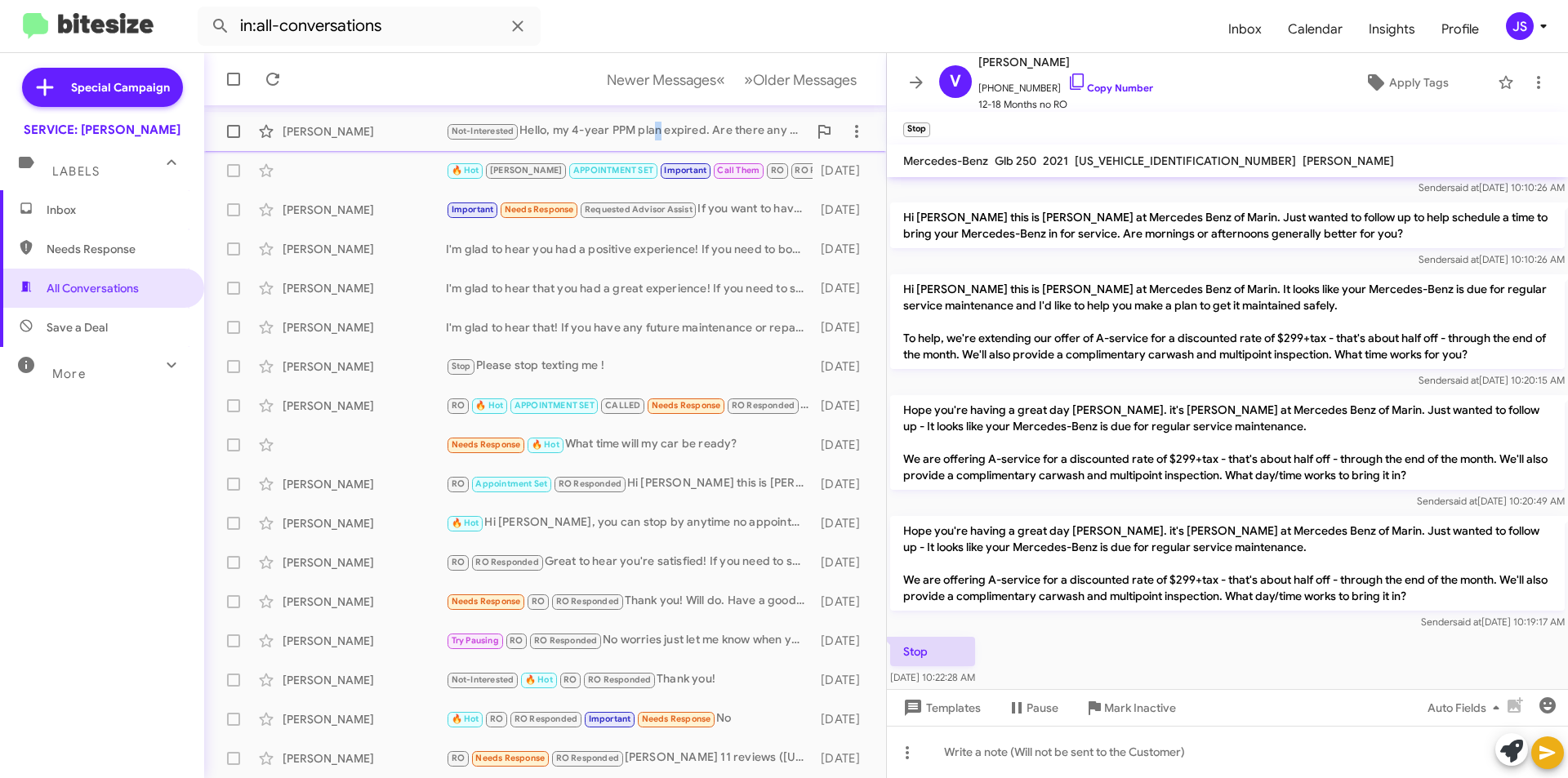
click at [656, 139] on div "Not-Interested Hello, my 4-year PPM plan expired. Are there any offers on a new…" at bounding box center [626, 131] width 362 height 19
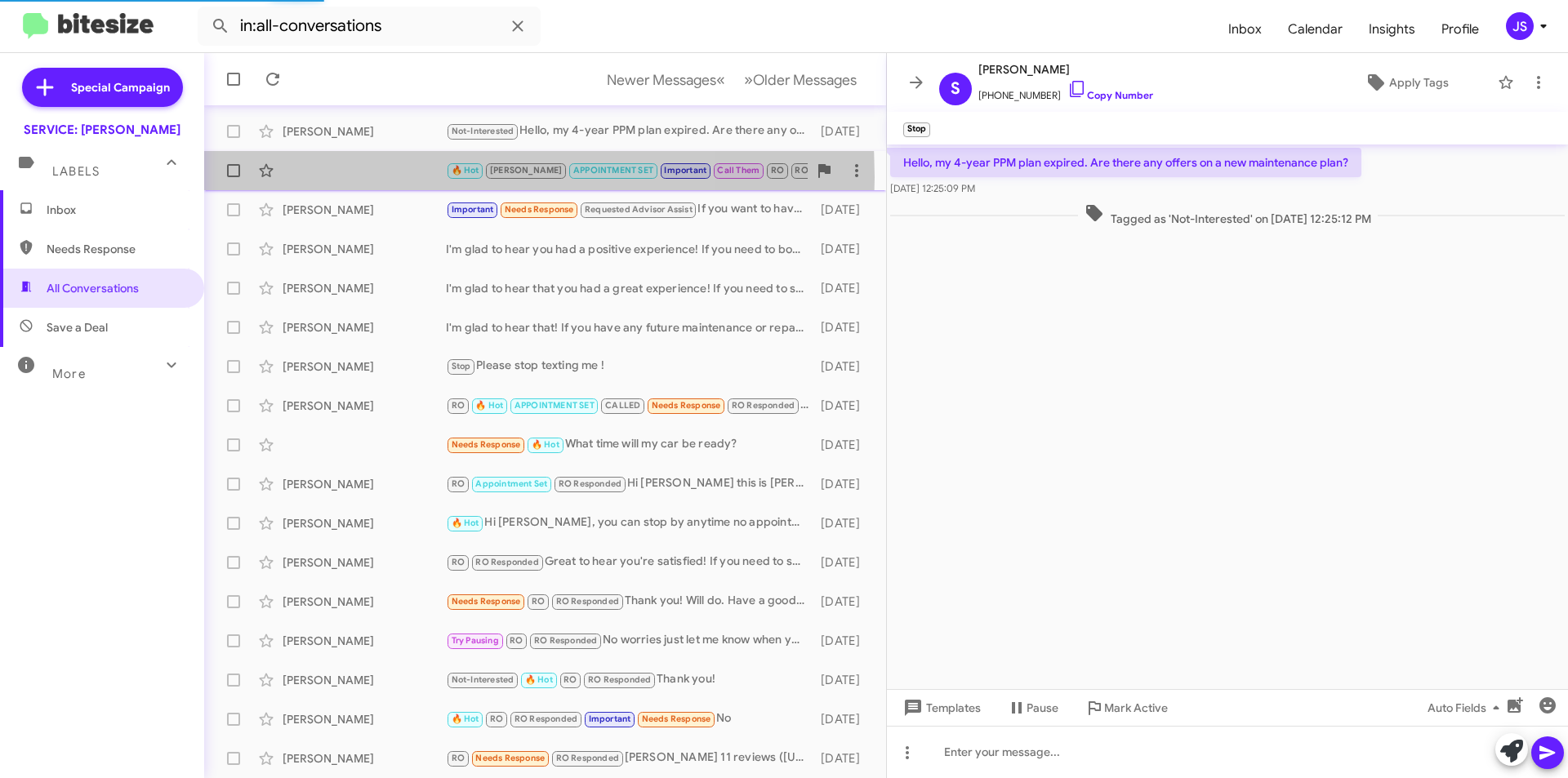
click at [379, 177] on div "🔥 Hot [PERSON_NAME] APPOINTMENT SET Important Call Them RO RO Responded Sounds …" at bounding box center [545, 171] width 656 height 33
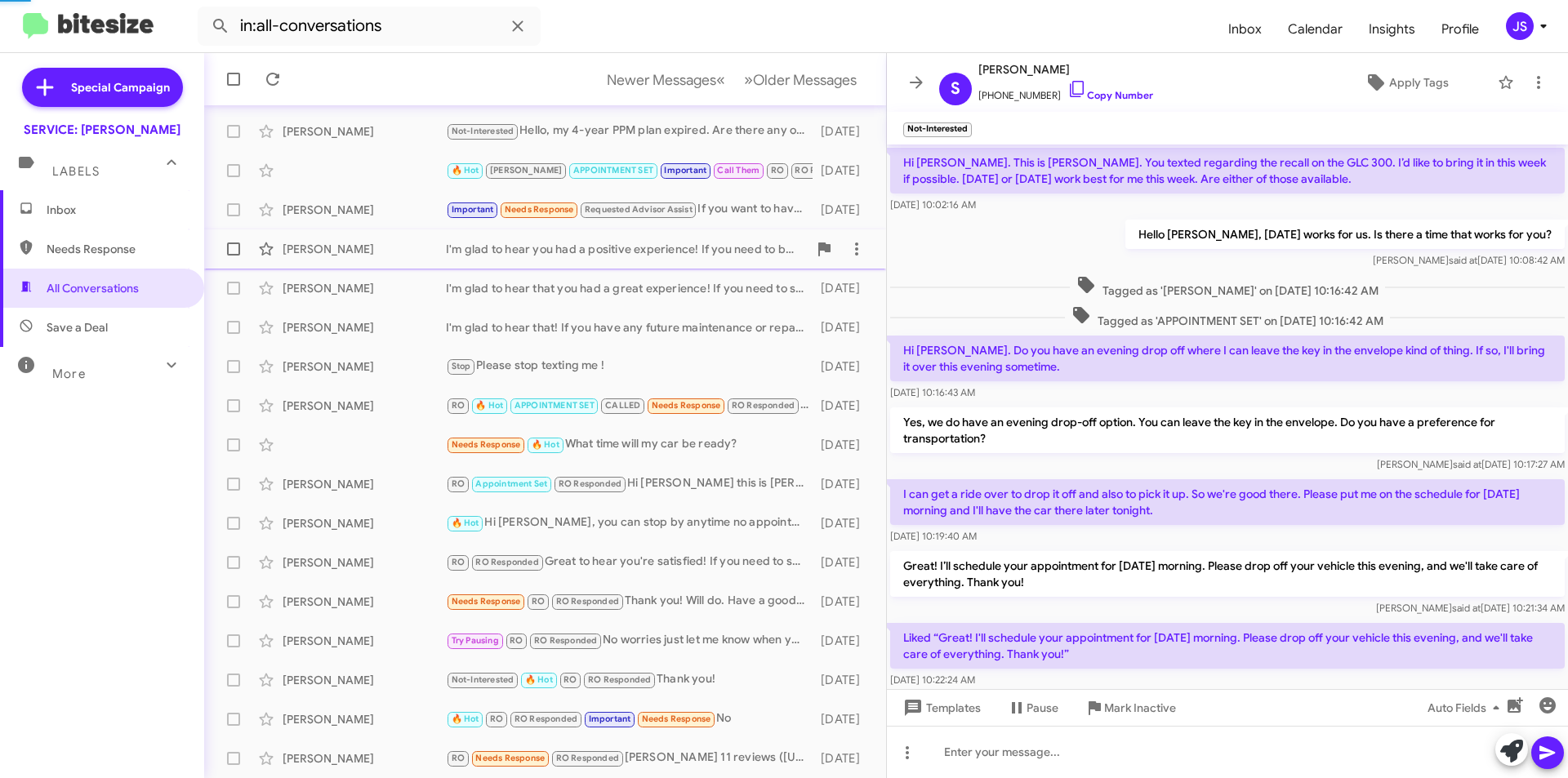
scroll to position [346, 0]
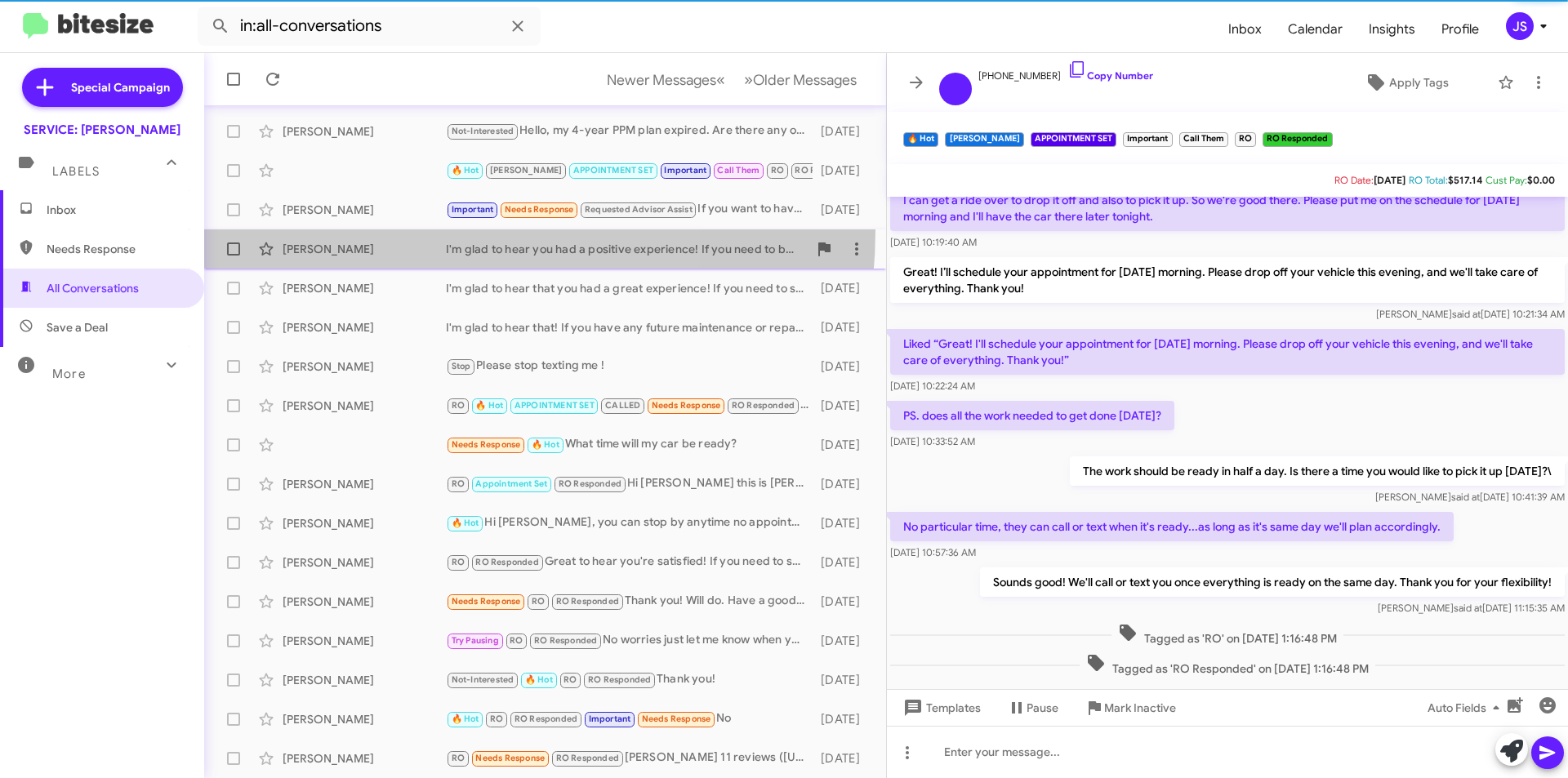
click at [373, 230] on span "[PERSON_NAME] I'm glad to hear you had a positive experience! If you need to bo…" at bounding box center [545, 249] width 682 height 39
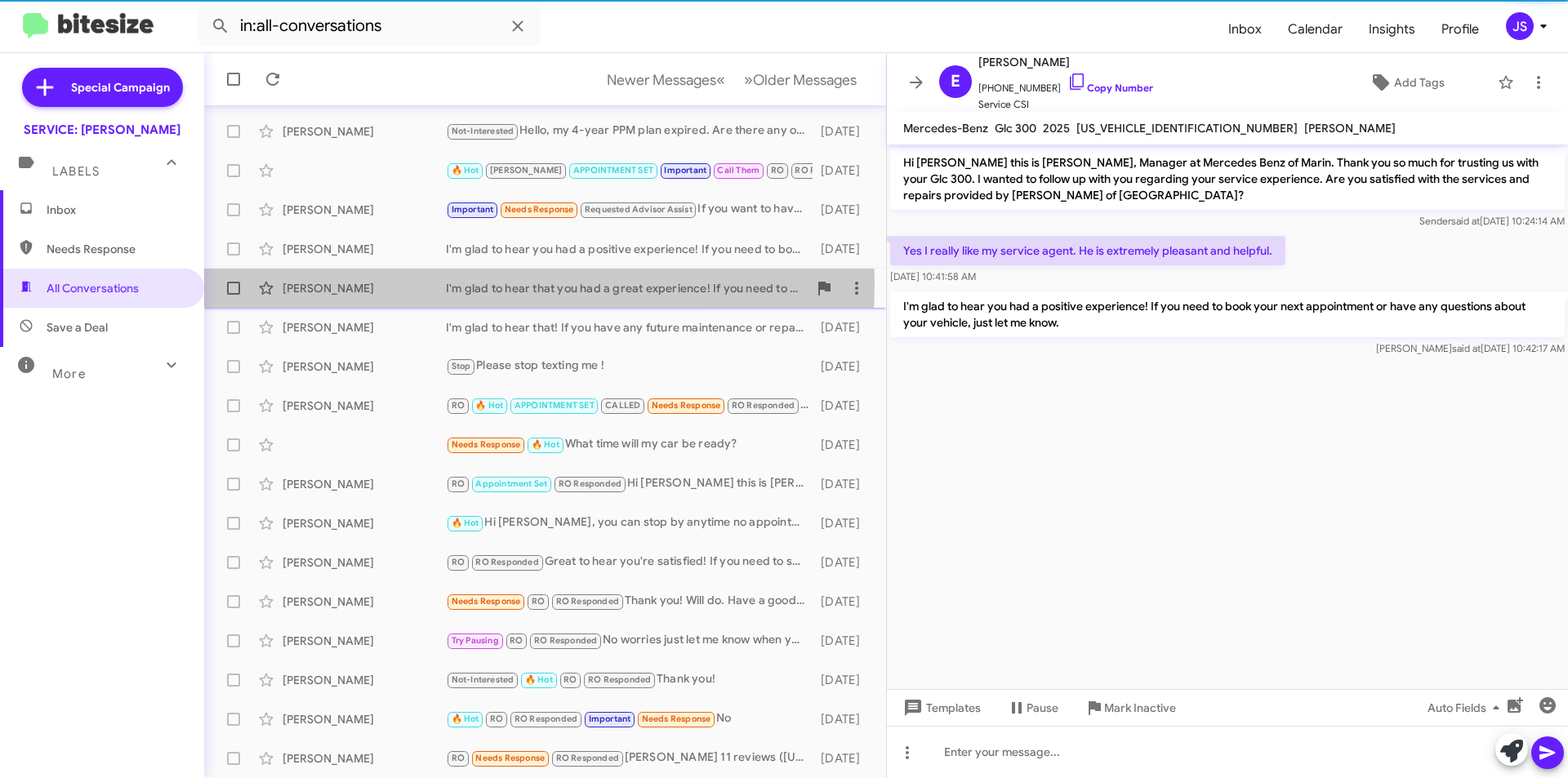
click at [375, 284] on div "[PERSON_NAME]" at bounding box center [364, 287] width 164 height 16
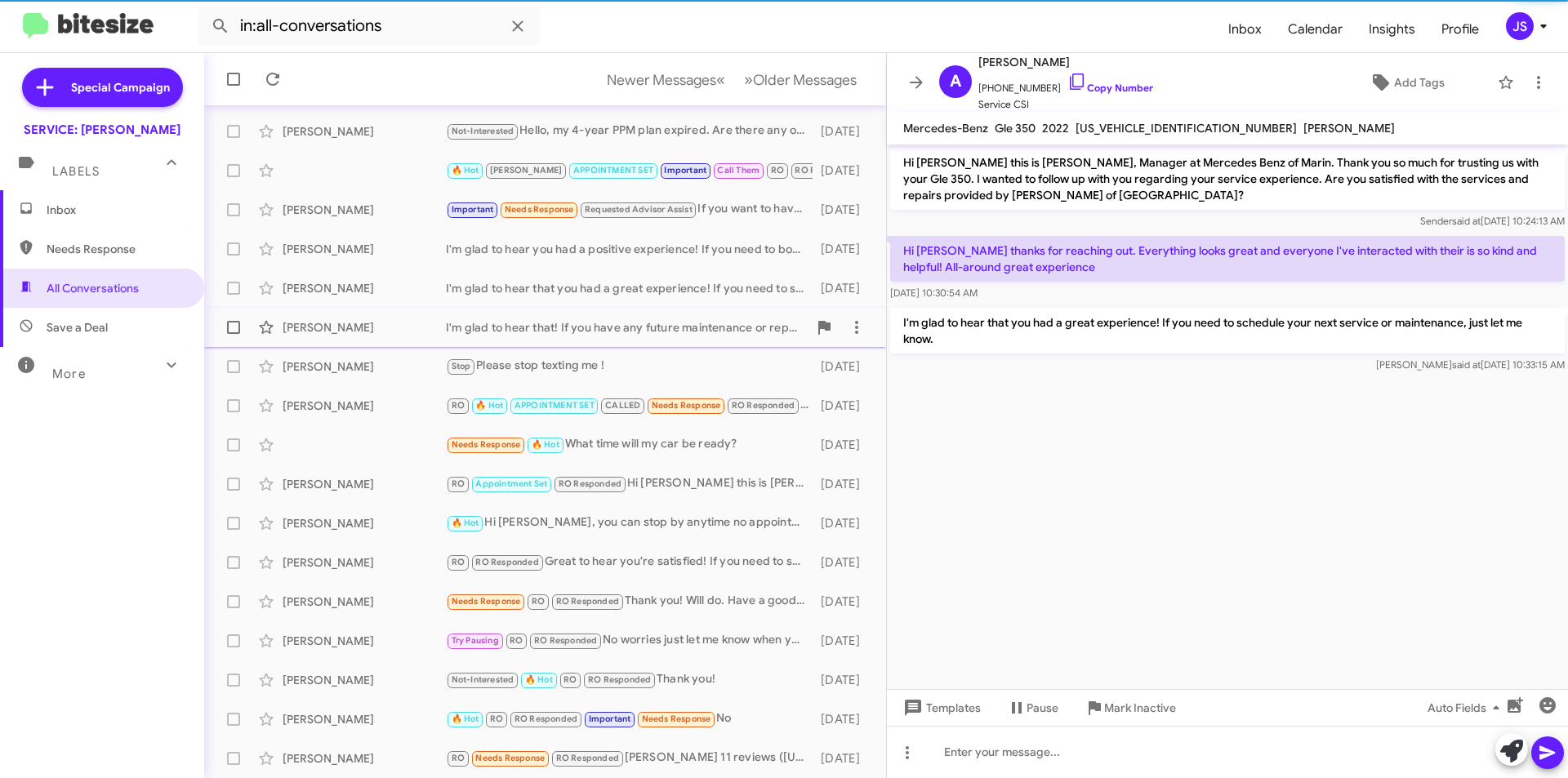
click at [379, 324] on div "[PERSON_NAME]" at bounding box center [364, 327] width 164 height 16
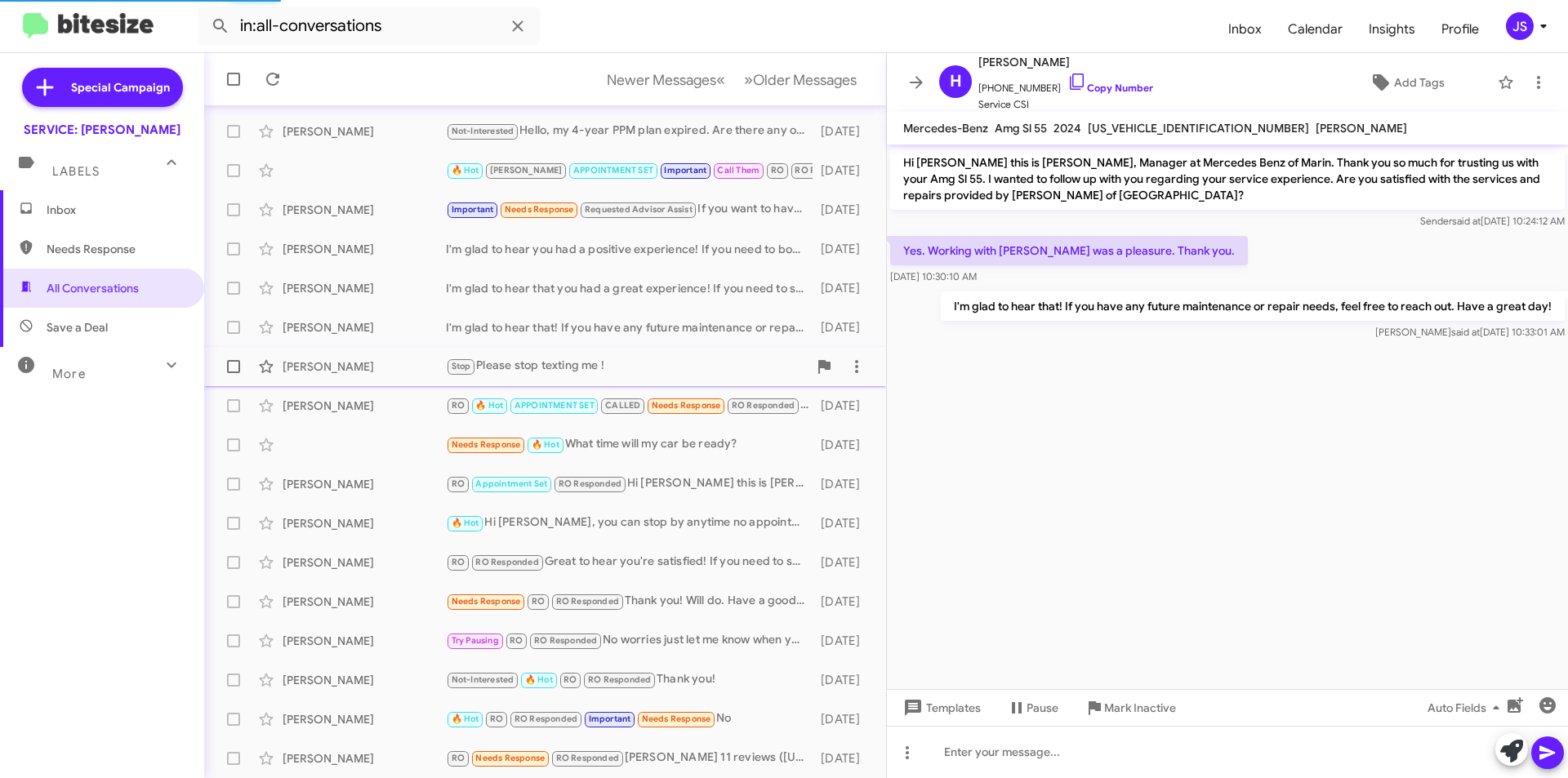
click at [379, 367] on div "[PERSON_NAME]" at bounding box center [364, 366] width 164 height 16
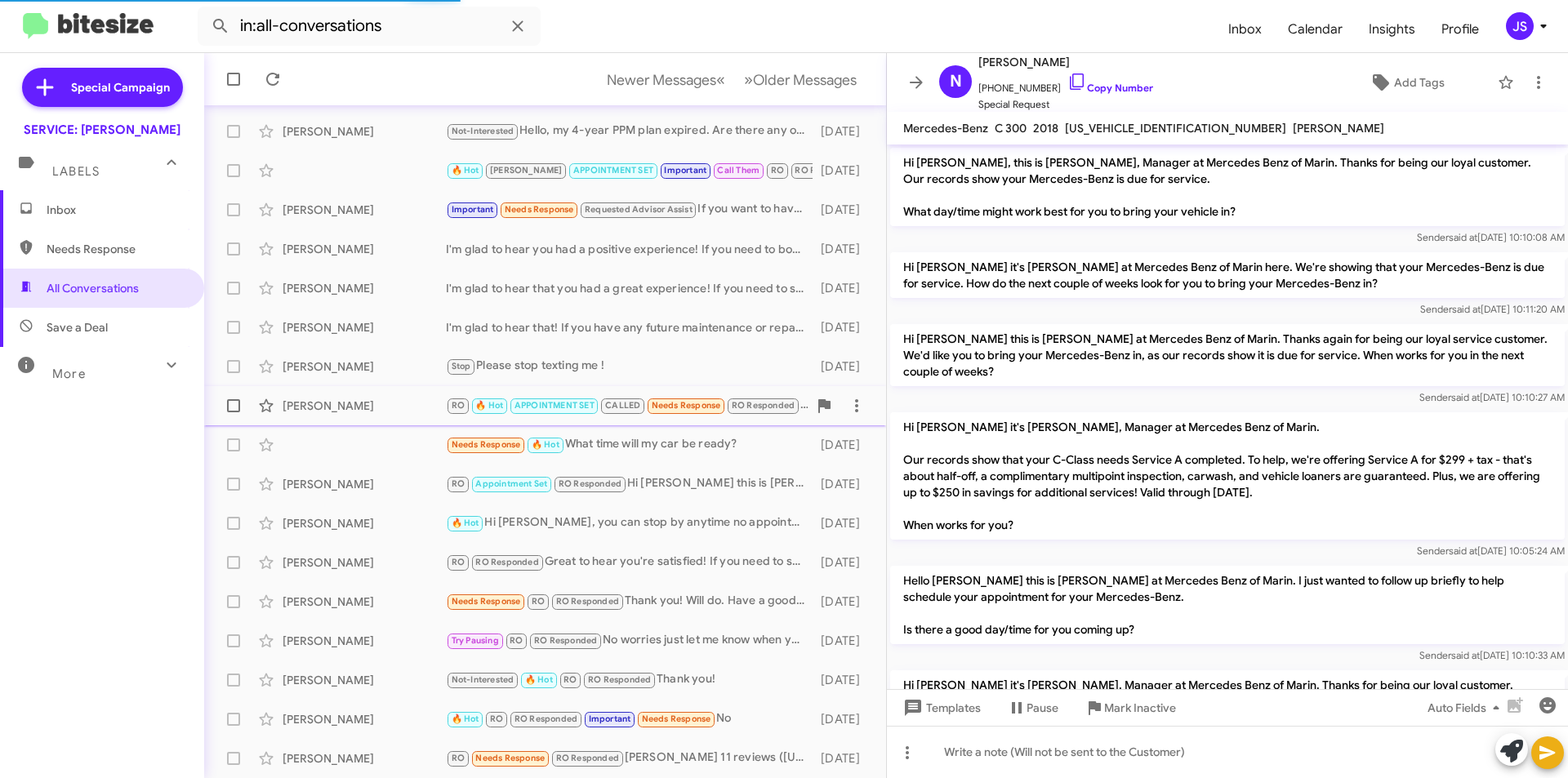
scroll to position [1629, 0]
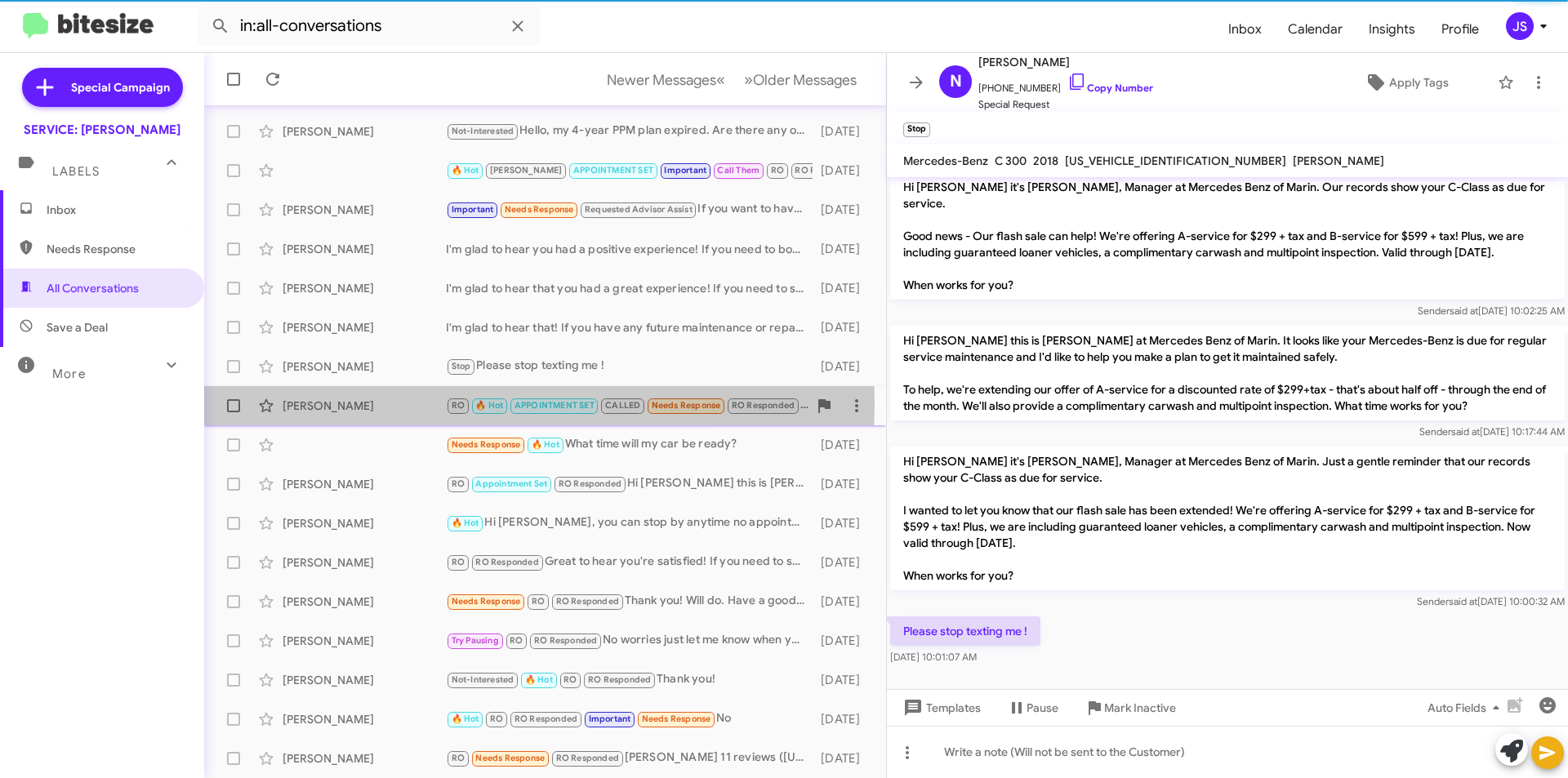
click at [378, 402] on div "[PERSON_NAME]" at bounding box center [364, 405] width 164 height 16
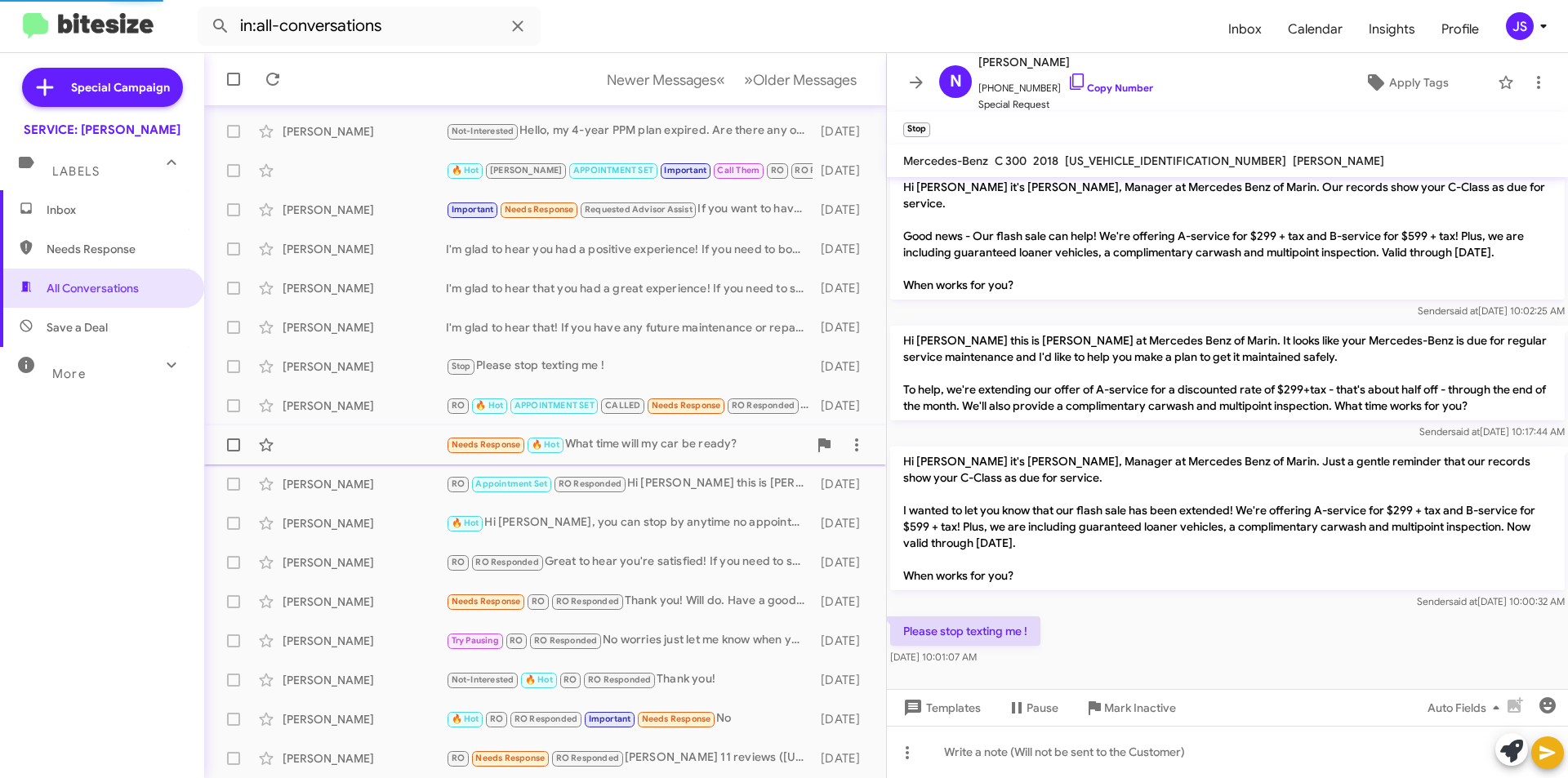
scroll to position [884, 0]
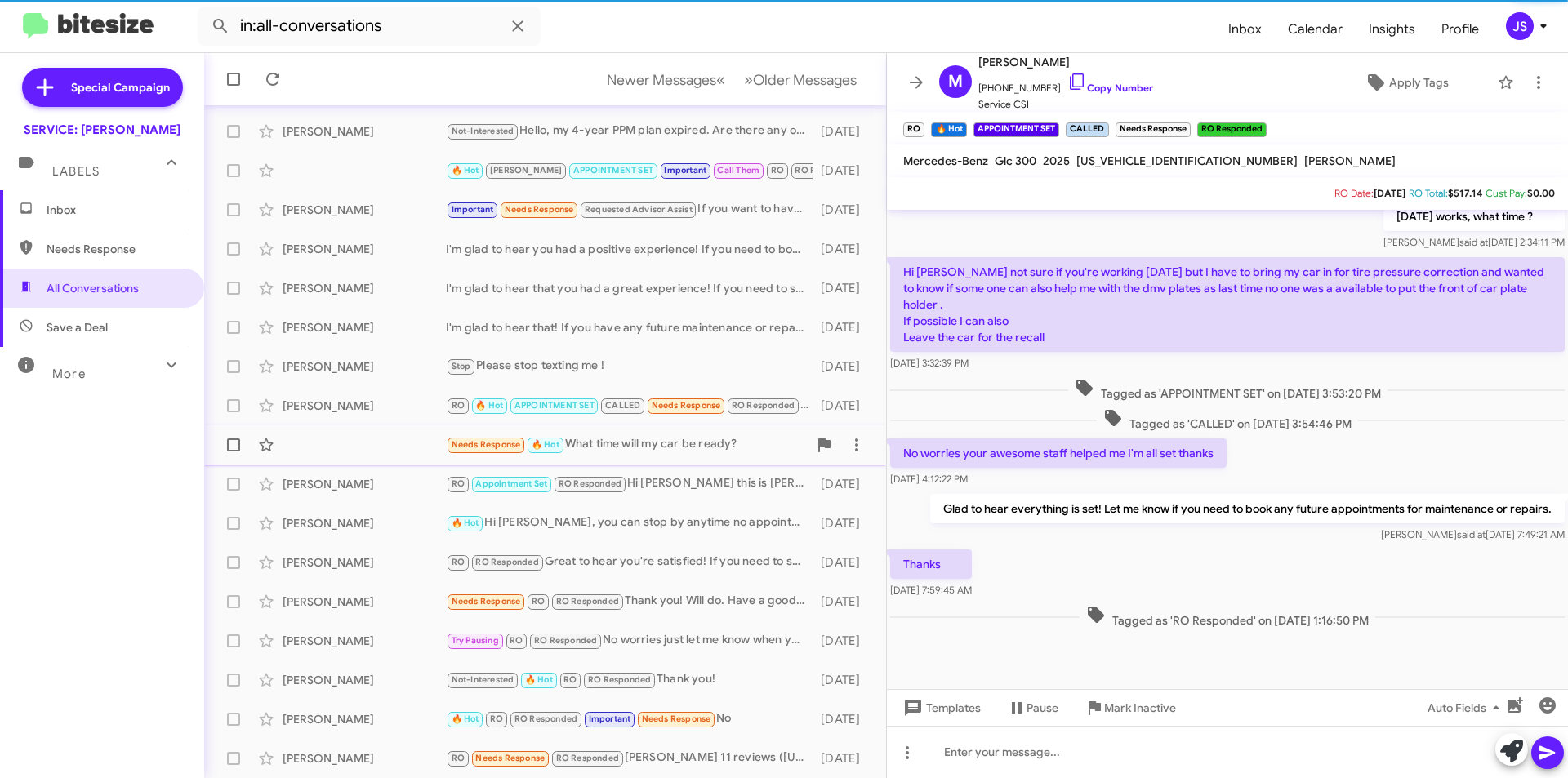
click at [369, 442] on div "Needs Response 🔥 Hot What time will my car be ready? [DATE]" at bounding box center [545, 446] width 656 height 33
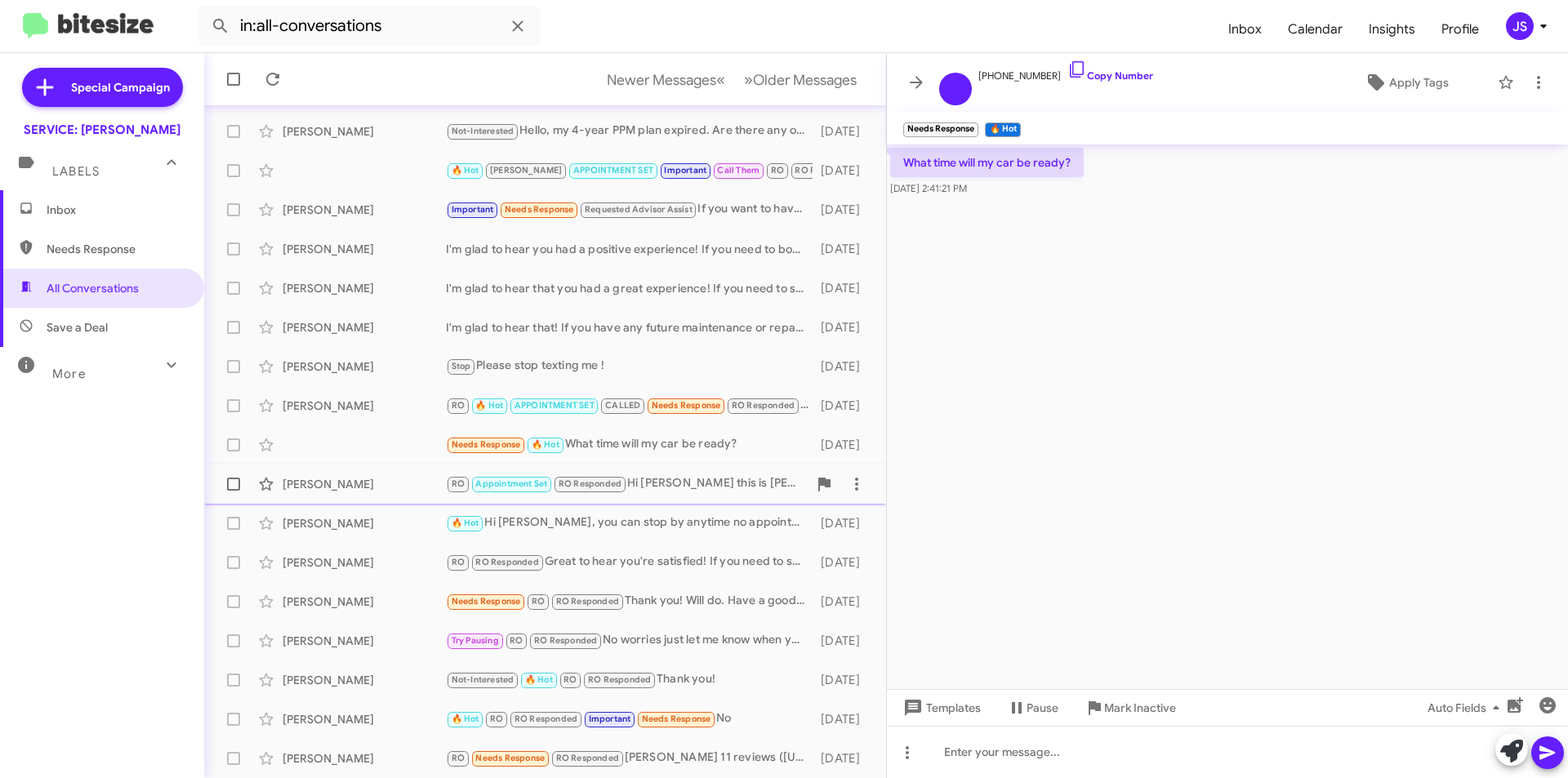
click at [375, 493] on div "[PERSON_NAME] RO Appointment Set RO Responded Hi [PERSON_NAME] this is [PERSON_…" at bounding box center [545, 485] width 656 height 33
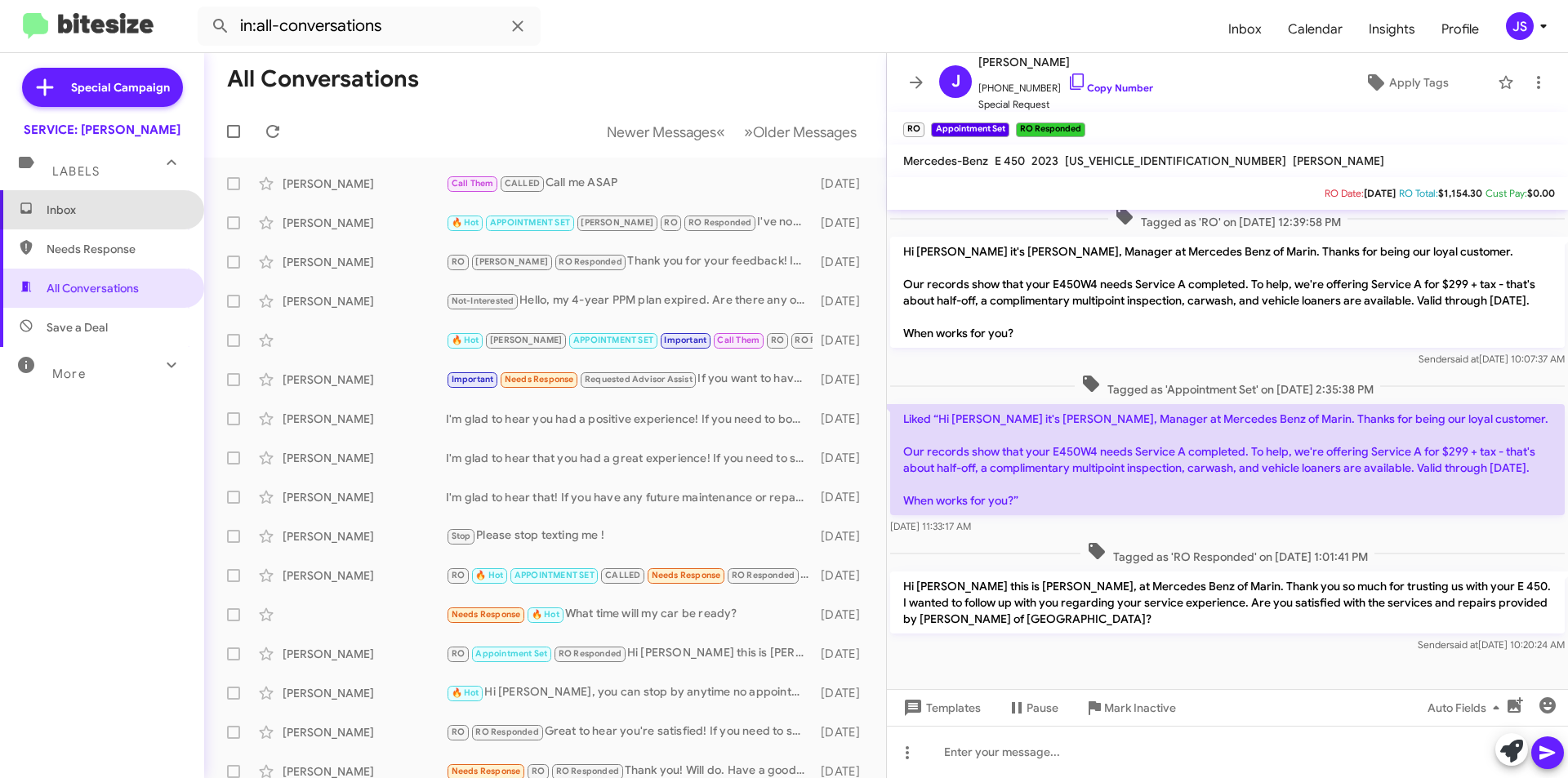
click at [101, 228] on span "Inbox" at bounding box center [102, 210] width 204 height 39
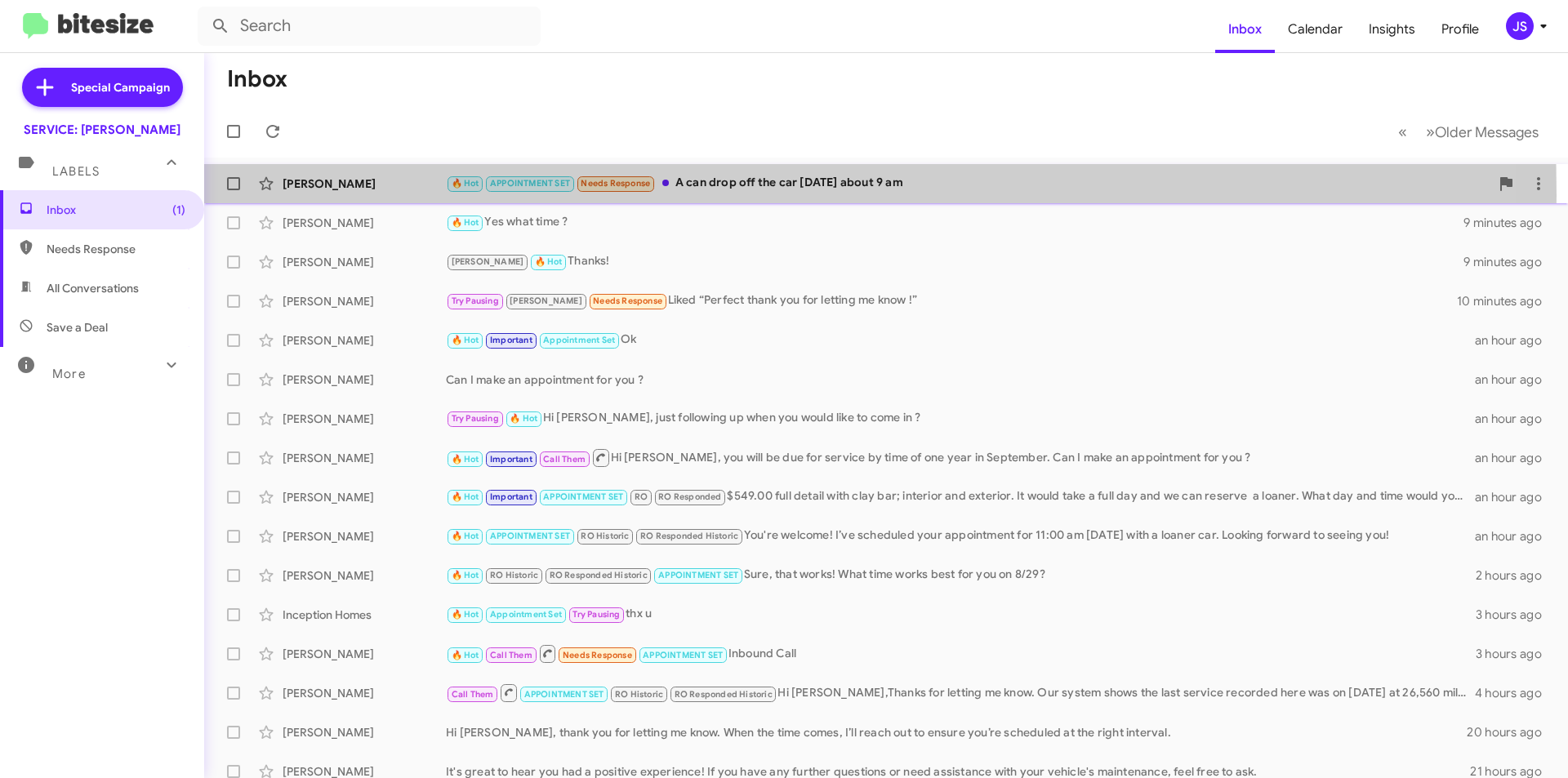
click at [395, 195] on div "[PERSON_NAME] 🔥 Hot APPOINTMENT SET Needs Response A can drop off the car [DATE…" at bounding box center [886, 184] width 1337 height 33
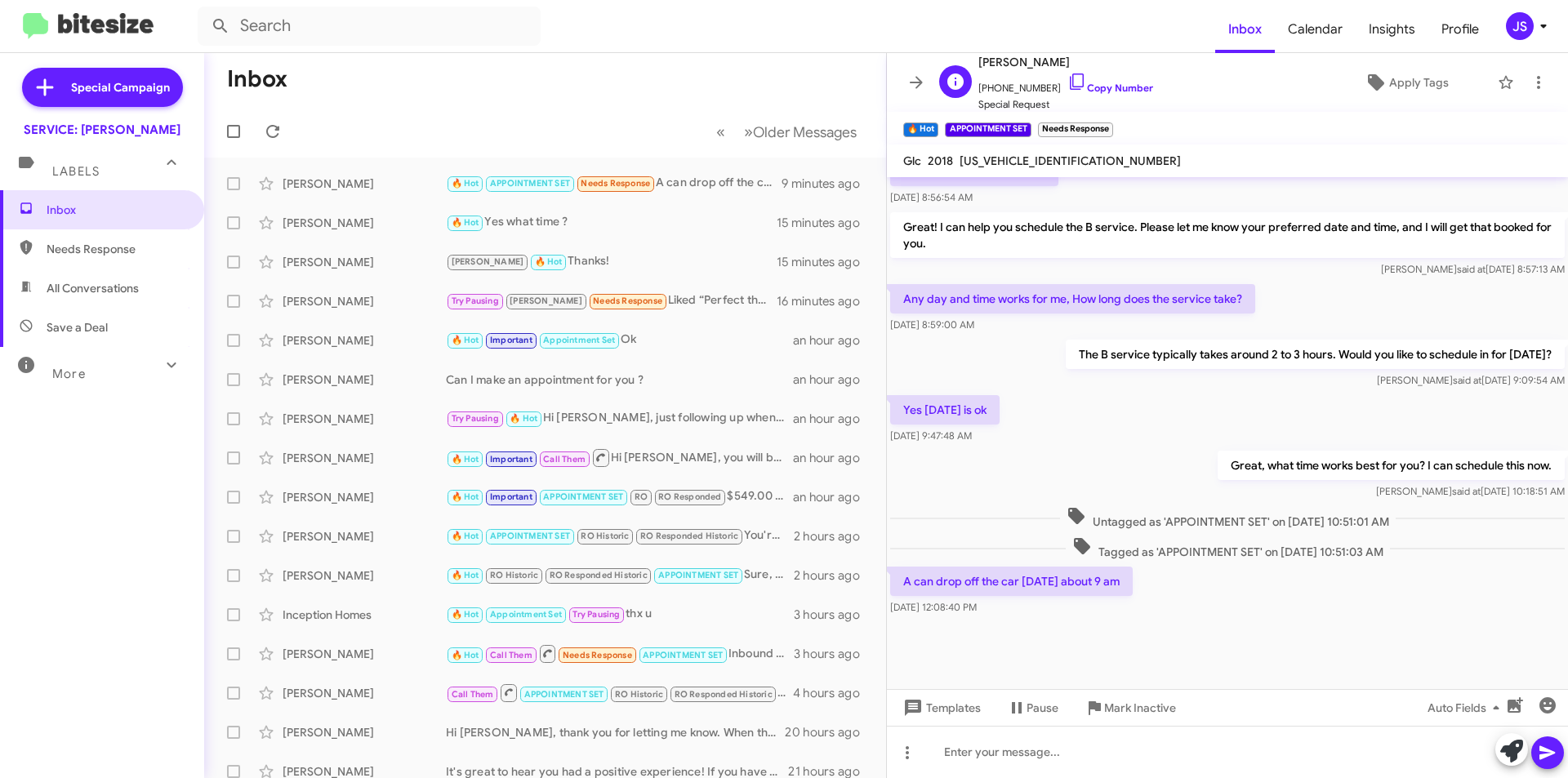
scroll to position [702, 0]
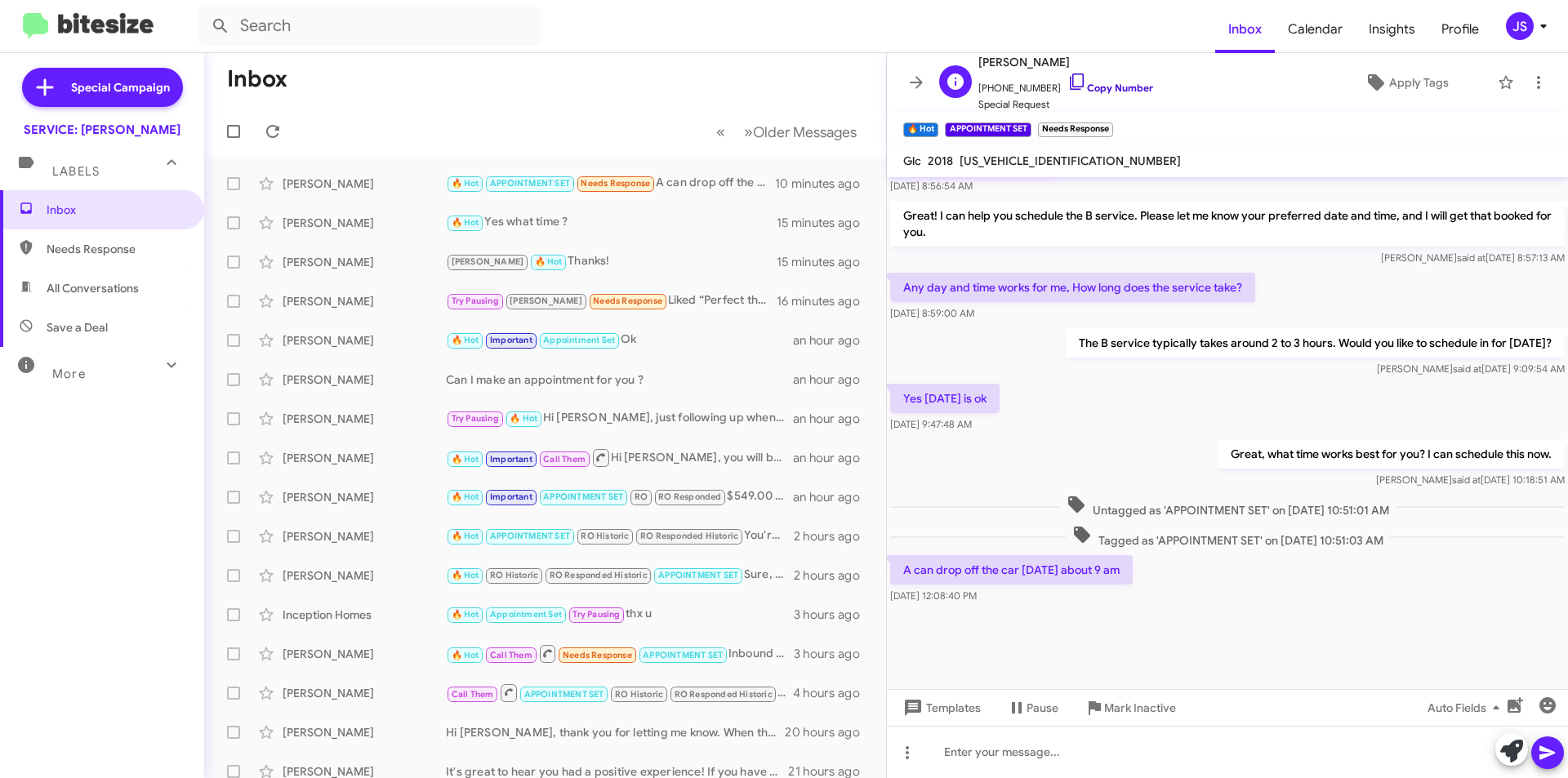
click at [1067, 91] on icon at bounding box center [1077, 81] width 19 height 19
click at [1515, 740] on span at bounding box center [1511, 752] width 23 height 36
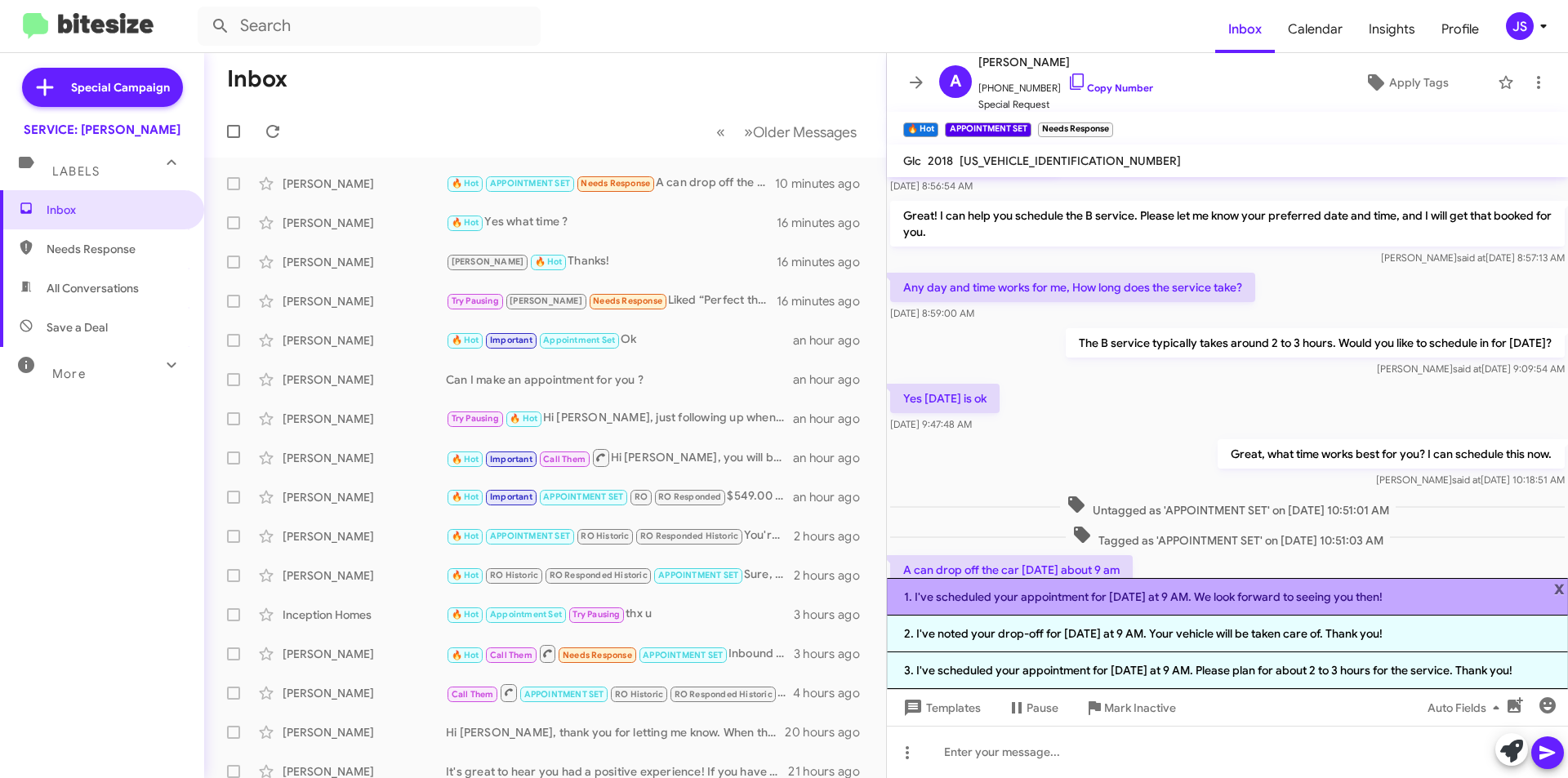
click at [1086, 601] on li "1. I've scheduled your appointment for [DATE] at 9 AM. We look forward to seein…" at bounding box center [1227, 597] width 681 height 37
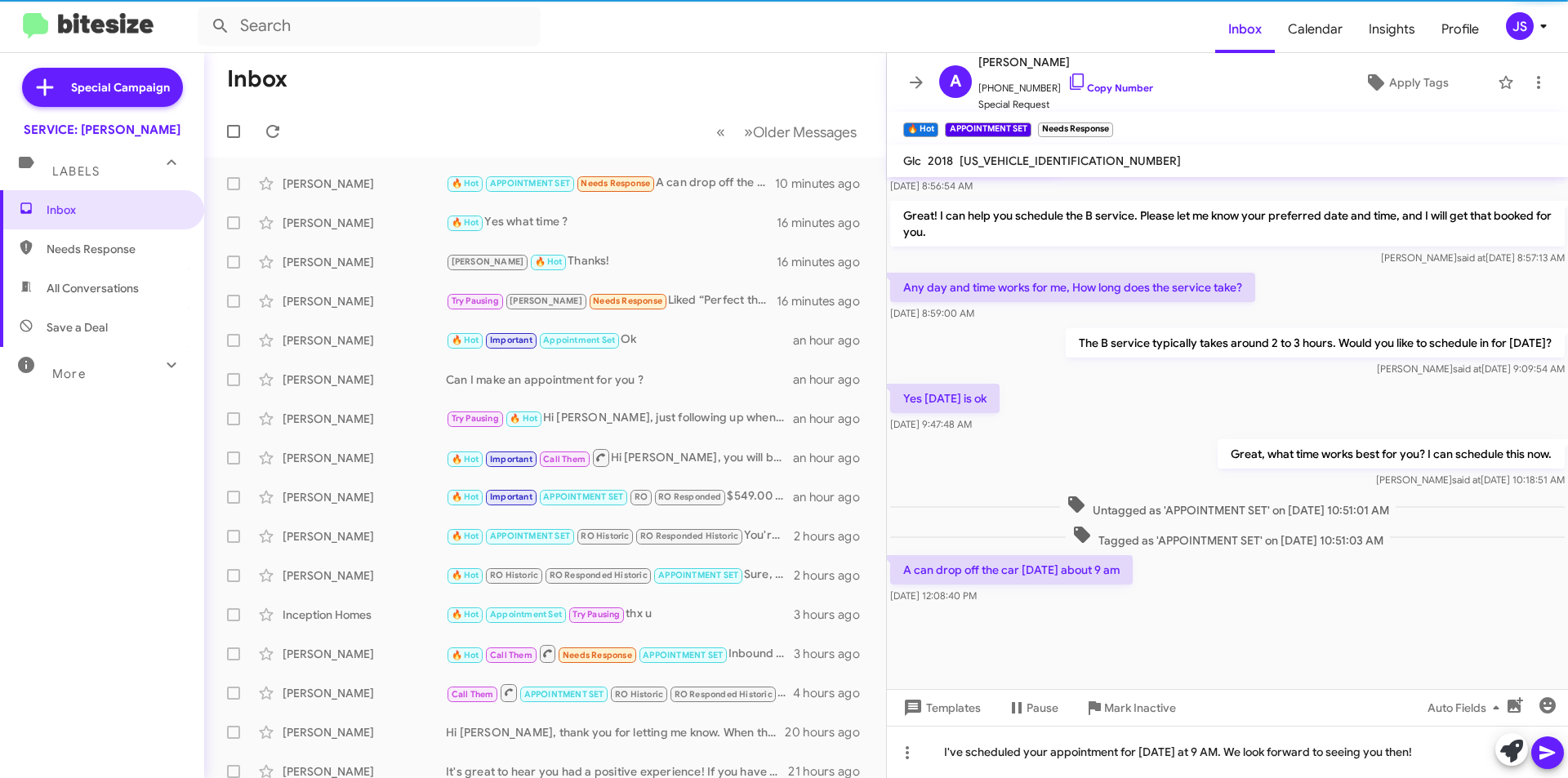
click at [1548, 762] on icon at bounding box center [1547, 753] width 19 height 19
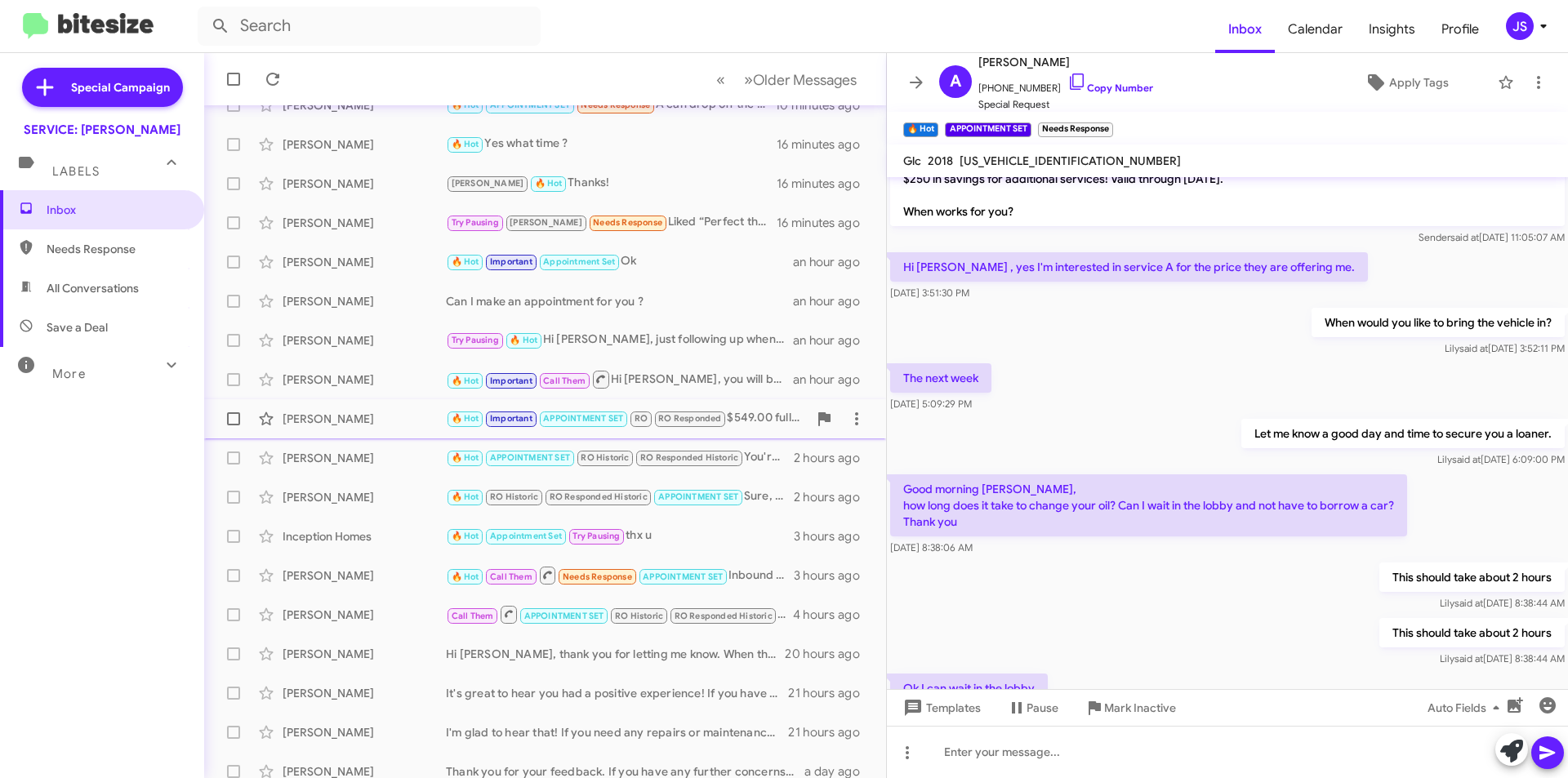
scroll to position [170, 0]
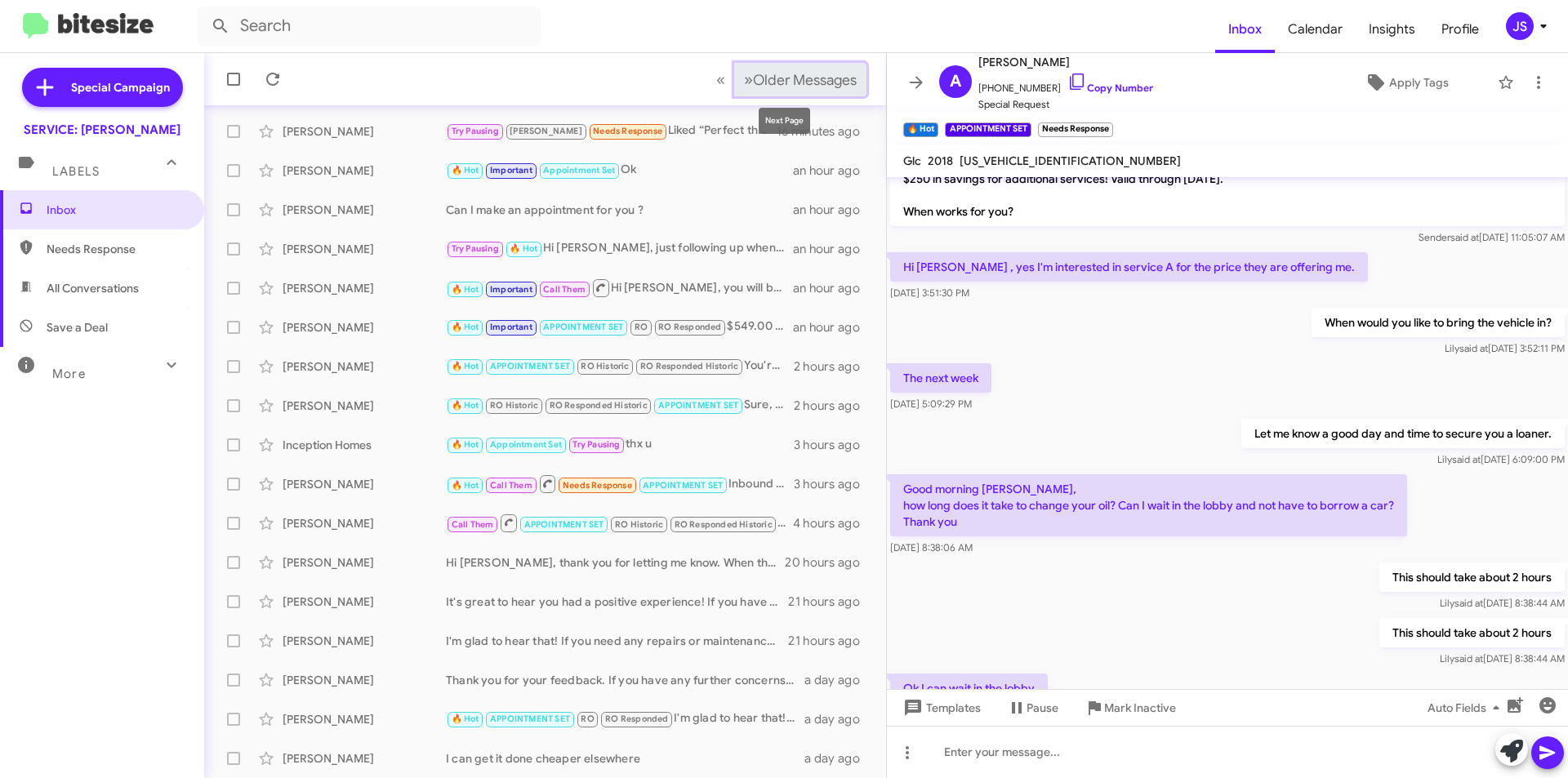
click at [810, 72] on span "Older Messages" at bounding box center [805, 80] width 103 height 18
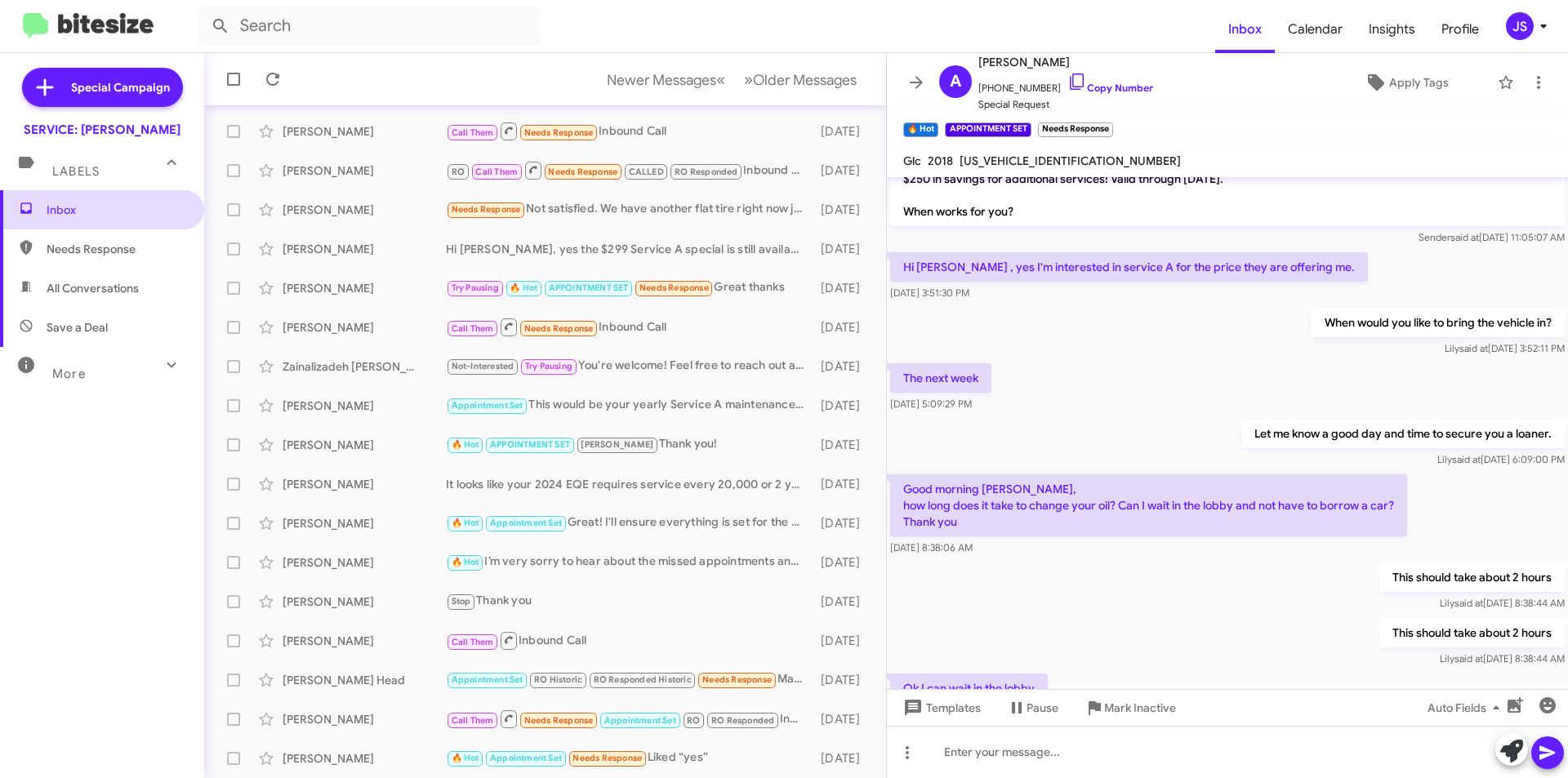
click at [102, 208] on span "Inbox" at bounding box center [116, 210] width 139 height 16
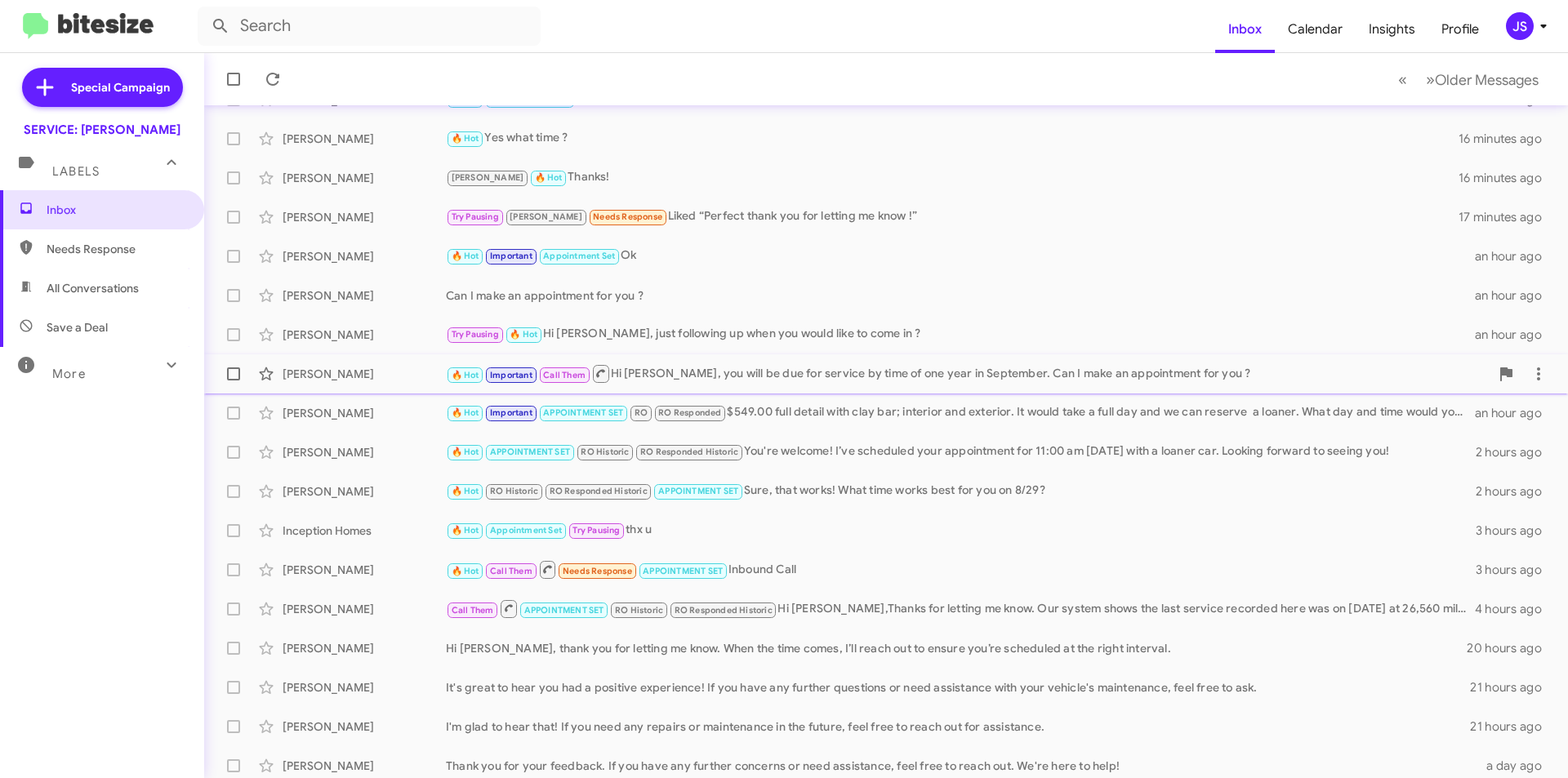
scroll to position [170, 0]
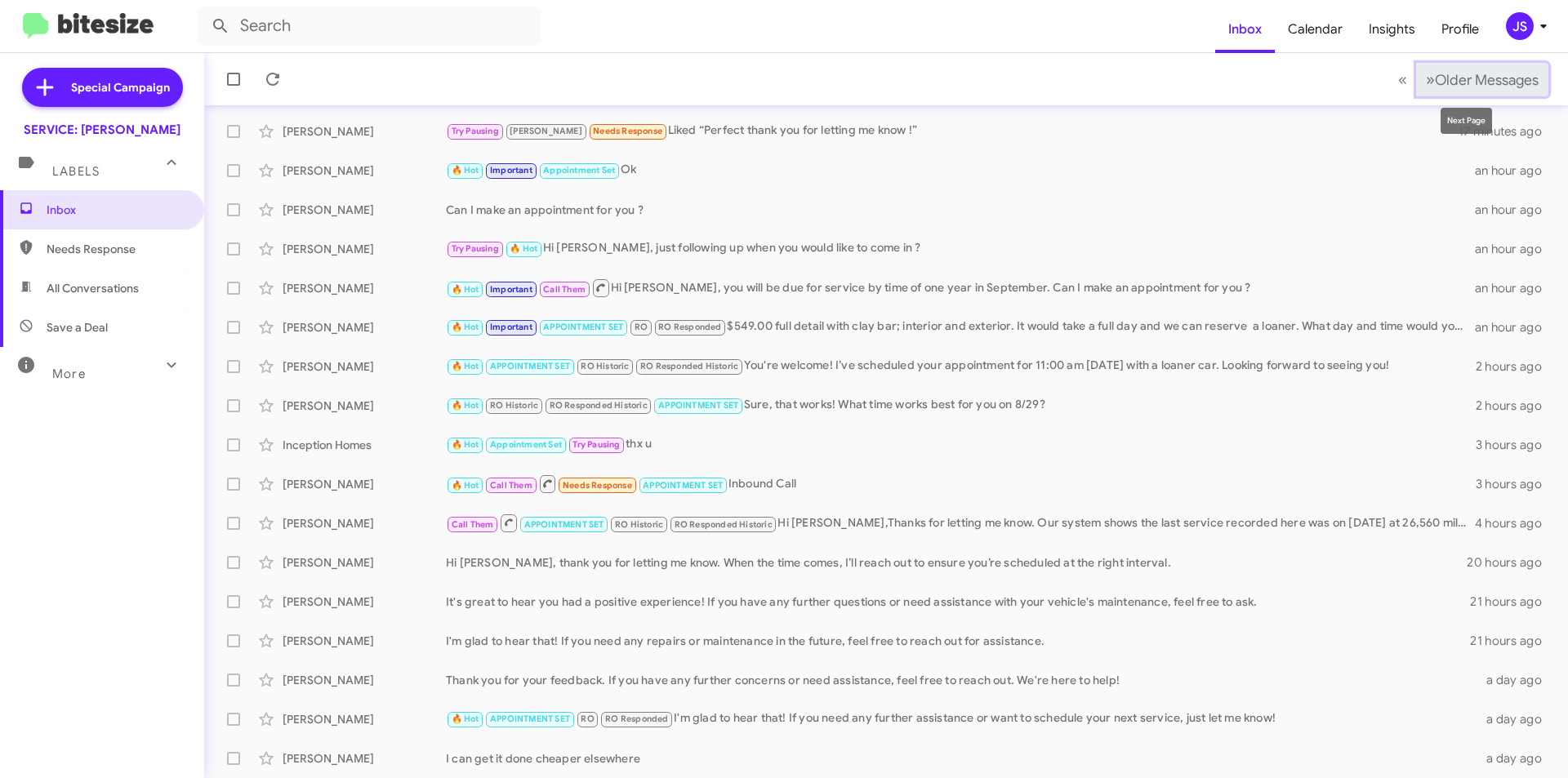
click at [1512, 95] on button "» Next Older Messages" at bounding box center [1482, 80] width 132 height 34
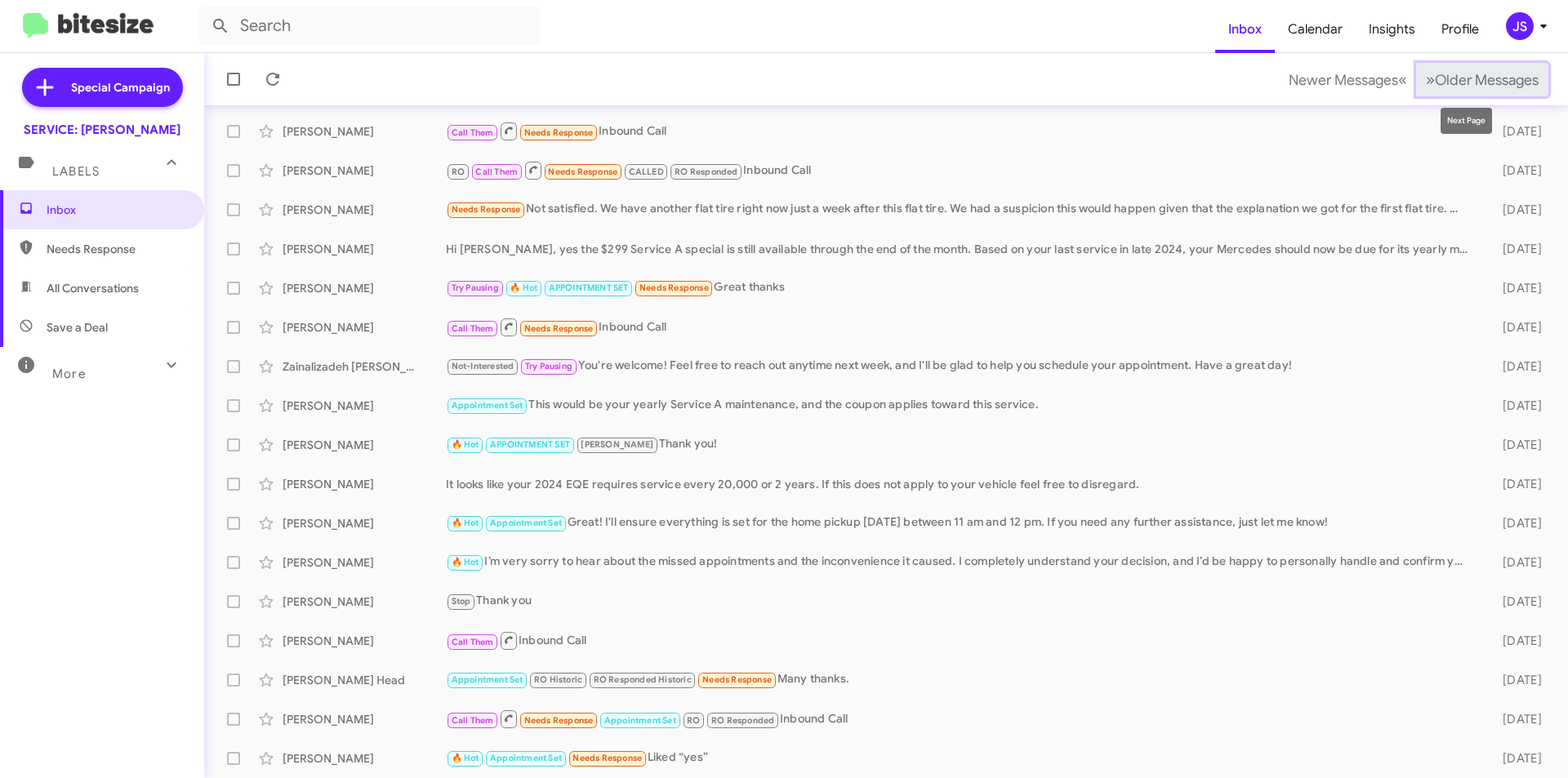
click at [1469, 80] on span "Older Messages" at bounding box center [1487, 80] width 103 height 18
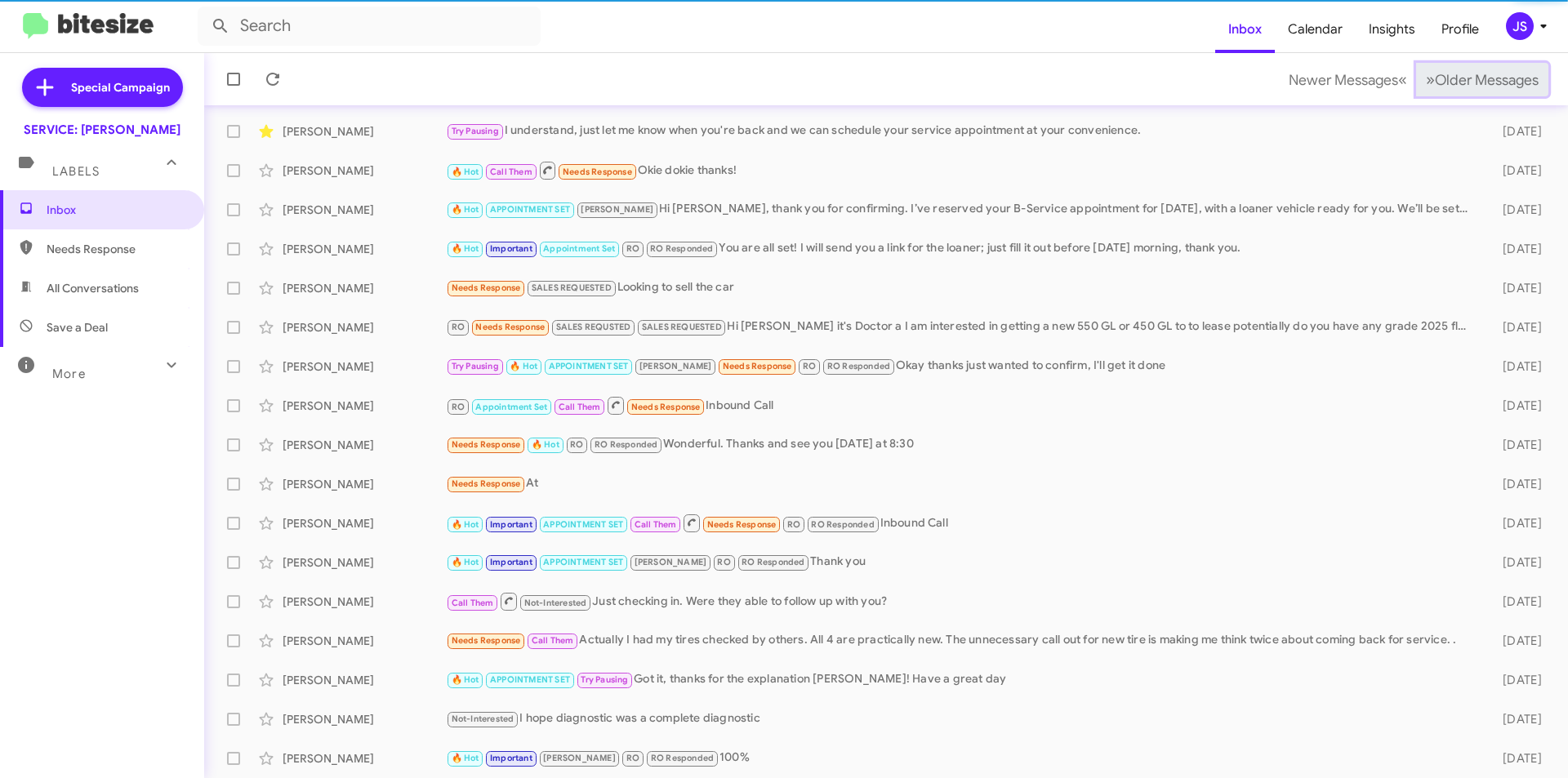
click at [1469, 80] on span "Older Messages" at bounding box center [1487, 80] width 103 height 18
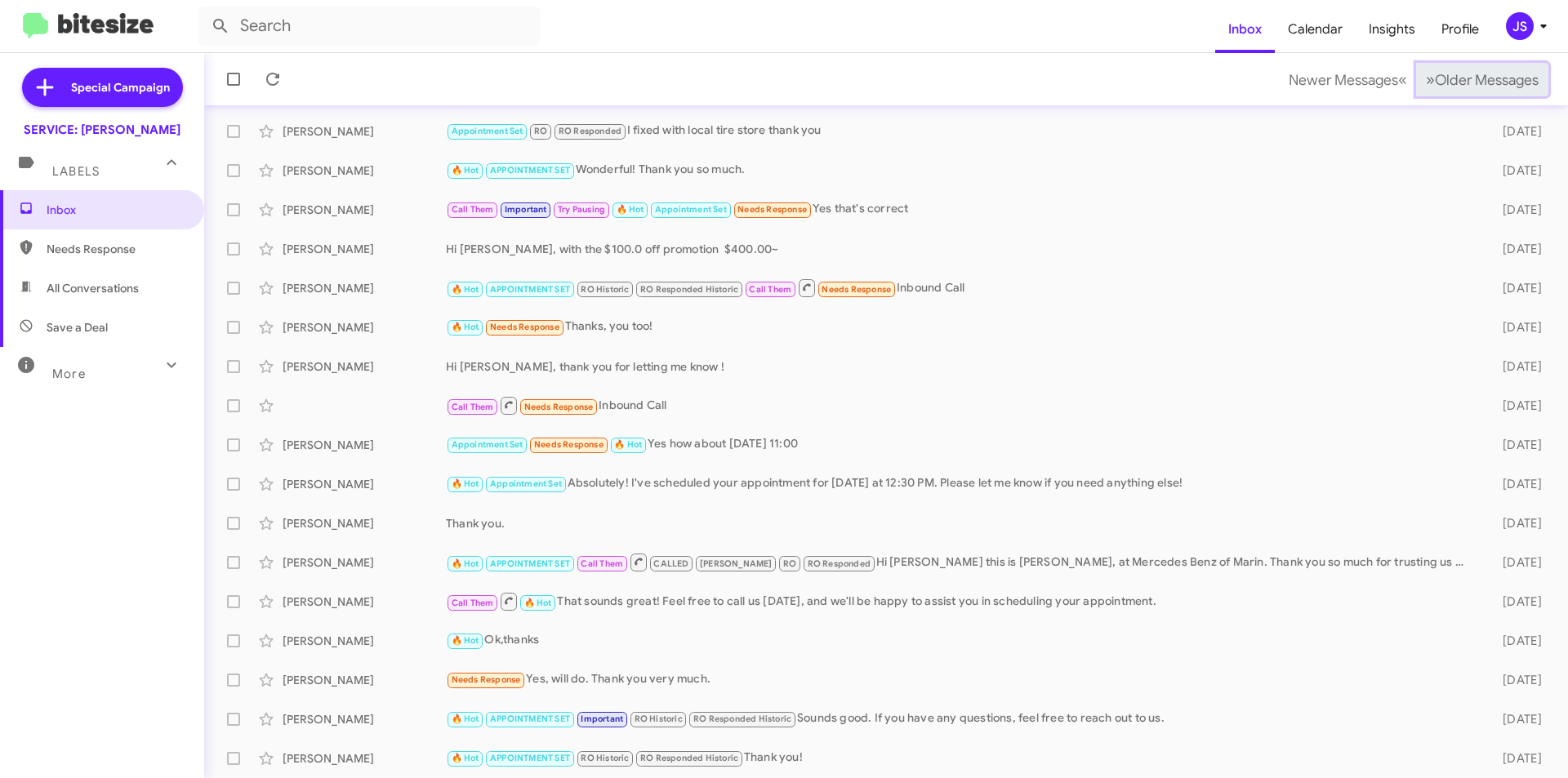
click at [1469, 80] on span "Older Messages" at bounding box center [1487, 80] width 103 height 18
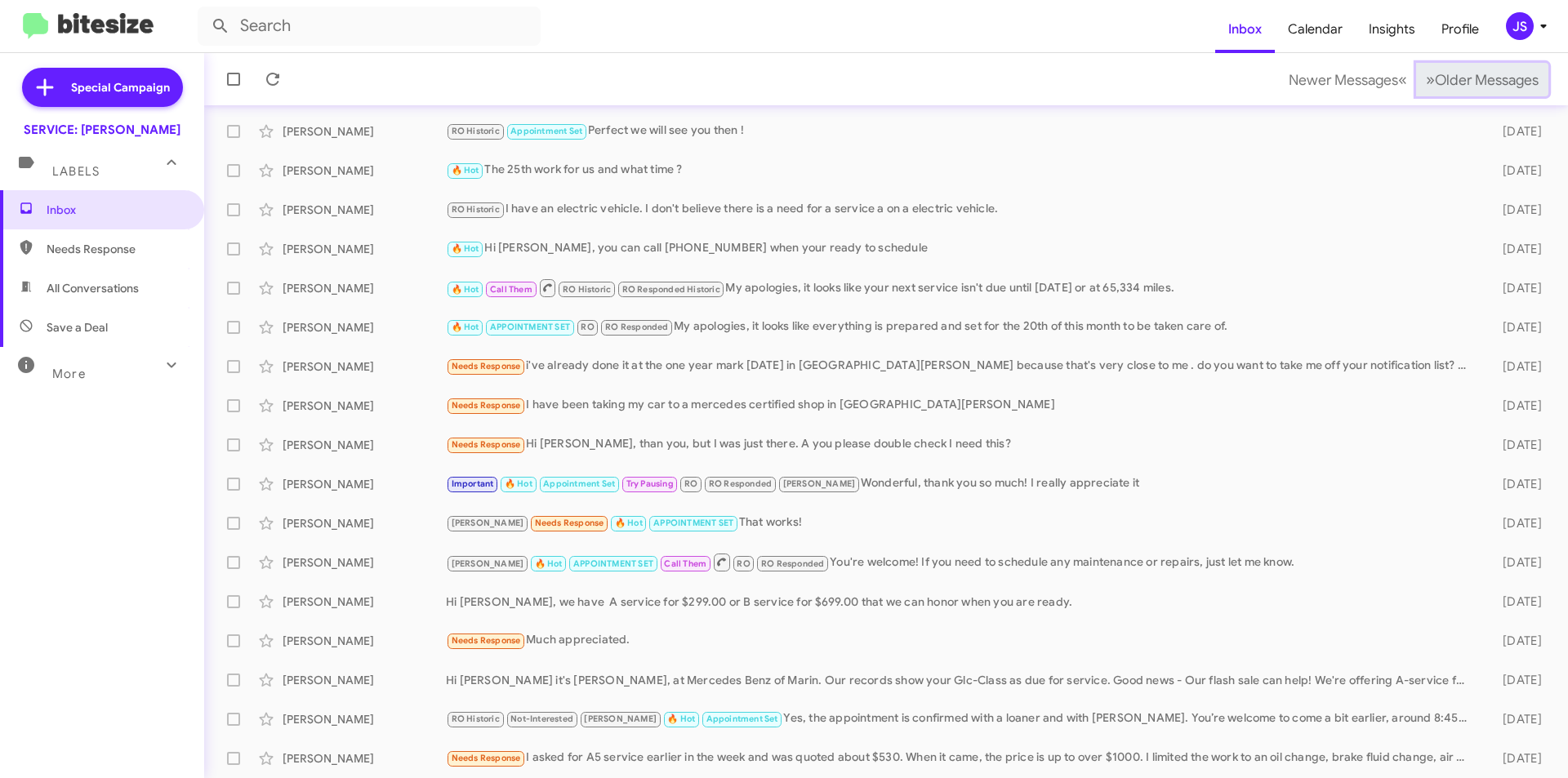
click at [1469, 80] on span "Older Messages" at bounding box center [1487, 80] width 103 height 18
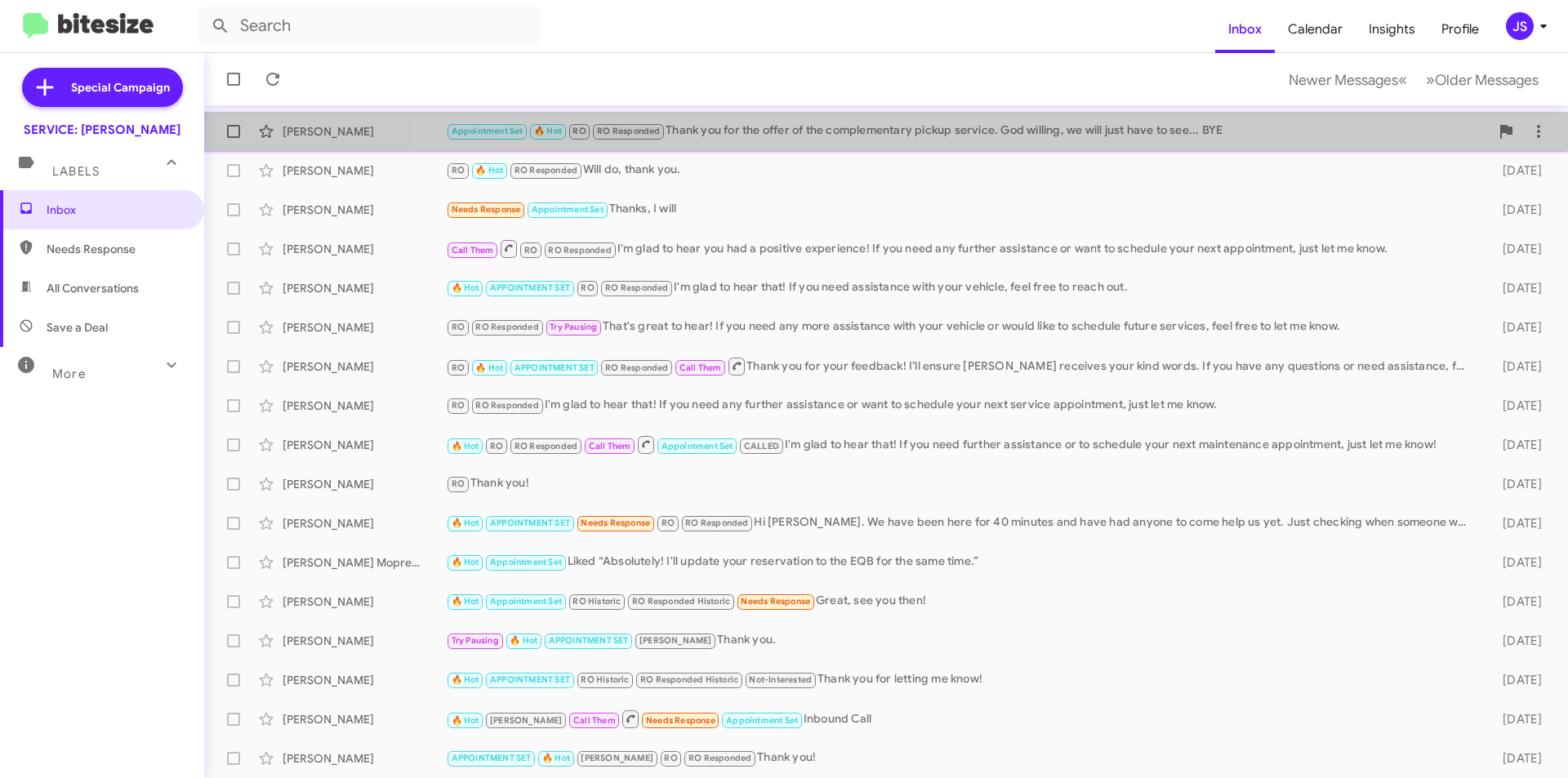
click at [1213, 114] on span "Joseph Moffa Appointment Set 🔥 Hot RO RO Responded Thank you for the offer of t…" at bounding box center [886, 131] width 1364 height 39
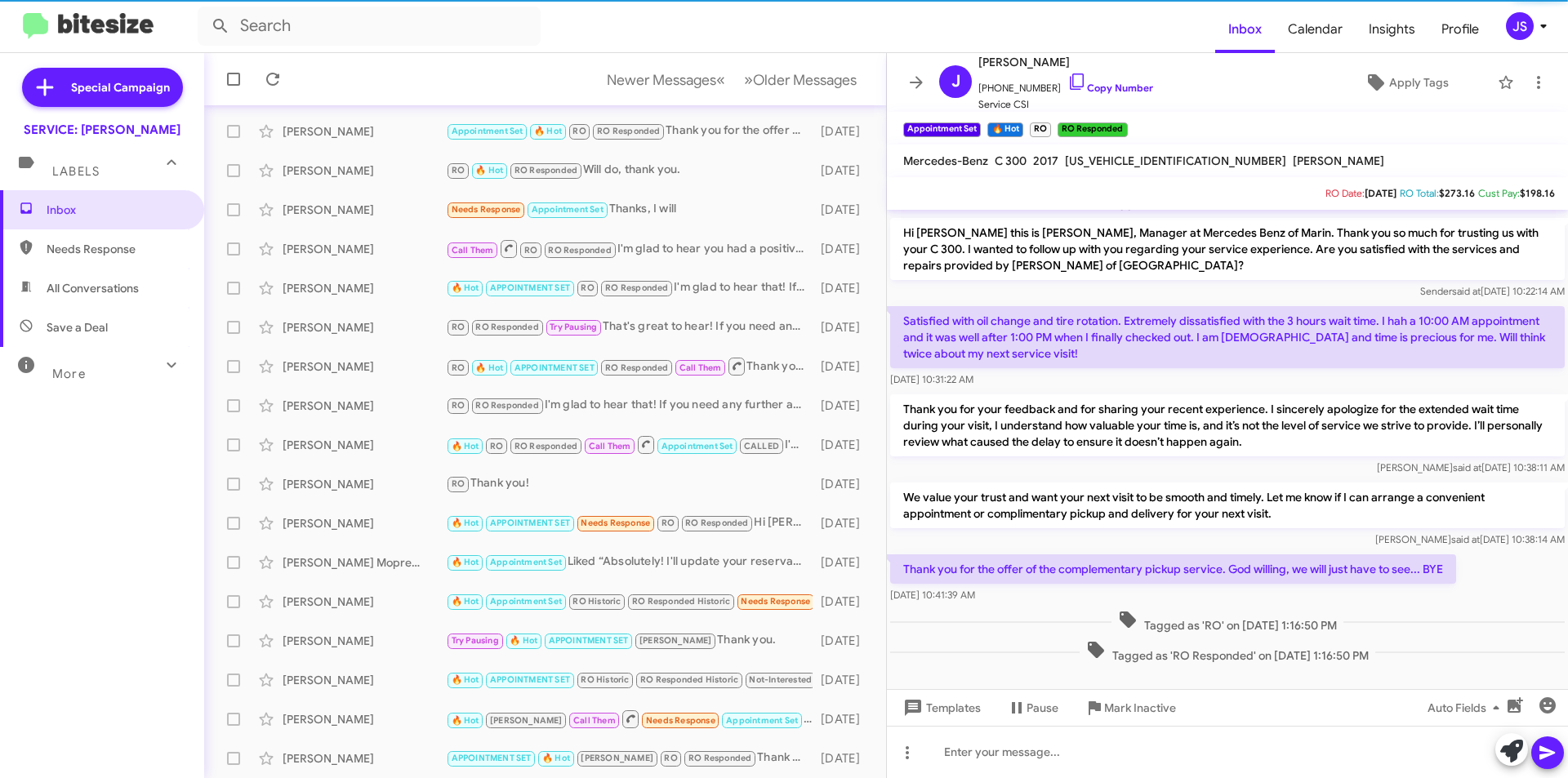
scroll to position [1296, 0]
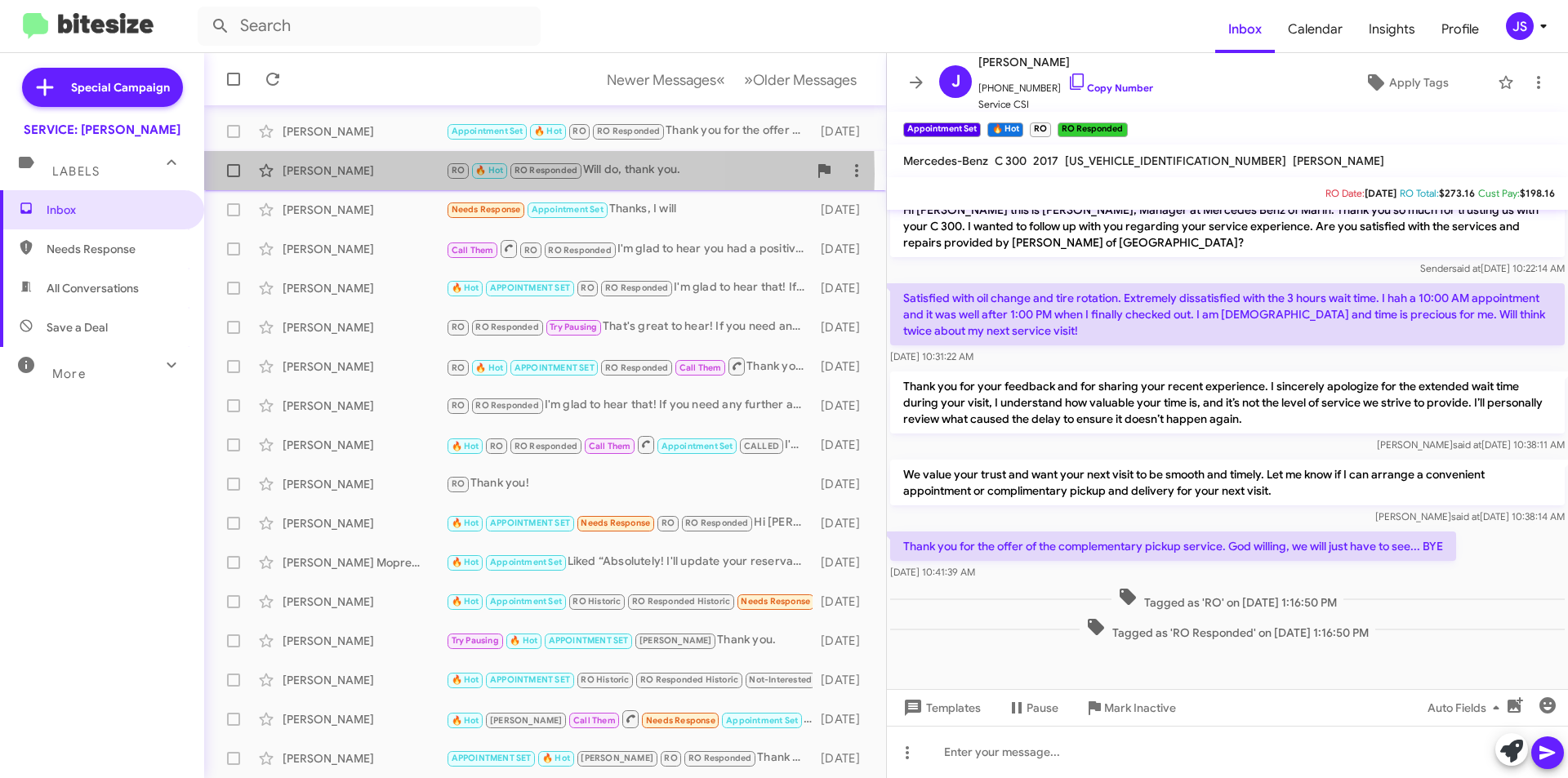
click at [385, 174] on div "Moe Shafaghi" at bounding box center [364, 171] width 164 height 16
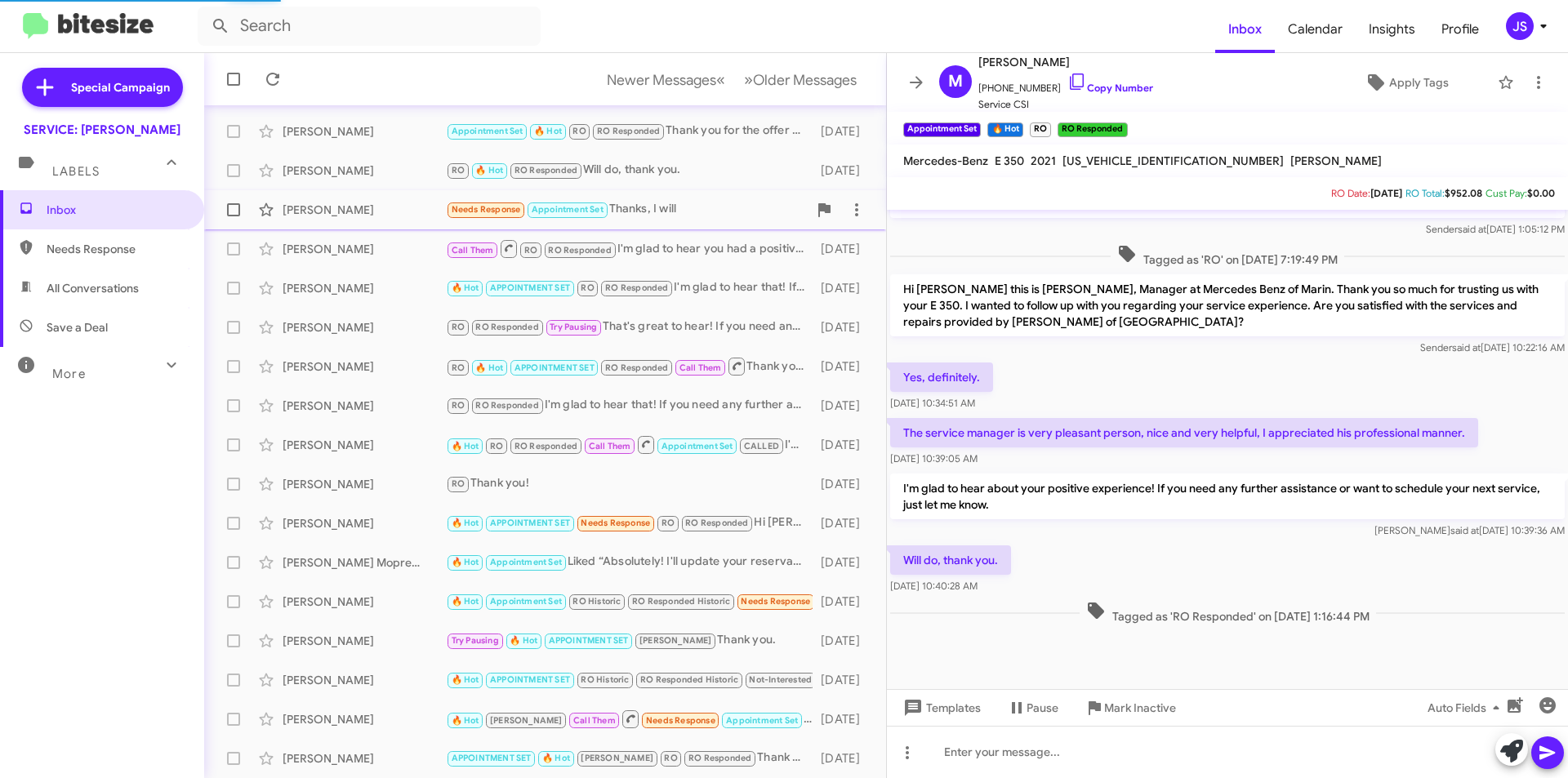
scroll to position [1149, 0]
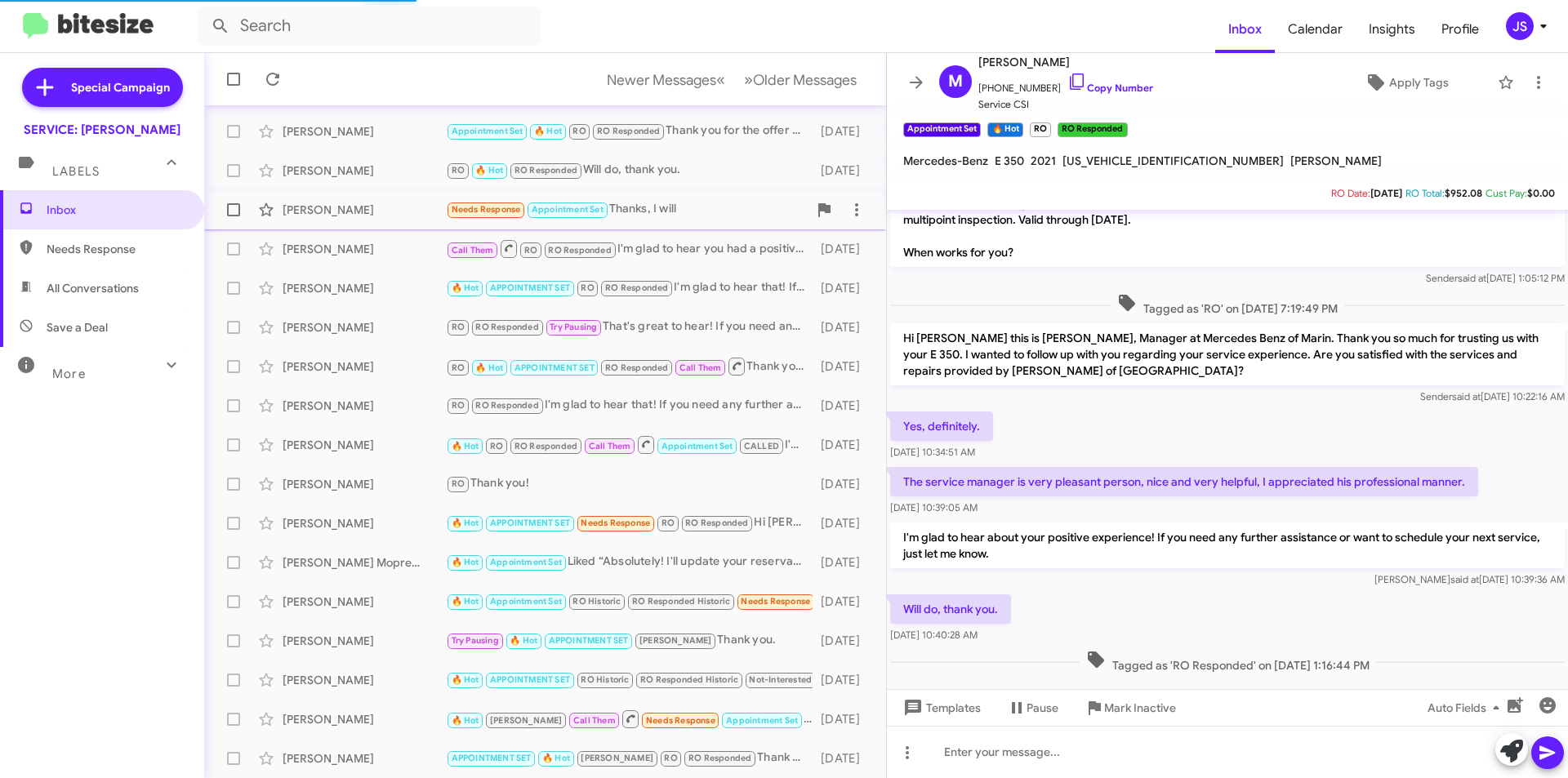
click at [382, 208] on div "April Rubinelli" at bounding box center [364, 210] width 164 height 16
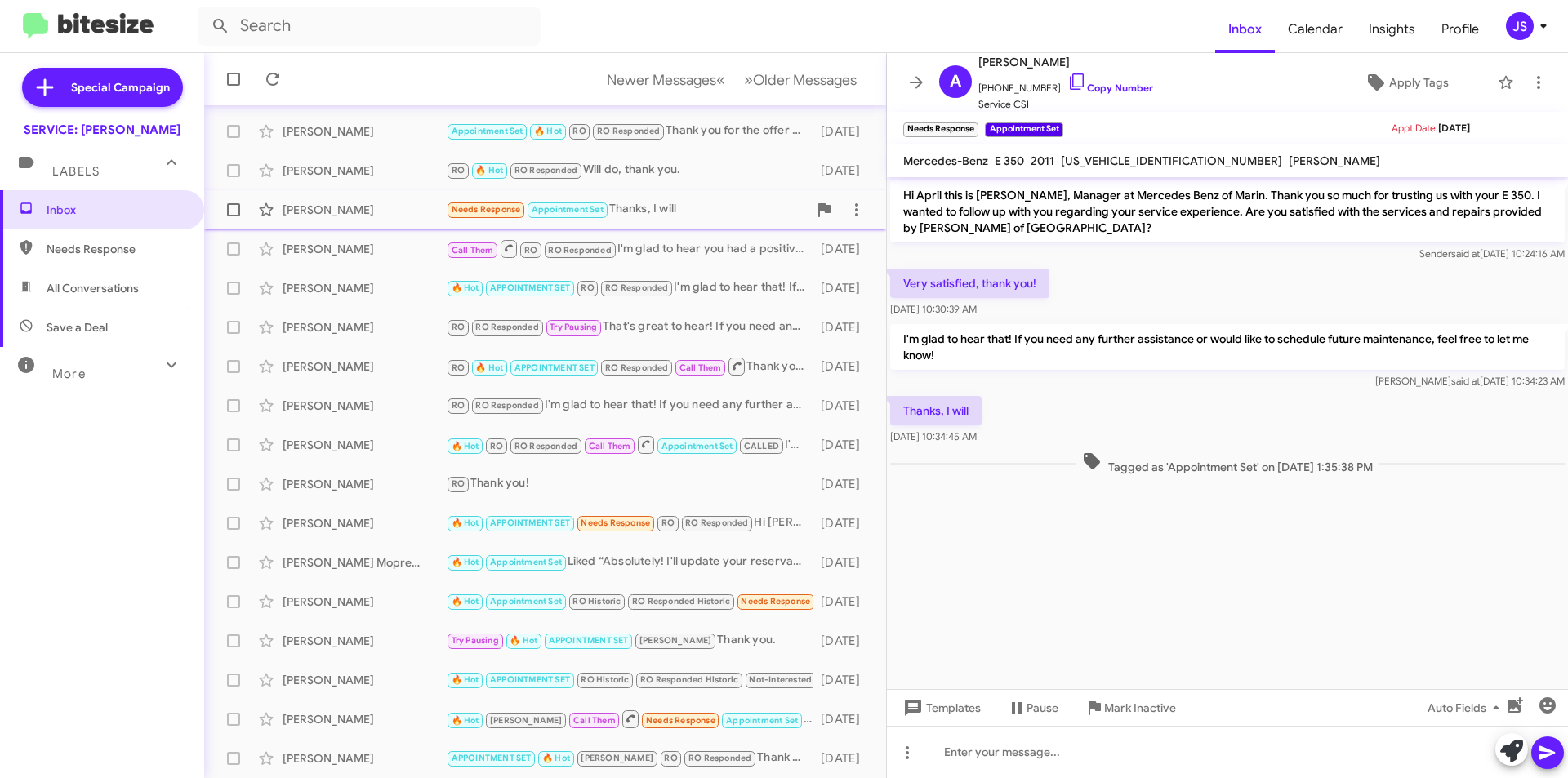
click at [401, 203] on div "April Rubinelli" at bounding box center [364, 210] width 164 height 16
click at [398, 237] on div "Richard Wong Call Them RO RO Responded I'm glad to hear you had a positive expe…" at bounding box center [545, 249] width 656 height 33
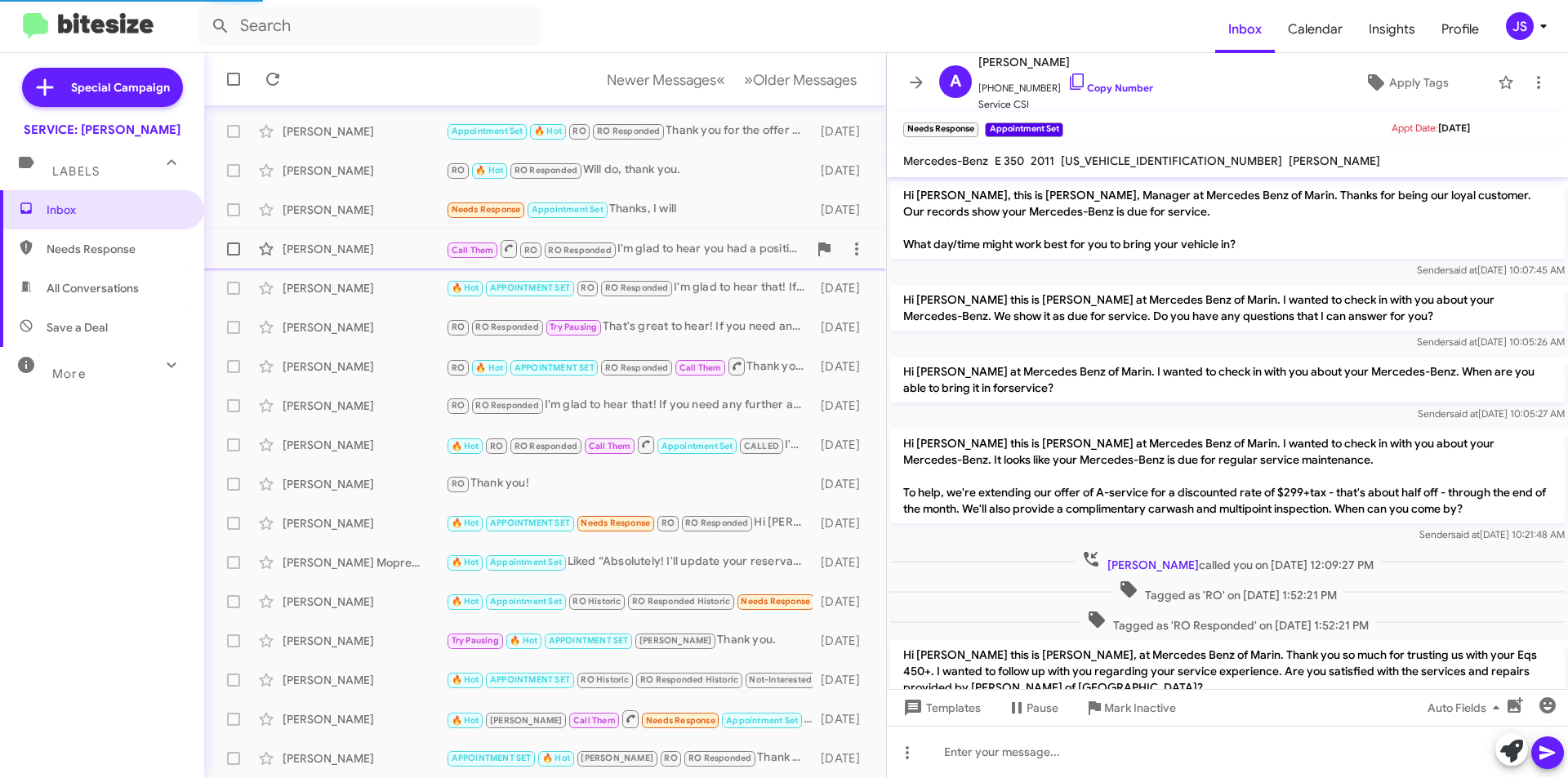
scroll to position [470, 0]
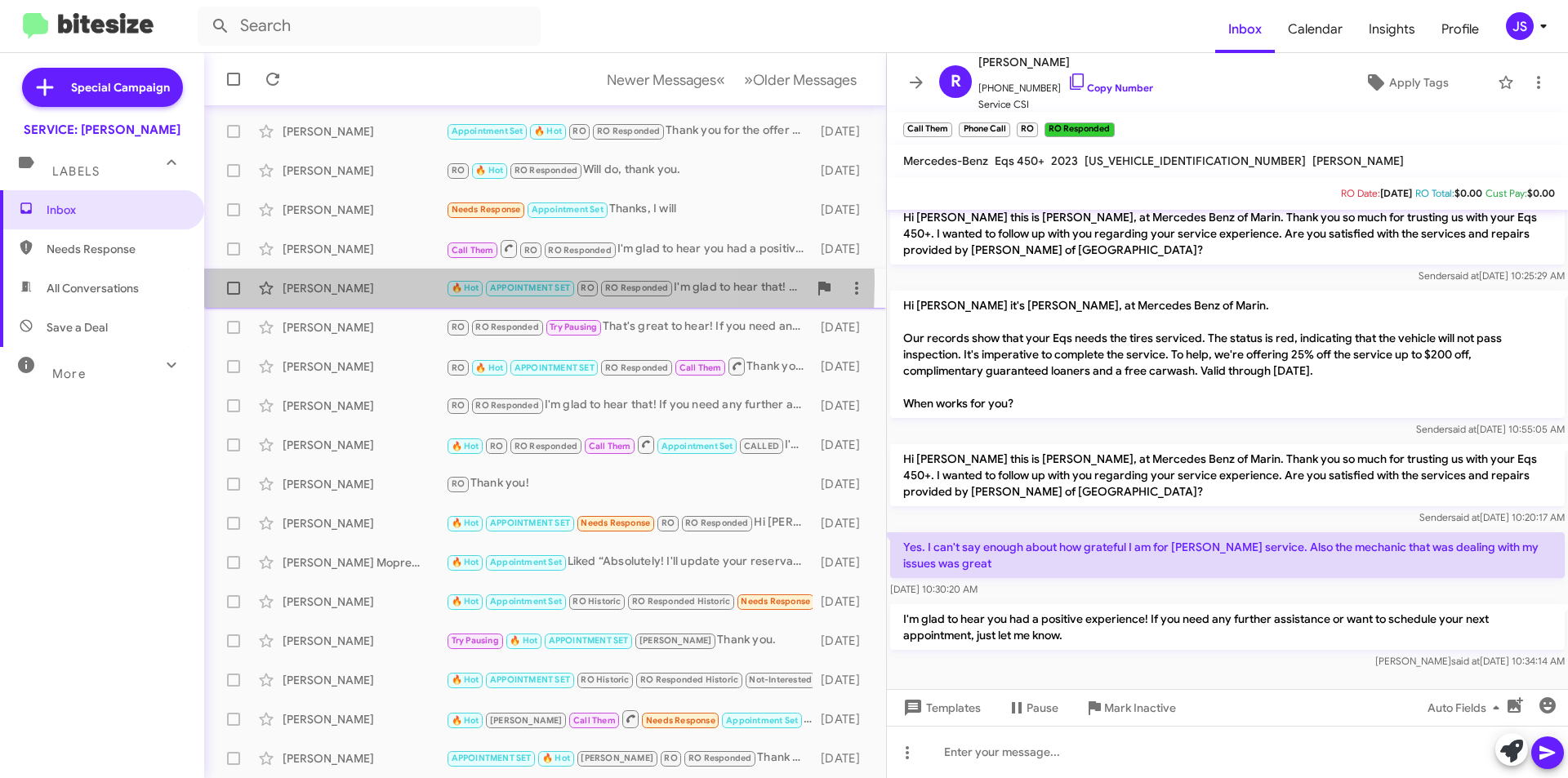
click at [391, 282] on div "Jennifer Mahoney" at bounding box center [364, 287] width 164 height 16
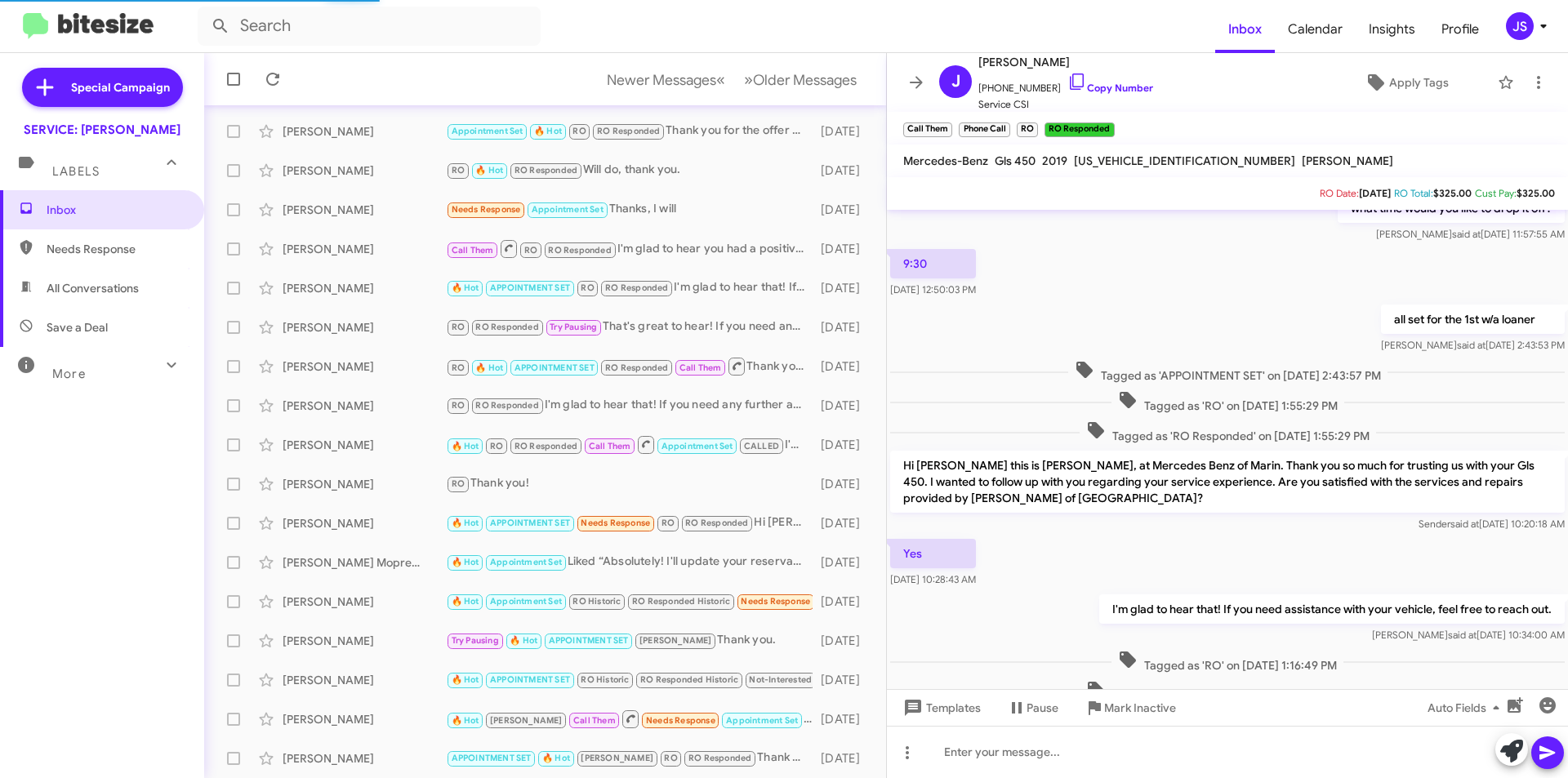
scroll to position [370, 0]
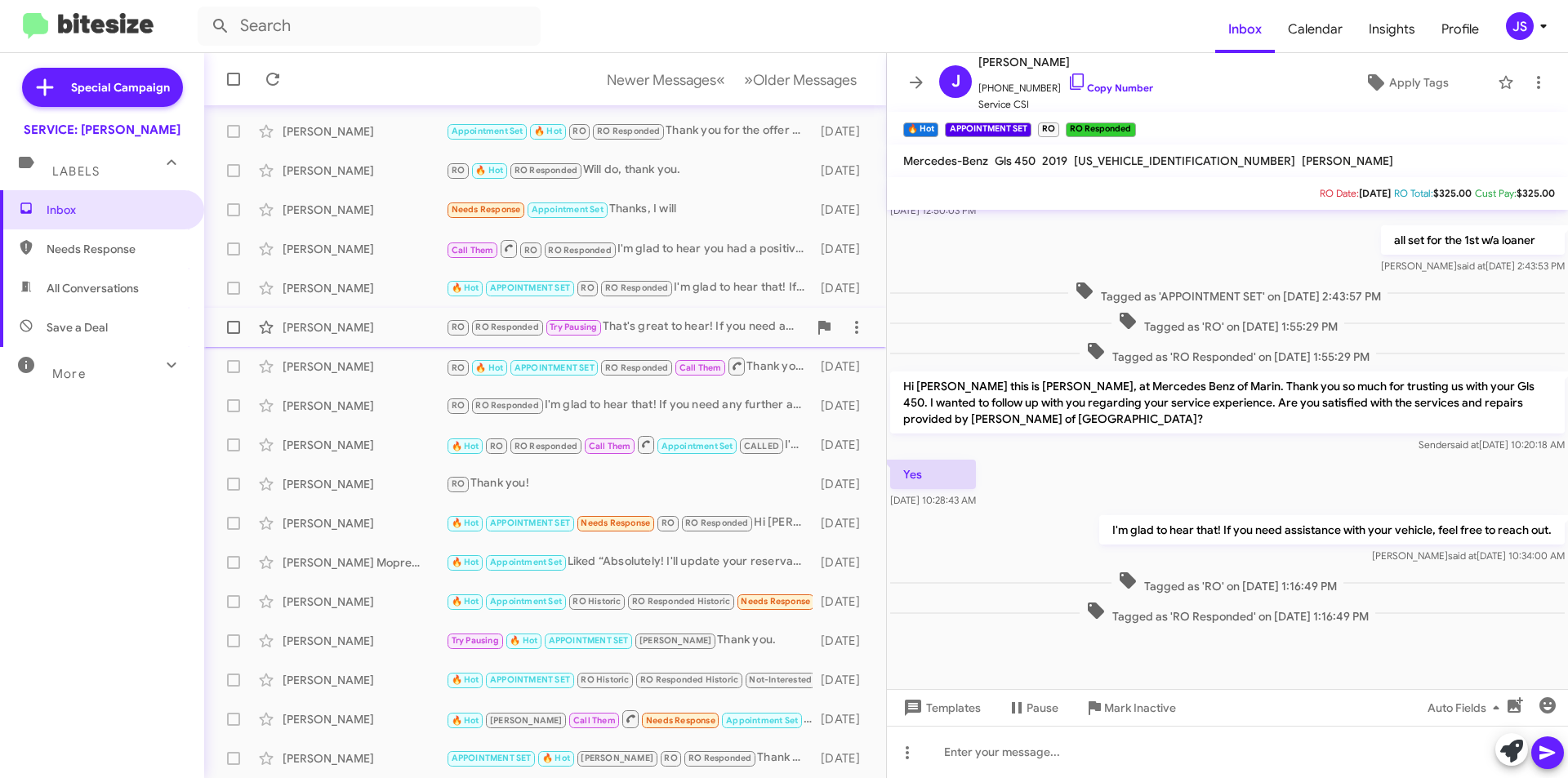
click at [357, 317] on div "Matt Hawley RO RO Responded Try Pausing That's great to hear! If you need any m…" at bounding box center [545, 328] width 656 height 33
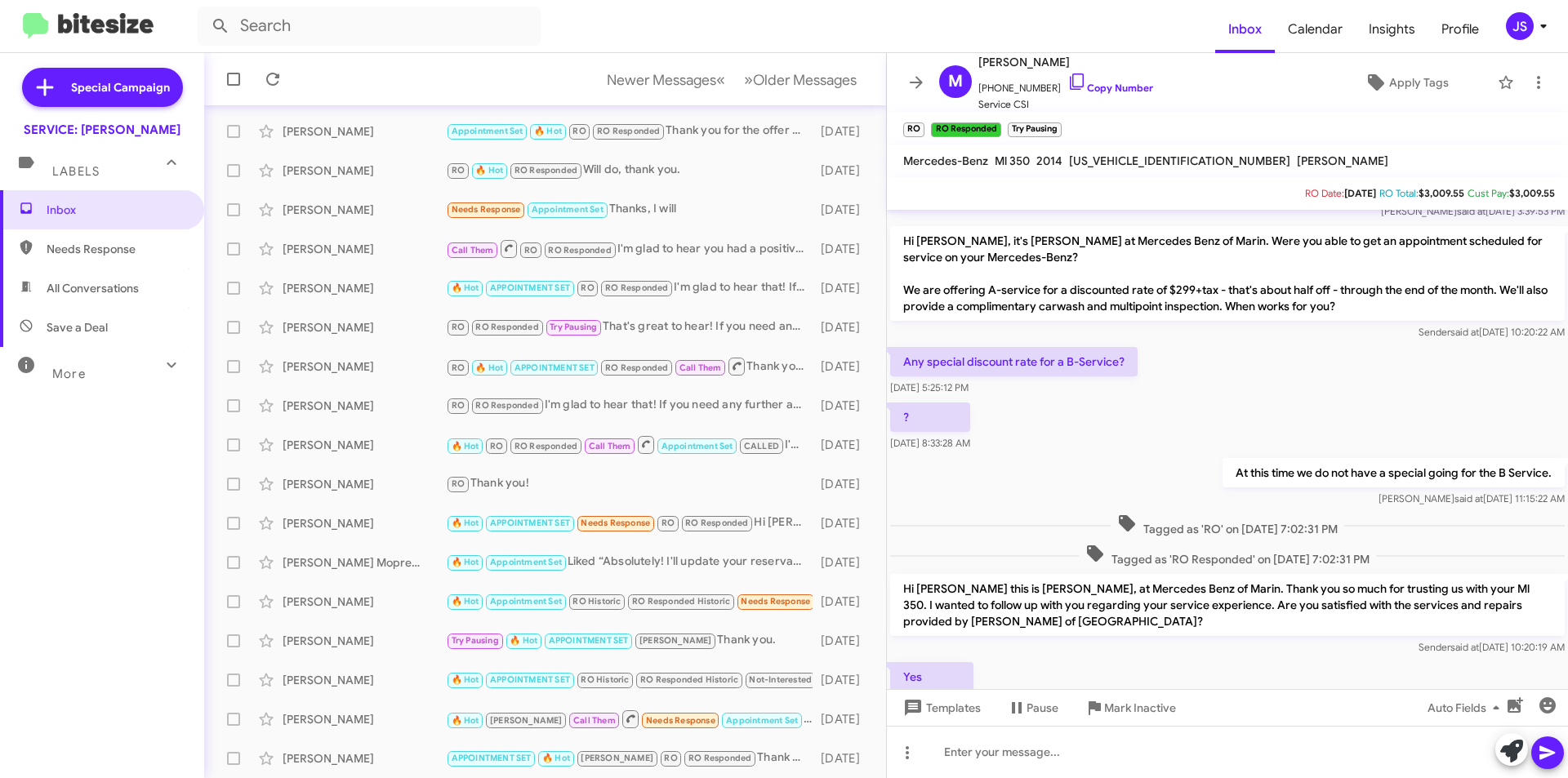
scroll to position [652, 0]
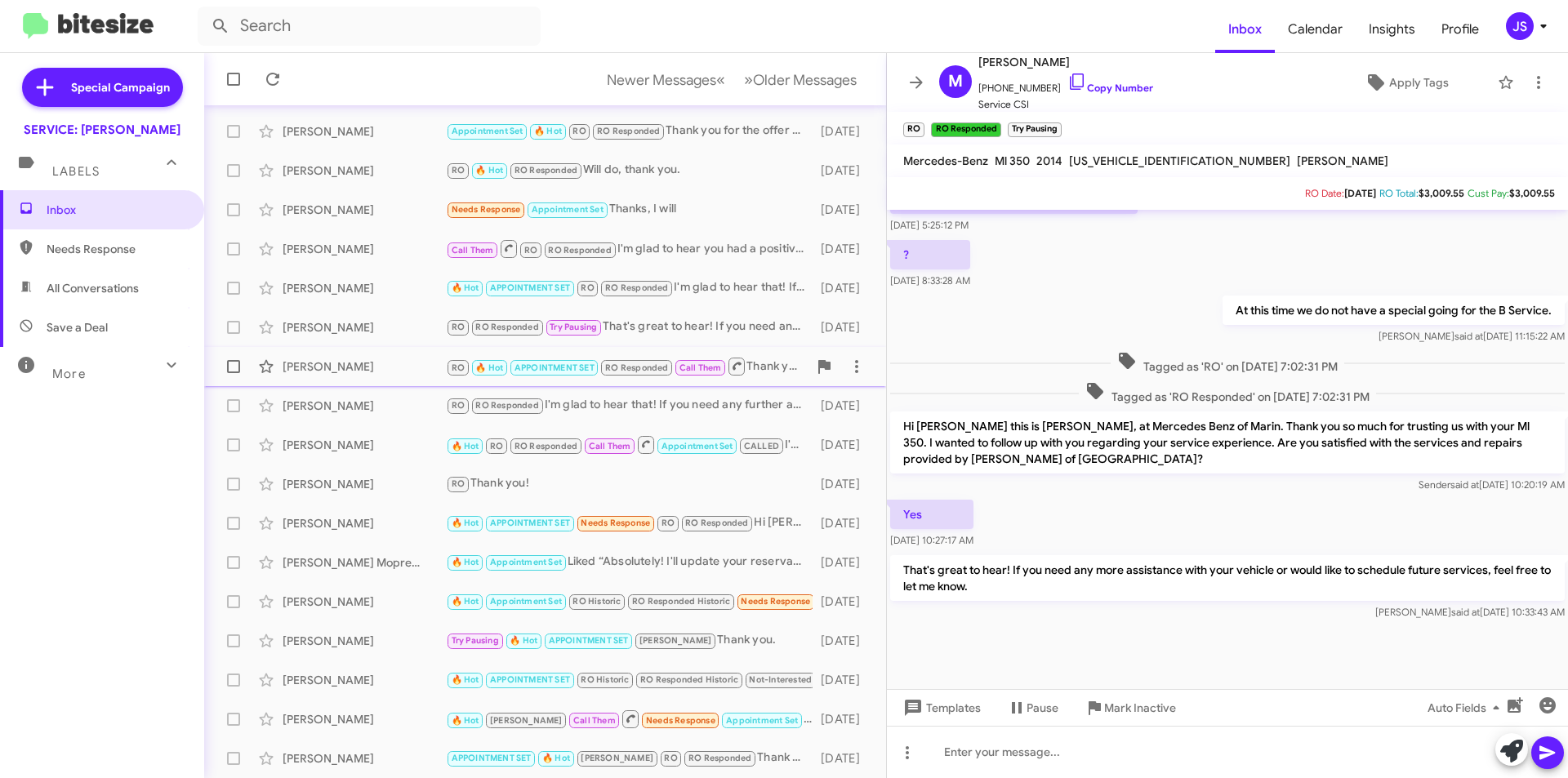
click at [371, 355] on div "Sana Khan RO 🔥 Hot APPOINTMENT SET RO Responded Call Them Thank you for your fe…" at bounding box center [545, 367] width 656 height 33
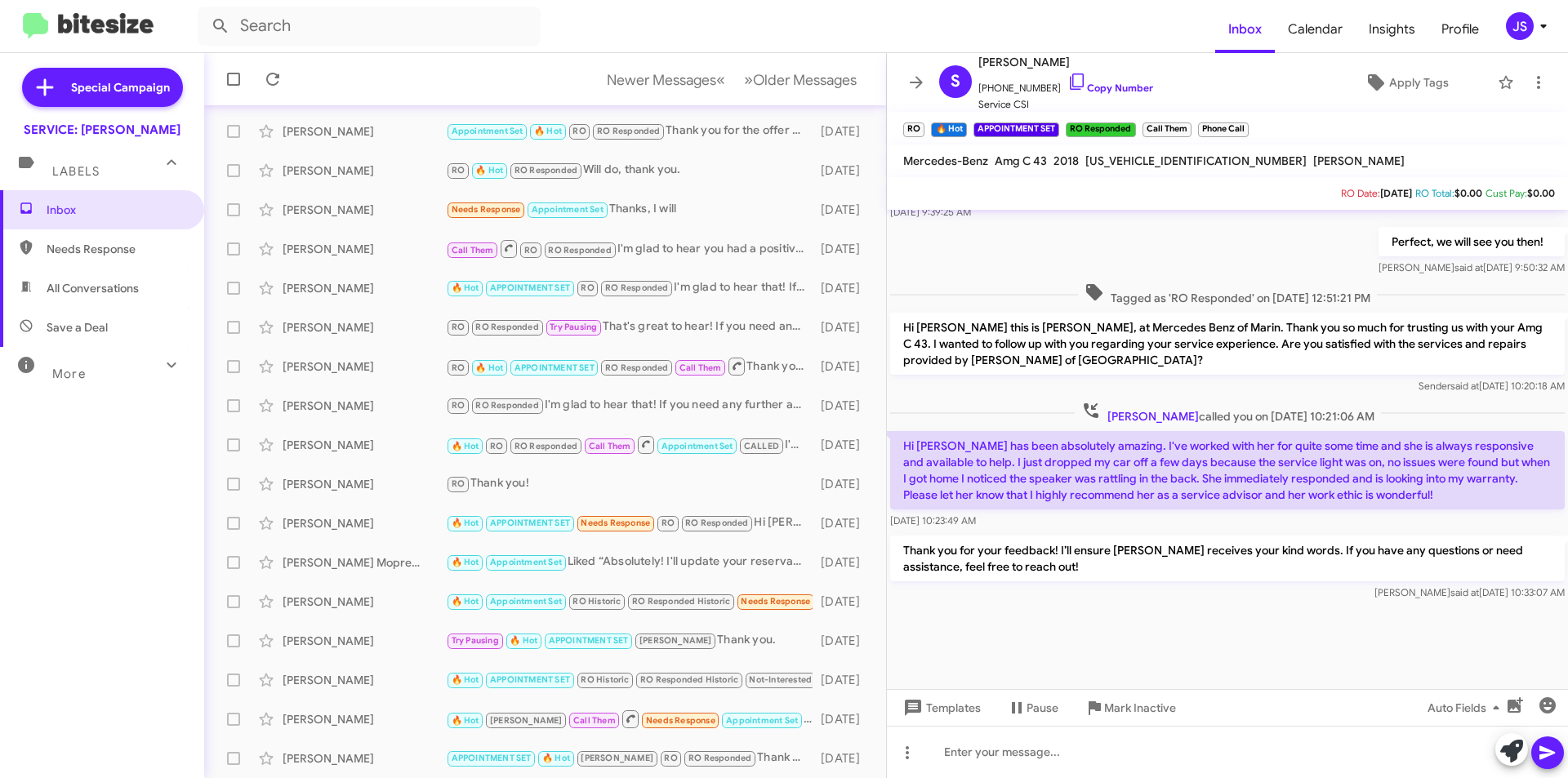
scroll to position [2059, 0]
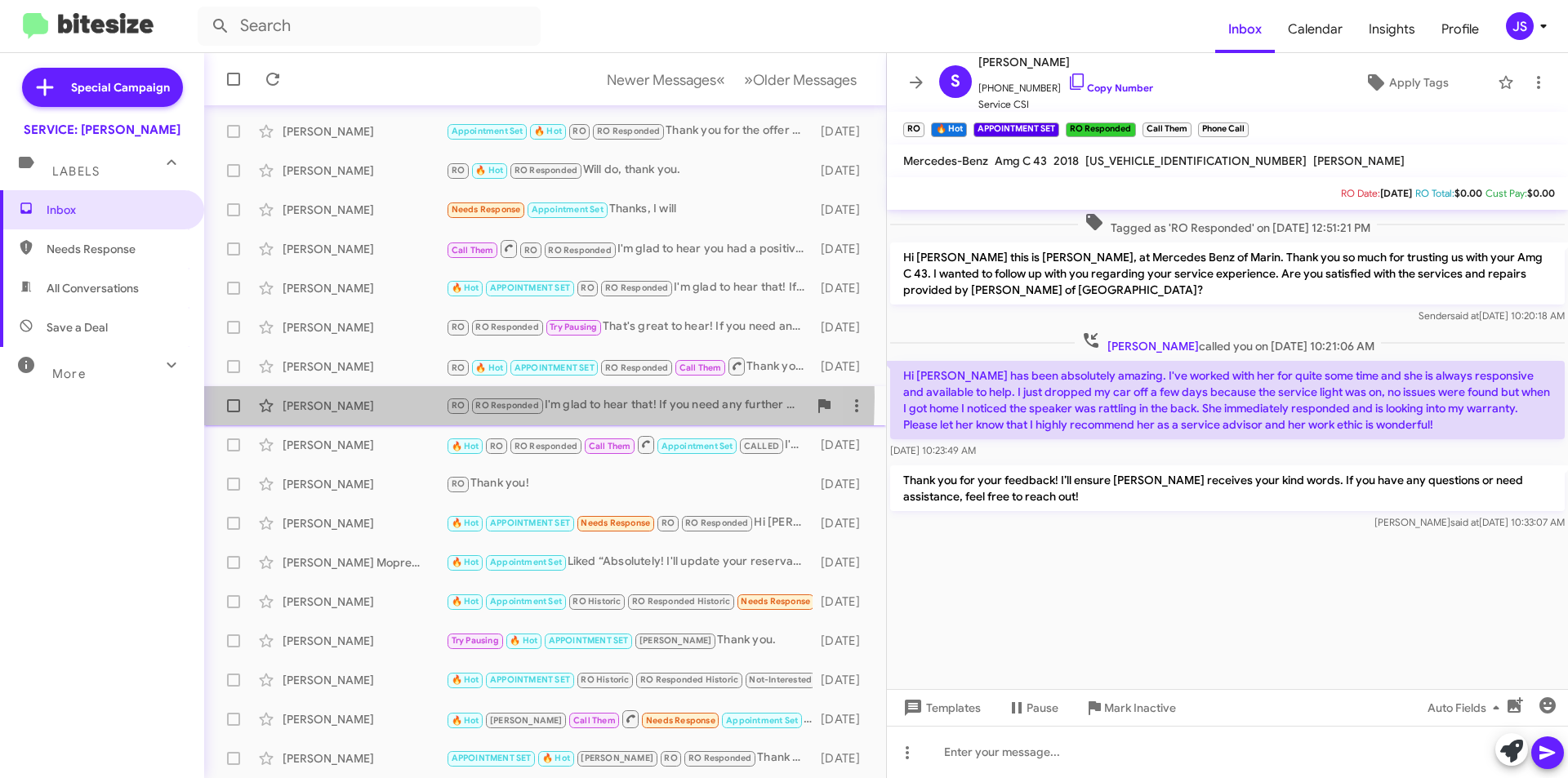
click at [340, 396] on div "Jim Madden RO RO Responded I'm glad to hear that! If you need any further assis…" at bounding box center [545, 406] width 656 height 33
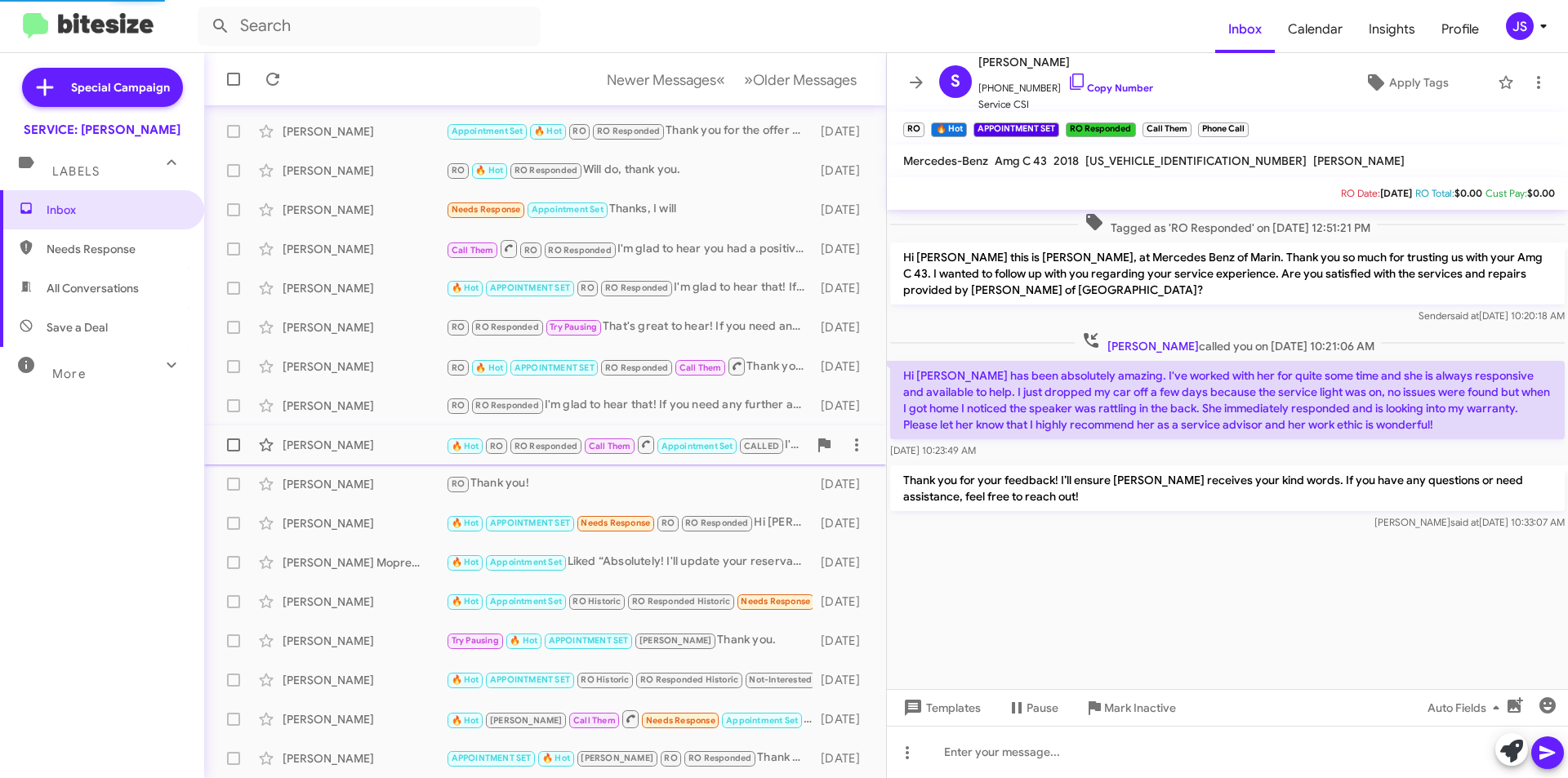
scroll to position [1814, 0]
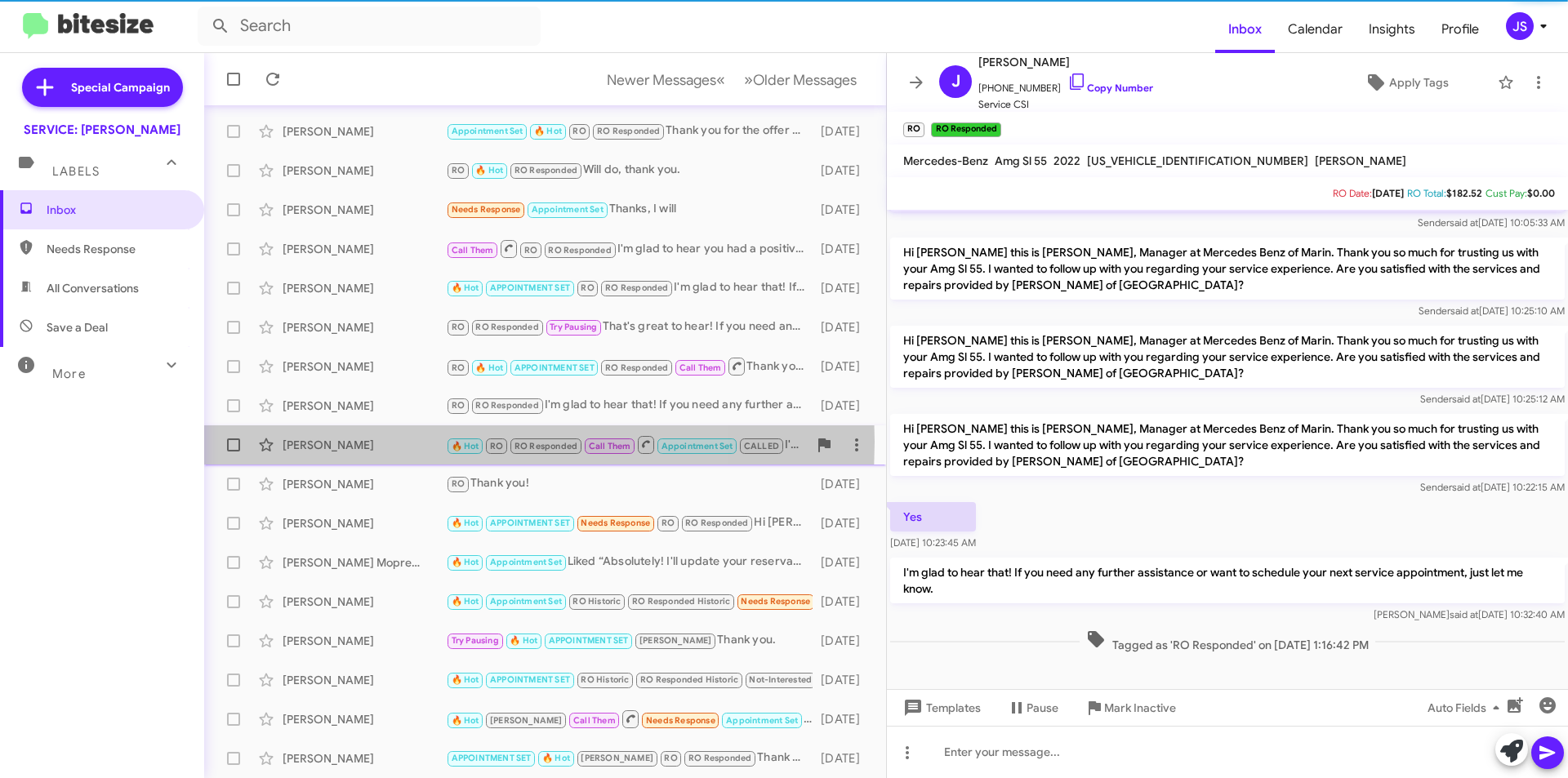
click at [386, 442] on div "Genevieve Sheppard" at bounding box center [364, 445] width 164 height 16
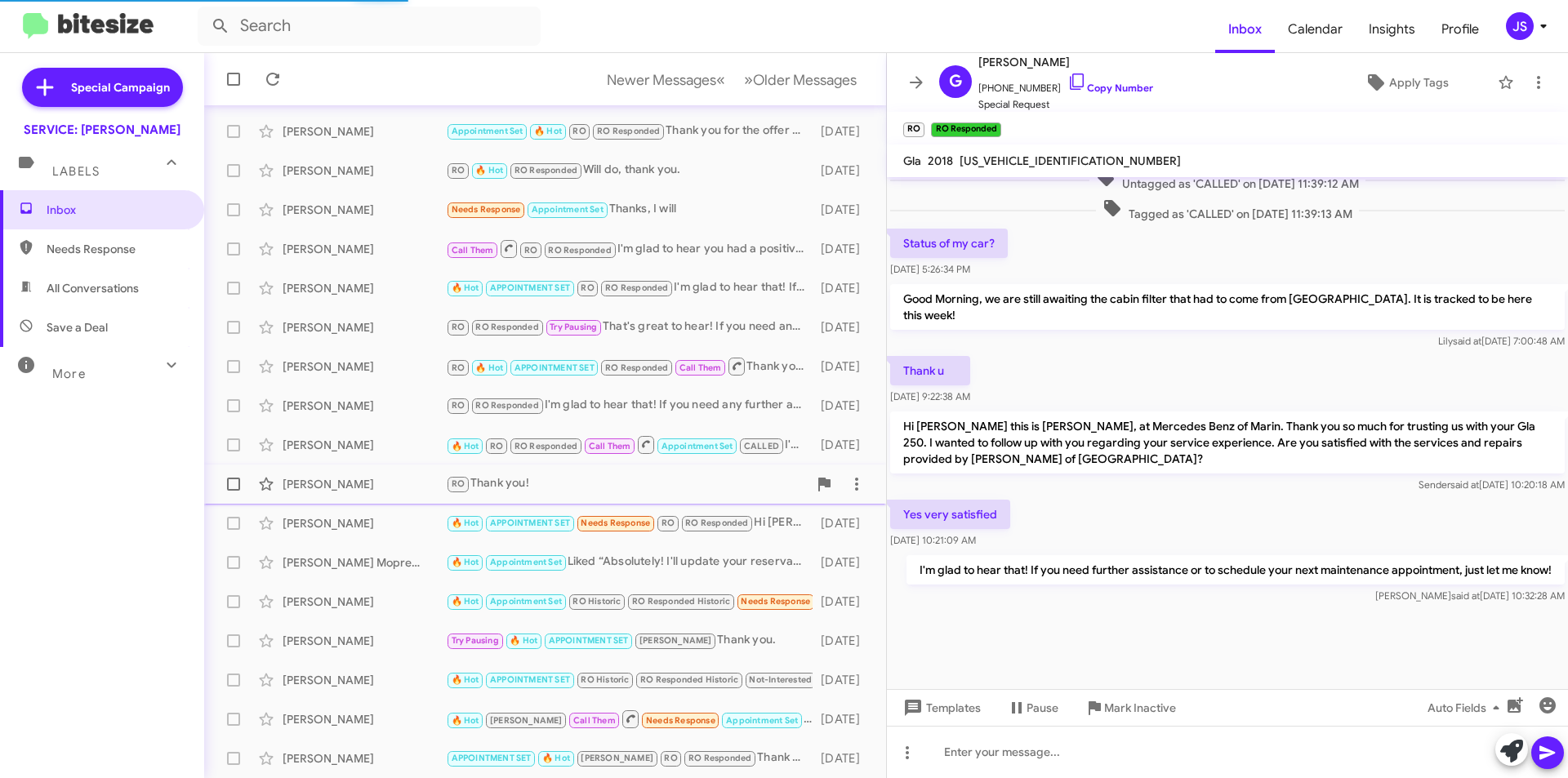
click at [400, 485] on div "Todd Rosoff" at bounding box center [364, 484] width 164 height 16
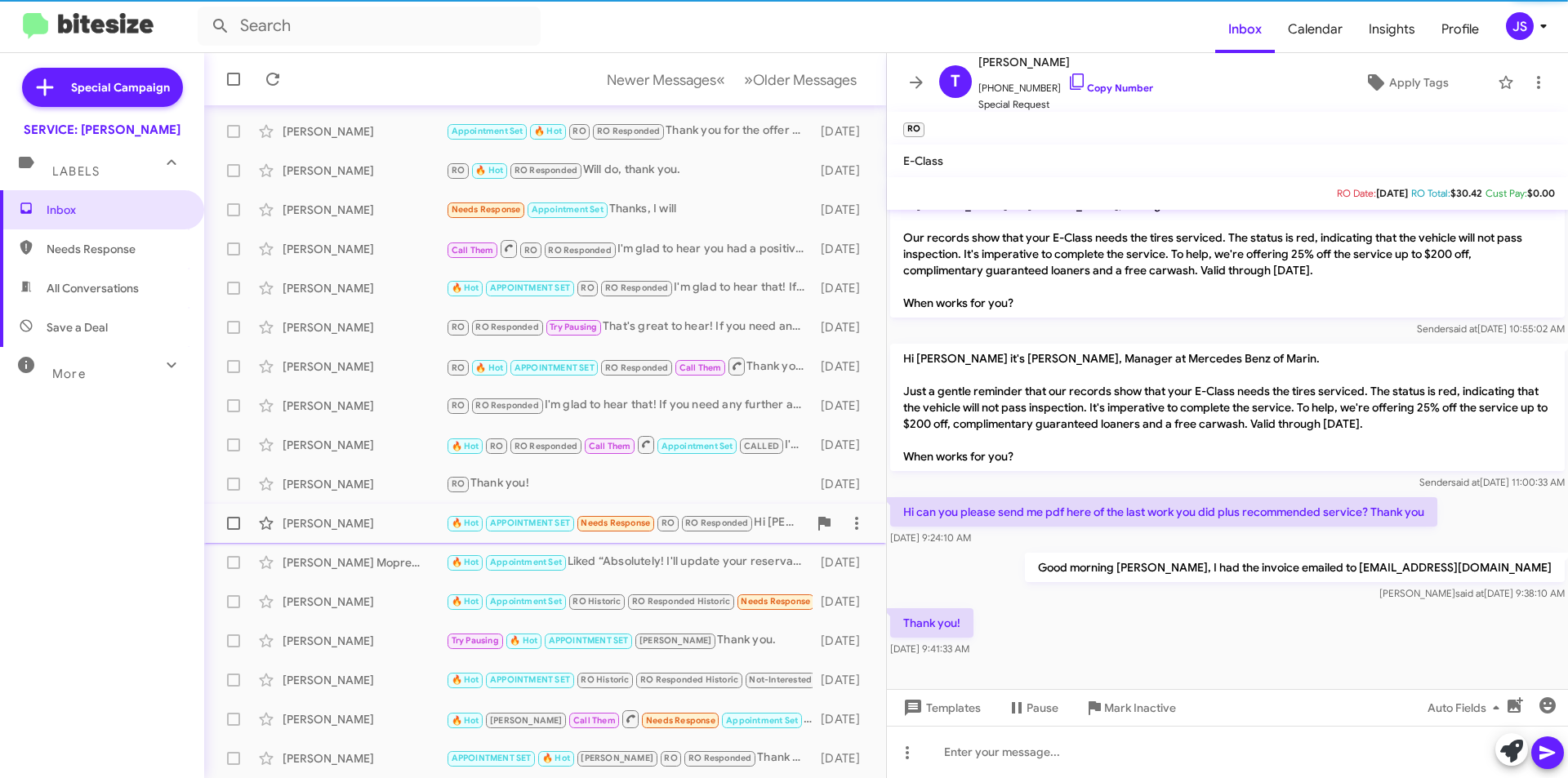
scroll to position [207, 0]
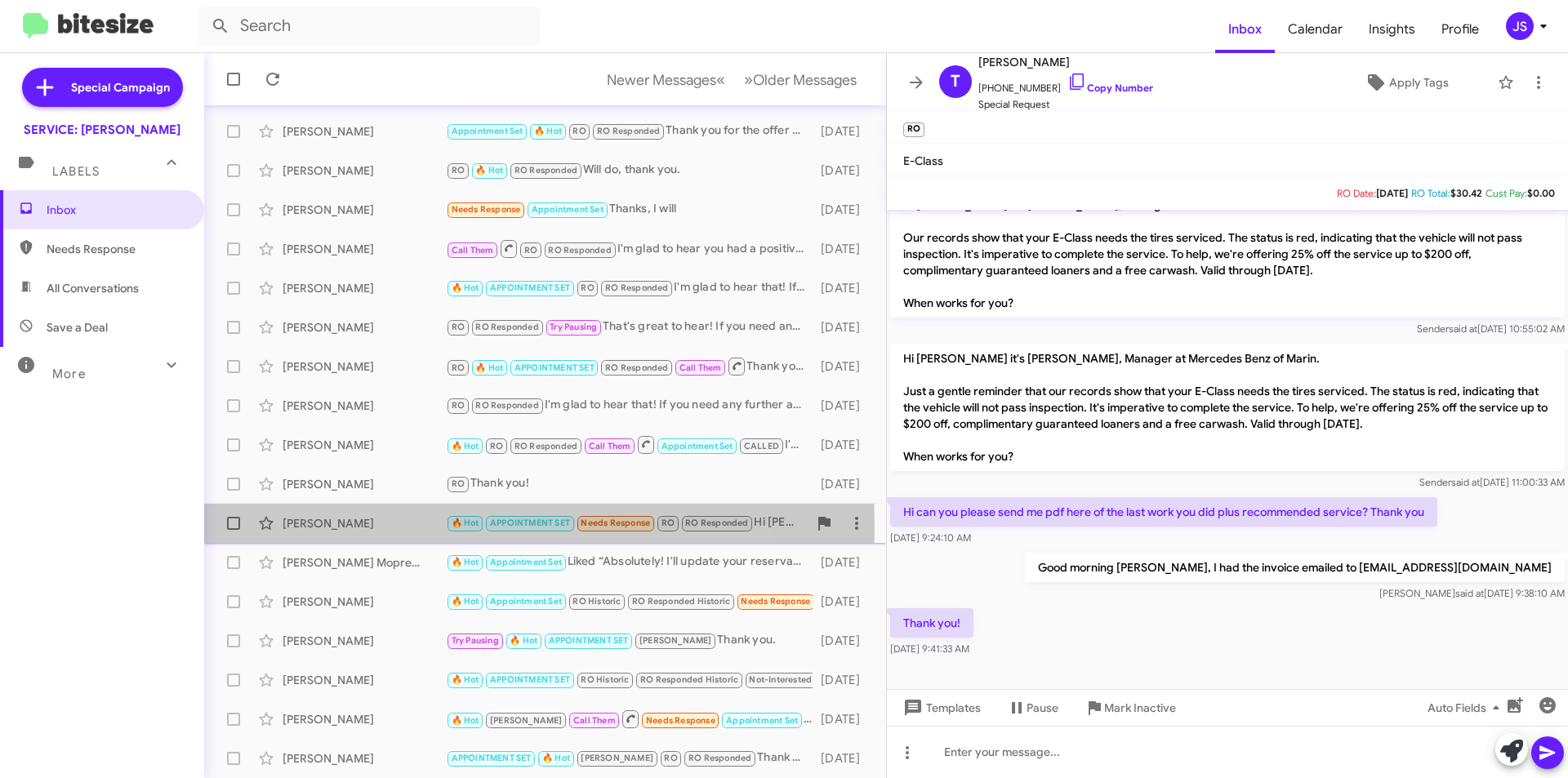
click at [409, 527] on div "Cara Hartley" at bounding box center [364, 523] width 164 height 16
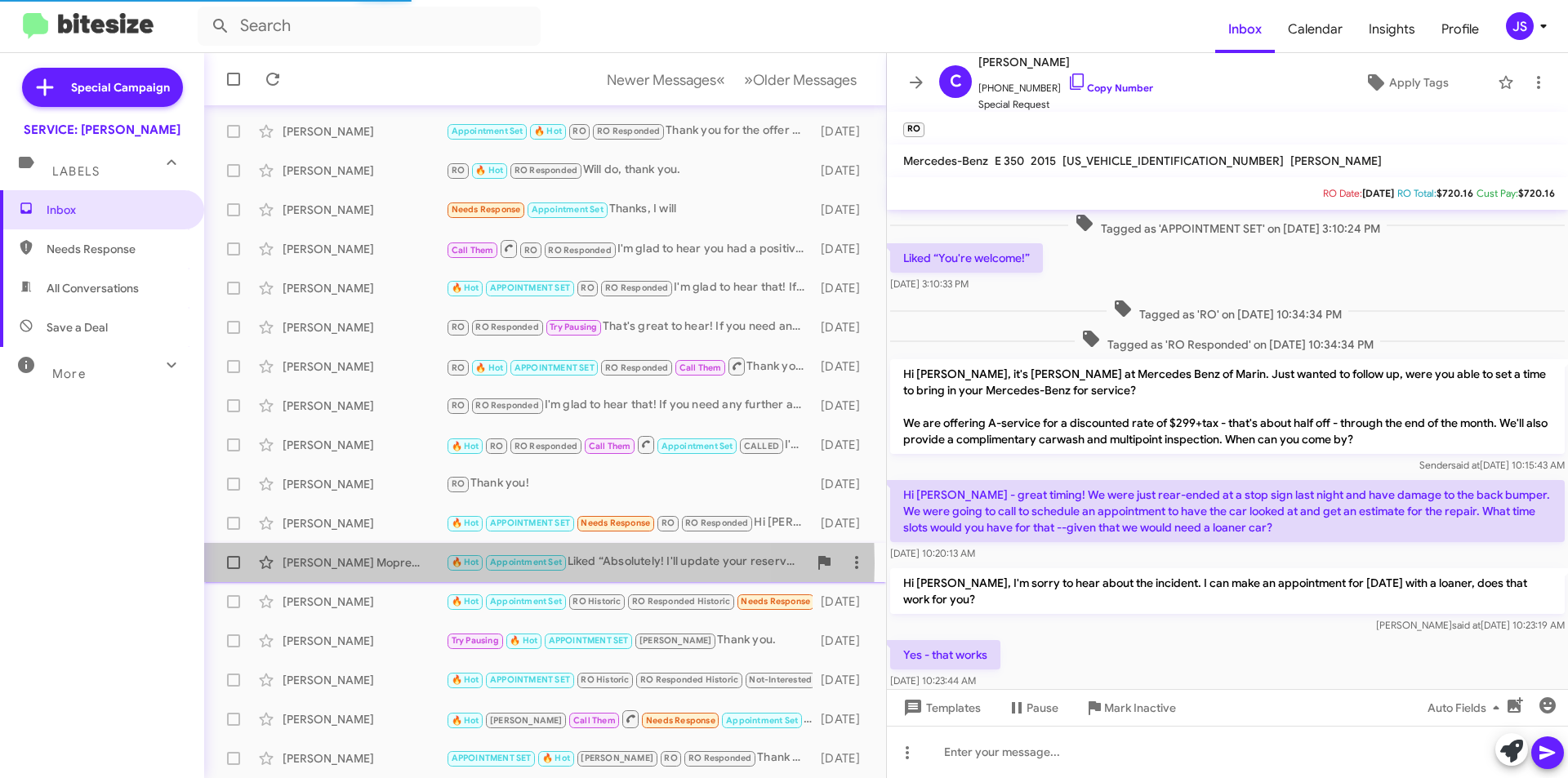
click at [407, 562] on div "Taylor Mopress" at bounding box center [364, 562] width 164 height 16
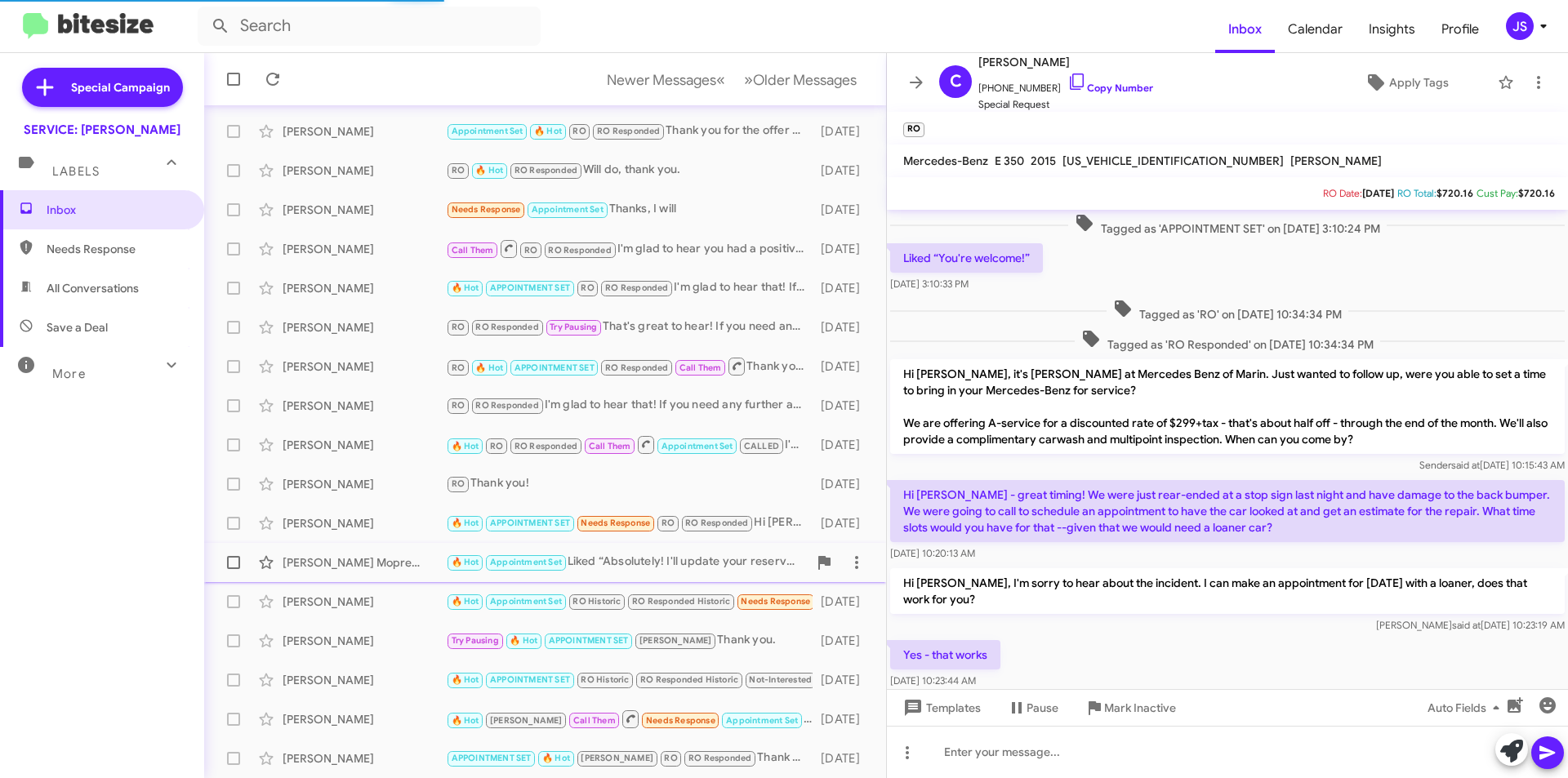
scroll to position [81, 0]
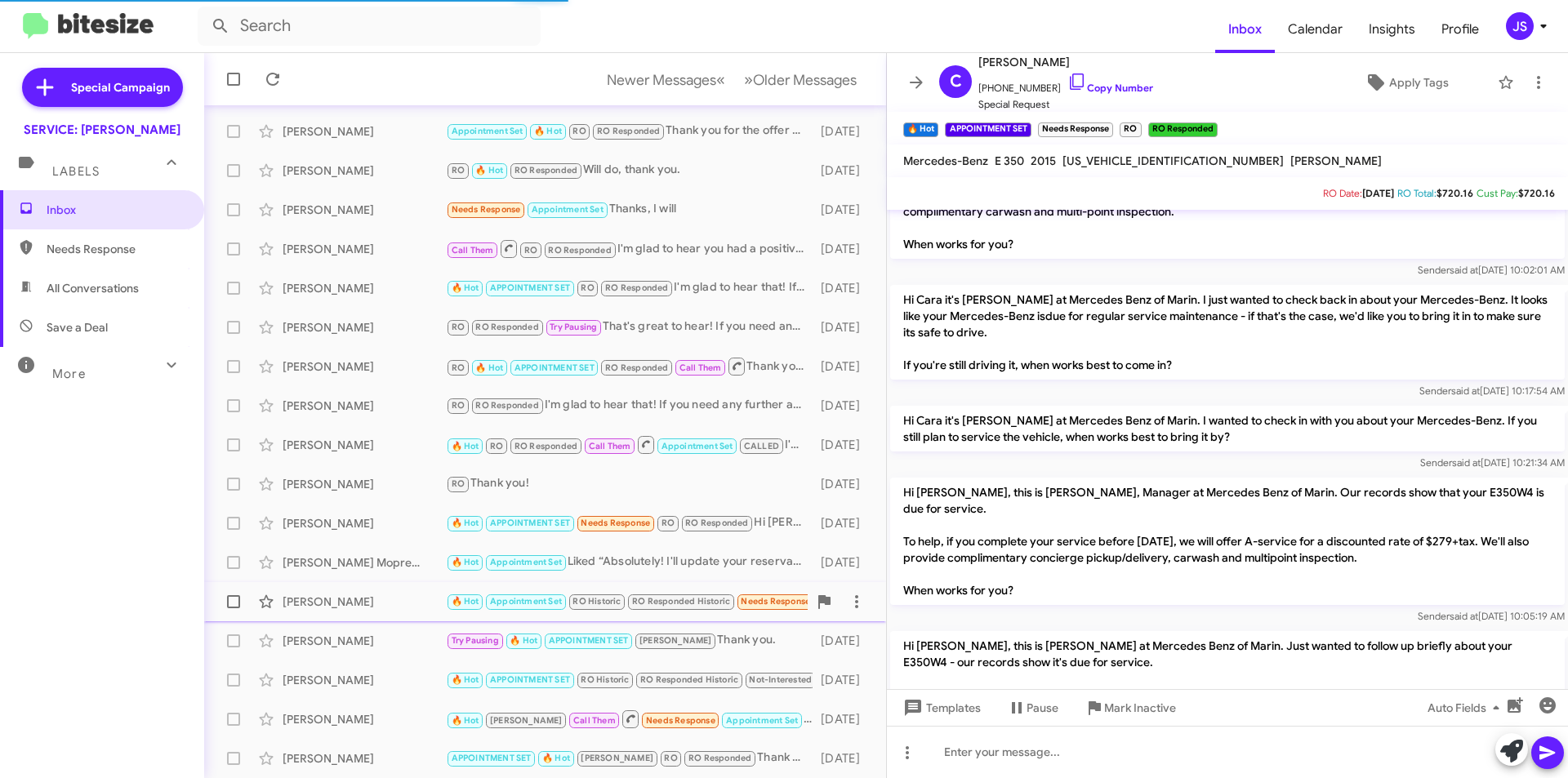
click at [399, 599] on div "Johann Koehne" at bounding box center [364, 602] width 164 height 16
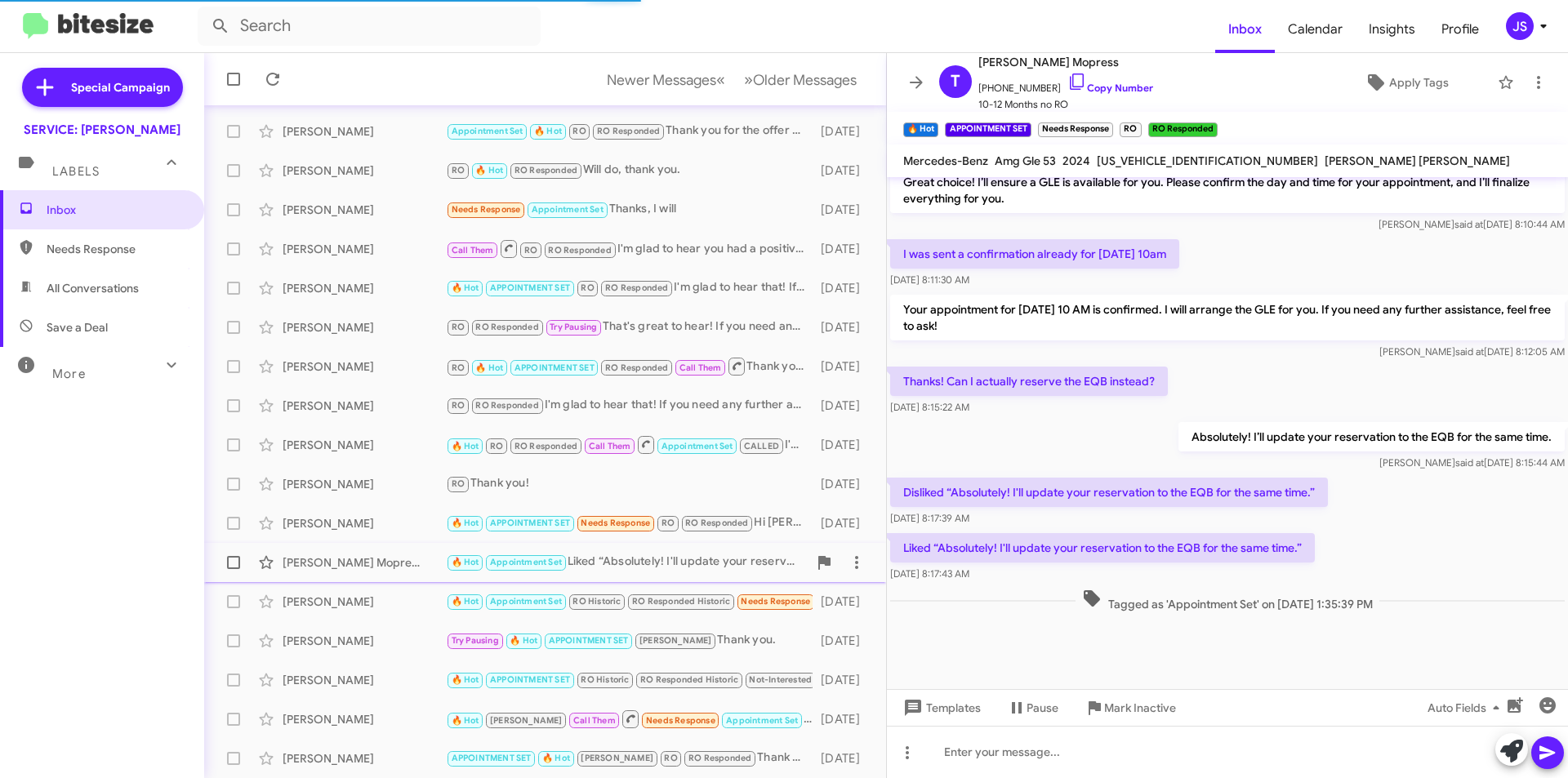
scroll to position [545, 0]
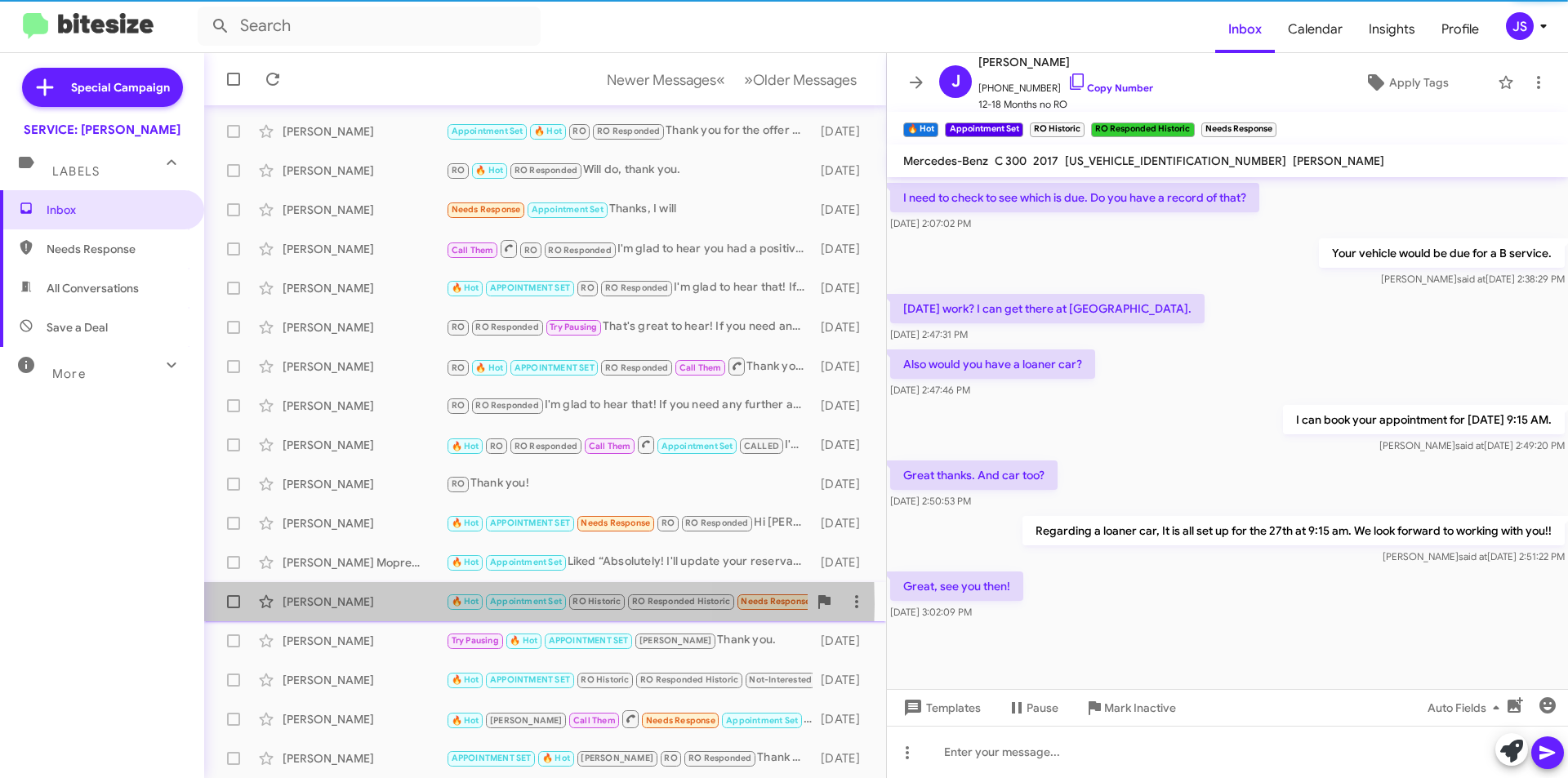
click at [378, 605] on div "Johann Koehne" at bounding box center [364, 602] width 164 height 16
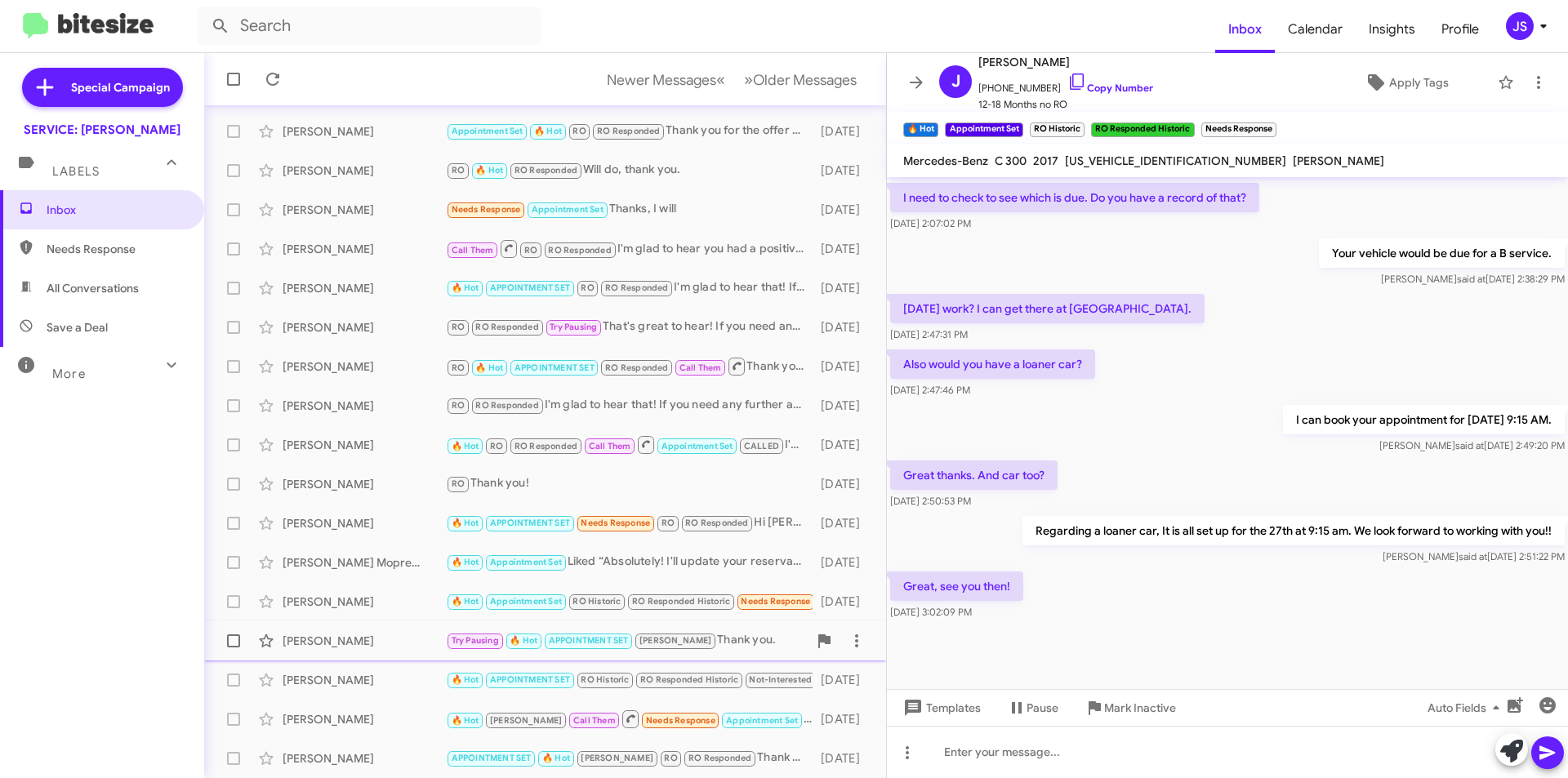
click at [373, 633] on div "Roger Burgess" at bounding box center [364, 641] width 164 height 16
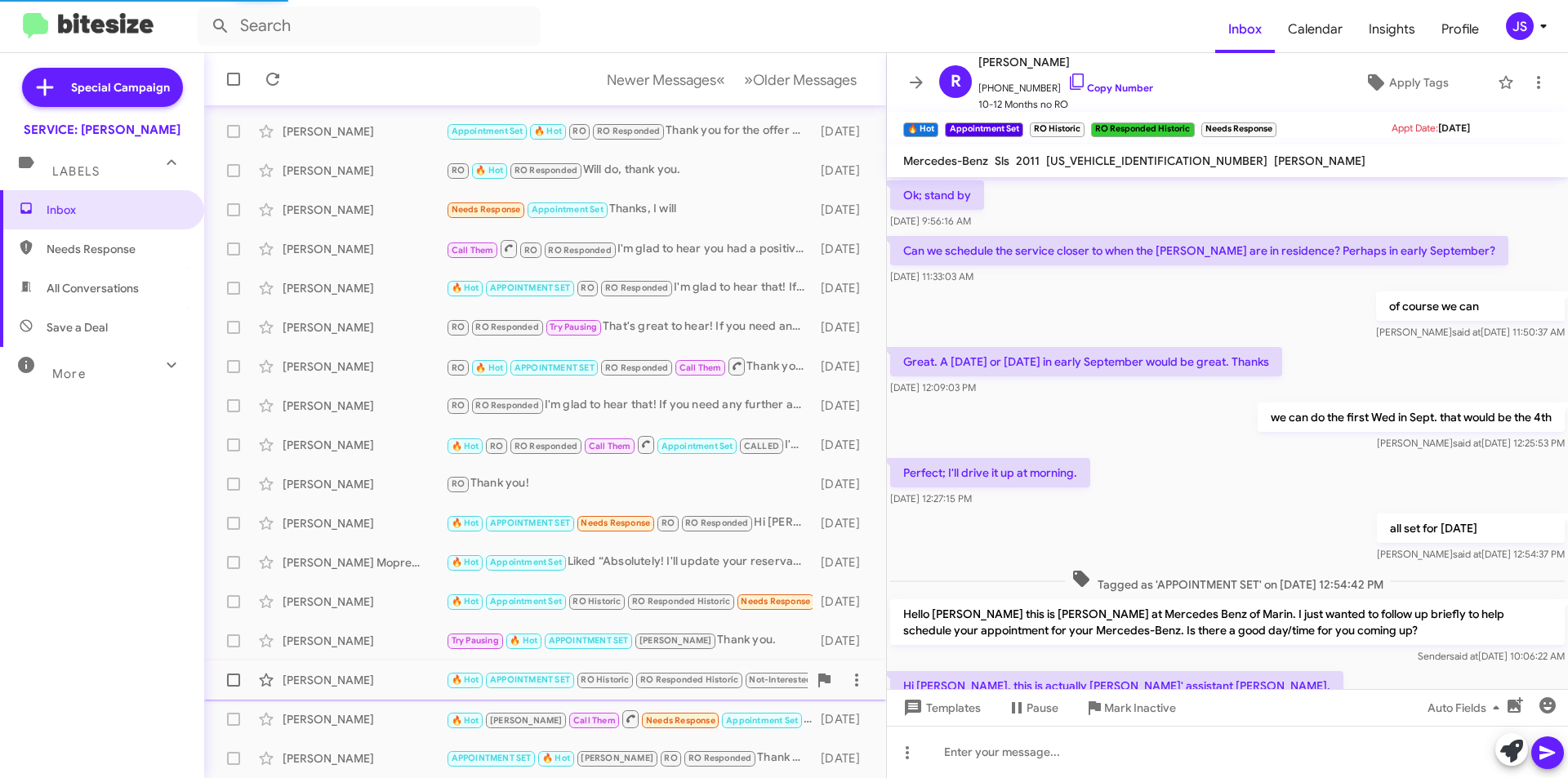
click at [372, 677] on div "[PERSON_NAME]" at bounding box center [364, 680] width 164 height 16
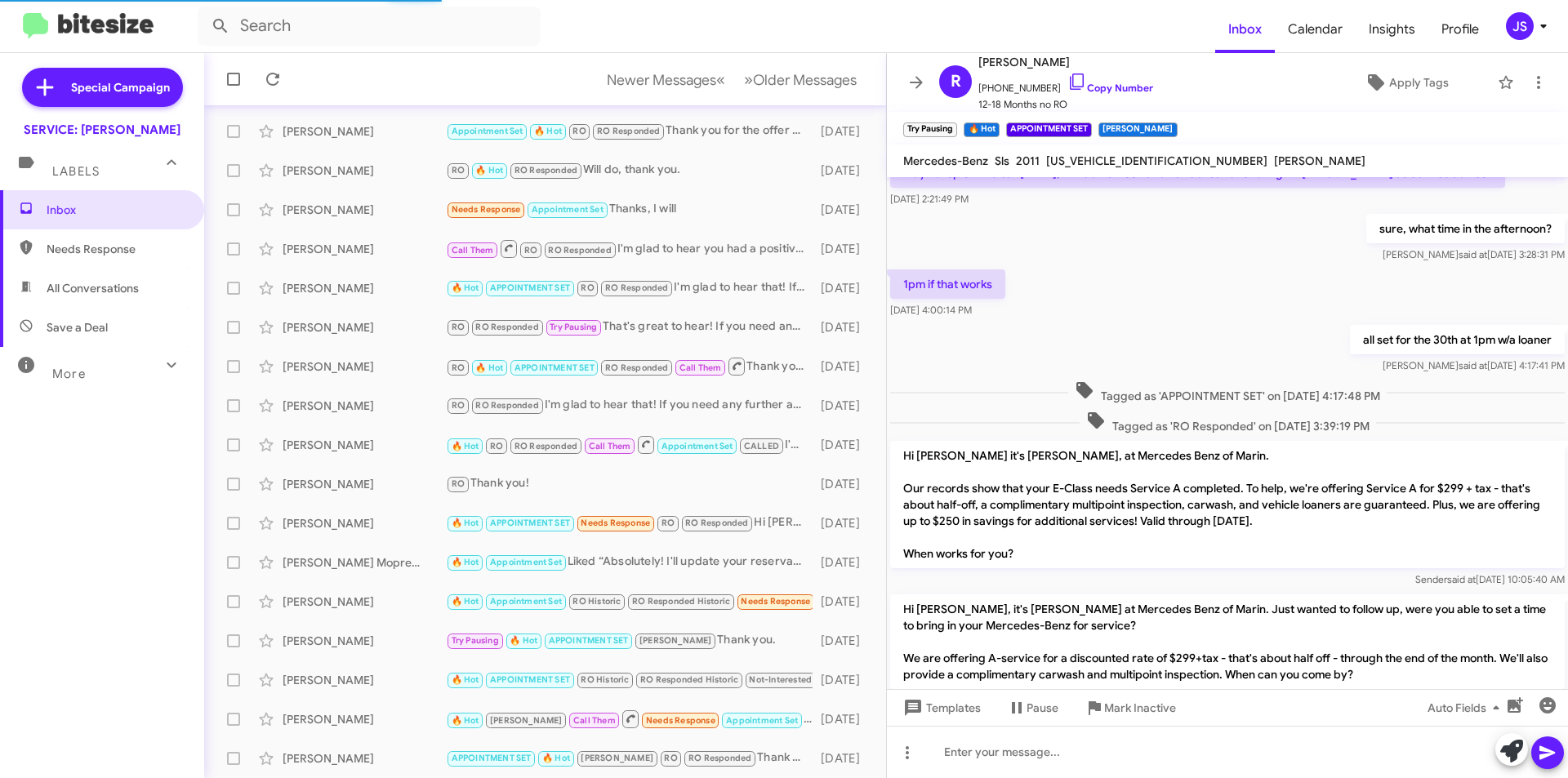
scroll to position [542, 0]
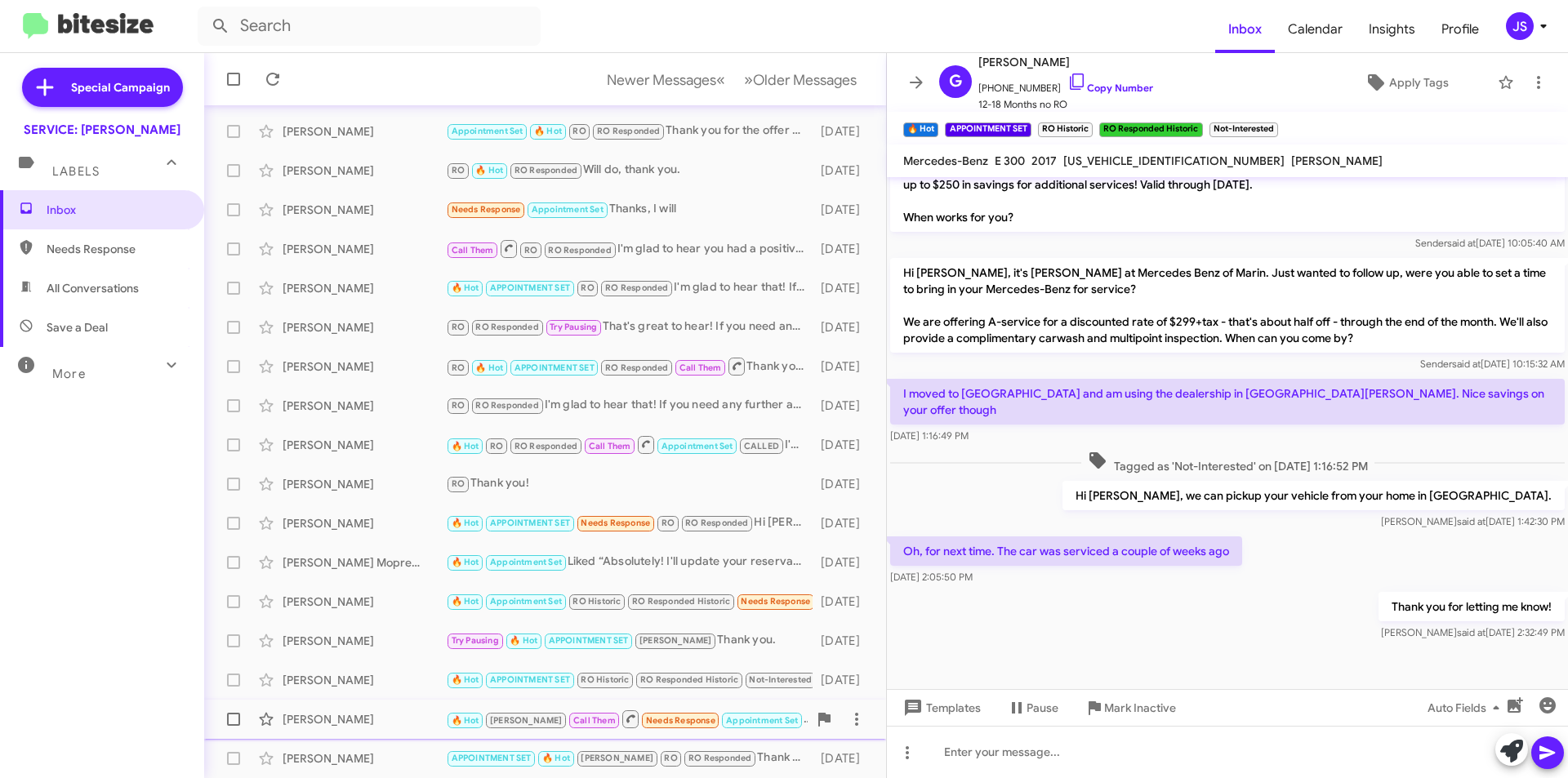
click at [395, 707] on div "Walter Ajquiy 🔥 Hot RAUL Call Them Needs Response Appointment Set Inbound Call …" at bounding box center [545, 720] width 656 height 33
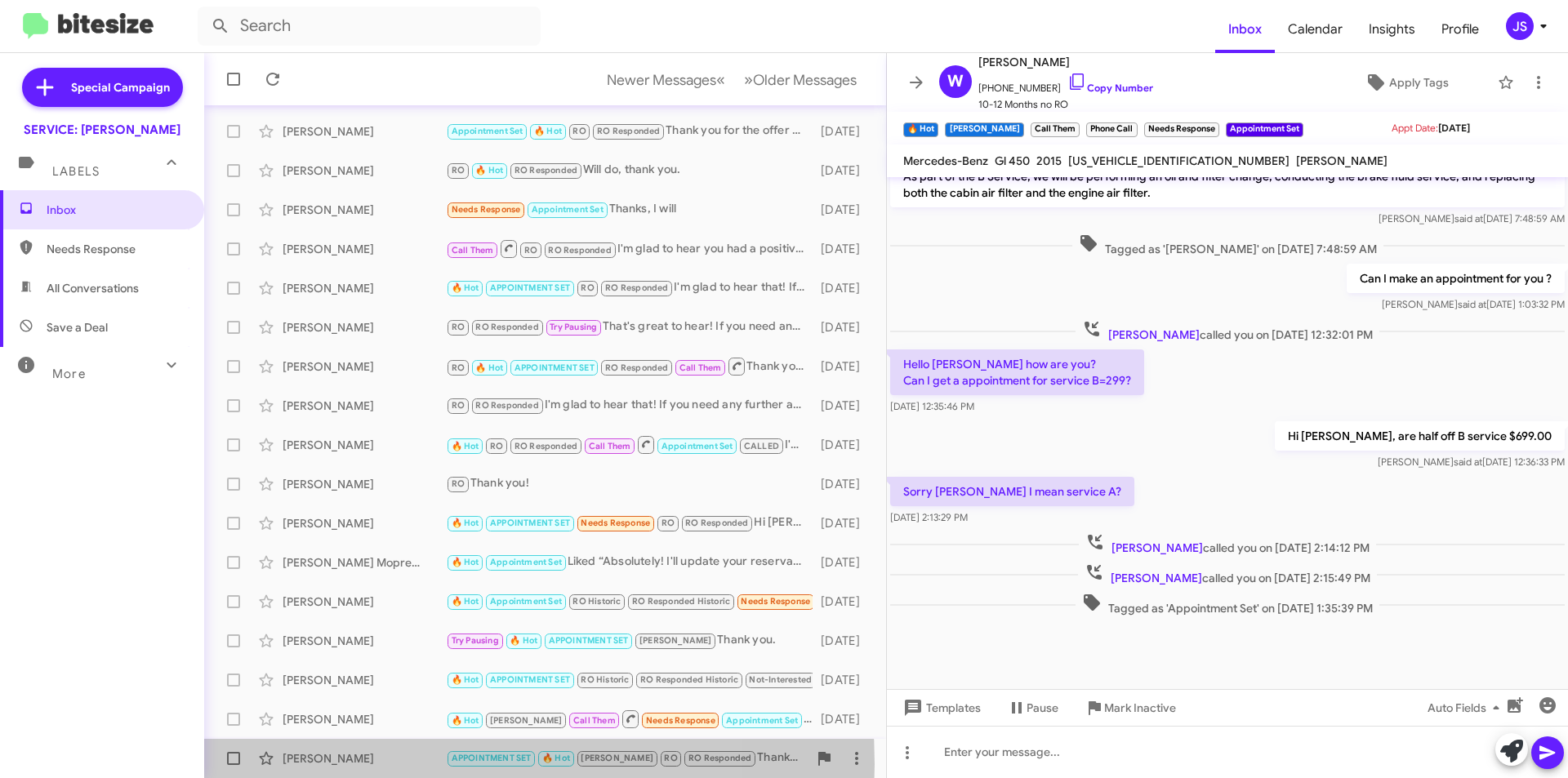
click at [392, 765] on div "Roger Guyett" at bounding box center [364, 758] width 164 height 16
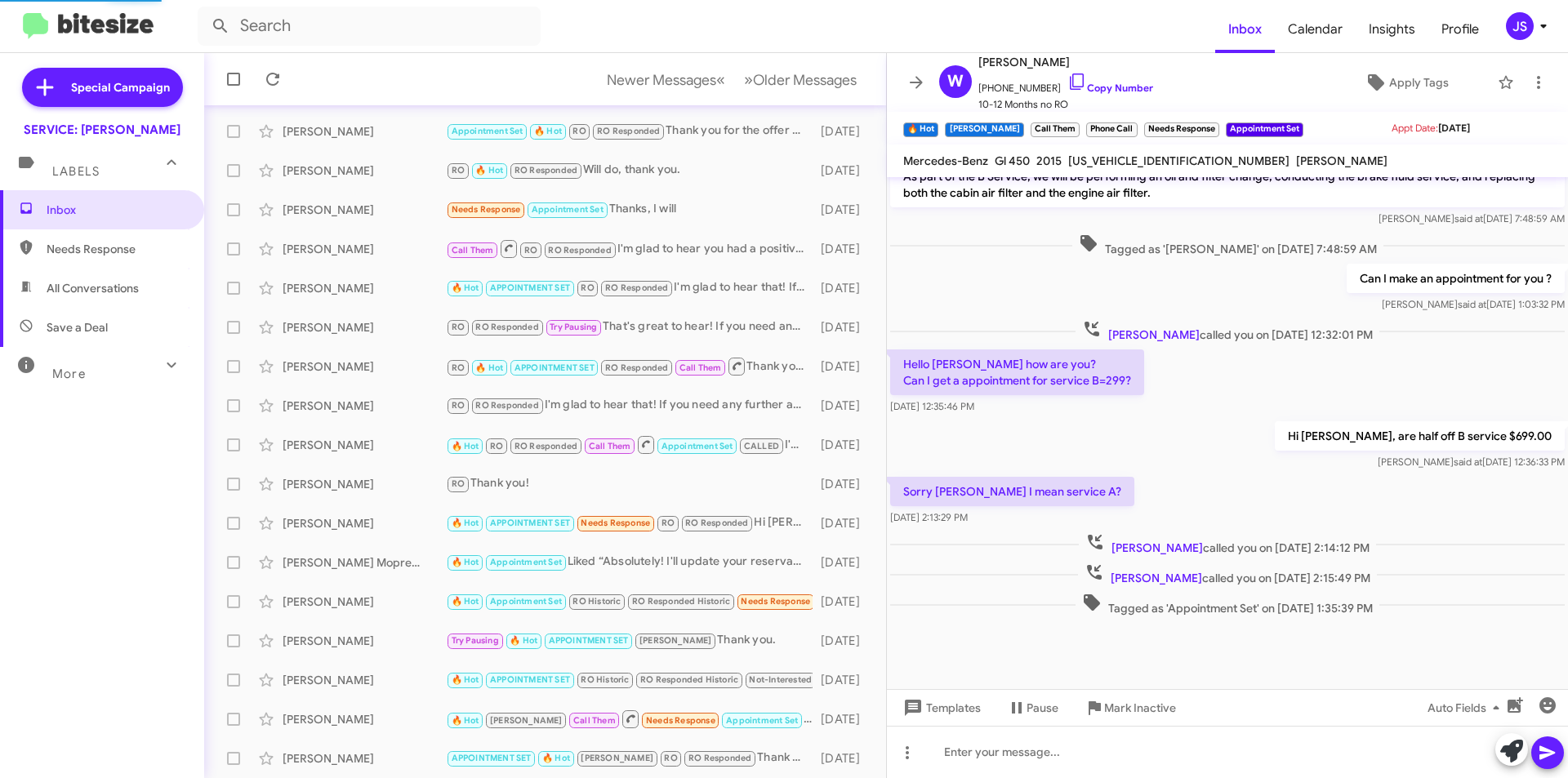
scroll to position [654, 0]
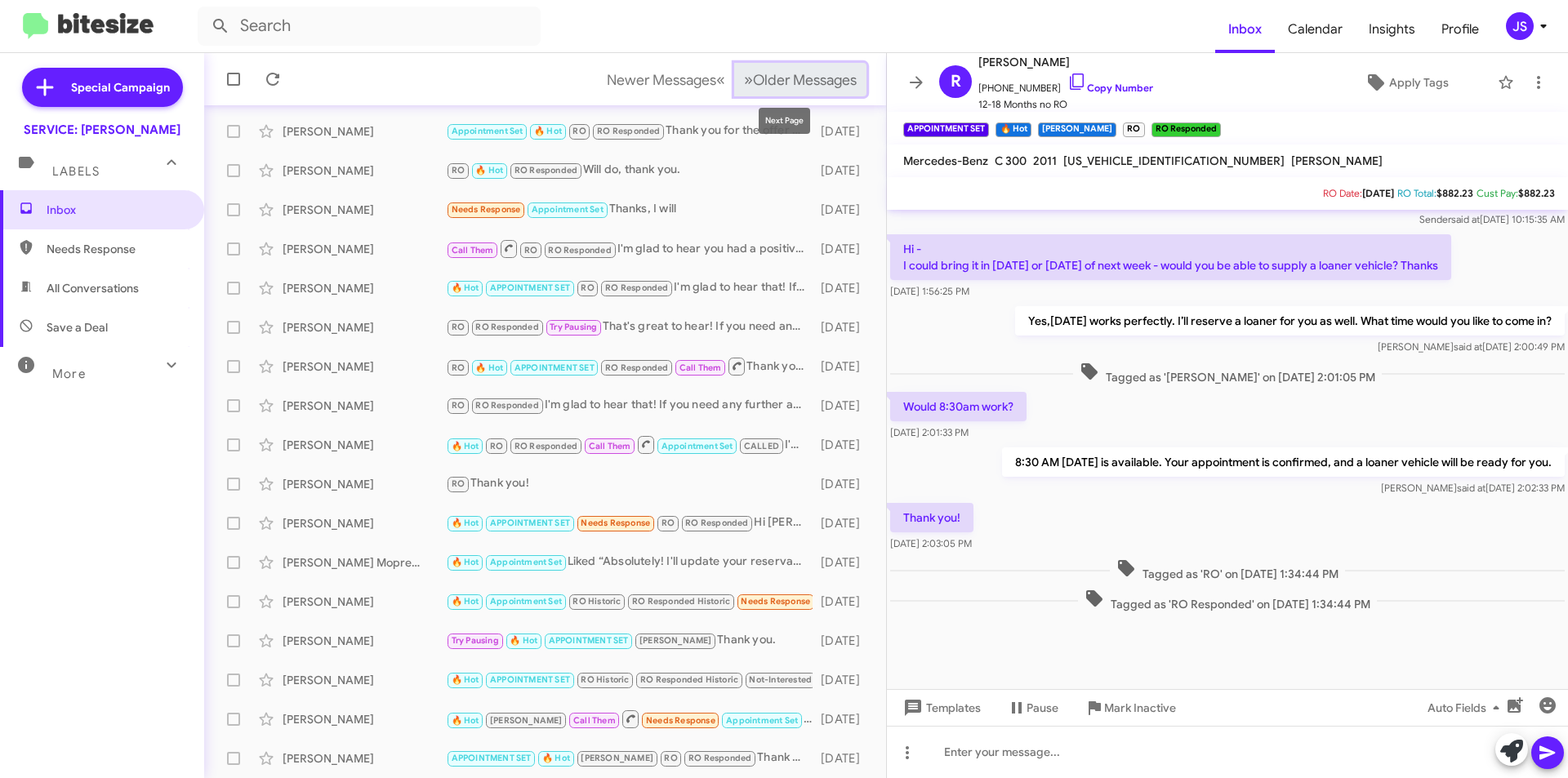
click at [823, 73] on span "Older Messages" at bounding box center [805, 80] width 103 height 18
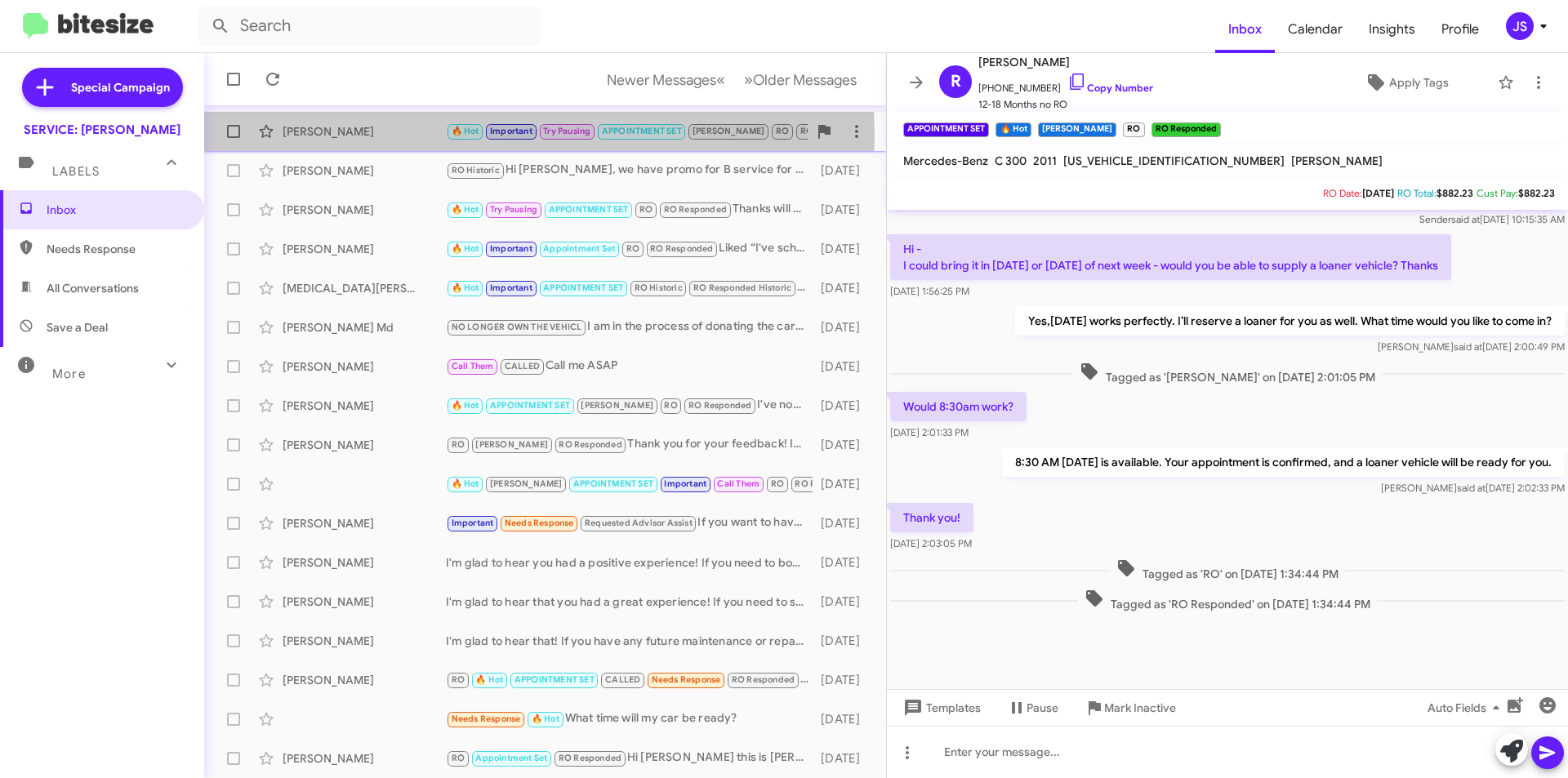
click at [389, 136] on div "[PERSON_NAME]" at bounding box center [364, 131] width 164 height 16
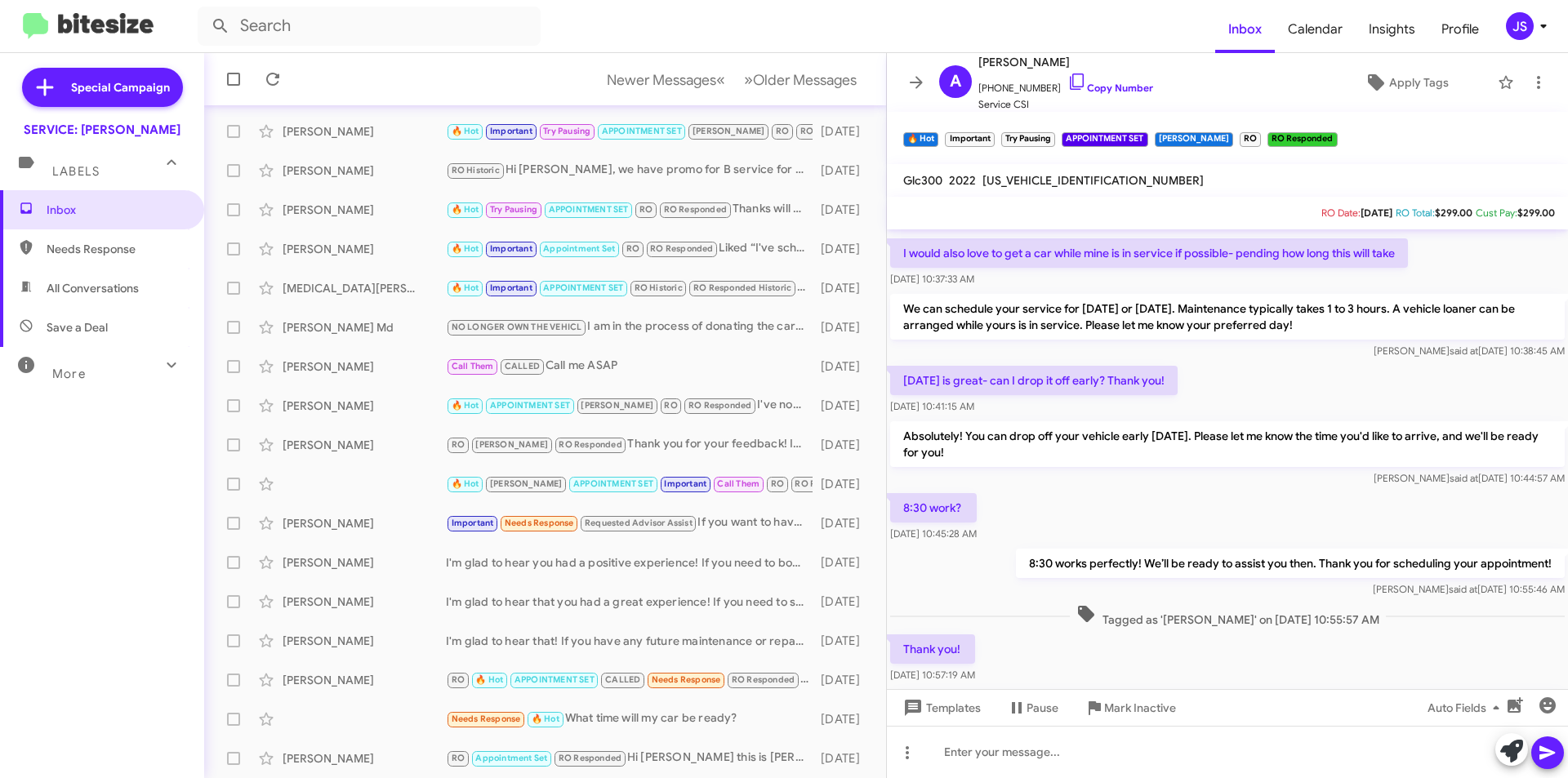
scroll to position [1862, 0]
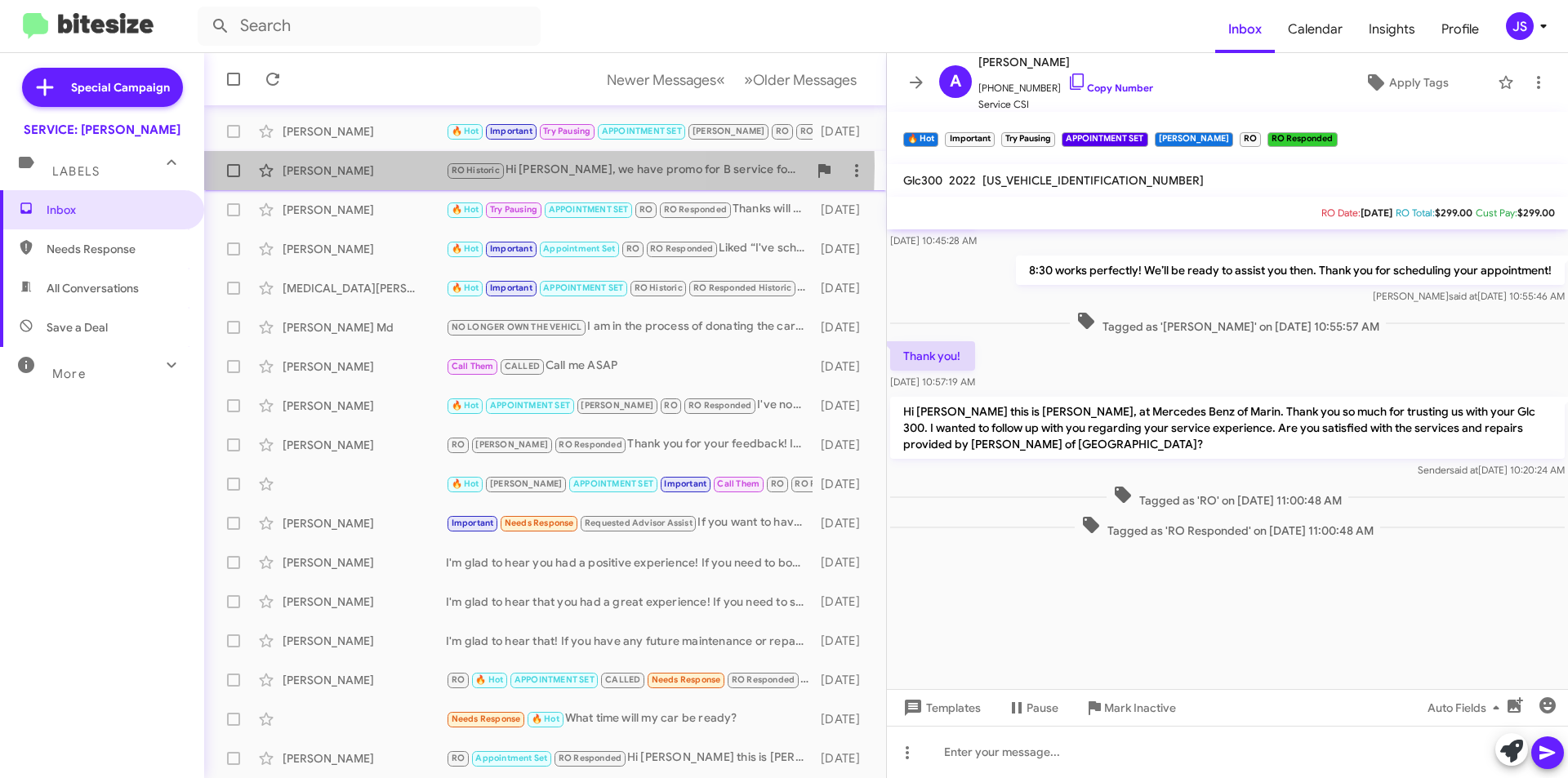
click at [375, 166] on div "Susan Byrne" at bounding box center [364, 171] width 164 height 16
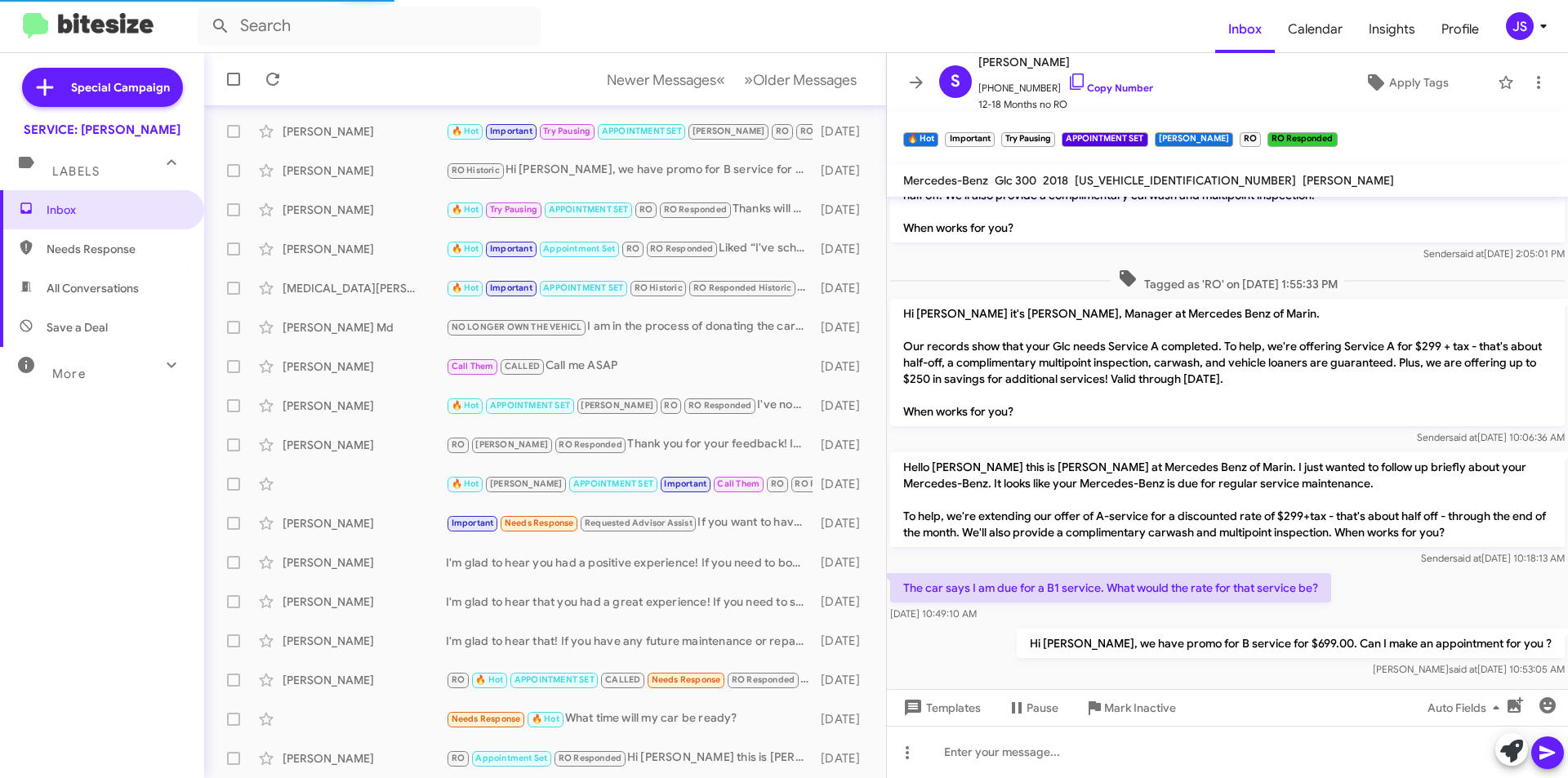
scroll to position [65, 0]
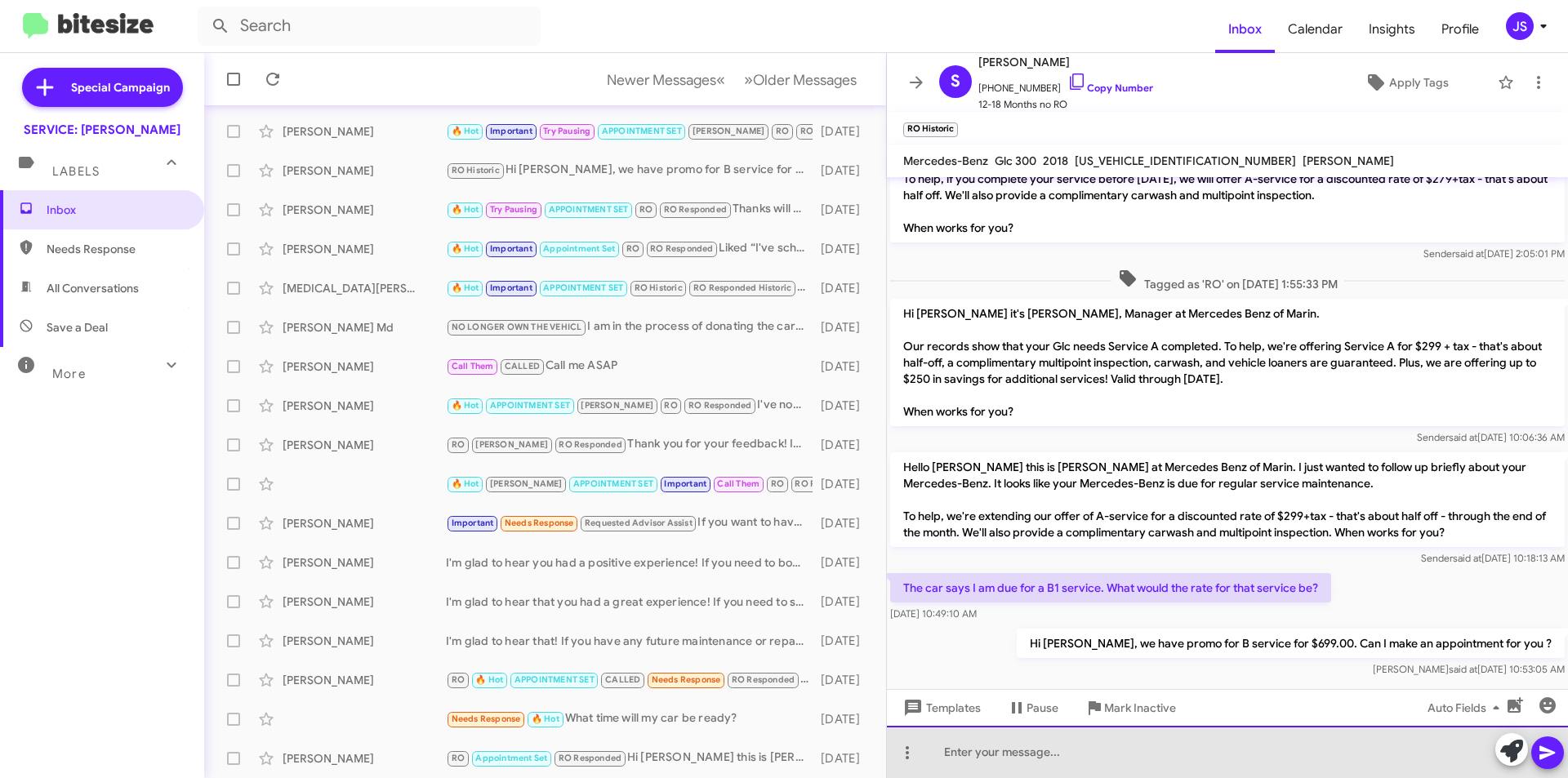
click at [1210, 754] on div at bounding box center [1227, 752] width 681 height 53
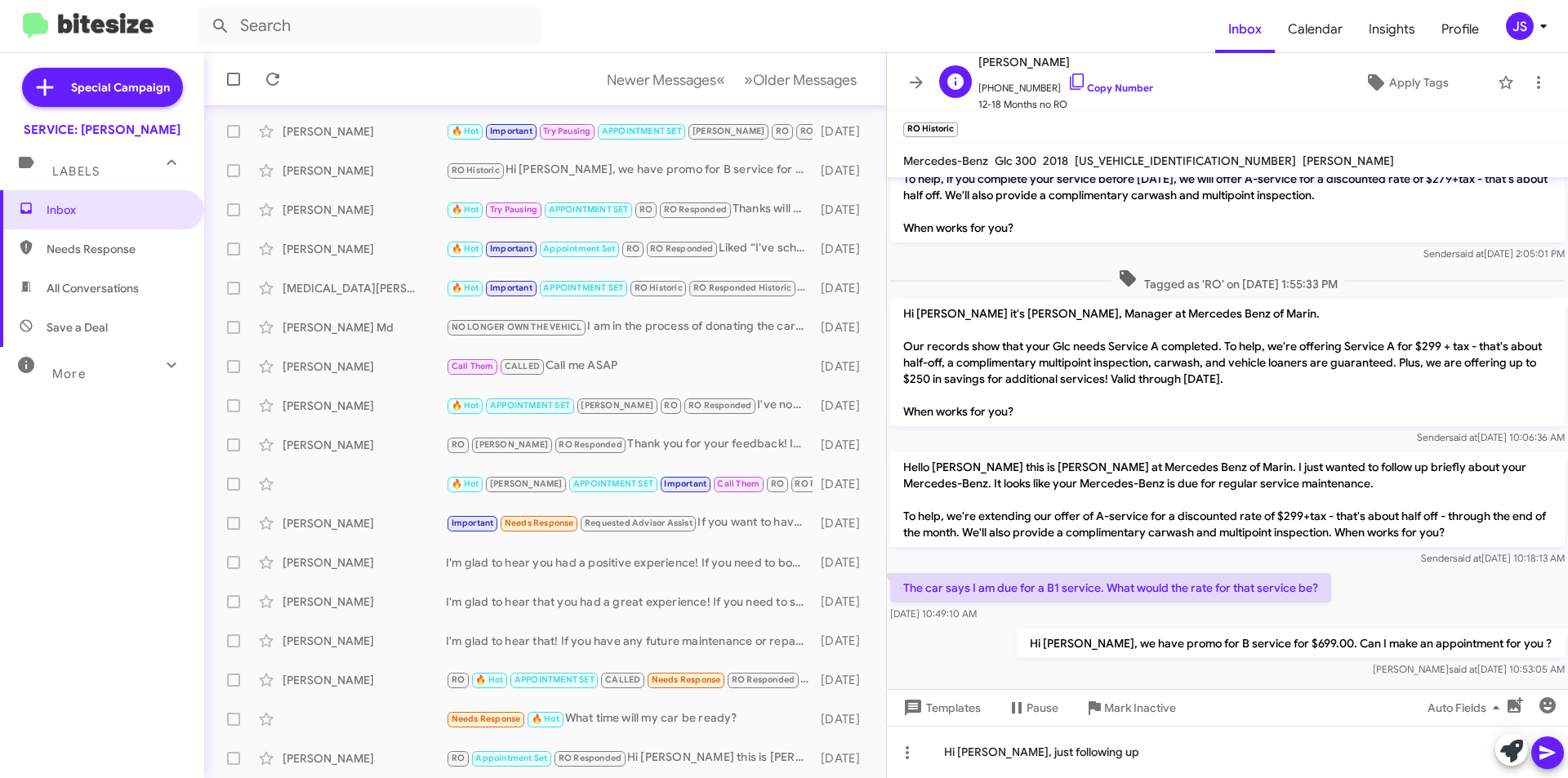
click at [1070, 73] on span "+14153072952 Copy Number" at bounding box center [1065, 84] width 174 height 25
click at [1073, 85] on span "+14153072952 Copy Number" at bounding box center [1065, 84] width 174 height 25
click at [1073, 85] on link "Copy Number" at bounding box center [1110, 87] width 86 height 12
copy link "Co"
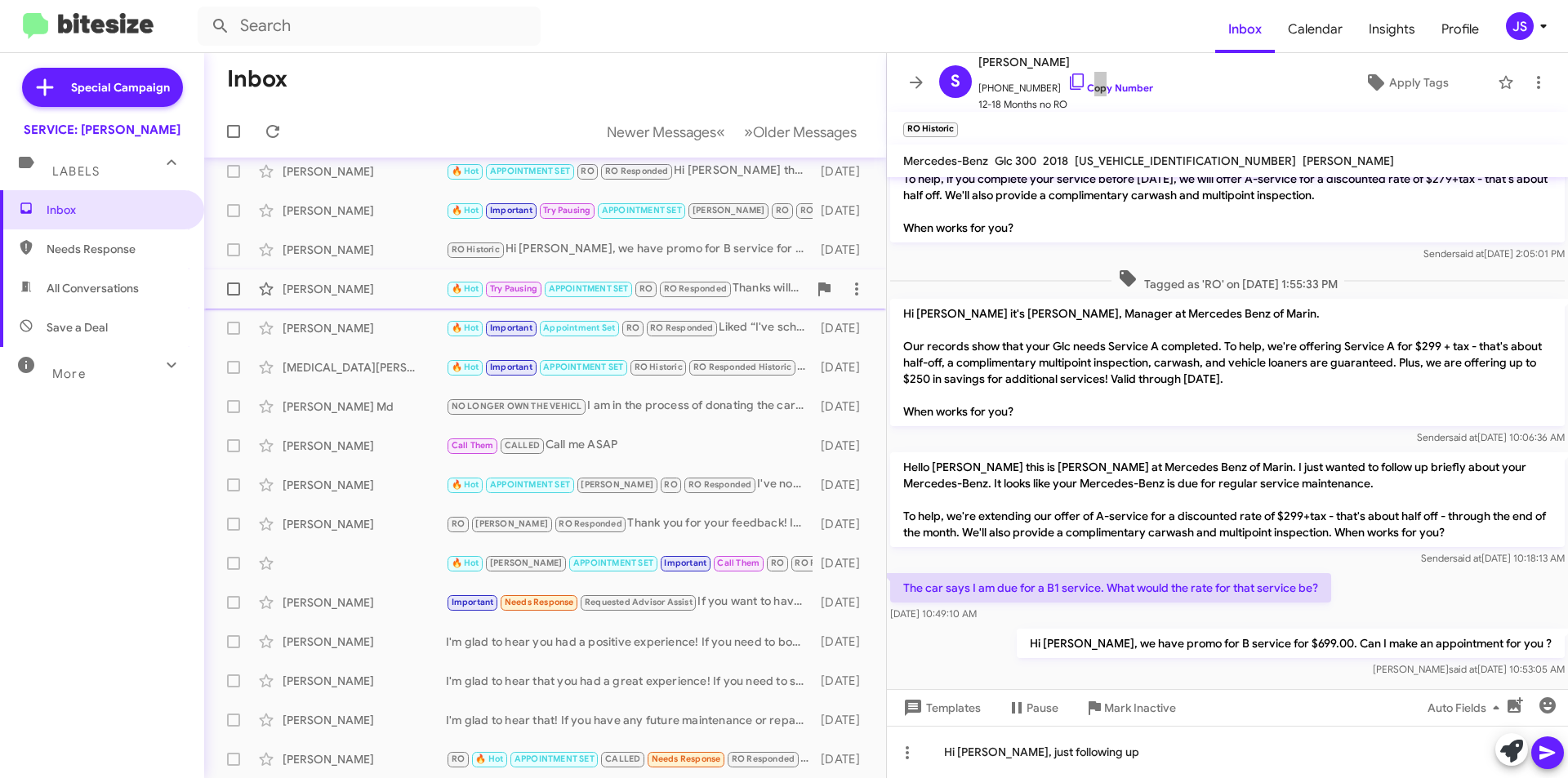
scroll to position [0, 0]
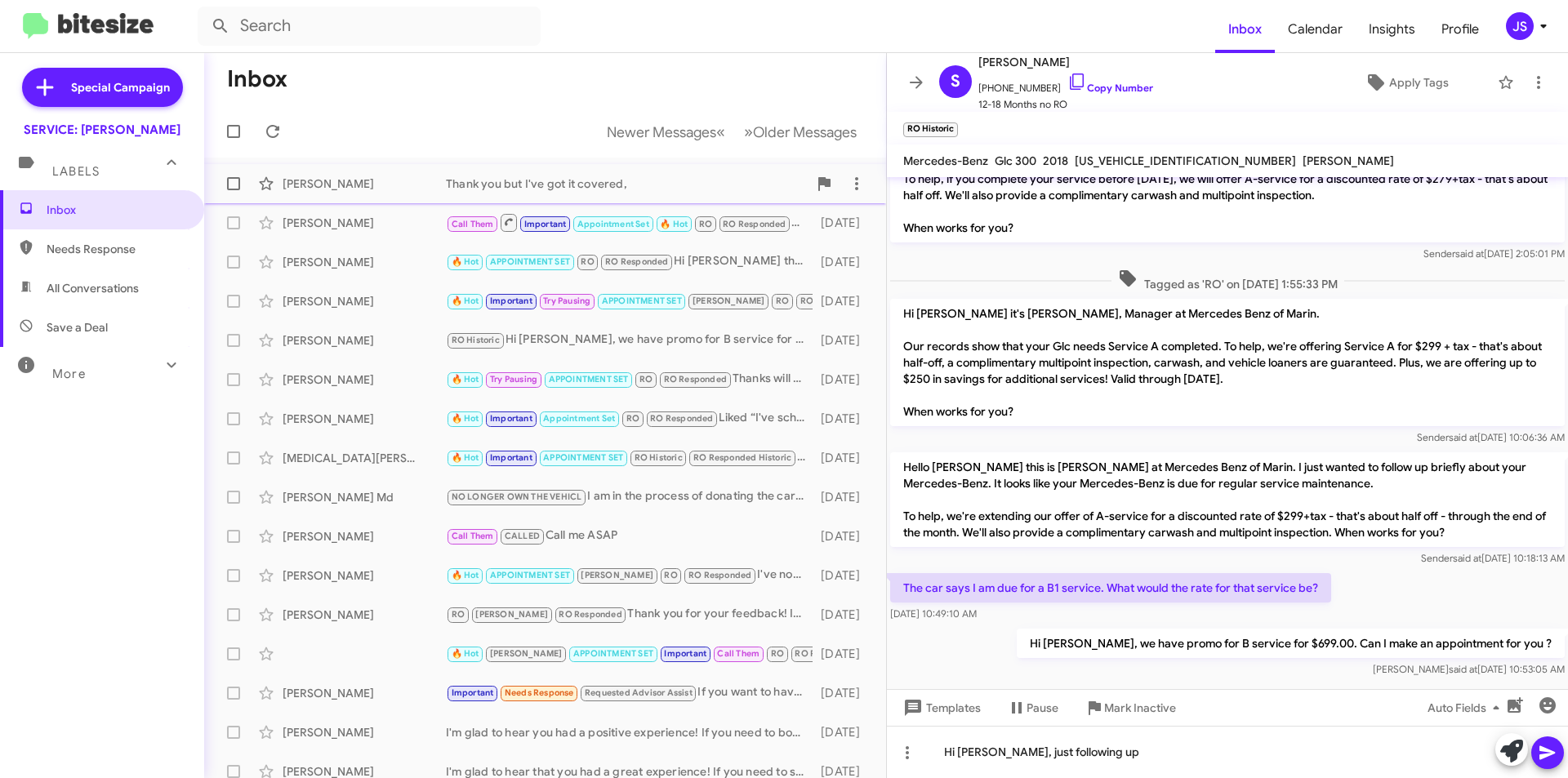
click at [396, 194] on div "Ron Naventi Thank you but I've got it covered, 9 days ago" at bounding box center [545, 184] width 656 height 33
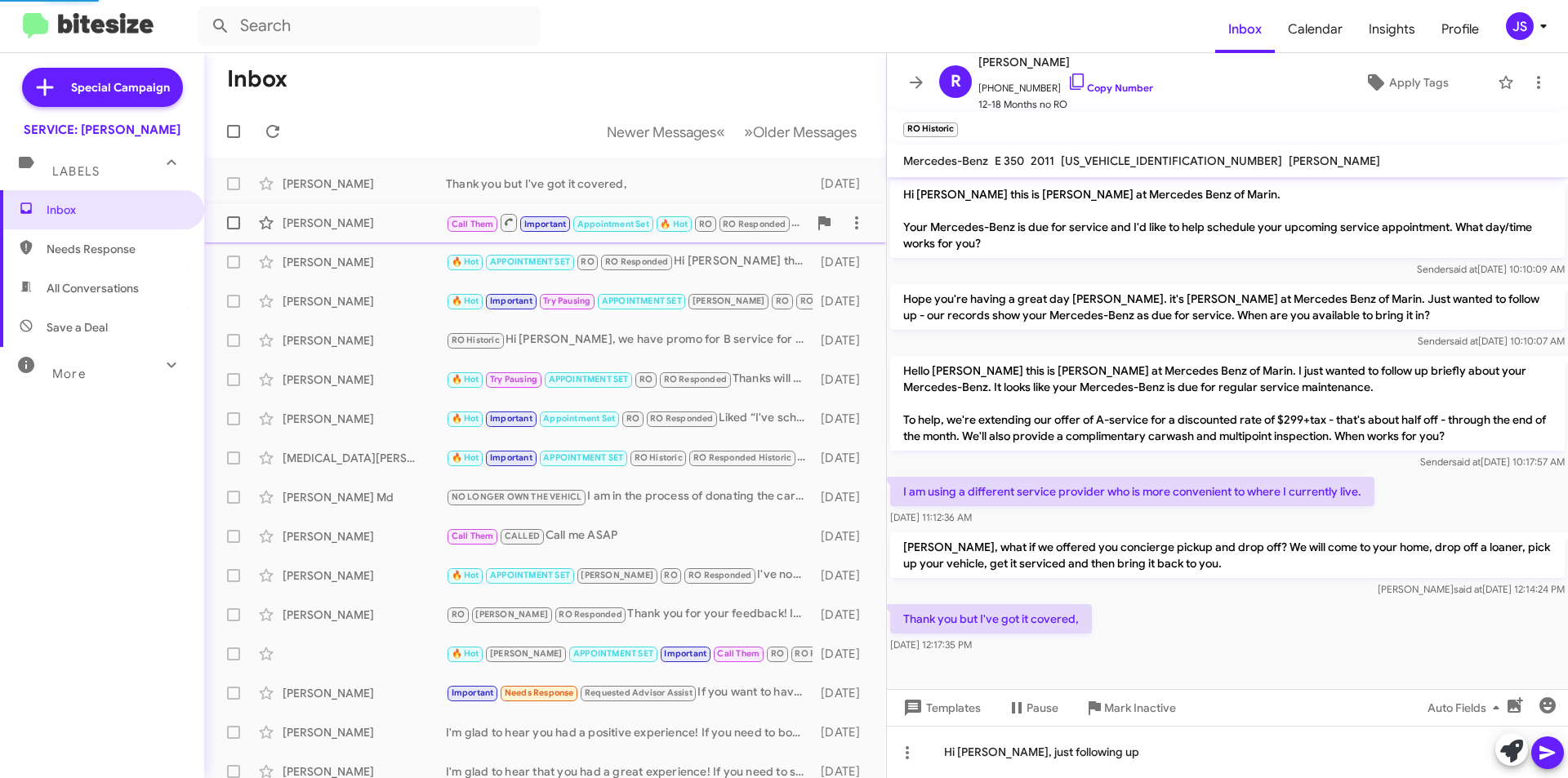
scroll to position [145, 0]
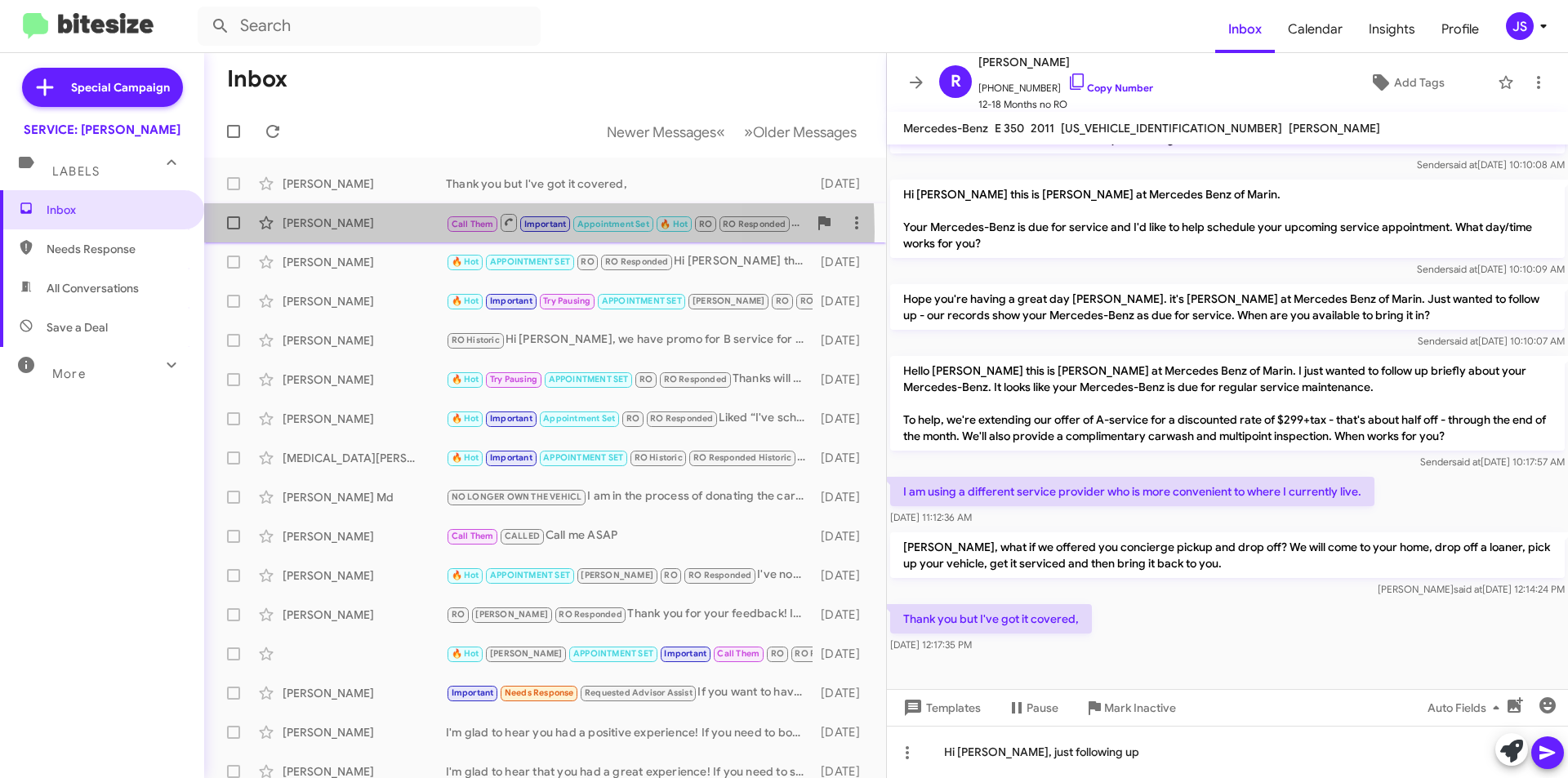
click at [393, 232] on div "Brian Mccarthy Call Them Important Appointment Set 🔥 Hot RO RO Responded Hey Br…" at bounding box center [545, 223] width 656 height 33
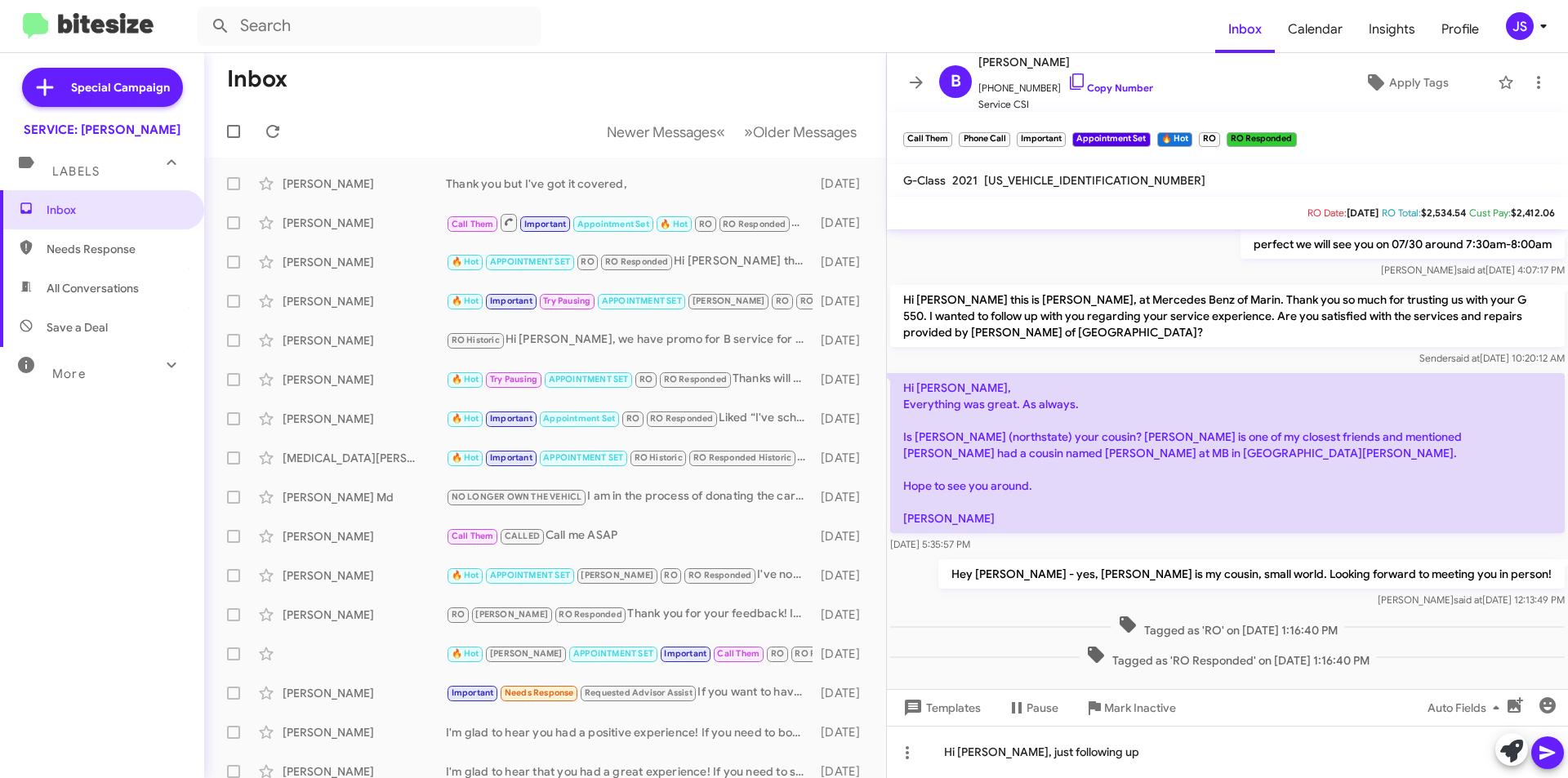
scroll to position [1496, 0]
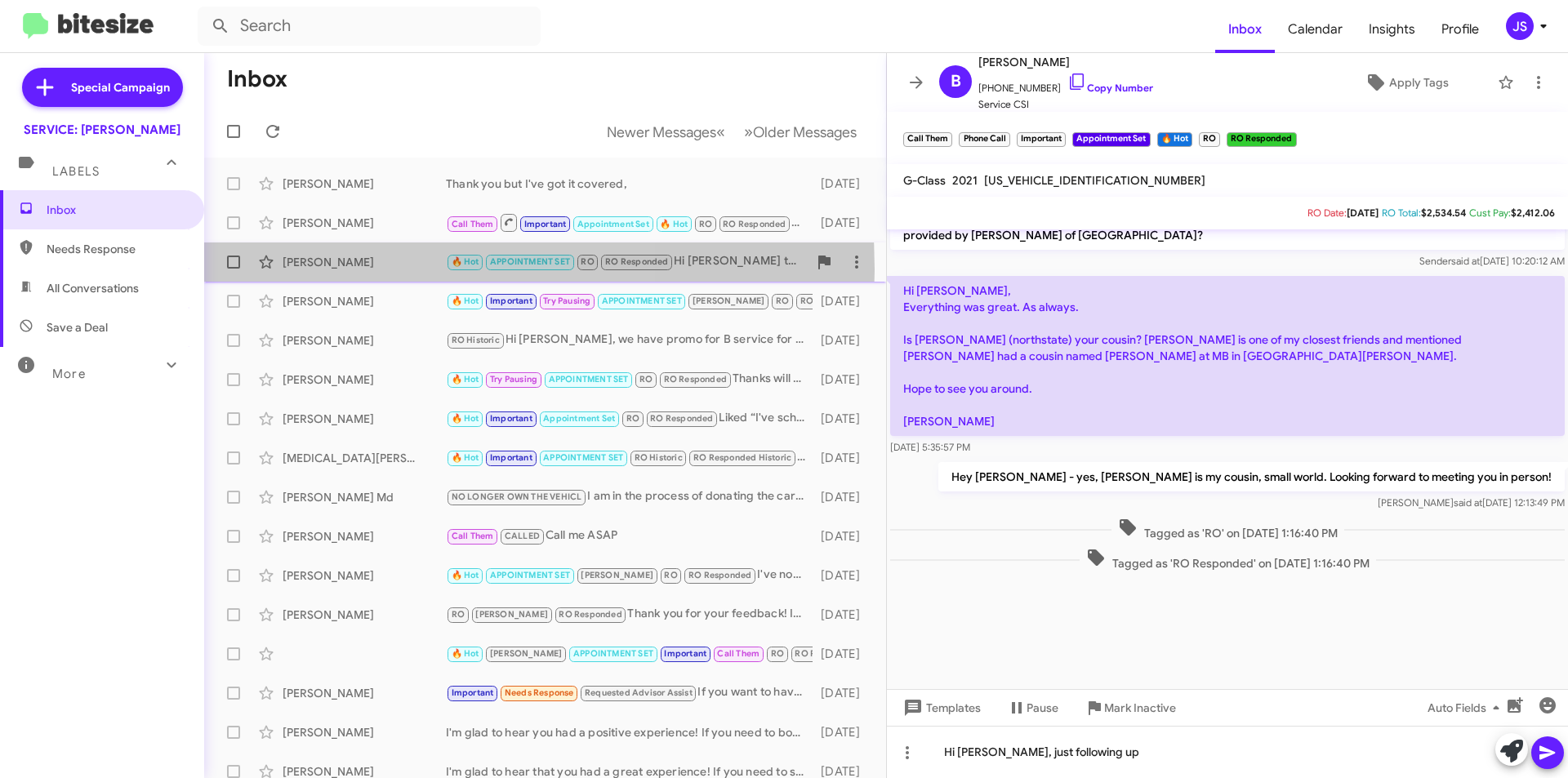
click at [350, 269] on div "Simon Corado" at bounding box center [364, 262] width 164 height 16
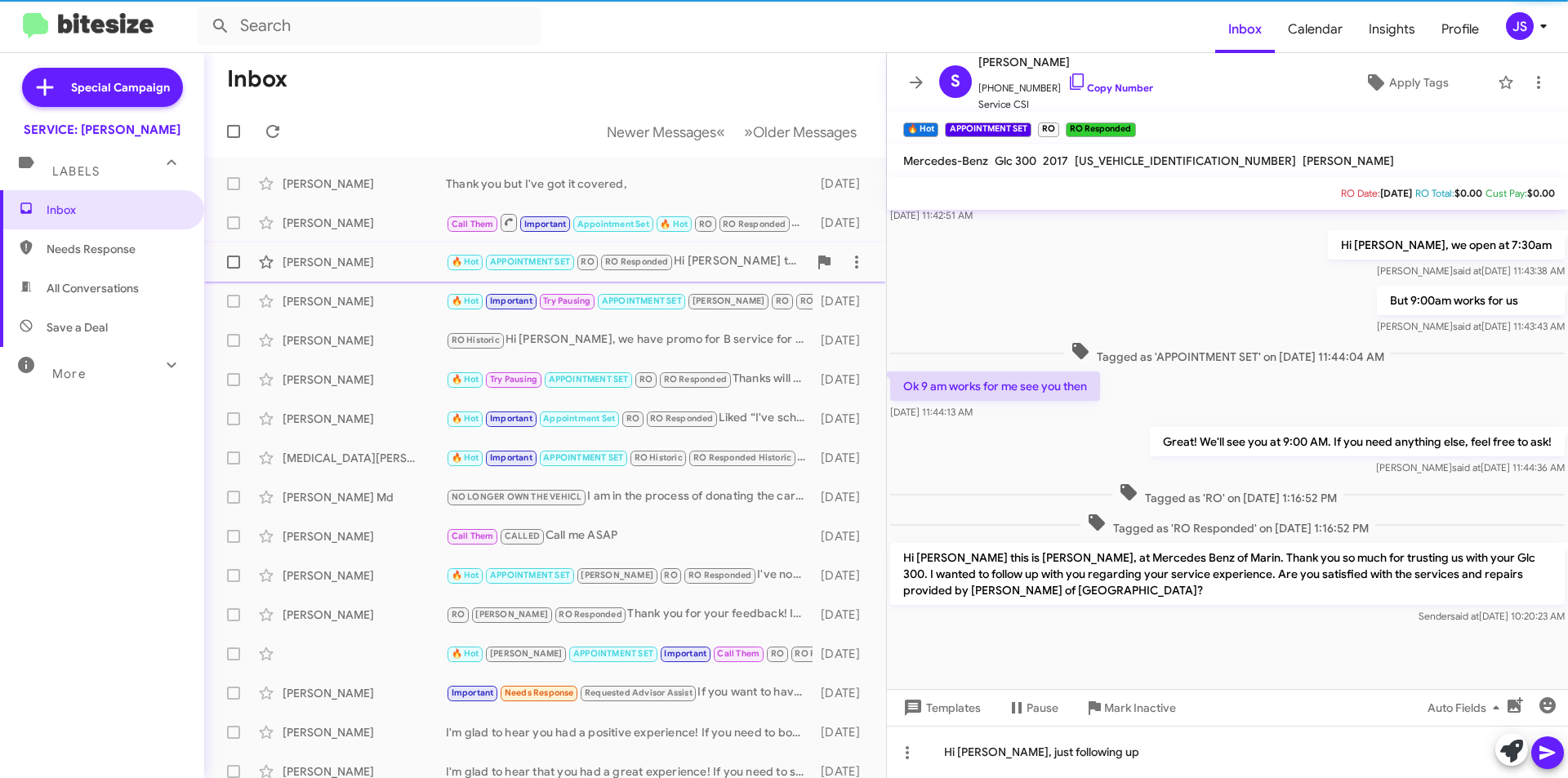
scroll to position [747, 0]
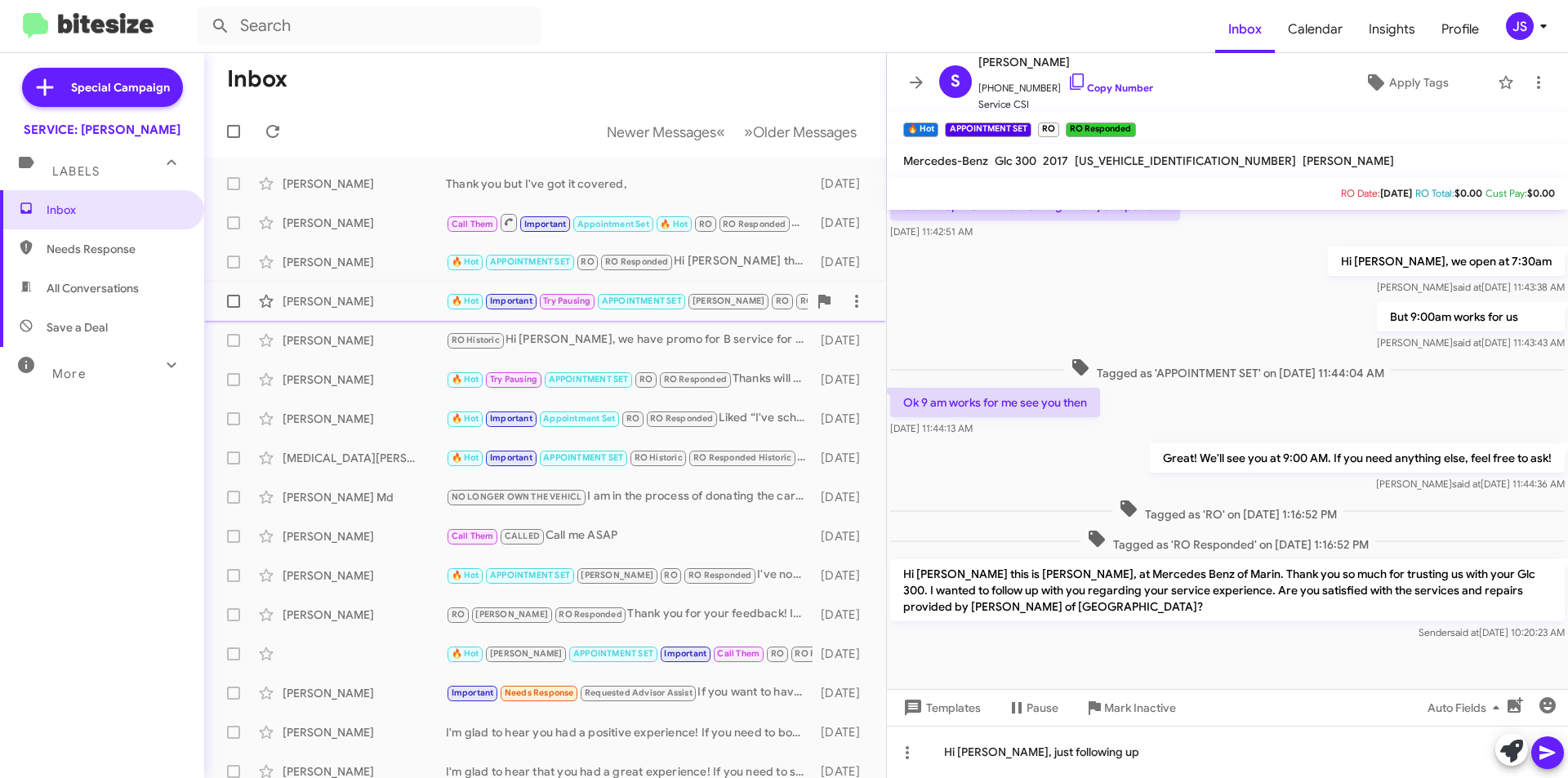
click at [358, 307] on div "[PERSON_NAME]" at bounding box center [364, 301] width 164 height 16
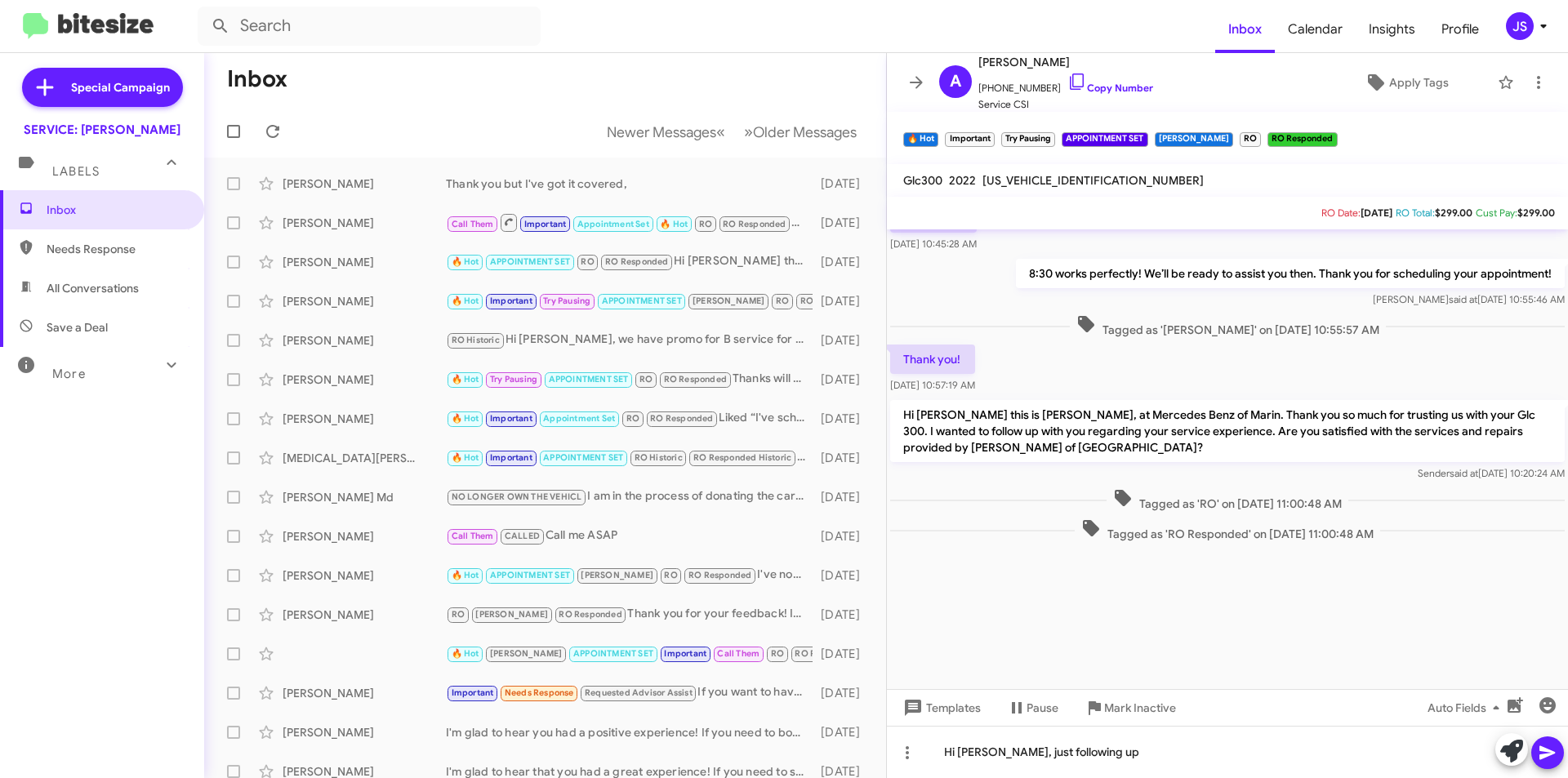
scroll to position [1862, 0]
click at [357, 352] on div "Susan Byrne RO Historic Hi Susan, we have promo for B service for $699.00. Can …" at bounding box center [545, 340] width 656 height 33
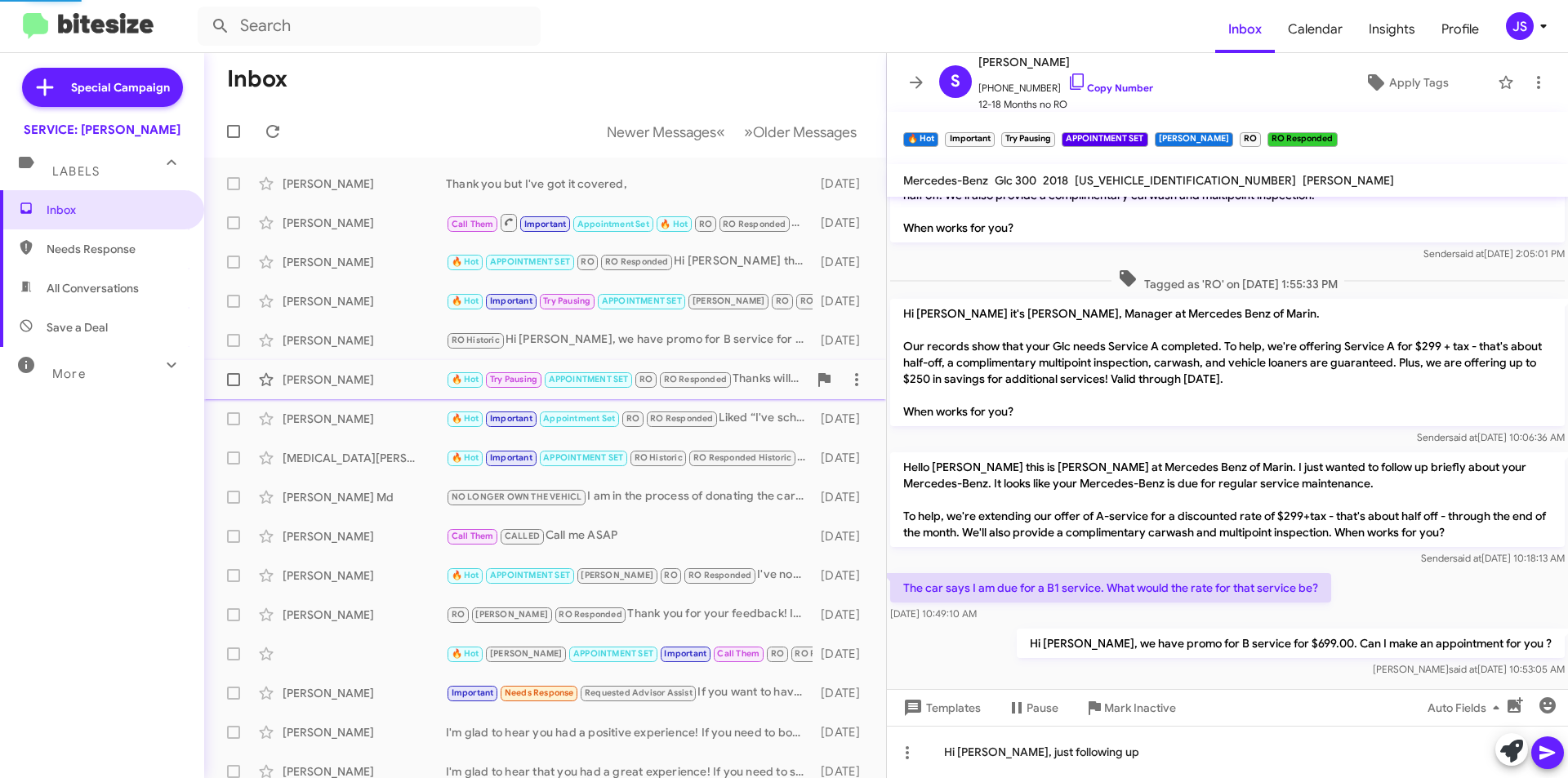
scroll to position [65, 0]
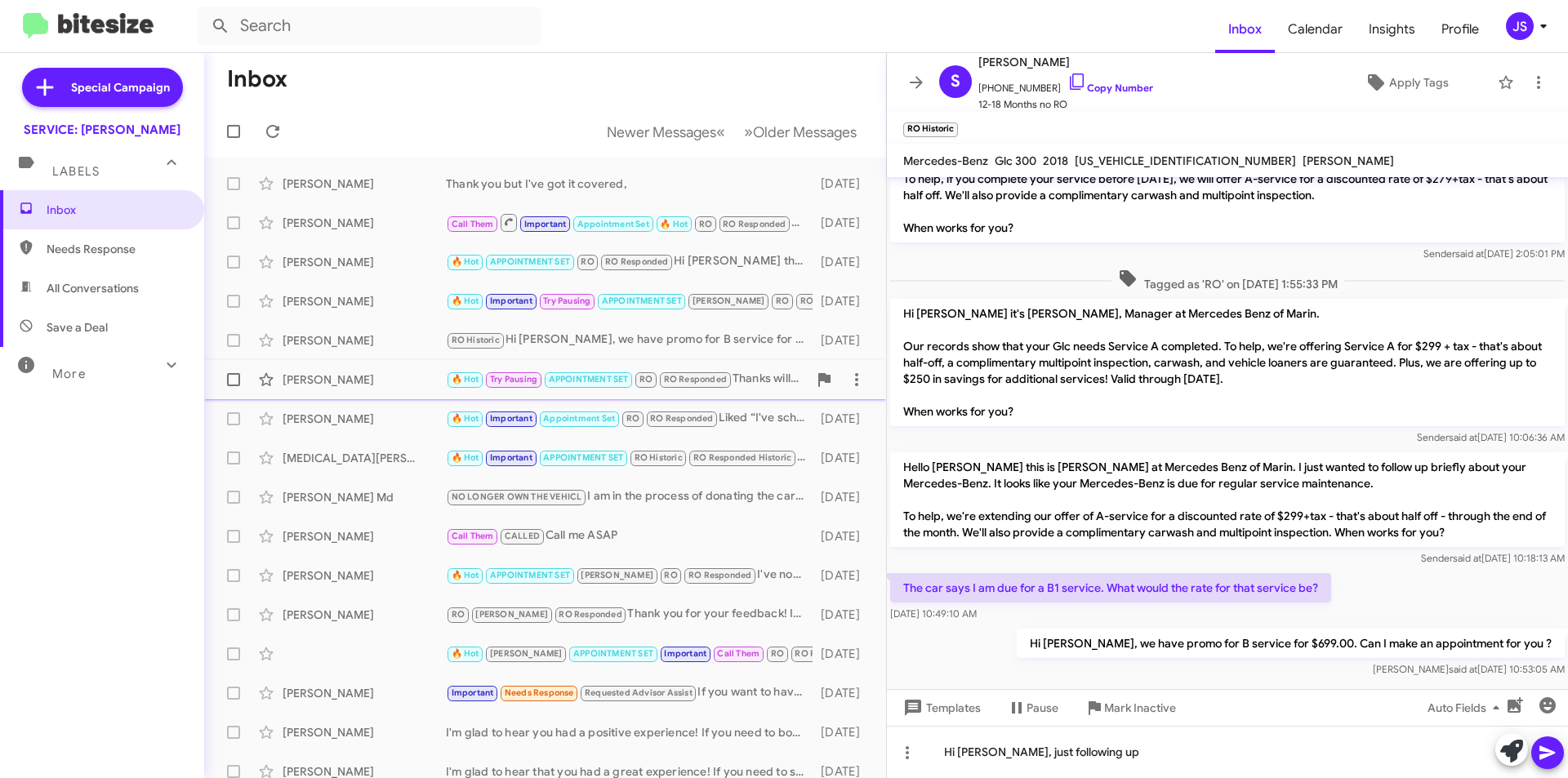
click at [357, 397] on span "Dyonne Philpott 🔥 Hot Try Pausing APPOINTMENT SET RO RO Responded Thanks will d…" at bounding box center [545, 379] width 682 height 39
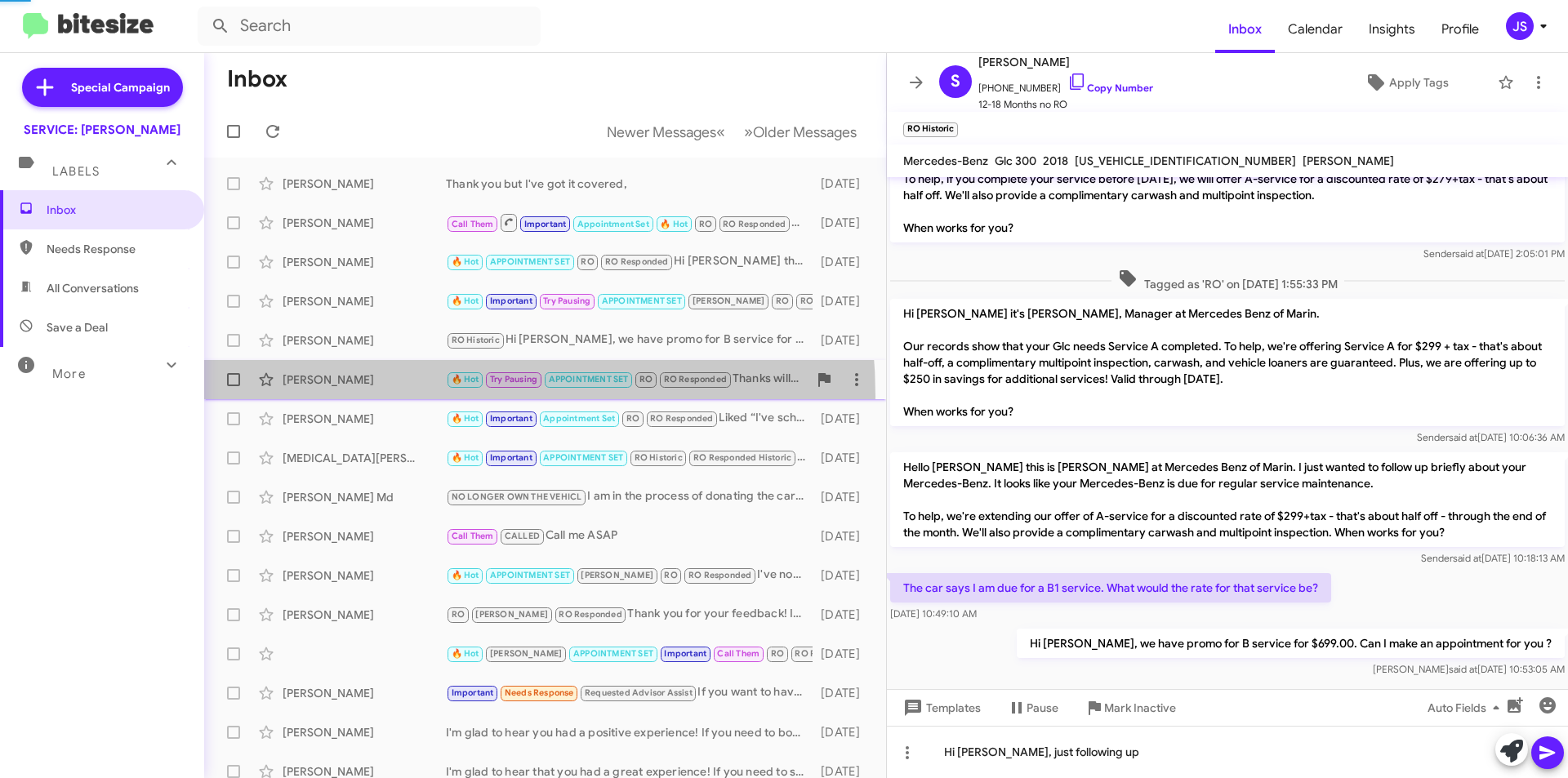
scroll to position [561, 0]
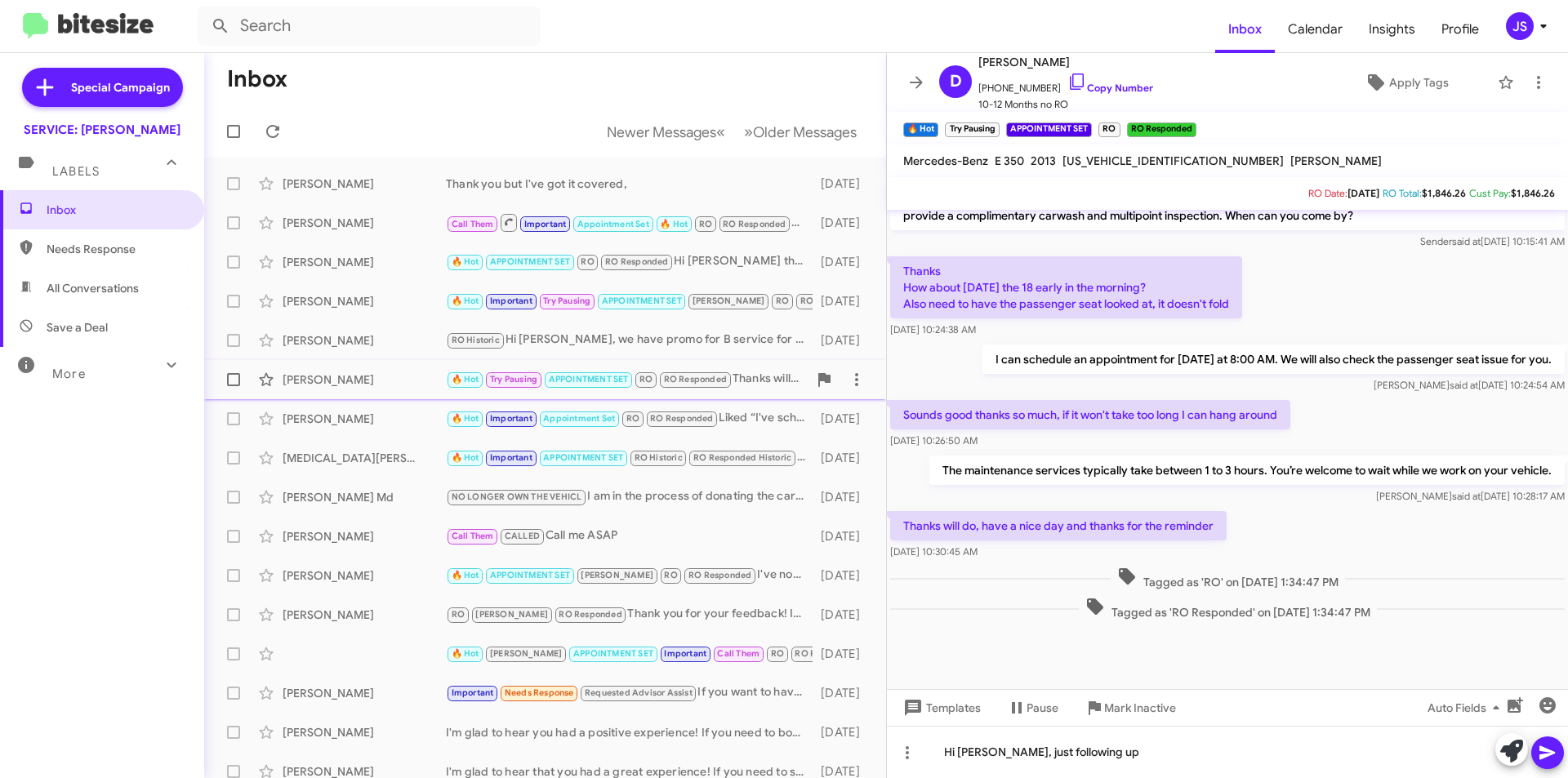
click at [395, 396] on span "Dyonne Philpott 🔥 Hot Try Pausing APPOINTMENT SET RO RO Responded Thanks will d…" at bounding box center [545, 379] width 682 height 39
click at [328, 419] on div "Andrew Ferrier" at bounding box center [364, 419] width 164 height 16
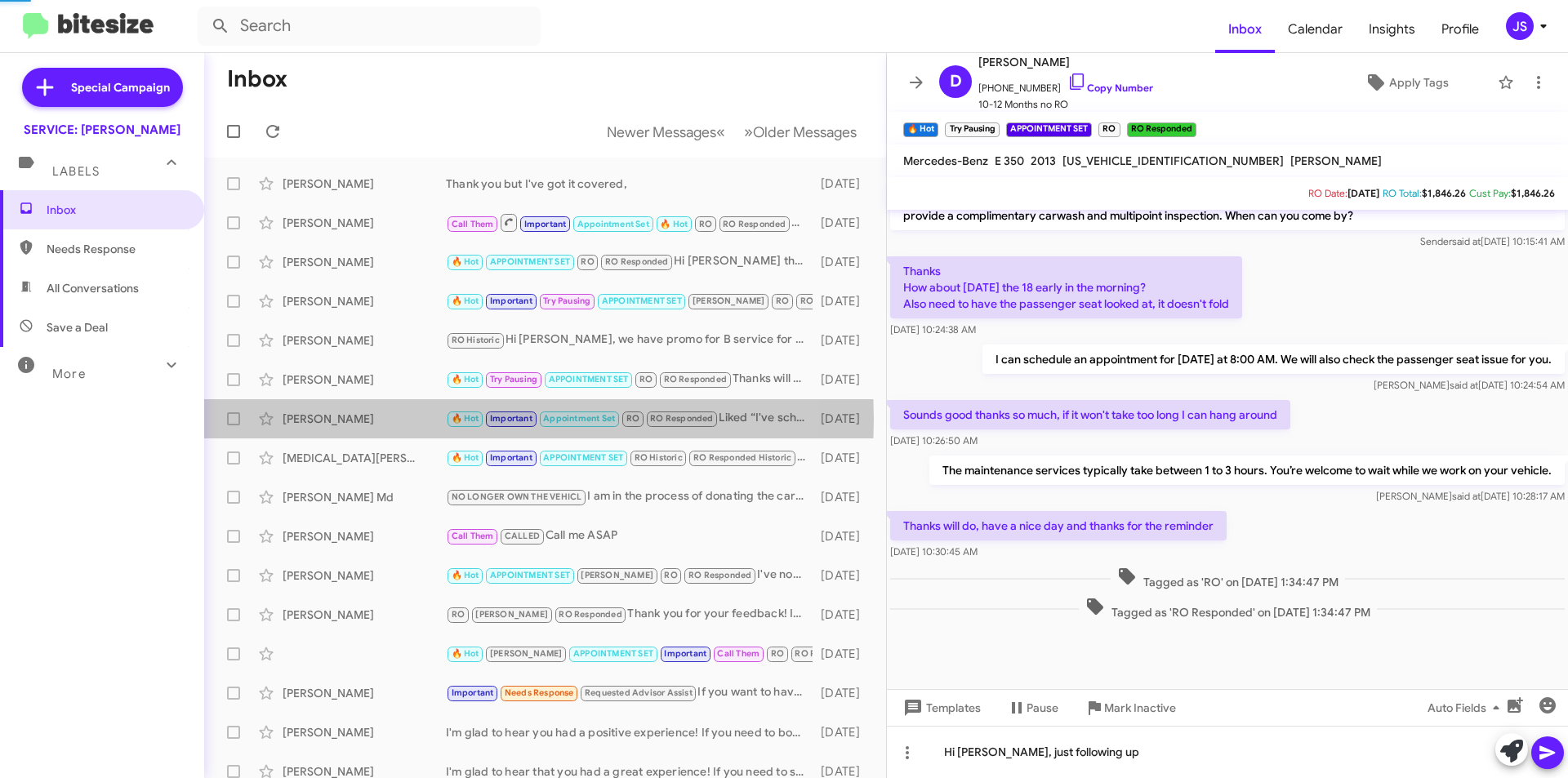
scroll to position [182, 0]
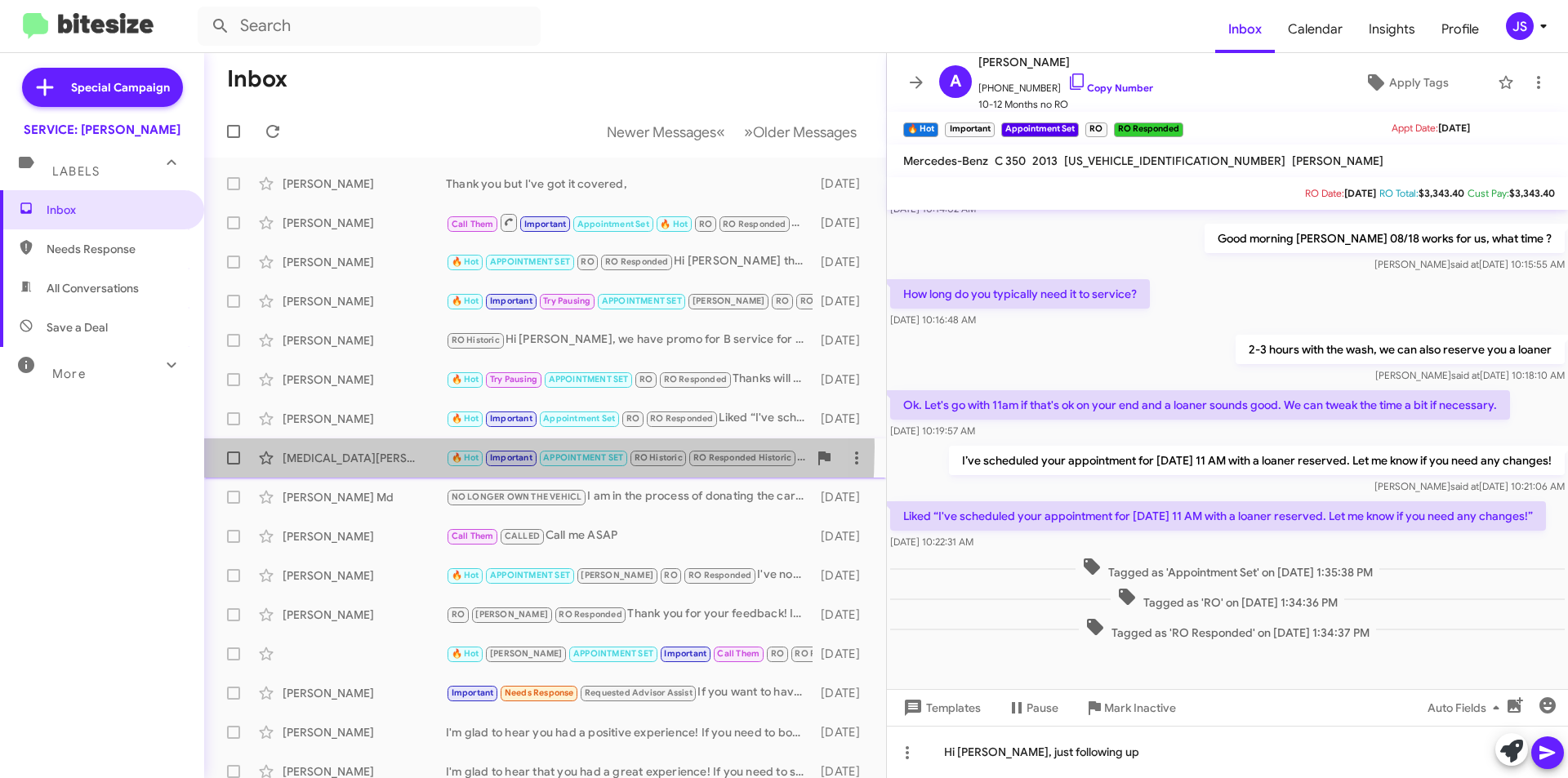
click at [342, 446] on div "Yasmin Khan 🔥 Hot Important APPOINTMENT SET RO Historic RO Responded Historic I…" at bounding box center [545, 458] width 656 height 33
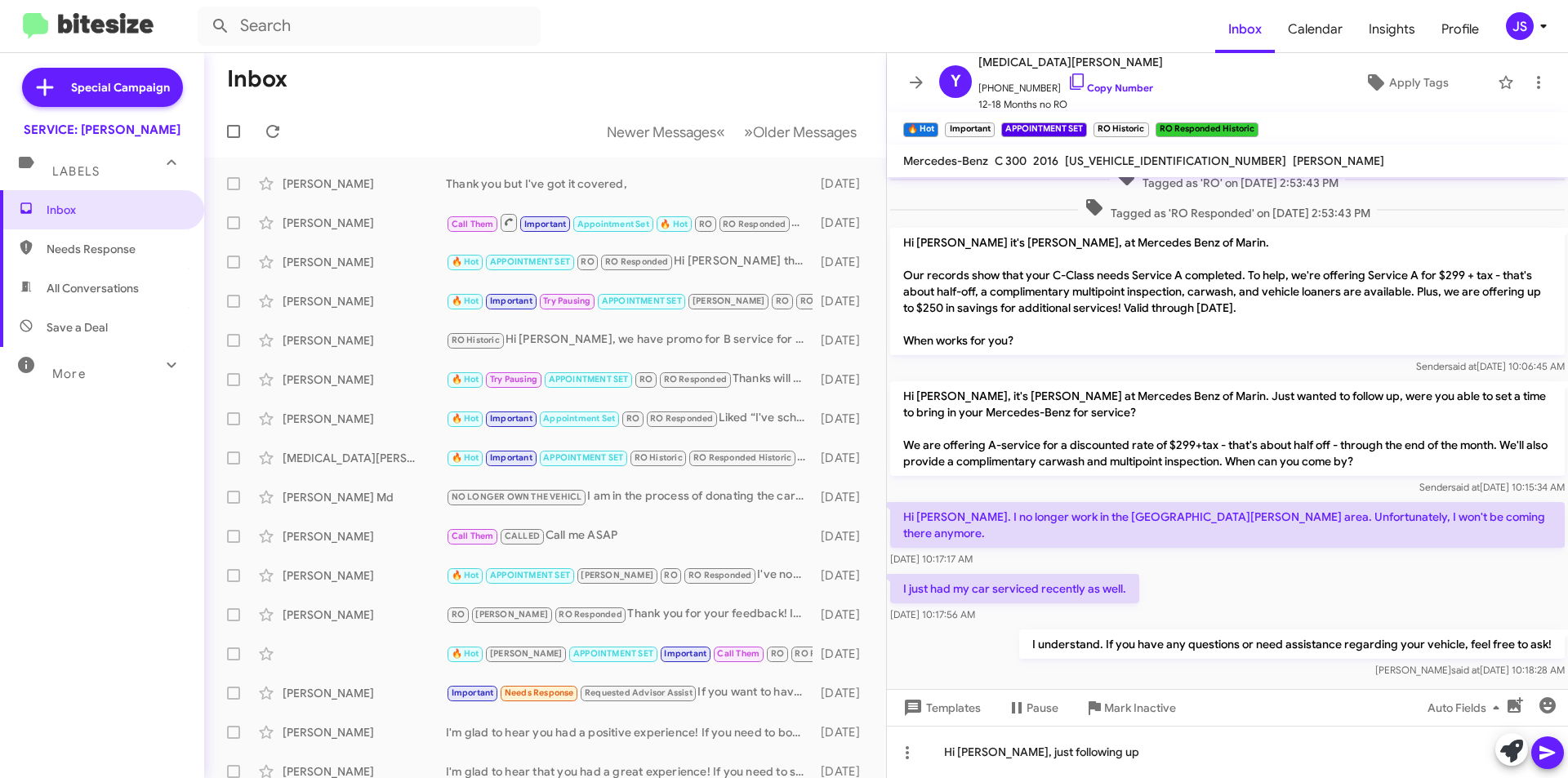
scroll to position [540, 0]
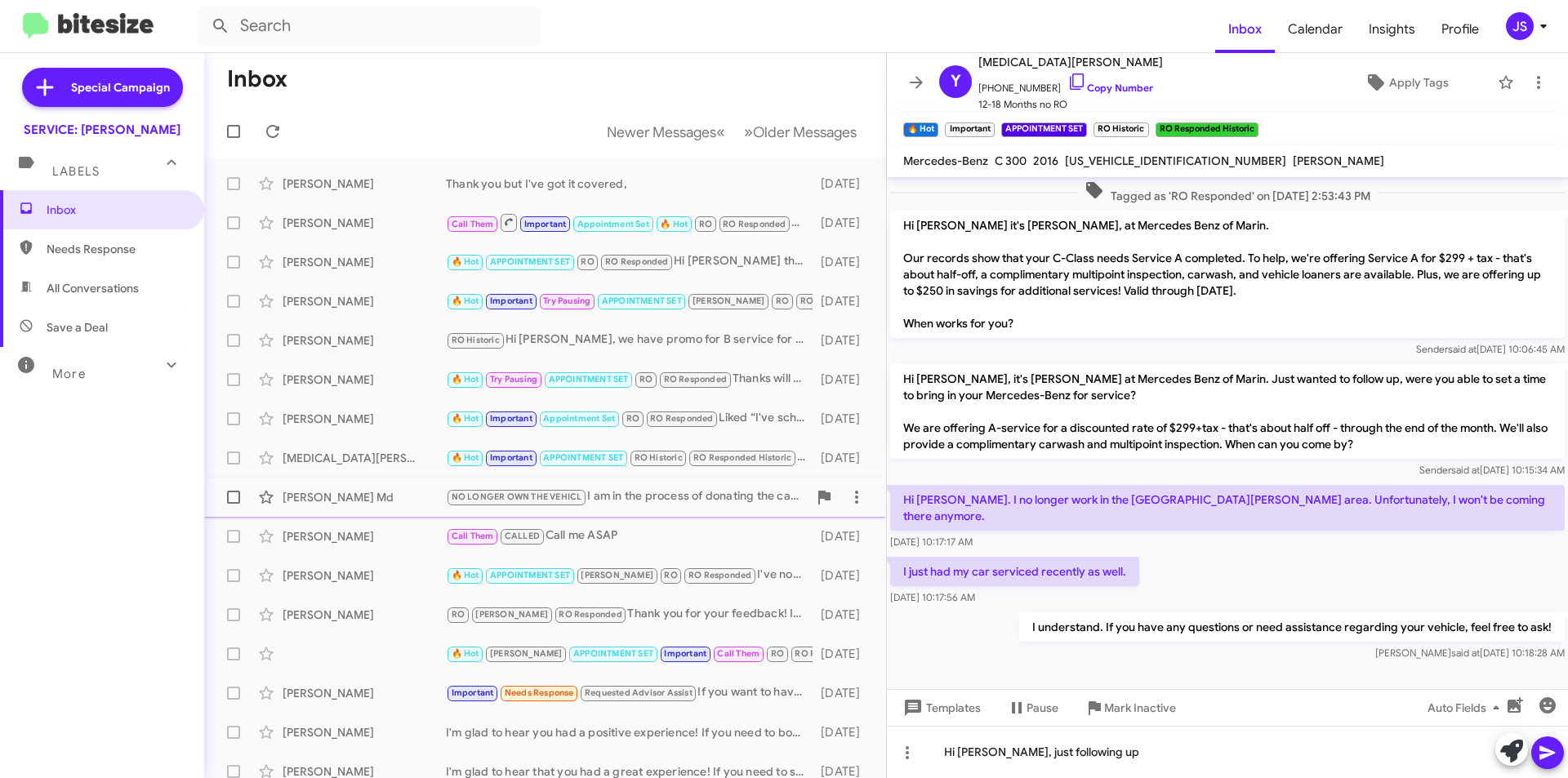
click at [366, 495] on div "Jirayr Roubinian Md" at bounding box center [364, 497] width 164 height 16
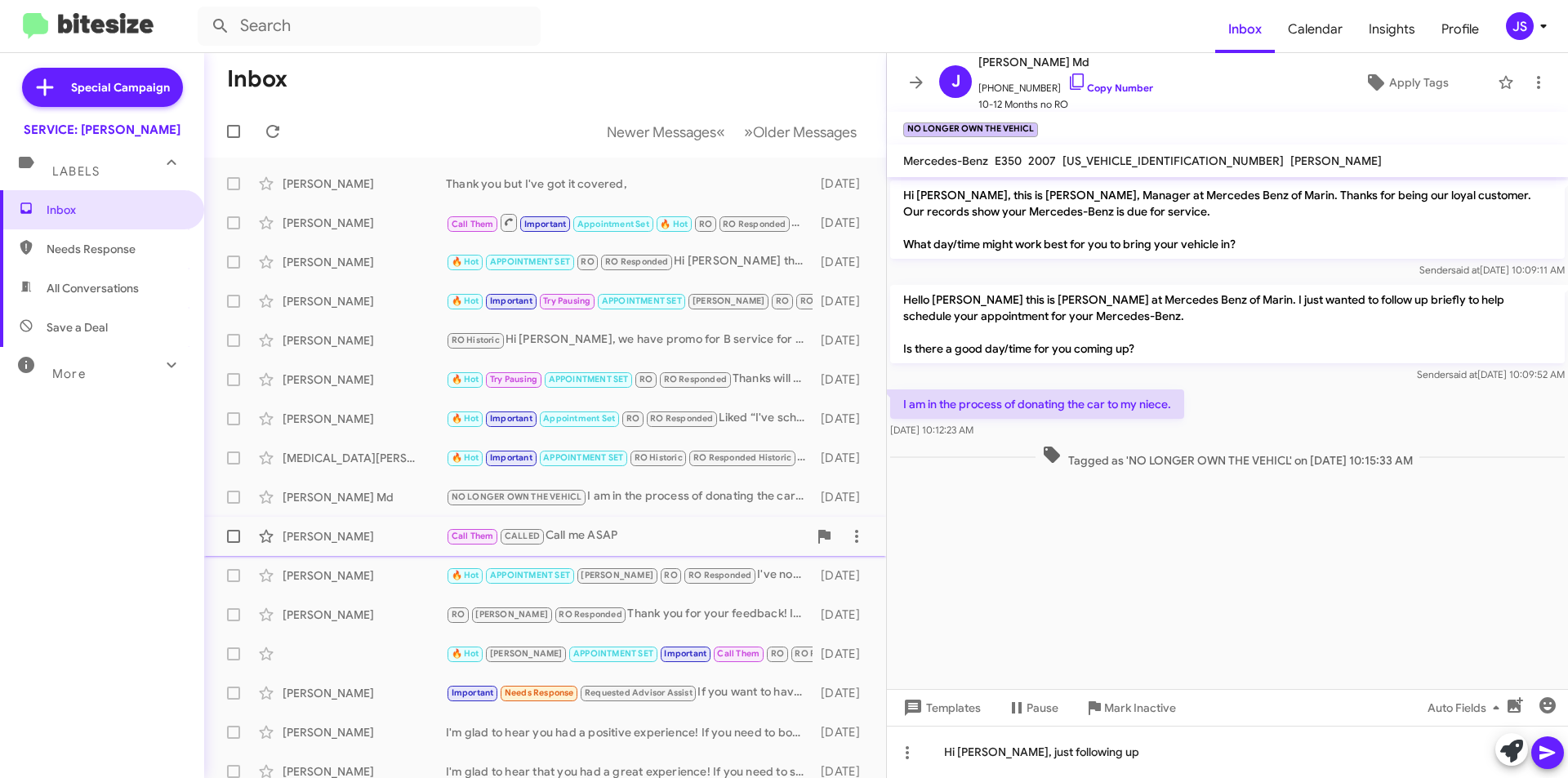
click at [374, 533] on div "Shiu Patricia" at bounding box center [364, 537] width 164 height 16
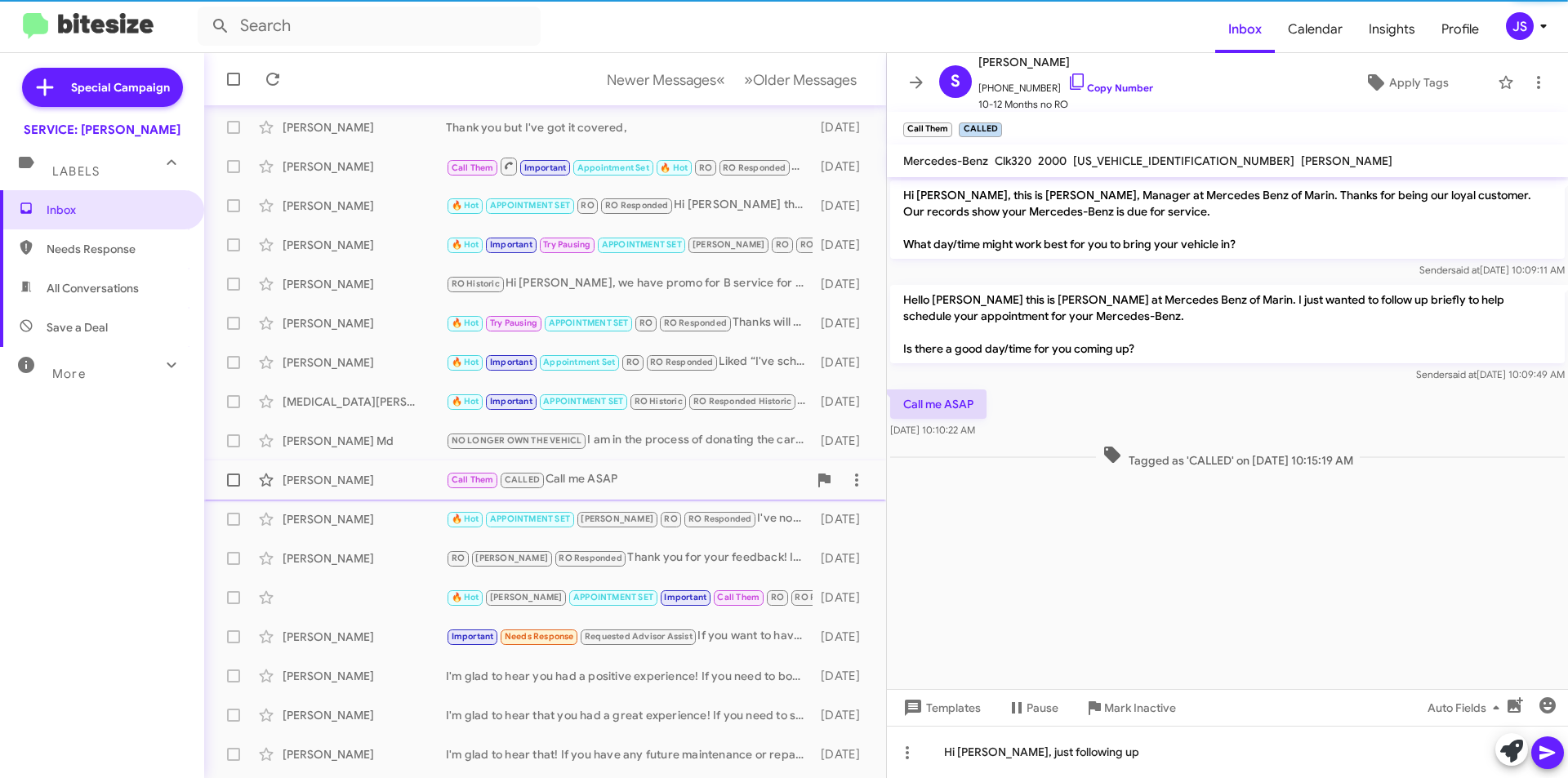
scroll to position [81, 0]
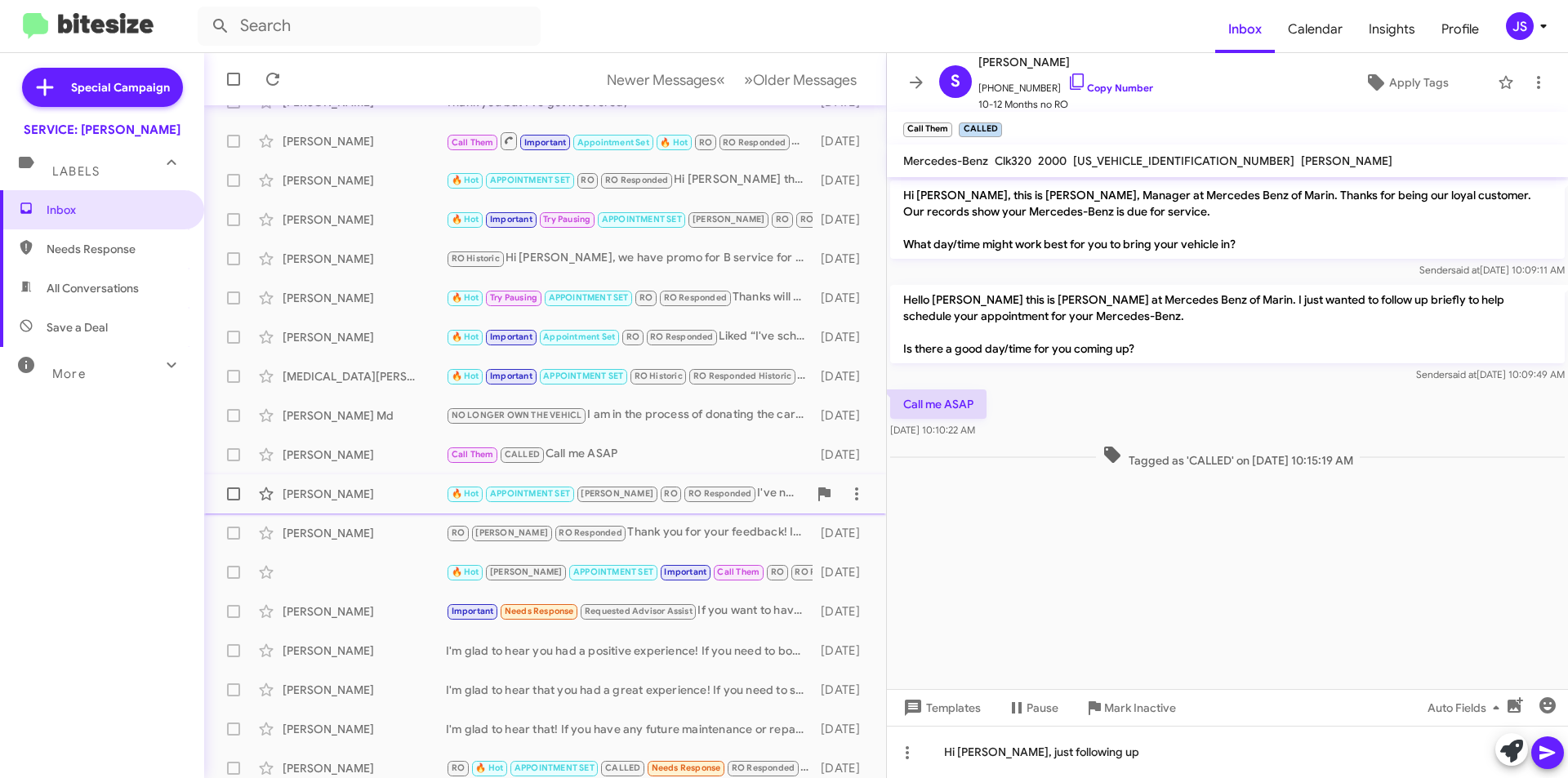
click at [379, 487] on div "Charles Ferguson" at bounding box center [364, 493] width 164 height 16
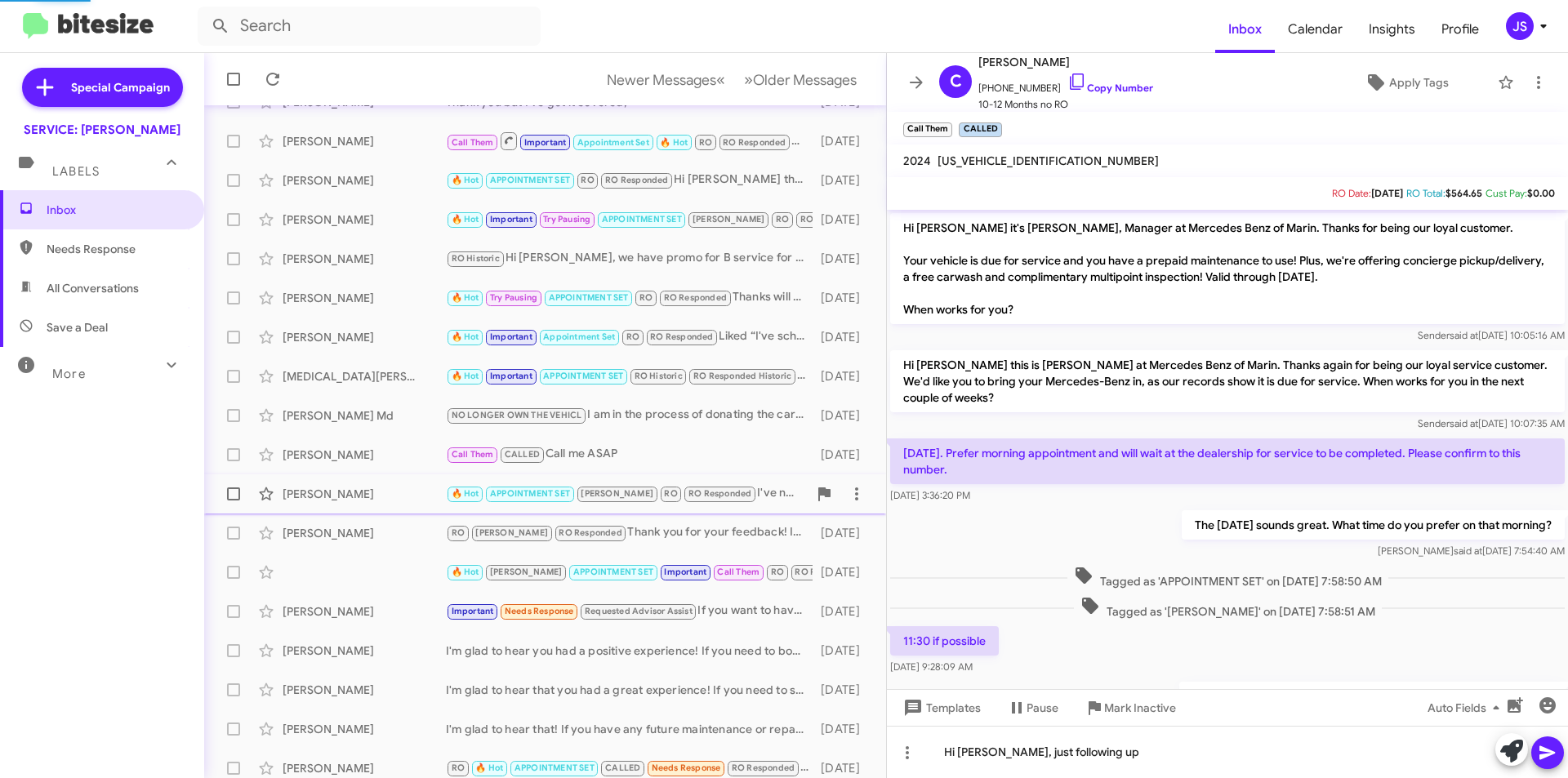
scroll to position [147, 0]
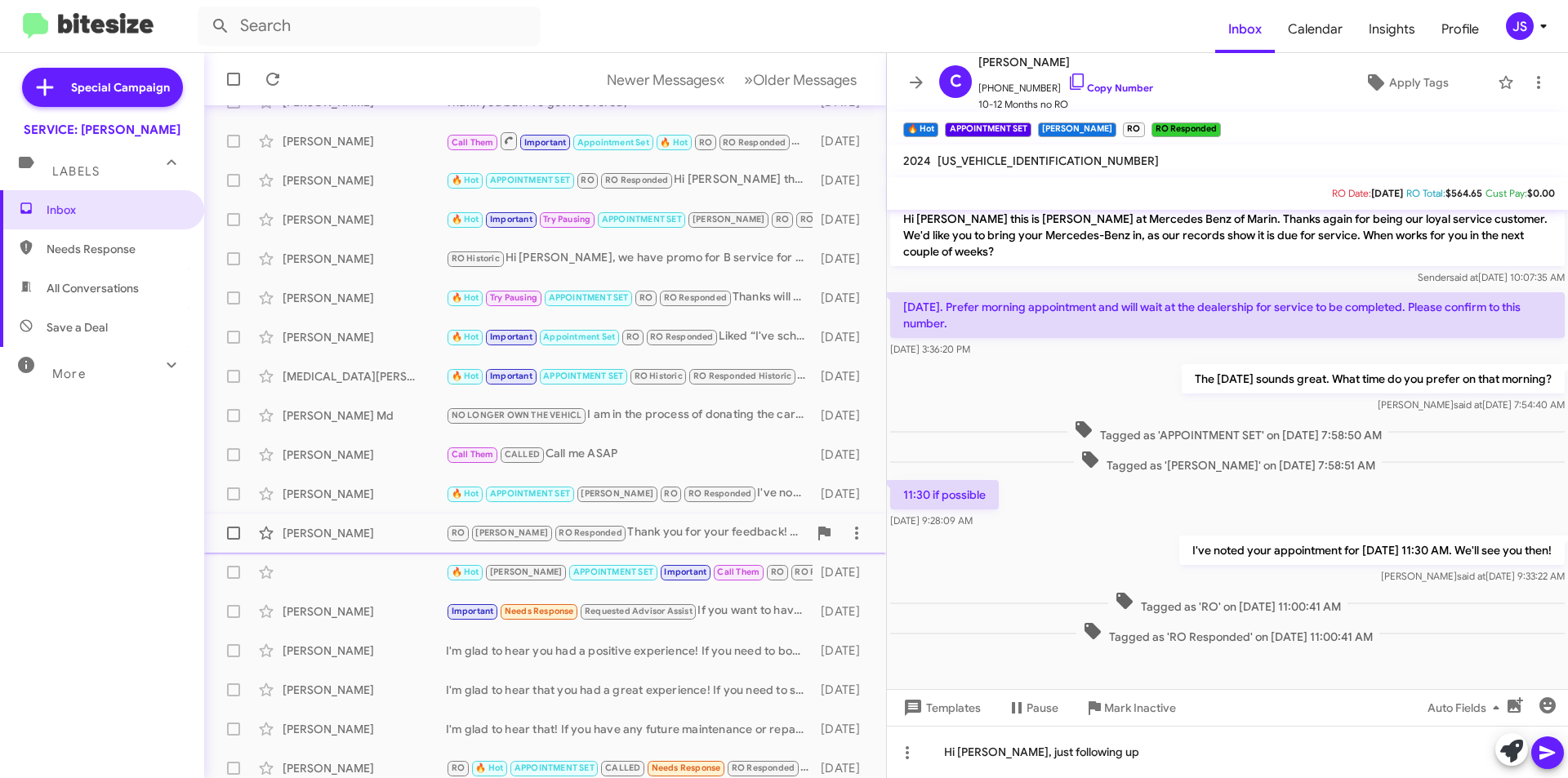
click at [370, 514] on span "Leslie Dennett RO RAUL RO Responded Thank you for your feedback! If you need to…" at bounding box center [545, 533] width 682 height 39
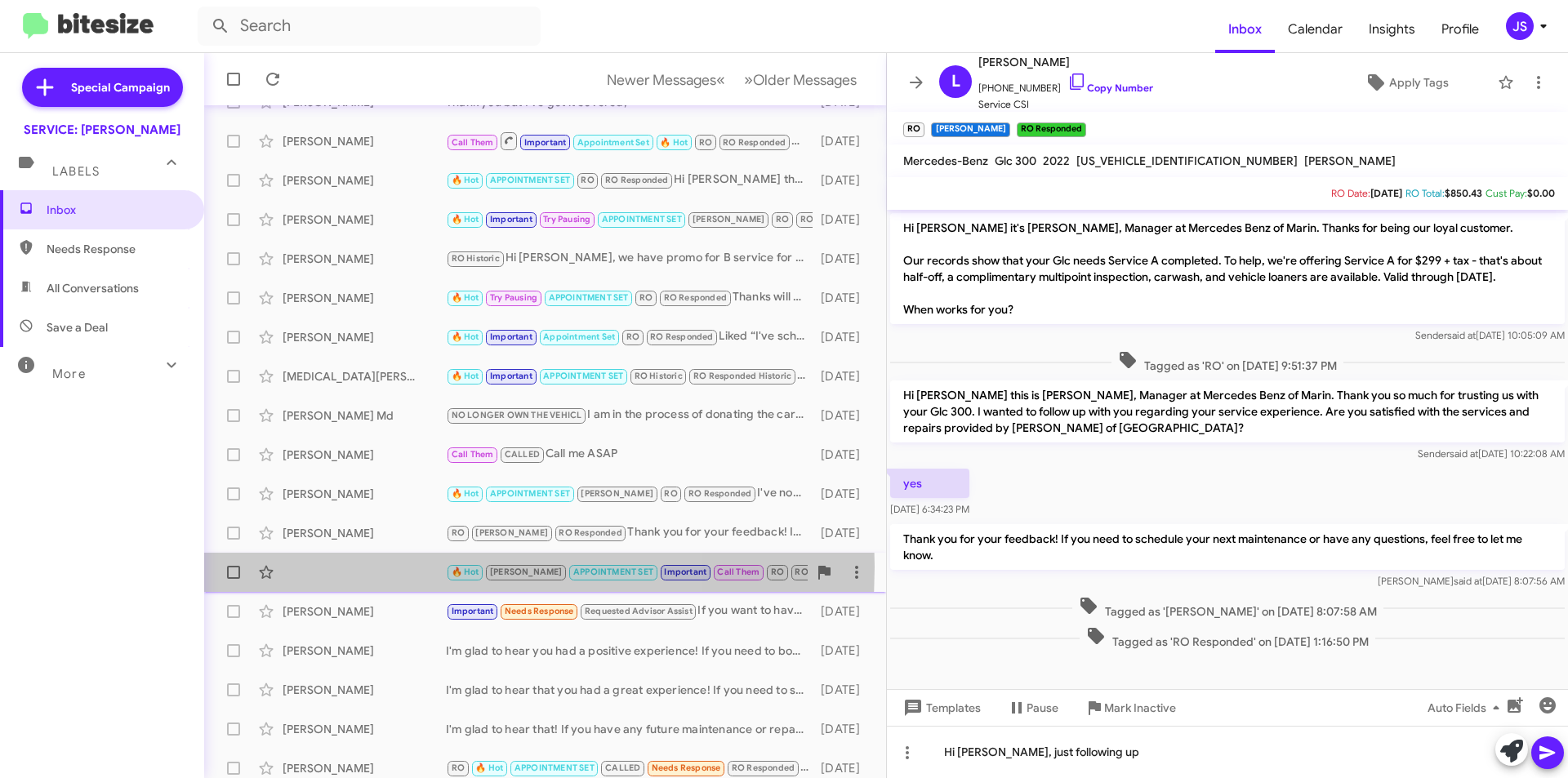
click at [374, 567] on div "🔥 Hot RAUL APPOINTMENT SET Important Call Them RO RO Responded Sounds good! We'…" at bounding box center [545, 573] width 656 height 33
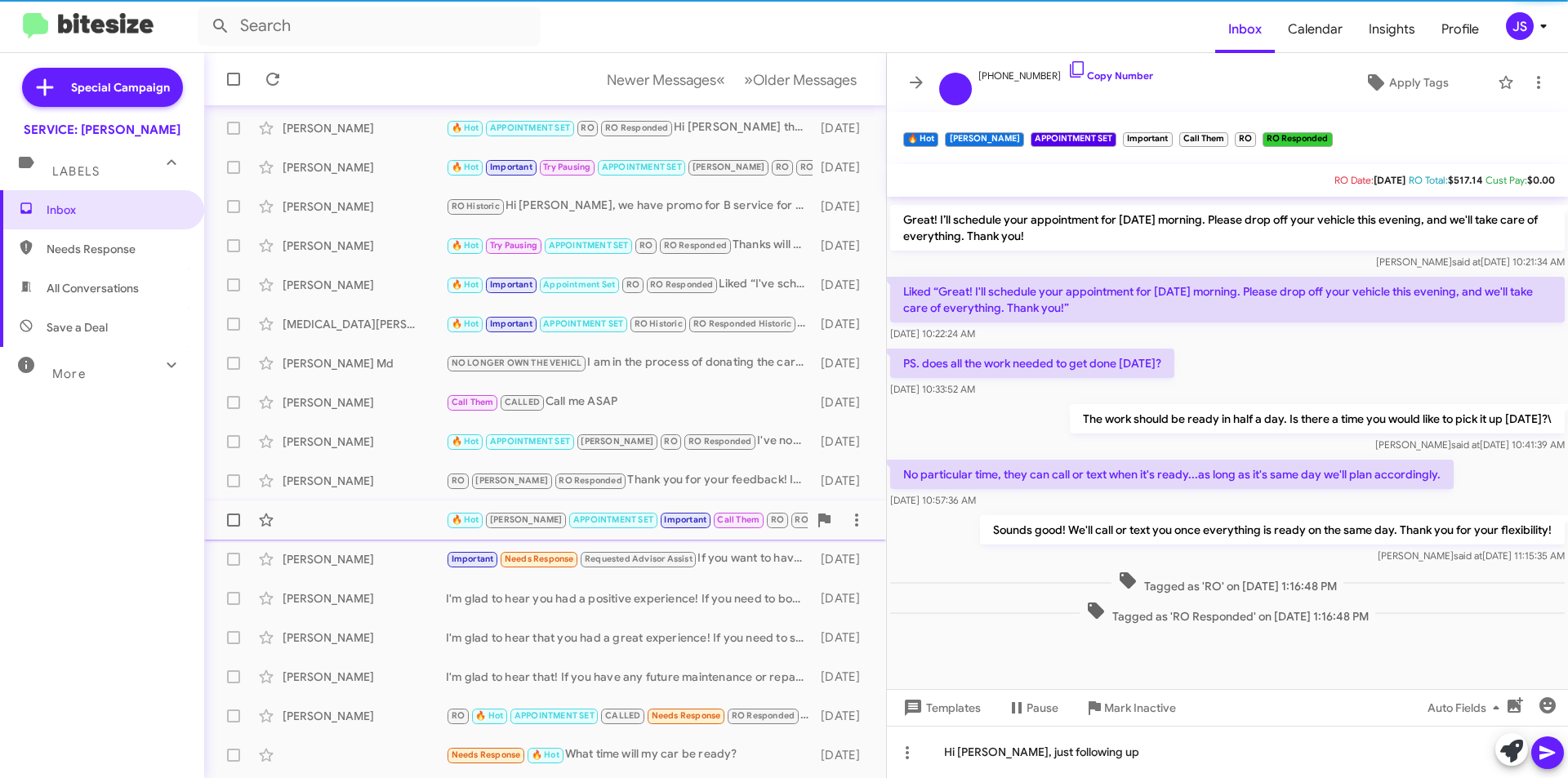
scroll to position [164, 0]
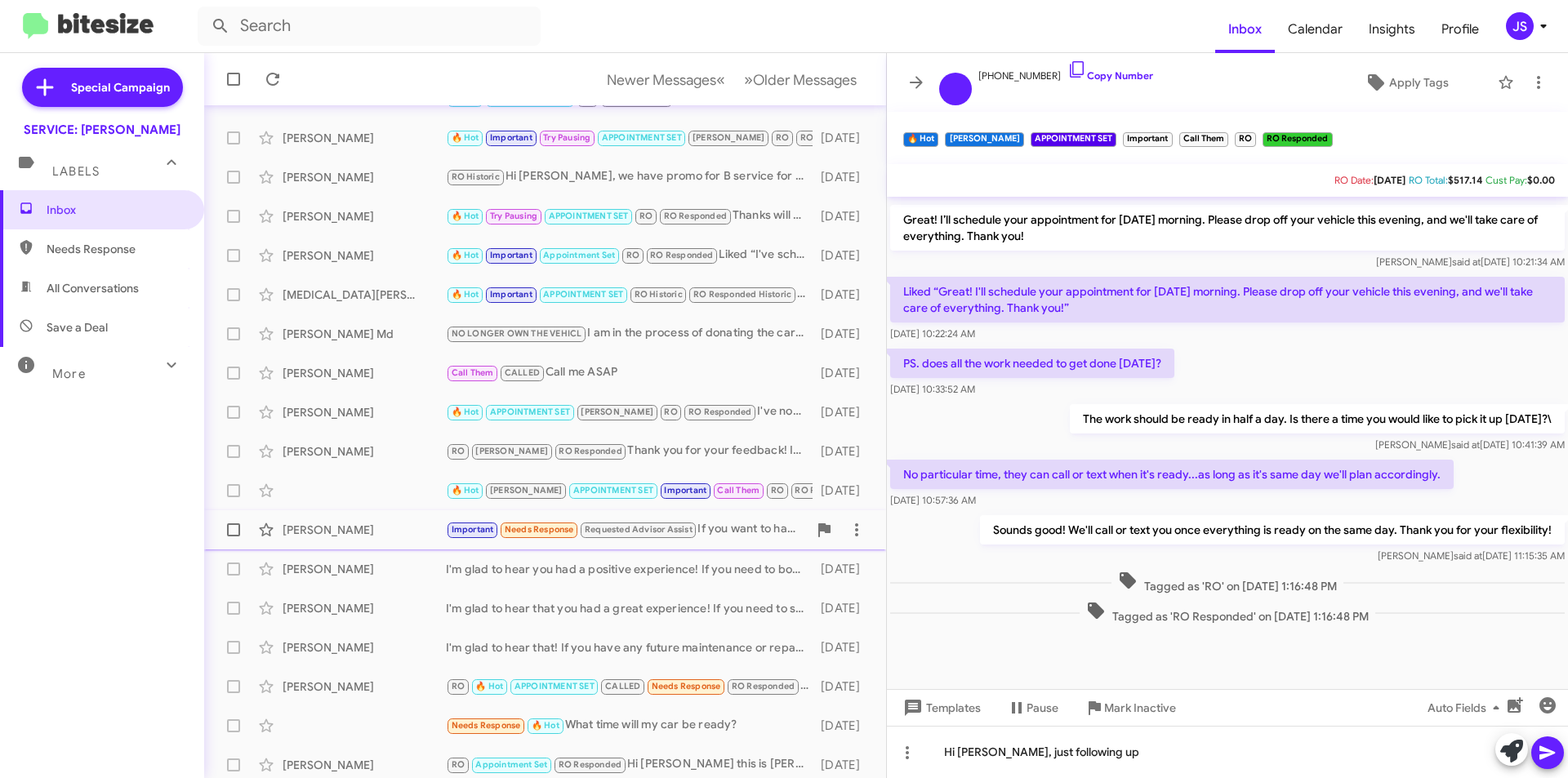
click at [344, 549] on span "Sharon Freeman Important Needs Response Requested Advisor Assist If you want to…" at bounding box center [545, 530] width 682 height 39
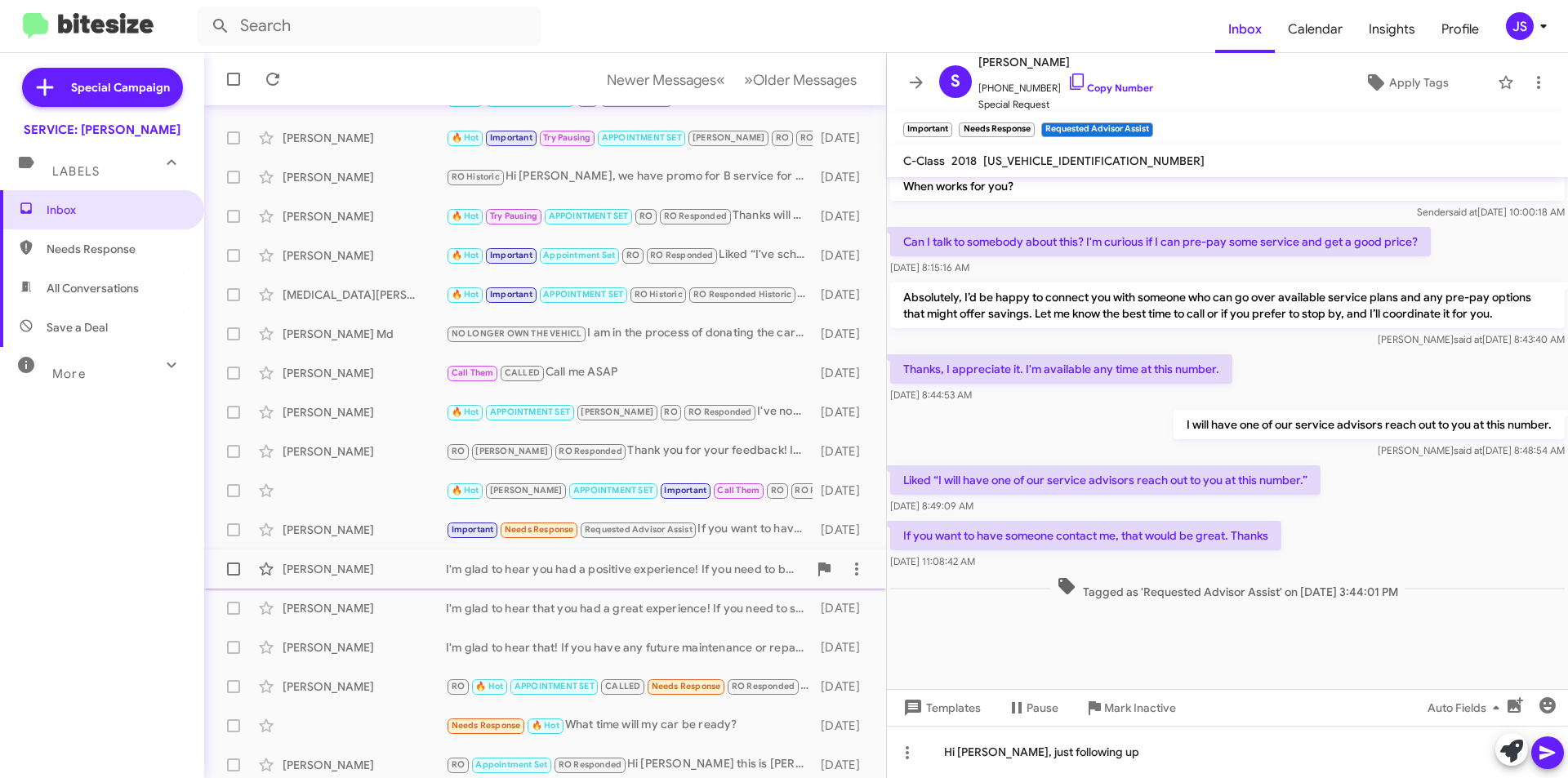
scroll to position [170, 0]
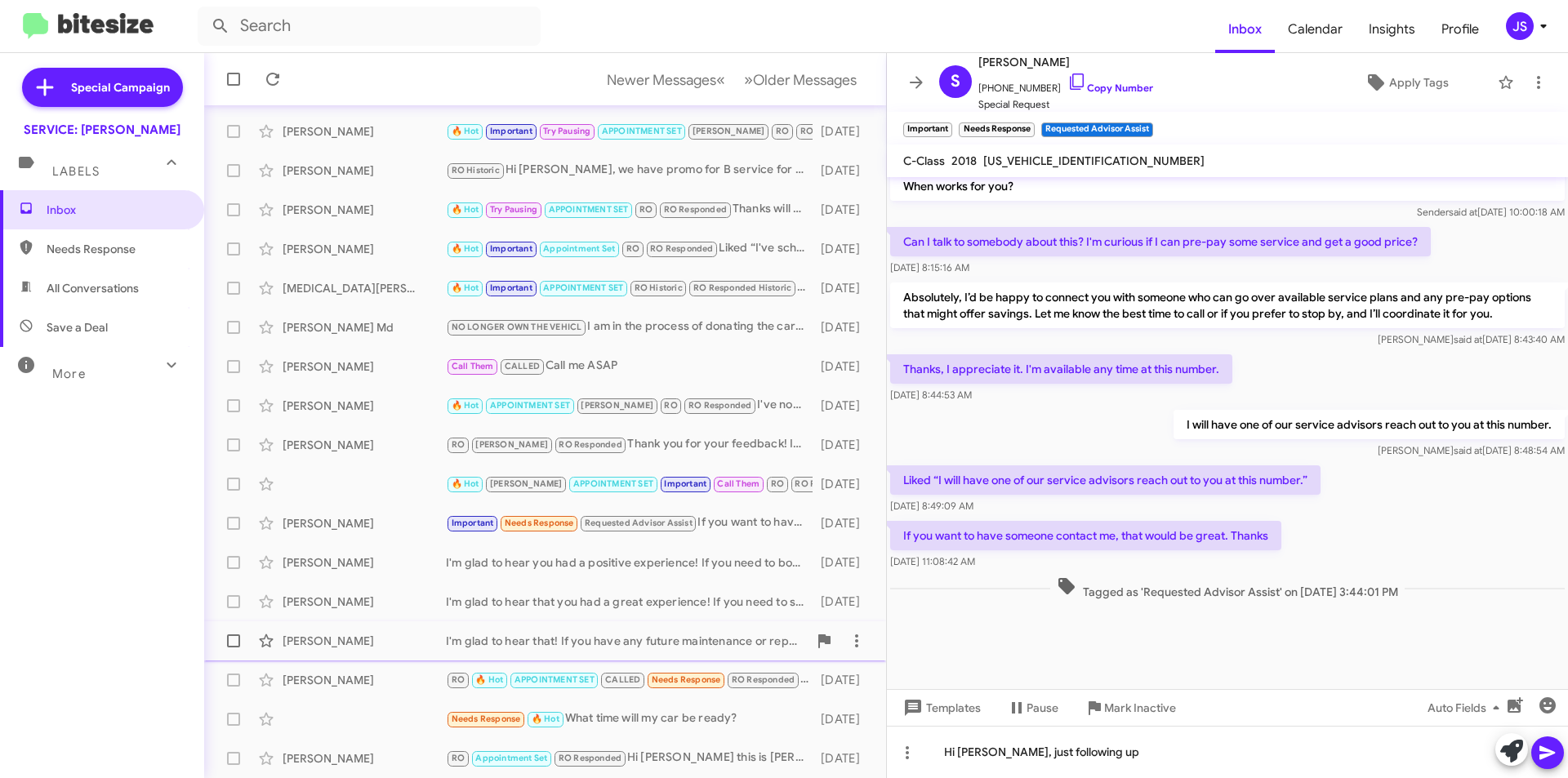
click at [361, 650] on div "Heather Sager I'm glad to hear that! If you have any future maintenance or repa…" at bounding box center [545, 641] width 656 height 33
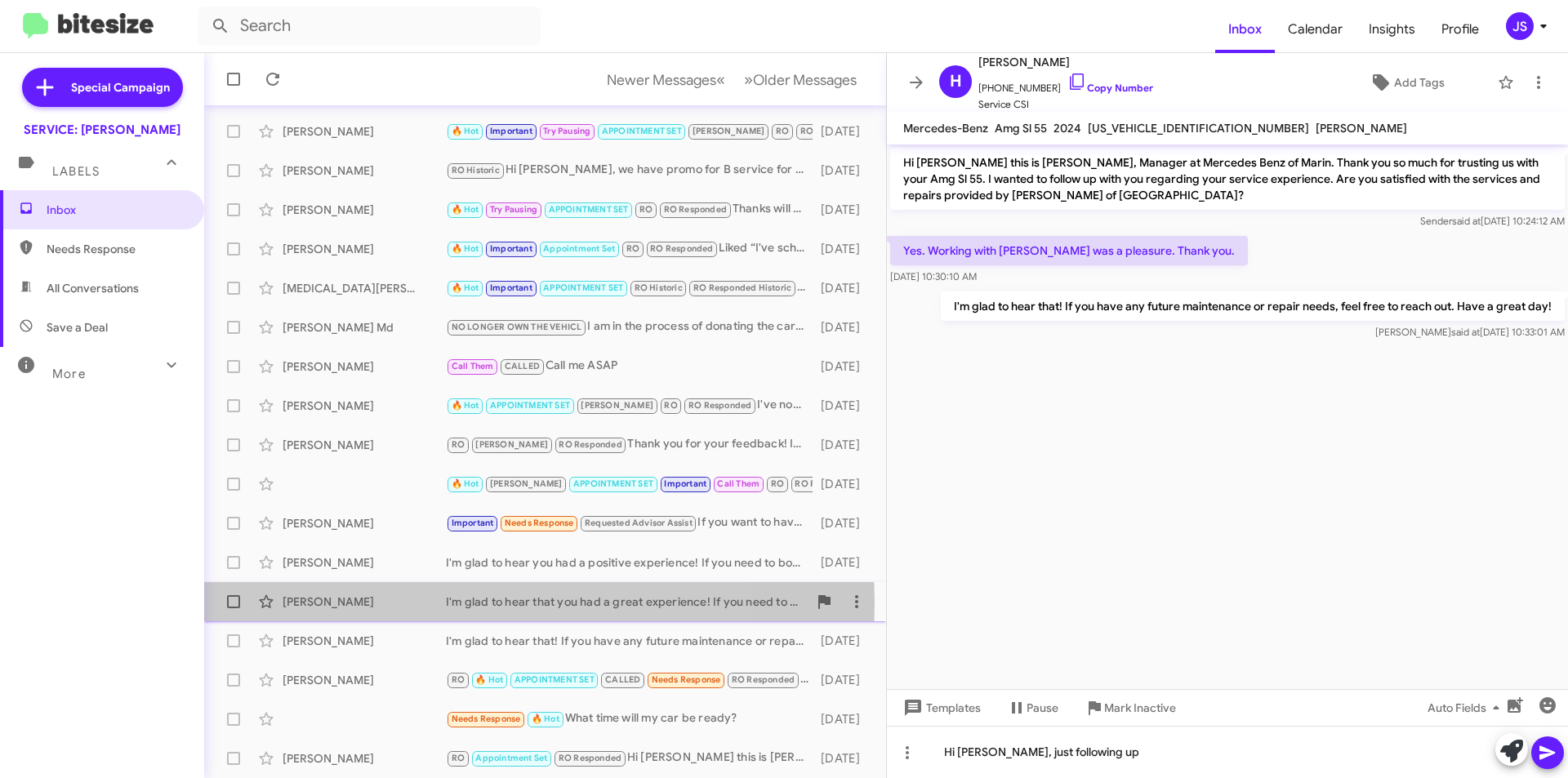
click at [398, 604] on div "Allison Beach" at bounding box center [364, 602] width 164 height 16
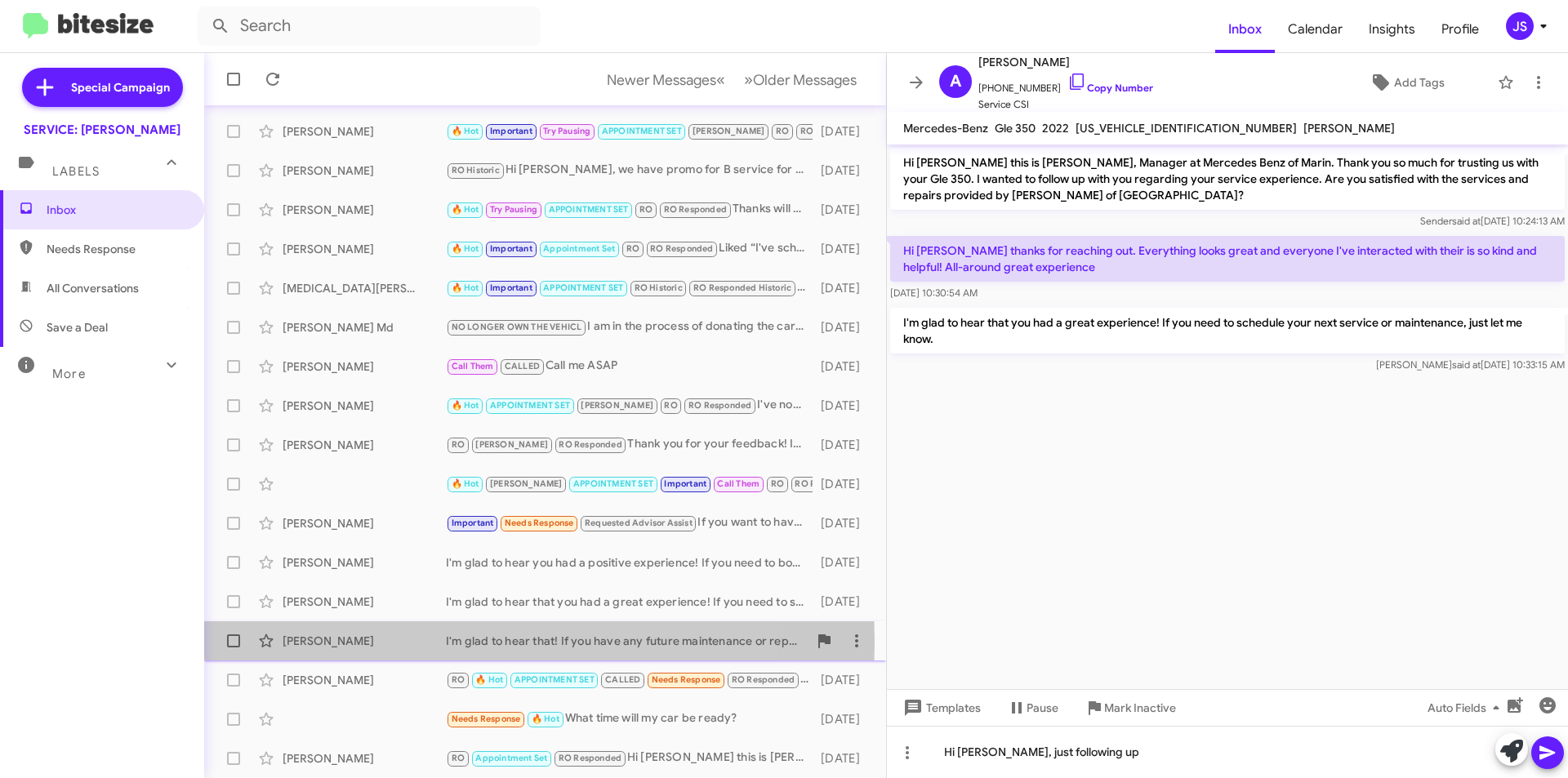
click at [411, 642] on div "Heather Sager" at bounding box center [364, 641] width 164 height 16
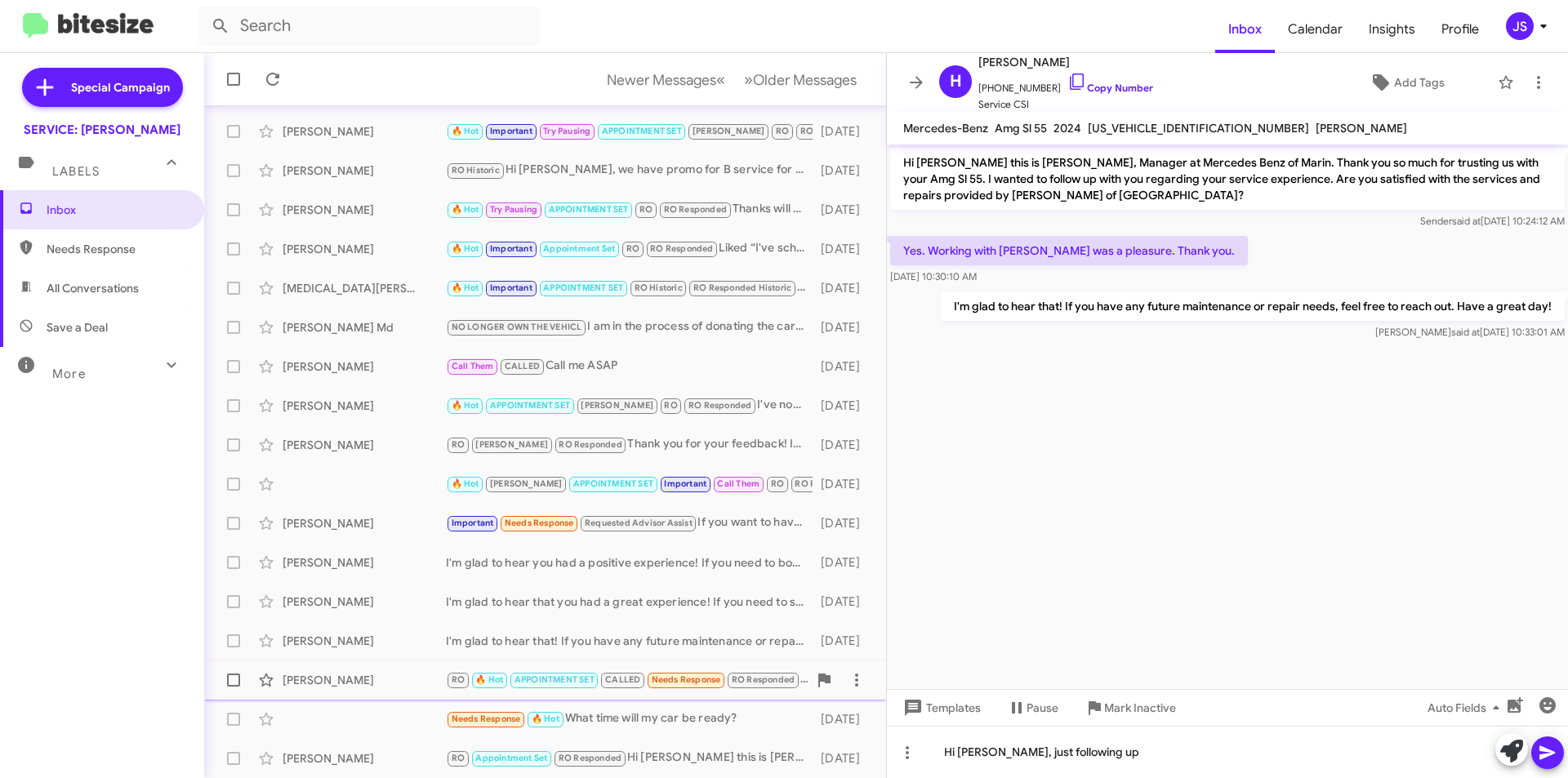
click at [394, 680] on div "Mandana Ghahremani" at bounding box center [364, 680] width 164 height 16
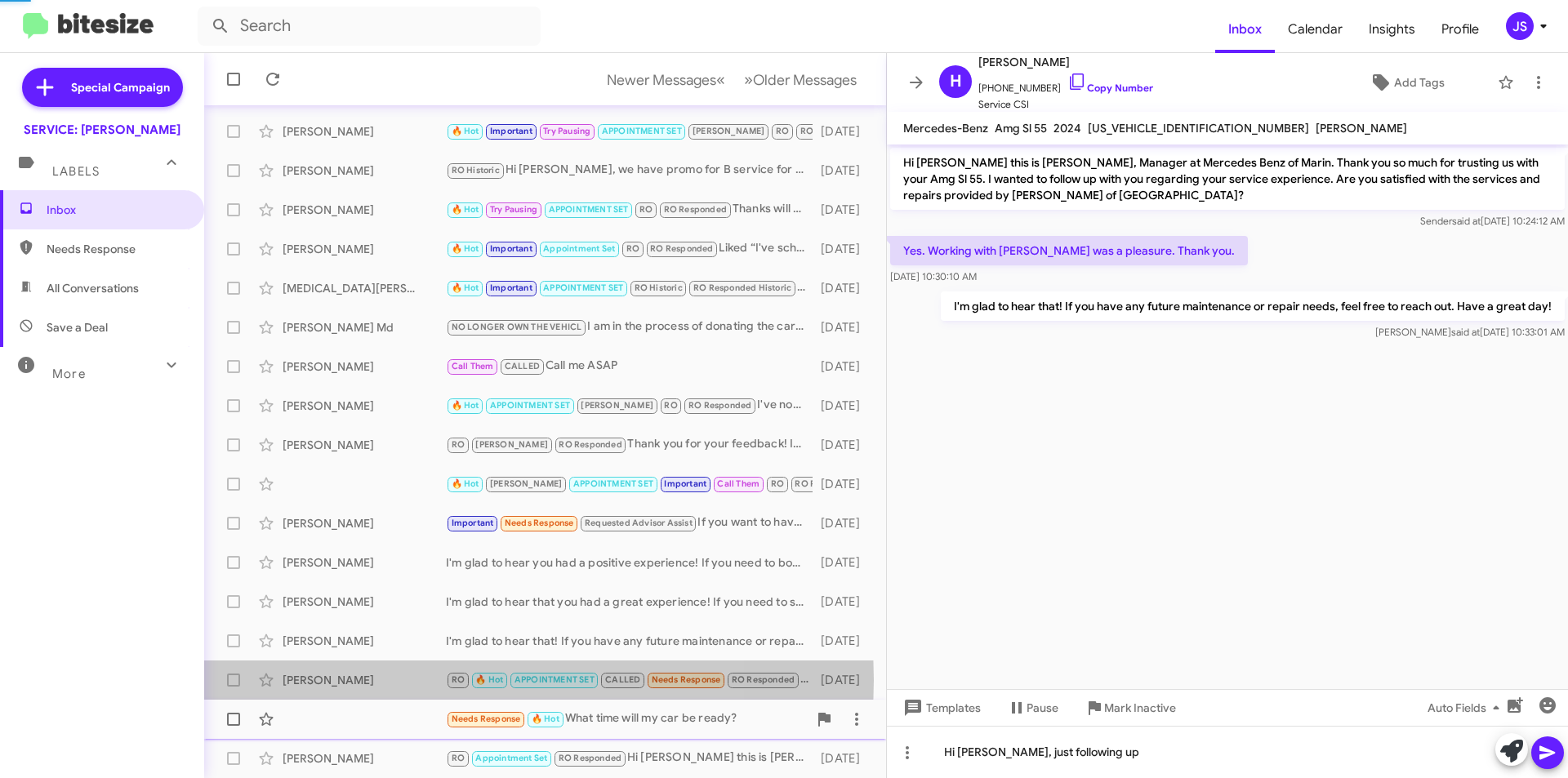
scroll to position [852, 0]
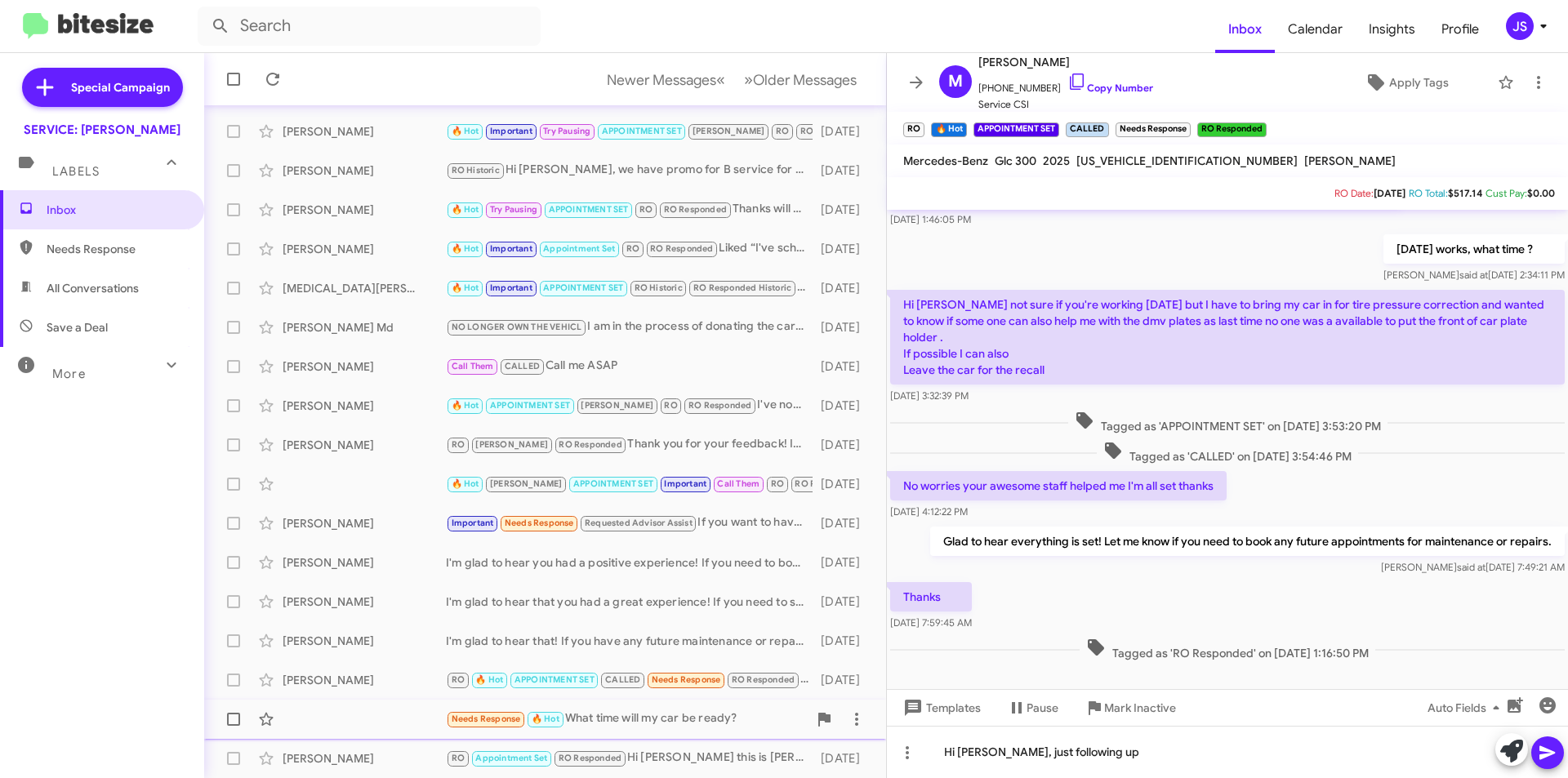
click at [374, 728] on div "Needs Response 🔥 Hot What time will my car be ready? 12 days ago" at bounding box center [545, 720] width 656 height 33
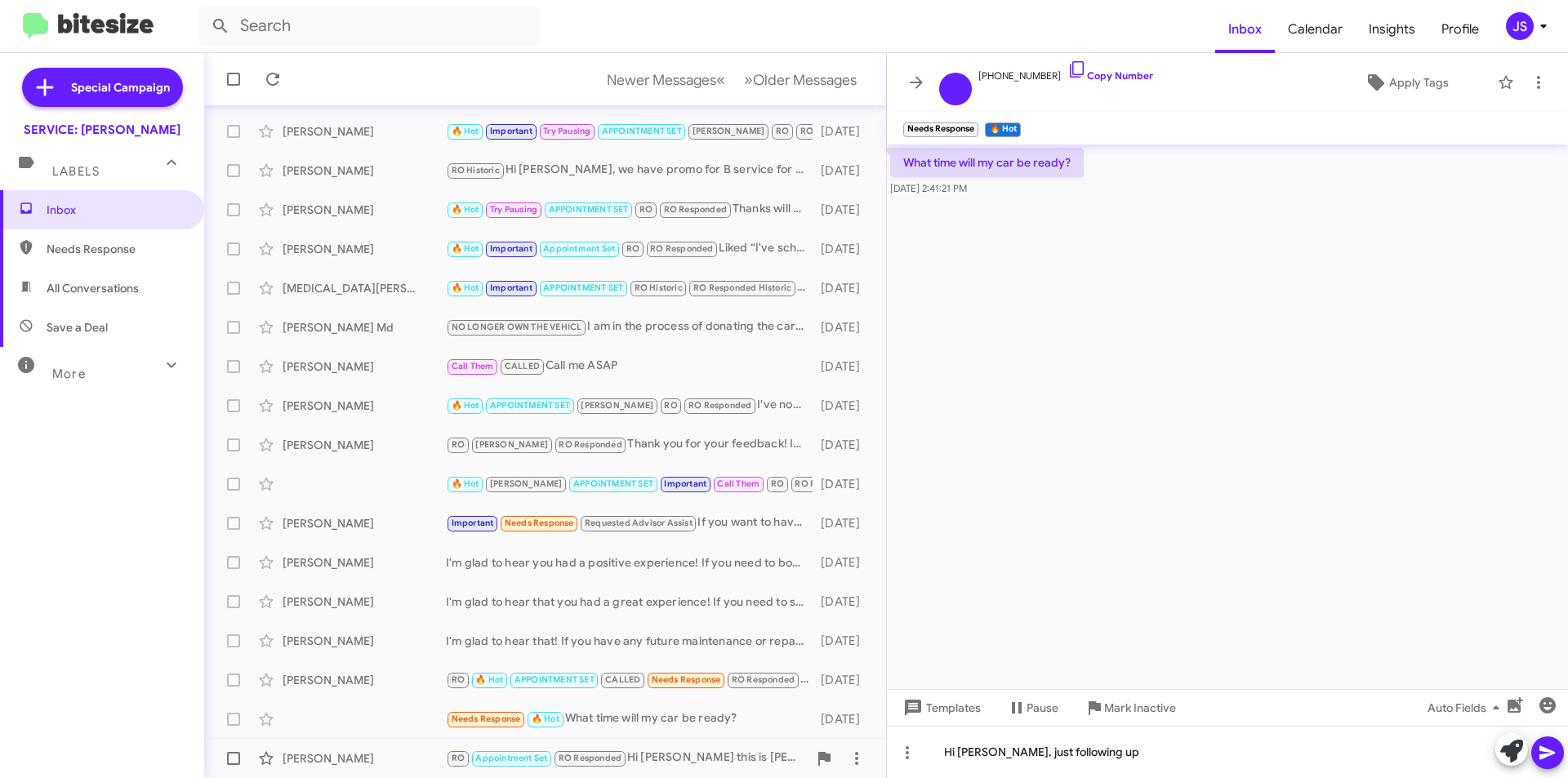
click at [415, 757] on div "Jeannie Kotoff" at bounding box center [364, 758] width 164 height 16
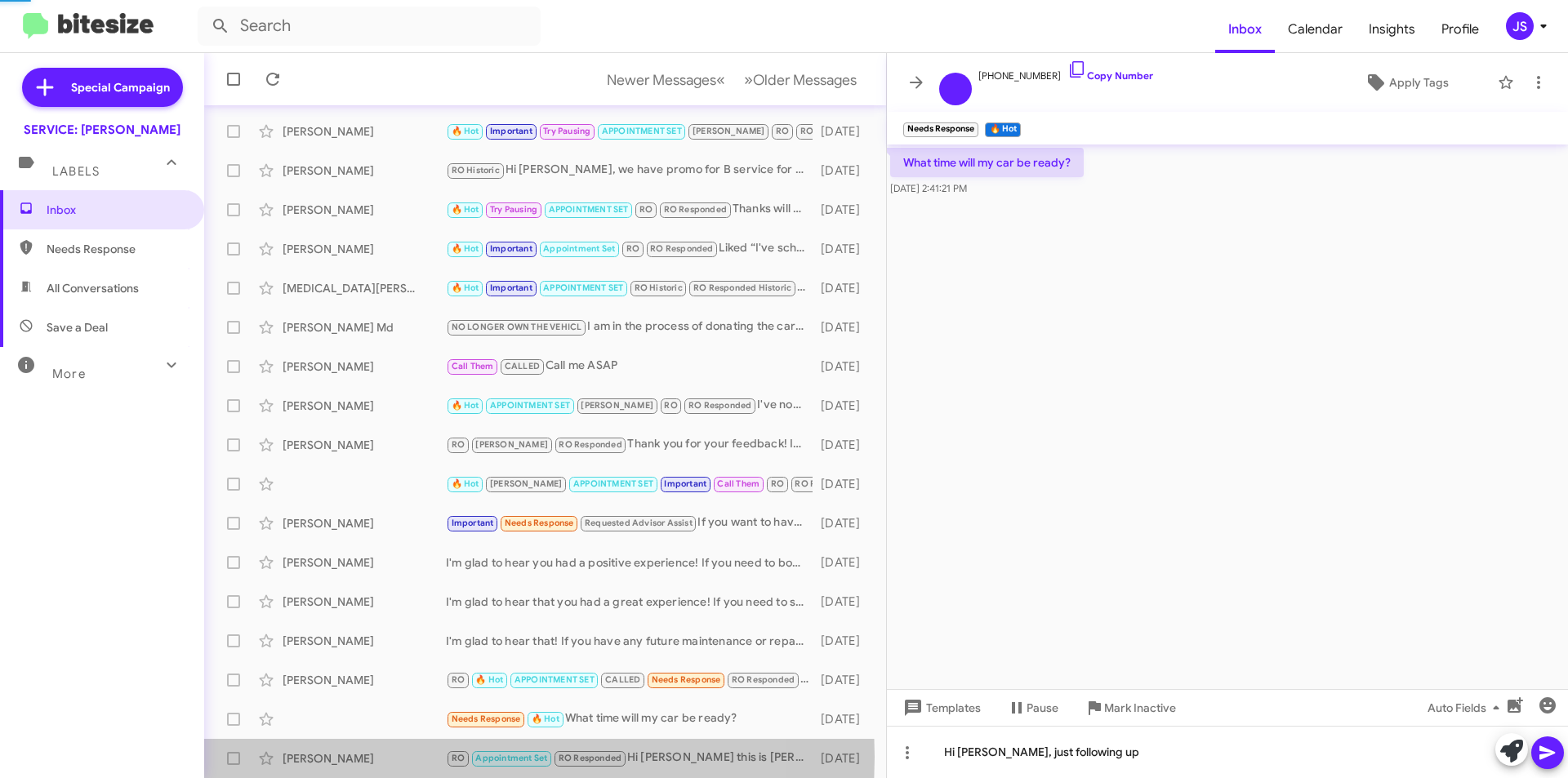
scroll to position [313, 0]
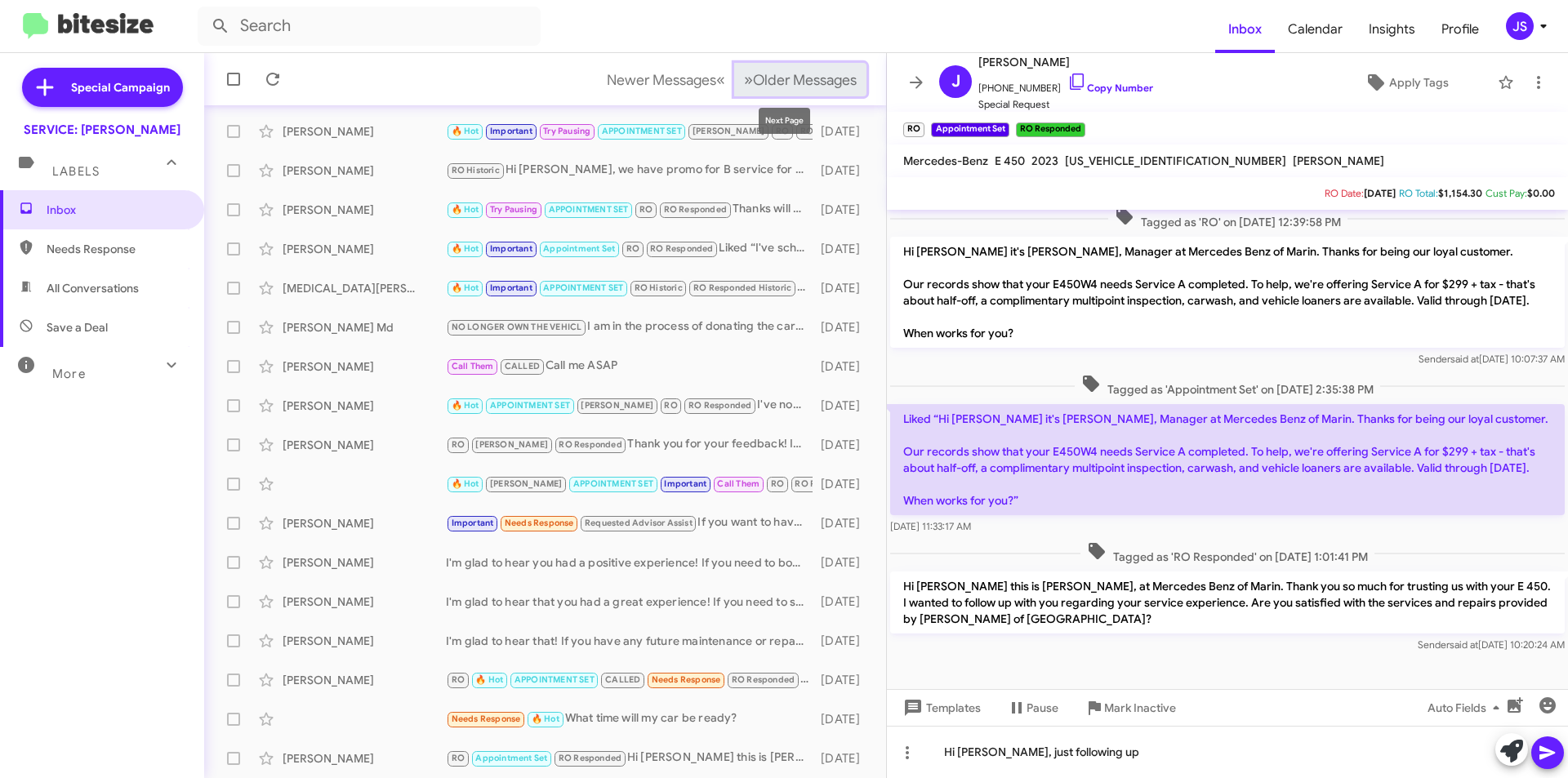
click at [824, 77] on span "Older Messages" at bounding box center [805, 80] width 103 height 18
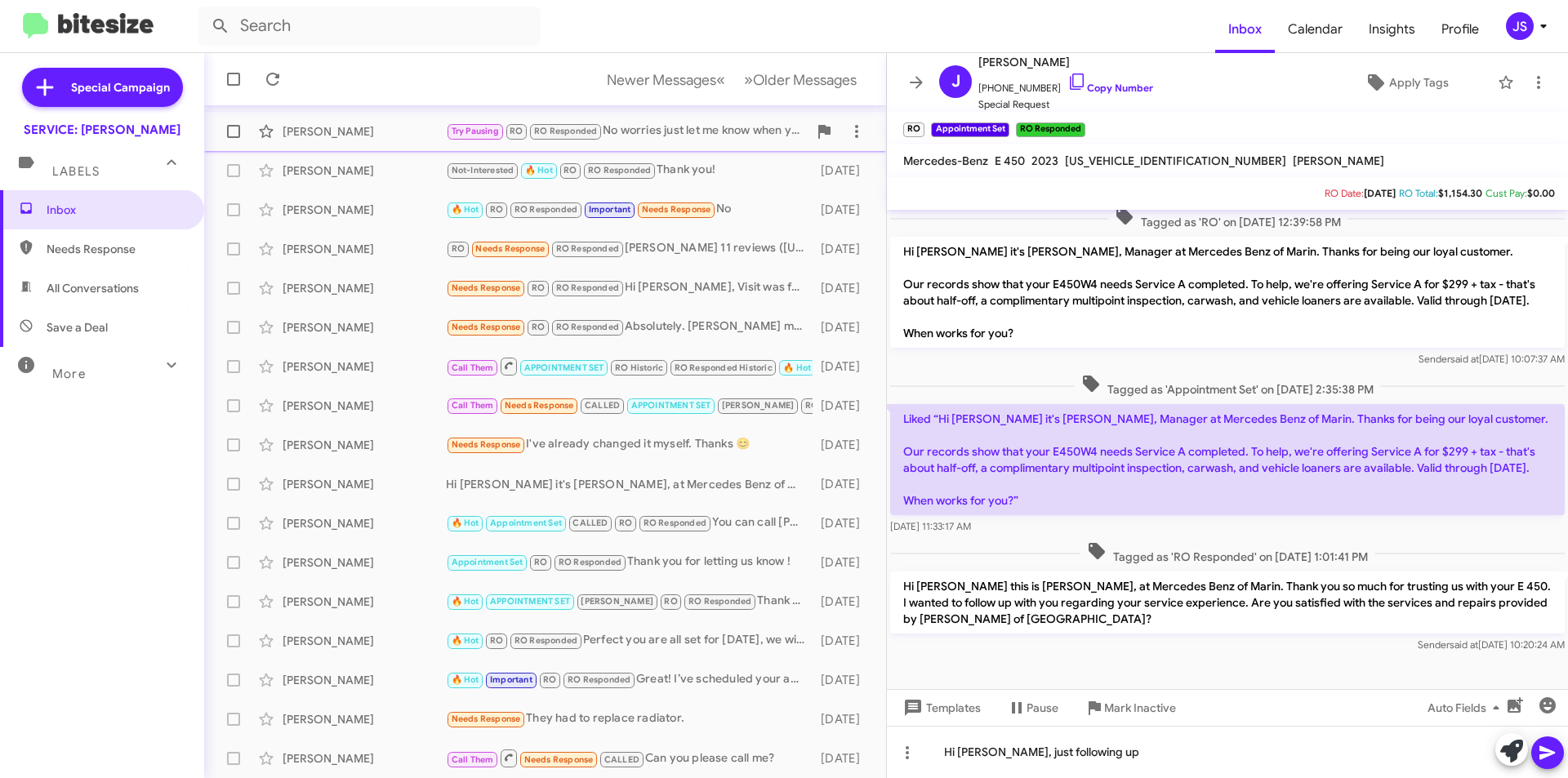
click at [307, 131] on div "Joseph Toka" at bounding box center [364, 131] width 164 height 16
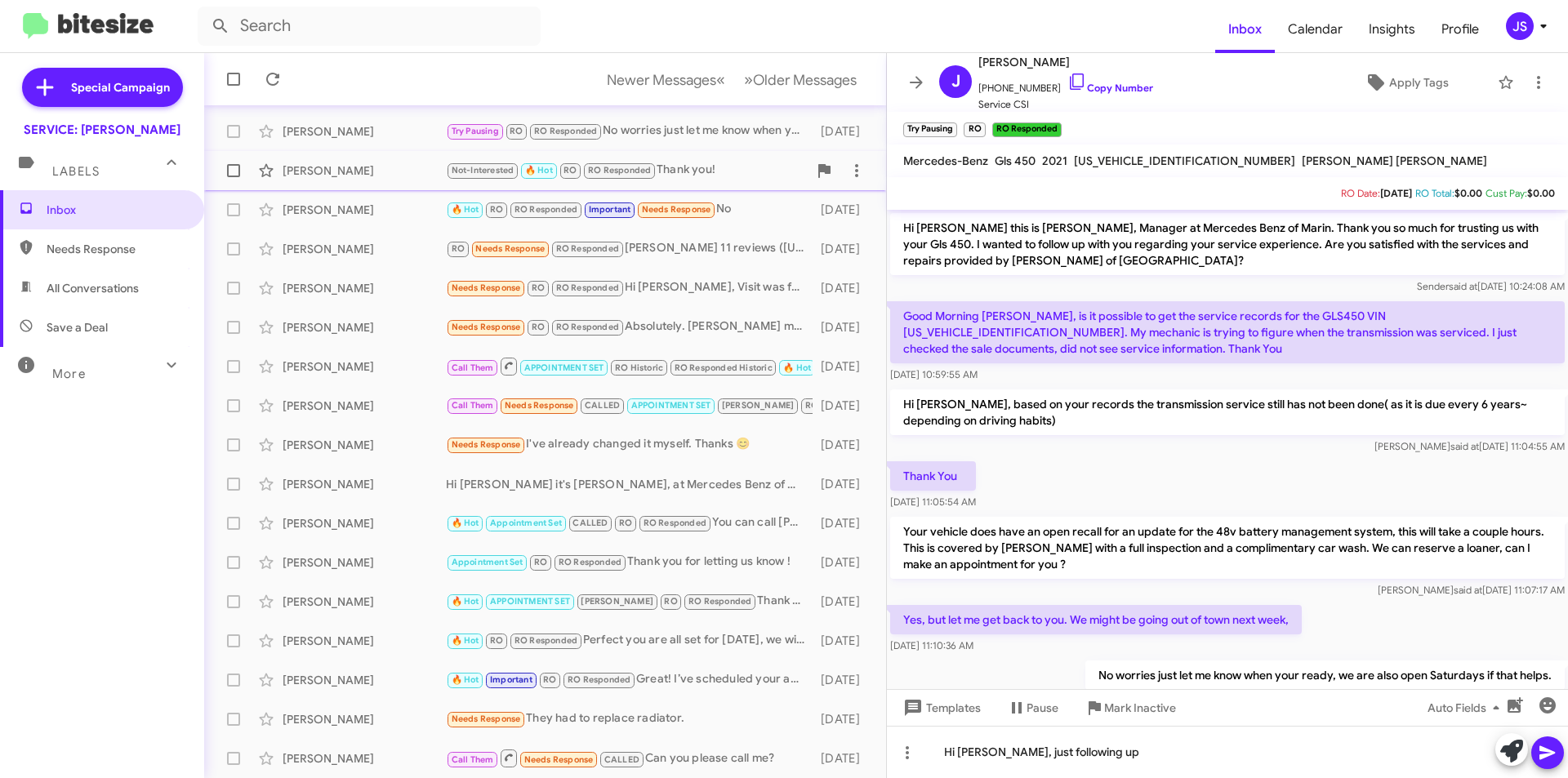
click at [323, 156] on div "Leslie Martin Not-Interested 🔥 Hot RO RO Responded Thank you! 13 days ago" at bounding box center [545, 171] width 656 height 33
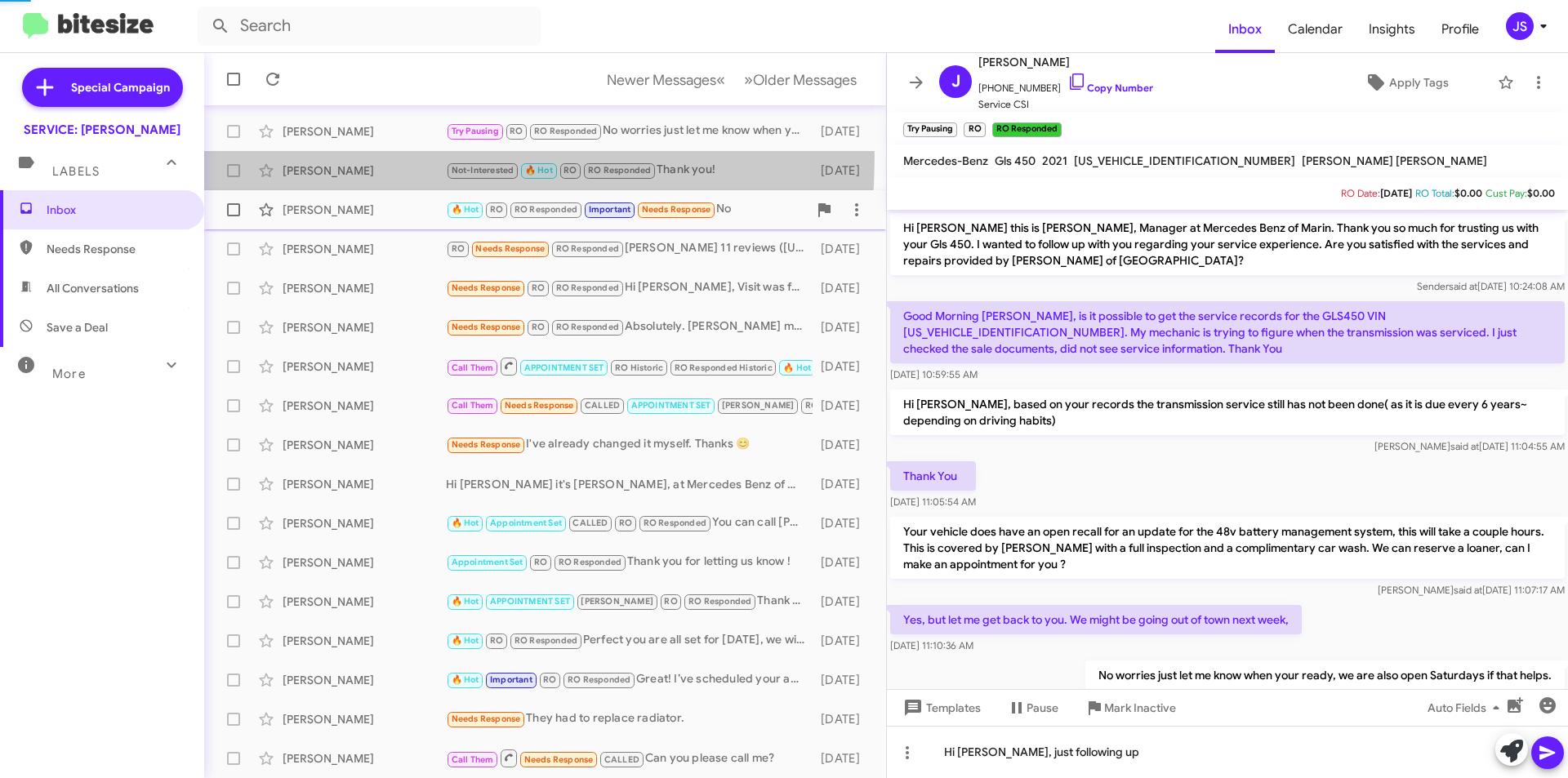
scroll to position [155, 0]
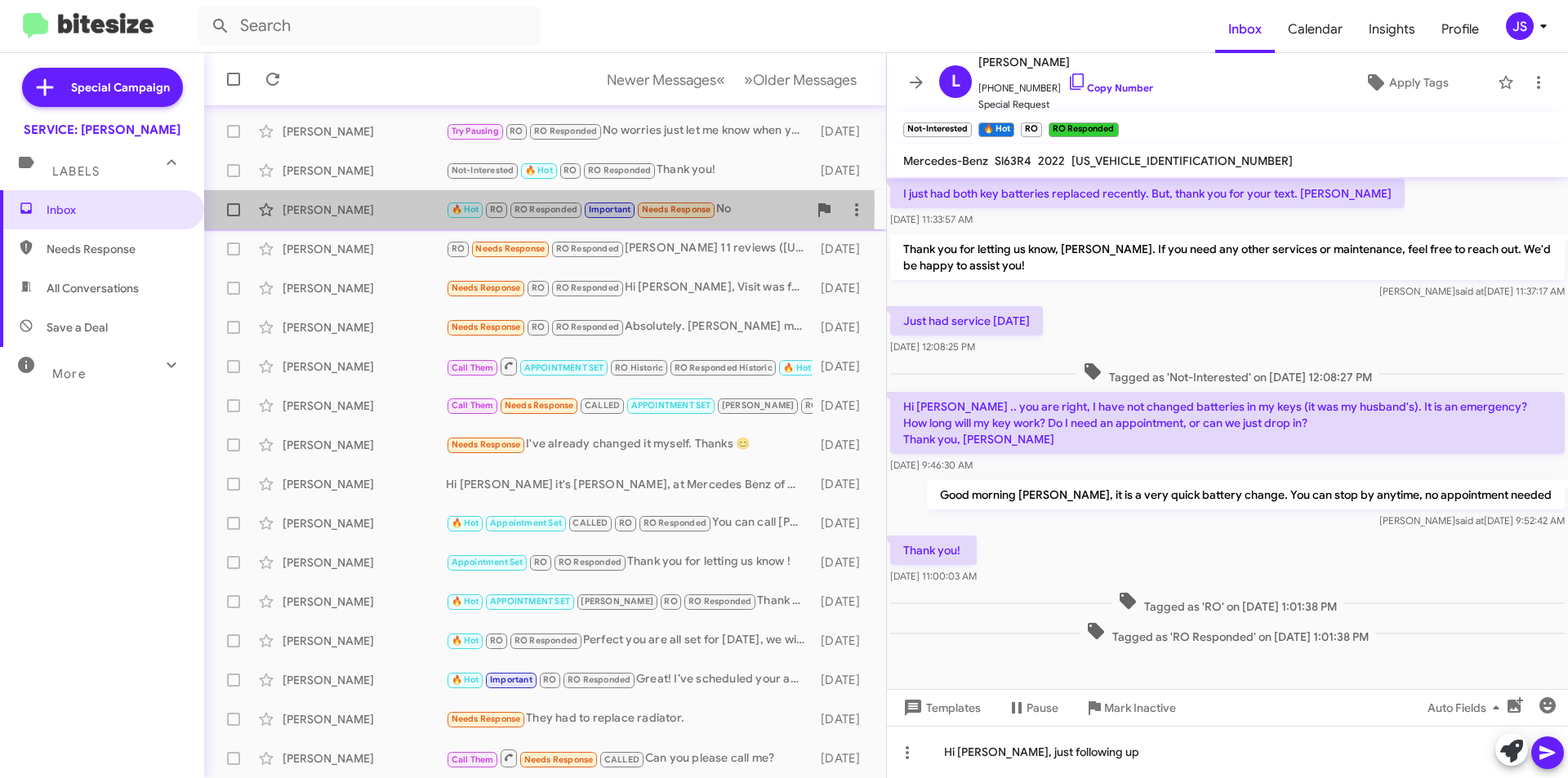
click at [365, 207] on div "John Kenney" at bounding box center [364, 210] width 164 height 16
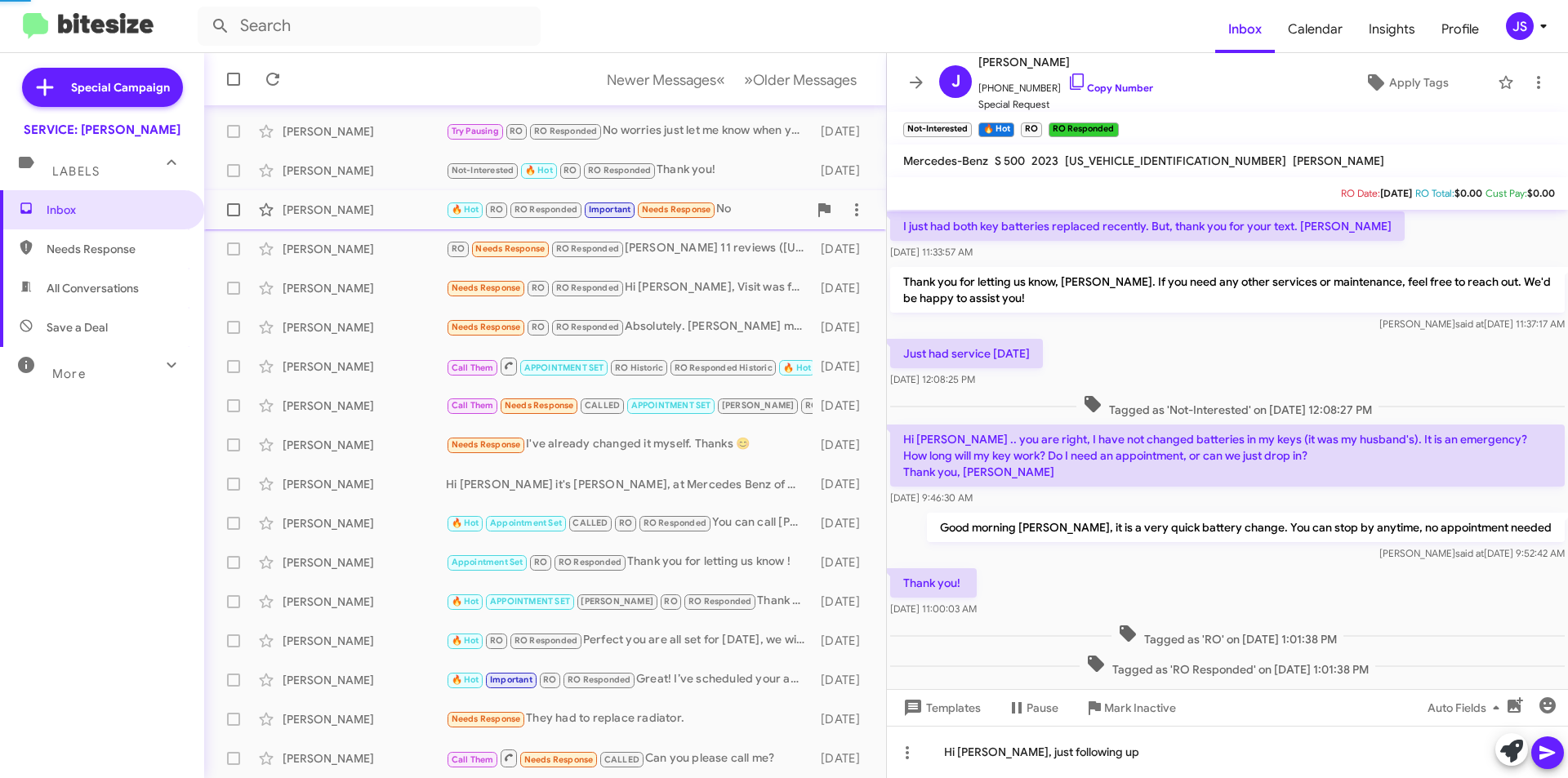
scroll to position [556, 0]
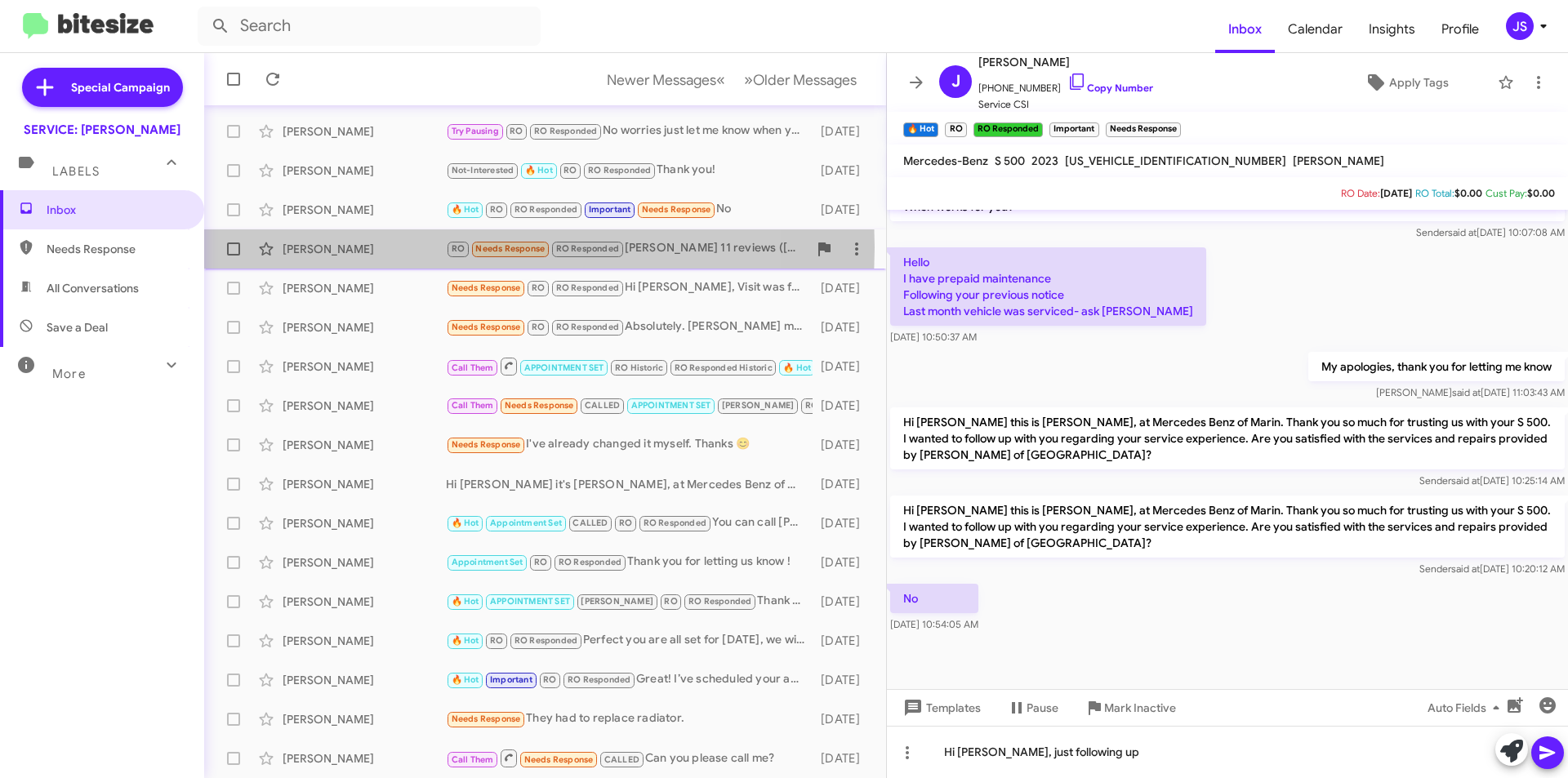
click at [413, 247] on div "Mehrdad Hakimian" at bounding box center [364, 248] width 164 height 16
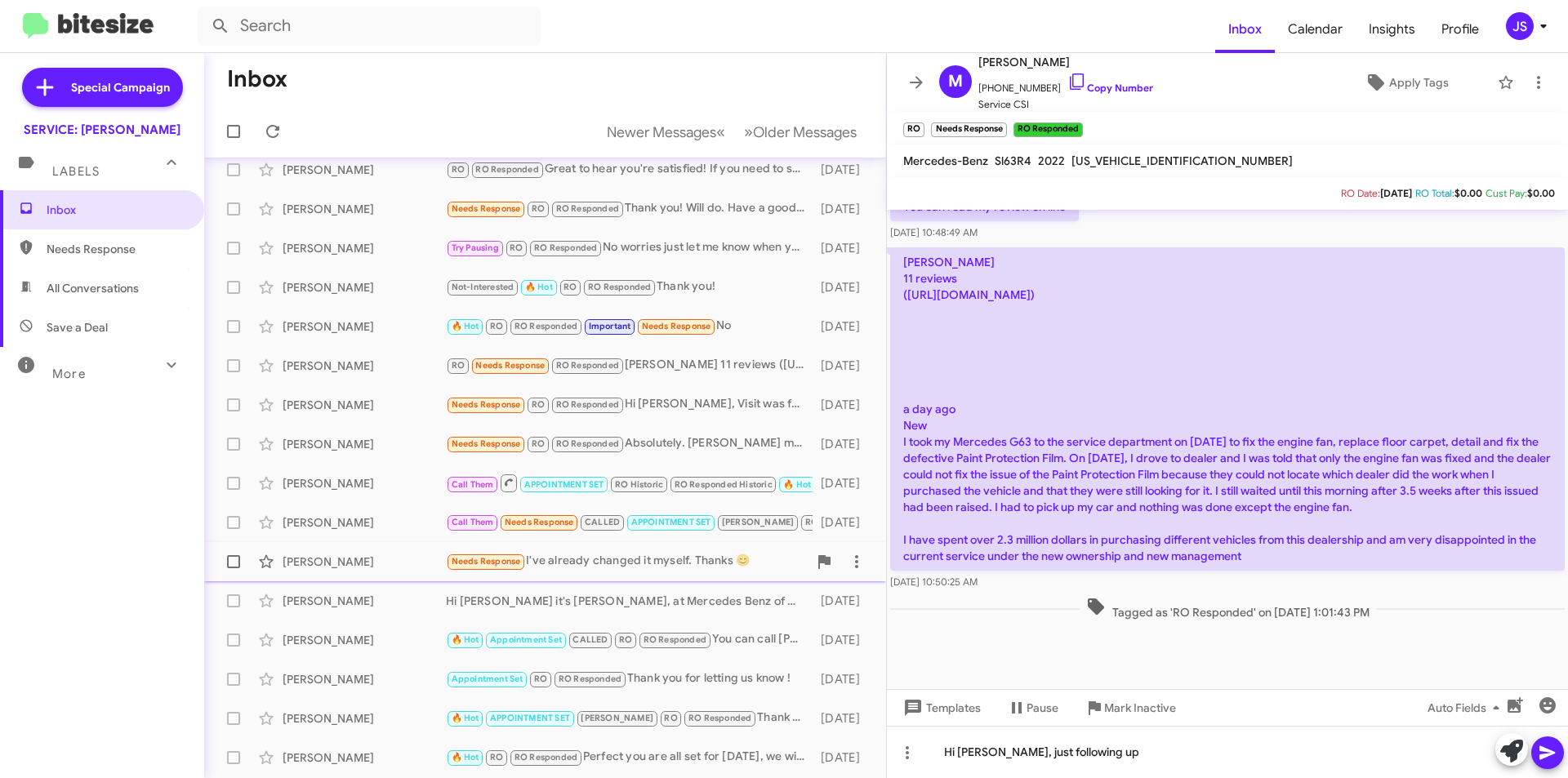
scroll to position [81, 0]
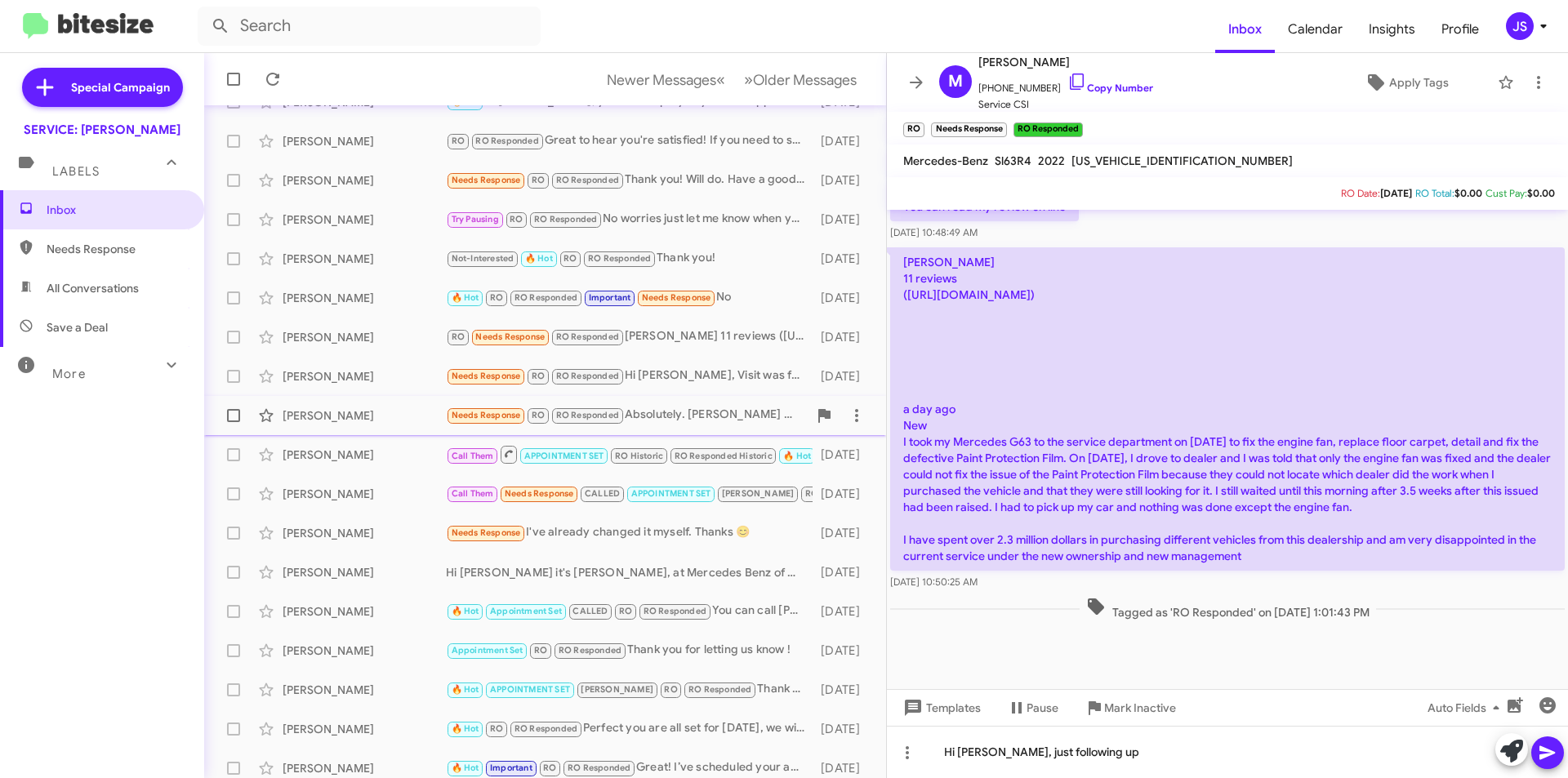
click at [407, 421] on div "Jeff Fesler" at bounding box center [364, 415] width 164 height 16
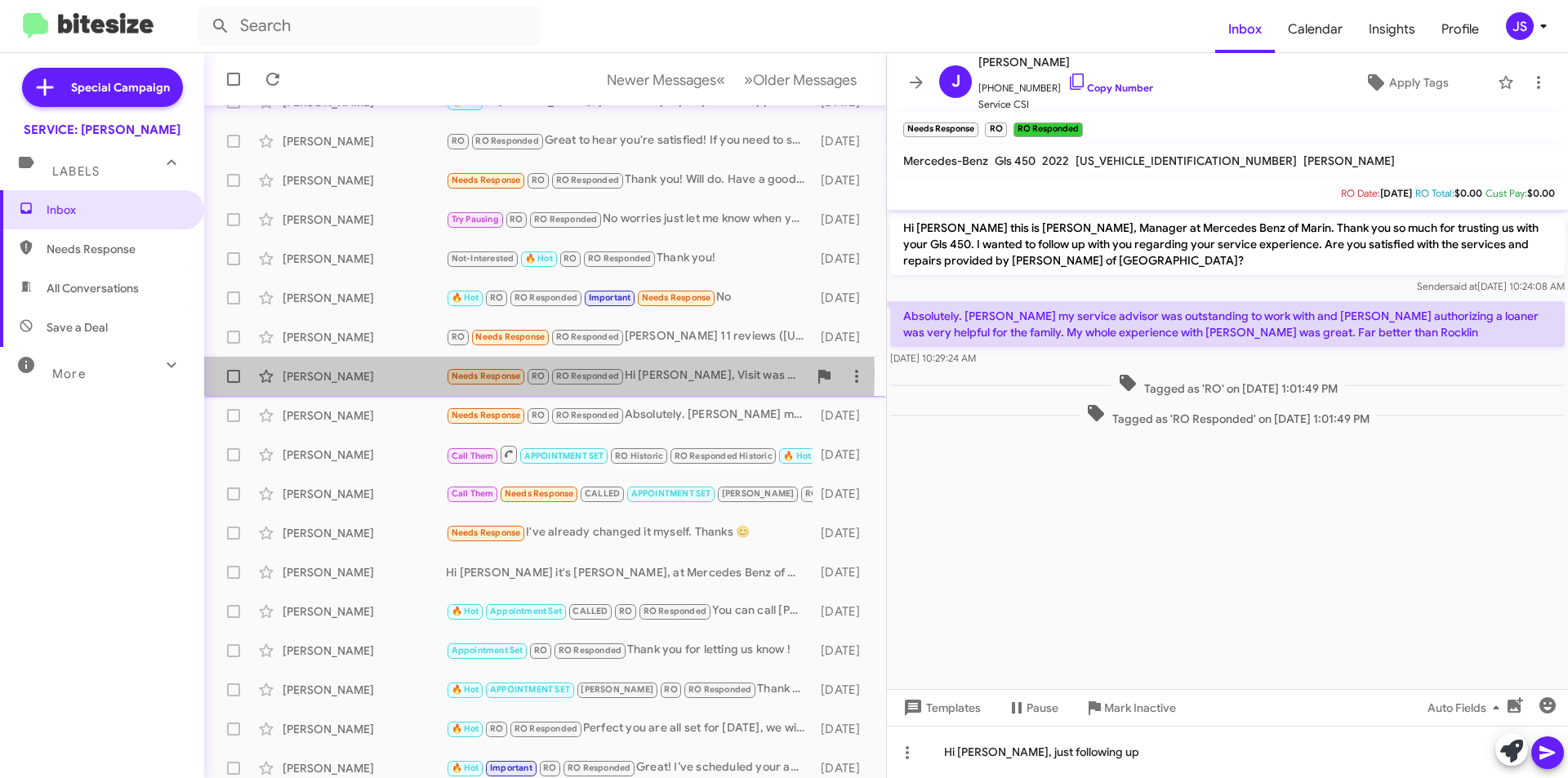
click at [399, 380] on div "Sam Barimani" at bounding box center [364, 376] width 164 height 16
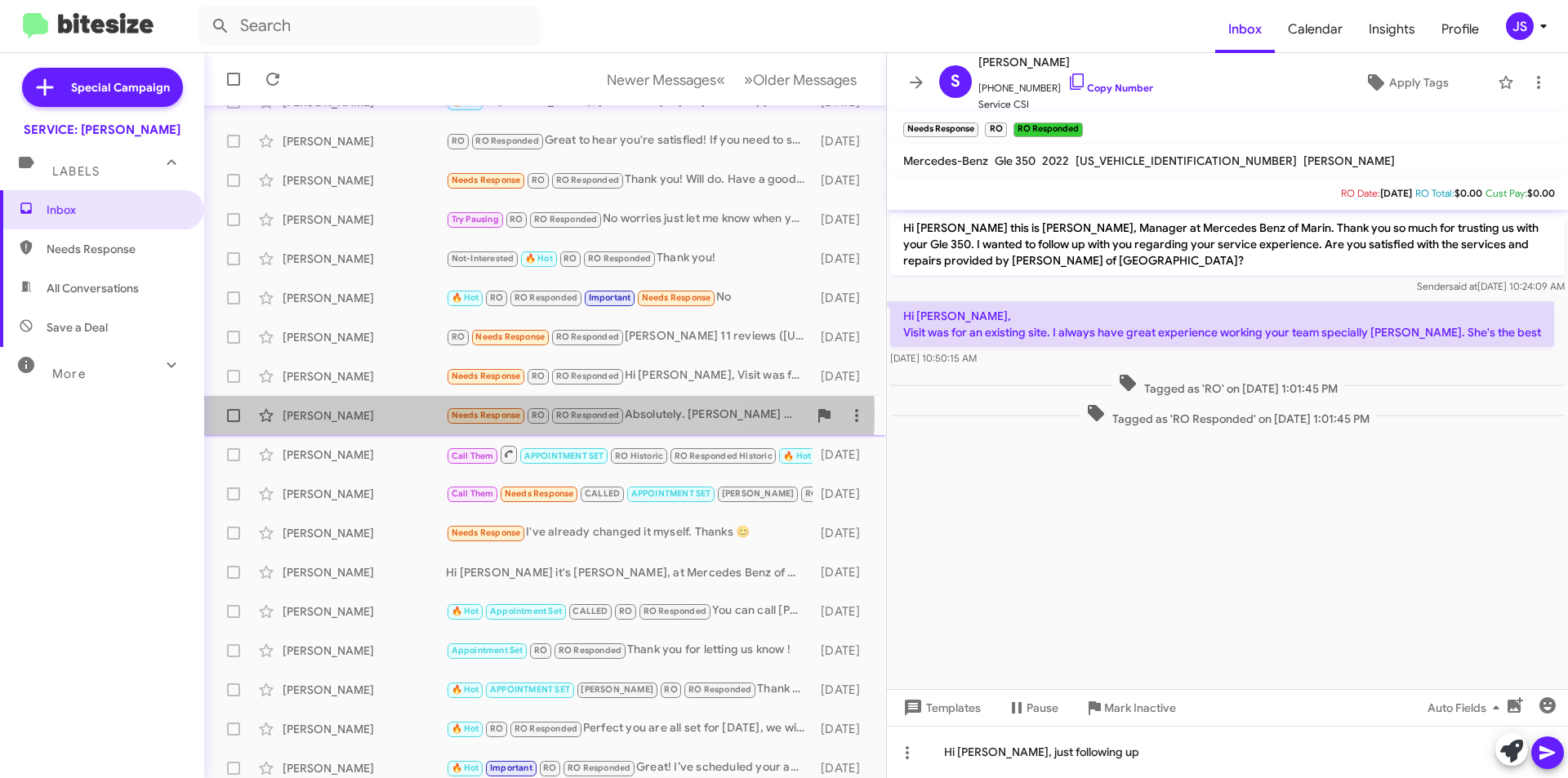
click at [393, 415] on div "Jeff Fesler" at bounding box center [364, 415] width 164 height 16
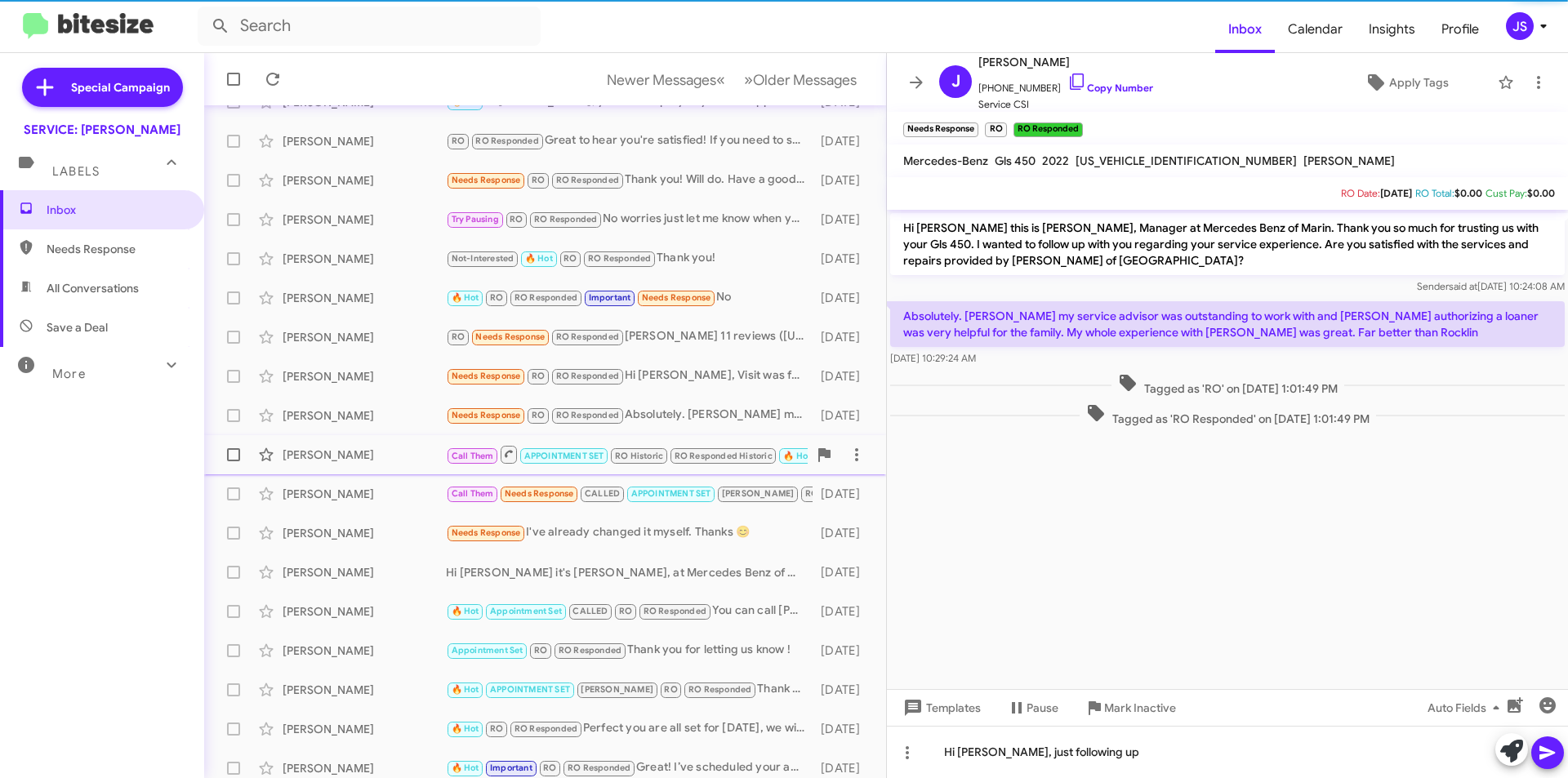
click at [390, 442] on div "Gina Nellesen Call Them APPOINTMENT SET RO Historic RO Responded Historic 🔥 Hot…" at bounding box center [545, 455] width 656 height 33
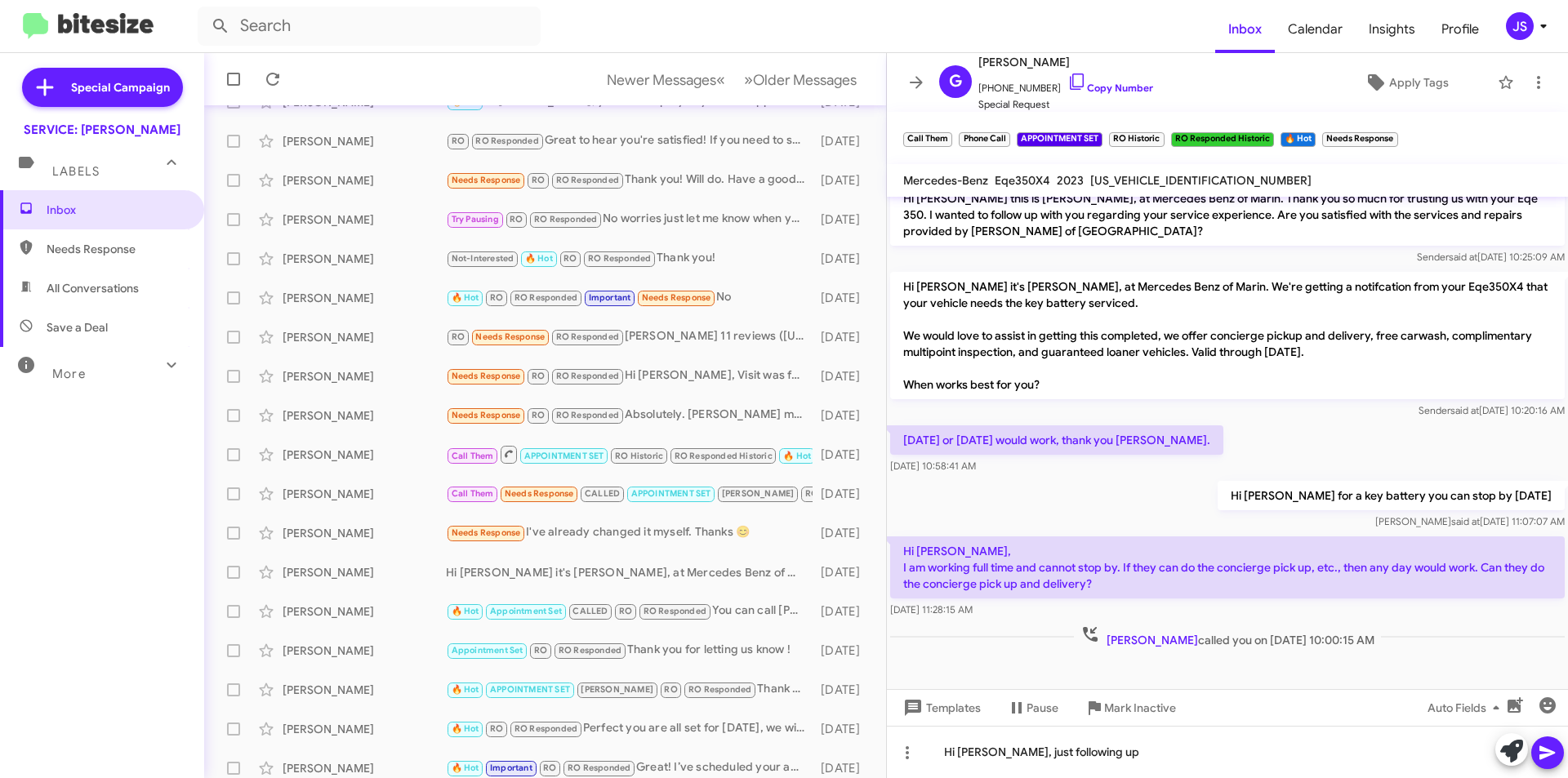
scroll to position [653, 0]
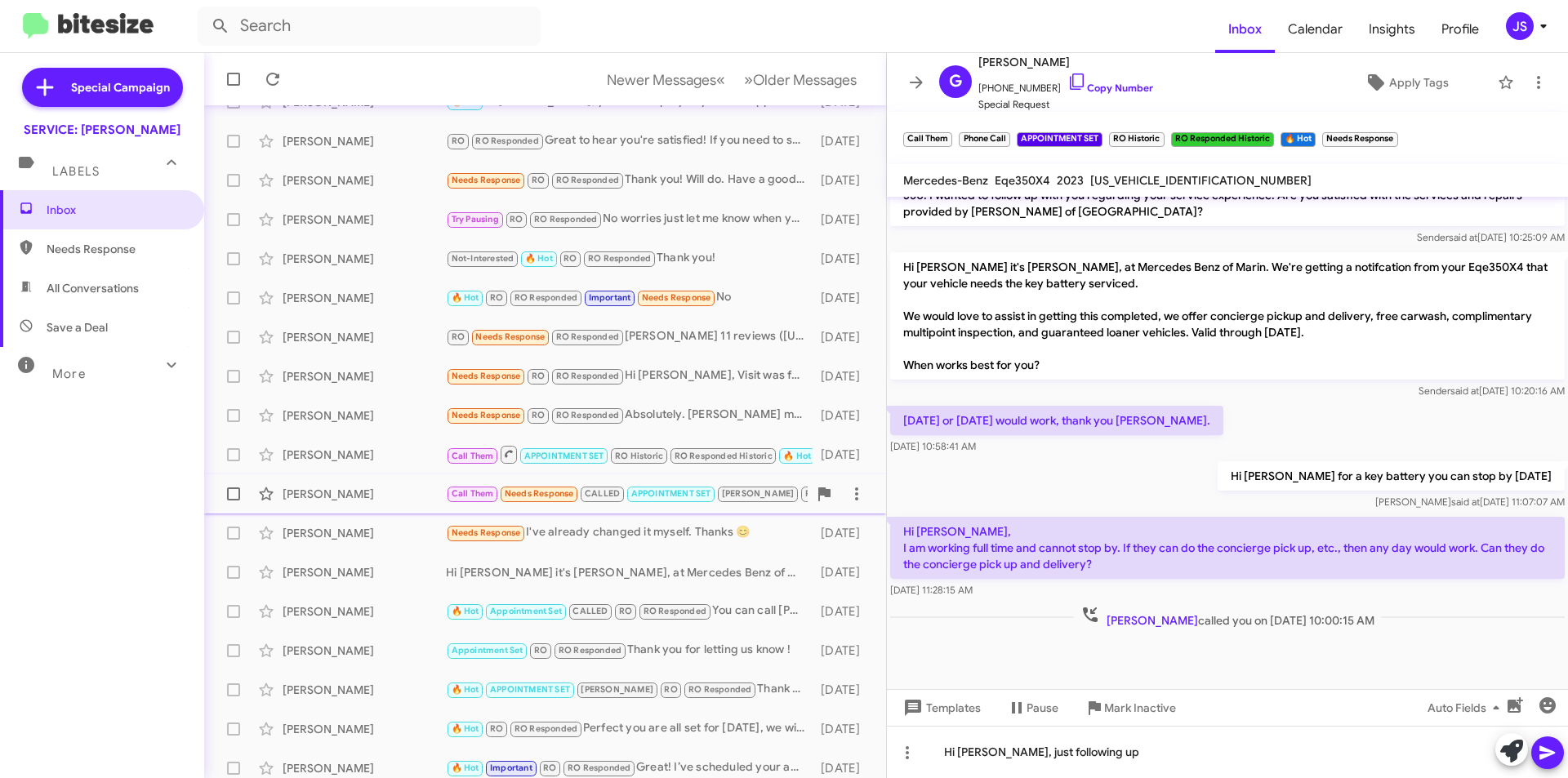
click at [395, 503] on div "Kandyce Smith Call Them Needs Response CALLED APPOINTMENT SET JUDITH RO RO Resp…" at bounding box center [545, 494] width 656 height 33
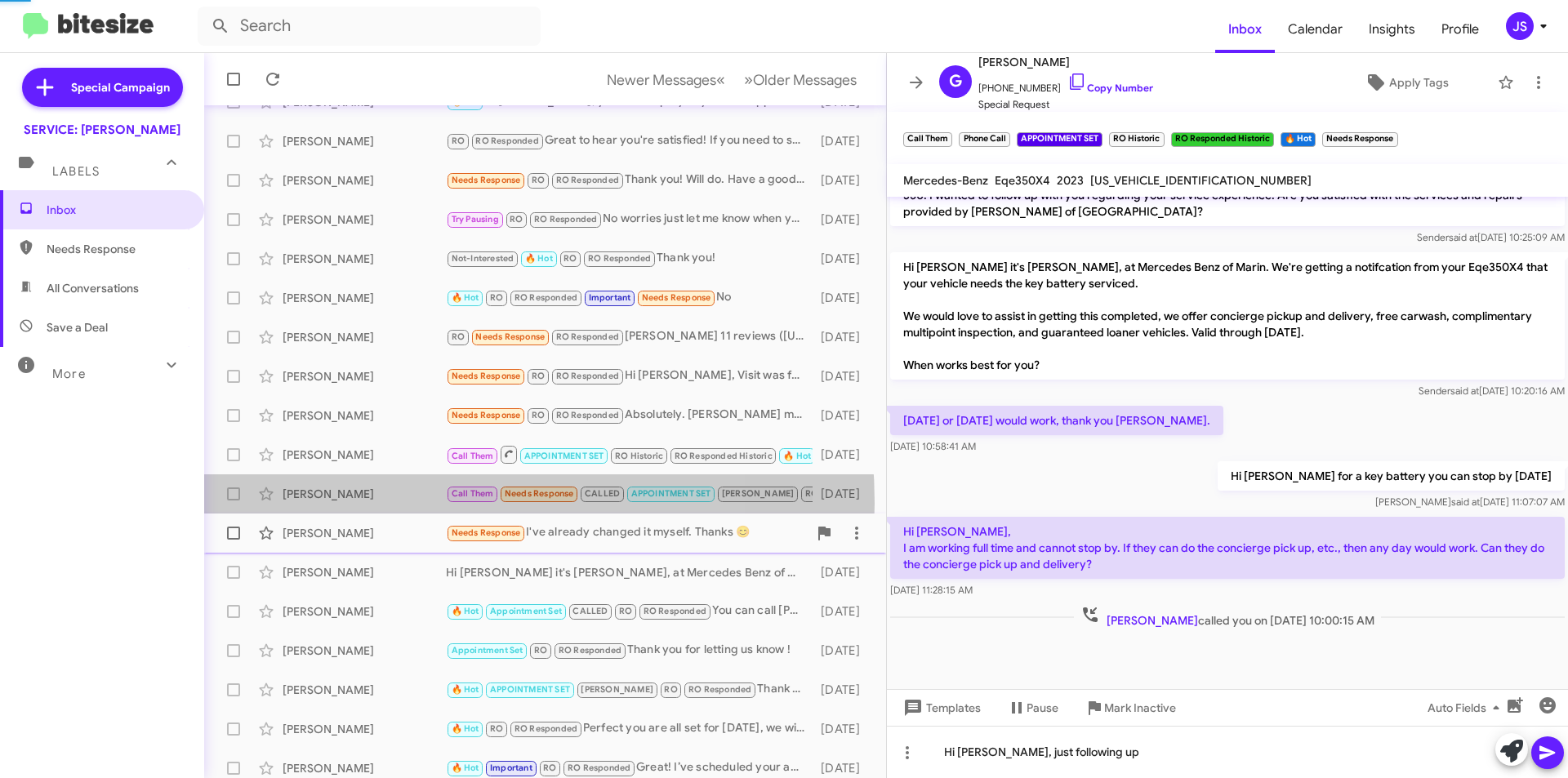
scroll to position [418, 0]
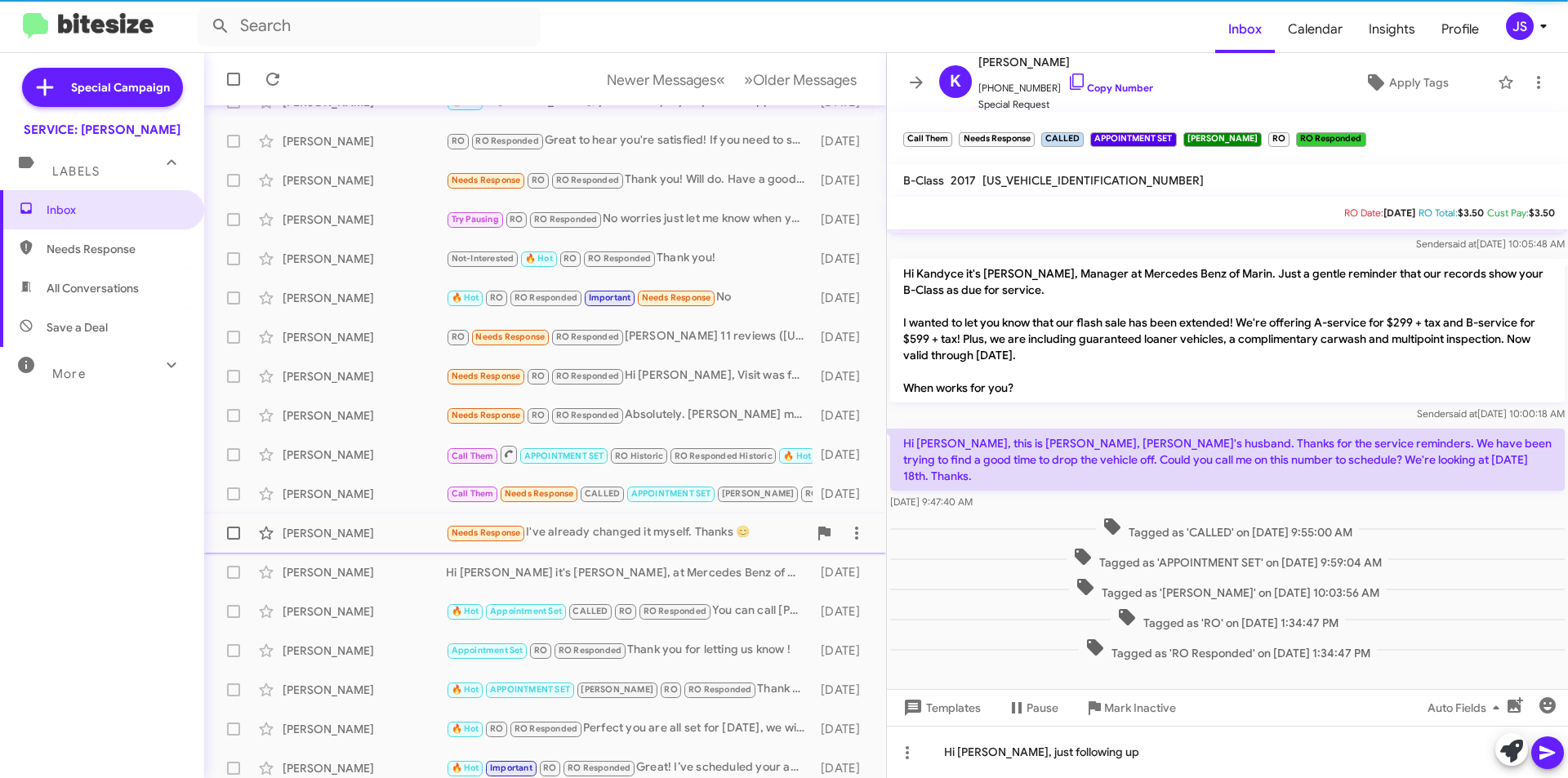
click at [390, 534] on div "Meredee Crutcher" at bounding box center [364, 533] width 164 height 16
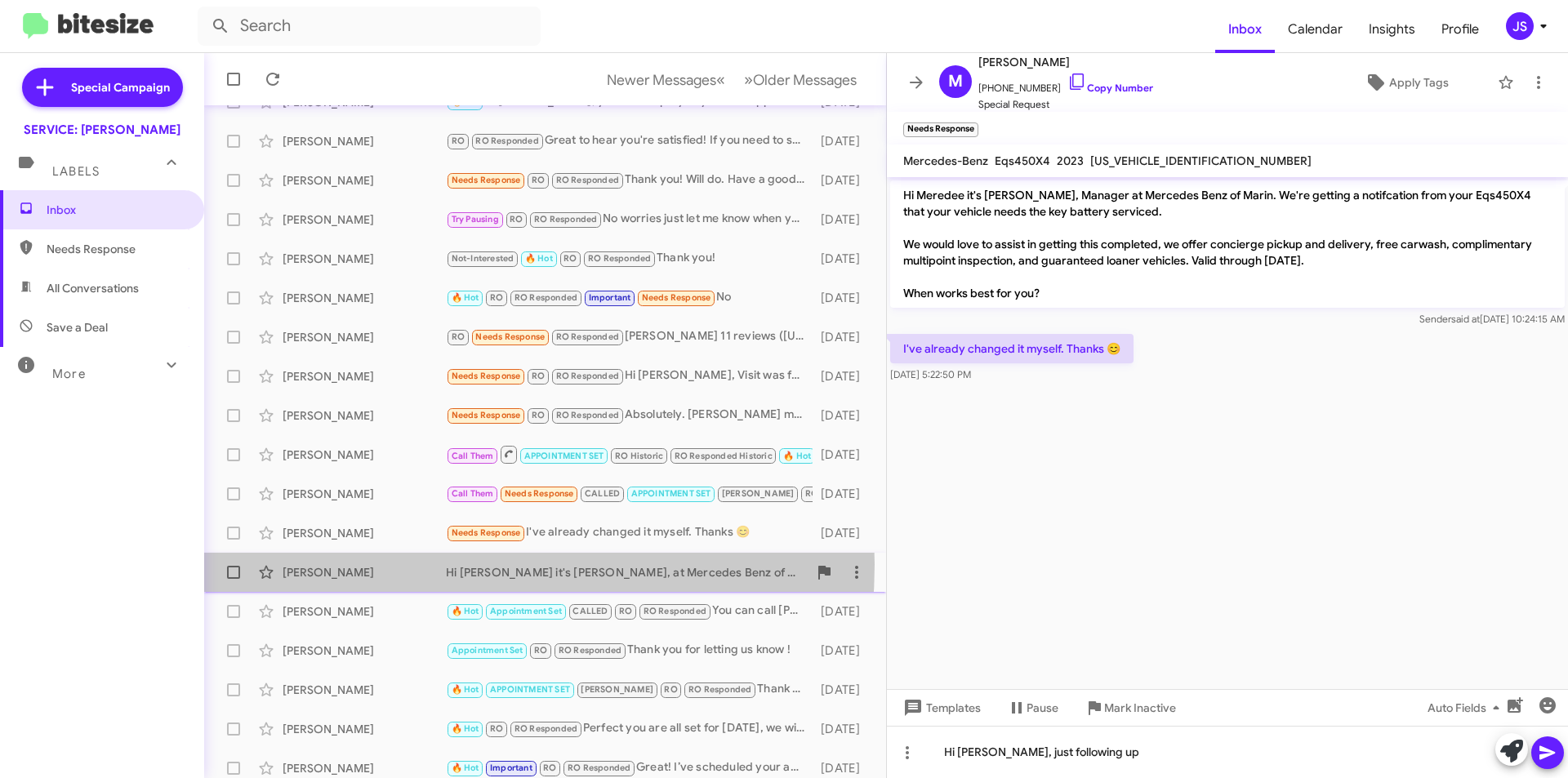
click at [397, 564] on div "Yaya Arellano" at bounding box center [364, 572] width 164 height 16
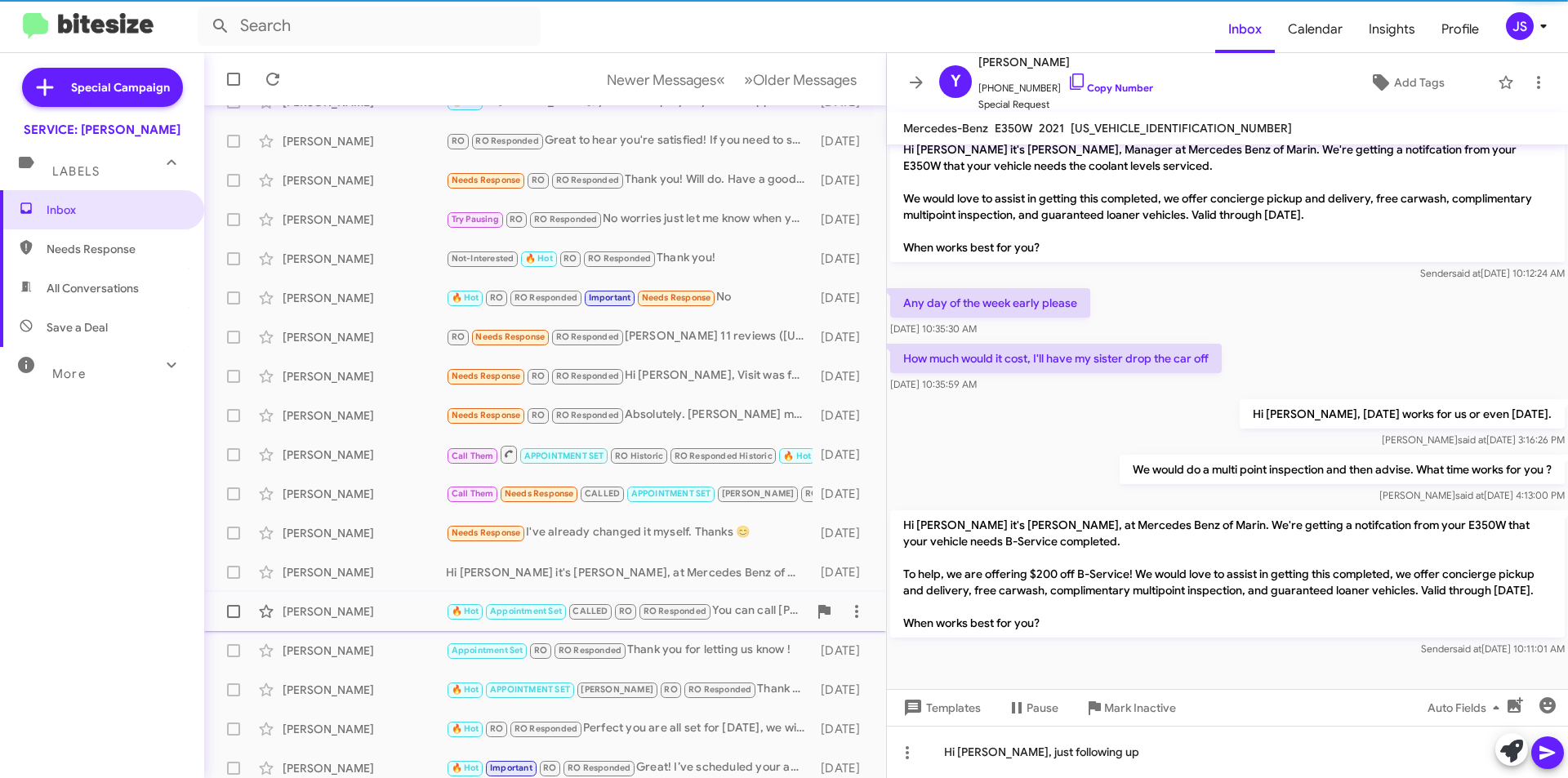
click at [398, 605] on div "Michael Morris" at bounding box center [364, 611] width 164 height 16
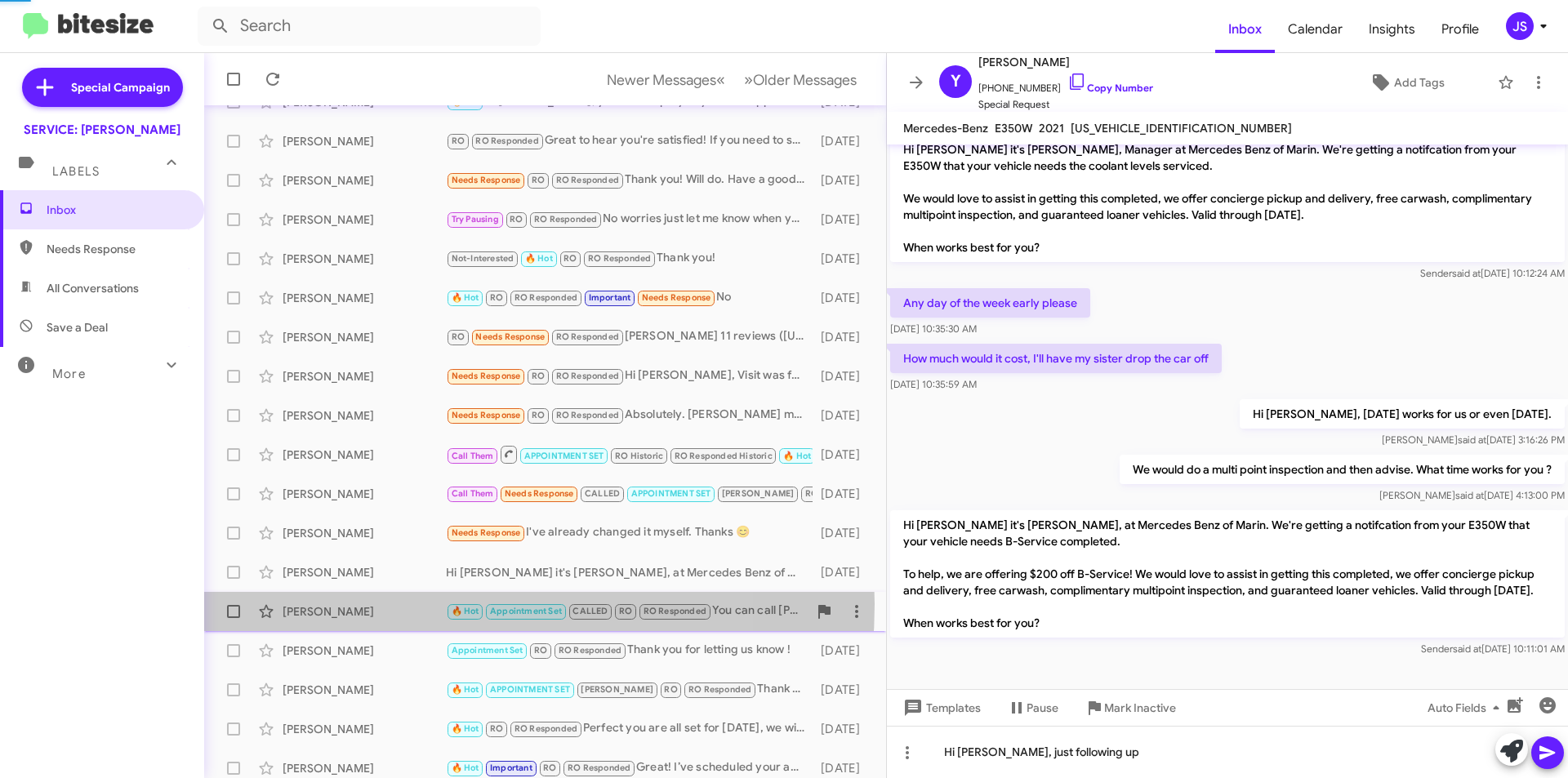
scroll to position [520, 0]
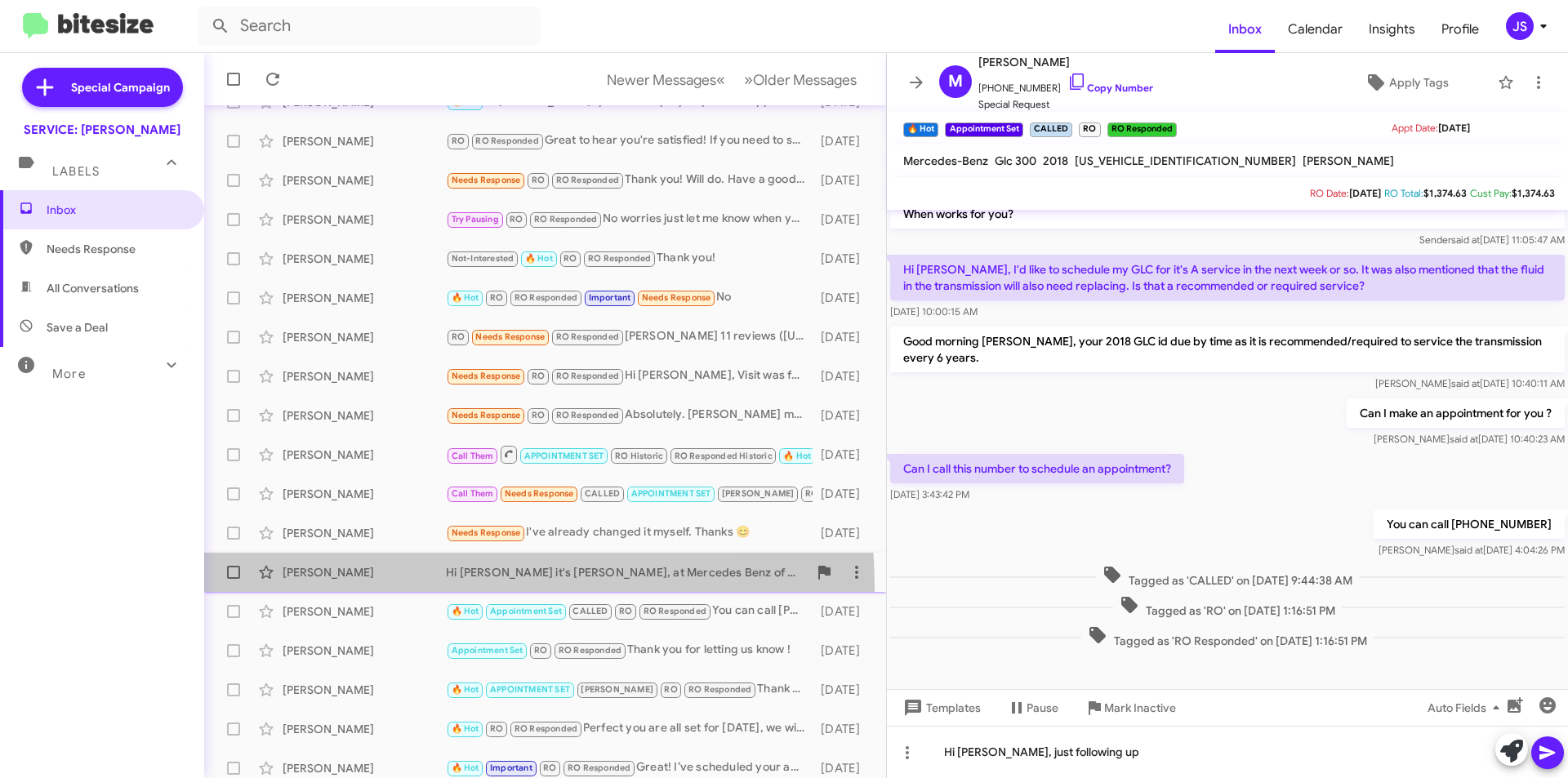
click at [391, 586] on div "Yaya Arellano Hi Yaya it's Omar Ibrahimi, at Mercedes Benz of Marin. We're gett…" at bounding box center [545, 573] width 656 height 33
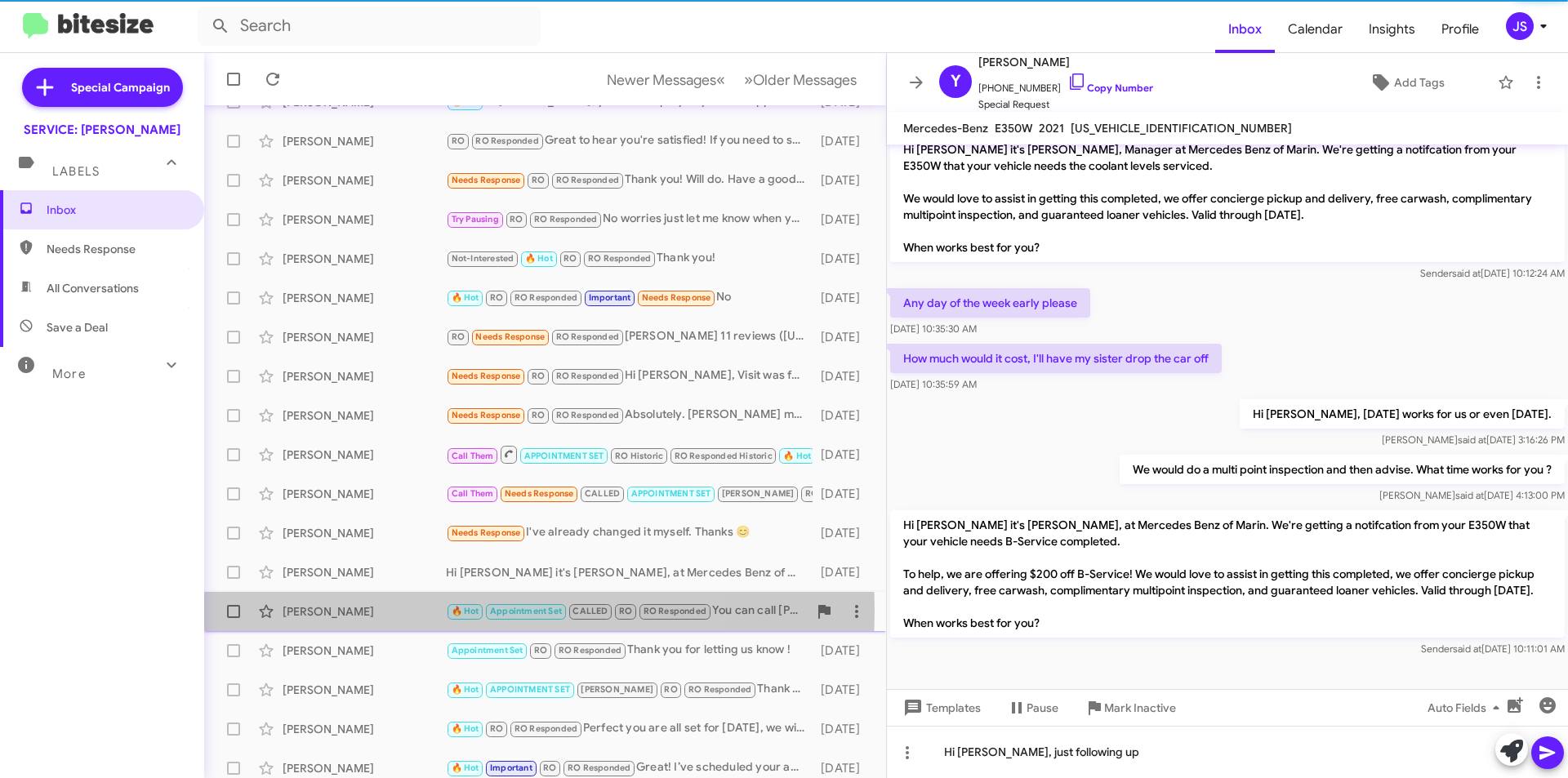
click at [385, 611] on div "Michael Morris" at bounding box center [364, 611] width 164 height 16
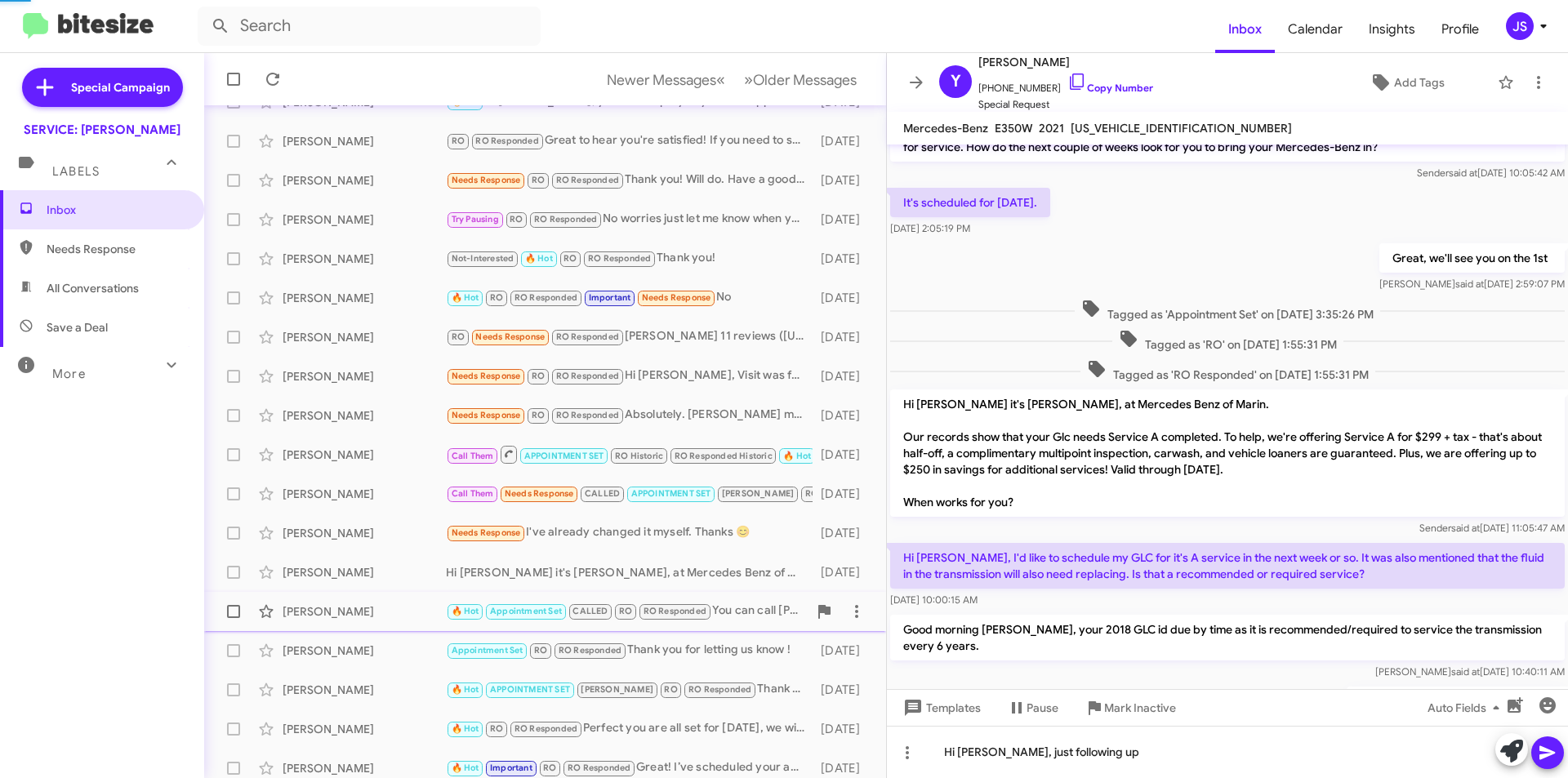
scroll to position [488, 0]
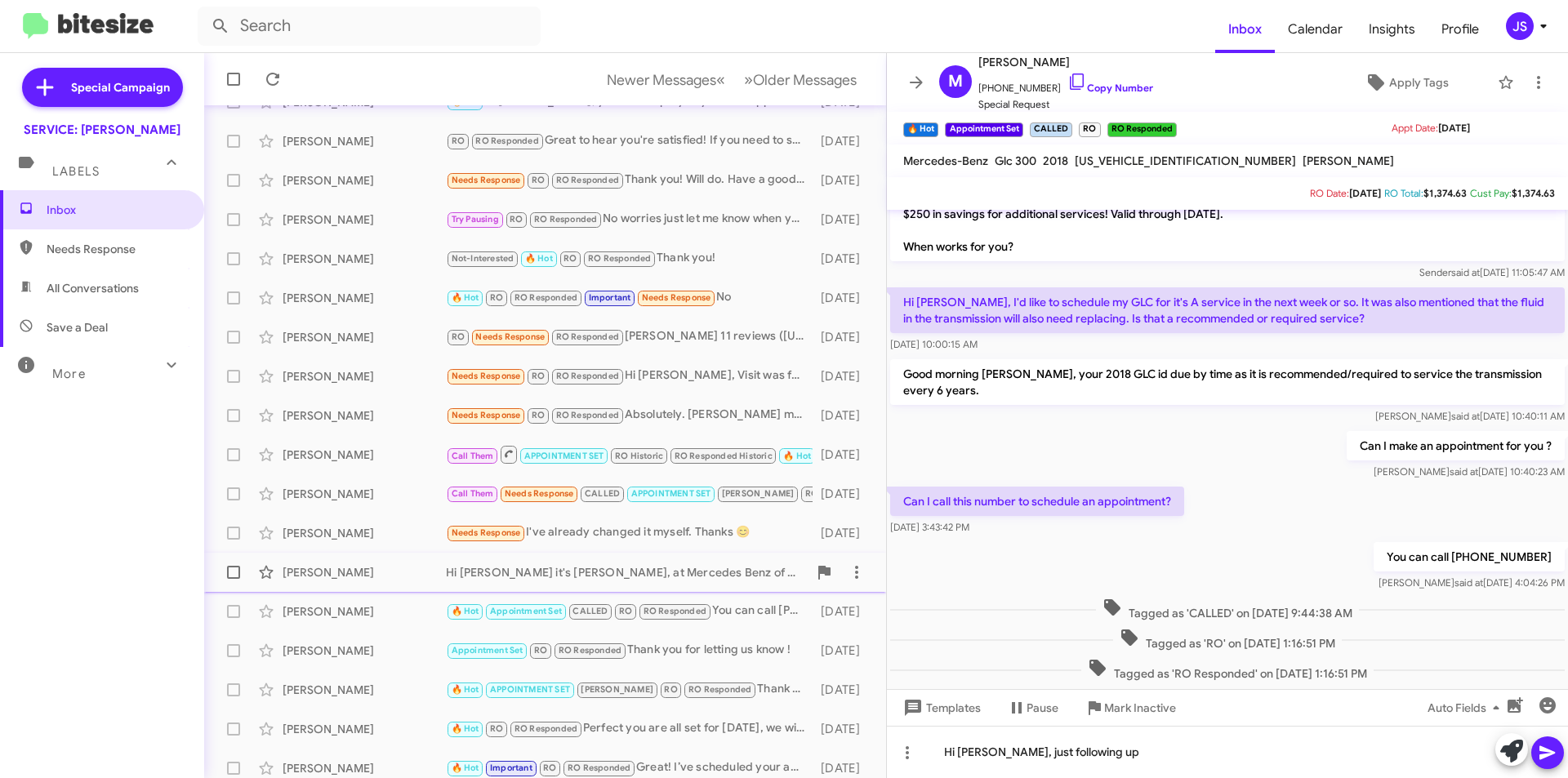
click at [389, 568] on div "Yaya Arellano" at bounding box center [364, 572] width 164 height 16
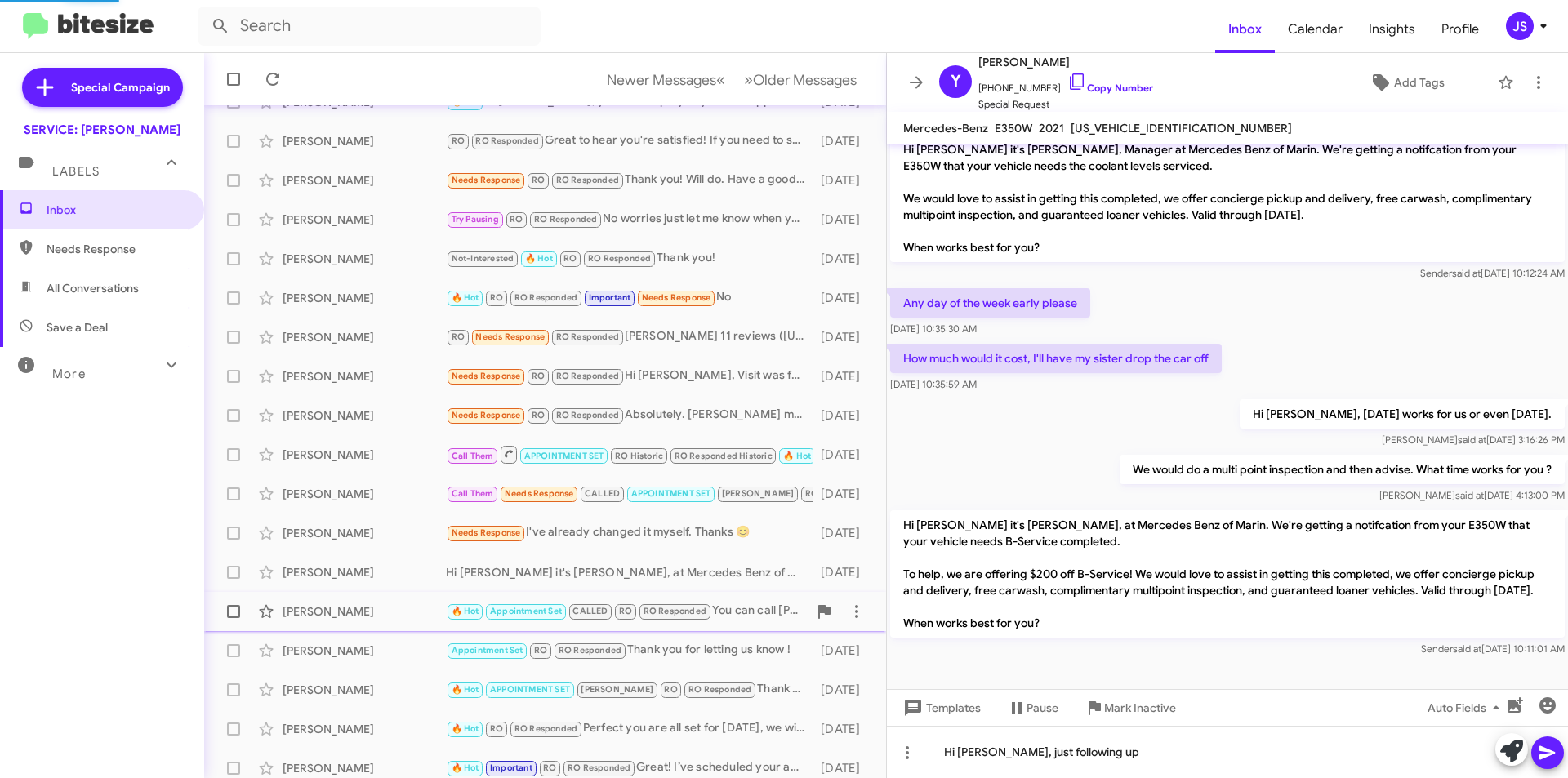
scroll to position [167, 0]
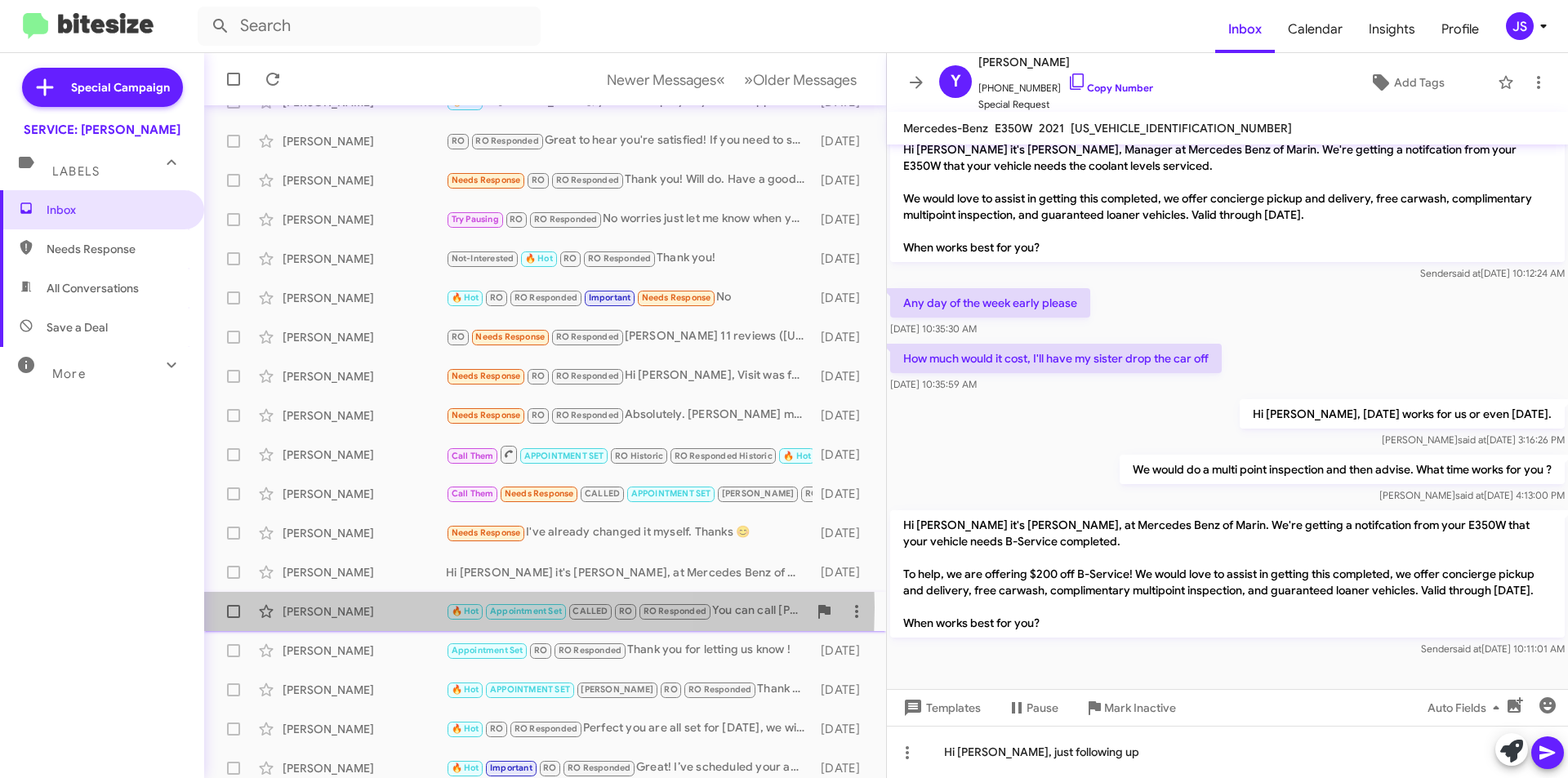
click at [368, 607] on div "Michael Morris" at bounding box center [364, 611] width 164 height 16
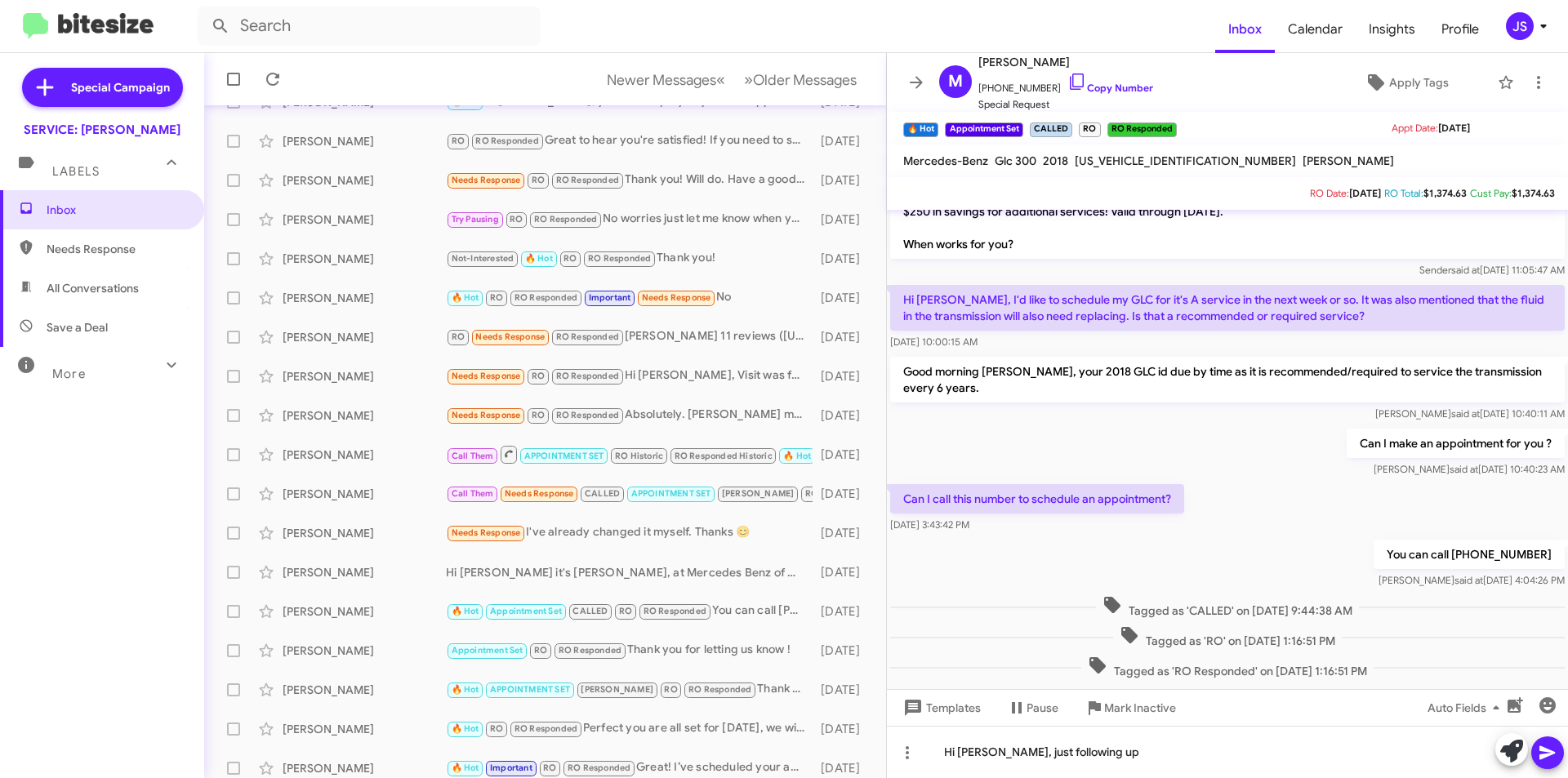
scroll to position [553, 0]
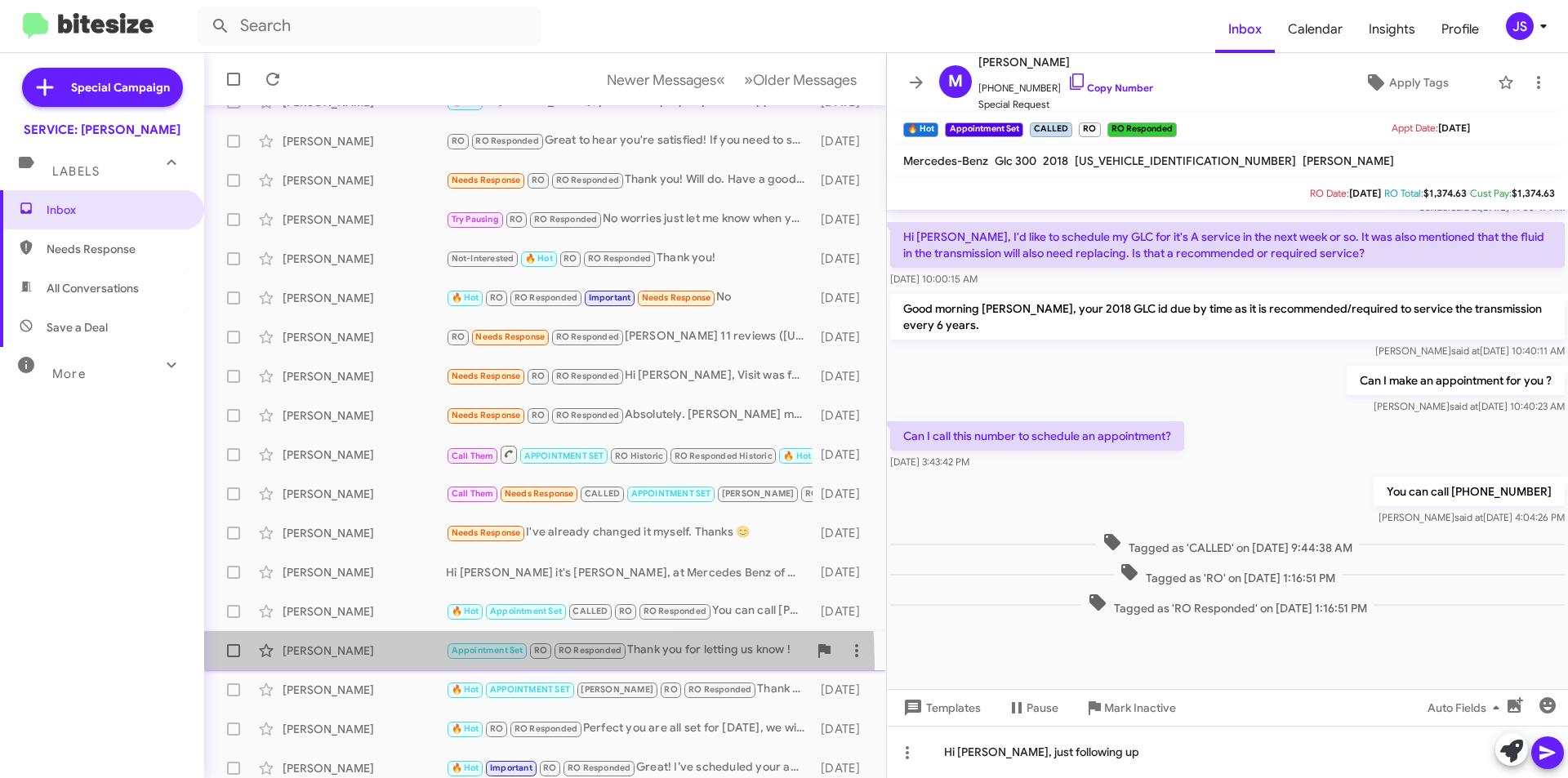
click at [359, 666] on div "Carl Wattenberg Appointment Set RO RO Responded Thank you for letting us know !…" at bounding box center [545, 651] width 656 height 33
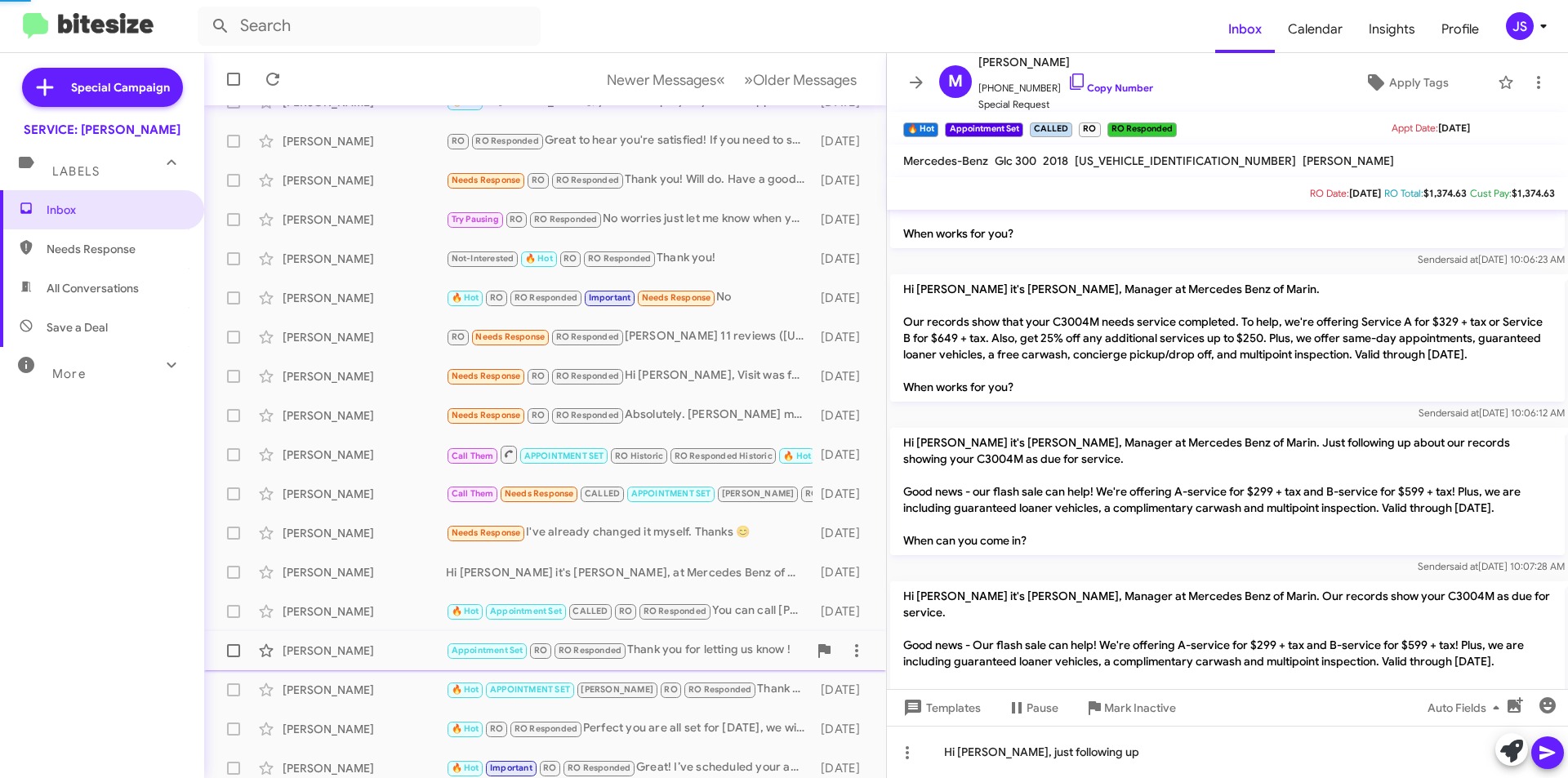
scroll to position [1372, 0]
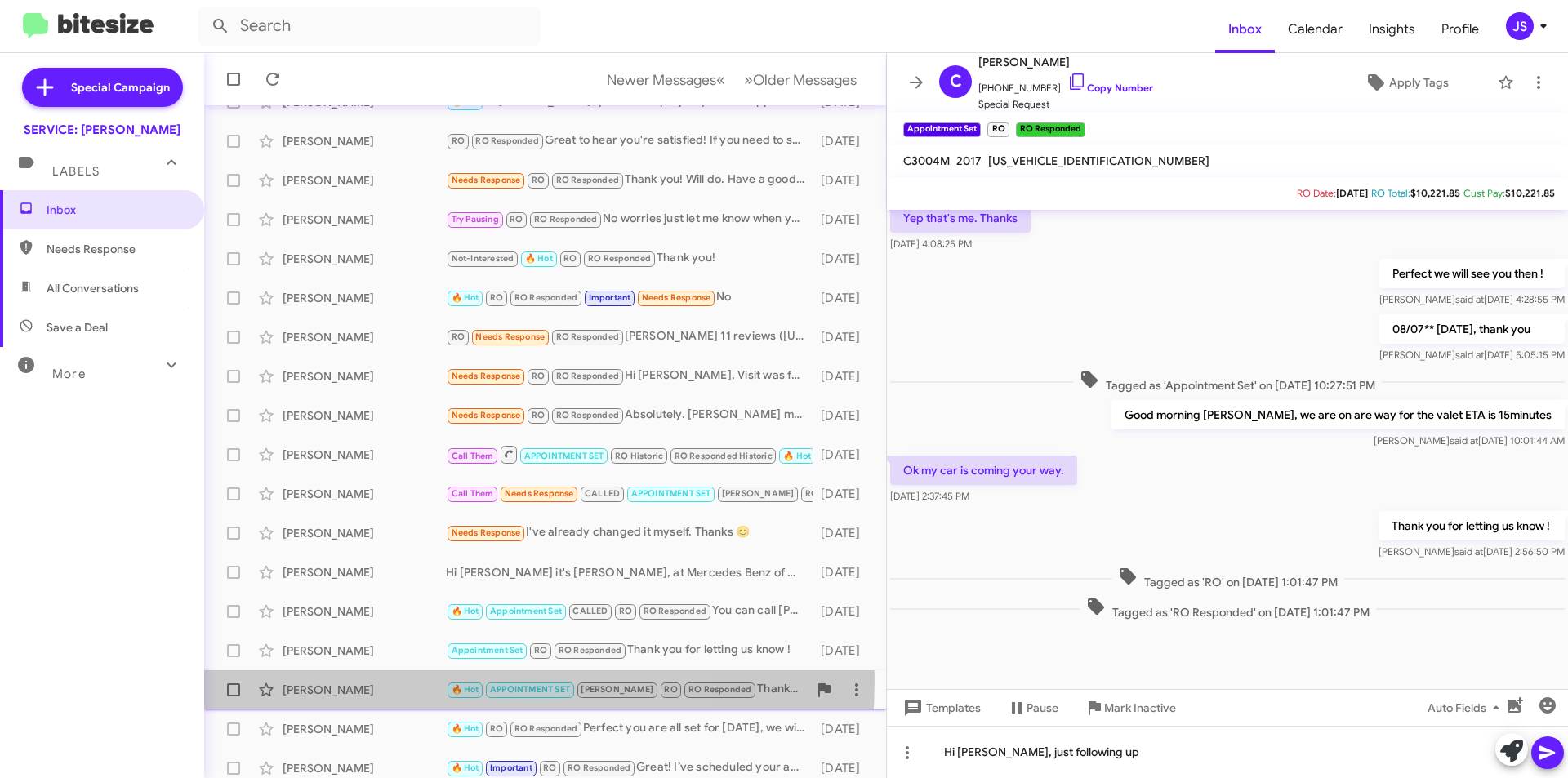
click at [381, 679] on div "Kathy Norton 🔥 Hot APPOINTMENT SET RAUL RO RO Responded Thank you. 14 days ago" at bounding box center [545, 690] width 656 height 33
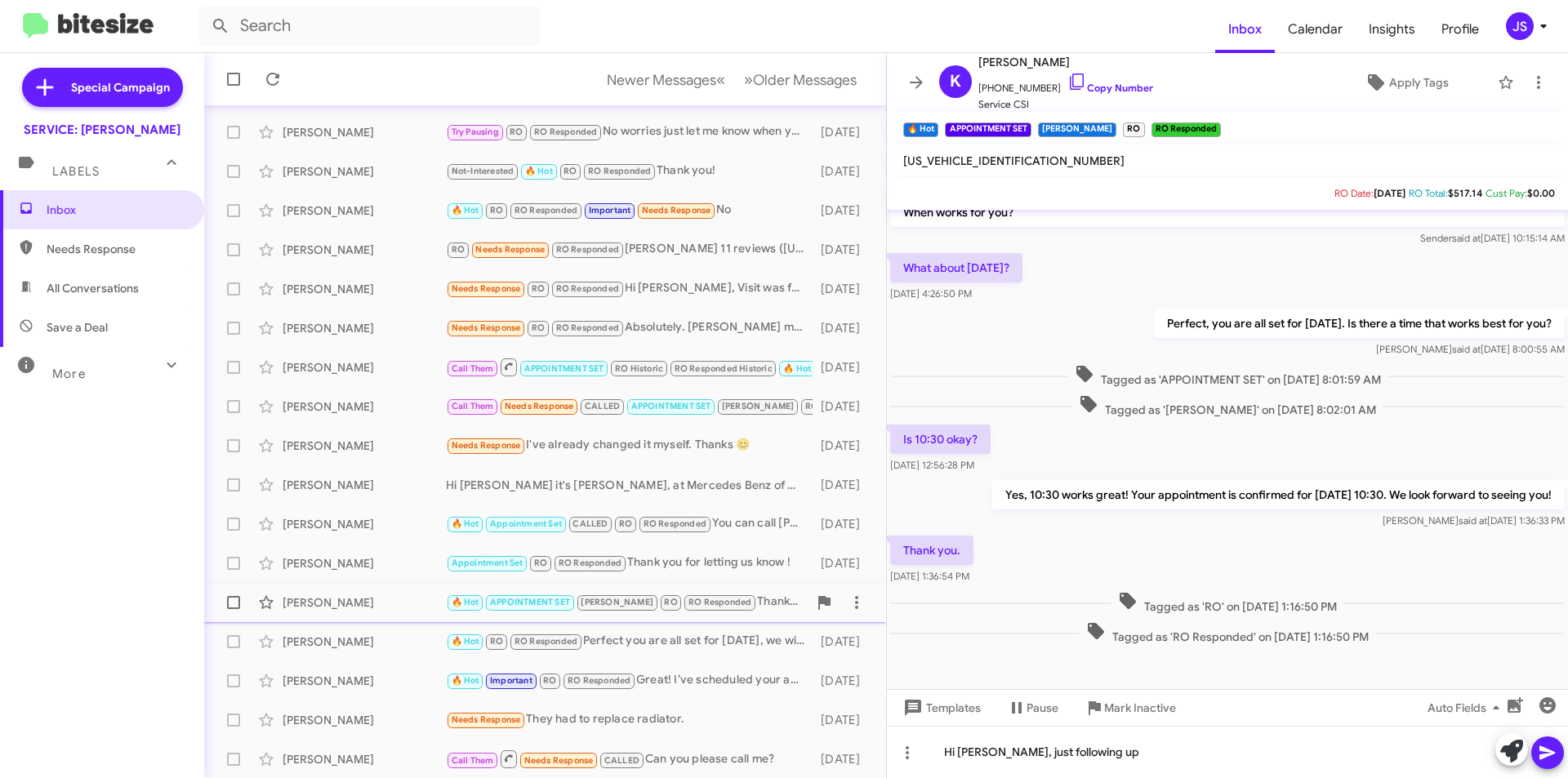
scroll to position [170, 0]
click at [387, 538] on div "Michael Morris 🔥 Hot Appointment Set CALLED RO RO Responded You can call 415-46…" at bounding box center [545, 523] width 656 height 33
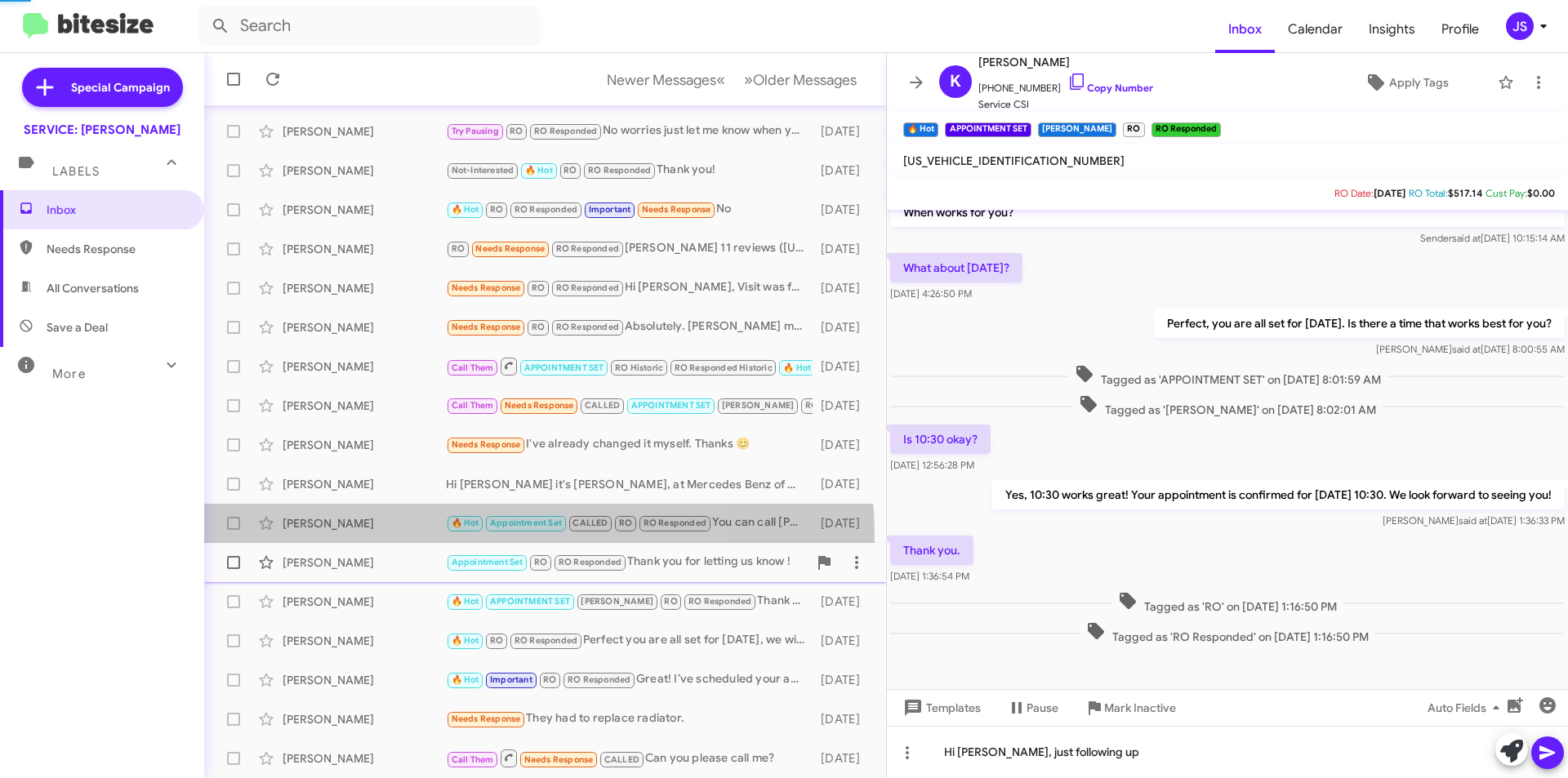
scroll to position [174, 0]
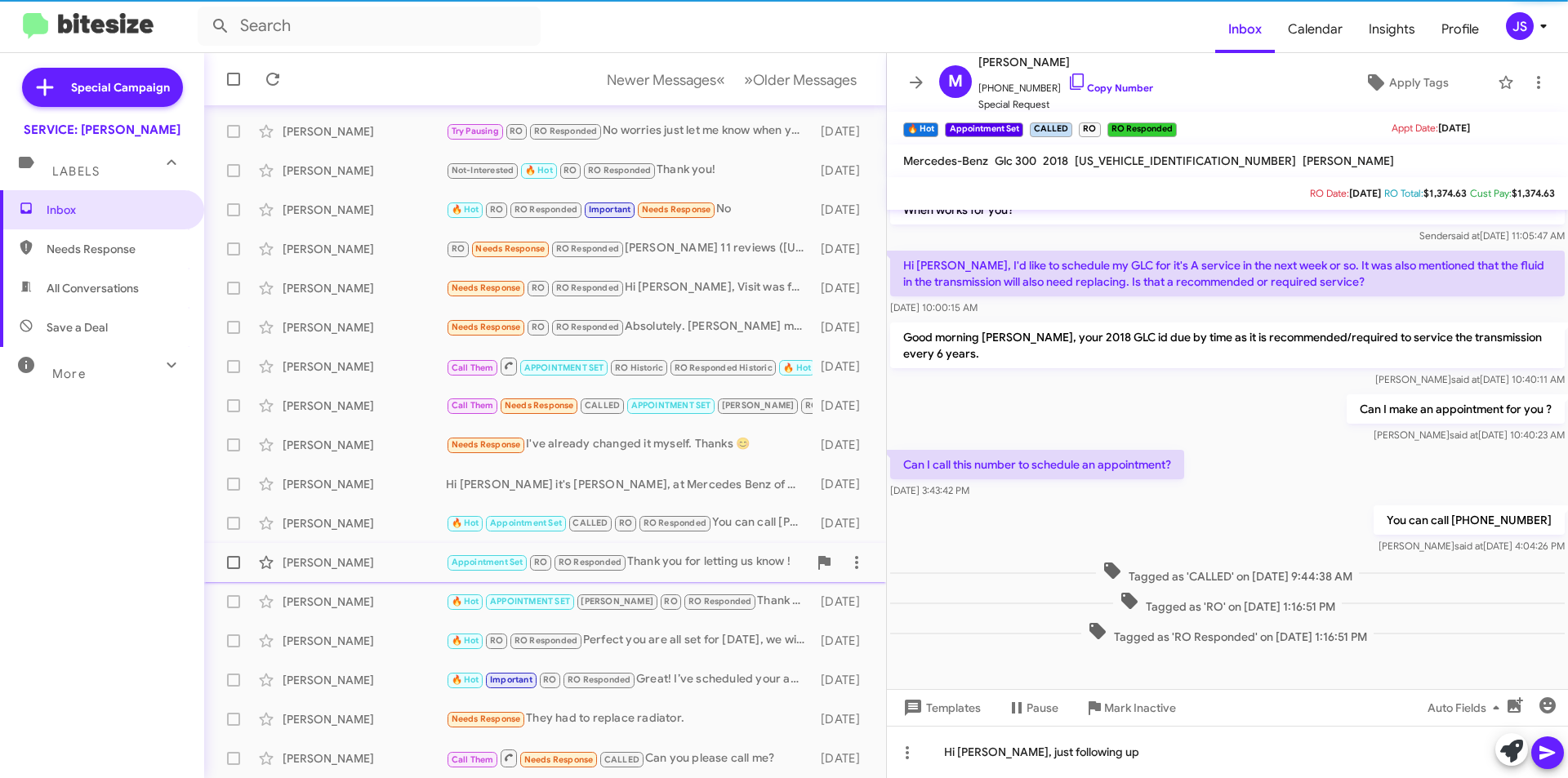
click at [385, 565] on div "Carl Wattenberg" at bounding box center [364, 562] width 164 height 16
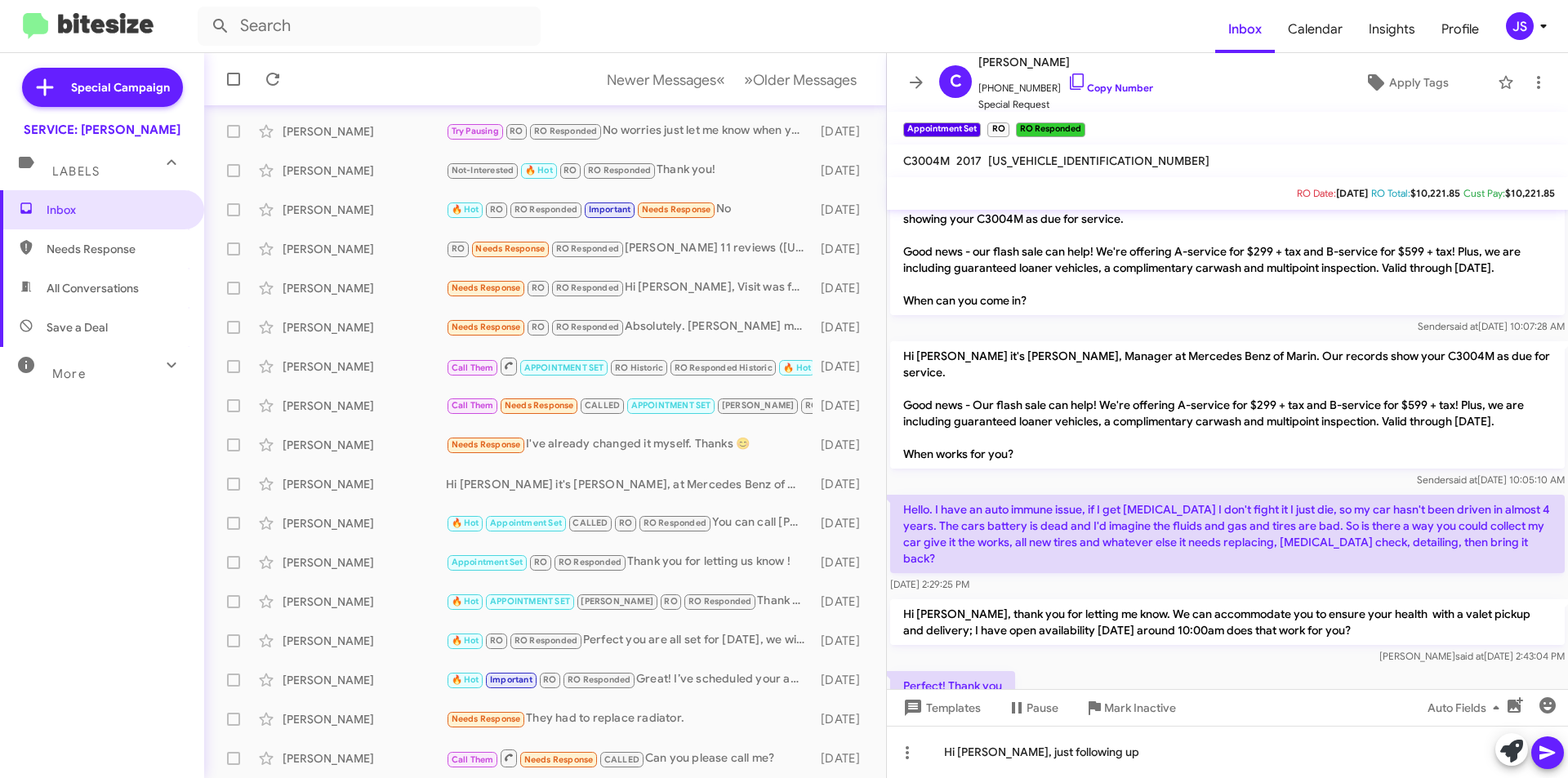
scroll to position [3421, 0]
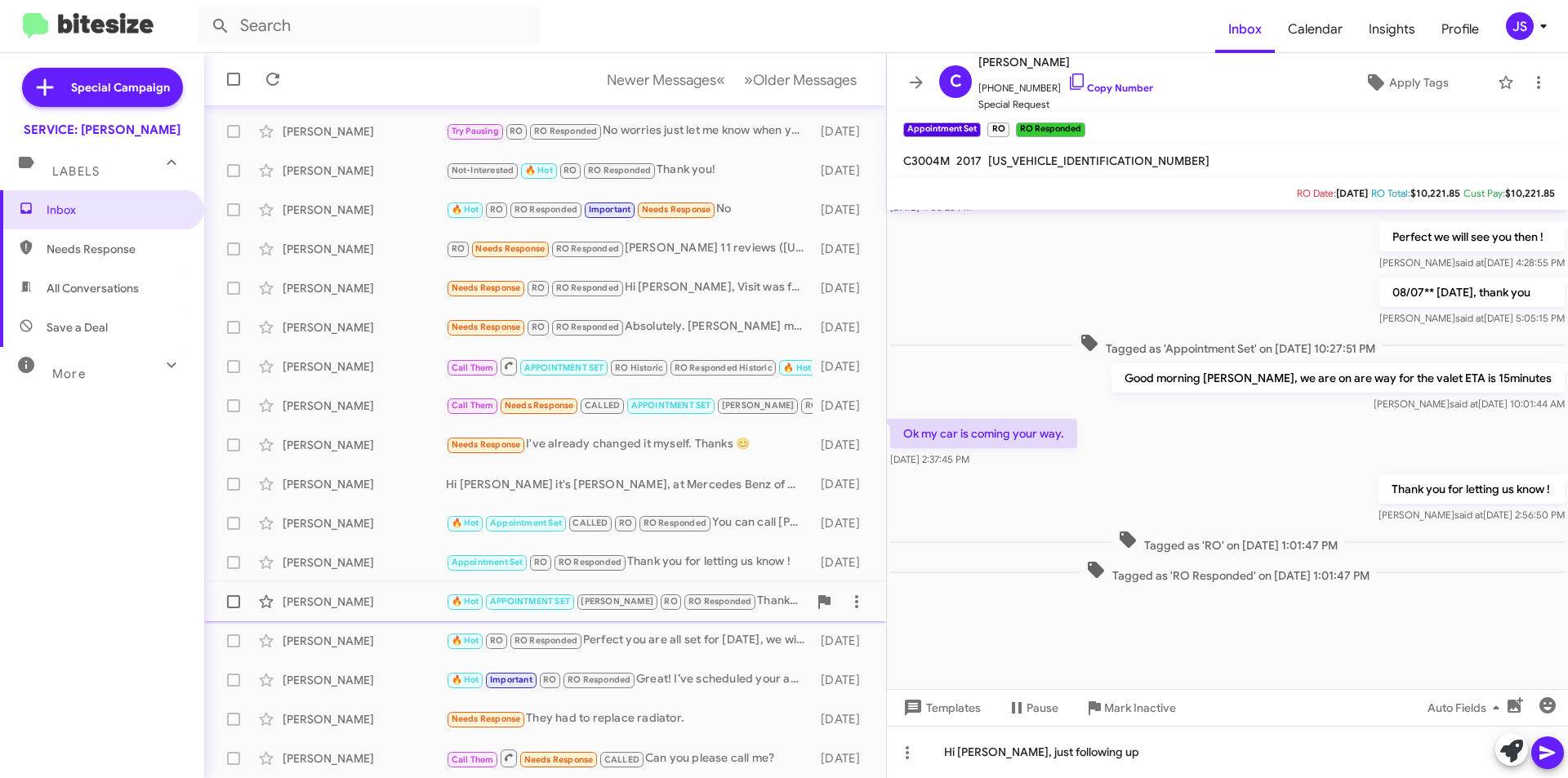
click at [341, 595] on div "Kathy Norton" at bounding box center [364, 602] width 164 height 16
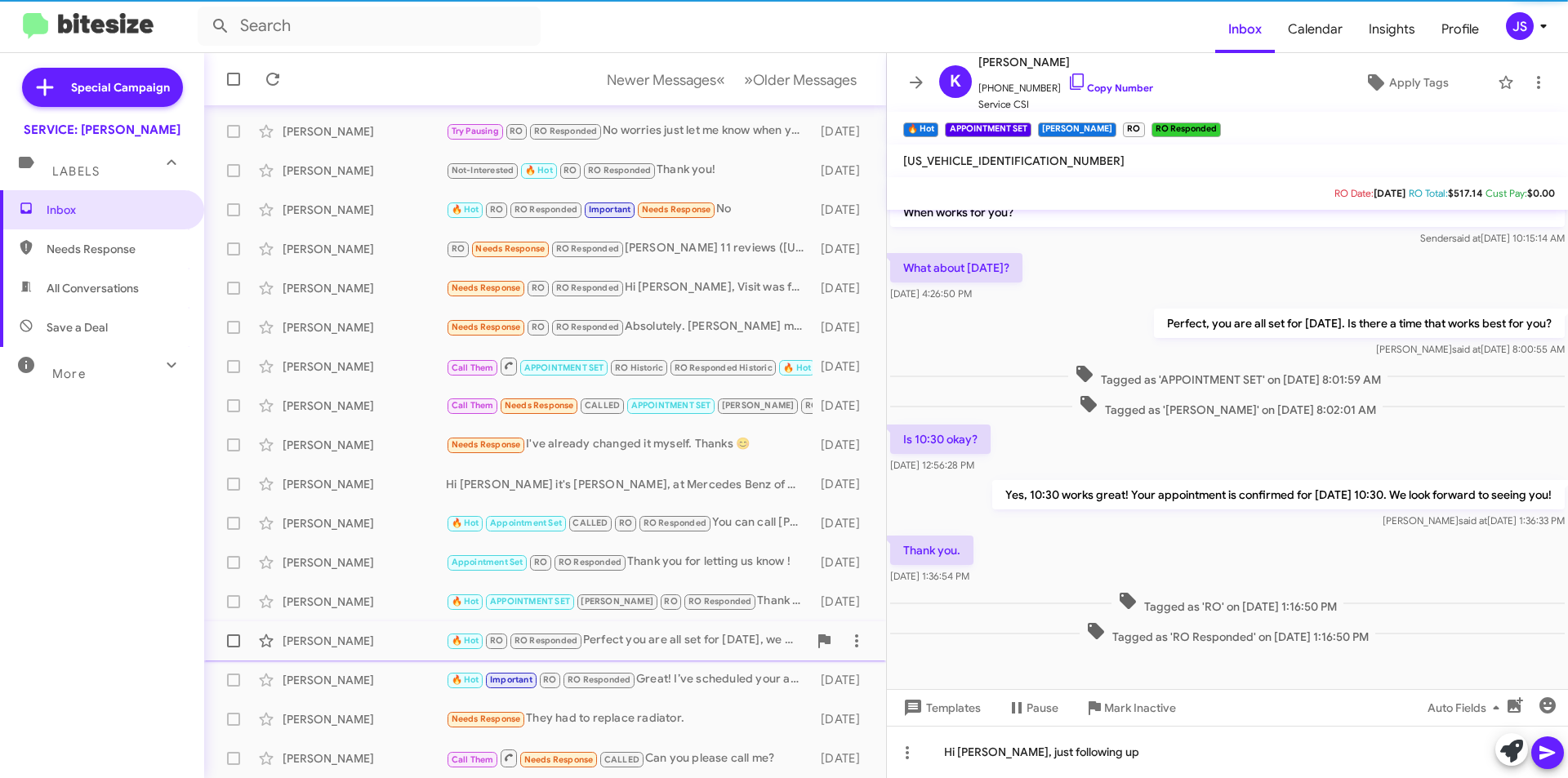
click at [364, 641] on div "John Davito" at bounding box center [364, 641] width 164 height 16
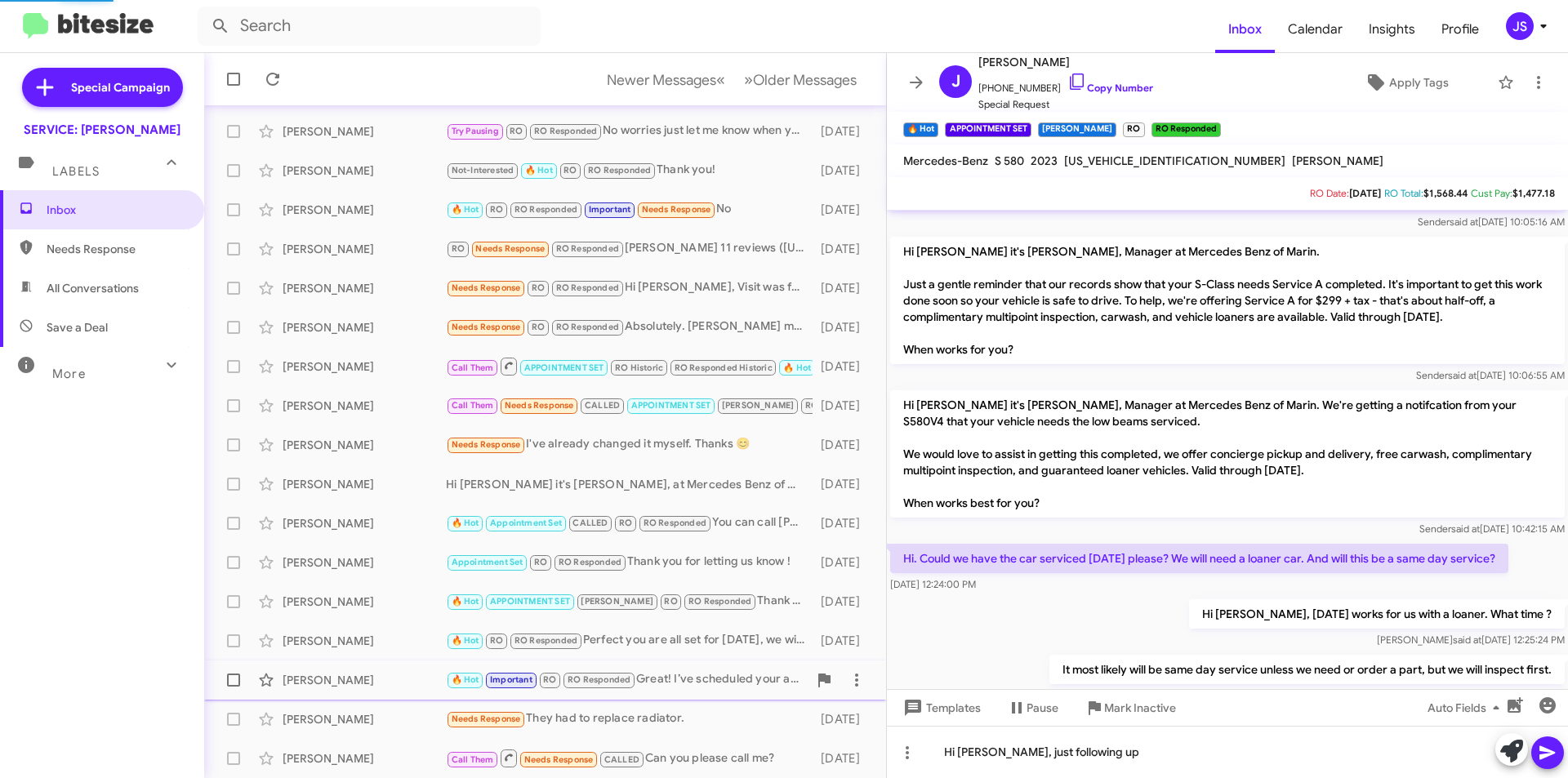
scroll to position [495, 0]
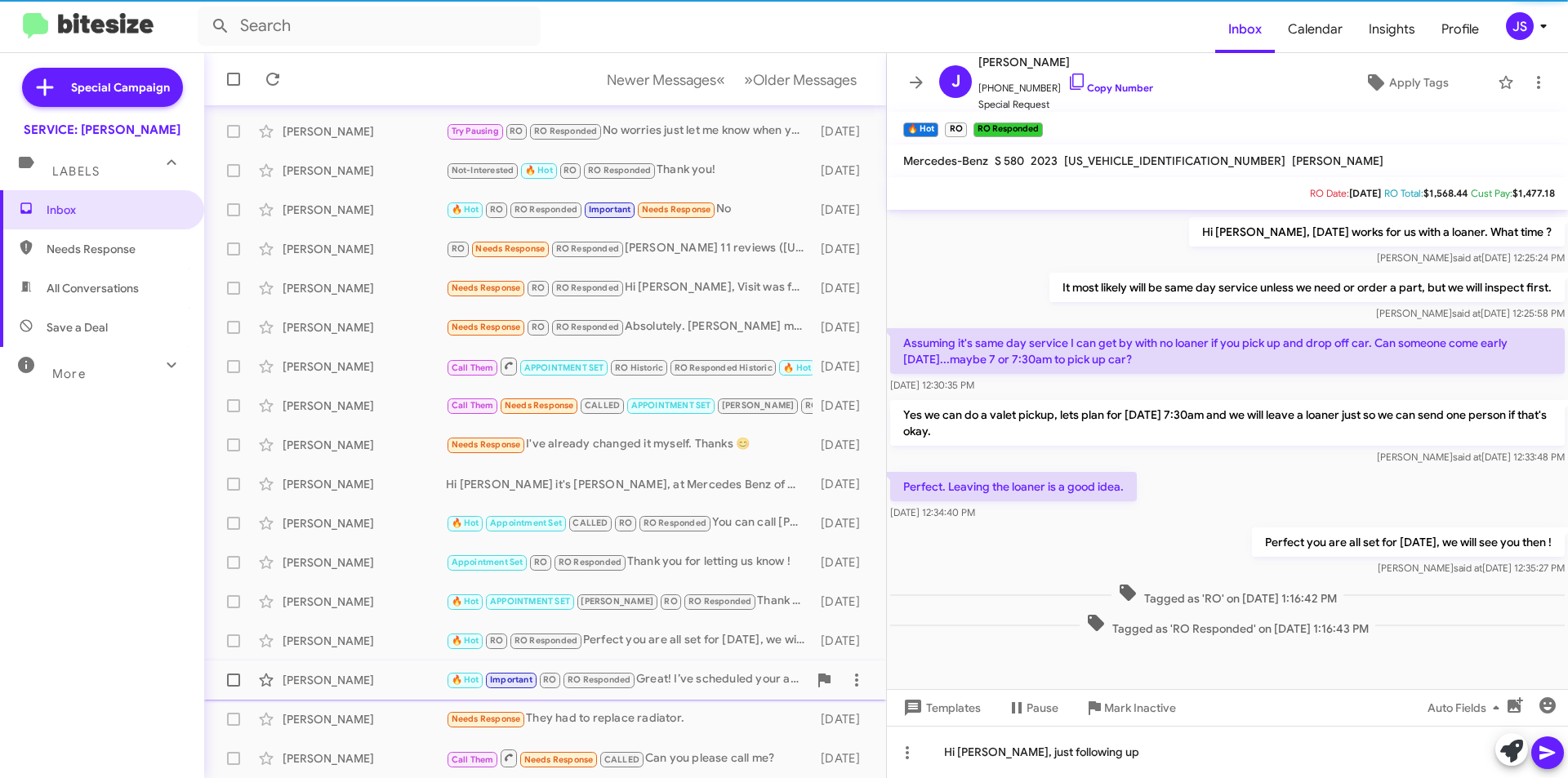
click at [354, 690] on div "Jeff Locati 🔥 Hot Important RO RO Responded Great! I’ve scheduled your appointm…" at bounding box center [545, 680] width 656 height 33
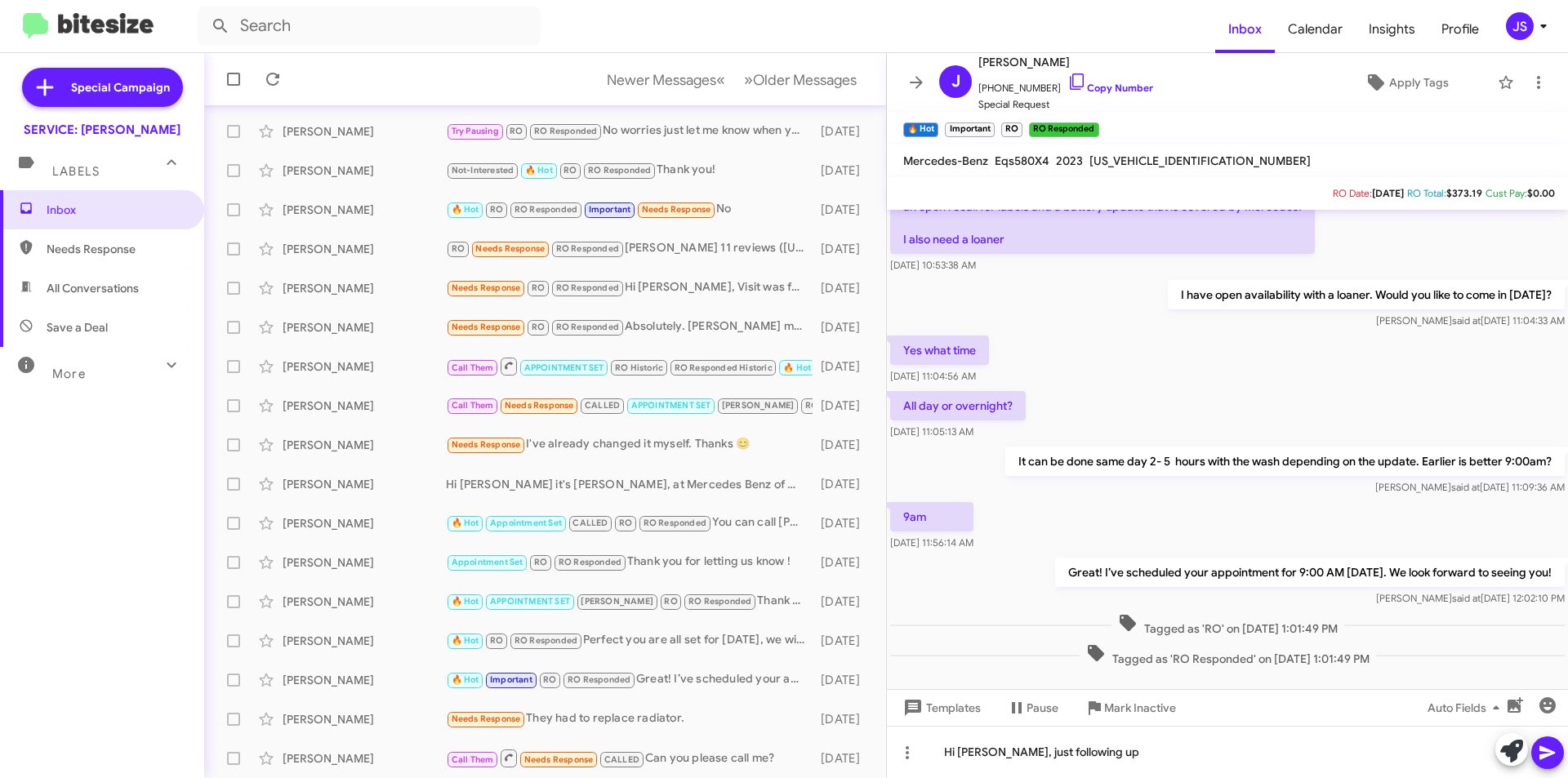
scroll to position [658, 0]
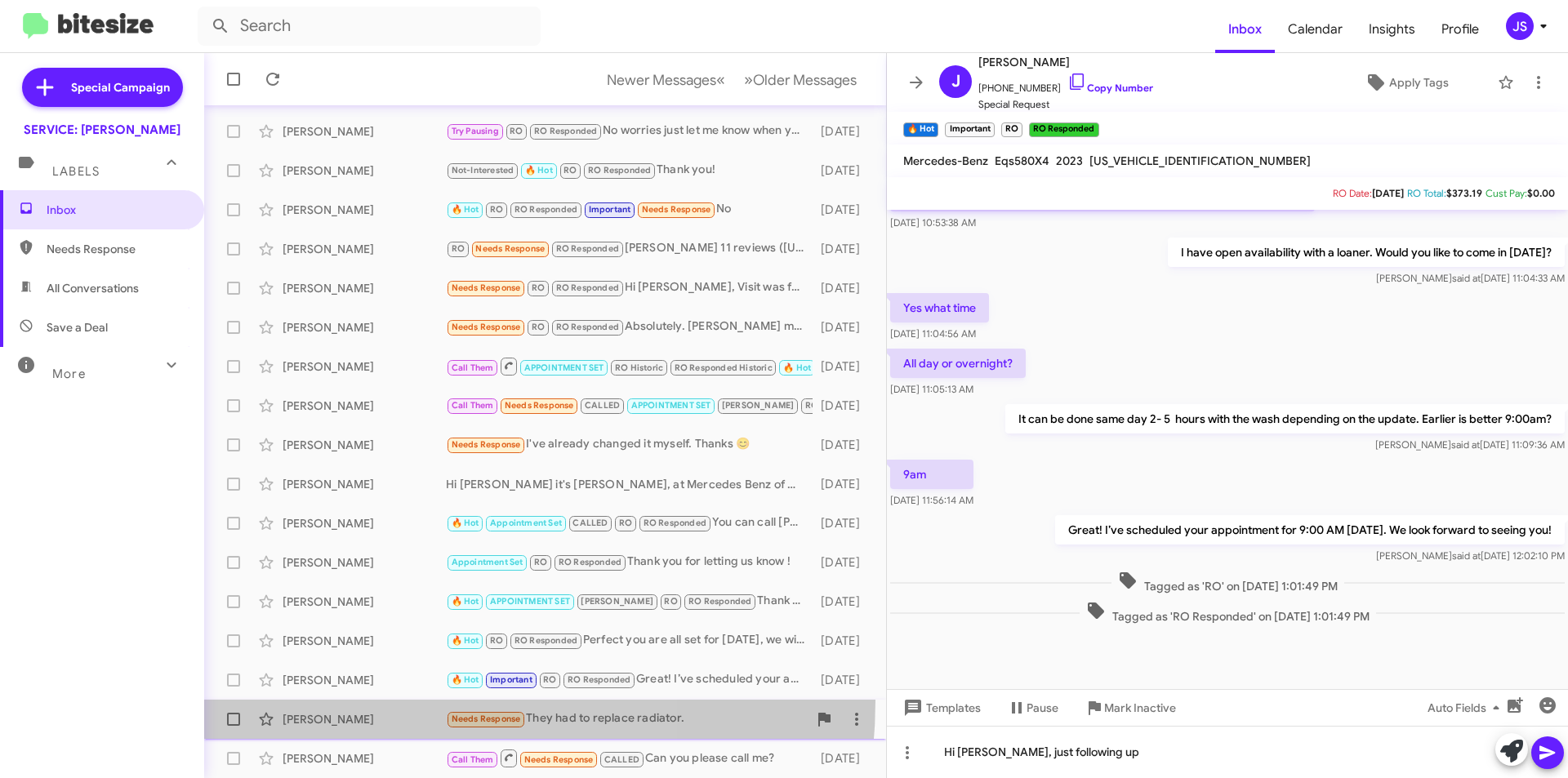
click at [363, 700] on span "Ben Stuart Needs Response They had to replace radiator. 14 days ago" at bounding box center [545, 720] width 682 height 39
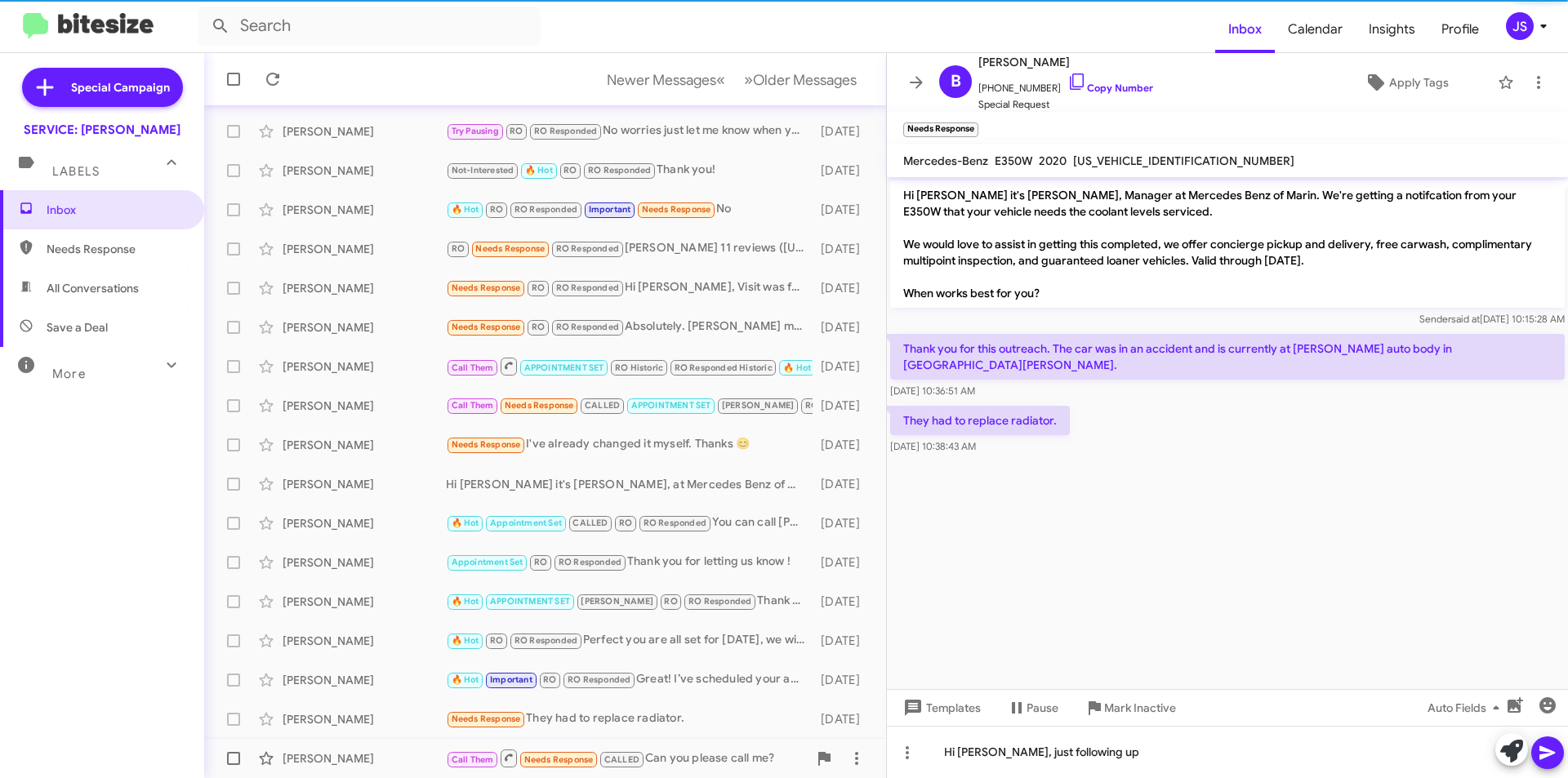
click at [338, 762] on div "Coral Harrison" at bounding box center [364, 758] width 164 height 16
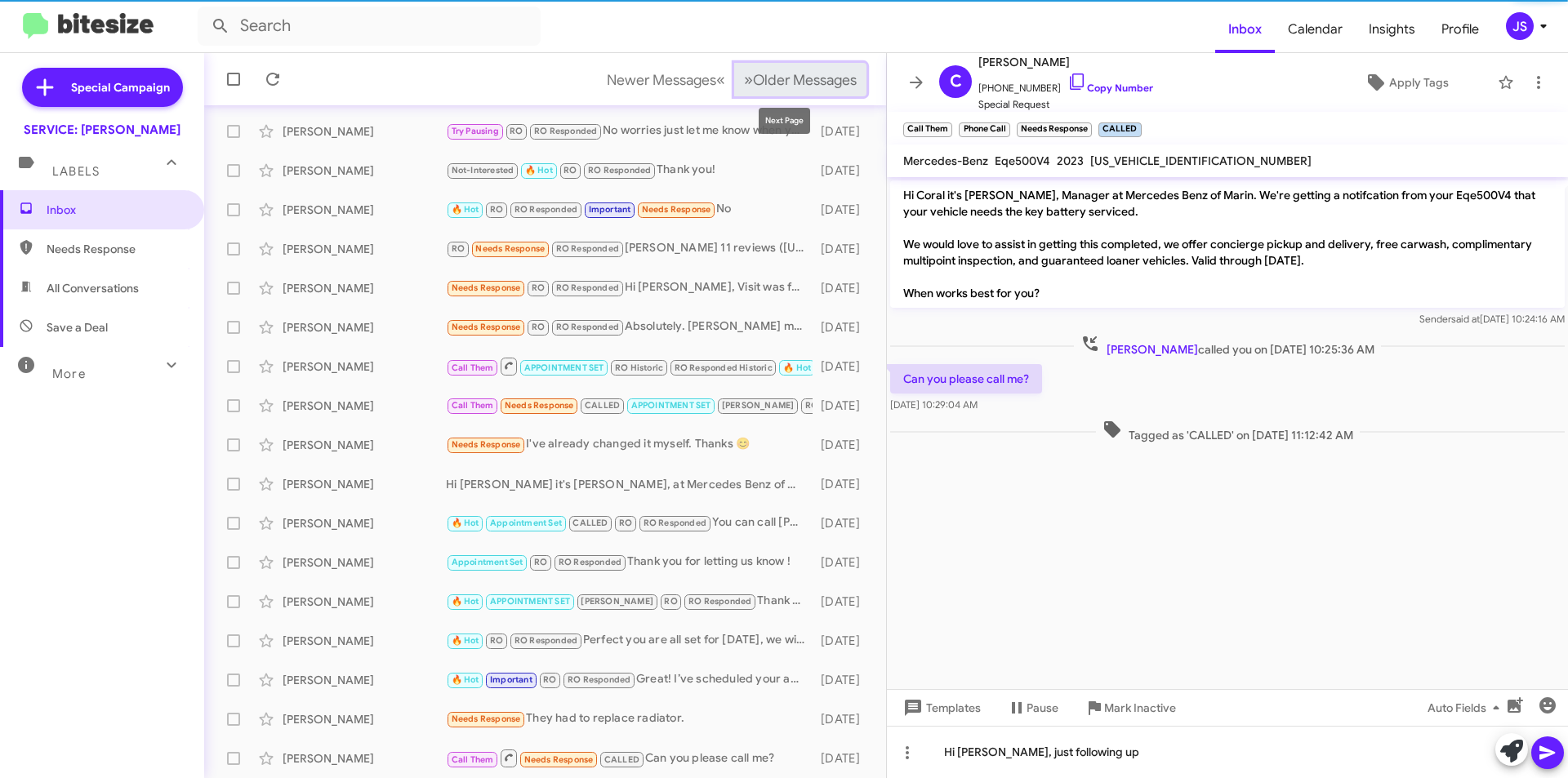
click at [803, 81] on span "Older Messages" at bounding box center [805, 80] width 103 height 18
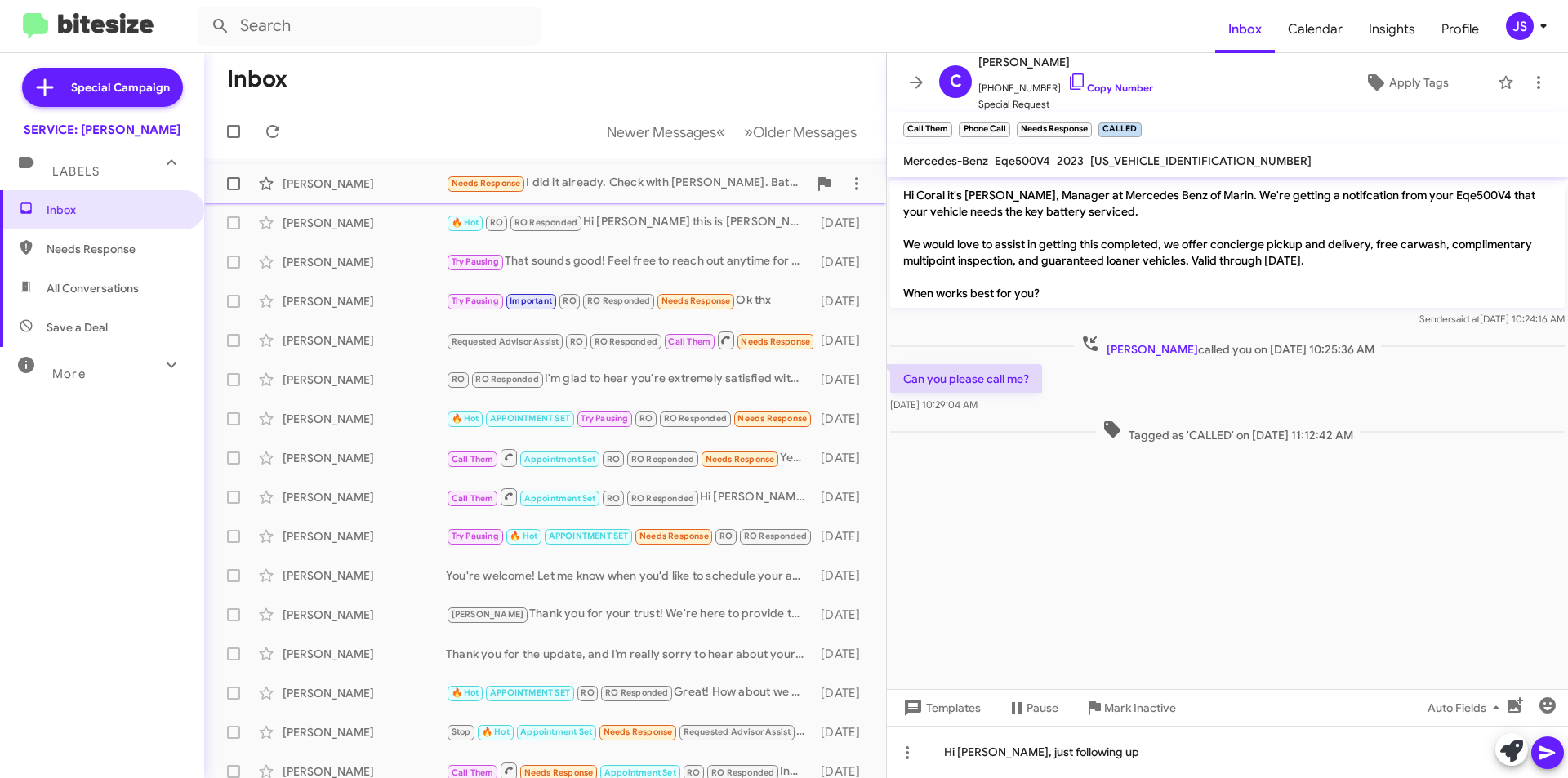
click at [391, 186] on div "Nonie Greene" at bounding box center [364, 183] width 164 height 16
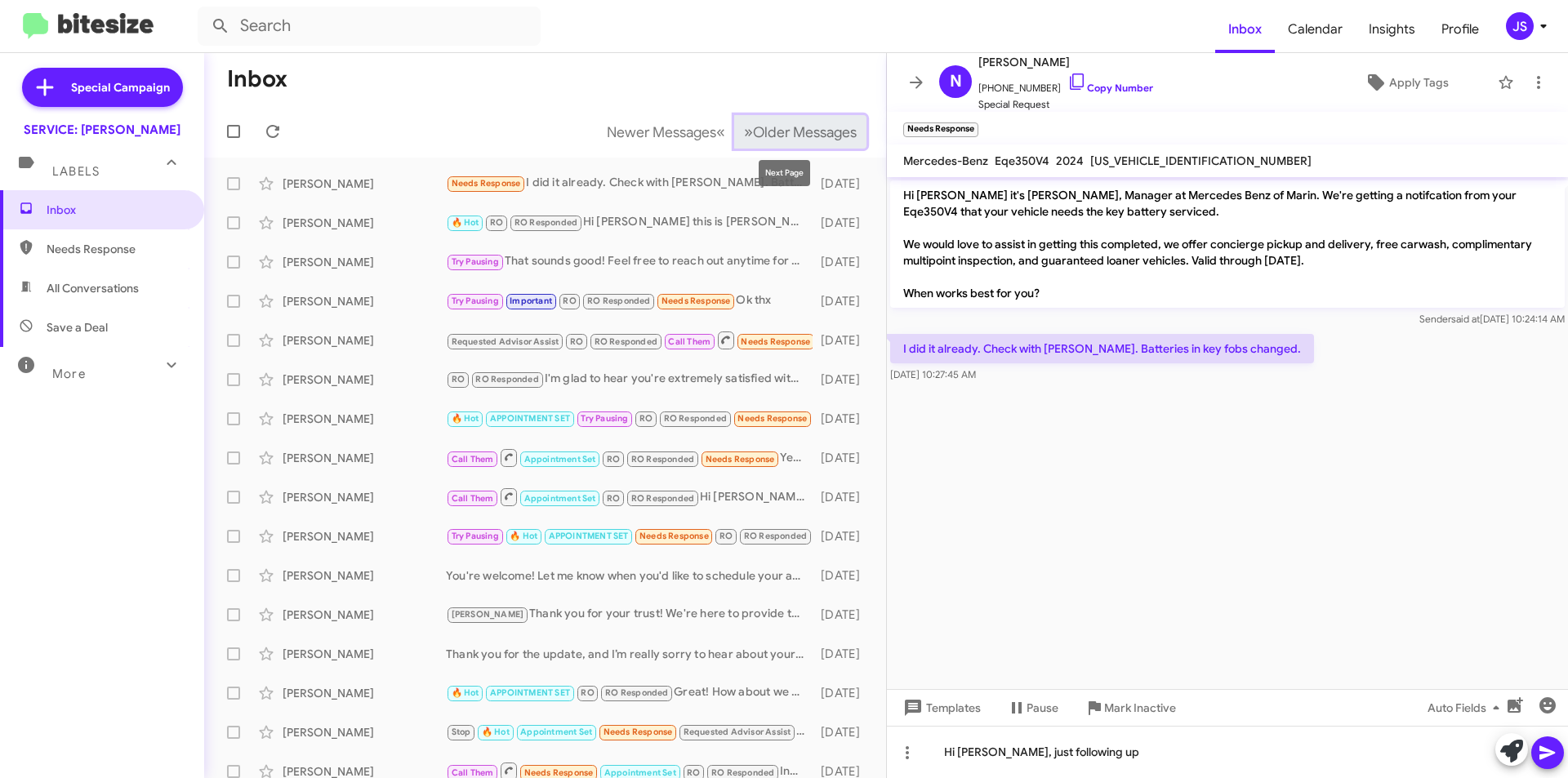
click at [761, 125] on span "Older Messages" at bounding box center [805, 132] width 103 height 18
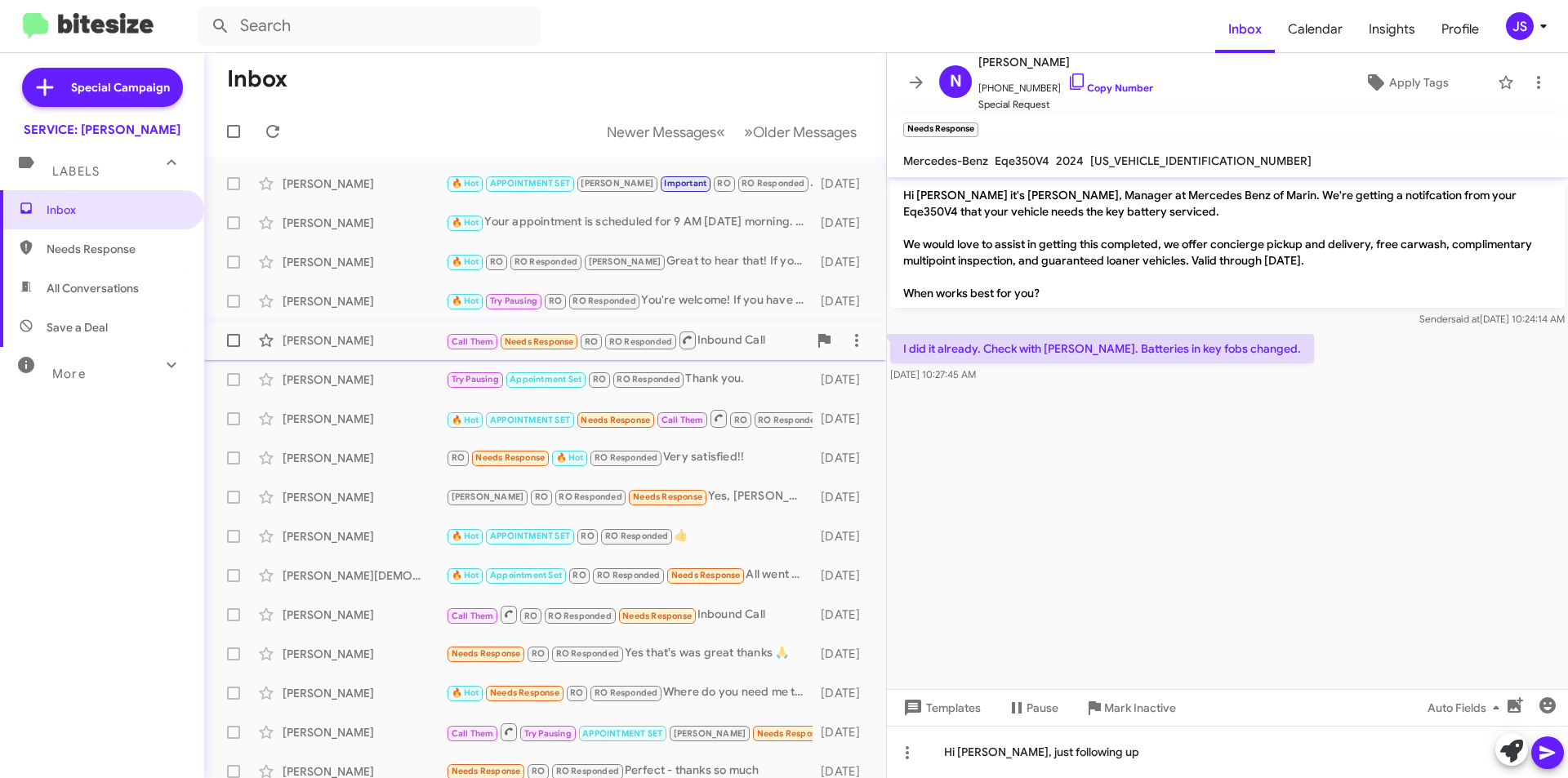
click at [330, 334] on div "Sean Hallinan" at bounding box center [364, 340] width 164 height 16
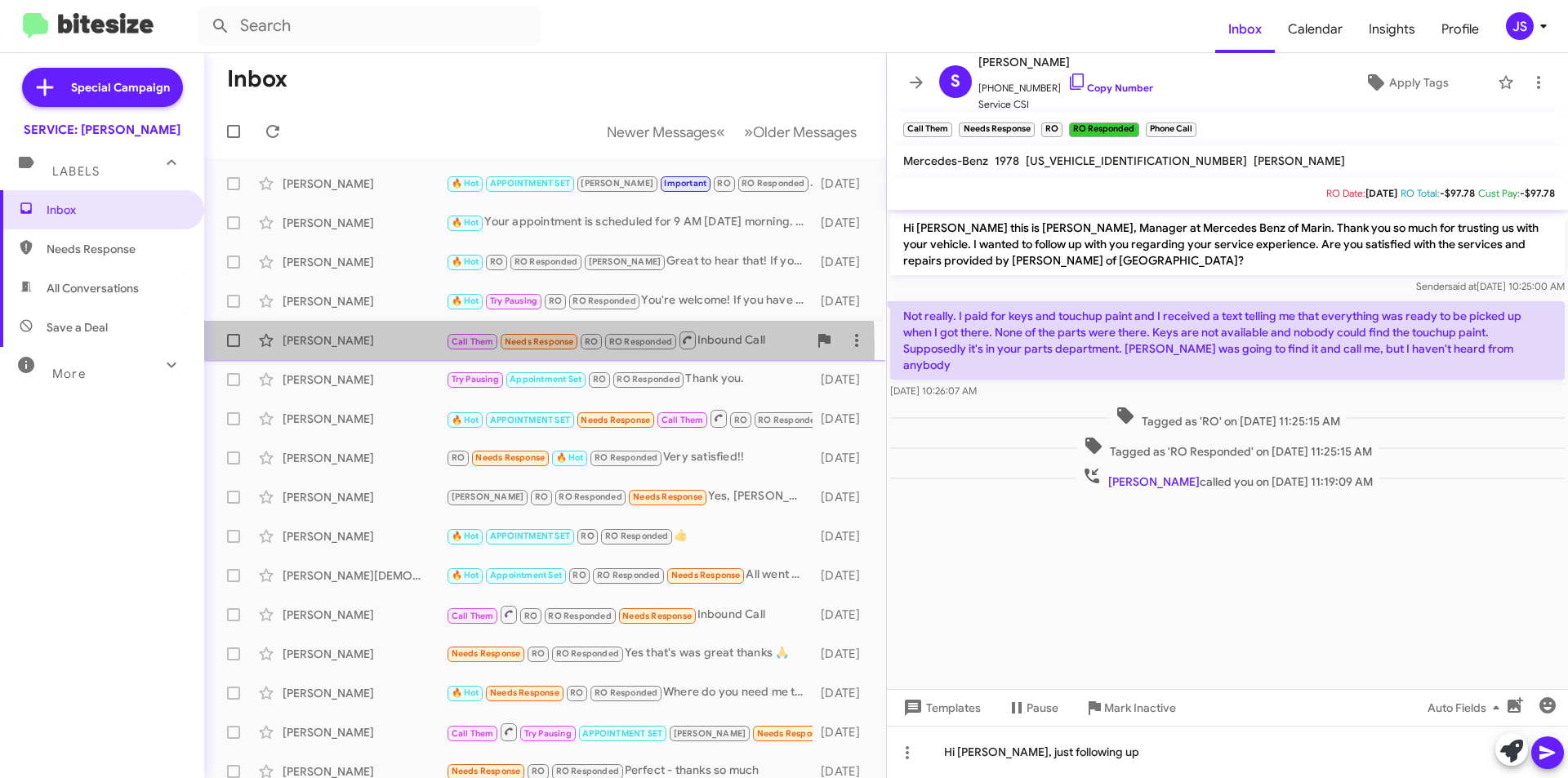
click at [335, 352] on div "Sean Hallinan Call Them Needs Response RO RO Responded Inbound Call 17 days ago" at bounding box center [545, 340] width 656 height 33
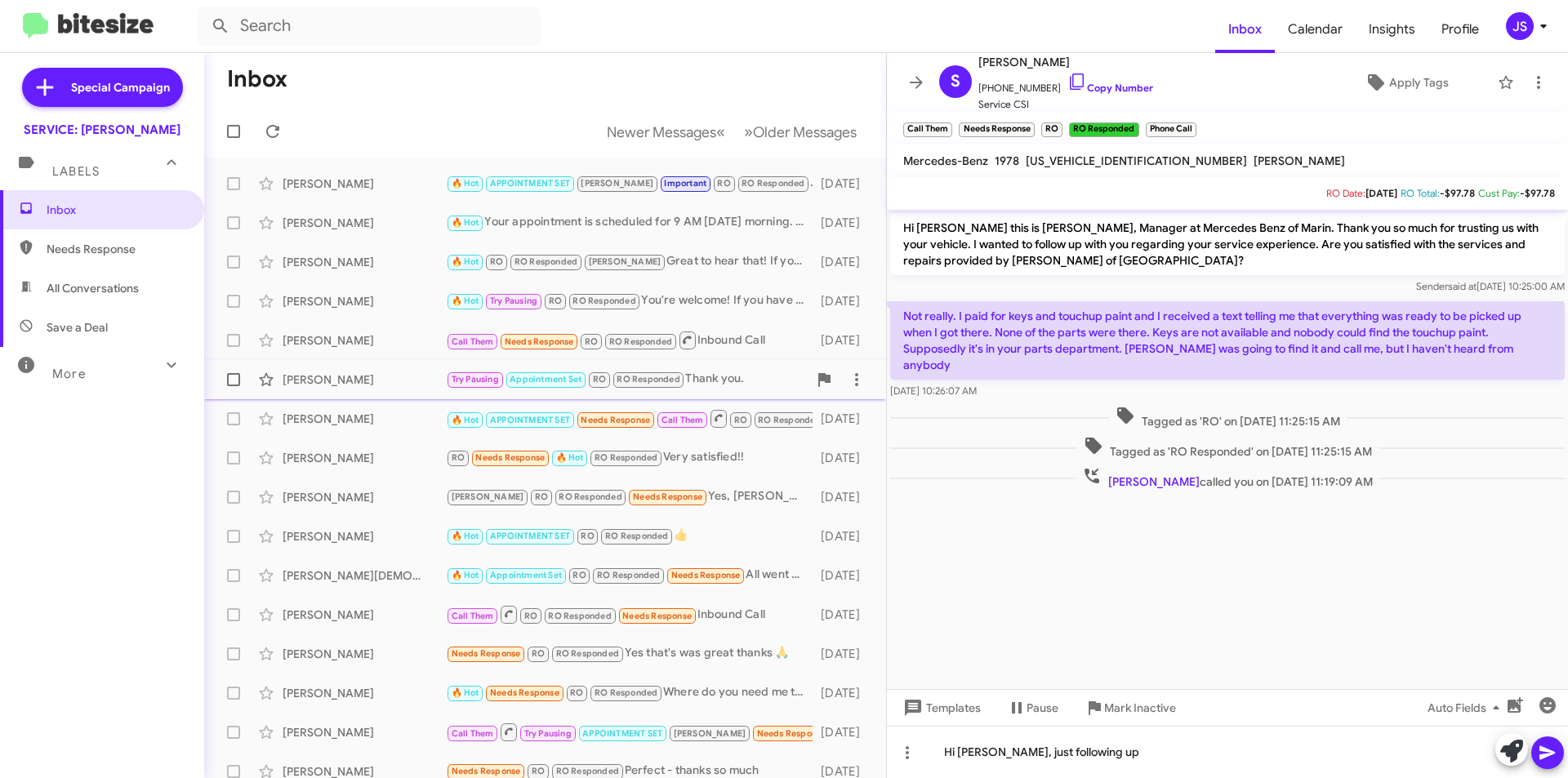
click at [362, 396] on span "Marta Osterloh Try Pausing Appointment Set RO RO Responded Thank you. 19 days a…" at bounding box center [545, 379] width 682 height 39
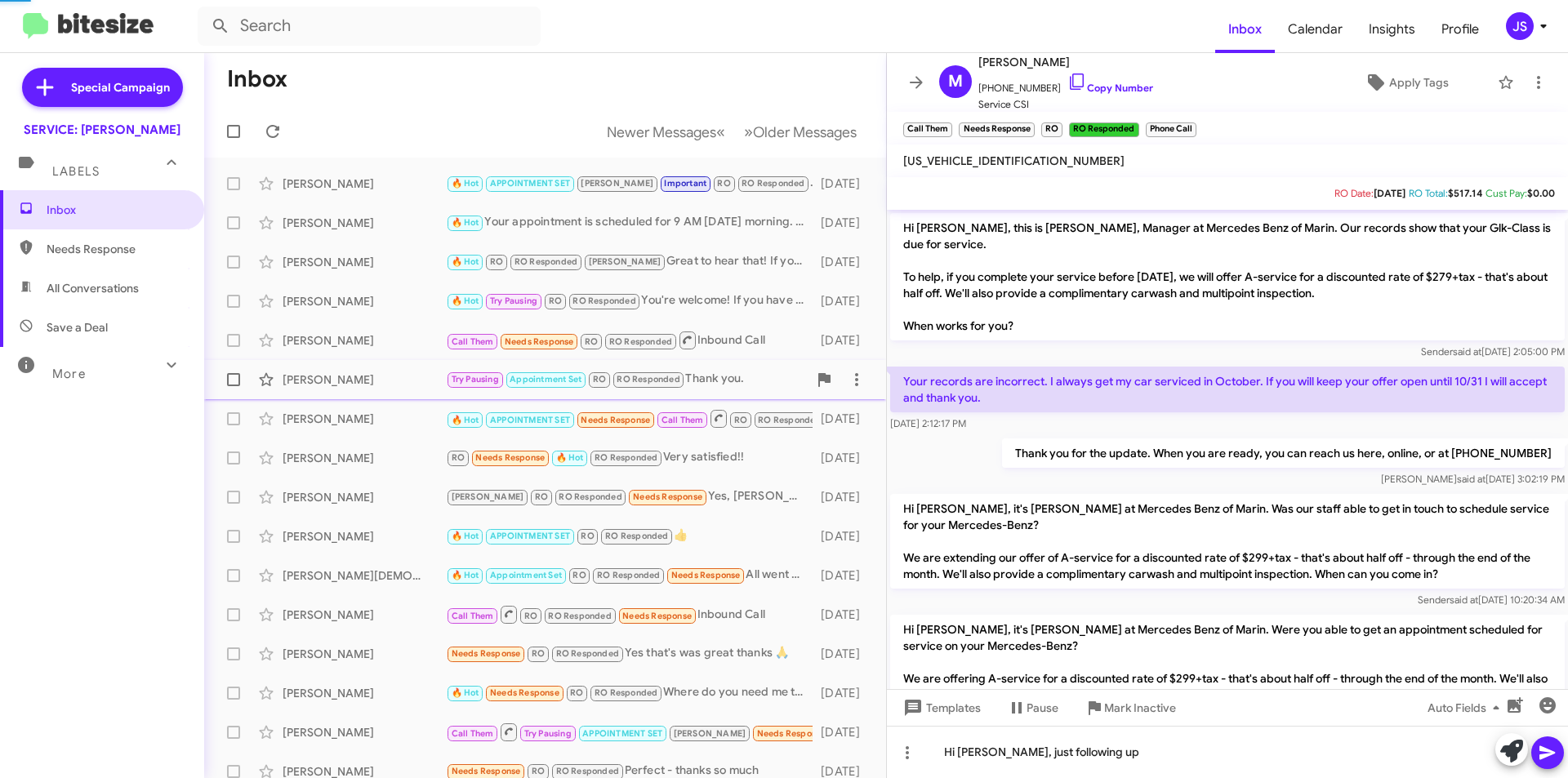
scroll to position [1116, 0]
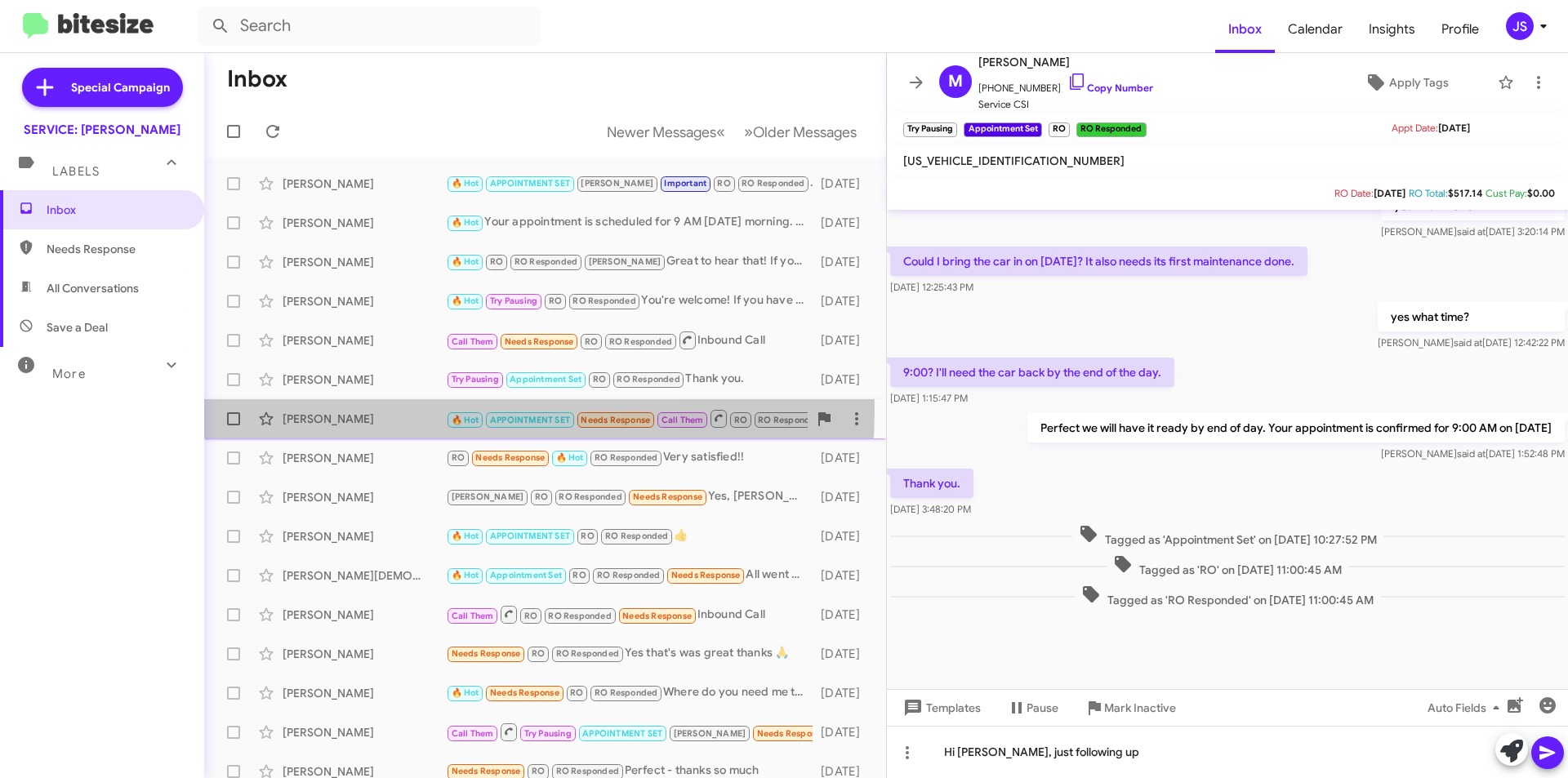
click at [363, 409] on div "Flavia Wortsman 🔥 Hot APPOINTMENT SET Needs Response Call Them RO RO Responded …" at bounding box center [545, 419] width 656 height 33
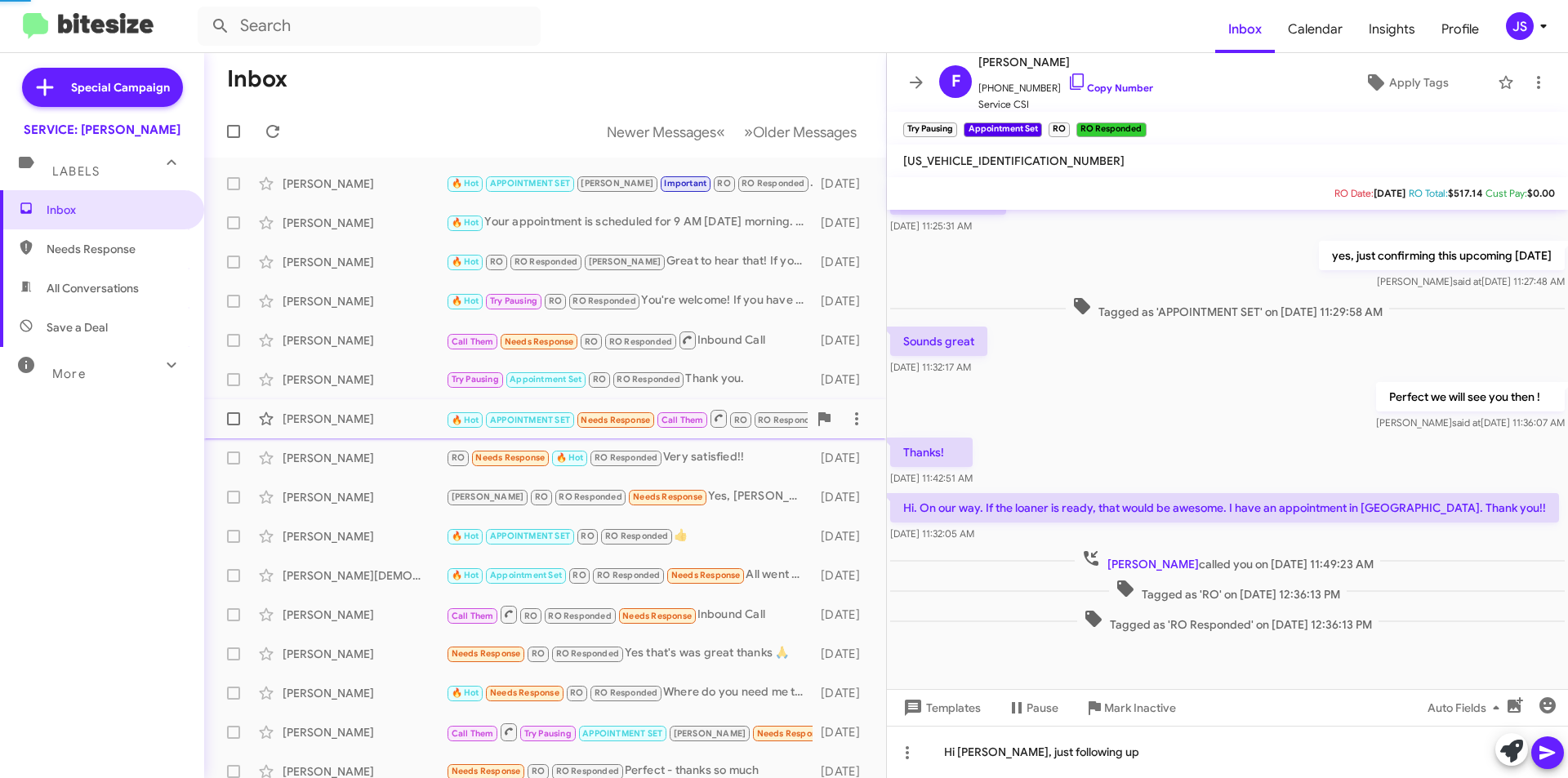
scroll to position [312, 0]
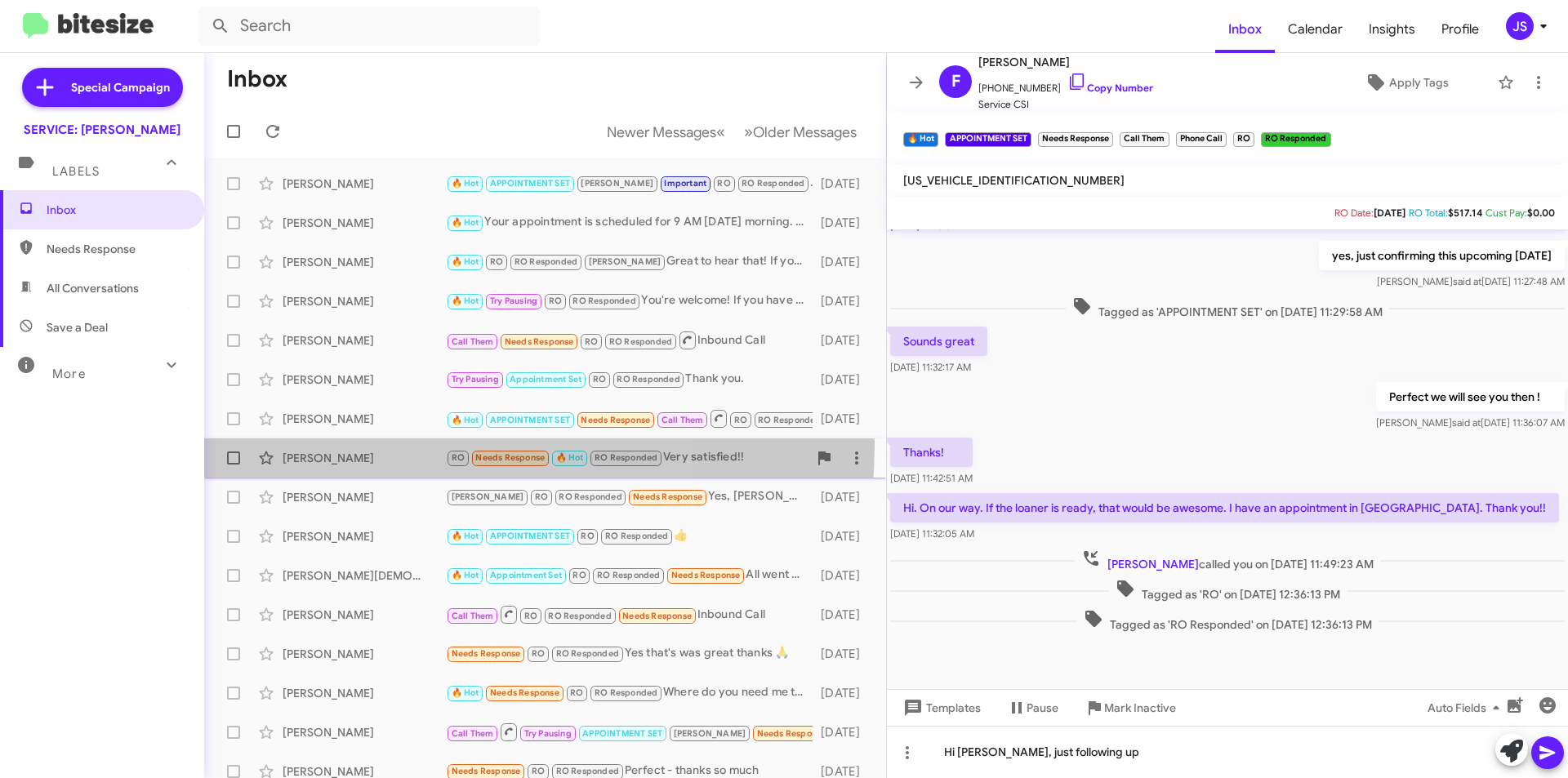
click at [369, 444] on div "Russ Deluna RO Needs Response 🔥 Hot RO Responded Very satisfied!! 20 days ago" at bounding box center [545, 458] width 656 height 33
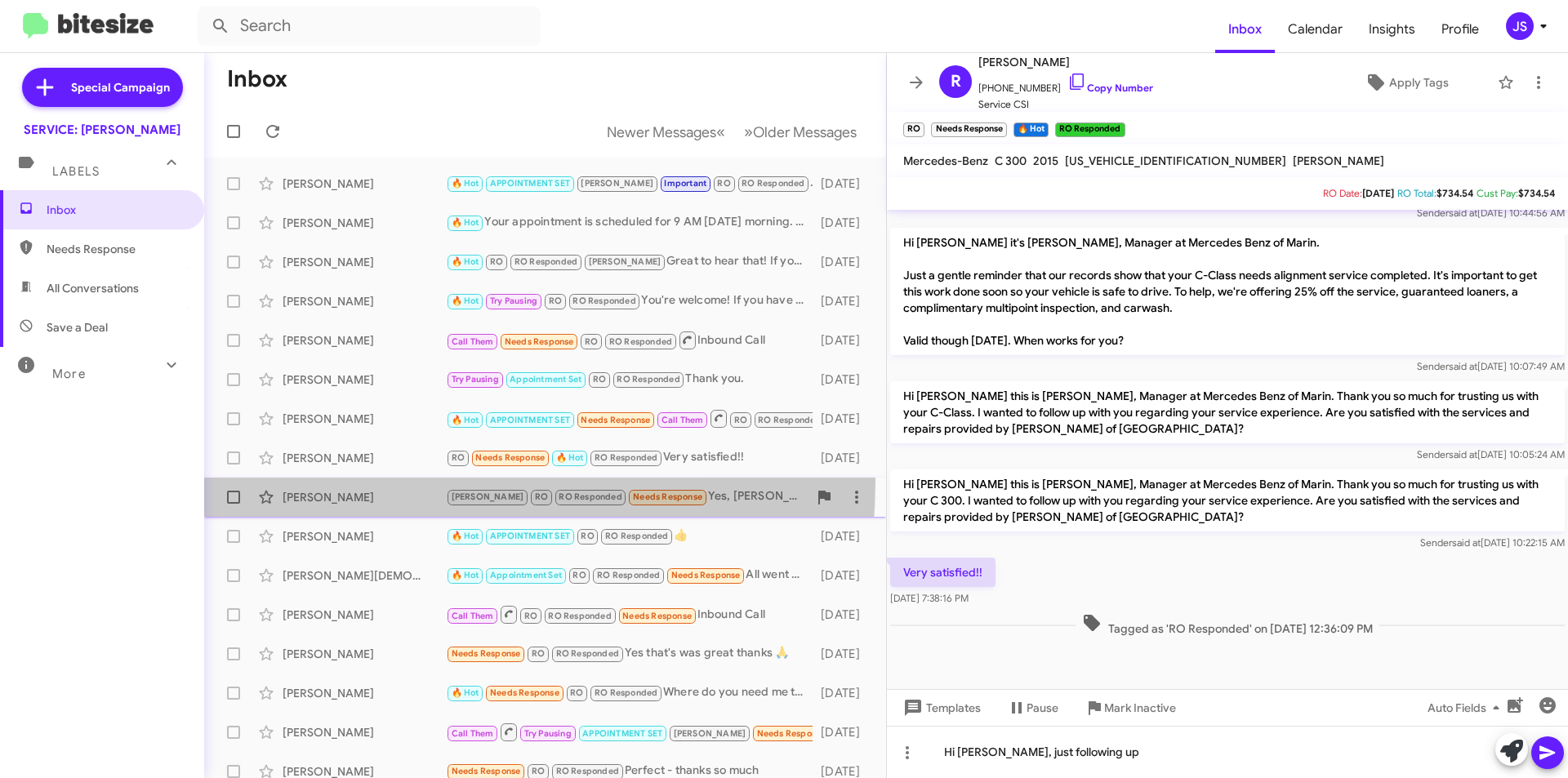
click at [374, 481] on div "Deborah Babe RAUL RO RO Responded Needs Response Yes, Nic and Greg made everyth…" at bounding box center [545, 497] width 656 height 33
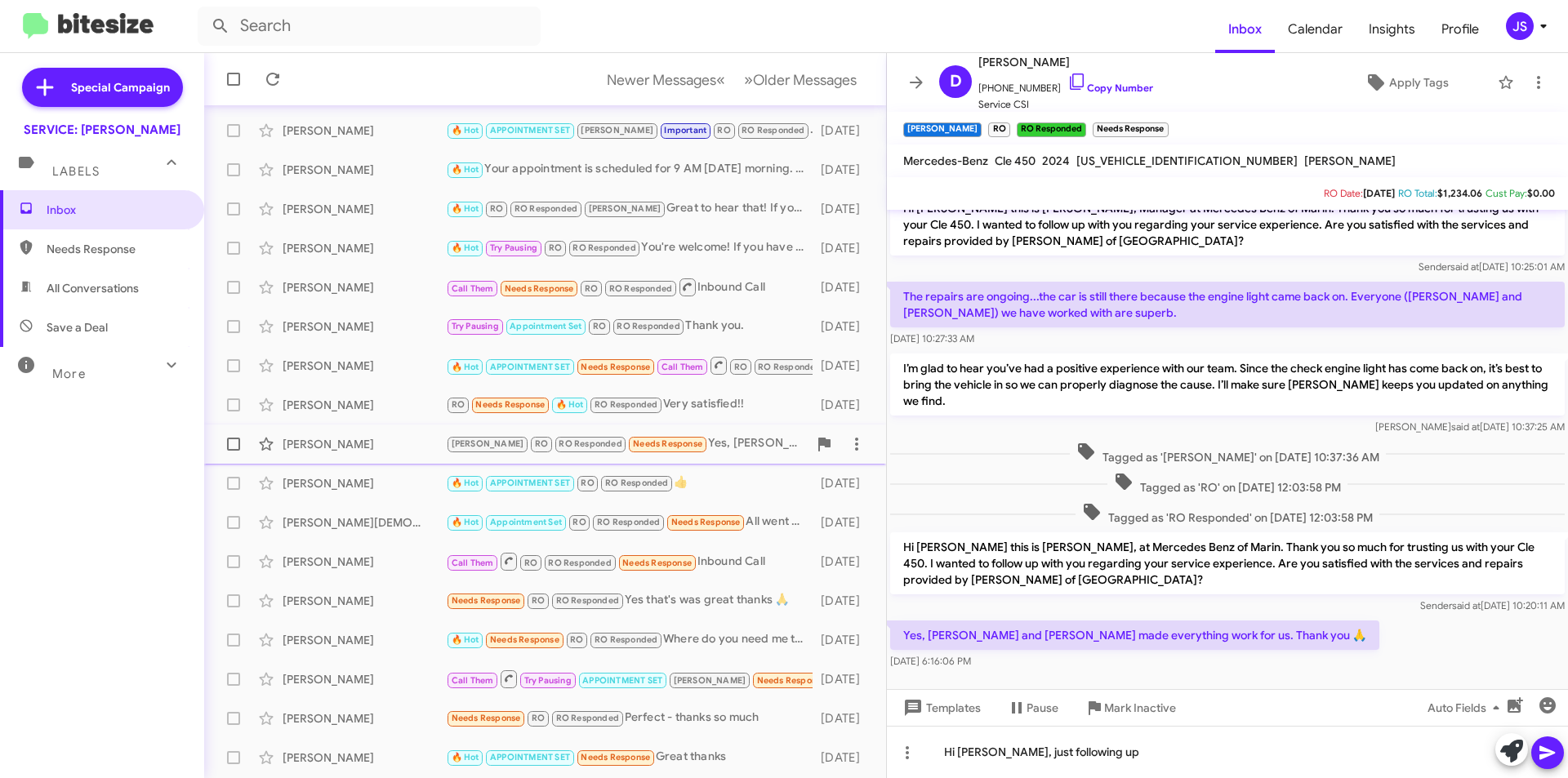
scroll to position [81, 0]
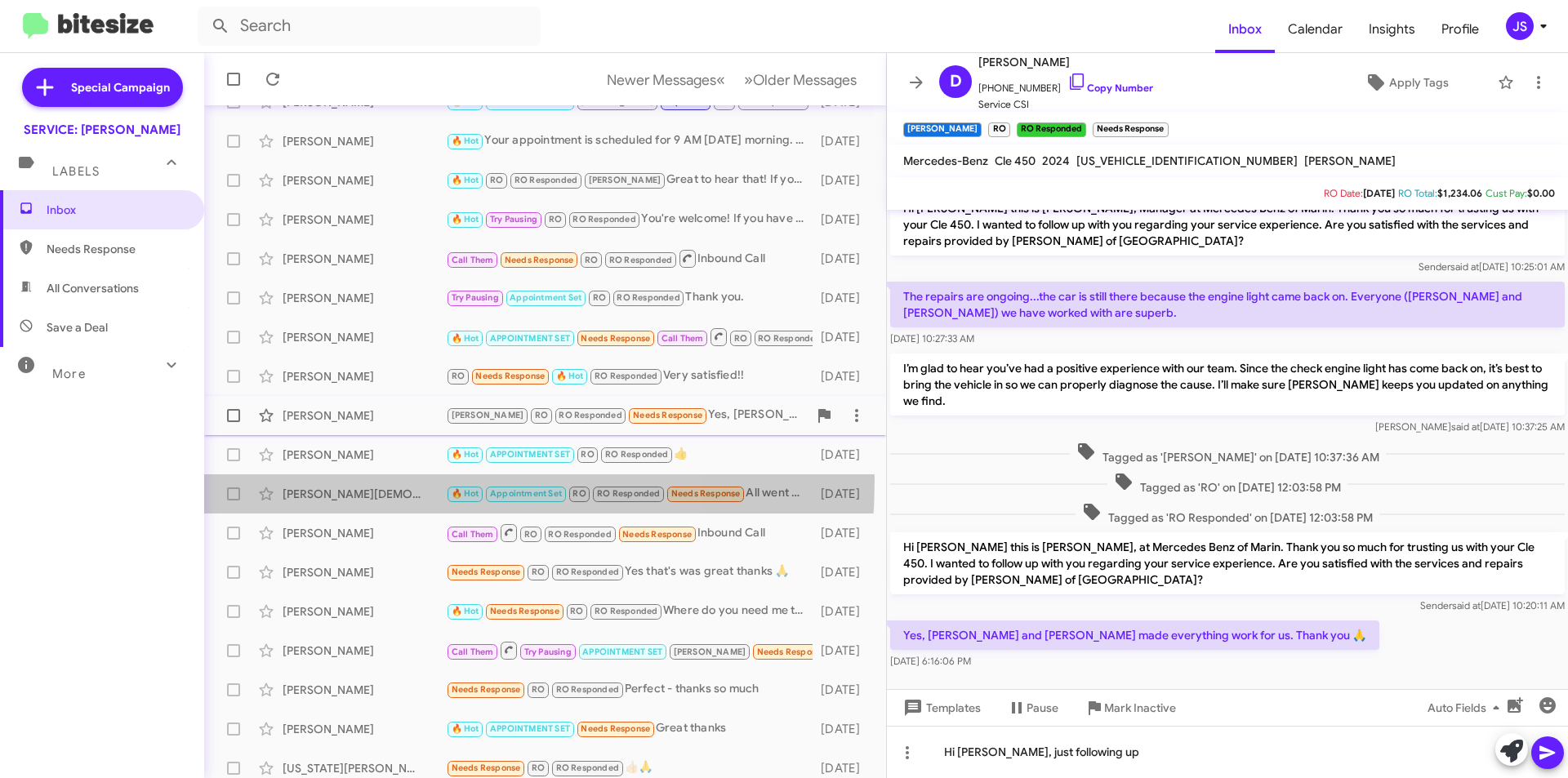
click at [374, 481] on div "Sajive Jain 🔥 Hot Appointment Set RO RO Responded Needs Response All went off w…" at bounding box center [545, 494] width 656 height 33
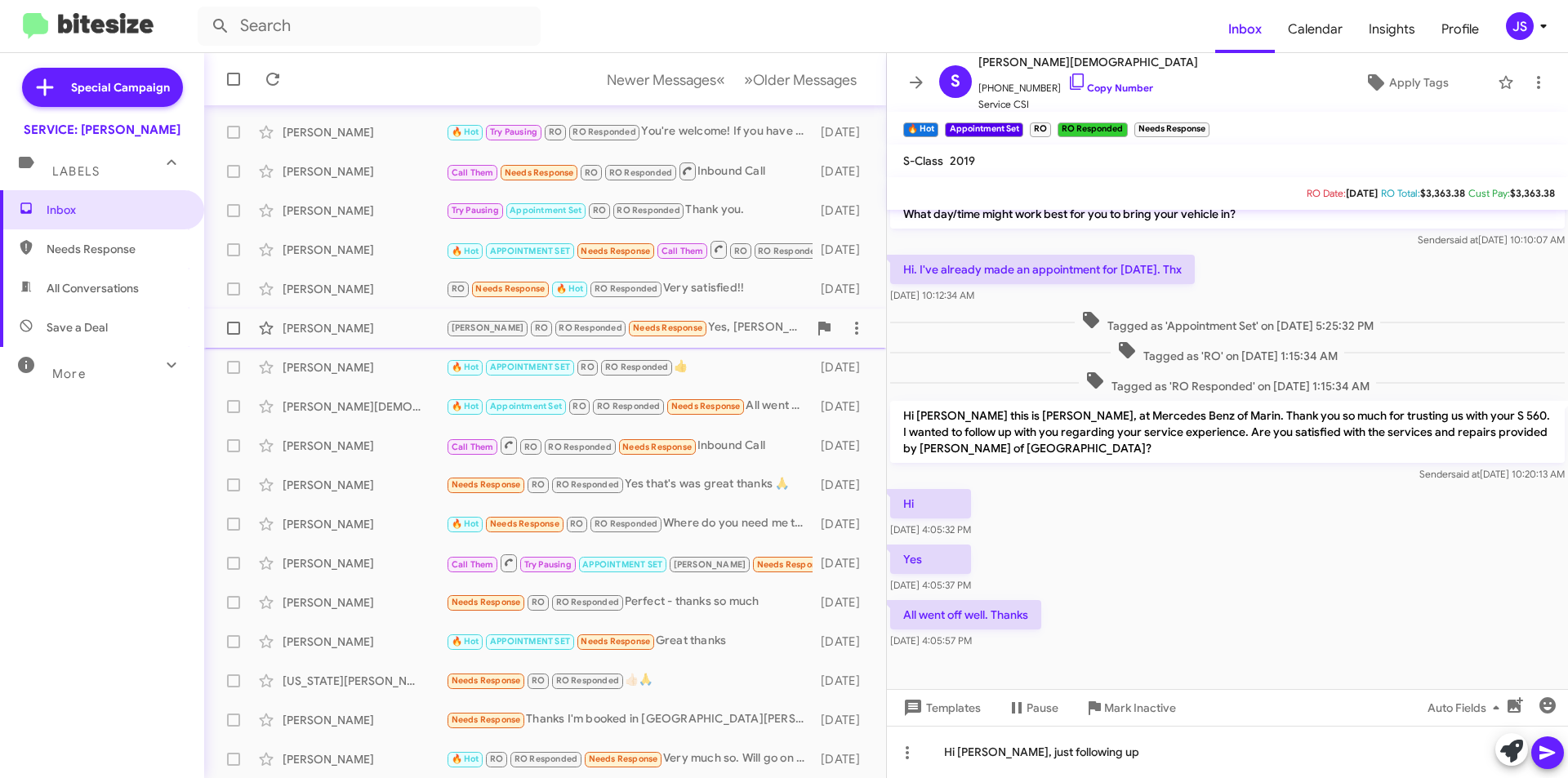
scroll to position [170, 0]
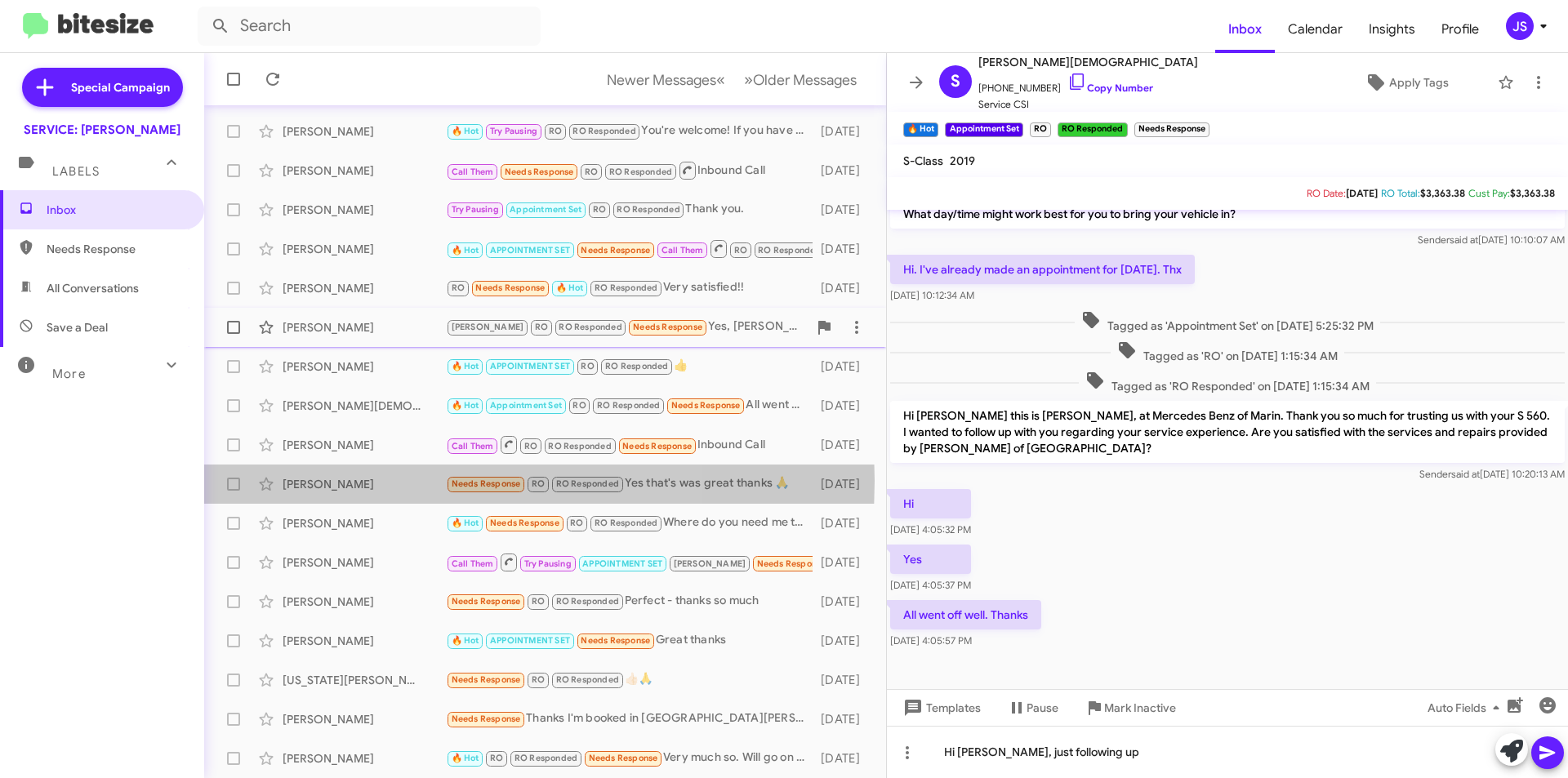
click at [374, 481] on div "Antonio F" at bounding box center [364, 484] width 164 height 16
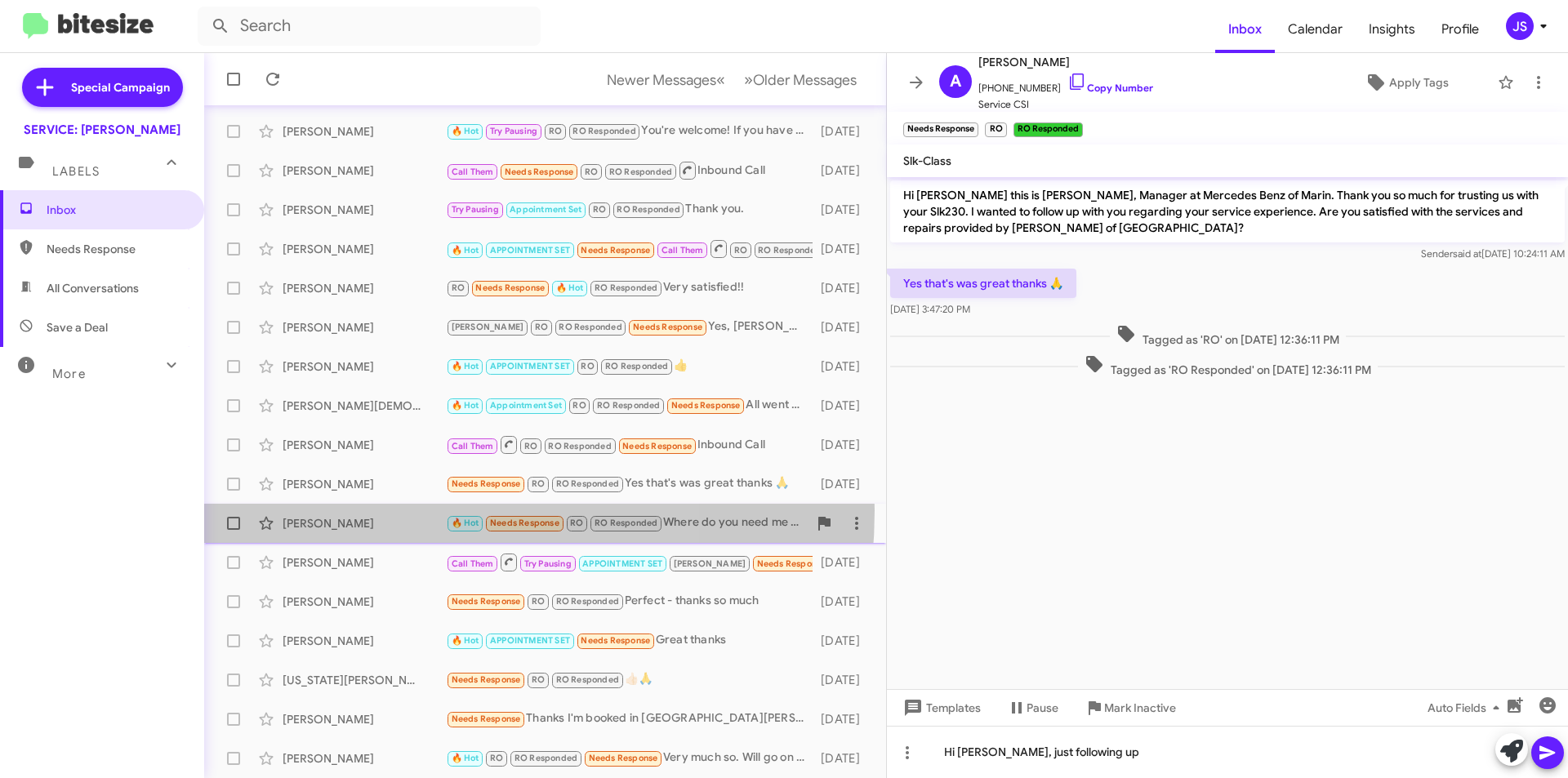
click at [372, 511] on div "Khatuna Ashurova 🔥 Hot Needs Response RO RO Responded Where do you need me to g…" at bounding box center [545, 523] width 656 height 33
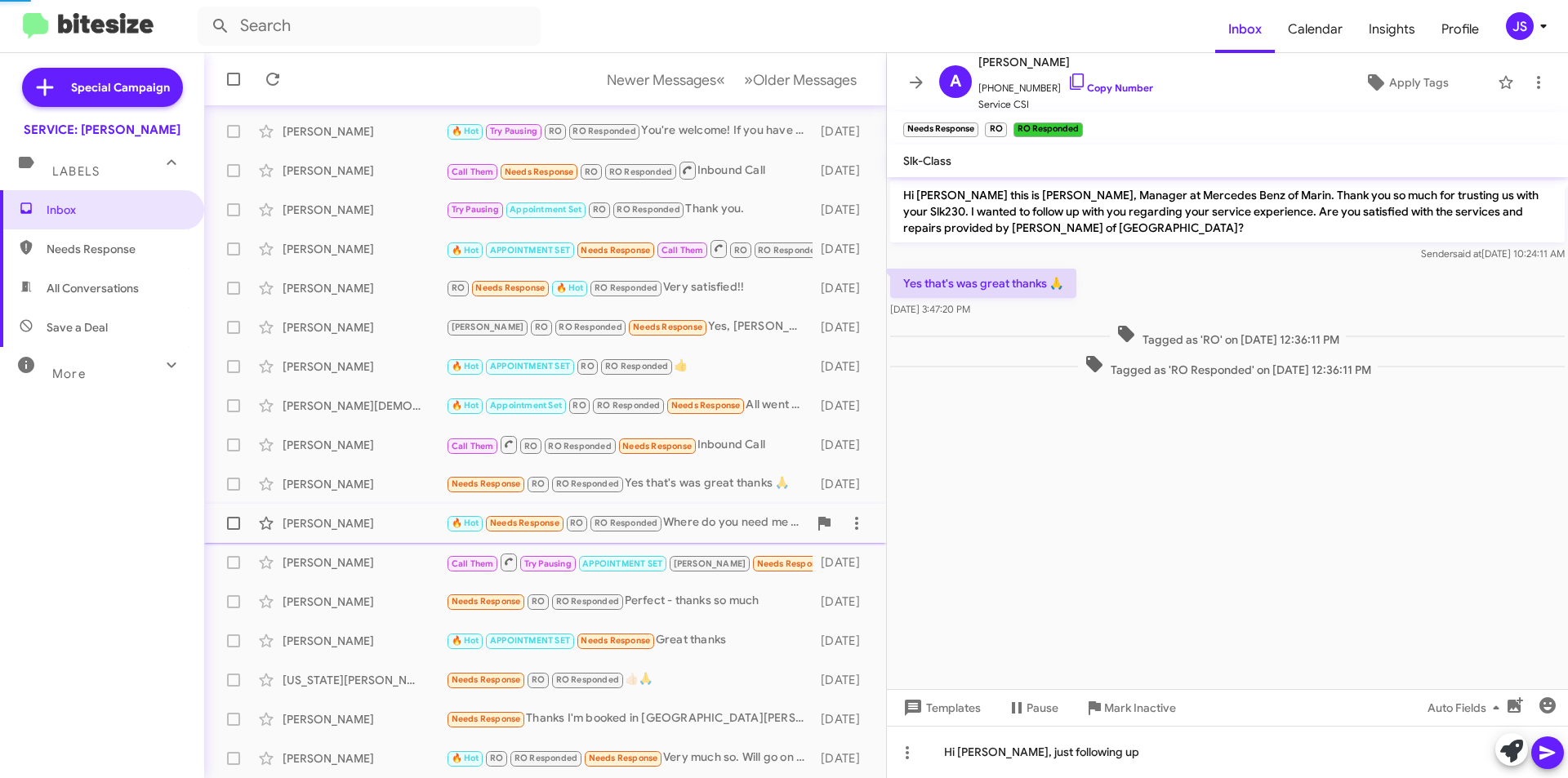
scroll to position [191, 0]
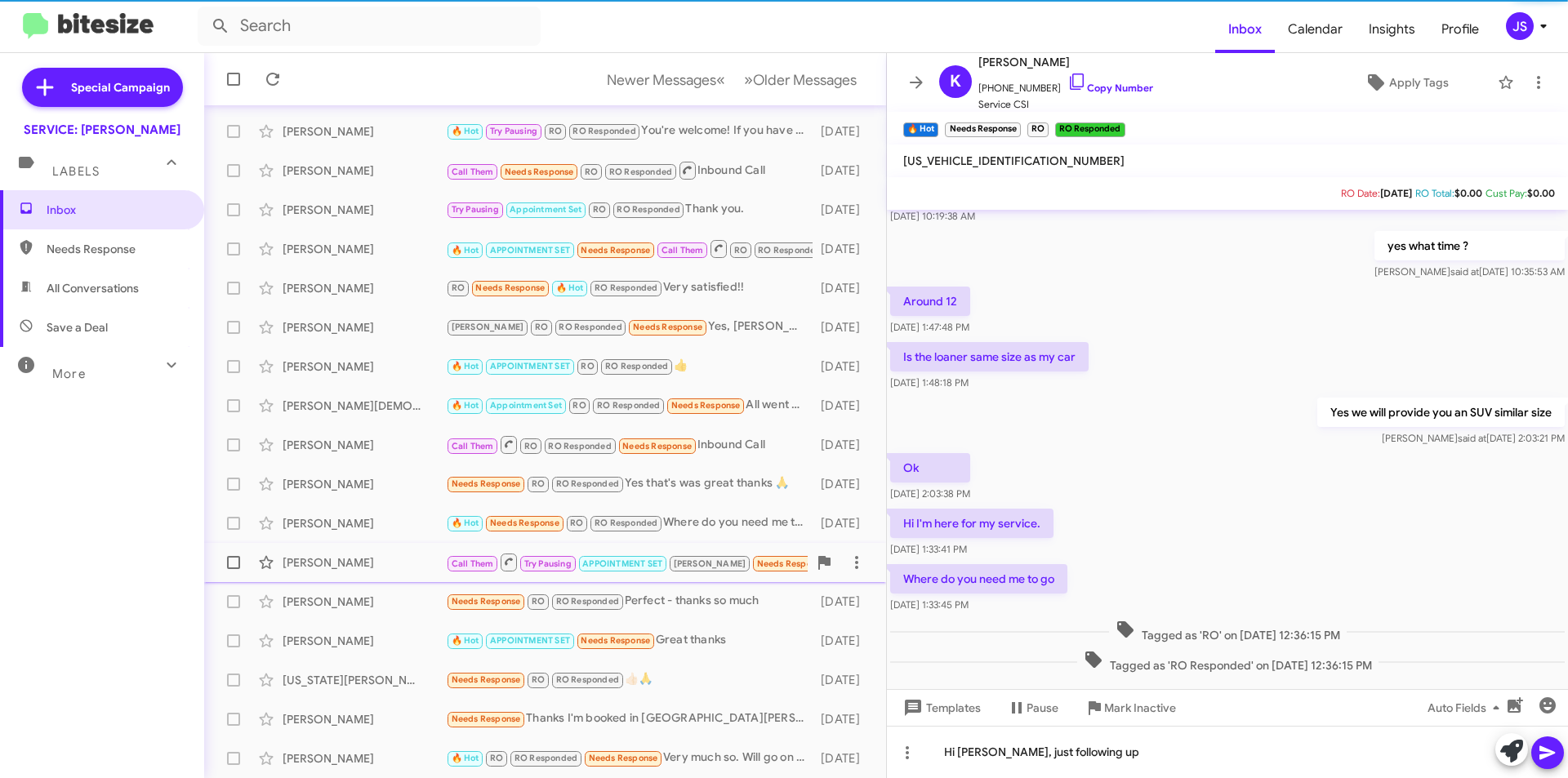
click at [359, 555] on div "Irene Kaus" at bounding box center [364, 562] width 164 height 16
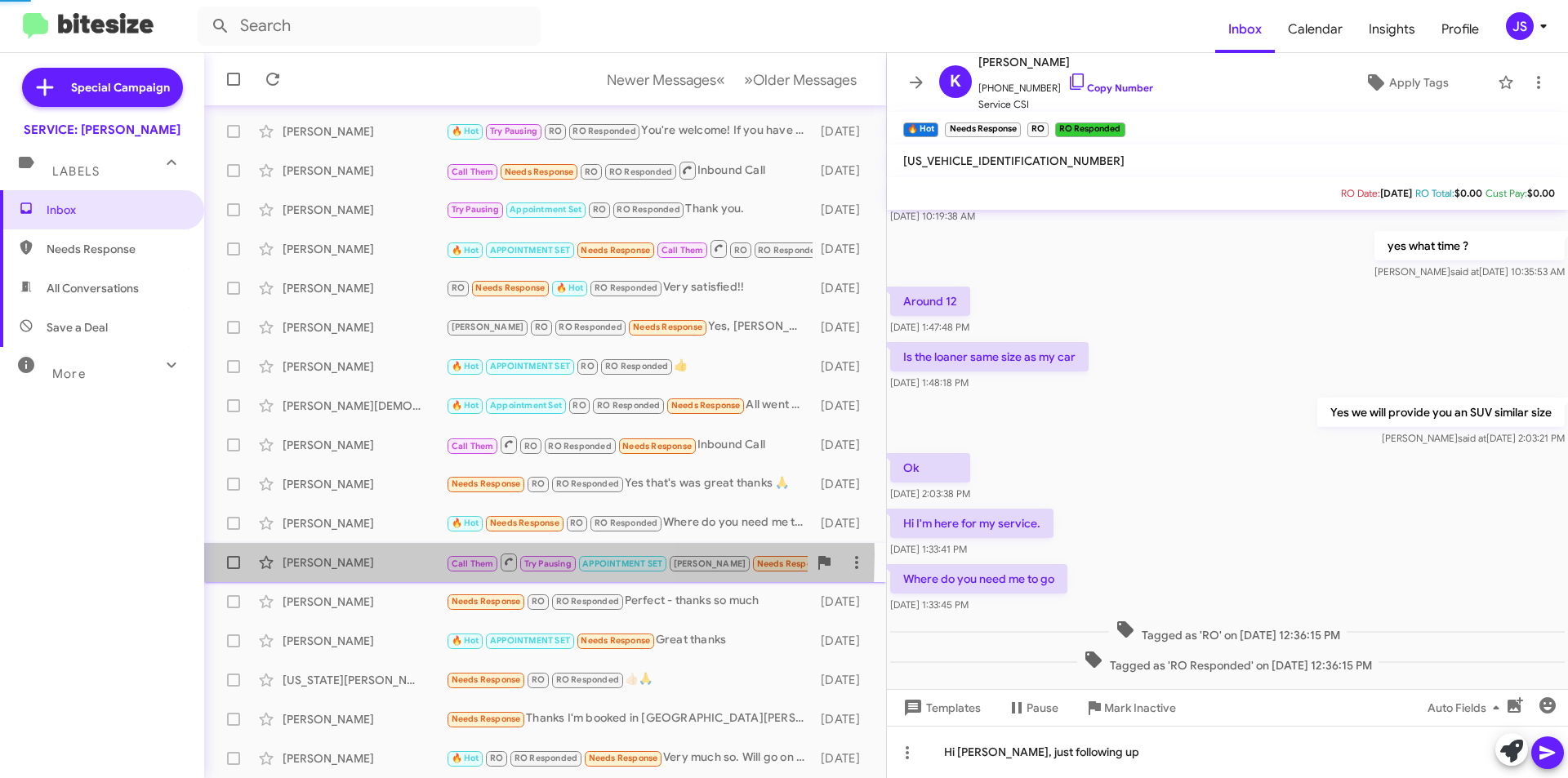
scroll to position [254, 0]
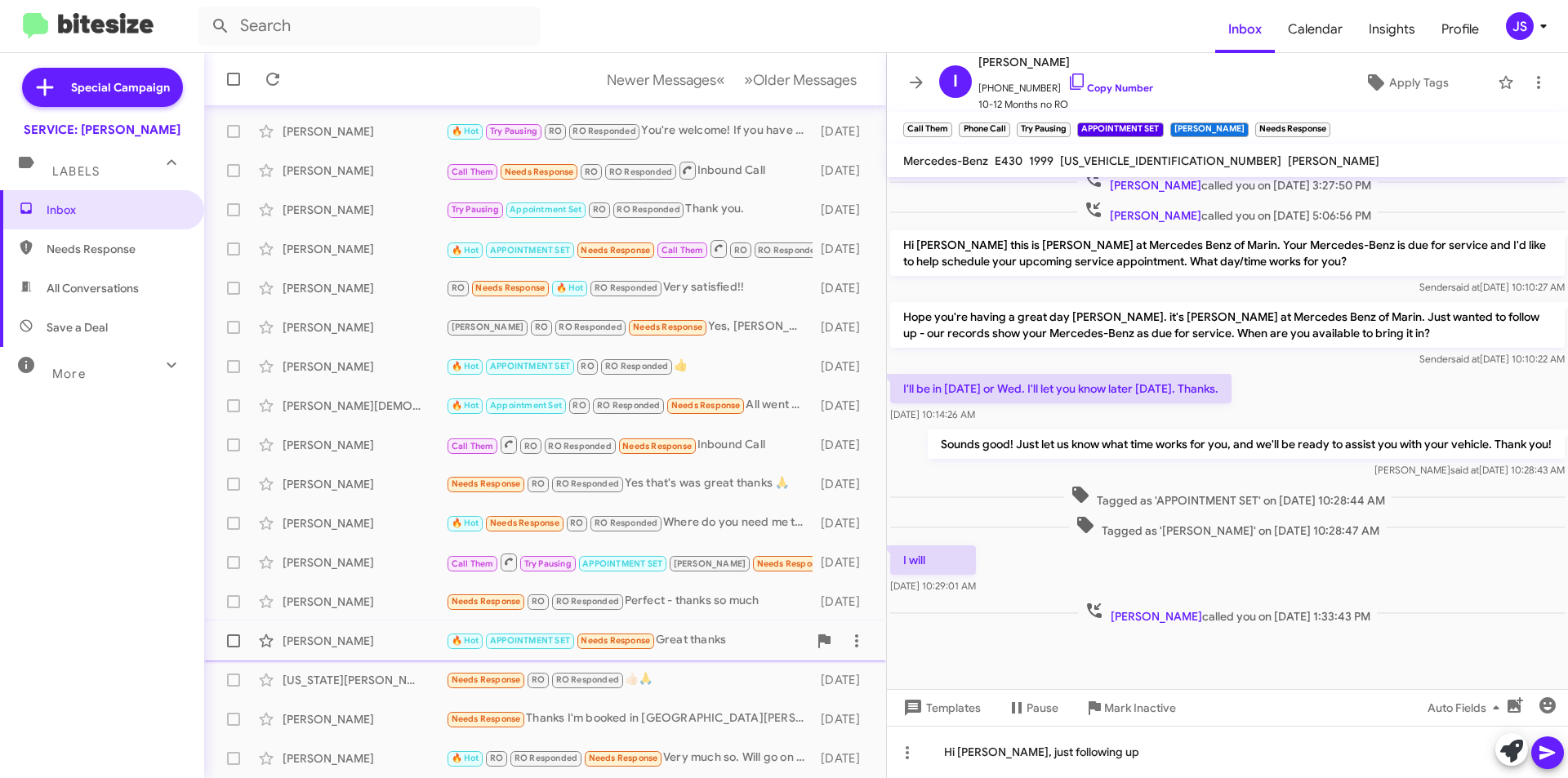
click at [368, 627] on div "Pierre Negri 🔥 Hot APPOINTMENT SET Needs Response Great thanks 20 days ago" at bounding box center [545, 641] width 656 height 33
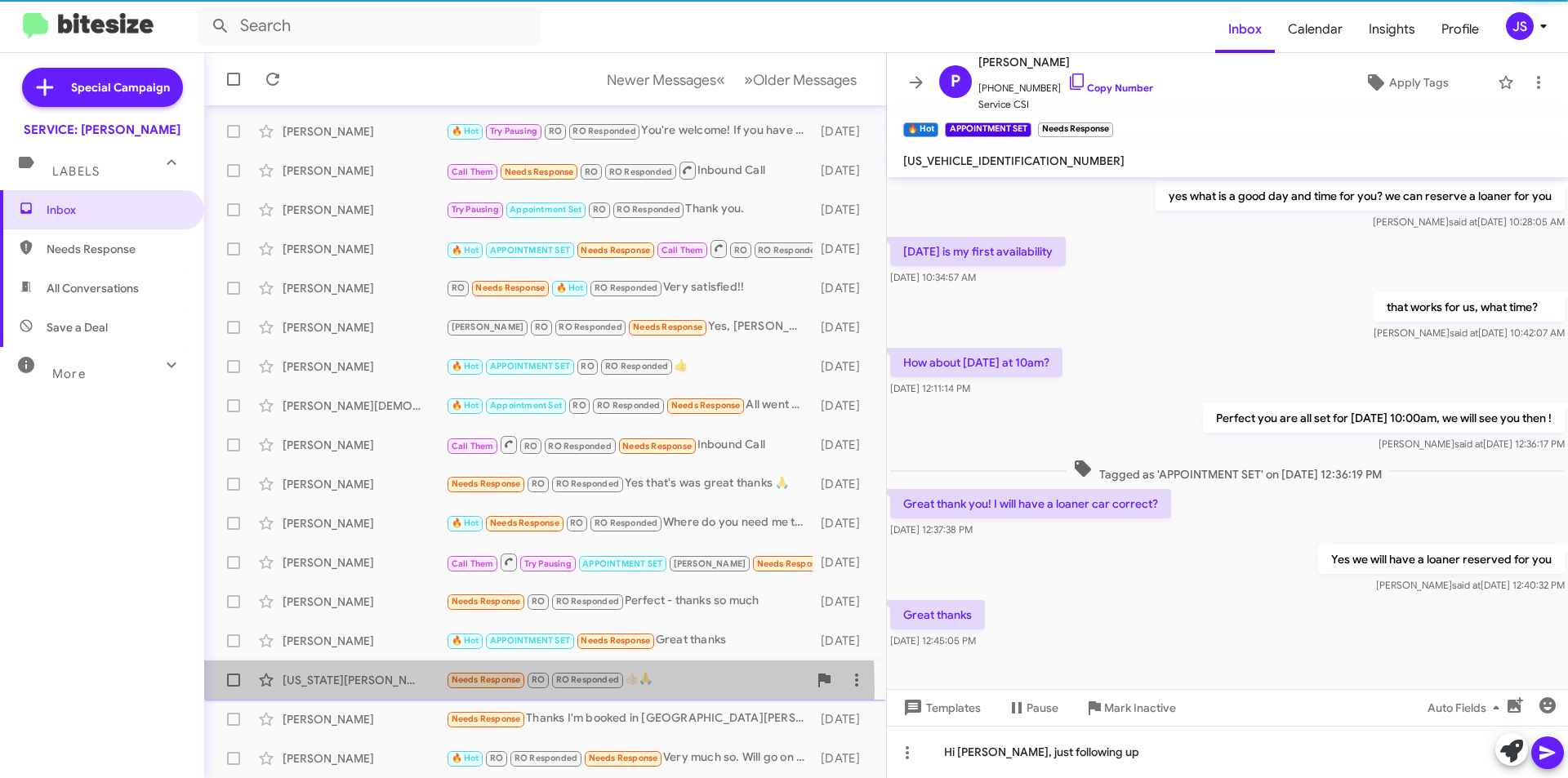
click at [383, 690] on div "Virginia Leung Needs Response RO RO Responded 👍🏻🙏 20 days ago" at bounding box center [545, 680] width 656 height 33
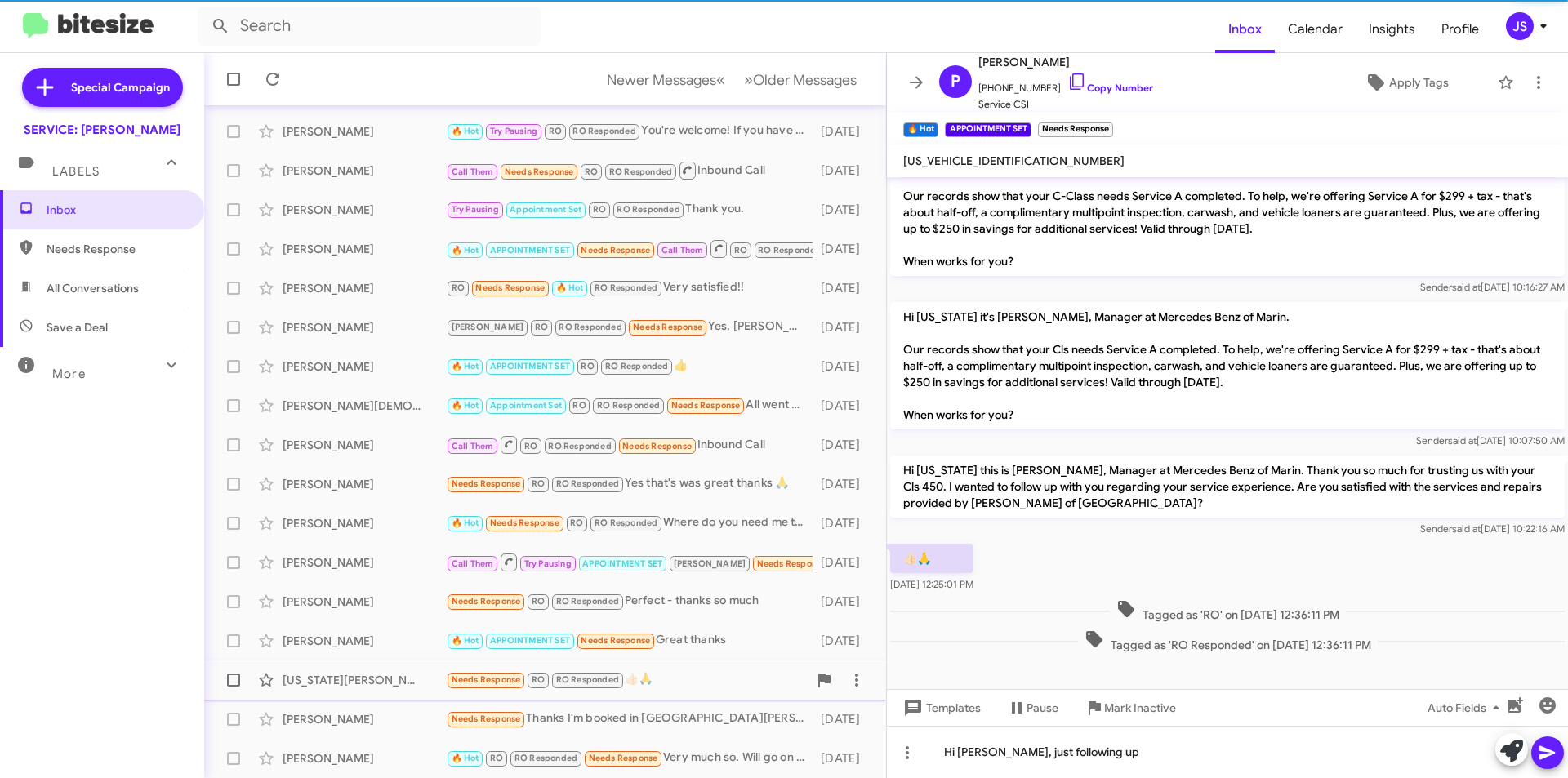
scroll to position [355, 0]
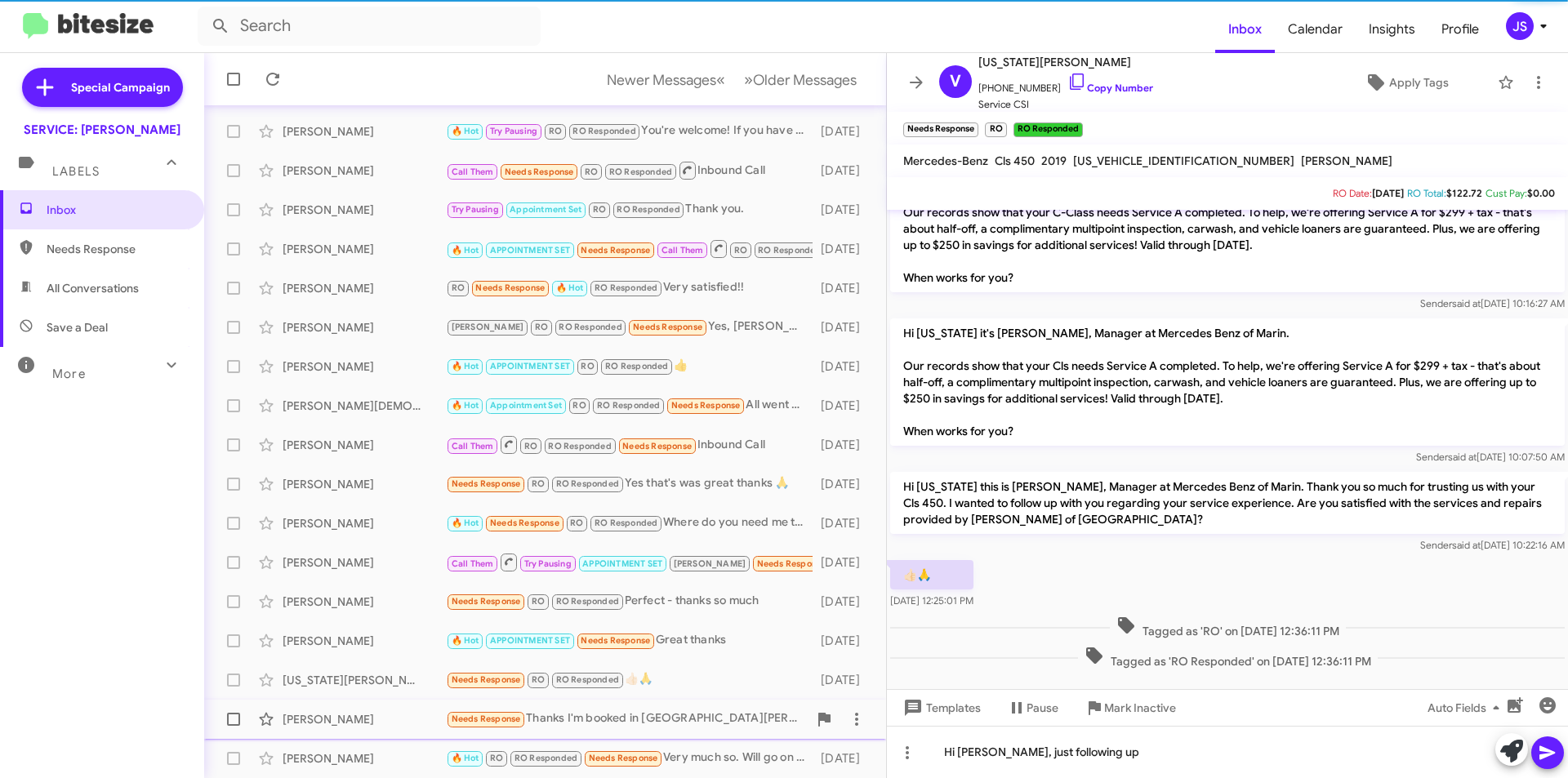
click at [391, 722] on div "Robert Boyd" at bounding box center [364, 720] width 164 height 16
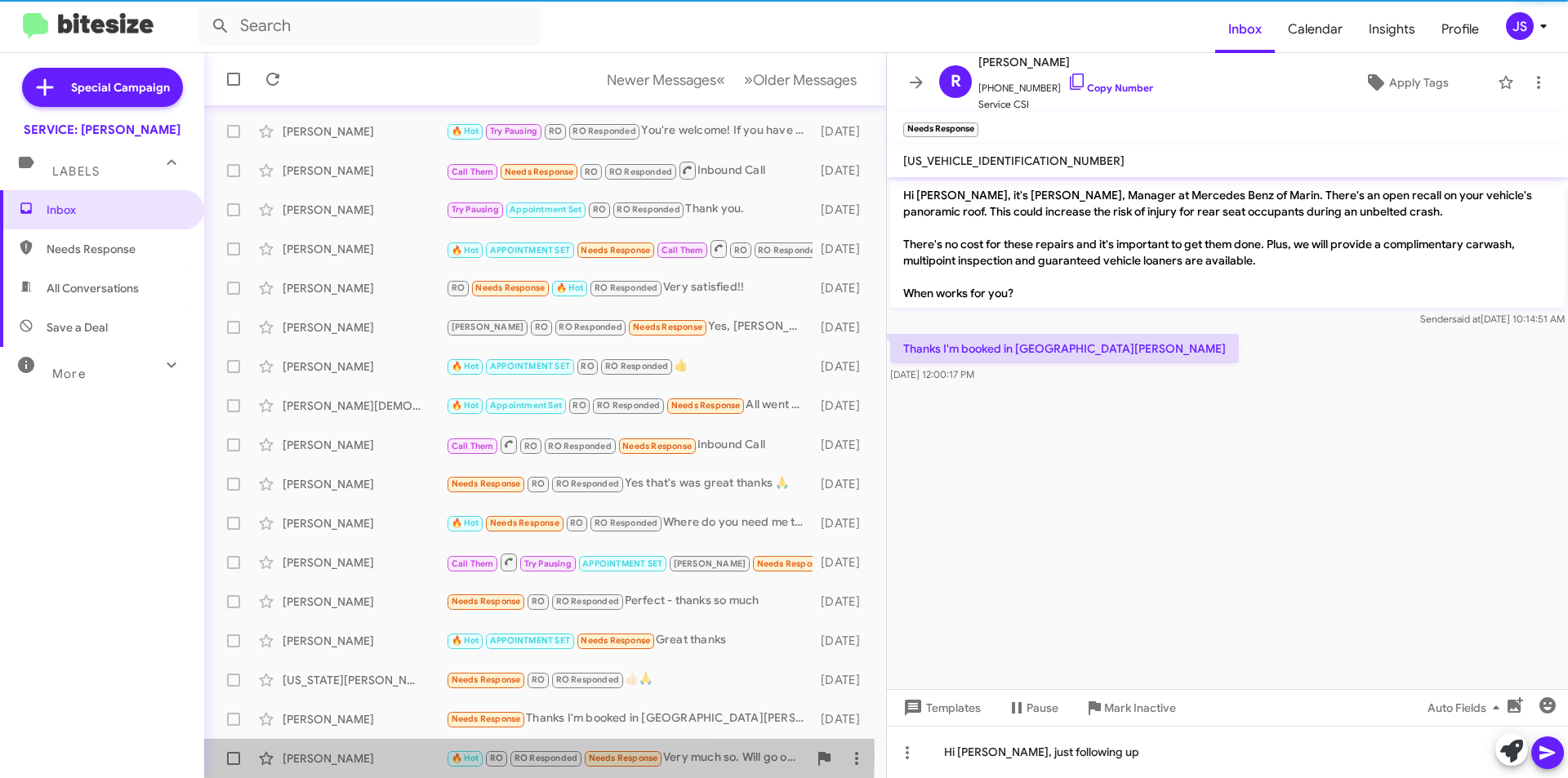
click at [379, 756] on div "Tom Yarbrough" at bounding box center [364, 758] width 164 height 16
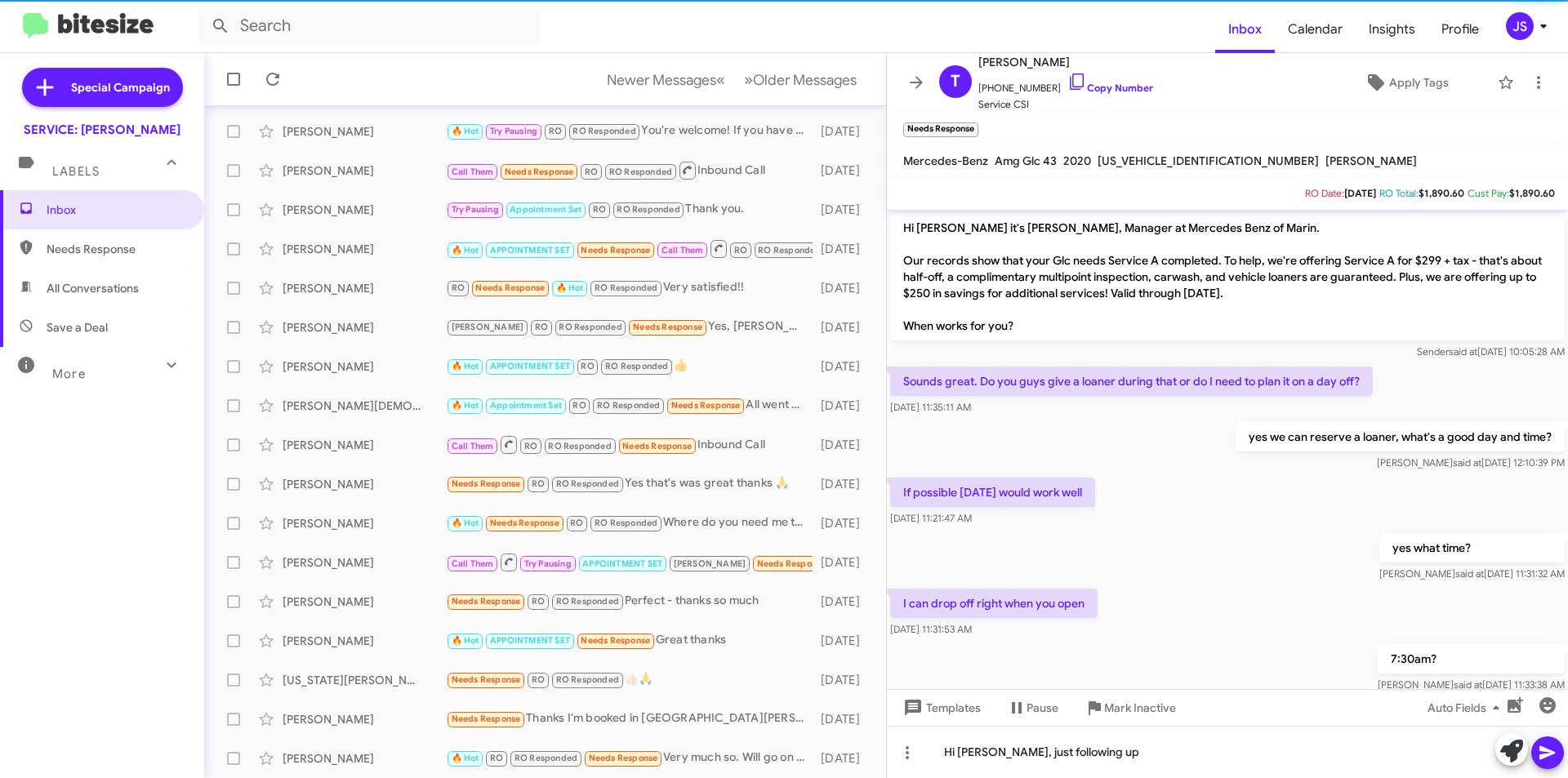
scroll to position [316, 0]
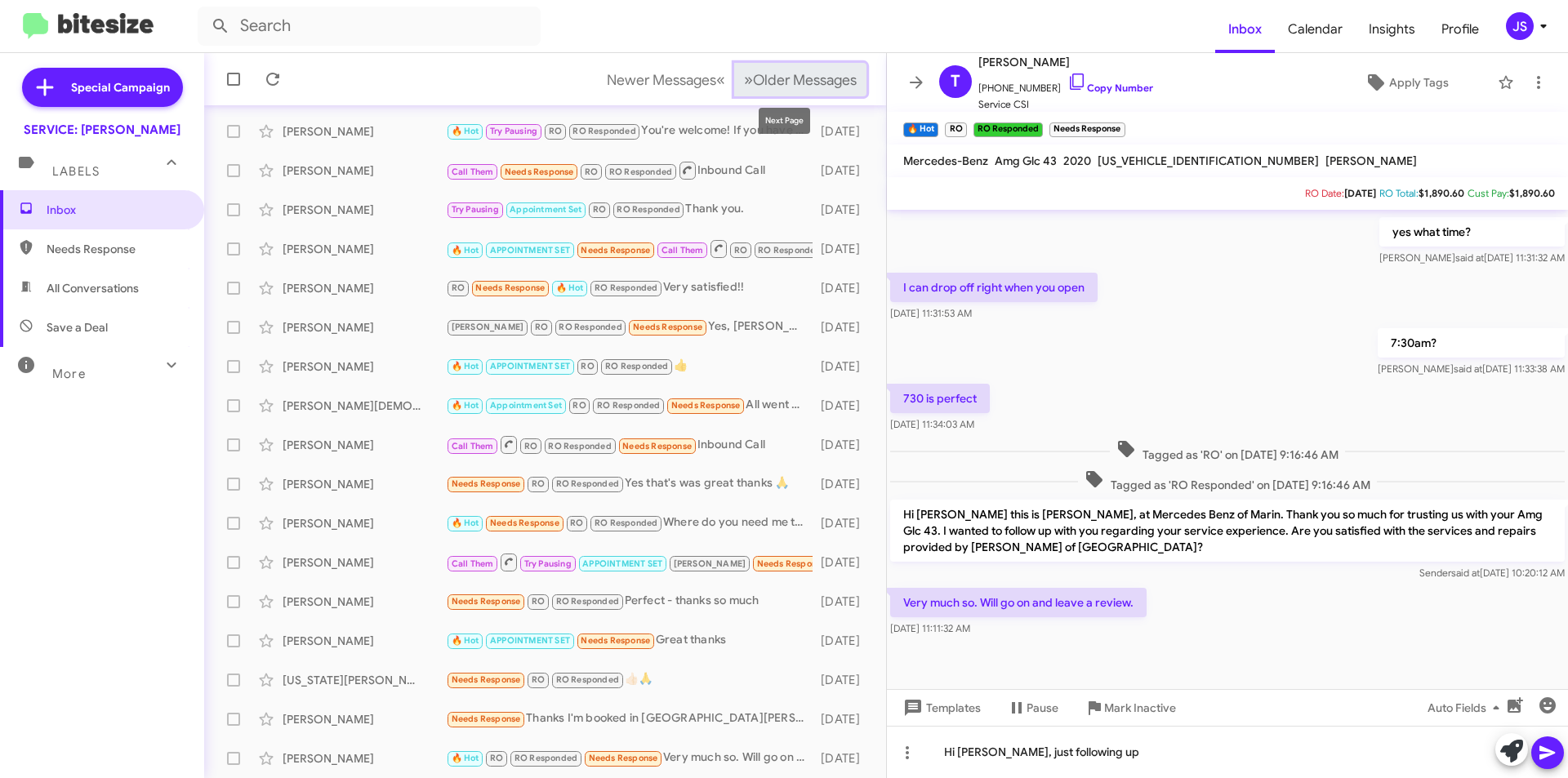
click at [792, 76] on span "Older Messages" at bounding box center [805, 80] width 103 height 18
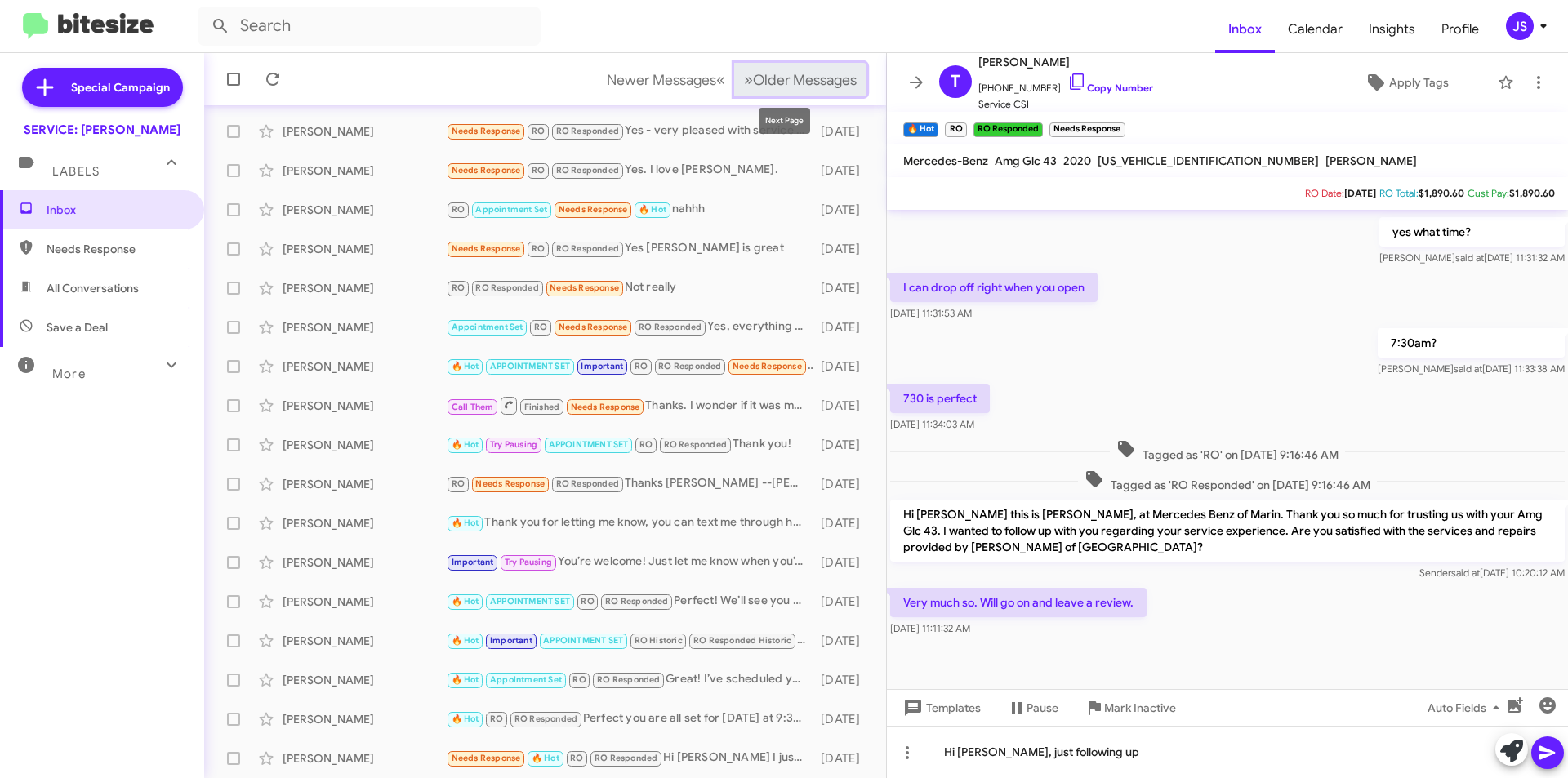
click at [757, 66] on button "» Next Older Messages" at bounding box center [800, 80] width 132 height 34
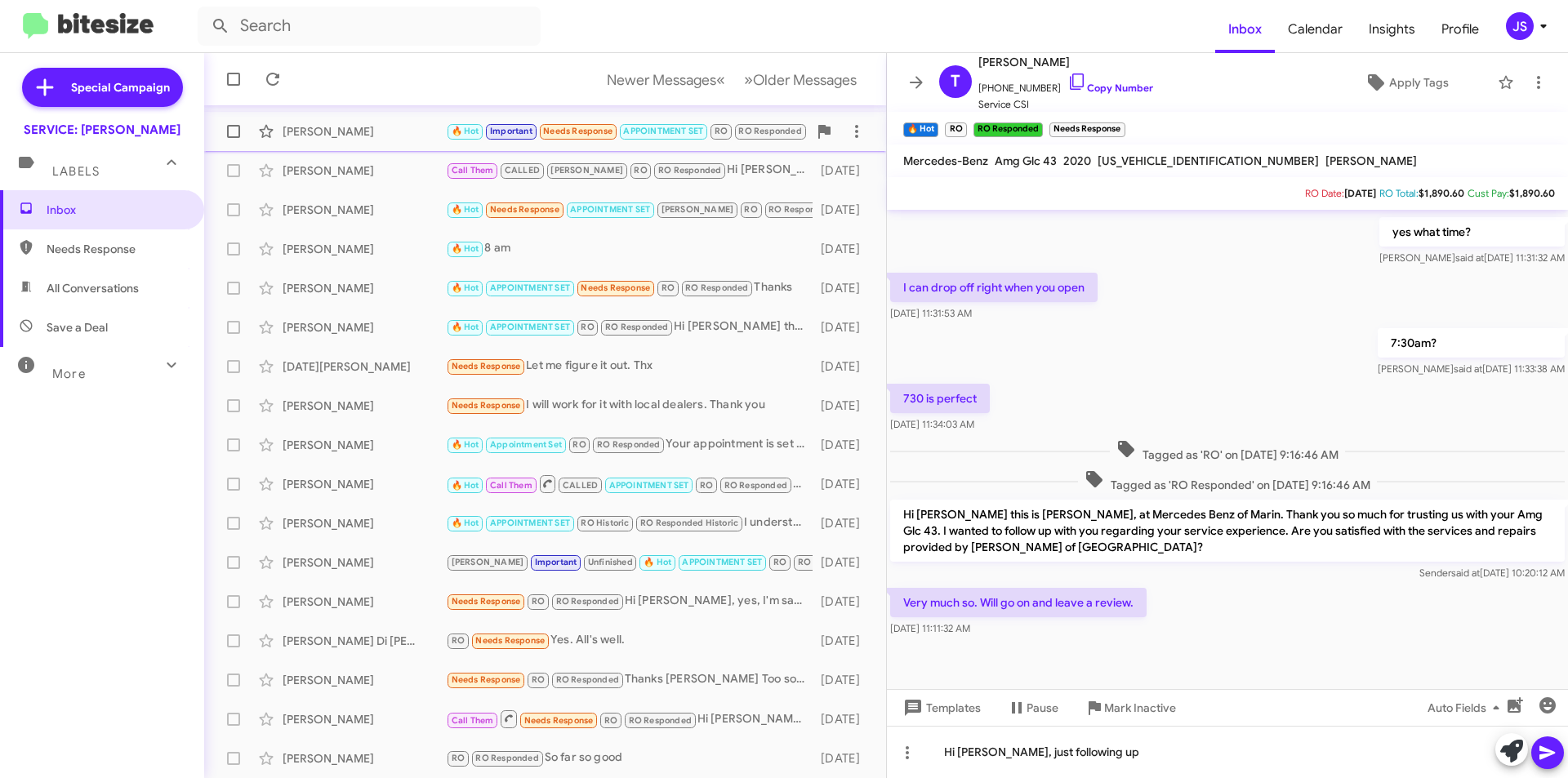
click at [295, 135] on div "Jeffrey Block" at bounding box center [364, 131] width 164 height 16
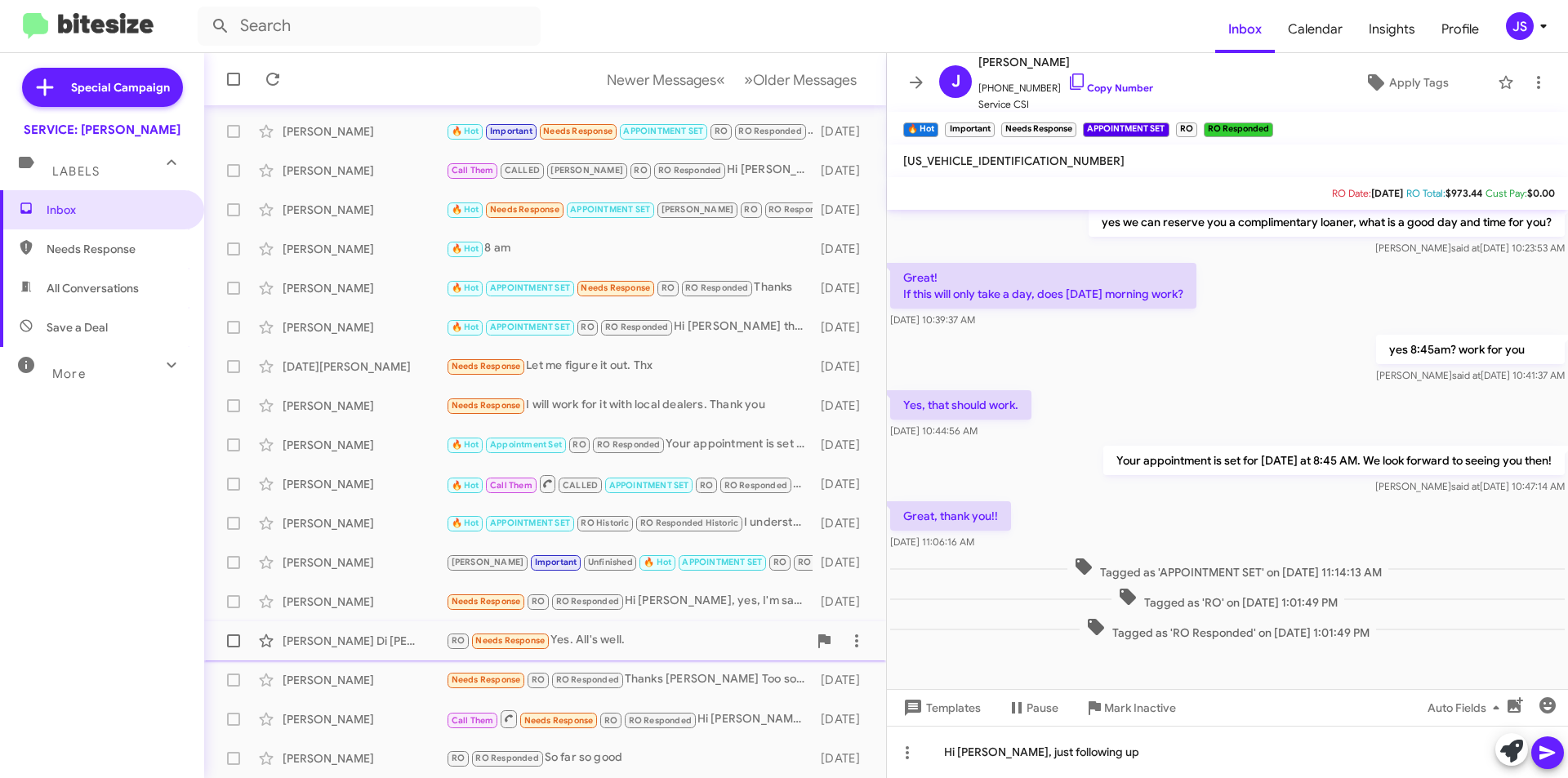
click at [389, 637] on div "George Di Cristina" at bounding box center [364, 641] width 164 height 16
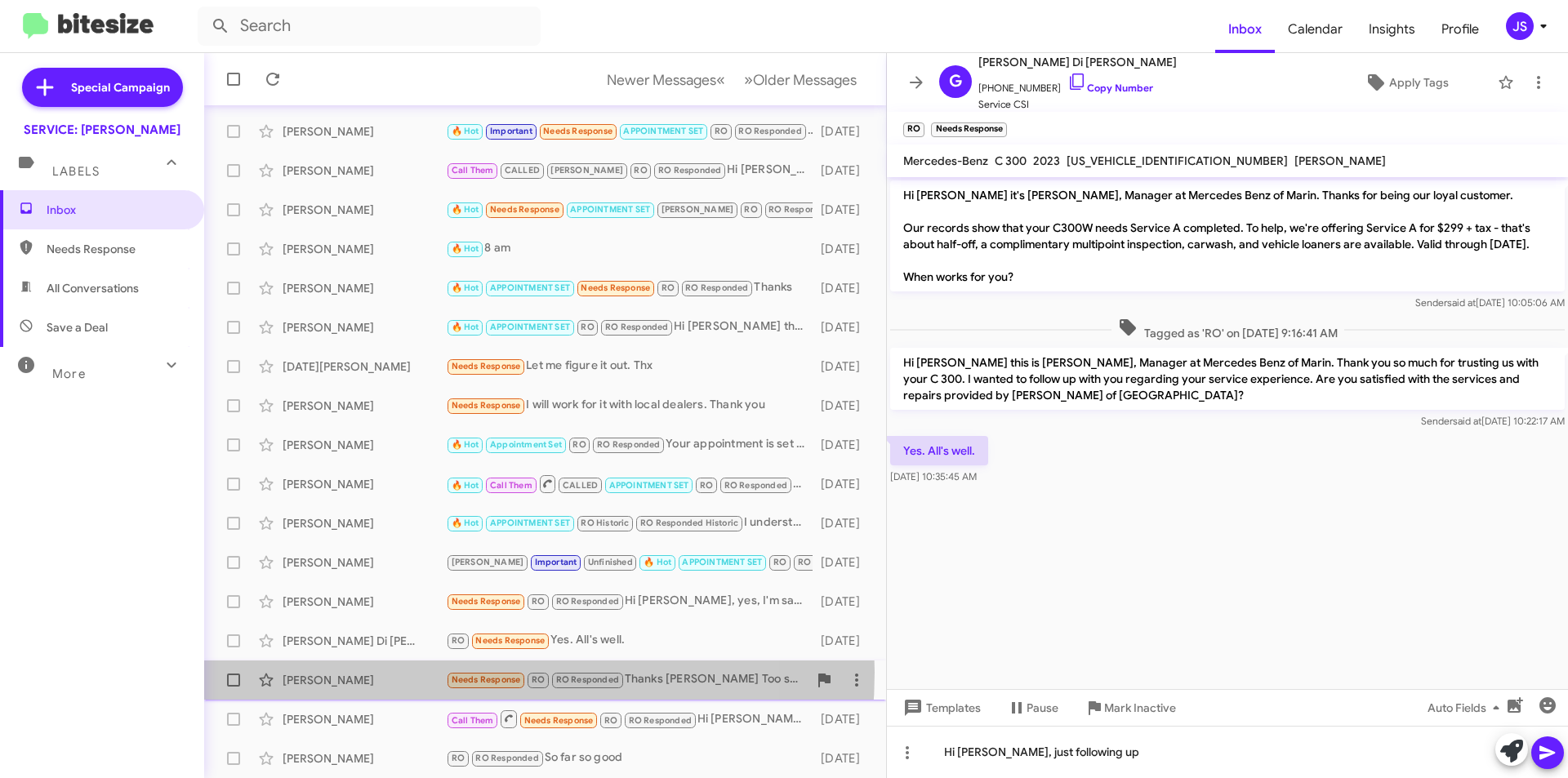
click at [412, 673] on div "Riva Berelson" at bounding box center [364, 680] width 164 height 16
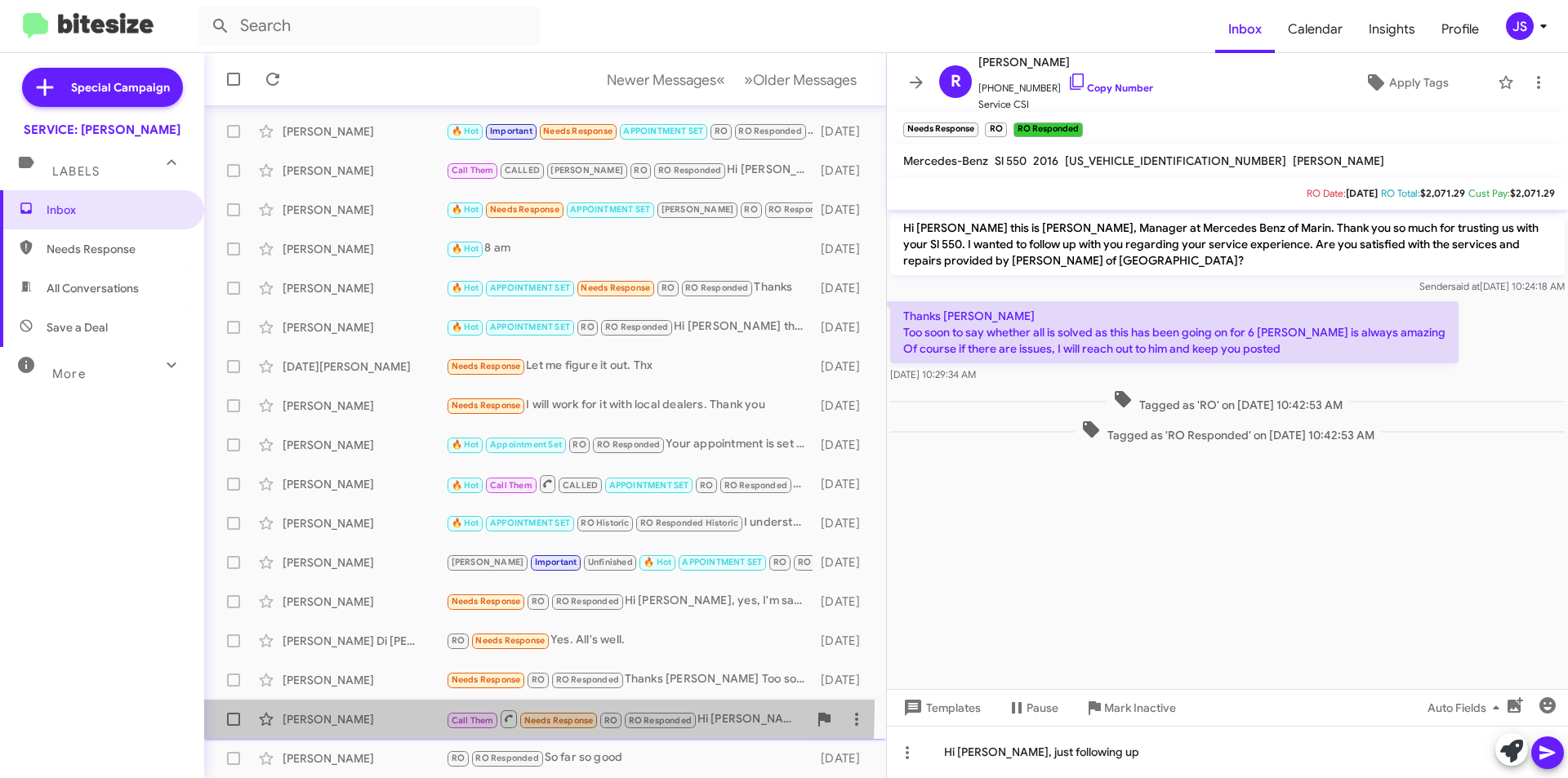
click at [325, 708] on div "Margery Parcher Call Them Needs Response RO RO Responded Hi Omar, Yes very sati…" at bounding box center [545, 720] width 656 height 33
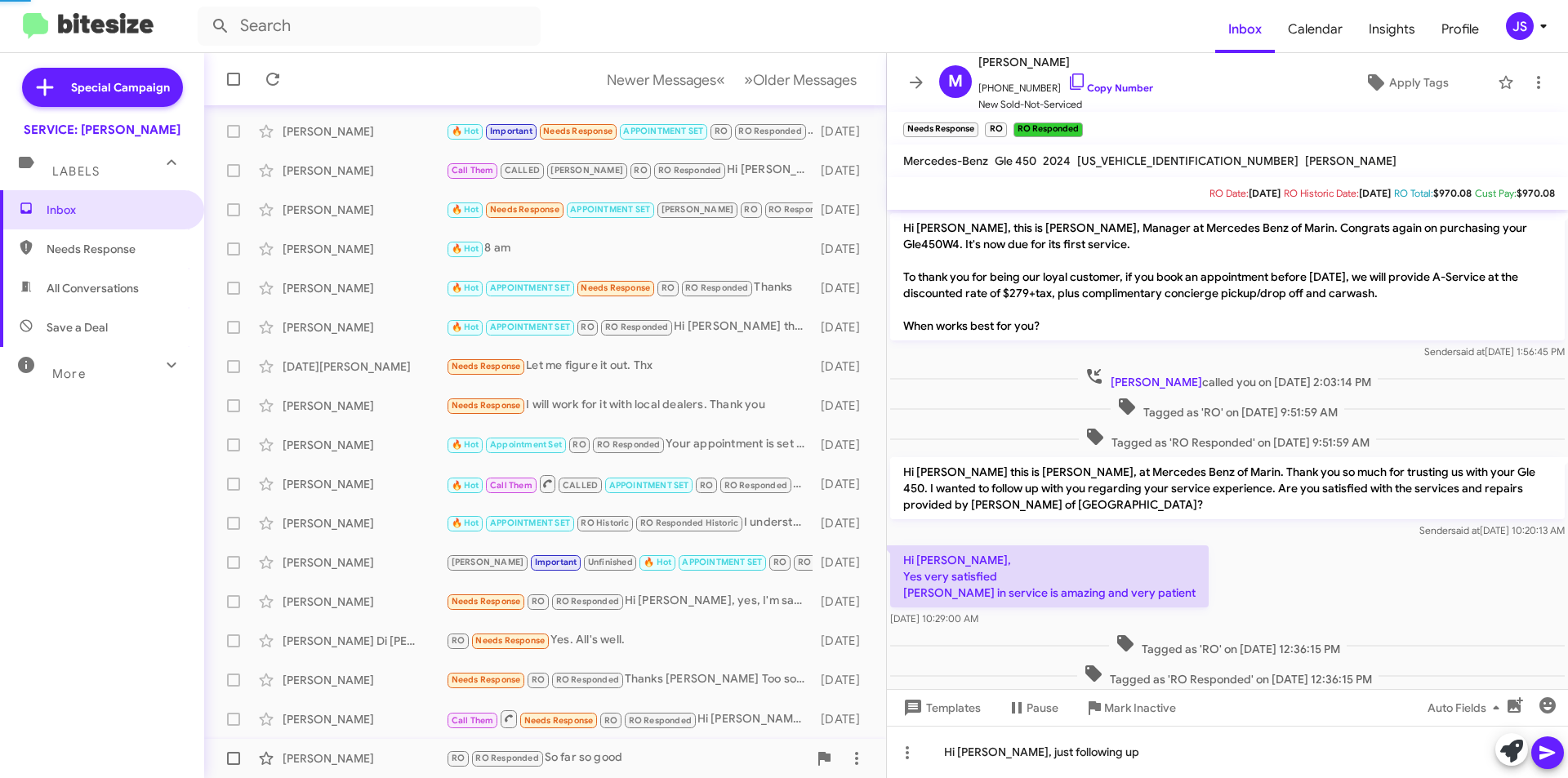
scroll to position [34, 0]
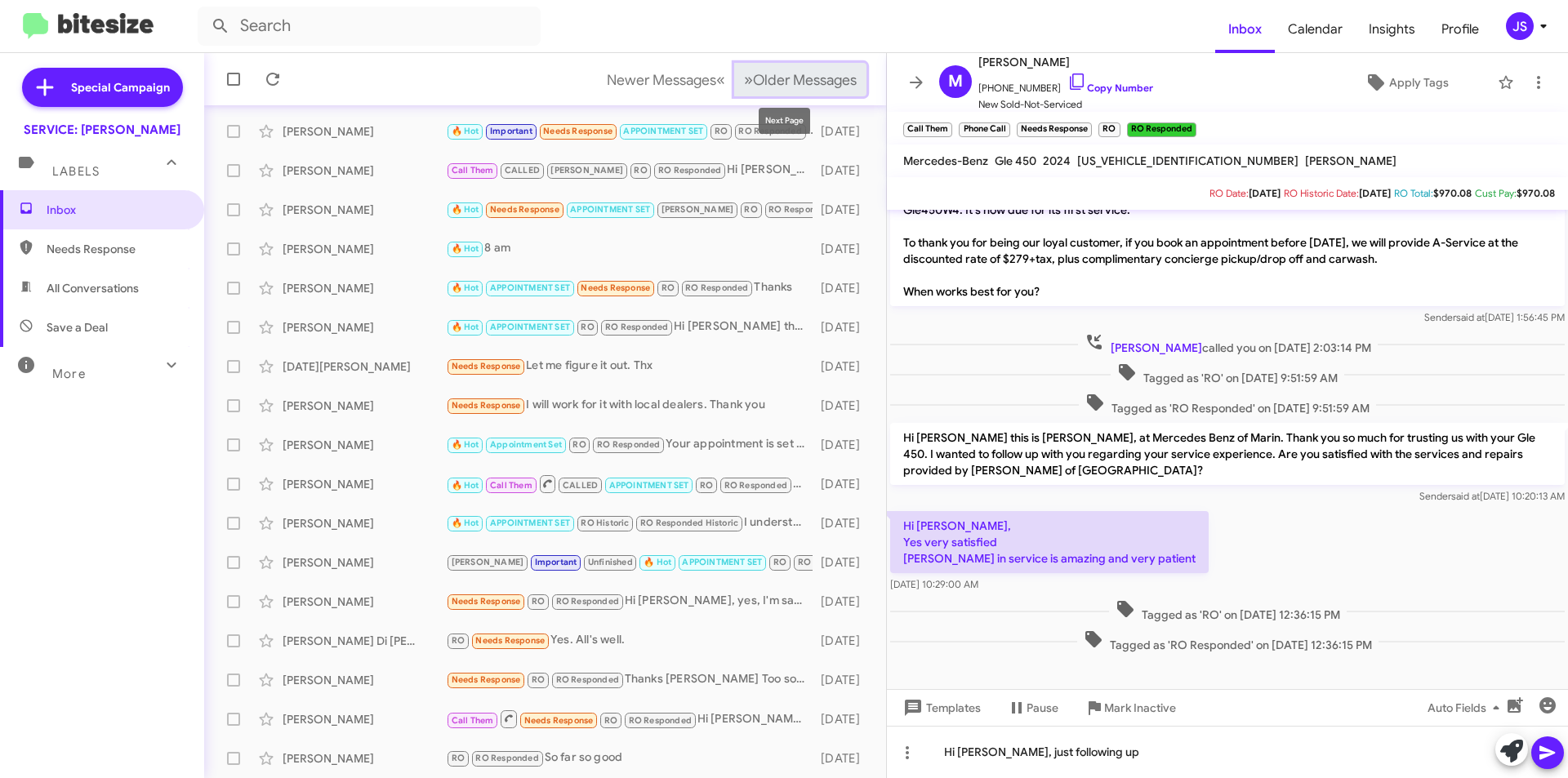
click at [812, 69] on button "» Next Older Messages" at bounding box center [800, 80] width 132 height 34
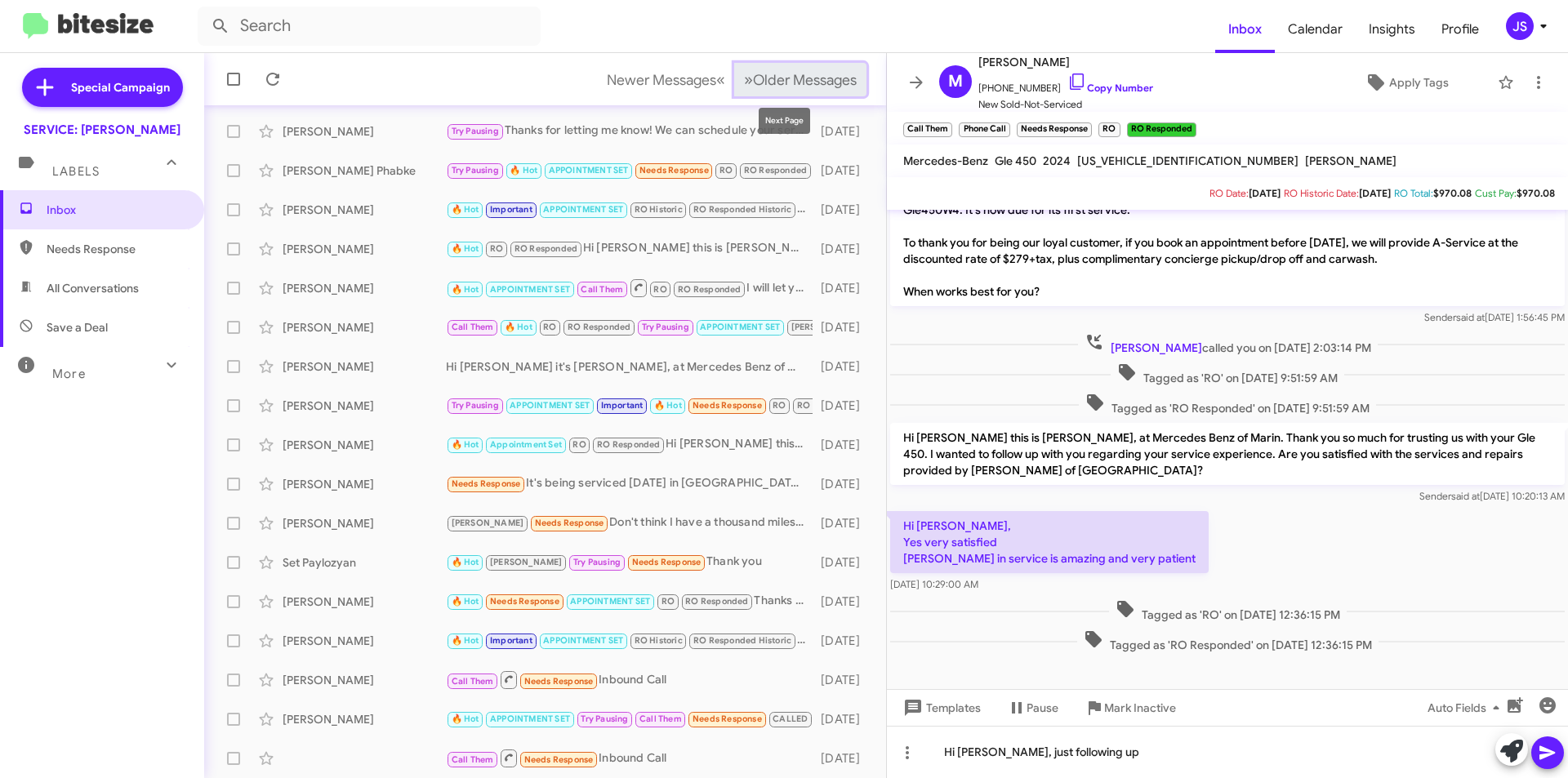
click at [789, 83] on span "Older Messages" at bounding box center [805, 80] width 103 height 18
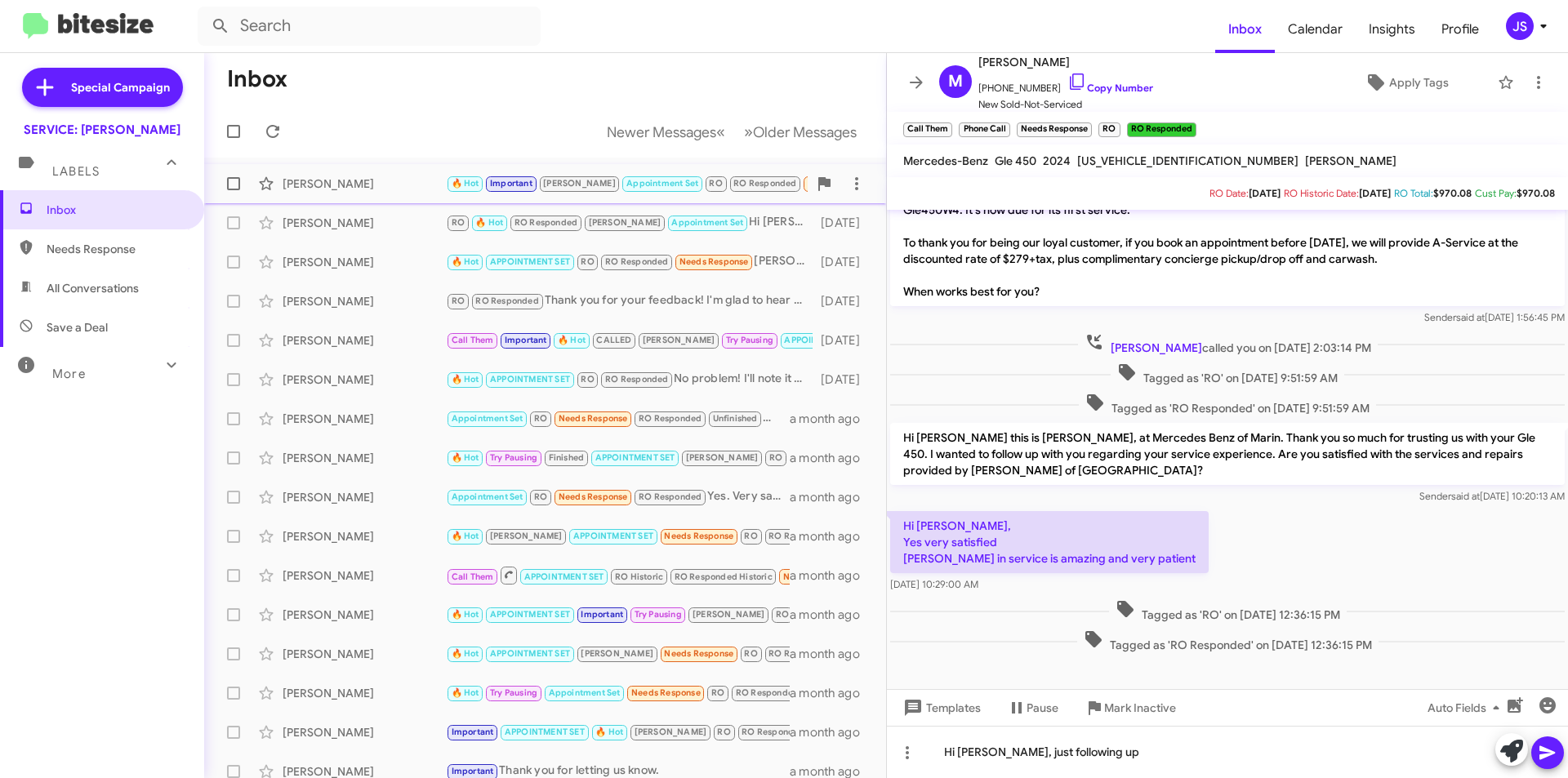
drag, startPoint x: 427, startPoint y: 312, endPoint x: 384, endPoint y: 176, distance: 142.6
click at [384, 176] on div "Nader Zaman" at bounding box center [364, 183] width 164 height 16
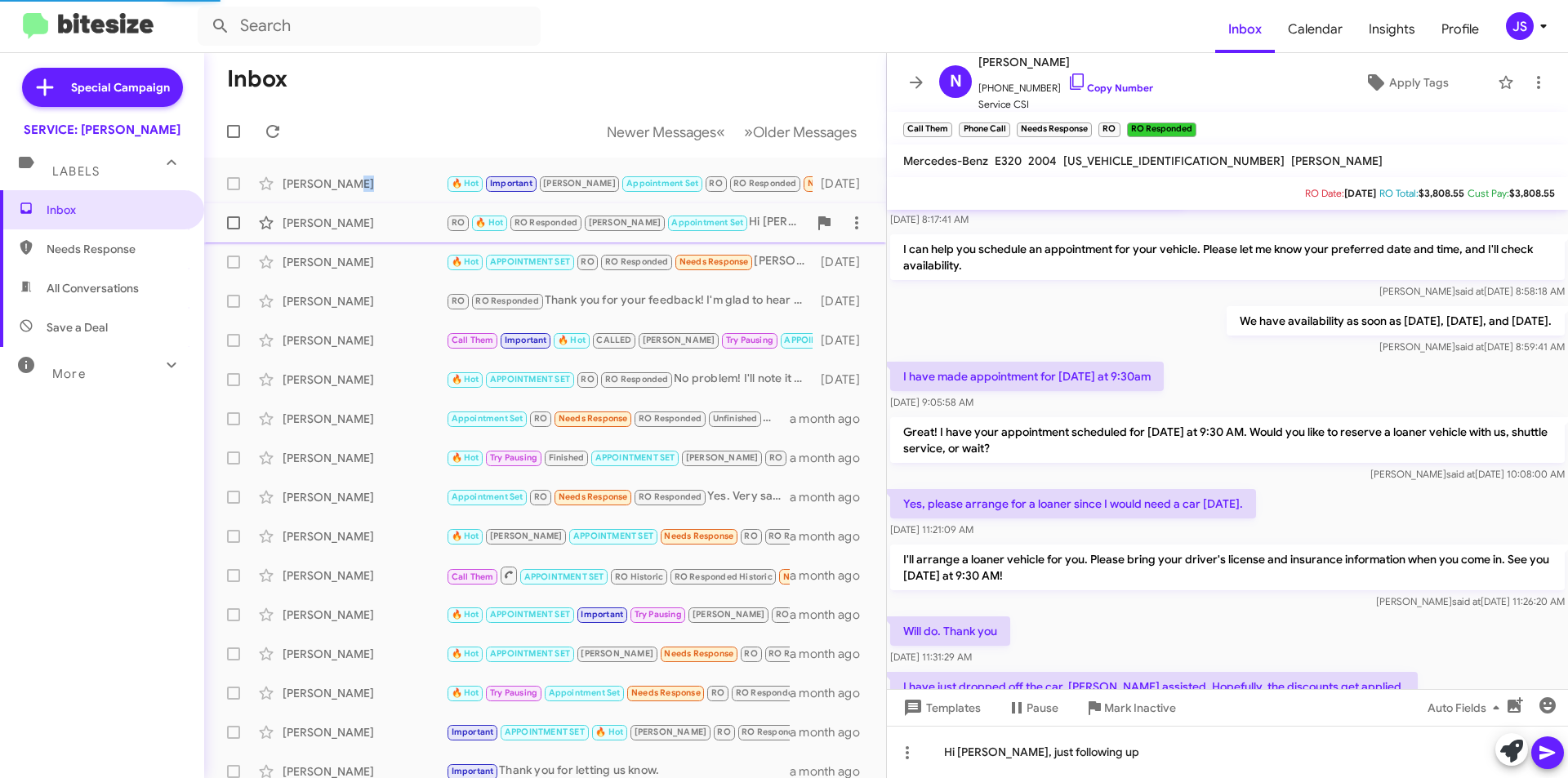
scroll to position [759, 0]
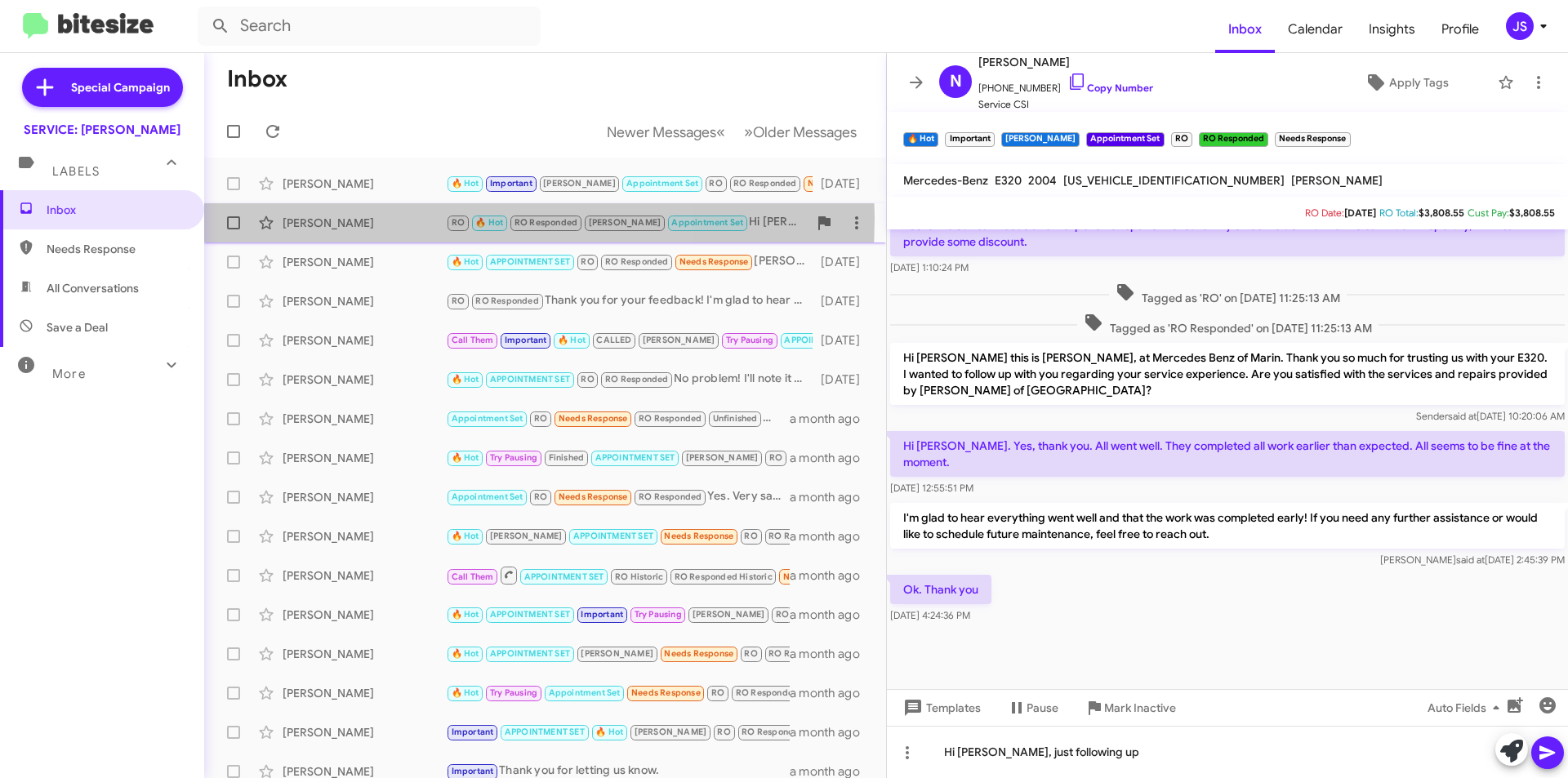
click at [368, 218] on div "Allison Crawford" at bounding box center [364, 222] width 164 height 16
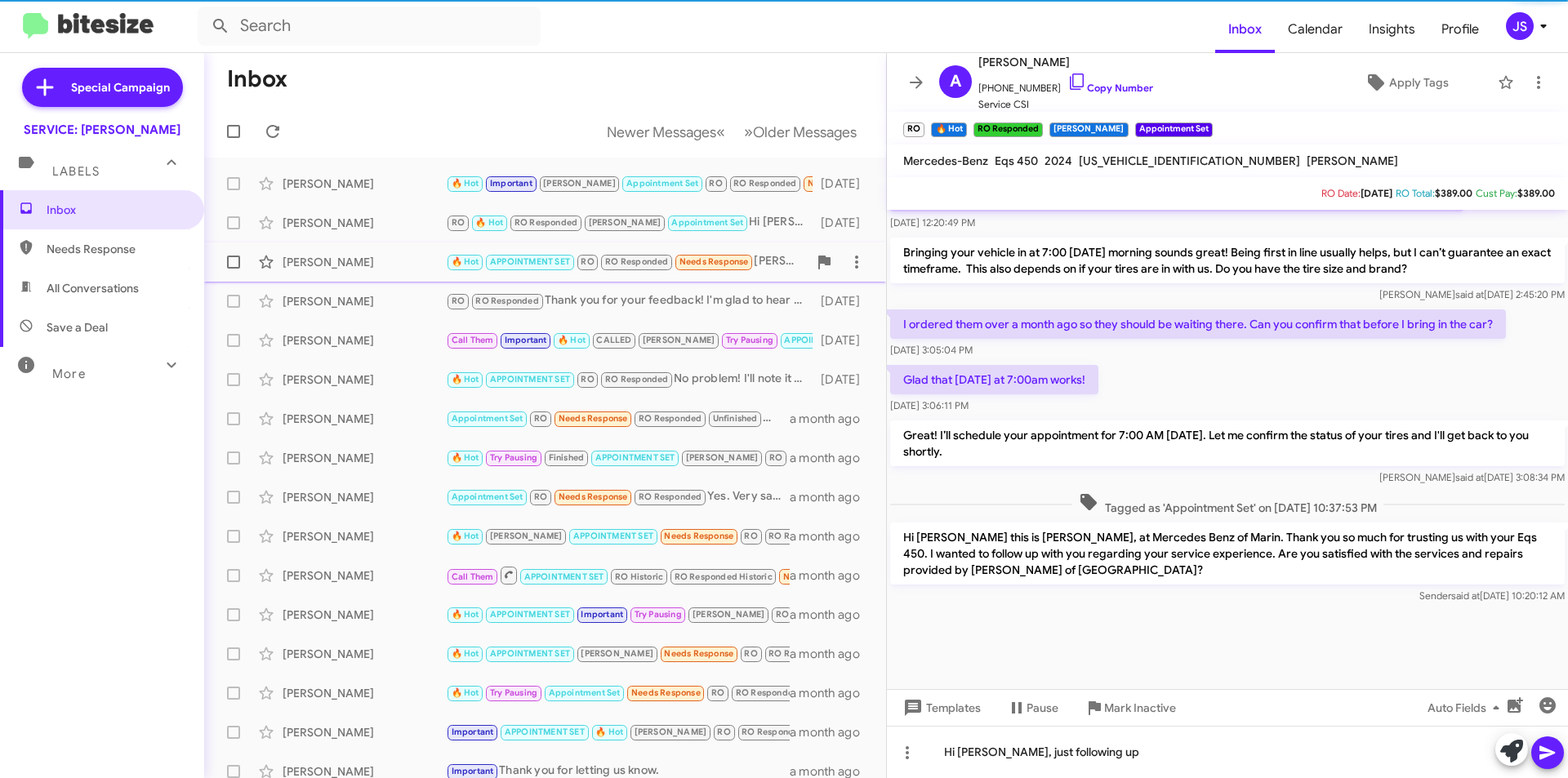
scroll to position [858, 0]
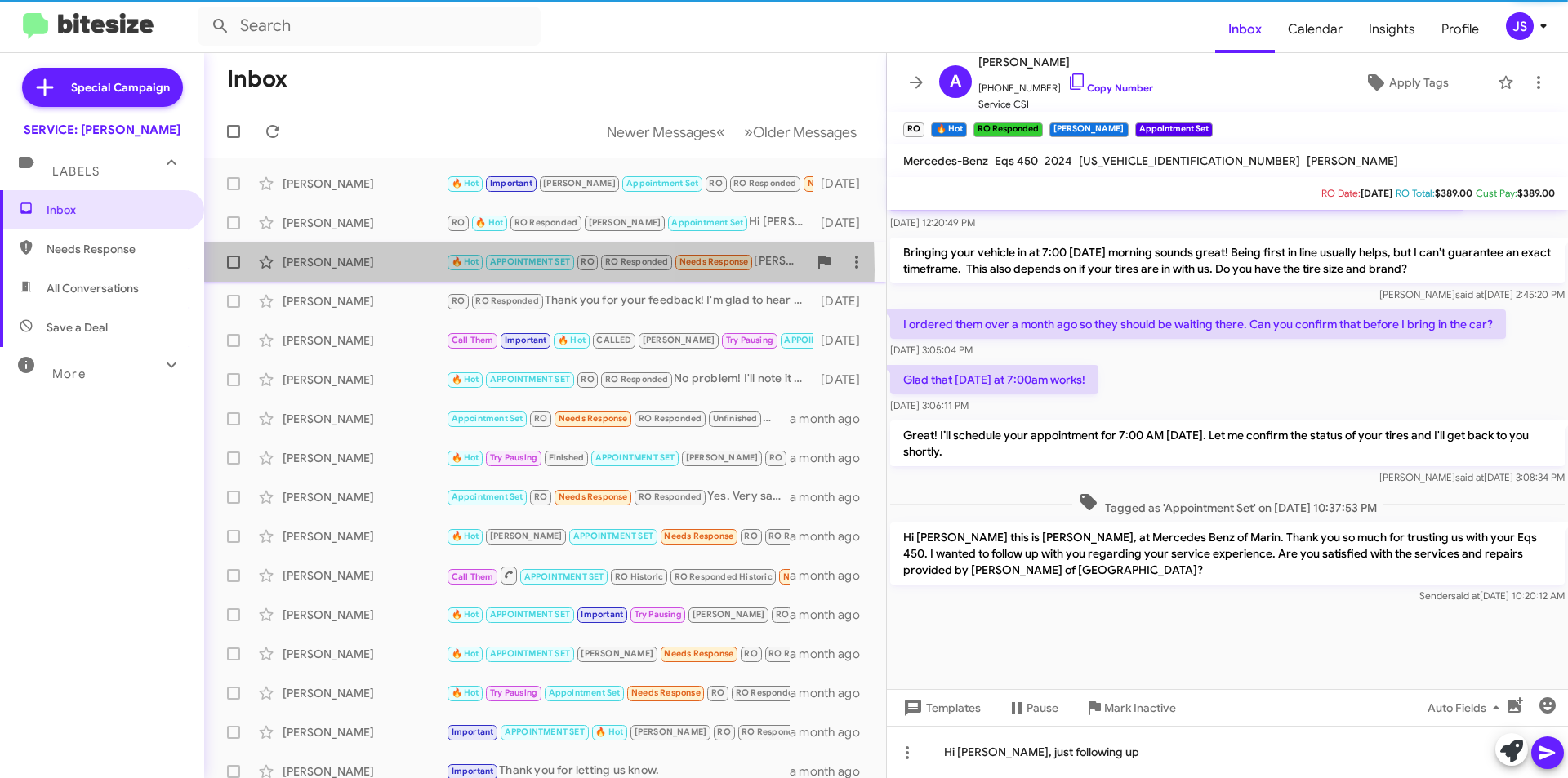
click at [359, 270] on div "Angela Mccoy 🔥 Hot APPOINTMENT SET RO RO Responded Needs Response Omar. I want …" at bounding box center [545, 263] width 656 height 33
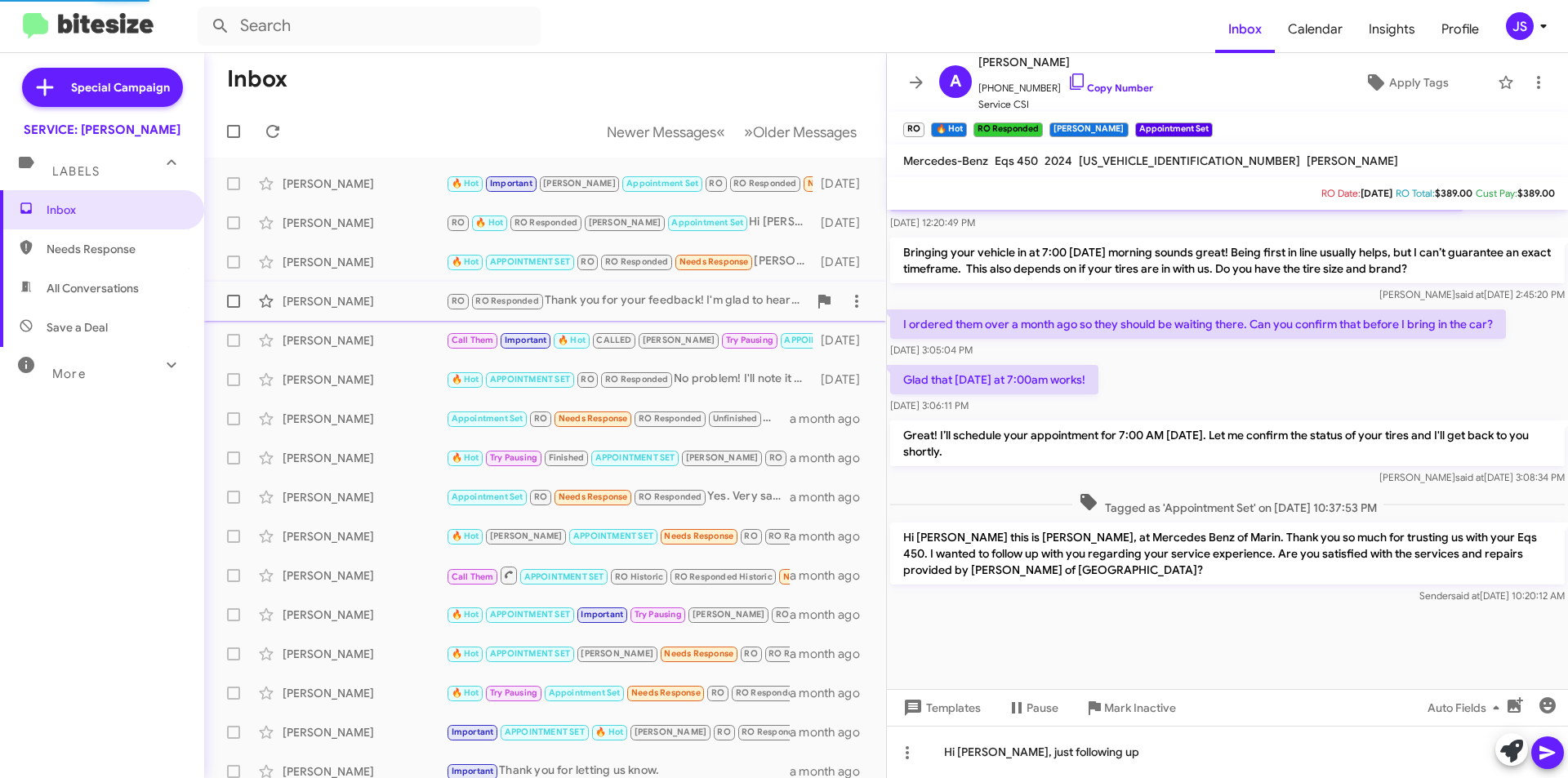
scroll to position [924, 0]
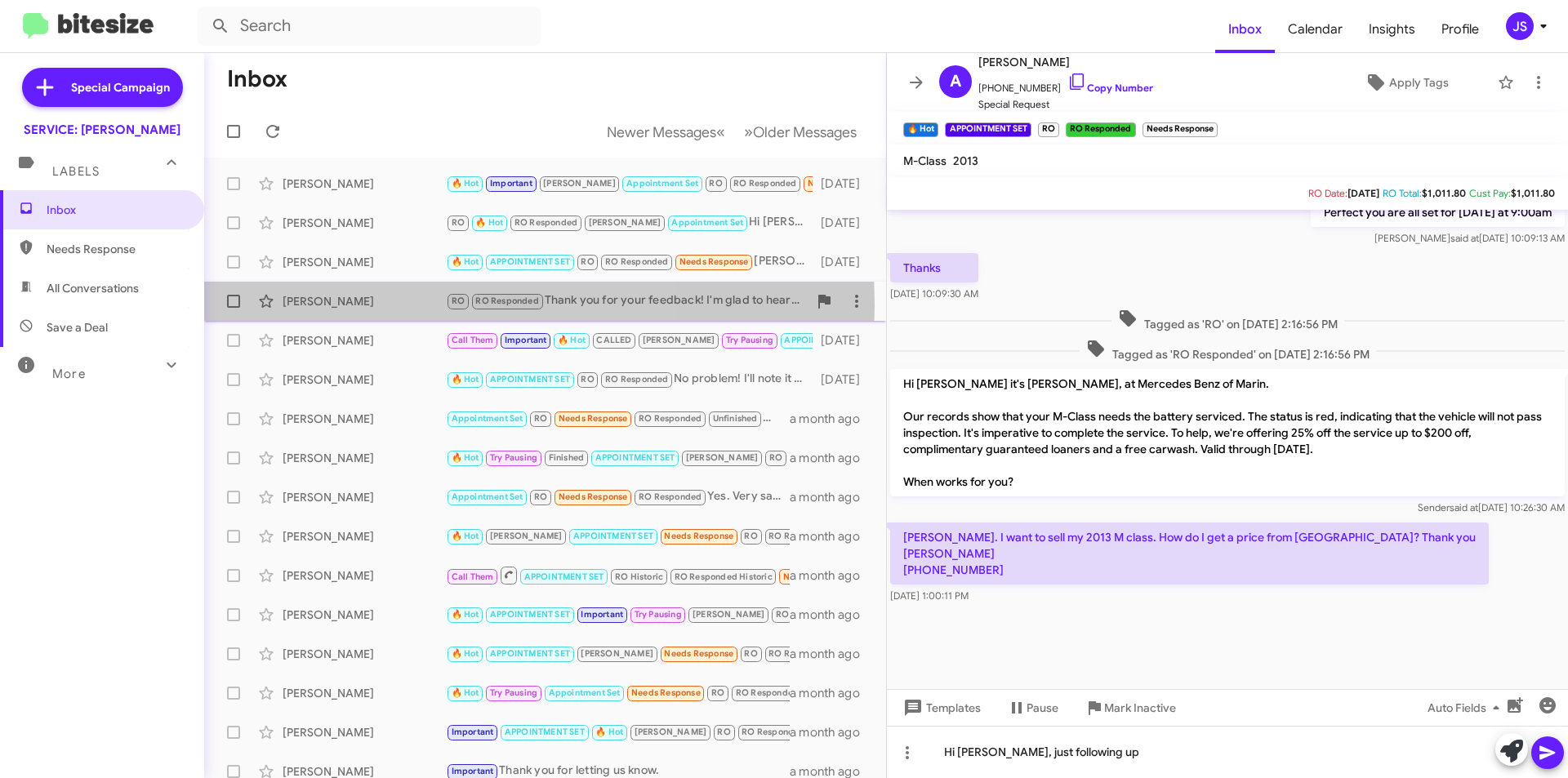
click at [359, 306] on div "Juan Aguilar" at bounding box center [364, 301] width 164 height 16
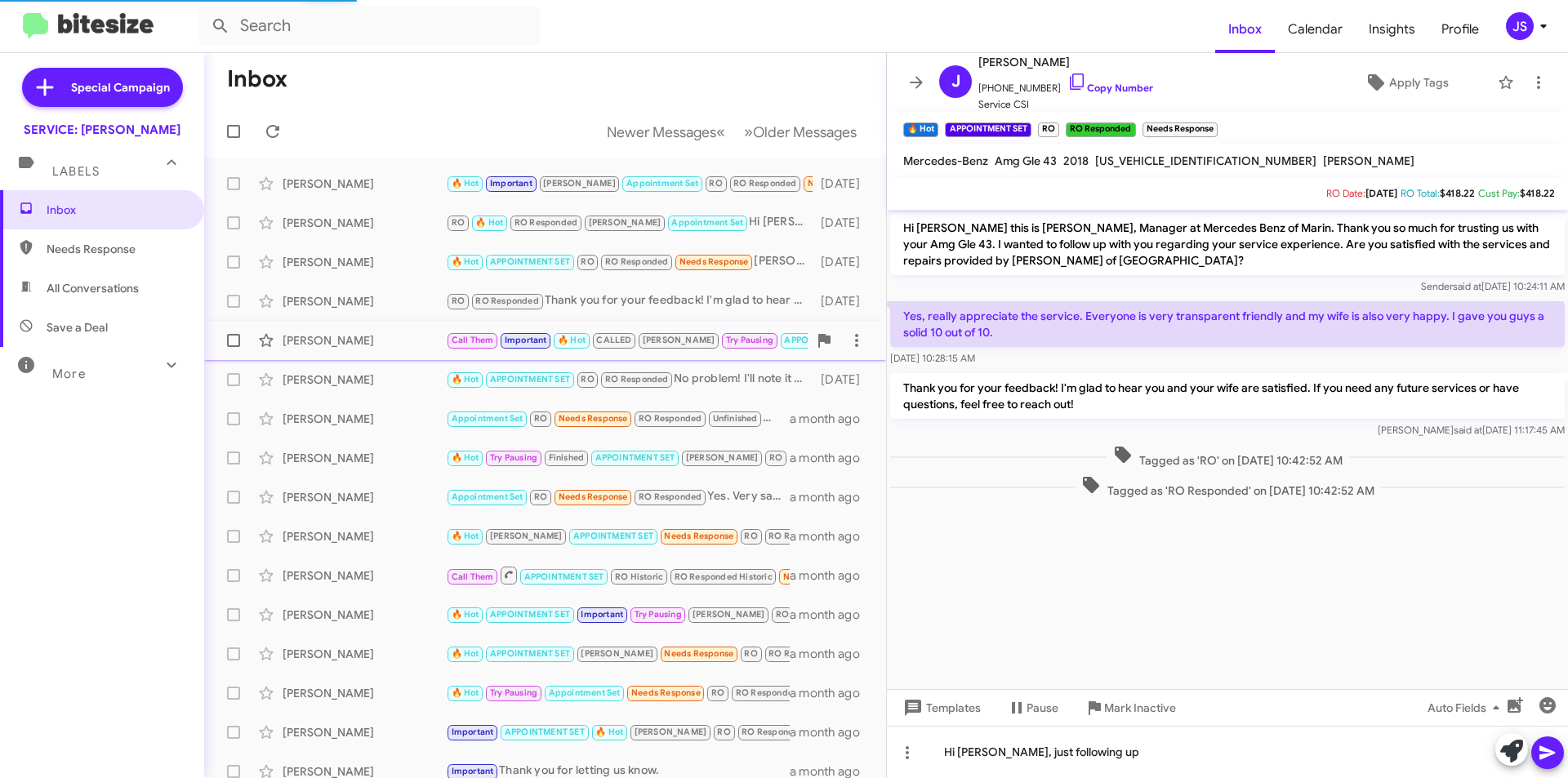
click at [357, 333] on div "Kareem Barzegar" at bounding box center [364, 340] width 164 height 16
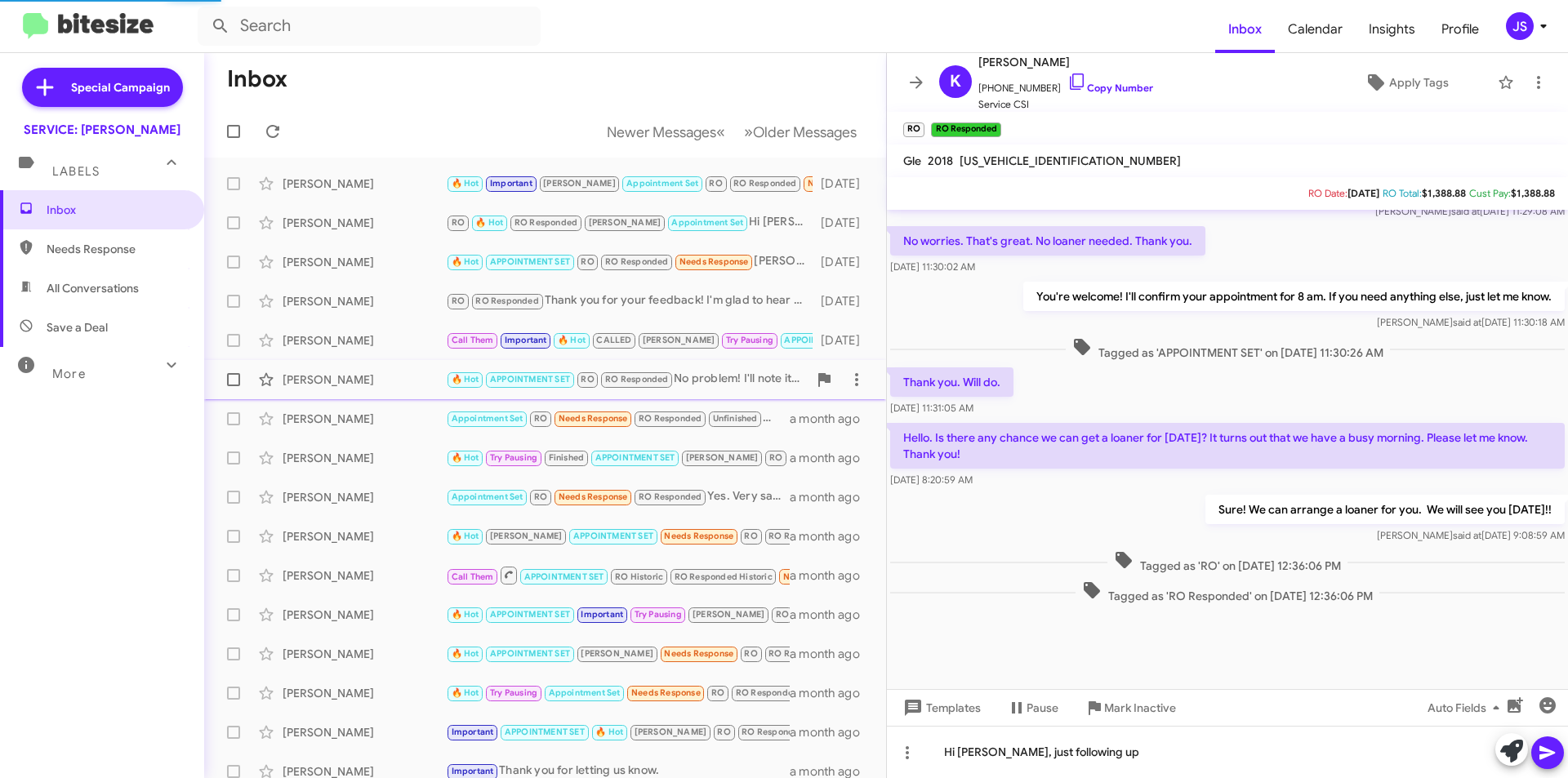
click at [352, 370] on div "Samantha Mccandless 🔥 Hot APPOINTMENT SET RO RO Responded No problem! I'll note…" at bounding box center [545, 379] width 656 height 33
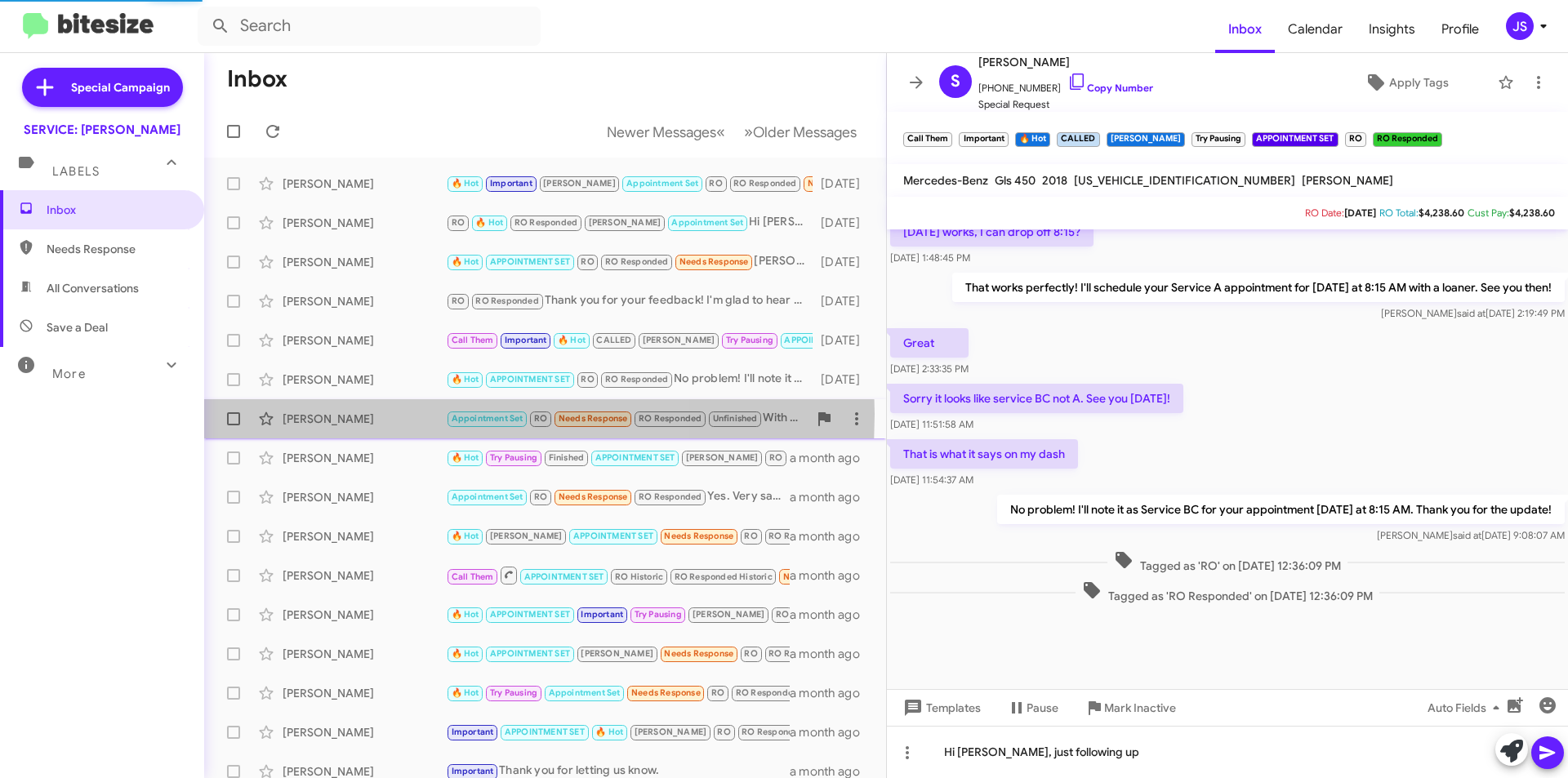
click at [367, 414] on div "Cynthia Coolidge" at bounding box center [364, 419] width 164 height 16
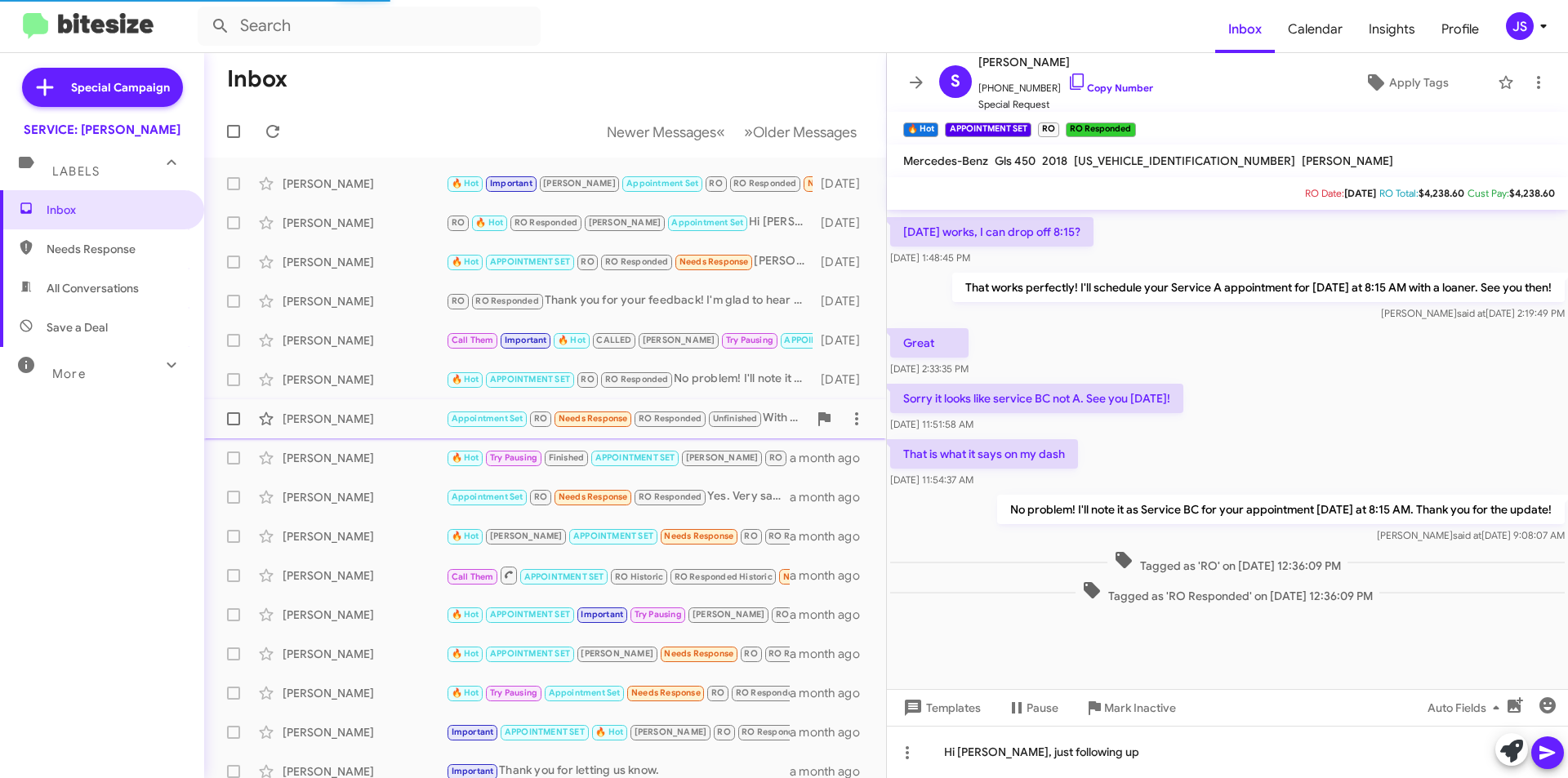
scroll to position [463, 0]
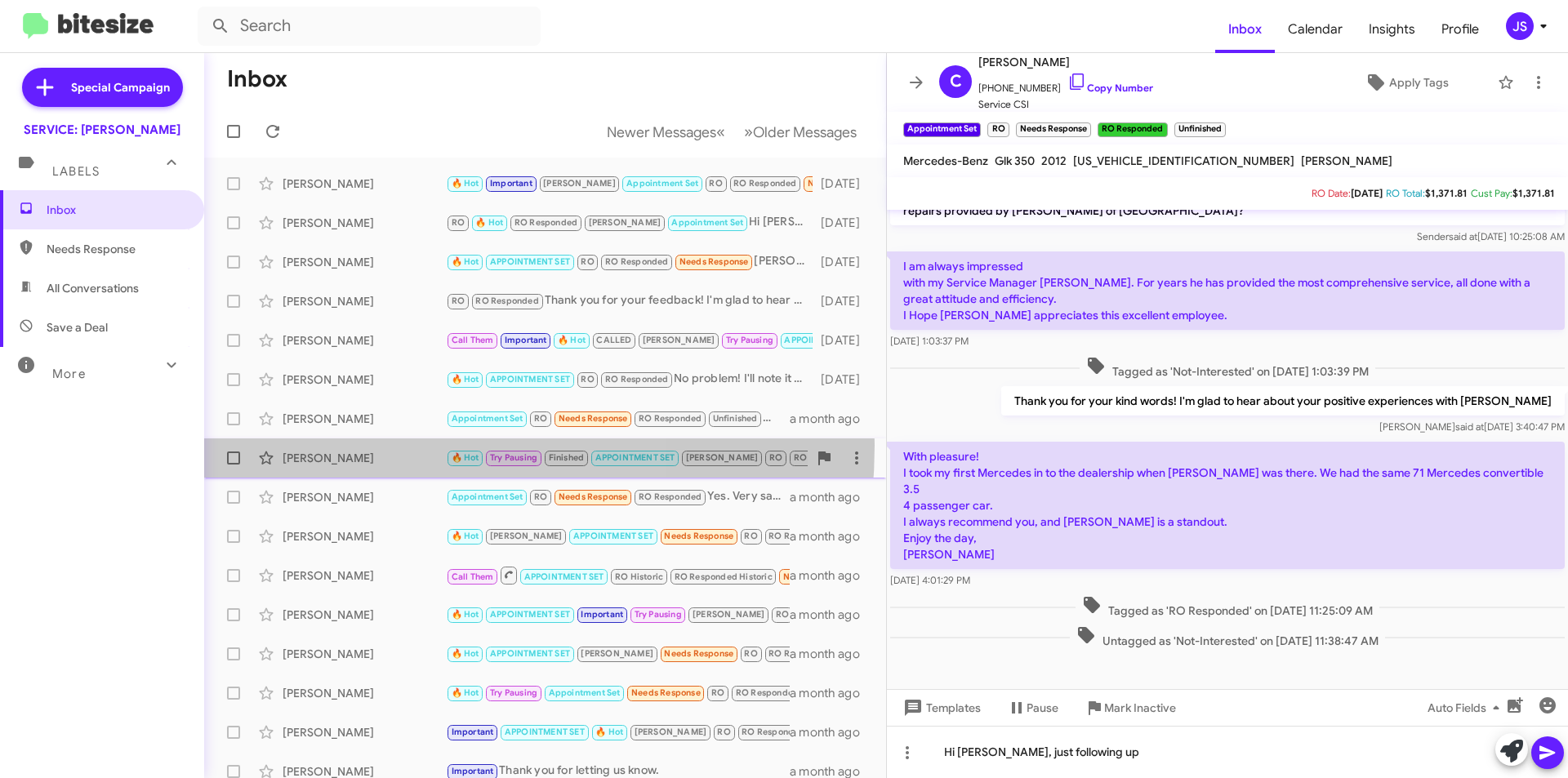
click at [355, 446] on div "Cynthia Floridia 🔥 Hot Try Pausing Finished APPOINTMENT SET RAUL RO RO Responde…" at bounding box center [545, 458] width 656 height 33
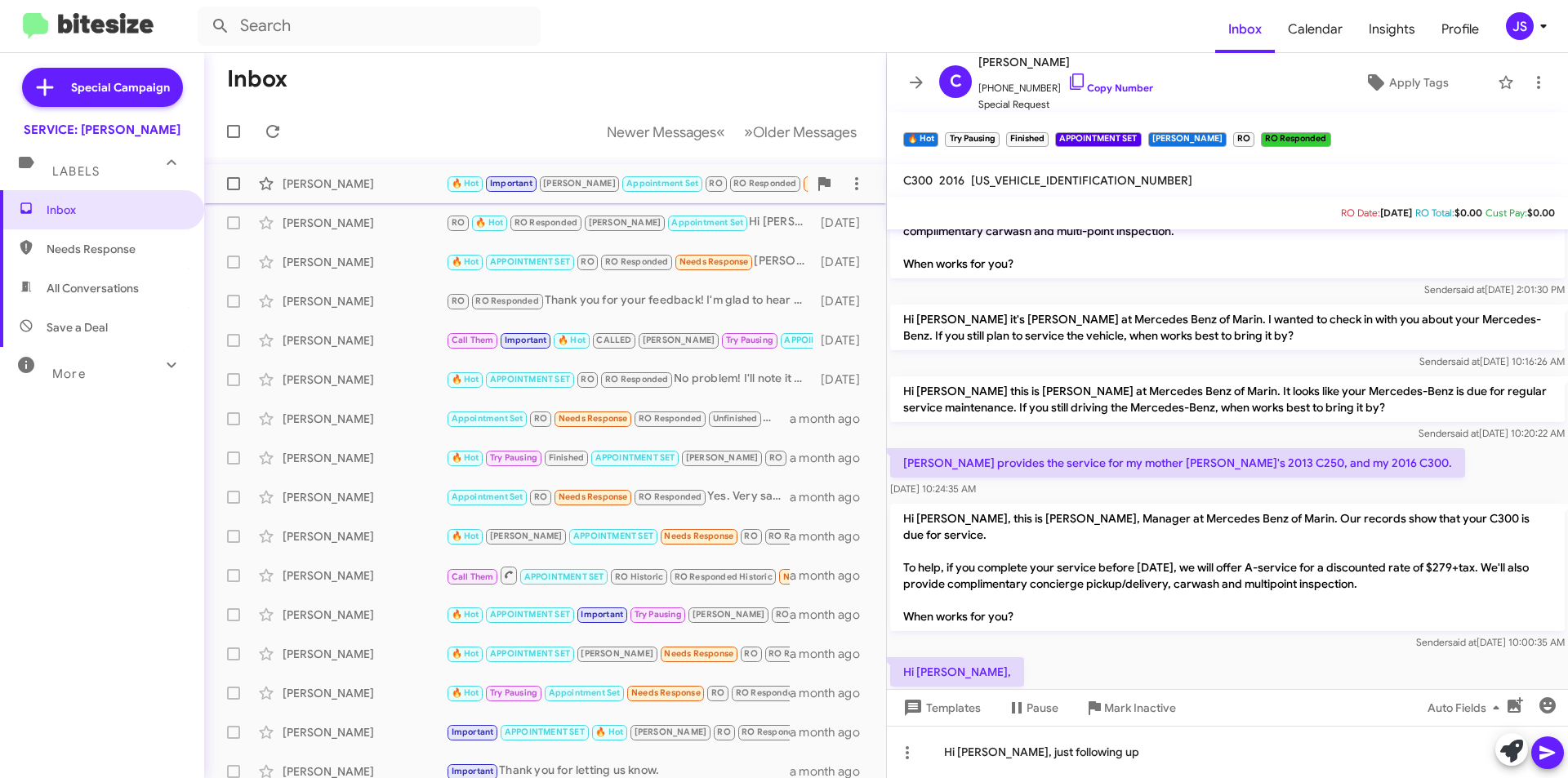
click at [423, 179] on div "Nader Zaman" at bounding box center [364, 183] width 164 height 16
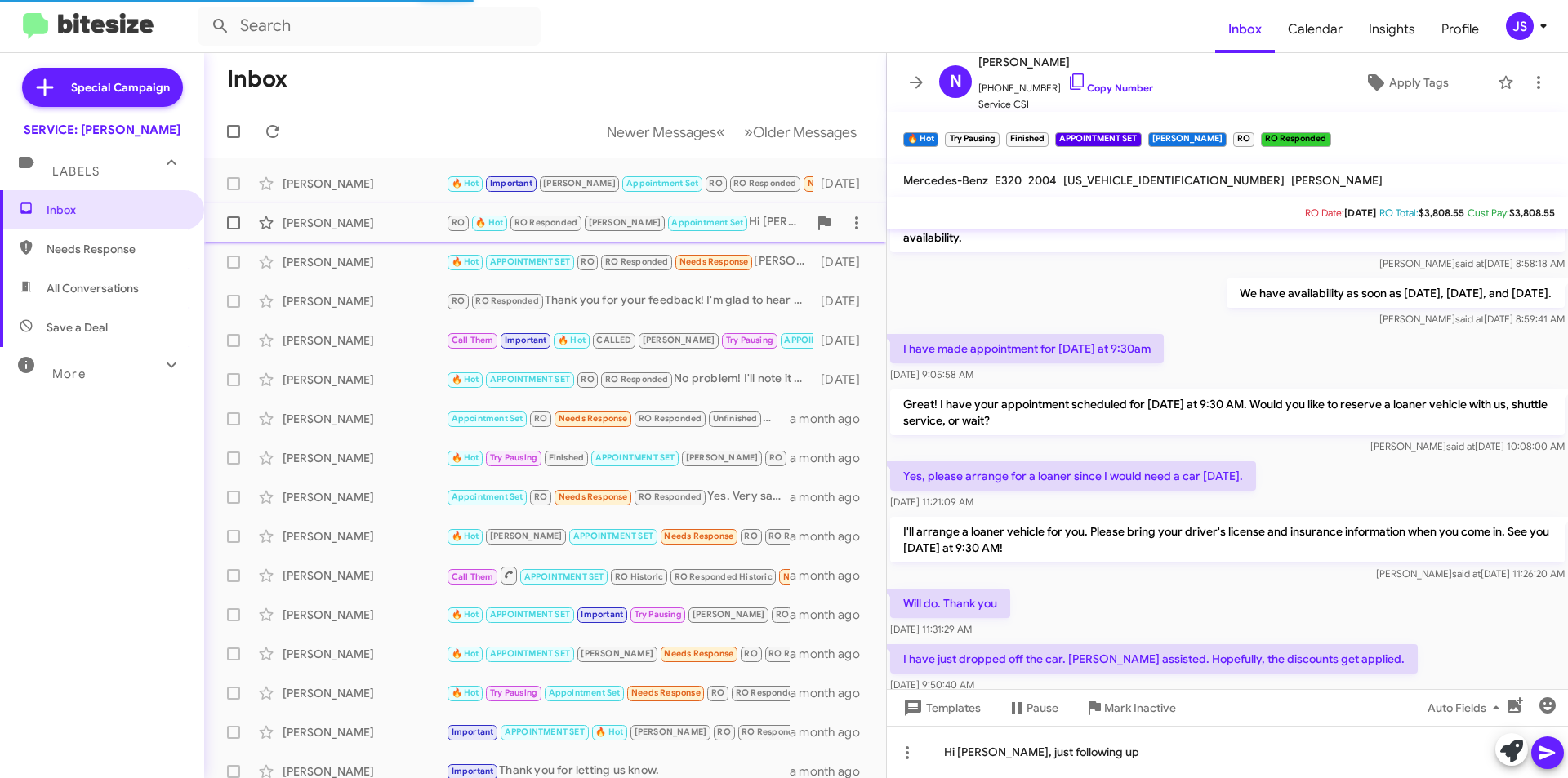
scroll to position [778, 0]
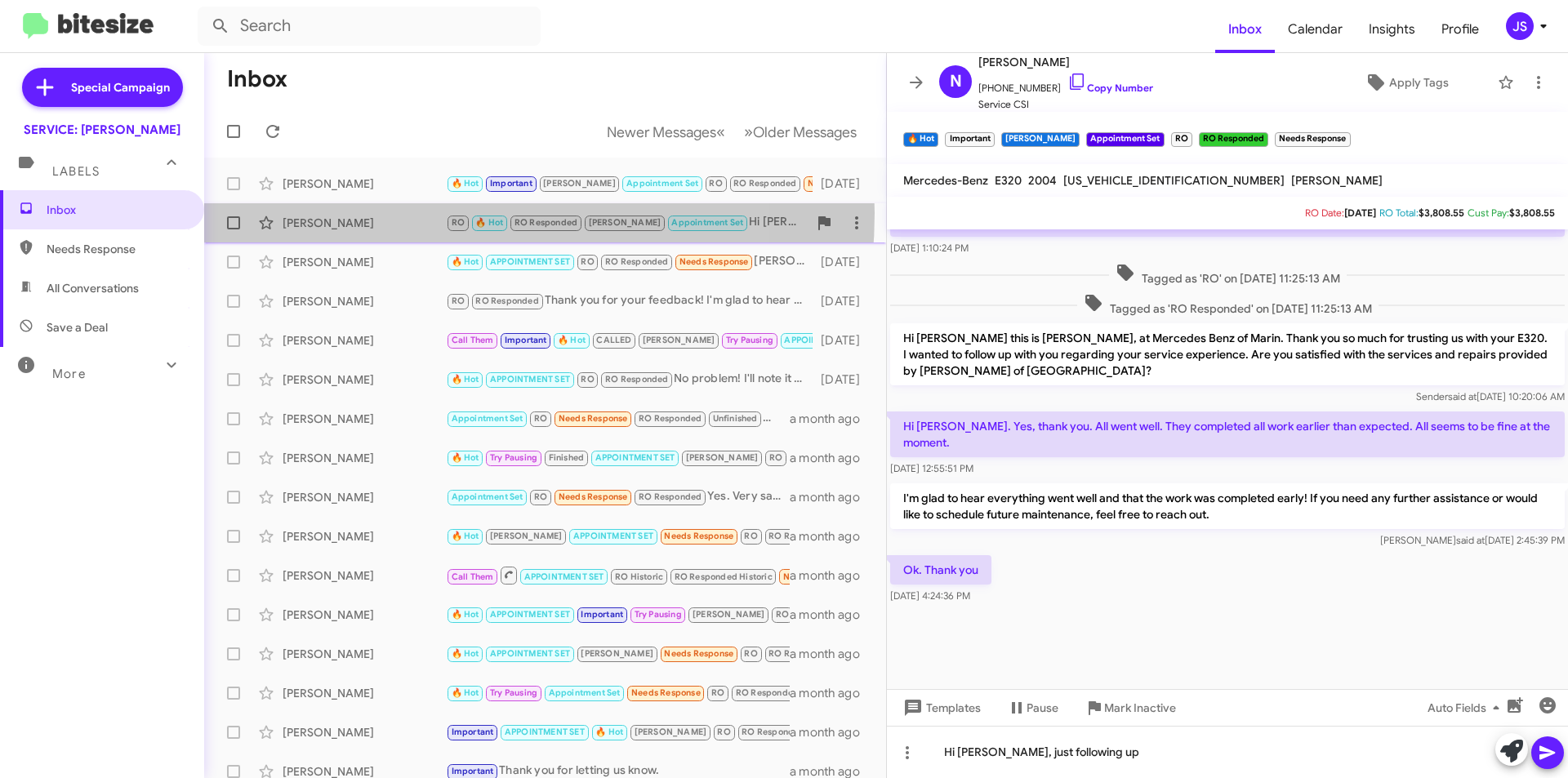
click at [407, 214] on div "Allison Crawford RO 🔥 Hot RO Responded RAUL Appointment Set Hi Allison this is …" at bounding box center [545, 223] width 656 height 33
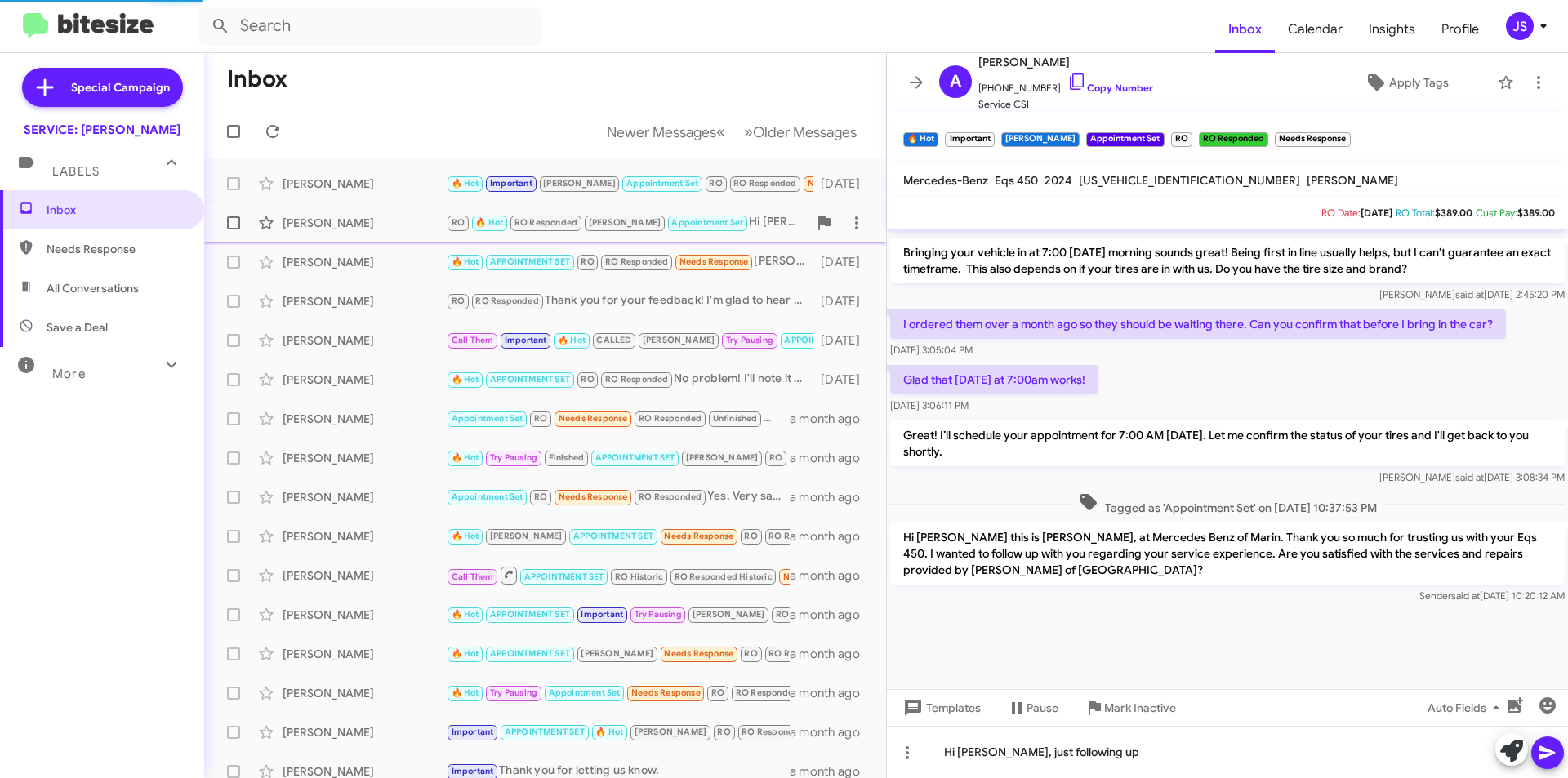
scroll to position [858, 0]
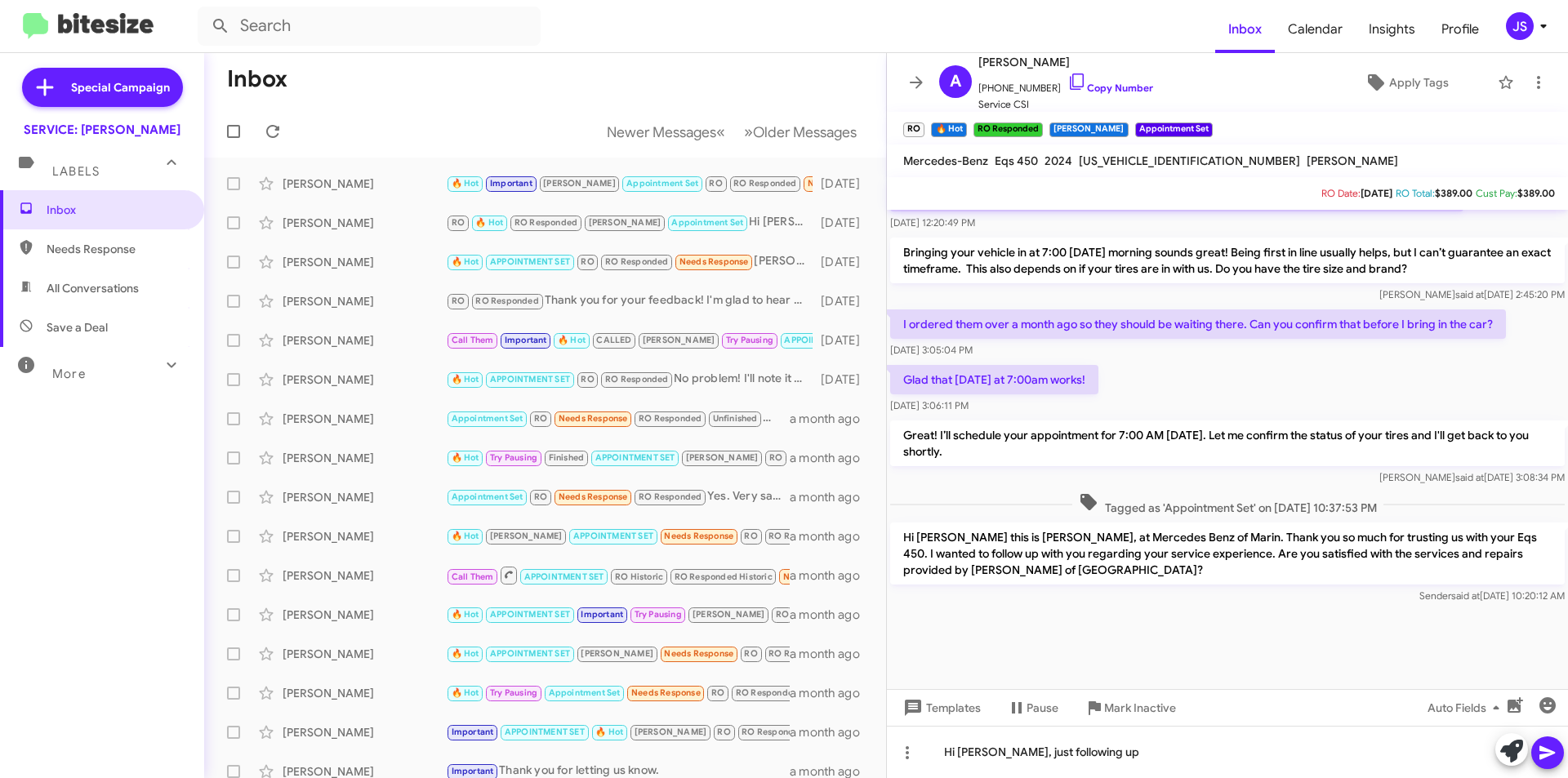
click at [420, 162] on mat-action-list "Nader Zaman 🔥 Hot Important RAUL Appointment Set RO RO Responded Needs Response…" at bounding box center [545, 553] width 682 height 790
click at [415, 176] on div "Nader Zaman" at bounding box center [364, 183] width 164 height 16
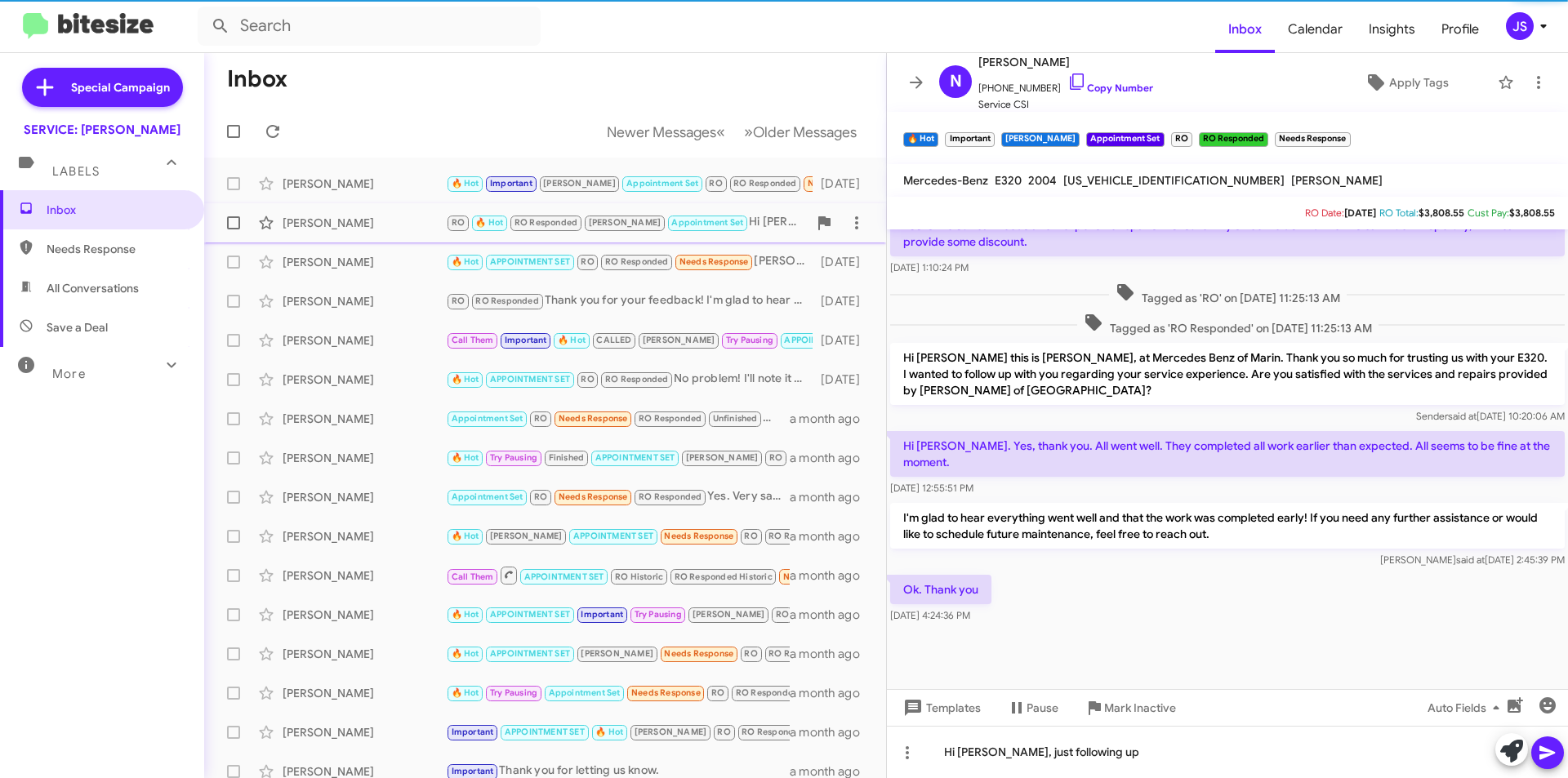
scroll to position [778, 0]
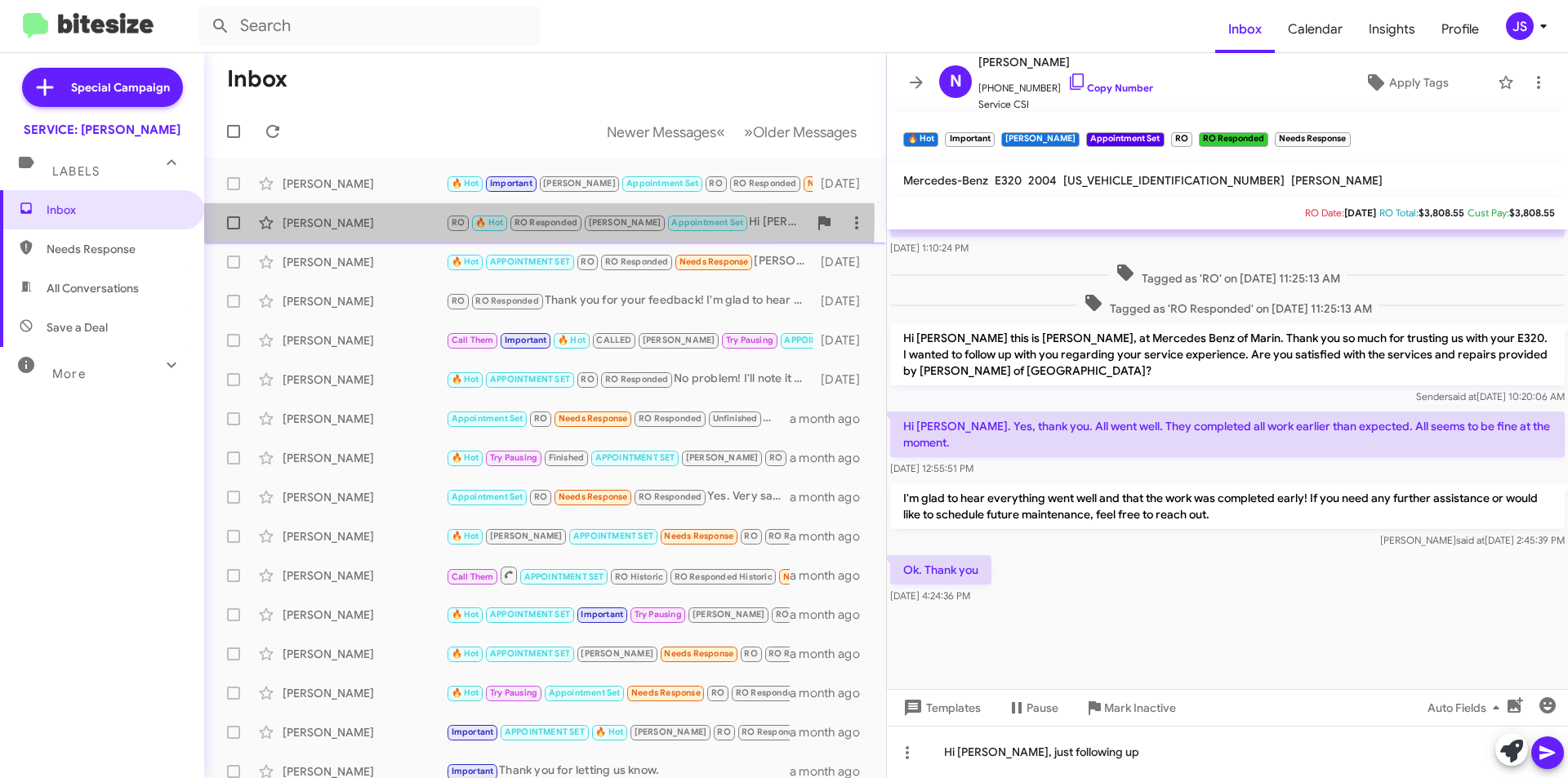
click at [408, 217] on div "Allison Crawford" at bounding box center [364, 222] width 164 height 16
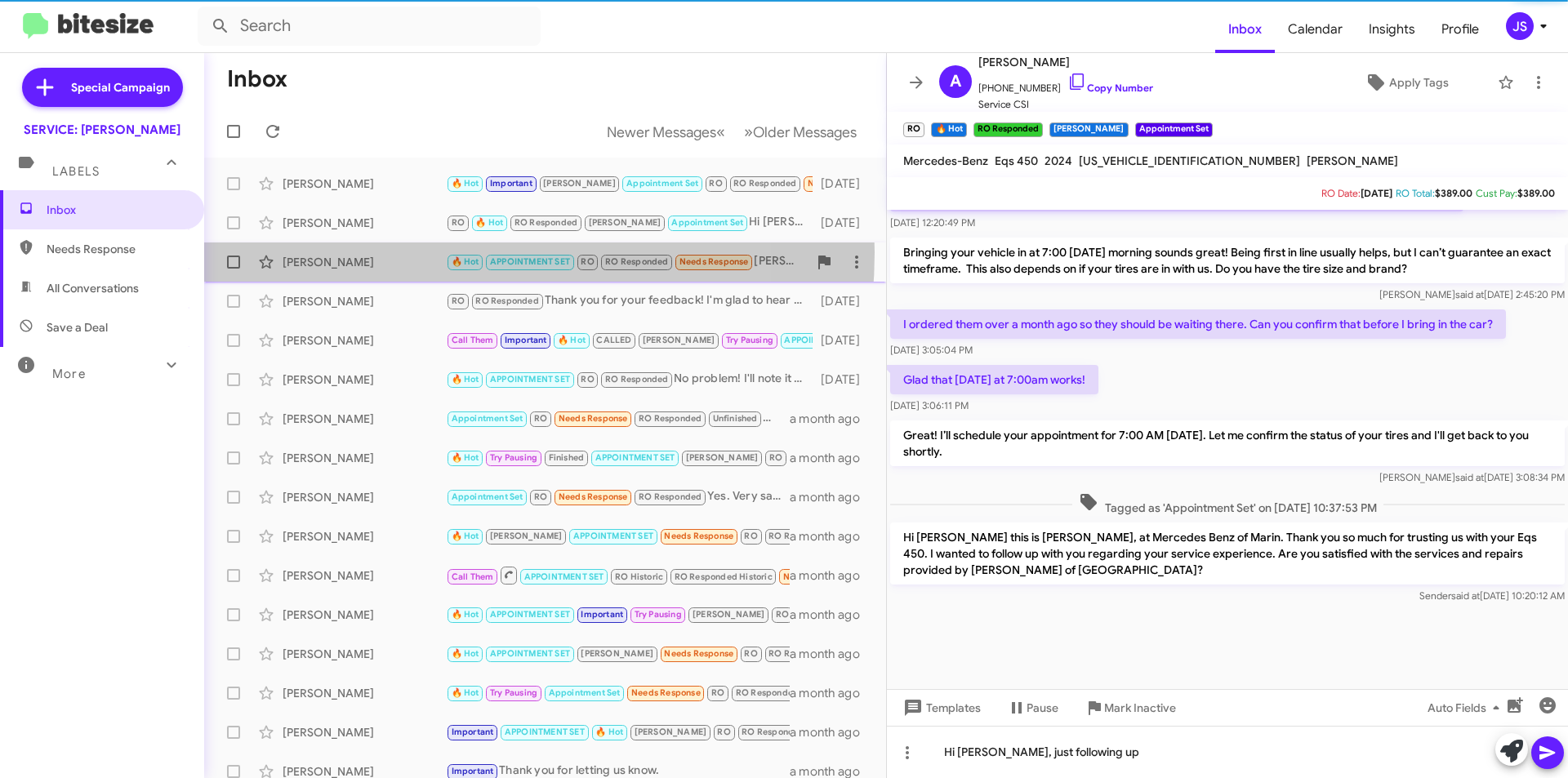
click at [407, 252] on div "Angela Mccoy 🔥 Hot APPOINTMENT SET RO RO Responded Needs Response Omar. I want …" at bounding box center [545, 263] width 656 height 33
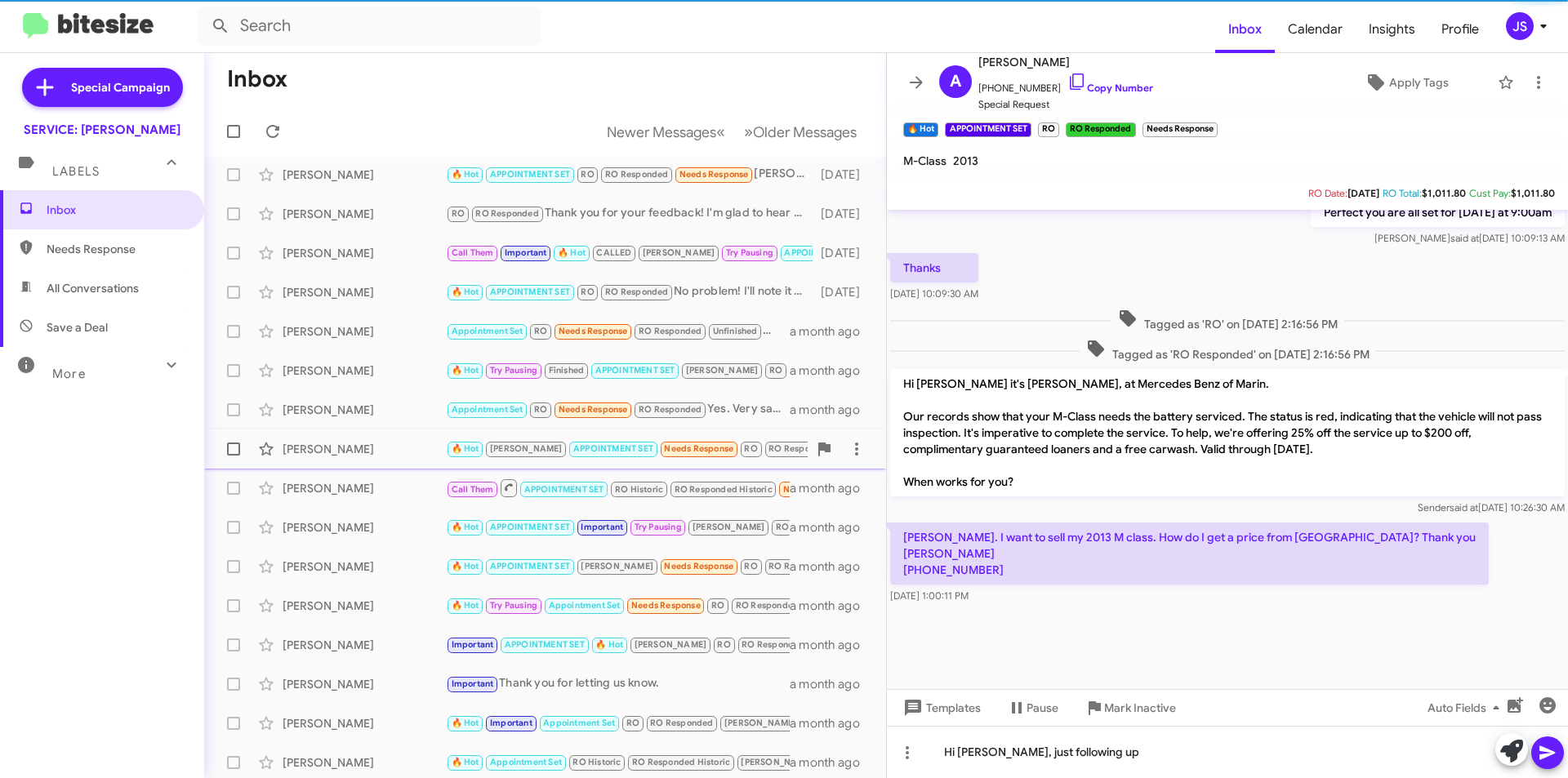
scroll to position [170, 0]
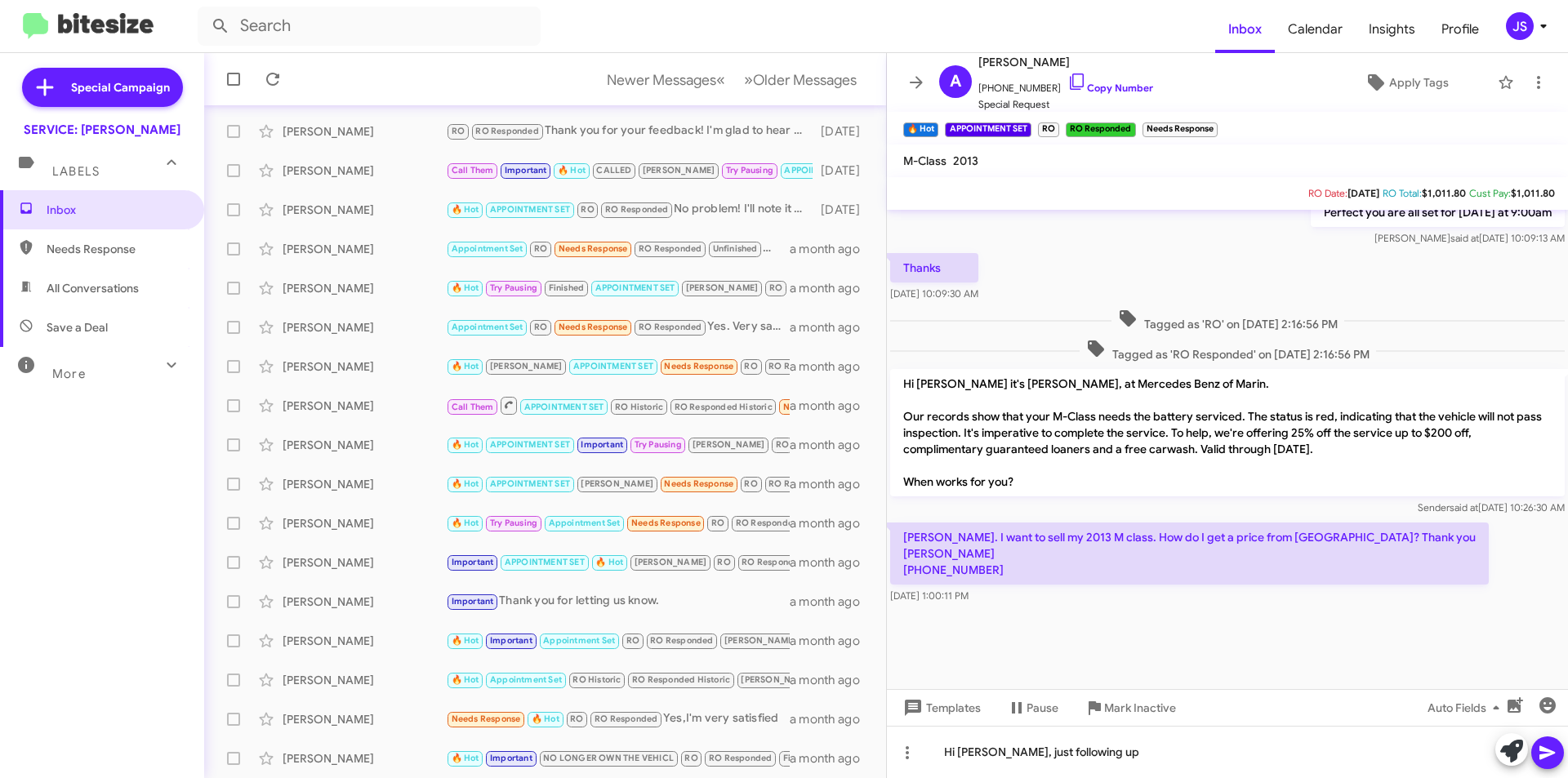
click at [804, 61] on mat-toolbar-row "Newer Messages « Previous » Next Older Messages" at bounding box center [545, 79] width 682 height 53
click at [798, 74] on span "Older Messages" at bounding box center [805, 80] width 103 height 18
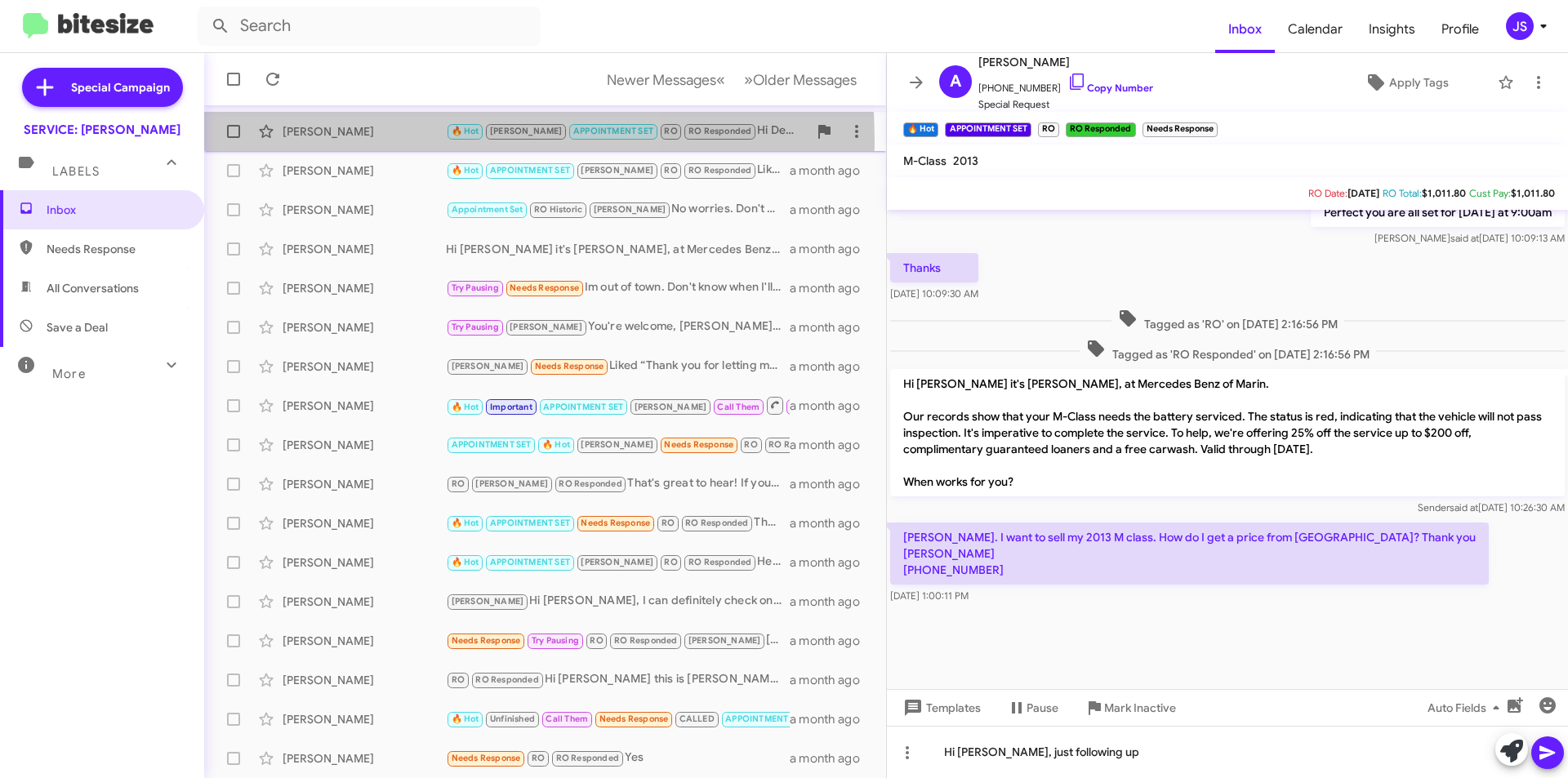
click at [352, 142] on div "Devin Schneider 🔥 Hot RAUL APPOINTMENT SET RO RO Responded Hi Devin this is Oma…" at bounding box center [545, 131] width 656 height 33
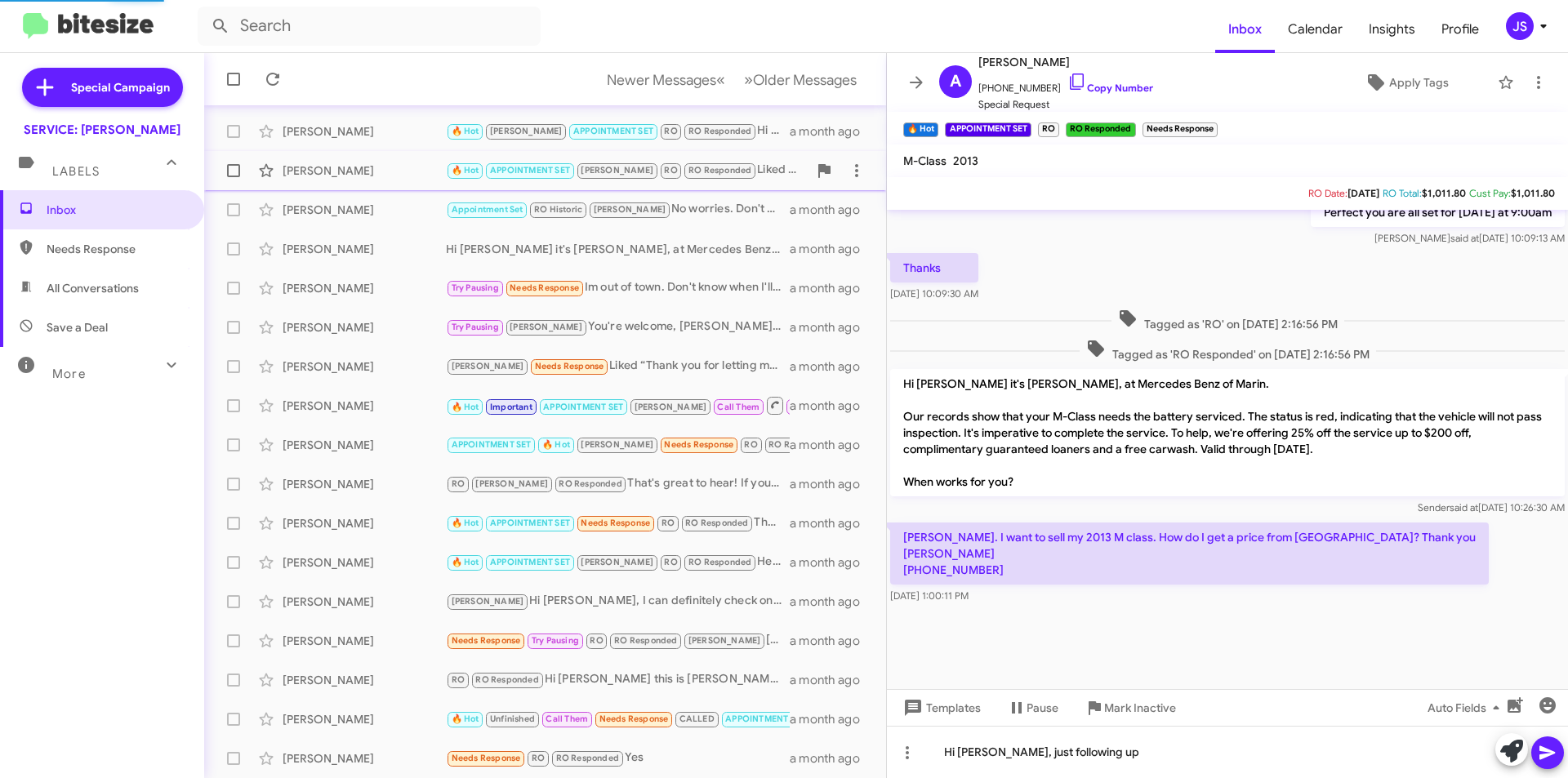
scroll to position [423, 0]
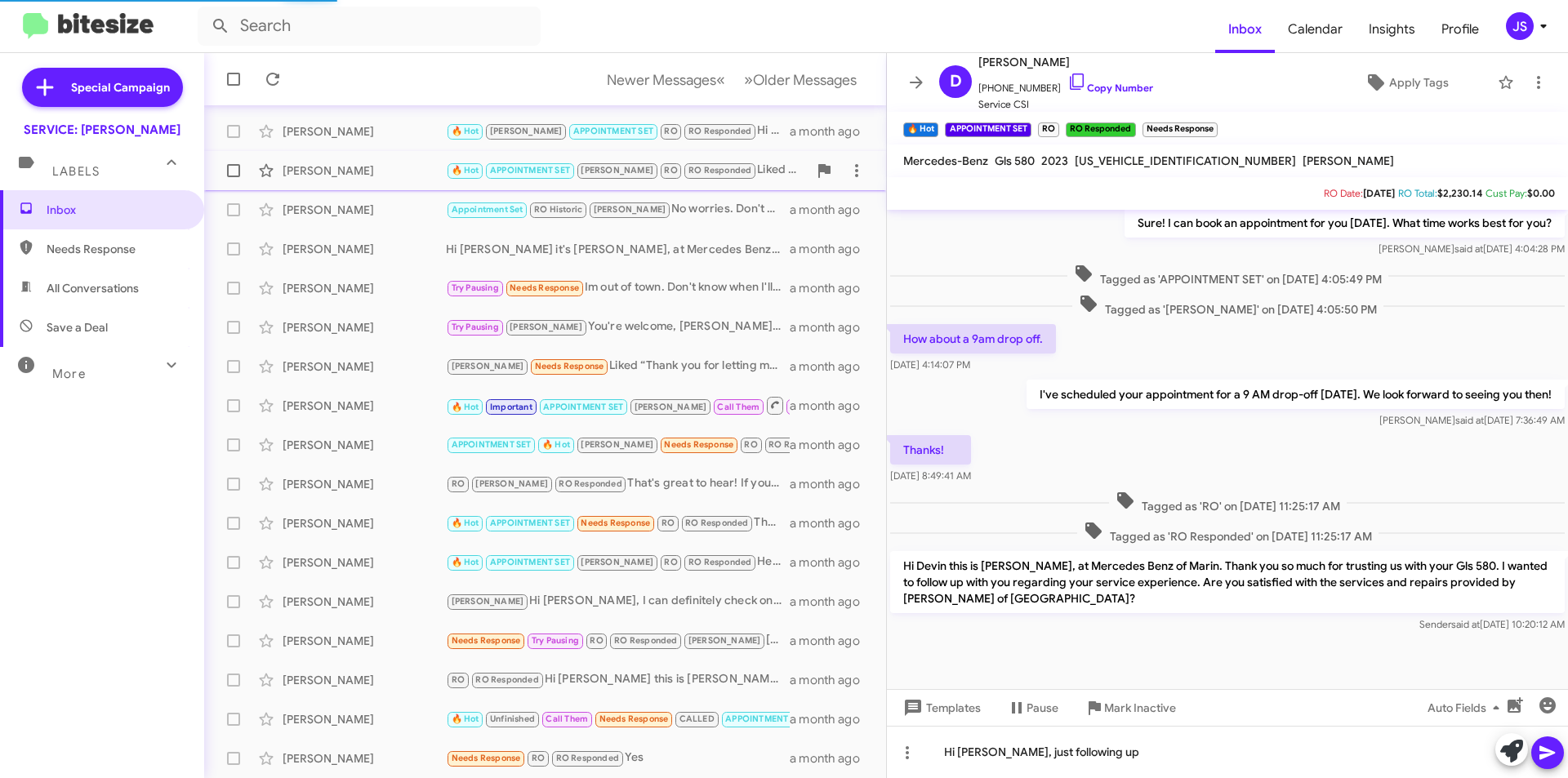
click at [355, 169] on div "Sara Brooks" at bounding box center [364, 171] width 164 height 16
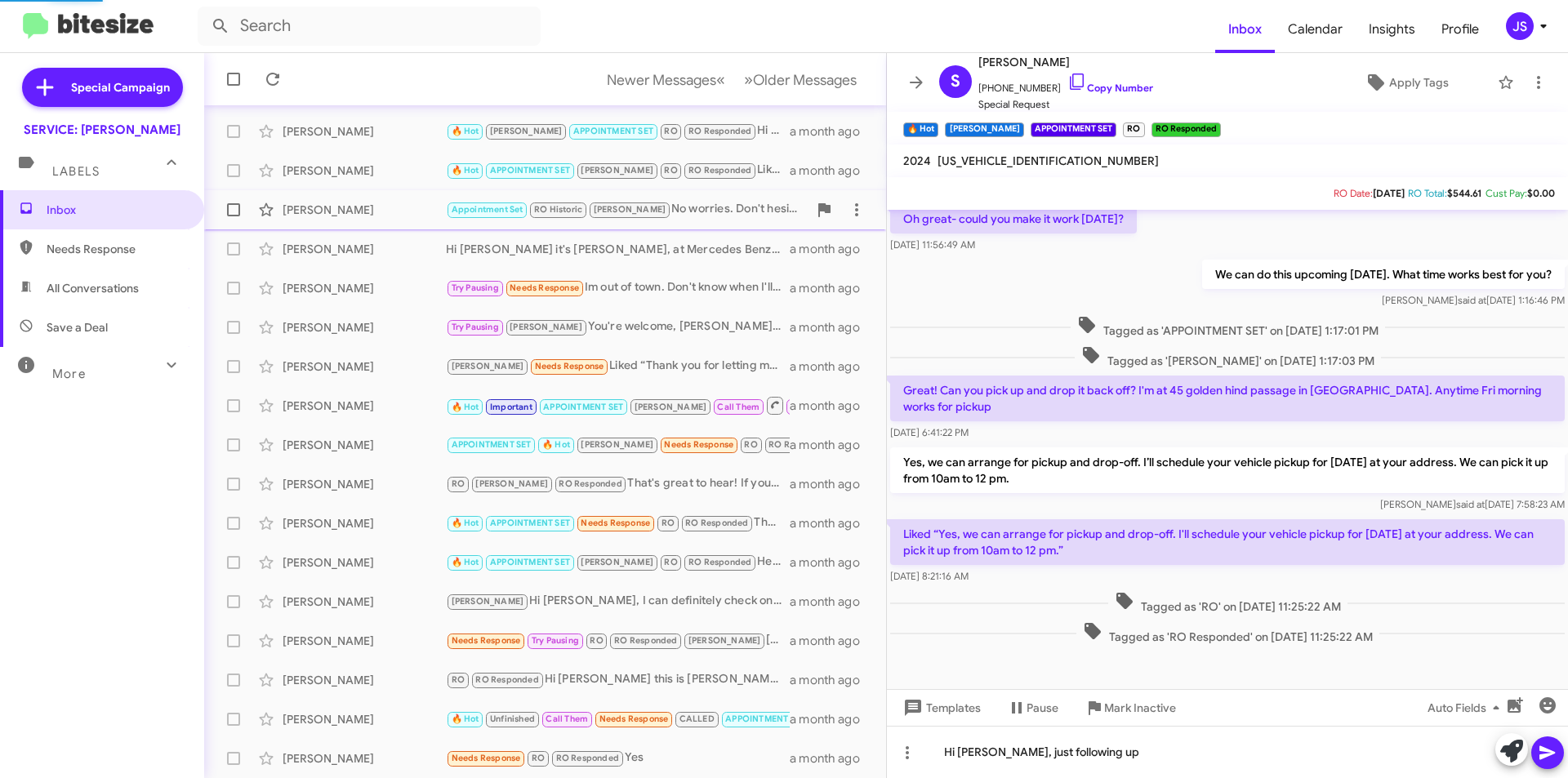
scroll to position [147, 0]
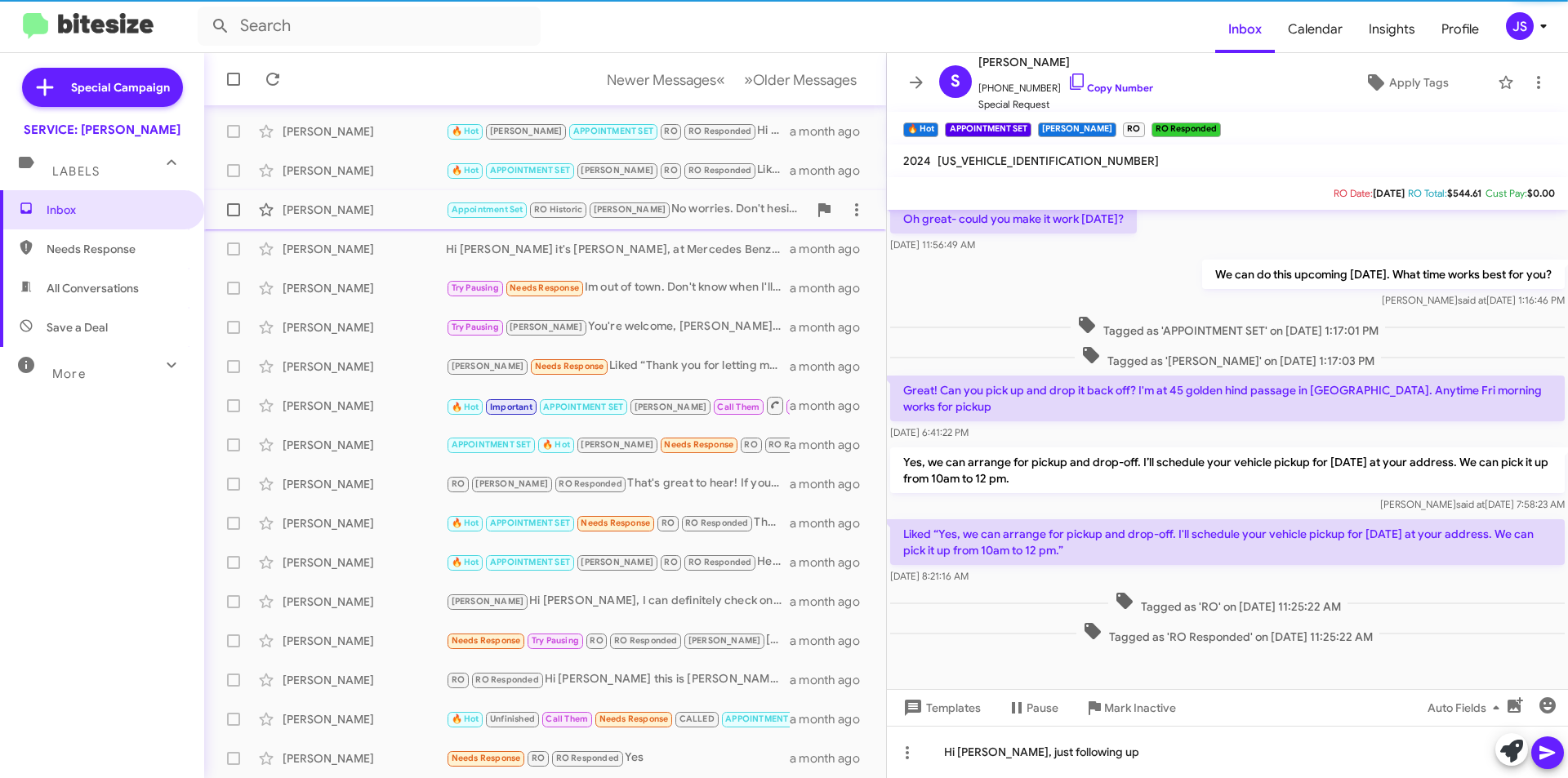
click at [365, 211] on div "Catherine Vacca" at bounding box center [364, 210] width 164 height 16
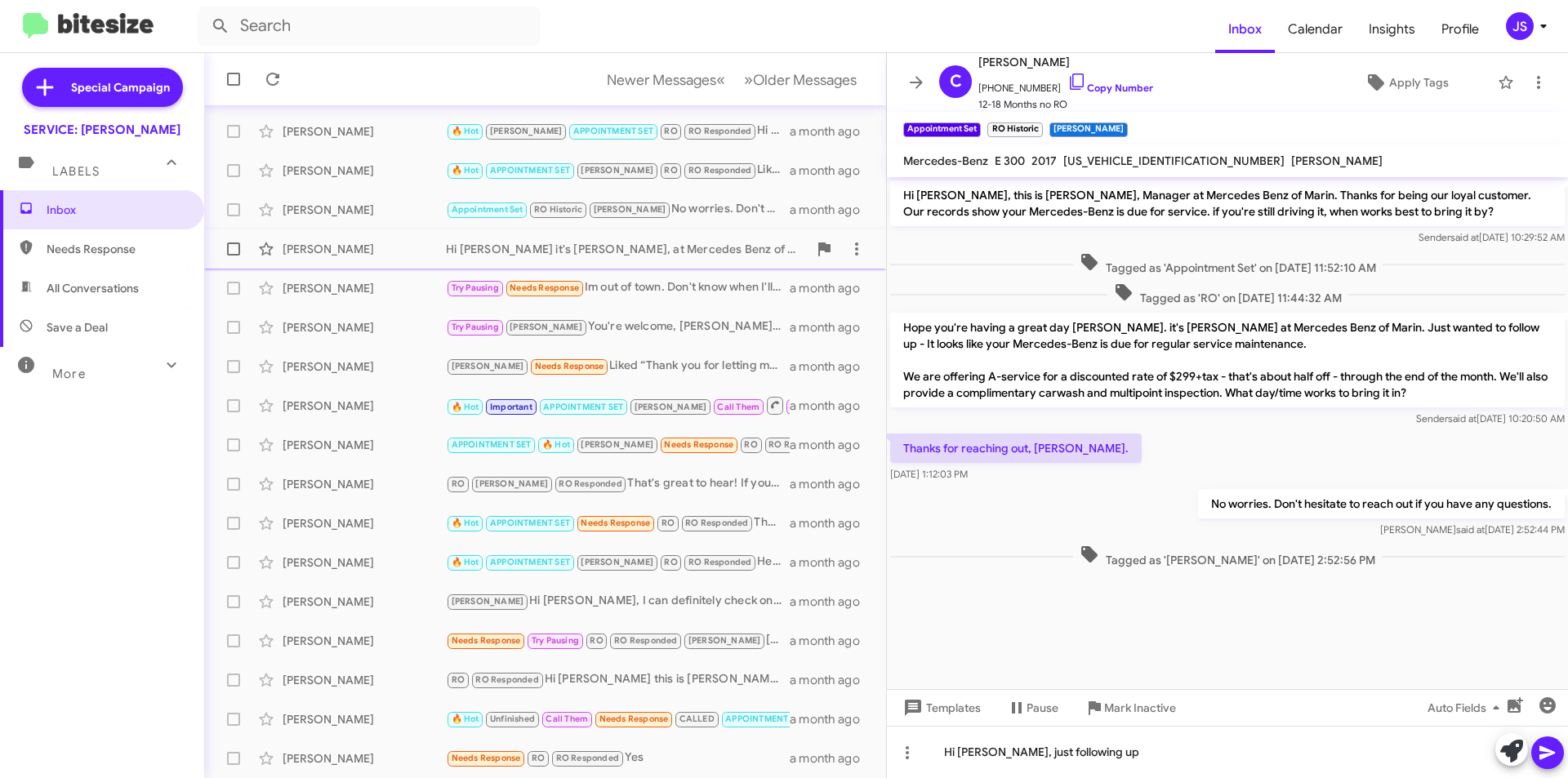
click at [370, 245] on div "Amy Hull" at bounding box center [364, 248] width 164 height 16
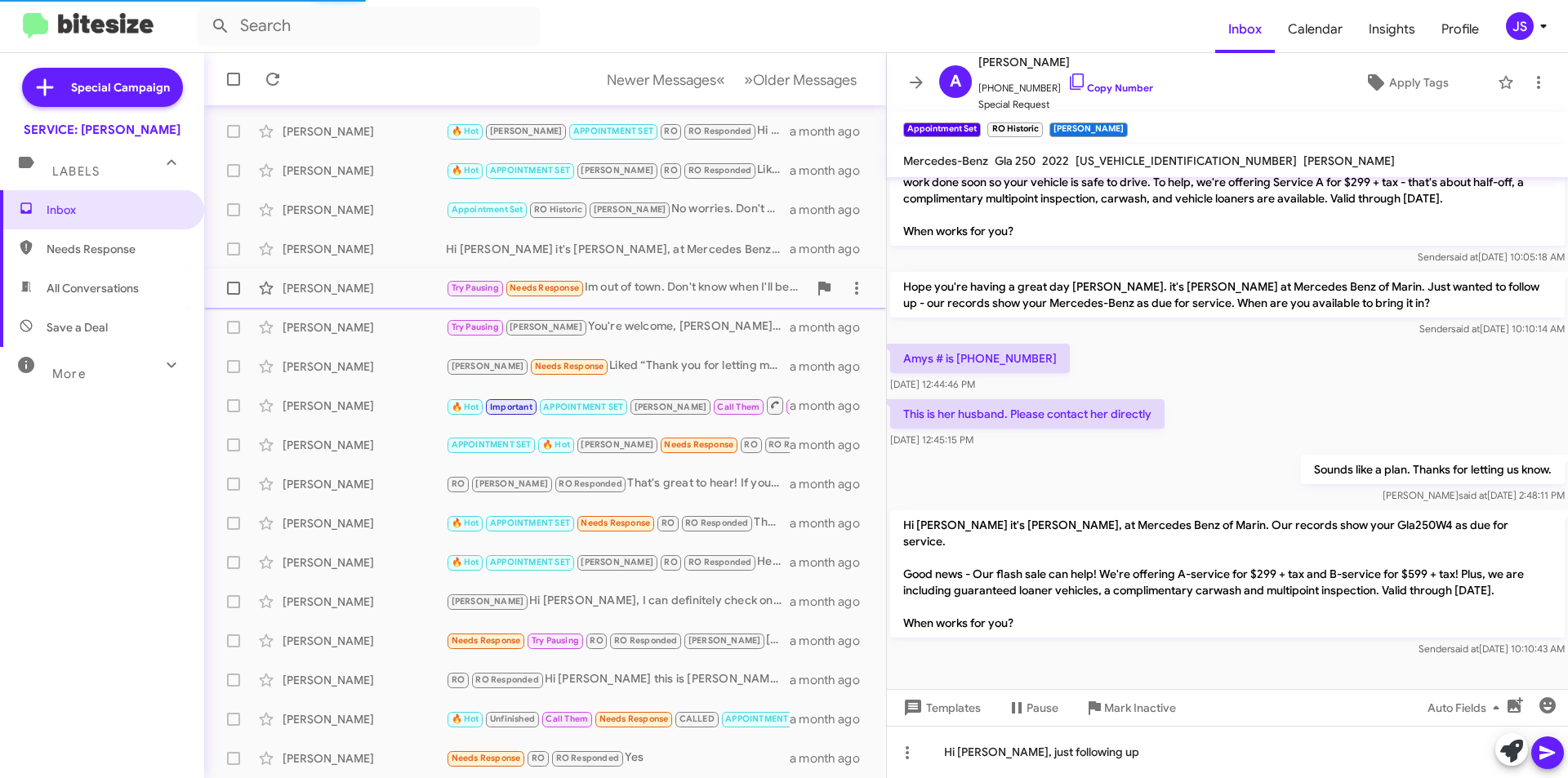
click at [363, 291] on div "Suzanne Ferrari" at bounding box center [364, 287] width 164 height 16
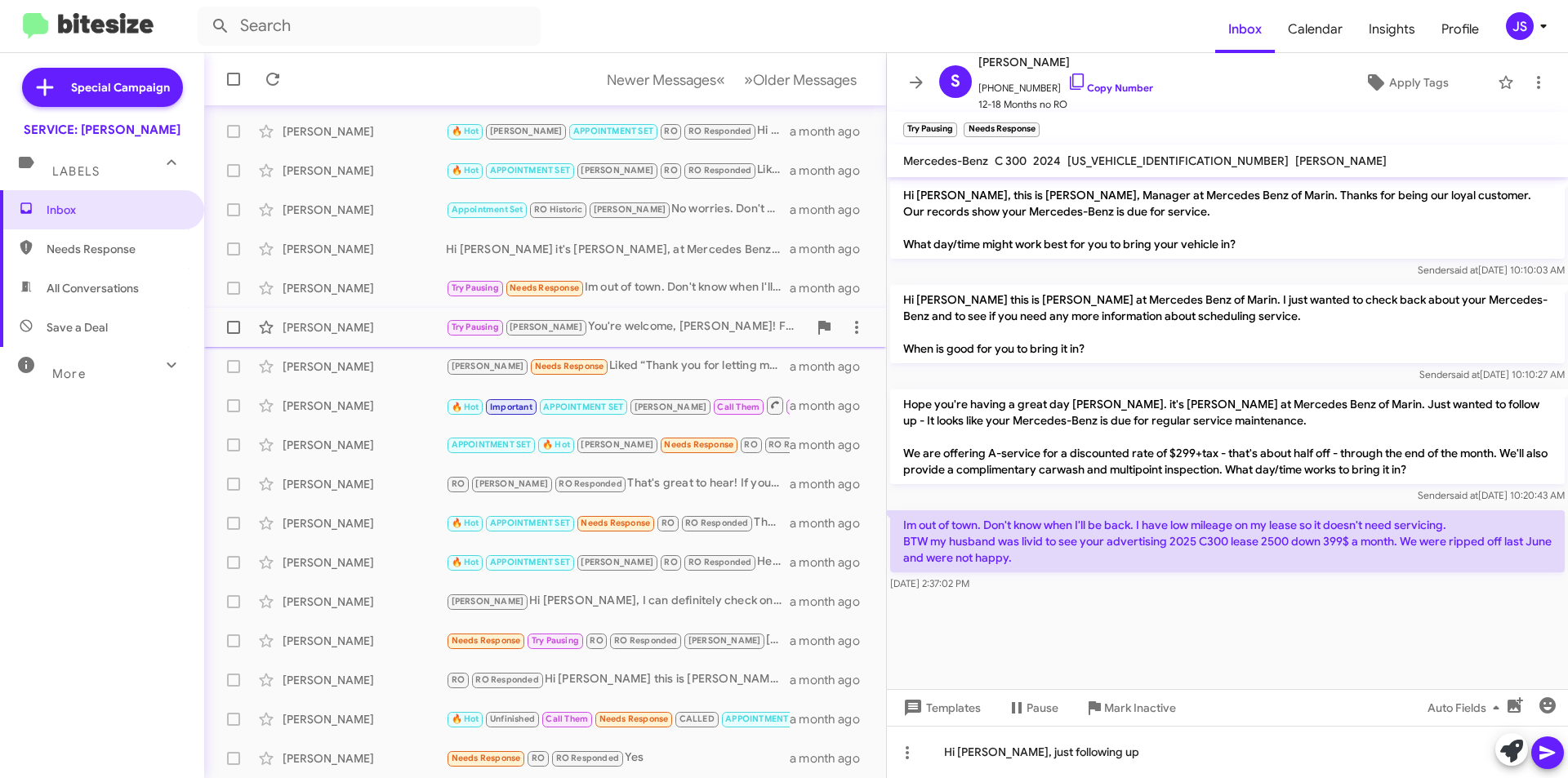
click at [356, 325] on div "Jim Liu" at bounding box center [364, 327] width 164 height 16
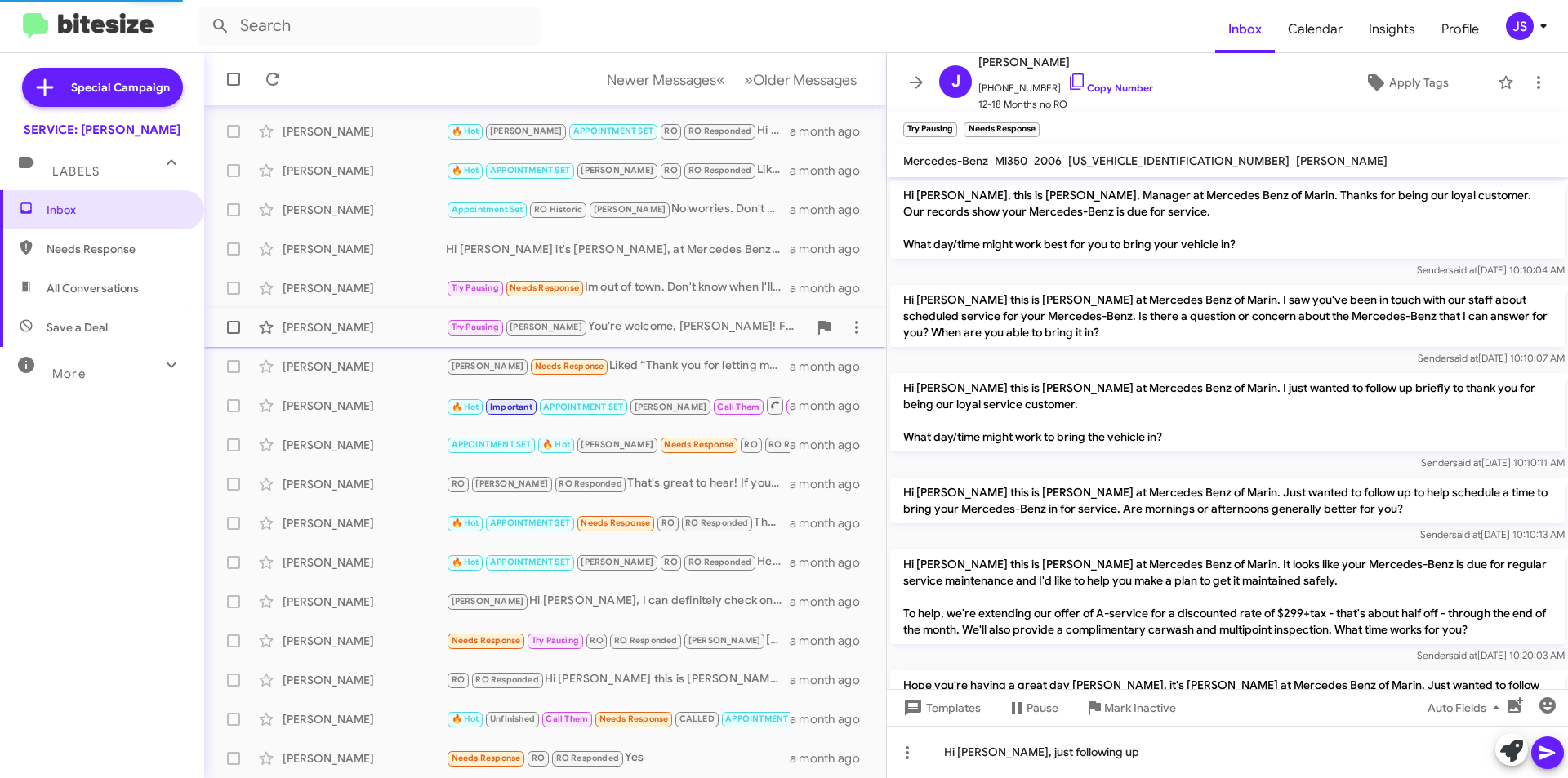
scroll to position [429, 0]
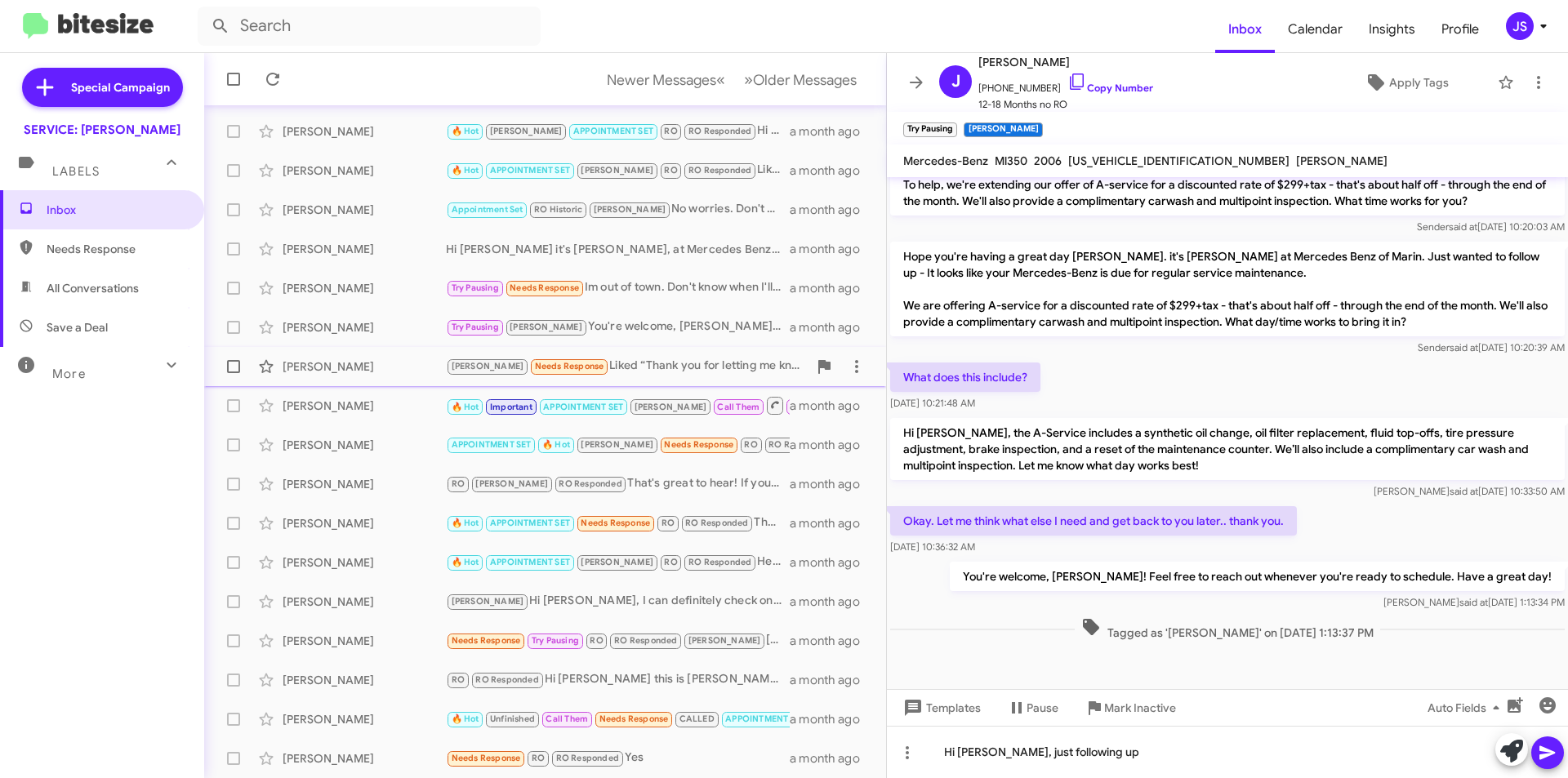
click at [352, 369] on div "Kellin Cooper" at bounding box center [364, 366] width 164 height 16
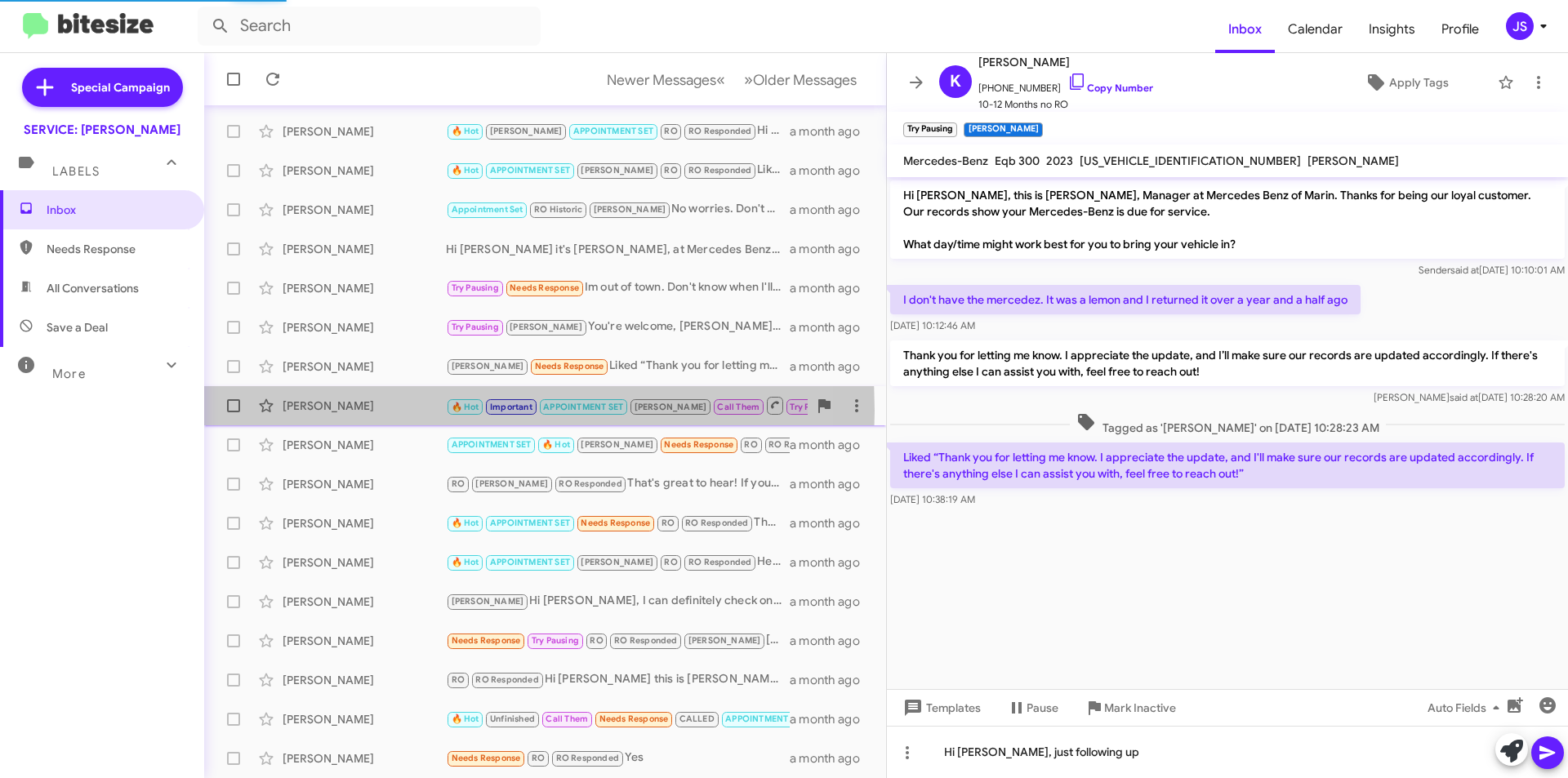
click at [335, 411] on div "David Armstrong" at bounding box center [364, 405] width 164 height 16
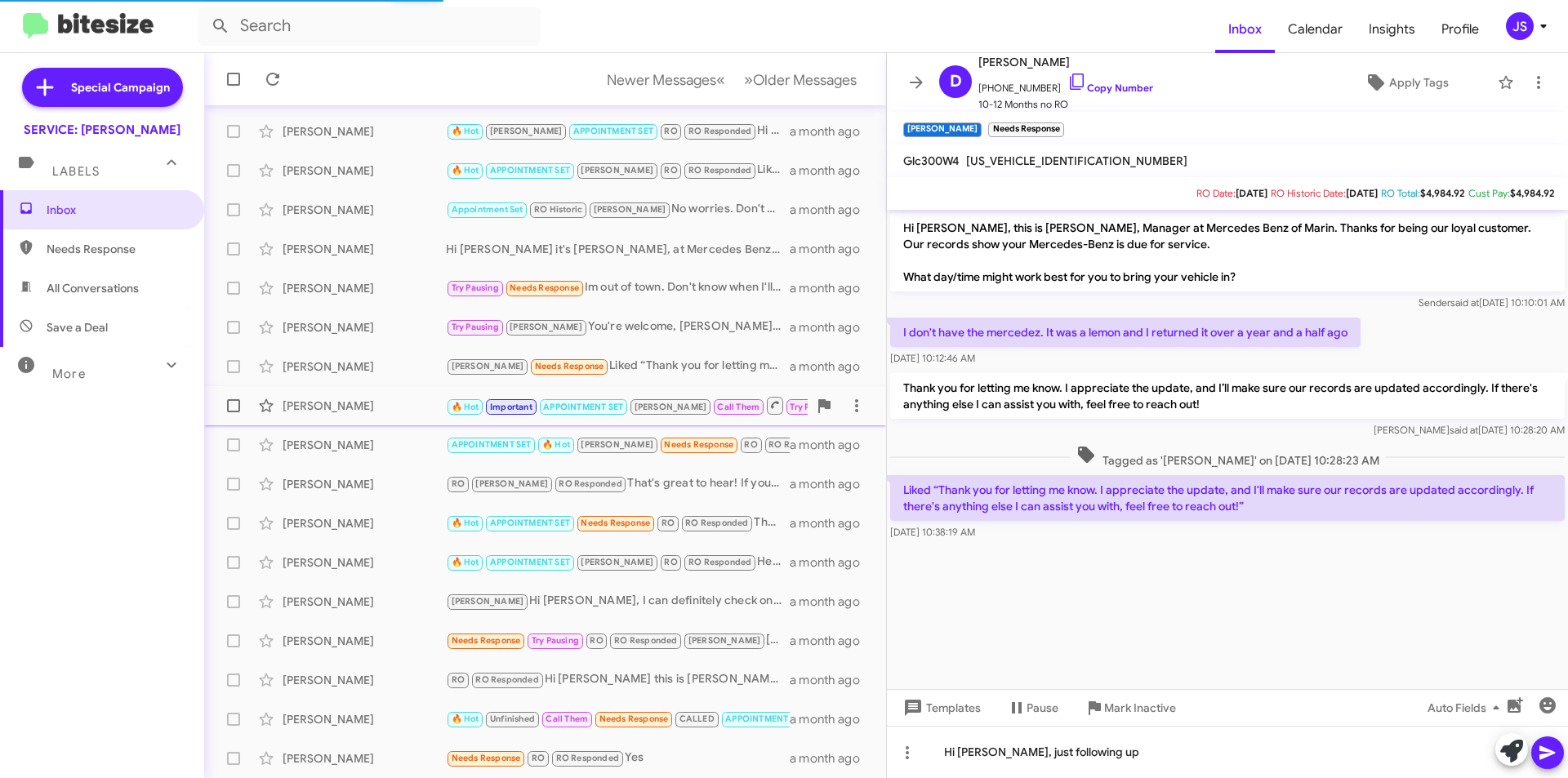
scroll to position [840, 0]
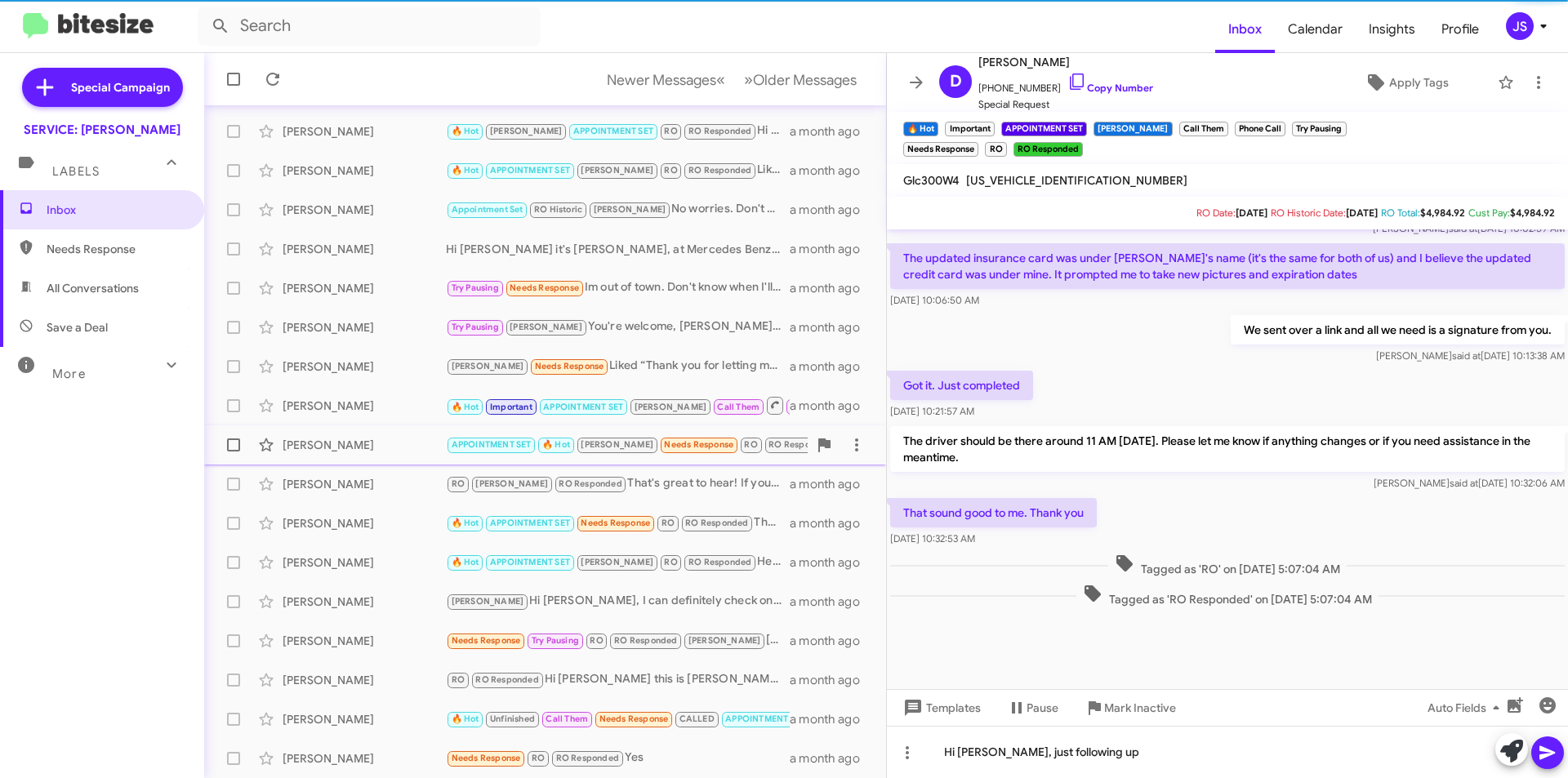
click at [341, 432] on div "Annette Romano APPOINTMENT SET 🔥 Hot RAUL Needs Response RO RO Responded See yo…" at bounding box center [545, 446] width 656 height 33
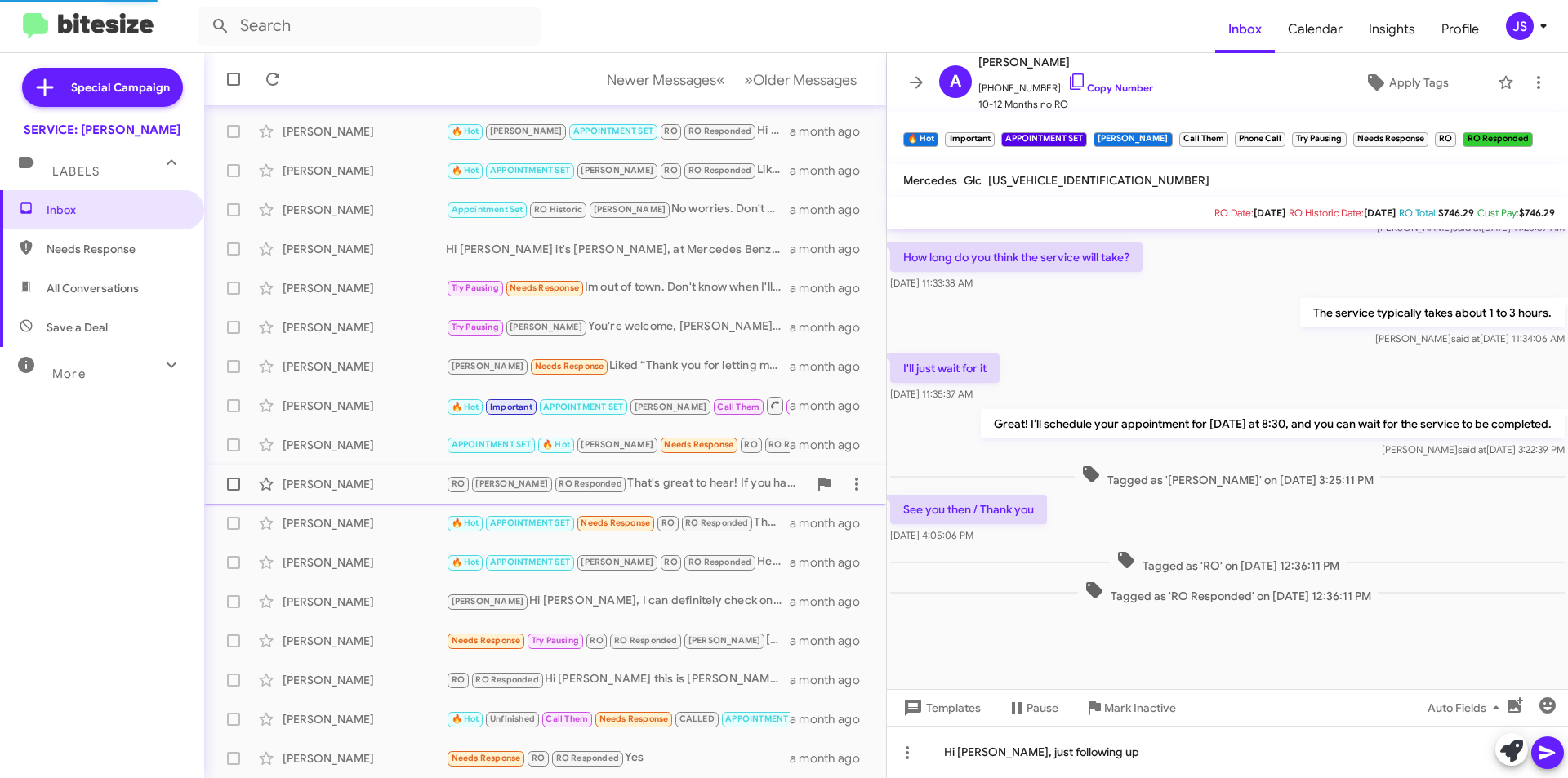
click at [346, 480] on div "Ruby Littrell" at bounding box center [364, 484] width 164 height 16
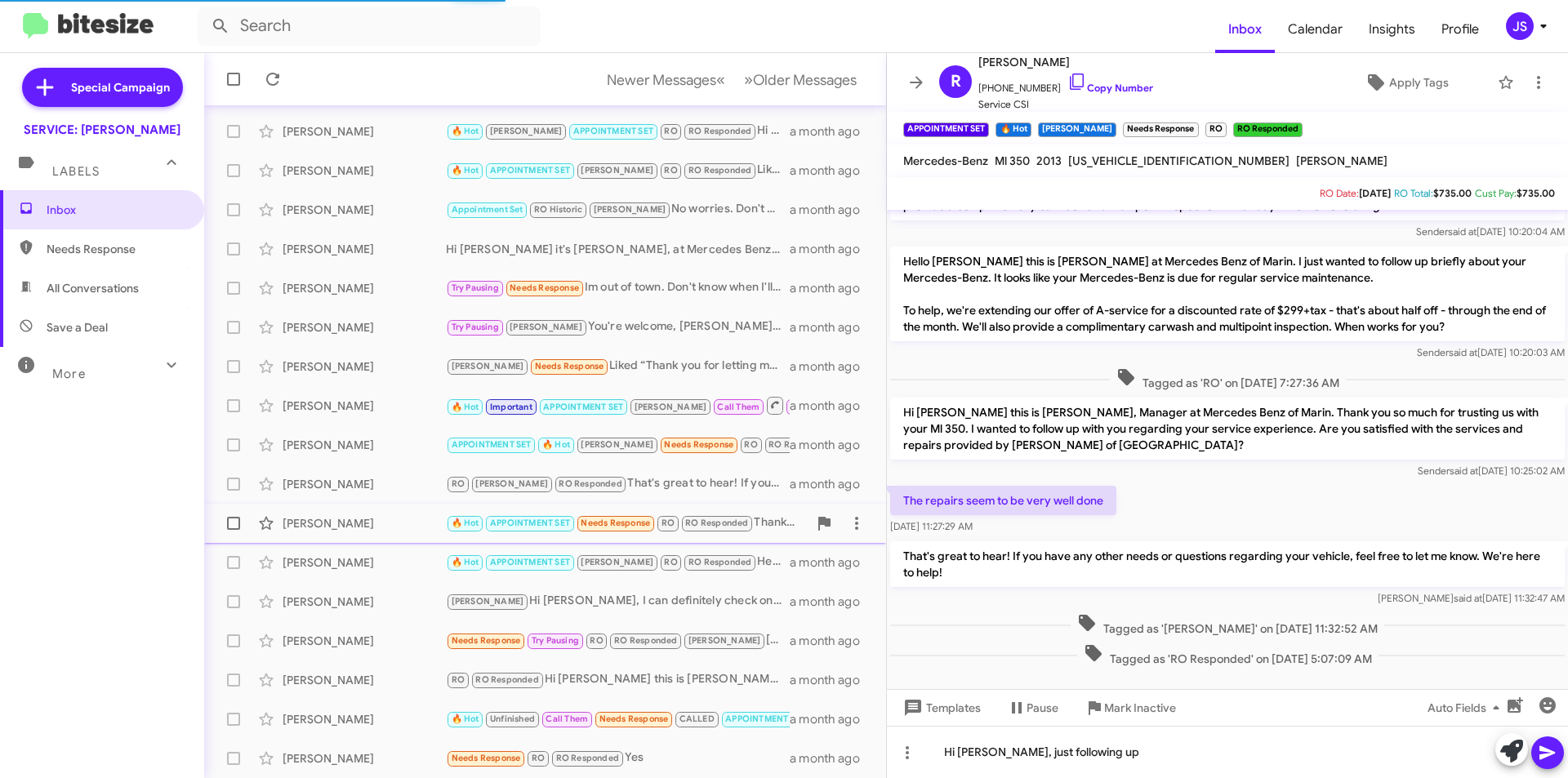
scroll to position [677, 0]
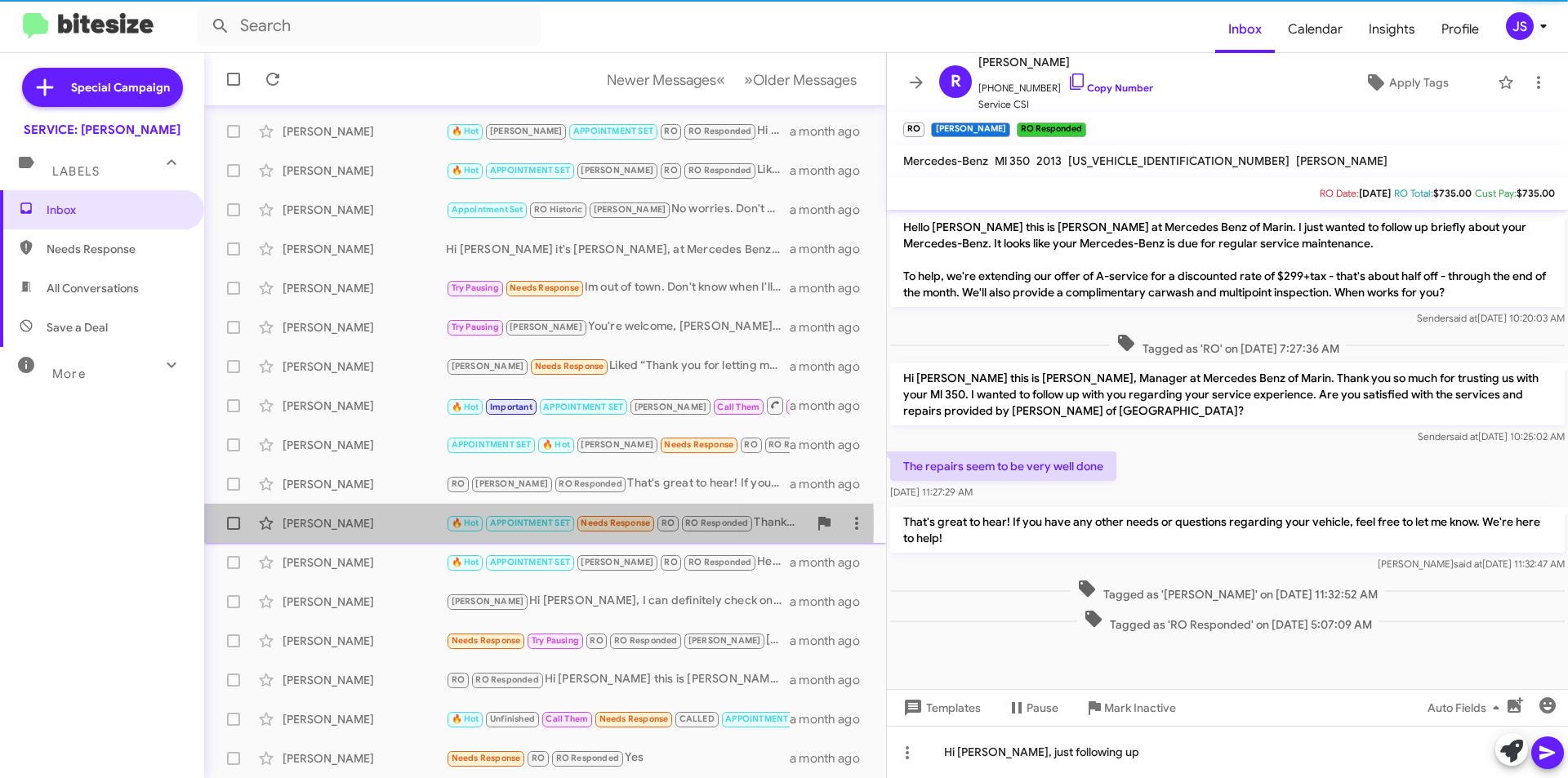
click at [391, 523] on div "Aira Fong" at bounding box center [364, 523] width 164 height 16
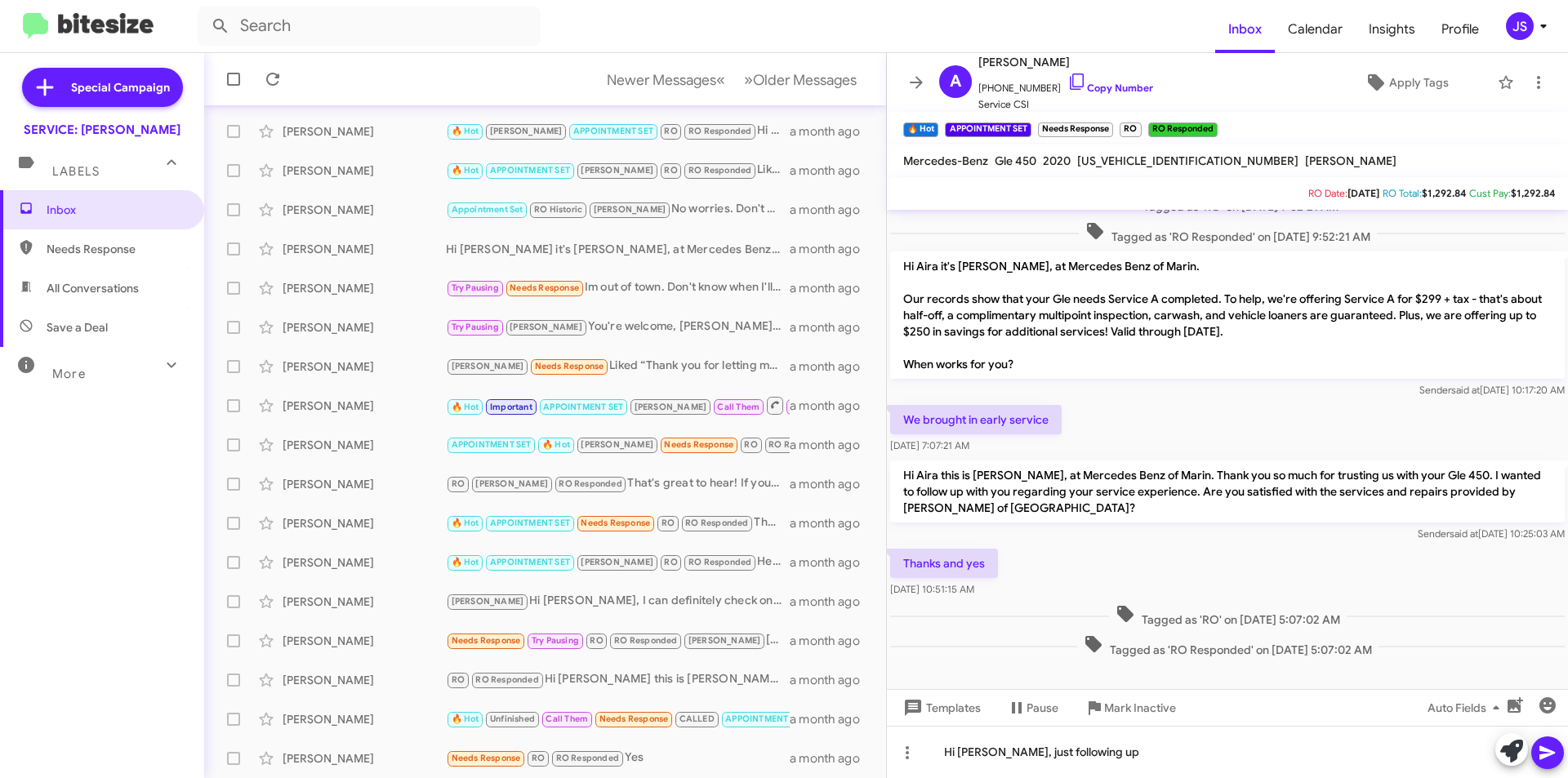
scroll to position [593, 0]
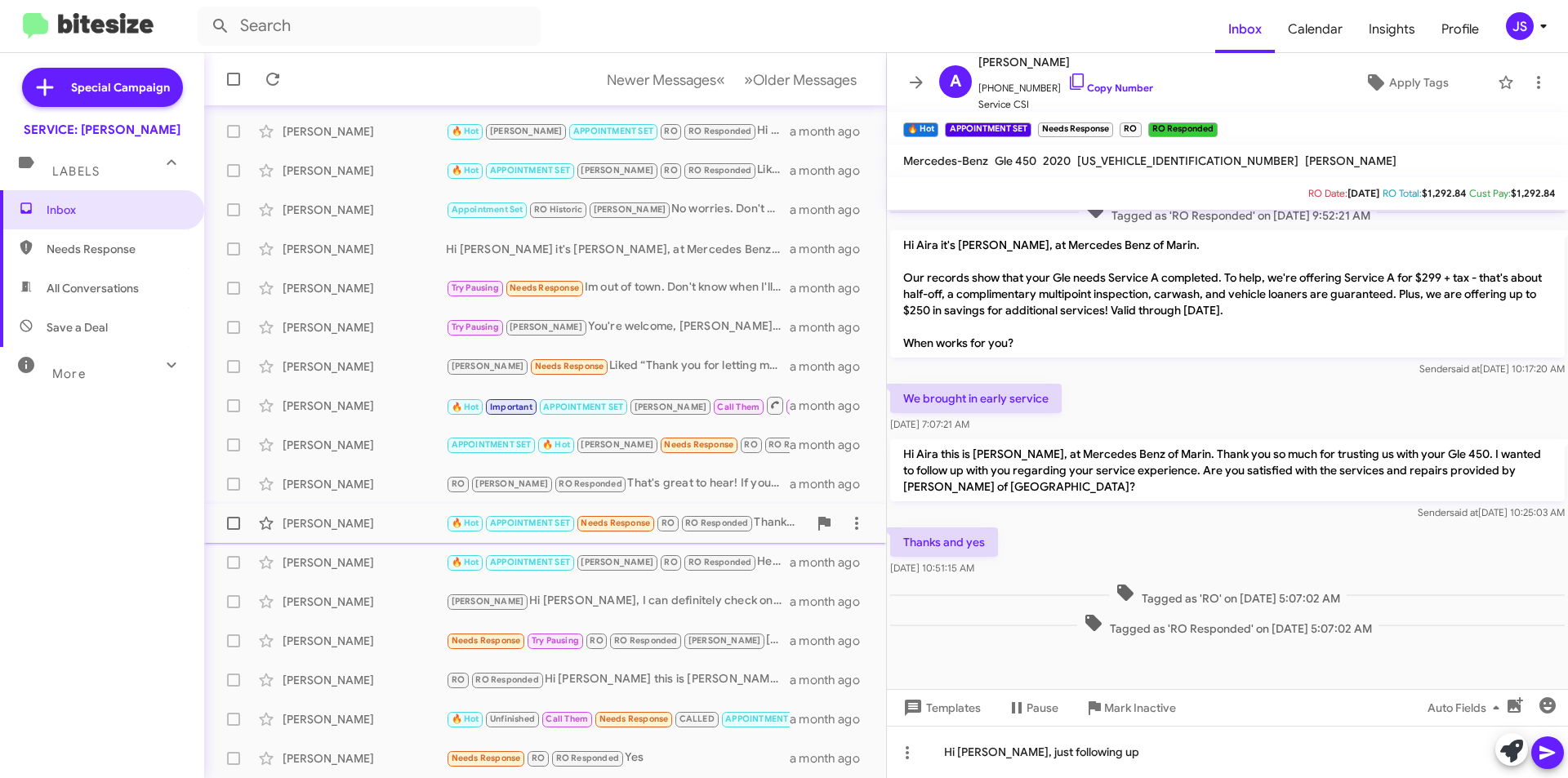
click at [391, 535] on div "Aira Fong 🔥 Hot APPOINTMENT SET Needs Response RO RO Responded Thanks and yes a…" at bounding box center [545, 523] width 656 height 33
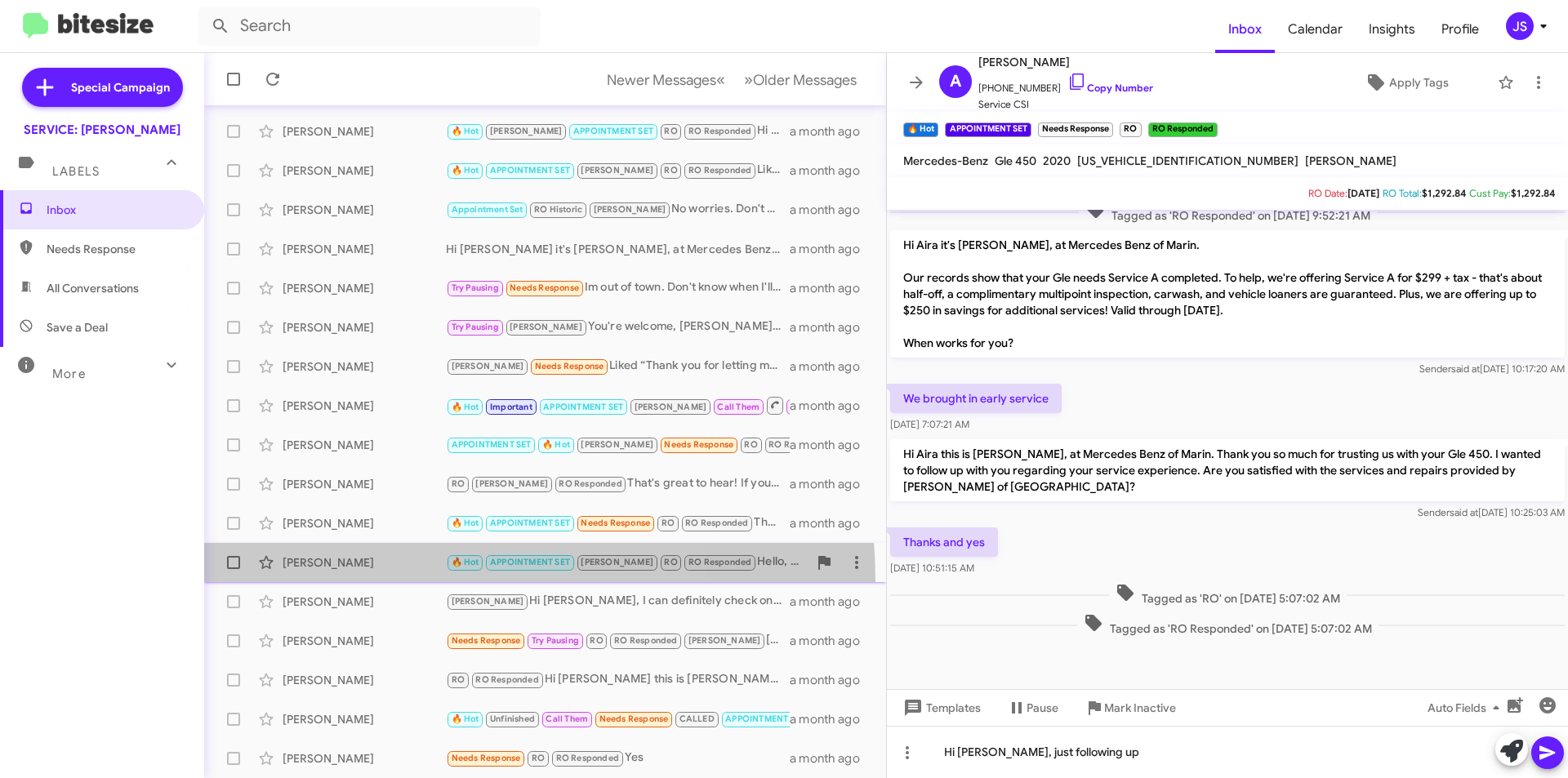
click at [375, 582] on span "Yan Li 🔥 Hot APPOINTMENT SET RAUL RO RO Responded Hello, the loaner car is rese…" at bounding box center [545, 562] width 682 height 39
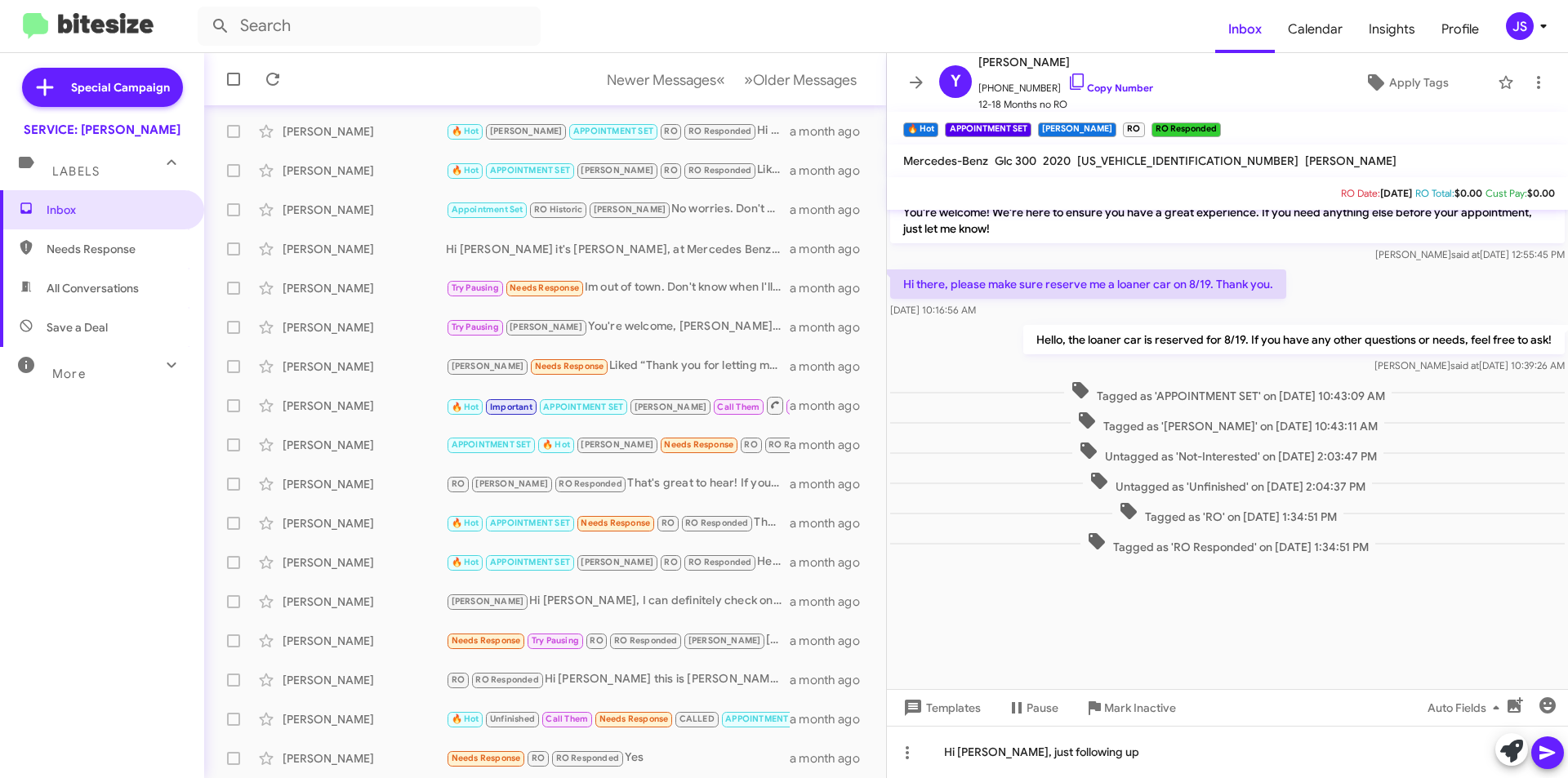
scroll to position [1621, 0]
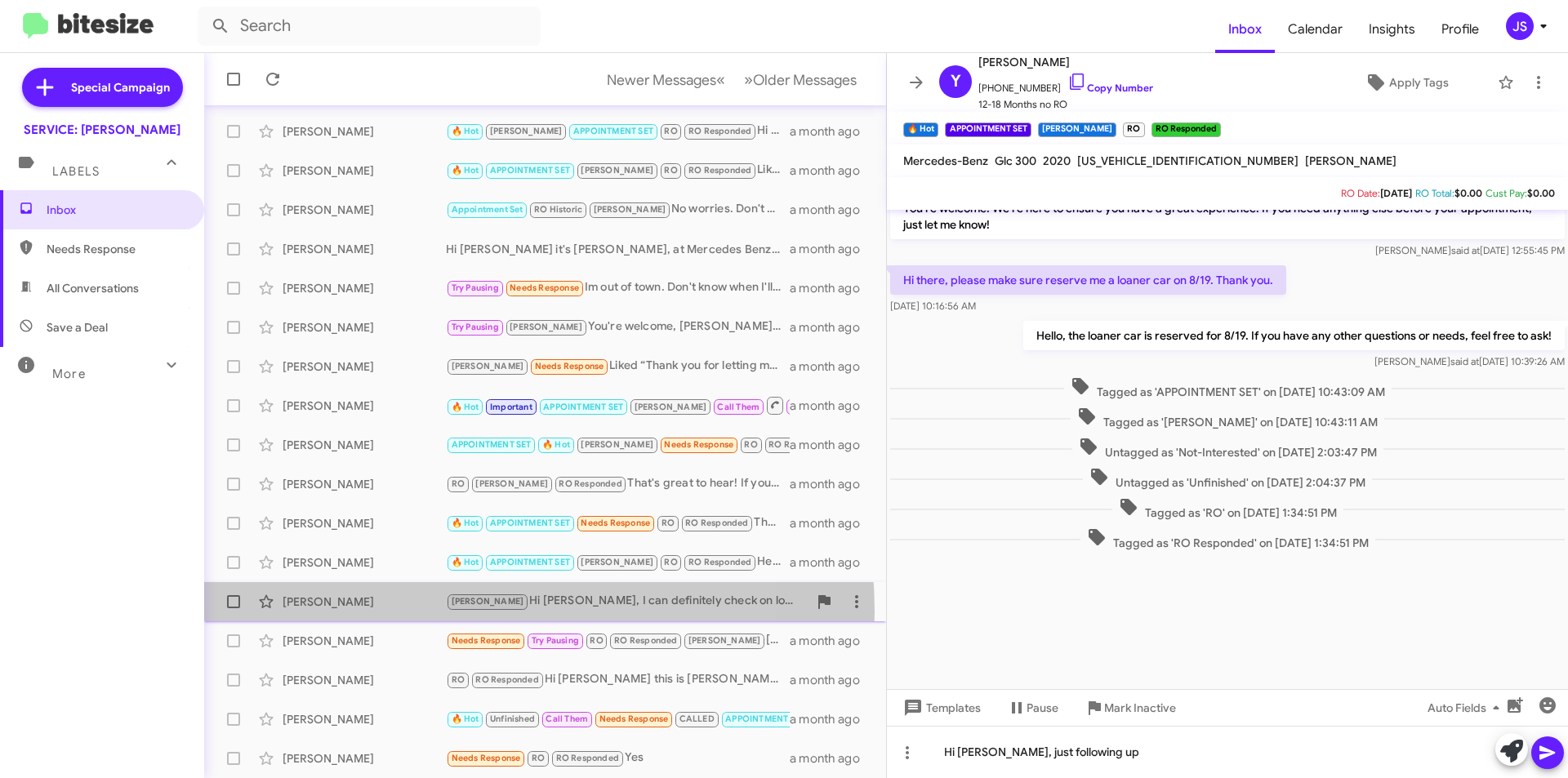
click at [410, 612] on div "Amanda Meisner RAUL Hi Amanda, I can definitely check on loaner availability fo…" at bounding box center [545, 602] width 656 height 33
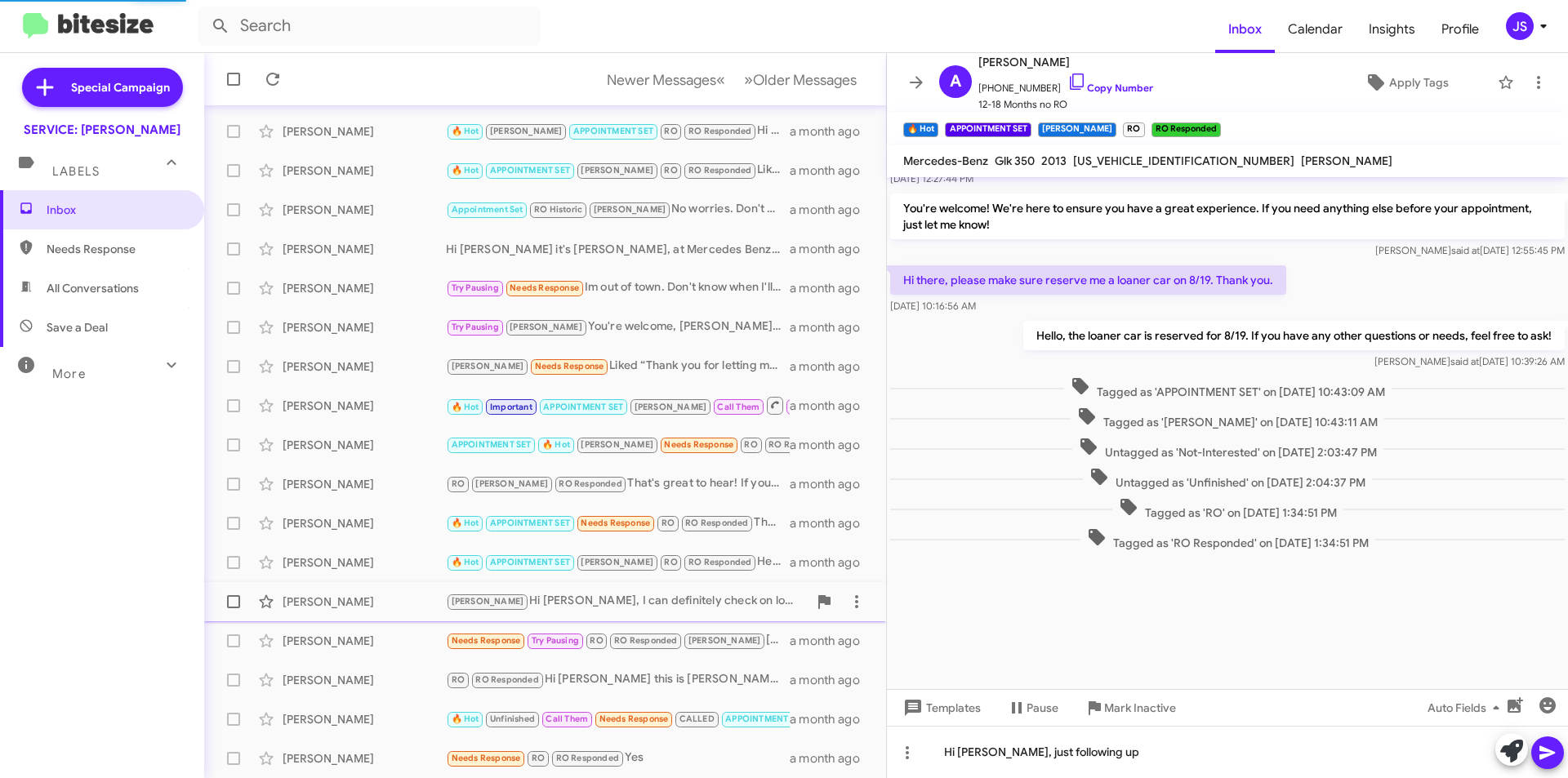
scroll to position [652, 0]
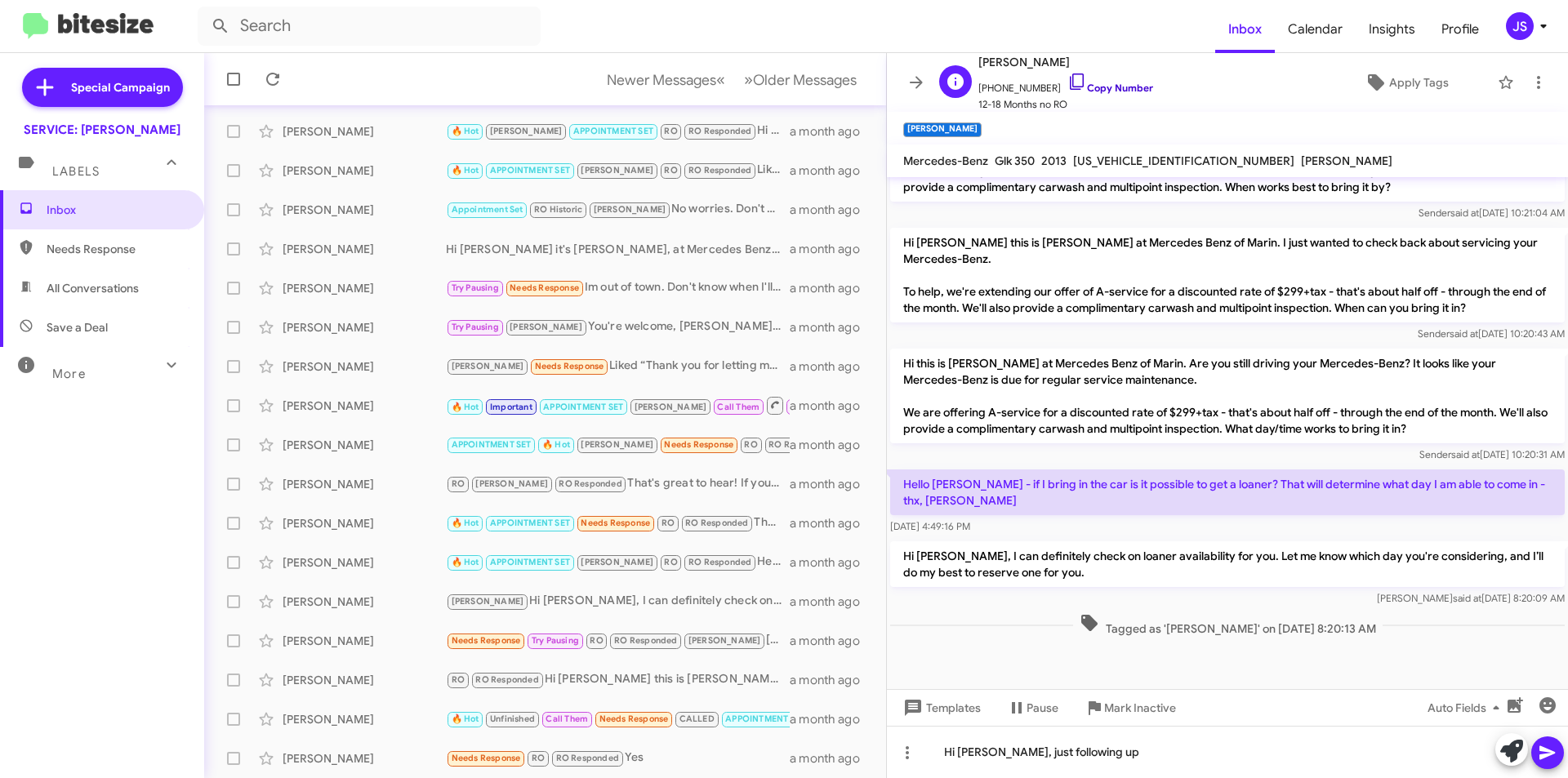
click at [1067, 81] on icon at bounding box center [1077, 81] width 19 height 19
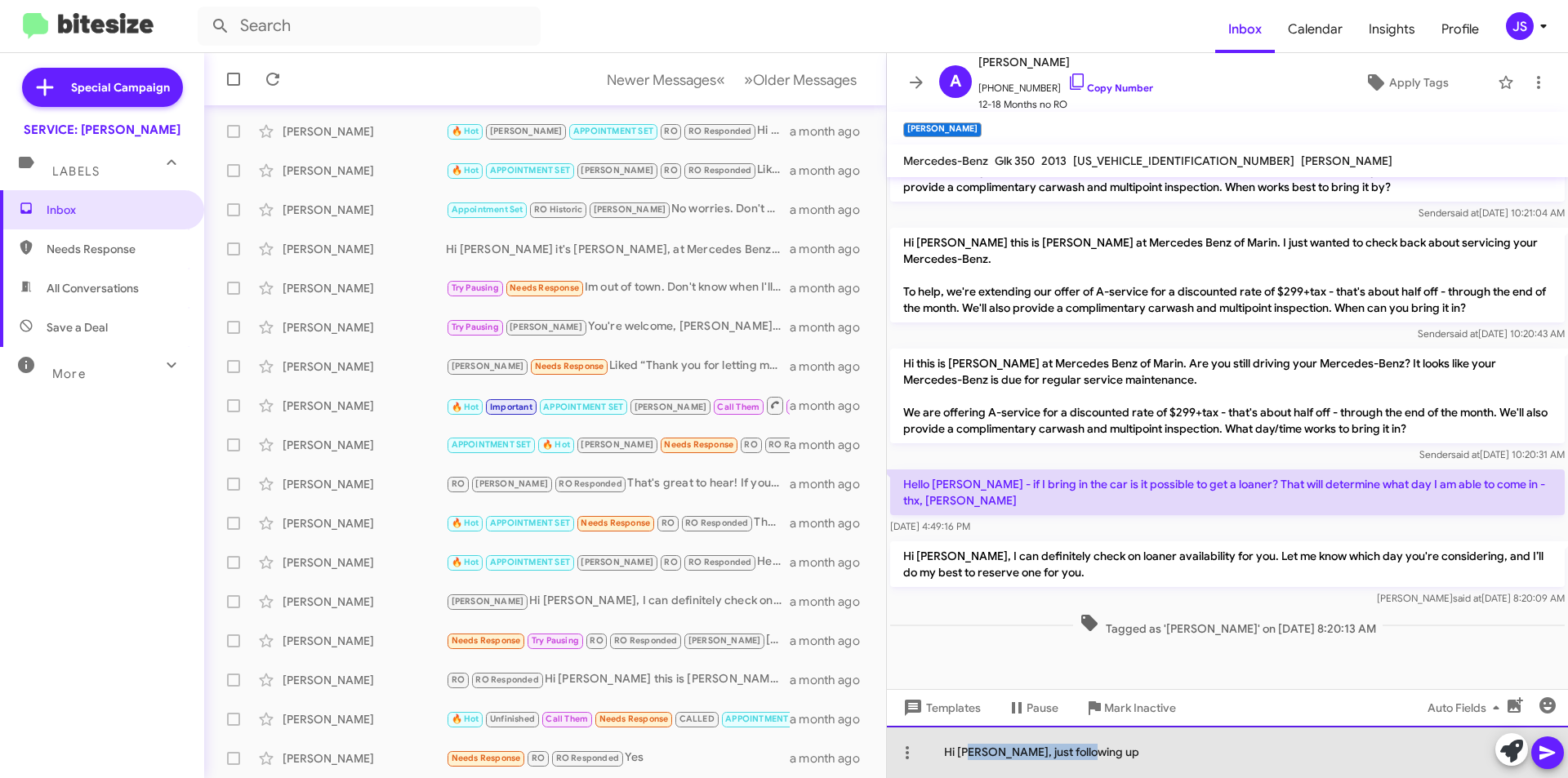
drag, startPoint x: 1216, startPoint y: 757, endPoint x: 972, endPoint y: 748, distance: 244.2
click at [972, 748] on div "Hi Susan, just following up" at bounding box center [1227, 752] width 681 height 53
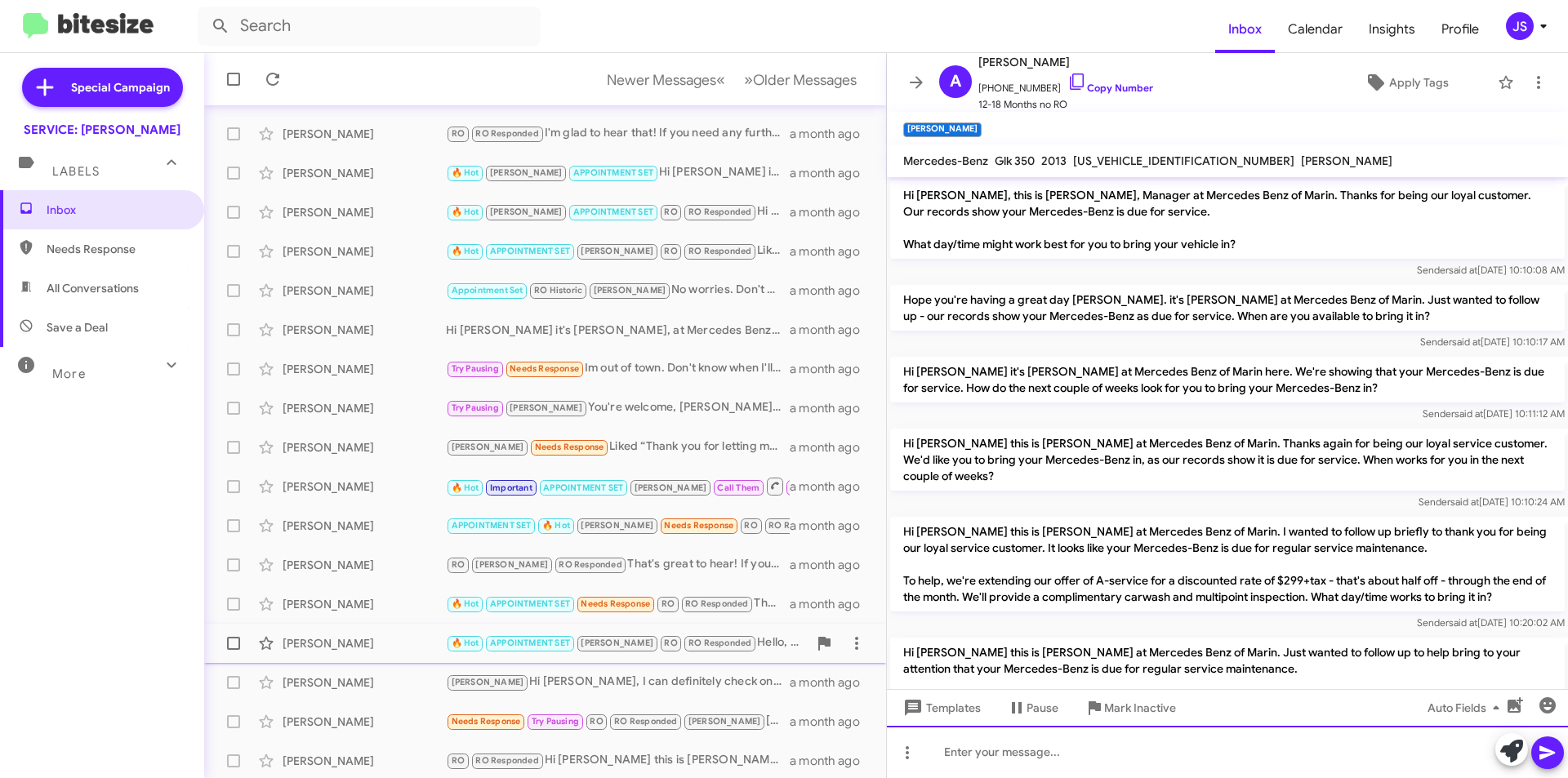
scroll to position [170, 0]
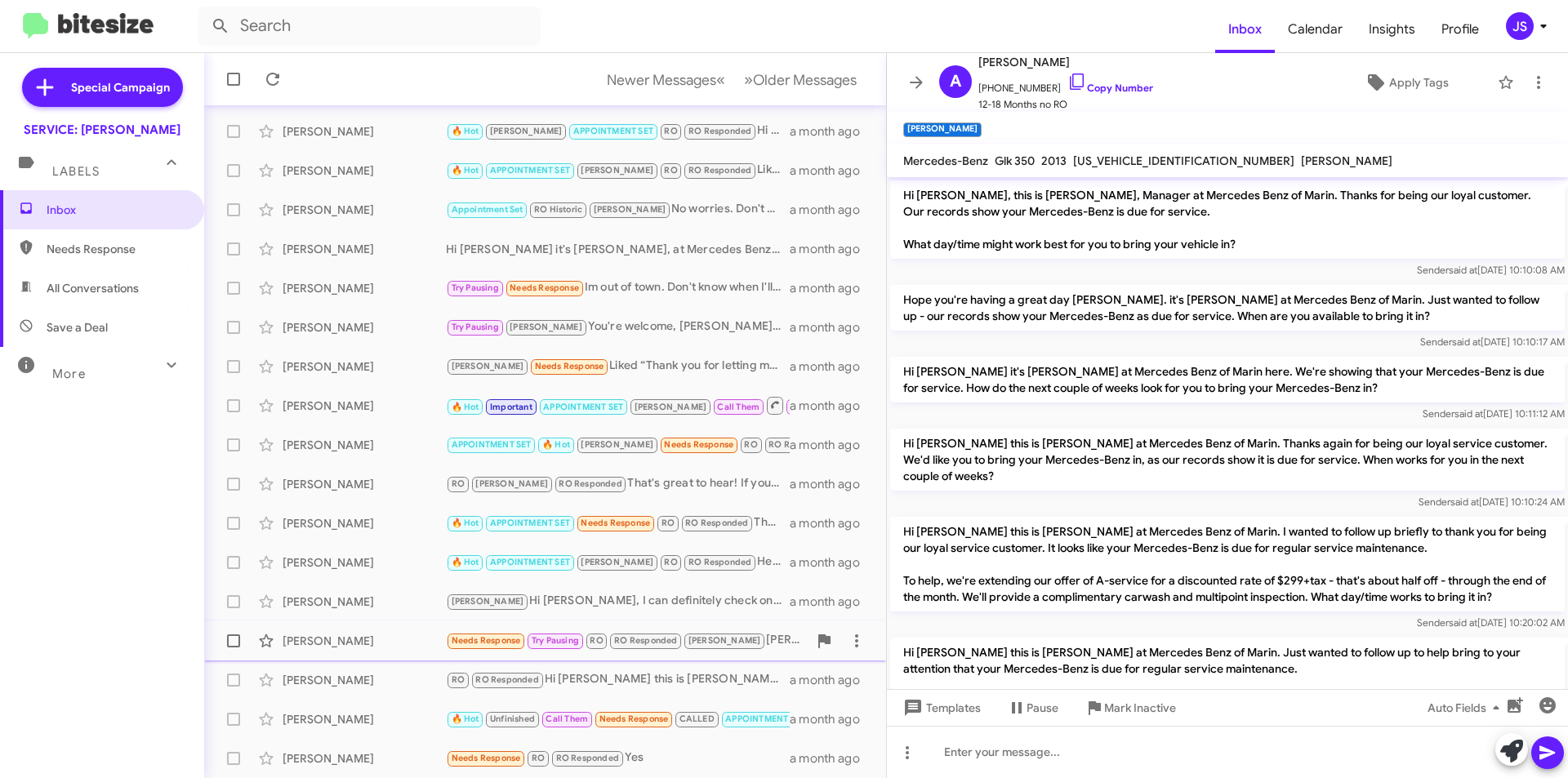
click at [447, 643] on small "Needs Response" at bounding box center [486, 642] width 77 height 15
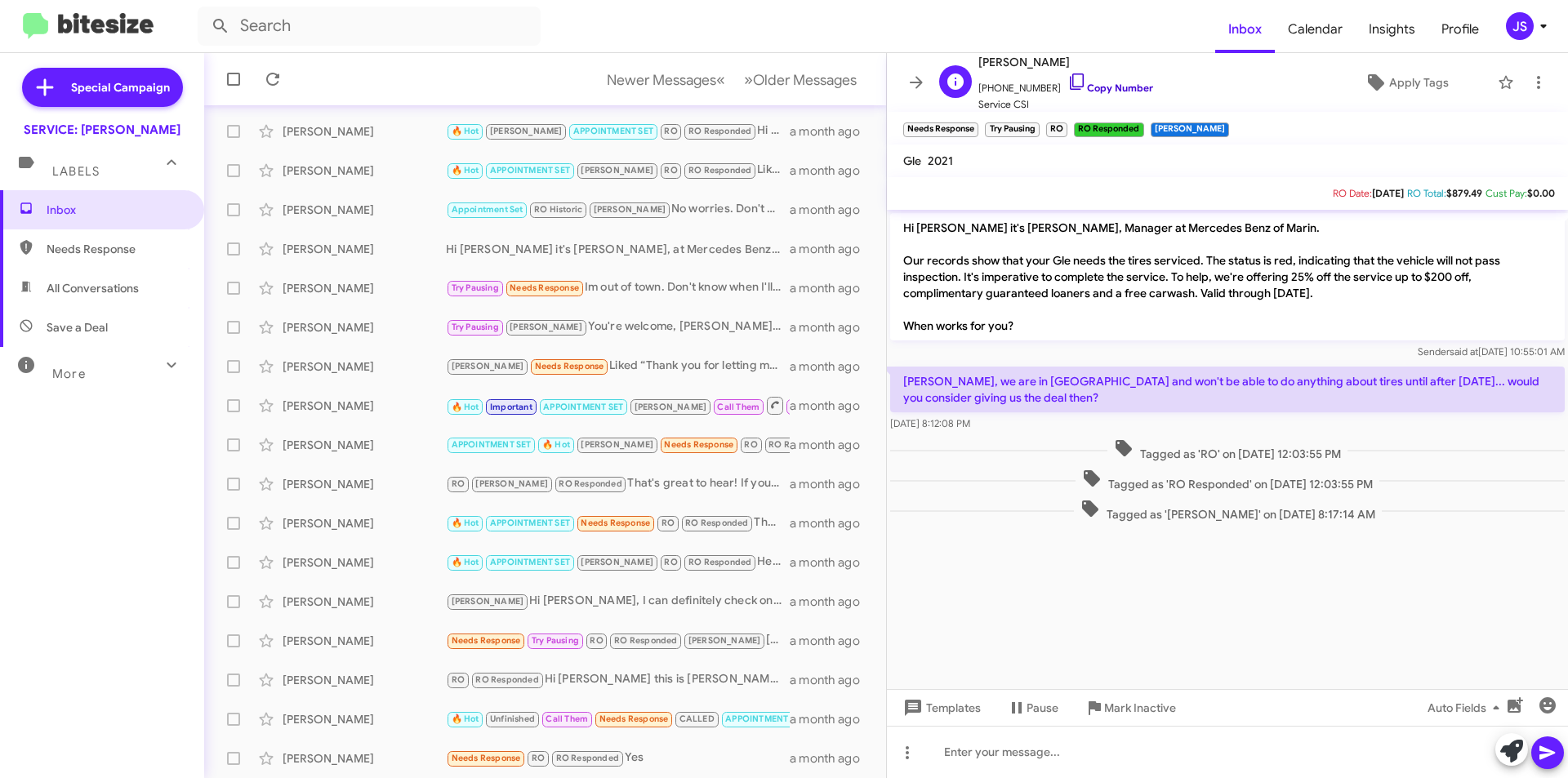
click at [1067, 79] on icon at bounding box center [1077, 81] width 19 height 19
click at [789, 91] on button "» Next Older Messages" at bounding box center [800, 80] width 132 height 34
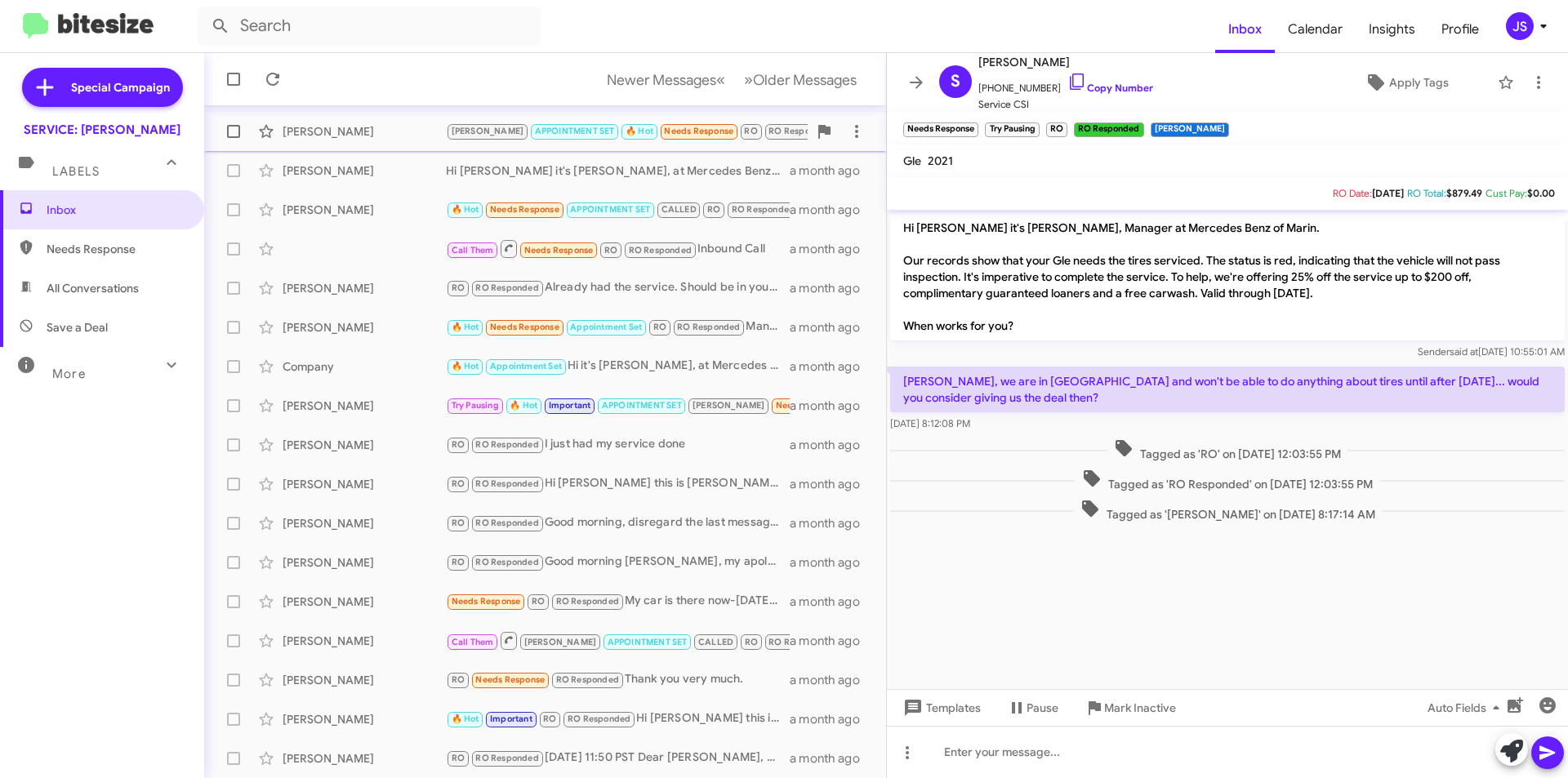
click at [406, 129] on div "Susan Robinson" at bounding box center [364, 131] width 164 height 16
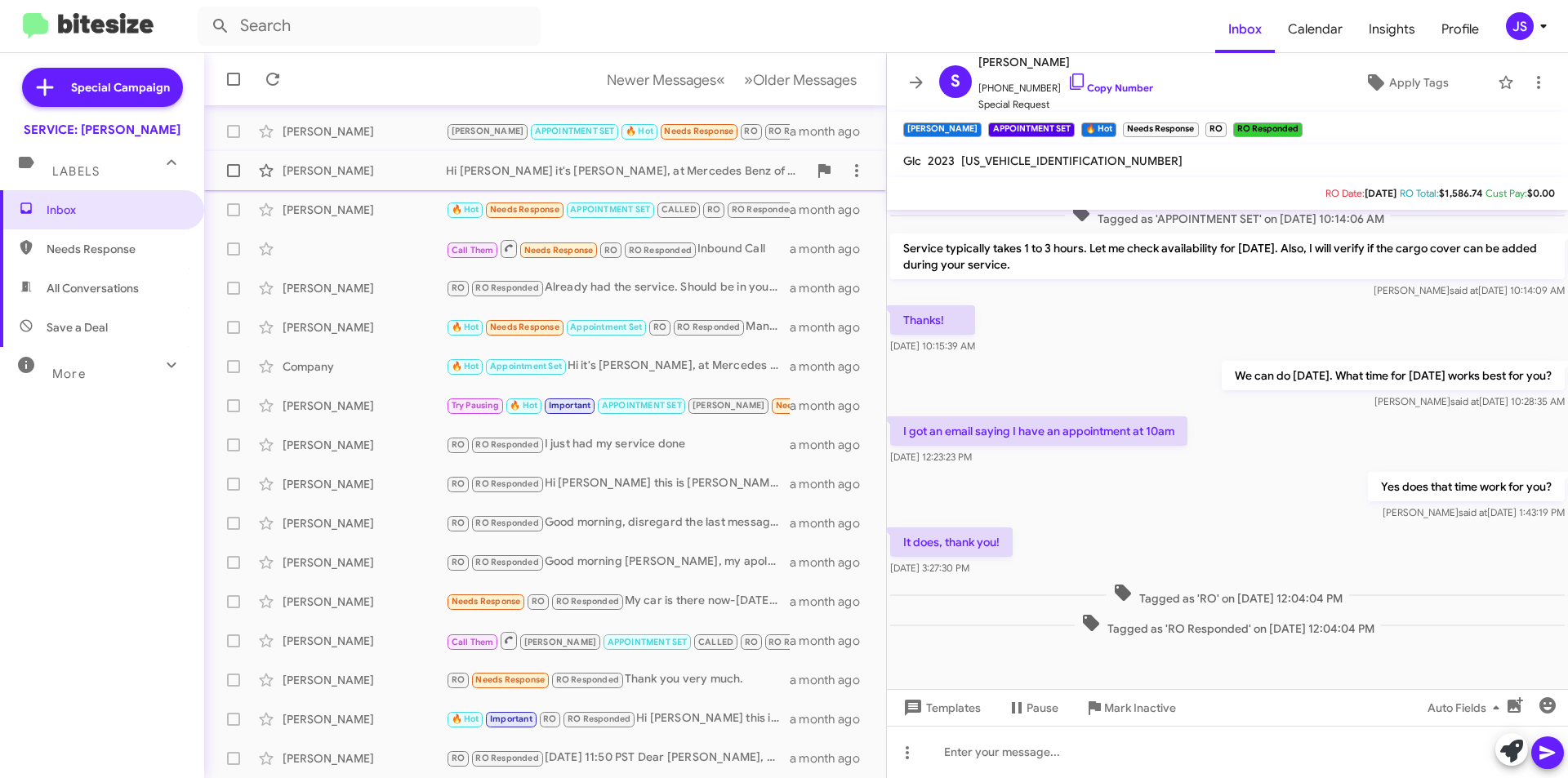
click at [374, 186] on div "Elizabeth Skewes Hi Elizabeth it's Omar Ibrahimi, at Mercedes Benz of Marin. Th…" at bounding box center [545, 171] width 656 height 33
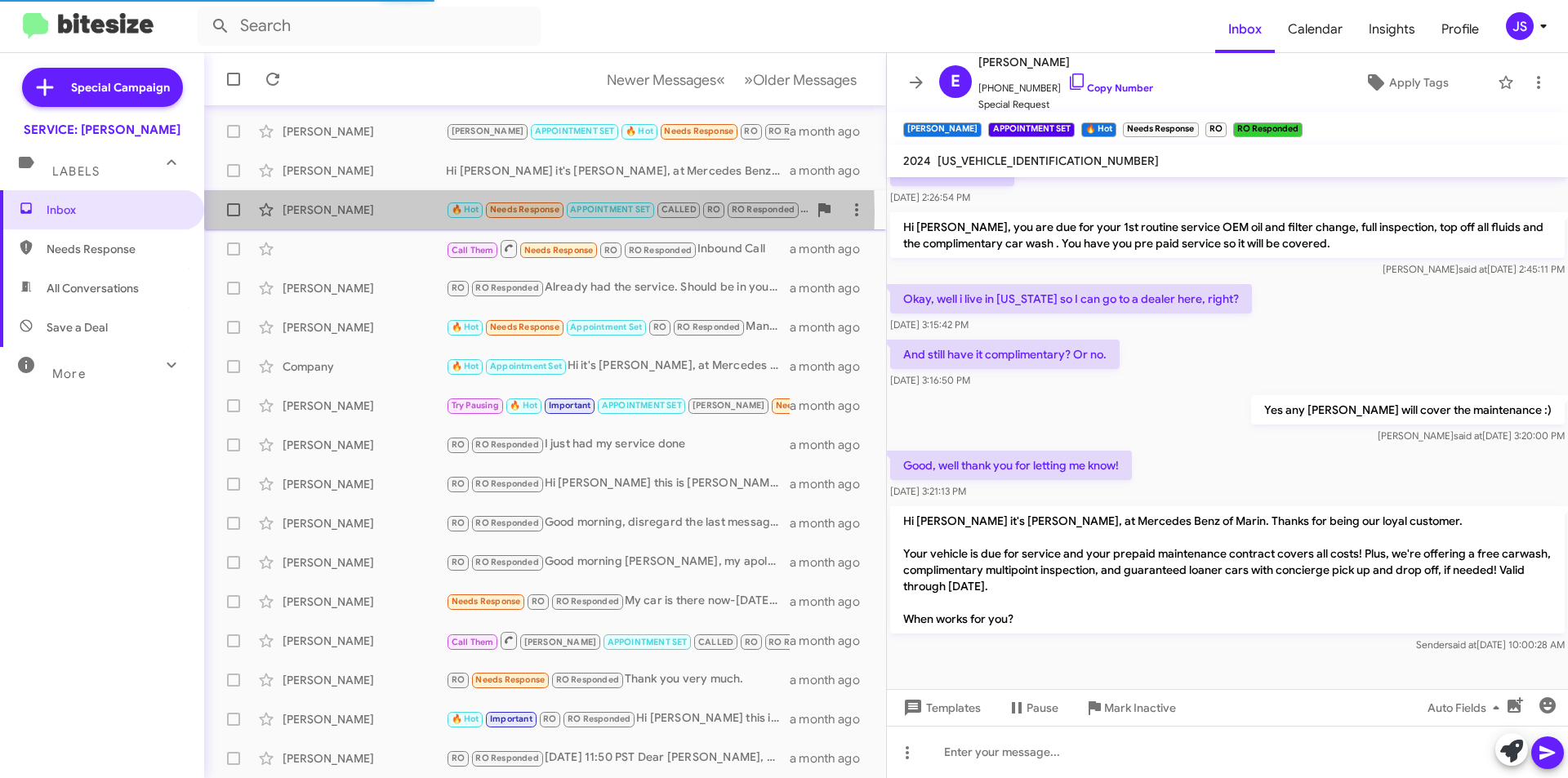
click at [371, 214] on div "Scott Durcanin" at bounding box center [364, 210] width 164 height 16
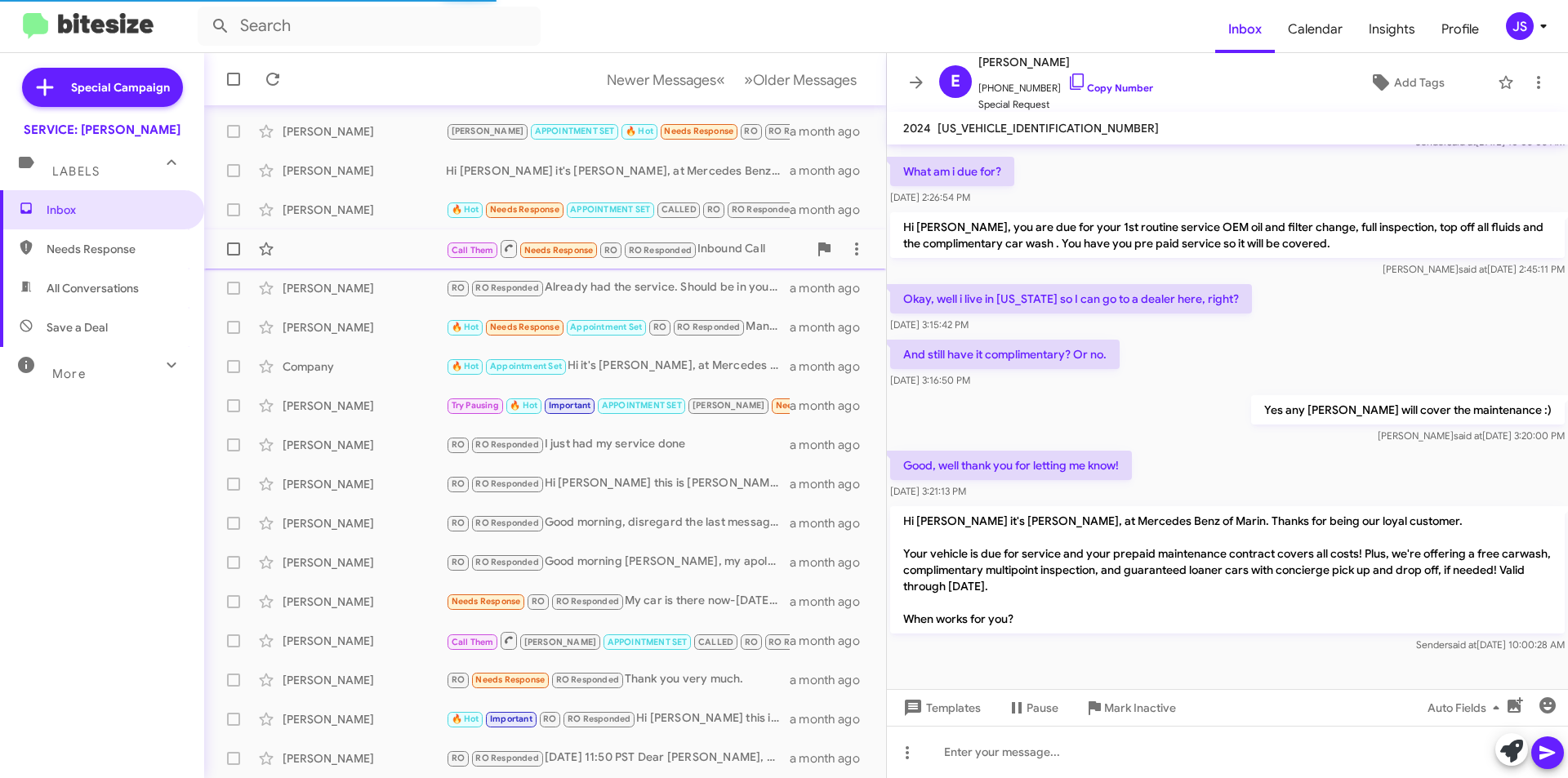
scroll to position [538, 0]
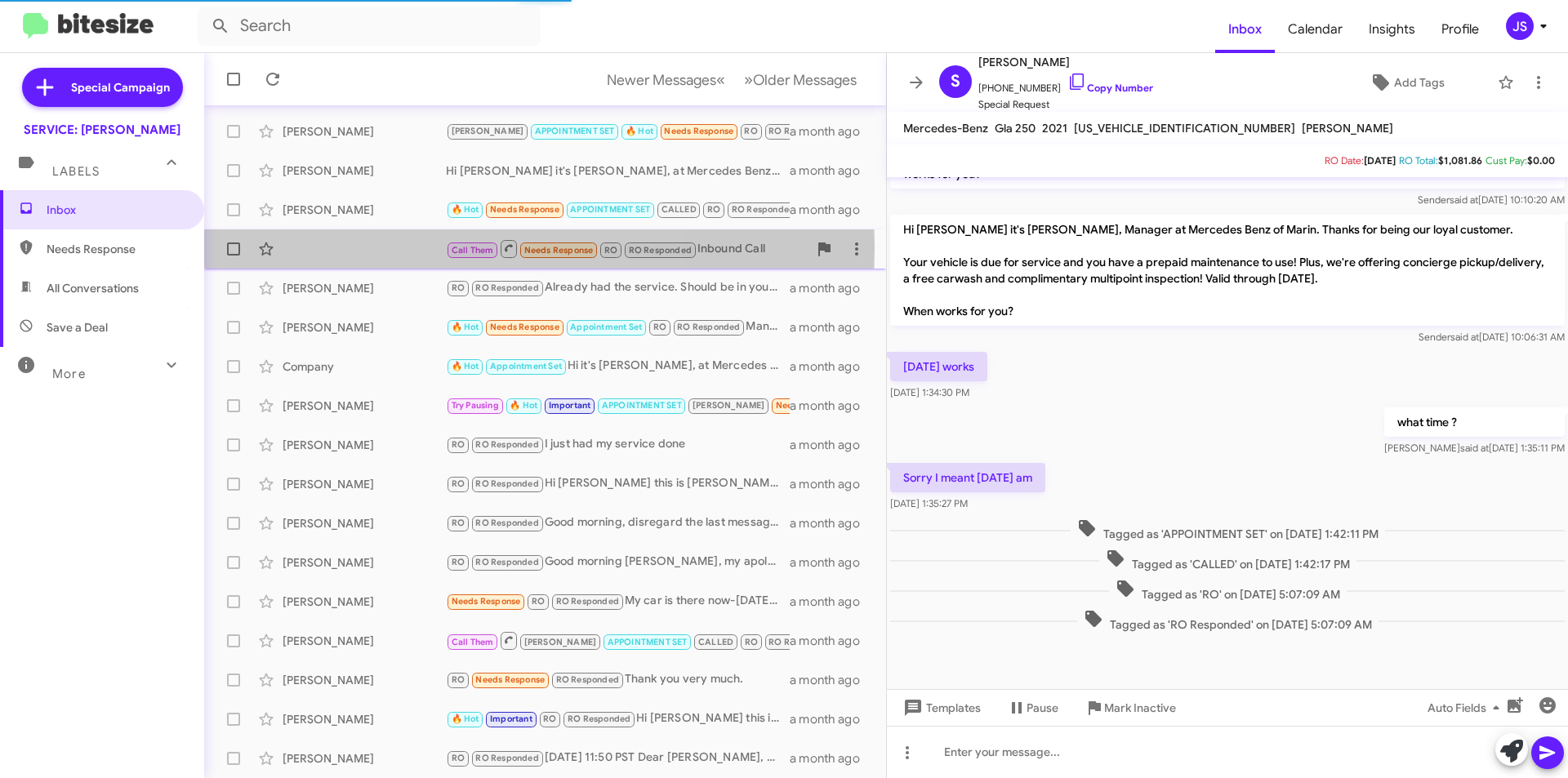
click at [364, 247] on div "Call Them Needs Response RO RO Responded Inbound Call a month ago" at bounding box center [545, 249] width 656 height 33
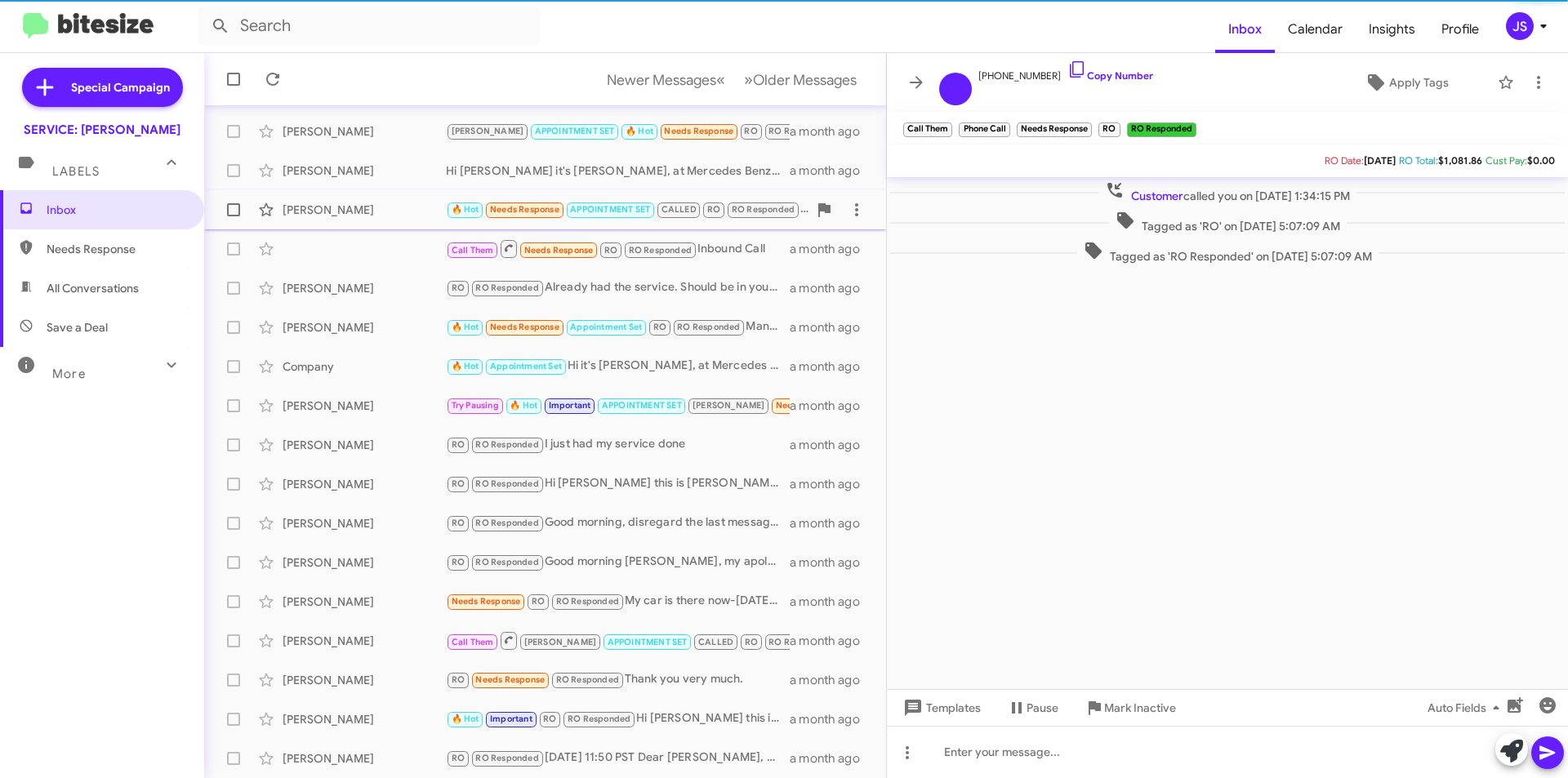
click at [350, 206] on div "Scott Durcanin" at bounding box center [364, 210] width 164 height 16
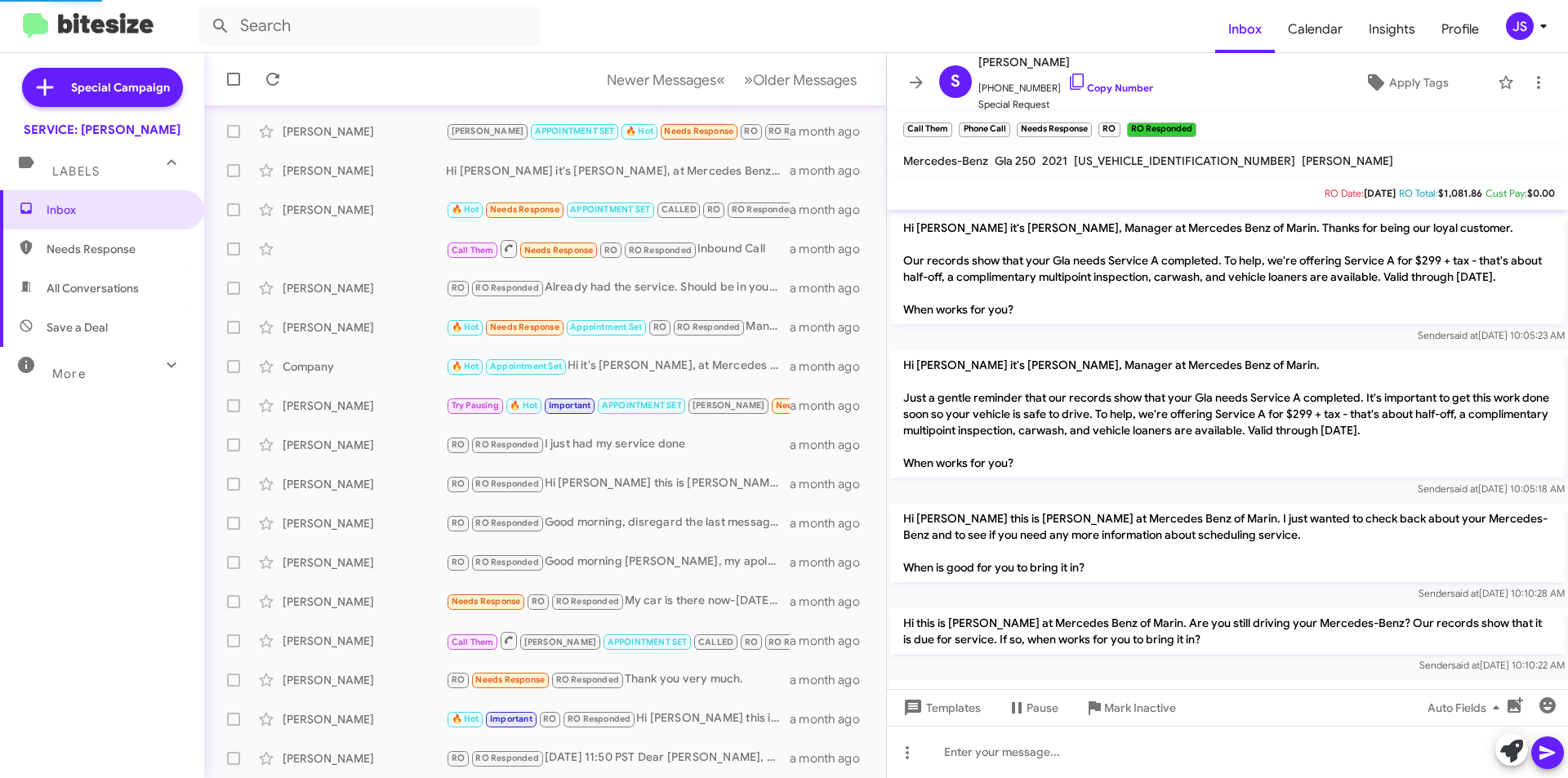
scroll to position [570, 0]
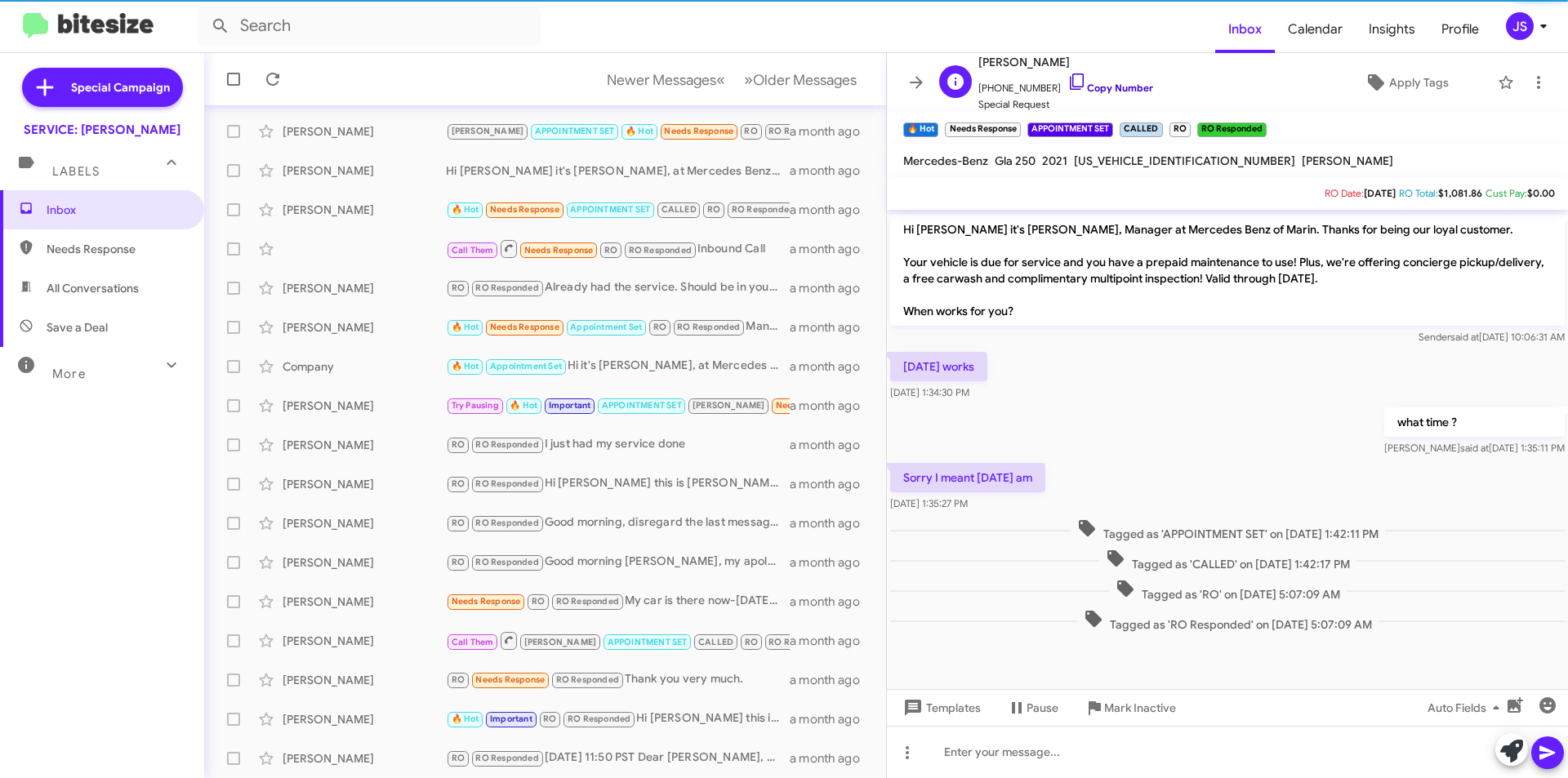
click at [1069, 82] on link "Copy Number" at bounding box center [1110, 87] width 86 height 12
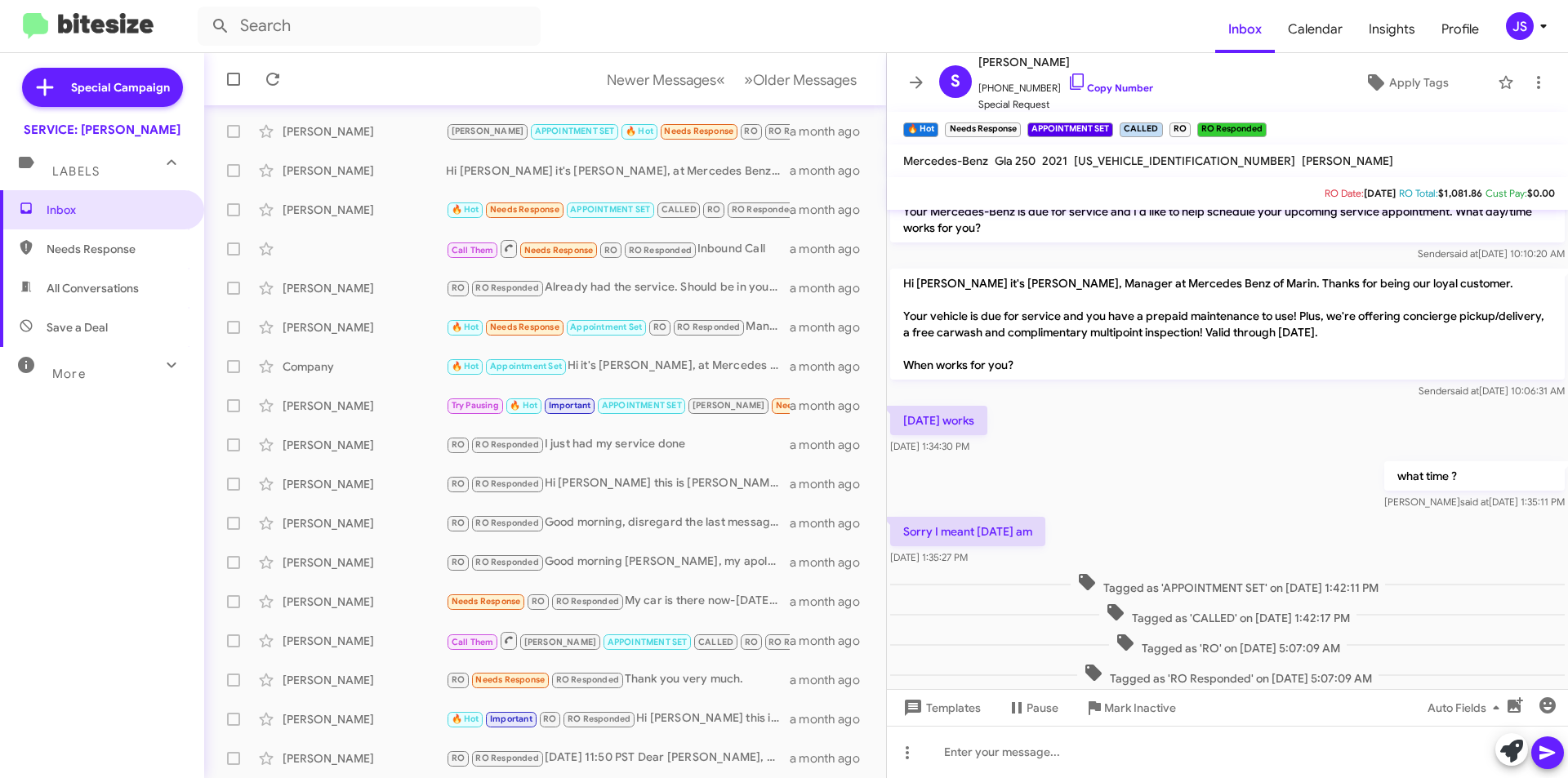
scroll to position [489, 0]
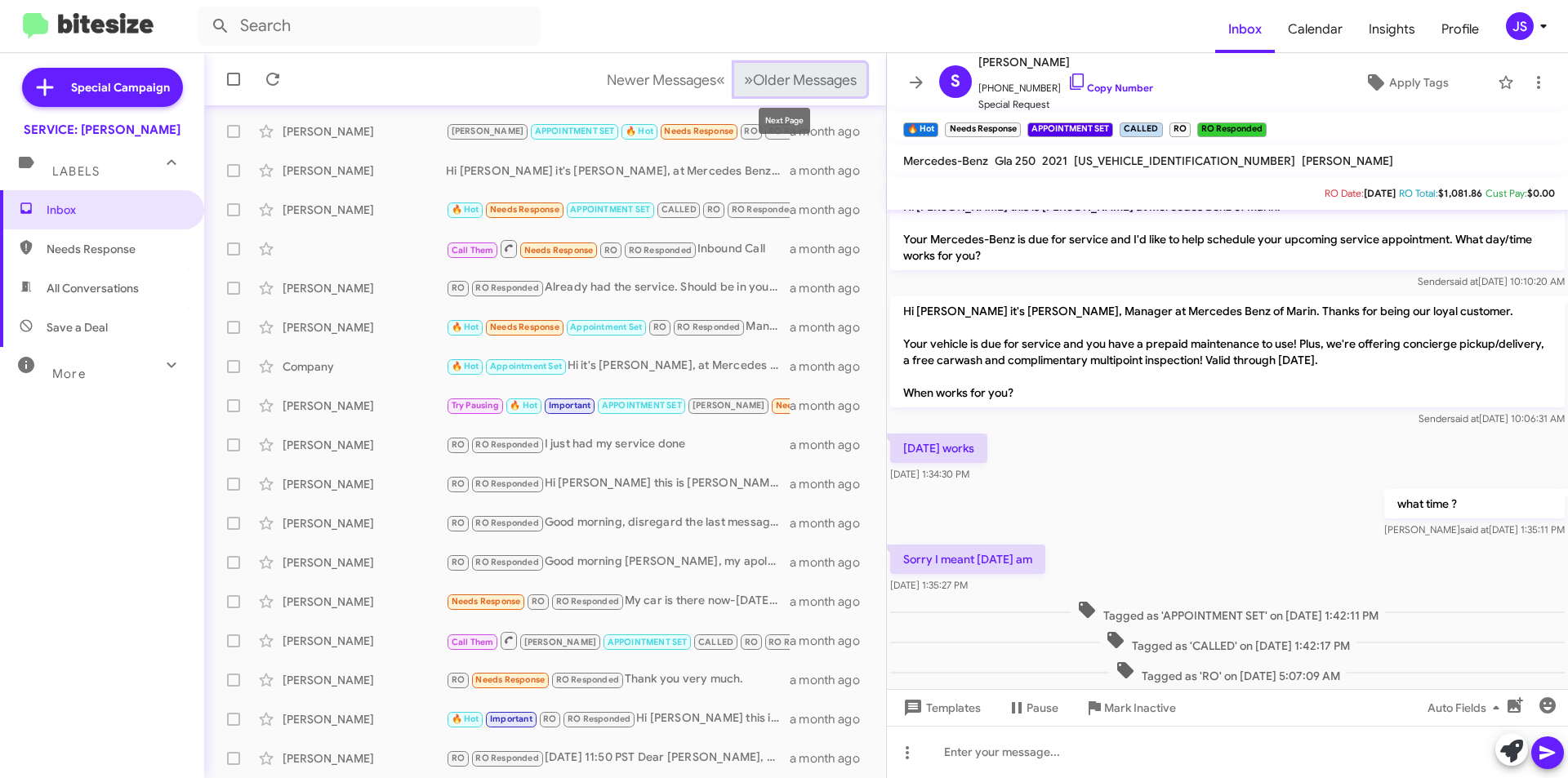
click at [814, 73] on span "Older Messages" at bounding box center [805, 80] width 103 height 18
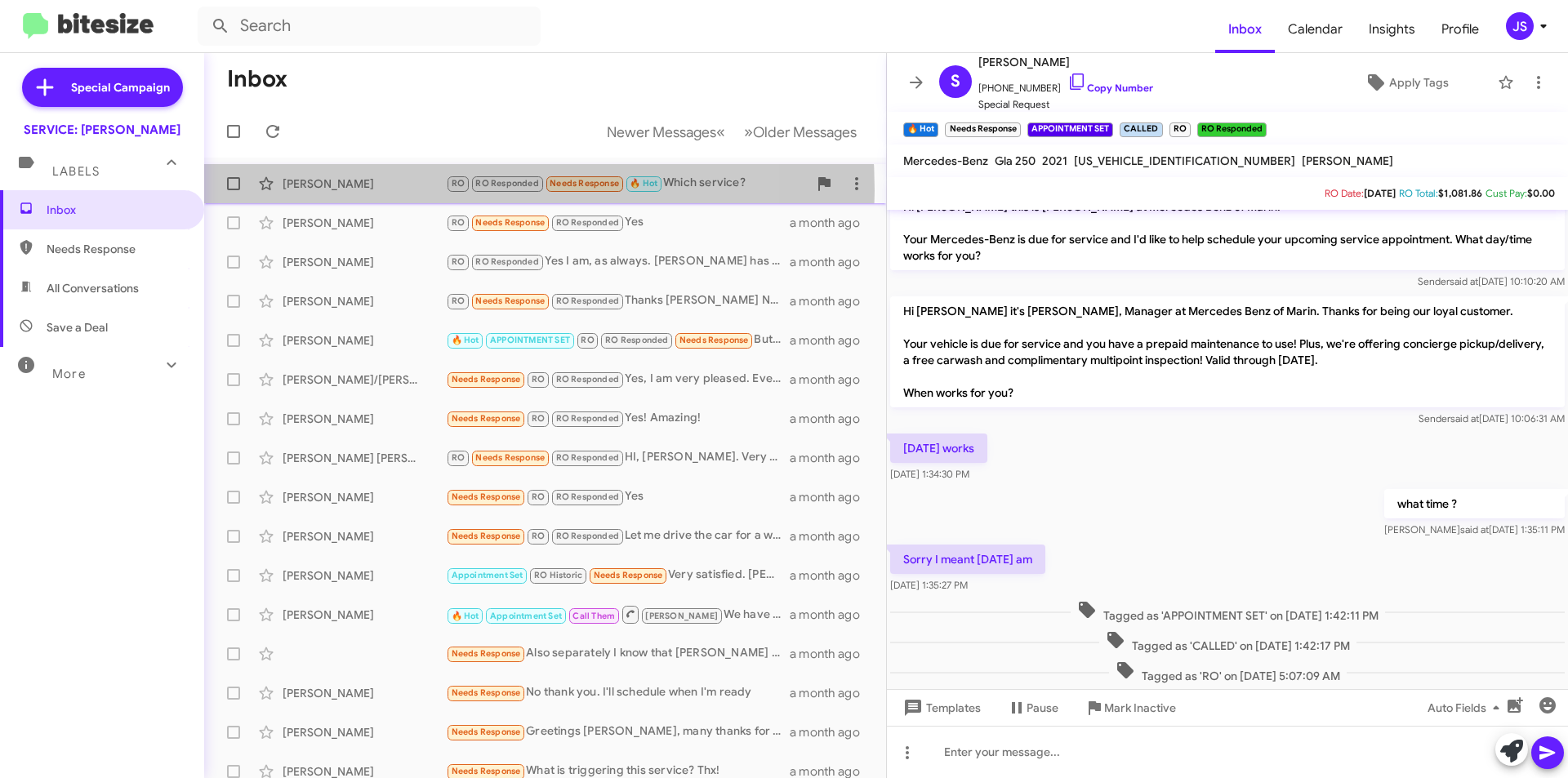
click at [412, 191] on div "Gail Grendahl" at bounding box center [364, 183] width 164 height 16
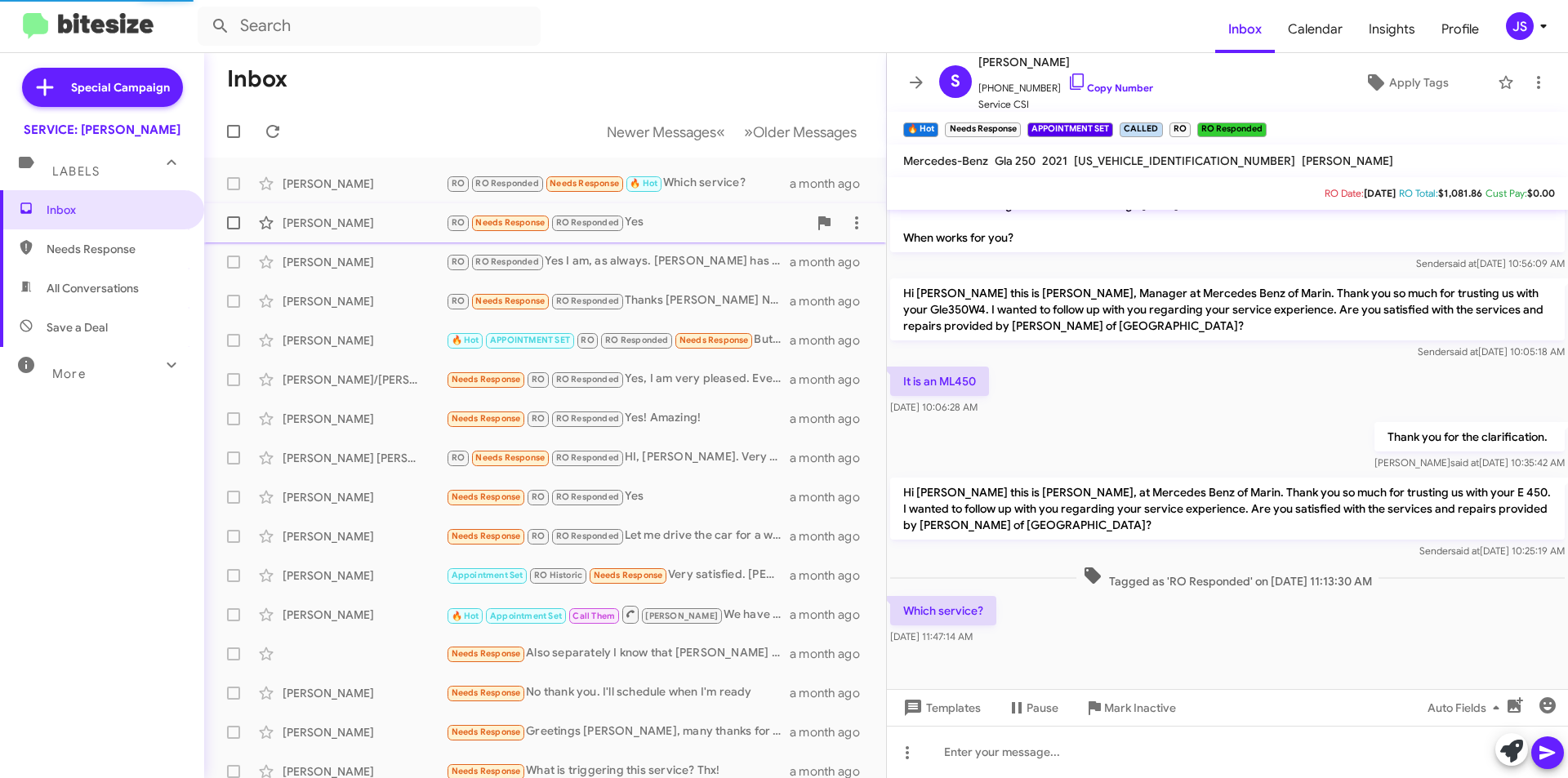
scroll to position [425, 0]
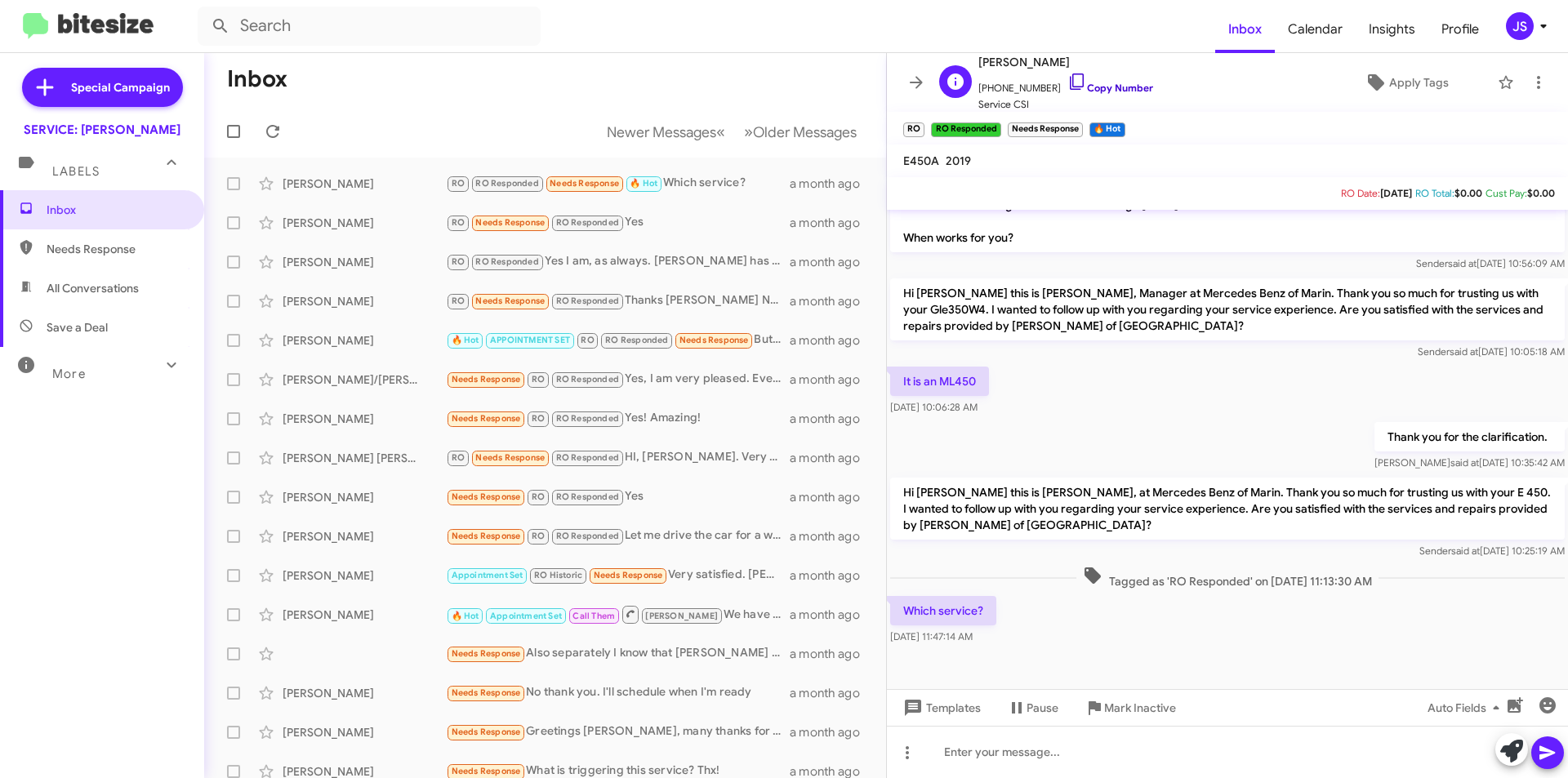
click at [1067, 83] on icon at bounding box center [1077, 81] width 19 height 19
click at [370, 214] on div "Fortunate Aronu RO Needs Response RO Responded Yes a month ago" at bounding box center [545, 223] width 656 height 33
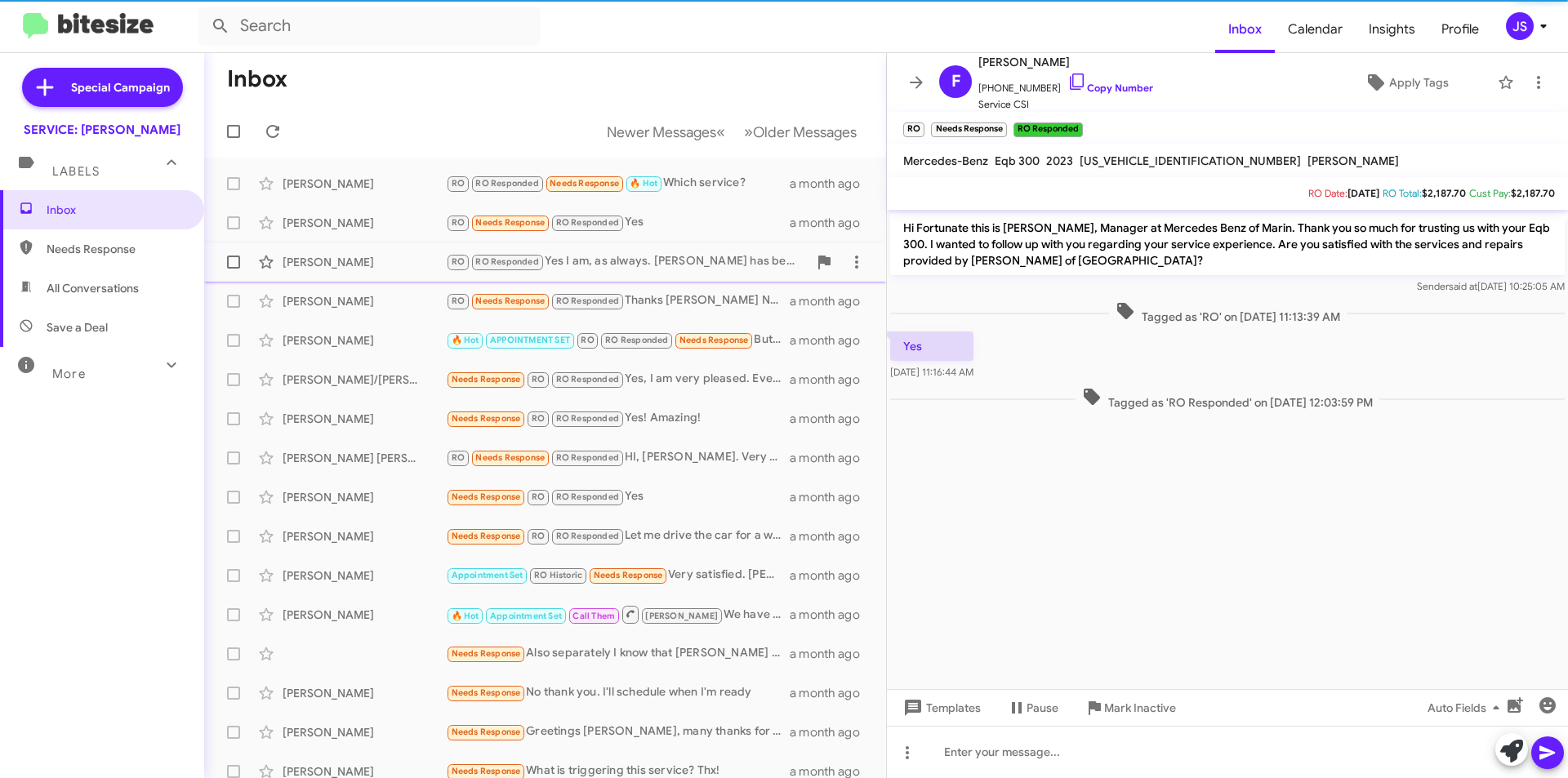
click at [318, 253] on div "Steve Christofferson RO RO Responded Yes I am, as always. Elisio has been my se…" at bounding box center [545, 263] width 656 height 33
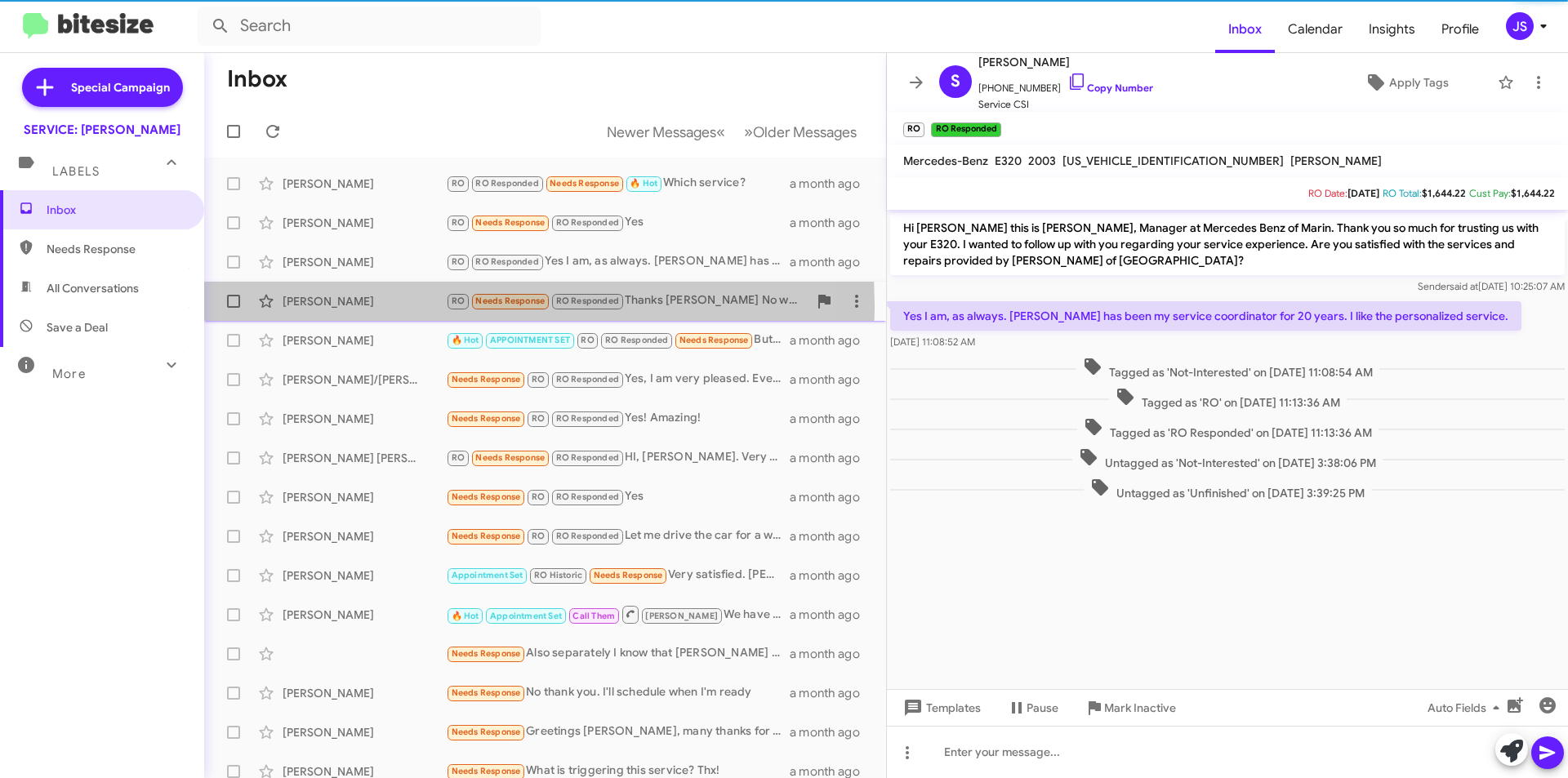
click at [336, 308] on div "Roxanne Brown" at bounding box center [364, 301] width 164 height 16
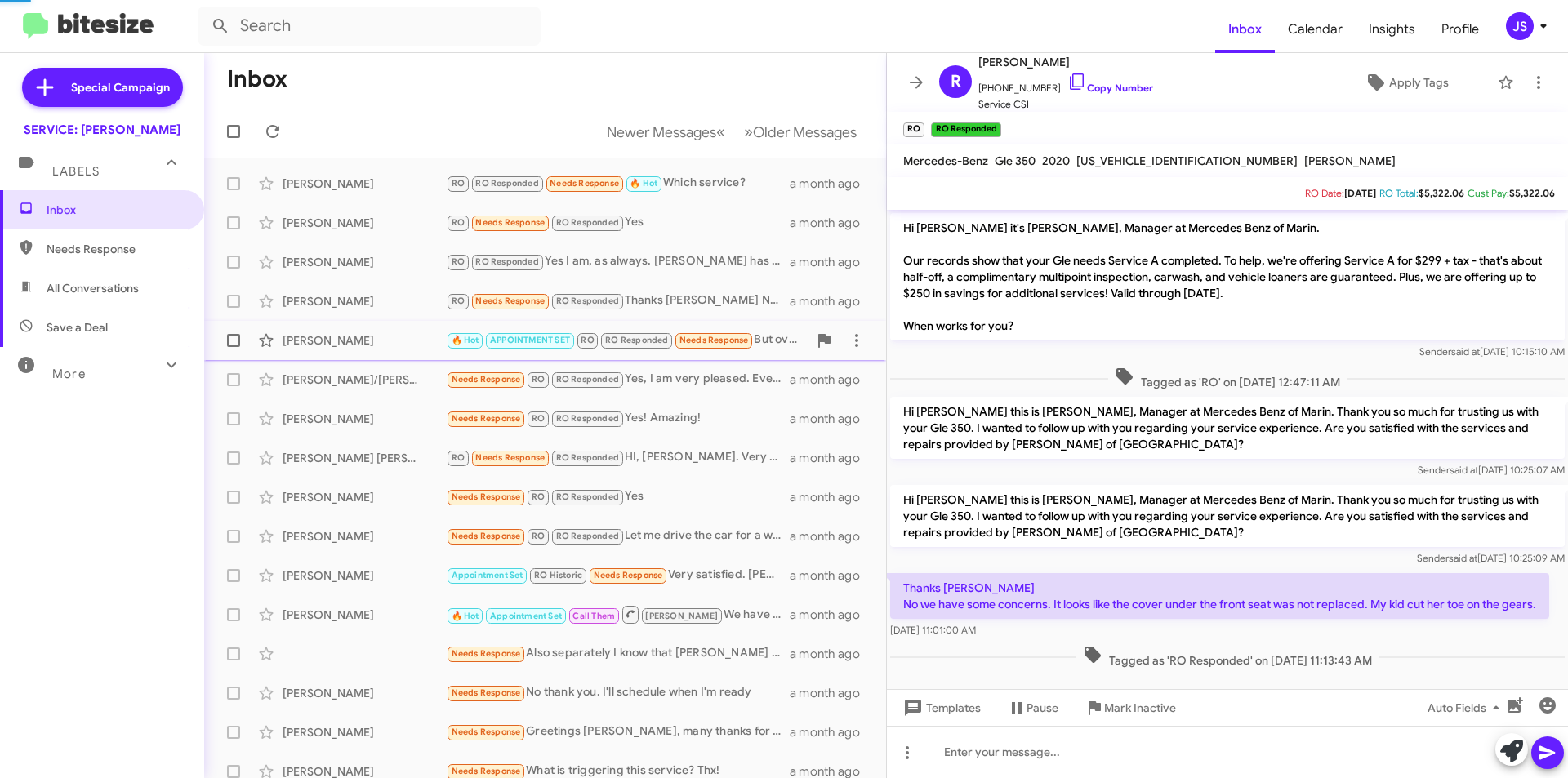
scroll to position [24, 0]
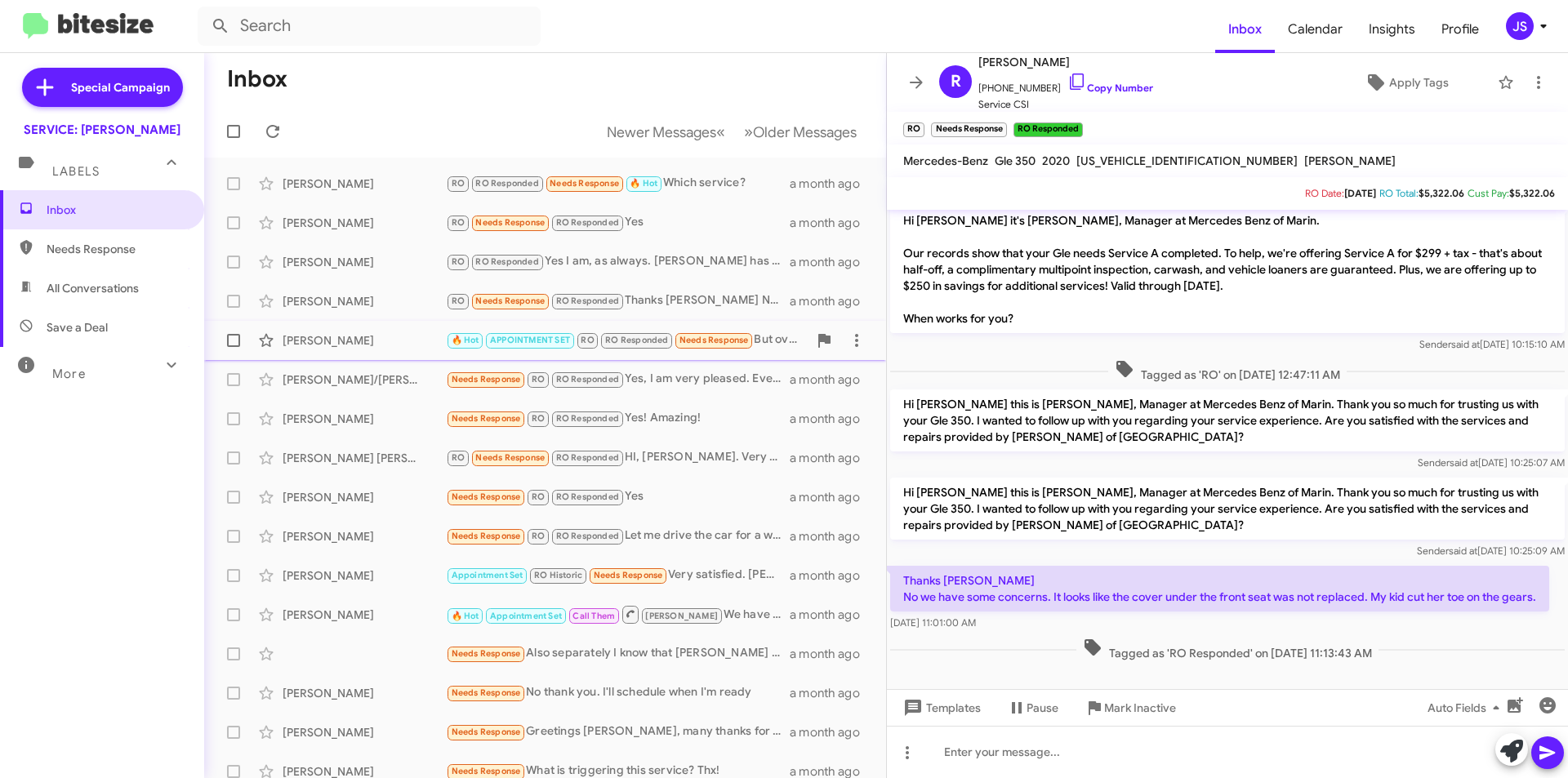
click at [301, 347] on div "Michael Ahmadi" at bounding box center [364, 340] width 164 height 16
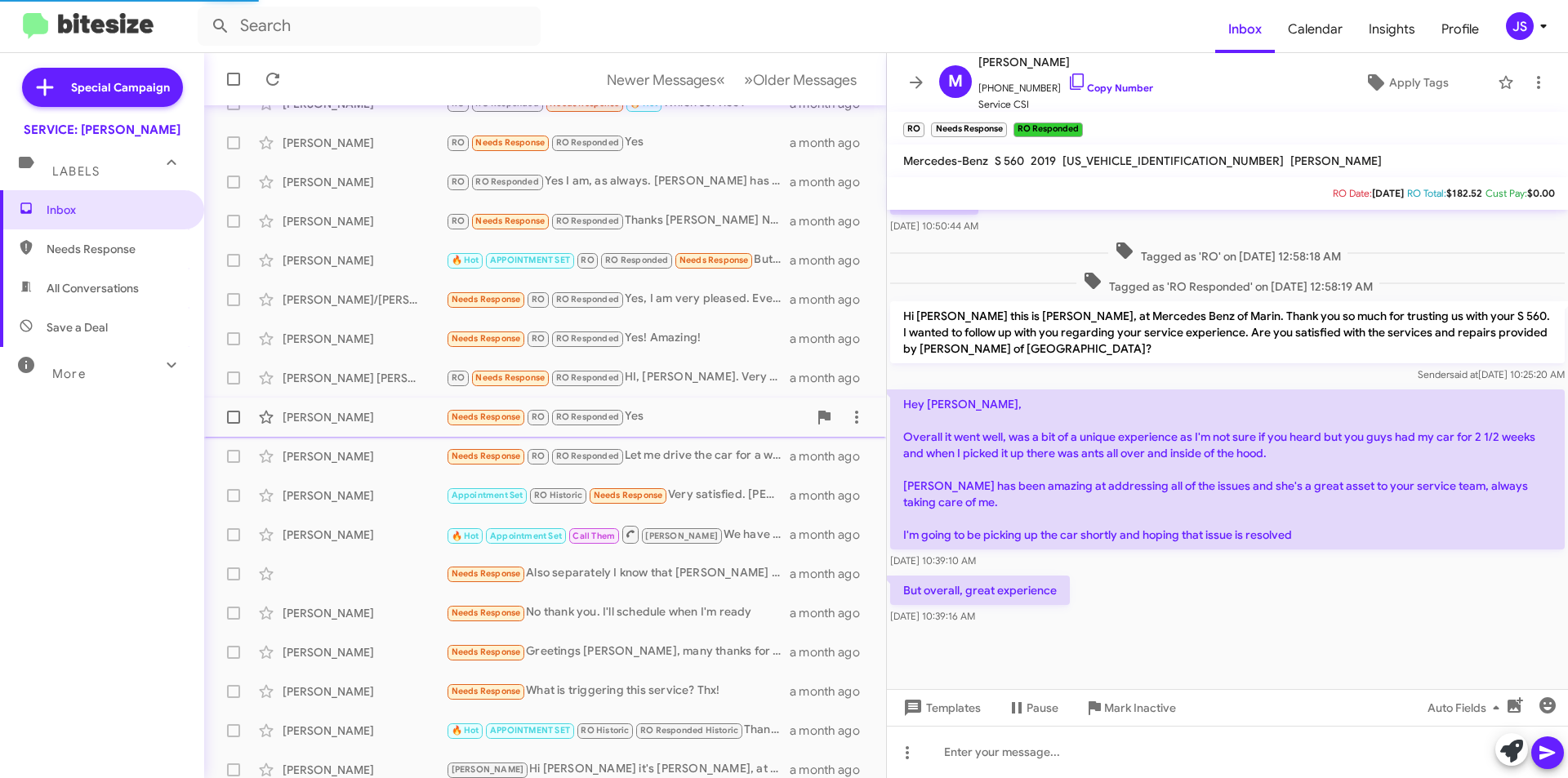
scroll to position [170, 0]
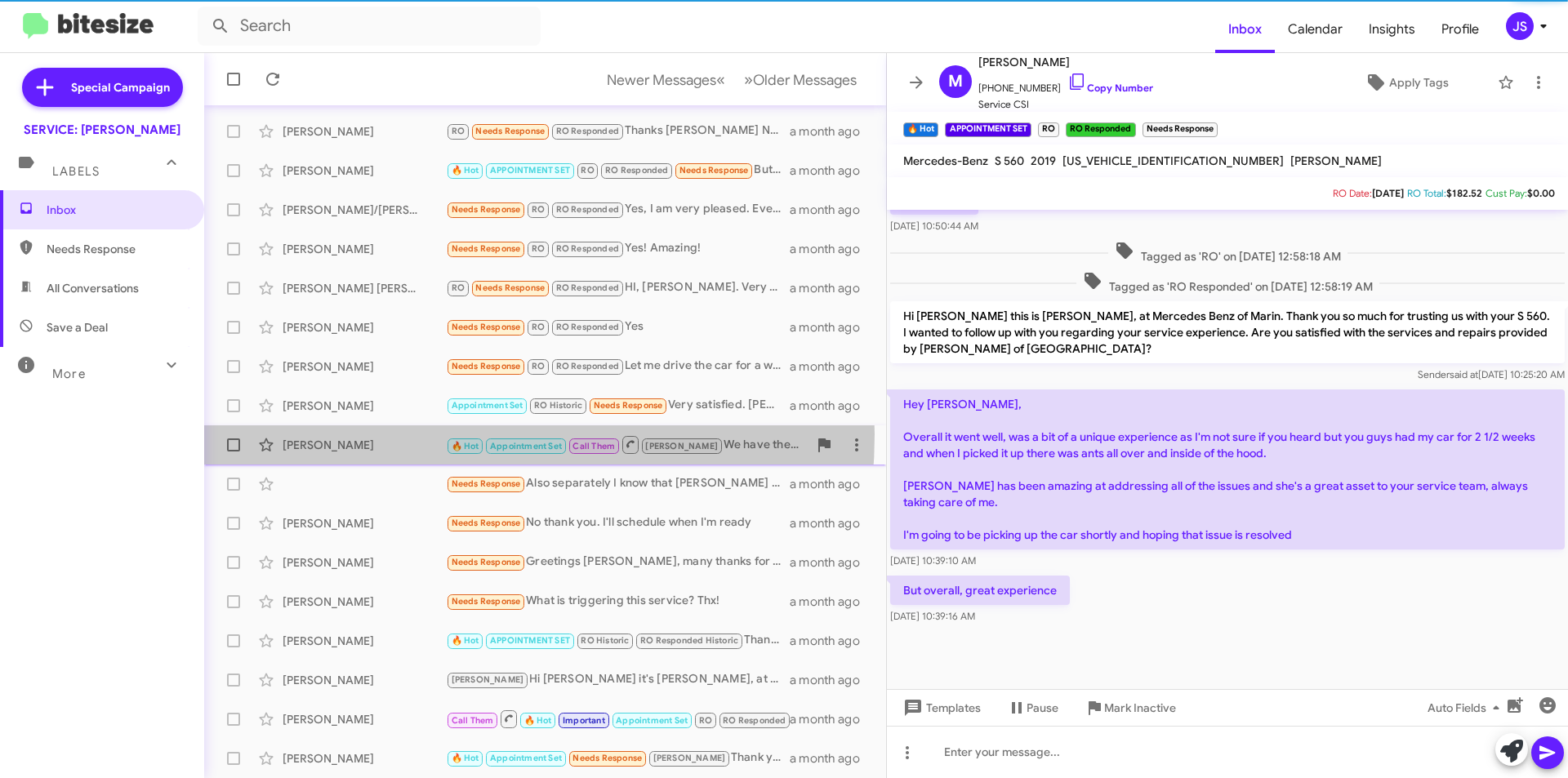
click at [392, 435] on div "Ann Turner 🔥 Hot Appointment Set Call Them RAUL We have the Michelin cross clim…" at bounding box center [545, 446] width 656 height 33
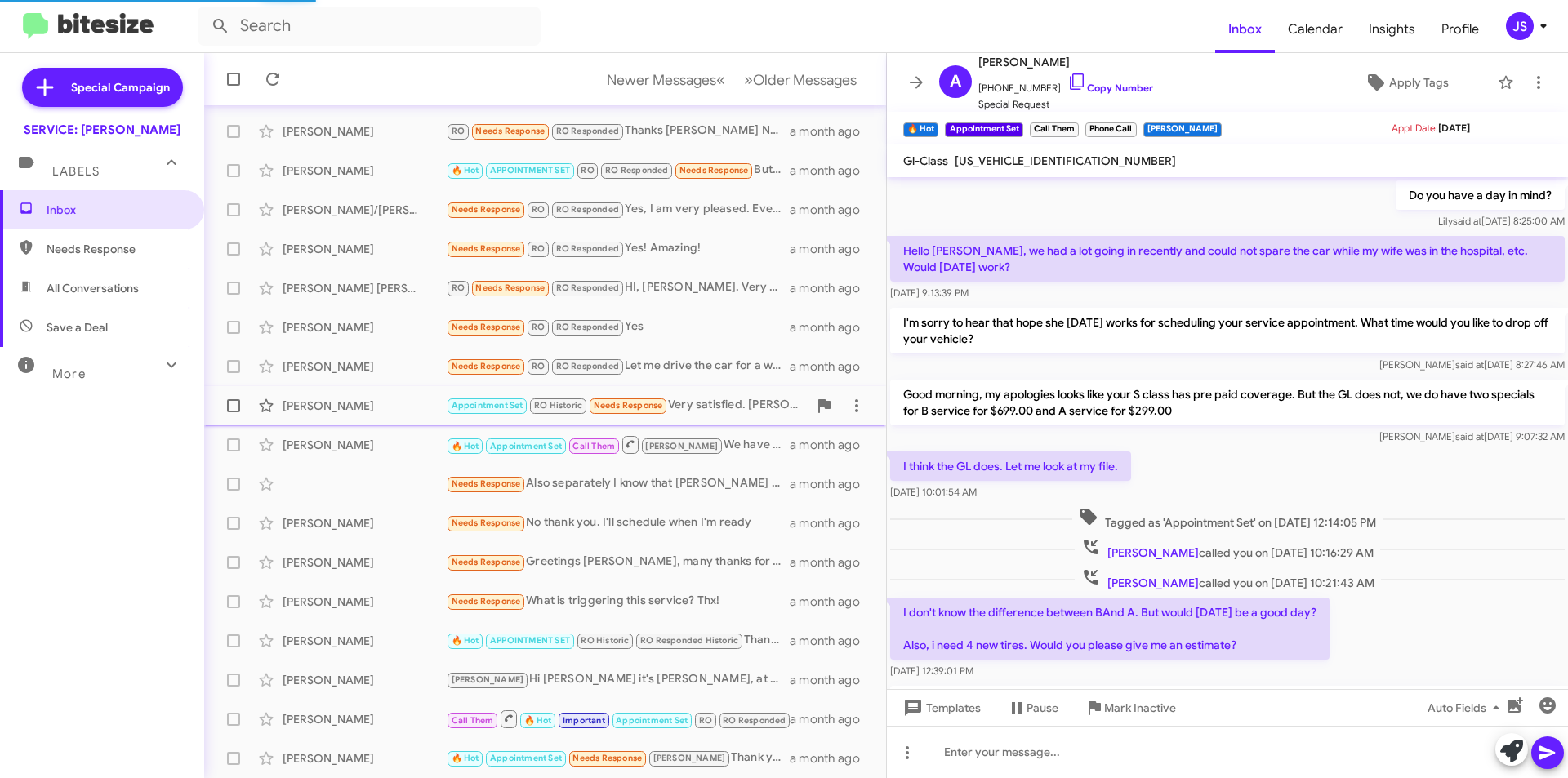
scroll to position [81, 0]
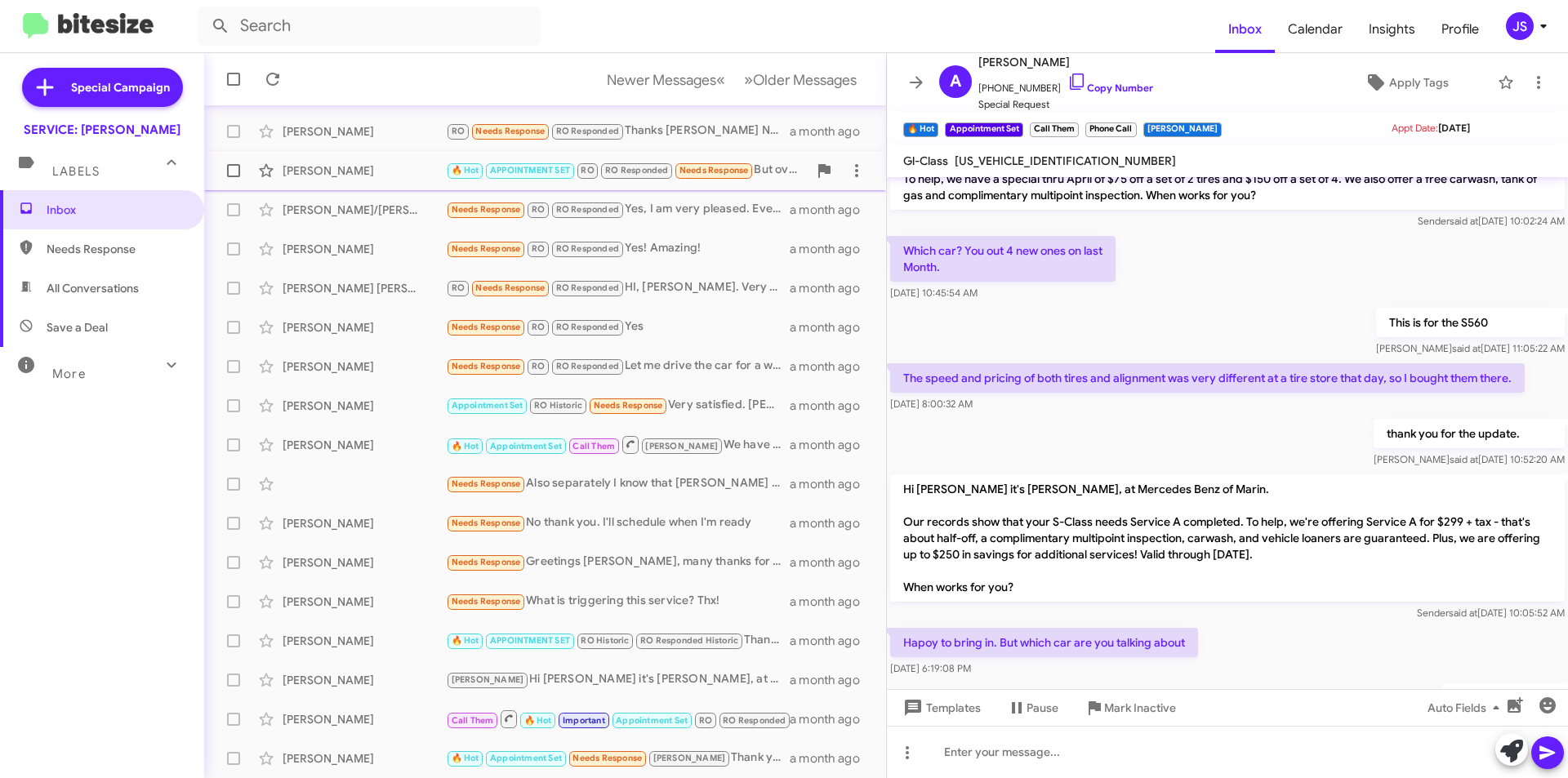
click at [386, 179] on div "Michael Ahmadi 🔥 Hot APPOINTMENT SET RO RO Responded Needs Response But overall…" at bounding box center [545, 171] width 656 height 33
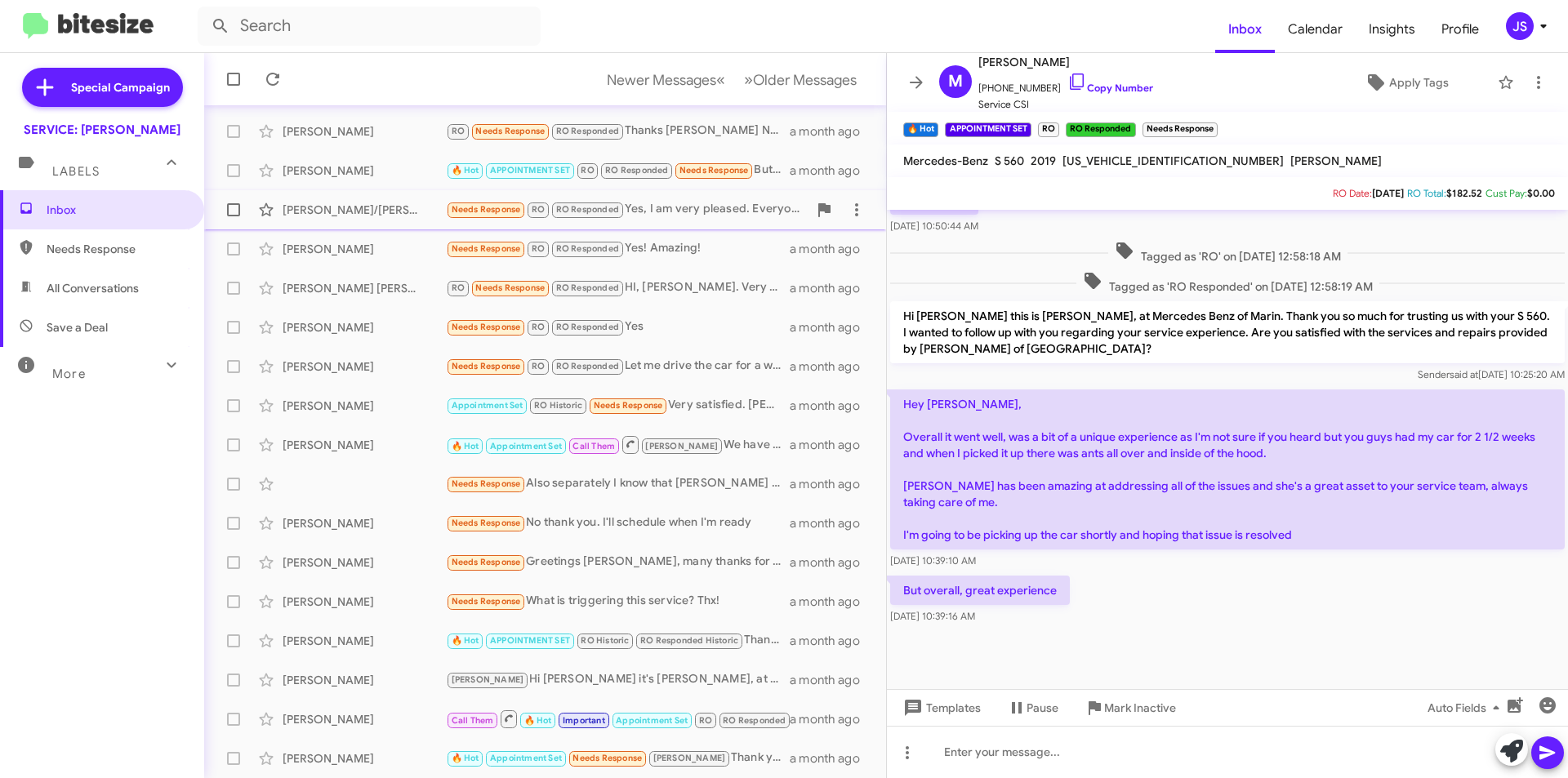
click at [384, 210] on div "David/Rachel Herr/Post" at bounding box center [364, 210] width 164 height 16
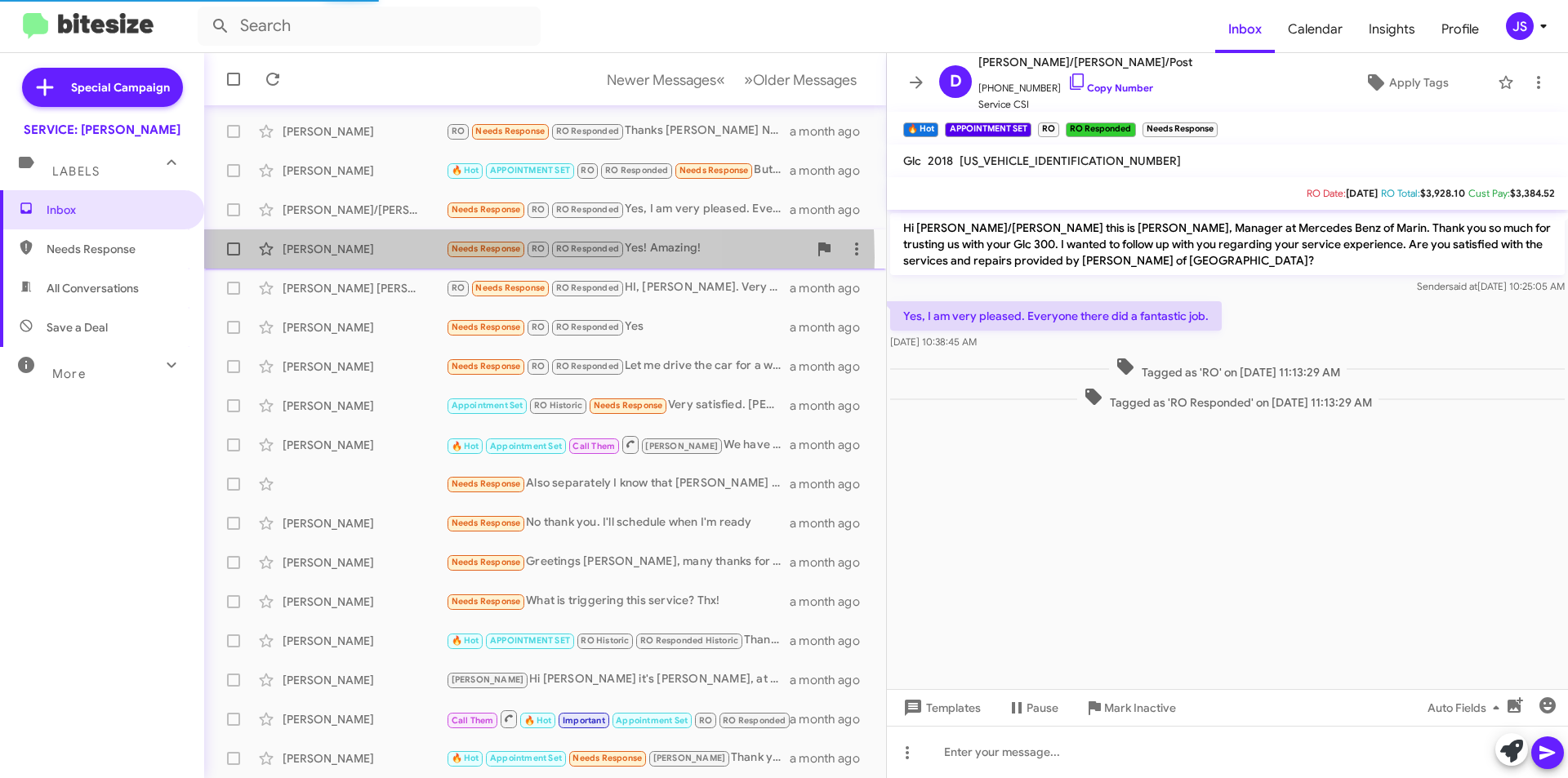
click at [383, 258] on div "Lisa Pidge Needs Response RO RO Responded Yes! Amazing! a month ago" at bounding box center [545, 249] width 656 height 33
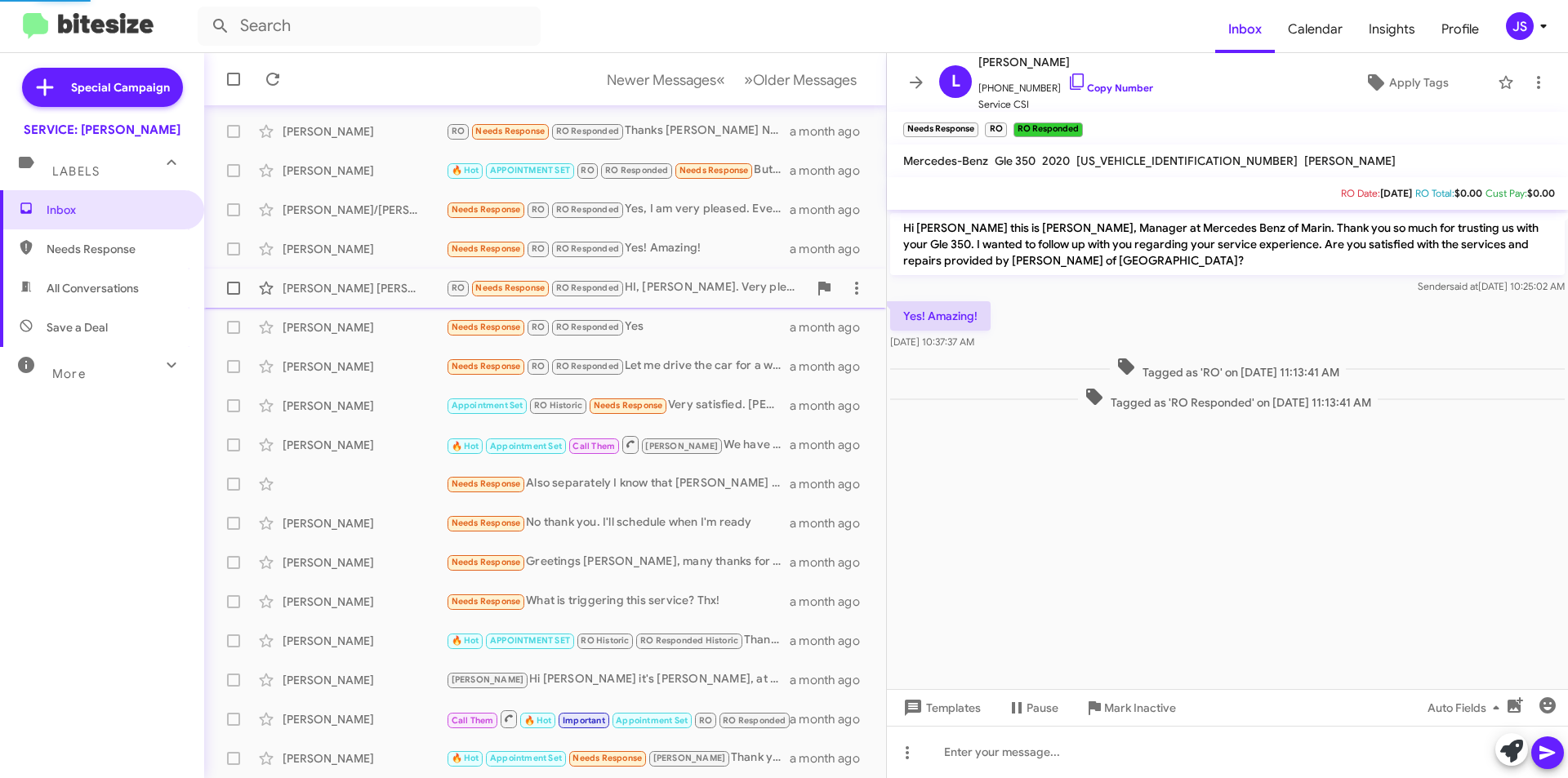
click at [379, 286] on div "Roopinder Tara" at bounding box center [364, 287] width 164 height 16
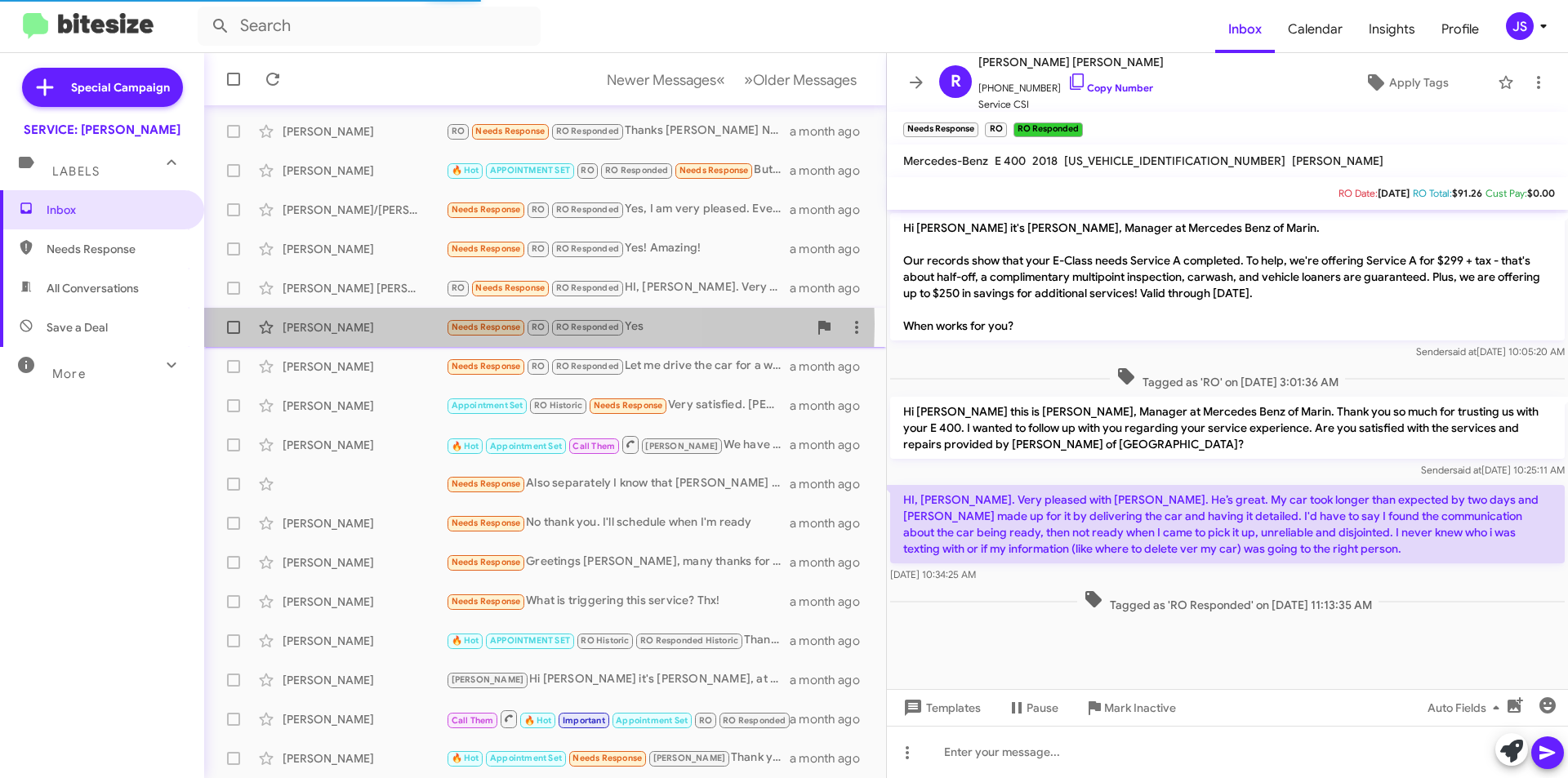
click at [374, 324] on div "Vipul Patel" at bounding box center [364, 327] width 164 height 16
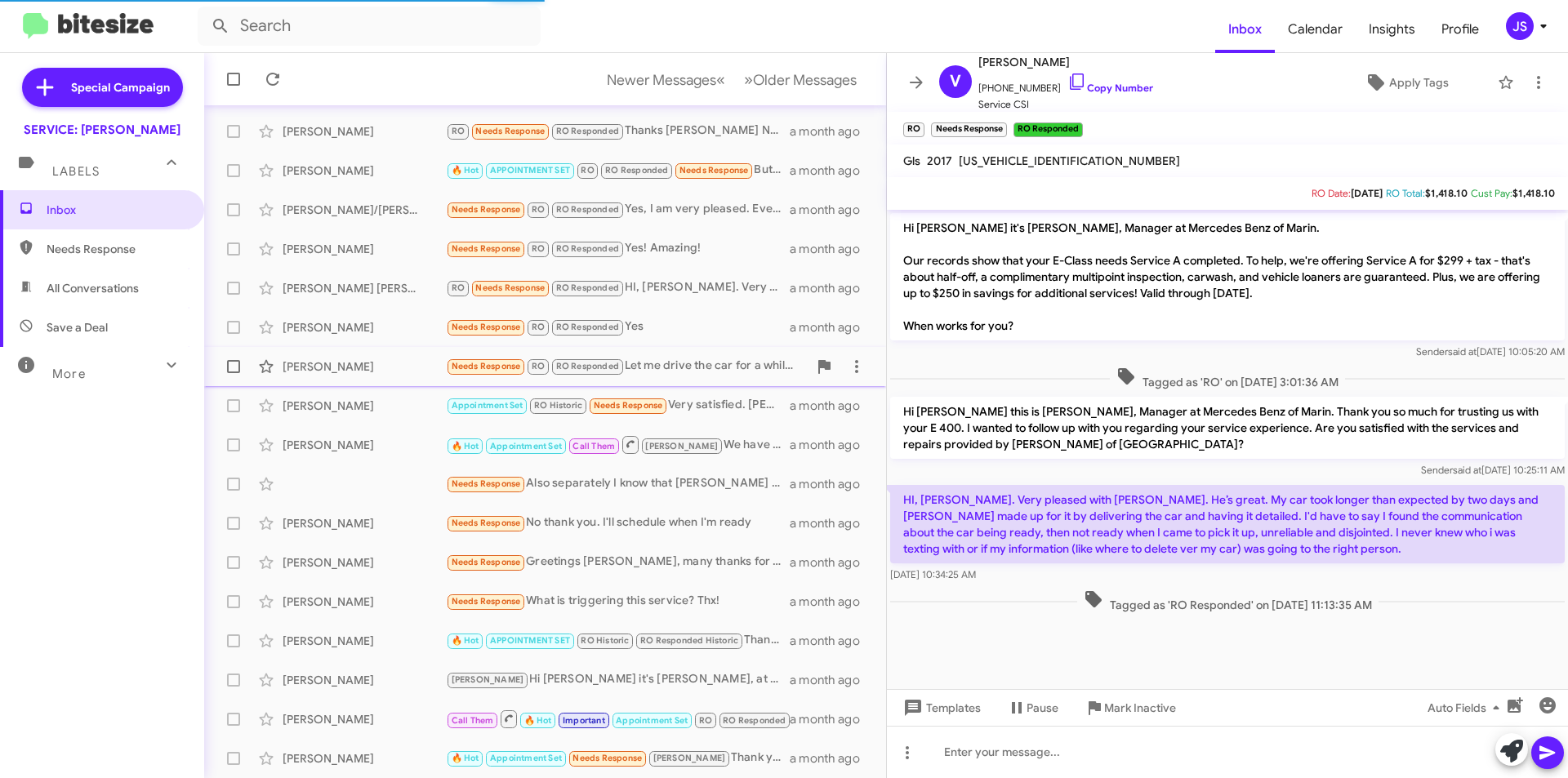
scroll to position [2263, 0]
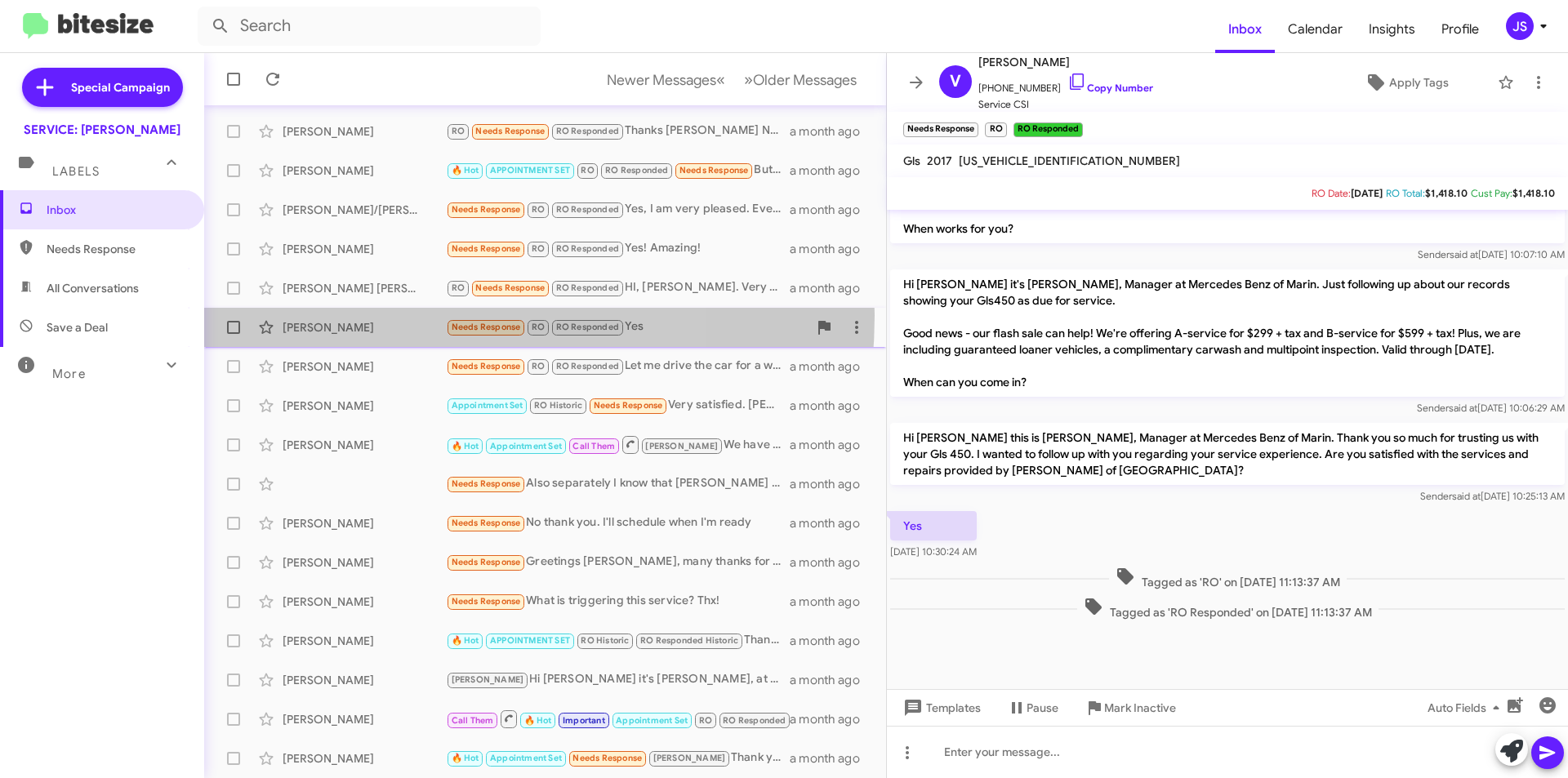
click at [375, 315] on div "Vipul Patel Needs Response RO RO Responded Yes a month ago" at bounding box center [545, 328] width 656 height 33
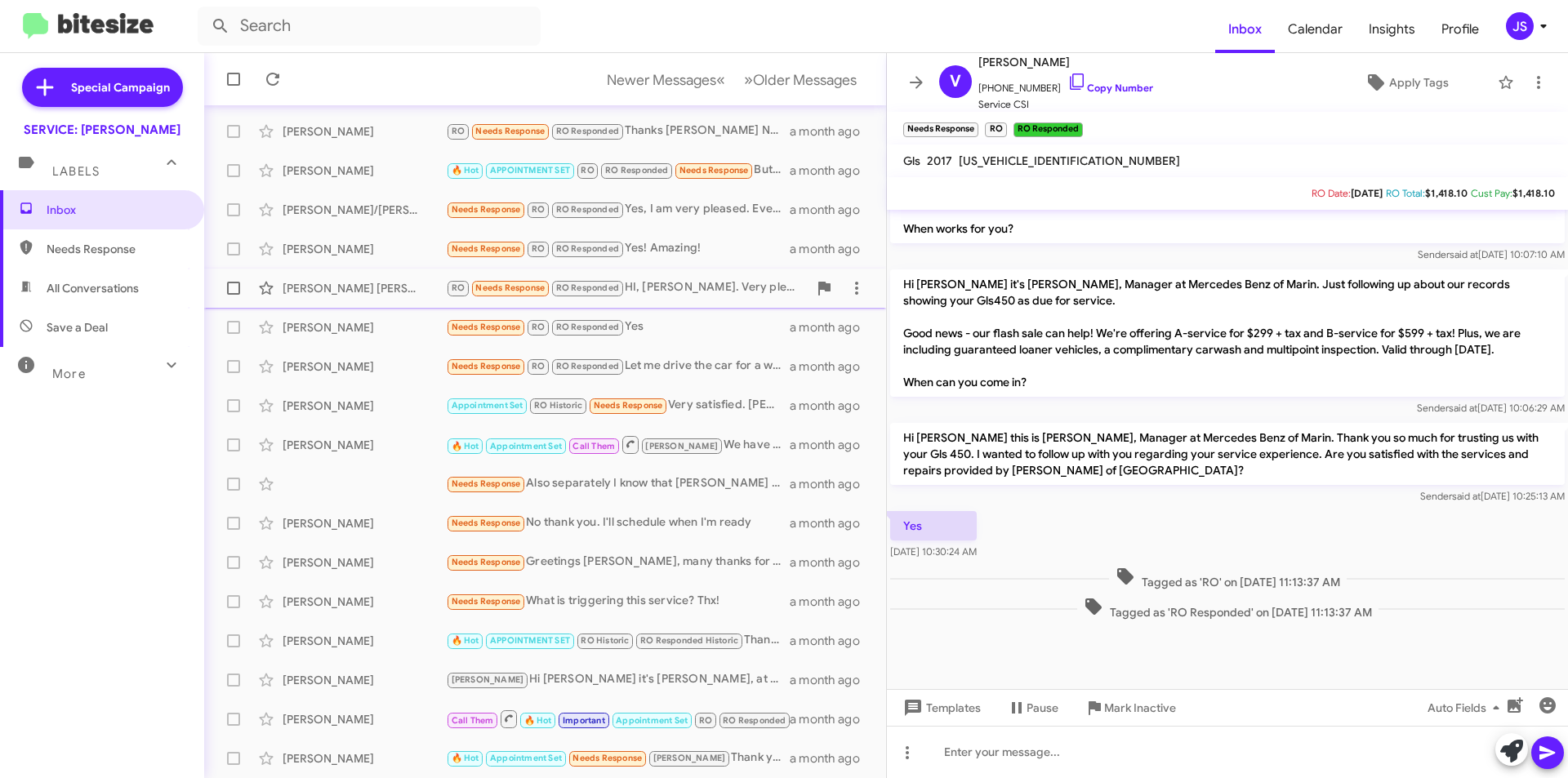
click at [373, 282] on div "Roopinder Tara" at bounding box center [364, 287] width 164 height 16
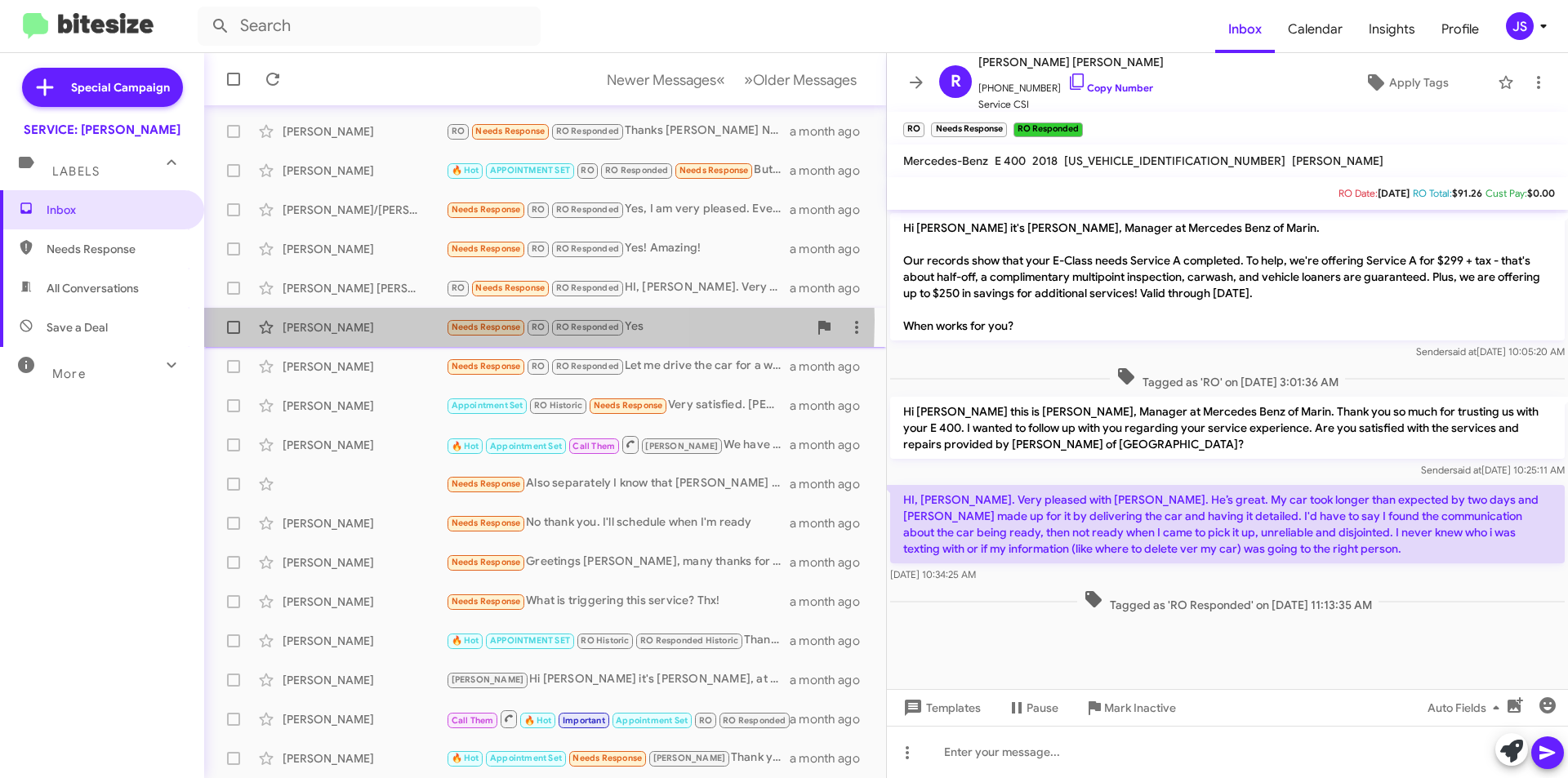
click at [367, 320] on div "Vipul Patel" at bounding box center [364, 327] width 164 height 16
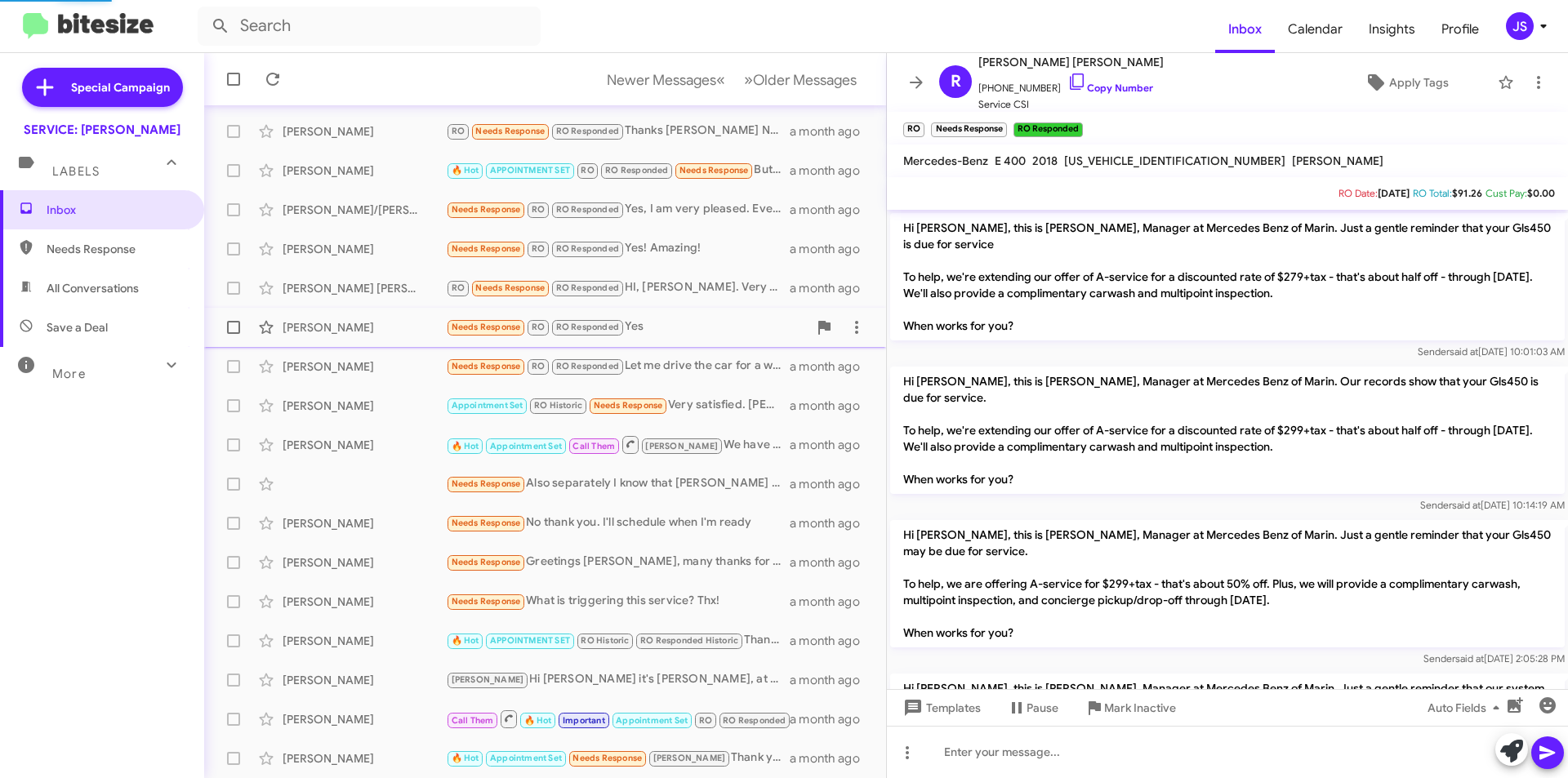
scroll to position [2263, 0]
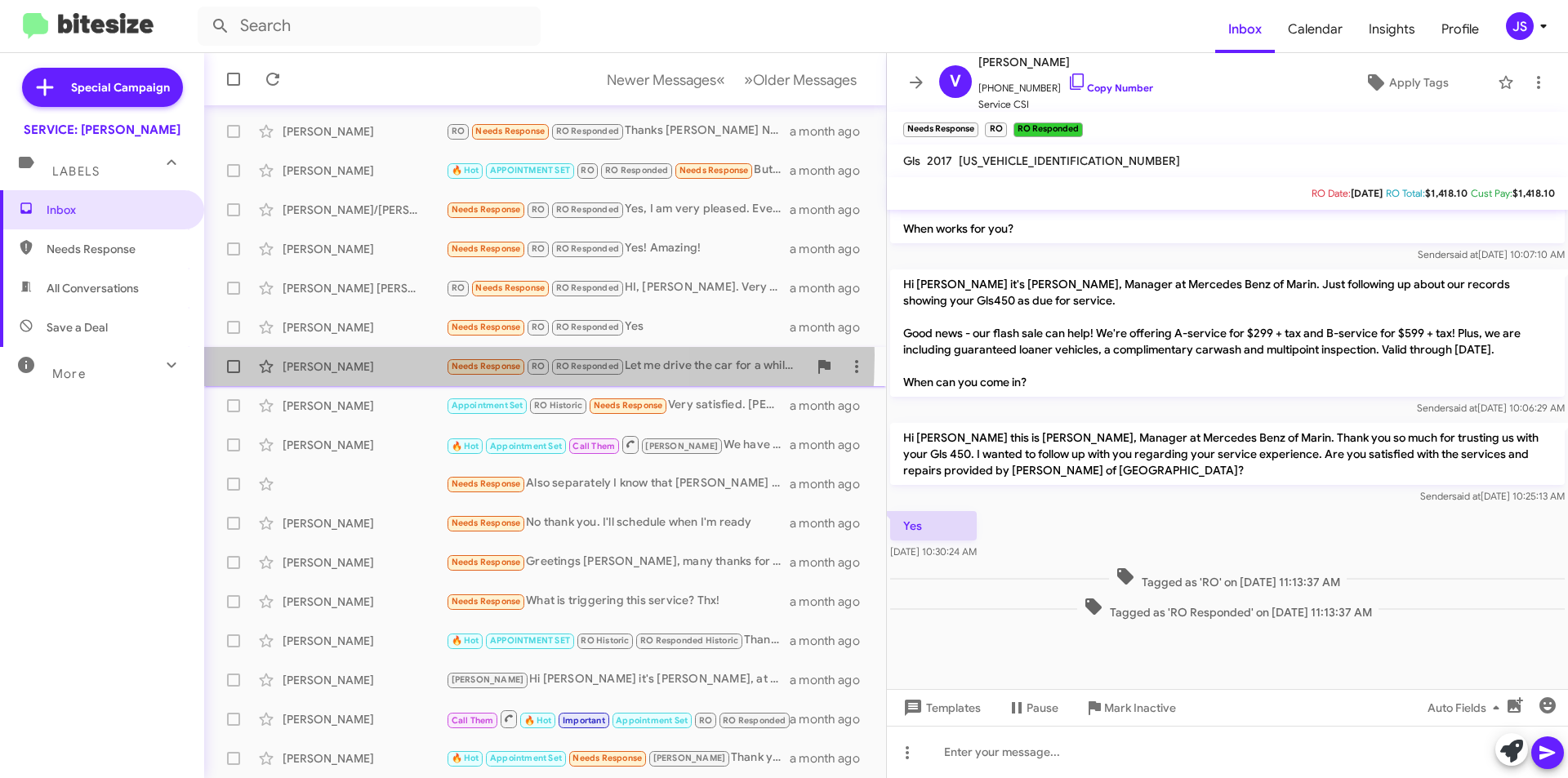
click at [367, 355] on div "Shin-Ham Fu Needs Response RO RO Responded Let me drive the car for a while bef…" at bounding box center [545, 367] width 656 height 33
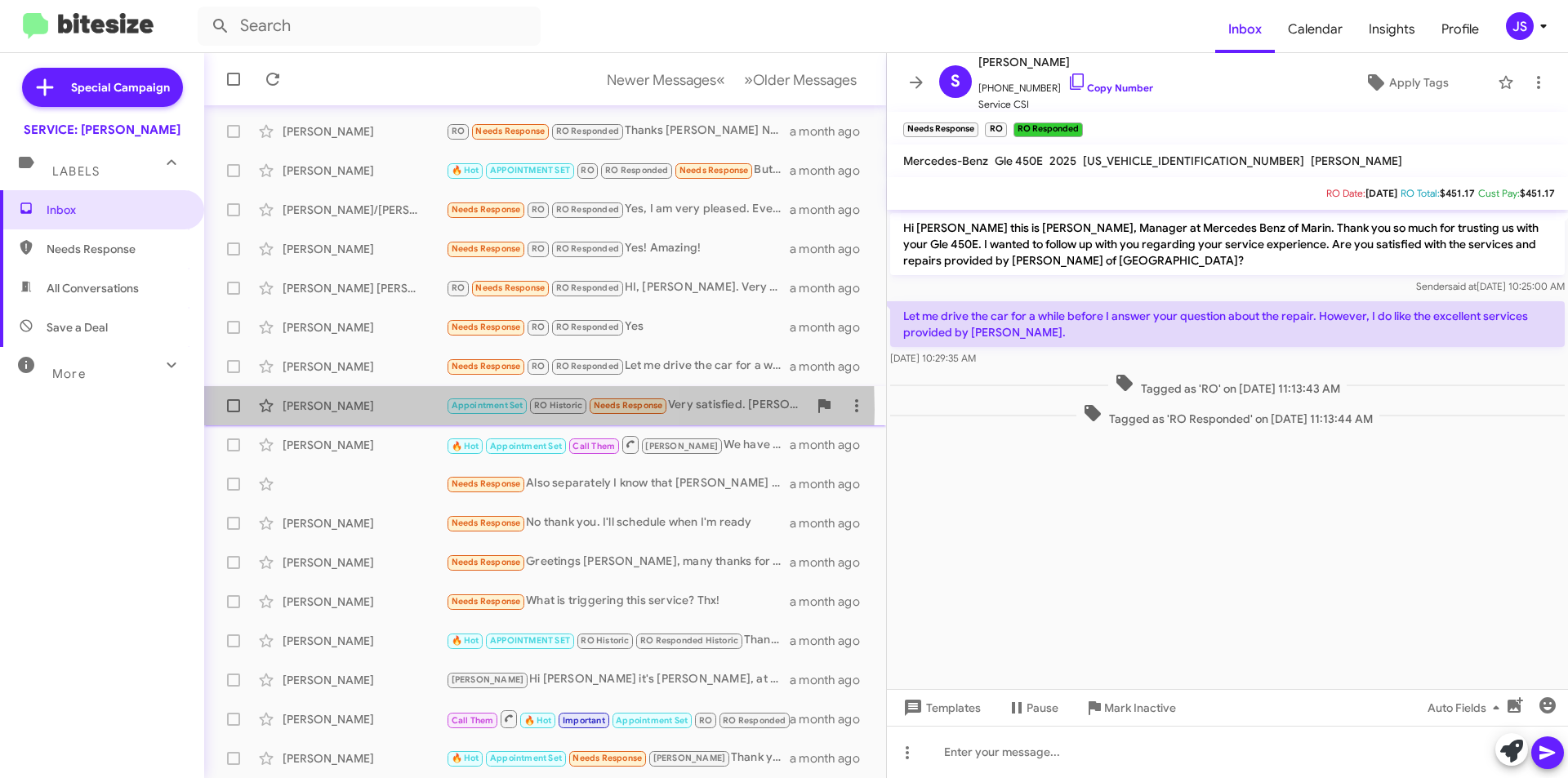
click at [362, 410] on div "Jeffrey Tuttle" at bounding box center [364, 405] width 164 height 16
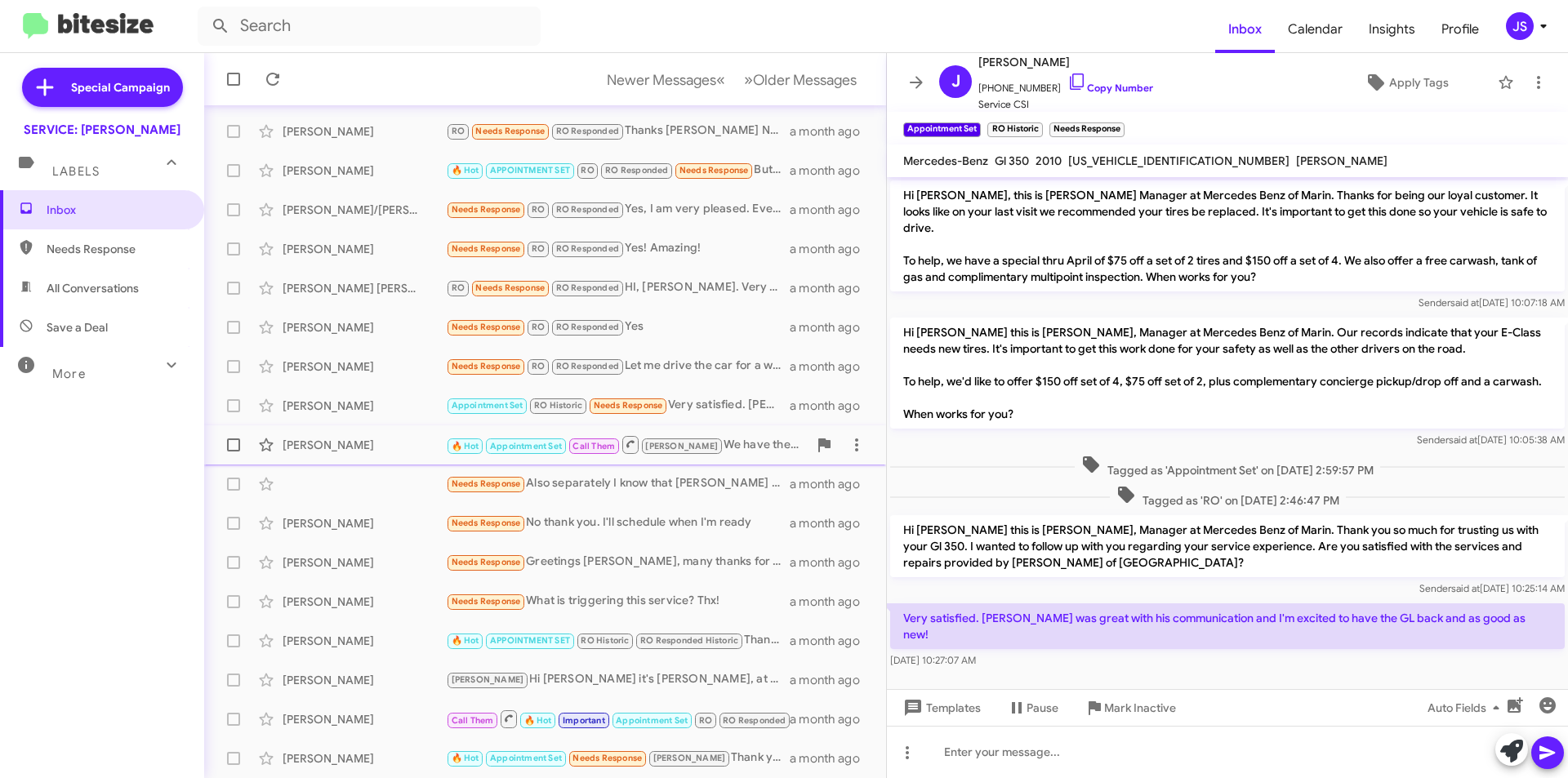
click at [359, 446] on div "Ann Turner" at bounding box center [364, 445] width 164 height 16
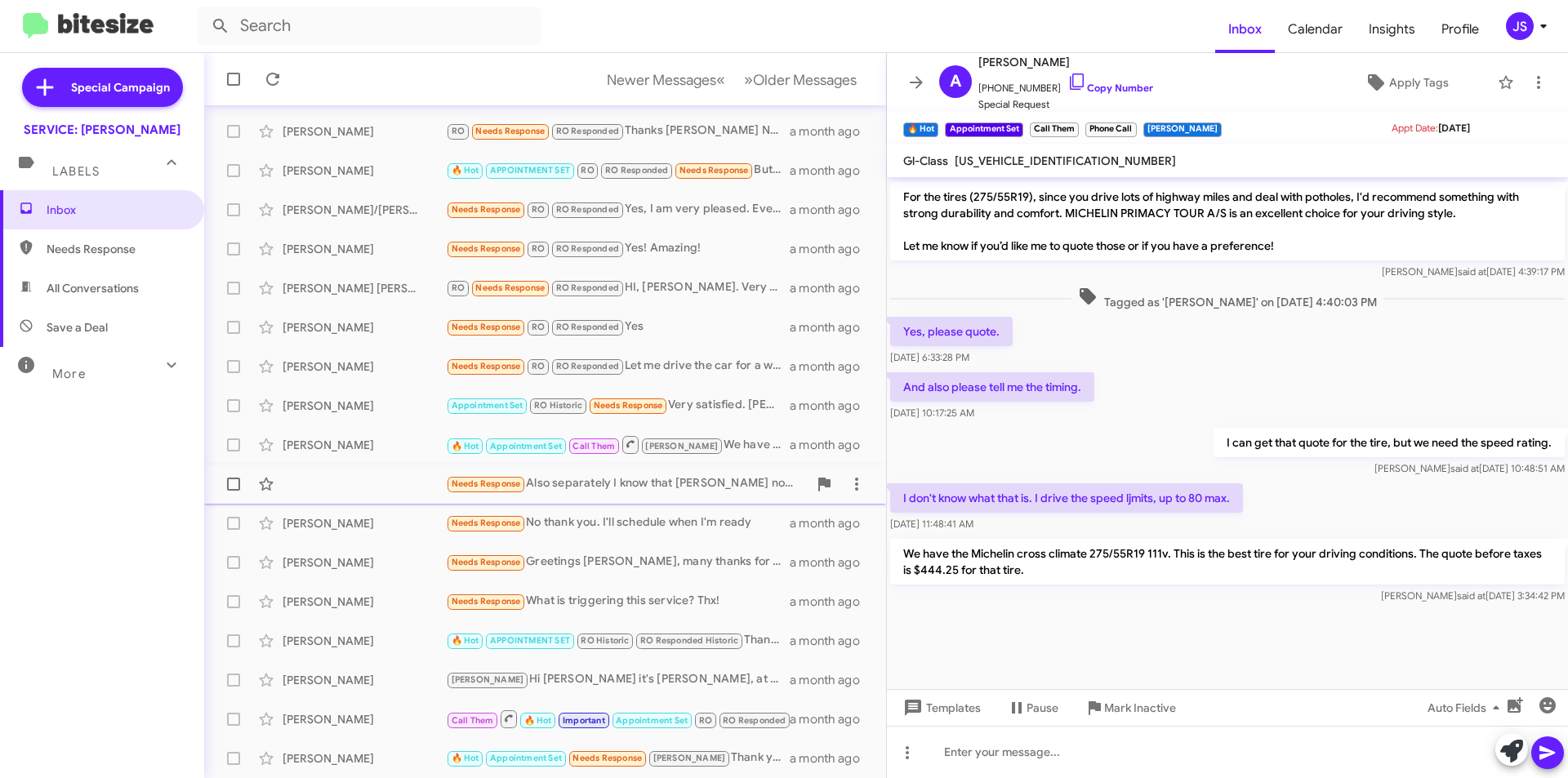
click at [356, 484] on div "Needs Response Also separately I know that Mercedes now supports supercharger n…" at bounding box center [545, 485] width 656 height 33
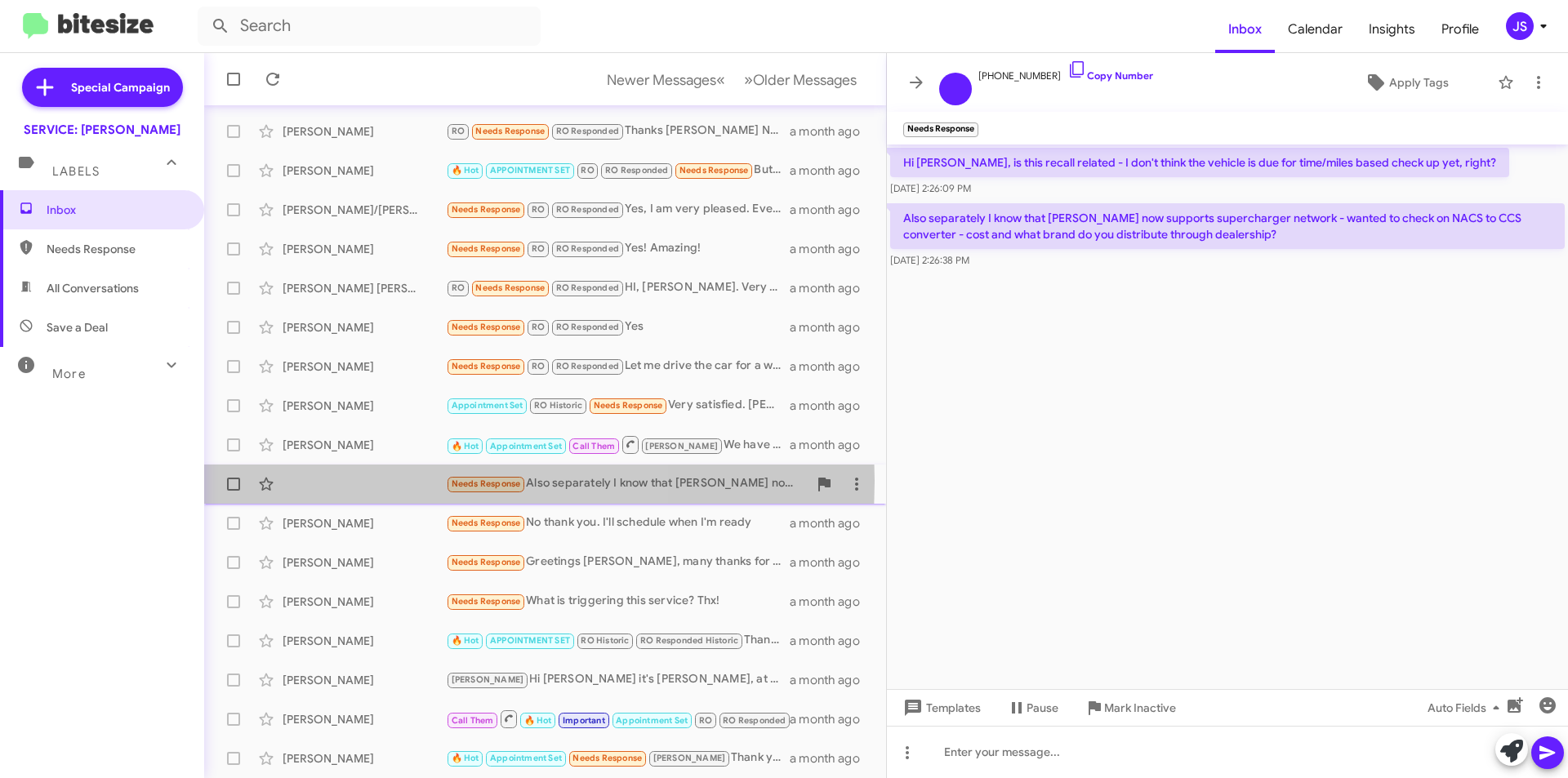
click at [356, 481] on div "Needs Response Also separately I know that Mercedes now supports supercharger n…" at bounding box center [545, 485] width 656 height 33
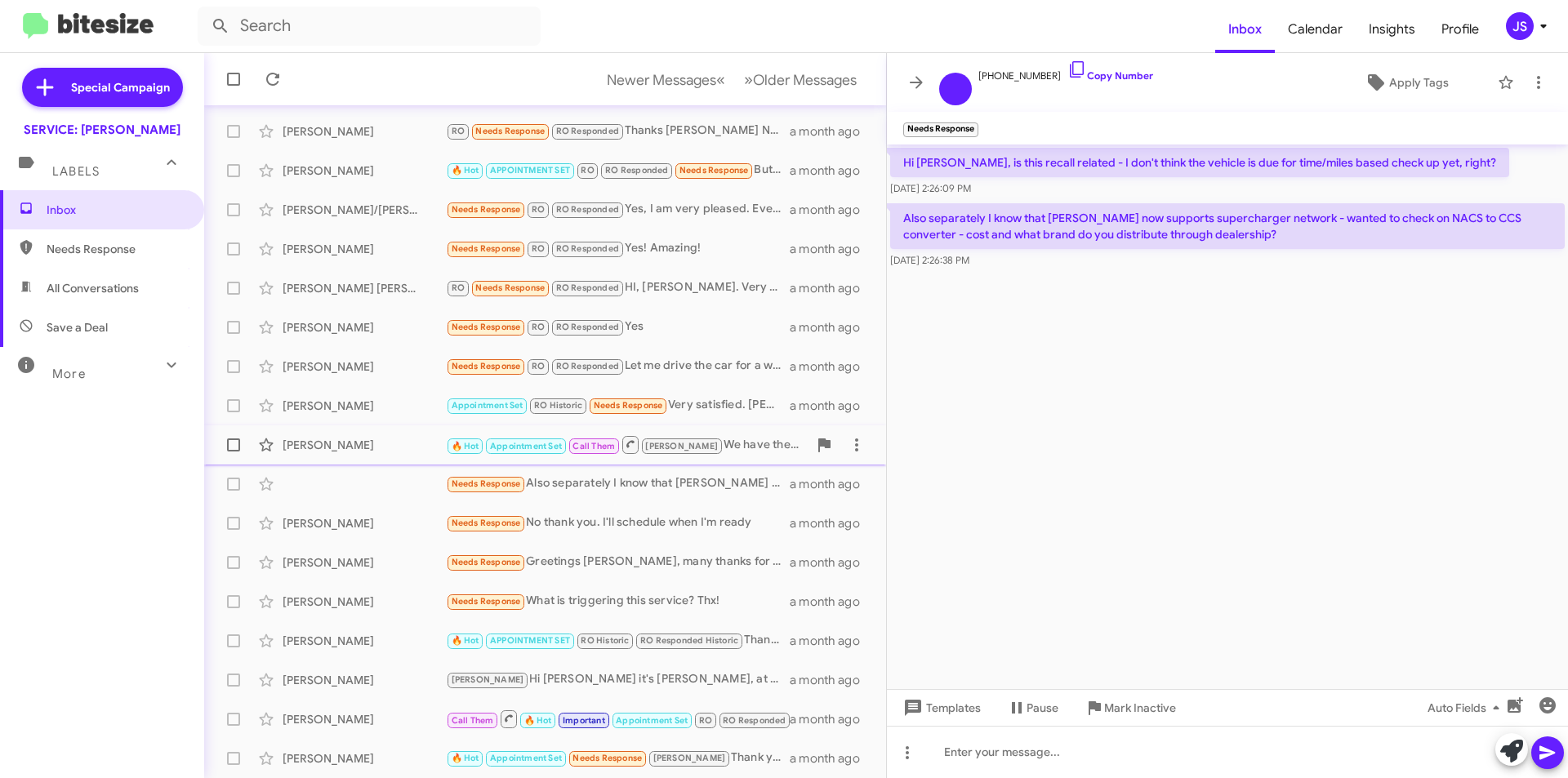
click at [402, 442] on div "Ann Turner" at bounding box center [364, 445] width 164 height 16
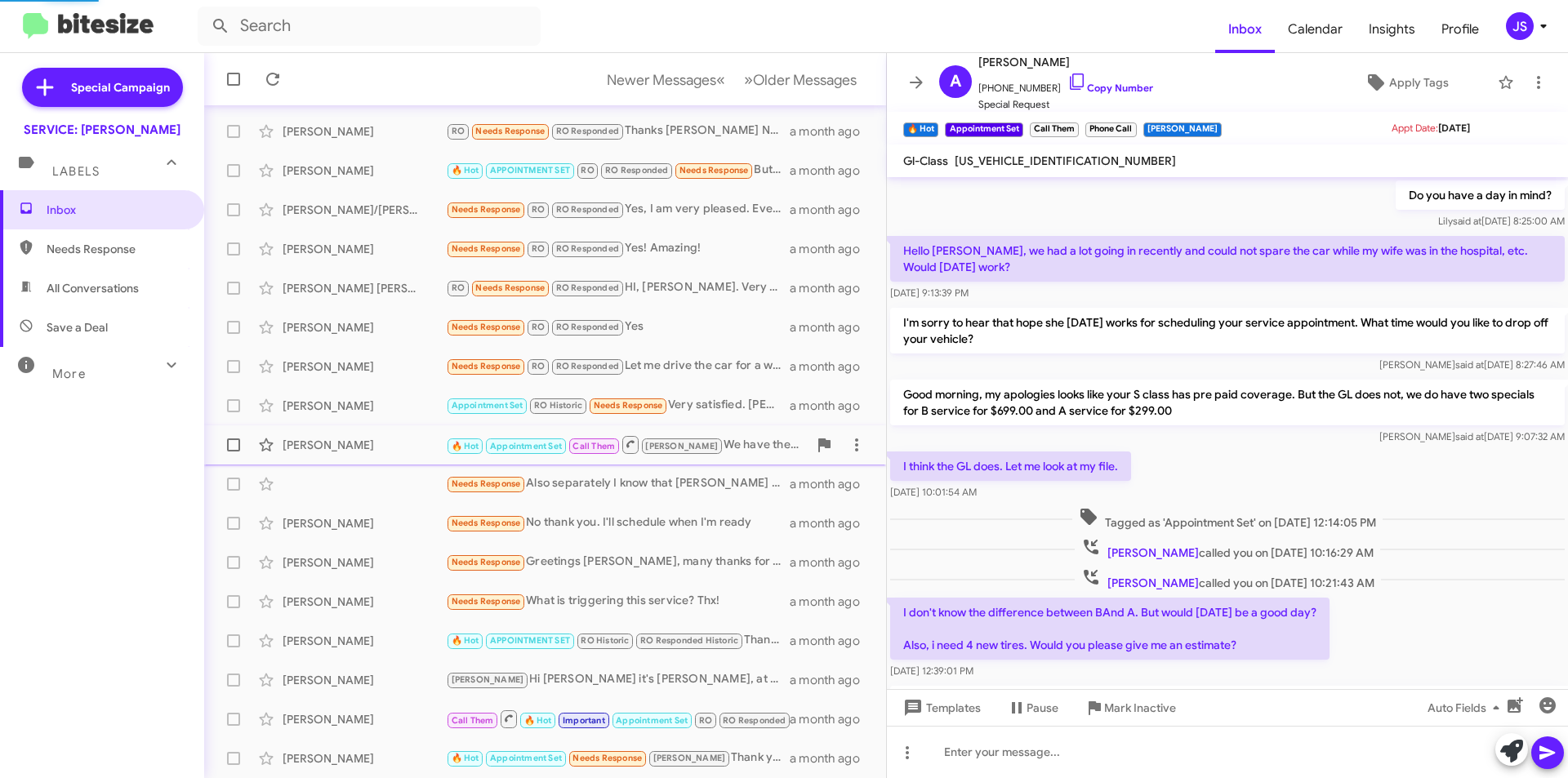
scroll to position [791, 0]
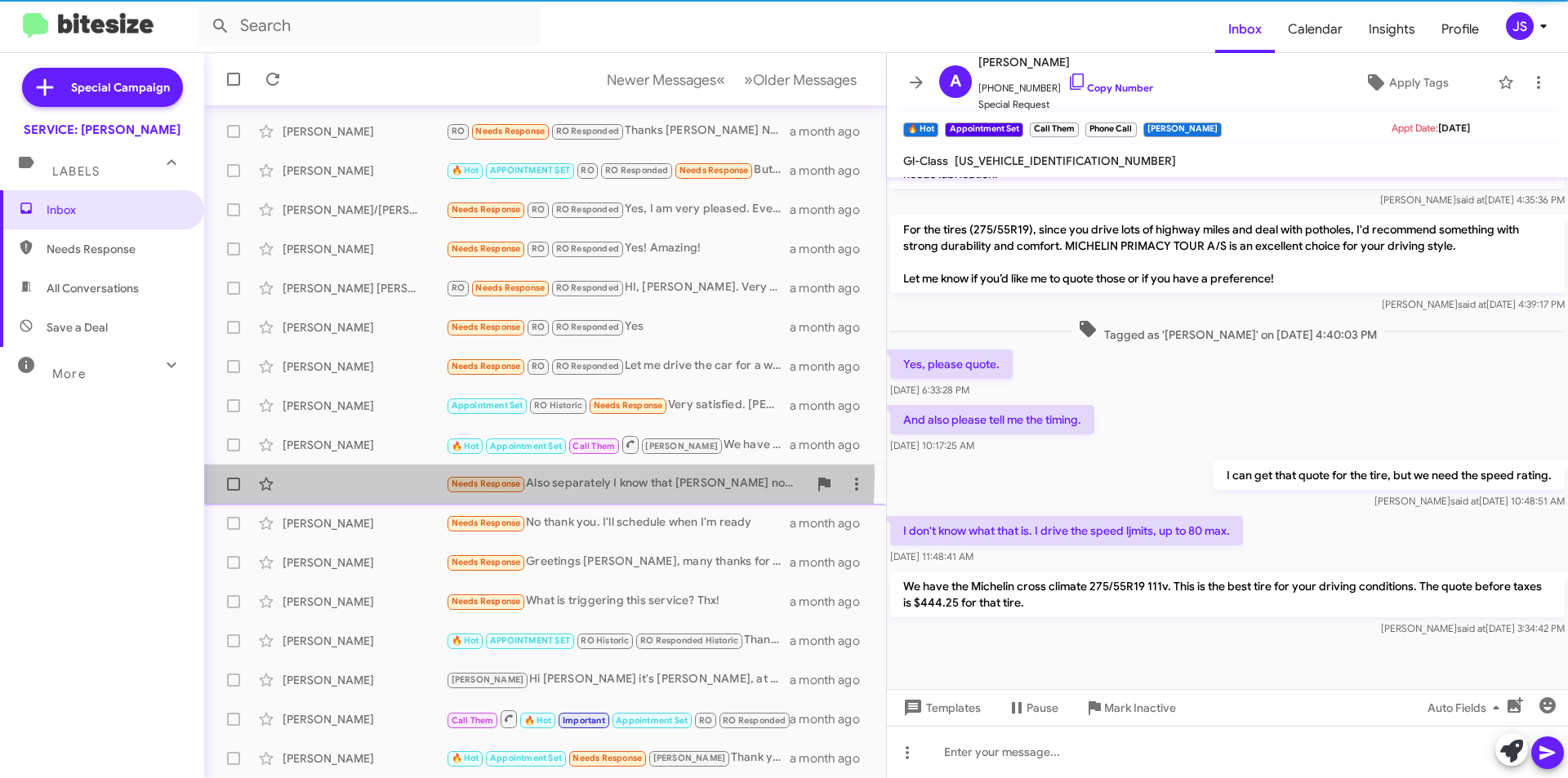
click at [403, 473] on div "Needs Response Also separately I know that Mercedes now supports supercharger n…" at bounding box center [545, 485] width 656 height 33
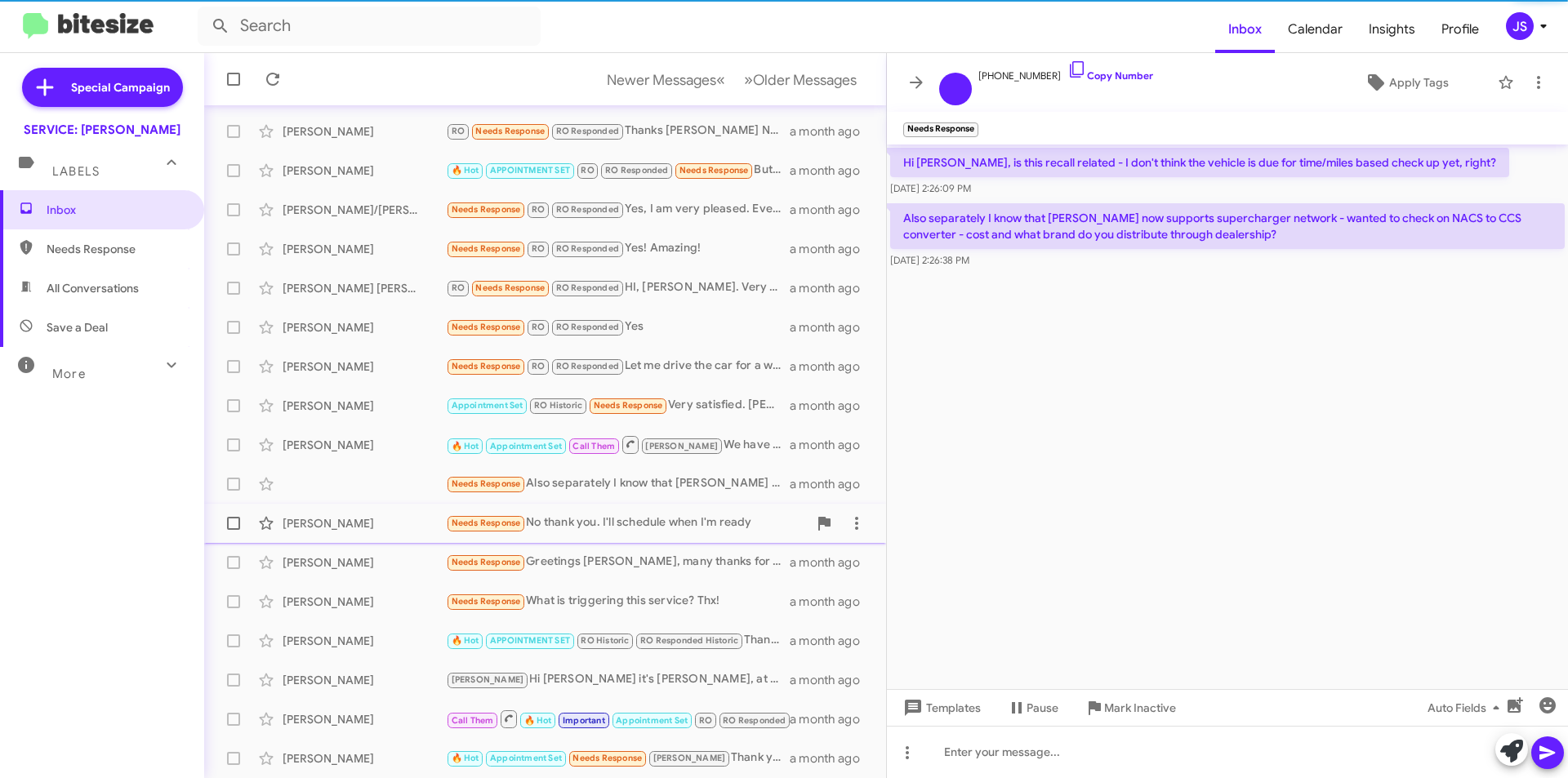
click at [413, 521] on div "Matthew Alberts" at bounding box center [364, 523] width 164 height 16
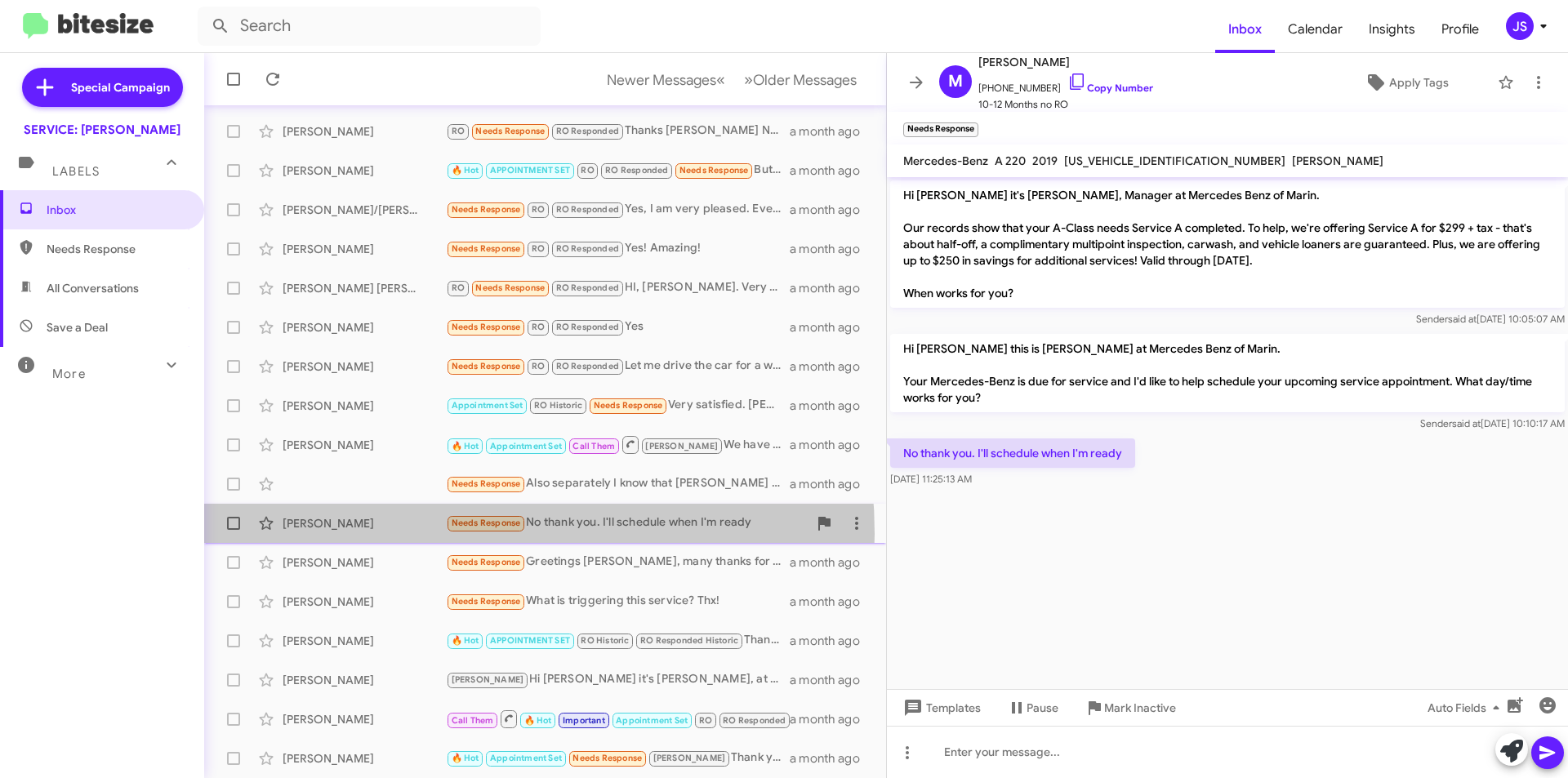
click at [392, 535] on div "Matthew Alberts Needs Response No thank you. I'll schedule when I'm ready a mon…" at bounding box center [545, 523] width 656 height 33
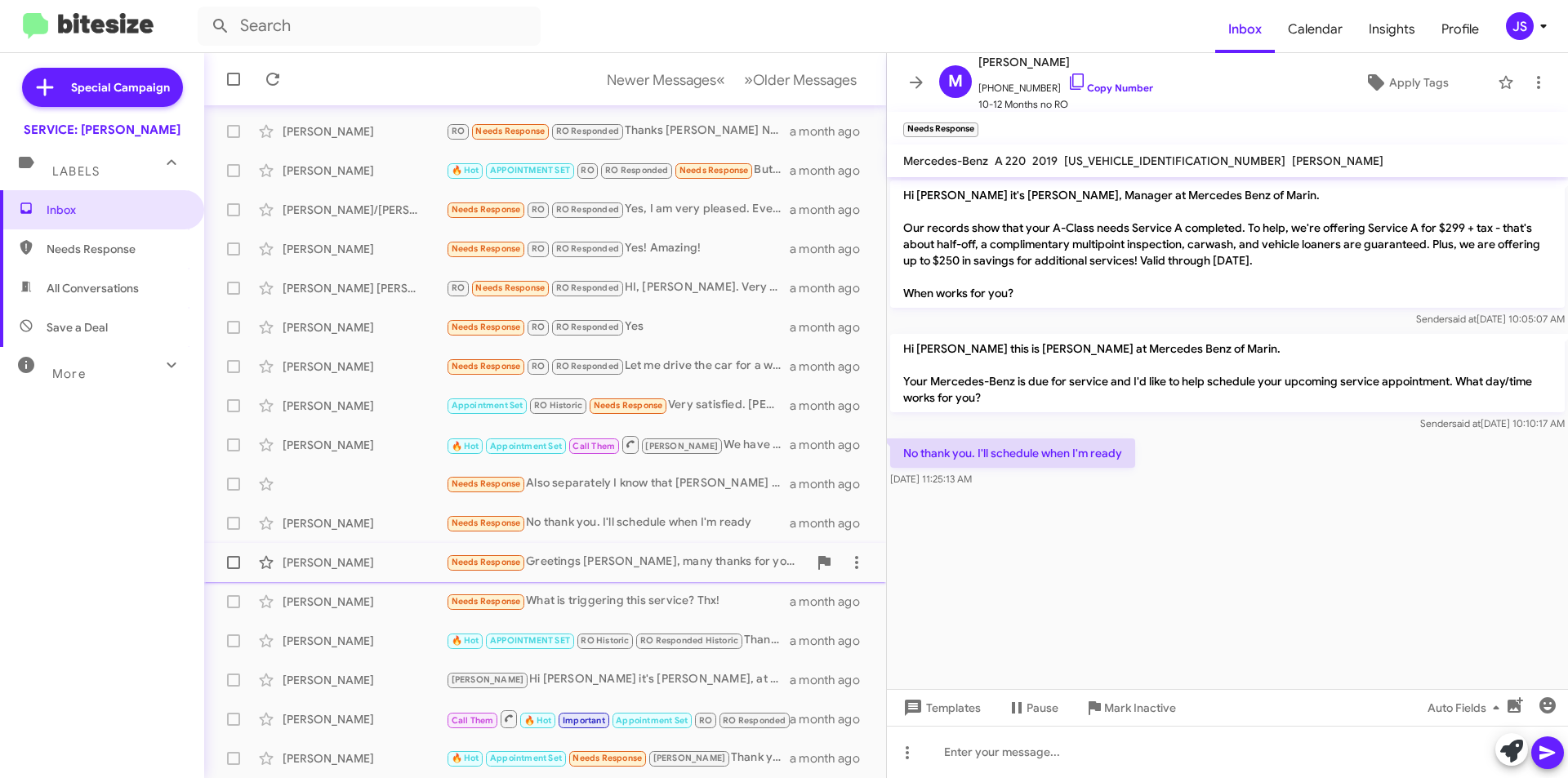
click at [385, 555] on div "Markus Johannes" at bounding box center [364, 562] width 164 height 16
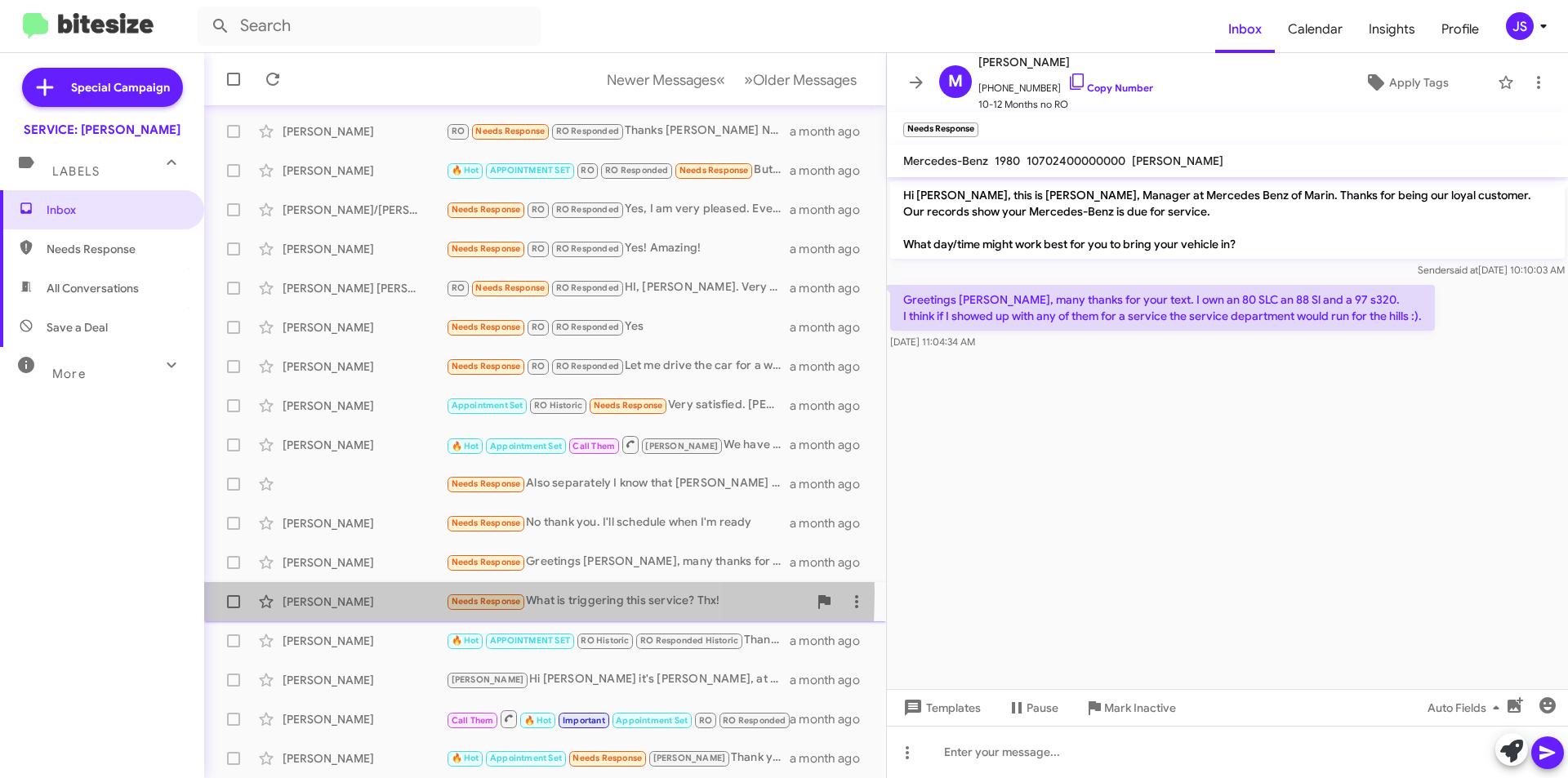
click at [383, 594] on div "[PERSON_NAME]" at bounding box center [364, 602] width 164 height 16
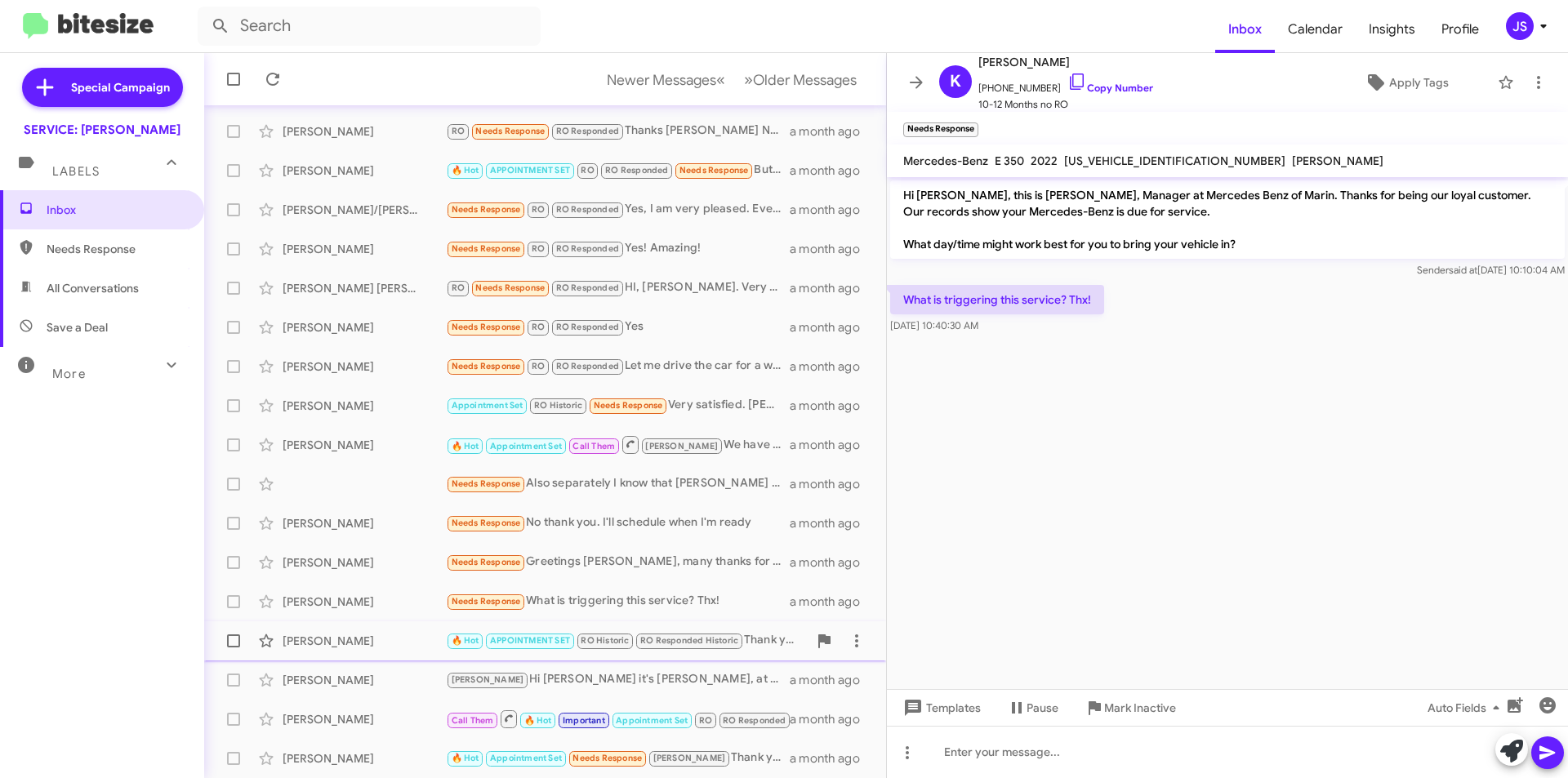
click at [327, 638] on div "Lyell Shapiro" at bounding box center [364, 641] width 164 height 16
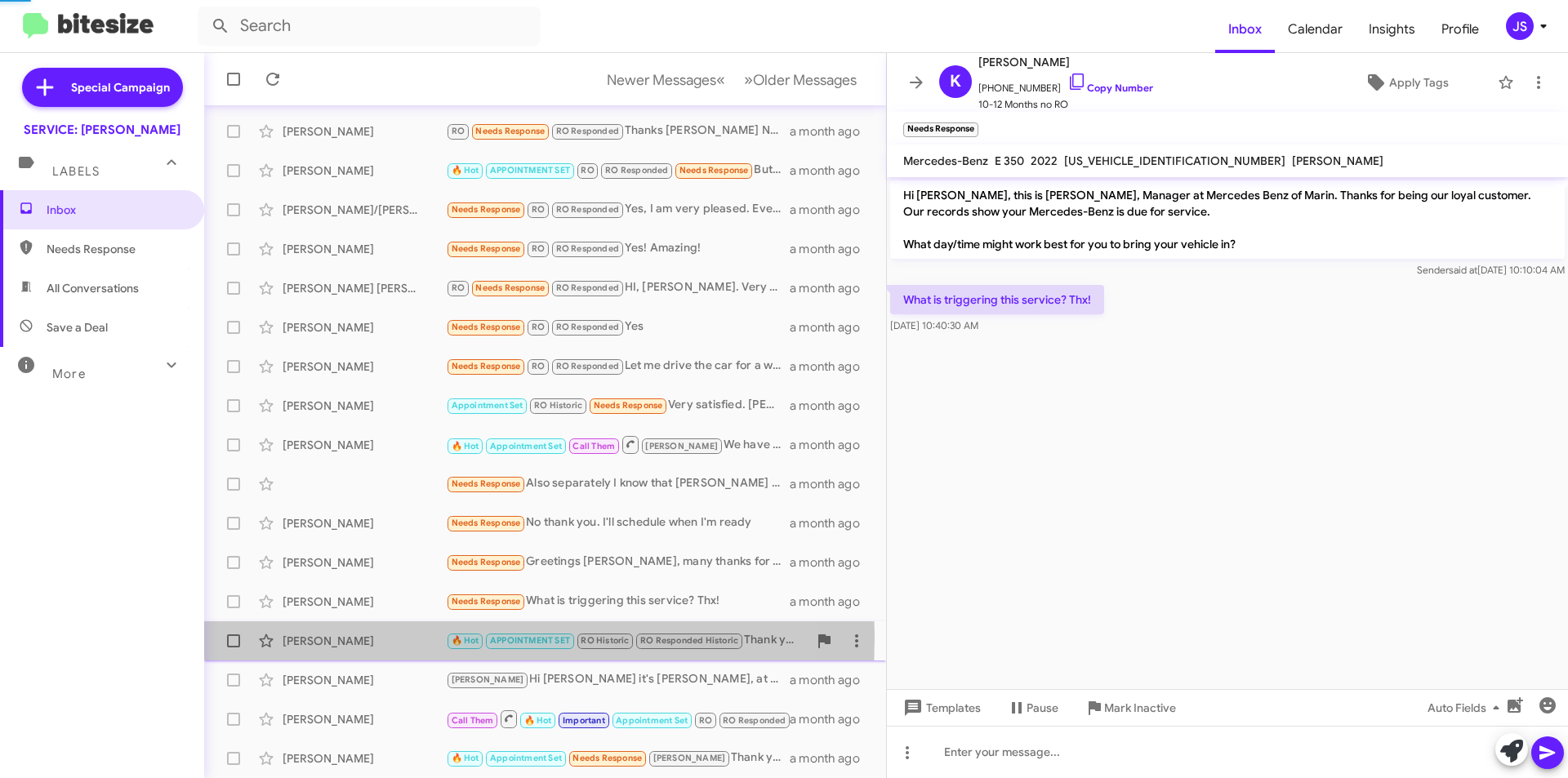
scroll to position [800, 0]
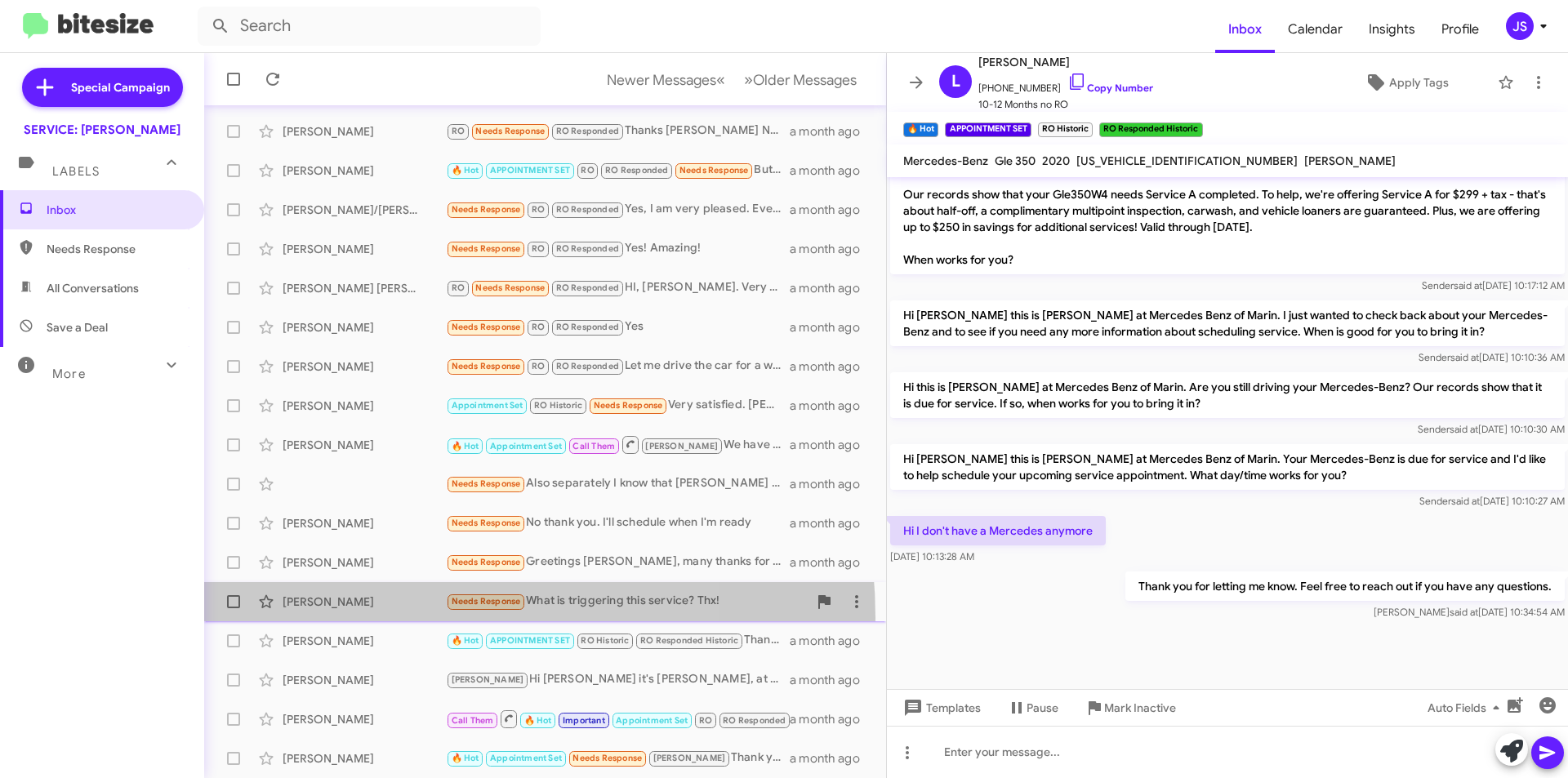
click at [382, 618] on span "Karen Wright Needs Response What is triggering this service? Thx! a month ago" at bounding box center [545, 602] width 682 height 39
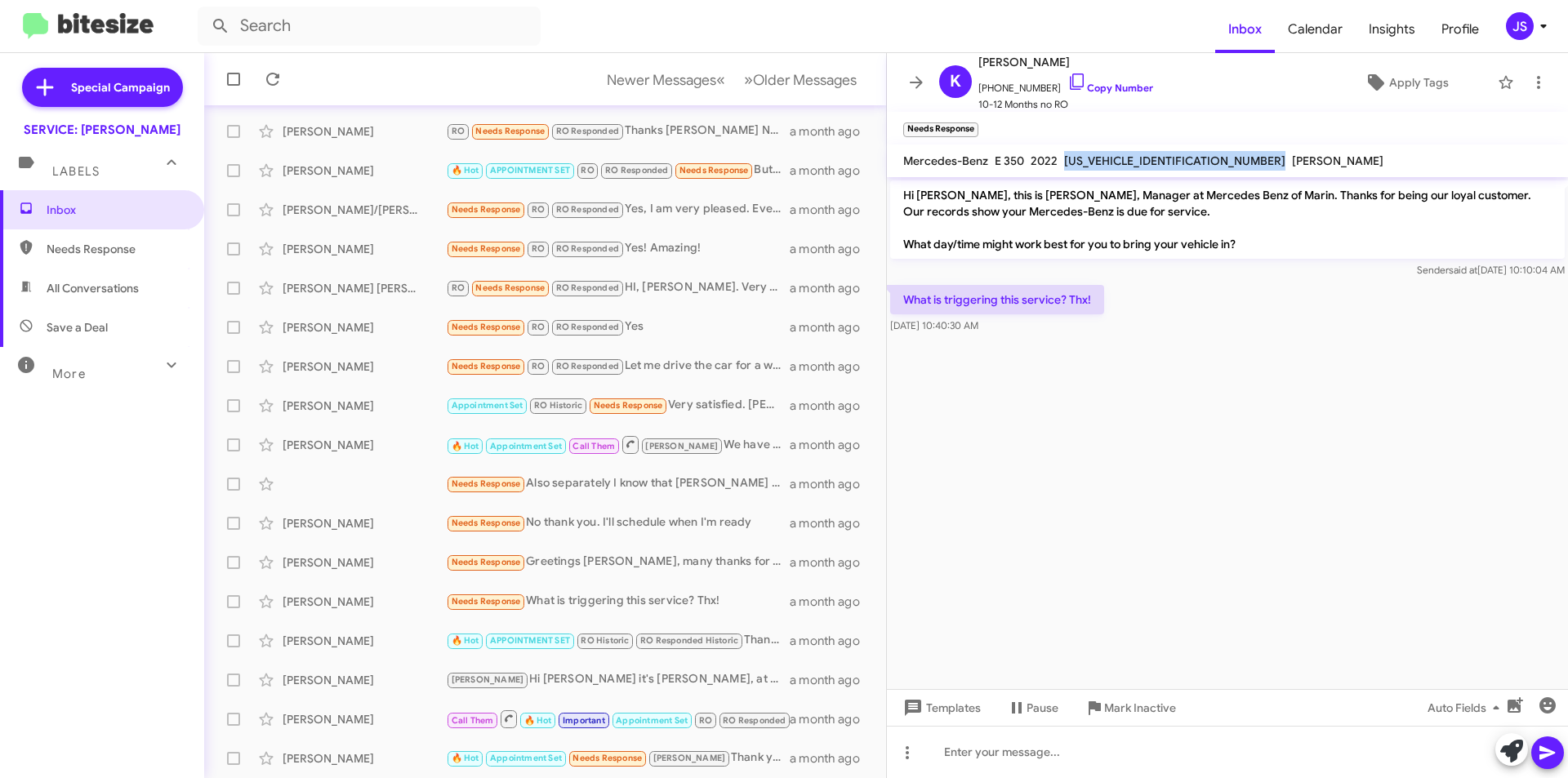
drag, startPoint x: 1064, startPoint y: 159, endPoint x: 1193, endPoint y: 158, distance: 129.0
click at [1193, 158] on div "Mercedes-Benz E 350 2022 W1KZF8DBXNB084295 DONALD R. MURPHY" at bounding box center [1143, 161] width 487 height 19
copy span "W1KZF8DBXNB084295"
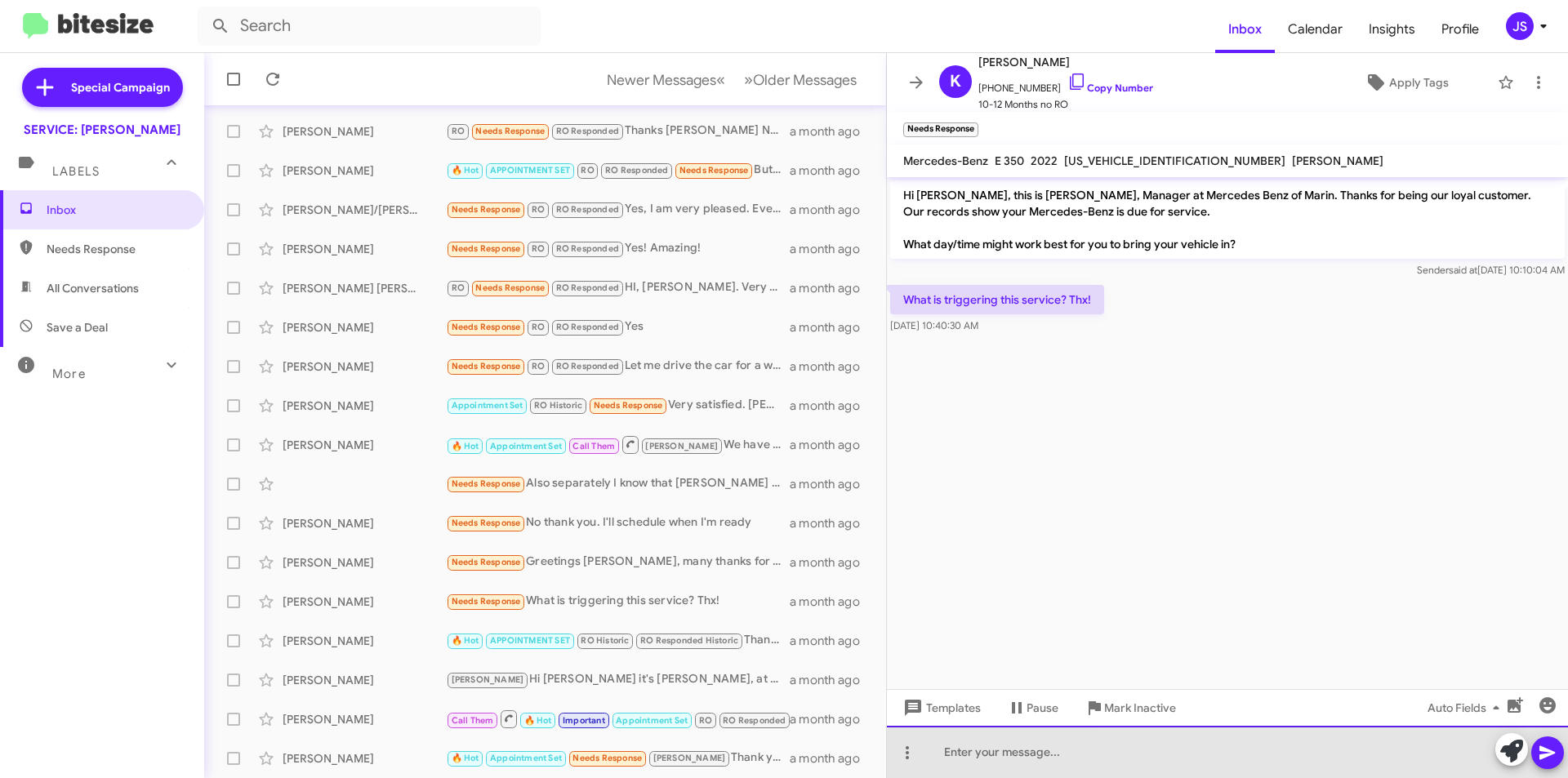
click at [1261, 765] on div at bounding box center [1227, 752] width 681 height 53
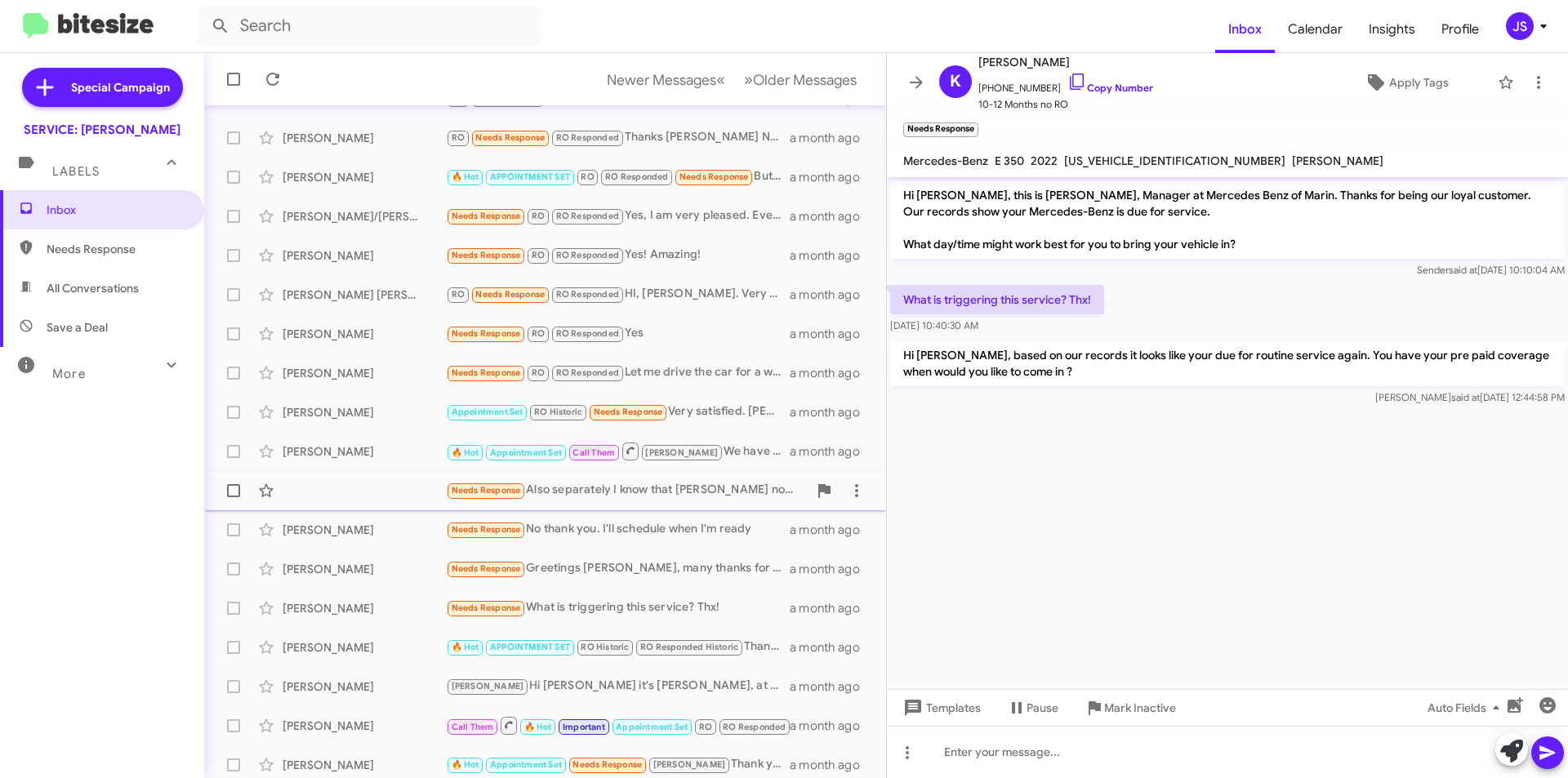
scroll to position [170, 0]
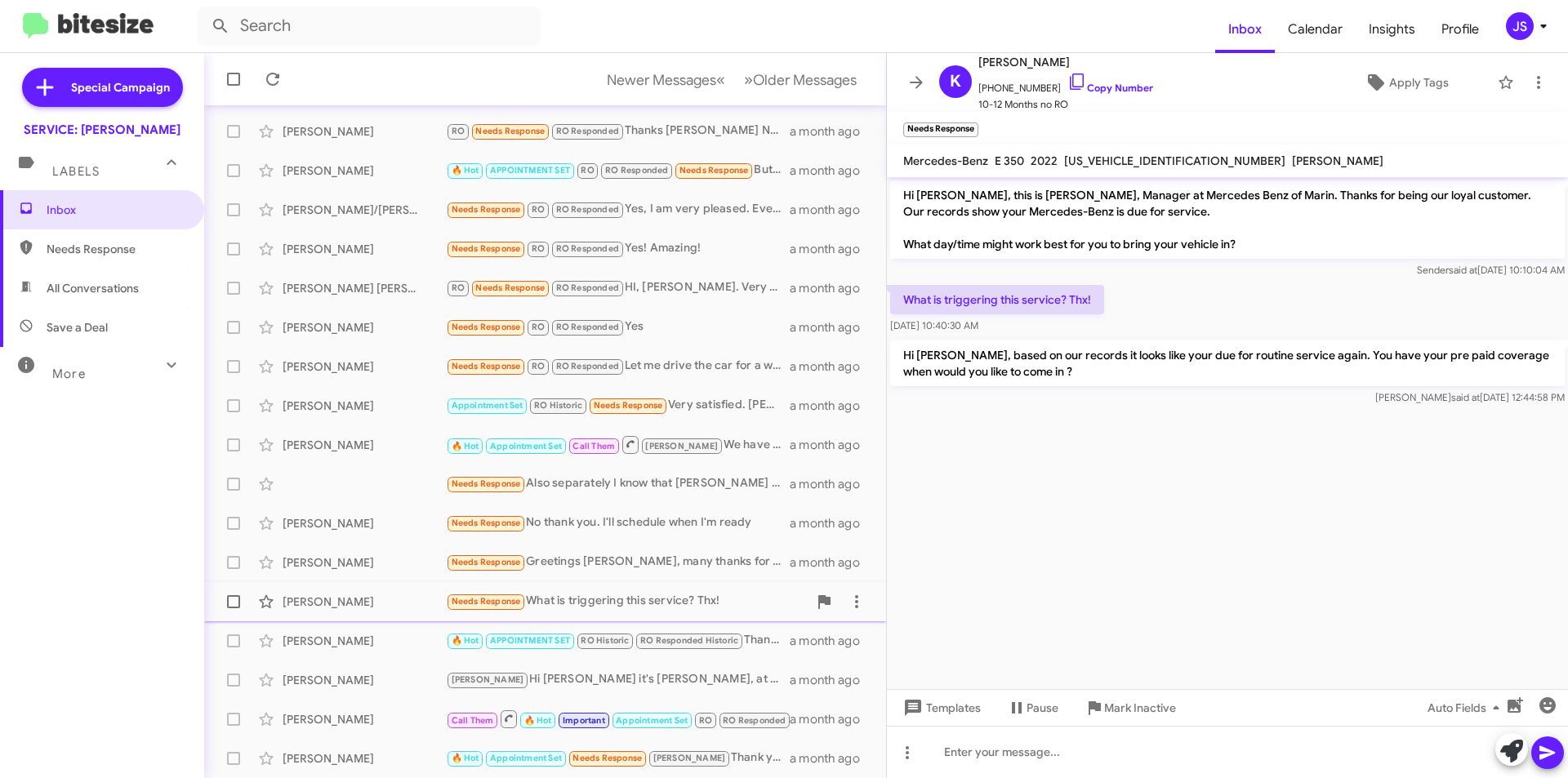
click at [343, 607] on div "[PERSON_NAME]" at bounding box center [364, 602] width 164 height 16
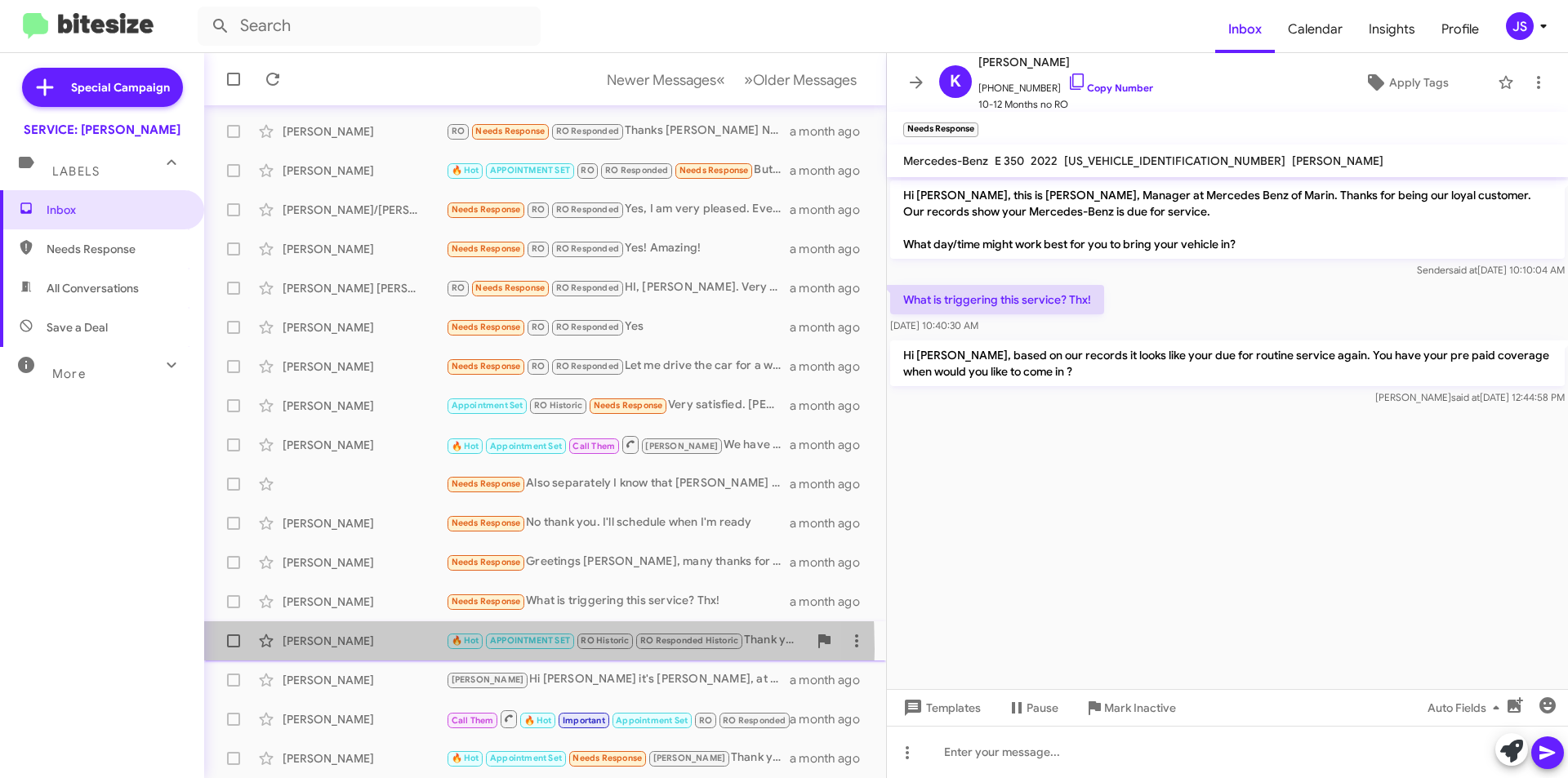
click at [339, 650] on div "Lyell Shapiro 🔥 Hot APPOINTMENT SET RO Historic RO Responded Historic Thank you…" at bounding box center [545, 641] width 656 height 33
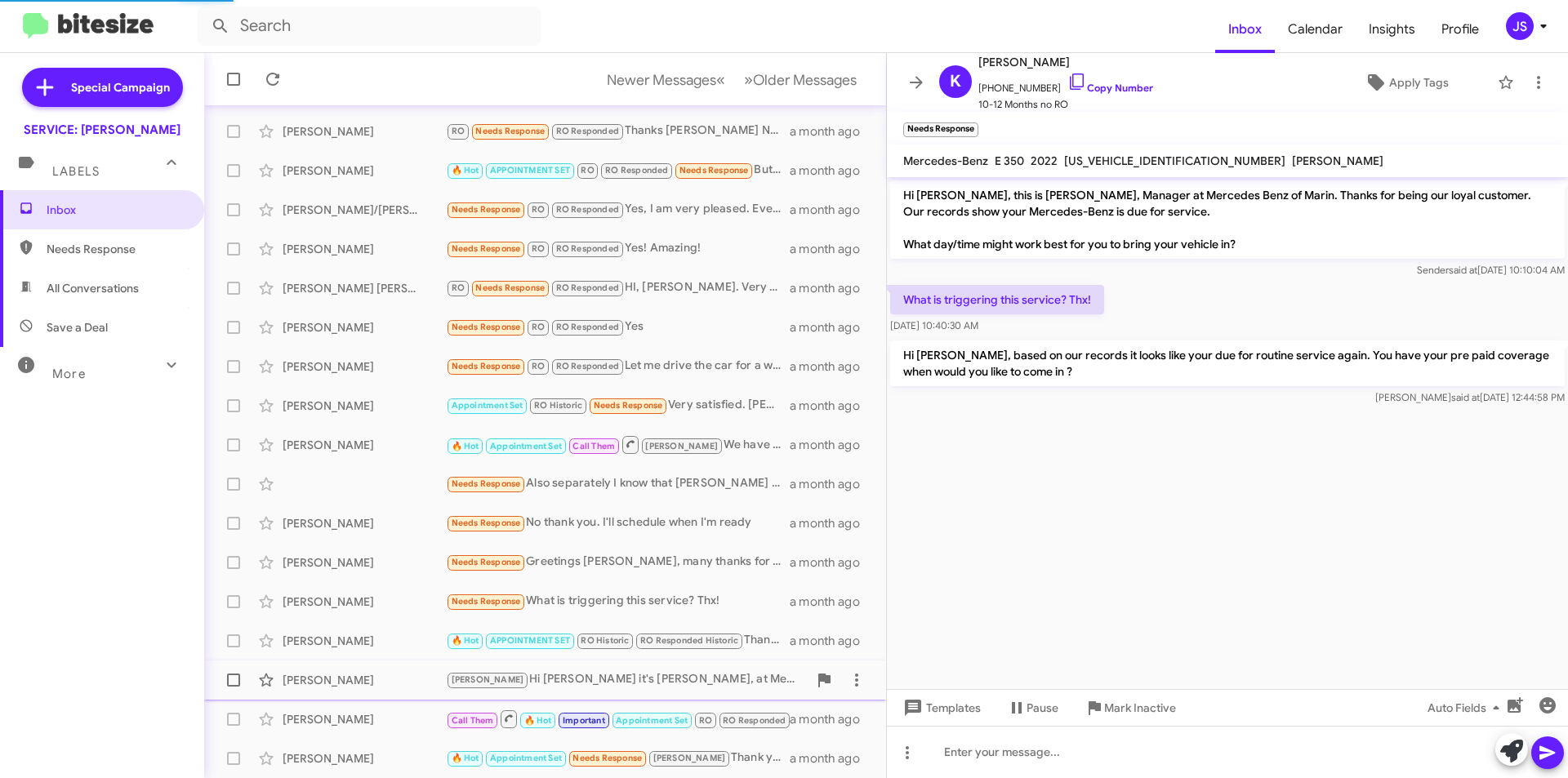
scroll to position [800, 0]
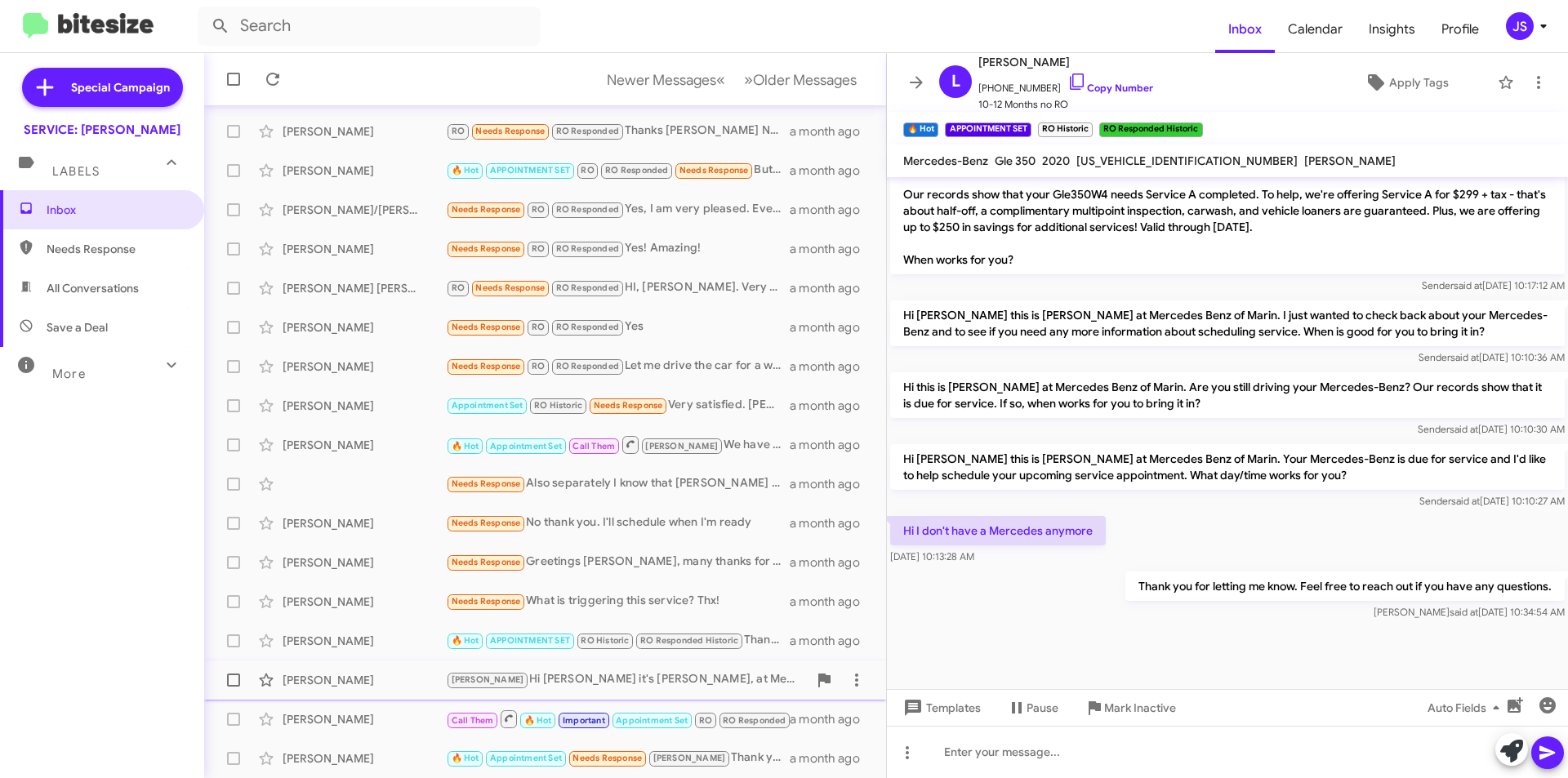
click at [350, 689] on div "Jennifer Schaeffer RAUL Hi Jennifer it's Omar Ibrahimi, at Mercedes Benz of Mar…" at bounding box center [545, 680] width 656 height 33
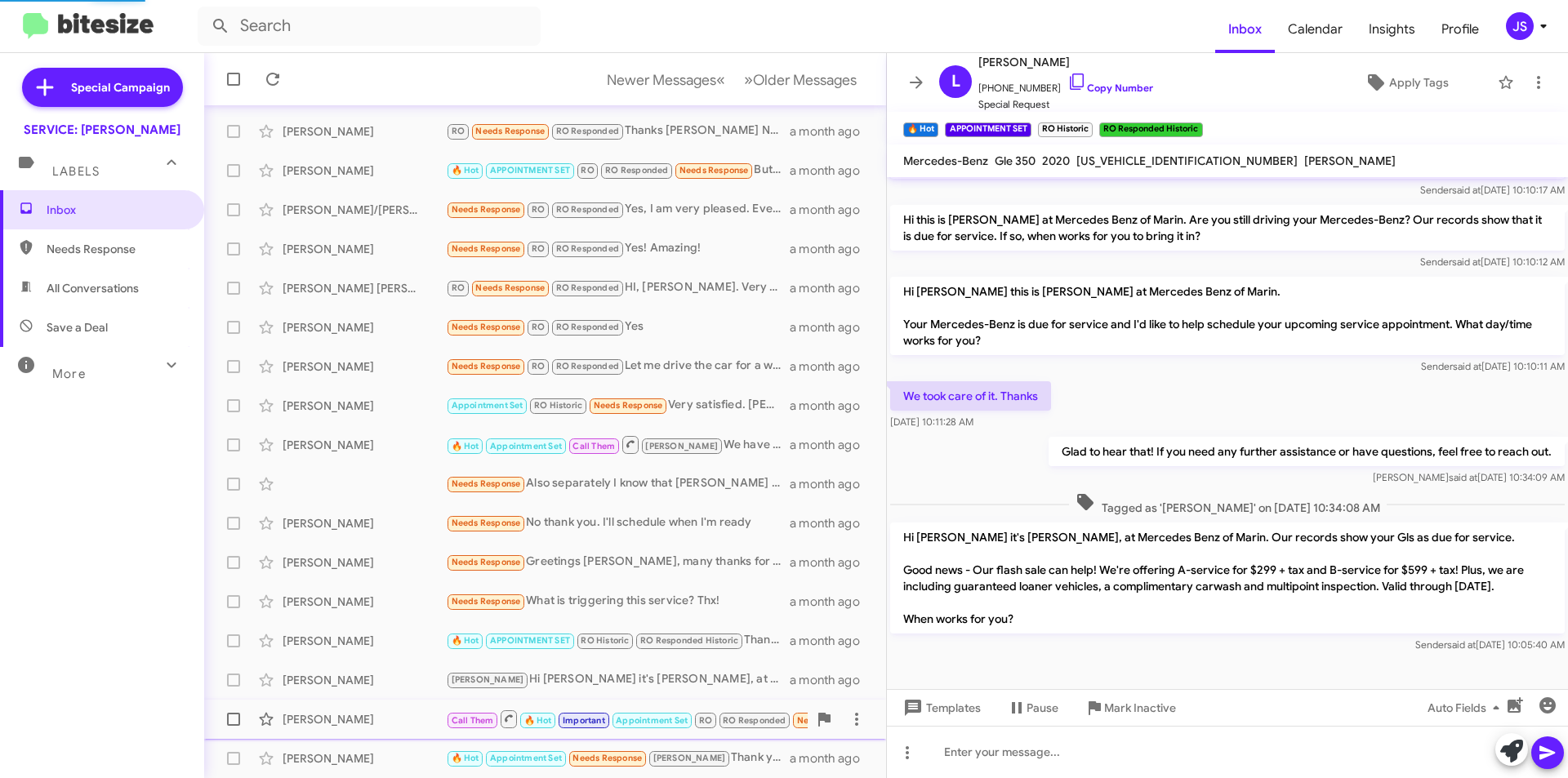
scroll to position [185, 0]
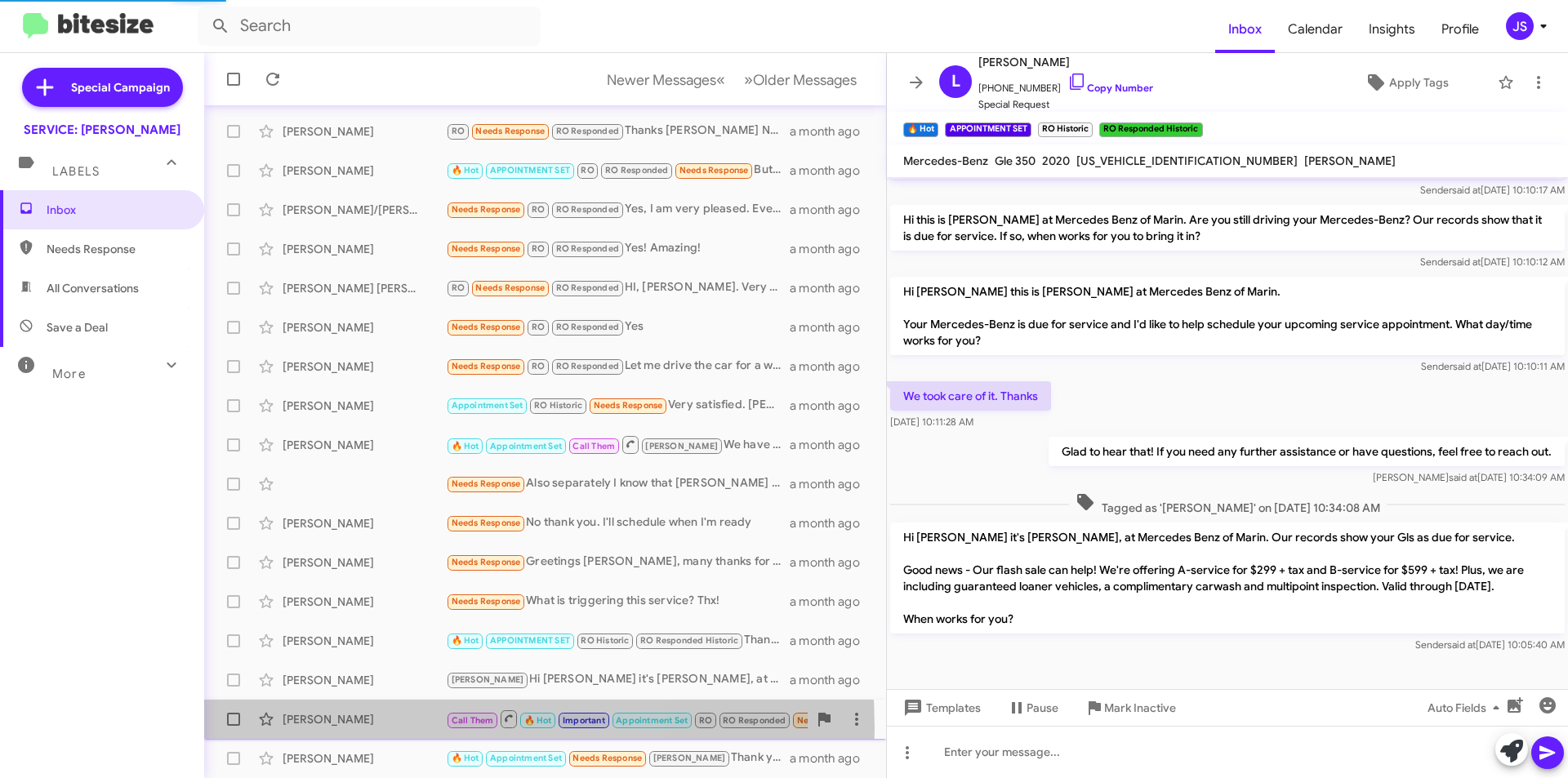
click at [354, 729] on div "Gloria Silva Call Them 🔥 Hot Important Appointment Set RO RO Responded Needs Re…" at bounding box center [545, 720] width 656 height 33
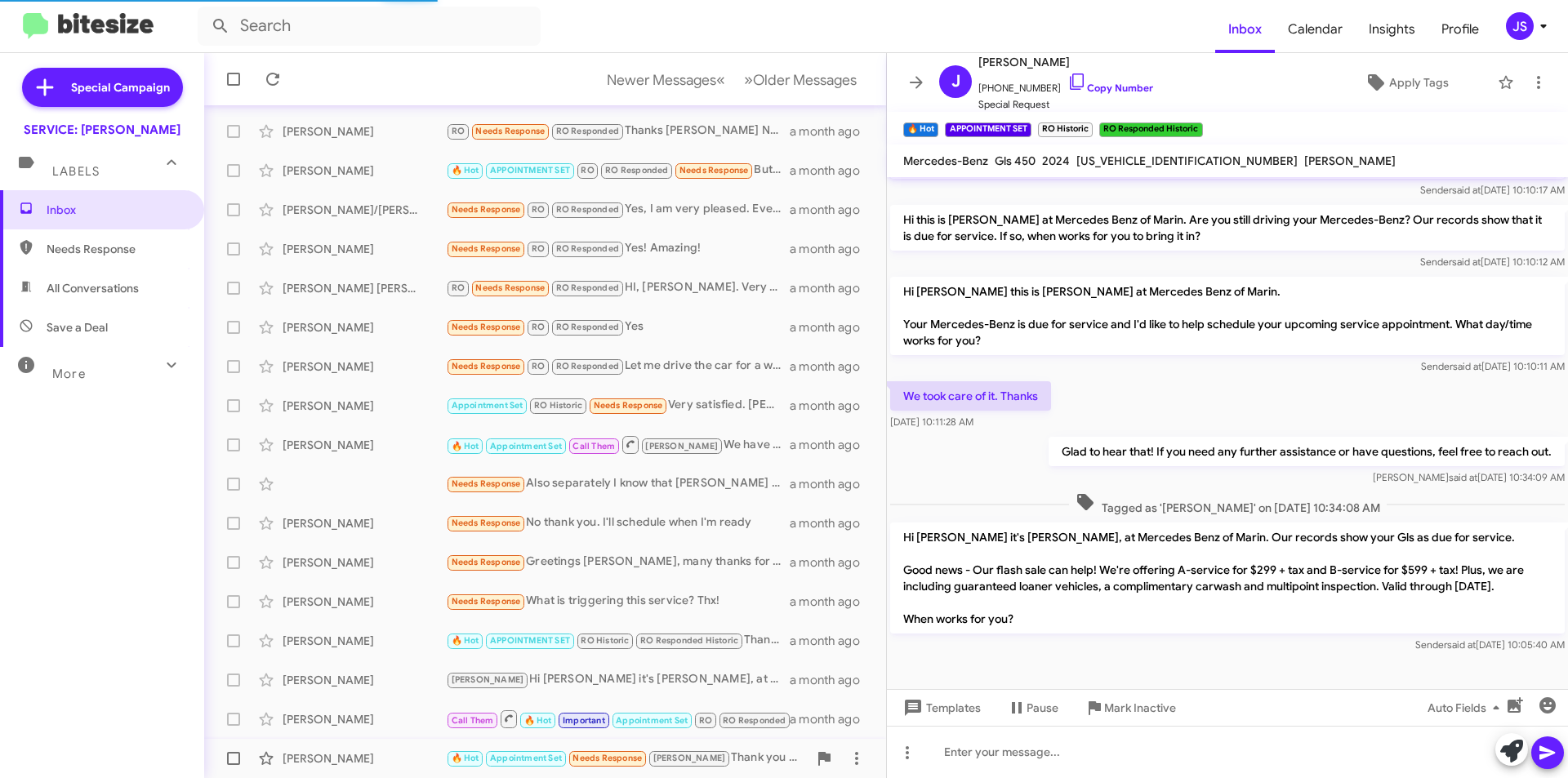
scroll to position [1066, 0]
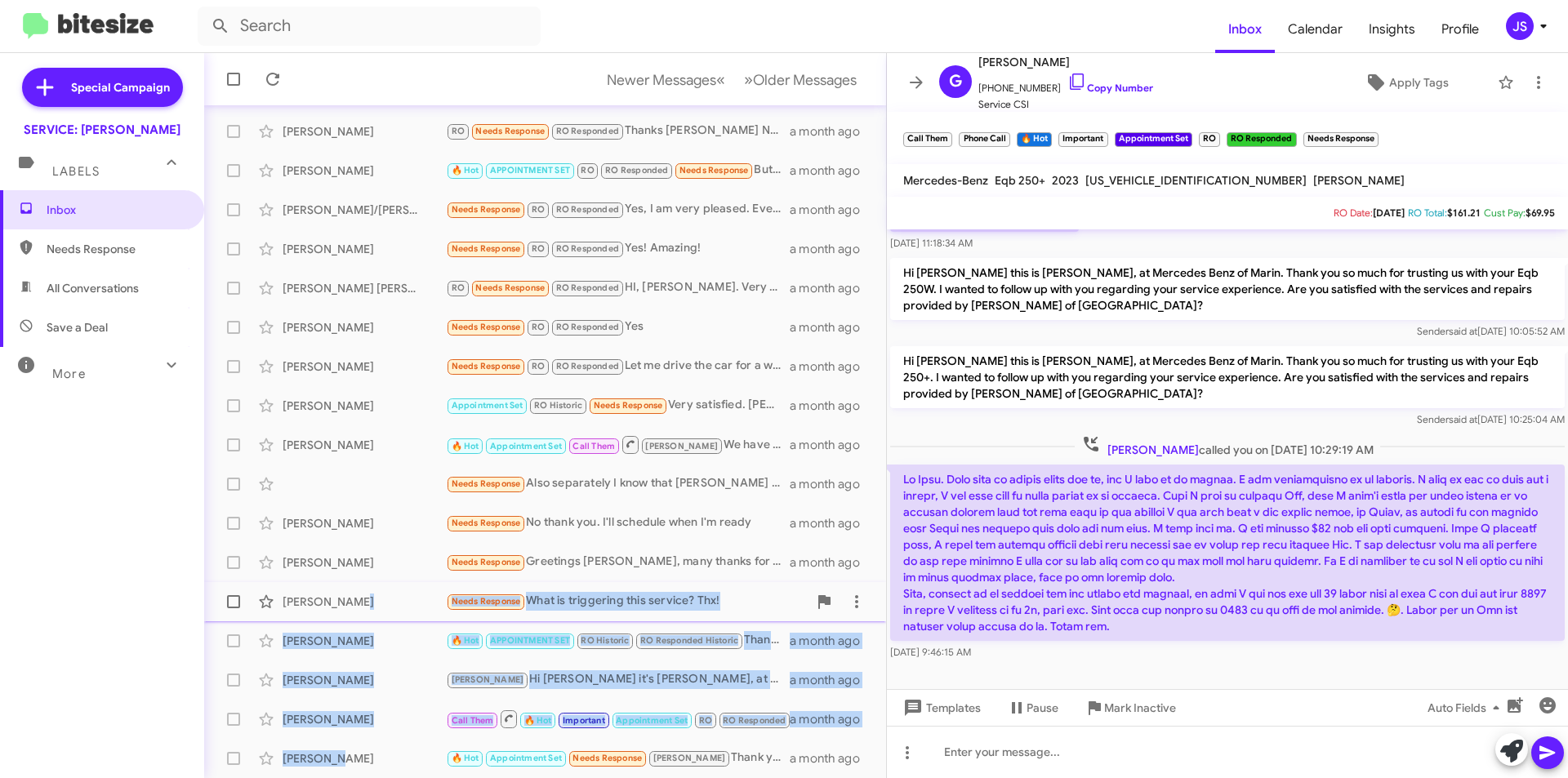
drag, startPoint x: 356, startPoint y: 756, endPoint x: 375, endPoint y: 618, distance: 139.3
click at [375, 618] on mat-action-list "Gail Grendahl RO RO Responded Needs Response 🔥 Hot Which service? a month ago F…" at bounding box center [545, 382] width 682 height 790
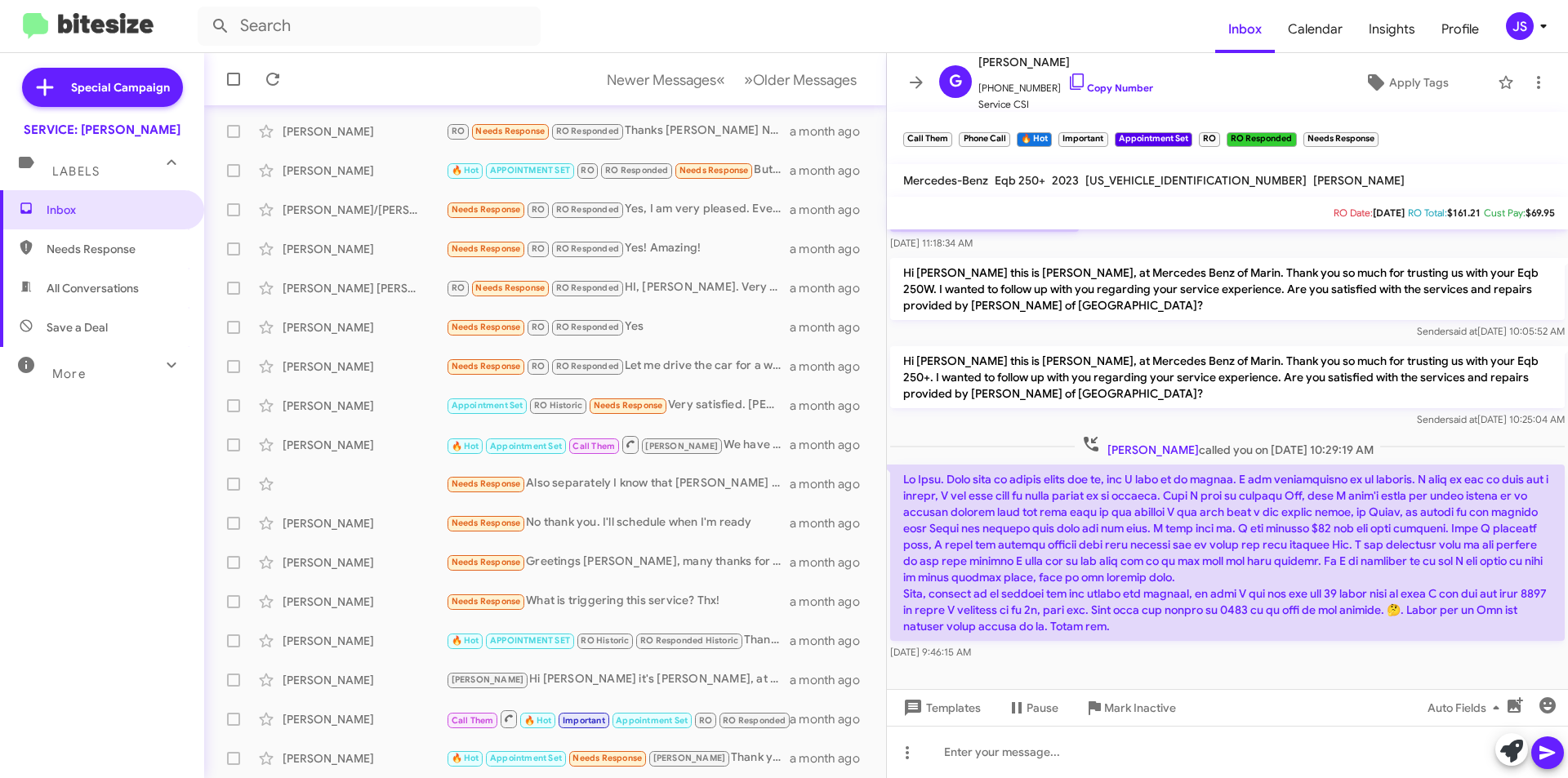
click at [1133, 506] on p at bounding box center [1227, 553] width 674 height 176
click at [374, 754] on div "Sara Aziz" at bounding box center [364, 758] width 164 height 16
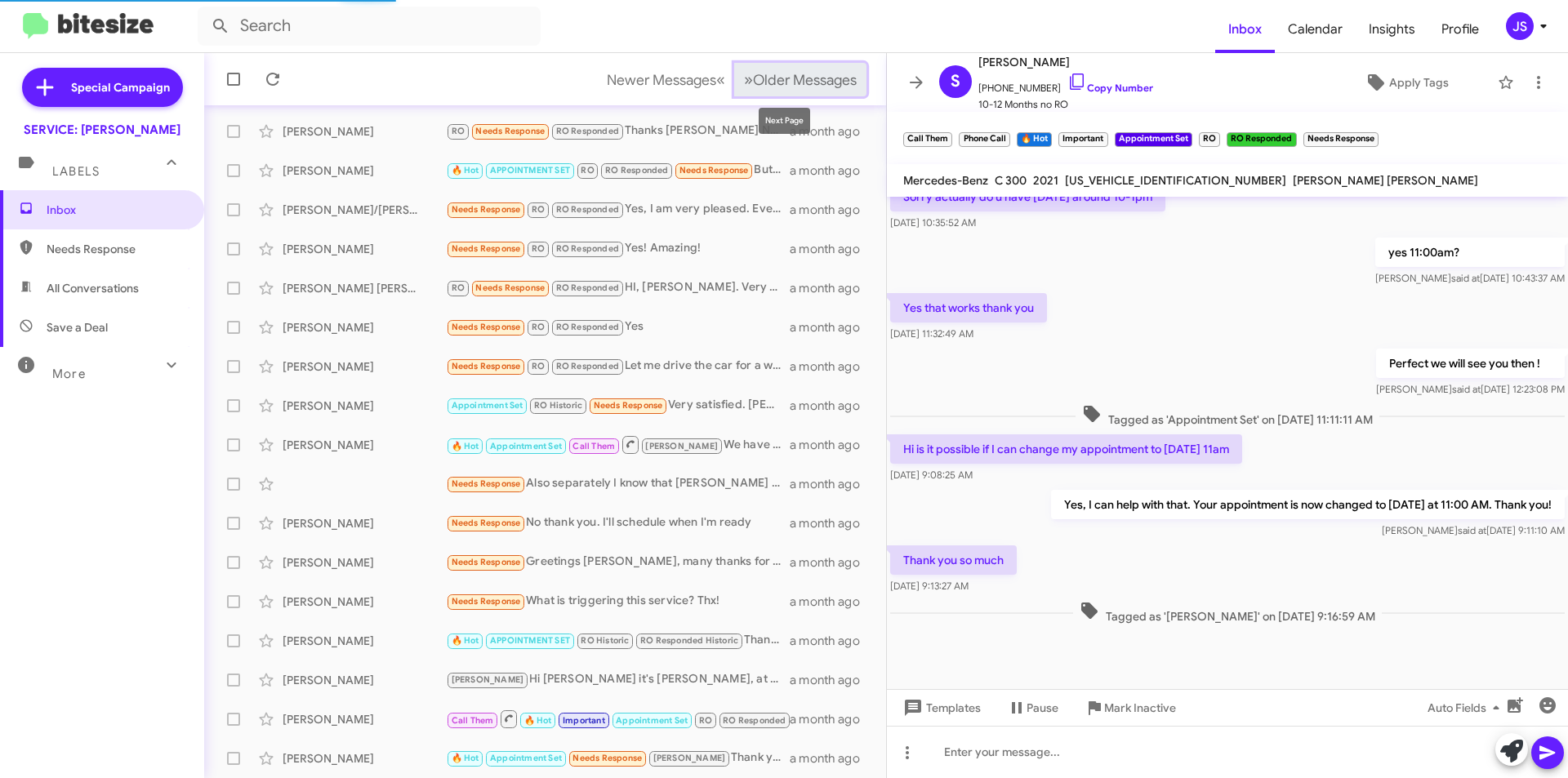
click at [818, 84] on span "Older Messages" at bounding box center [805, 80] width 103 height 18
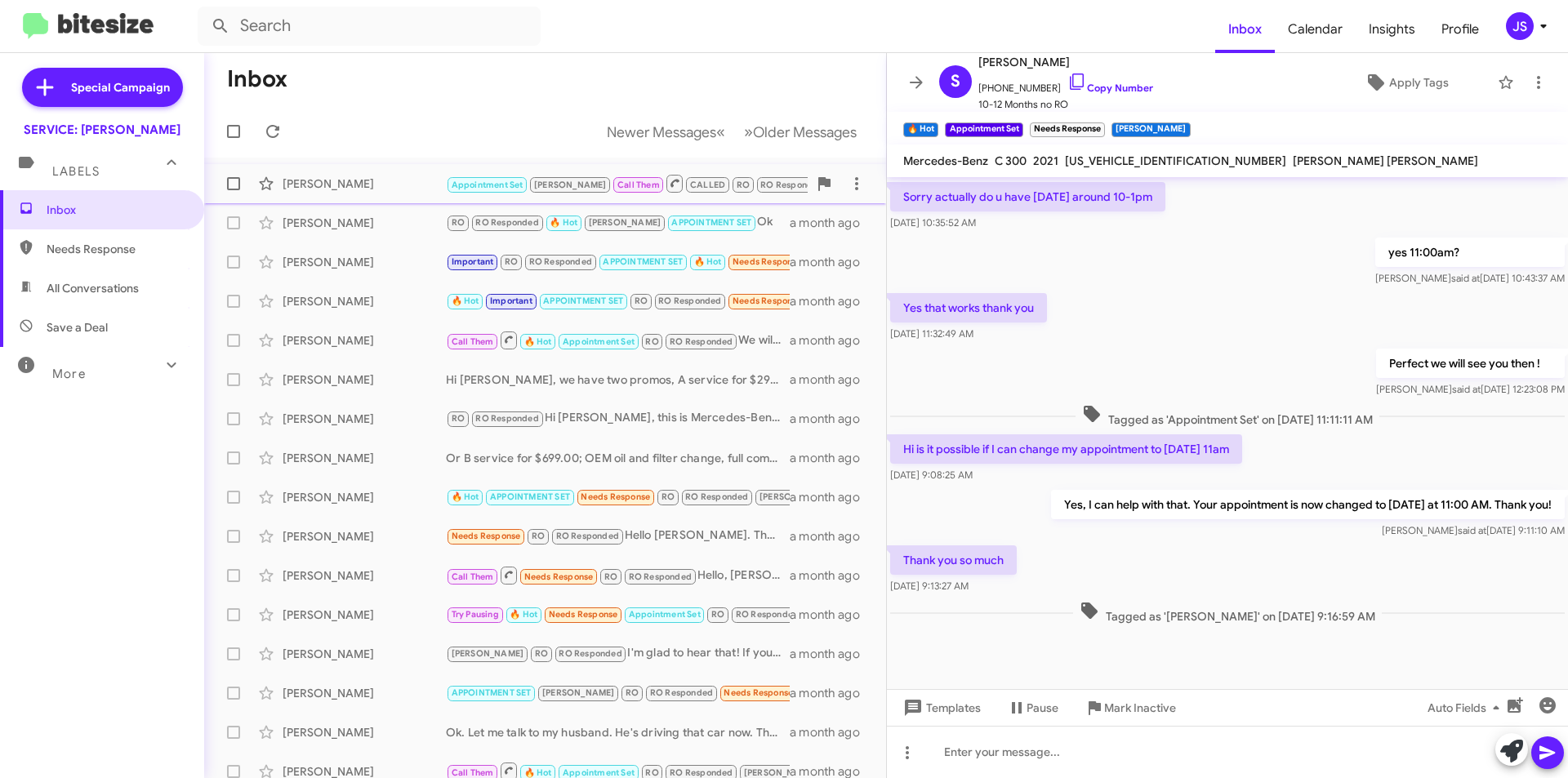
click at [401, 180] on div "Ronald Oliveira" at bounding box center [364, 183] width 164 height 16
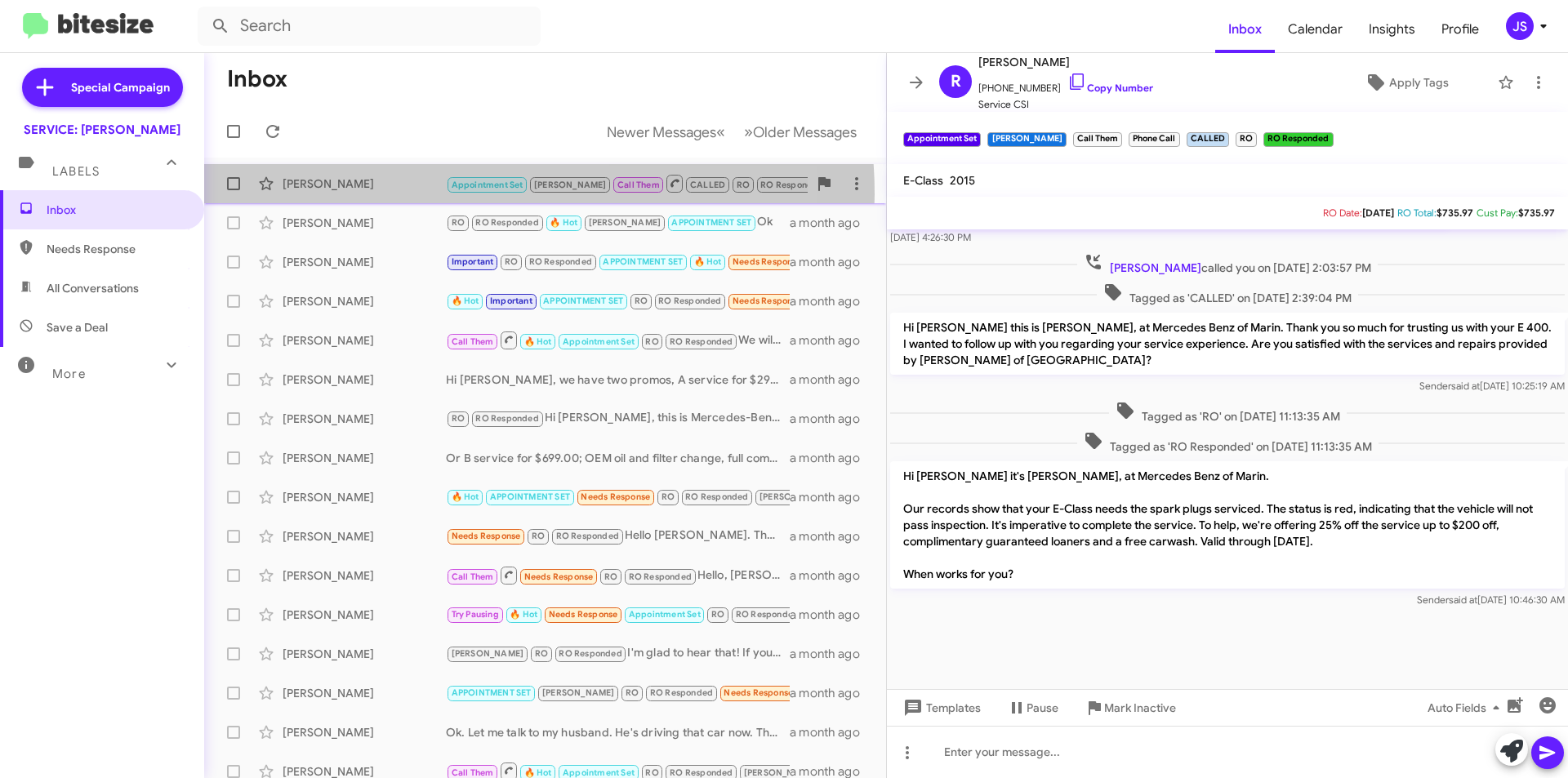
click at [430, 194] on div "Ronald Oliveira Appointment Set RAUL Call Them CALLED RO RO Responded Hi Ronald…" at bounding box center [545, 184] width 656 height 33
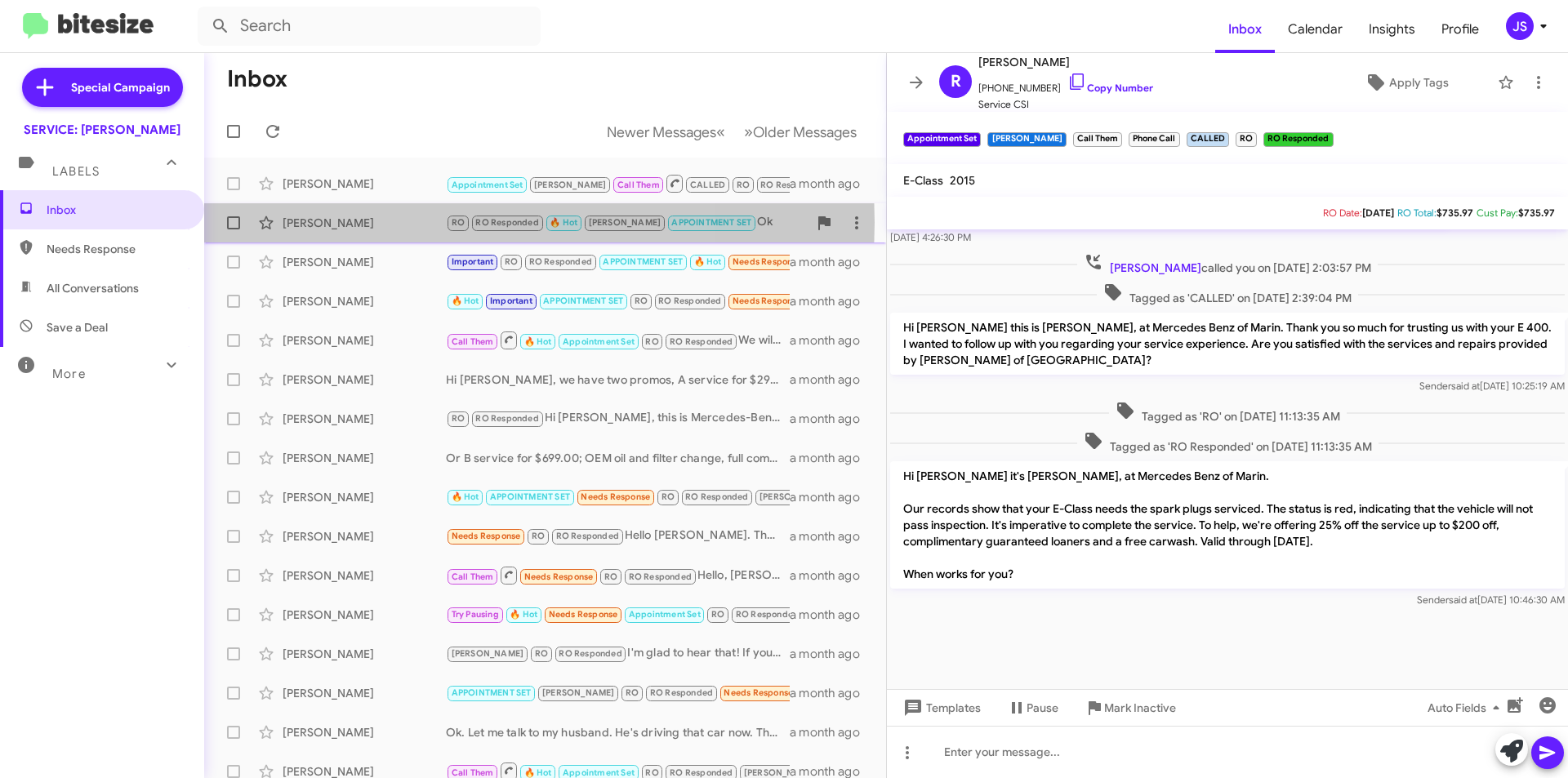
click at [379, 222] on div "Nicole Sims" at bounding box center [364, 222] width 164 height 16
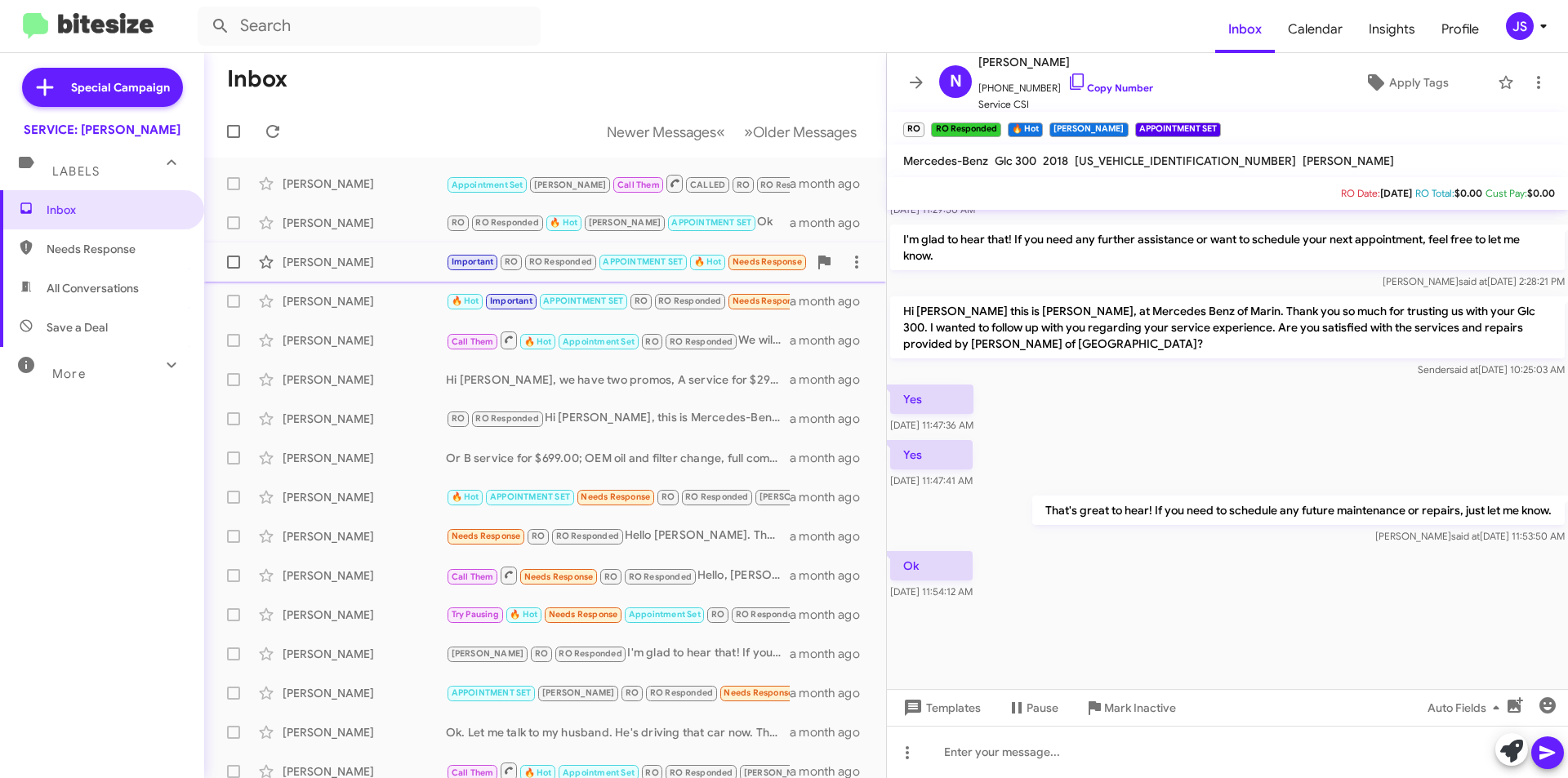
click at [390, 254] on div "Wen Mo" at bounding box center [364, 262] width 164 height 16
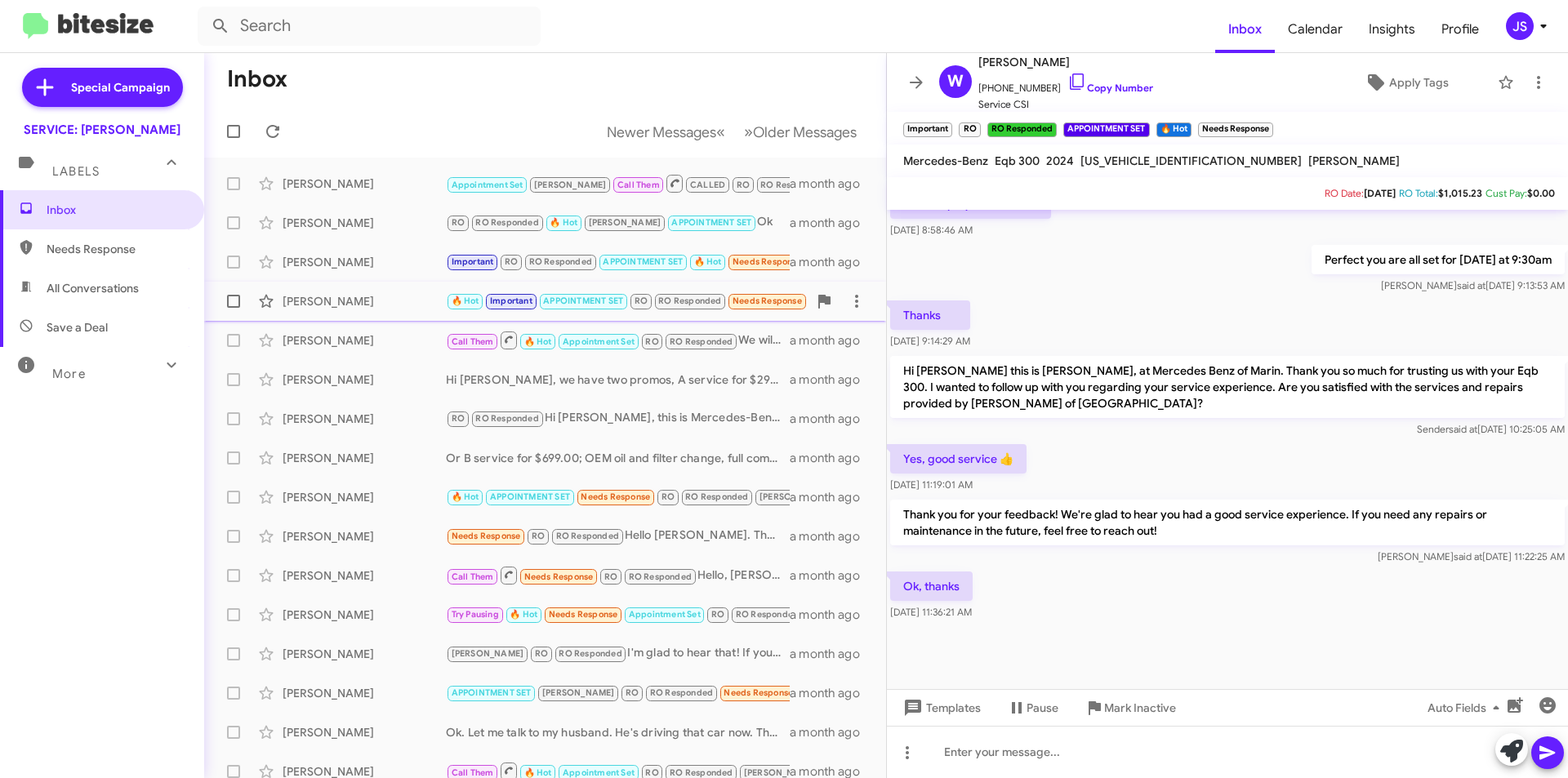
click at [392, 319] on span "Scott Fedorchak 🔥 Hot Important APPOINTMENT SET RO RO Responded Needs Response …" at bounding box center [545, 301] width 682 height 39
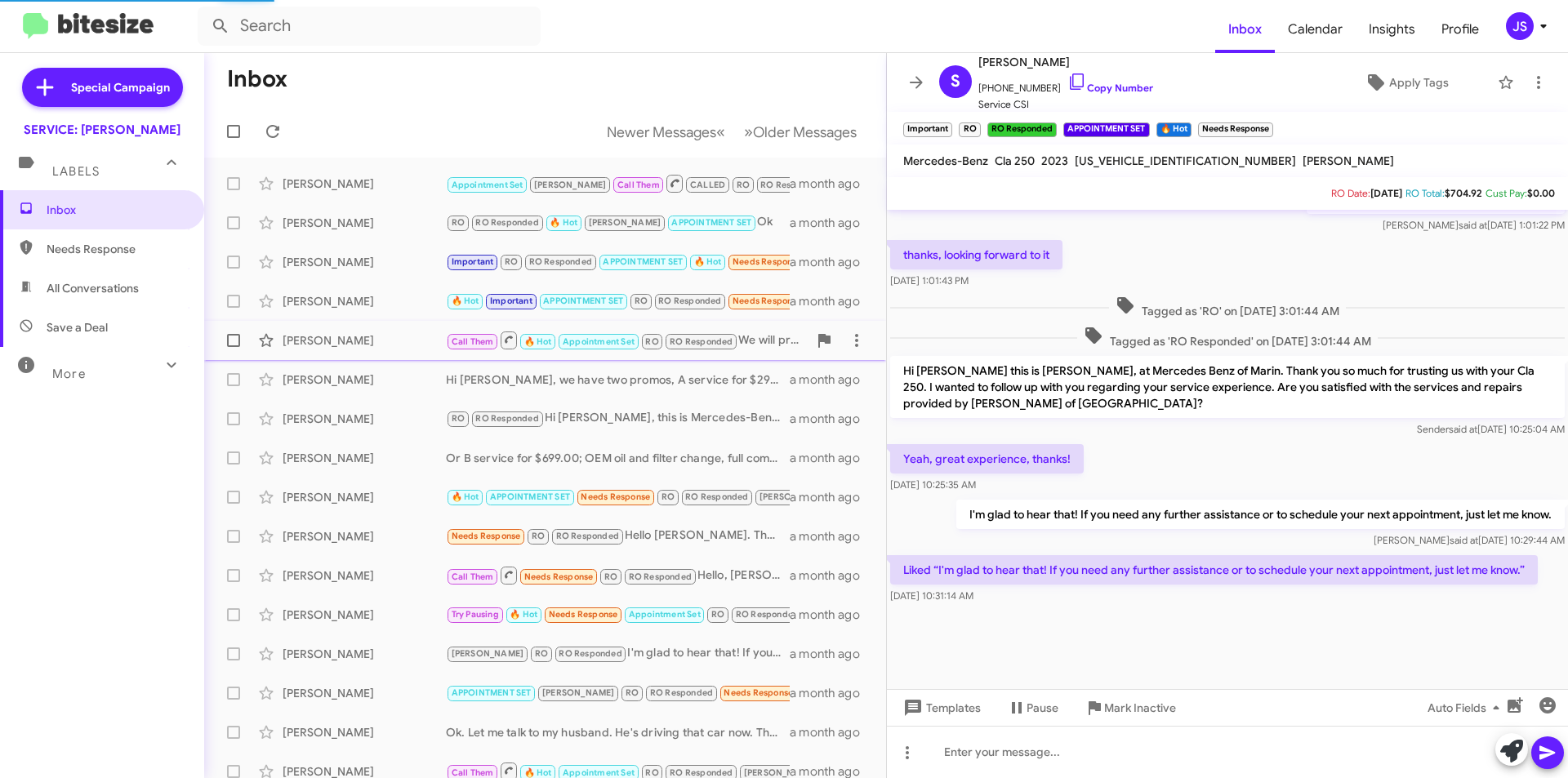
scroll to position [692, 0]
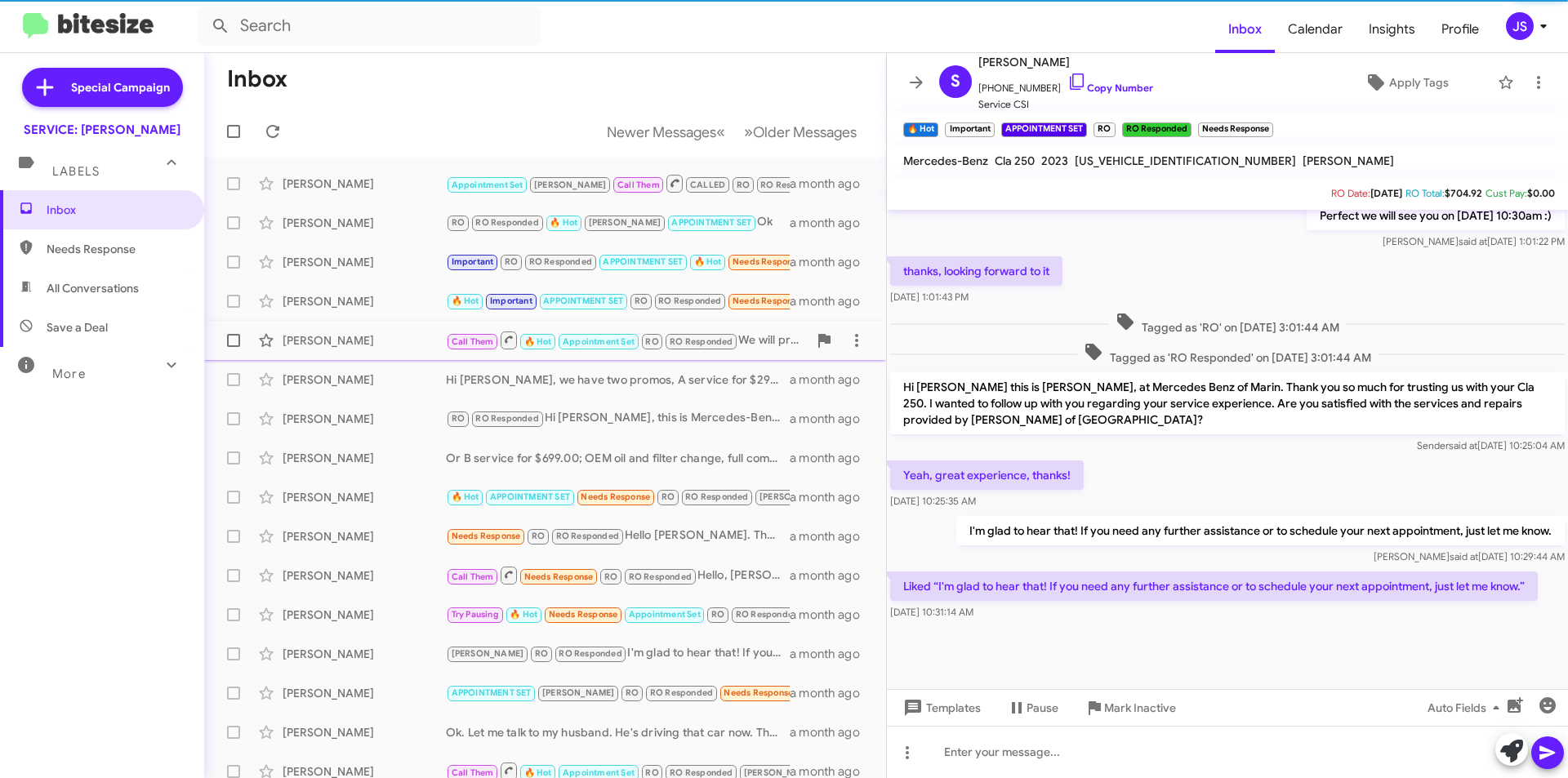
click at [386, 335] on div "Mark Steiner" at bounding box center [364, 340] width 164 height 16
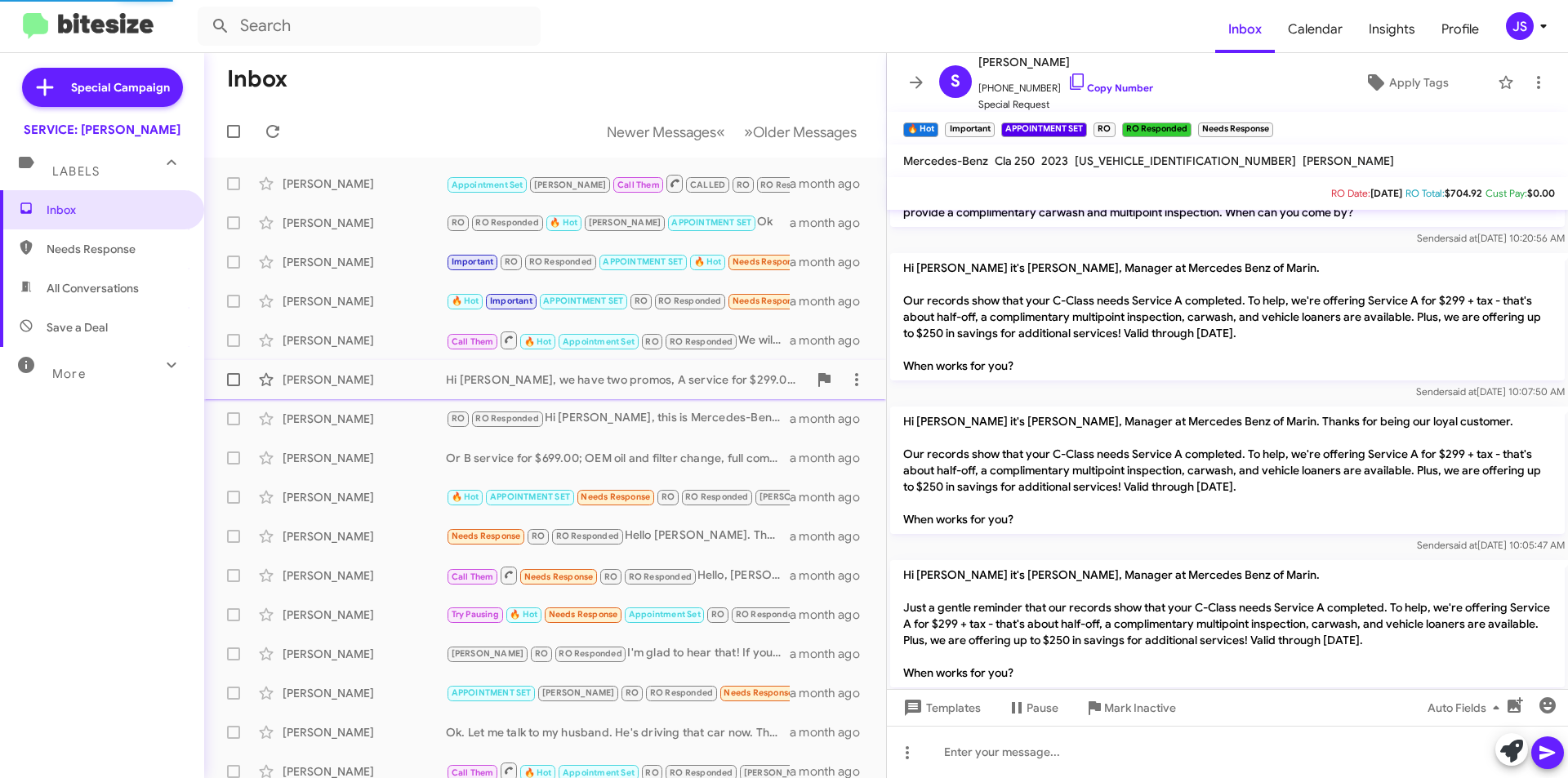
scroll to position [1326, 0]
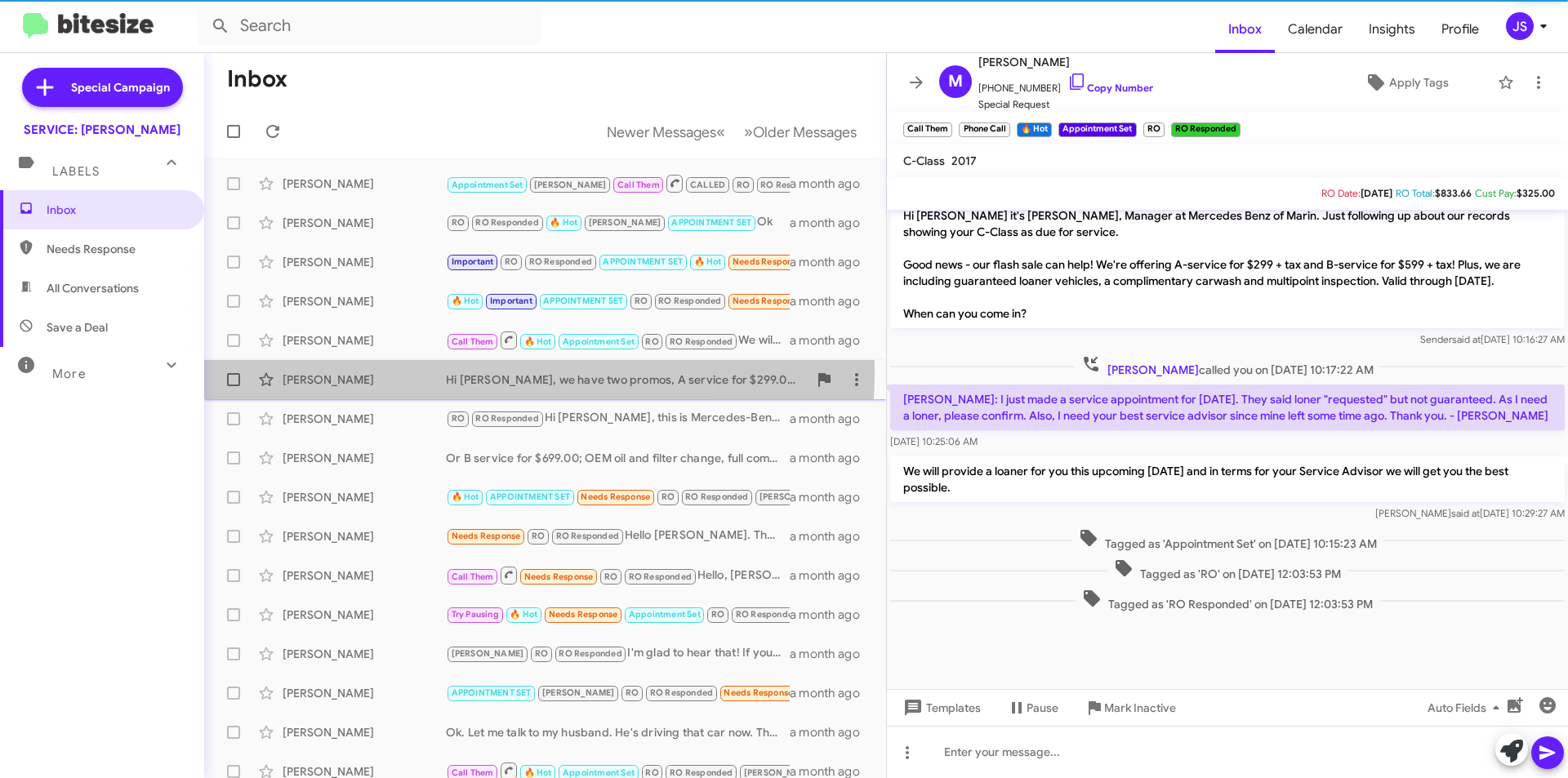
click at [379, 371] on div "Wassim Abushamma Hi Wassim, we have two promos, A service for $299.00: OEM oil …" at bounding box center [545, 379] width 656 height 33
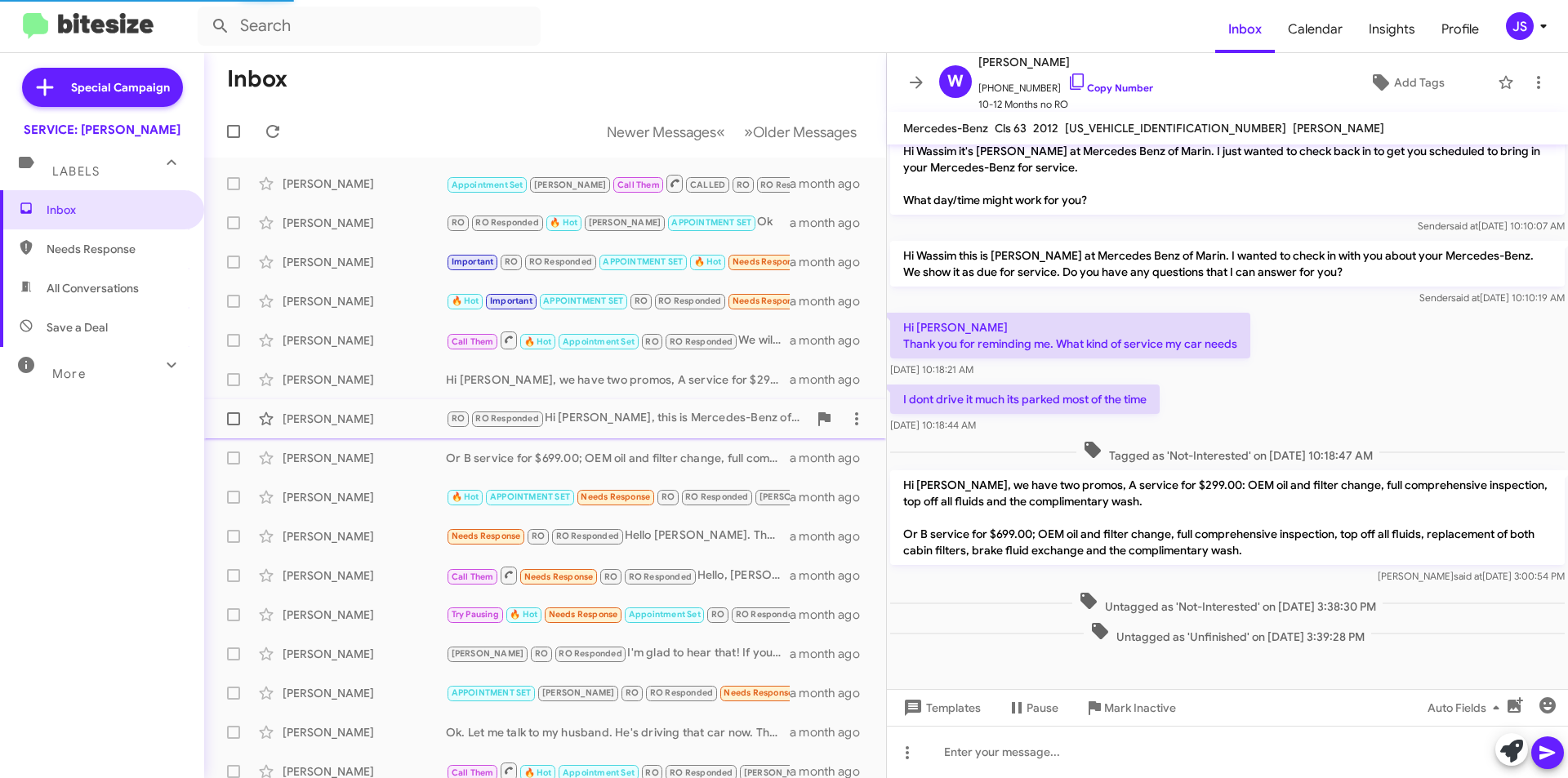
scroll to position [220, 0]
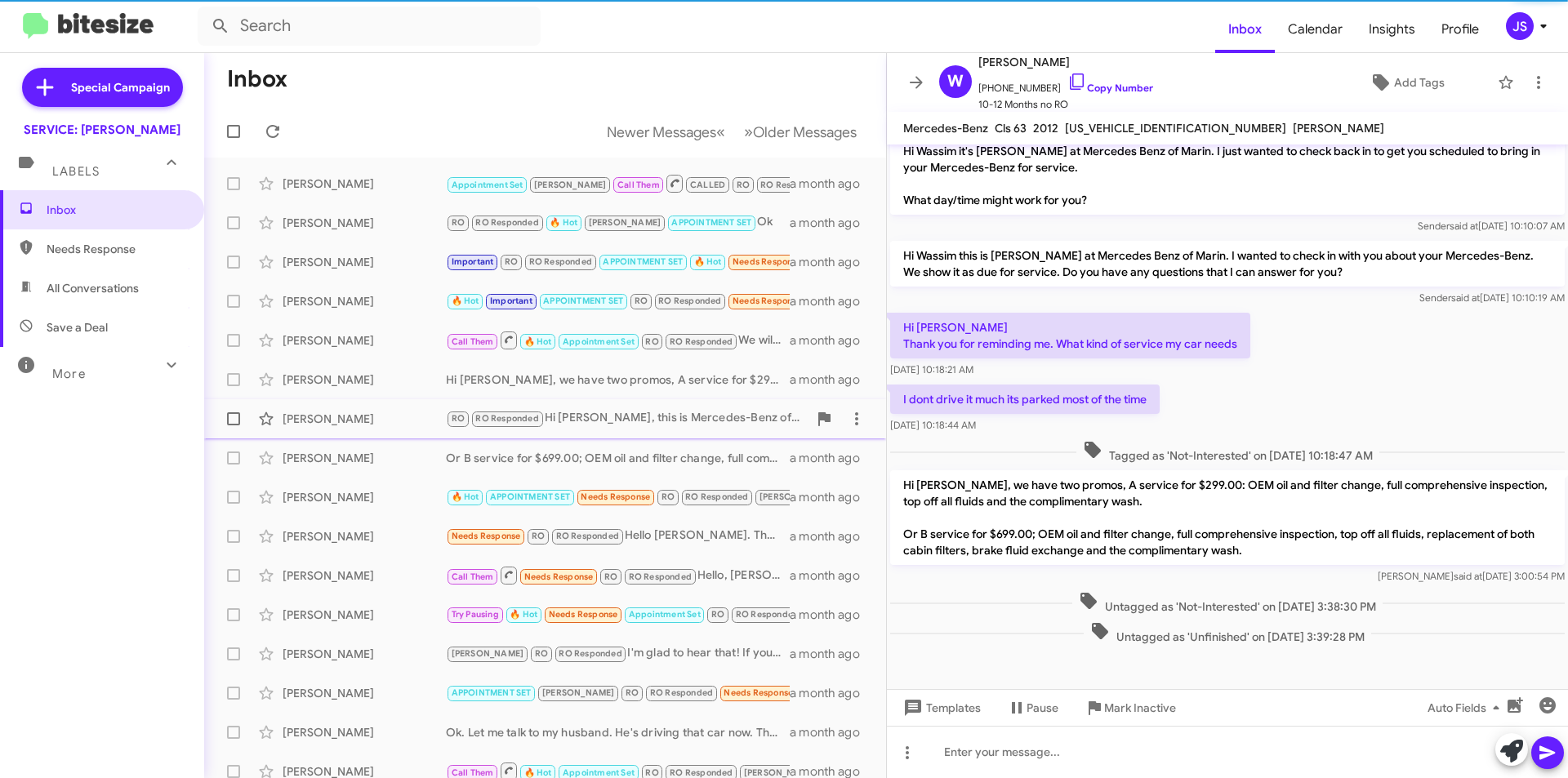
click at [372, 407] on div "Donna Garske RO RO Responded Hi Dona, this is Mercedes-Benz of Marin. We have t…" at bounding box center [545, 419] width 656 height 33
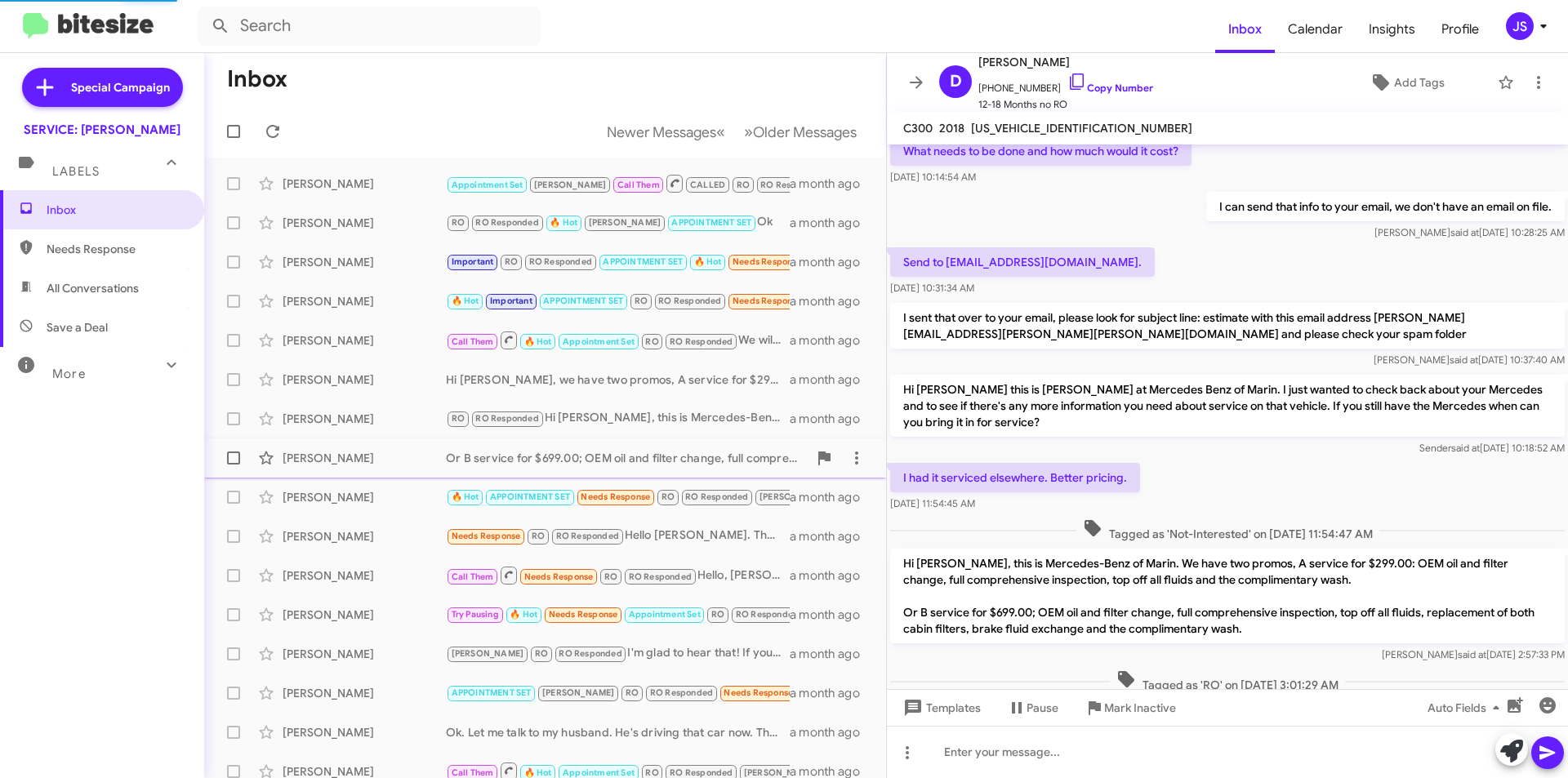
scroll to position [376, 0]
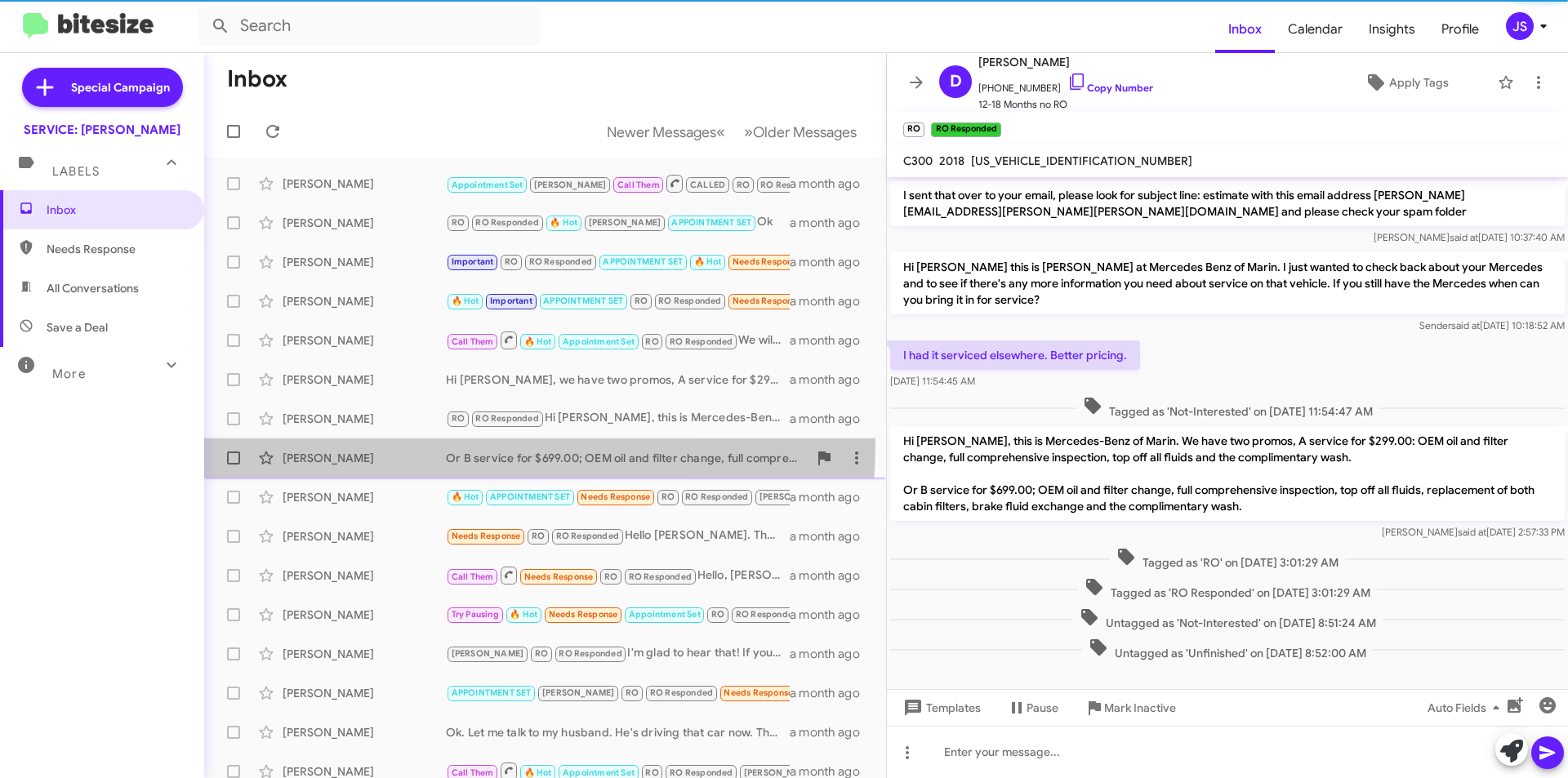
click at [369, 443] on div "Lucille Cornell Or B service for $699.00; OEM oil and filter change, full compr…" at bounding box center [545, 458] width 656 height 33
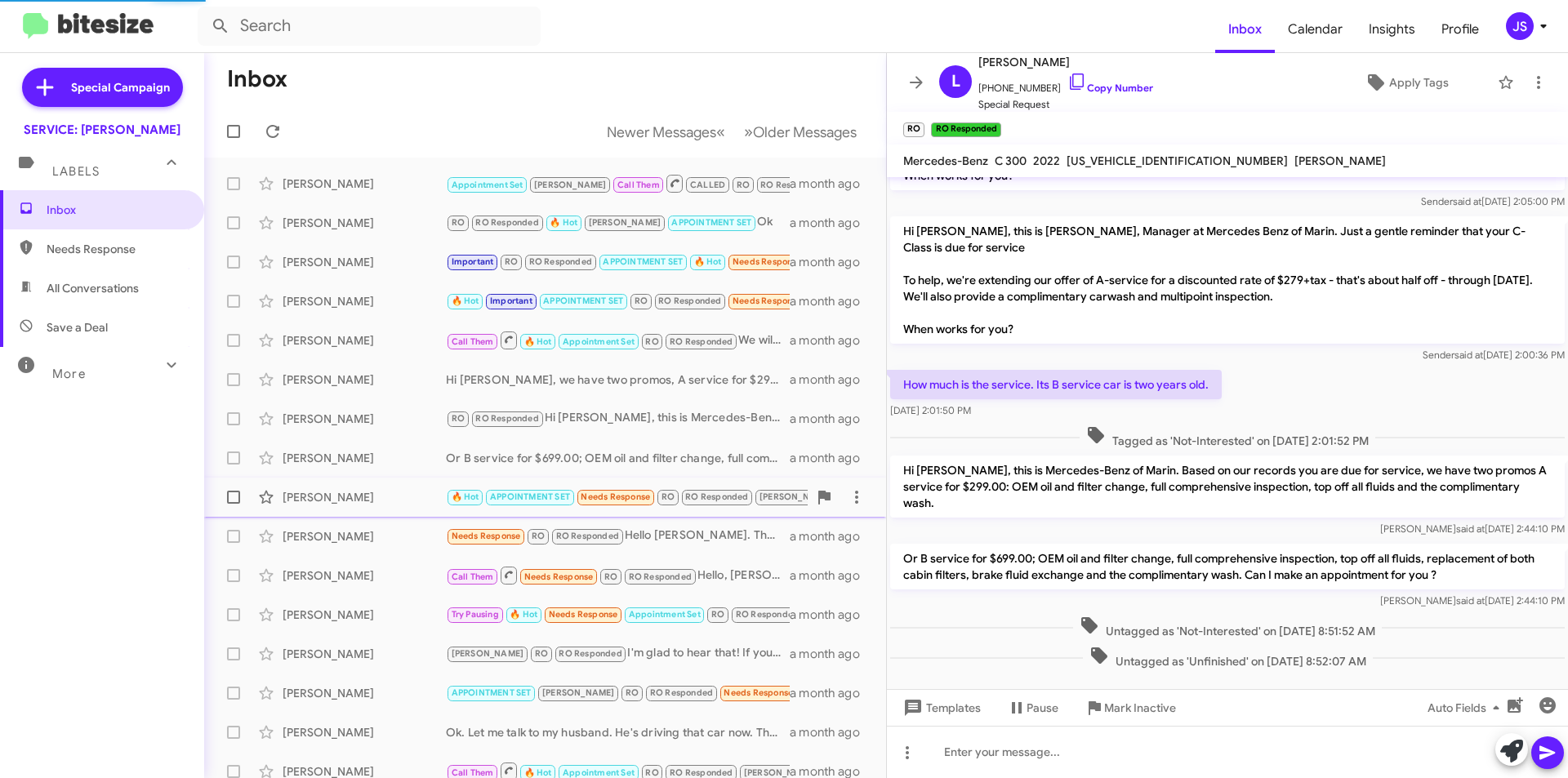
scroll to position [85, 0]
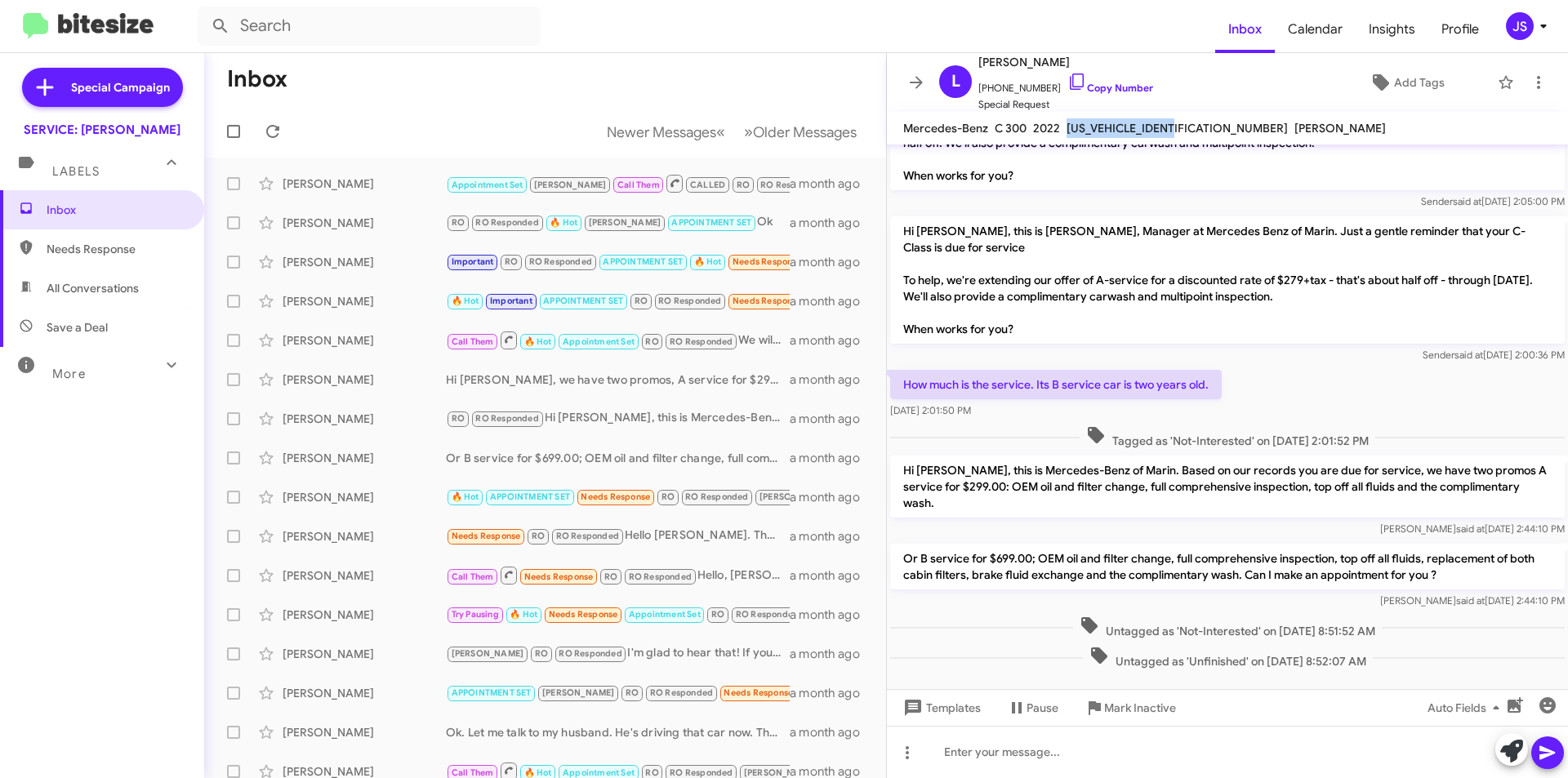
drag, startPoint x: 1065, startPoint y: 131, endPoint x: 1184, endPoint y: 131, distance: 119.0
click at [1184, 131] on span "W1KAF4GB6NR015791" at bounding box center [1176, 127] width 221 height 14
copy span "W1KAF4GB6NR015791"
click at [1270, 767] on div at bounding box center [1227, 752] width 681 height 53
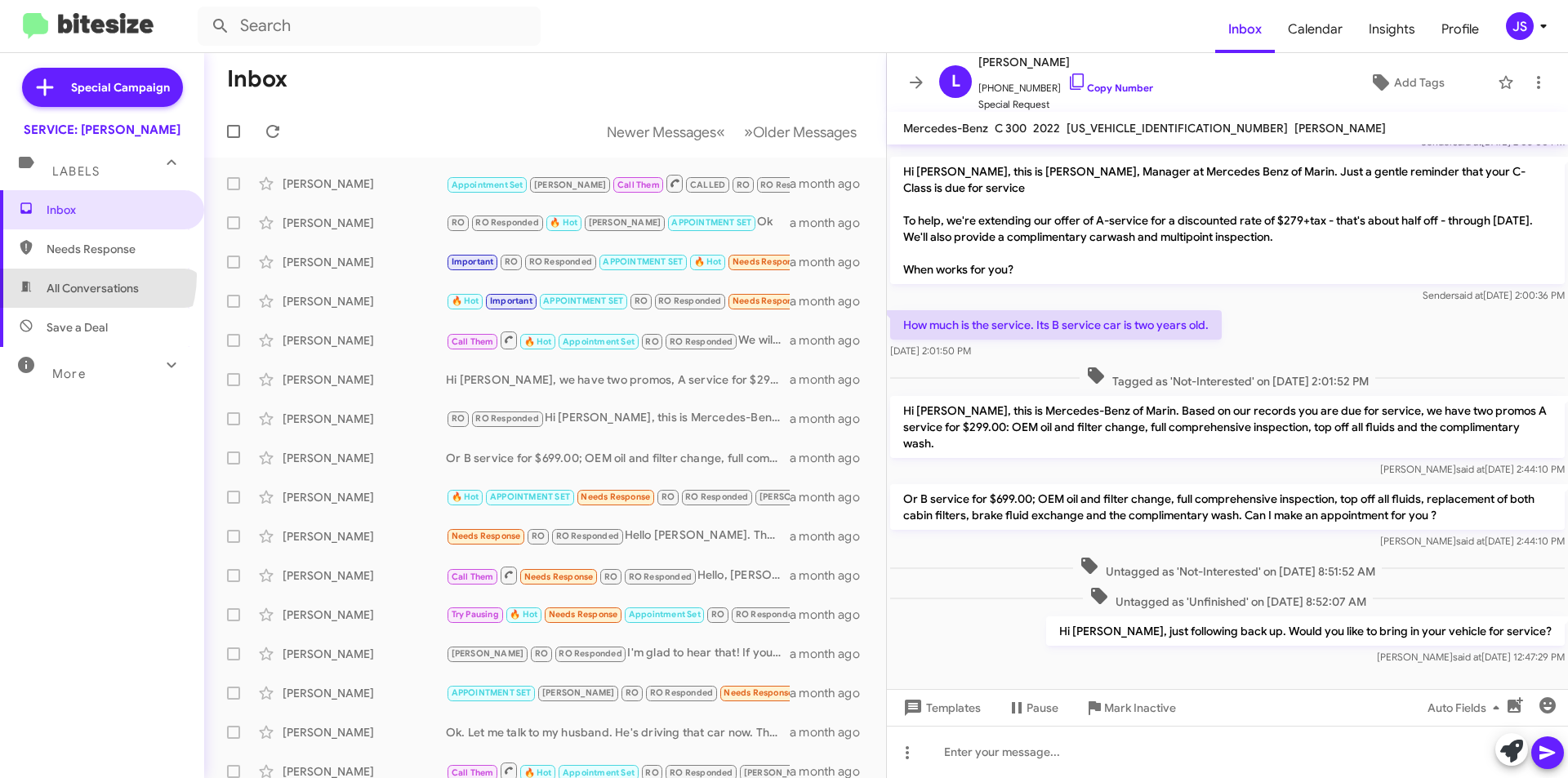
click at [82, 276] on span "All Conversations" at bounding box center [102, 287] width 204 height 39
type input "in:all-conversations"
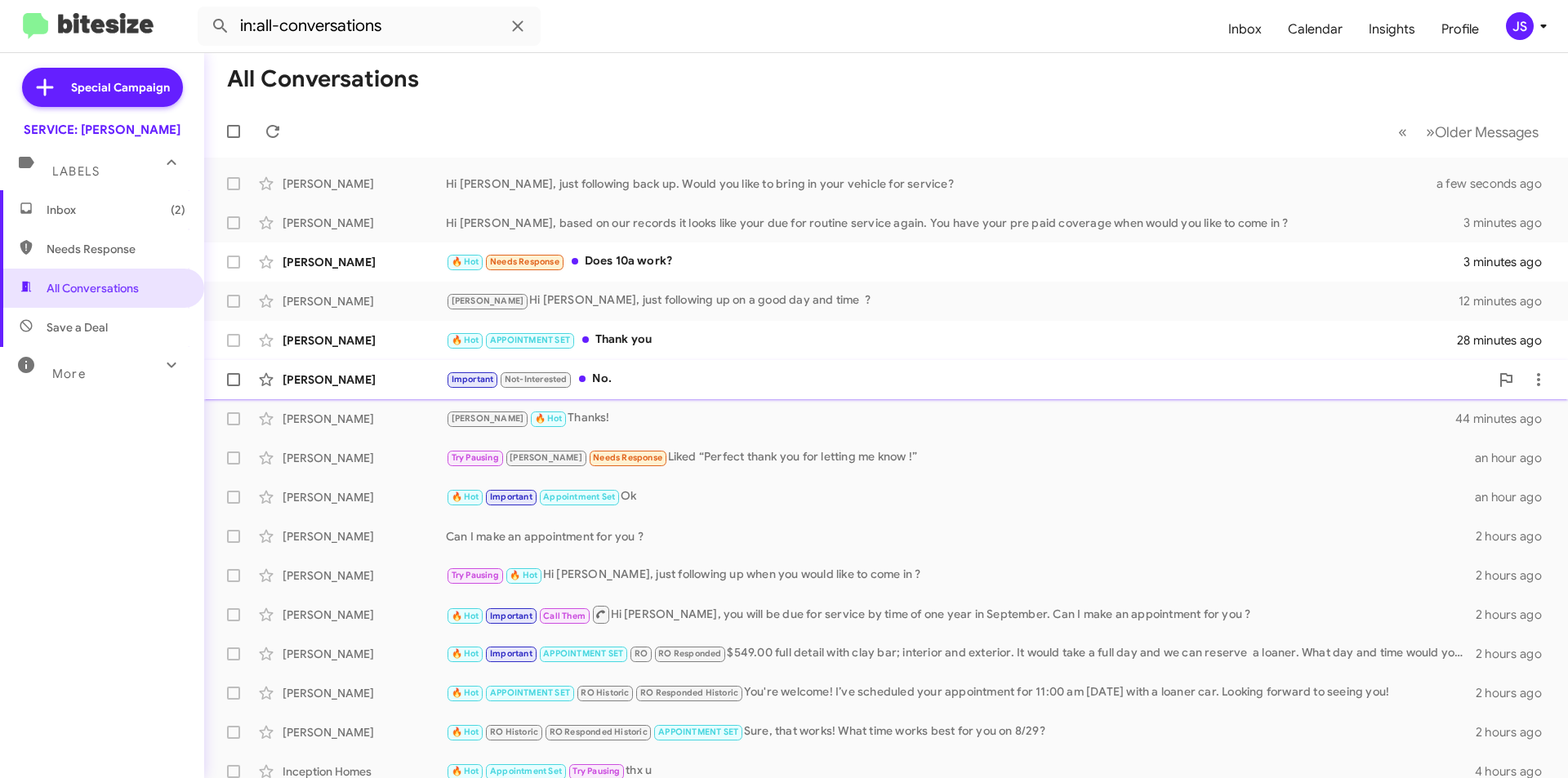
click at [687, 379] on div "Important Not-Interested No." at bounding box center [967, 379] width 1044 height 19
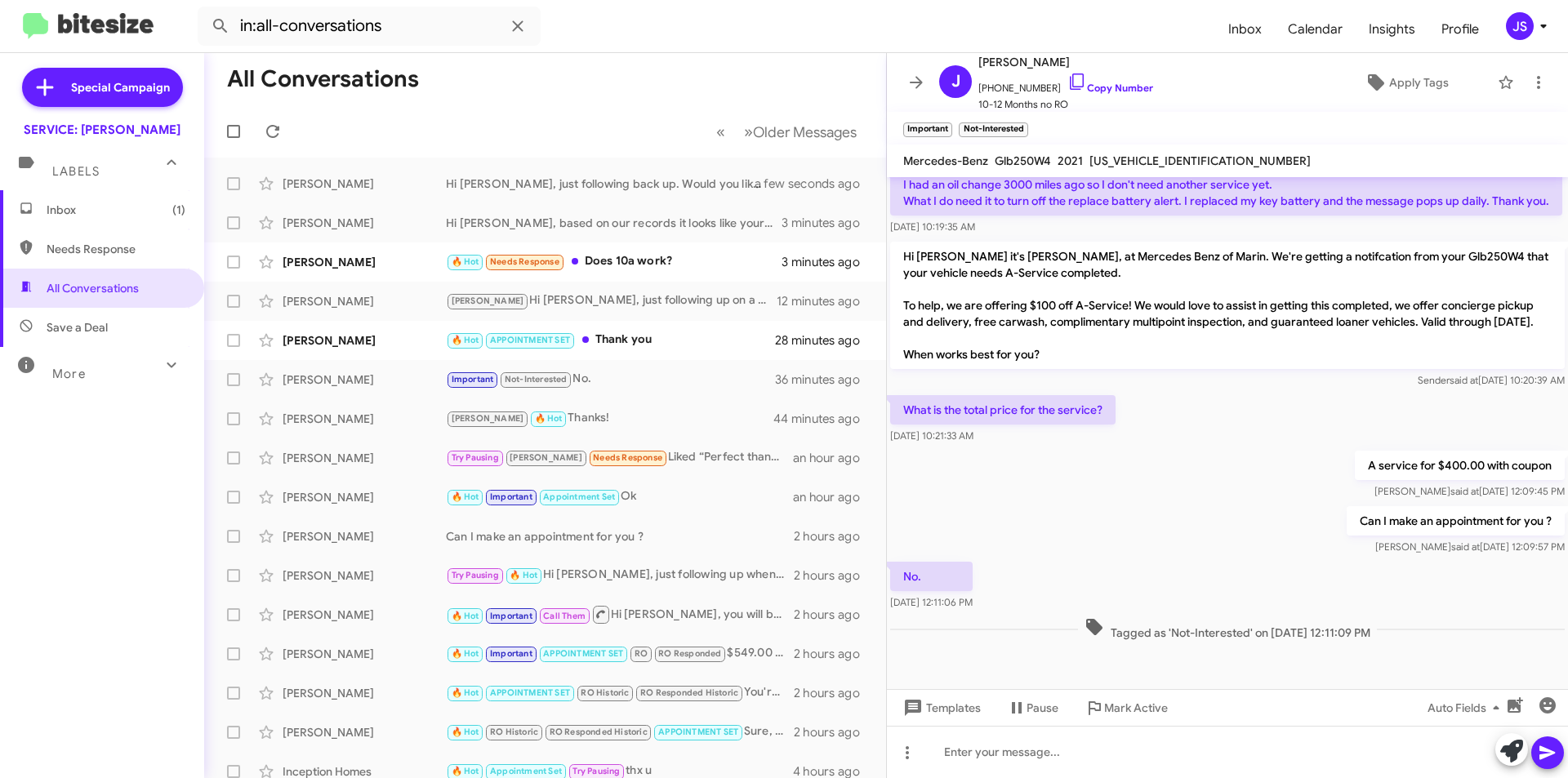
scroll to position [576, 0]
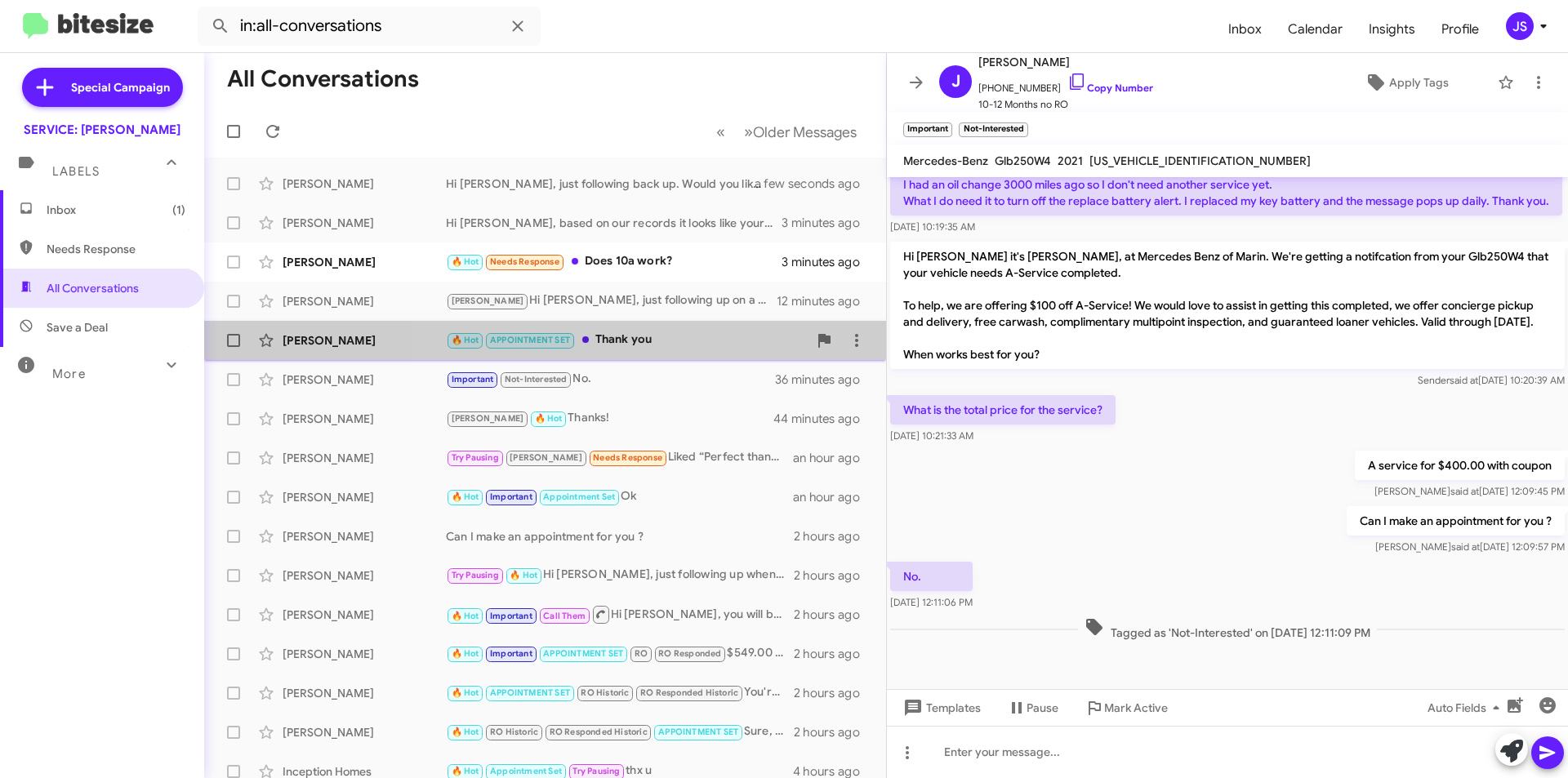
click at [659, 341] on div "🔥 Hot APPOINTMENT SET Thank you" at bounding box center [626, 340] width 362 height 19
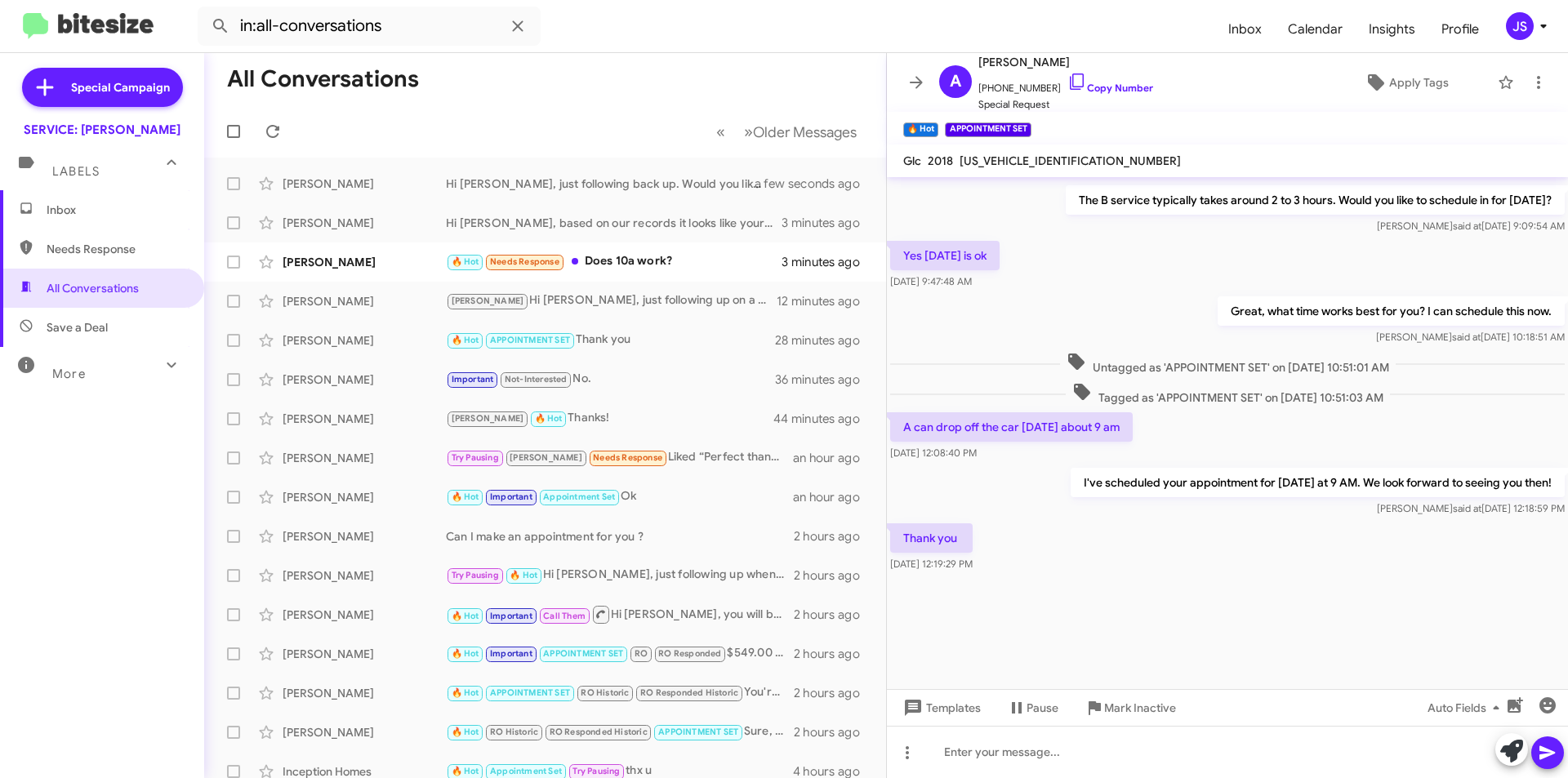
scroll to position [1310, 0]
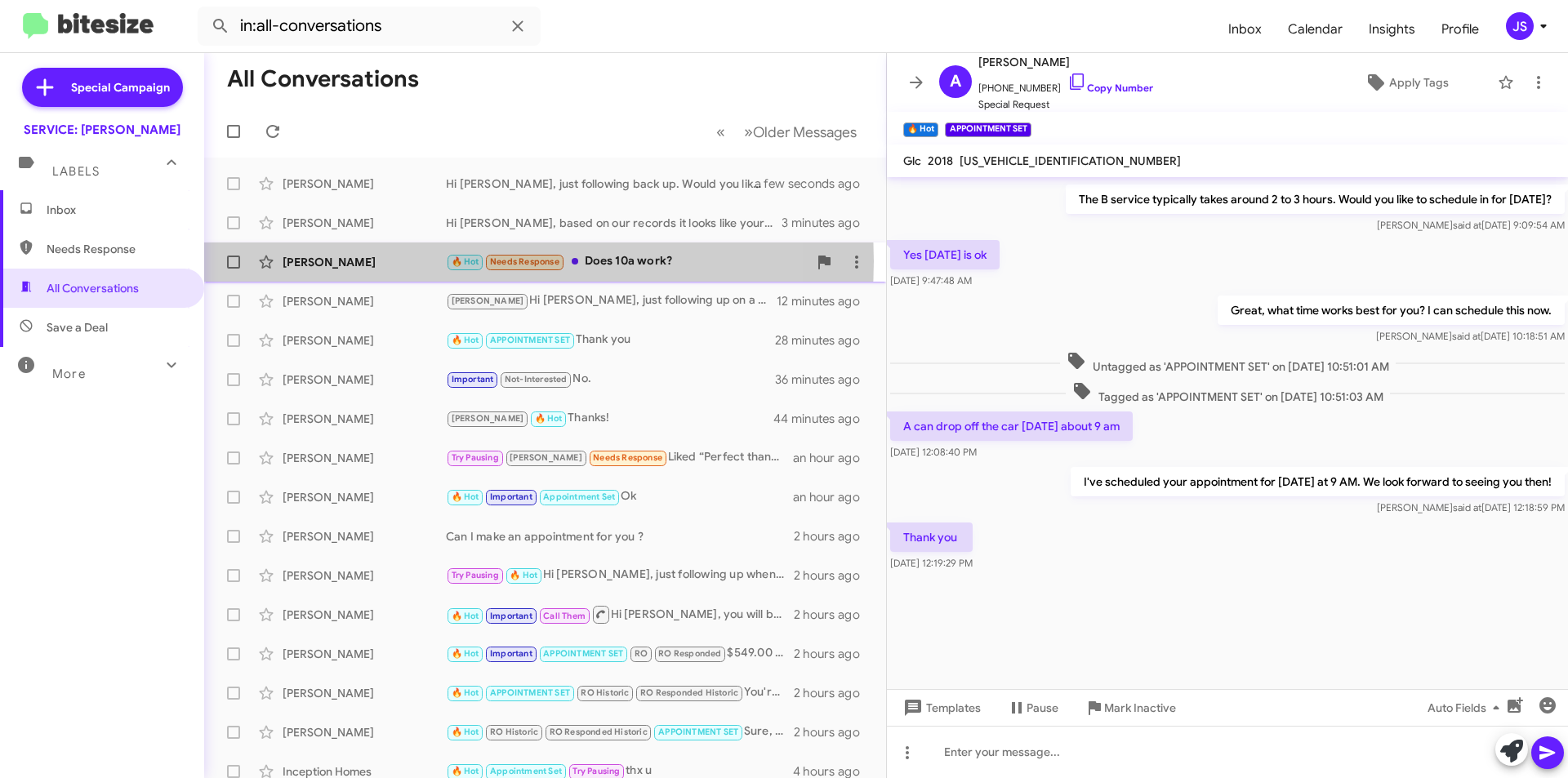
click at [319, 262] on div "[PERSON_NAME]" at bounding box center [364, 262] width 164 height 16
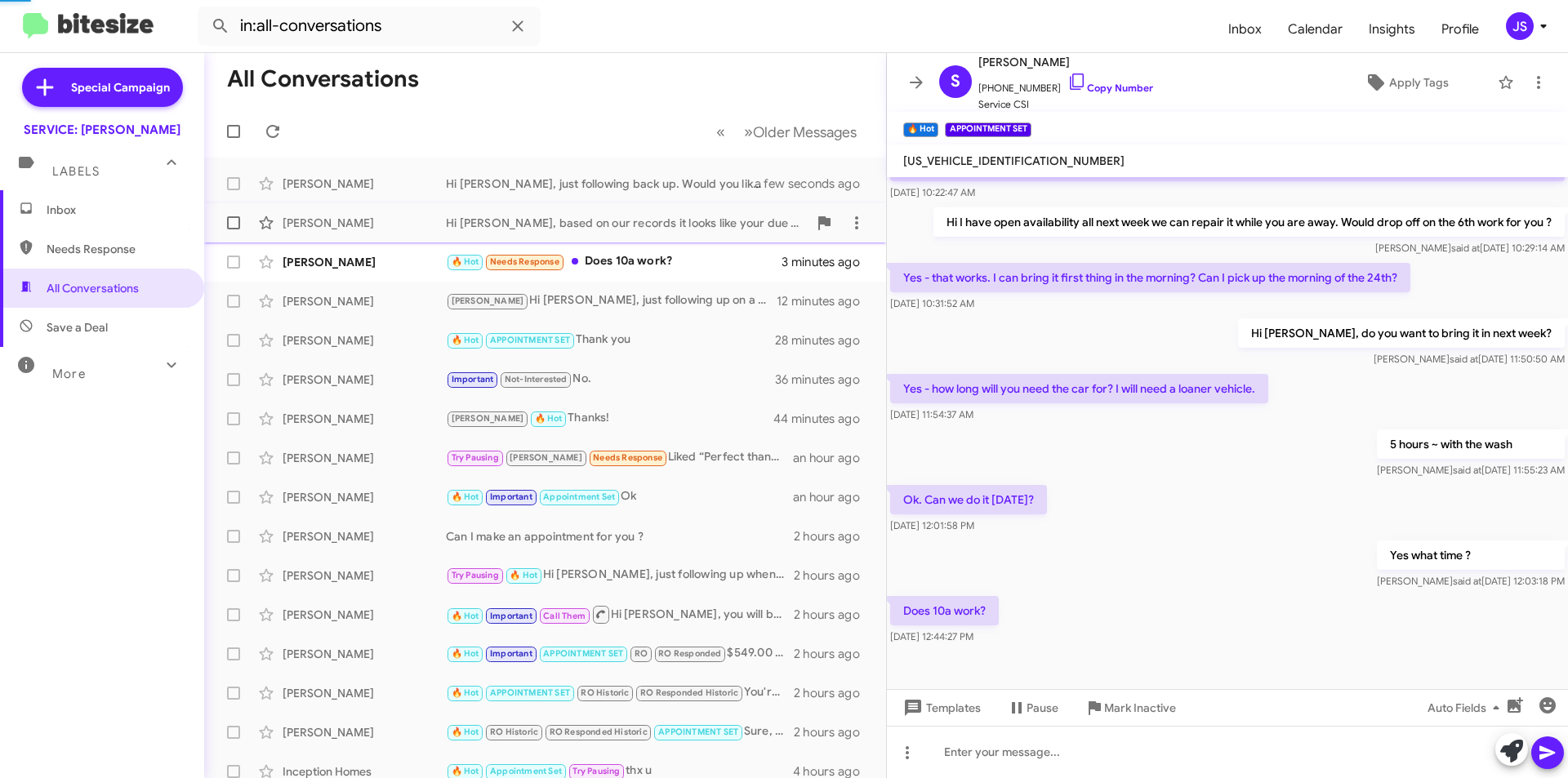
scroll to position [247, 0]
click at [1504, 747] on icon at bounding box center [1511, 751] width 23 height 23
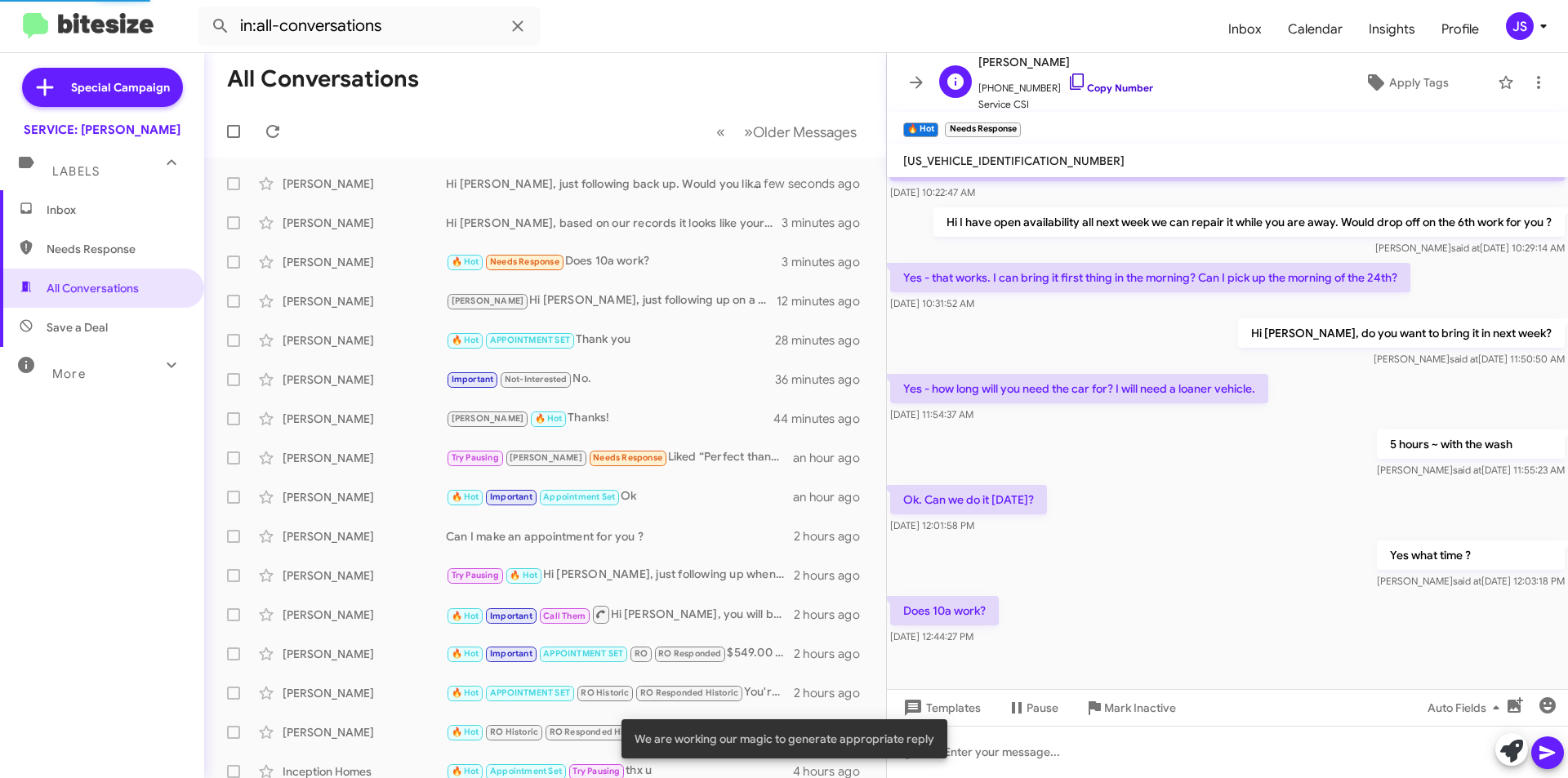
drag, startPoint x: 1053, startPoint y: 77, endPoint x: 1557, endPoint y: 56, distance: 504.4
click at [1067, 77] on icon at bounding box center [1077, 81] width 19 height 19
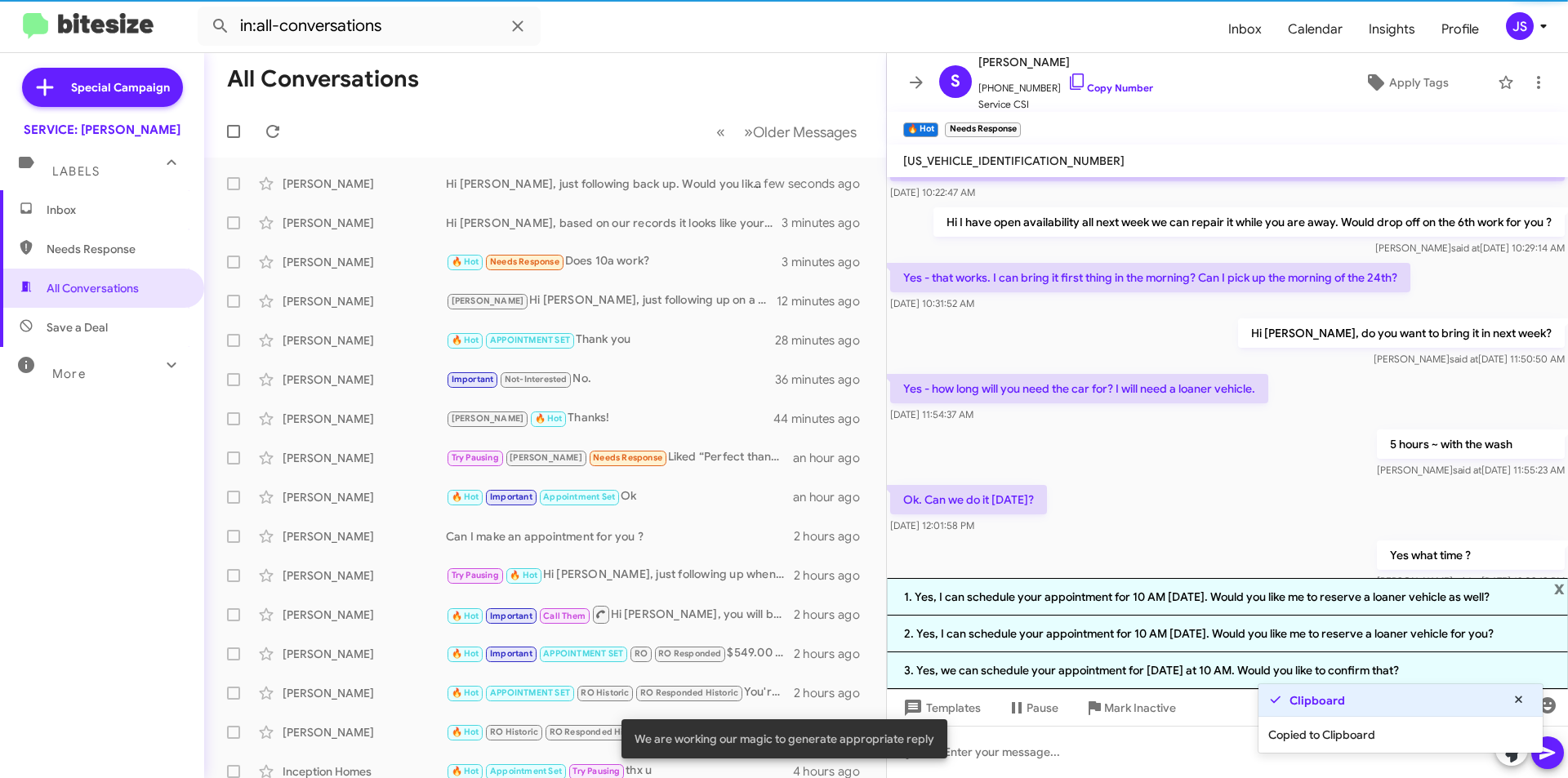
scroll to position [358, 0]
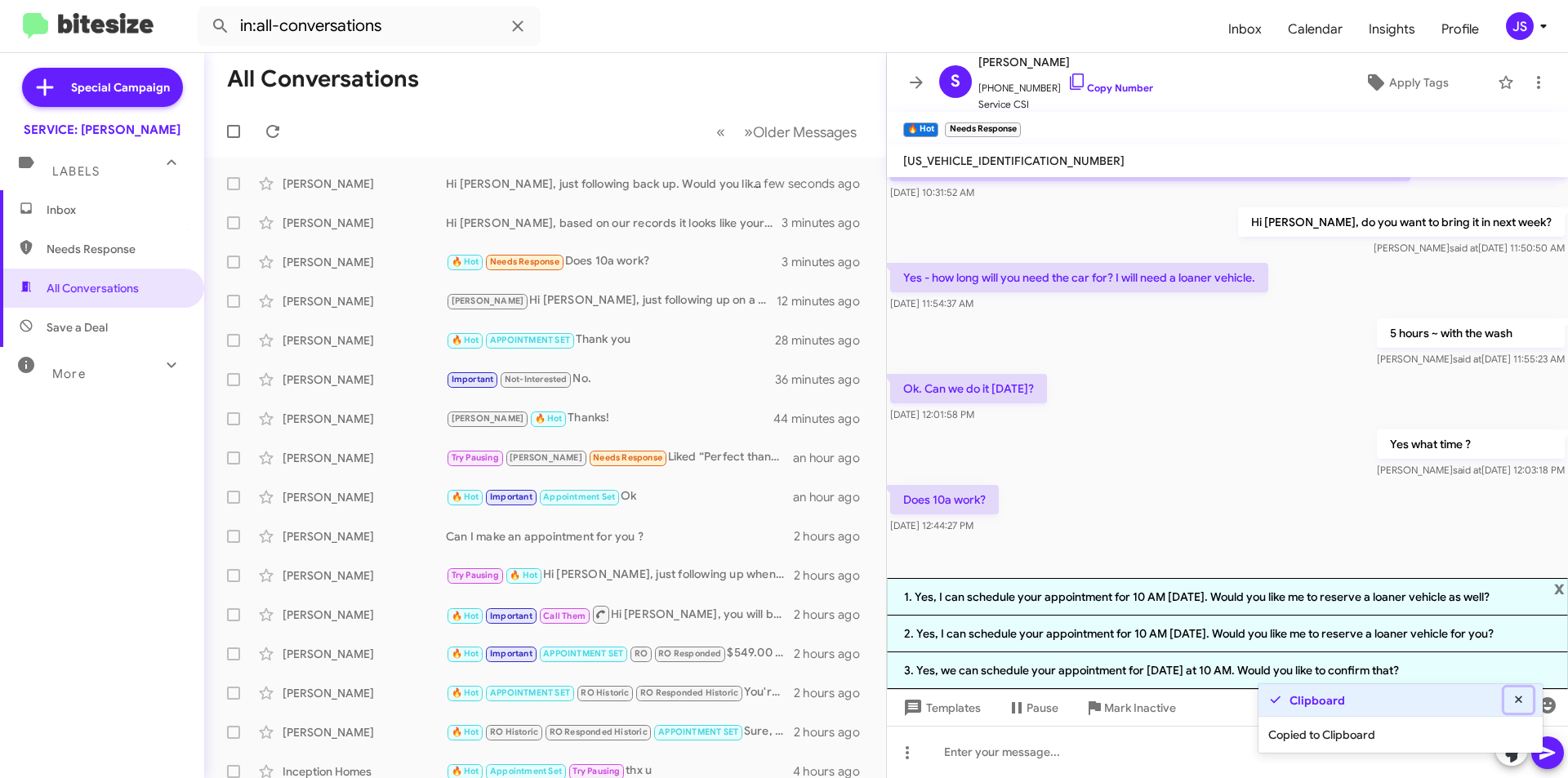
click at [1519, 698] on icon at bounding box center [1518, 700] width 14 height 11
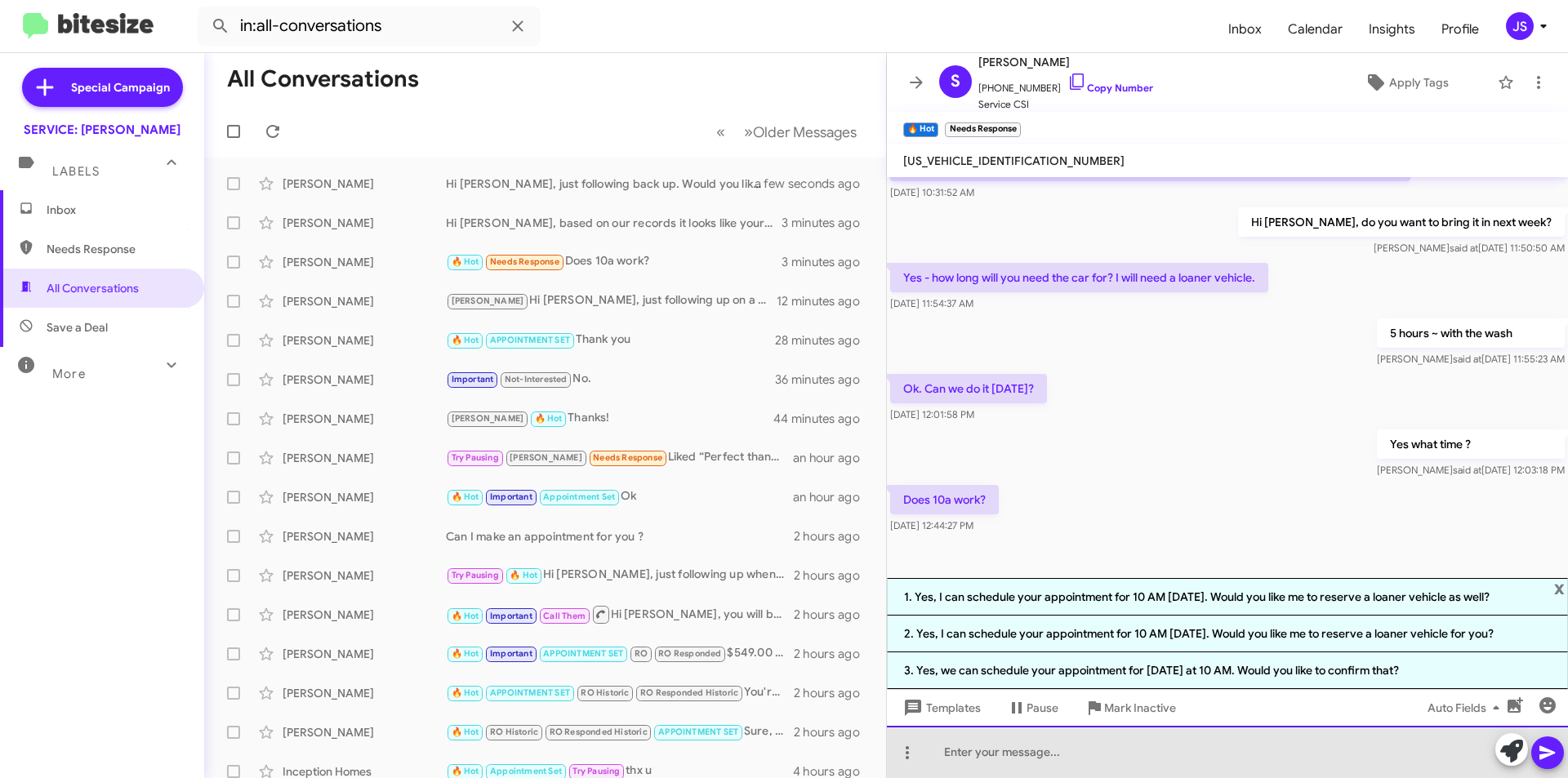
click at [1336, 738] on div at bounding box center [1227, 752] width 681 height 53
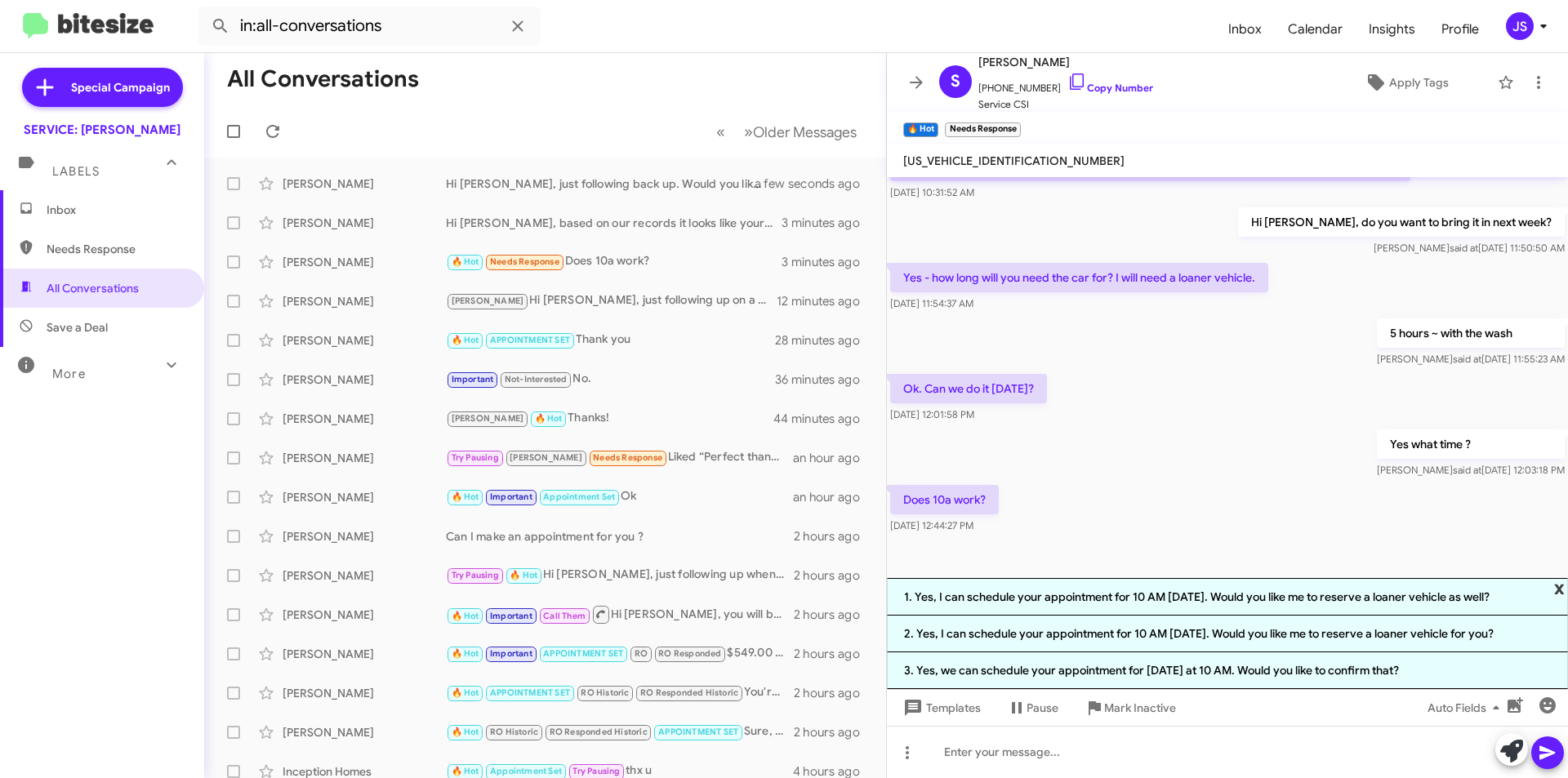
click at [1559, 584] on span "x" at bounding box center [1558, 588] width 11 height 19
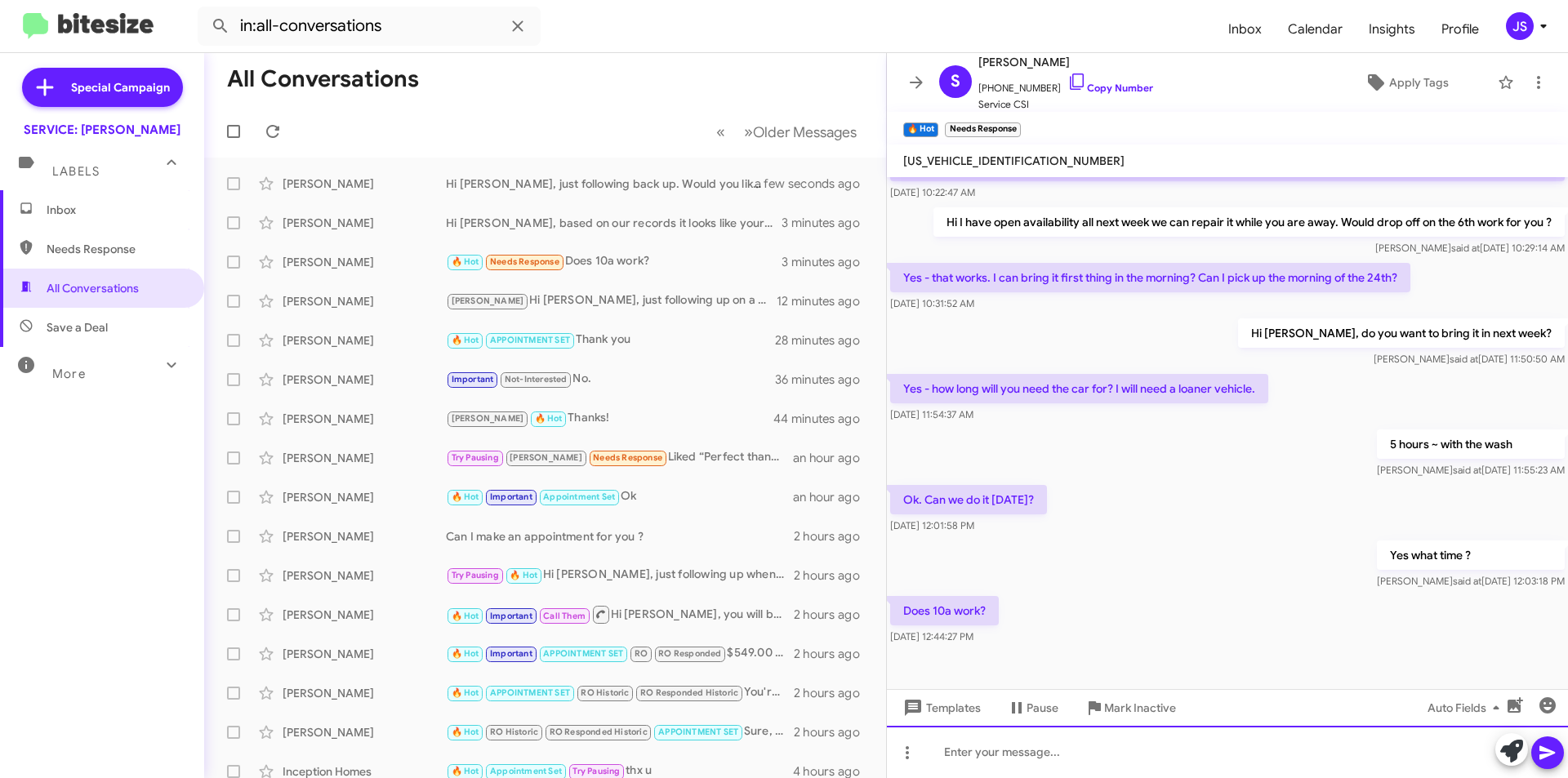
click at [1244, 745] on div at bounding box center [1227, 752] width 681 height 53
click at [1161, 745] on div "Perfect you are all set for Friday" at bounding box center [1227, 752] width 681 height 53
click at [1363, 740] on div "Perfect you are all set for Friday 08/29" at bounding box center [1227, 752] width 681 height 53
click at [1293, 741] on div "Perfect you are all set for Friday 08/29 at 10:00am with a loaner" at bounding box center [1227, 752] width 681 height 53
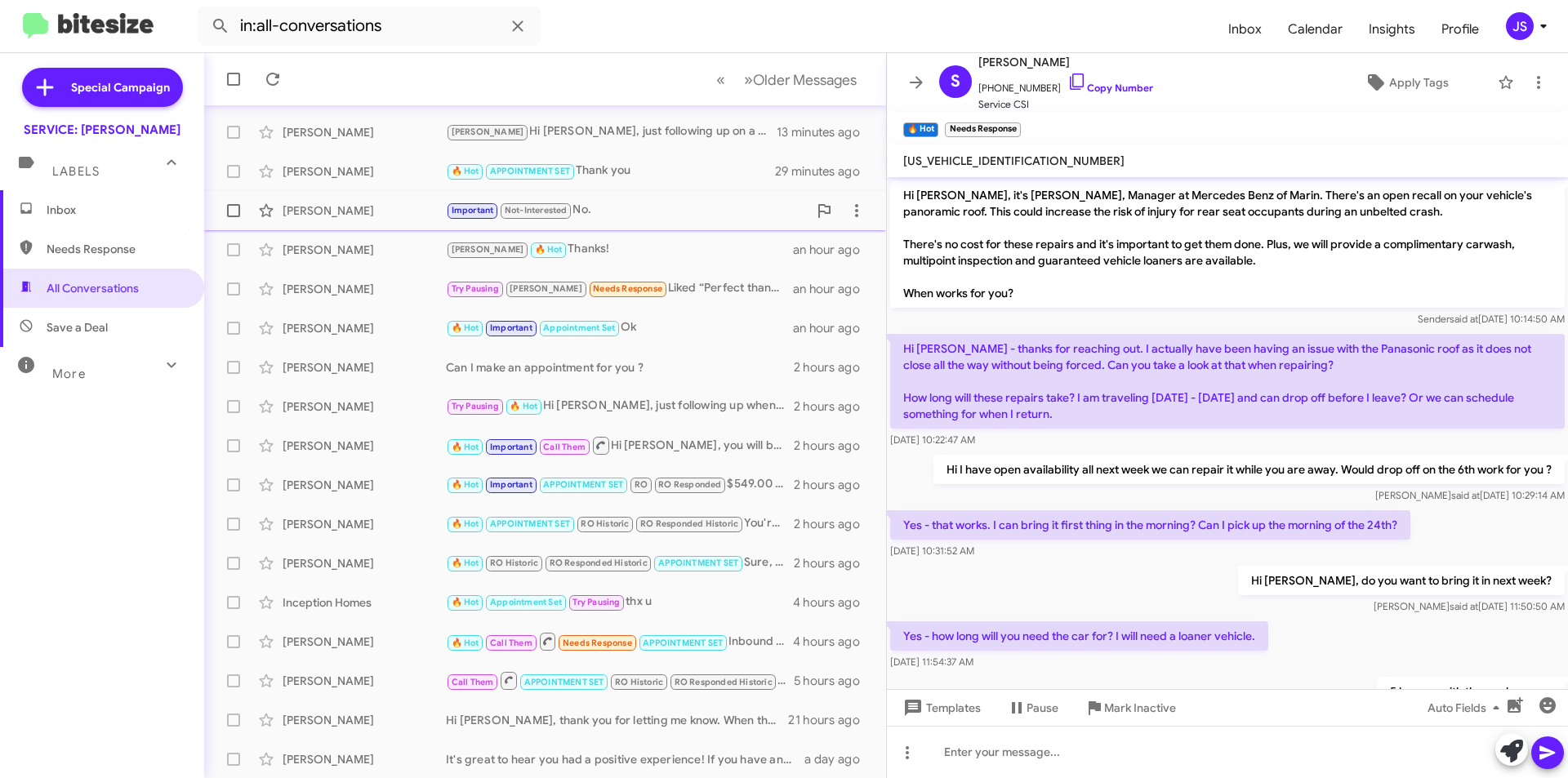
scroll to position [170, 0]
click at [35, 321] on span "Save a Deal" at bounding box center [102, 327] width 204 height 39
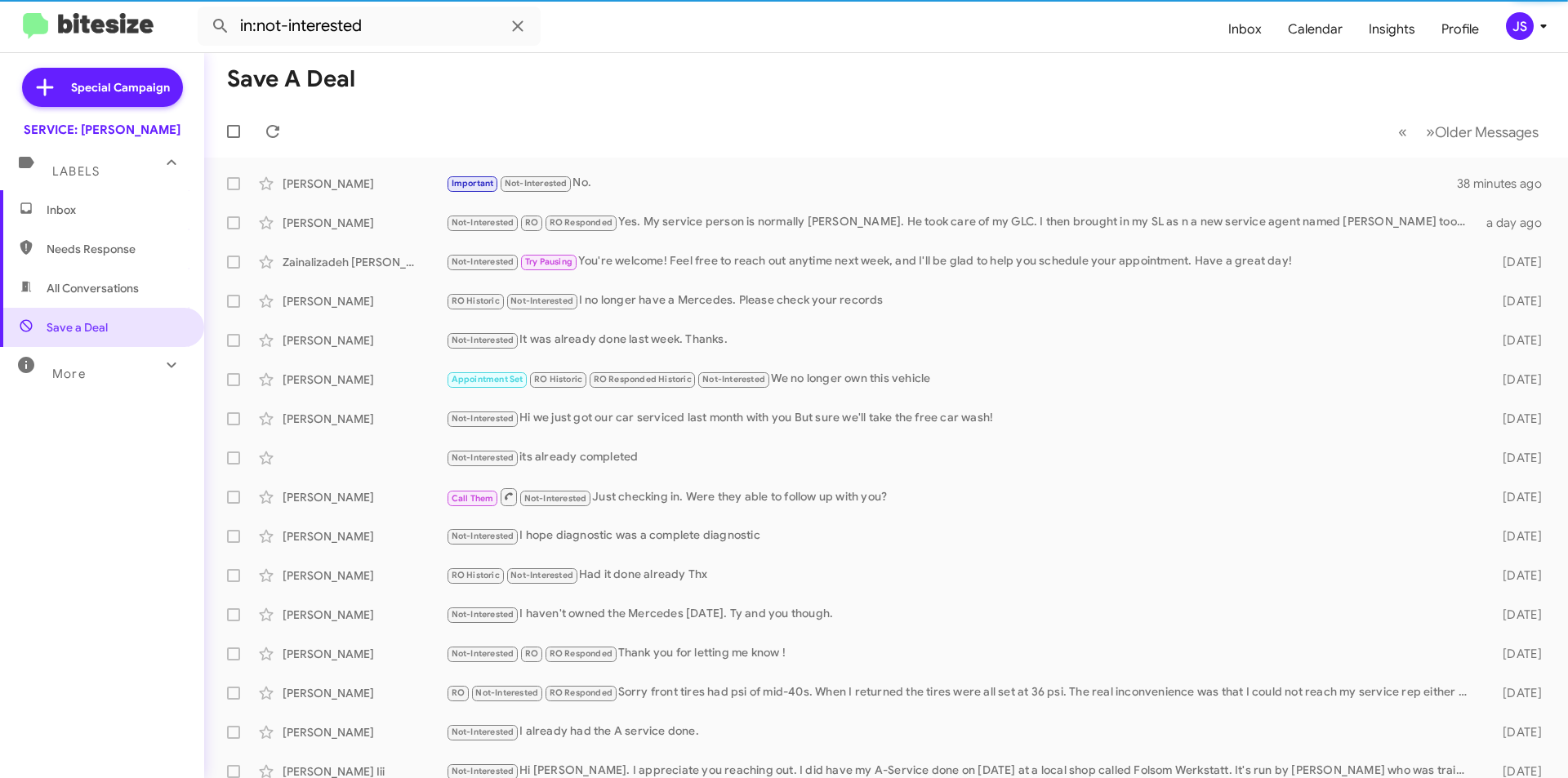
click at [74, 251] on span "Needs Response" at bounding box center [116, 248] width 139 height 16
type input "in:needs-response"
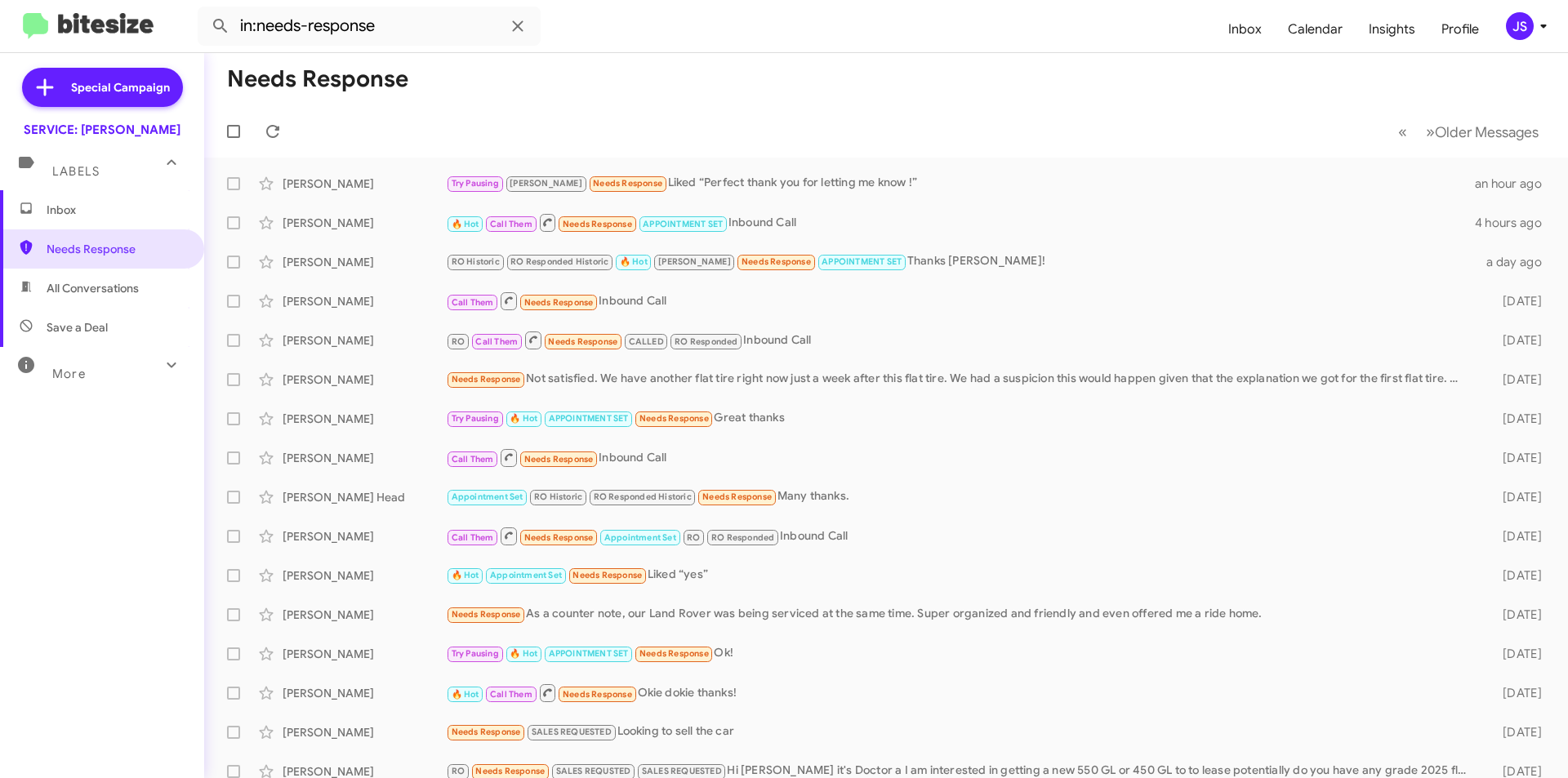
click at [99, 214] on span "Inbox" at bounding box center [116, 210] width 139 height 16
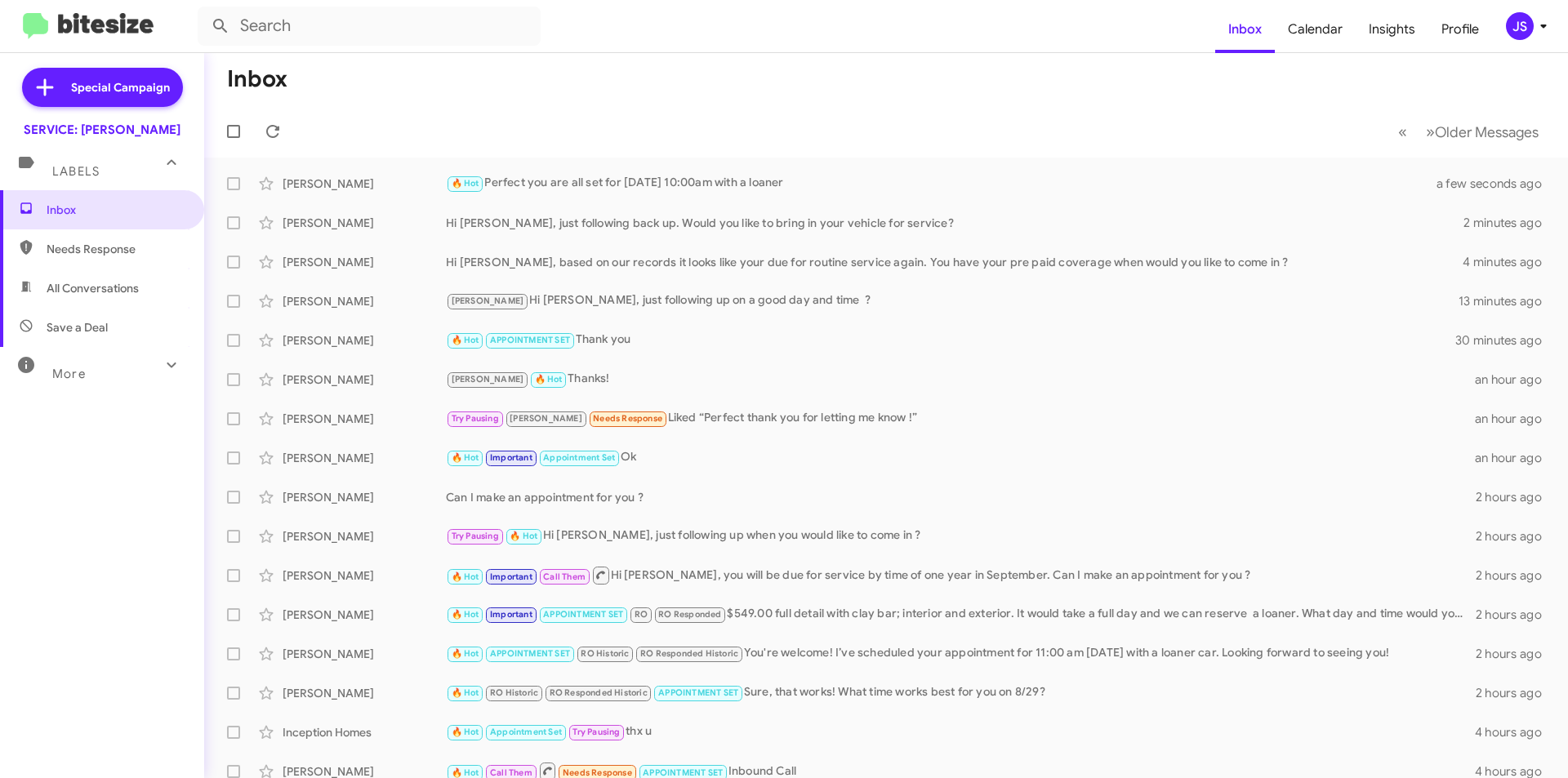
click at [104, 280] on span "All Conversations" at bounding box center [102, 287] width 204 height 39
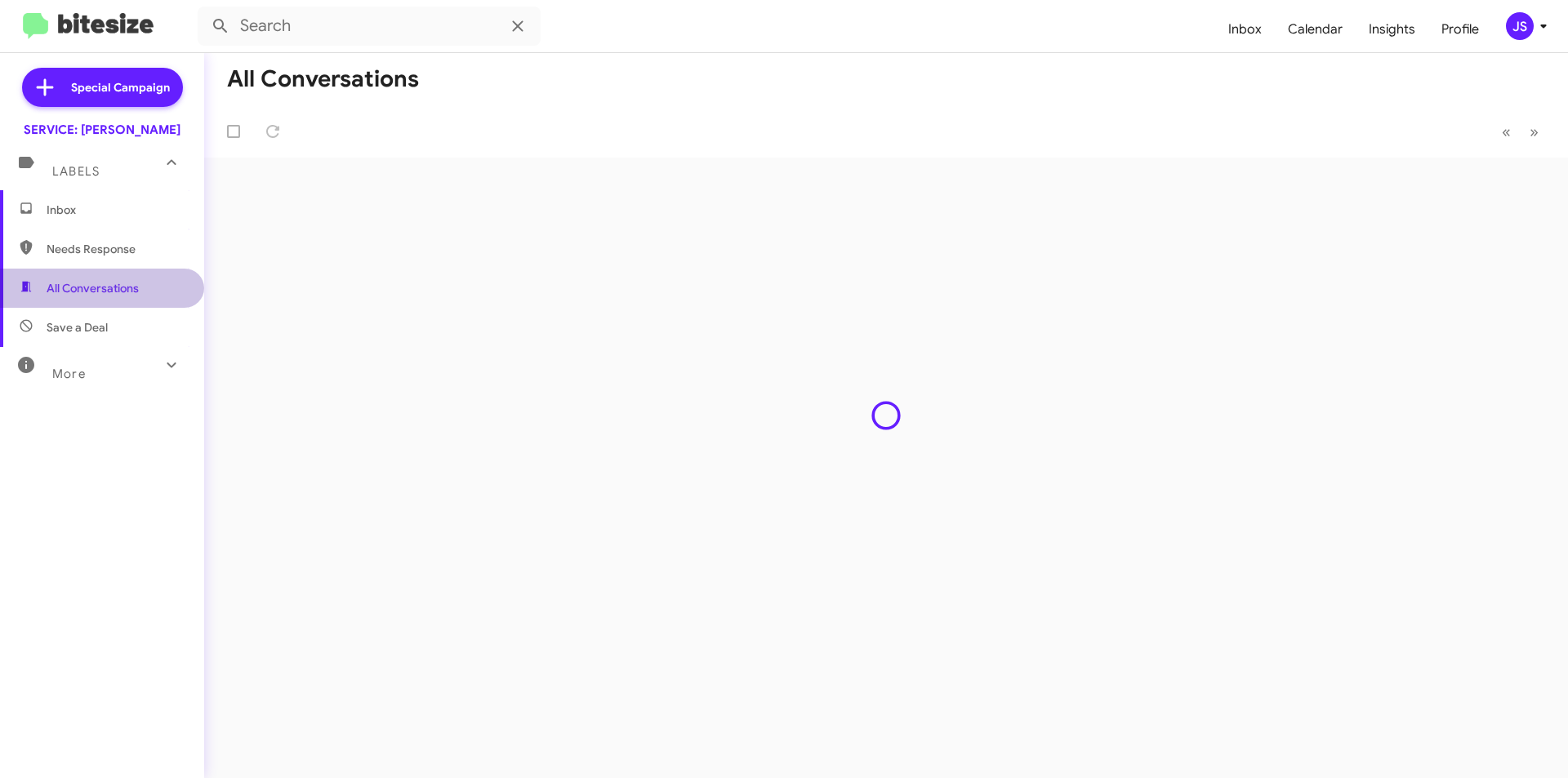
type input "in:all-conversations"
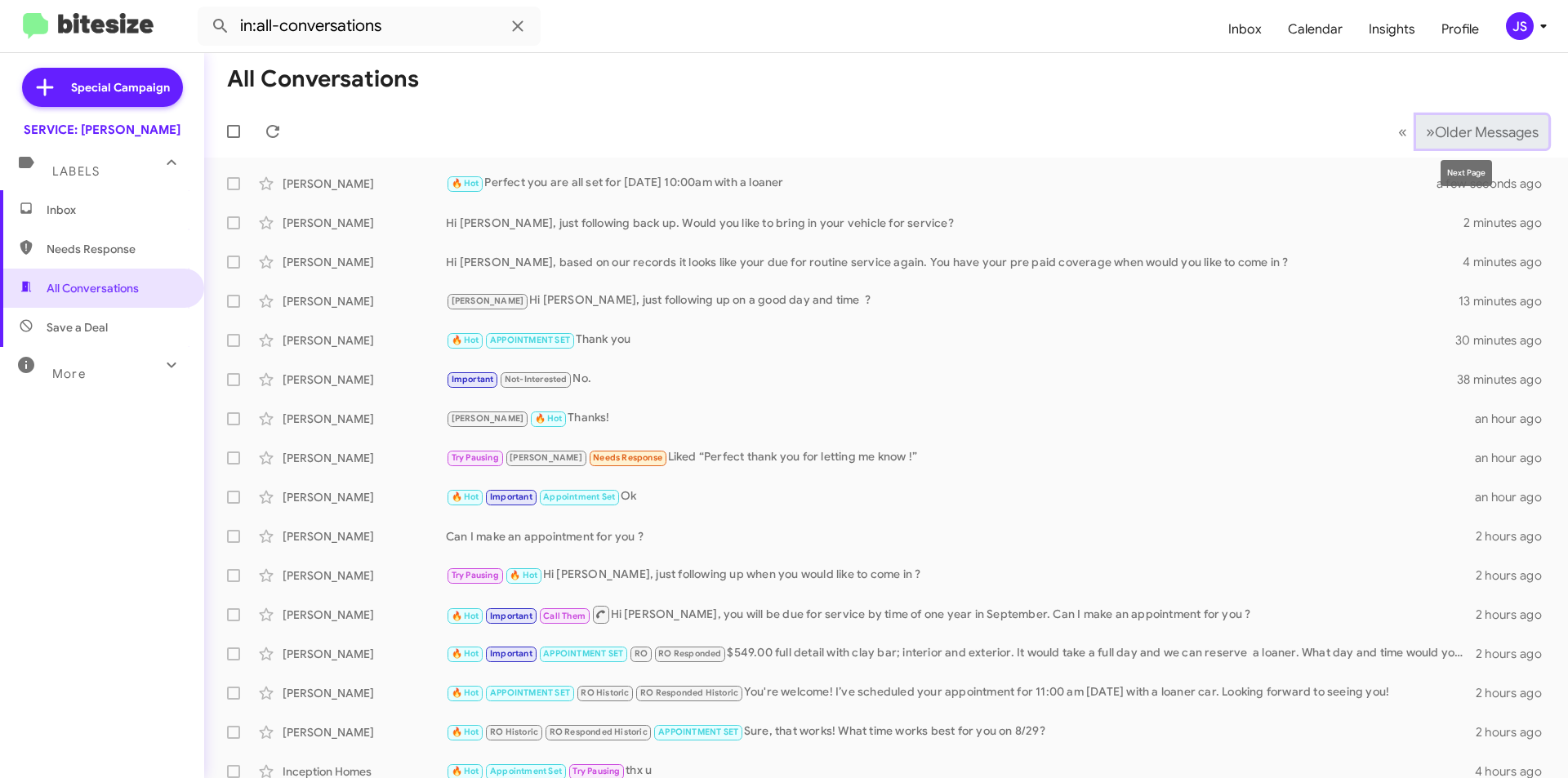
click at [1463, 125] on span "Older Messages" at bounding box center [1487, 132] width 103 height 18
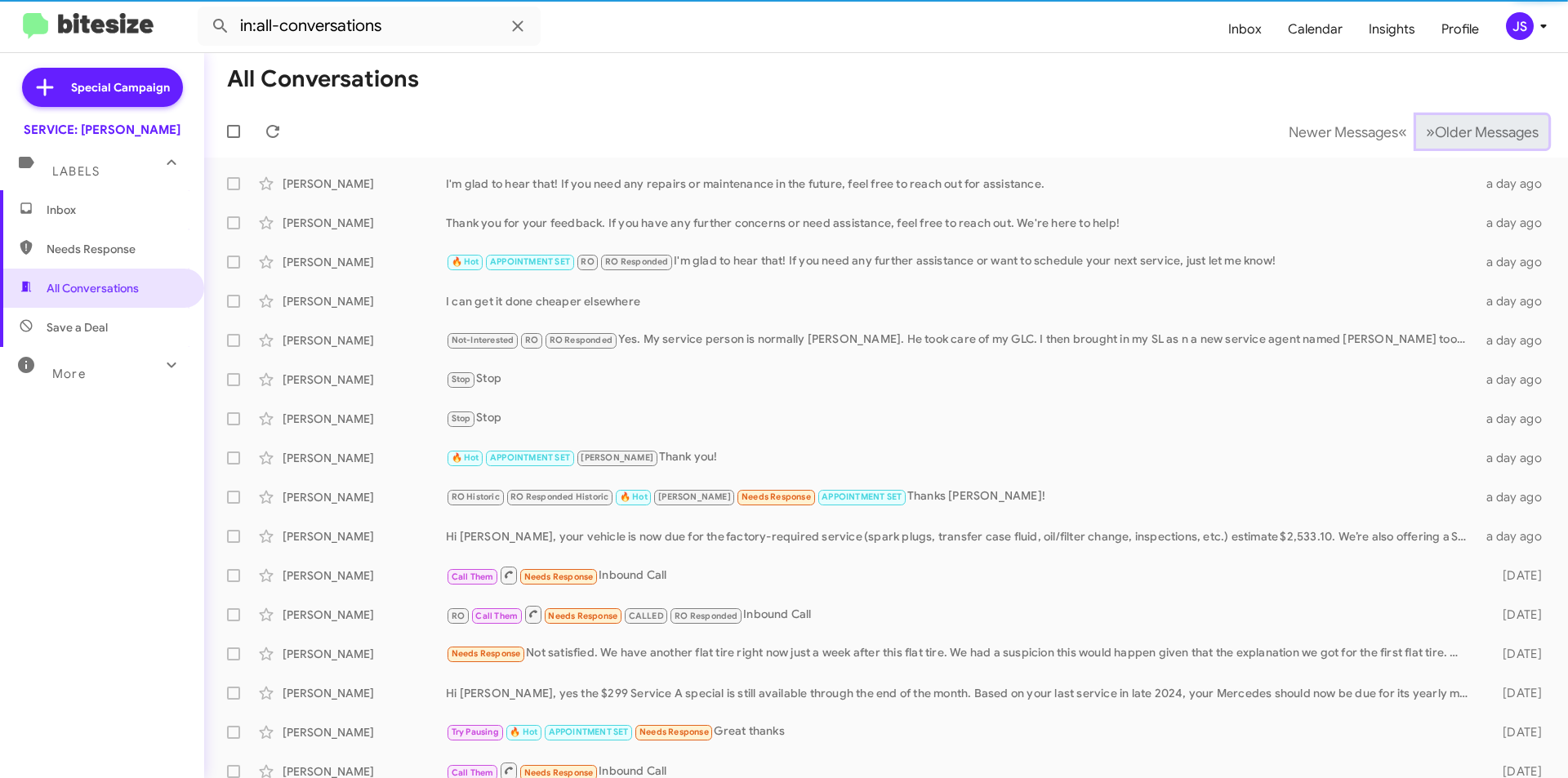
click at [1467, 132] on span "Older Messages" at bounding box center [1487, 132] width 103 height 18
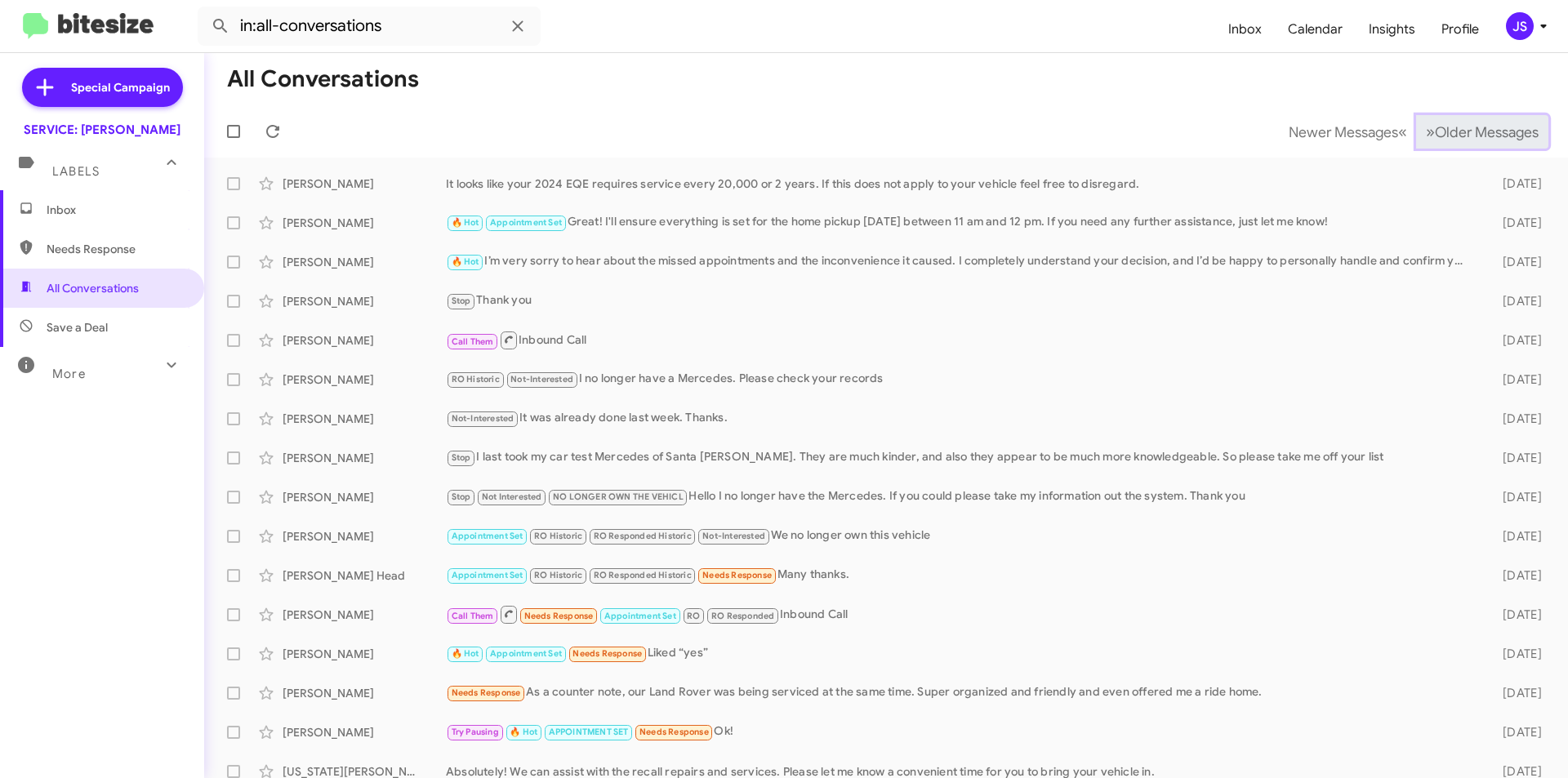
click at [1458, 129] on span "Older Messages" at bounding box center [1487, 132] width 103 height 18
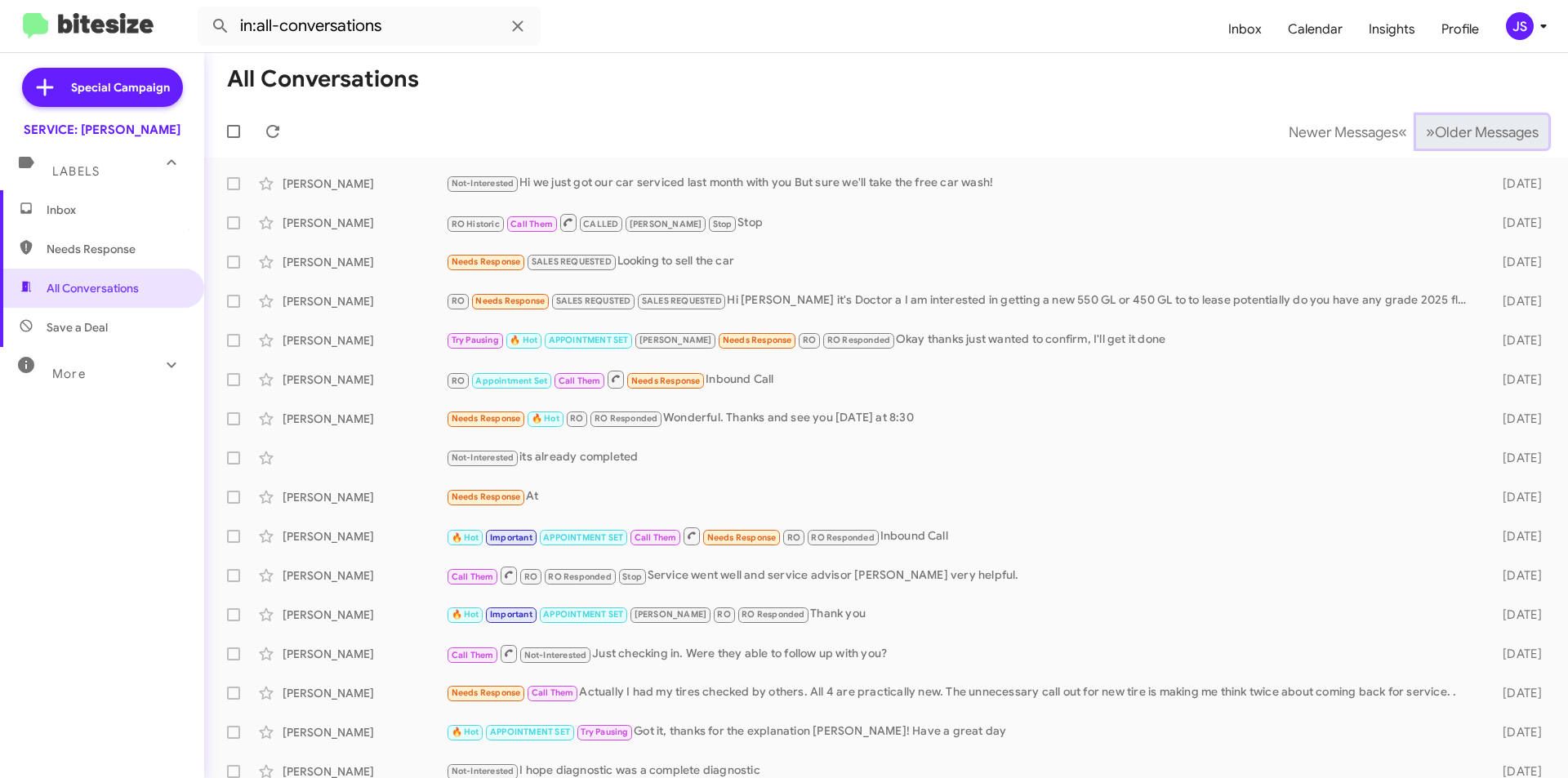
click at [1452, 129] on span "Older Messages" at bounding box center [1487, 132] width 103 height 18
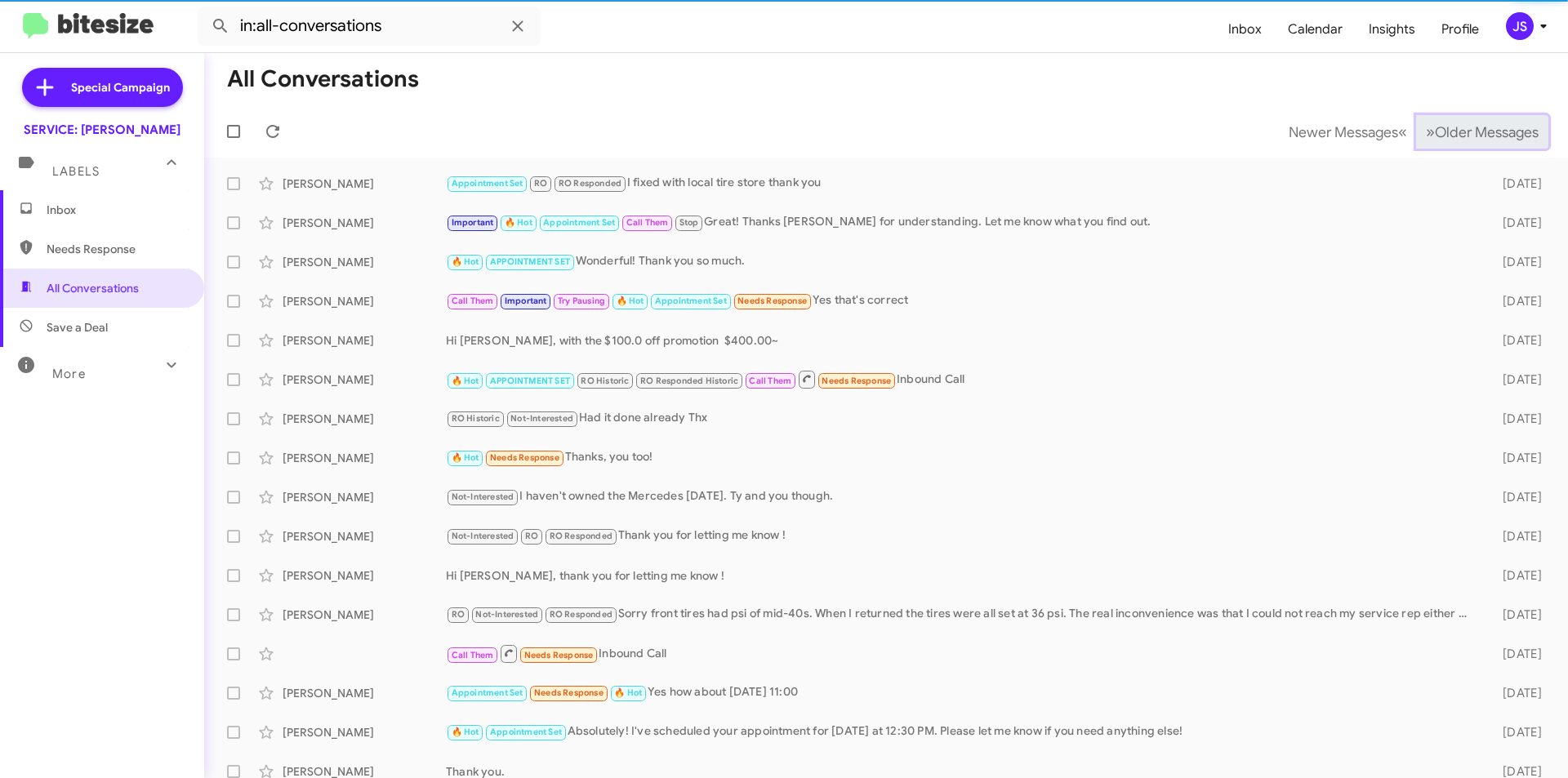
click at [1444, 129] on span "Older Messages" at bounding box center [1487, 132] width 103 height 18
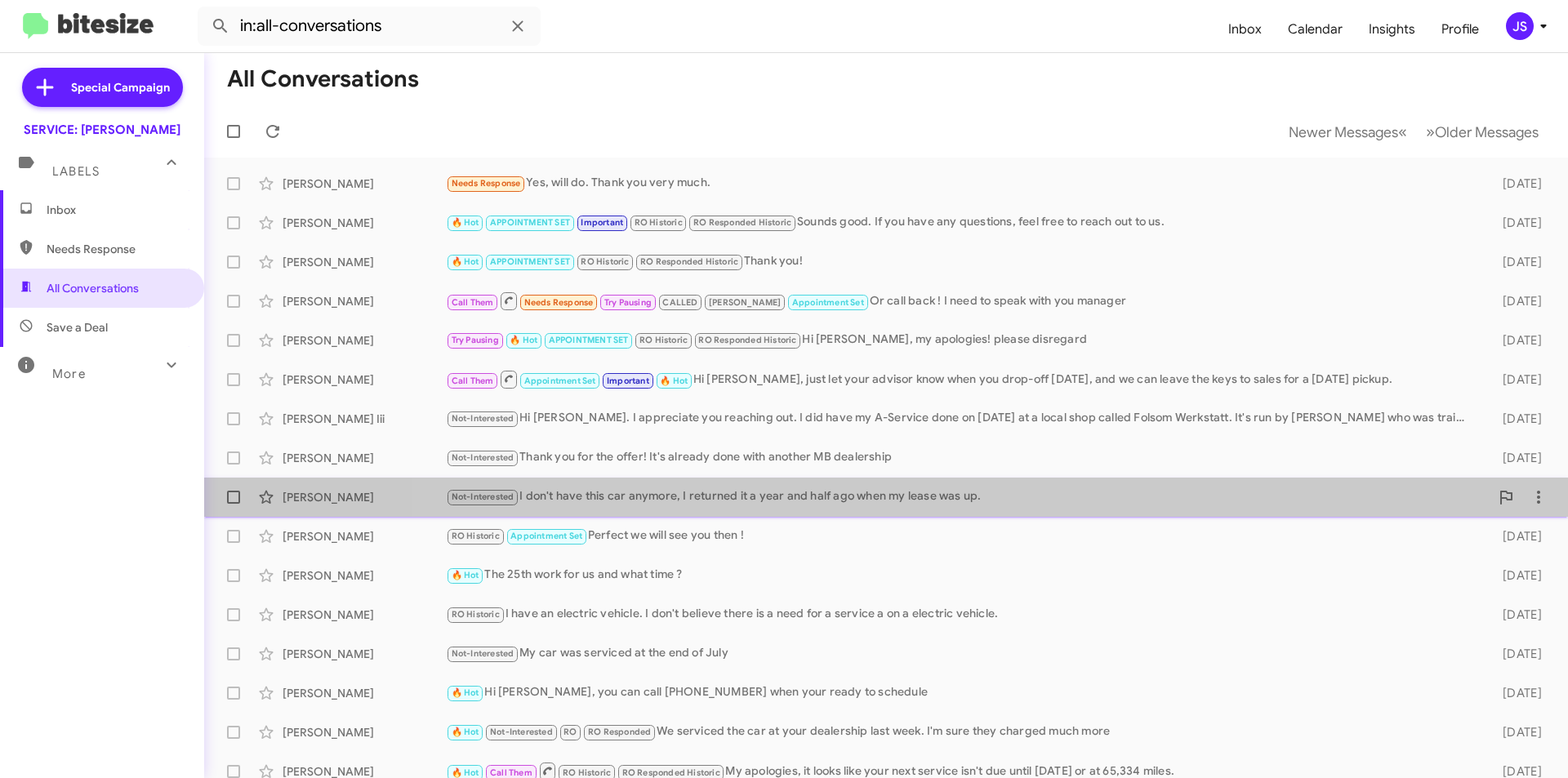
click at [1034, 515] on span "Jennifer Lammers Not-Interested I don't have this car anymore, I returned it a …" at bounding box center [886, 497] width 1364 height 39
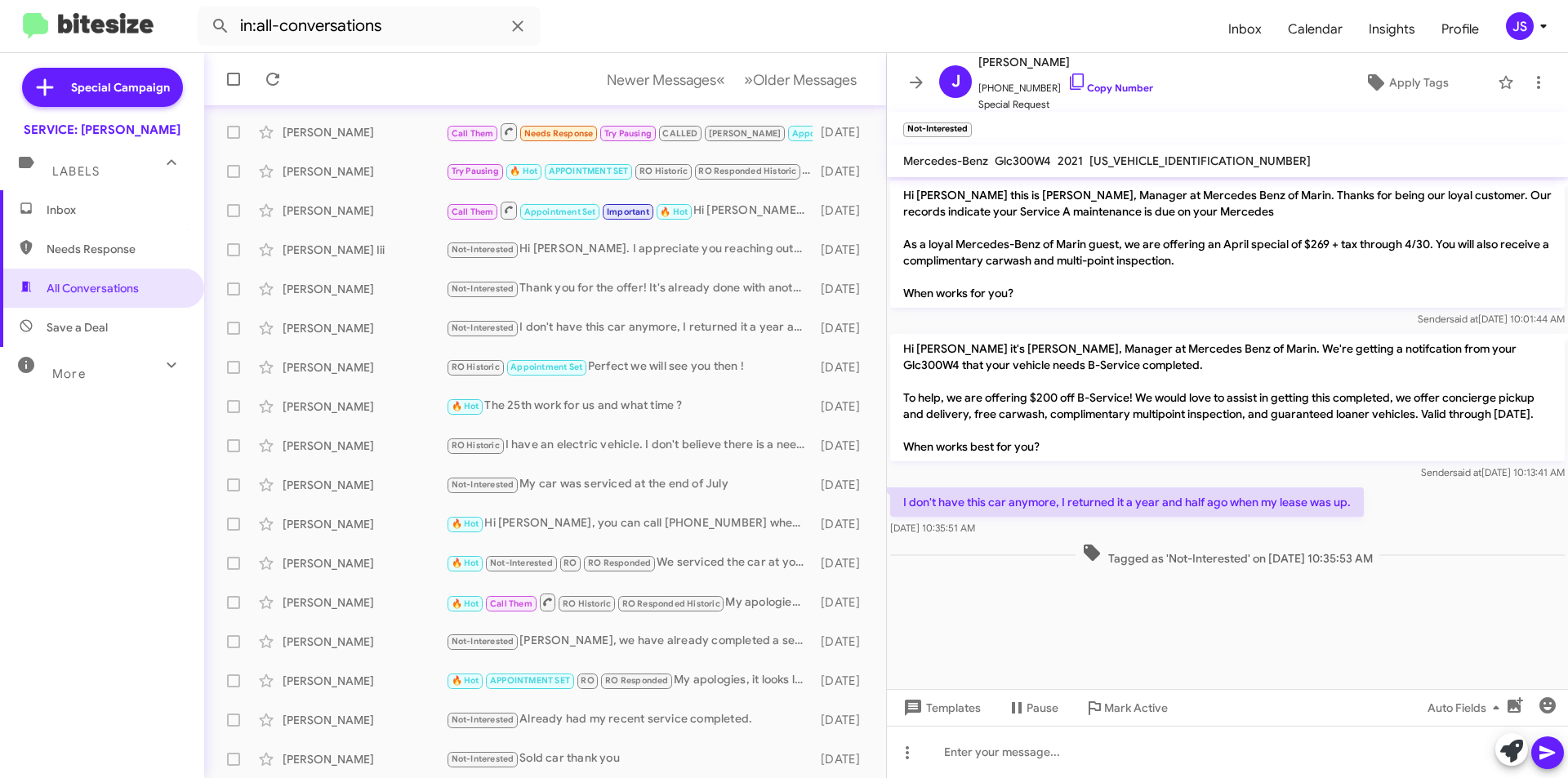
scroll to position [170, 0]
click at [828, 63] on button "» Next Older Messages" at bounding box center [800, 80] width 132 height 34
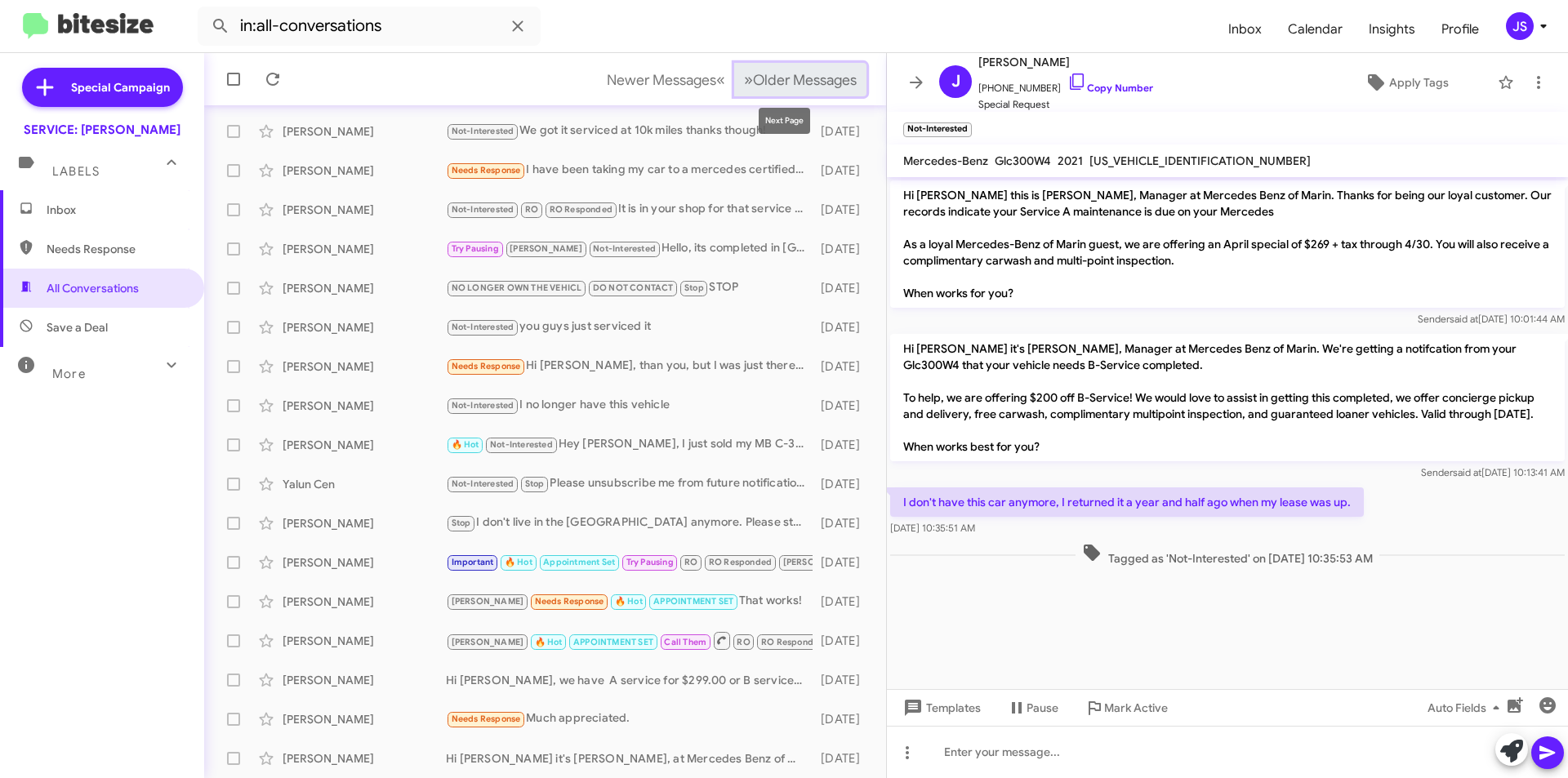
click at [786, 71] on span "Older Messages" at bounding box center [805, 80] width 103 height 18
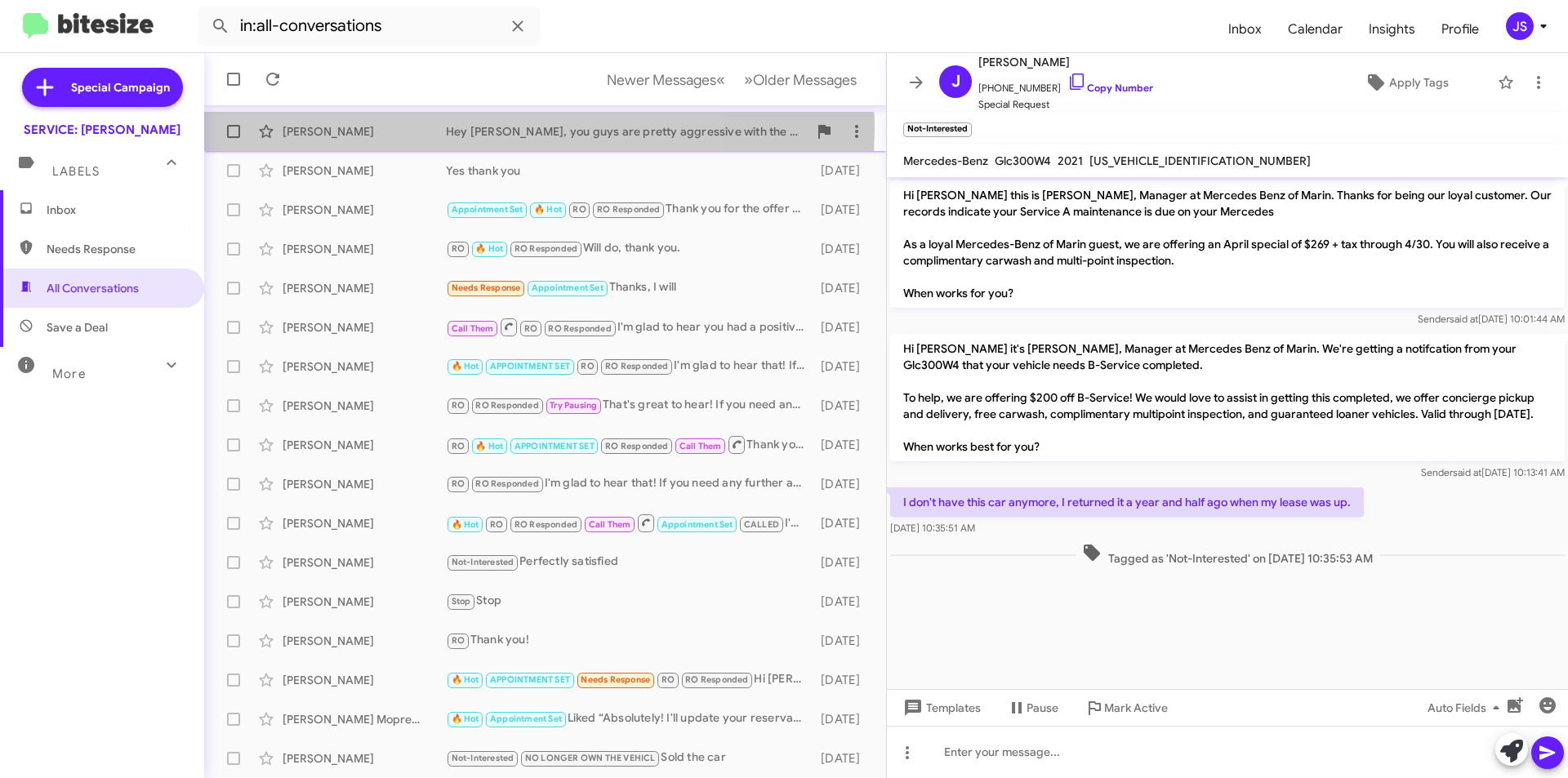
click at [384, 126] on div "Frank Dorr" at bounding box center [364, 131] width 164 height 16
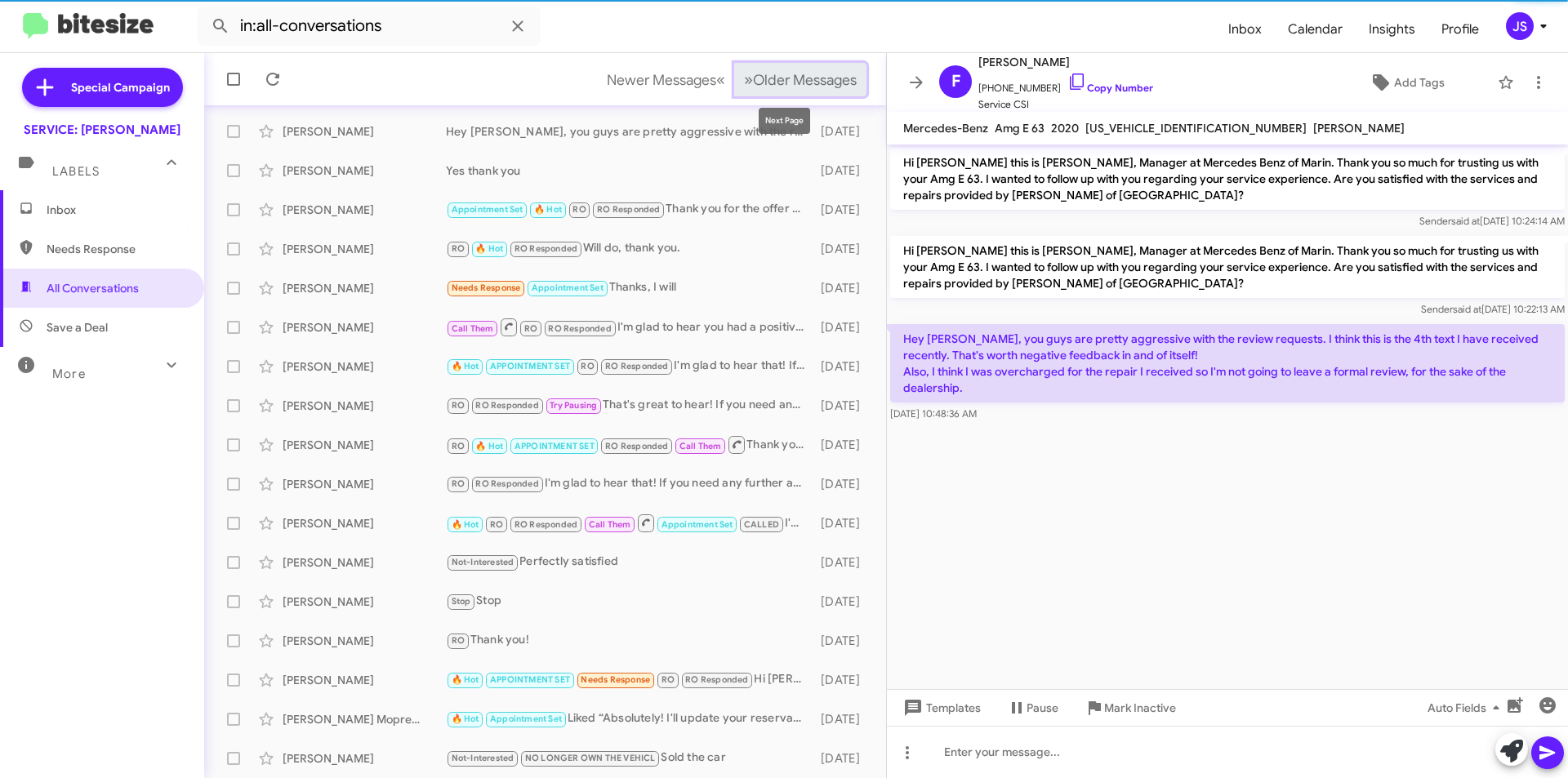
click at [768, 80] on span "Older Messages" at bounding box center [805, 80] width 103 height 18
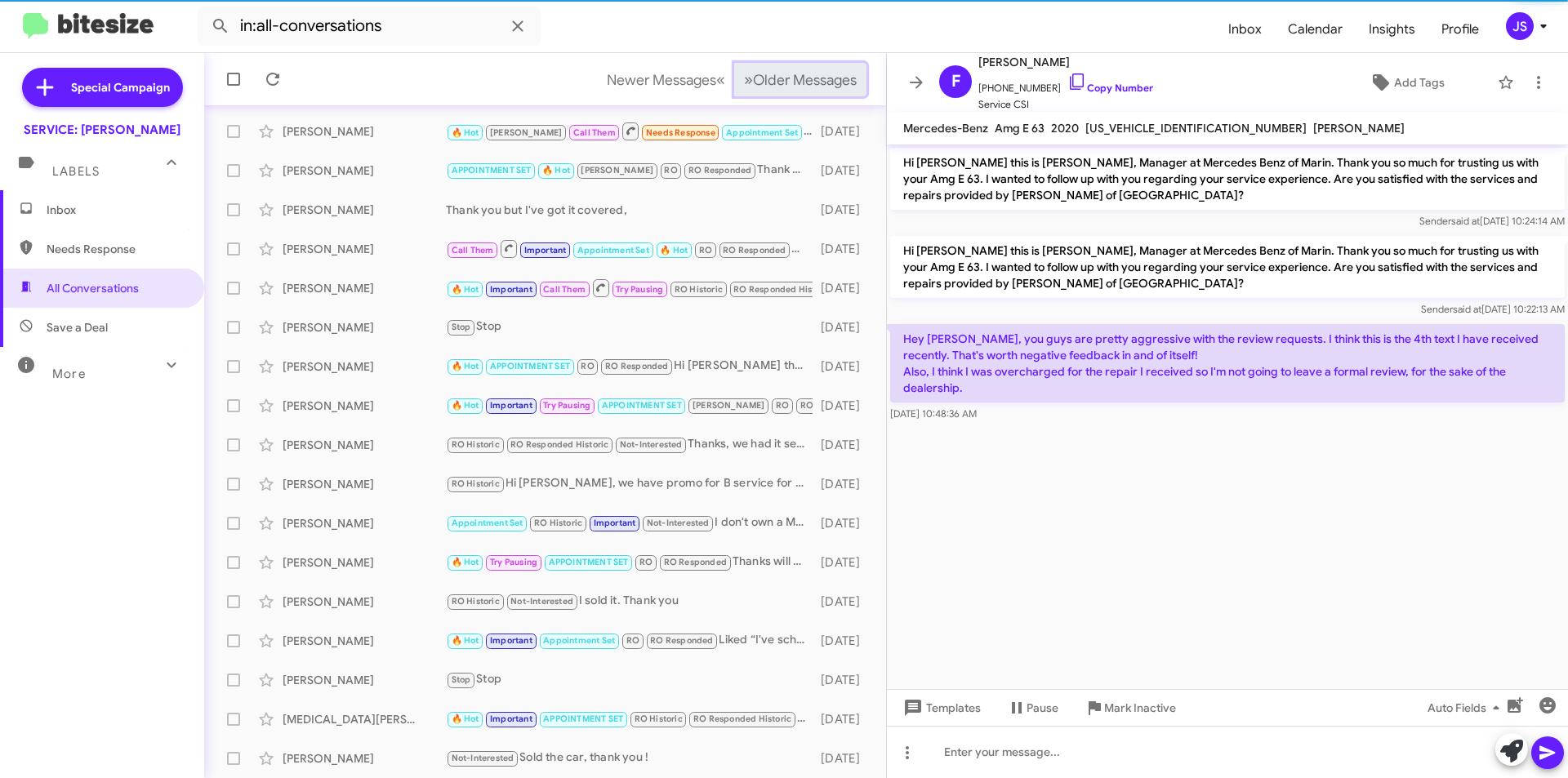
click at [768, 80] on span "Older Messages" at bounding box center [805, 80] width 103 height 18
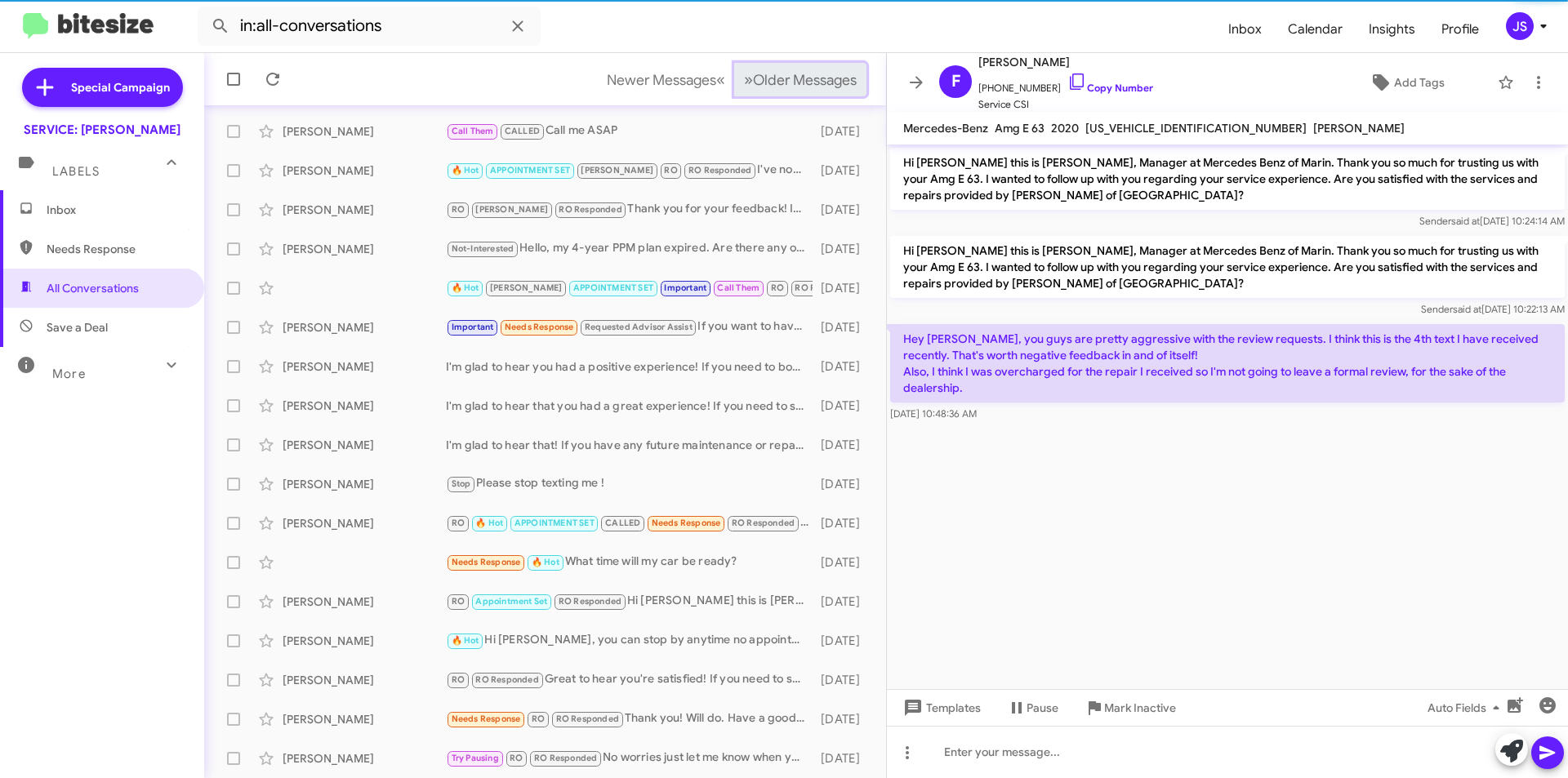
click at [768, 80] on span "Older Messages" at bounding box center [805, 80] width 103 height 18
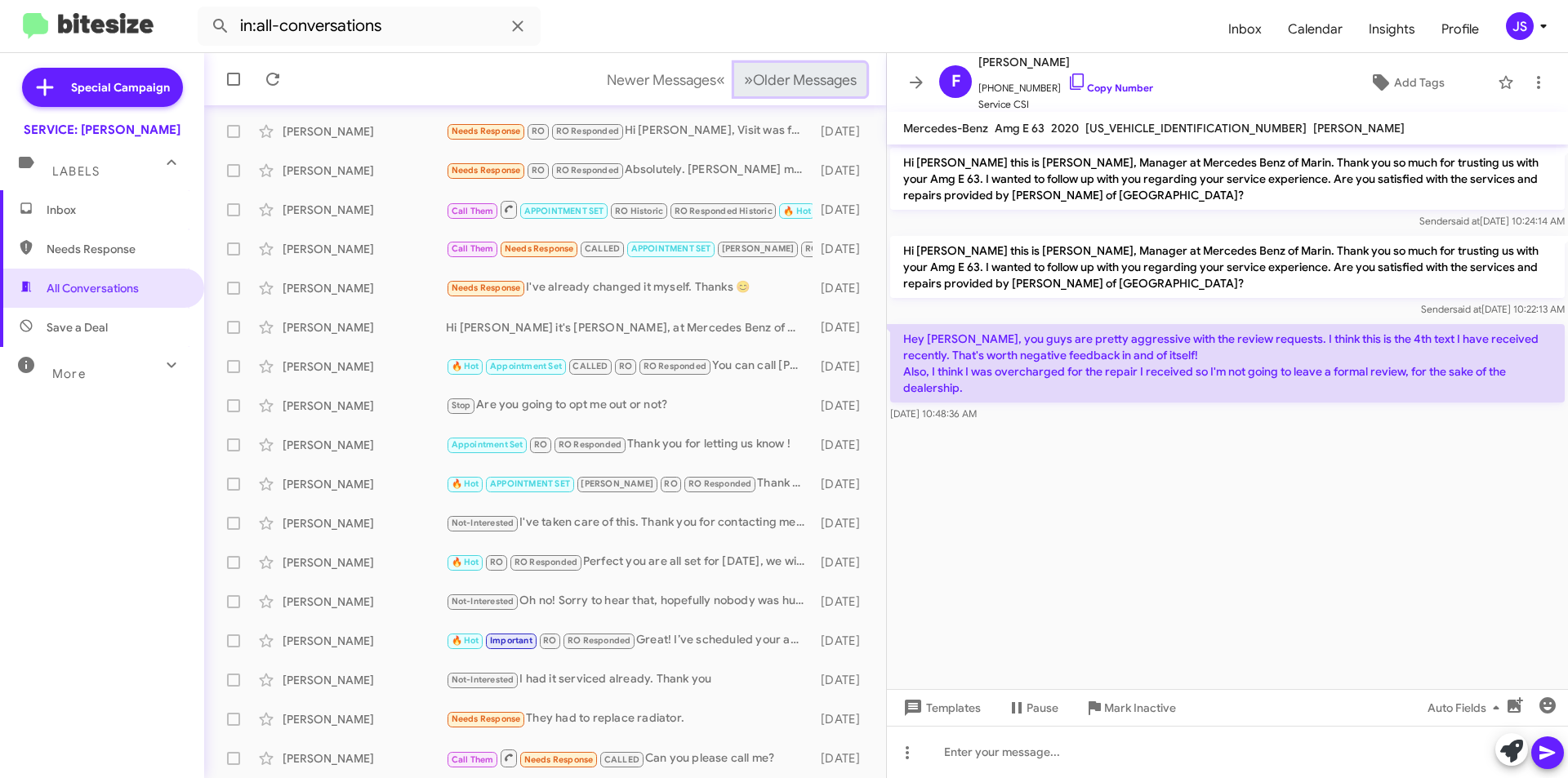
click at [768, 80] on span "Older Messages" at bounding box center [805, 80] width 103 height 18
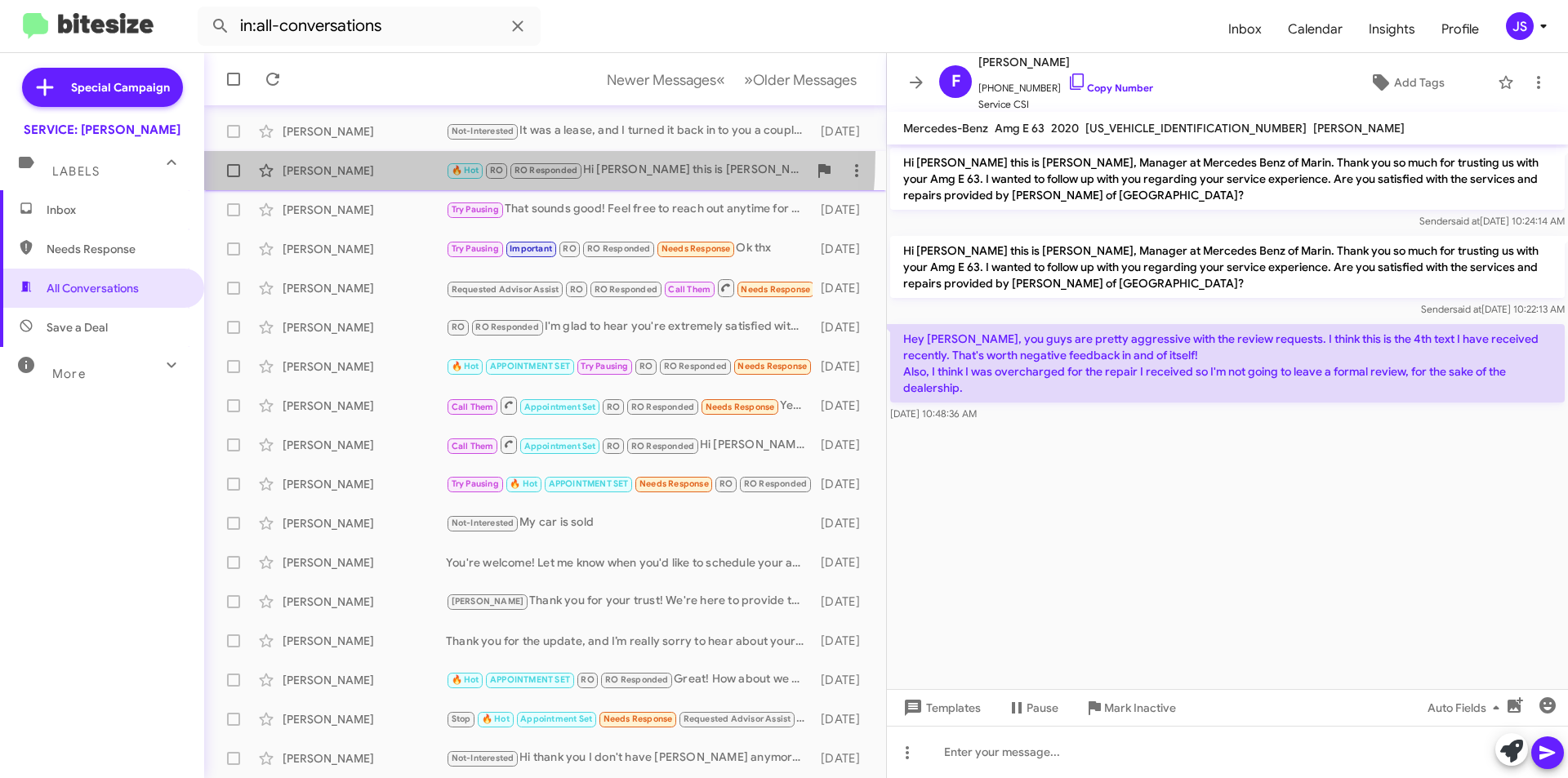
click at [348, 151] on span "James Kratky 🔥 Hot RO RO Responded Hi James this is Omar Ibrahimi, at Mercedes …" at bounding box center [545, 171] width 682 height 39
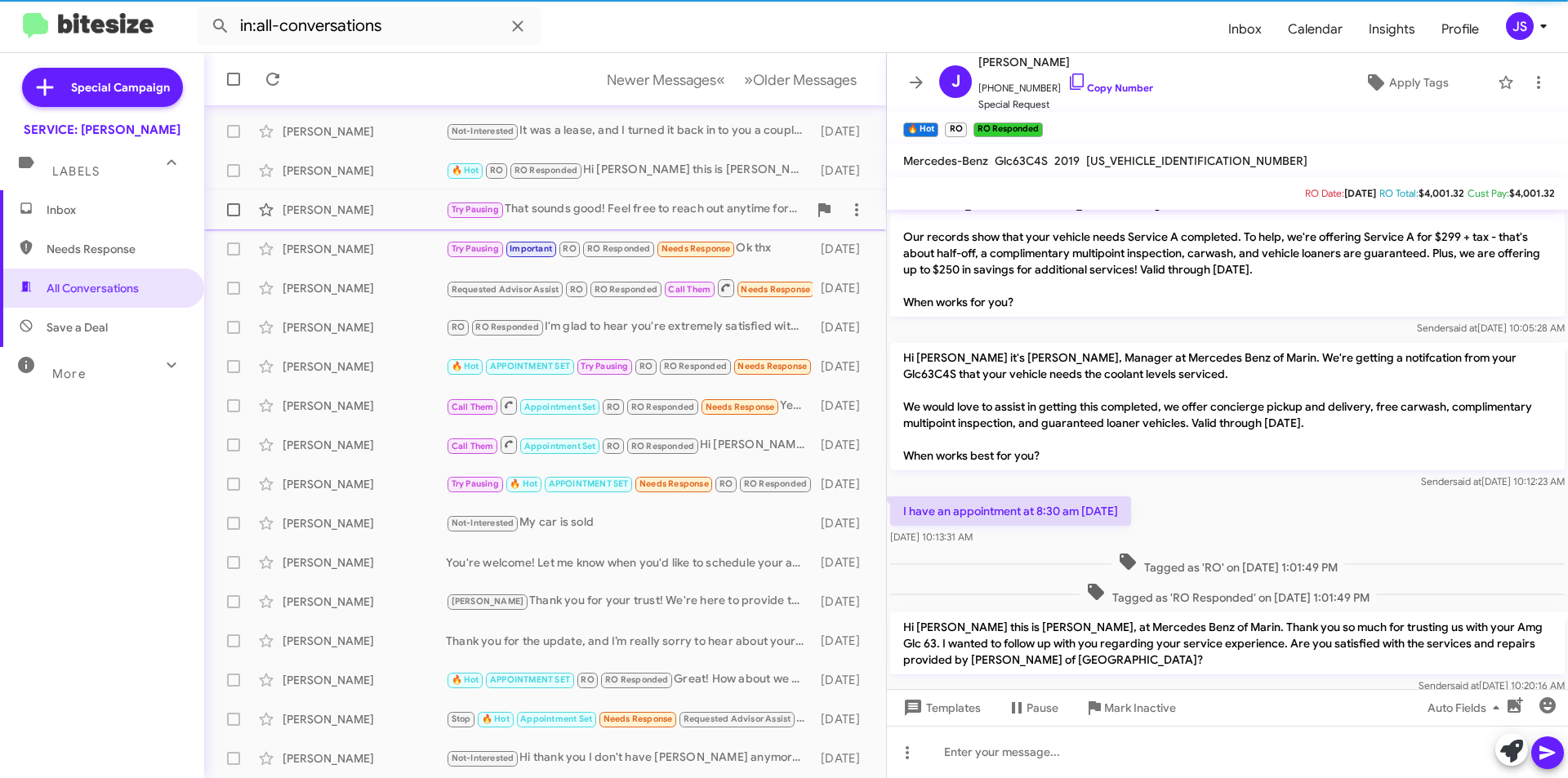
click at [358, 202] on div "Michael Karchem" at bounding box center [364, 210] width 164 height 16
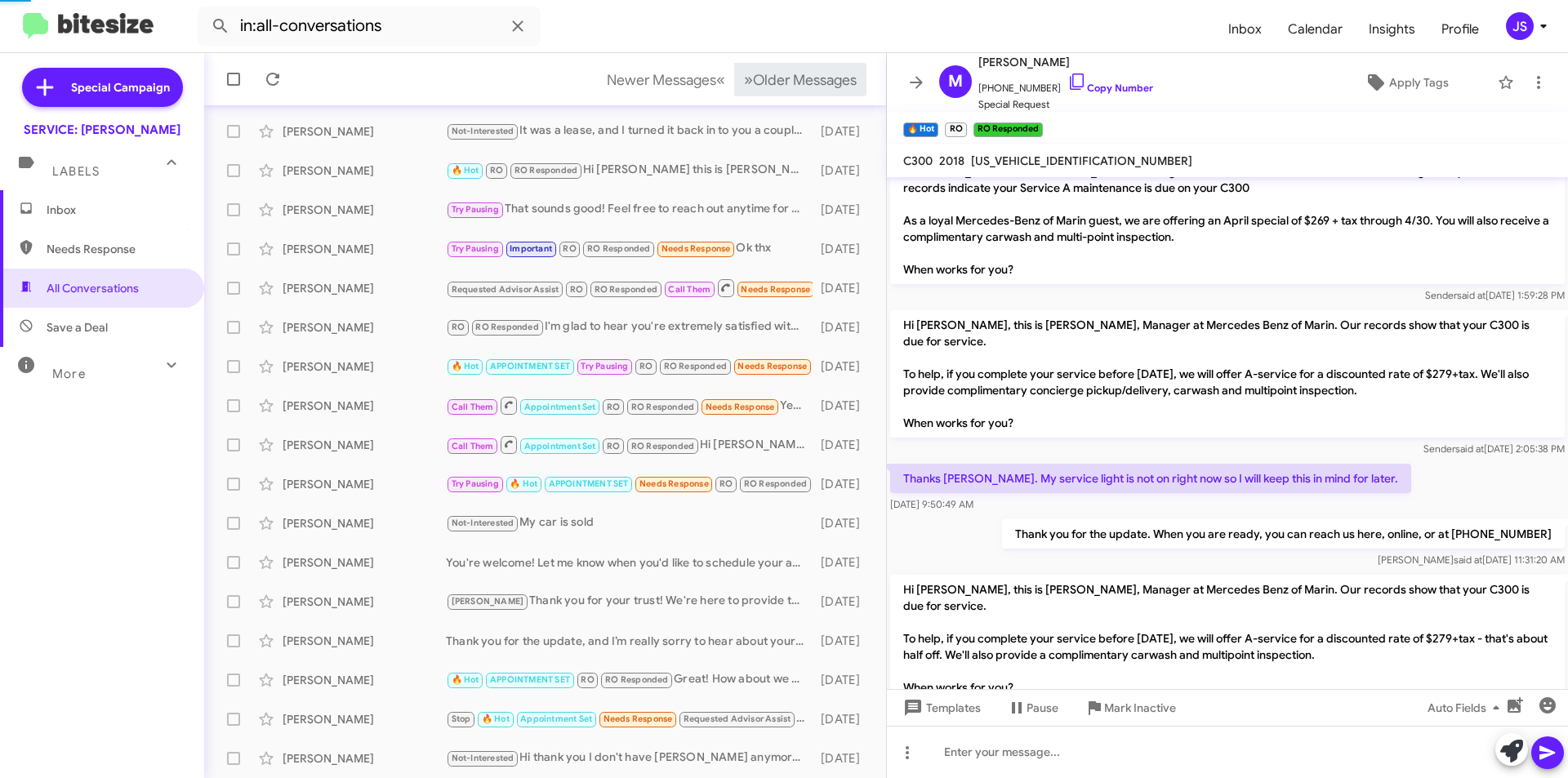
scroll to position [2052, 0]
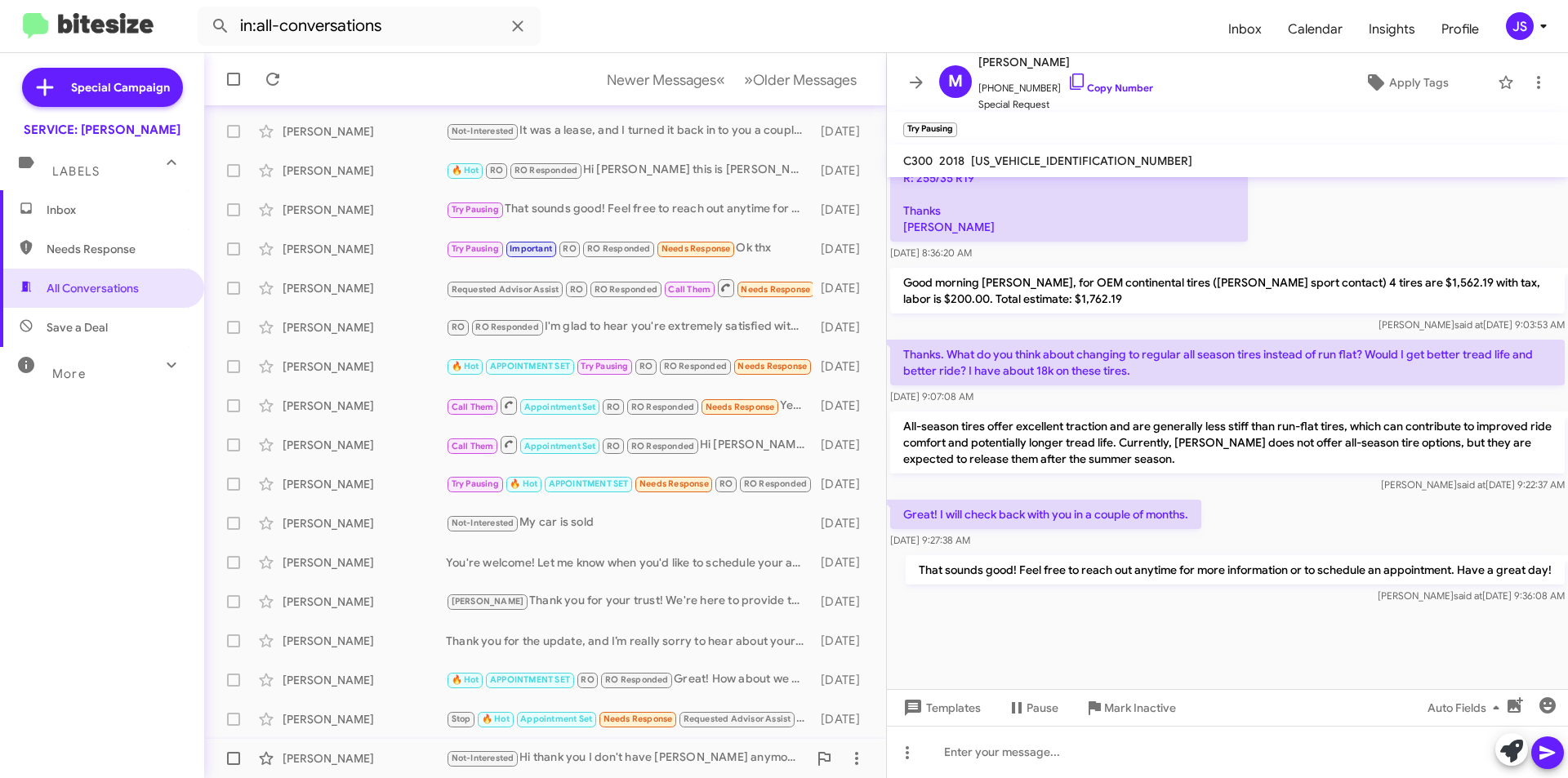
click at [417, 770] on div "Sovan Inthavong Not-Interested Hi thank you I don't have Mercedes anymore thank…" at bounding box center [545, 759] width 656 height 33
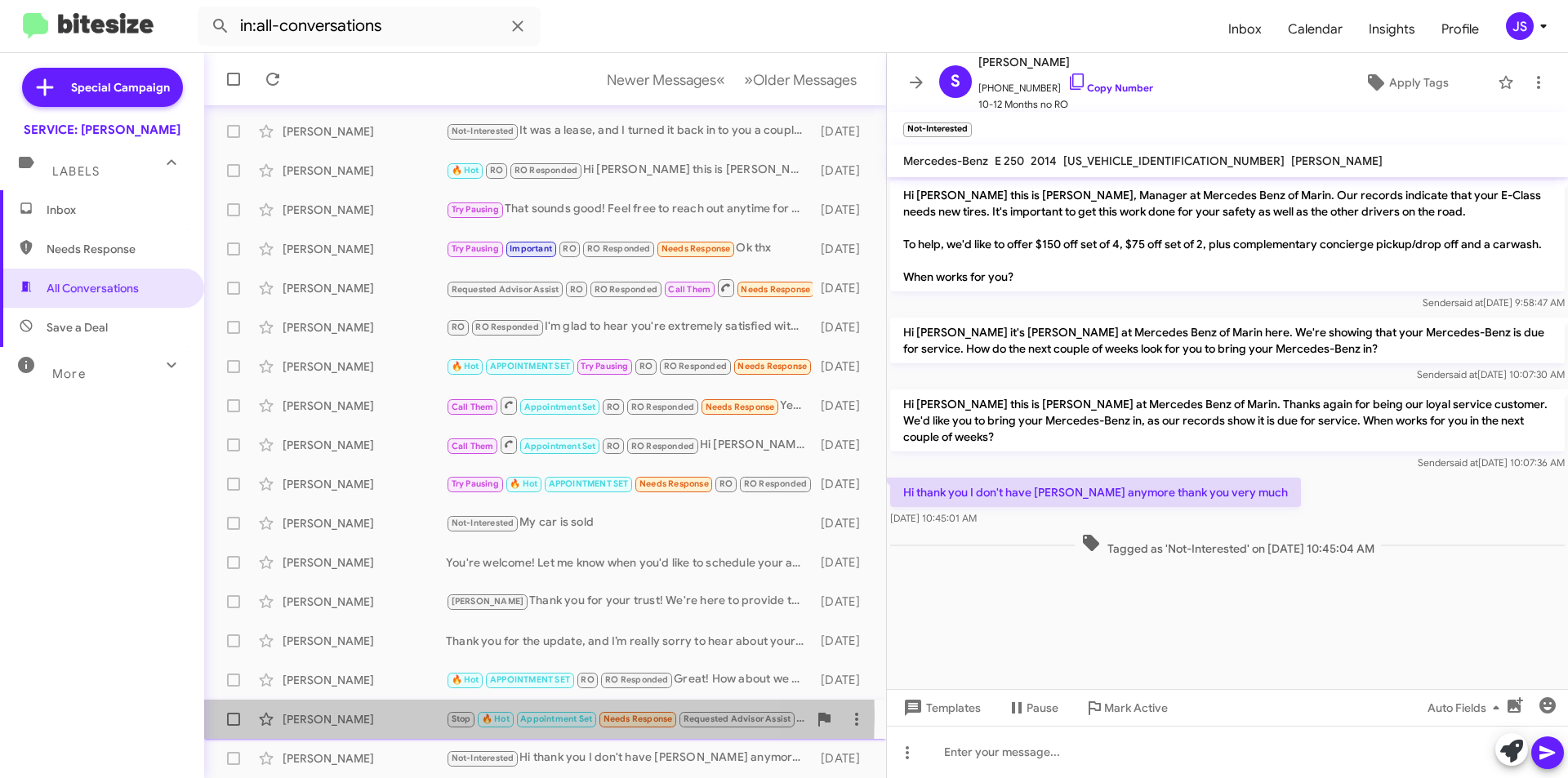
click at [411, 716] on div "Dag Richards" at bounding box center [364, 720] width 164 height 16
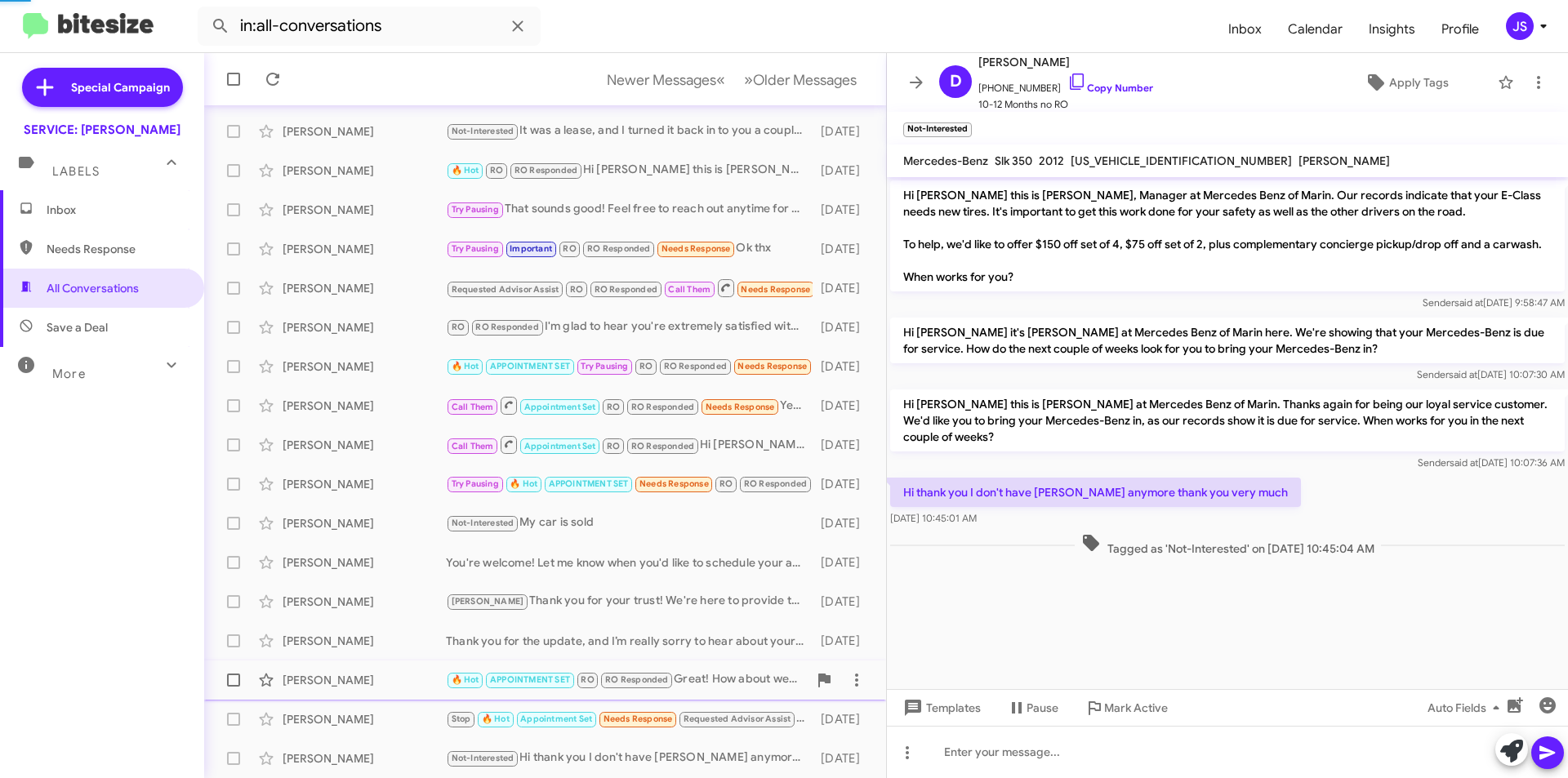
scroll to position [426, 0]
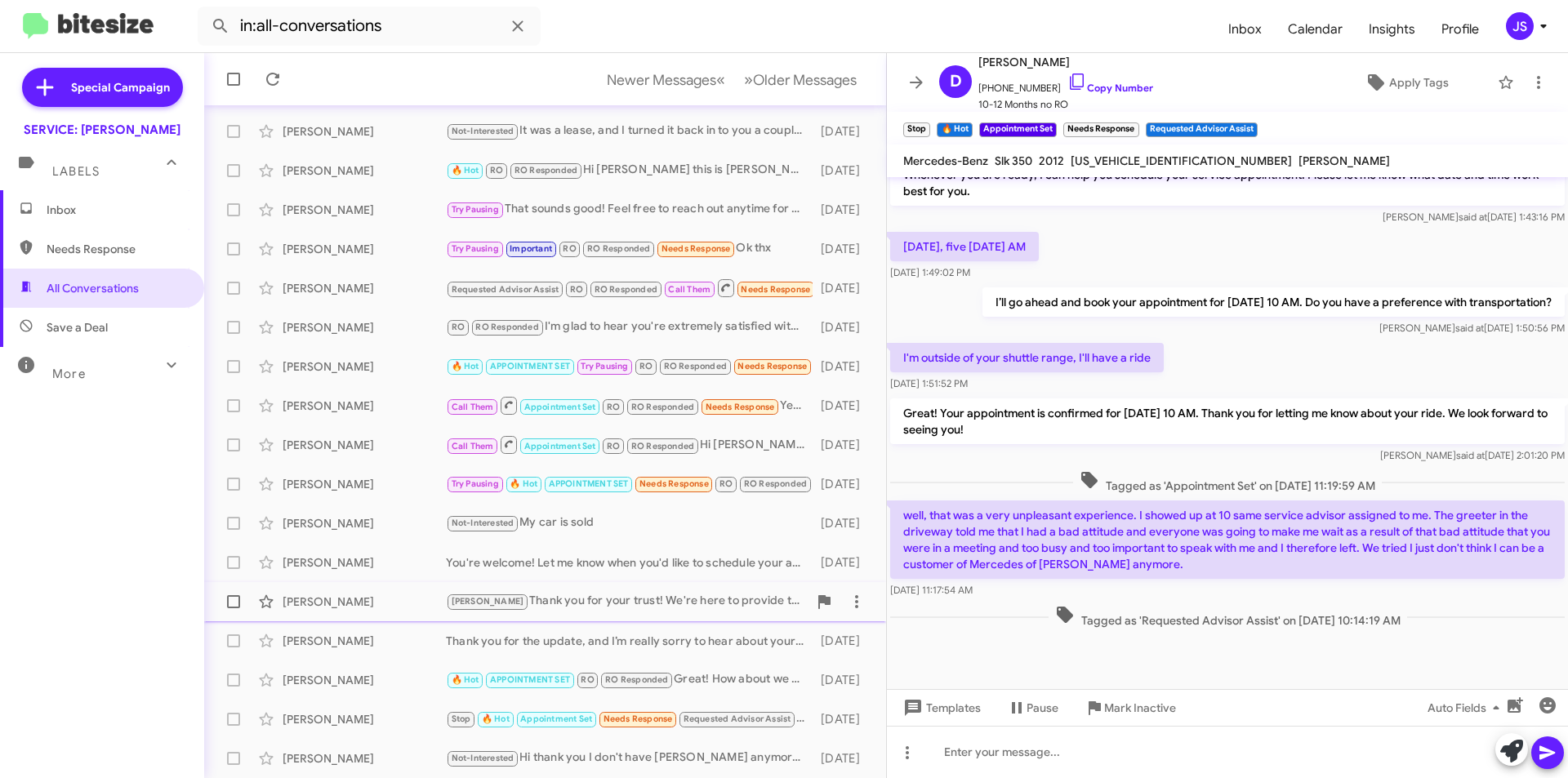
click at [337, 602] on div "Dale Roberts" at bounding box center [364, 602] width 164 height 16
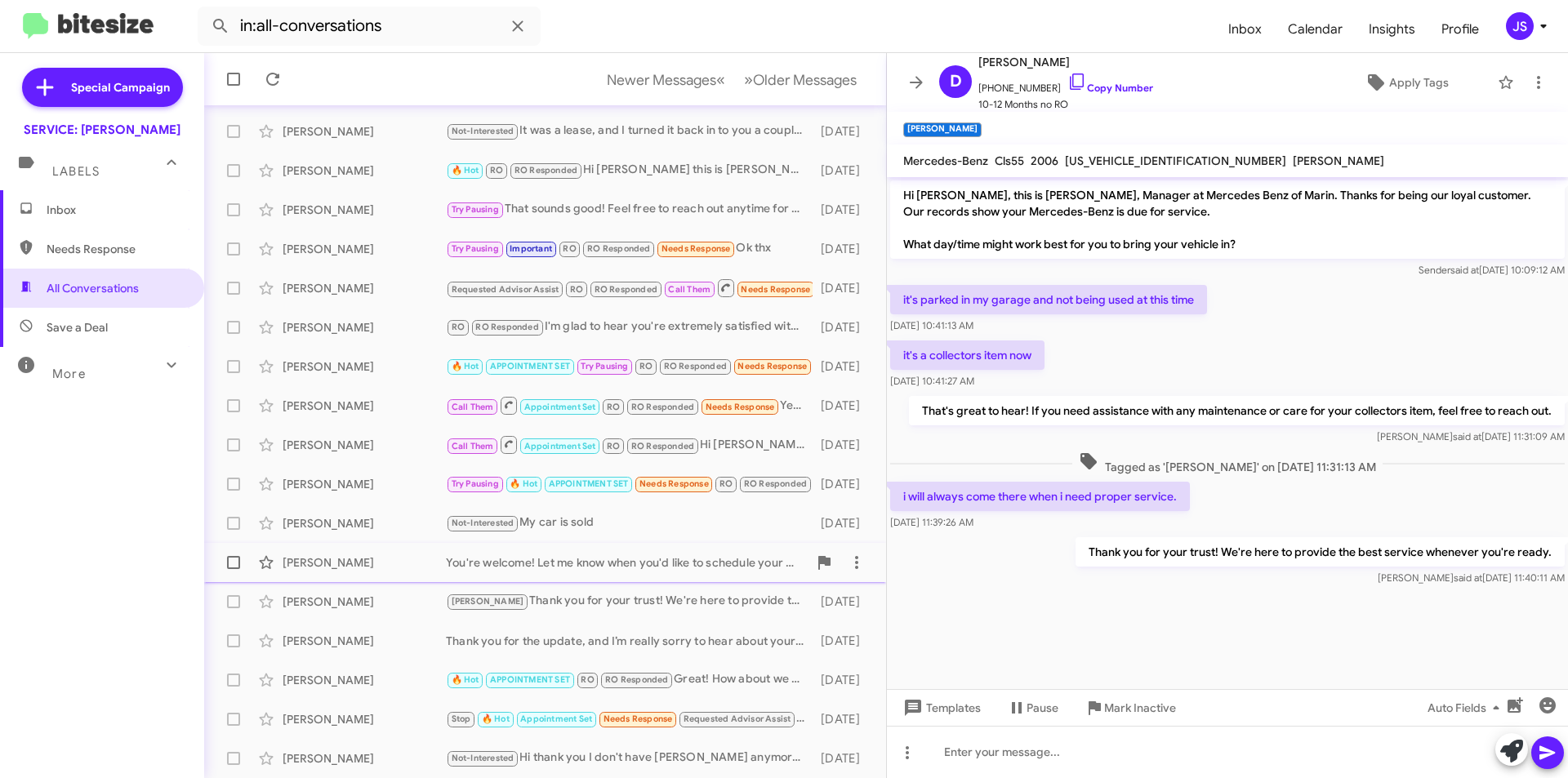
click at [352, 559] on div "Richard Sogge" at bounding box center [364, 562] width 164 height 16
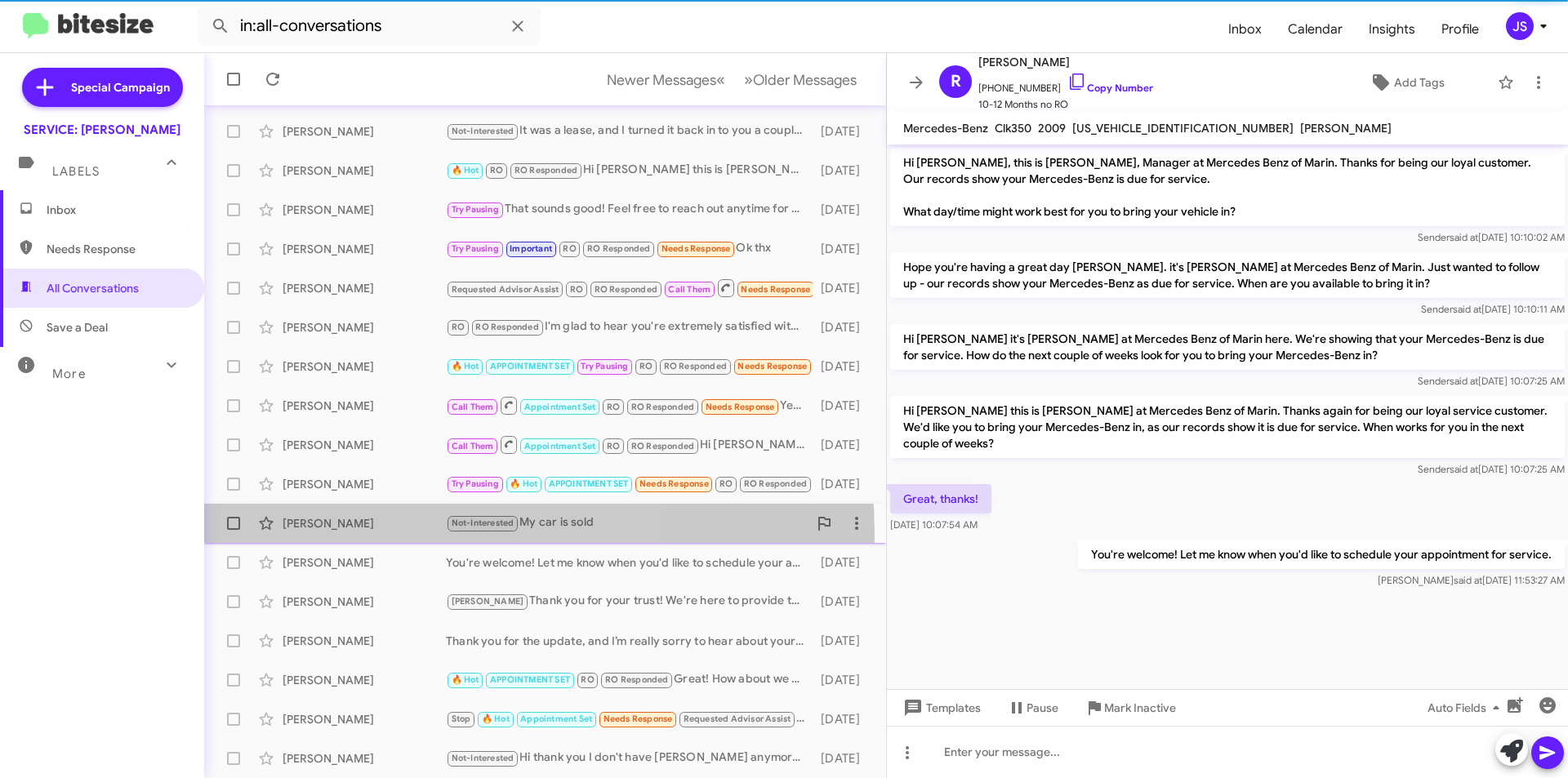
click at [354, 536] on div "Fredrick Lui Not-Interested My car is sold 16 days ago" at bounding box center [545, 523] width 656 height 33
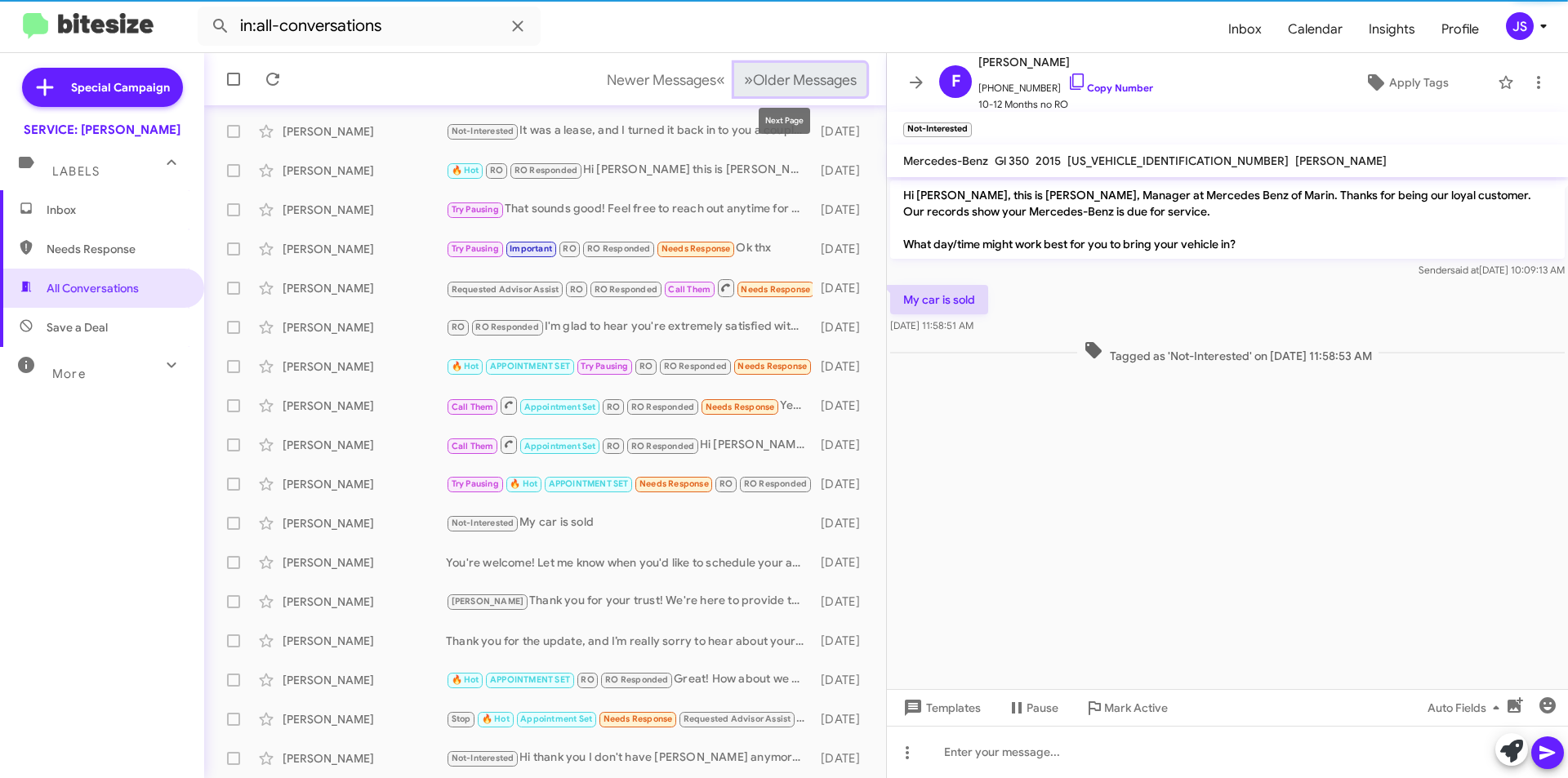
click at [811, 83] on span "Older Messages" at bounding box center [805, 80] width 103 height 18
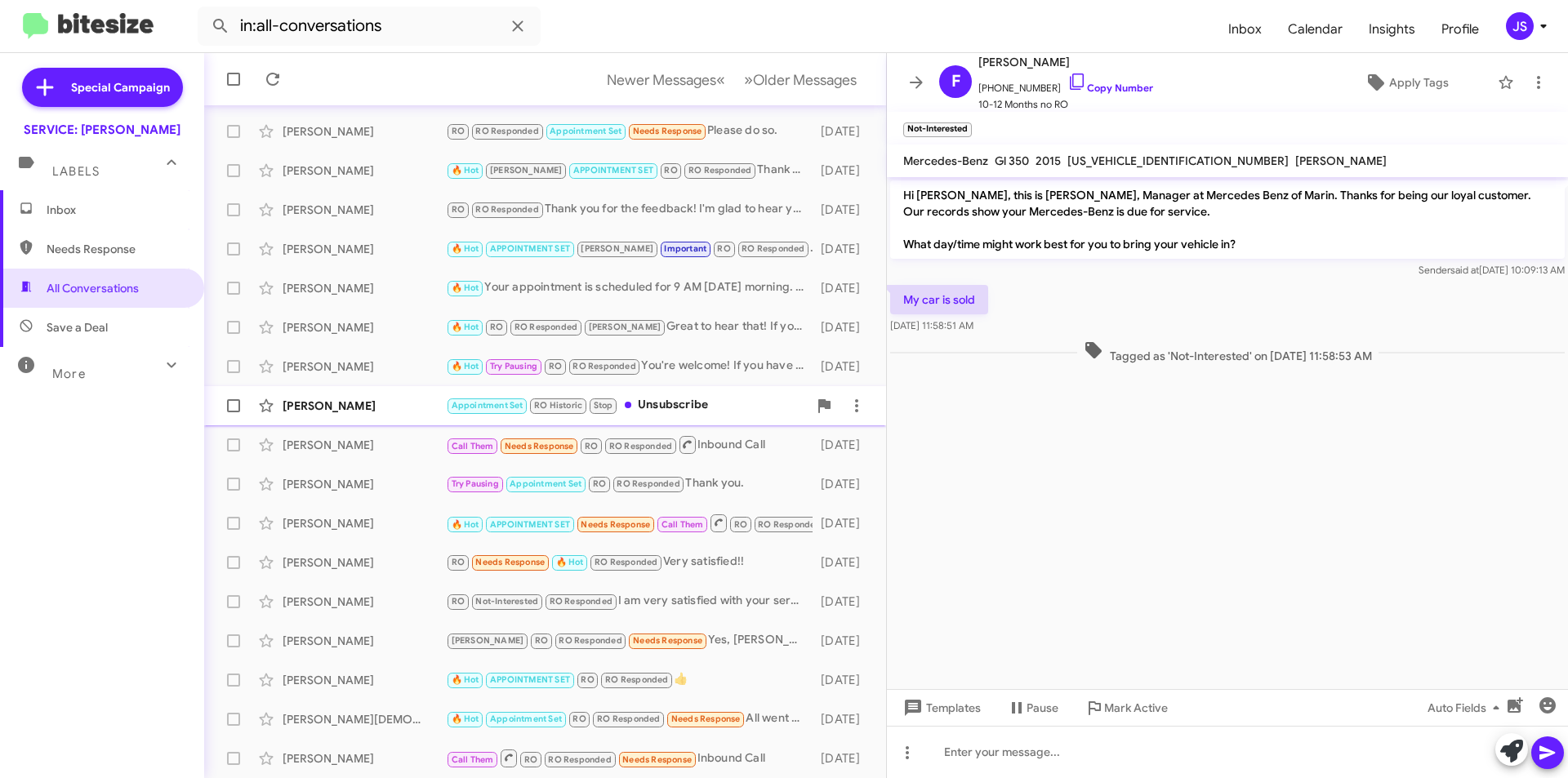
click at [341, 414] on div "Craig Nile Appointment Set RO Historic Stop Unsubscribe 17 days ago" at bounding box center [545, 406] width 656 height 33
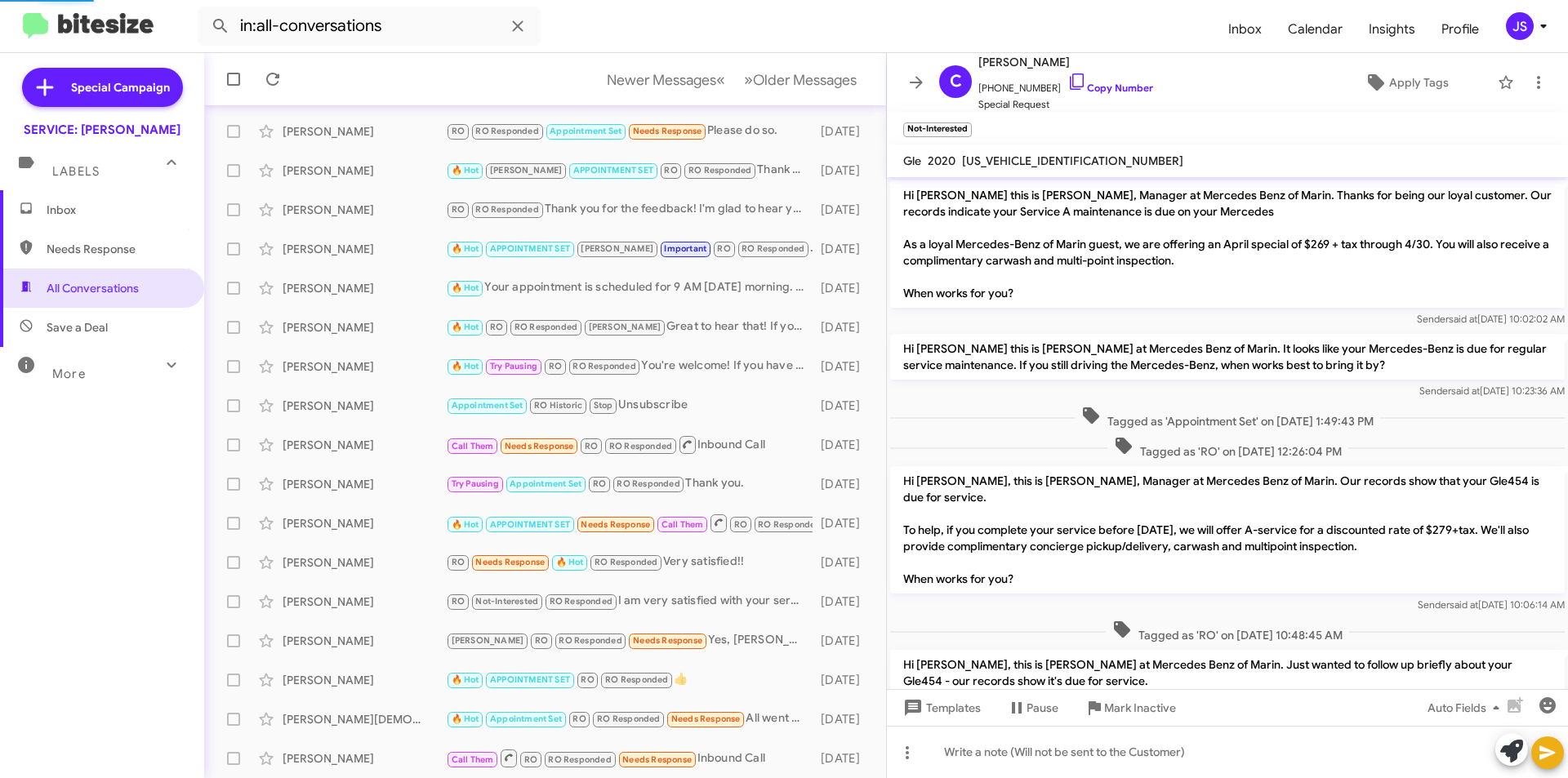
scroll to position [1355, 0]
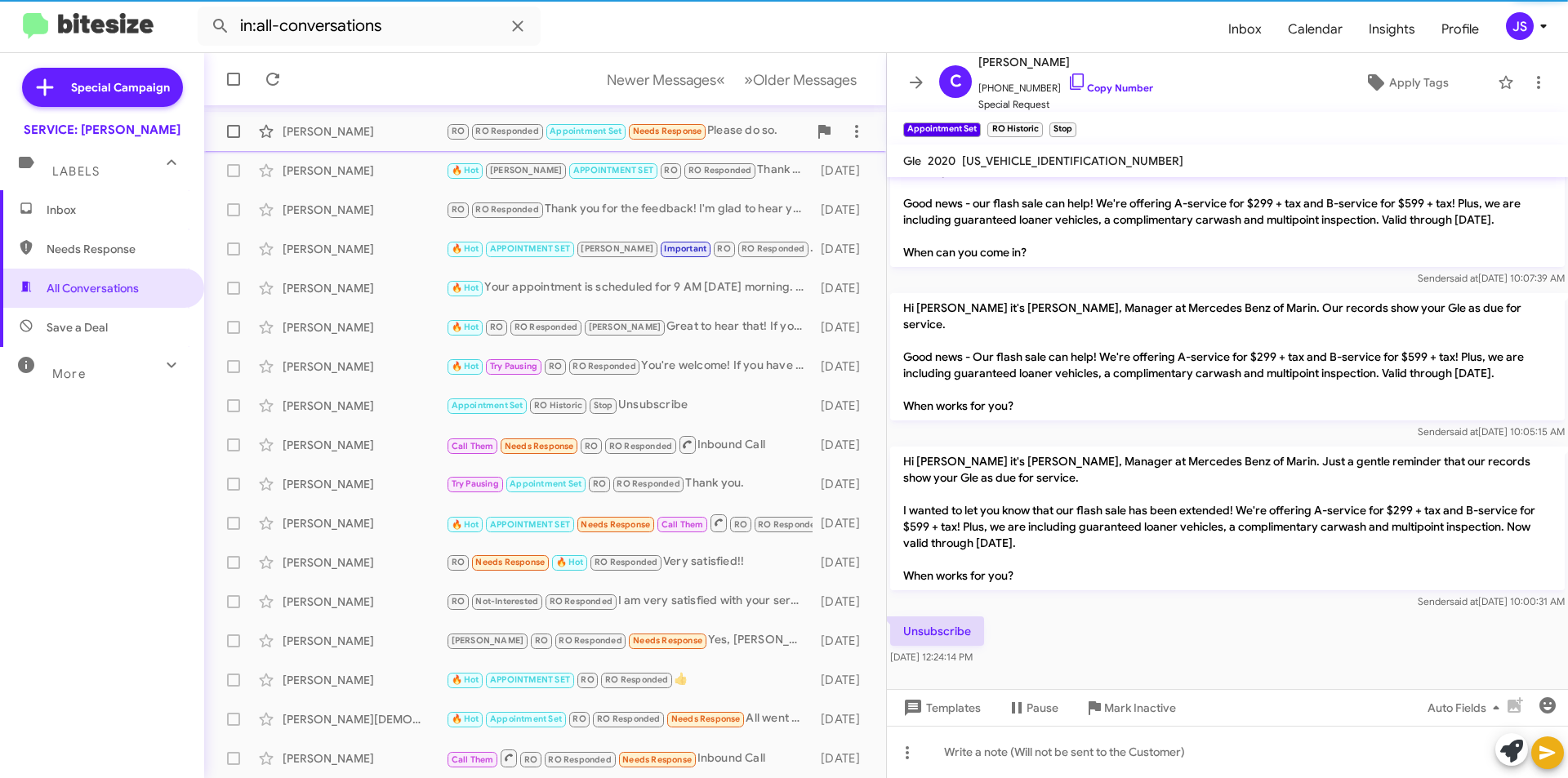
click at [373, 130] on div "Terrence Tallen" at bounding box center [364, 131] width 164 height 16
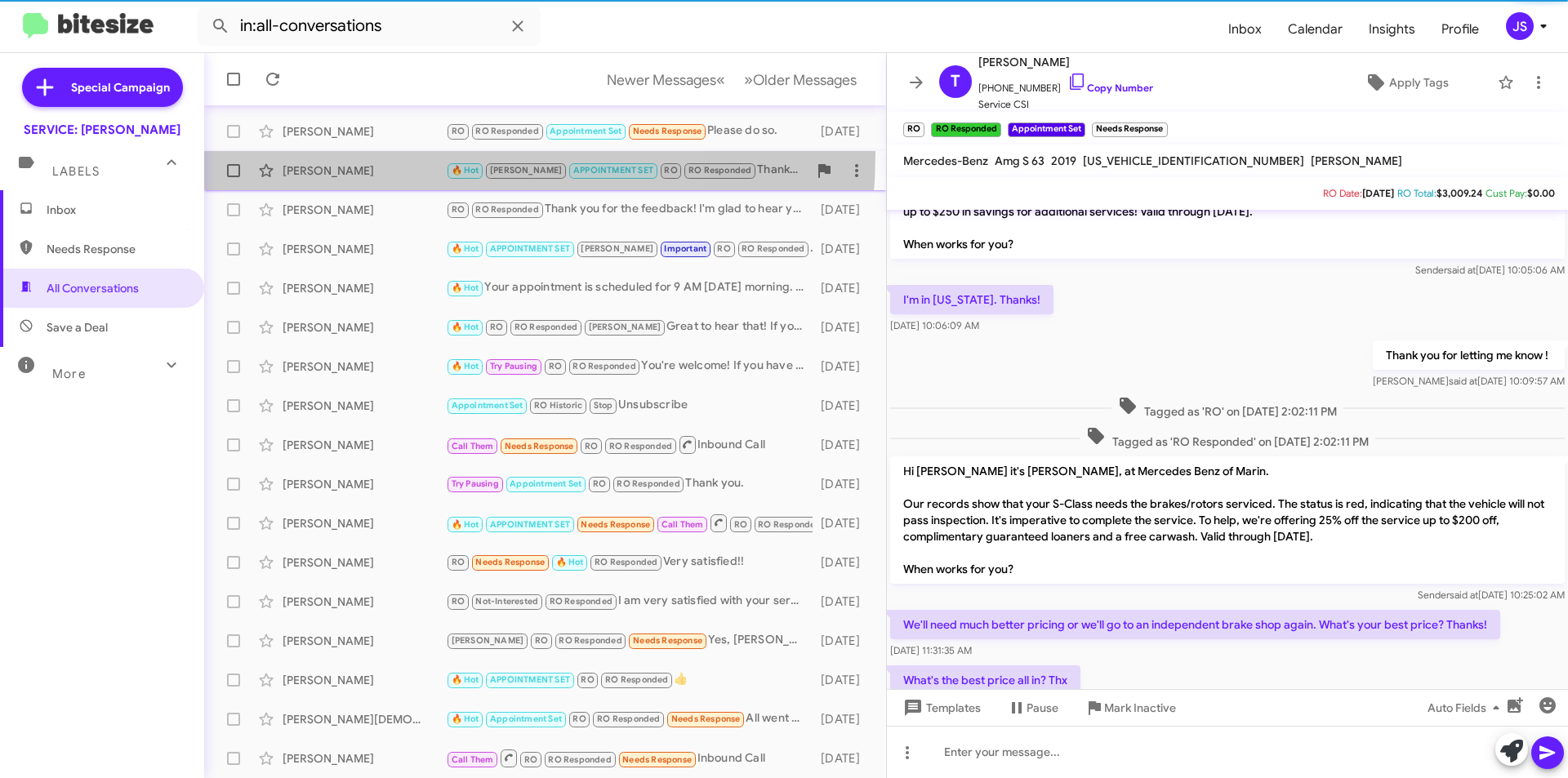
click at [374, 153] on span "Arleen Gomez 🔥 Hot RAUL APPOINTMENT SET RO RO Responded Thank you. 16 days ago" at bounding box center [545, 171] width 682 height 39
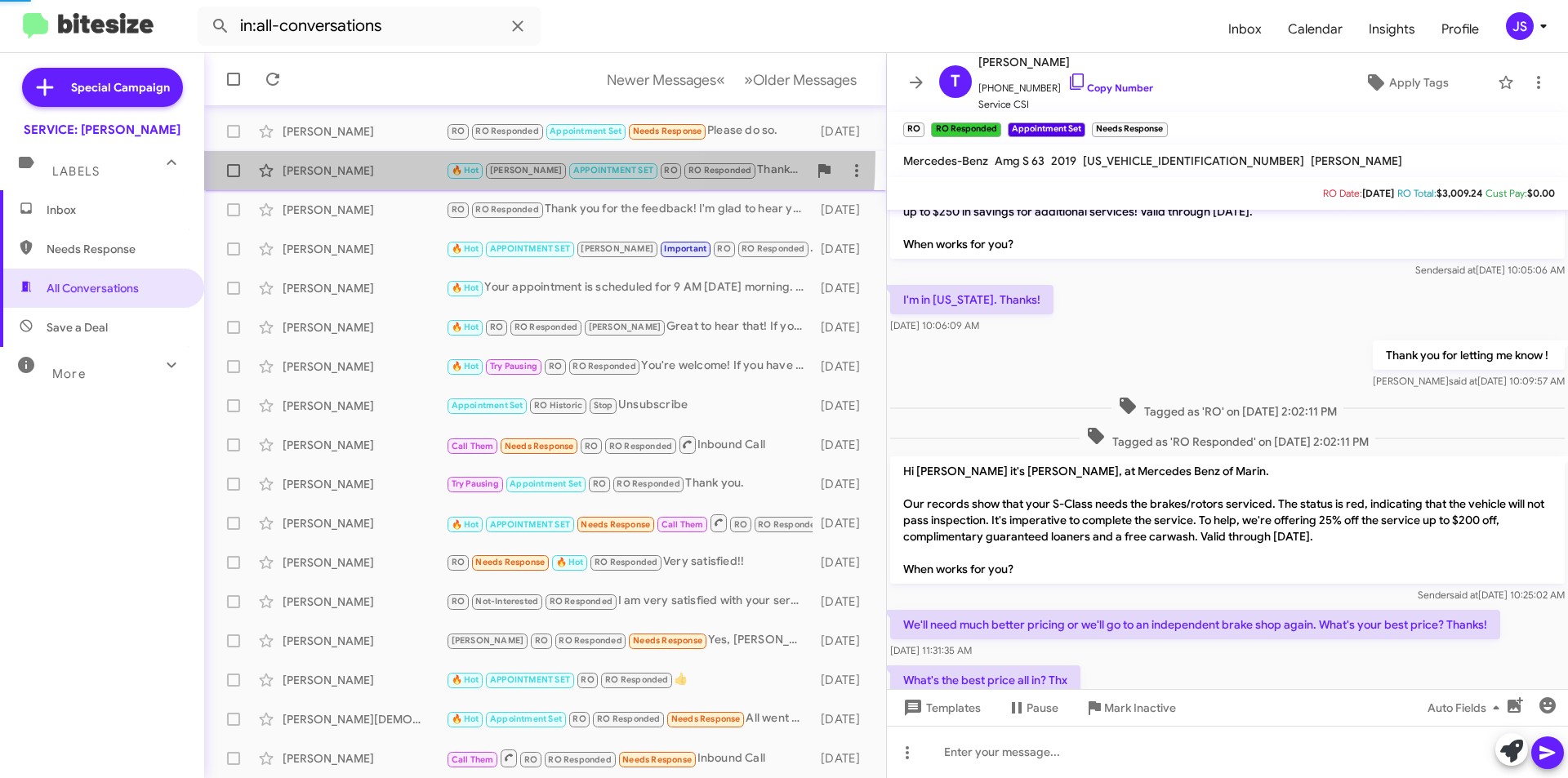
scroll to position [260, 0]
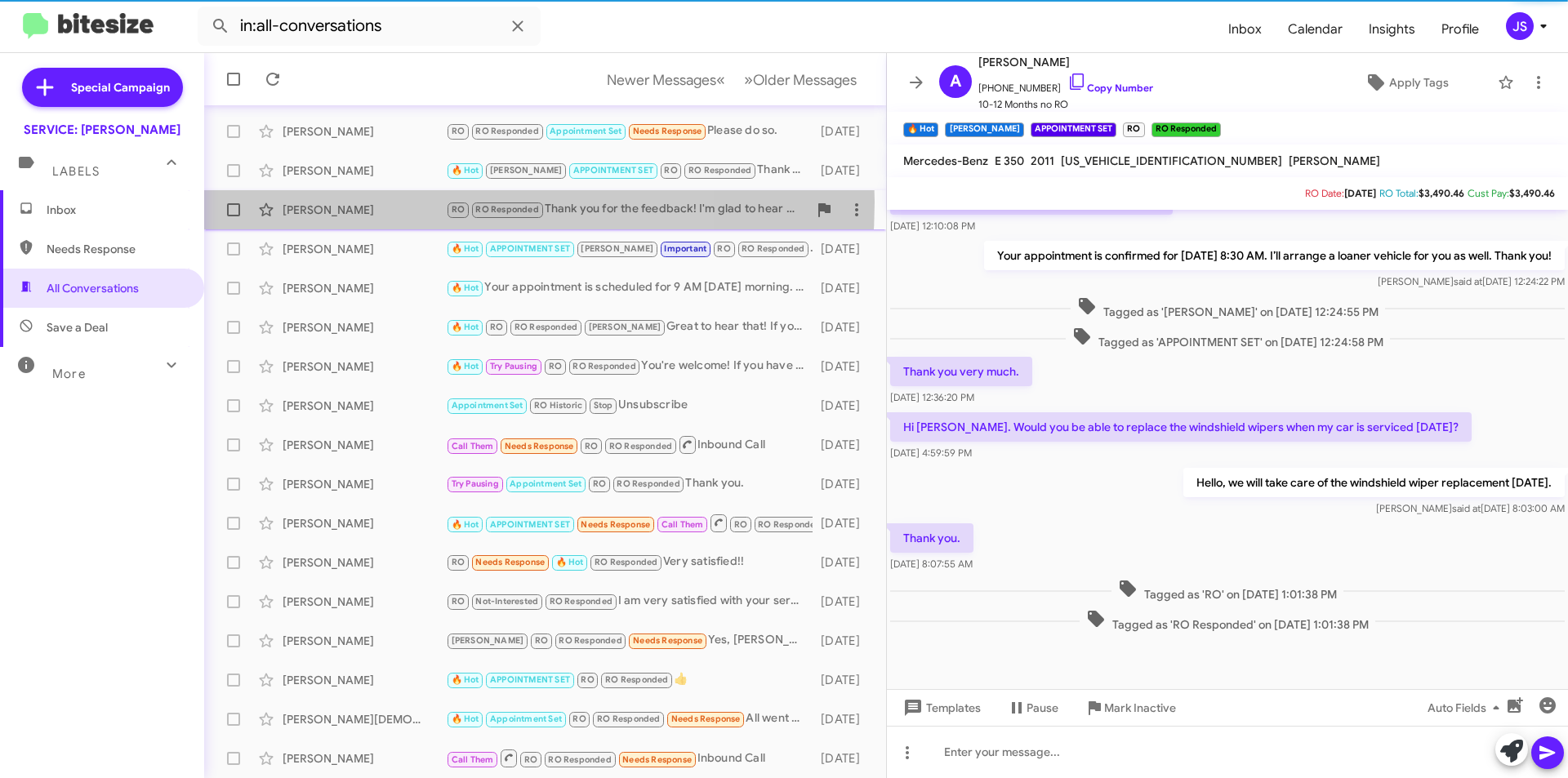
click at [379, 202] on div "Jennifer Mccrea" at bounding box center [364, 210] width 164 height 16
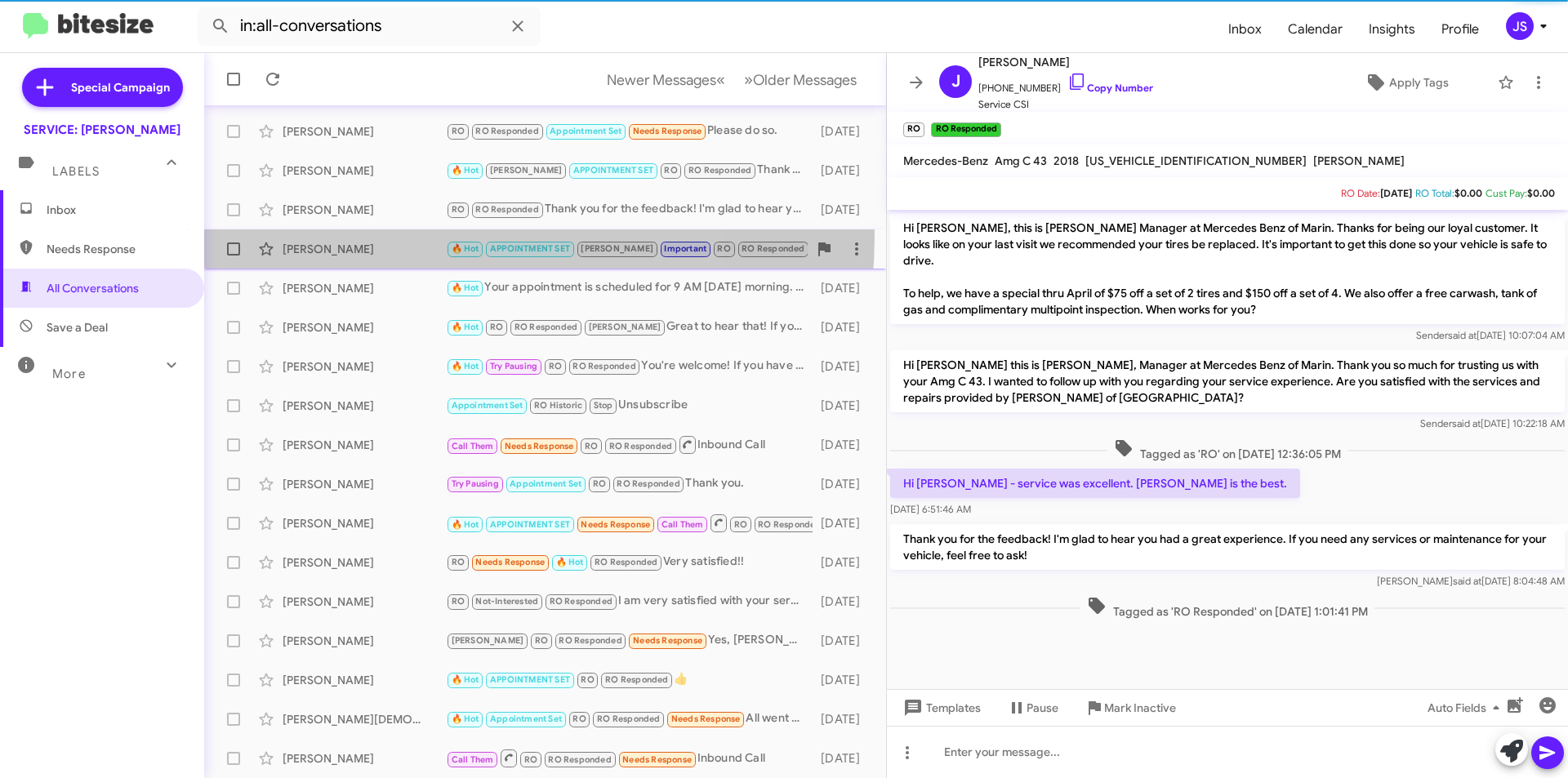
click at [383, 236] on div "Dae Kim 🔥 Hot APPOINTMENT SET RAUL Important RO RO Responded Hi Dae this is Oma…" at bounding box center [545, 249] width 656 height 33
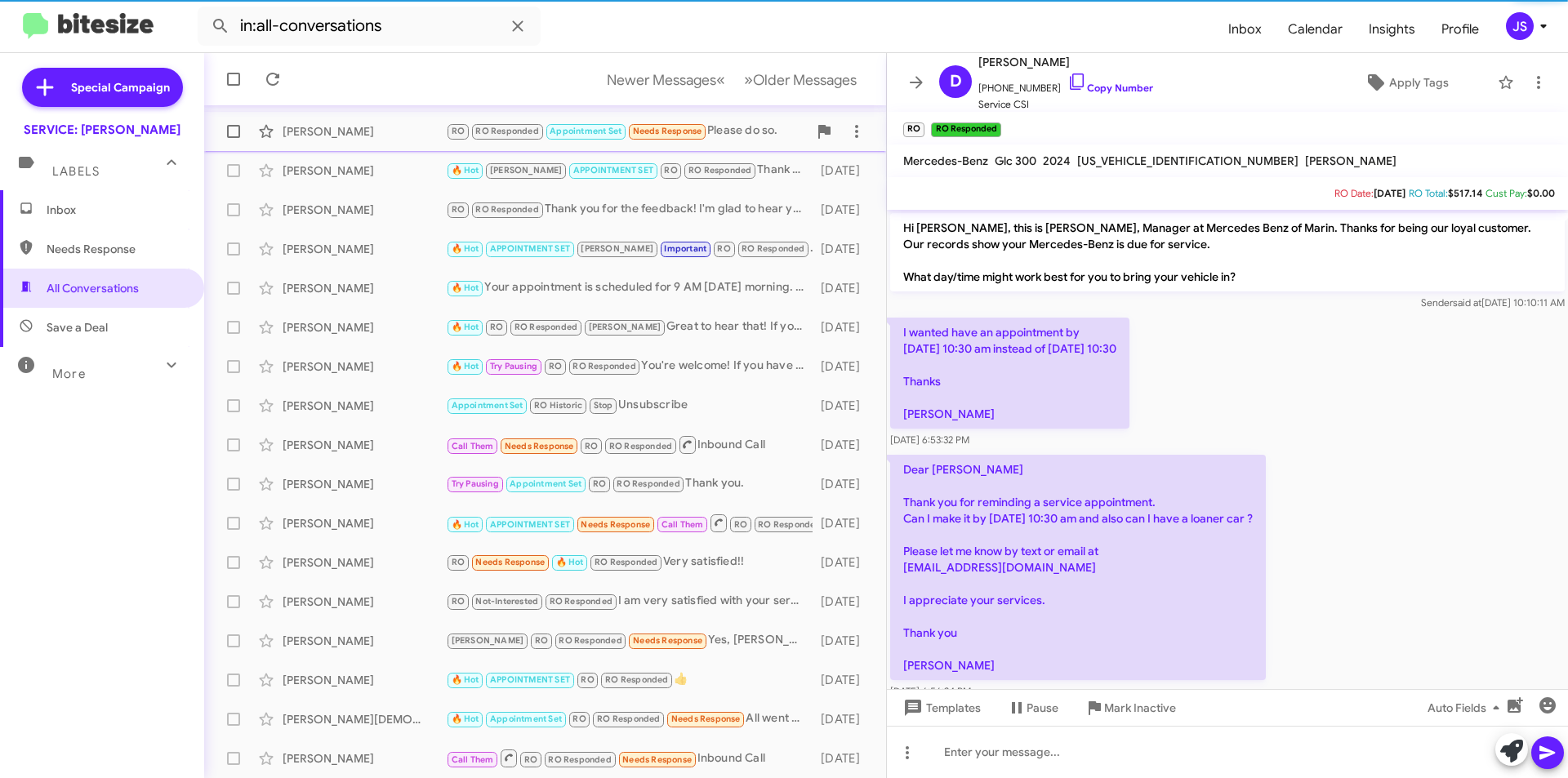
scroll to position [1147, 0]
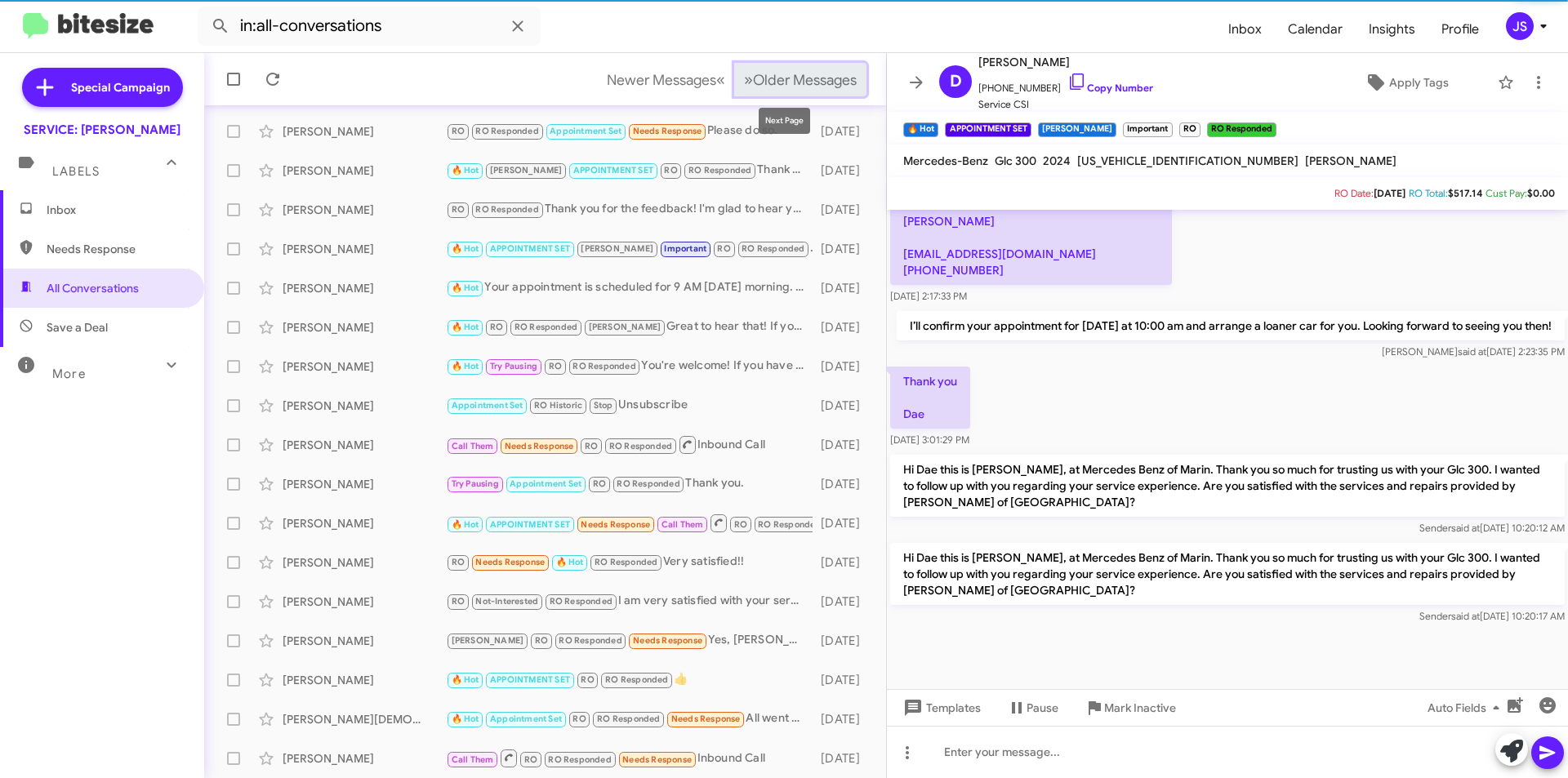
click at [790, 86] on span "Older Messages" at bounding box center [805, 80] width 103 height 18
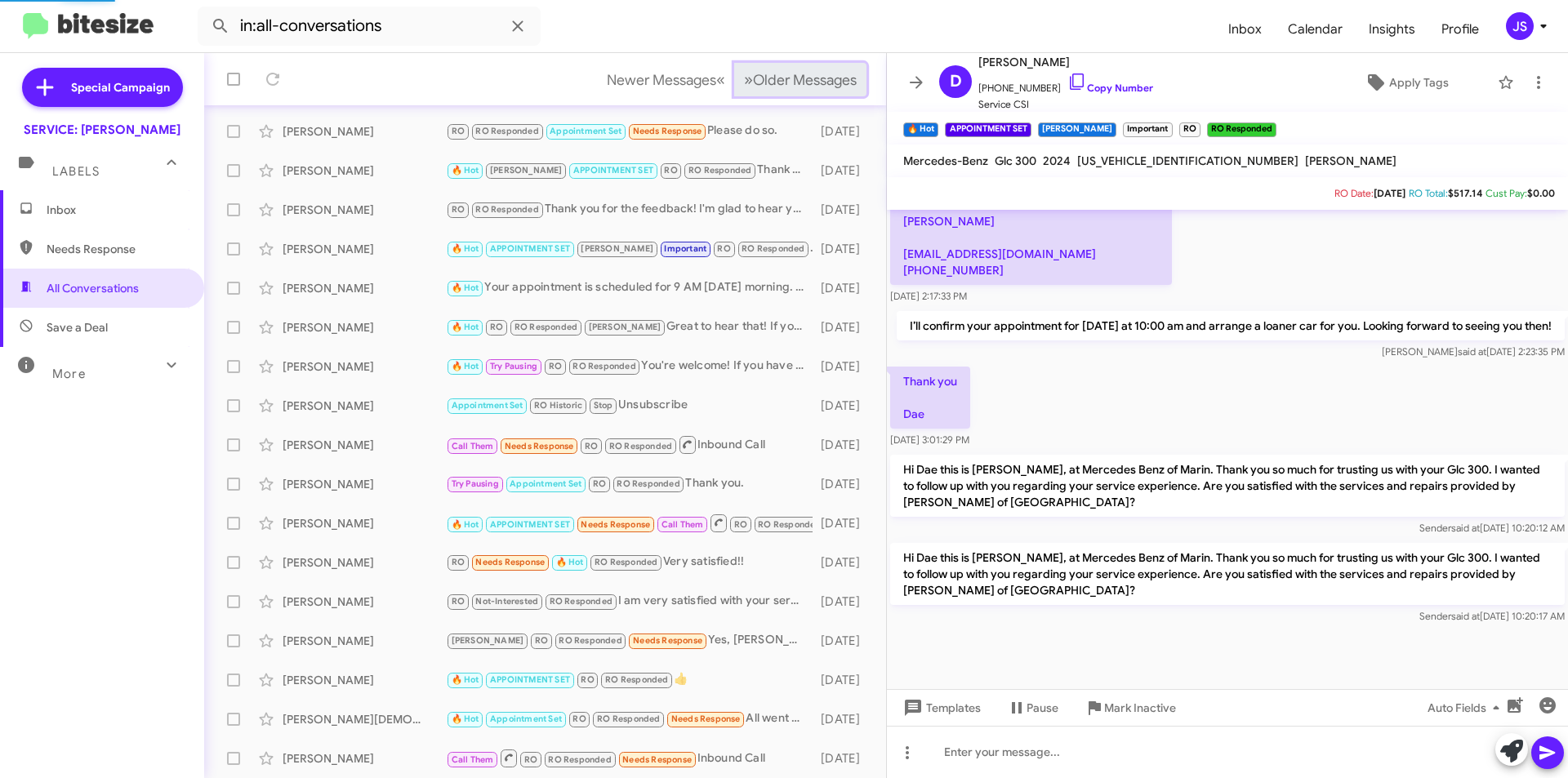
click at [790, 86] on span "Older Messages" at bounding box center [805, 80] width 103 height 18
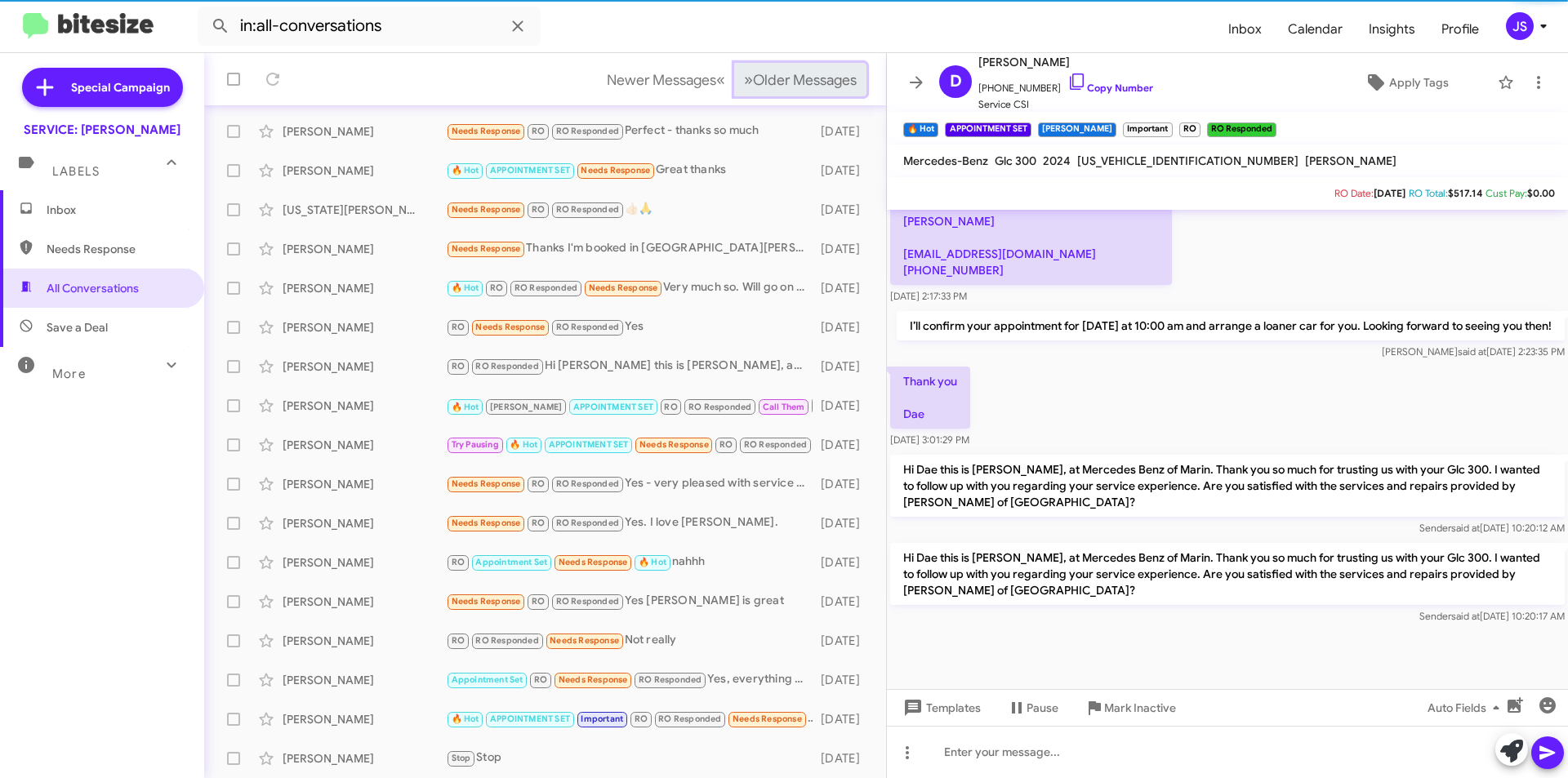
click at [790, 86] on span "Older Messages" at bounding box center [805, 80] width 103 height 18
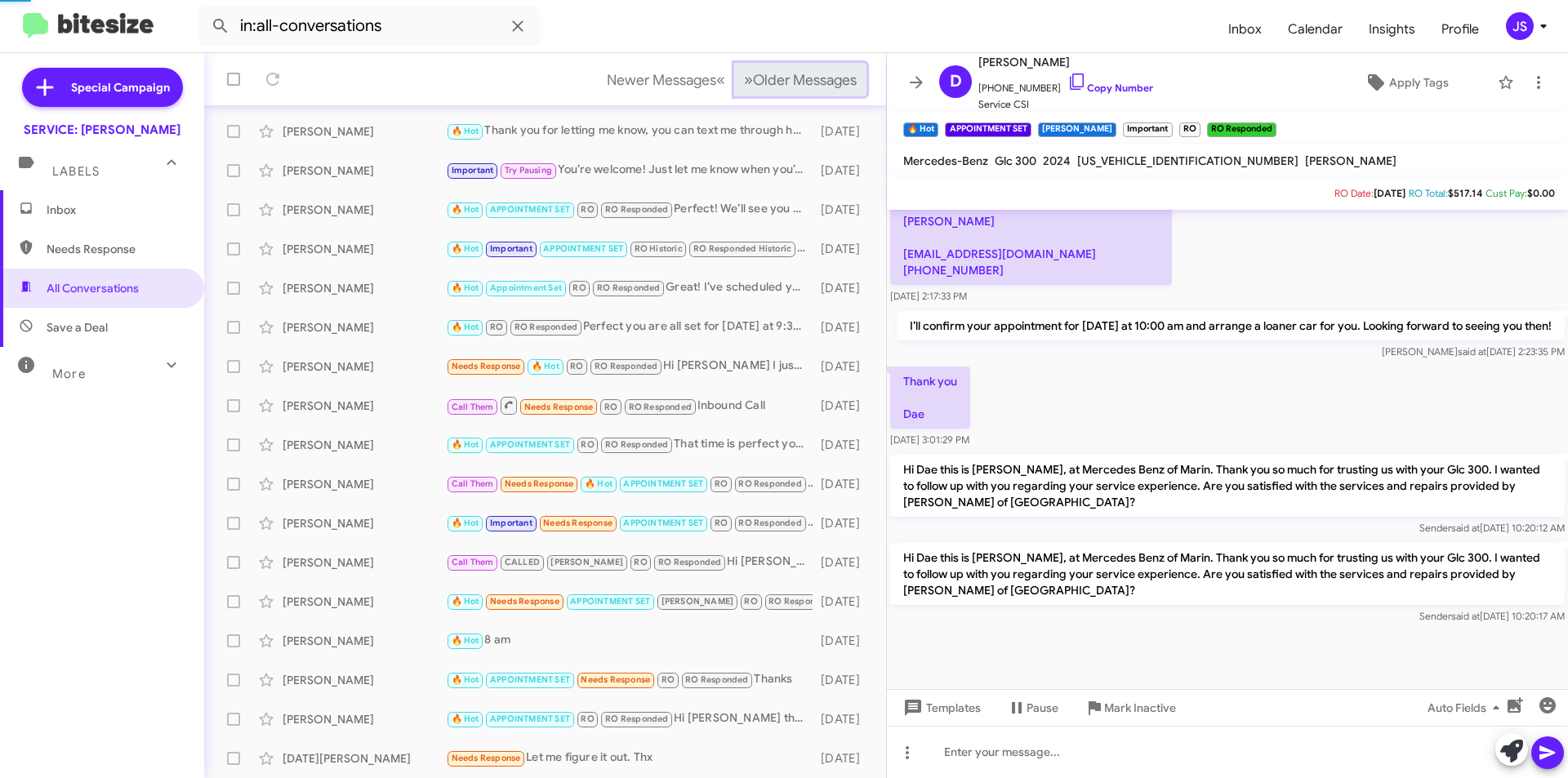
click at [790, 86] on span "Older Messages" at bounding box center [805, 80] width 103 height 18
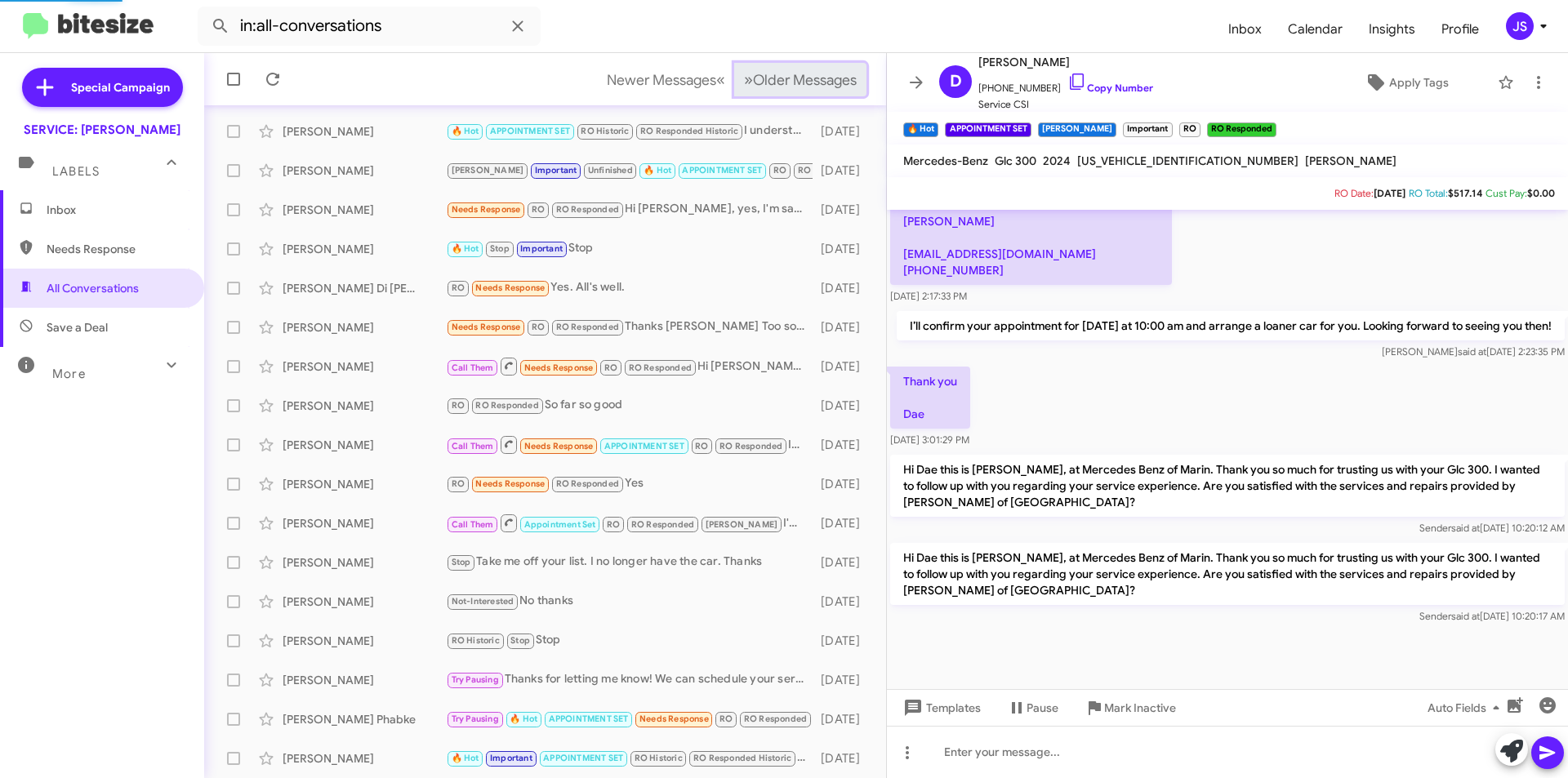
click at [790, 86] on span "Older Messages" at bounding box center [805, 80] width 103 height 18
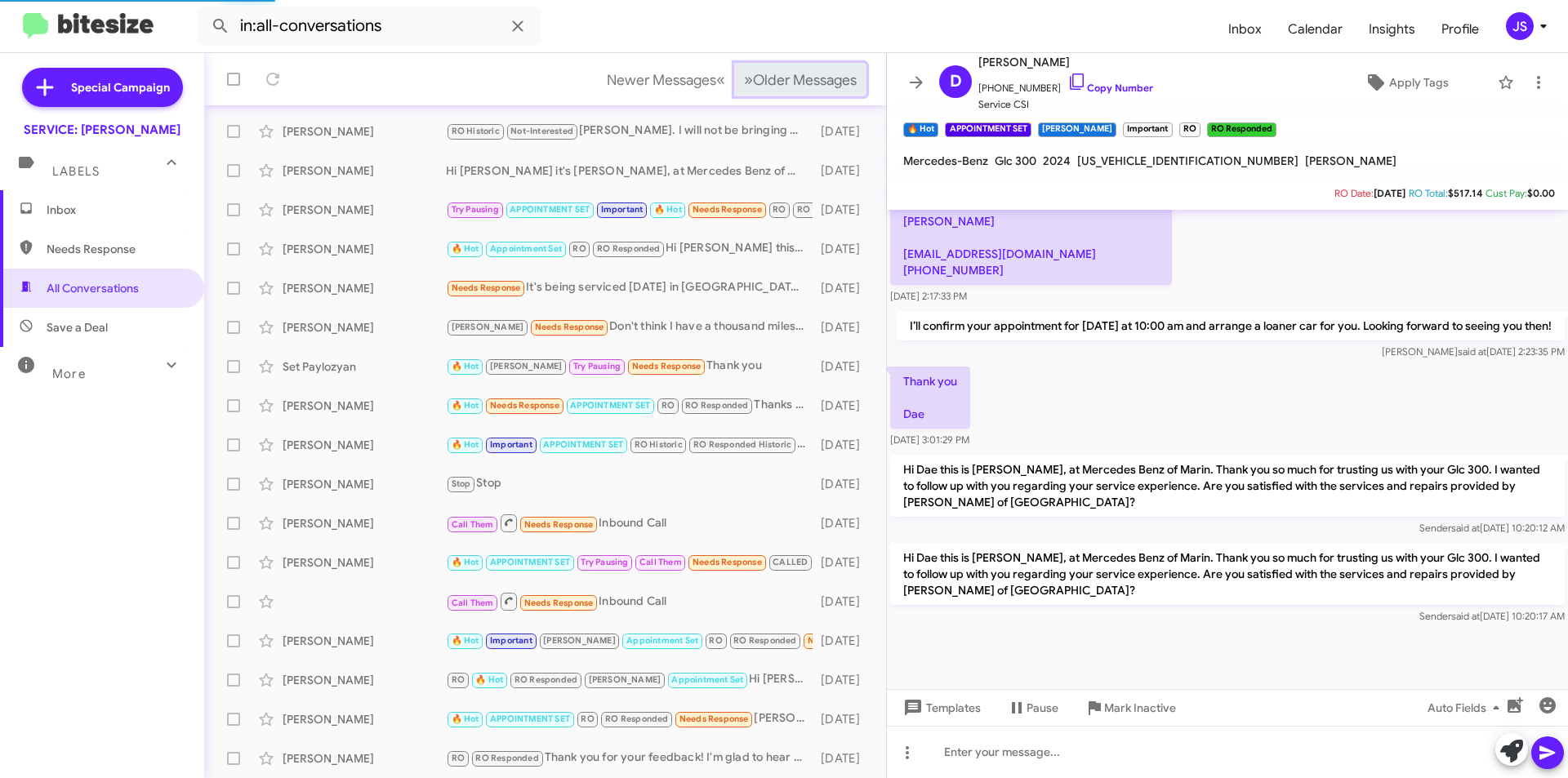
click at [790, 86] on span "Older Messages" at bounding box center [805, 80] width 103 height 18
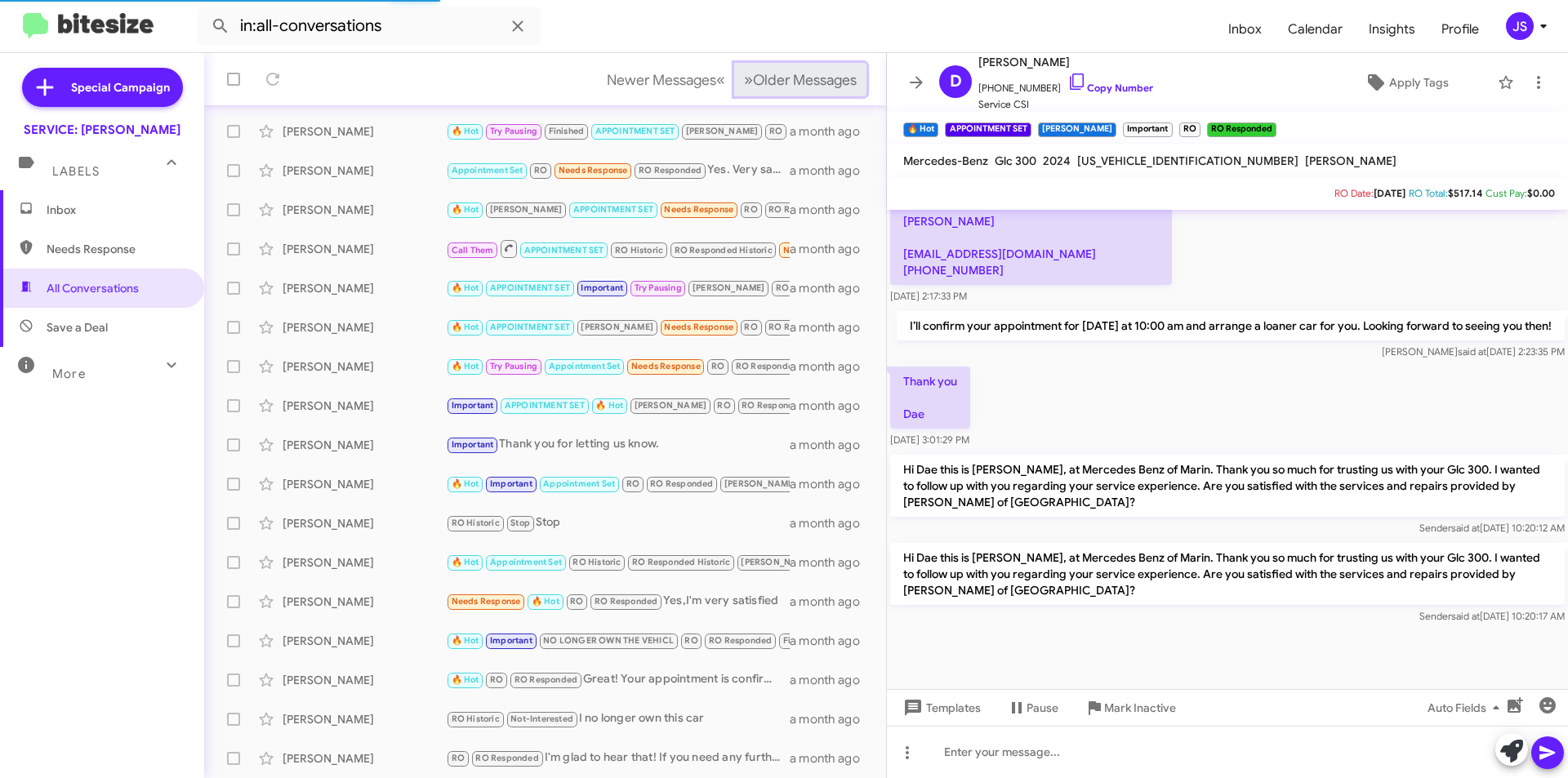
click at [790, 86] on span "Older Messages" at bounding box center [805, 80] width 103 height 18
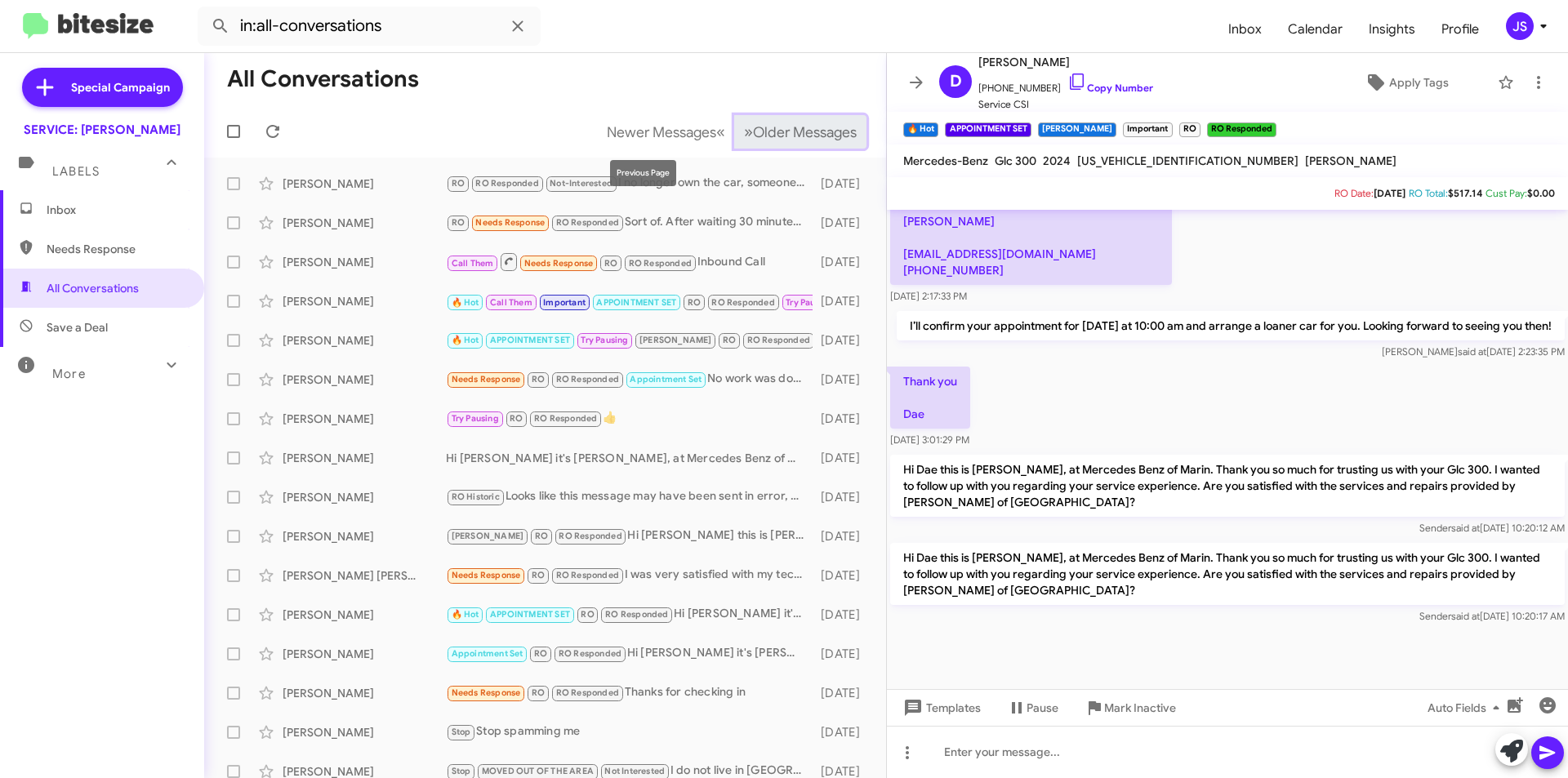
click at [784, 122] on button "» Next Older Messages" at bounding box center [800, 131] width 132 height 34
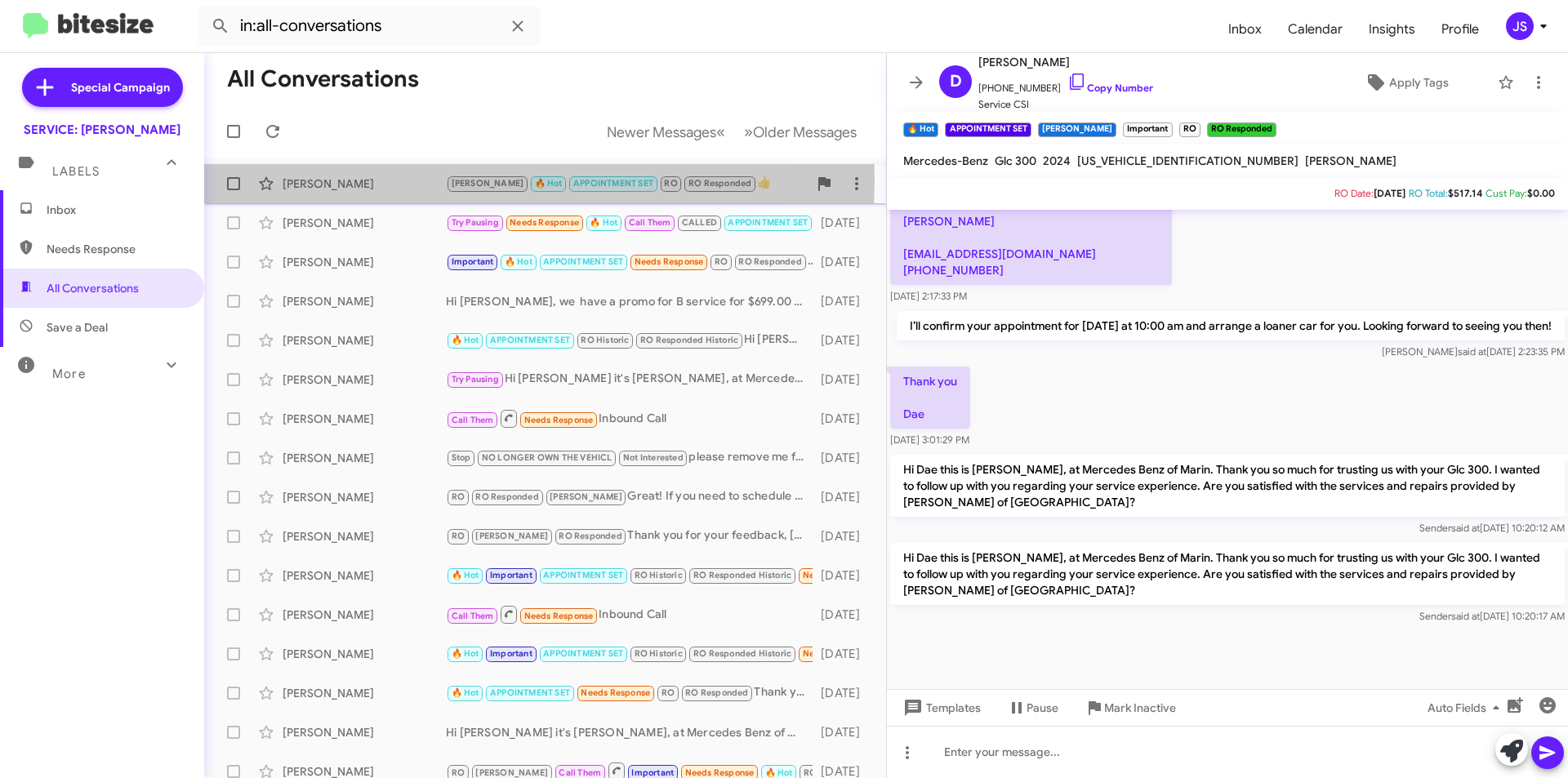
click at [416, 179] on div "Melvin Matarrita" at bounding box center [364, 183] width 164 height 16
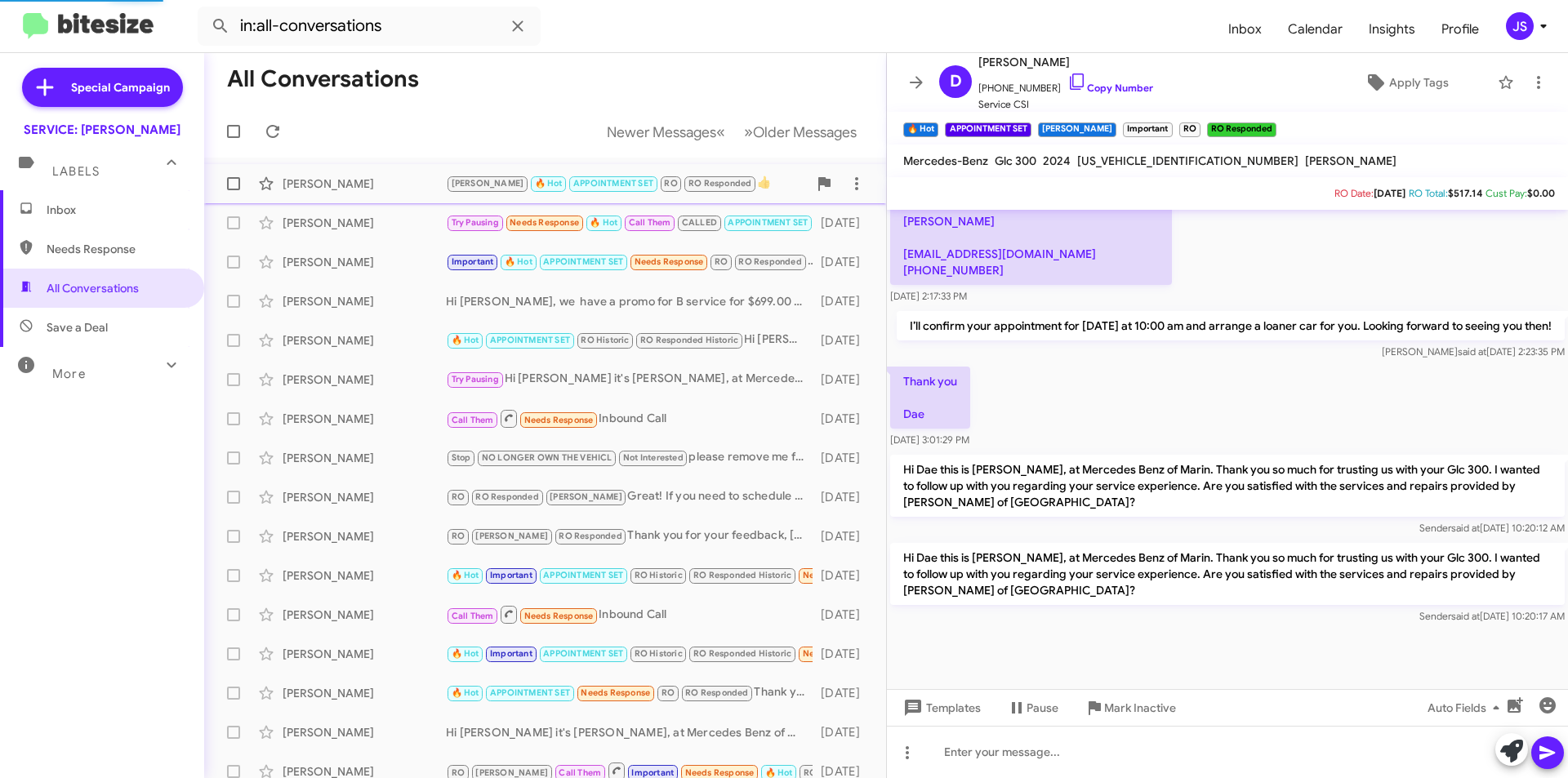
click at [418, 191] on div "Melvin Matarrita" at bounding box center [364, 183] width 164 height 16
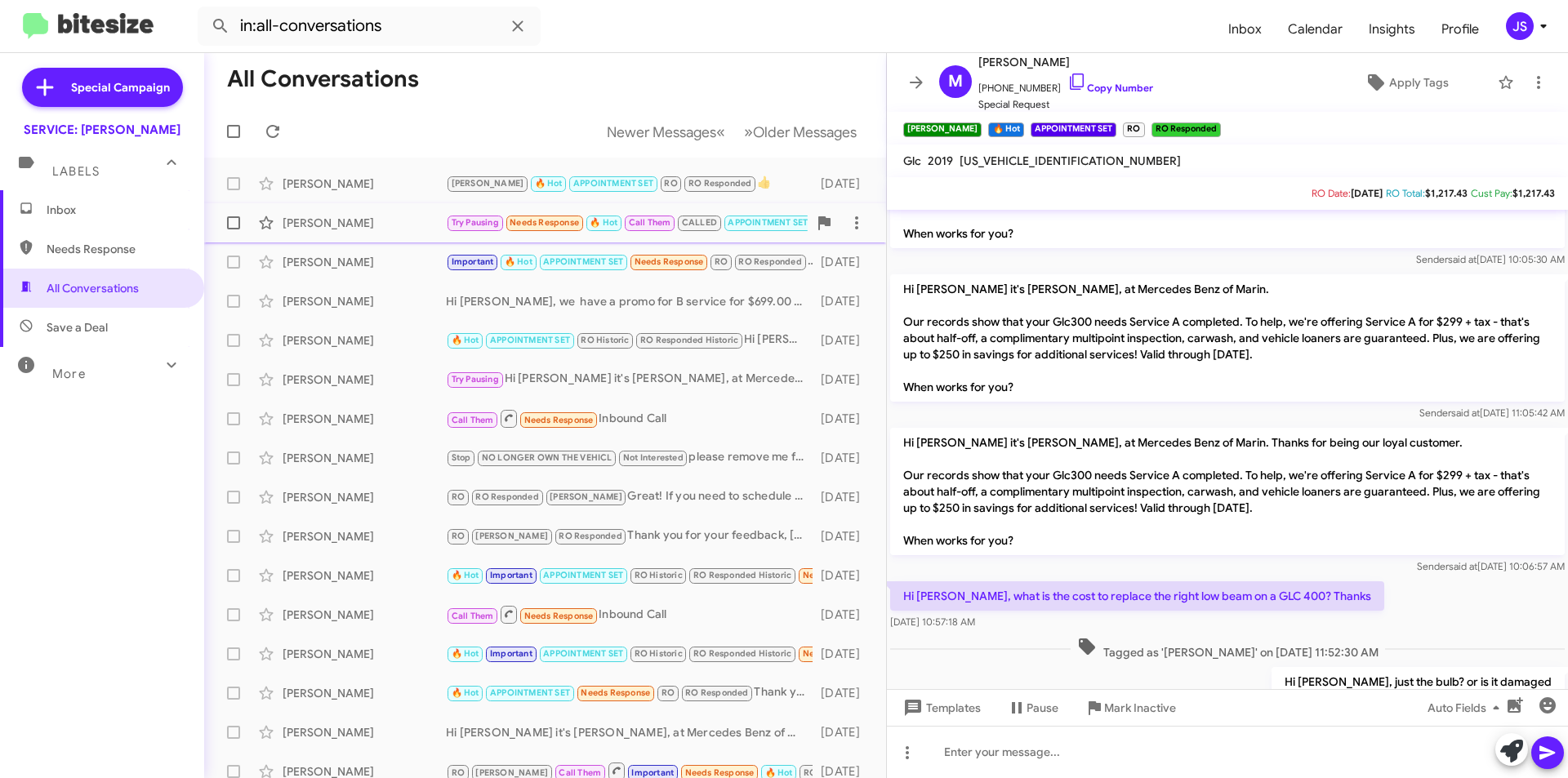
scroll to position [572, 0]
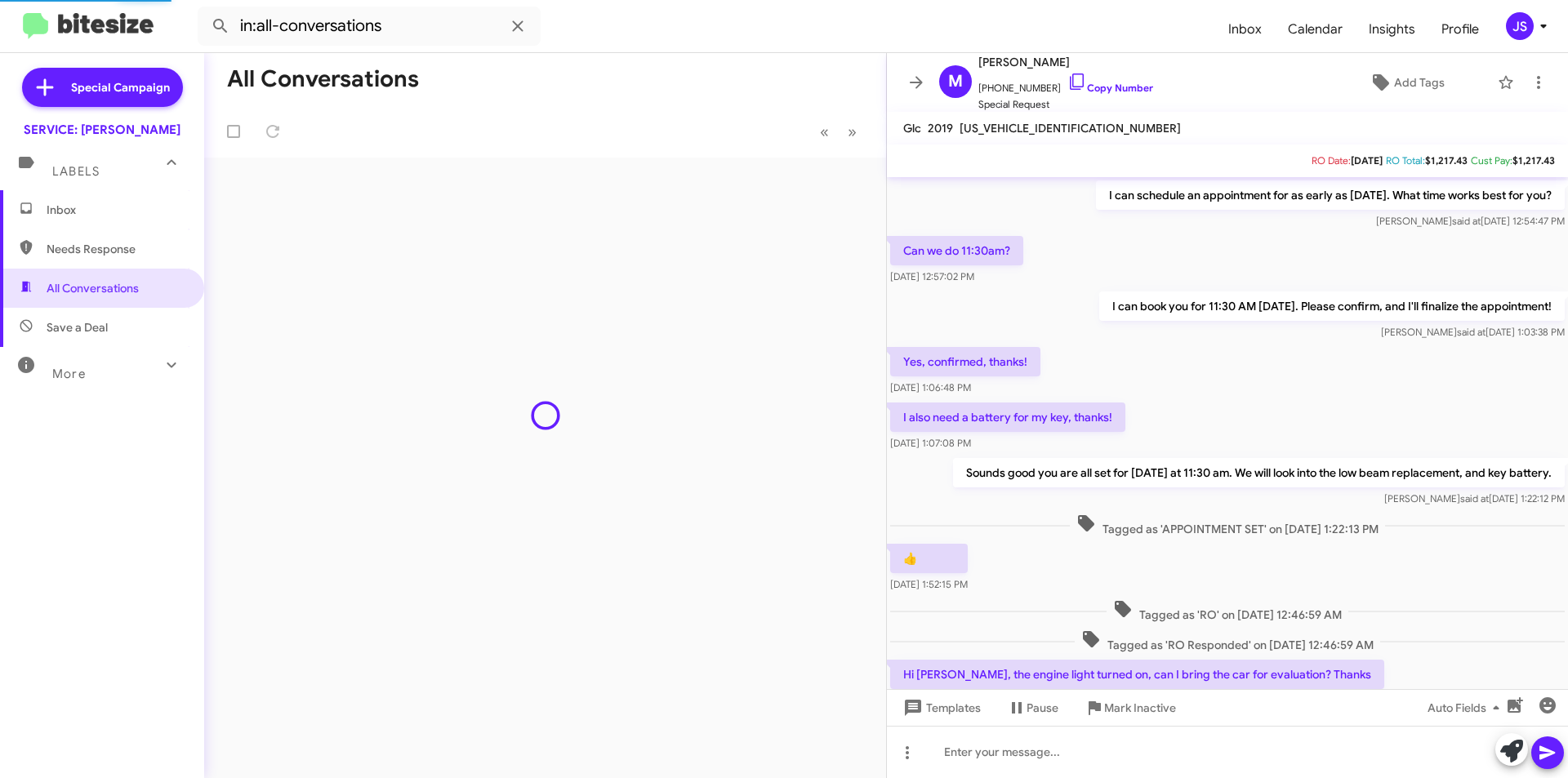
scroll to position [621, 0]
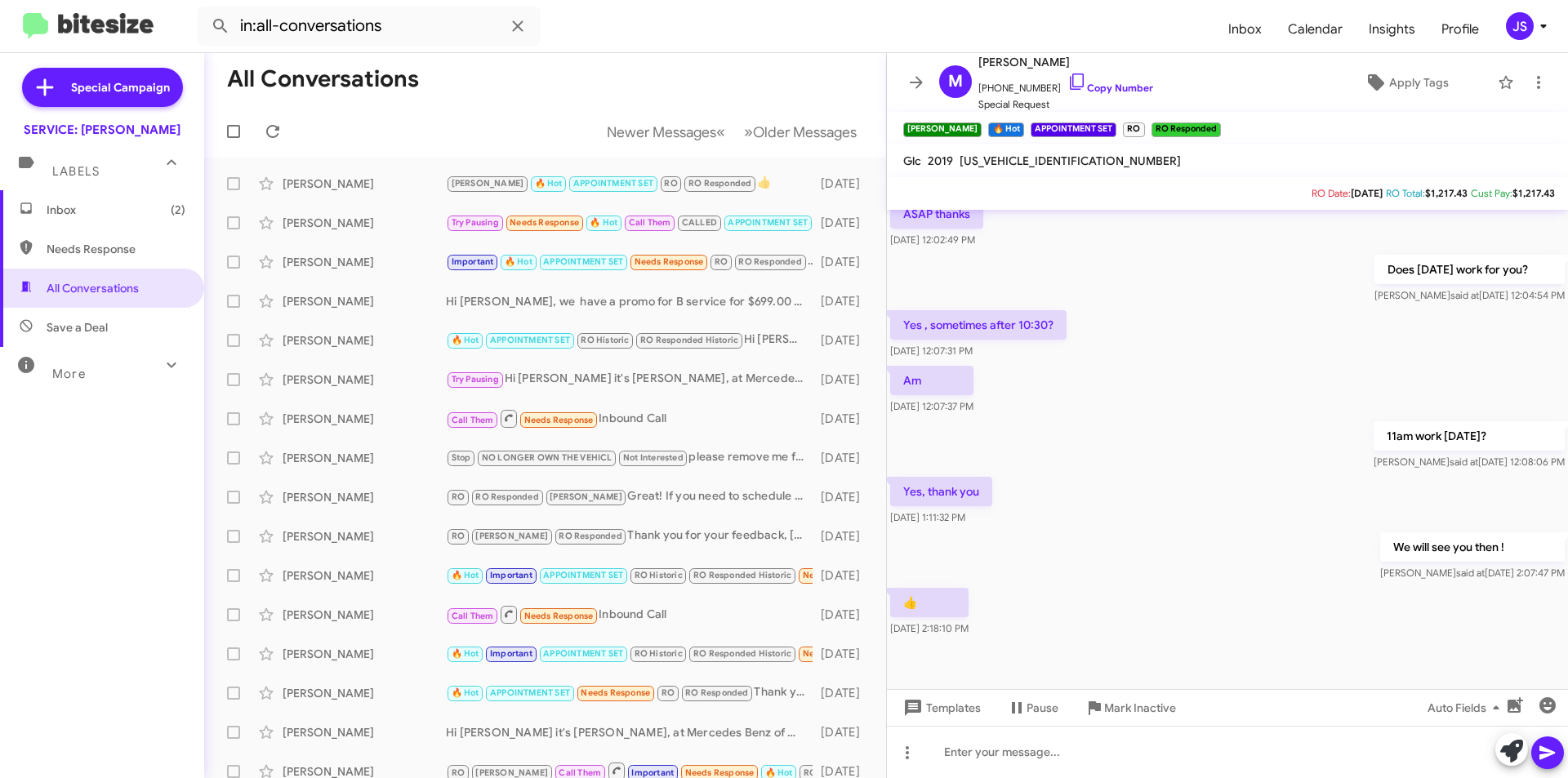
click at [44, 212] on span "Inbox (2)" at bounding box center [102, 210] width 204 height 39
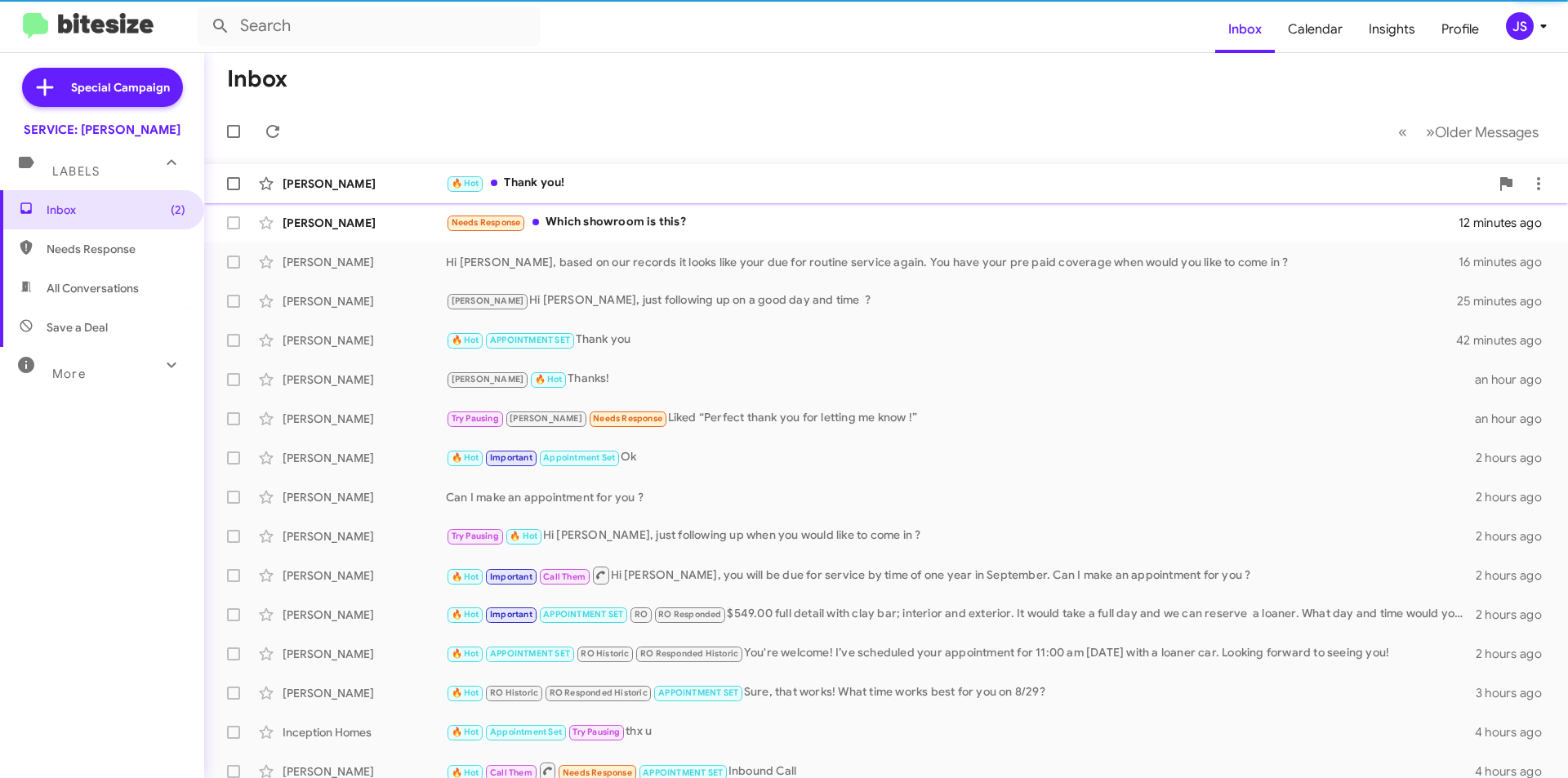
click at [342, 197] on div "Stephanie Amos 🔥 Hot Thank you! 12 minutes ago" at bounding box center [886, 184] width 1337 height 33
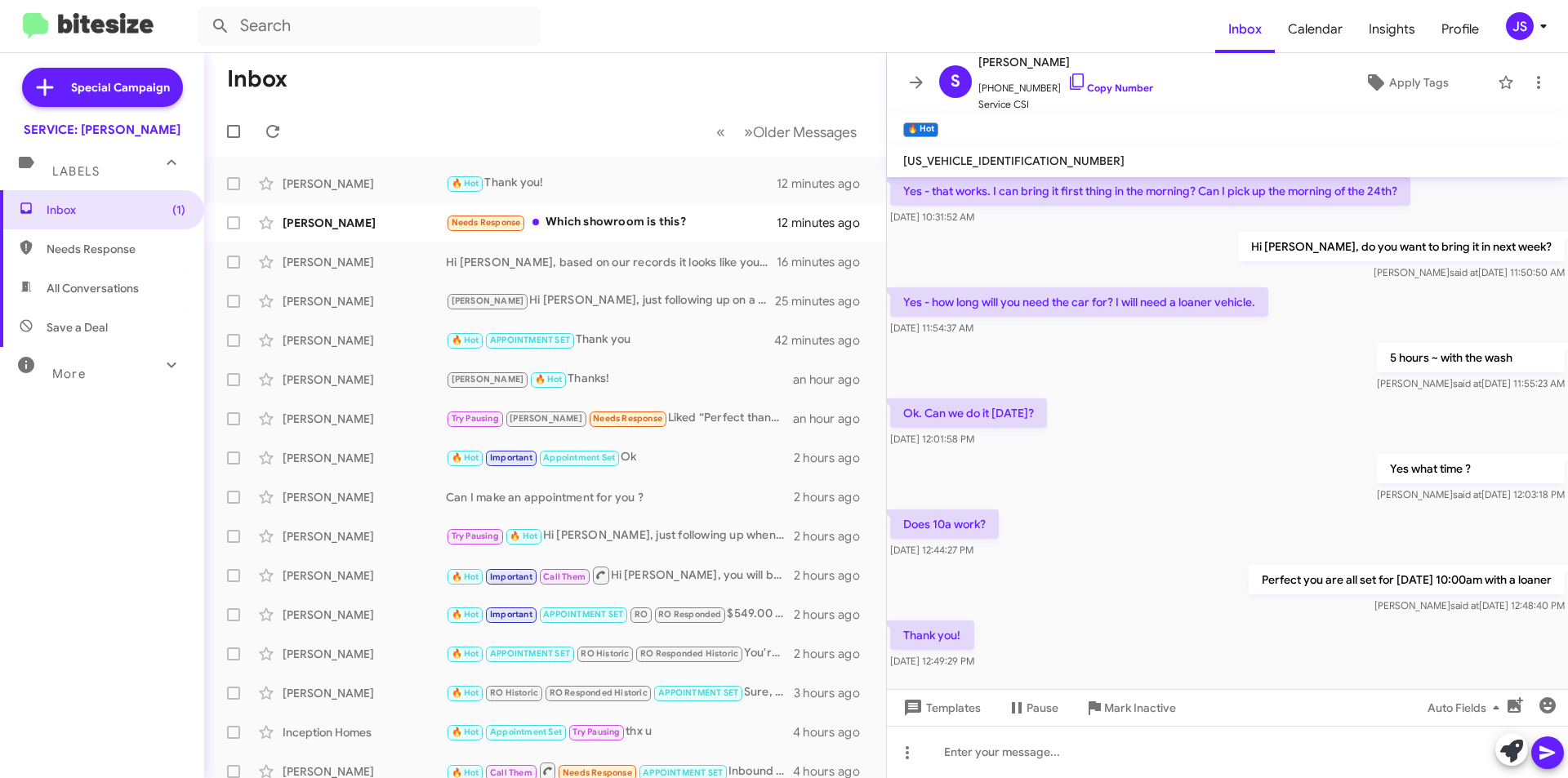
scroll to position [367, 0]
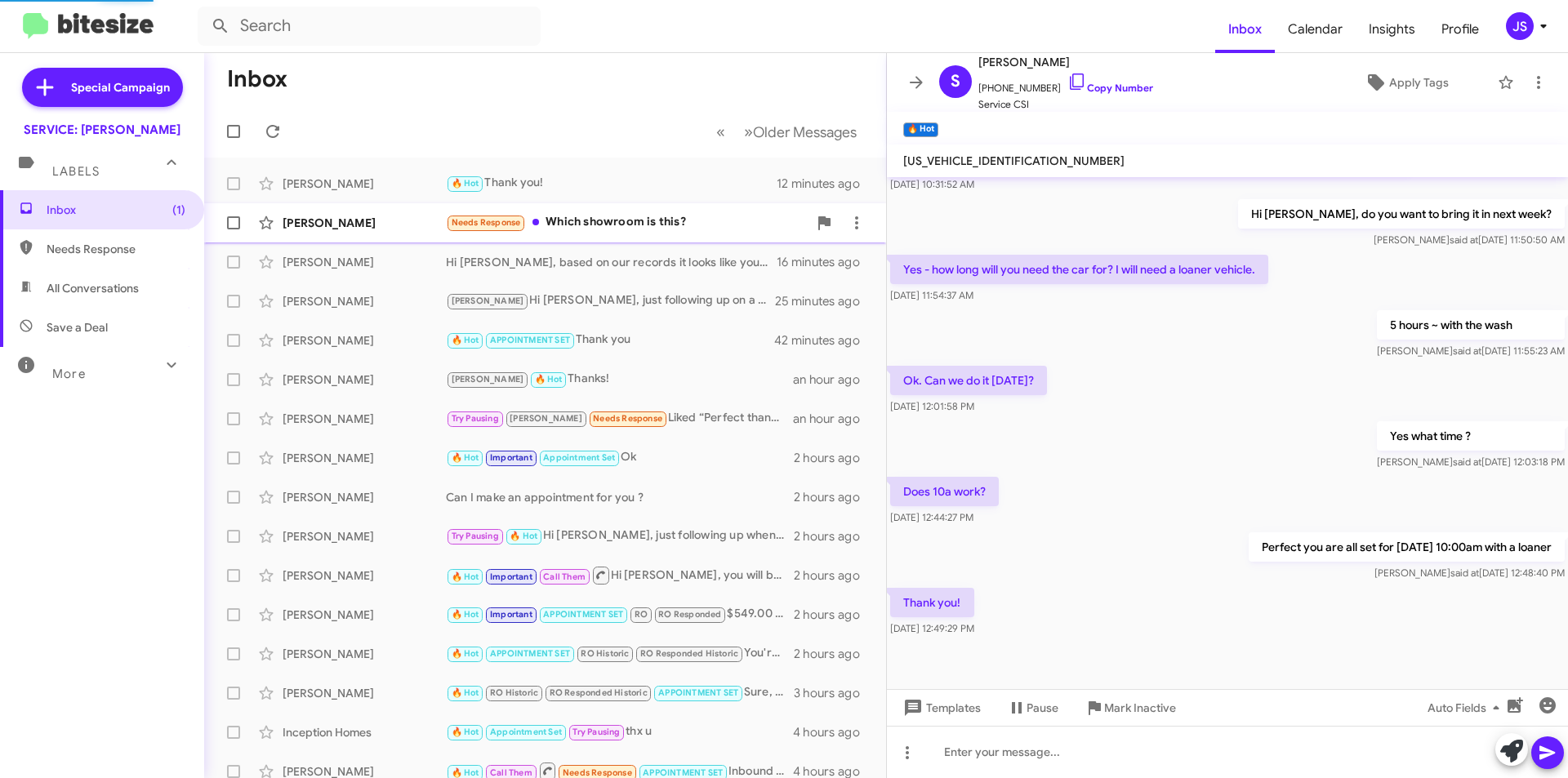
click at [362, 236] on div "Lucille Cornell Needs Response Which showroom is this? 12 minutes ago" at bounding box center [545, 223] width 656 height 33
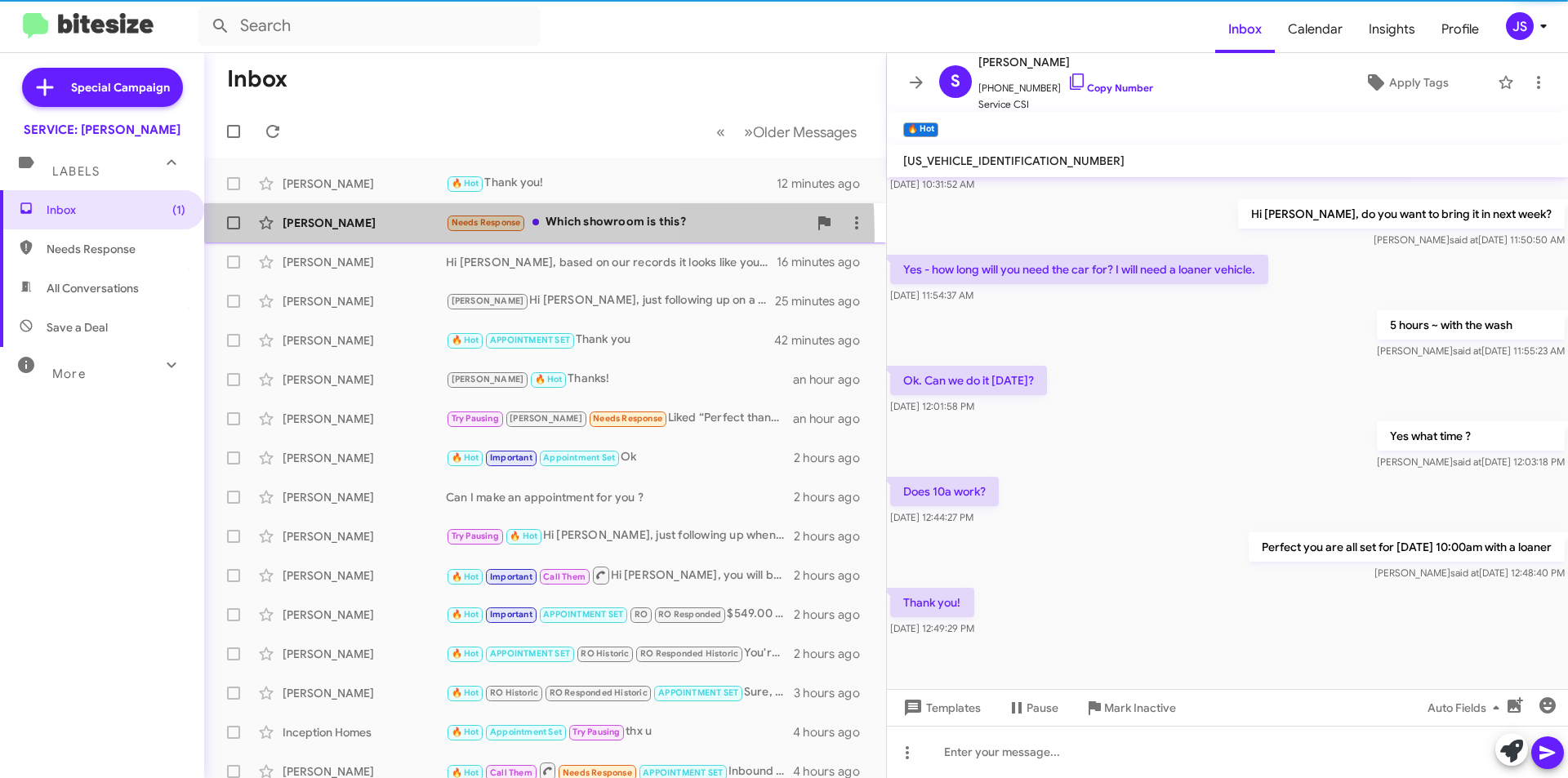
scroll to position [237, 0]
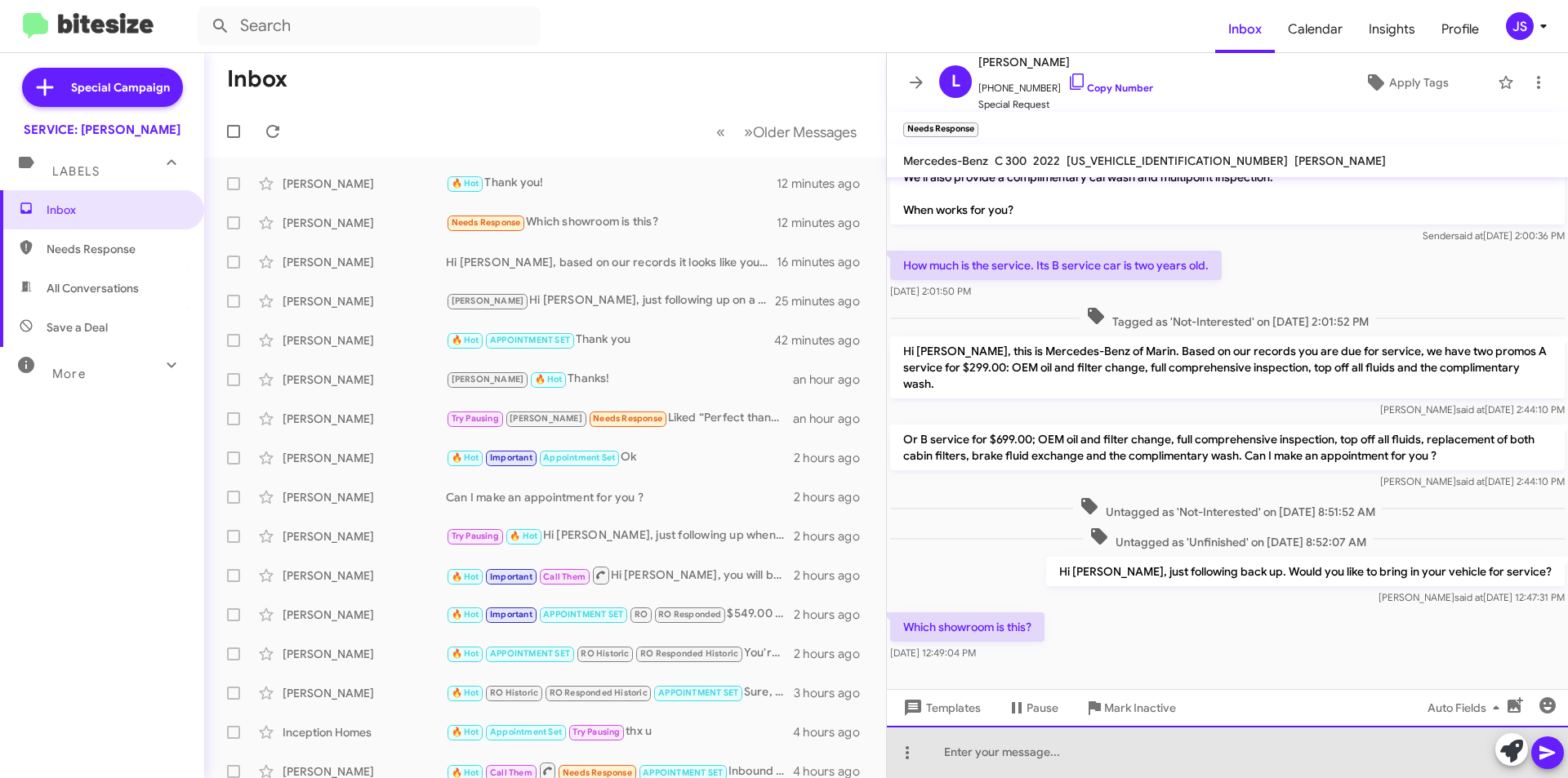
click at [1268, 756] on div at bounding box center [1227, 752] width 681 height 53
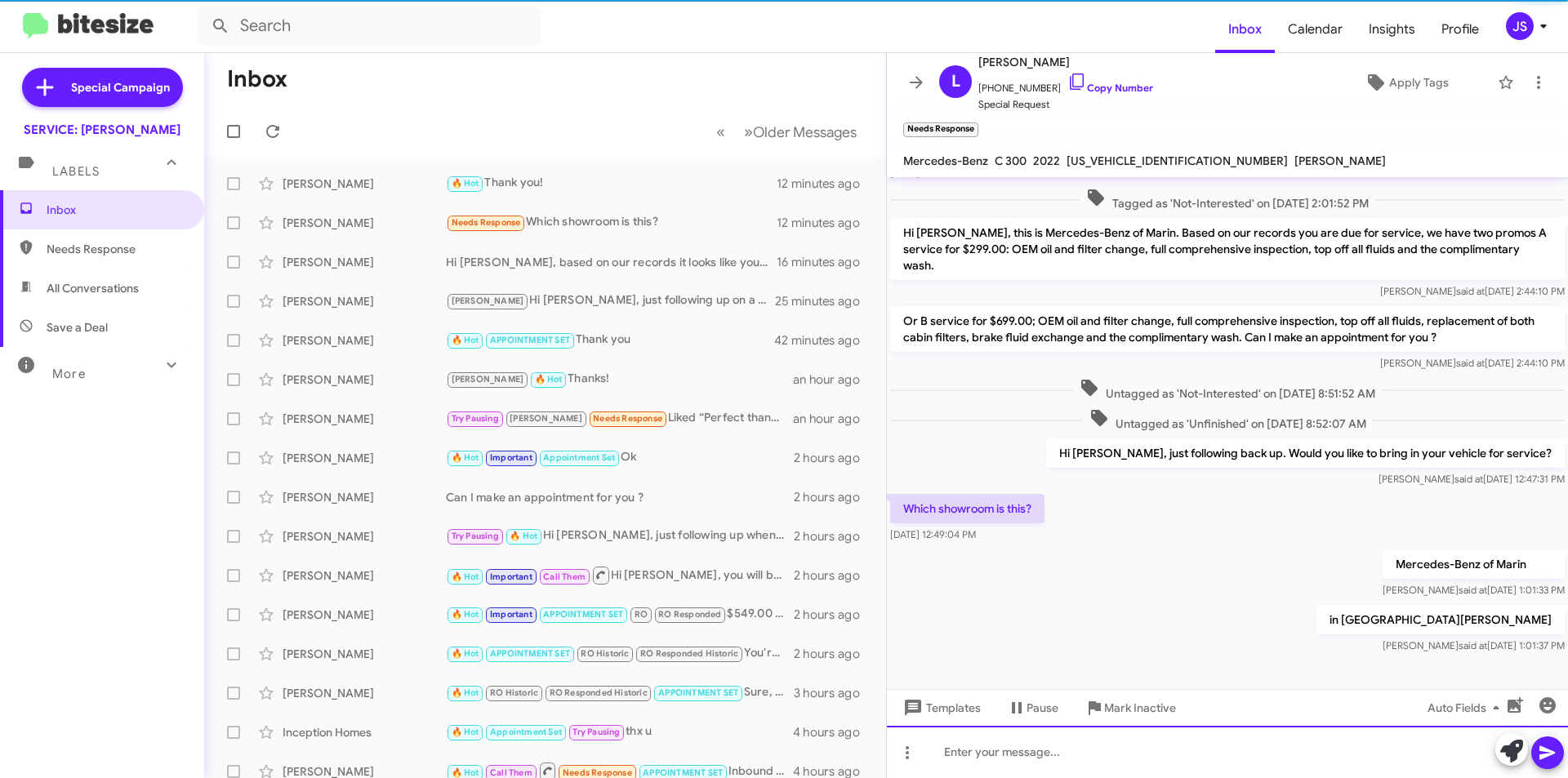
scroll to position [356, 0]
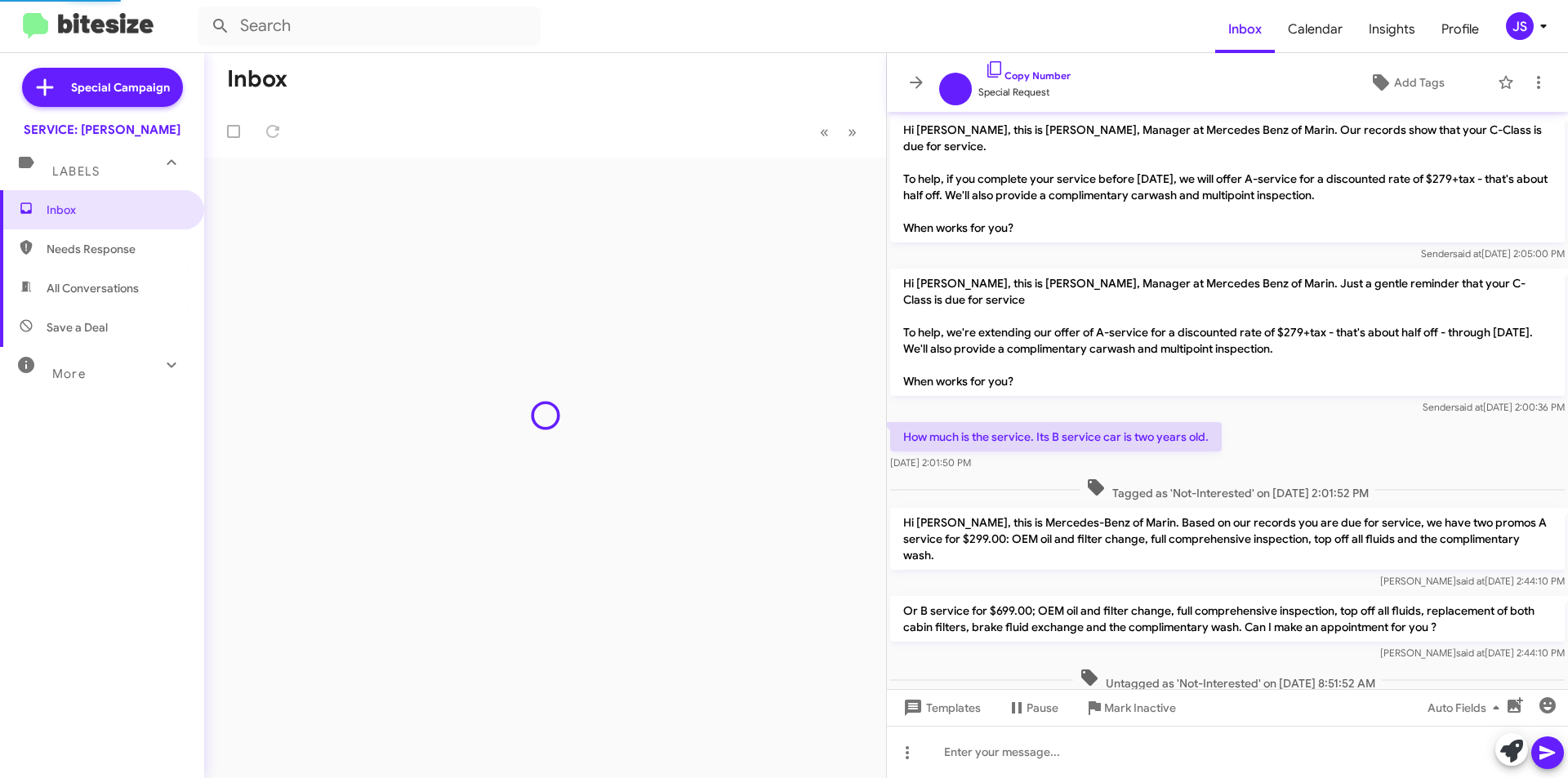
scroll to position [291, 0]
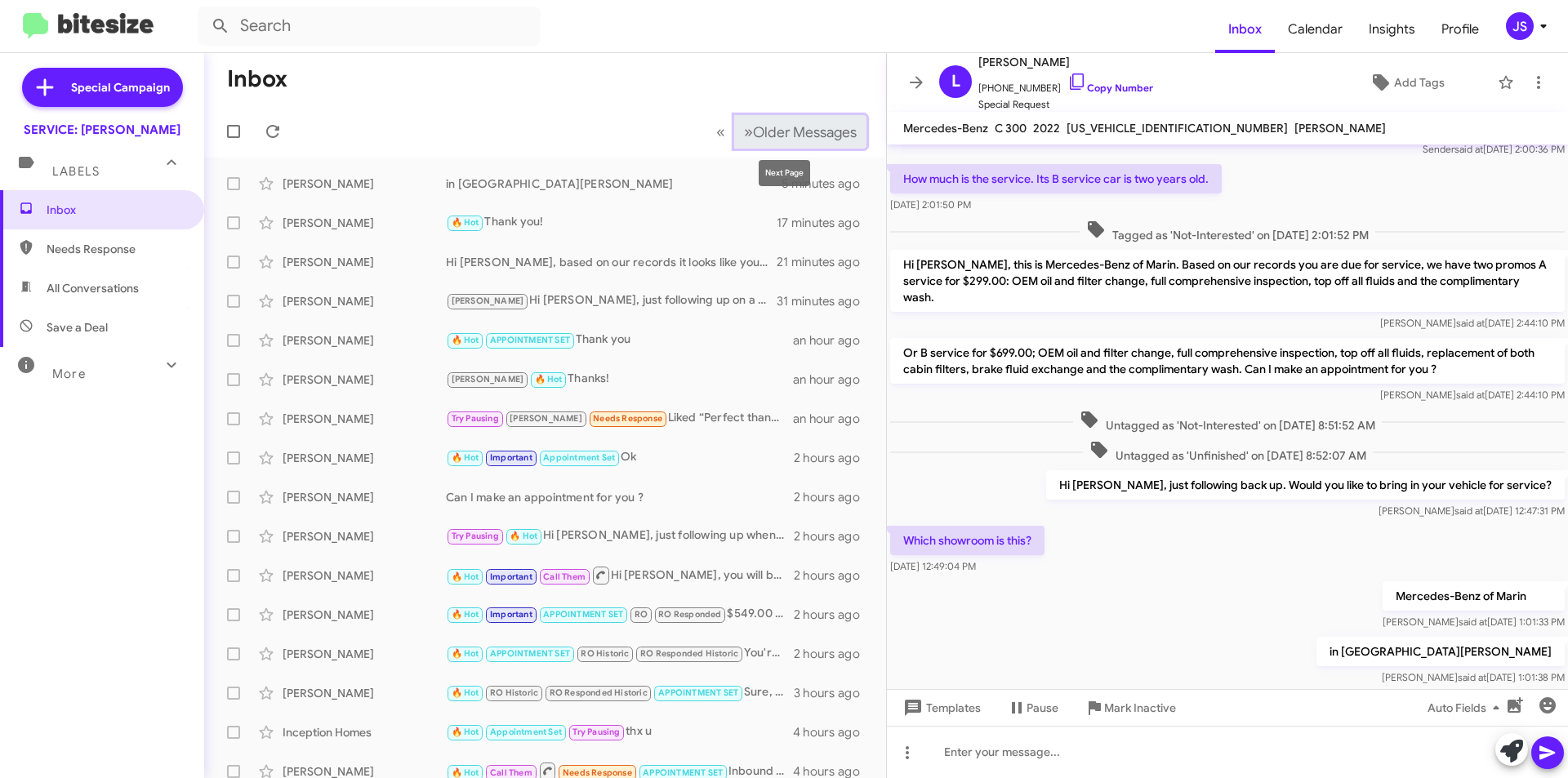
click at [738, 119] on button "» Next Older Messages" at bounding box center [800, 131] width 132 height 34
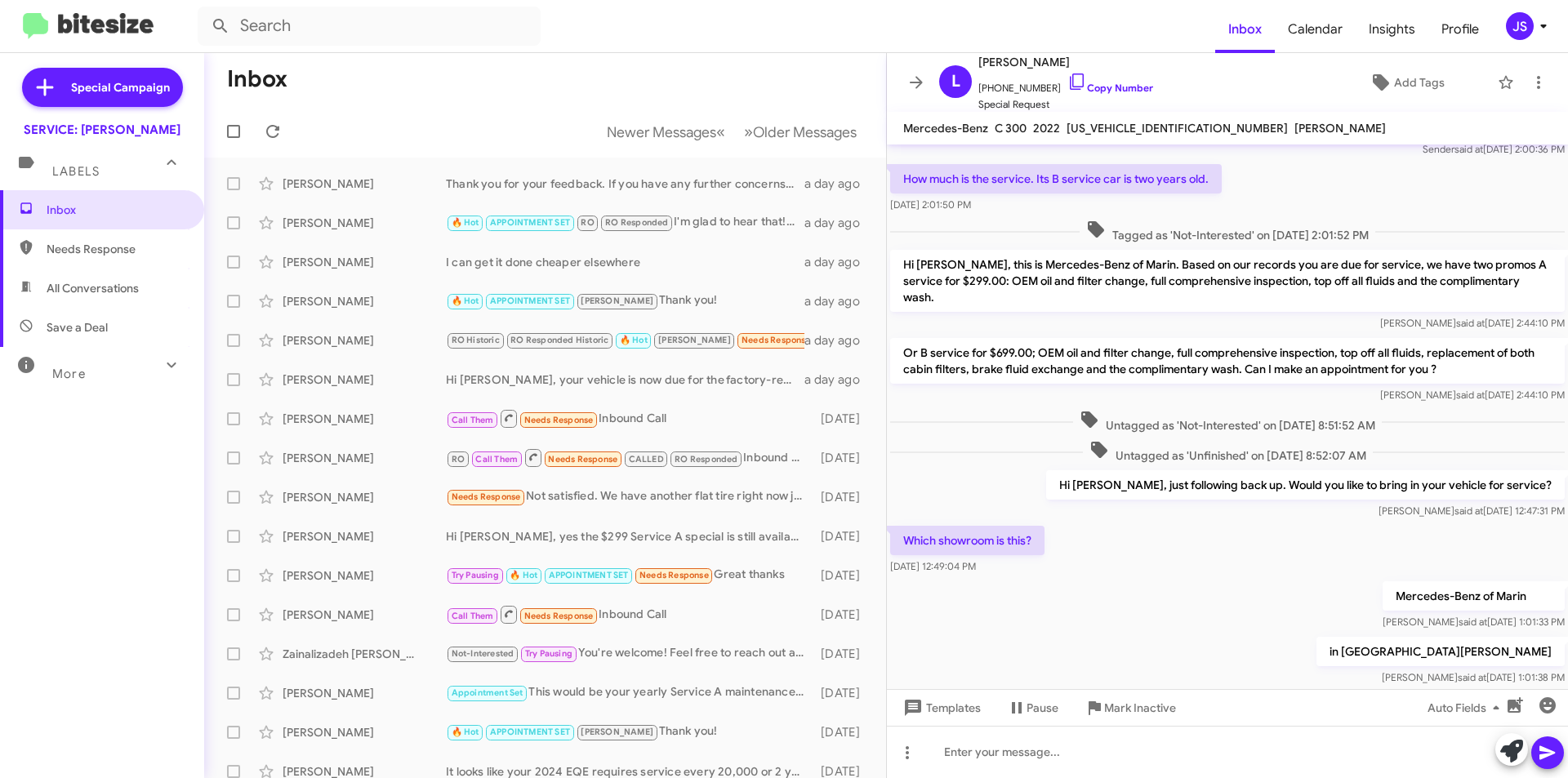
click at [84, 315] on span "Save a Deal" at bounding box center [102, 327] width 204 height 39
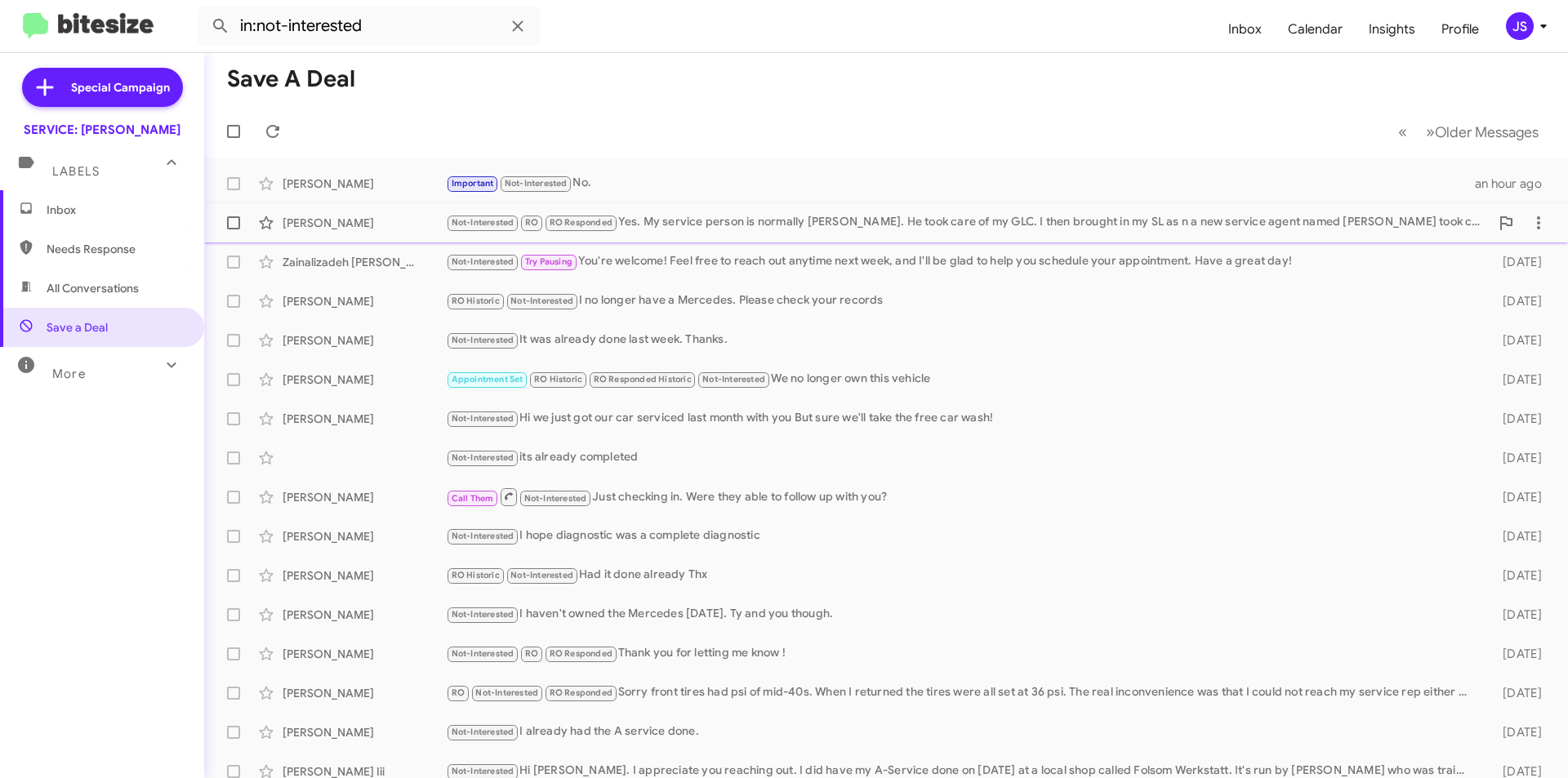
click at [715, 208] on div "[PERSON_NAME] Not-Interested RO RO Responded Yes. My service person is normally…" at bounding box center [886, 223] width 1337 height 33
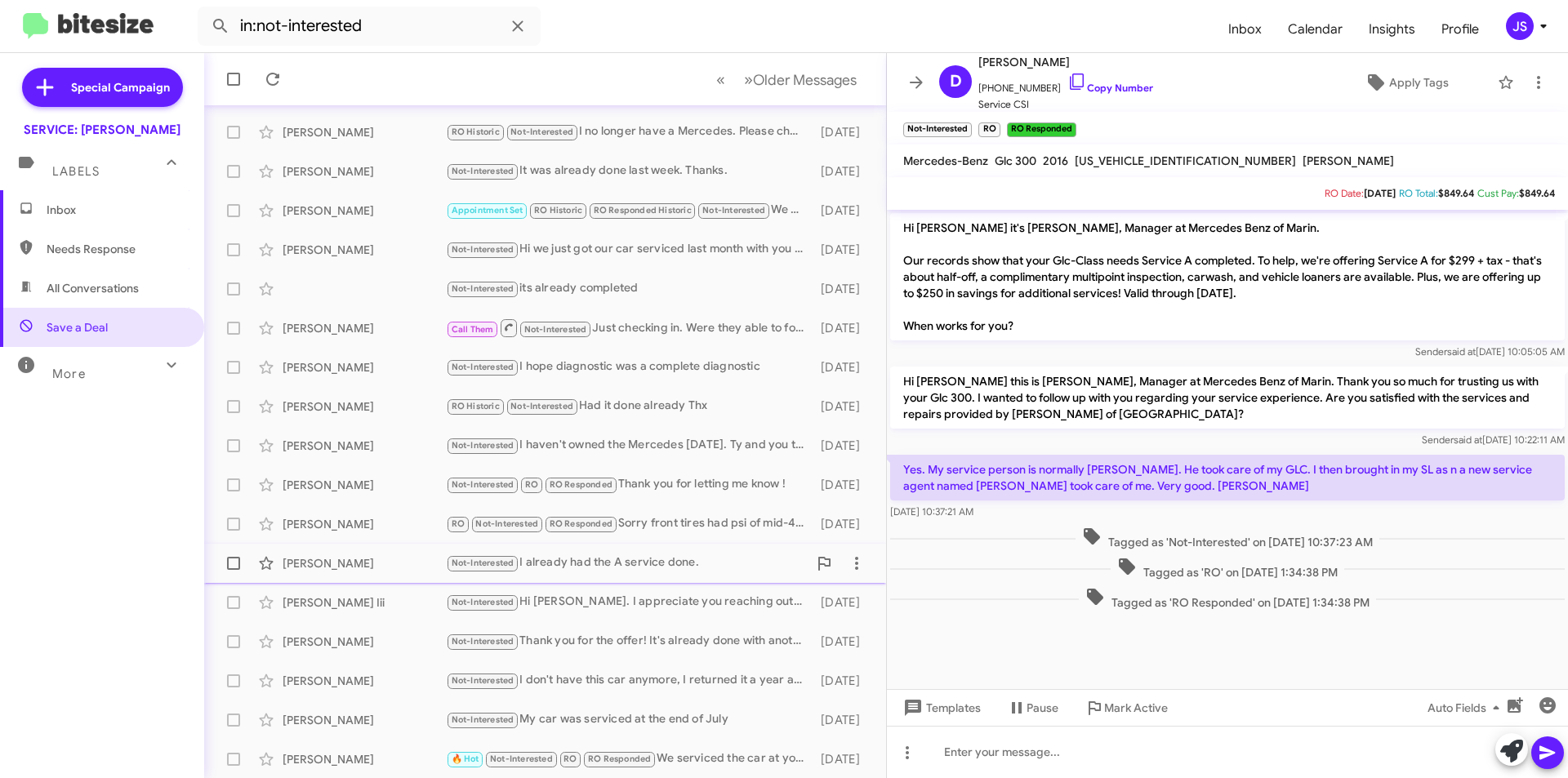
scroll to position [170, 0]
click at [818, 68] on button "» Next Older Messages" at bounding box center [800, 80] width 132 height 34
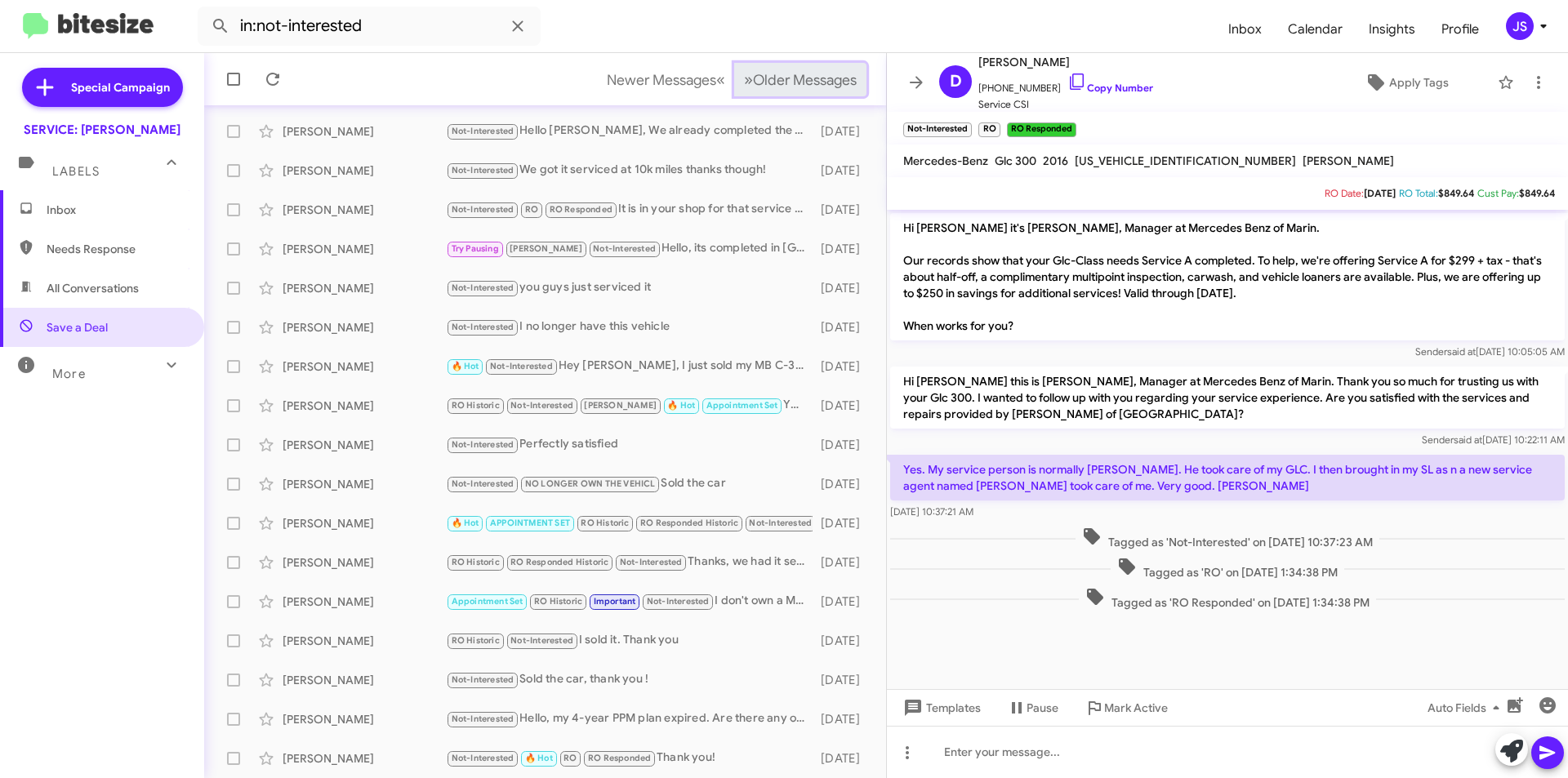
click at [818, 68] on button "» Next Older Messages" at bounding box center [800, 80] width 132 height 34
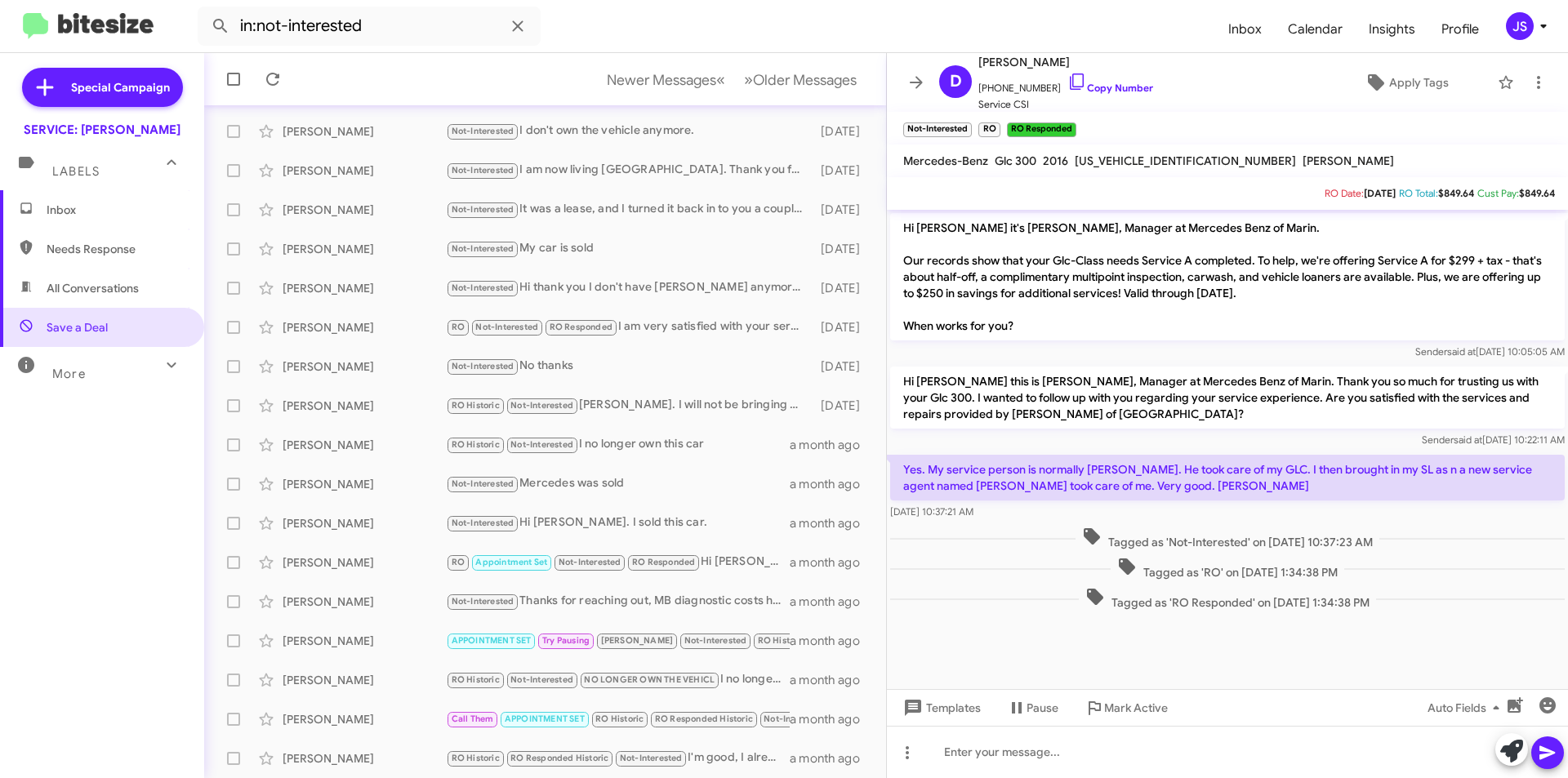
click at [136, 376] on div "More" at bounding box center [86, 367] width 146 height 31
click at [104, 424] on span "Important" at bounding box center [116, 419] width 139 height 16
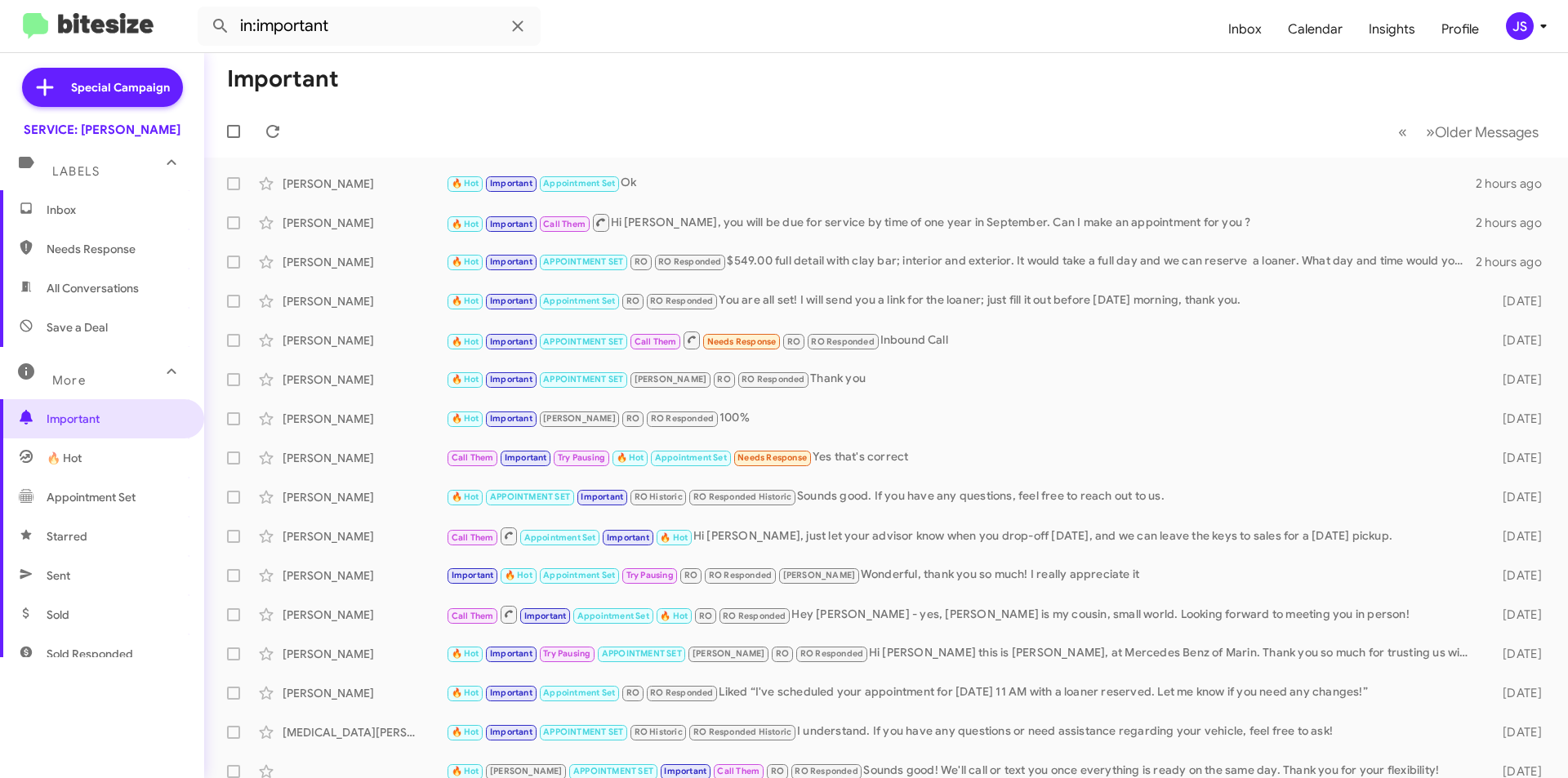
click at [133, 469] on span "🔥 Hot" at bounding box center [102, 458] width 204 height 39
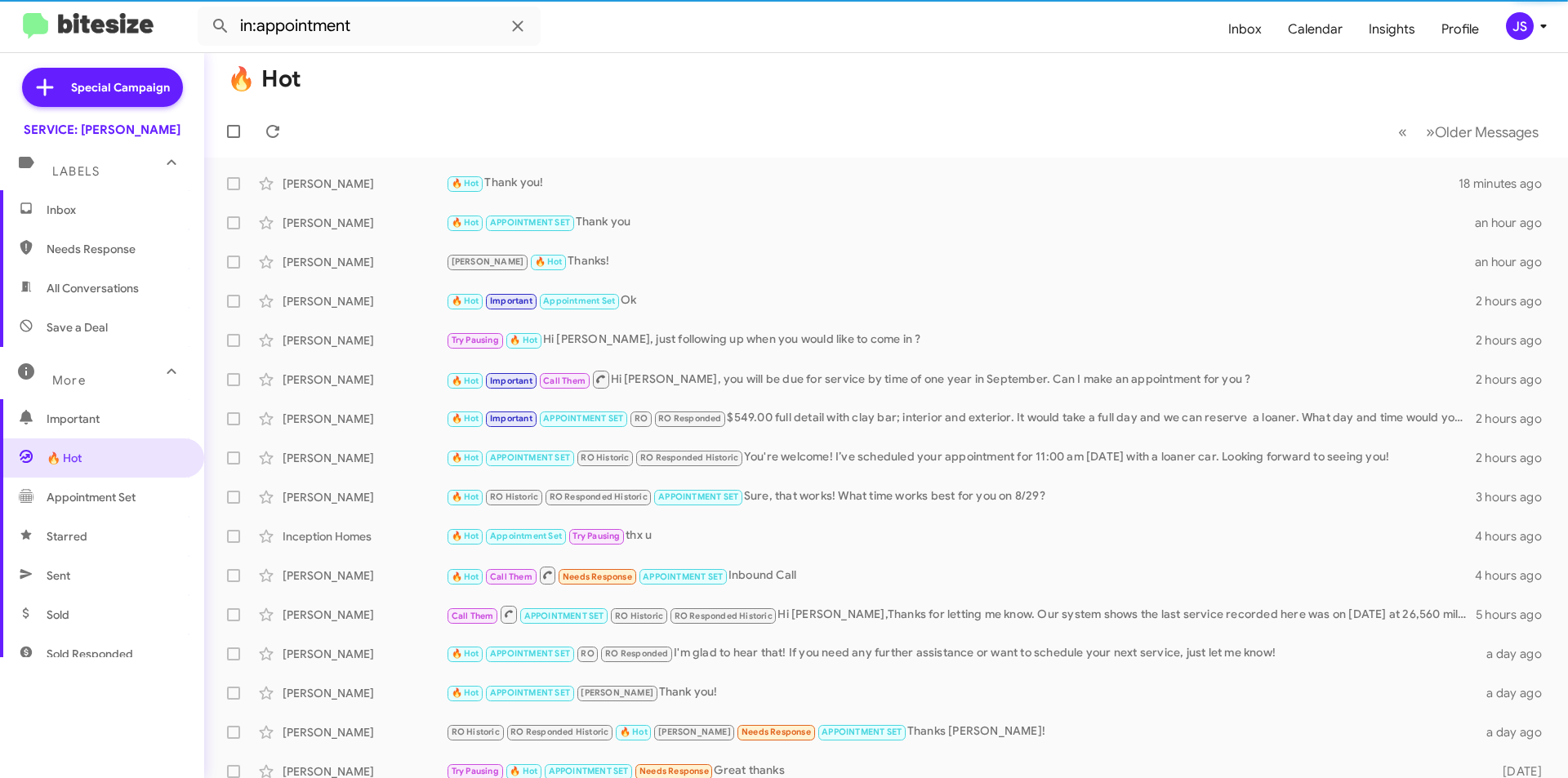
click at [122, 501] on span "Appointment Set" at bounding box center [91, 497] width 89 height 16
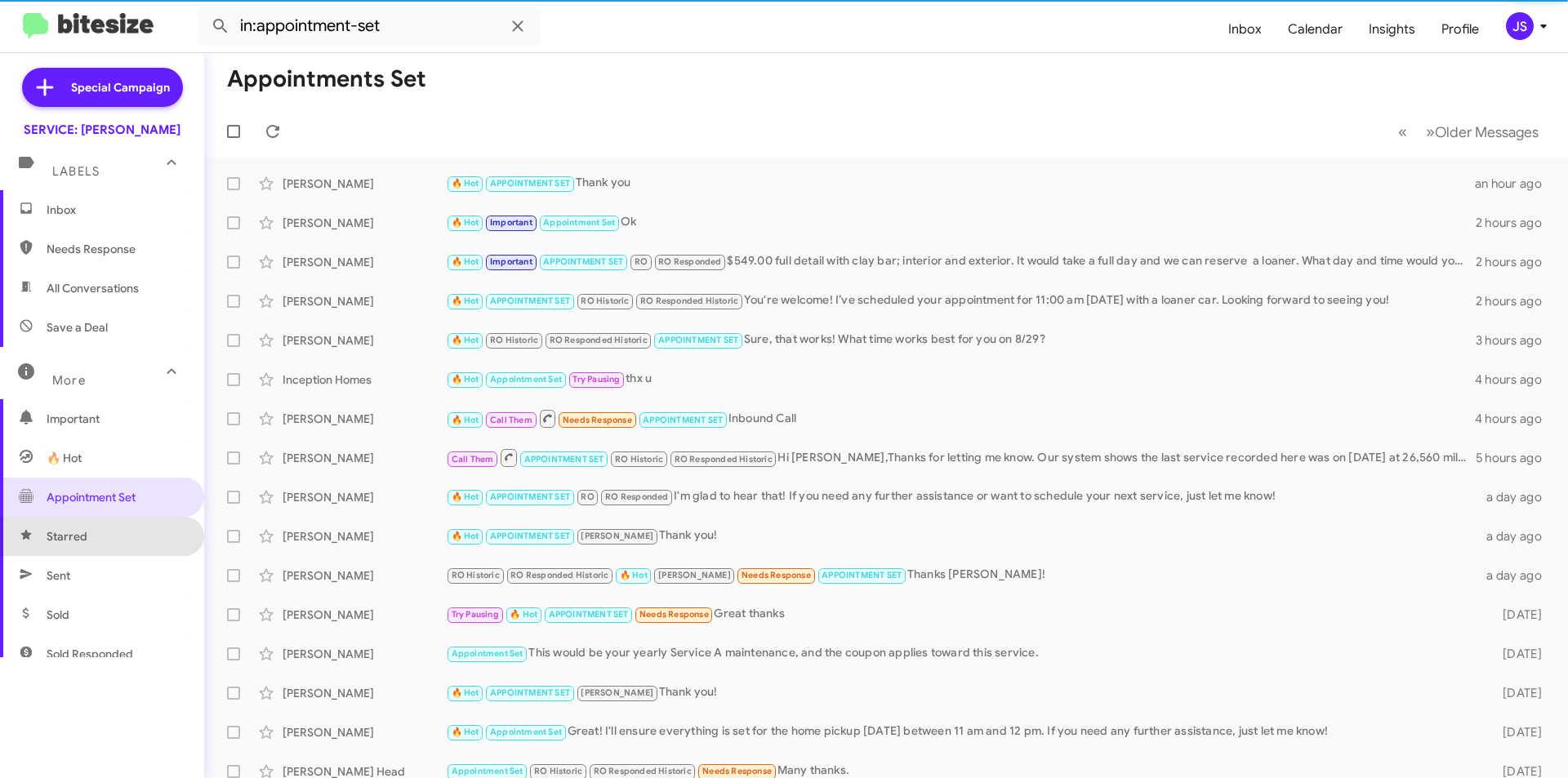
click at [119, 546] on span "Starred" at bounding box center [102, 537] width 204 height 39
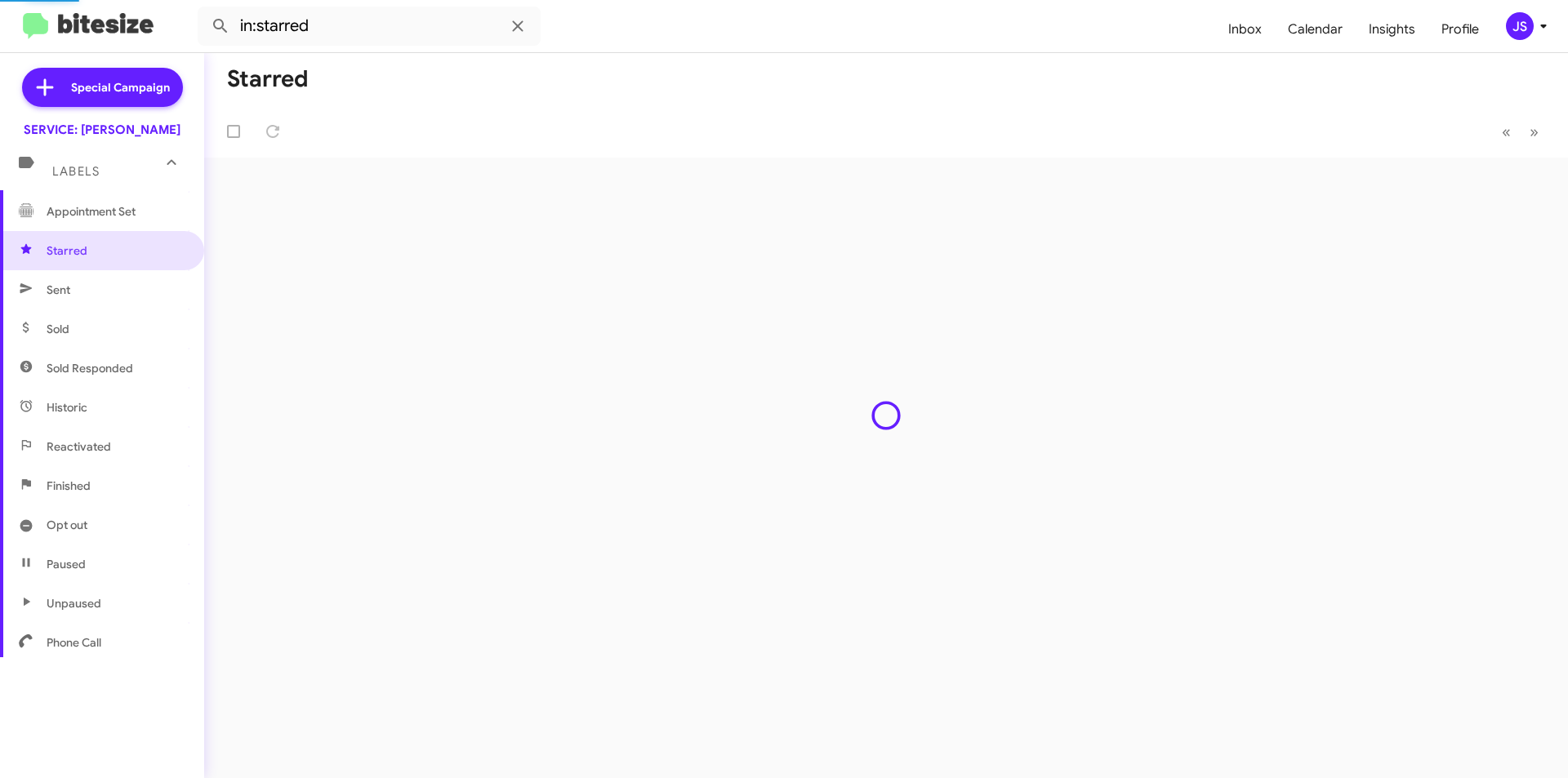
scroll to position [304, 0]
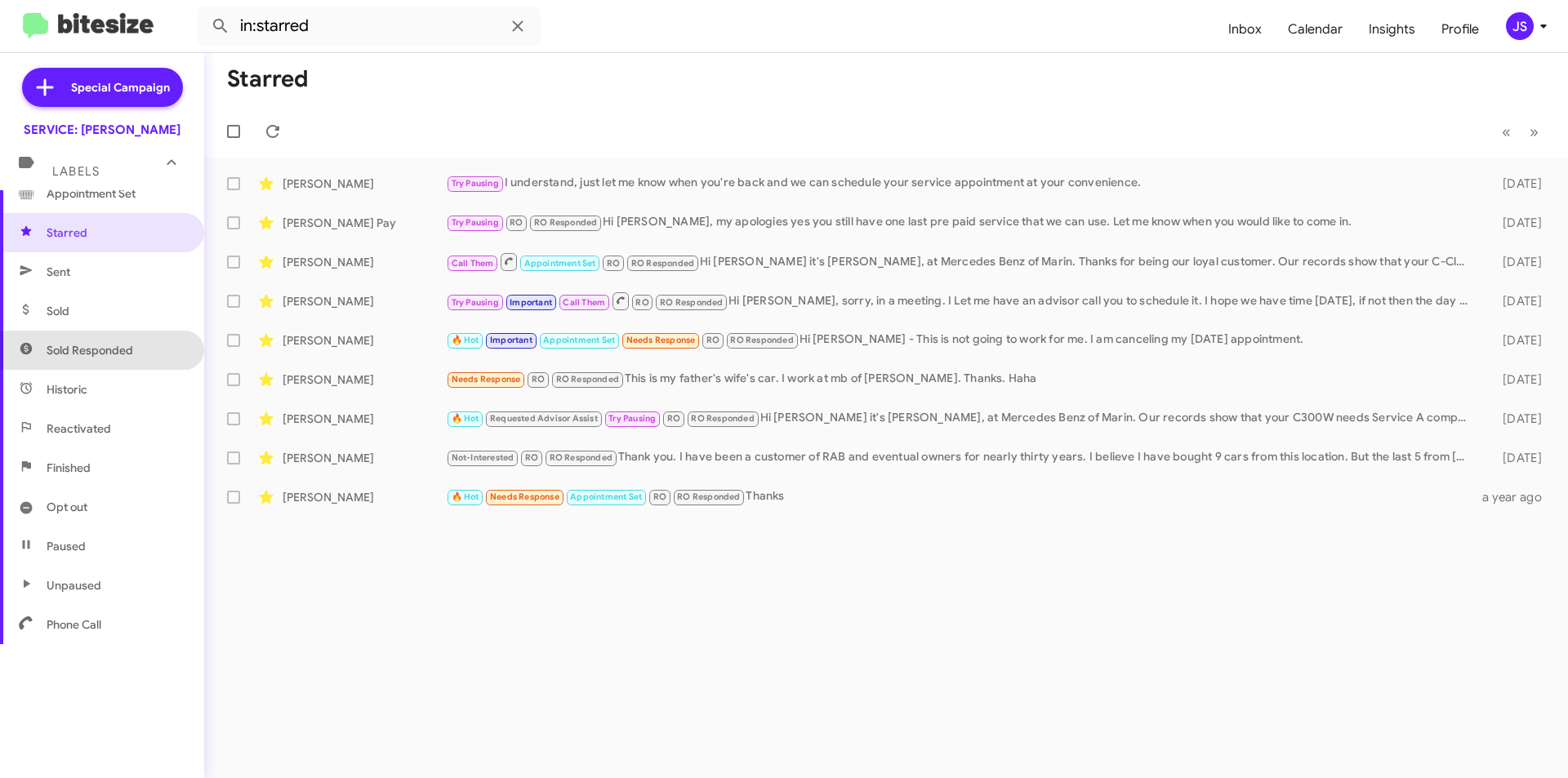
click at [132, 333] on span "Sold Responded" at bounding box center [102, 350] width 204 height 39
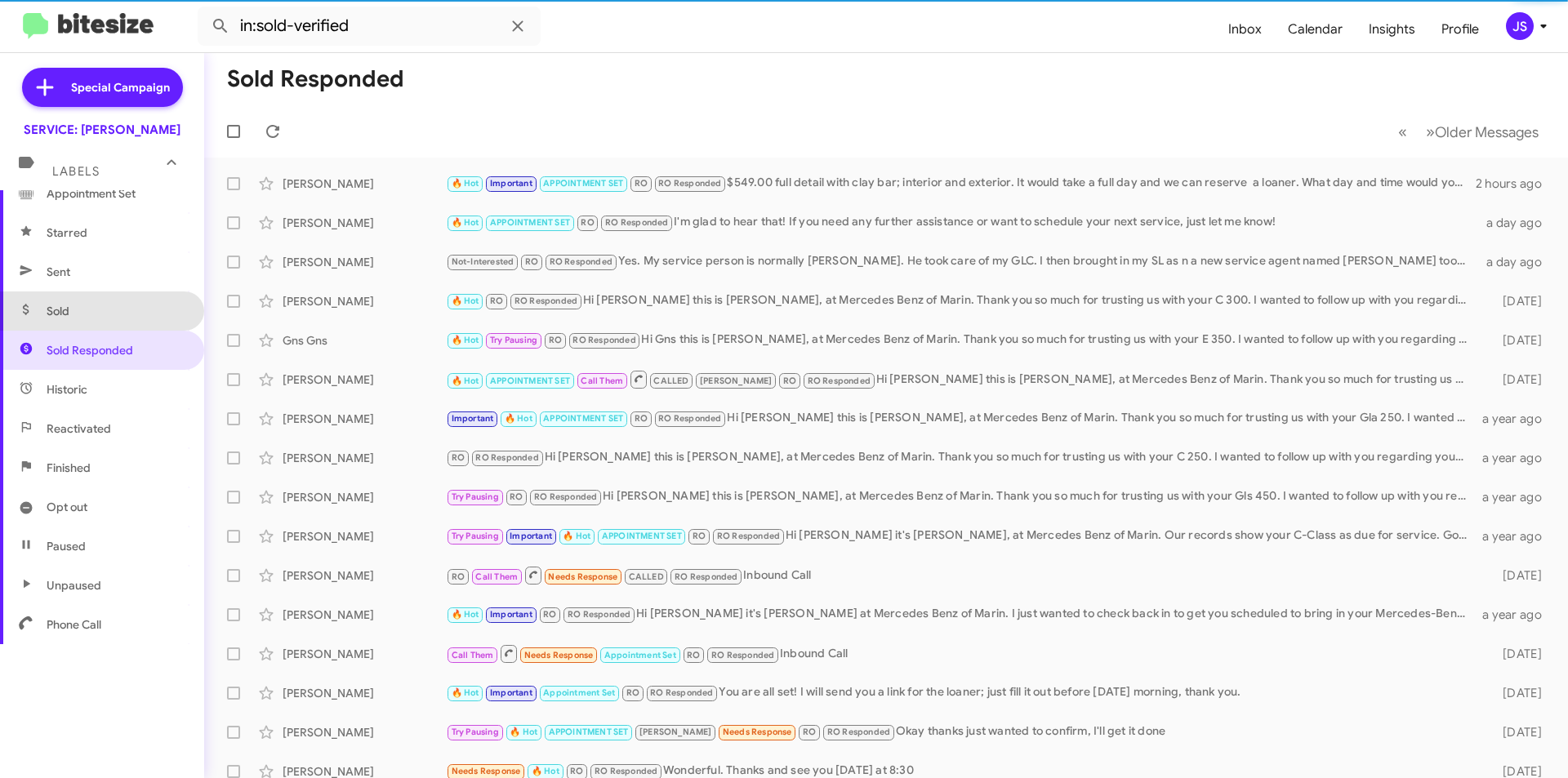
click at [114, 302] on span "Sold" at bounding box center [102, 310] width 204 height 39
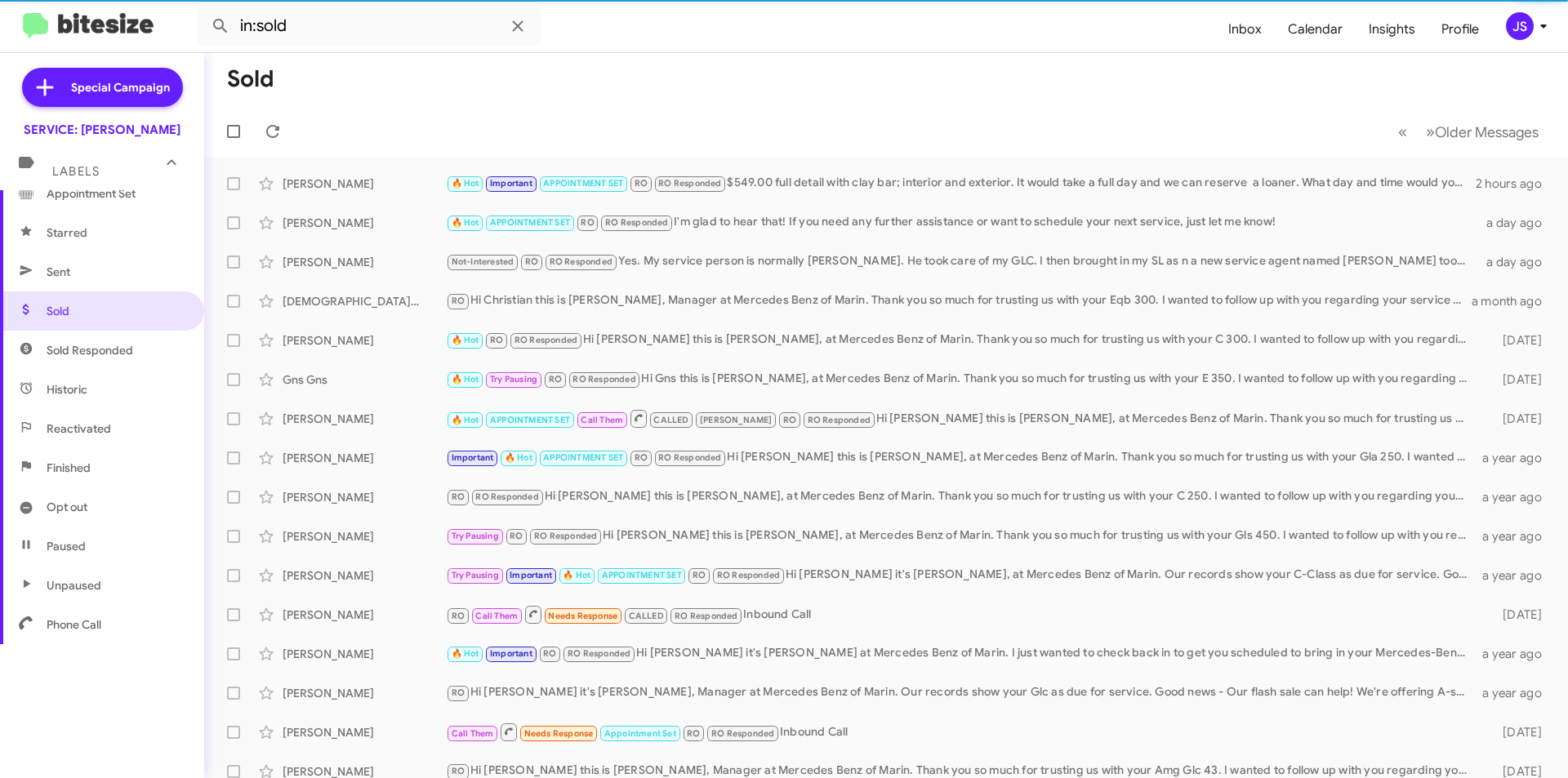
click at [97, 391] on span "Historic" at bounding box center [102, 389] width 204 height 39
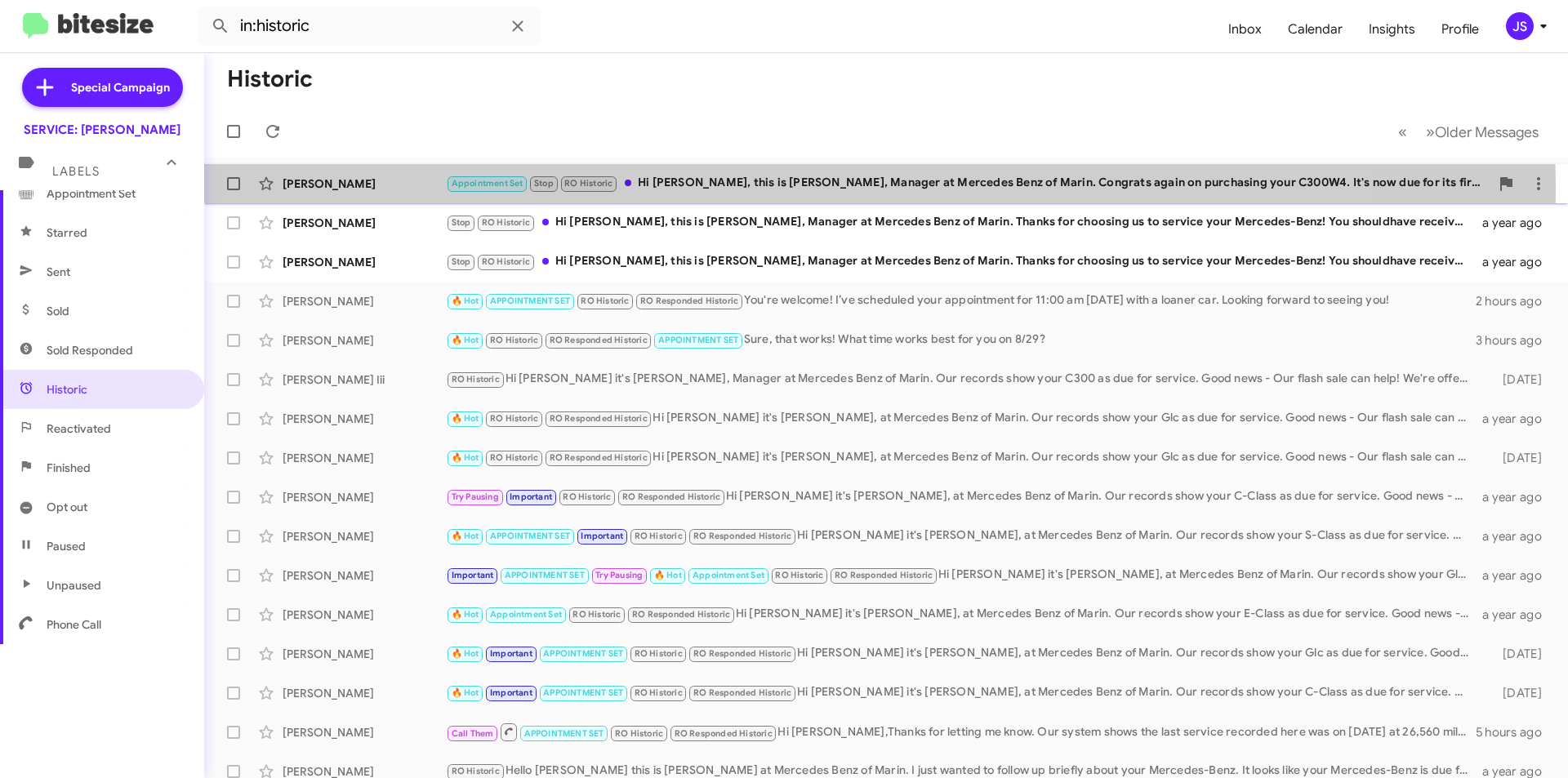
click at [426, 189] on div "[PERSON_NAME]" at bounding box center [364, 183] width 164 height 16
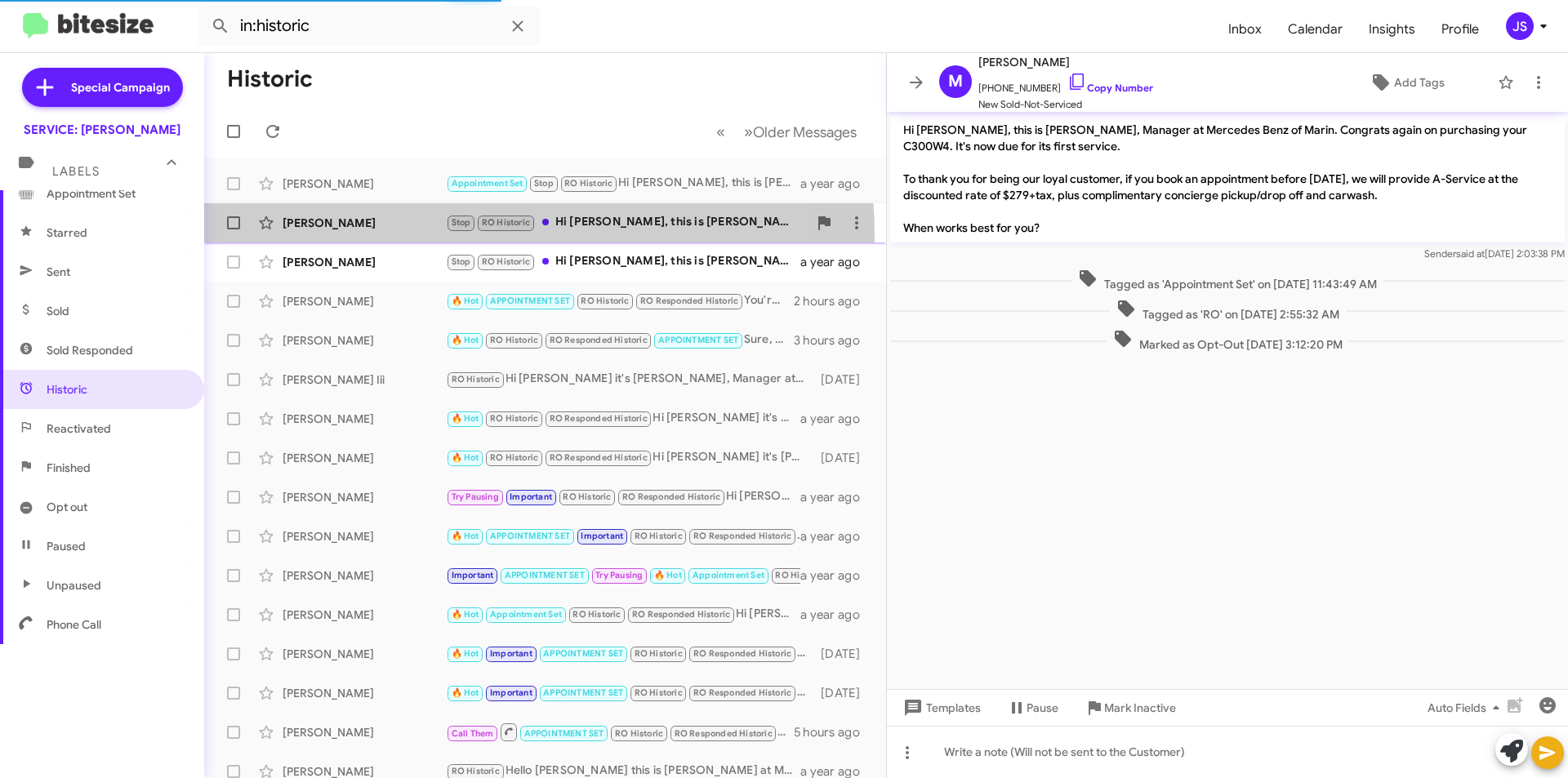
click at [426, 236] on div "[PERSON_NAME] Stop RO Historic Hi [PERSON_NAME], this is [PERSON_NAME], Manager…" at bounding box center [545, 223] width 656 height 33
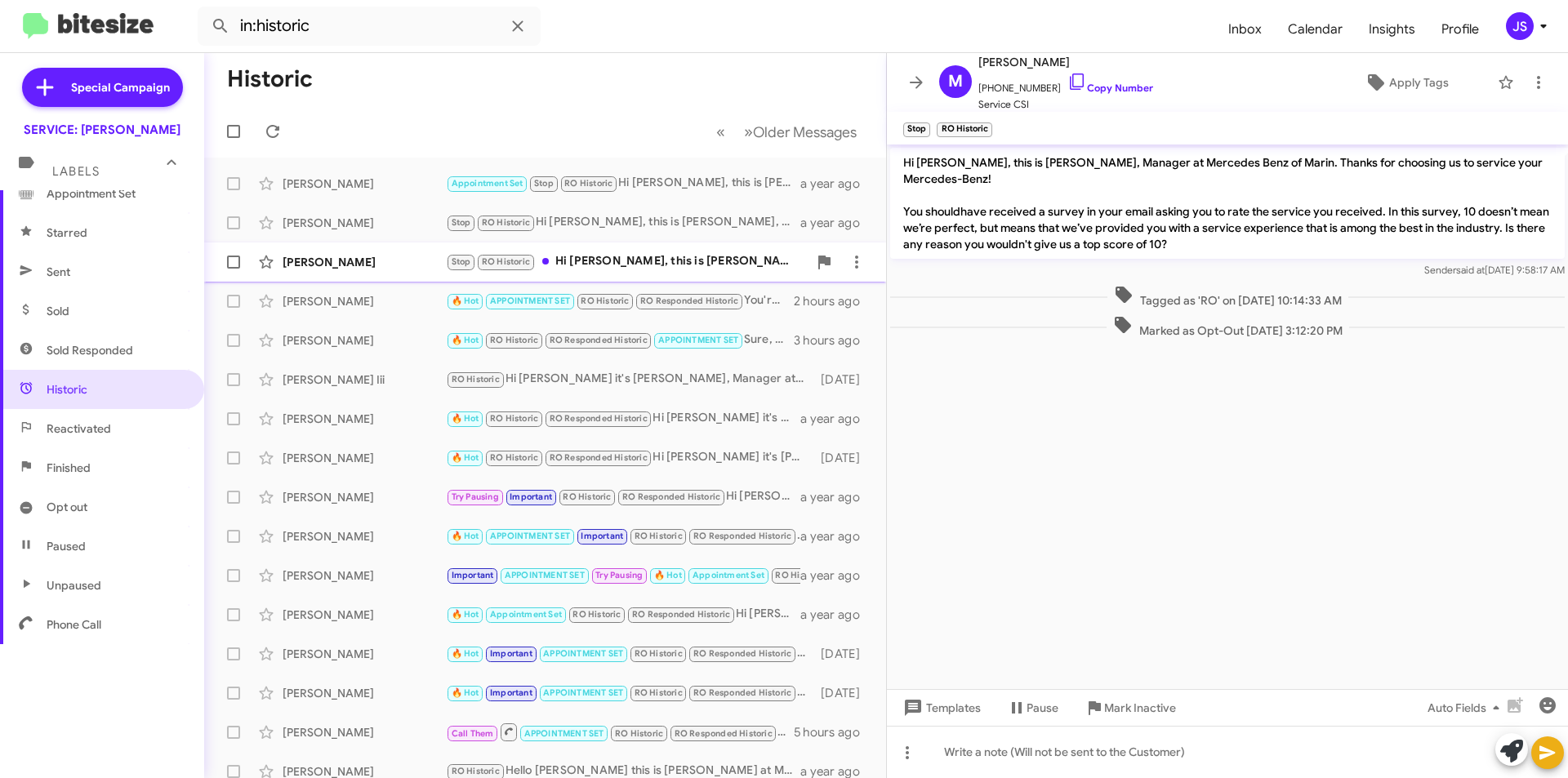
click at [421, 265] on div "[PERSON_NAME]" at bounding box center [364, 262] width 164 height 16
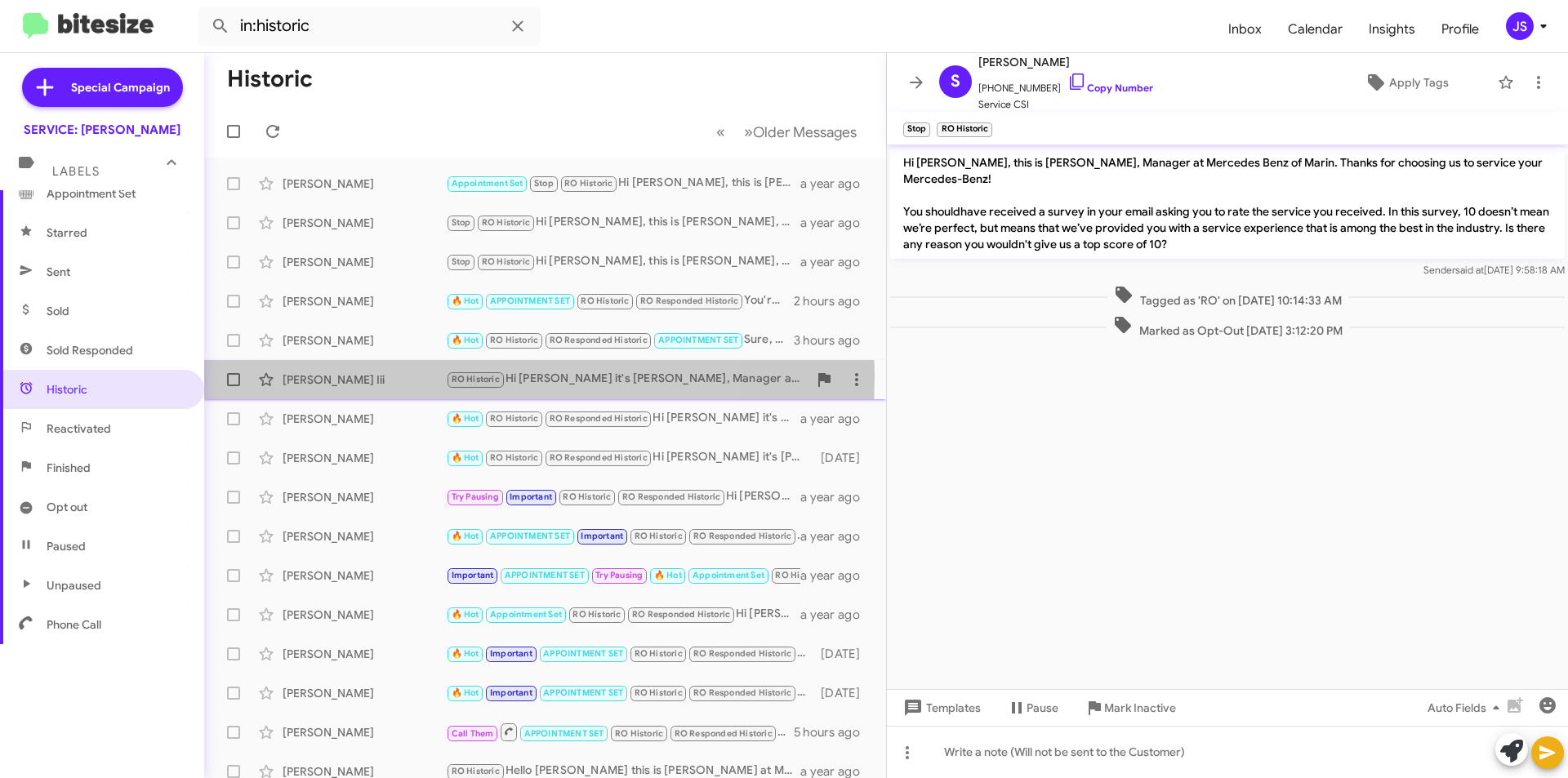
click at [392, 376] on div "[PERSON_NAME] Iii" at bounding box center [364, 379] width 164 height 16
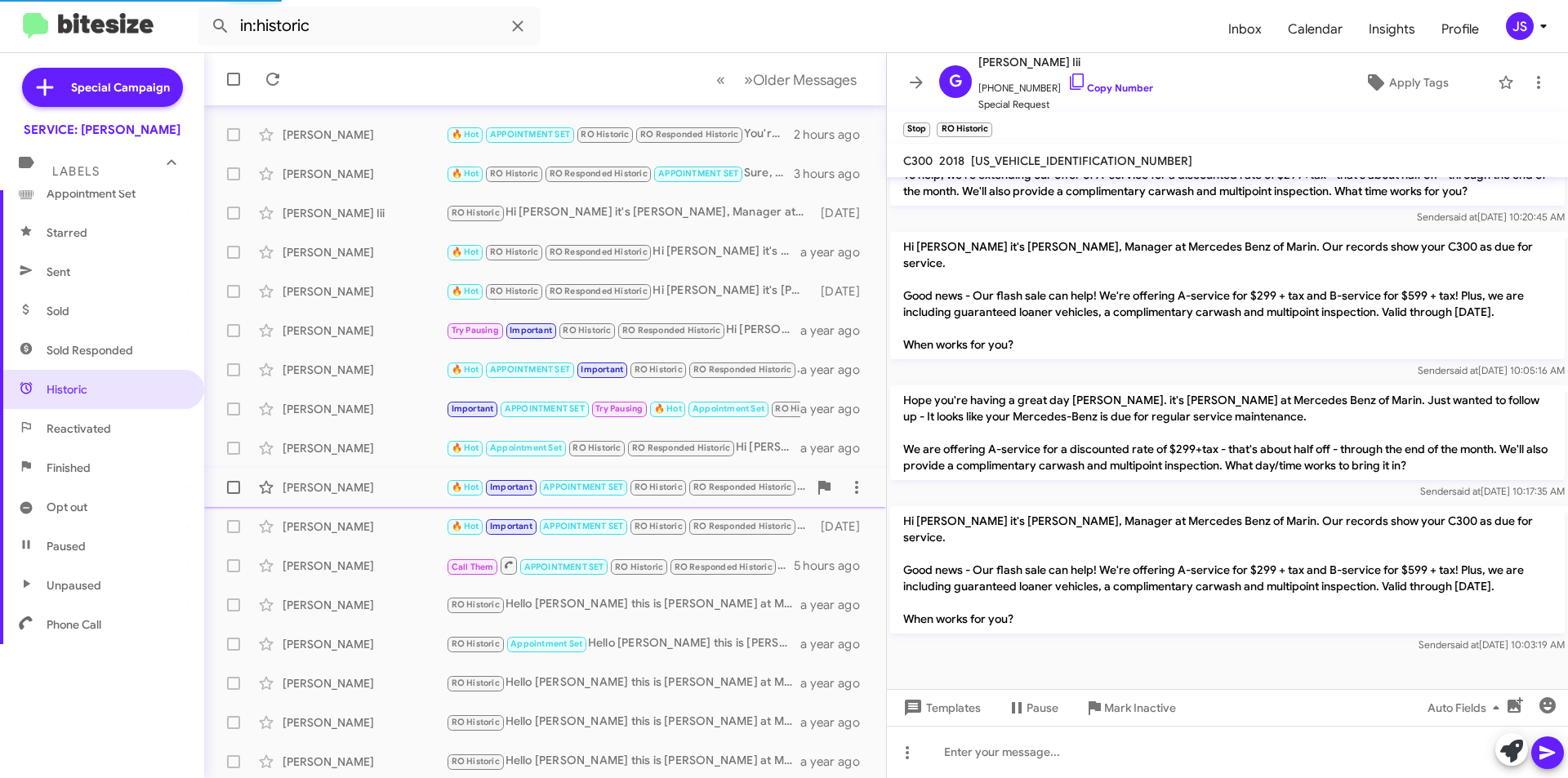
scroll to position [170, 0]
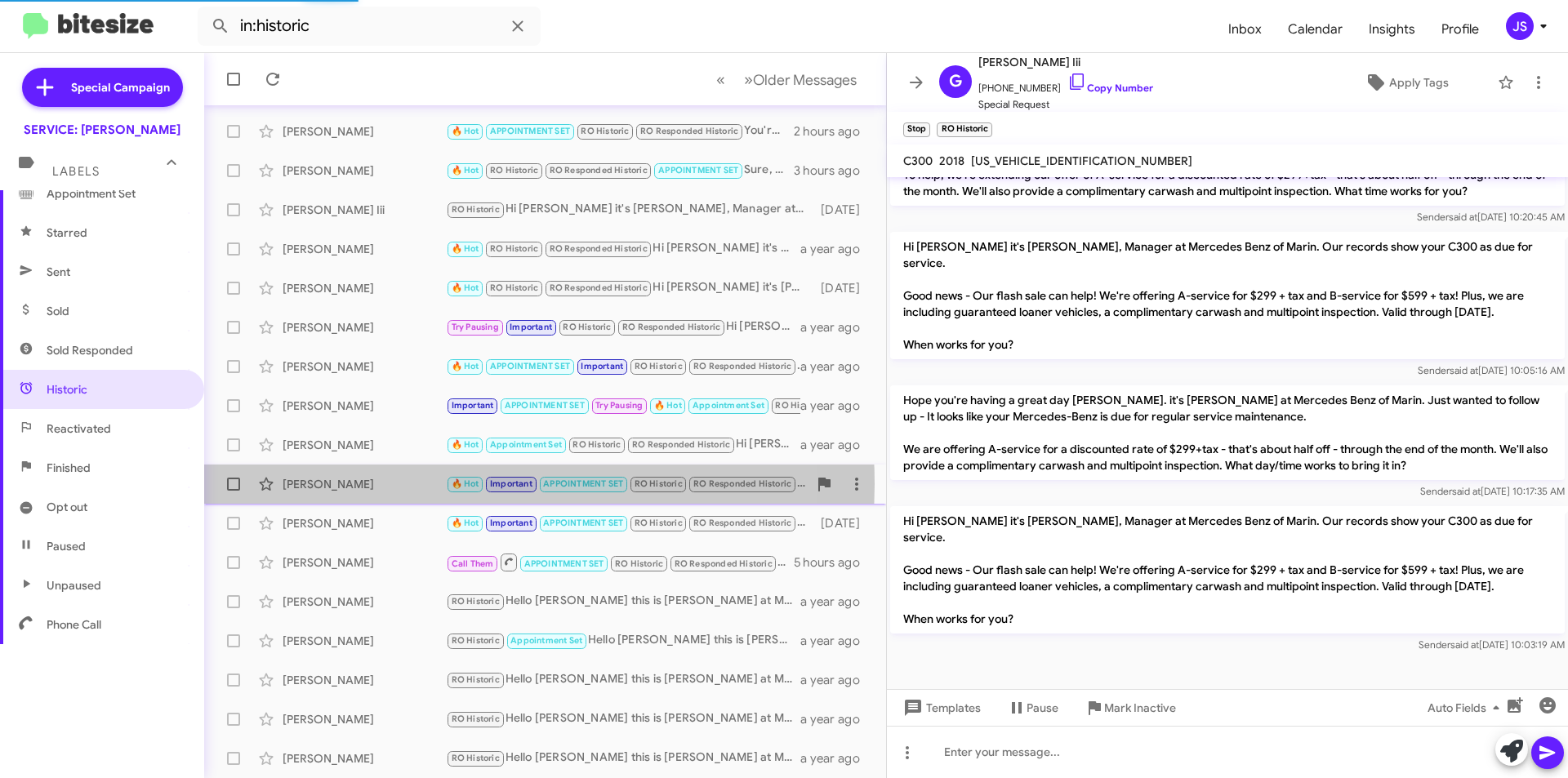
click at [430, 485] on div "[PERSON_NAME]" at bounding box center [364, 484] width 164 height 16
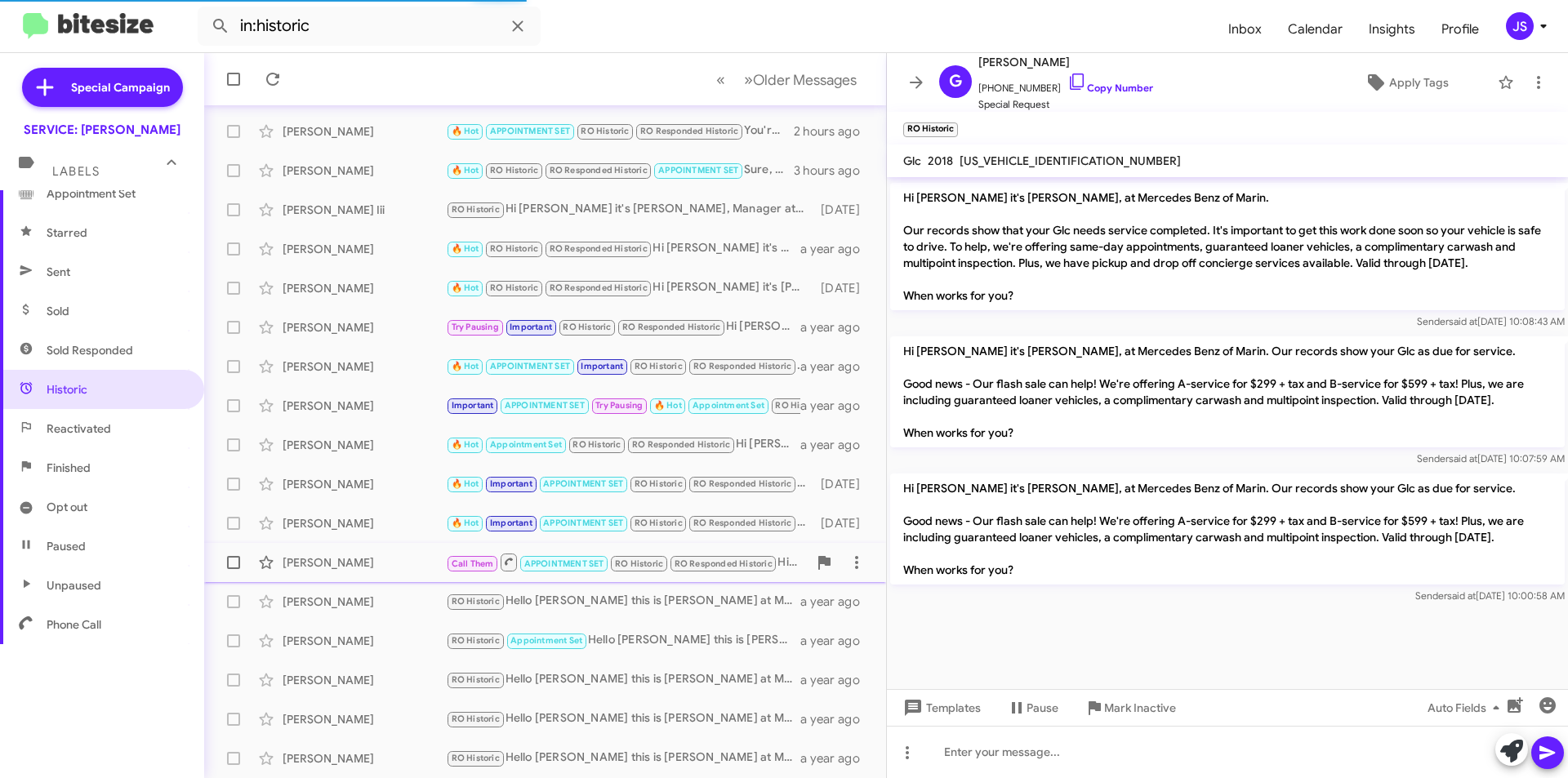
scroll to position [964, 0]
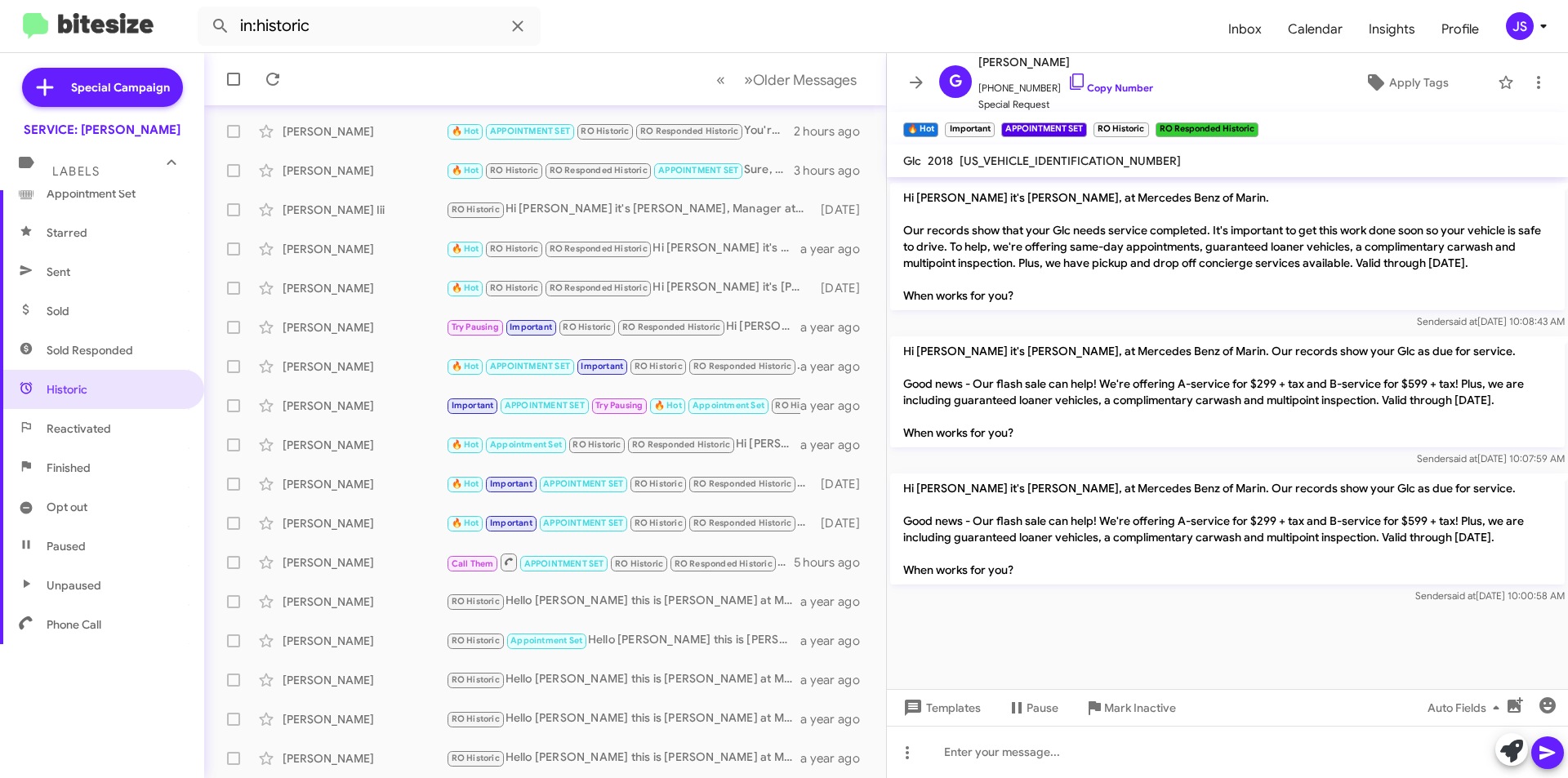
click at [131, 352] on span "Sold Responded" at bounding box center [90, 350] width 86 height 16
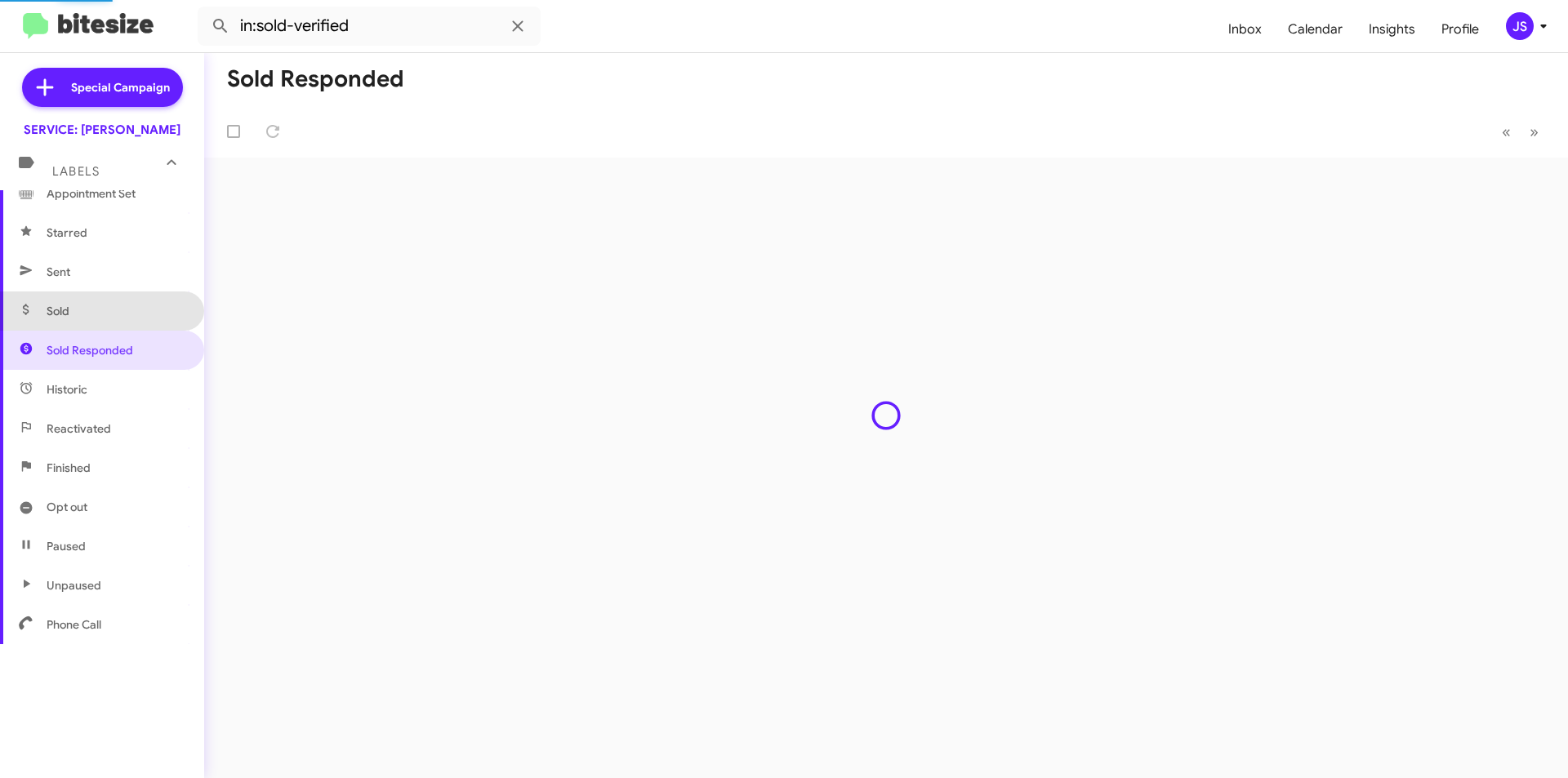
click at [136, 317] on span "Sold" at bounding box center [102, 310] width 204 height 39
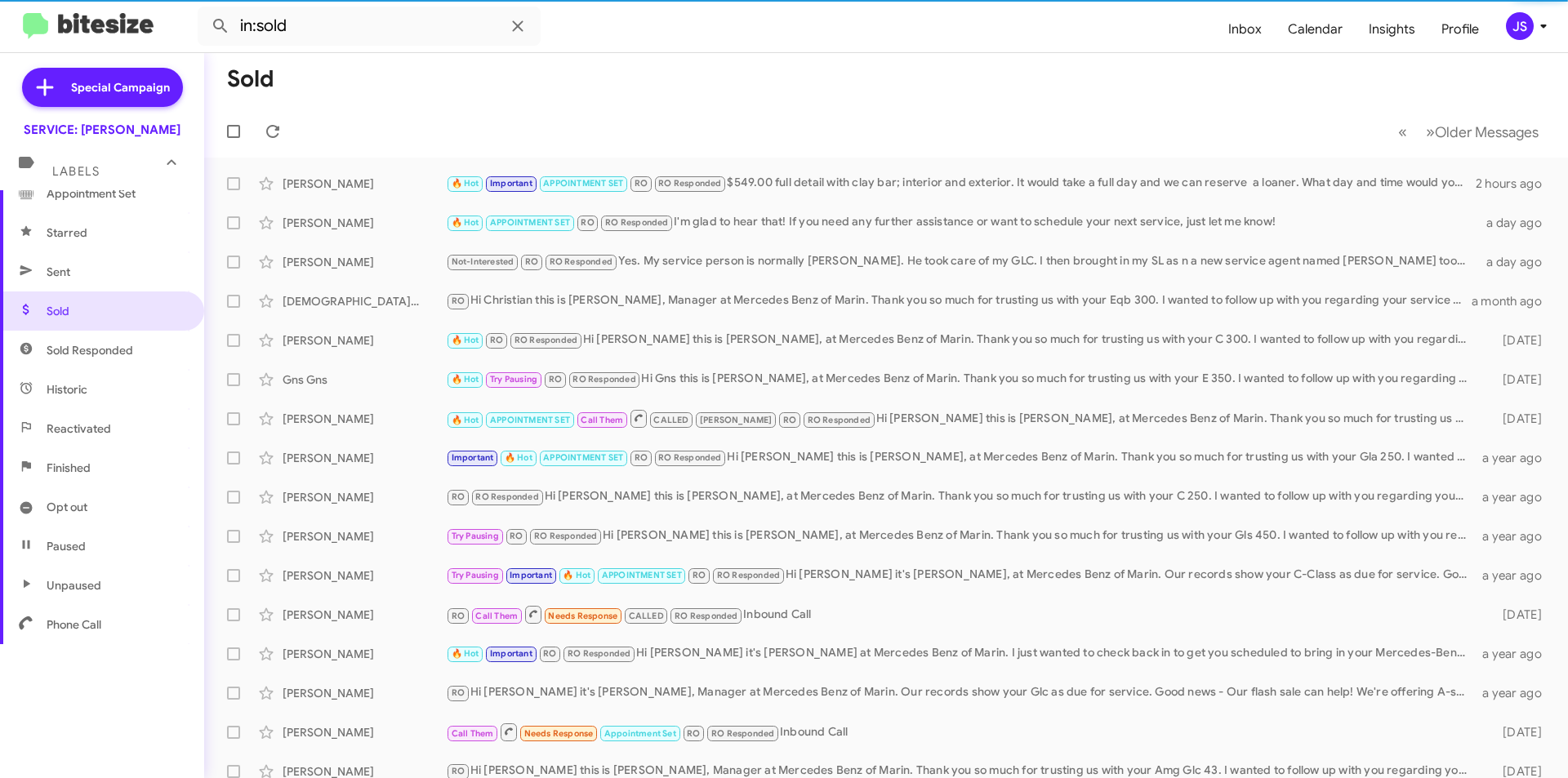
click at [155, 272] on span "Sent" at bounding box center [102, 271] width 204 height 39
type input "in:sent"
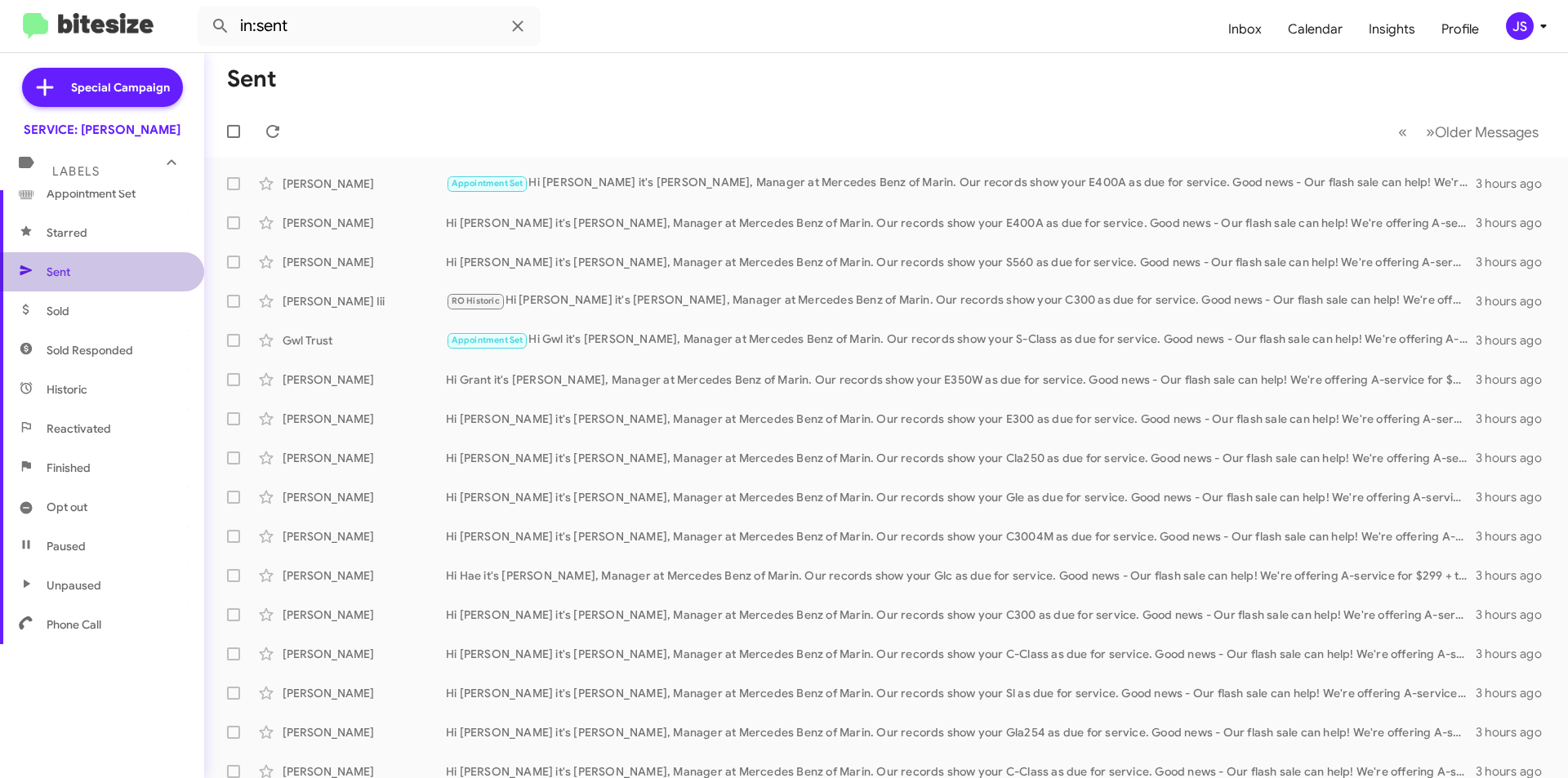
click at [110, 285] on span "Sent" at bounding box center [102, 271] width 204 height 39
click at [517, 27] on icon at bounding box center [517, 26] width 19 height 19
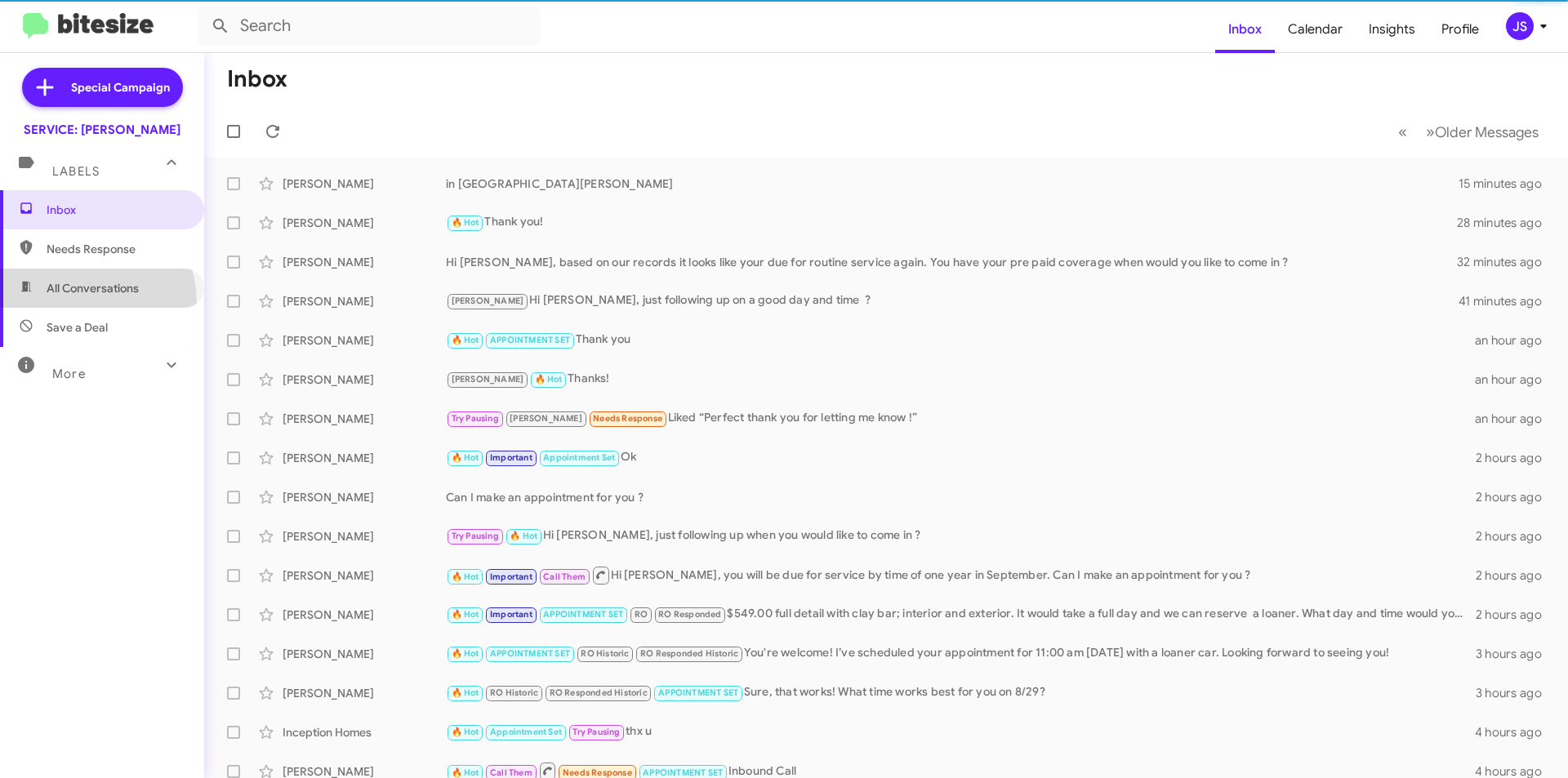
click at [71, 303] on span "All Conversations" at bounding box center [102, 287] width 204 height 39
type input "in:all-conversations"
